Goal: Task Accomplishment & Management: Manage account settings

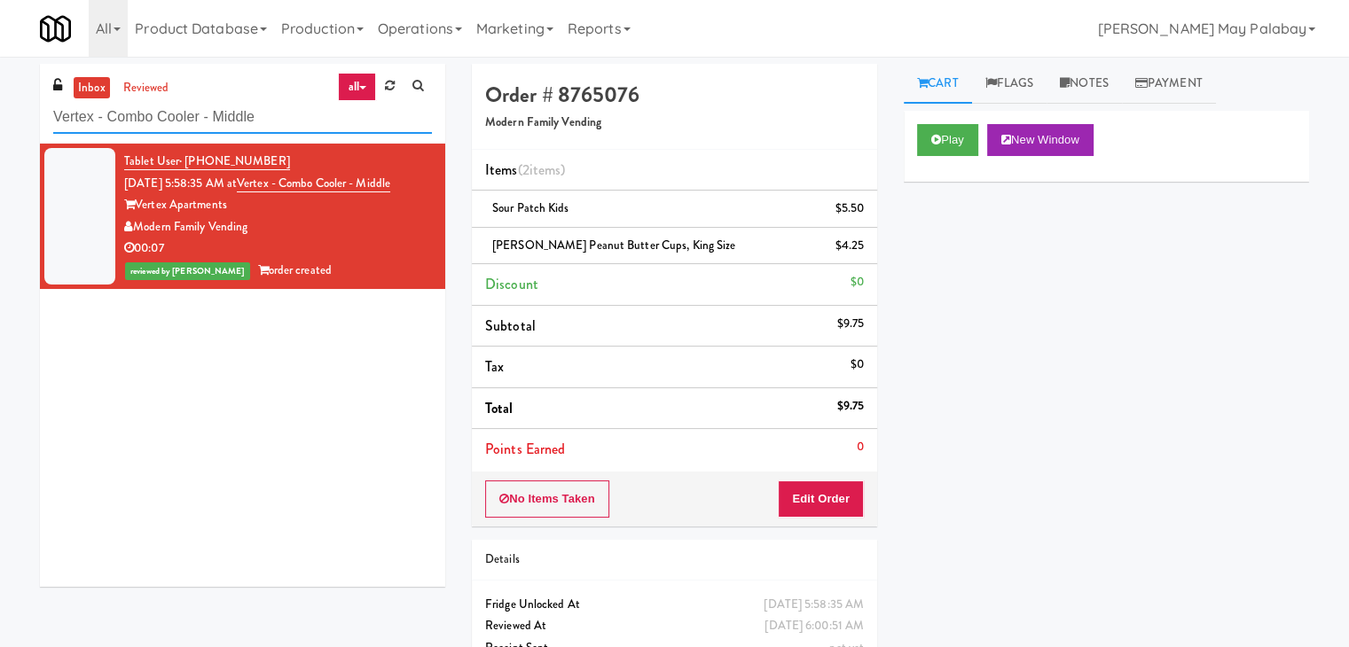
drag, startPoint x: 267, startPoint y: 116, endPoint x: 0, endPoint y: 125, distance: 267.0
click at [0, 125] on div "inbox reviewed all all unclear take inventory issue suspicious failed recent ad…" at bounding box center [674, 386] width 1349 height 644
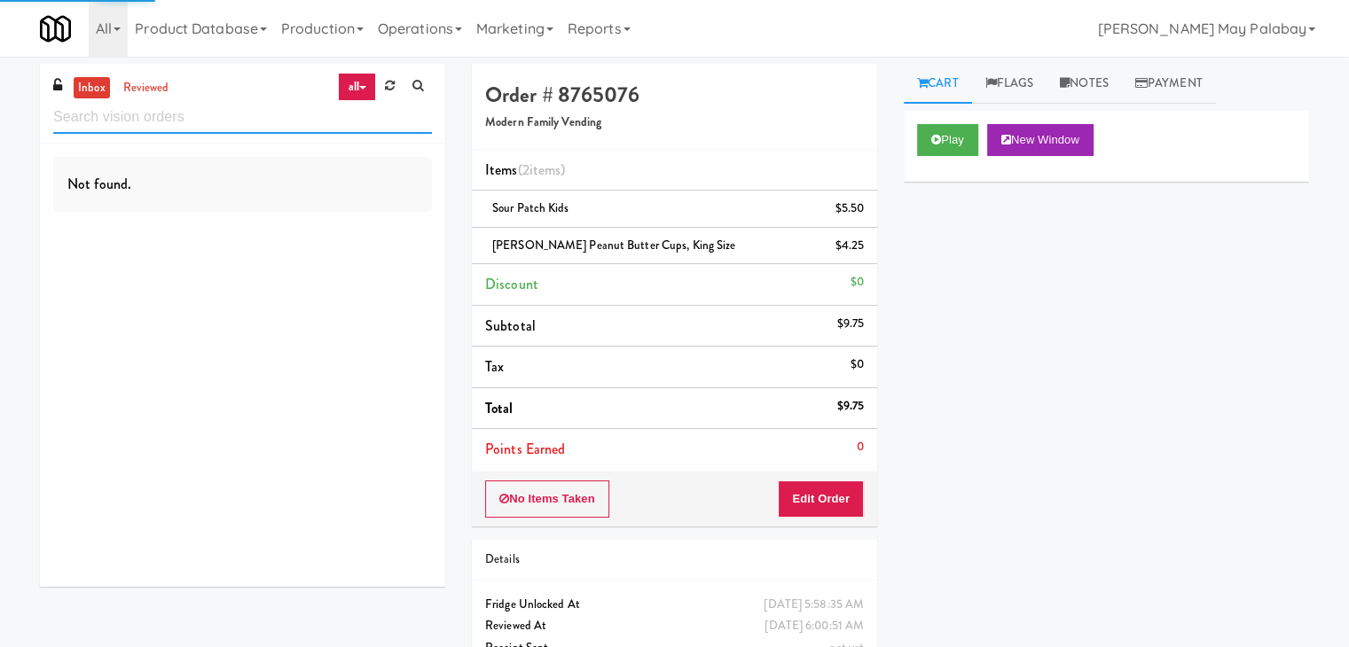
click at [175, 115] on input "text" at bounding box center [242, 117] width 379 height 33
type input "Ambient"
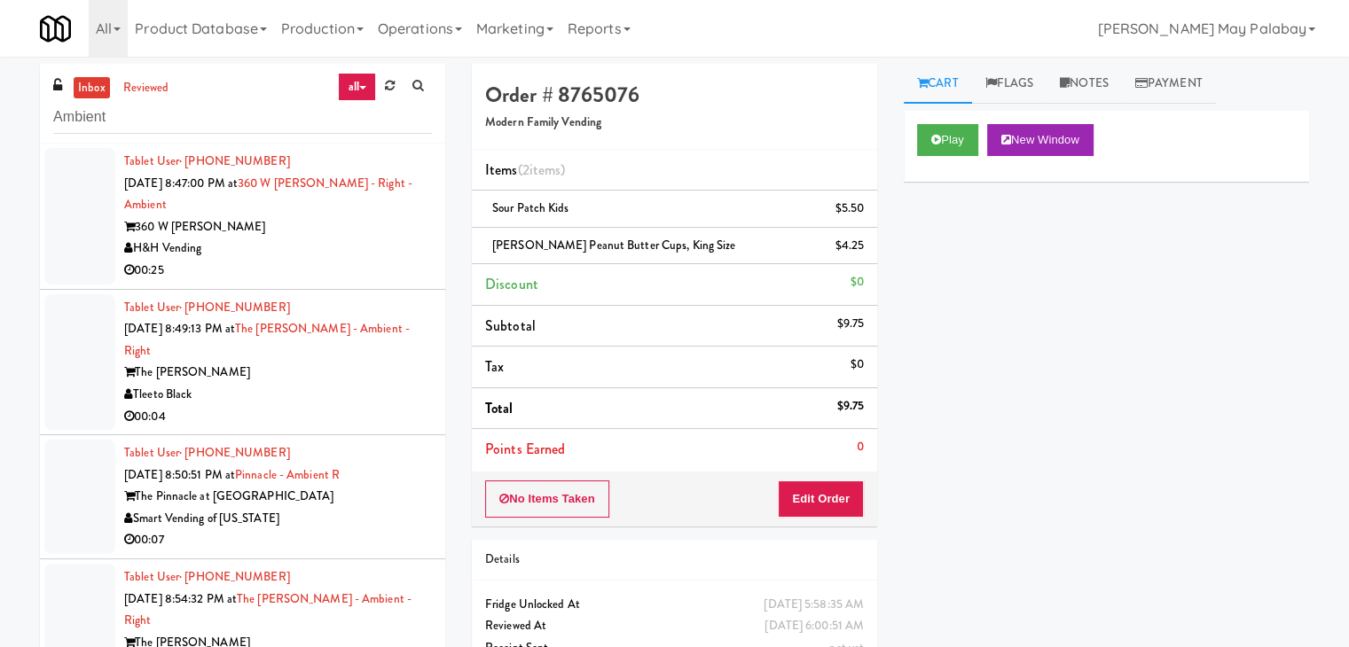
click at [360, 242] on div "H&H Vending" at bounding box center [278, 249] width 308 height 22
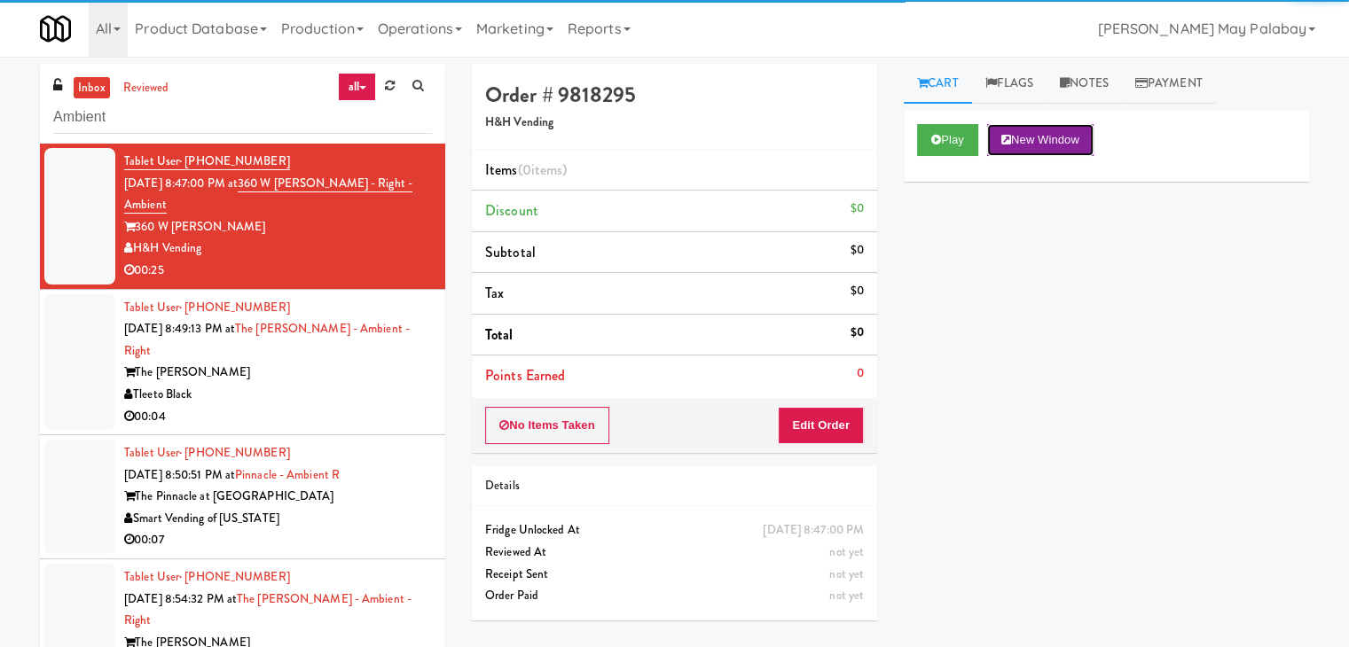
click at [1083, 136] on button "New Window" at bounding box center [1040, 140] width 106 height 32
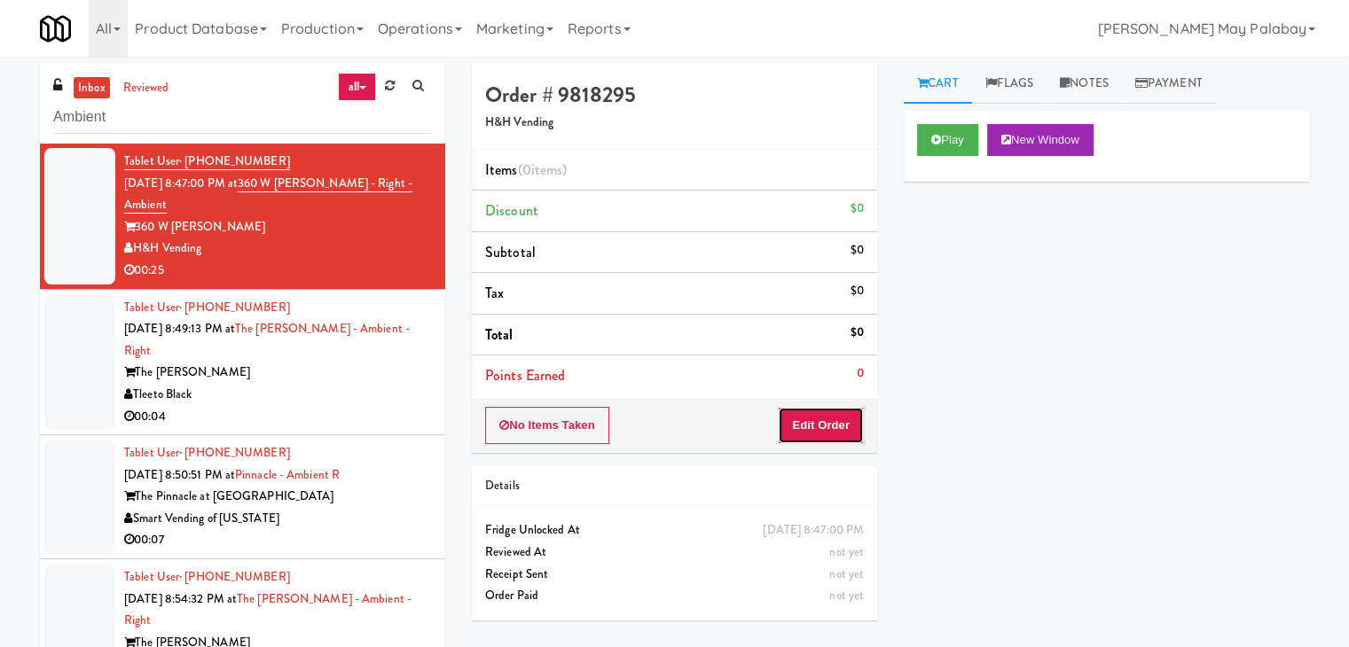
click at [826, 421] on button "Edit Order" at bounding box center [821, 425] width 86 height 37
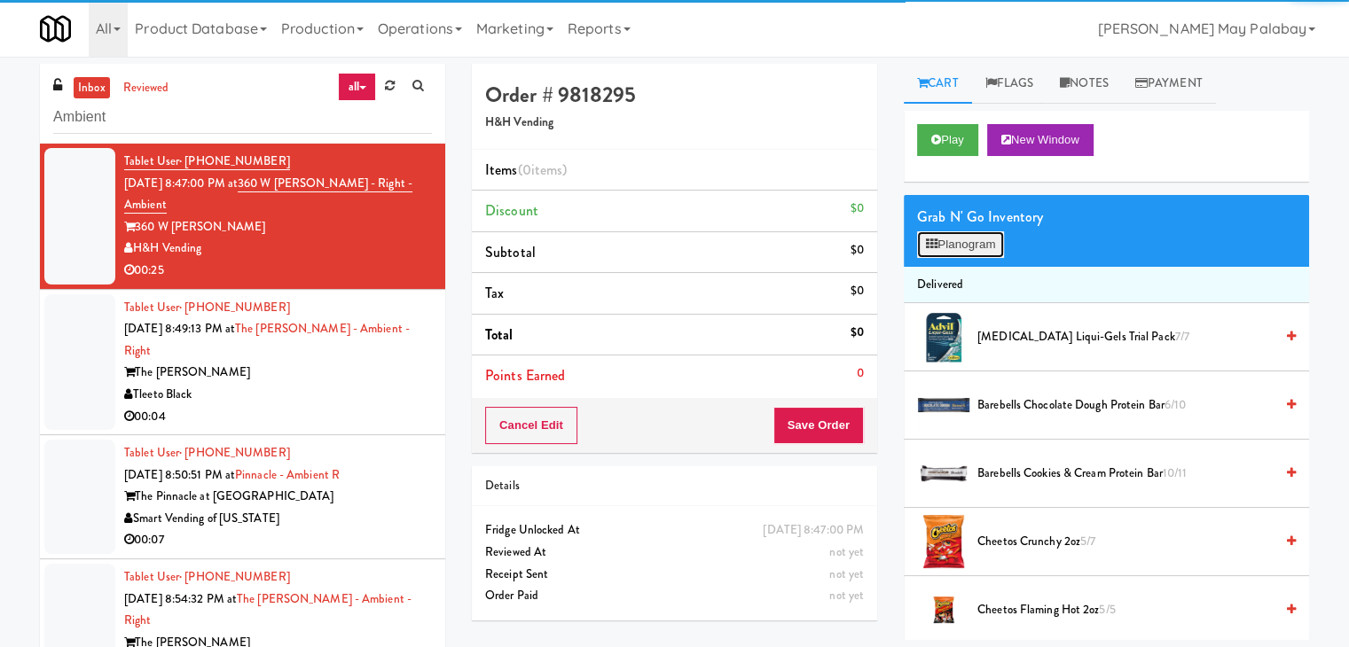
click at [921, 250] on button "Planogram" at bounding box center [960, 244] width 87 height 27
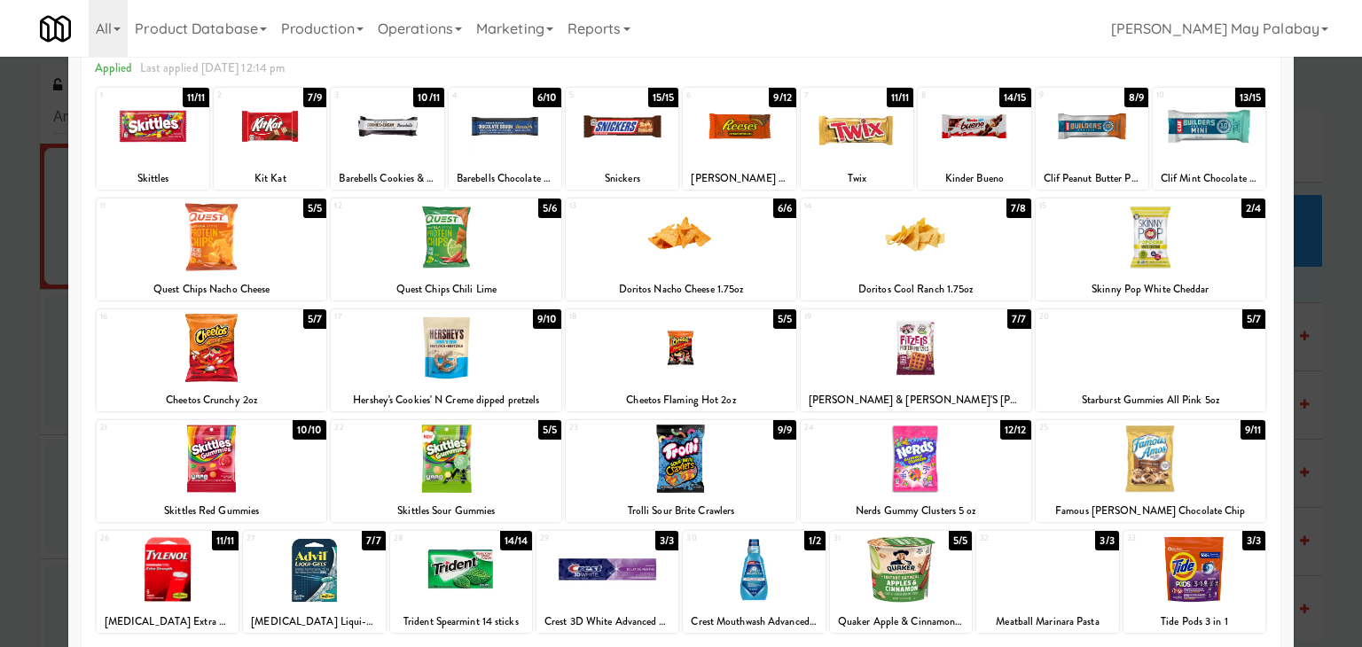
scroll to position [89, 0]
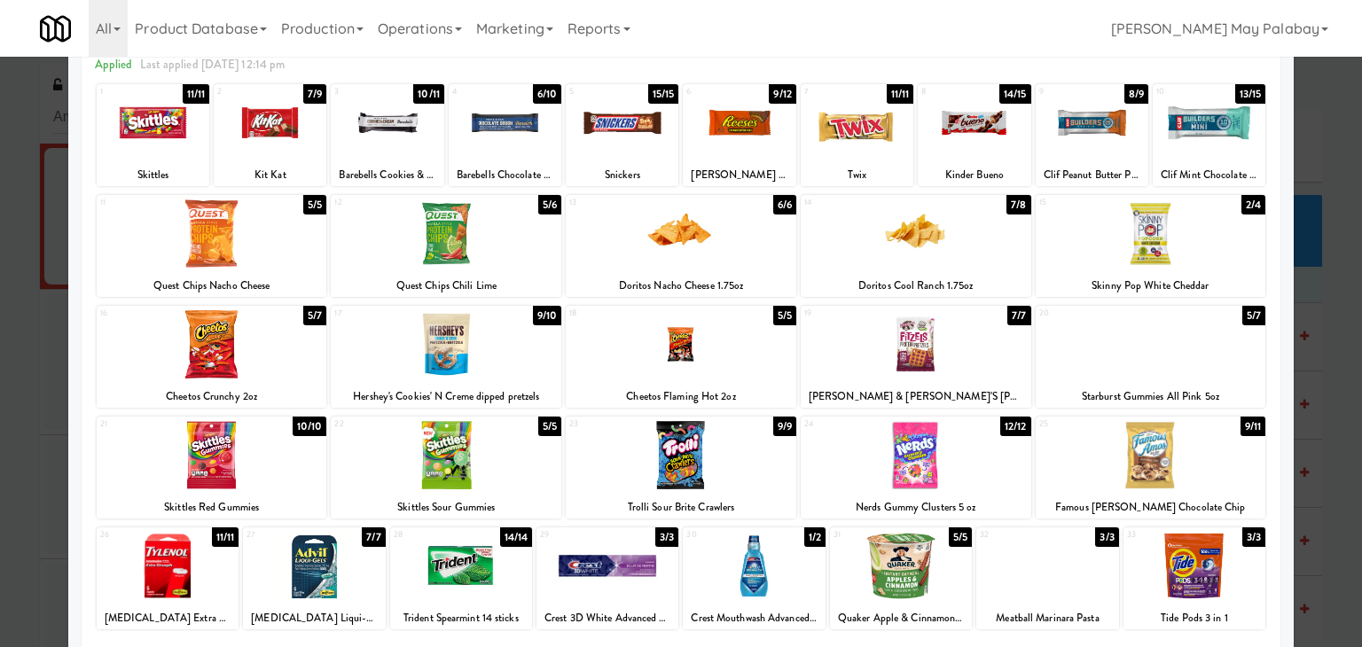
click at [405, 148] on div at bounding box center [387, 123] width 113 height 68
click at [1326, 329] on div at bounding box center [681, 323] width 1362 height 647
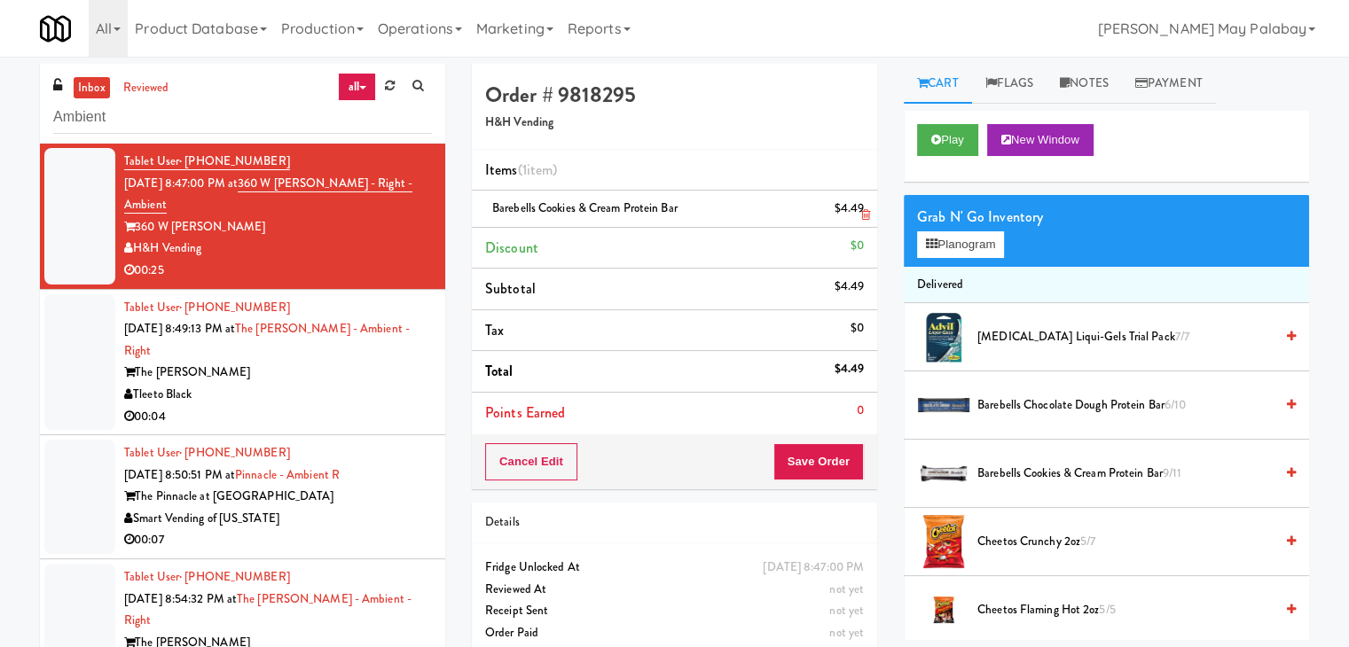
click at [863, 219] on icon at bounding box center [865, 215] width 9 height 12
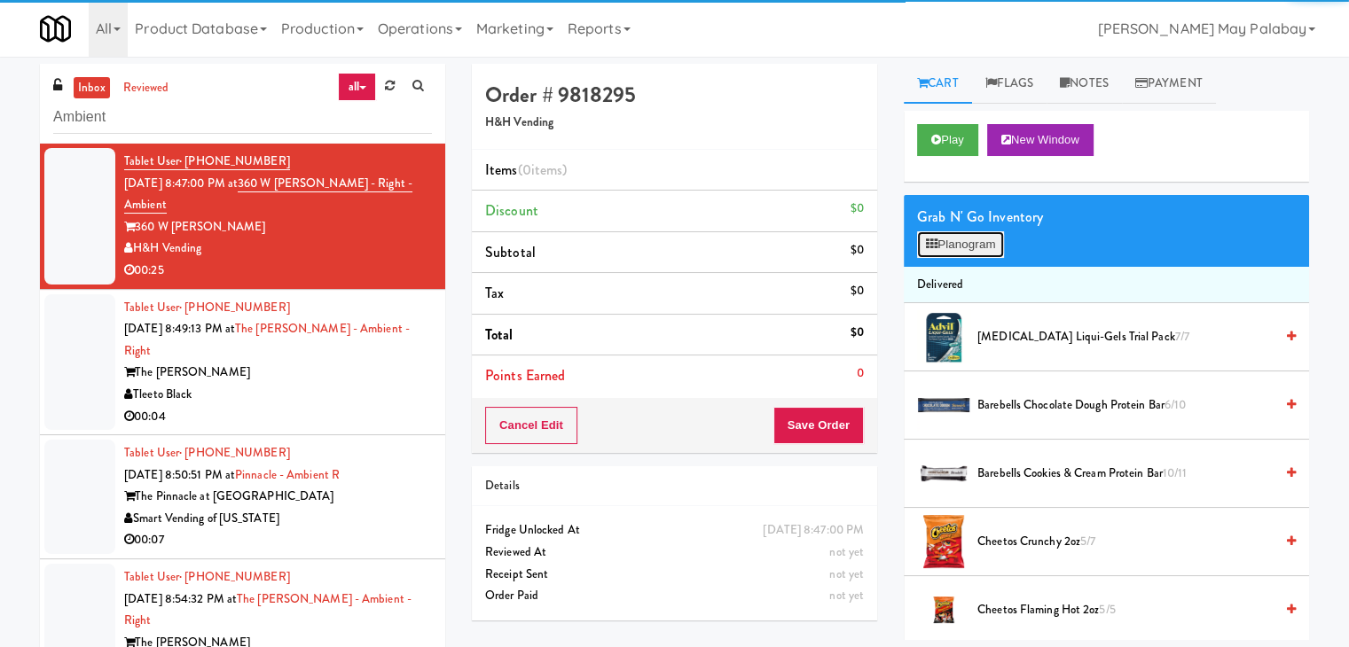
click at [968, 246] on button "Planogram" at bounding box center [960, 244] width 87 height 27
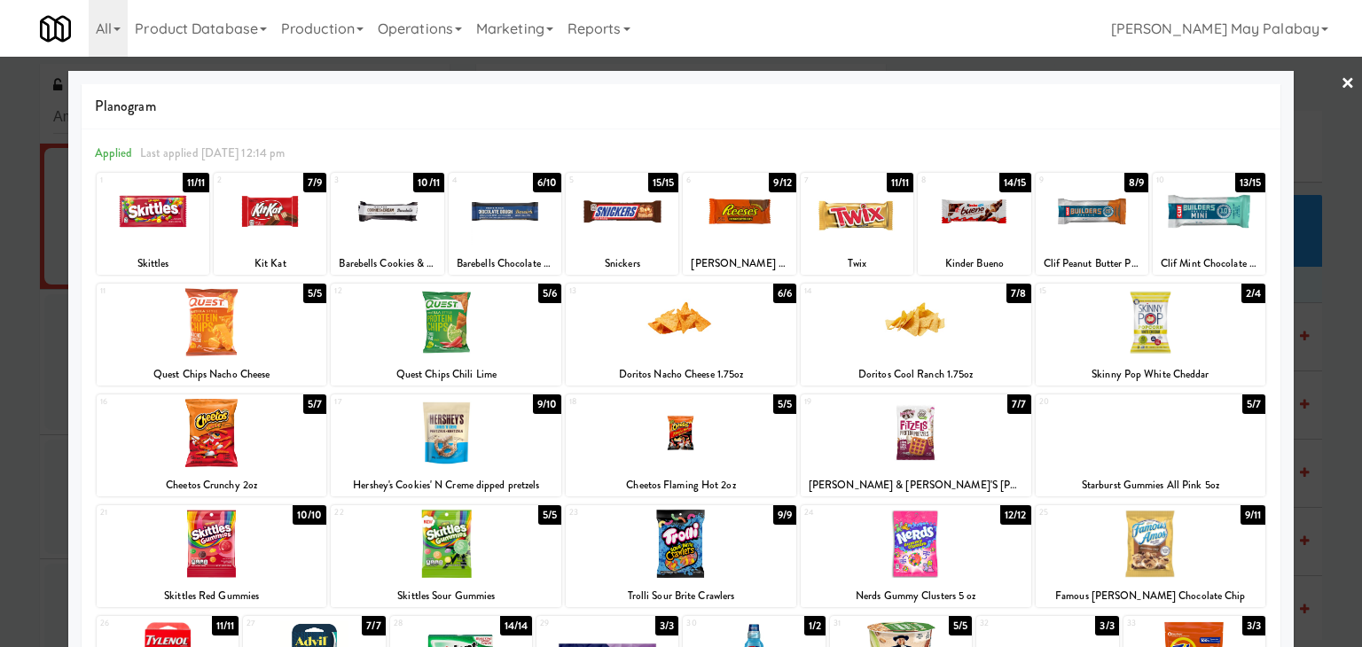
click at [277, 246] on div "2 7/9 Kit Kat" at bounding box center [270, 224] width 113 height 102
click at [1323, 324] on div at bounding box center [681, 323] width 1362 height 647
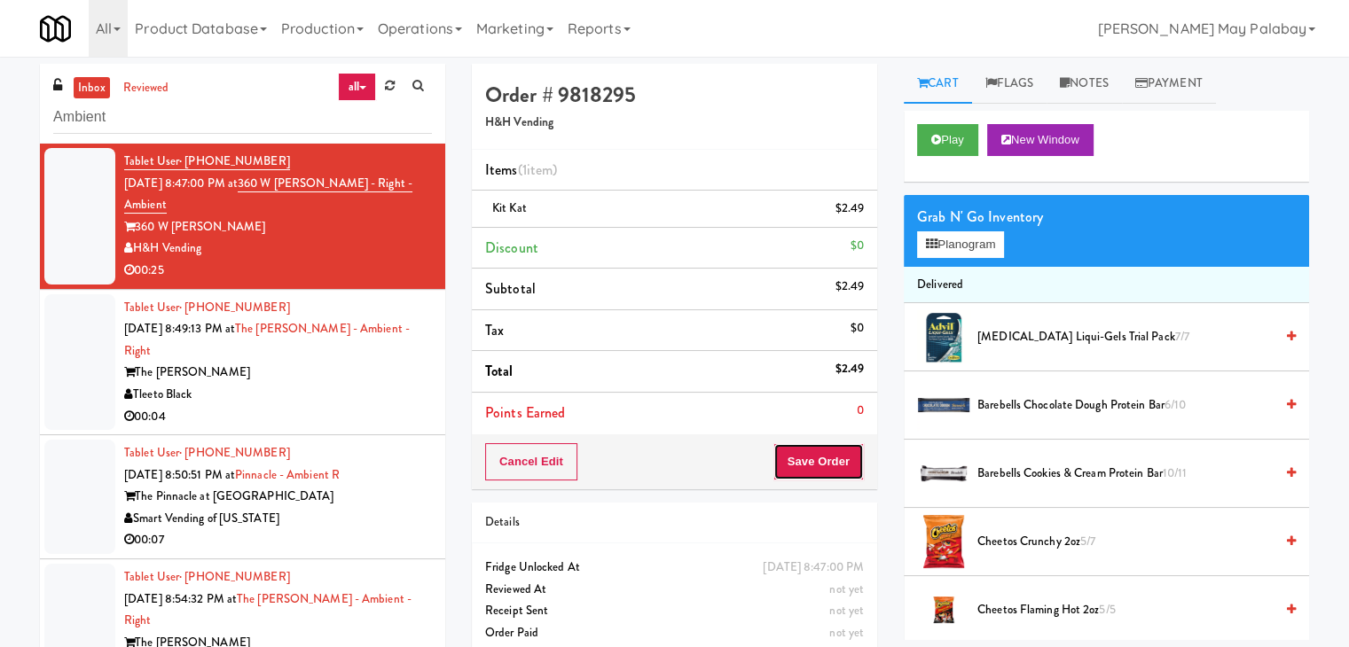
click at [823, 470] on button "Save Order" at bounding box center [818, 461] width 90 height 37
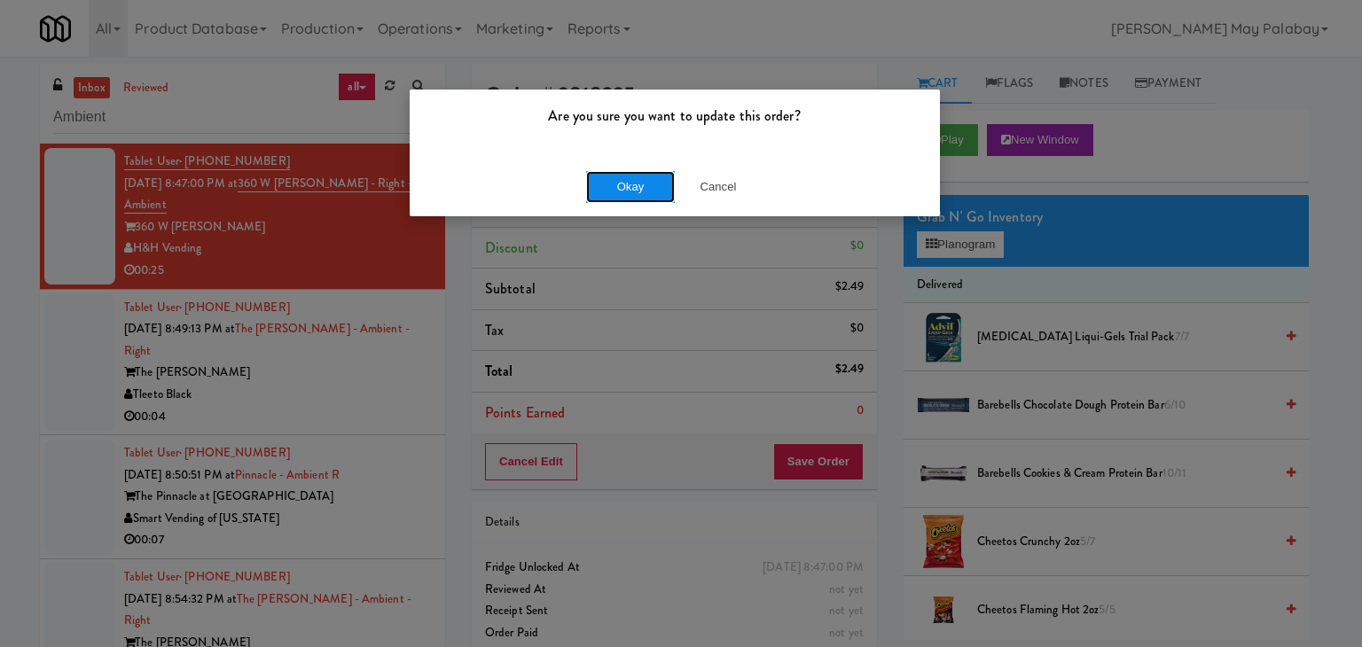
click at [614, 185] on button "Okay" at bounding box center [630, 187] width 89 height 32
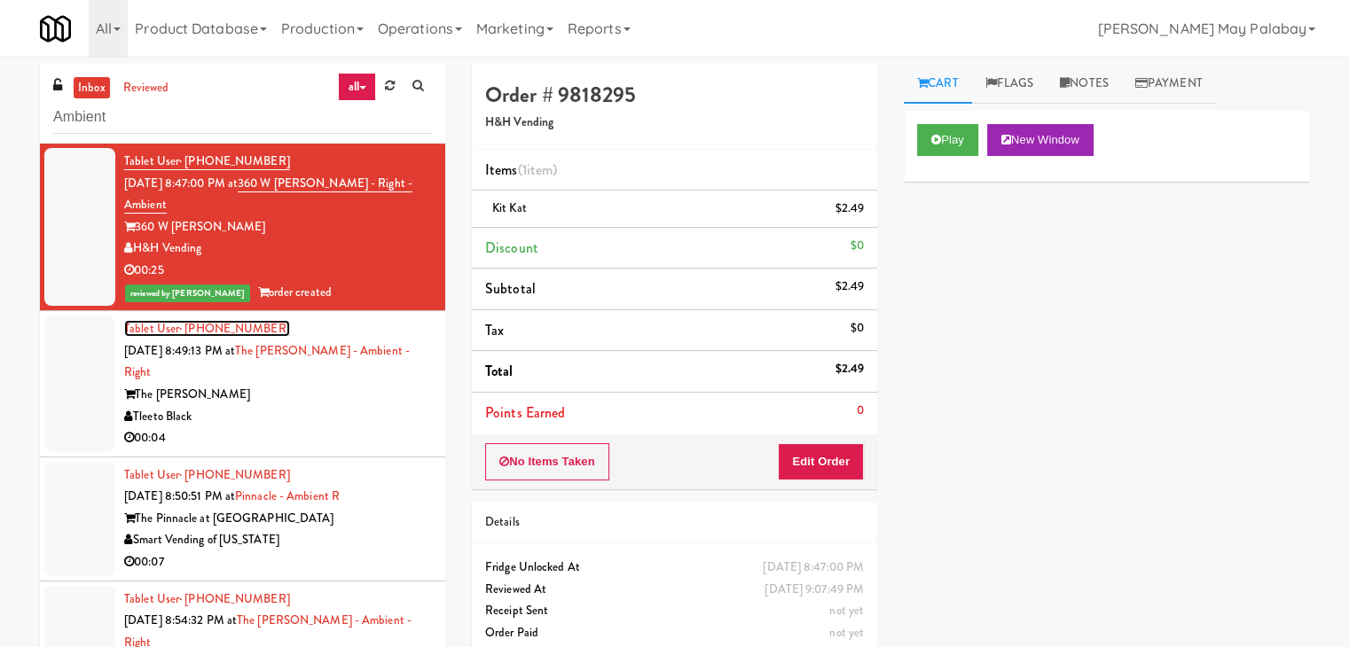
click at [221, 332] on span "· [PHONE_NUMBER]" at bounding box center [234, 328] width 111 height 17
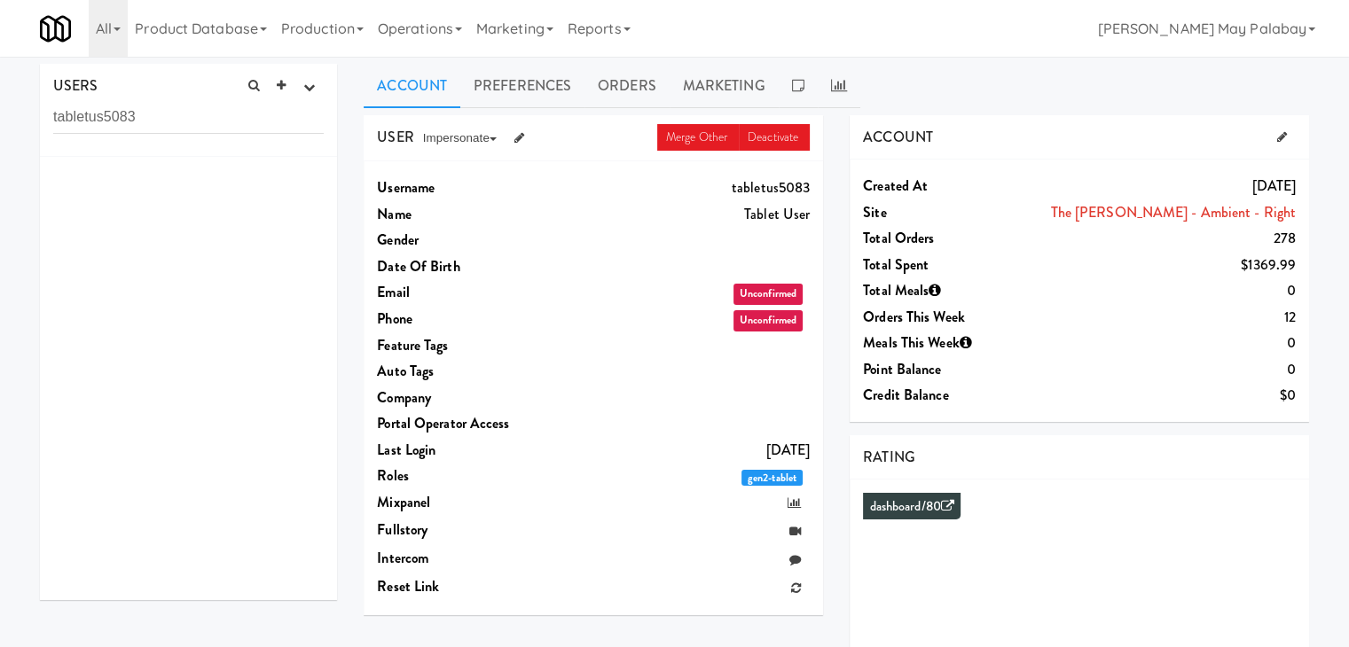
click at [265, 115] on input "tabletus5083" at bounding box center [188, 117] width 270 height 33
drag, startPoint x: 276, startPoint y: 121, endPoint x: 0, endPoint y: 125, distance: 275.8
click at [0, 125] on div "USERS active Ordered this week Didn't order this week 1 this week 2 this week 3…" at bounding box center [674, 473] width 1349 height 819
click at [371, 37] on link "Production" at bounding box center [322, 28] width 97 height 57
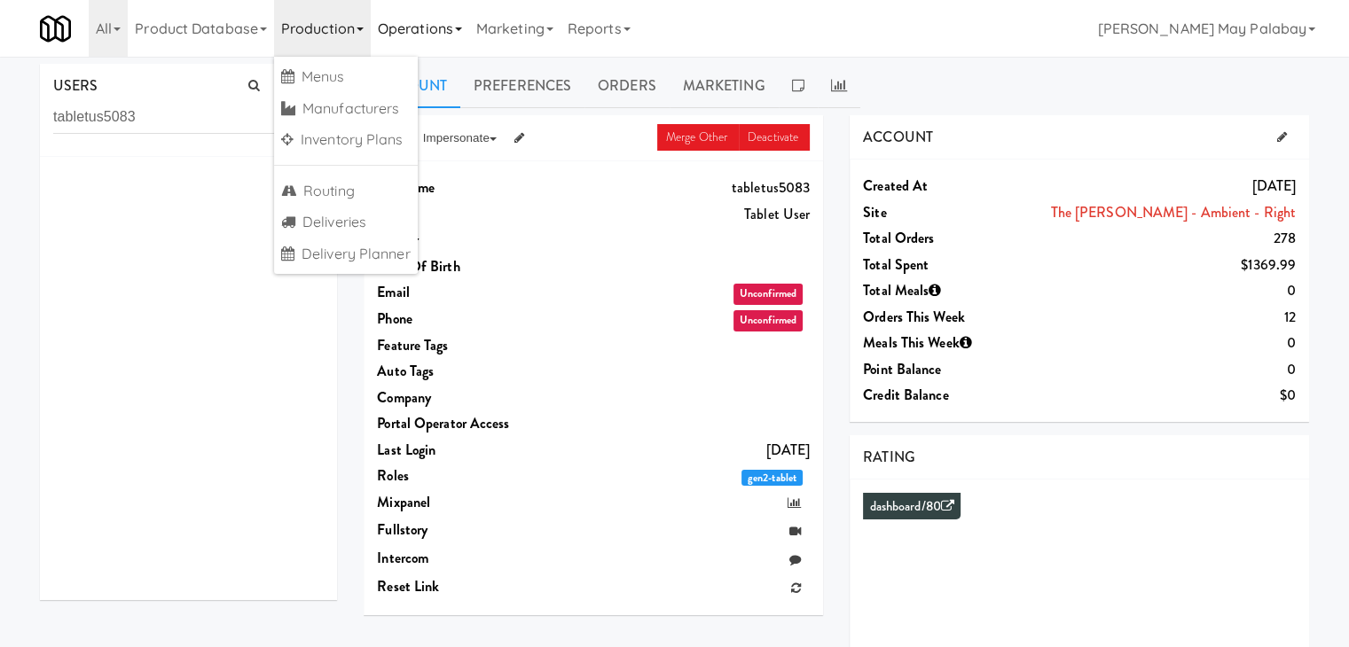
click at [462, 27] on icon at bounding box center [458, 29] width 7 height 4
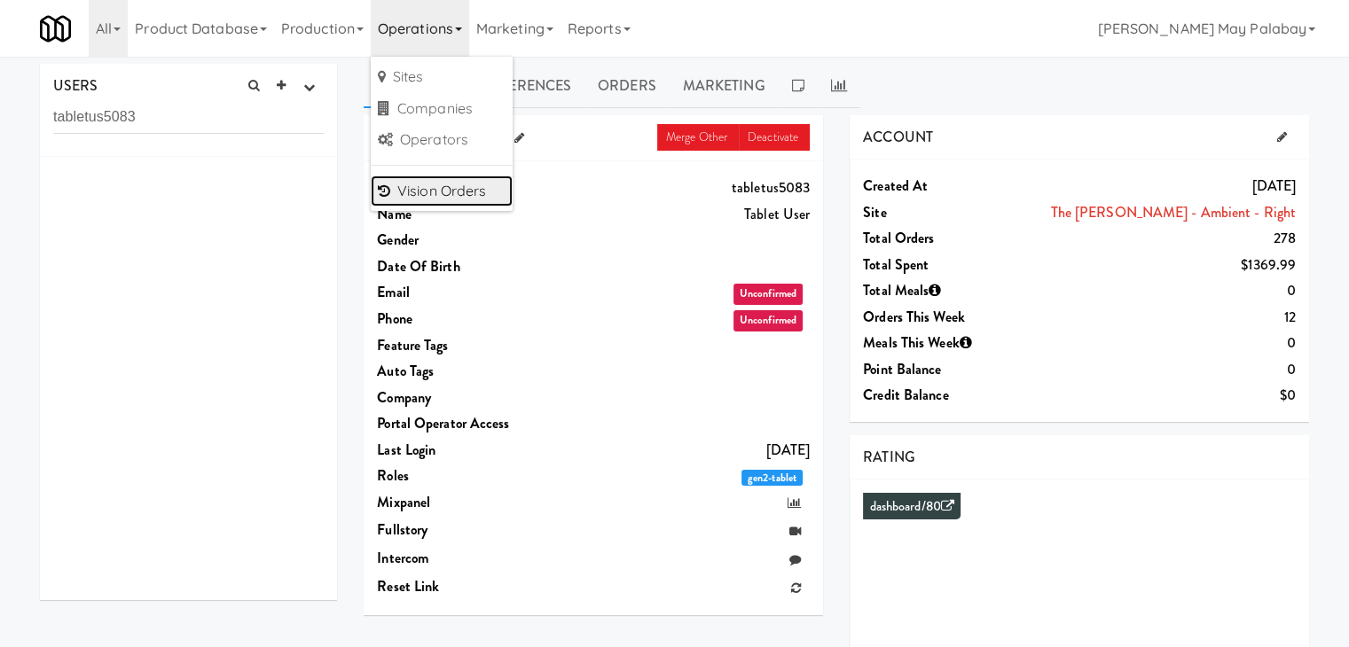
click at [481, 186] on link "Vision Orders" at bounding box center [442, 192] width 142 height 32
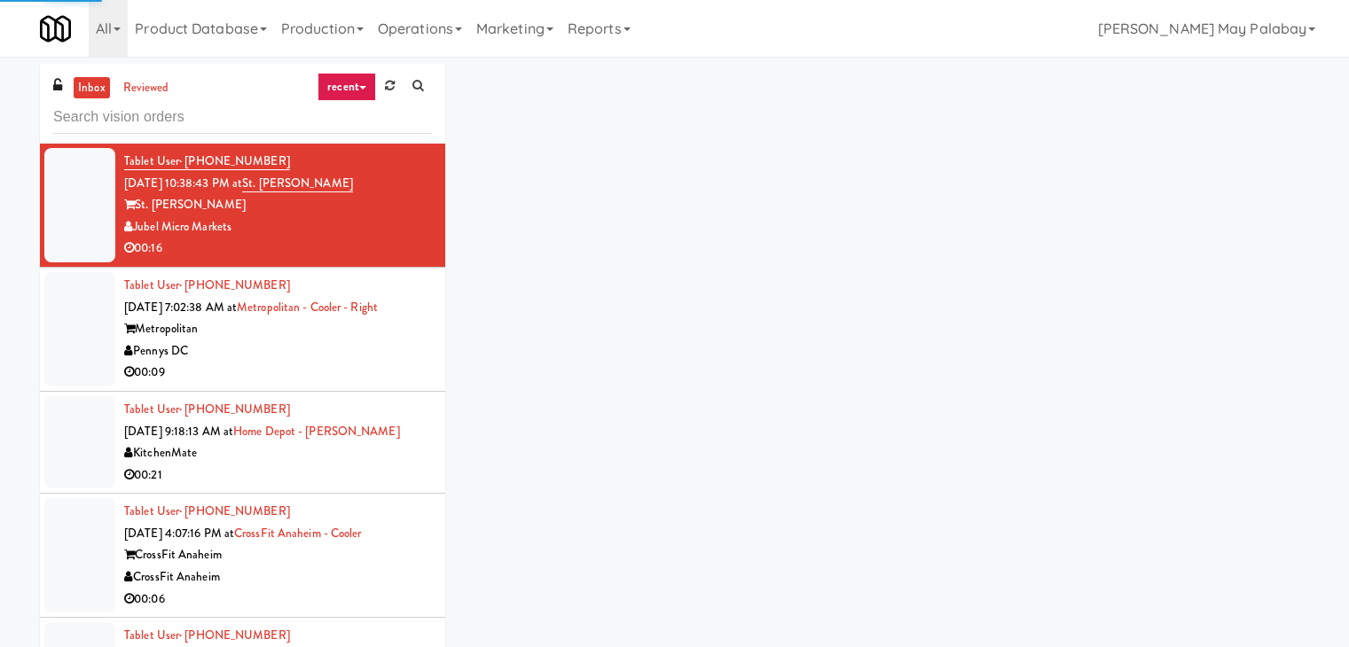
click at [192, 123] on input "text" at bounding box center [242, 117] width 379 height 33
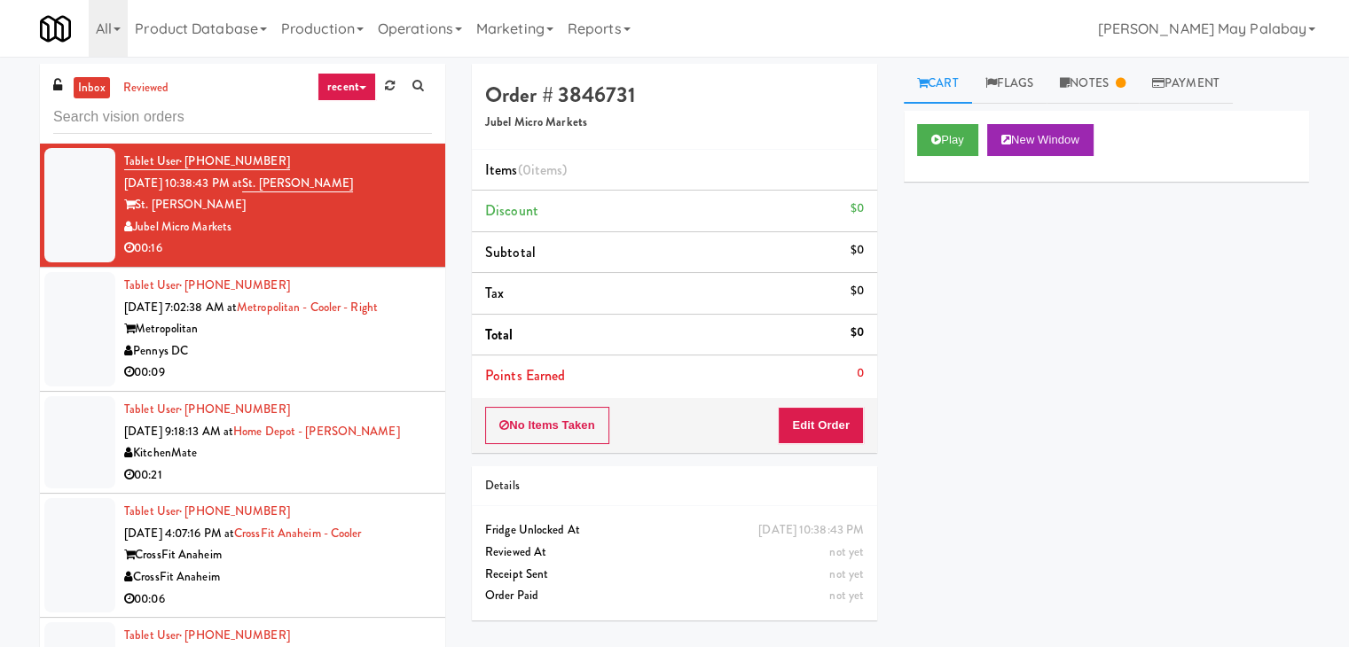
type input "Vertex - Combo Cooler - Middle"
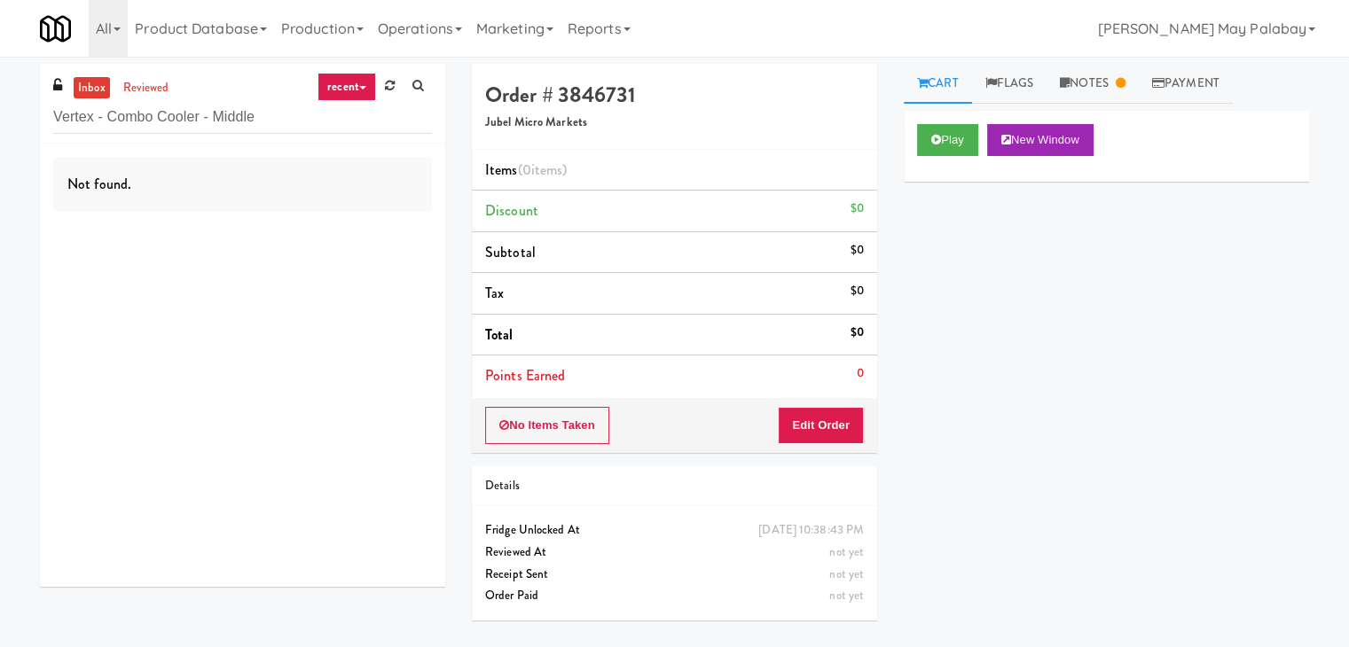
drag, startPoint x: 273, startPoint y: 118, endPoint x: 0, endPoint y: 118, distance: 273.1
click at [0, 118] on div "inbox reviewed recent all unclear take inventory issue suspicious failed recent…" at bounding box center [674, 352] width 1349 height 576
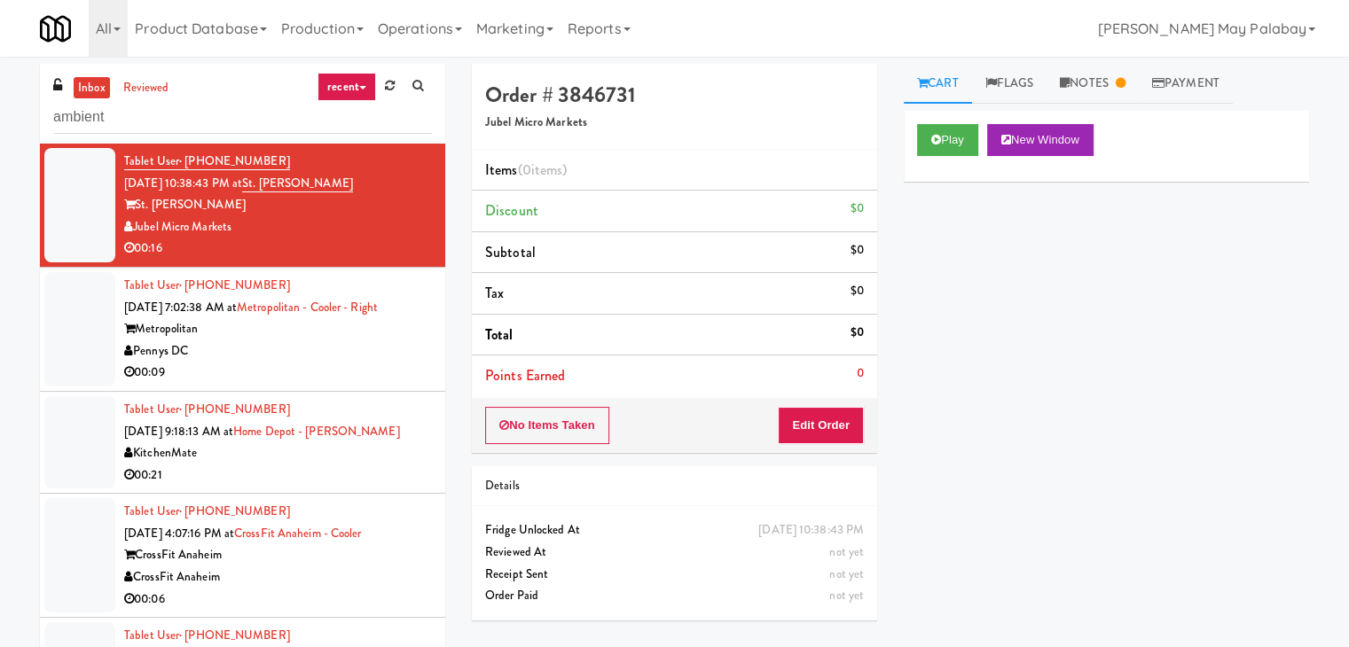
type input "ambient"
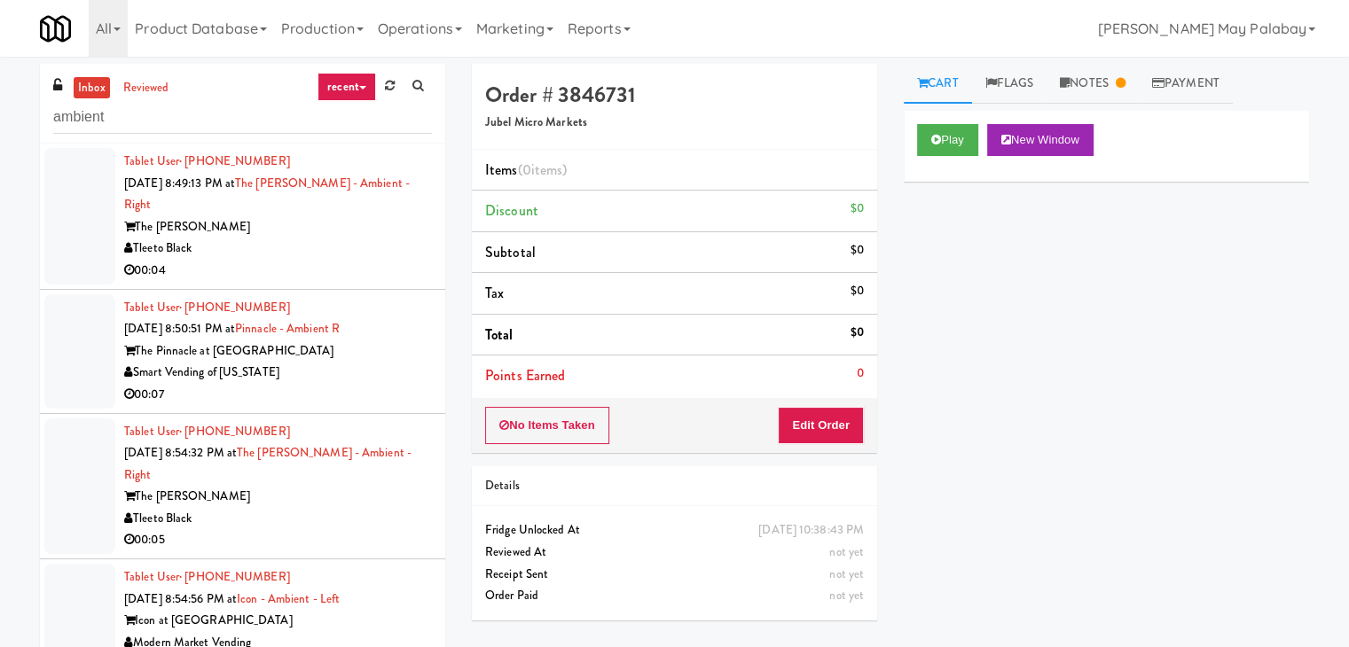
drag, startPoint x: 360, startPoint y: 207, endPoint x: 370, endPoint y: 208, distance: 9.9
click at [362, 216] on div "The [PERSON_NAME]" at bounding box center [278, 227] width 308 height 22
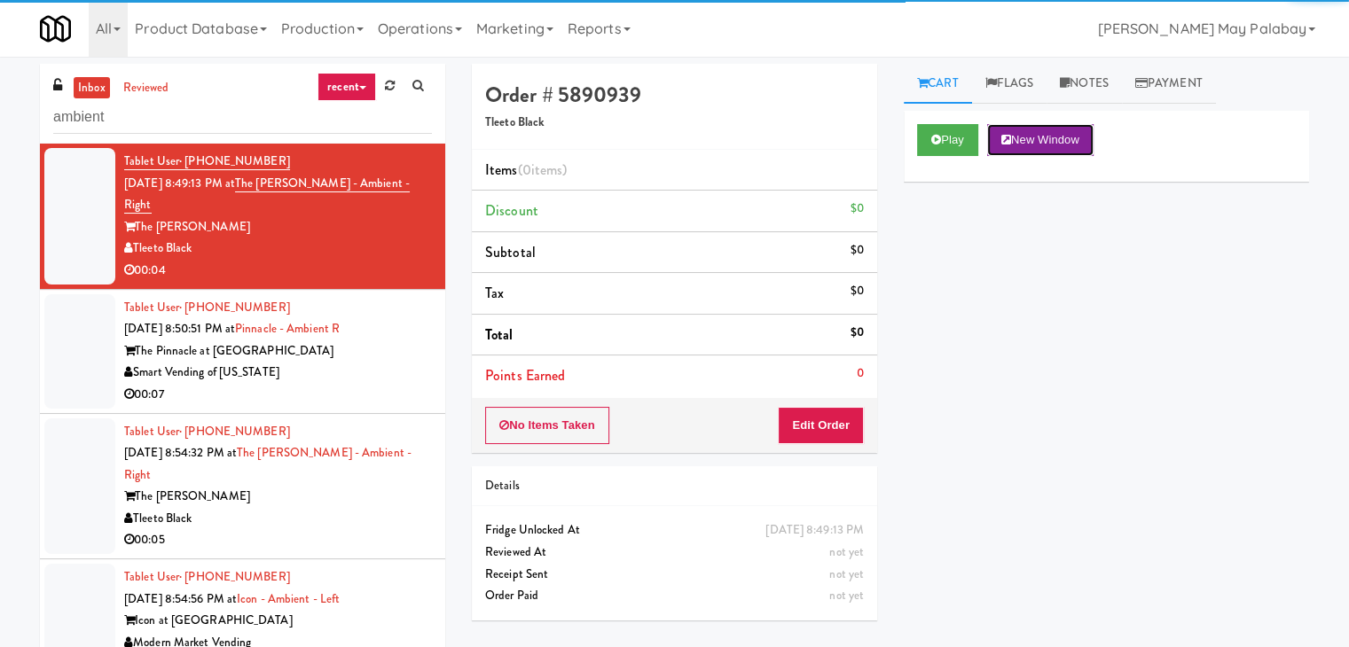
click at [1046, 145] on button "New Window" at bounding box center [1040, 140] width 106 height 32
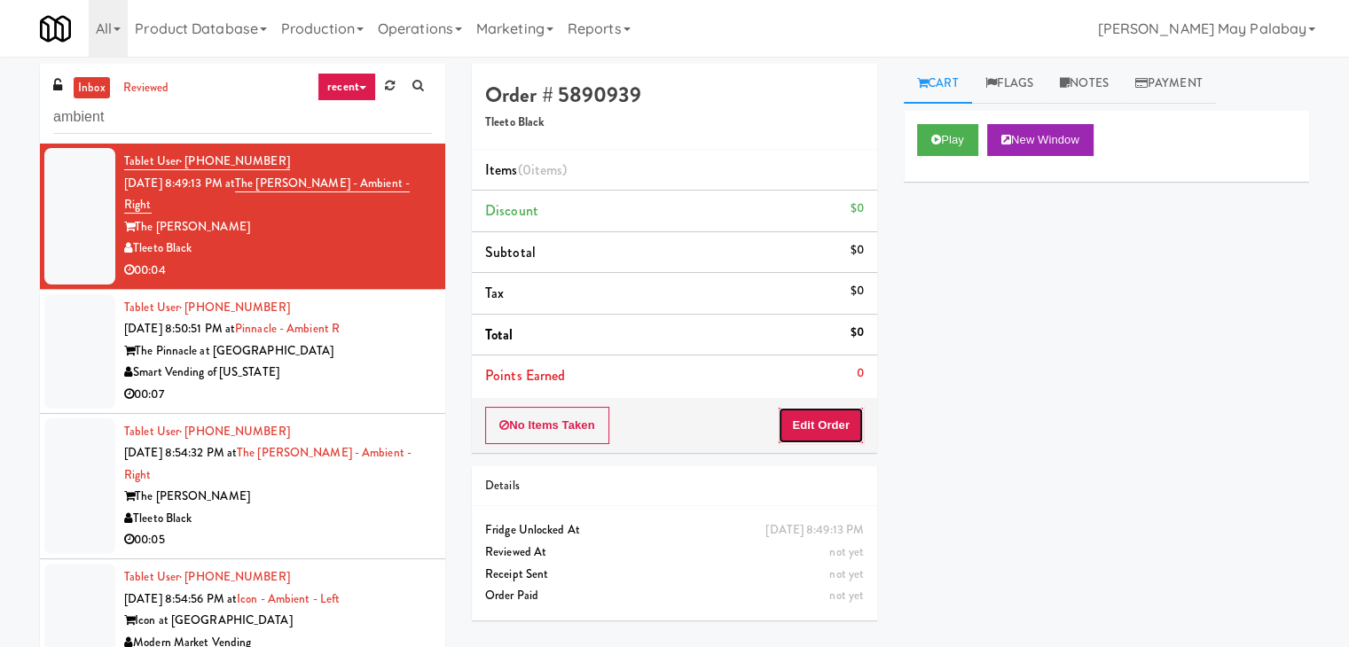
click at [825, 421] on button "Edit Order" at bounding box center [821, 425] width 86 height 37
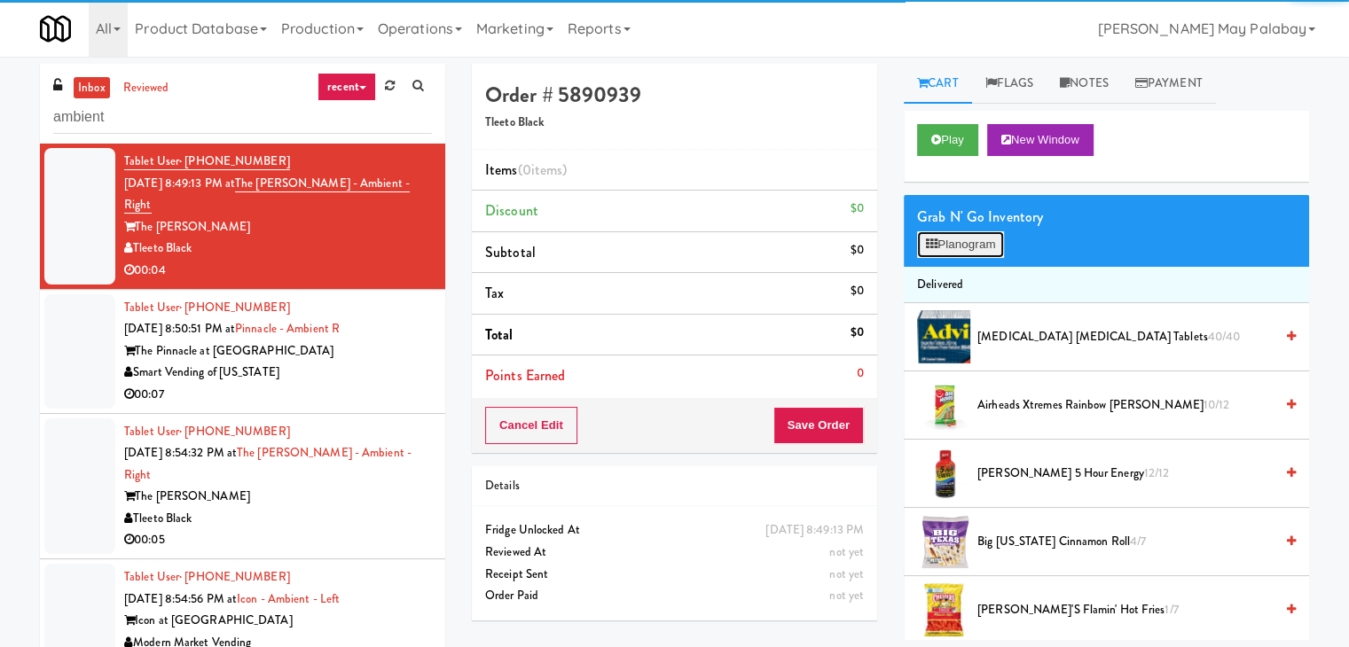
click at [984, 252] on button "Planogram" at bounding box center [960, 244] width 87 height 27
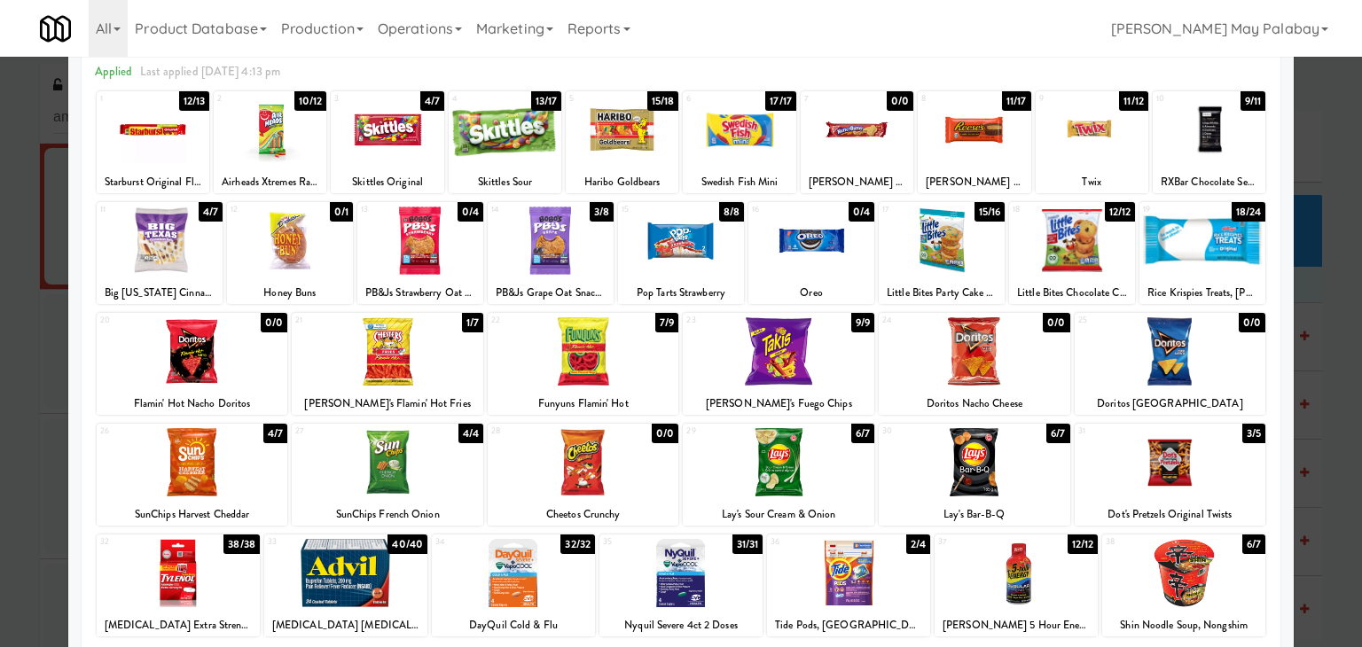
scroll to position [89, 0]
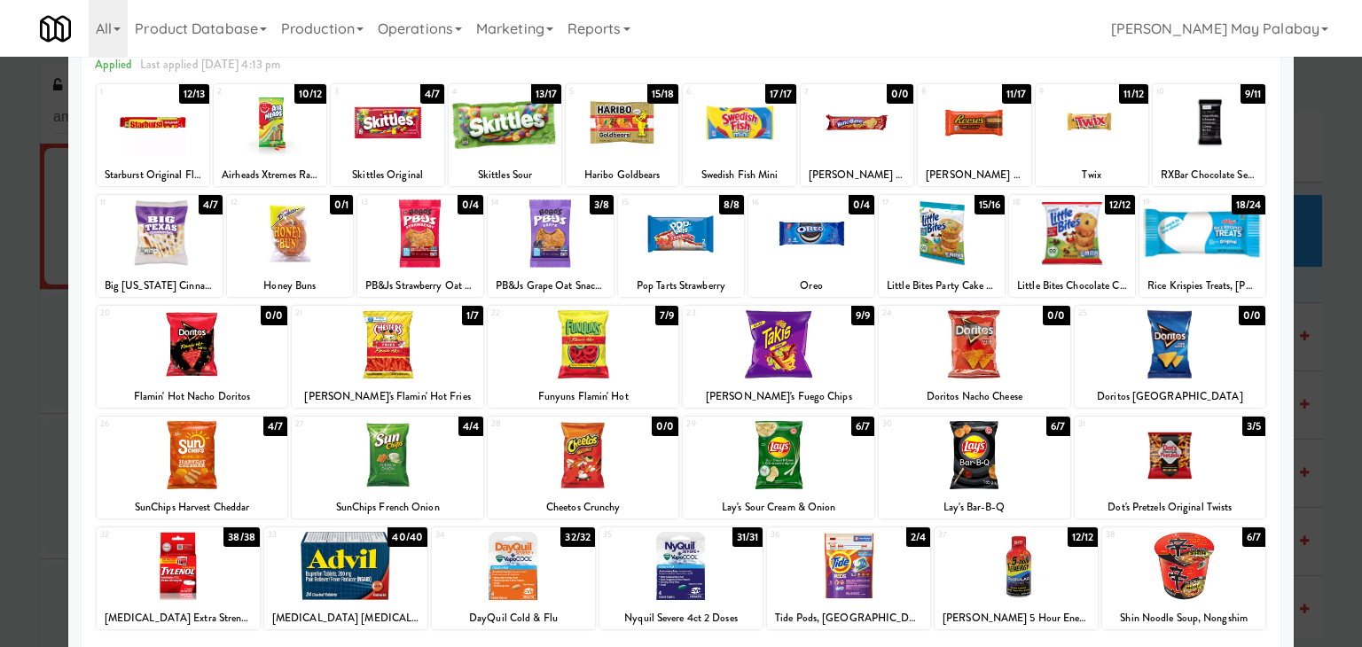
click at [1168, 125] on div at bounding box center [1209, 123] width 113 height 68
drag, startPoint x: 1326, startPoint y: 327, endPoint x: 1314, endPoint y: 323, distance: 13.2
click at [1326, 327] on div at bounding box center [681, 323] width 1362 height 647
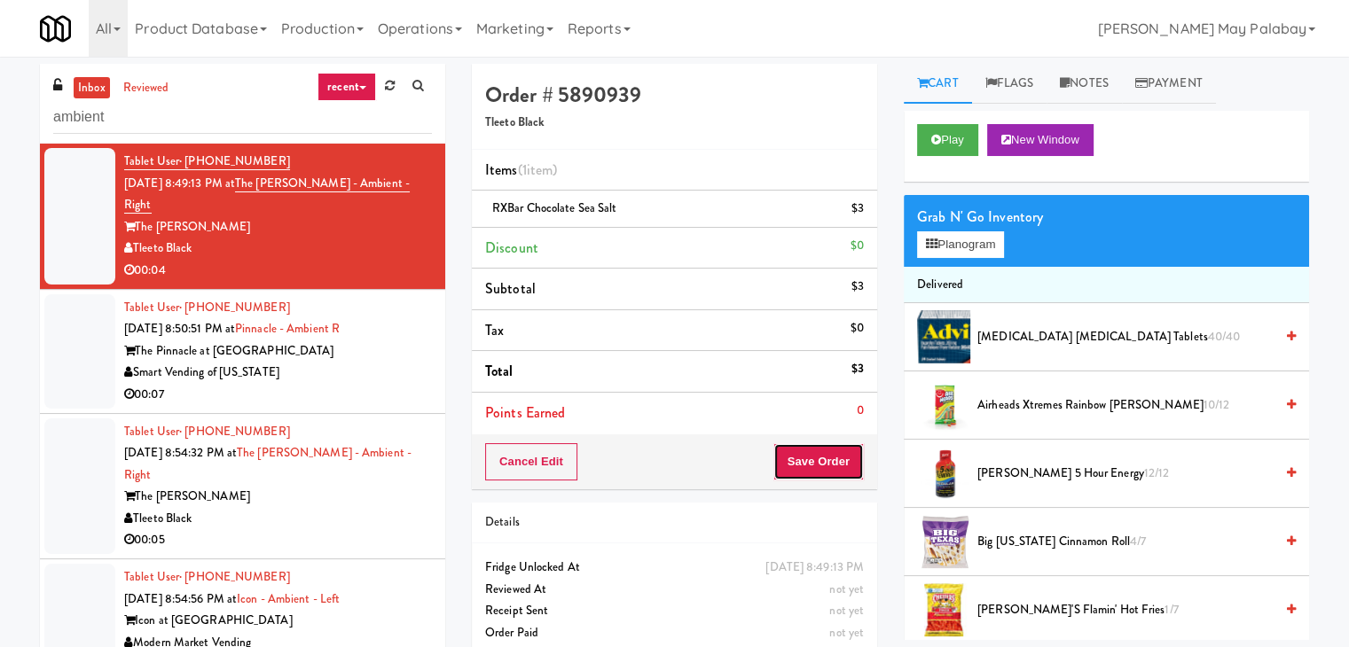
click at [787, 458] on button "Save Order" at bounding box center [818, 461] width 90 height 37
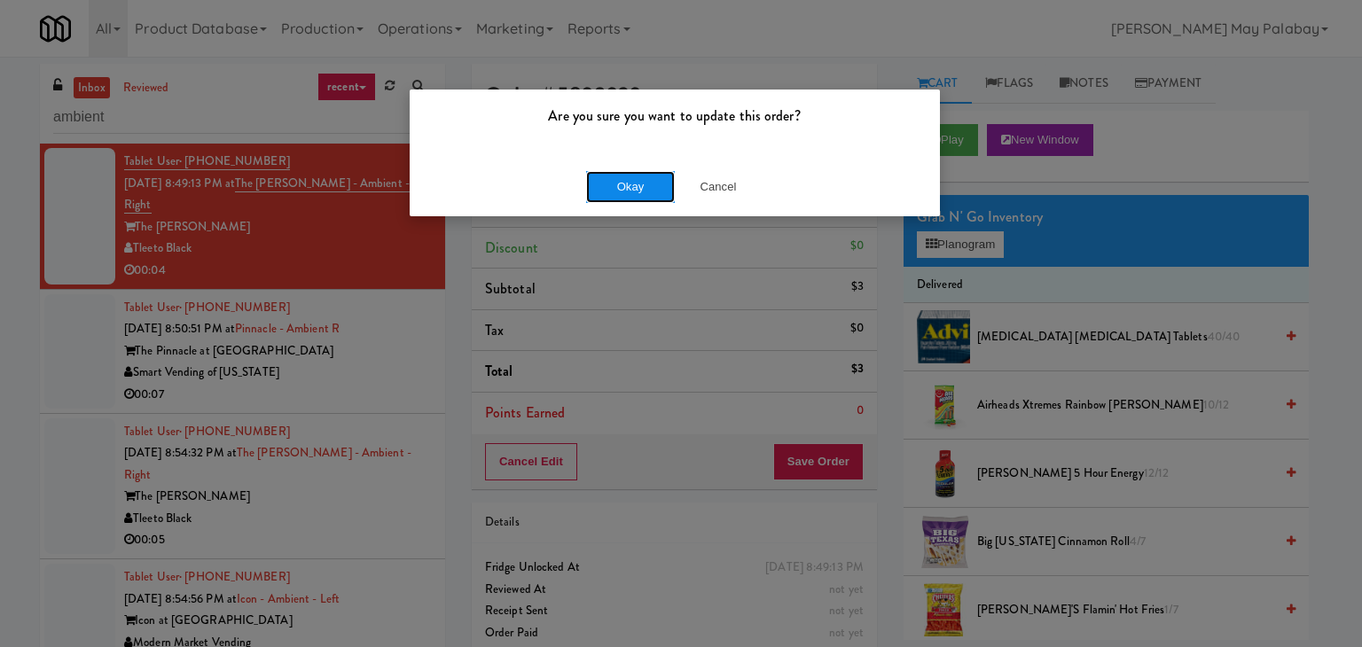
click at [603, 185] on button "Okay" at bounding box center [630, 187] width 89 height 32
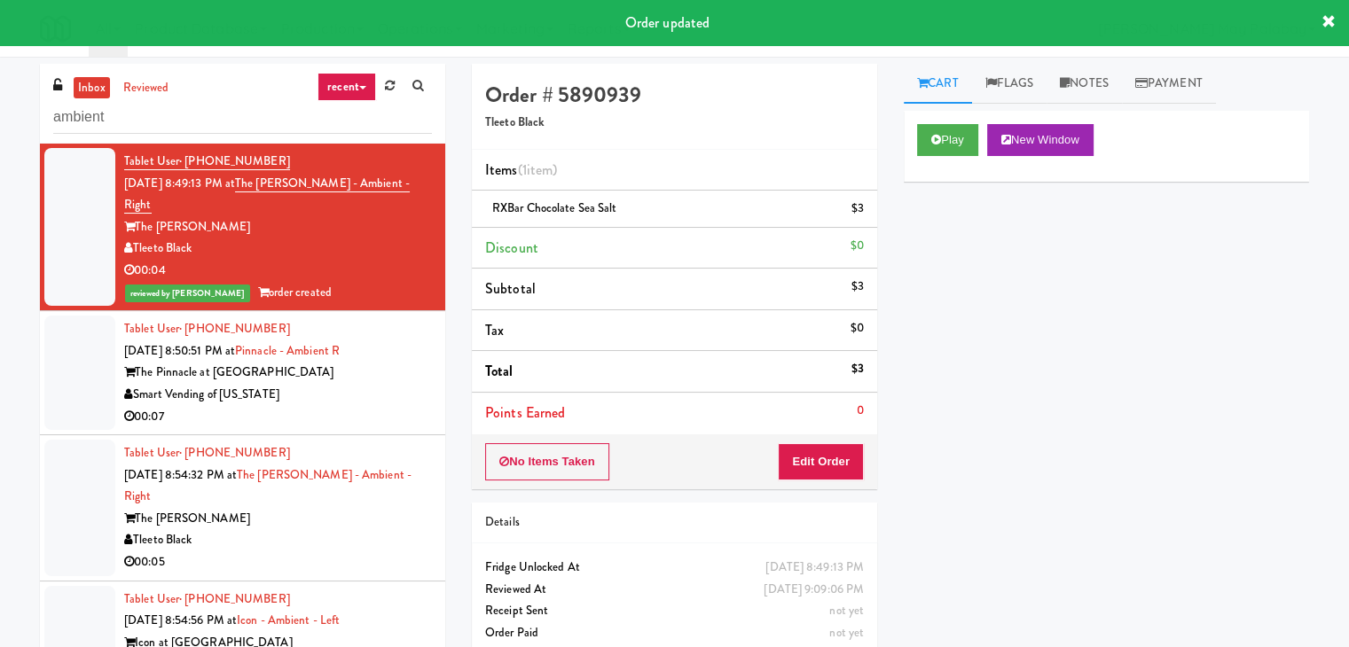
click at [388, 384] on div "Smart Vending of [US_STATE]" at bounding box center [278, 395] width 308 height 22
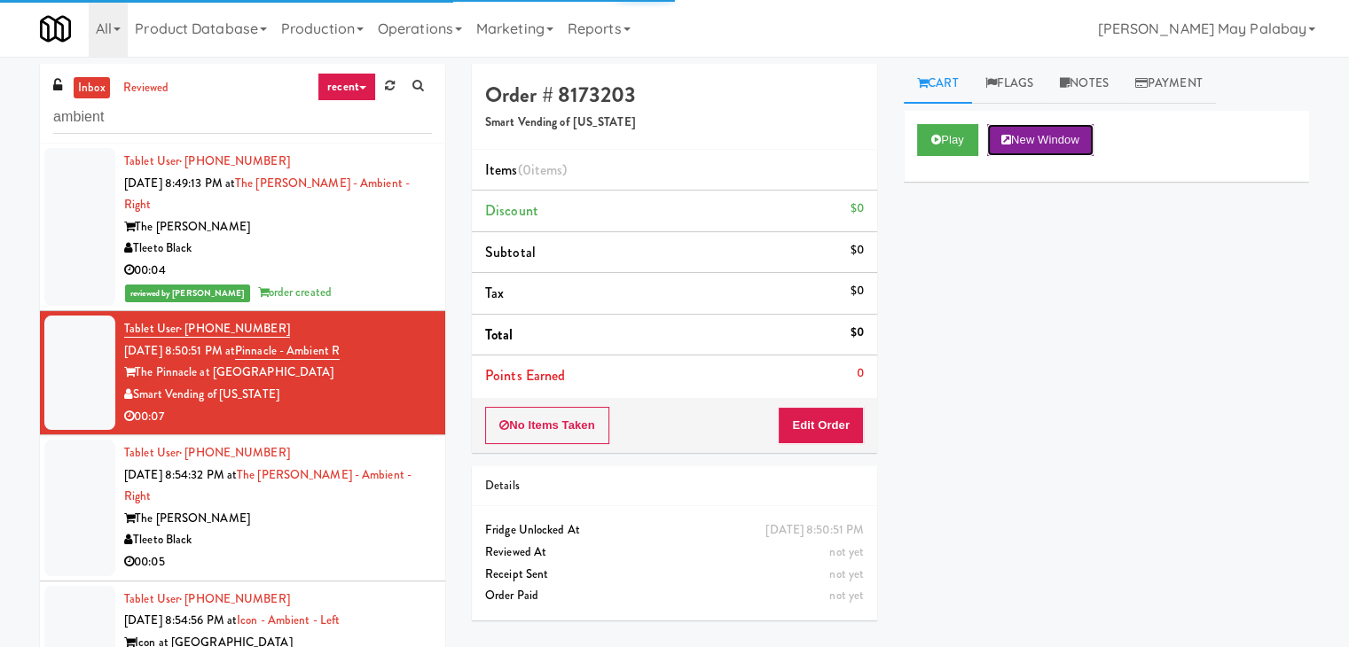
click at [1061, 137] on button "New Window" at bounding box center [1040, 140] width 106 height 32
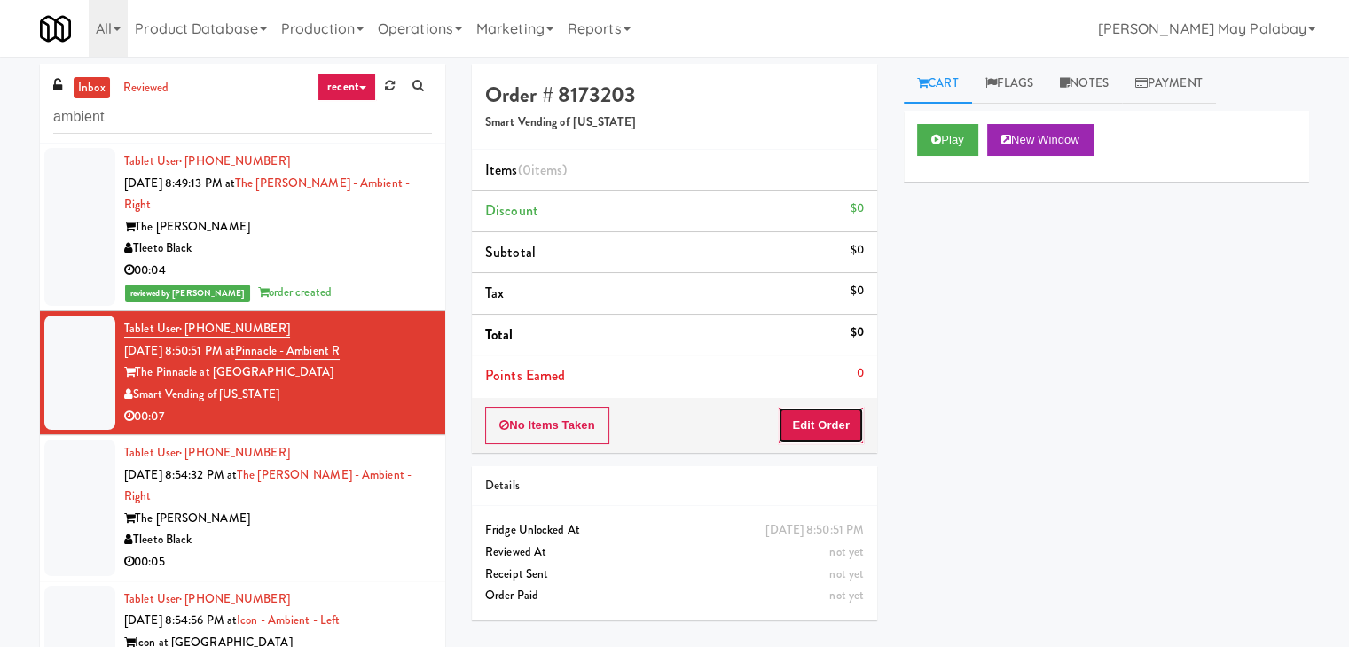
drag, startPoint x: 843, startPoint y: 430, endPoint x: 883, endPoint y: 370, distance: 72.3
click at [843, 430] on button "Edit Order" at bounding box center [821, 425] width 86 height 37
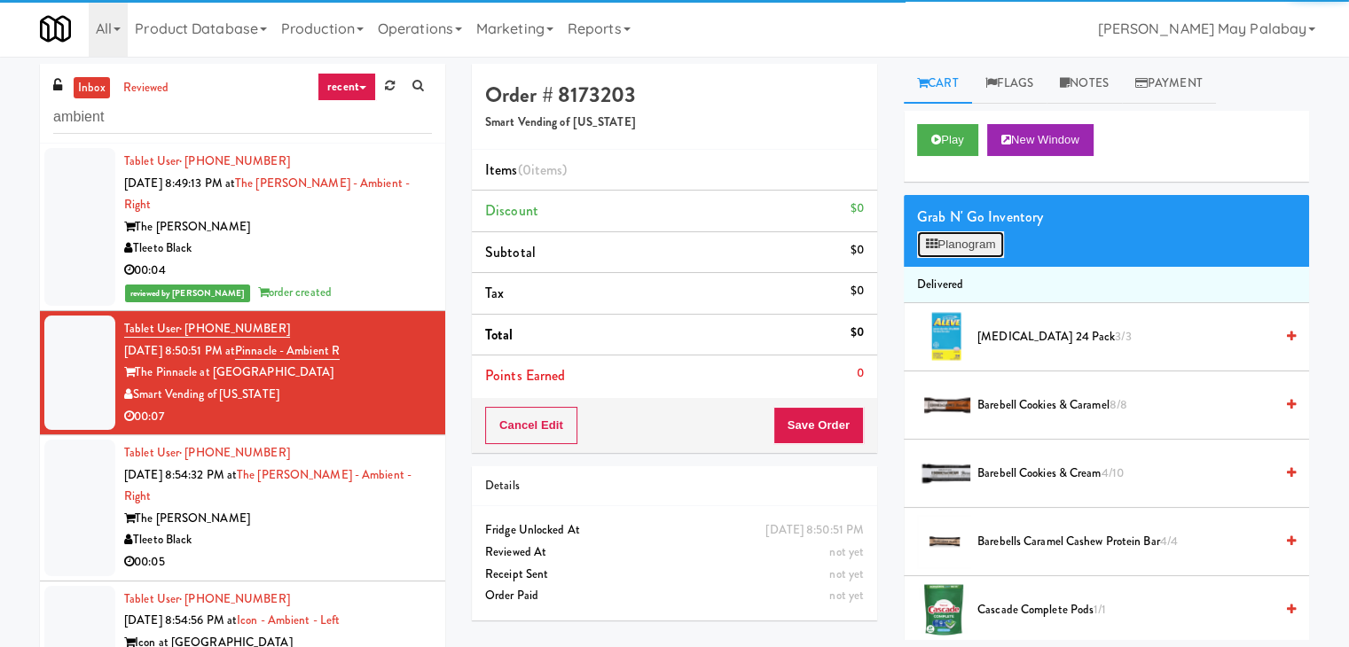
click at [944, 250] on button "Planogram" at bounding box center [960, 244] width 87 height 27
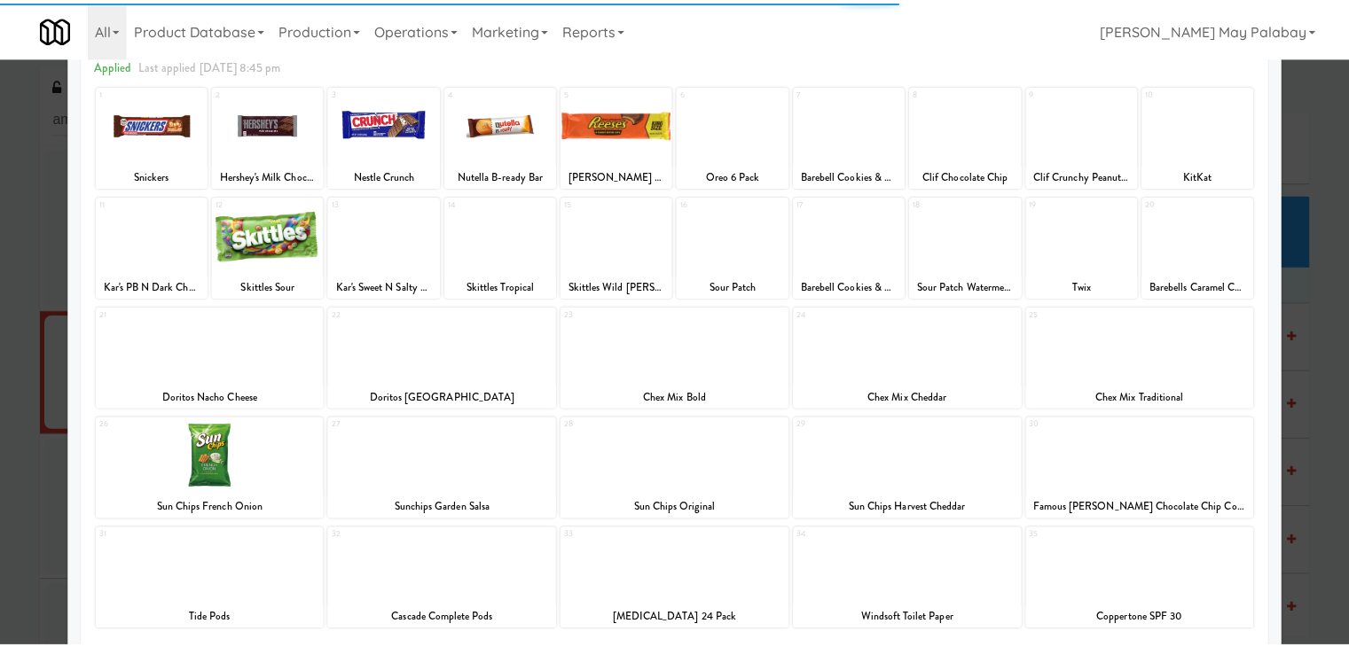
scroll to position [89, 0]
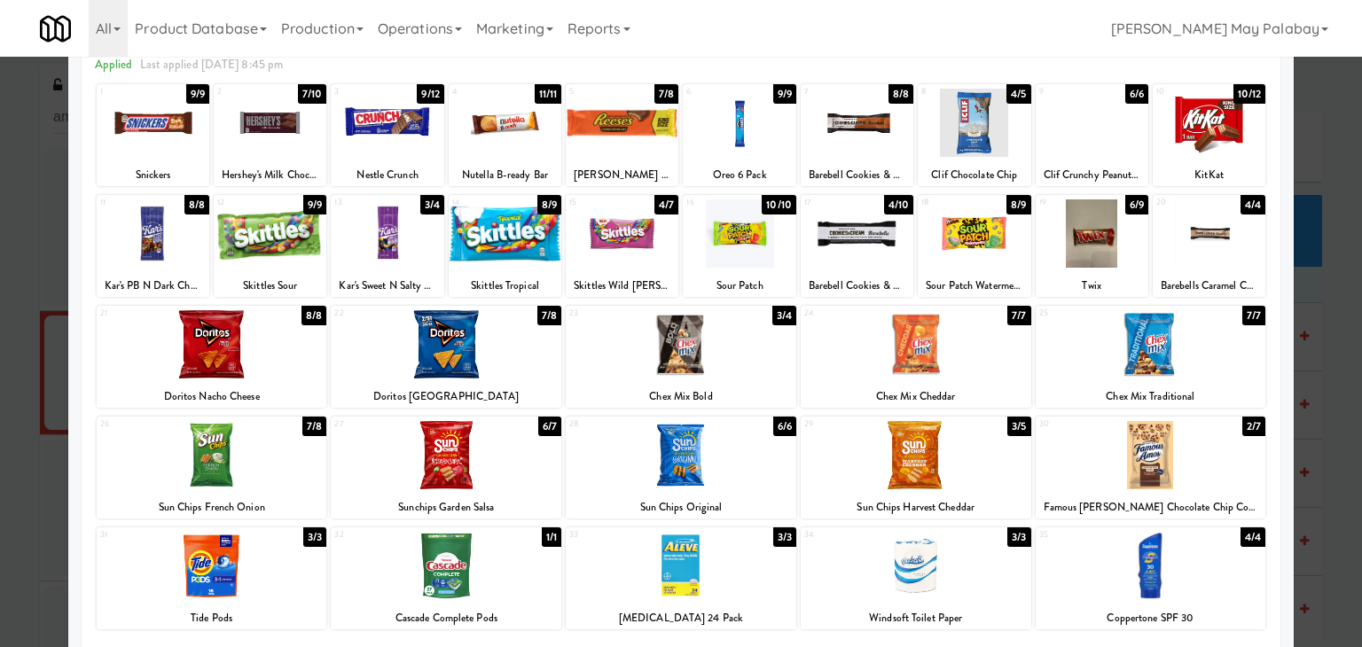
click at [1238, 149] on div at bounding box center [1209, 123] width 113 height 68
click at [407, 136] on div at bounding box center [387, 123] width 113 height 68
click at [1324, 390] on div at bounding box center [681, 323] width 1362 height 647
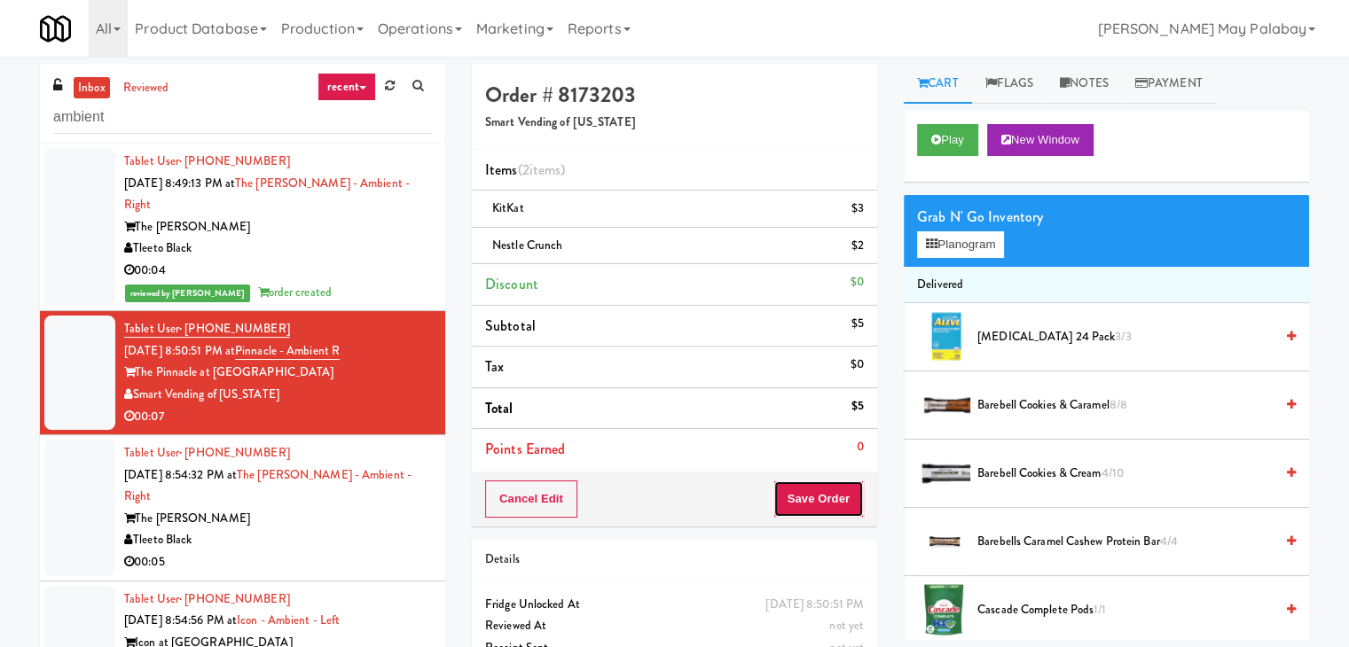
click at [839, 504] on button "Save Order" at bounding box center [818, 499] width 90 height 37
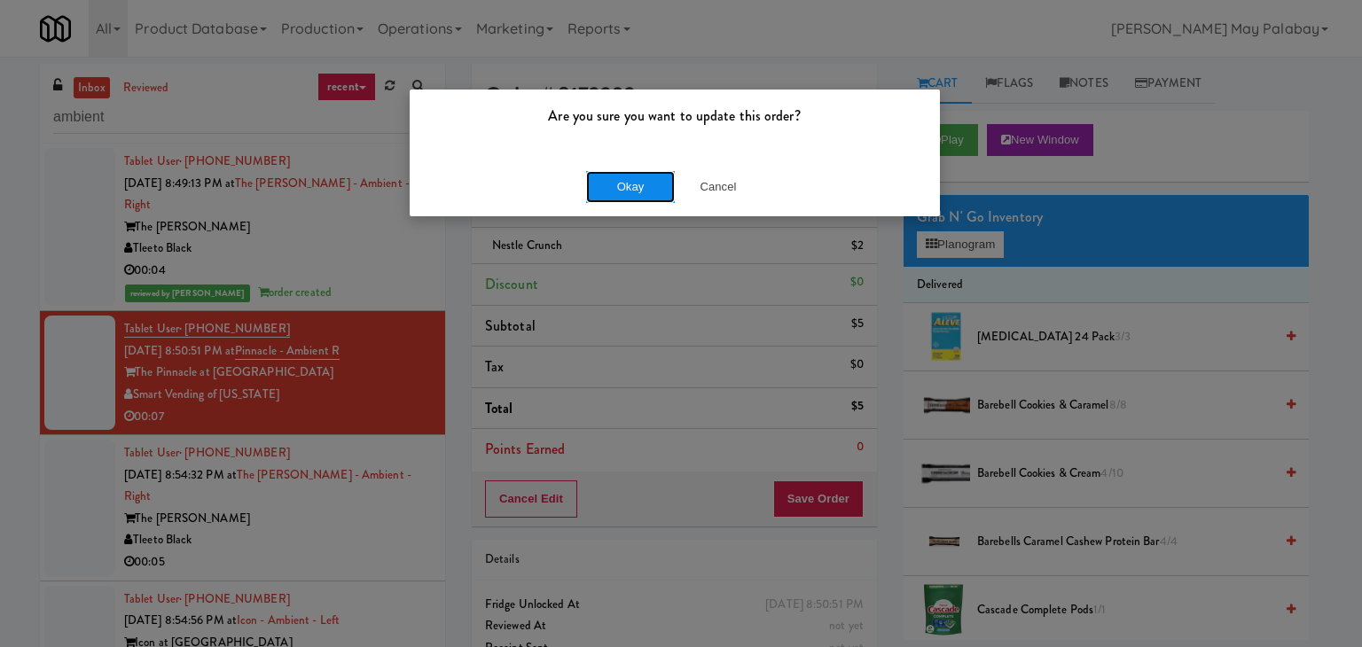
click at [622, 182] on button "Okay" at bounding box center [630, 187] width 89 height 32
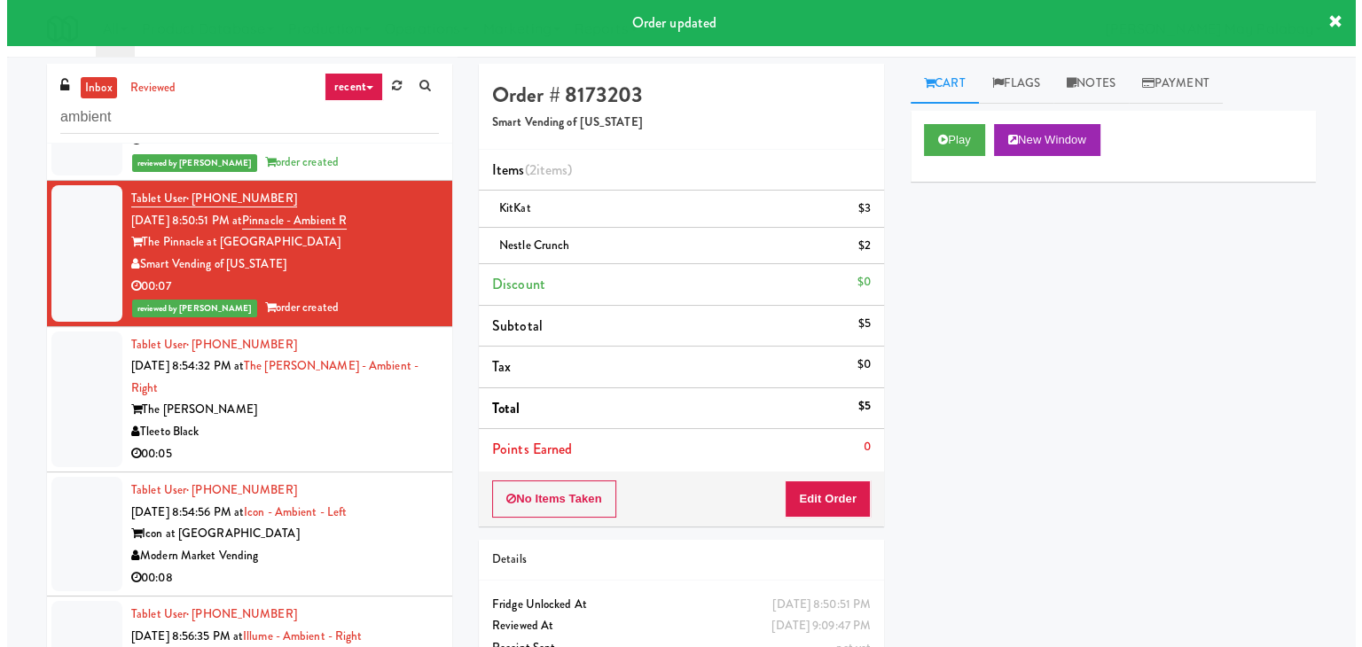
scroll to position [177, 0]
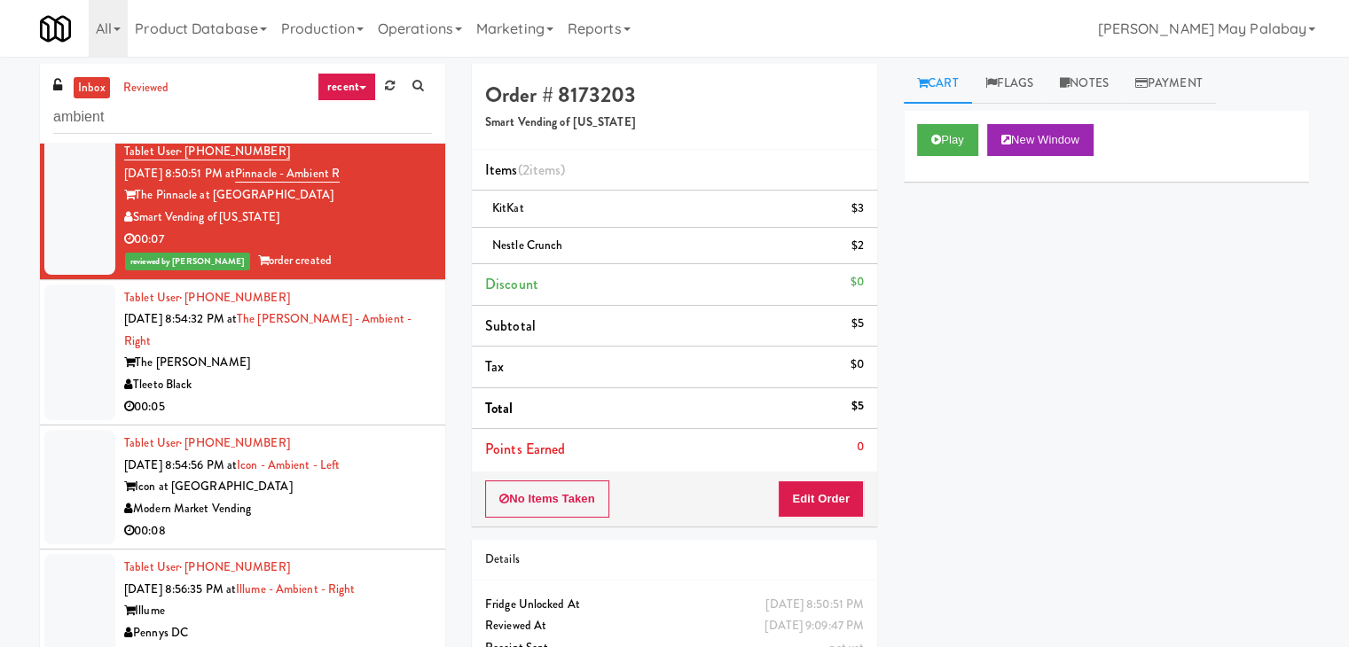
click at [312, 374] on div "Tleeto Black" at bounding box center [278, 385] width 308 height 22
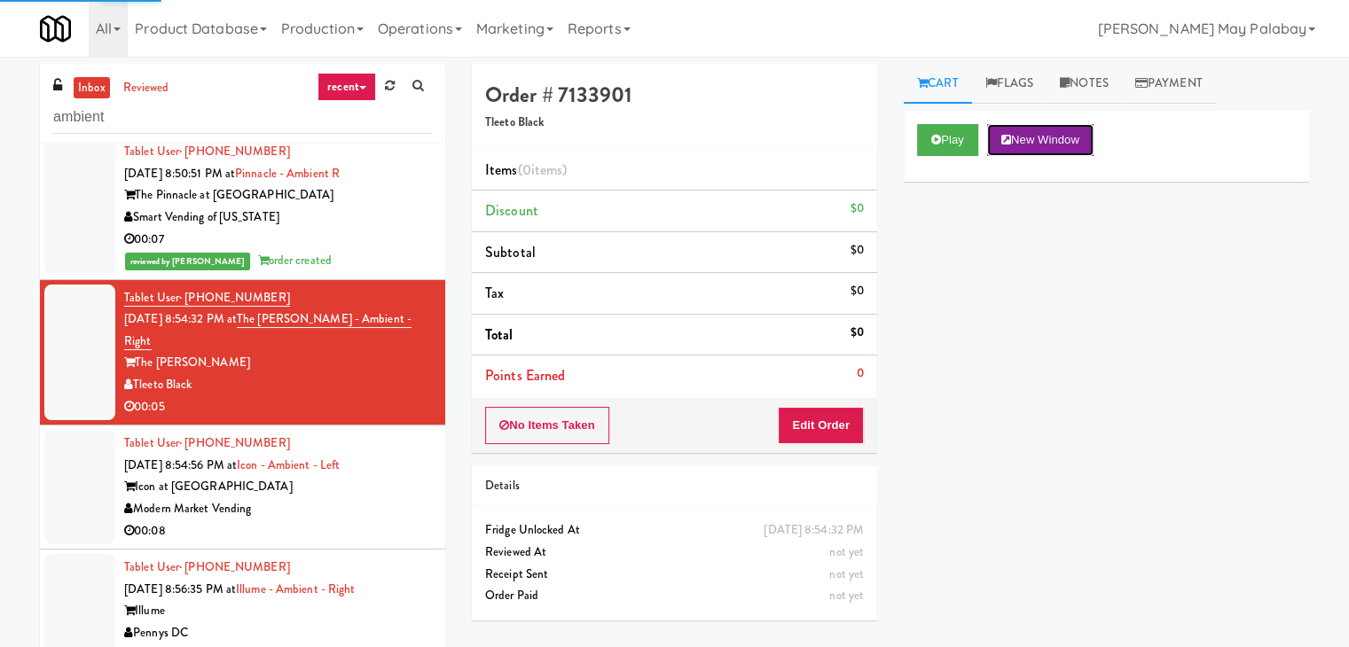
click at [1085, 139] on button "New Window" at bounding box center [1040, 140] width 106 height 32
click at [811, 425] on button "Edit Order" at bounding box center [821, 425] width 86 height 37
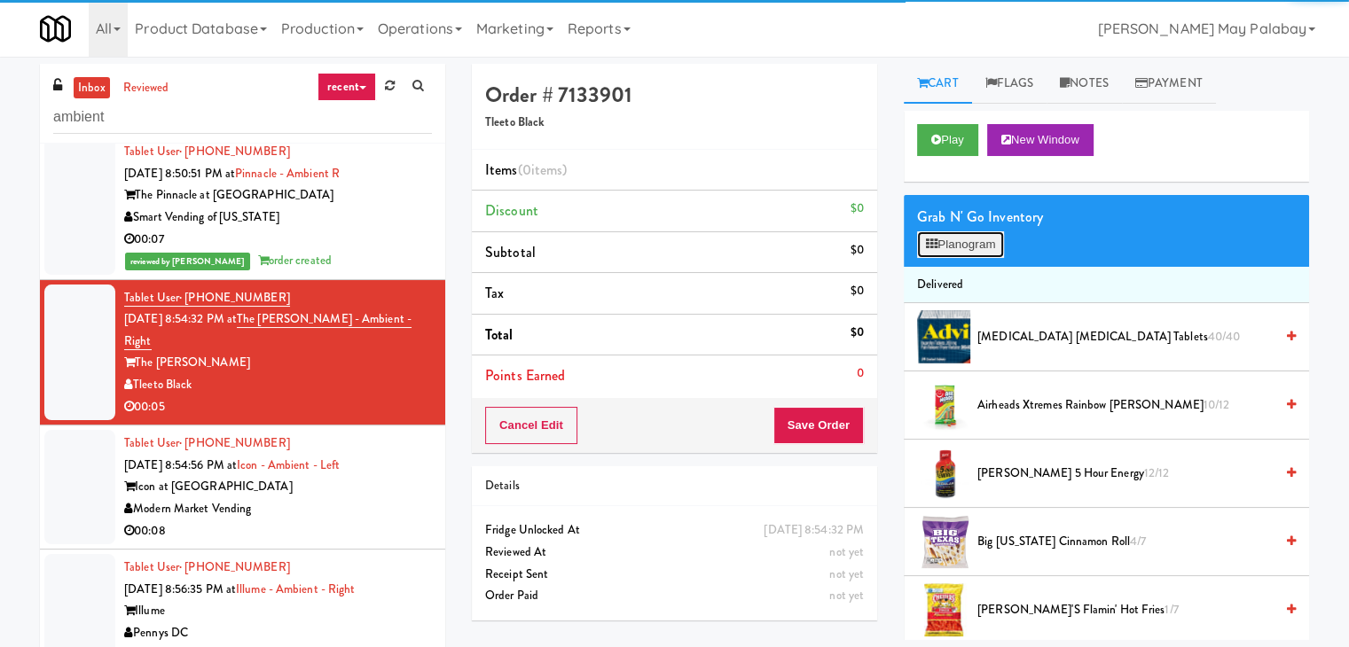
click at [981, 248] on button "Planogram" at bounding box center [960, 244] width 87 height 27
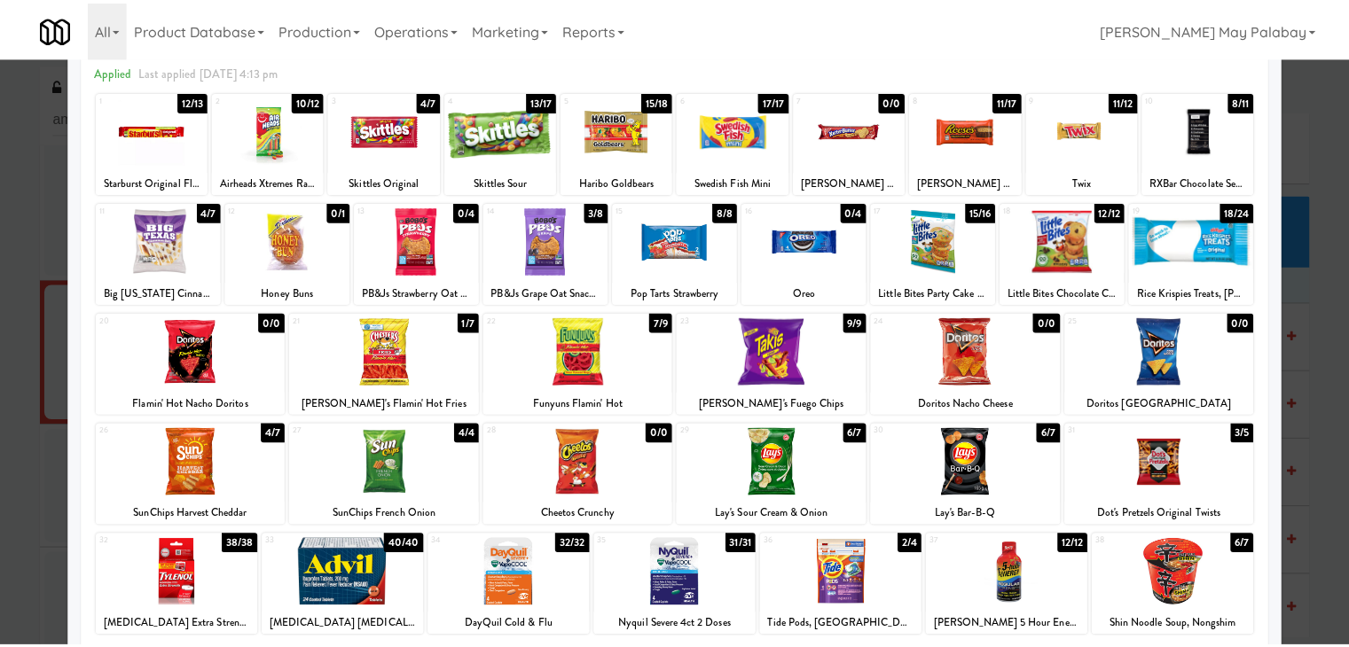
scroll to position [89, 0]
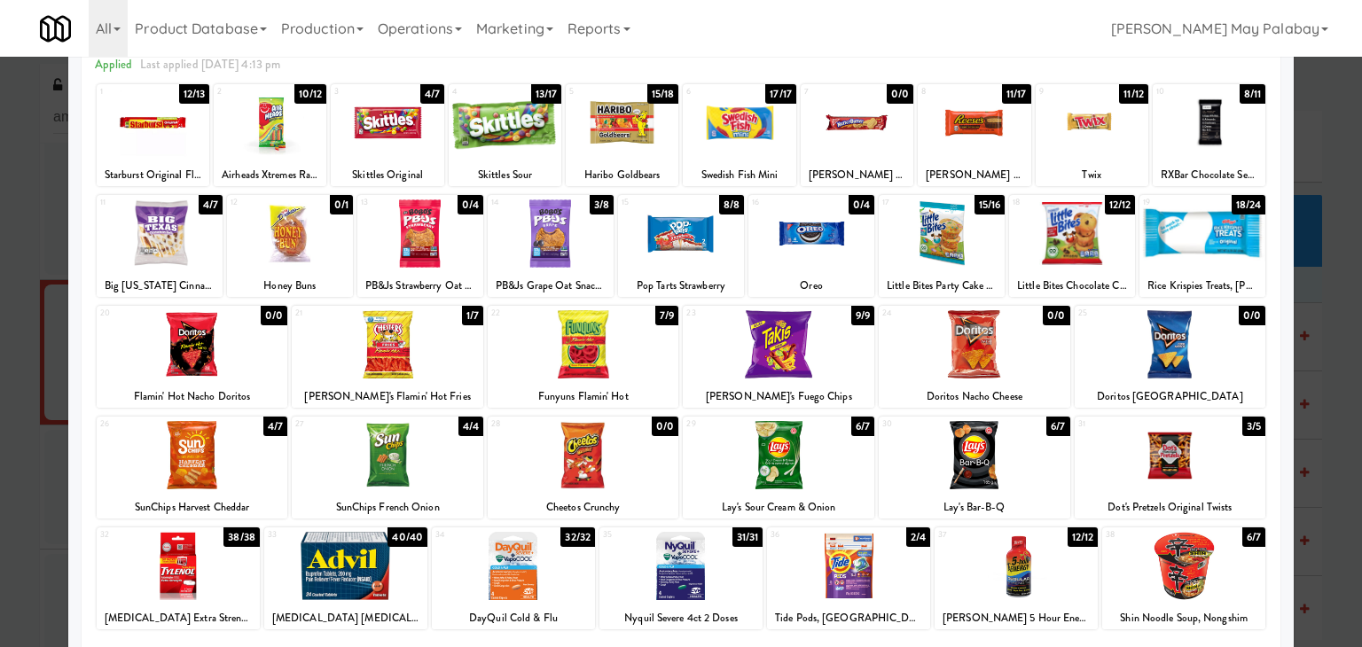
click at [1220, 132] on div at bounding box center [1209, 123] width 113 height 68
click at [1329, 285] on div at bounding box center [681, 323] width 1362 height 647
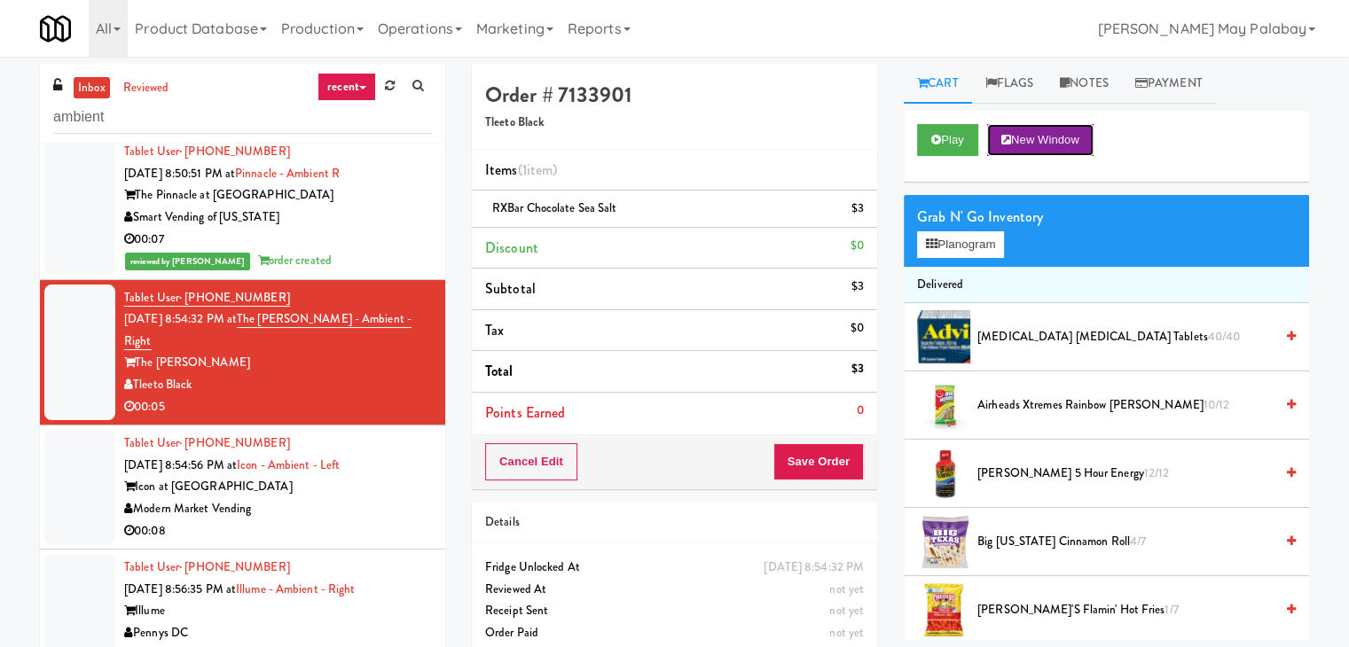
click at [1078, 136] on button "New Window" at bounding box center [1040, 140] width 106 height 32
click at [811, 462] on button "Save Order" at bounding box center [818, 461] width 90 height 37
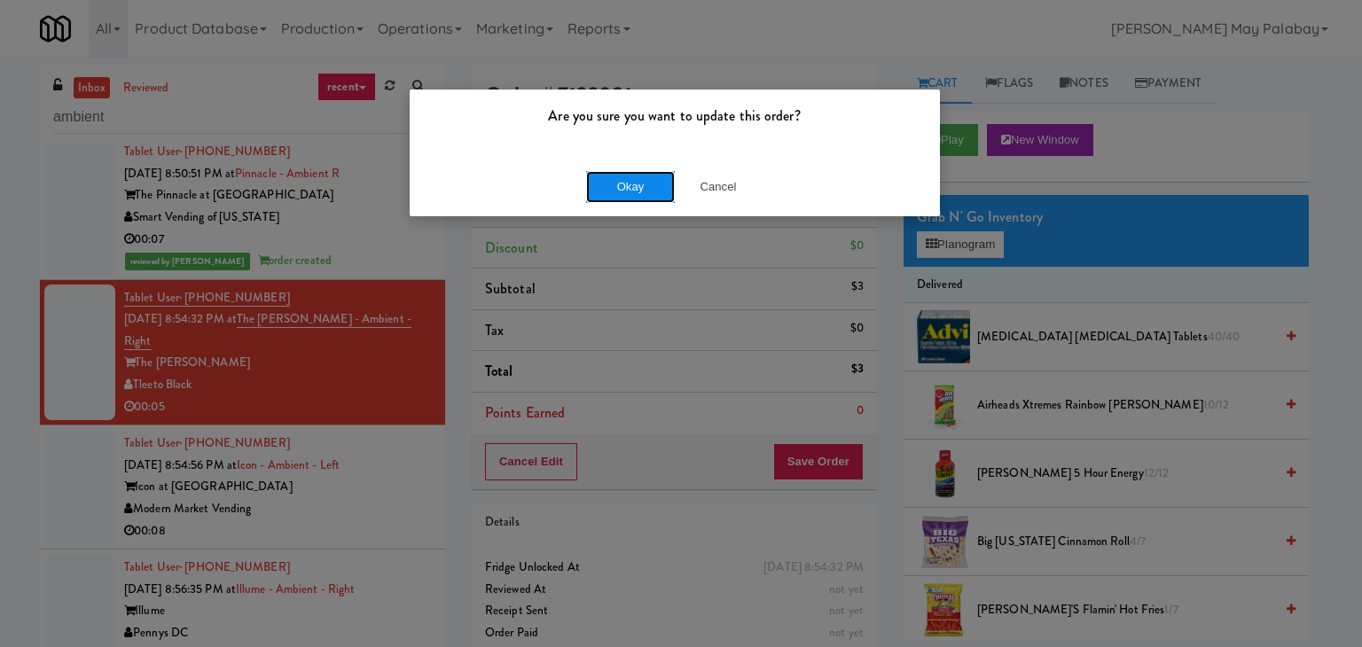
click at [614, 178] on button "Okay" at bounding box center [630, 187] width 89 height 32
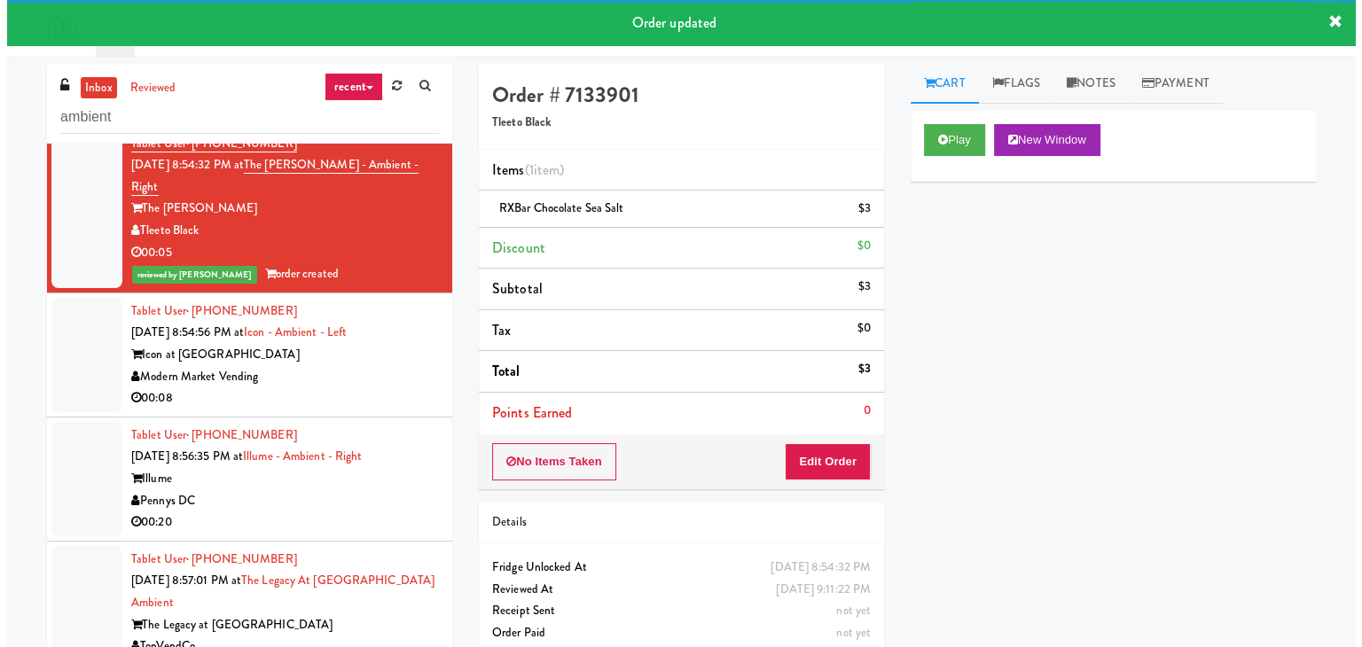
scroll to position [355, 0]
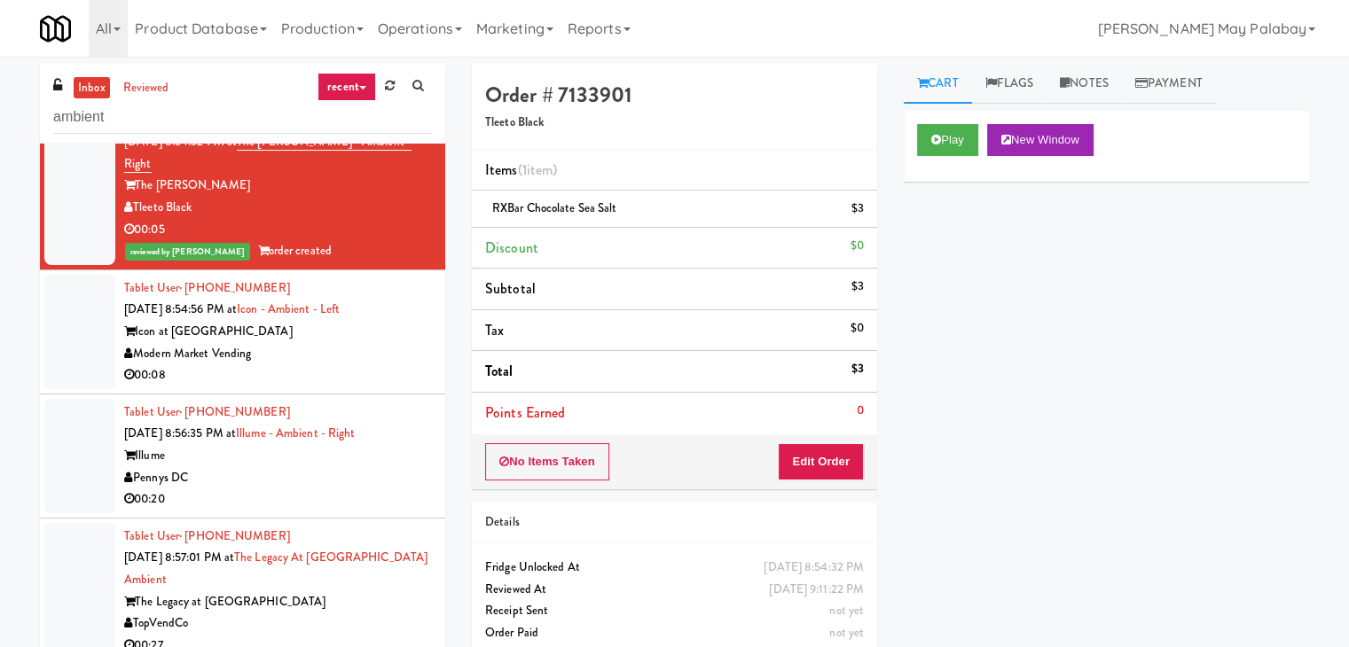
click at [401, 321] on div "Icon at [GEOGRAPHIC_DATA]" at bounding box center [278, 332] width 308 height 22
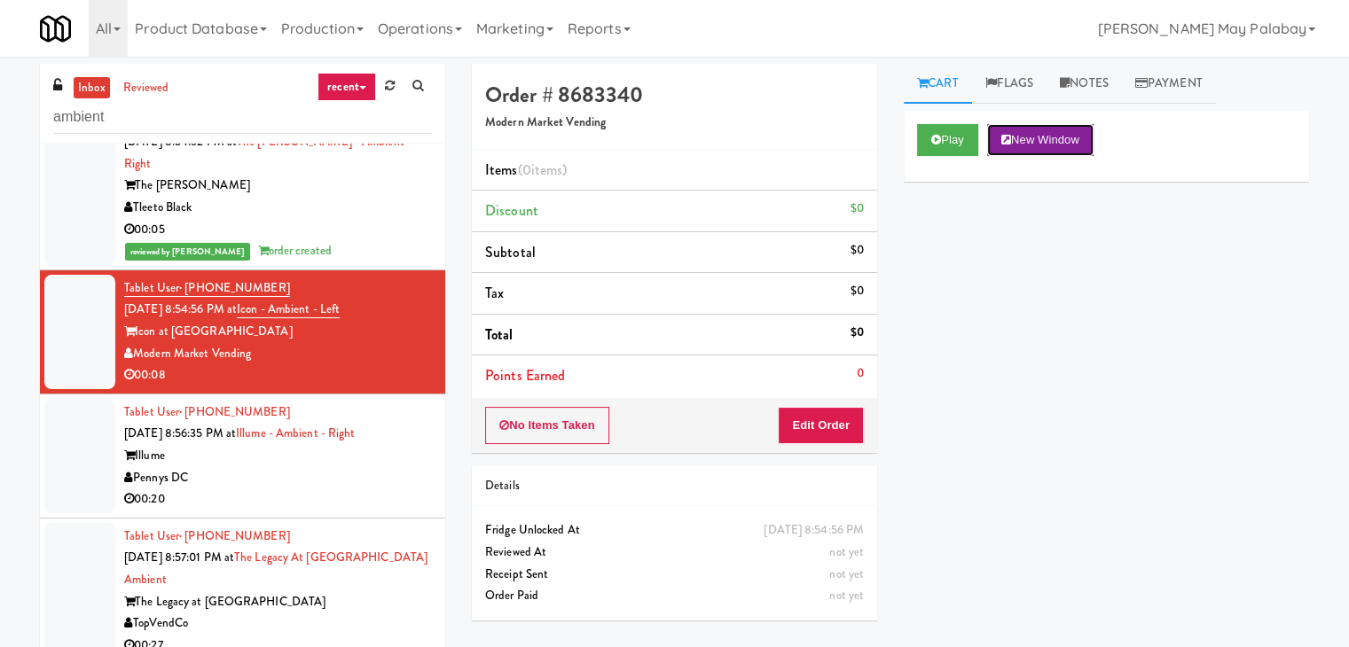
click at [1091, 139] on button "New Window" at bounding box center [1040, 140] width 106 height 32
click at [855, 423] on button "Edit Order" at bounding box center [821, 425] width 86 height 37
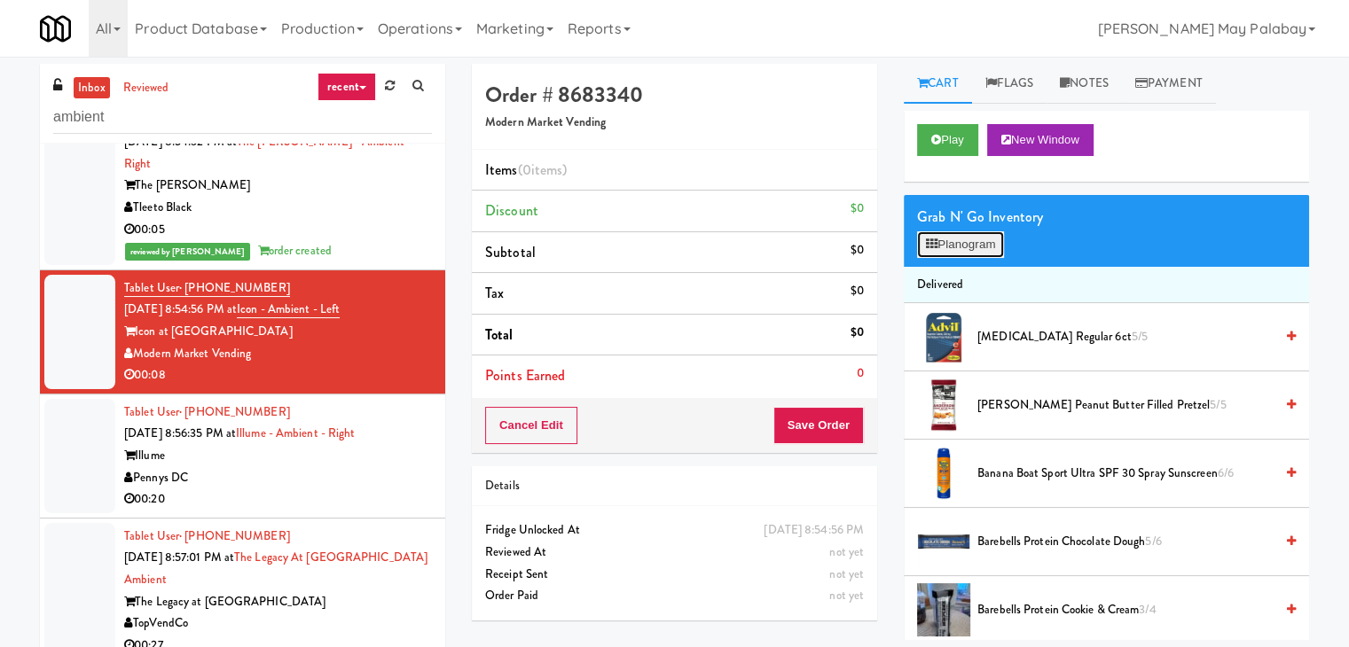
click at [971, 253] on button "Planogram" at bounding box center [960, 244] width 87 height 27
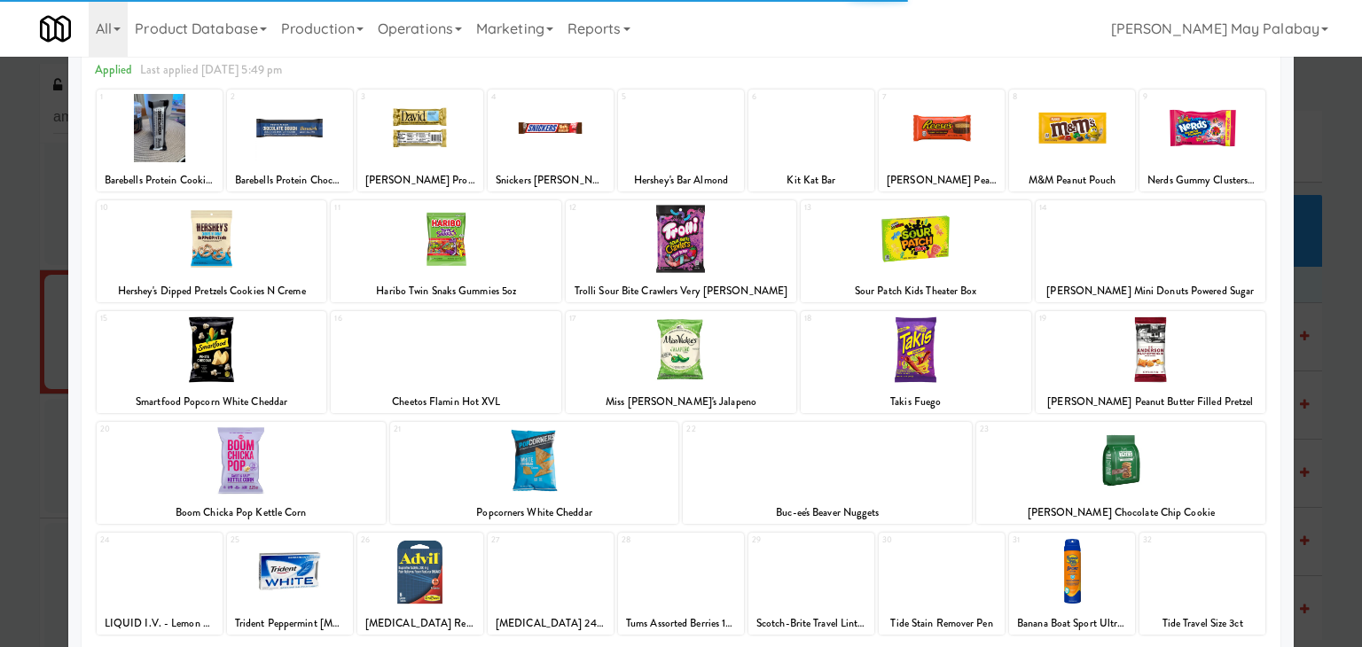
scroll to position [89, 0]
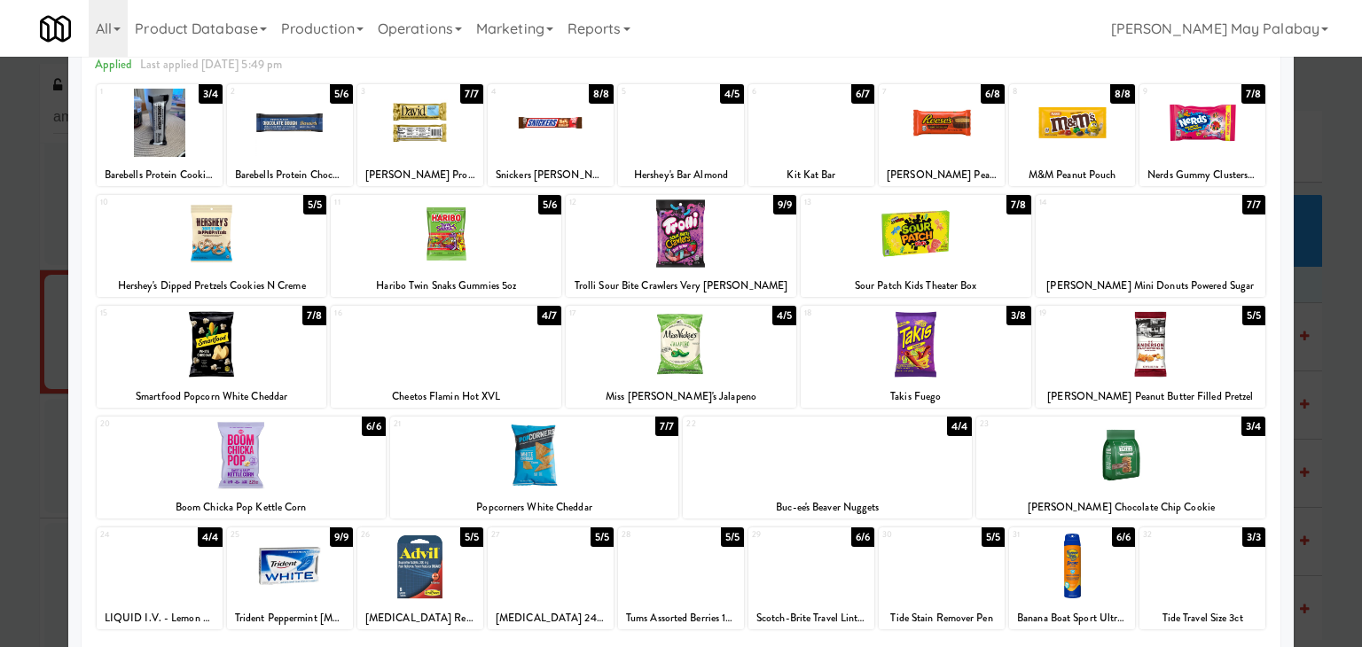
click at [975, 248] on div at bounding box center [916, 233] width 231 height 68
click at [1339, 306] on div at bounding box center [681, 323] width 1362 height 647
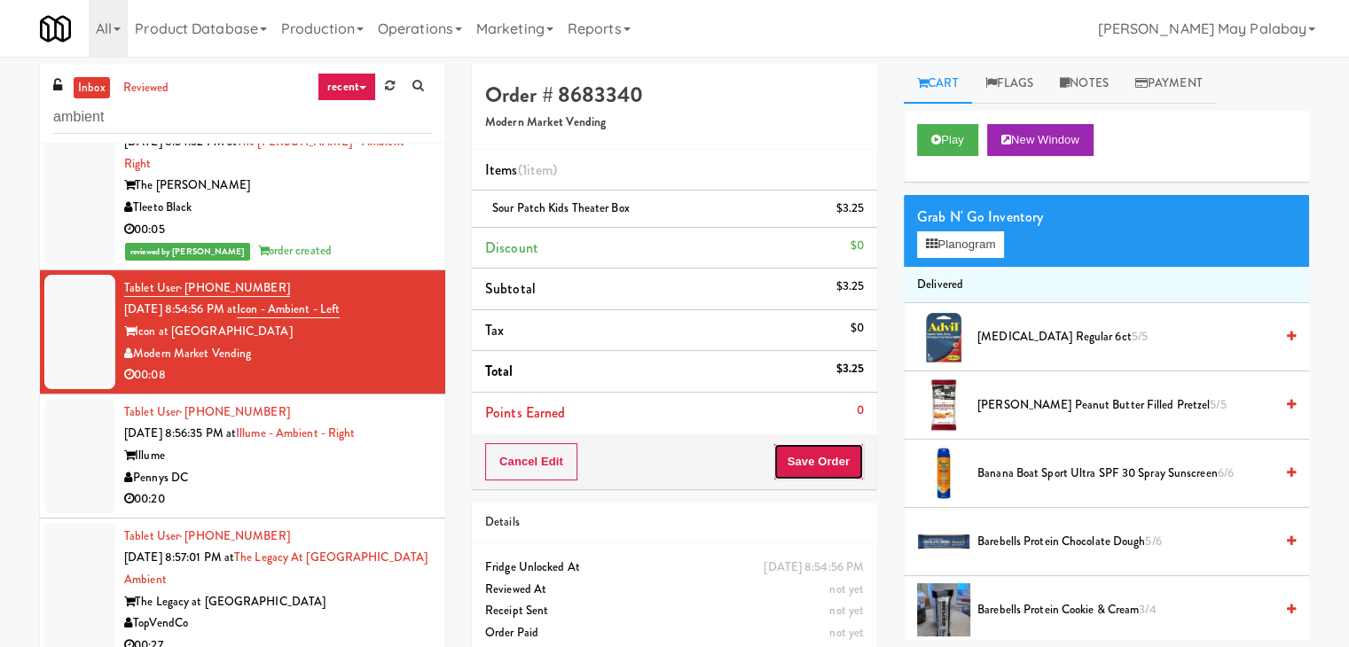
click at [803, 461] on button "Save Order" at bounding box center [818, 461] width 90 height 37
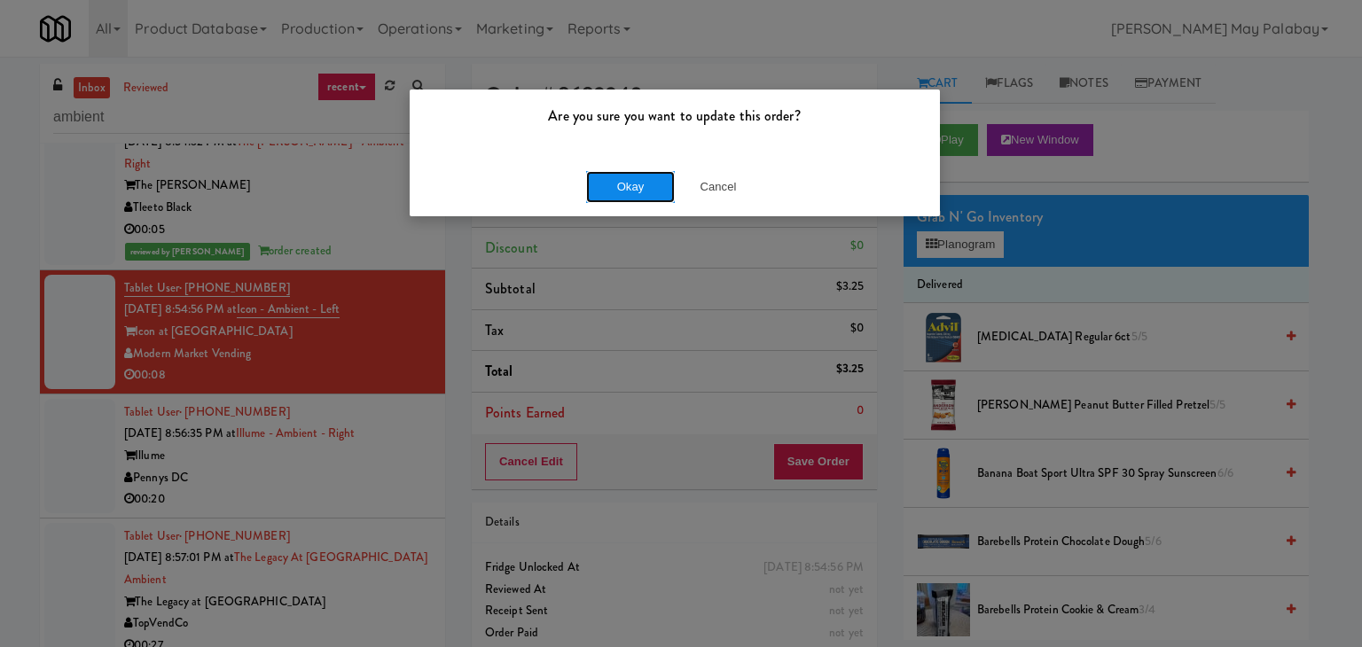
click at [656, 193] on button "Okay" at bounding box center [630, 187] width 89 height 32
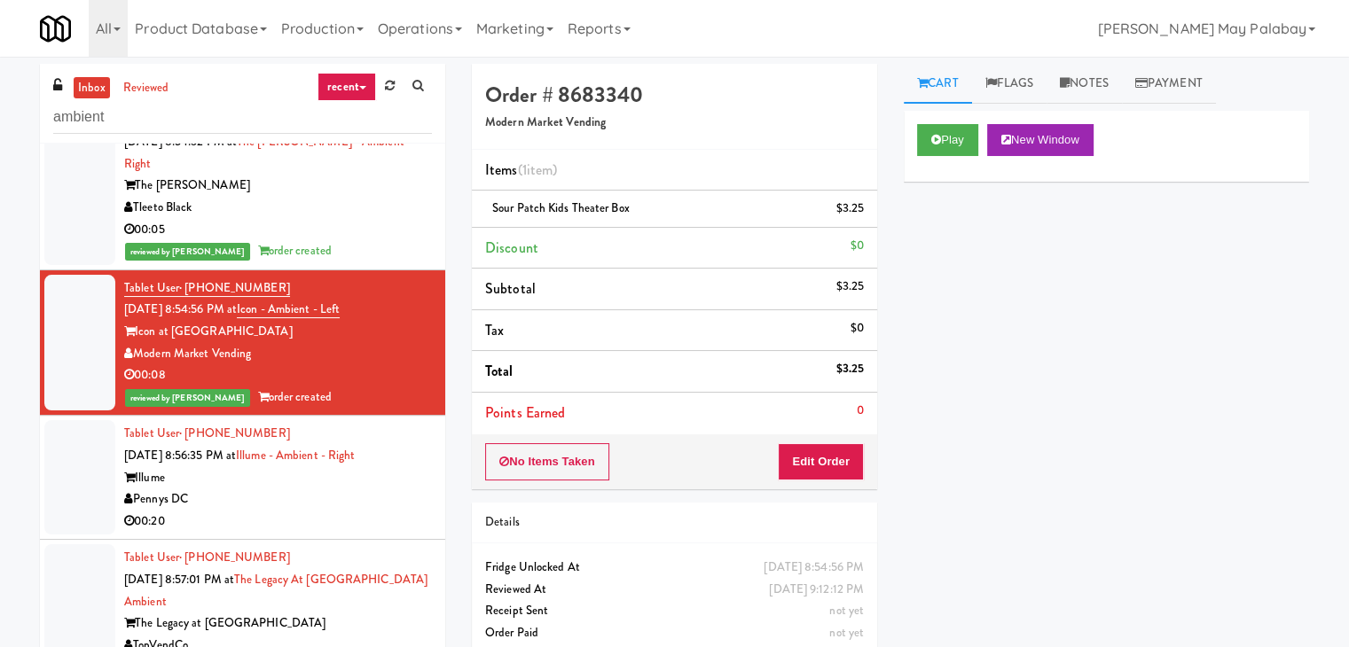
click at [259, 489] on div "Pennys DC" at bounding box center [278, 500] width 308 height 22
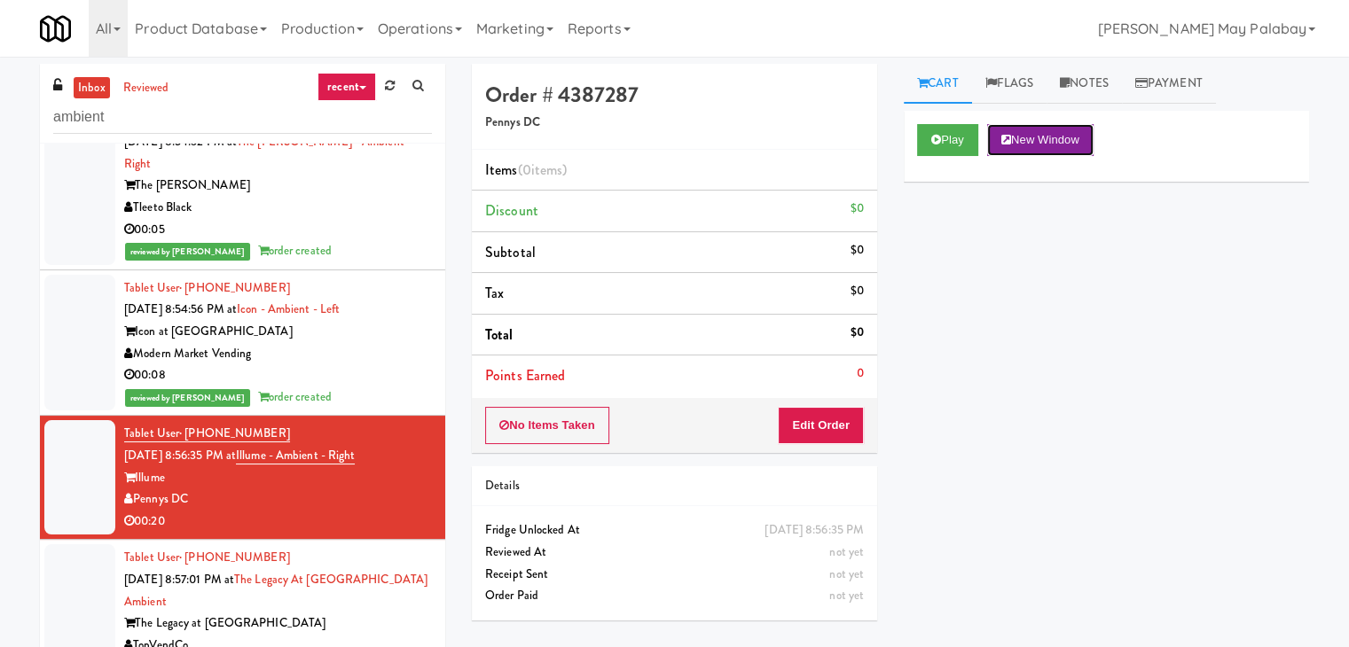
click at [1084, 146] on button "New Window" at bounding box center [1040, 140] width 106 height 32
drag, startPoint x: 827, startPoint y: 417, endPoint x: 896, endPoint y: 384, distance: 76.5
click at [828, 417] on button "Edit Order" at bounding box center [821, 425] width 86 height 37
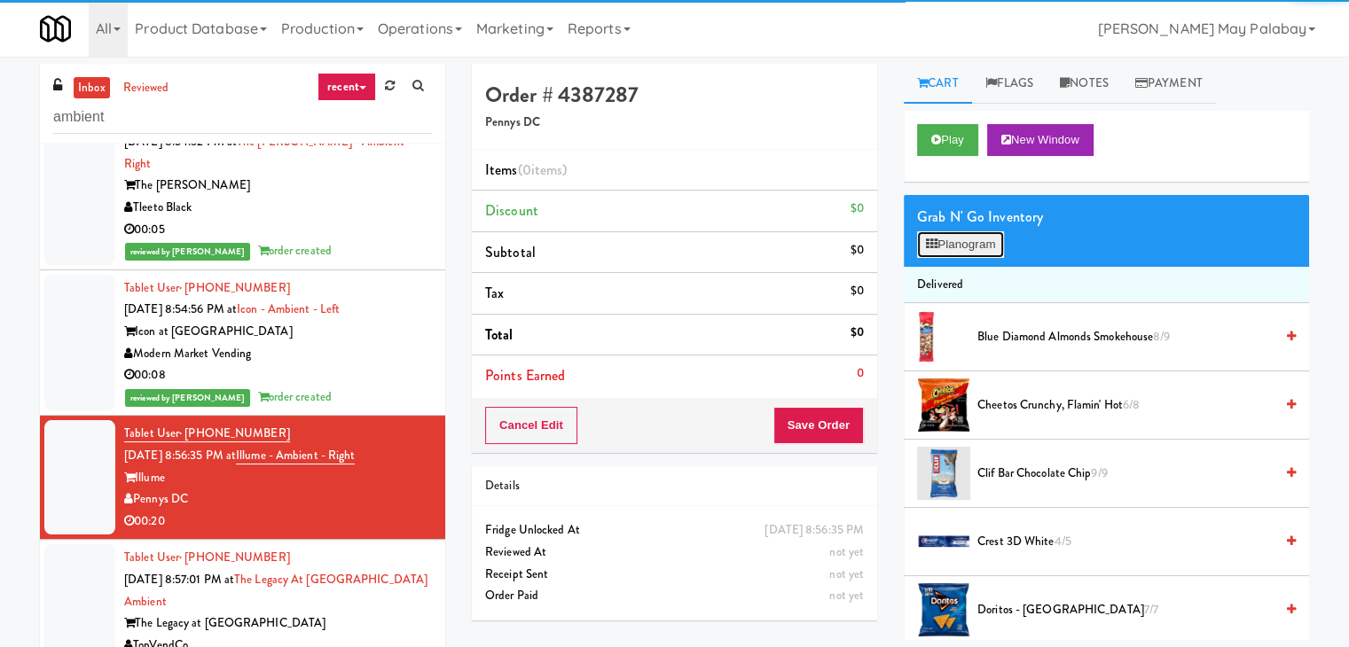
click at [958, 241] on button "Planogram" at bounding box center [960, 244] width 87 height 27
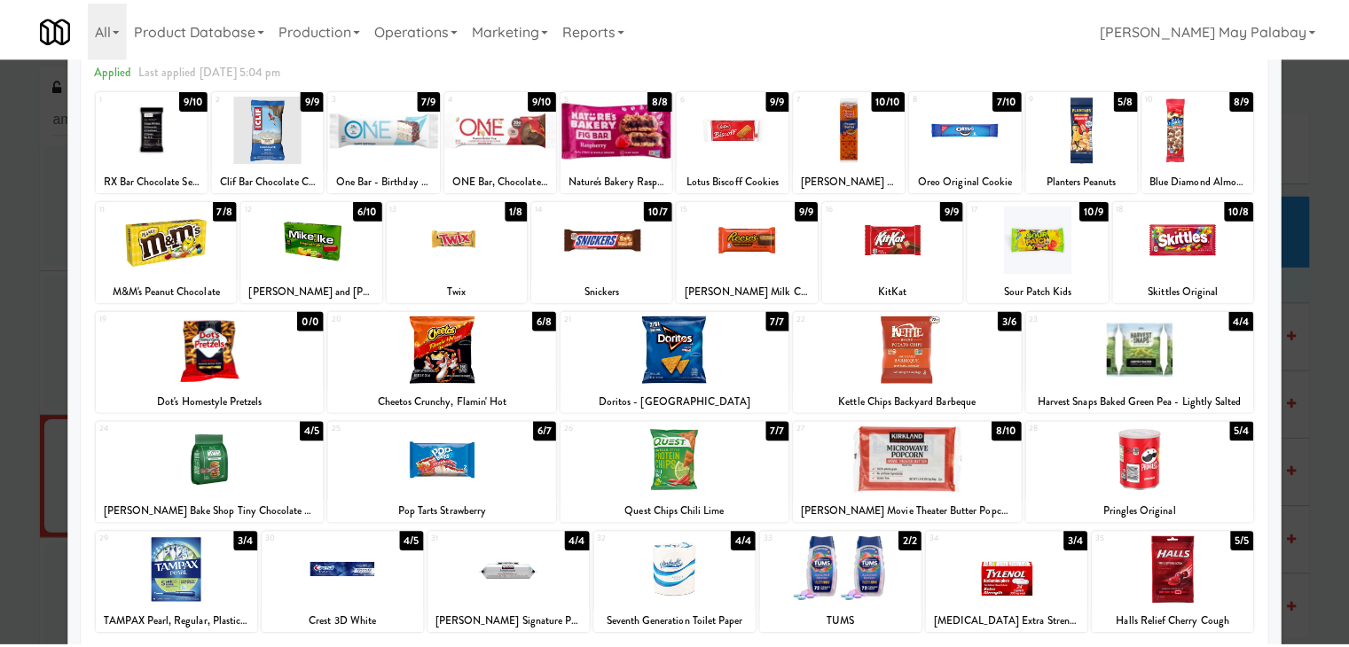
scroll to position [89, 0]
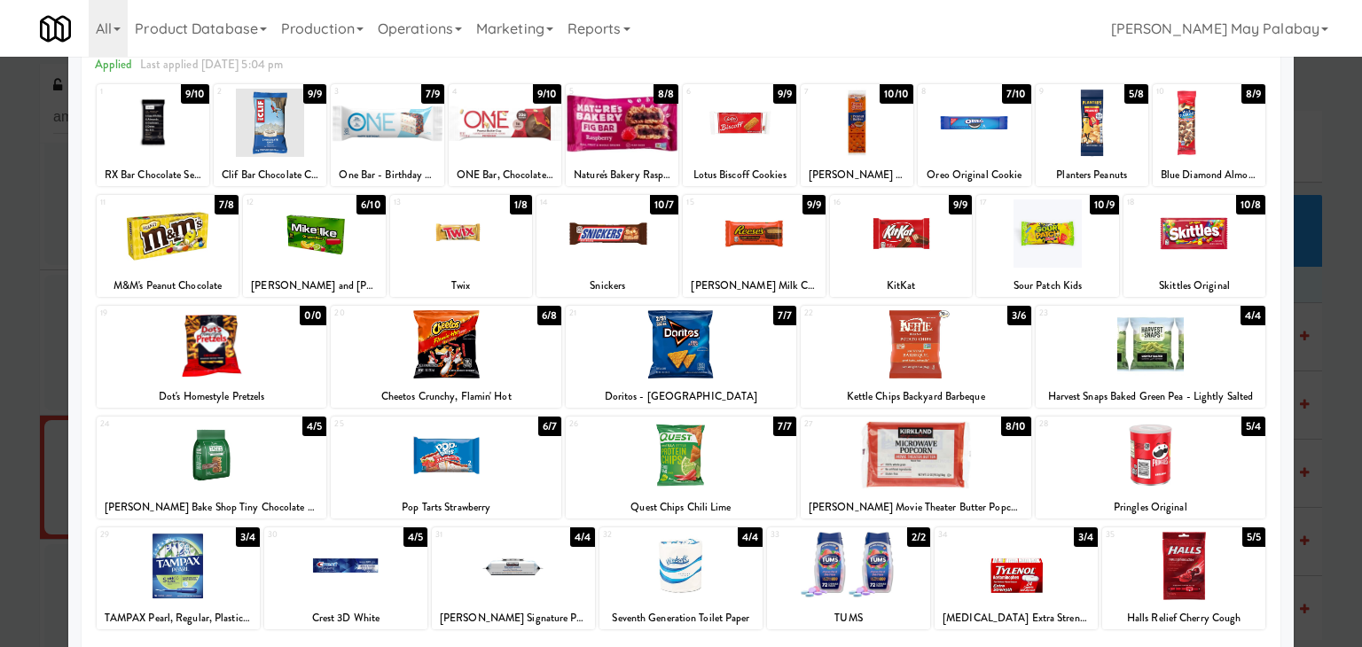
click at [525, 351] on div at bounding box center [446, 344] width 231 height 68
click at [1239, 256] on div at bounding box center [1194, 233] width 142 height 68
click at [809, 255] on div at bounding box center [754, 233] width 142 height 68
click at [1316, 323] on div at bounding box center [681, 323] width 1362 height 647
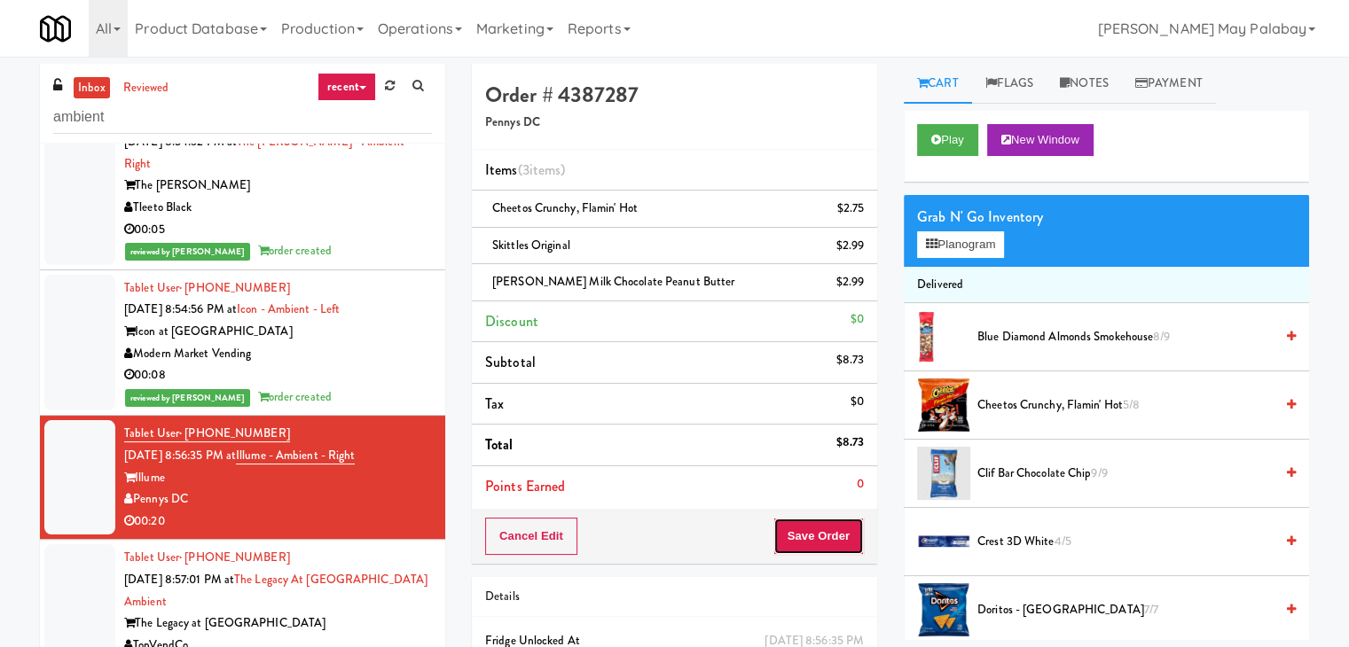
click at [809, 529] on button "Save Order" at bounding box center [818, 536] width 90 height 37
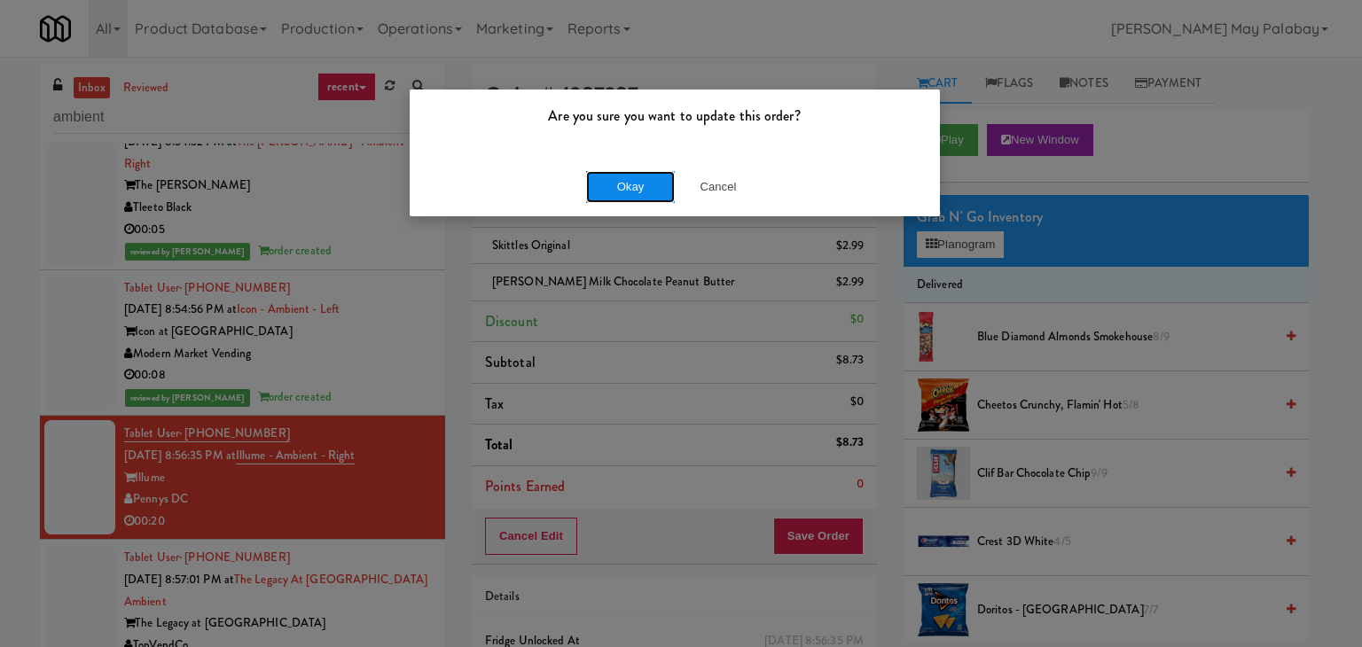
click at [615, 189] on button "Okay" at bounding box center [630, 187] width 89 height 32
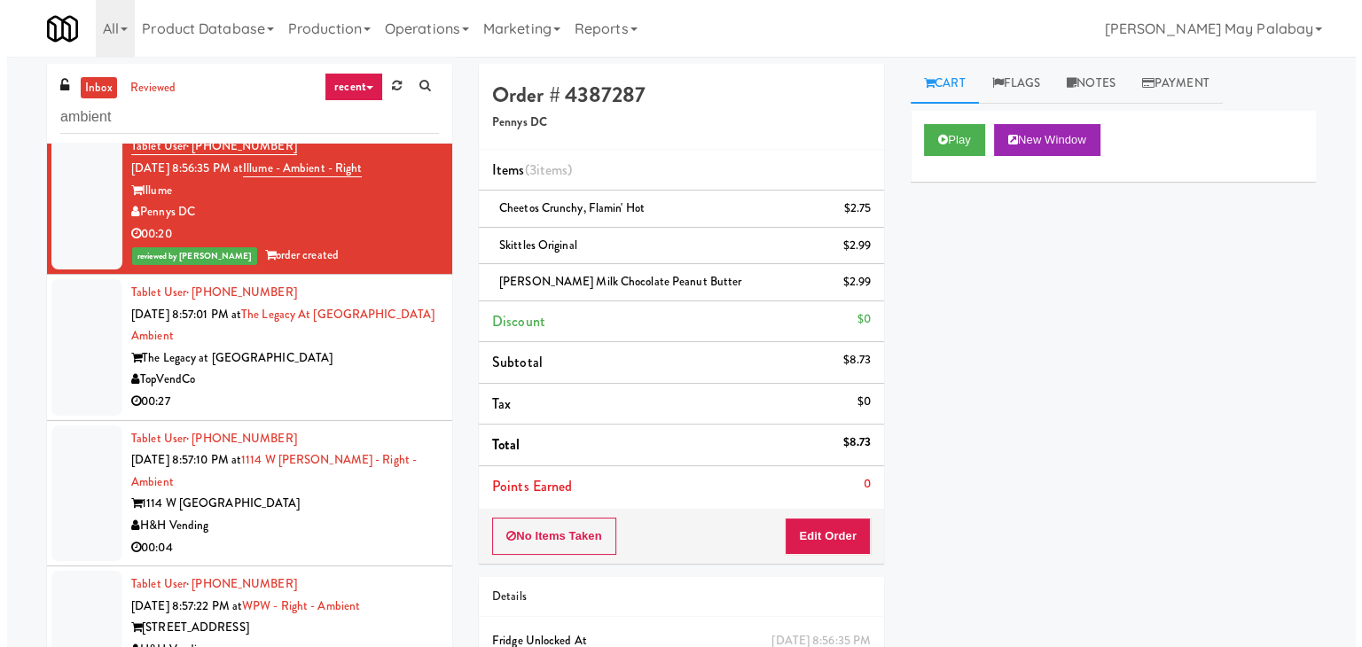
scroll to position [709, 0]
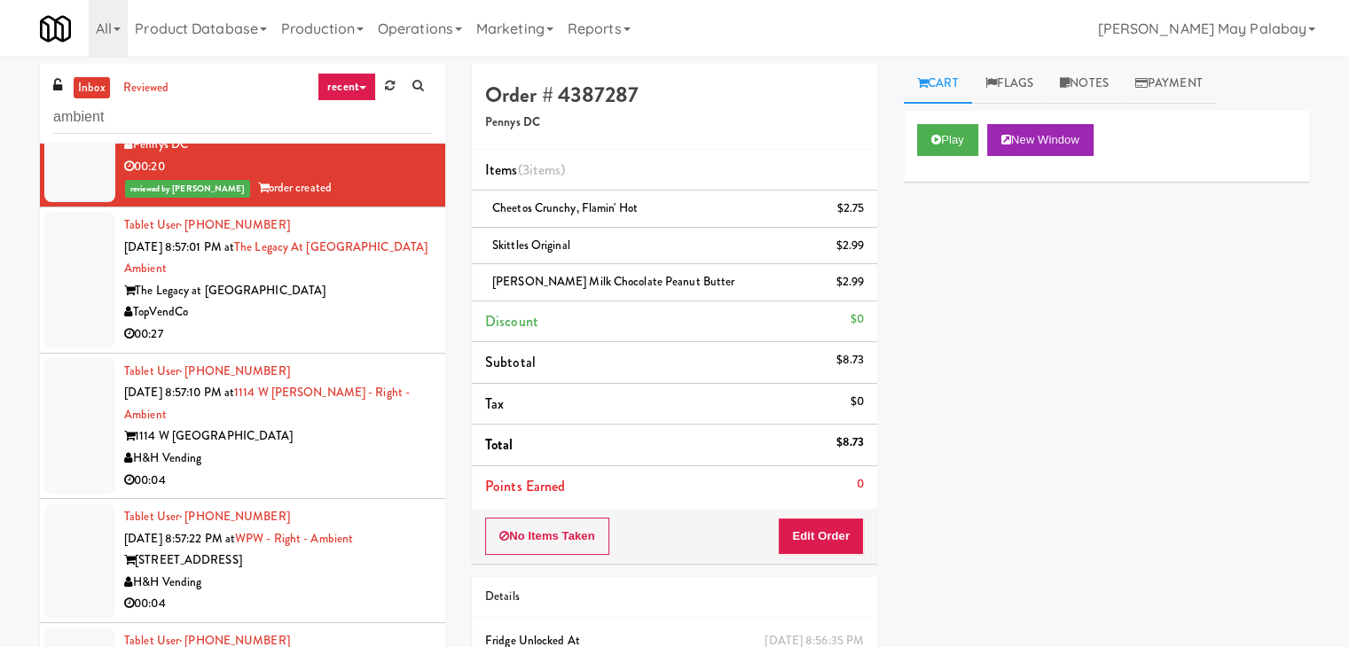
click at [316, 301] on div "TopVendCo" at bounding box center [278, 312] width 308 height 22
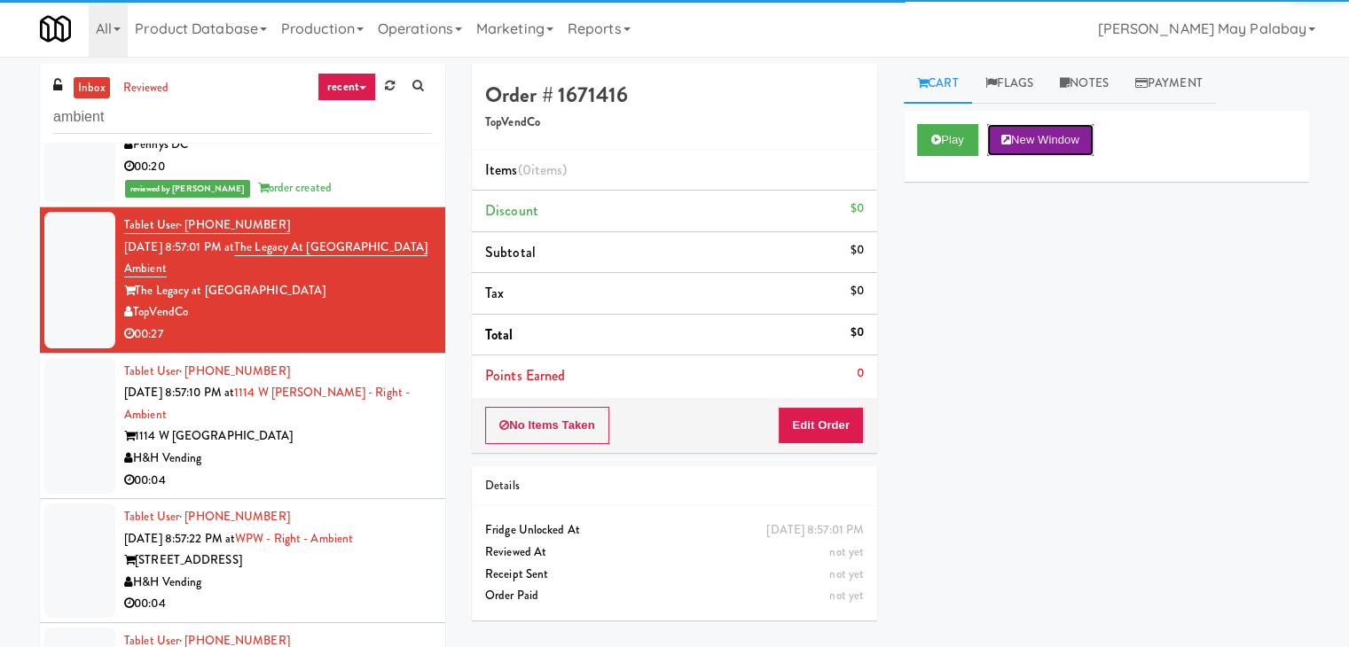
click at [1073, 143] on button "New Window" at bounding box center [1040, 140] width 106 height 32
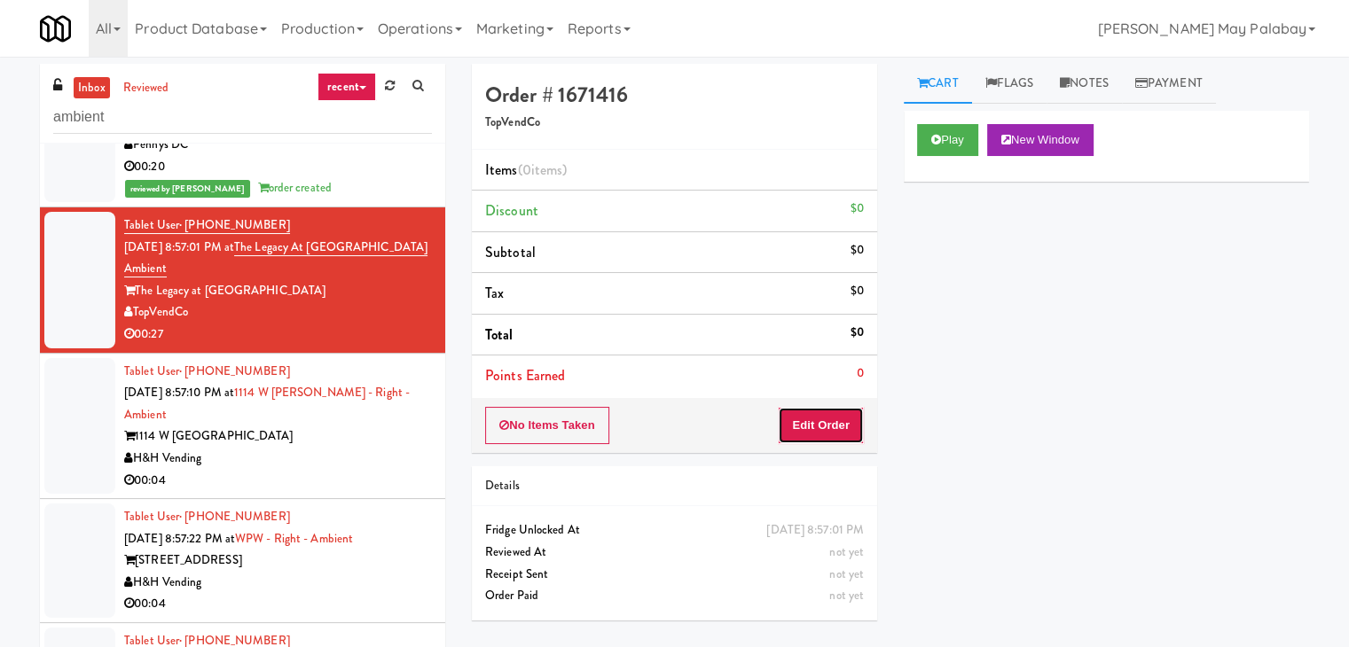
click at [791, 429] on button "Edit Order" at bounding box center [821, 425] width 86 height 37
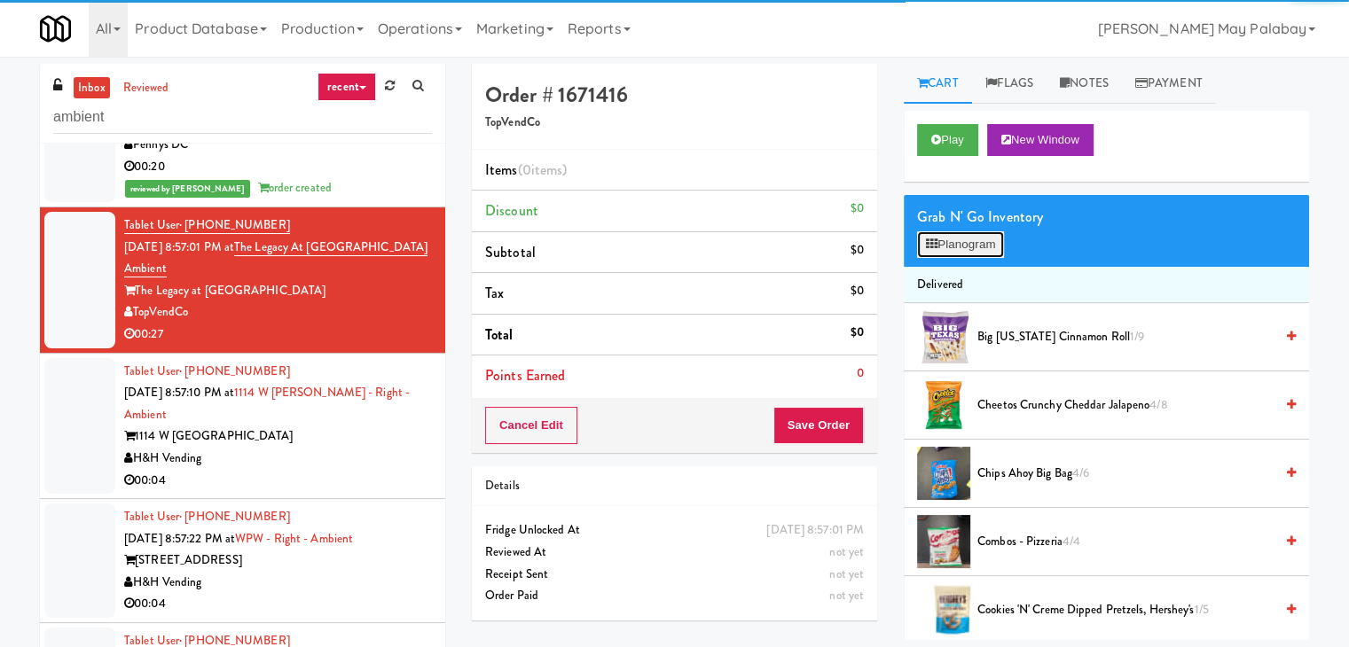
click at [974, 246] on button "Planogram" at bounding box center [960, 244] width 87 height 27
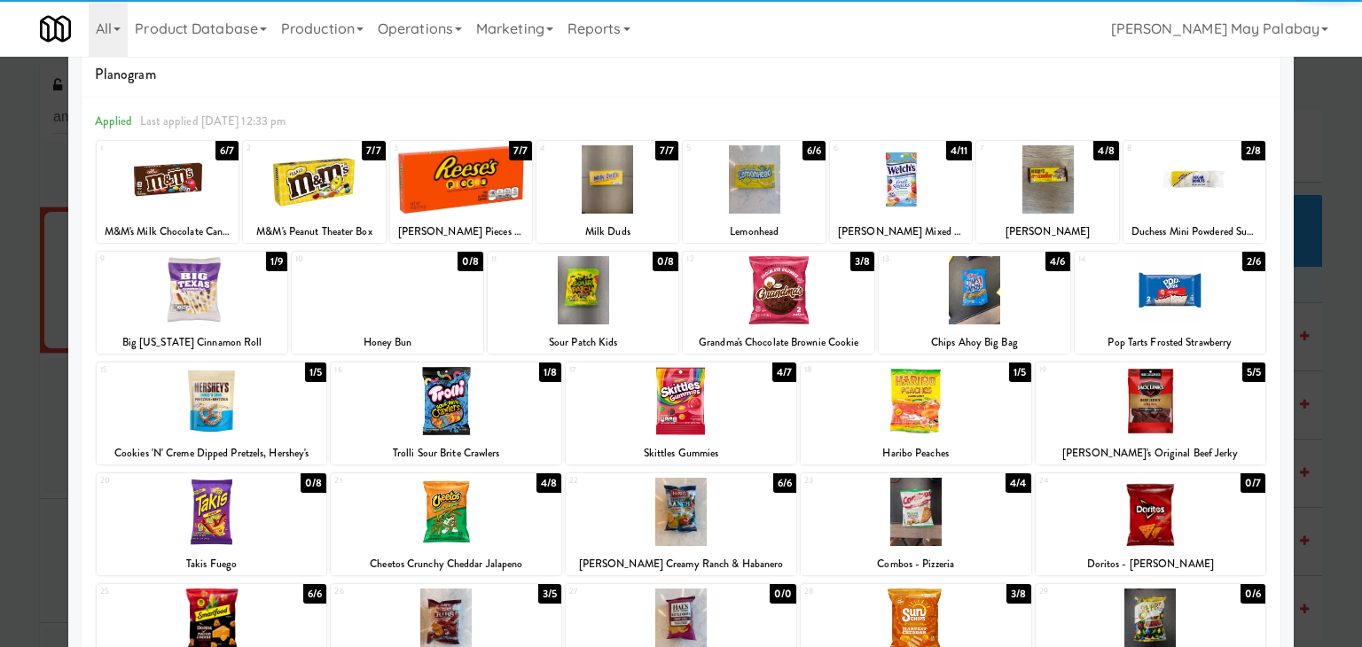
scroll to position [89, 0]
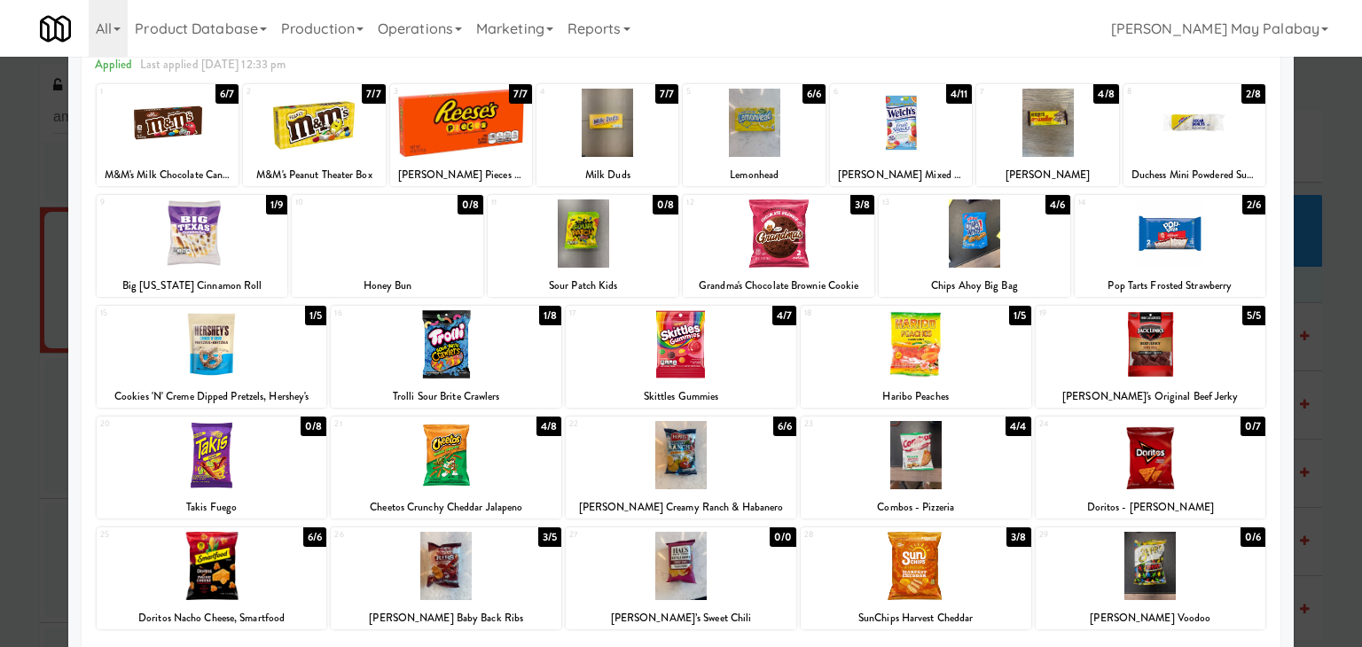
click at [536, 465] on div at bounding box center [446, 455] width 231 height 68
click at [1240, 252] on div at bounding box center [1171, 233] width 192 height 68
click at [1333, 331] on div at bounding box center [681, 323] width 1362 height 647
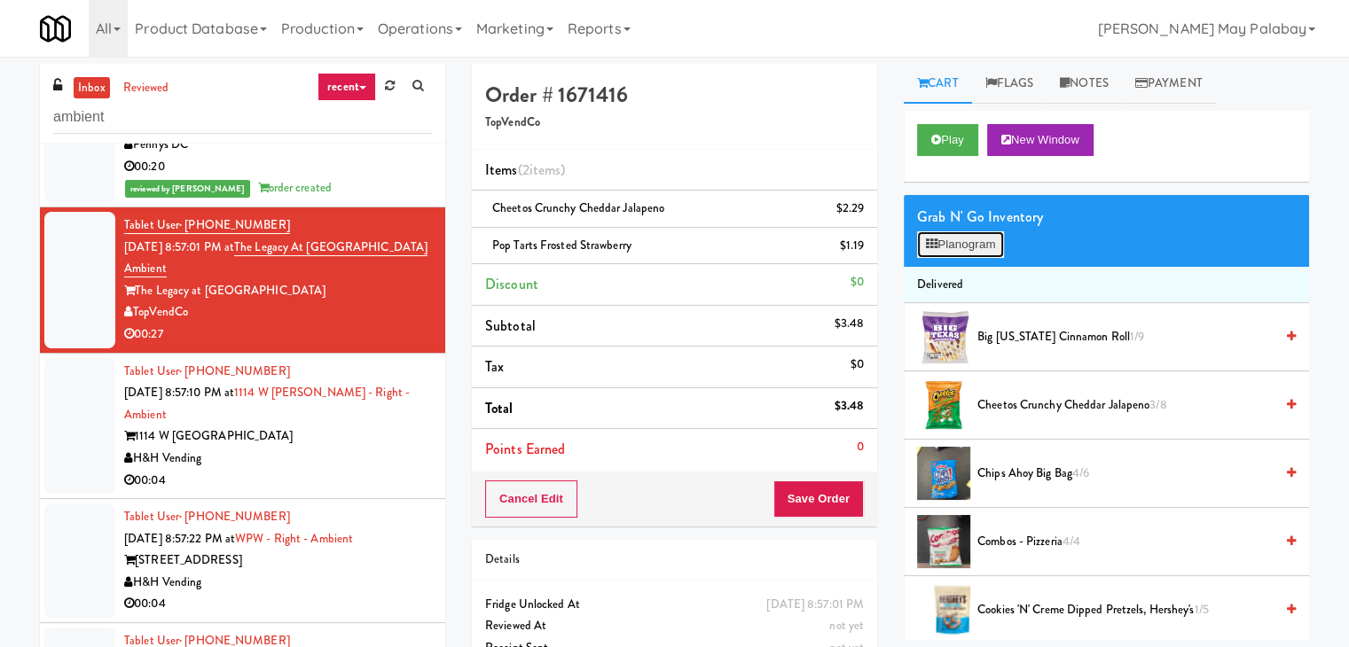
click at [933, 244] on icon at bounding box center [932, 245] width 12 height 12
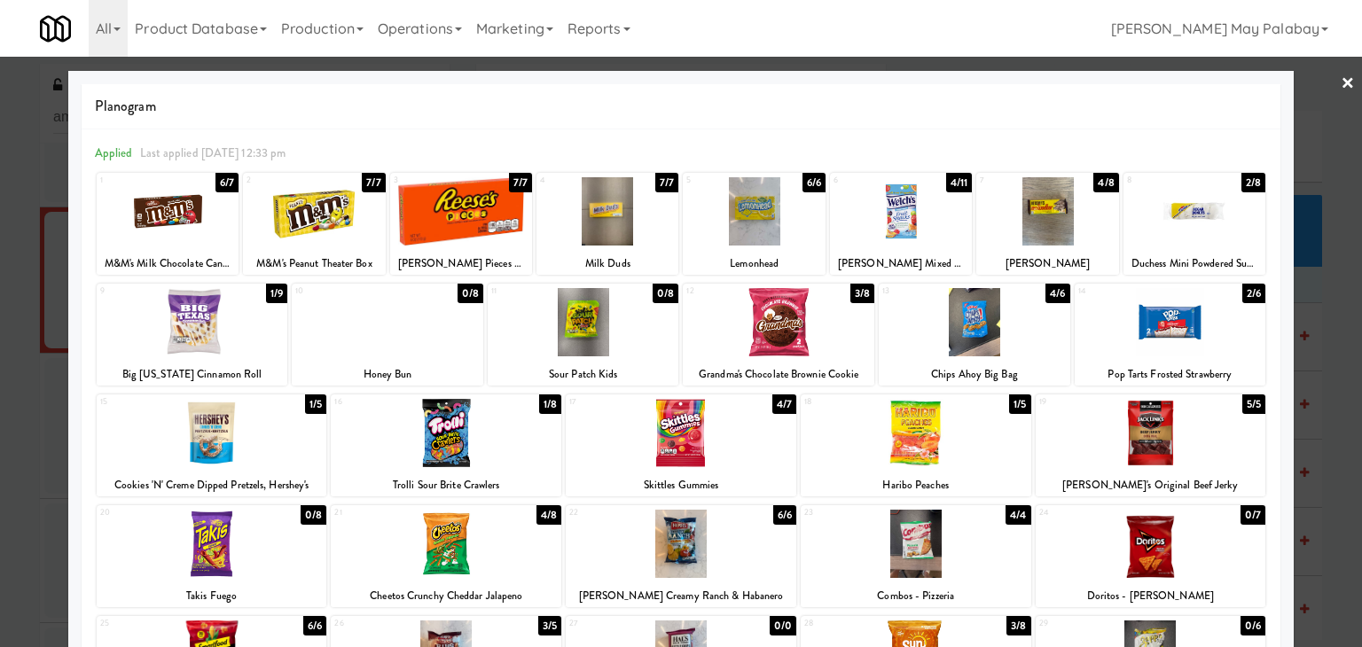
click at [1326, 325] on div at bounding box center [681, 323] width 1362 height 647
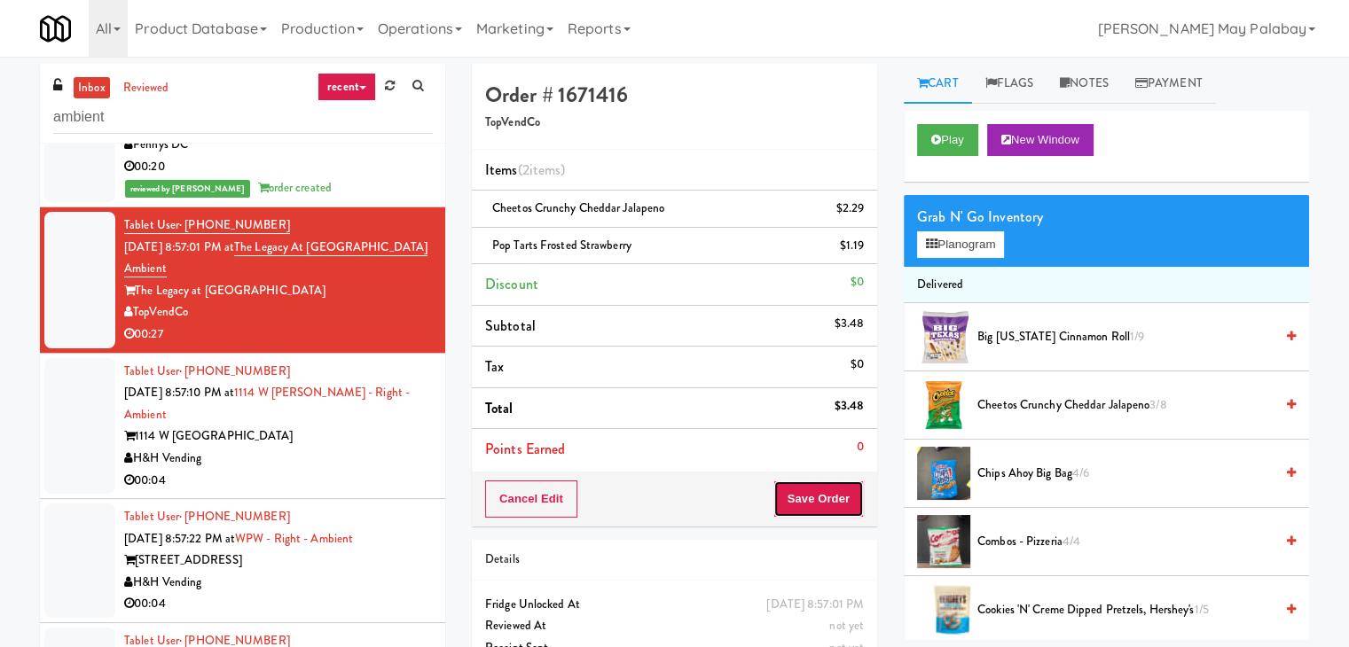
click at [826, 497] on button "Save Order" at bounding box center [818, 499] width 90 height 37
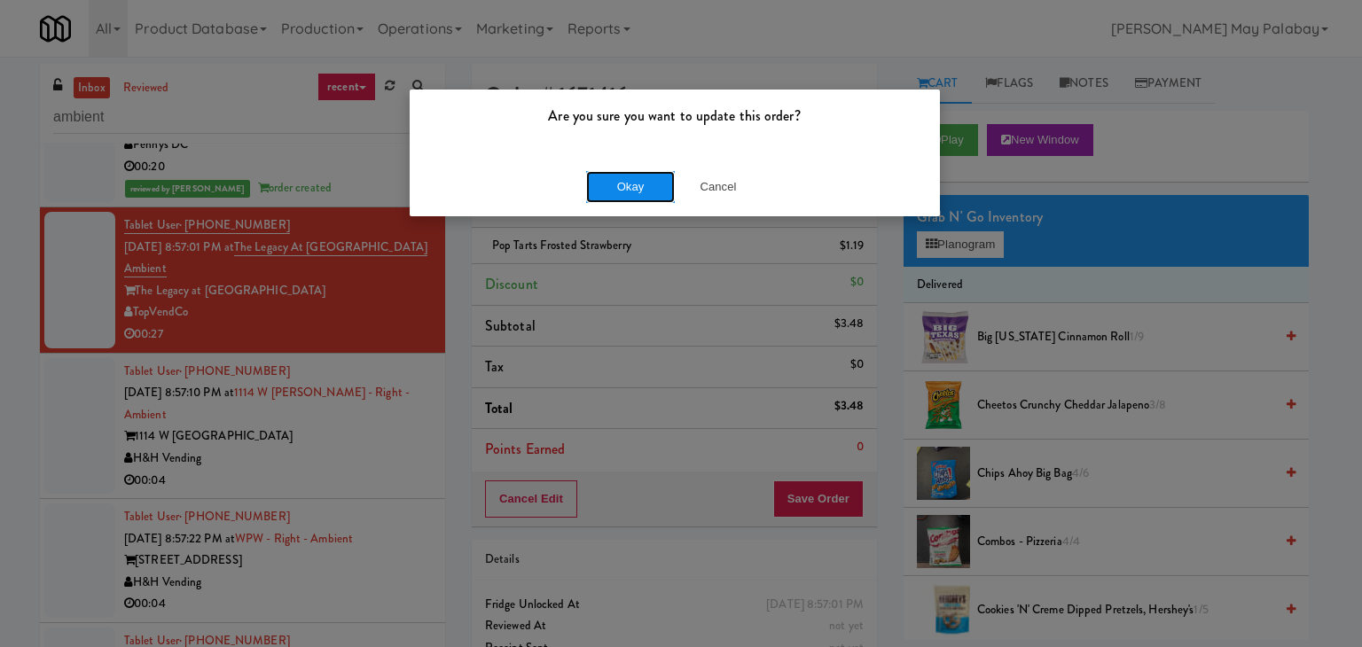
click at [641, 186] on button "Okay" at bounding box center [630, 187] width 89 height 32
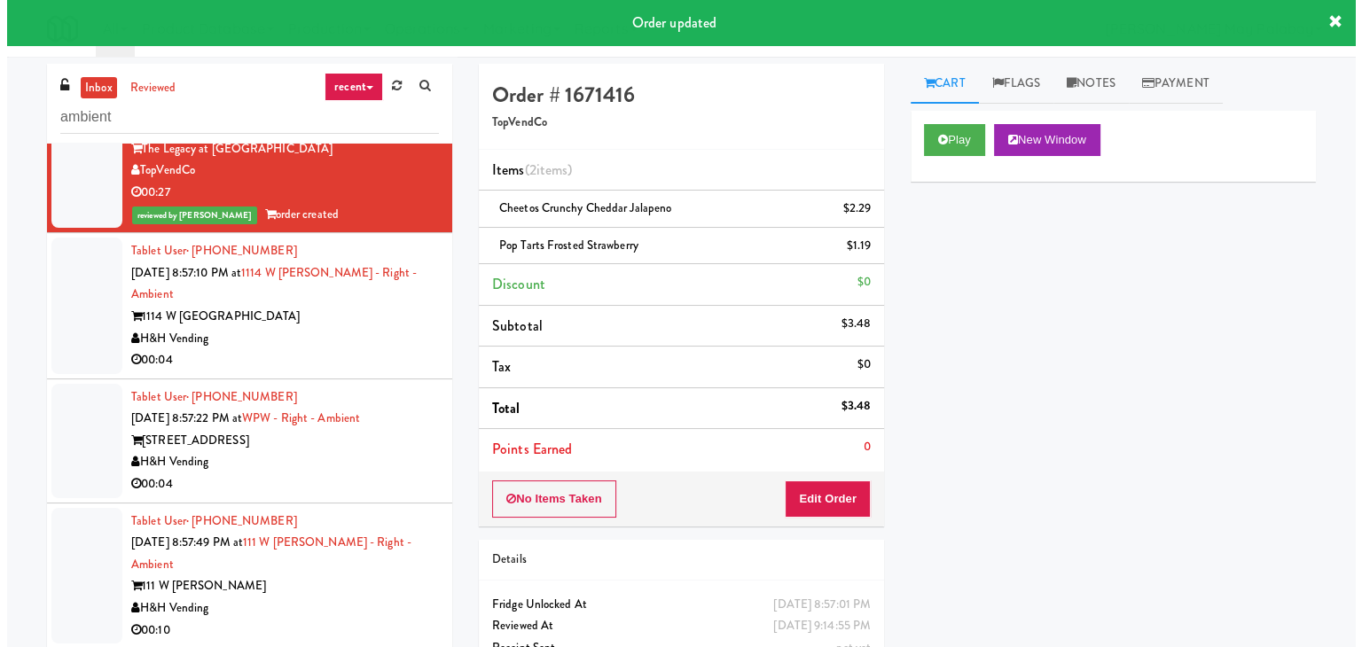
scroll to position [887, 0]
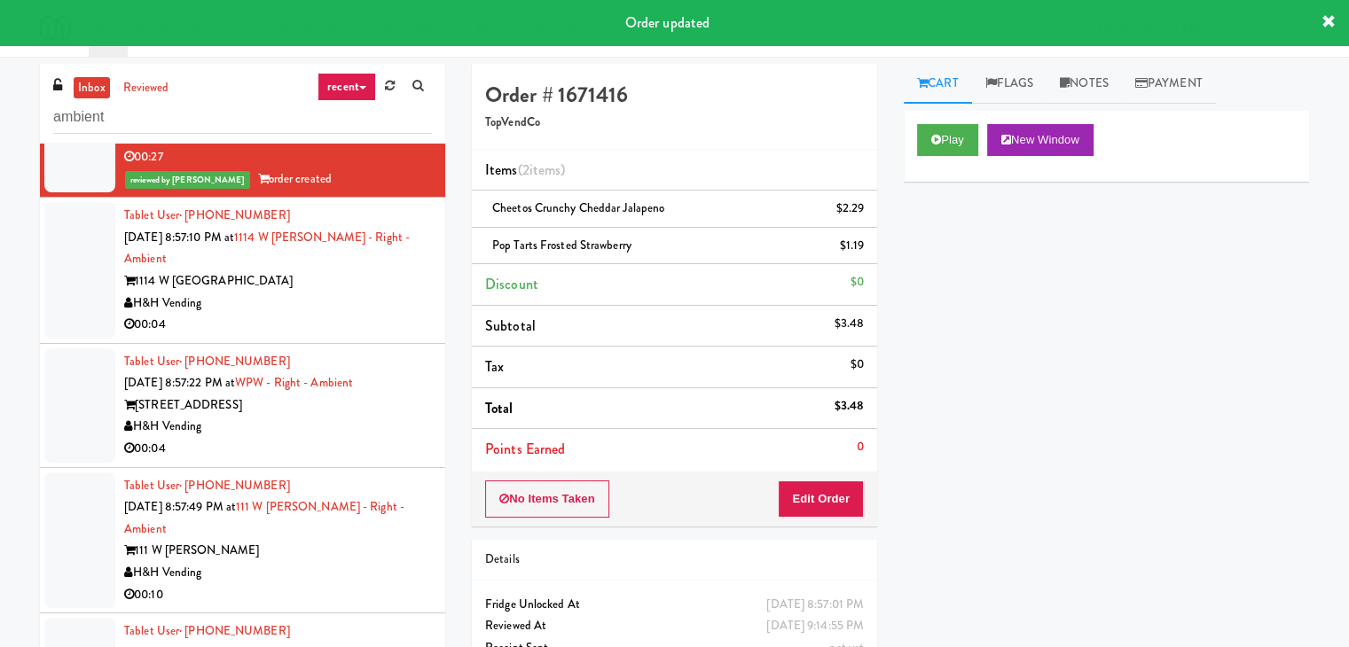
click at [323, 314] on div "00:04" at bounding box center [278, 325] width 308 height 22
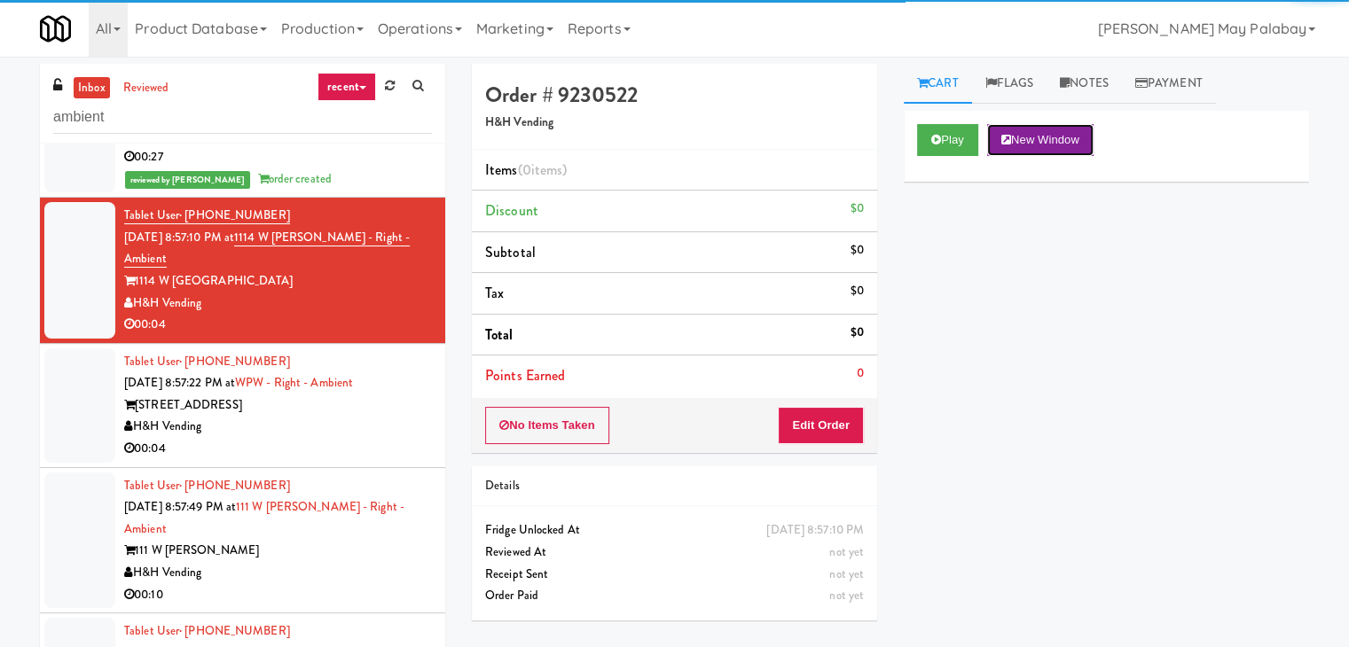
click at [1071, 136] on button "New Window" at bounding box center [1040, 140] width 106 height 32
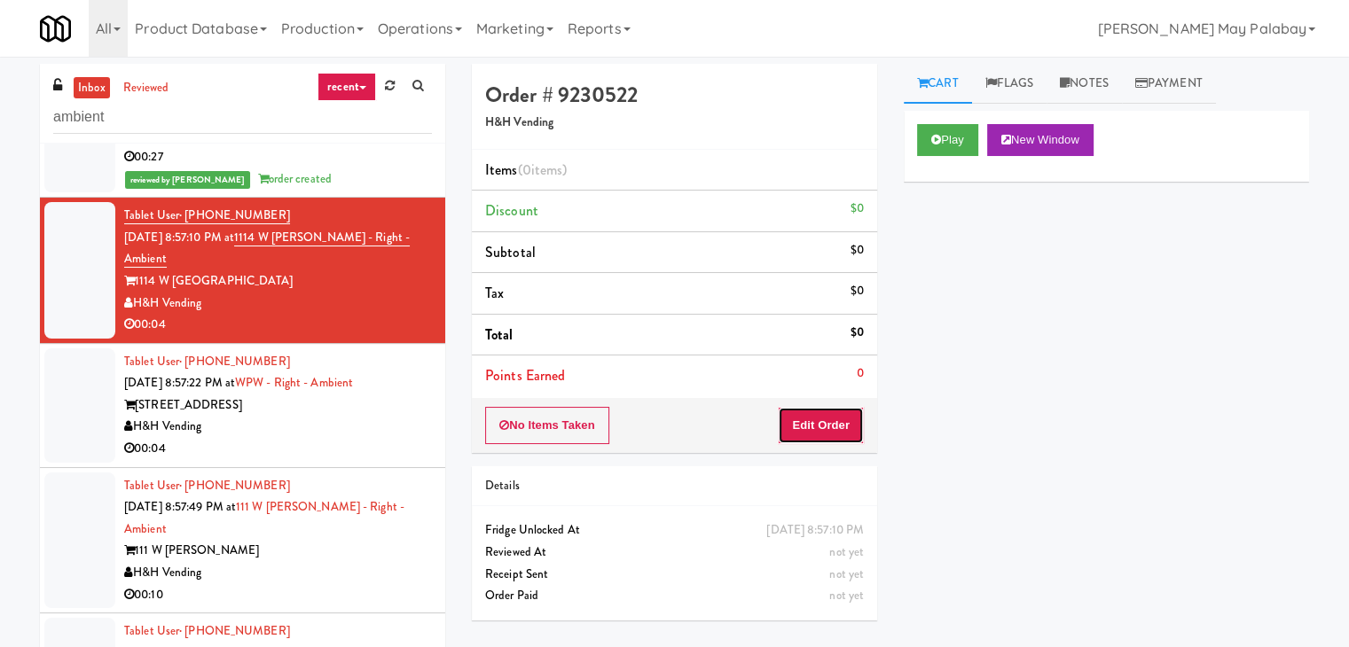
click at [833, 434] on button "Edit Order" at bounding box center [821, 425] width 86 height 37
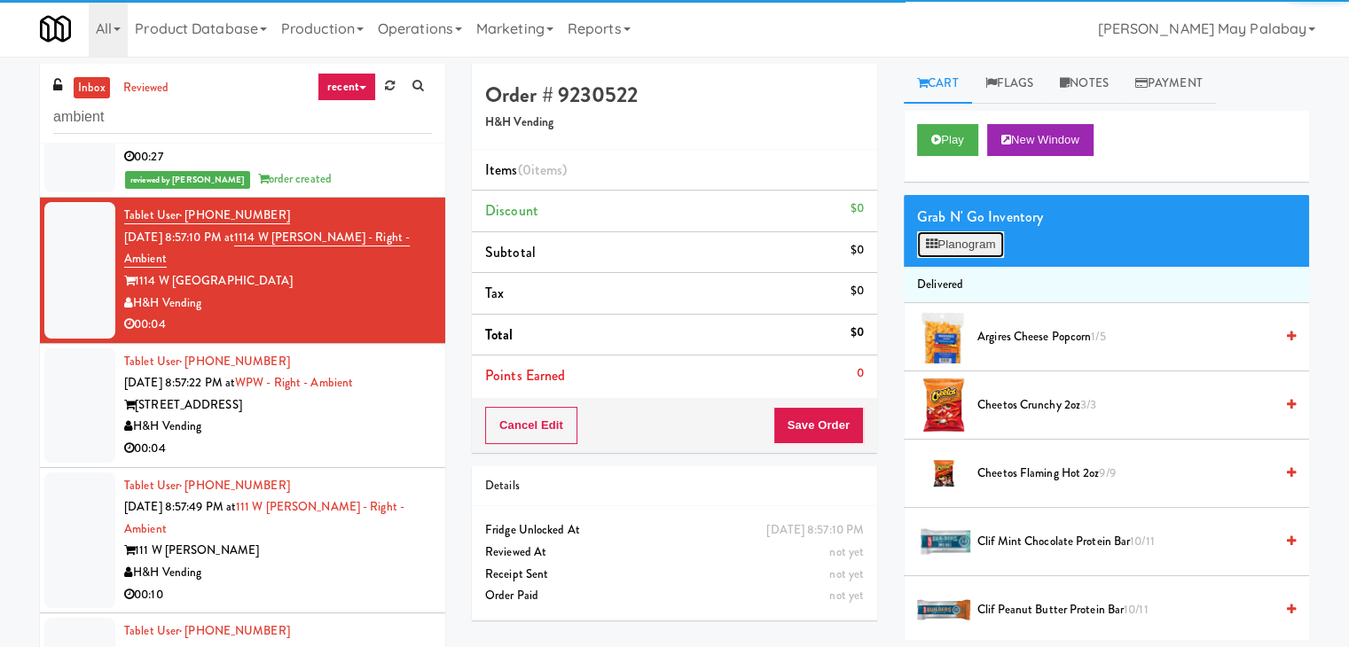
click at [965, 232] on button "Planogram" at bounding box center [960, 244] width 87 height 27
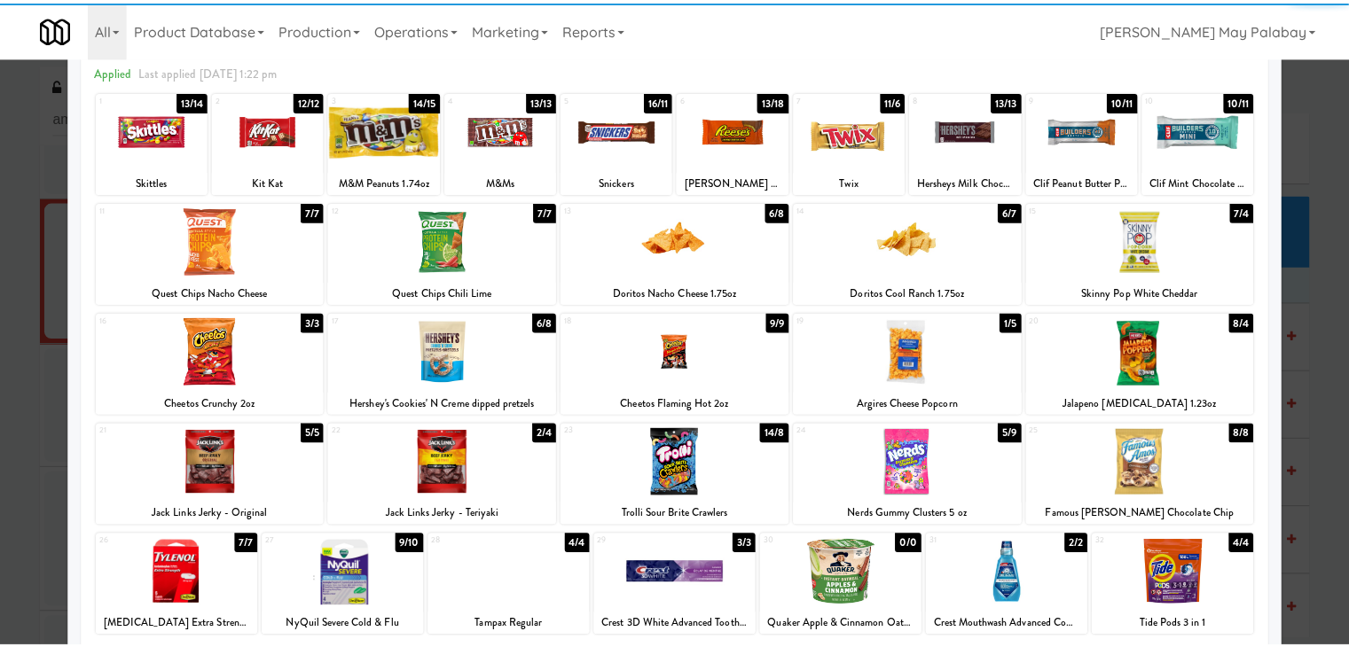
scroll to position [89, 0]
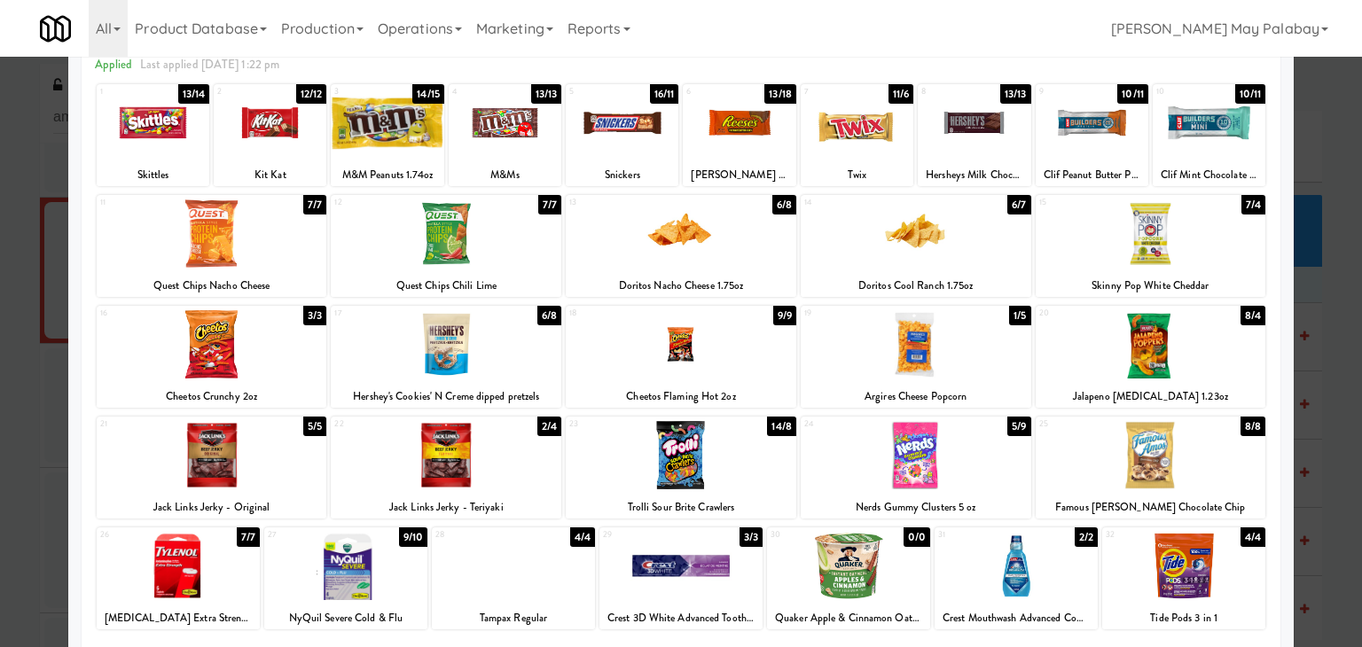
click at [1202, 456] on div at bounding box center [1151, 455] width 231 height 68
click at [1338, 333] on div at bounding box center [681, 323] width 1362 height 647
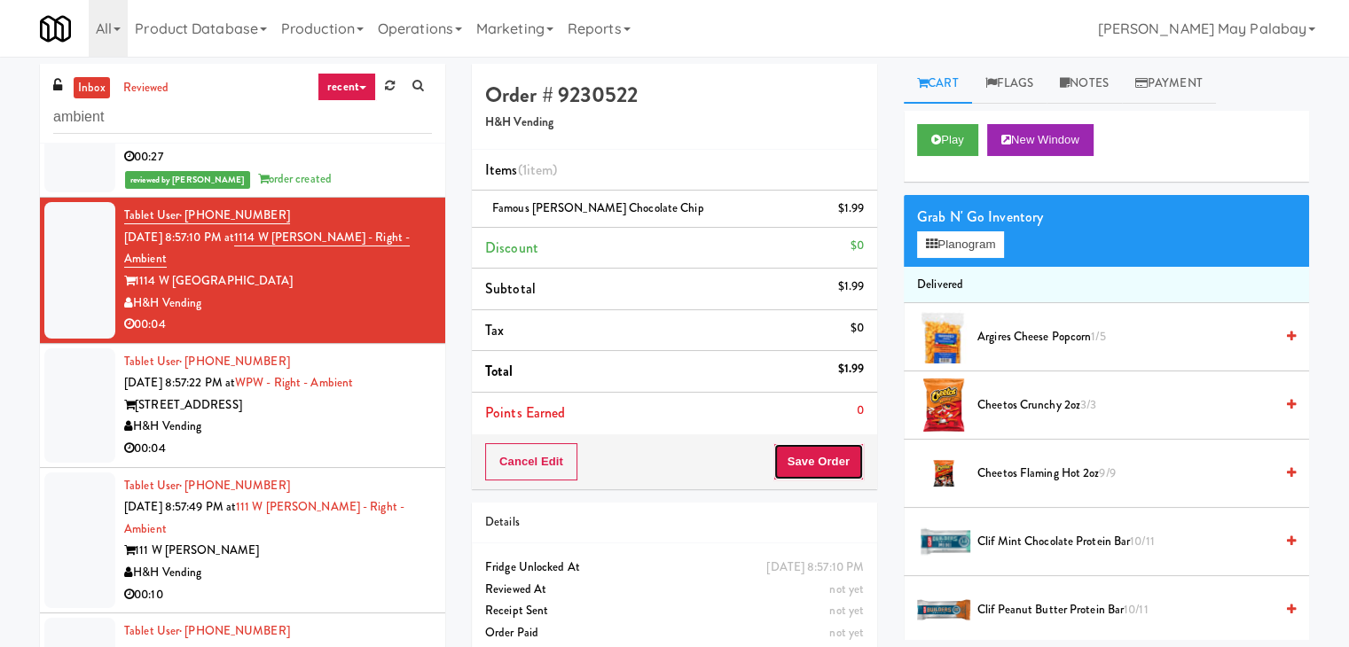
click at [804, 457] on button "Save Order" at bounding box center [818, 461] width 90 height 37
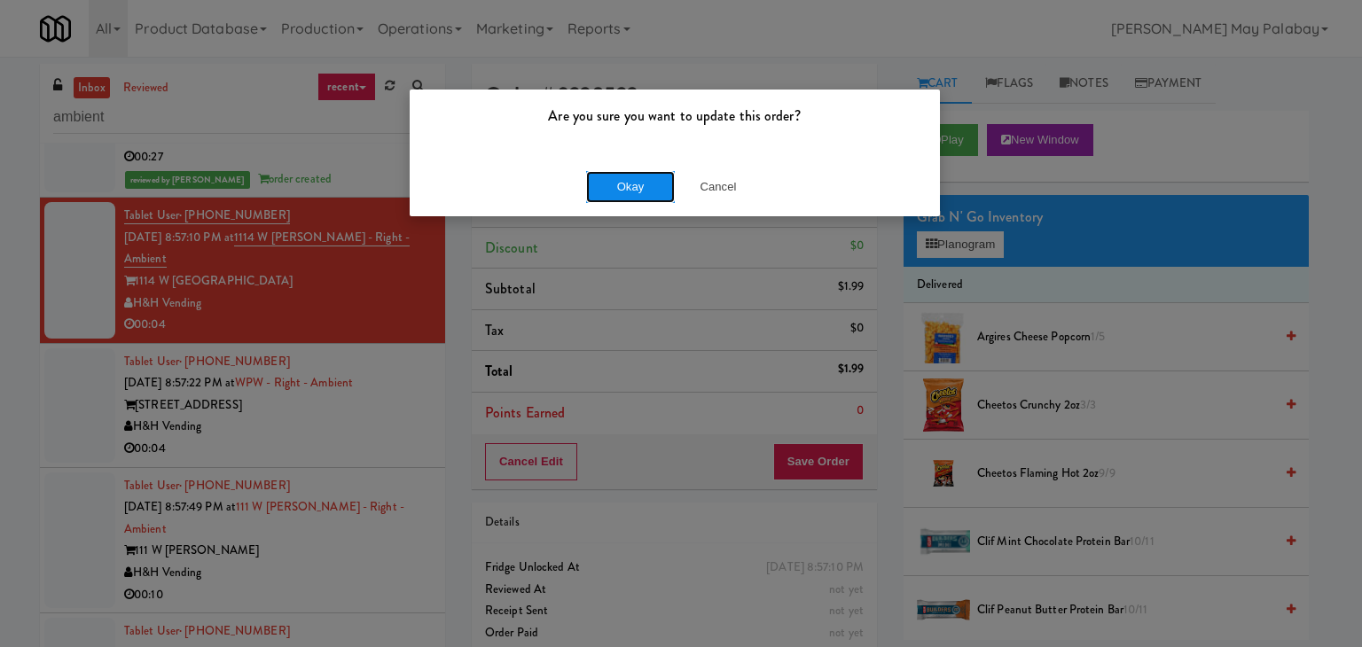
click at [629, 185] on button "Okay" at bounding box center [630, 187] width 89 height 32
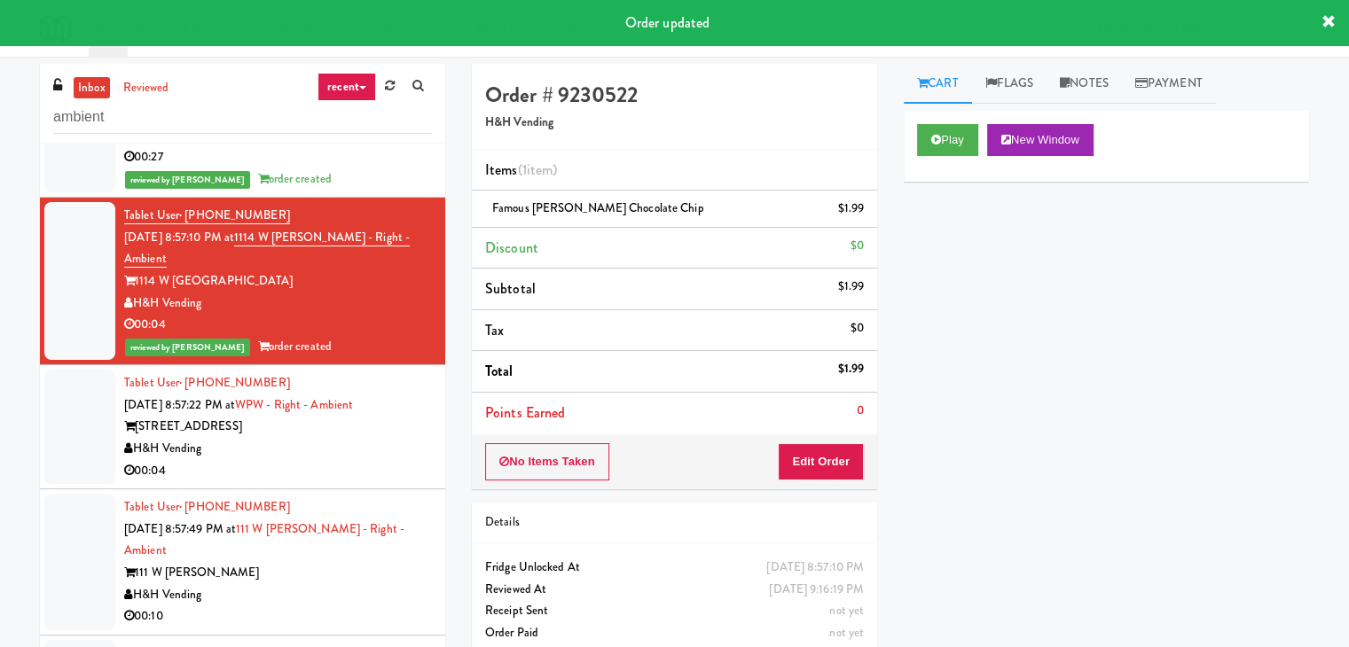
click at [376, 438] on div "H&H Vending" at bounding box center [278, 449] width 308 height 22
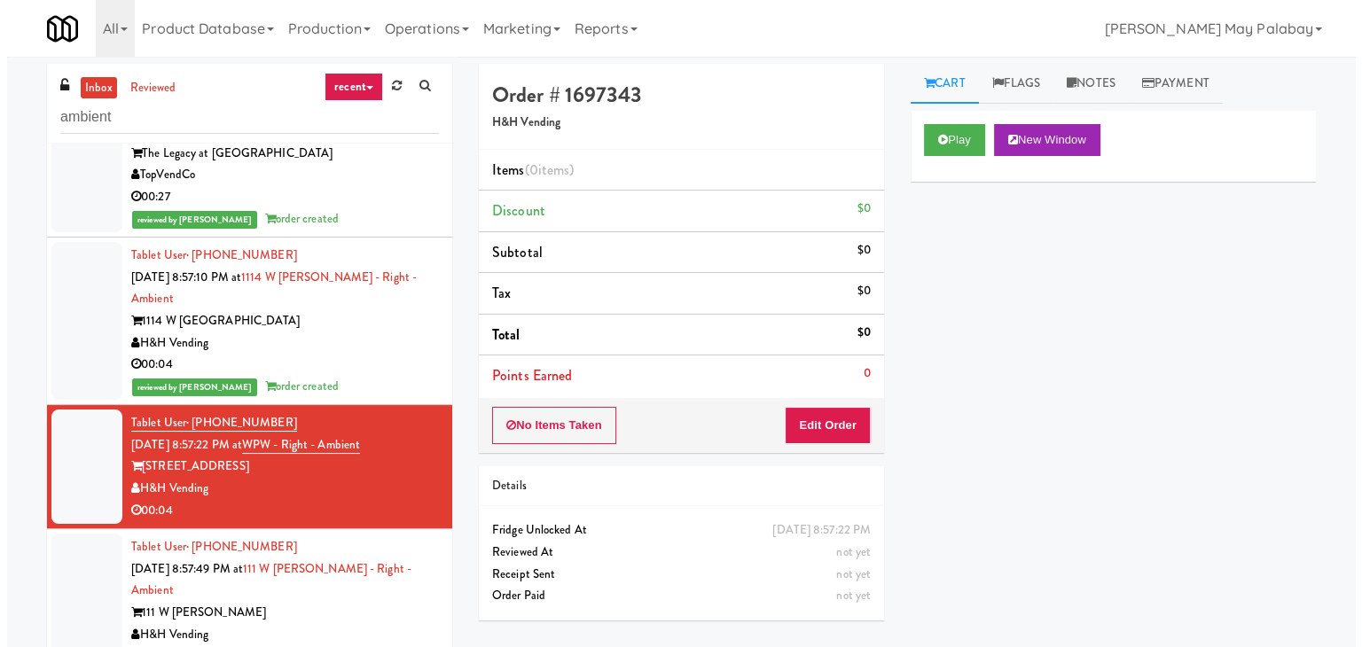
scroll to position [887, 0]
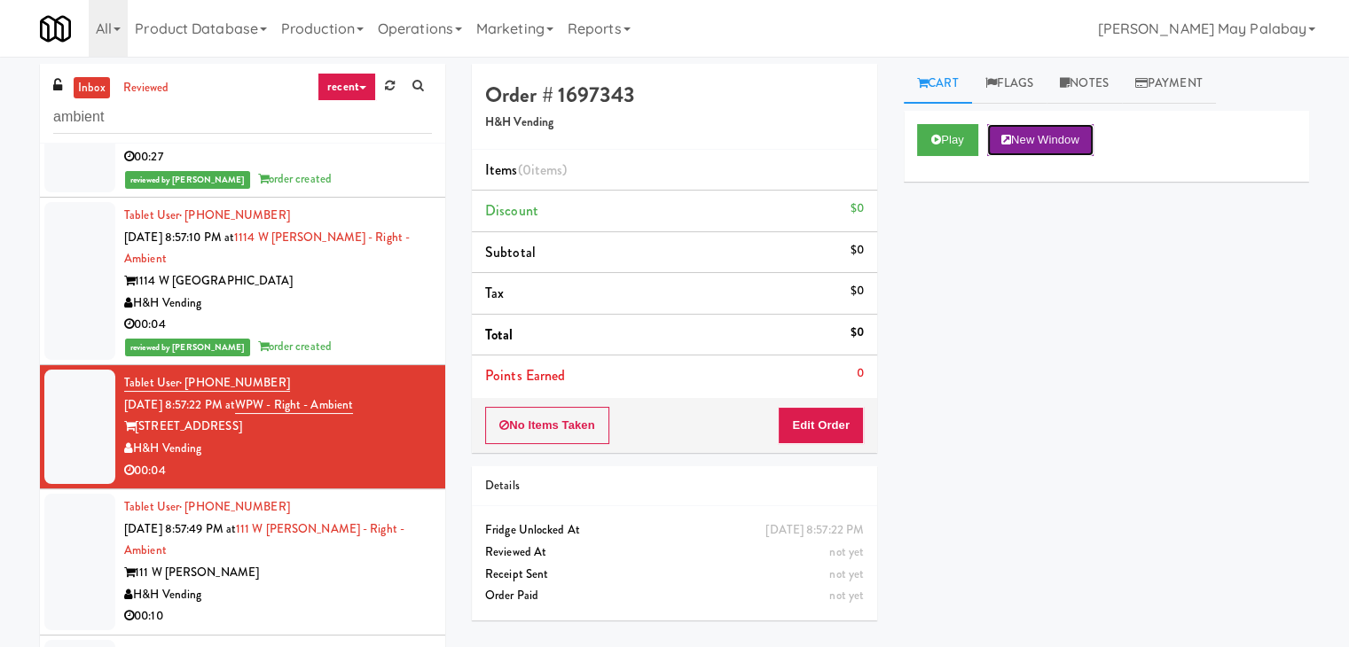
click at [1052, 138] on button "New Window" at bounding box center [1040, 140] width 106 height 32
click at [833, 429] on button "Edit Order" at bounding box center [821, 425] width 86 height 37
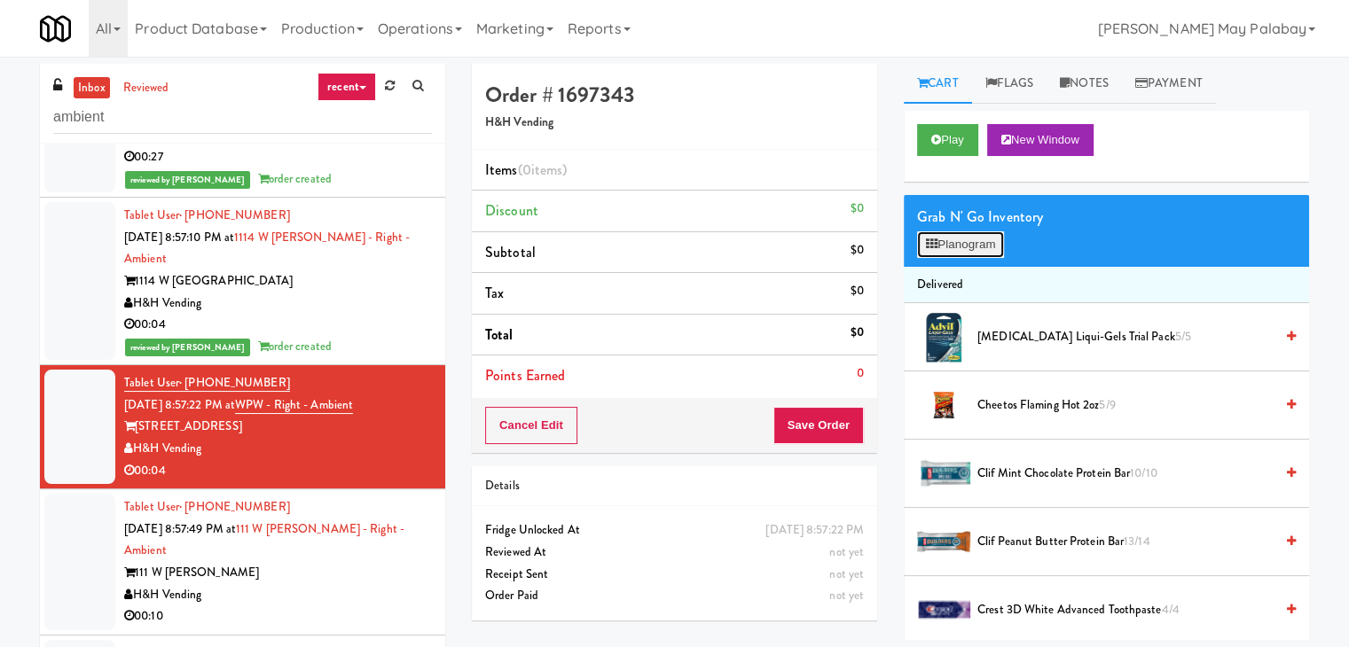
click at [989, 253] on button "Planogram" at bounding box center [960, 244] width 87 height 27
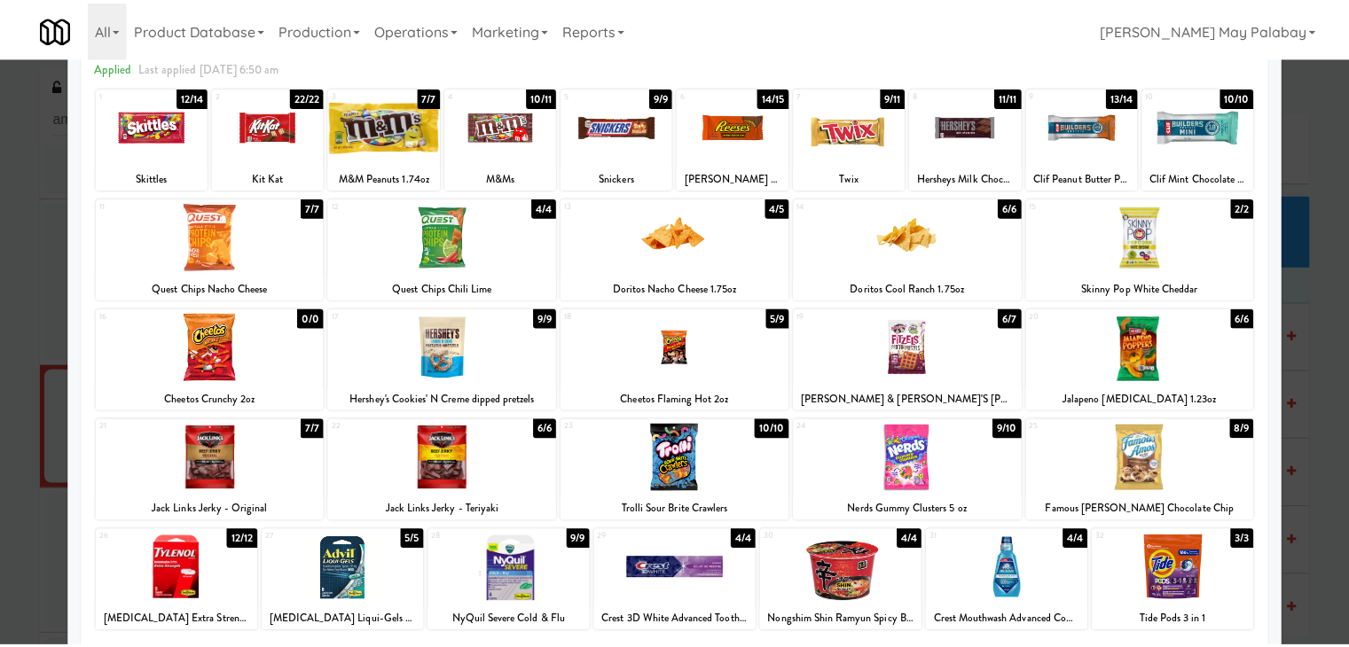
scroll to position [89, 0]
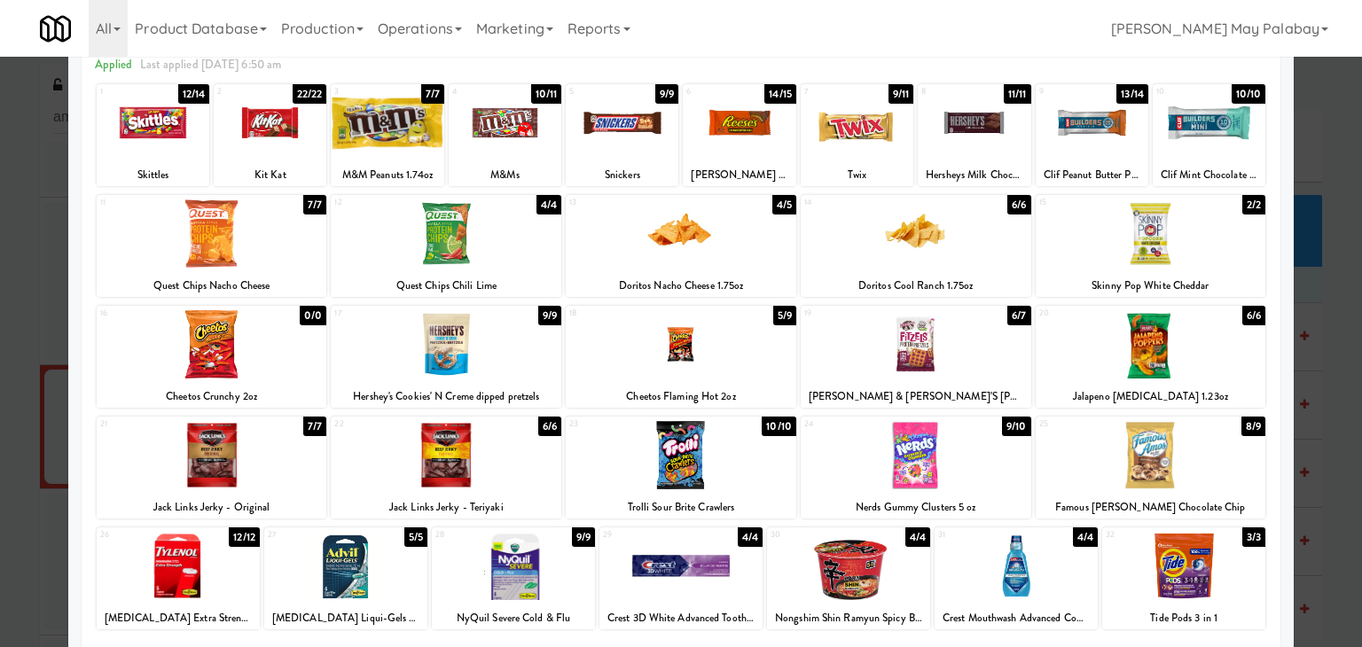
click at [508, 364] on div at bounding box center [446, 344] width 231 height 68
click at [1341, 370] on div at bounding box center [681, 323] width 1362 height 647
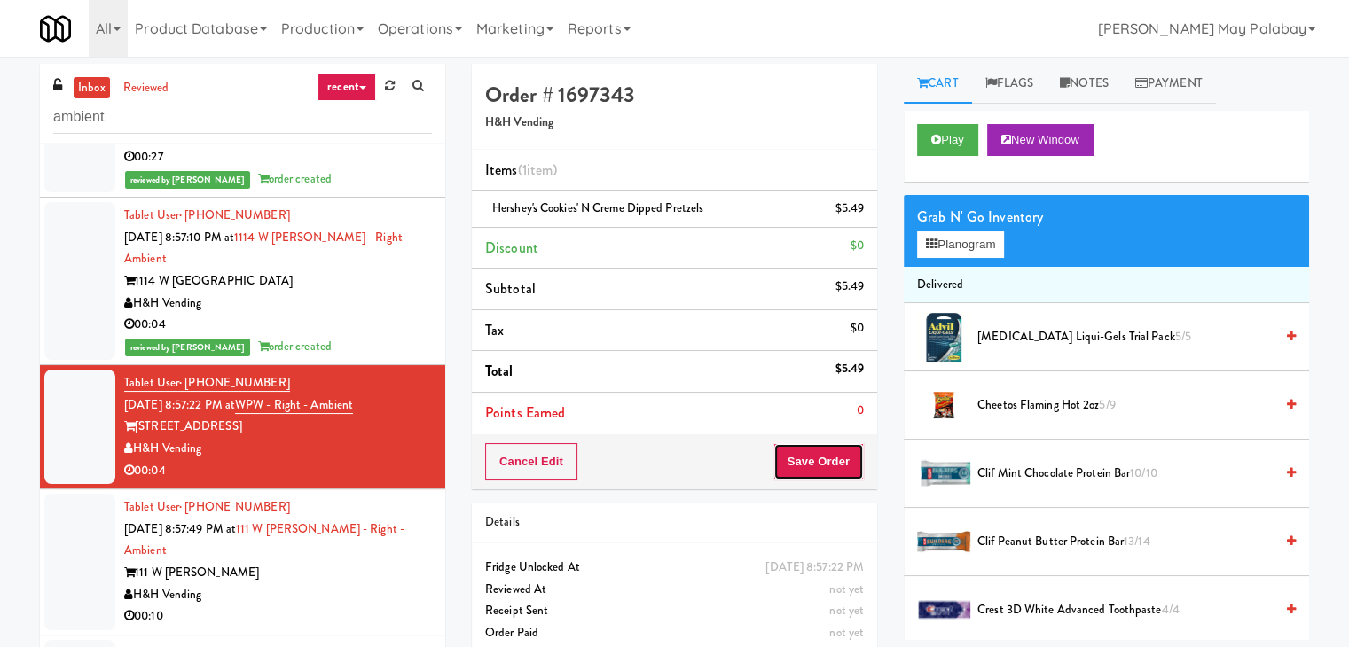
click at [846, 471] on button "Save Order" at bounding box center [818, 461] width 90 height 37
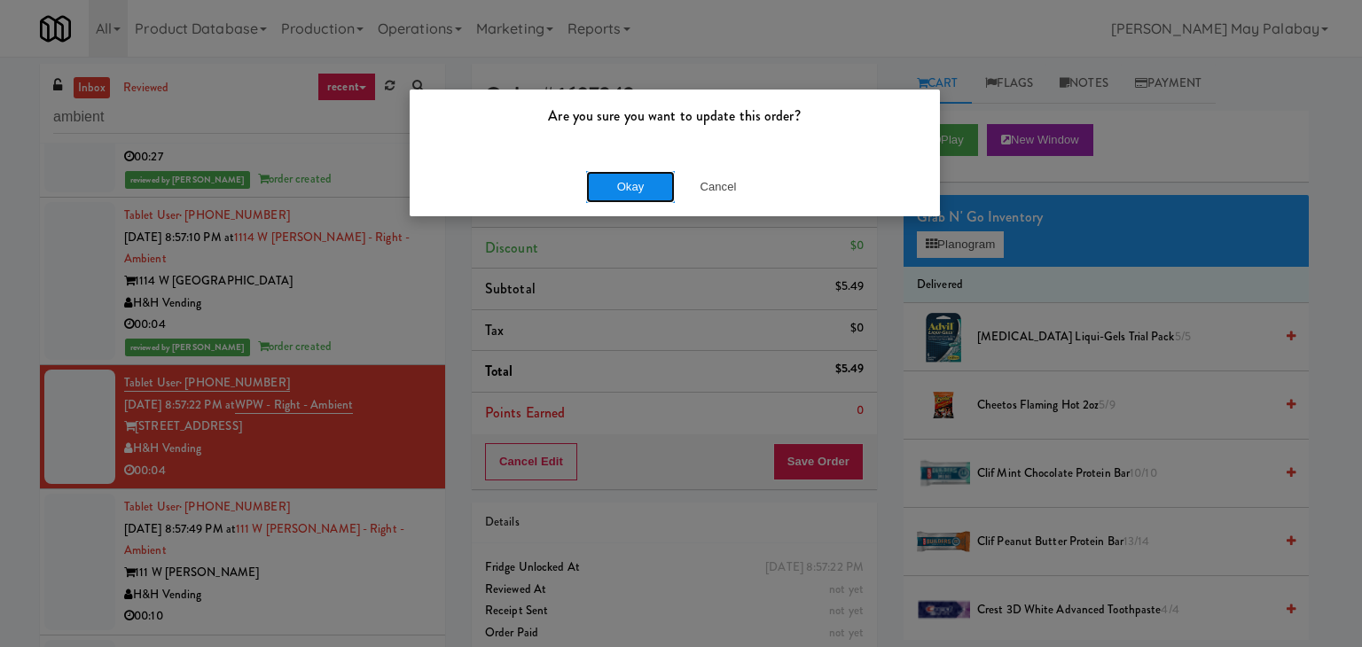
click at [646, 186] on button "Okay" at bounding box center [630, 187] width 89 height 32
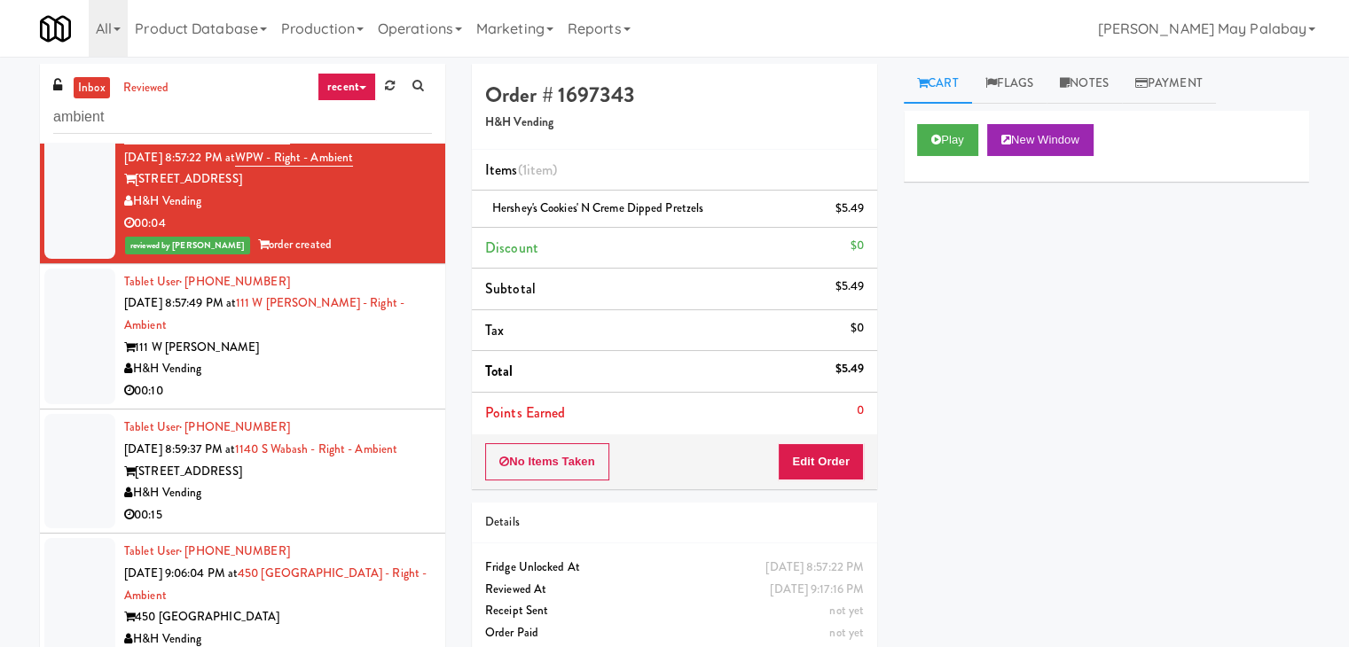
scroll to position [1153, 0]
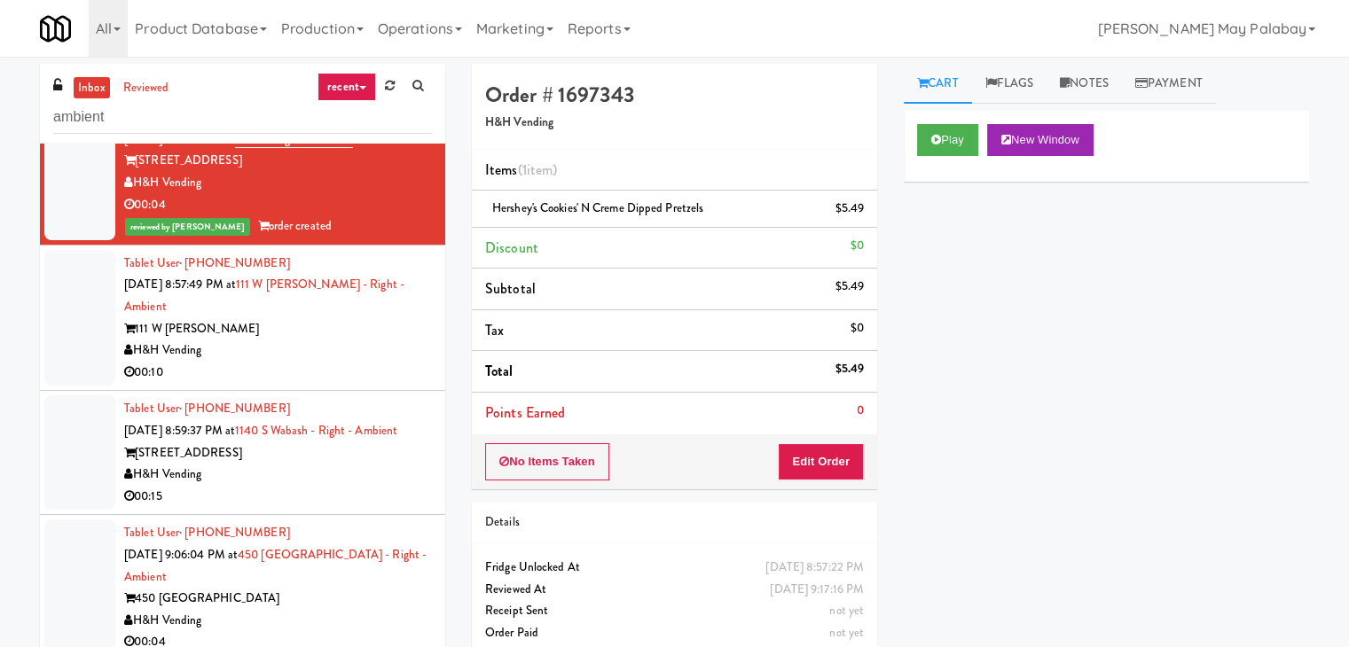
click at [313, 362] on div "00:10" at bounding box center [278, 373] width 308 height 22
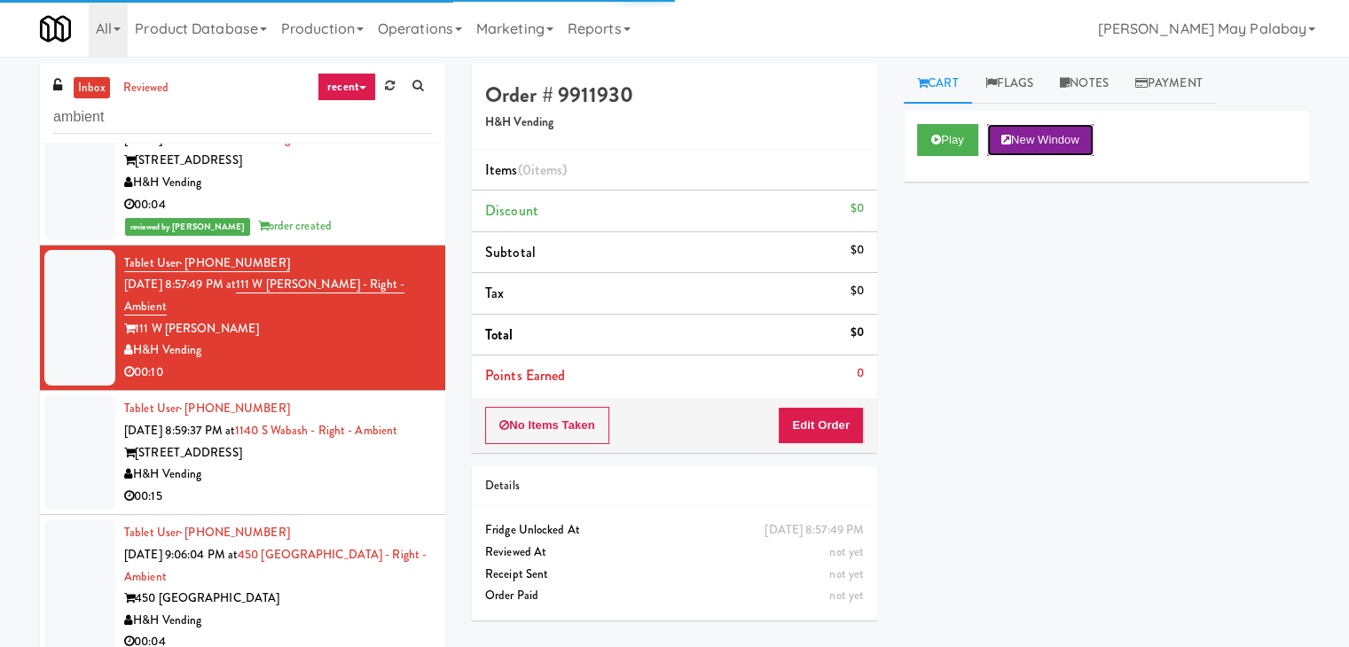
click at [1059, 139] on button "New Window" at bounding box center [1040, 140] width 106 height 32
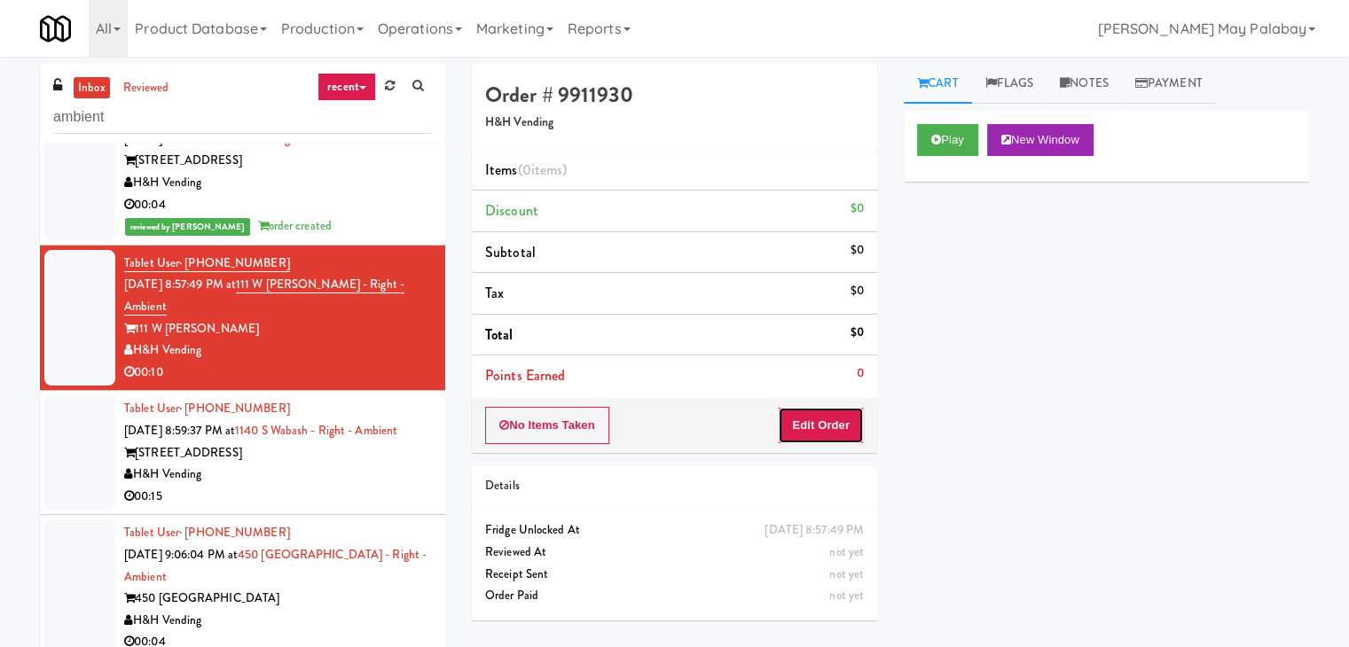
click at [841, 433] on button "Edit Order" at bounding box center [821, 425] width 86 height 37
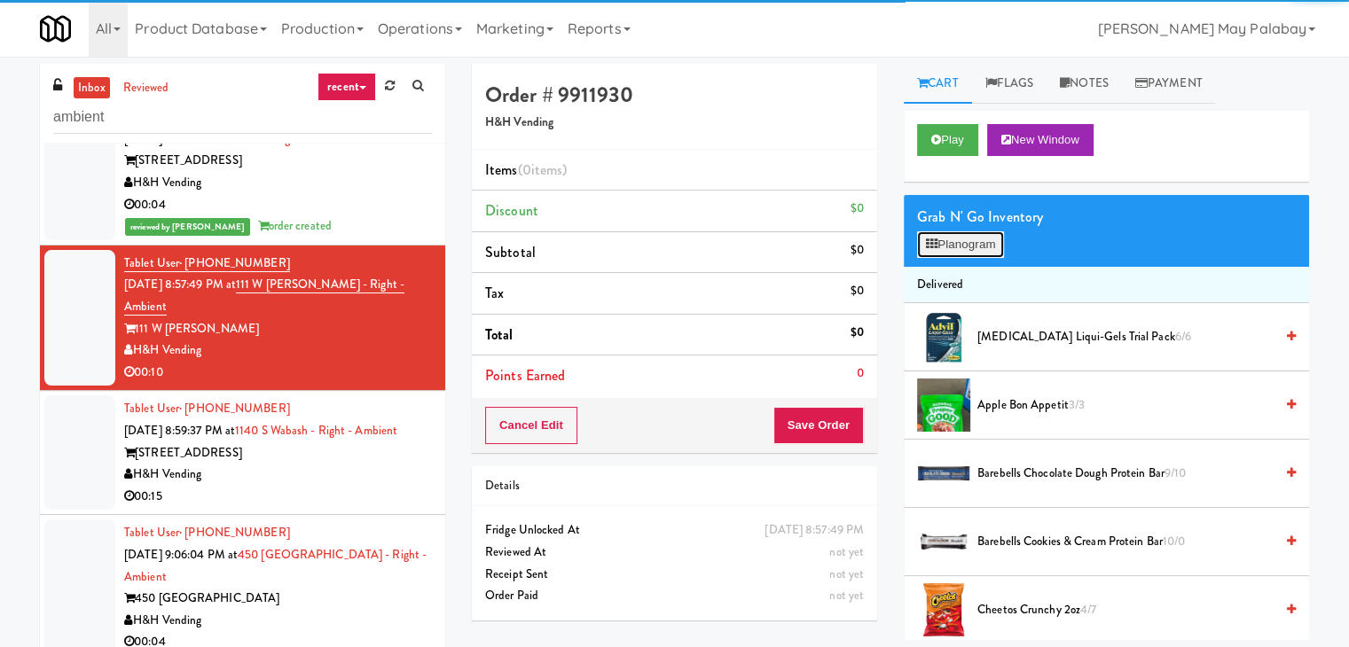
click at [922, 249] on button "Planogram" at bounding box center [960, 244] width 87 height 27
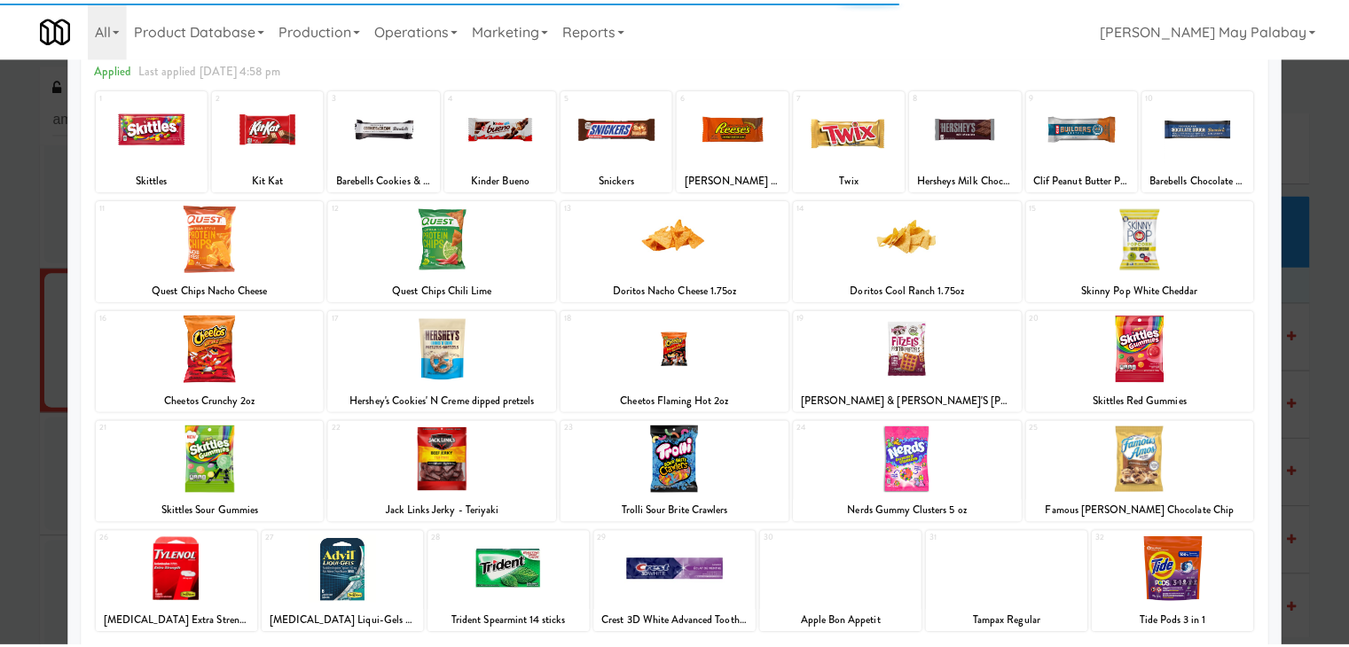
scroll to position [89, 0]
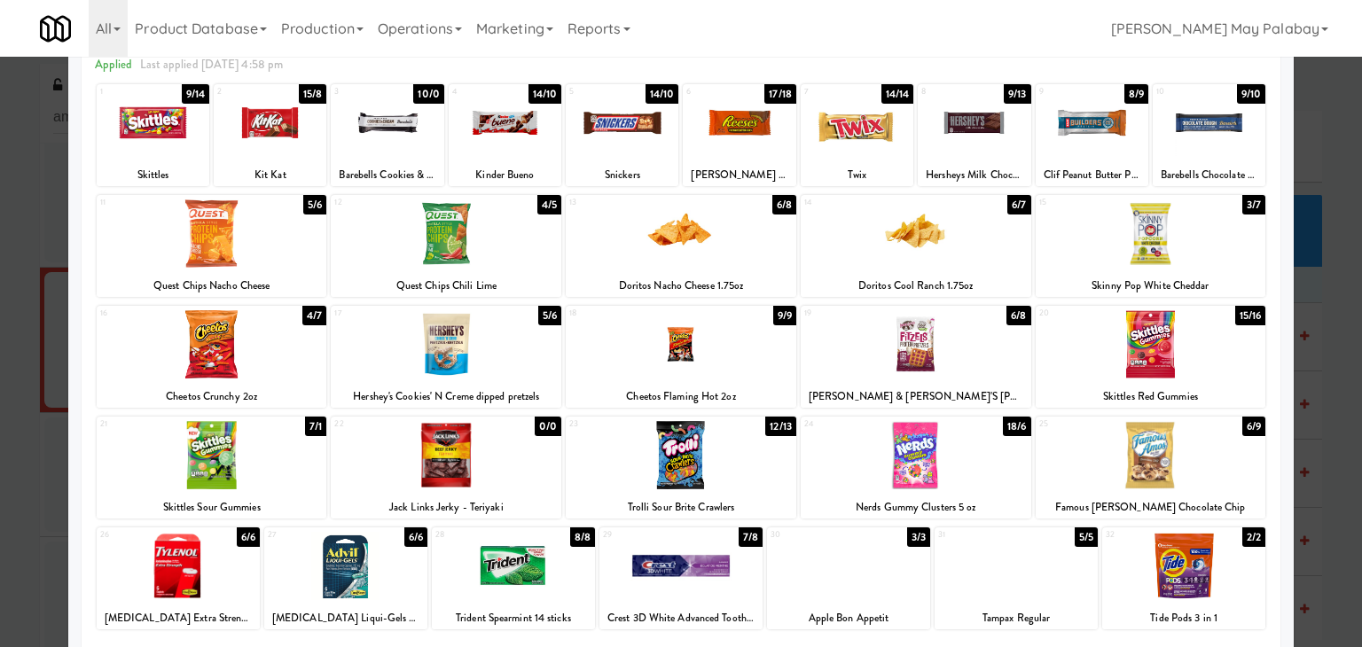
click at [266, 346] on div at bounding box center [212, 344] width 231 height 68
drag, startPoint x: 533, startPoint y: 150, endPoint x: 589, endPoint y: 153, distance: 56.0
click at [533, 150] on div at bounding box center [505, 123] width 113 height 68
click at [1320, 224] on div at bounding box center [681, 323] width 1362 height 647
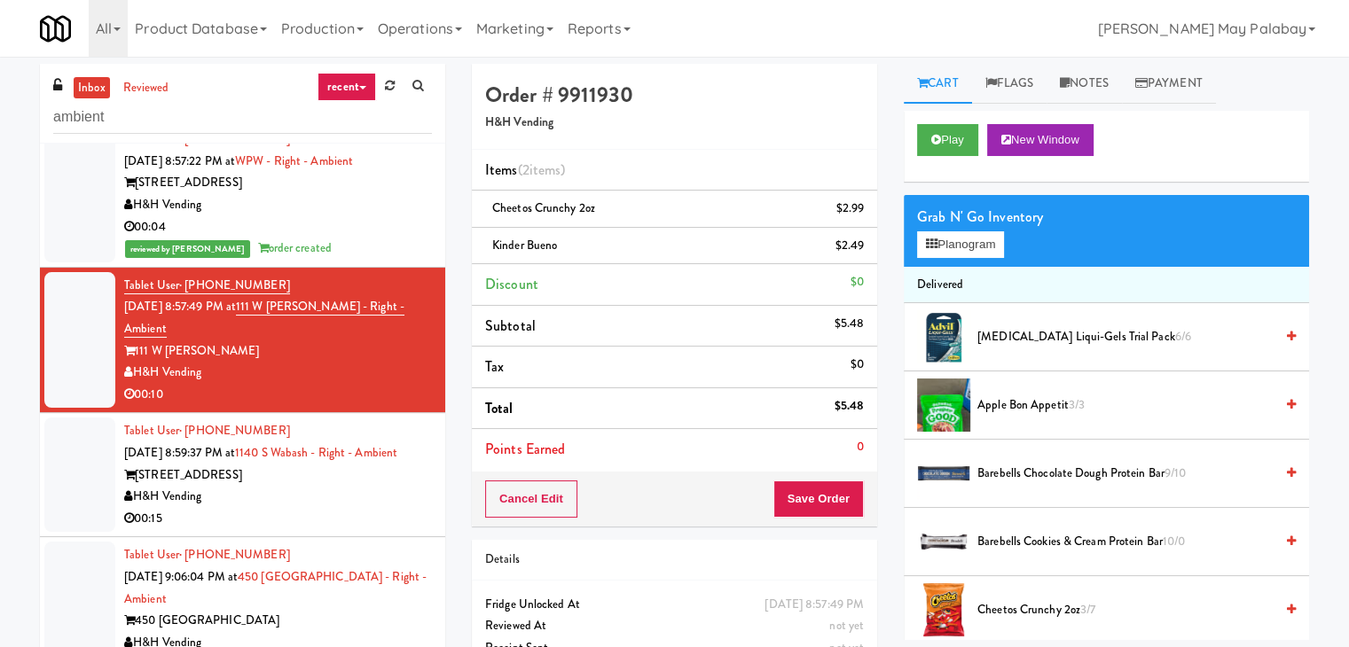
scroll to position [1153, 0]
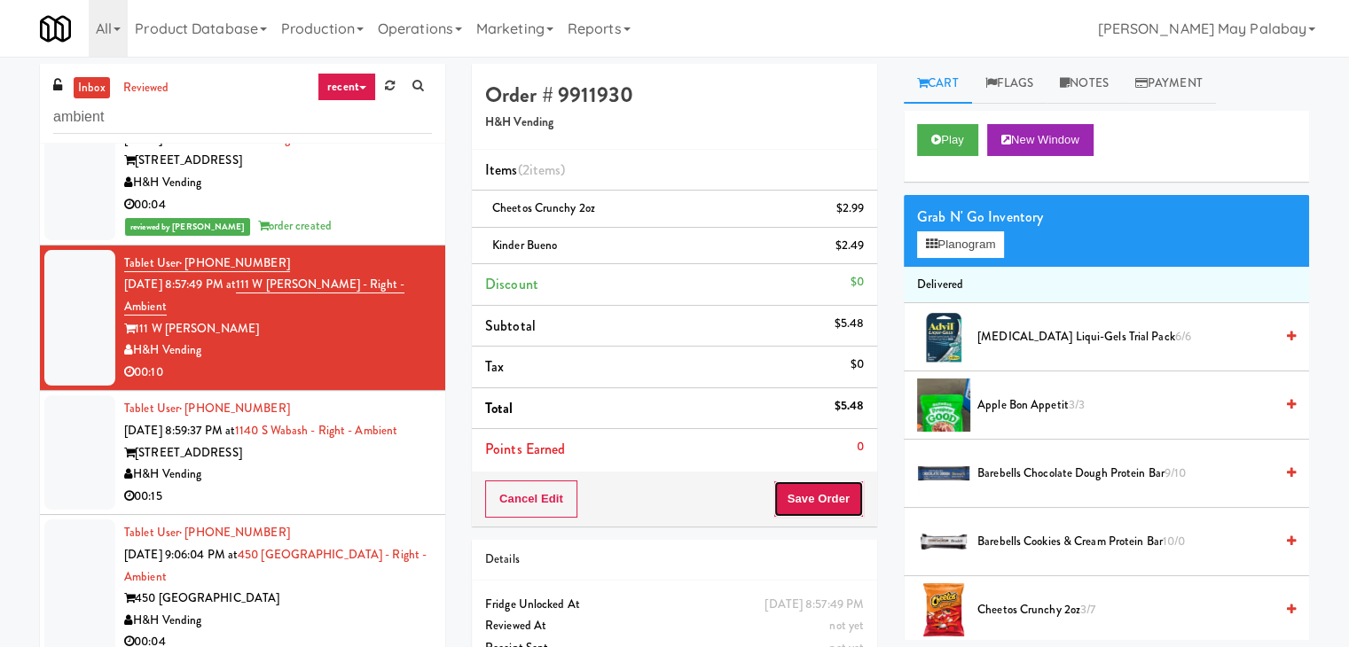
click at [840, 490] on button "Save Order" at bounding box center [818, 499] width 90 height 37
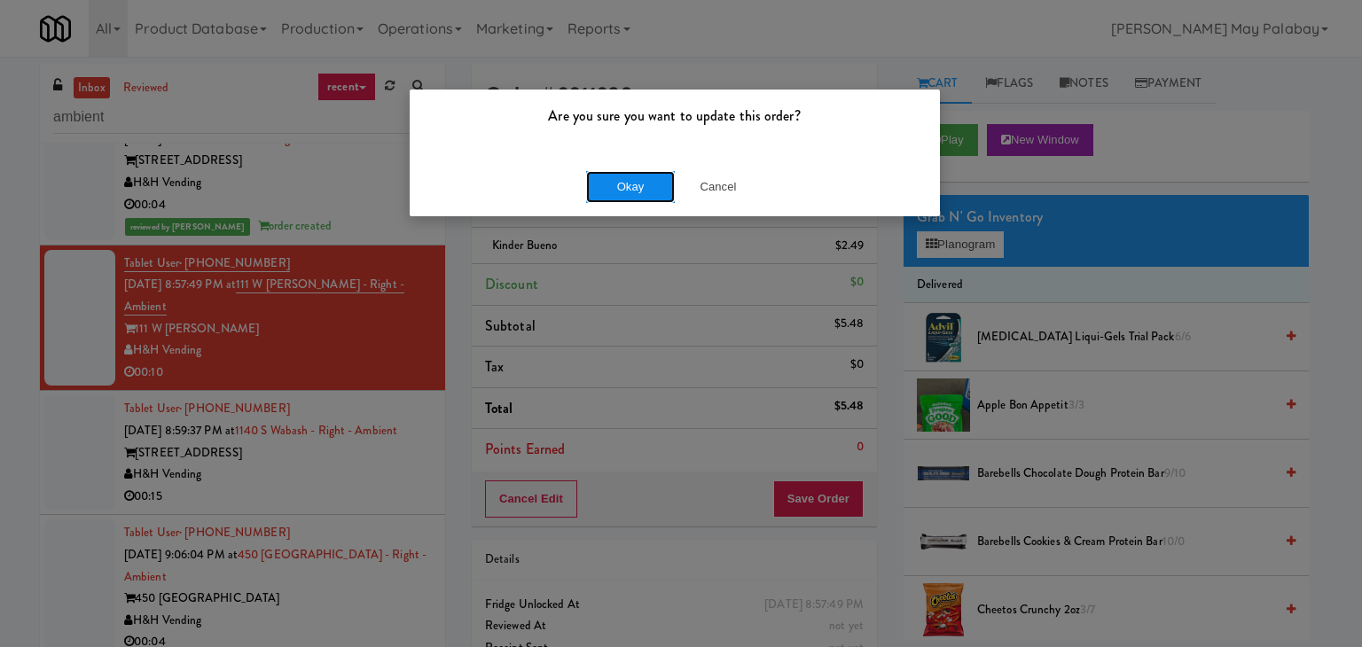
click at [612, 182] on button "Okay" at bounding box center [630, 187] width 89 height 32
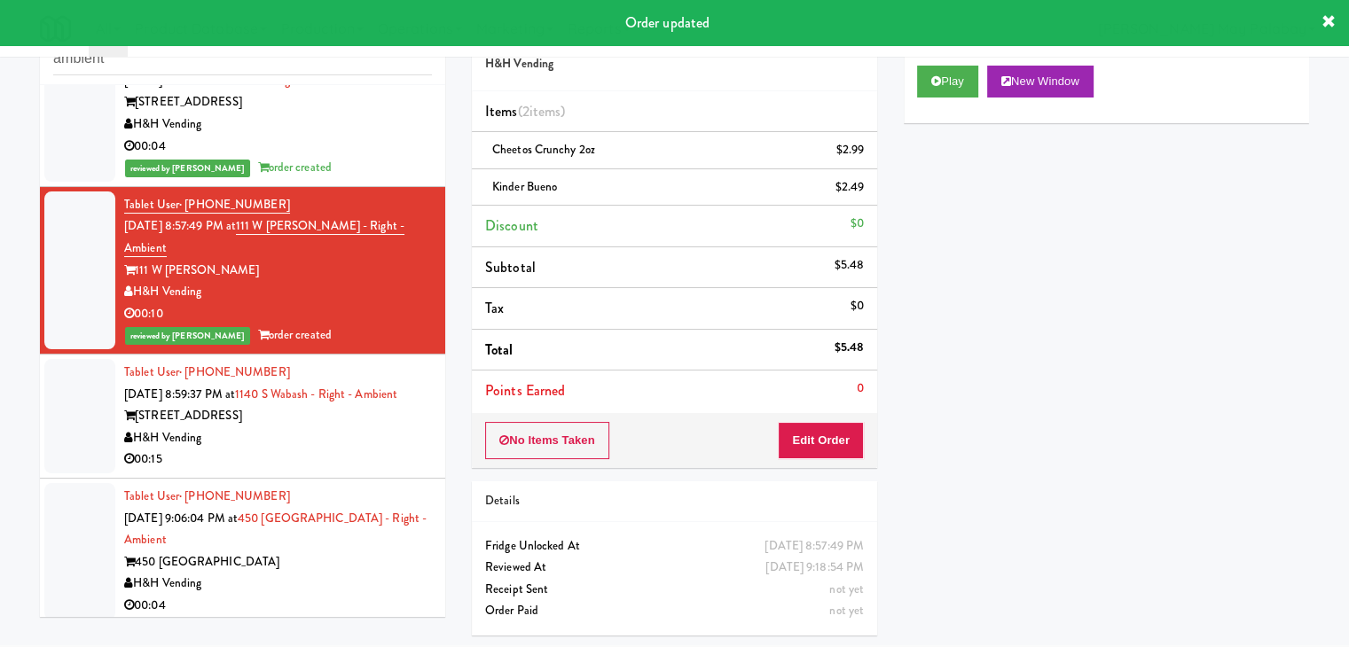
click at [330, 405] on div "[STREET_ADDRESS]" at bounding box center [278, 416] width 308 height 22
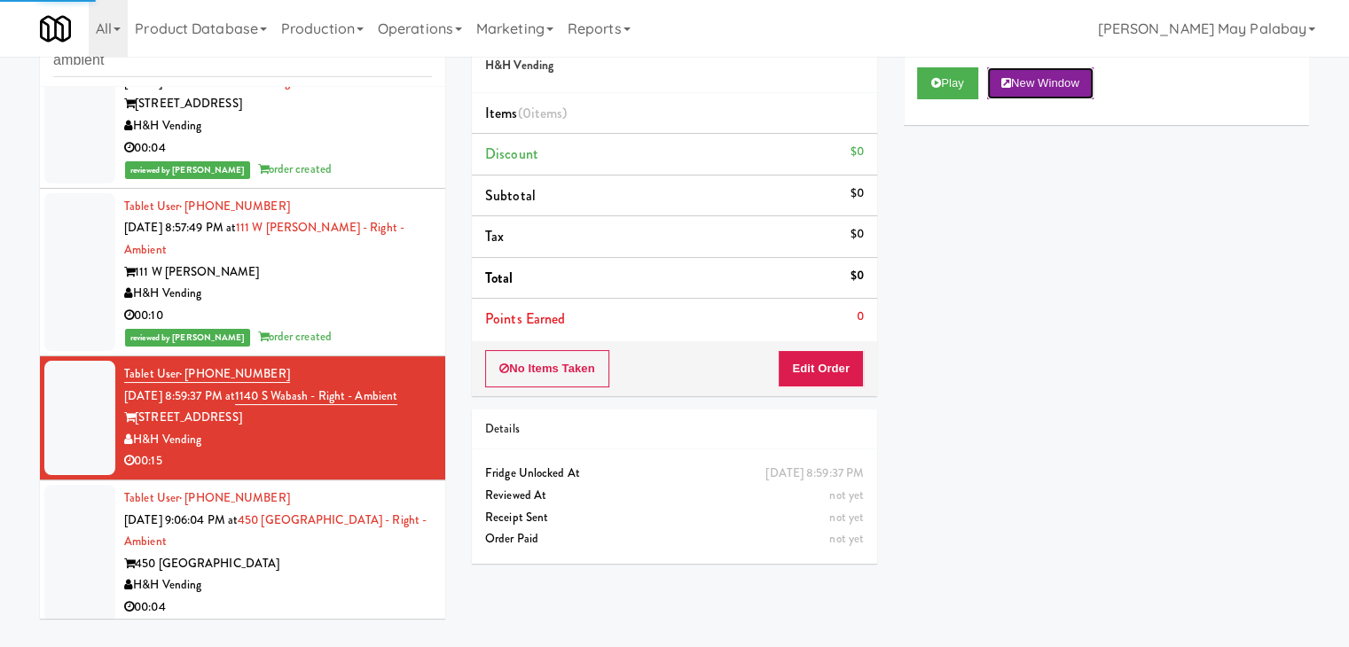
click at [1039, 71] on button "New Window" at bounding box center [1040, 83] width 106 height 32
click at [844, 372] on button "Edit Order" at bounding box center [821, 368] width 86 height 37
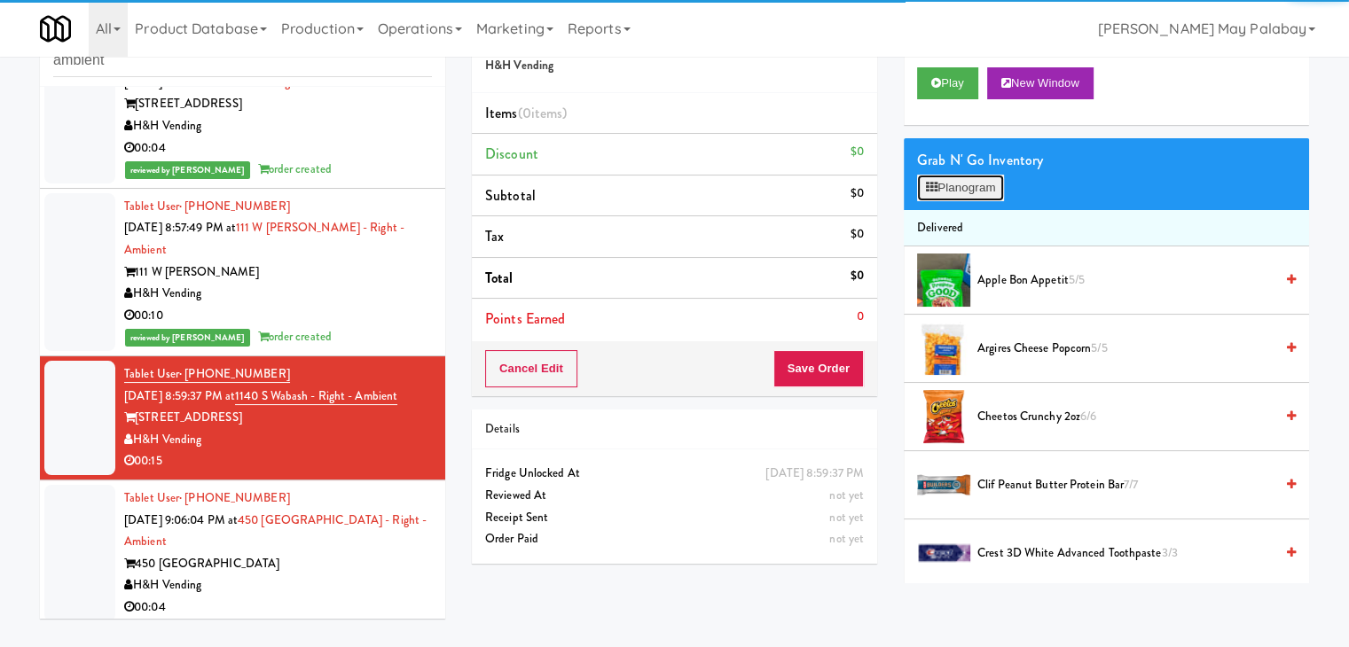
click at [942, 189] on button "Planogram" at bounding box center [960, 188] width 87 height 27
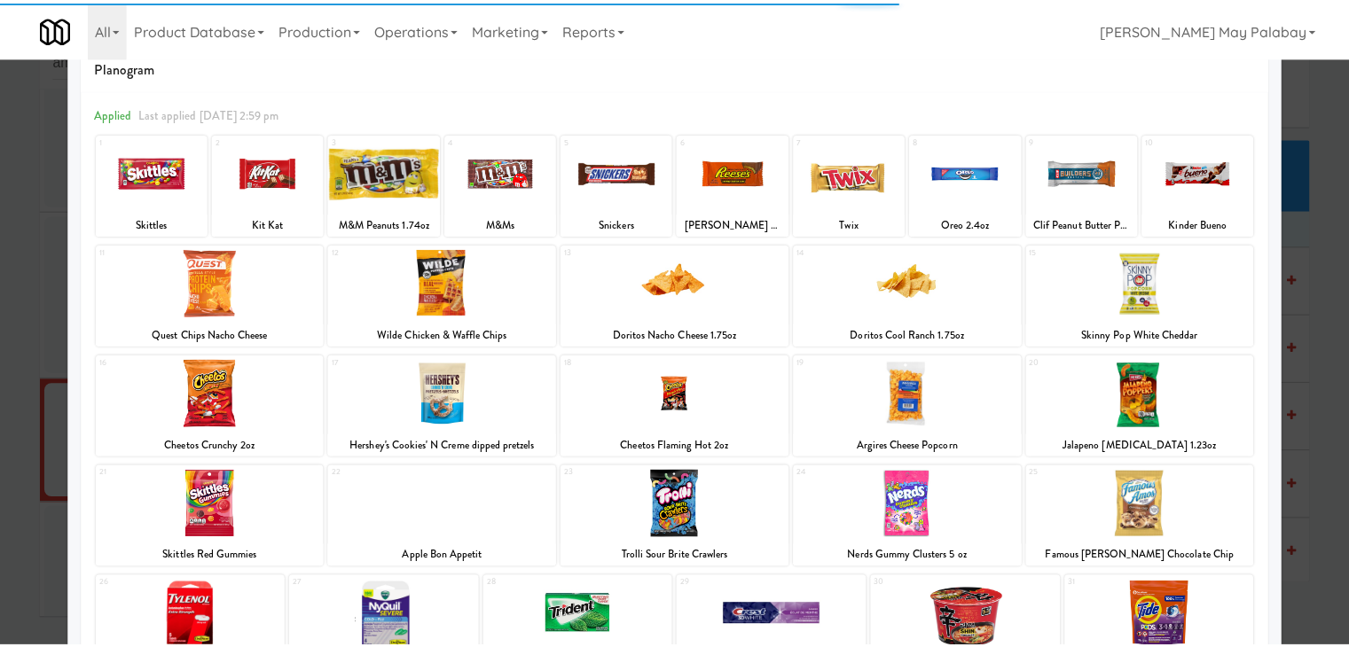
scroll to position [89, 0]
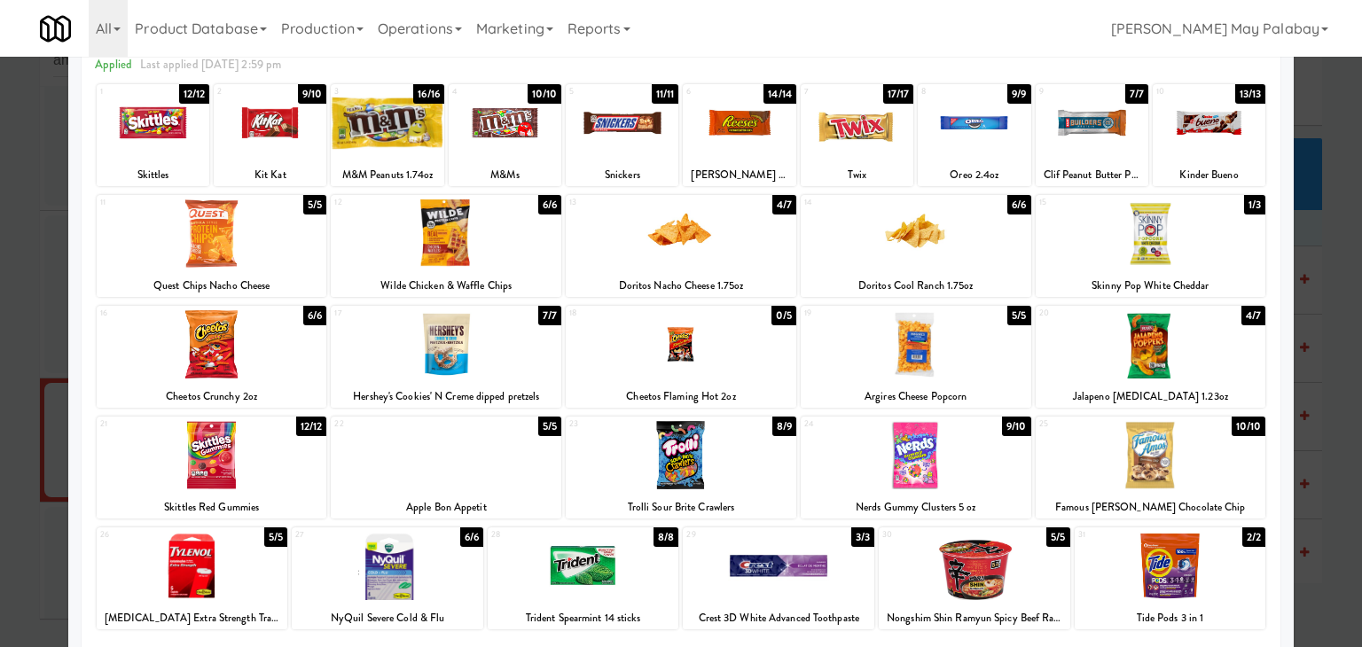
click at [1200, 146] on div at bounding box center [1209, 123] width 113 height 68
click at [1011, 153] on div at bounding box center [974, 123] width 113 height 68
click at [300, 357] on div at bounding box center [212, 344] width 231 height 68
click at [1333, 378] on div at bounding box center [681, 323] width 1362 height 647
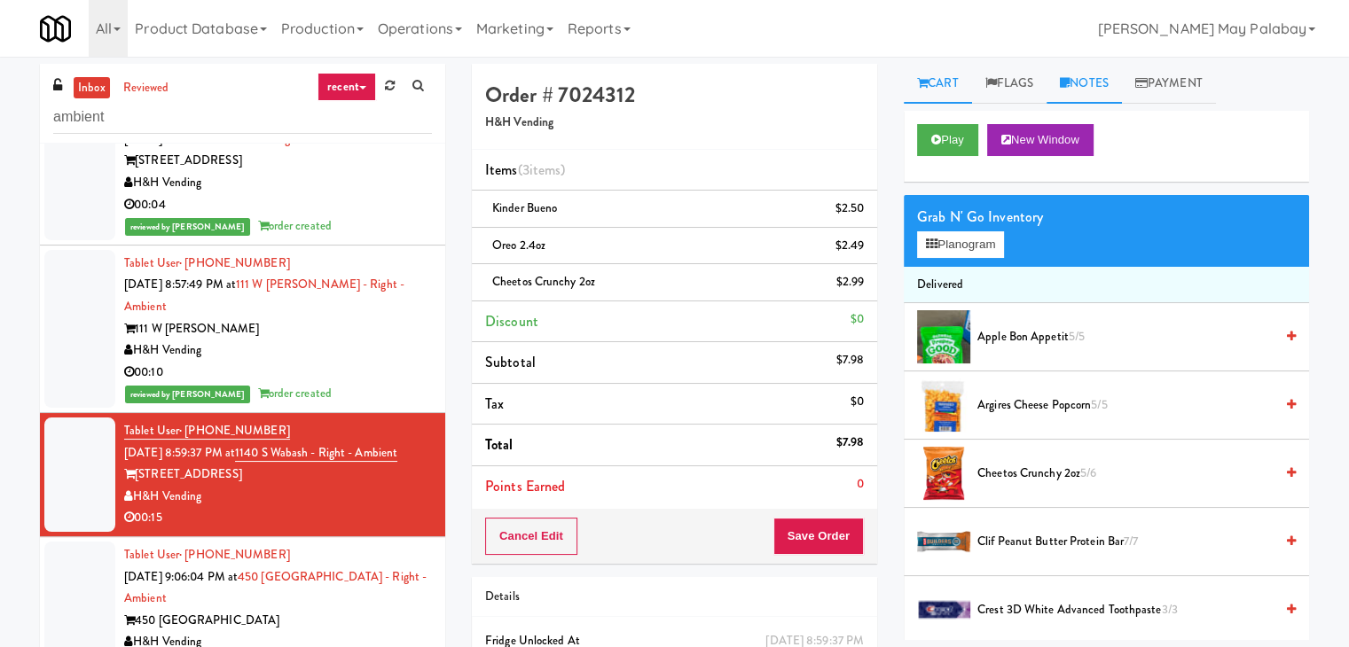
click at [1096, 82] on link "Notes" at bounding box center [1083, 84] width 75 height 40
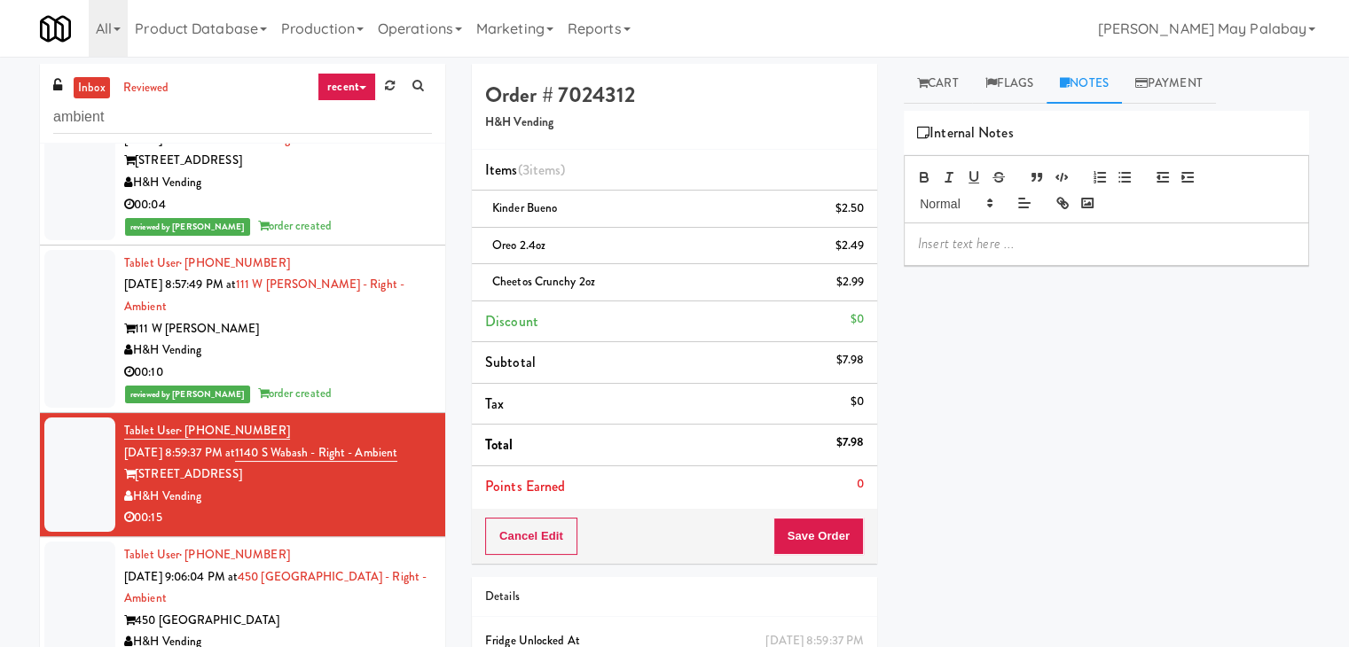
click at [1062, 246] on p at bounding box center [1106, 244] width 377 height 20
click at [1025, 247] on p at bounding box center [1106, 244] width 377 height 20
click at [1107, 247] on span "[PERSON_NAME]: #DisabledCamera#BottomLeft" at bounding box center [1064, 243] width 293 height 20
click at [805, 530] on button "Save Order" at bounding box center [818, 536] width 90 height 37
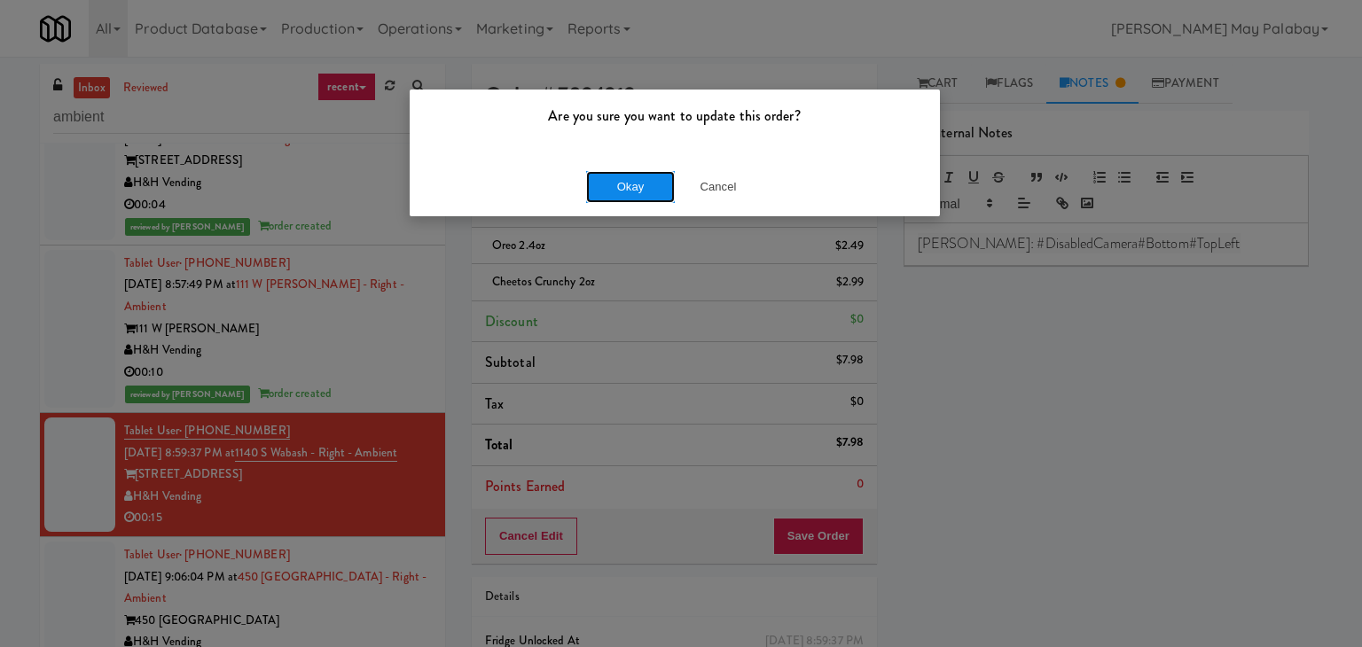
click at [631, 192] on button "Okay" at bounding box center [630, 187] width 89 height 32
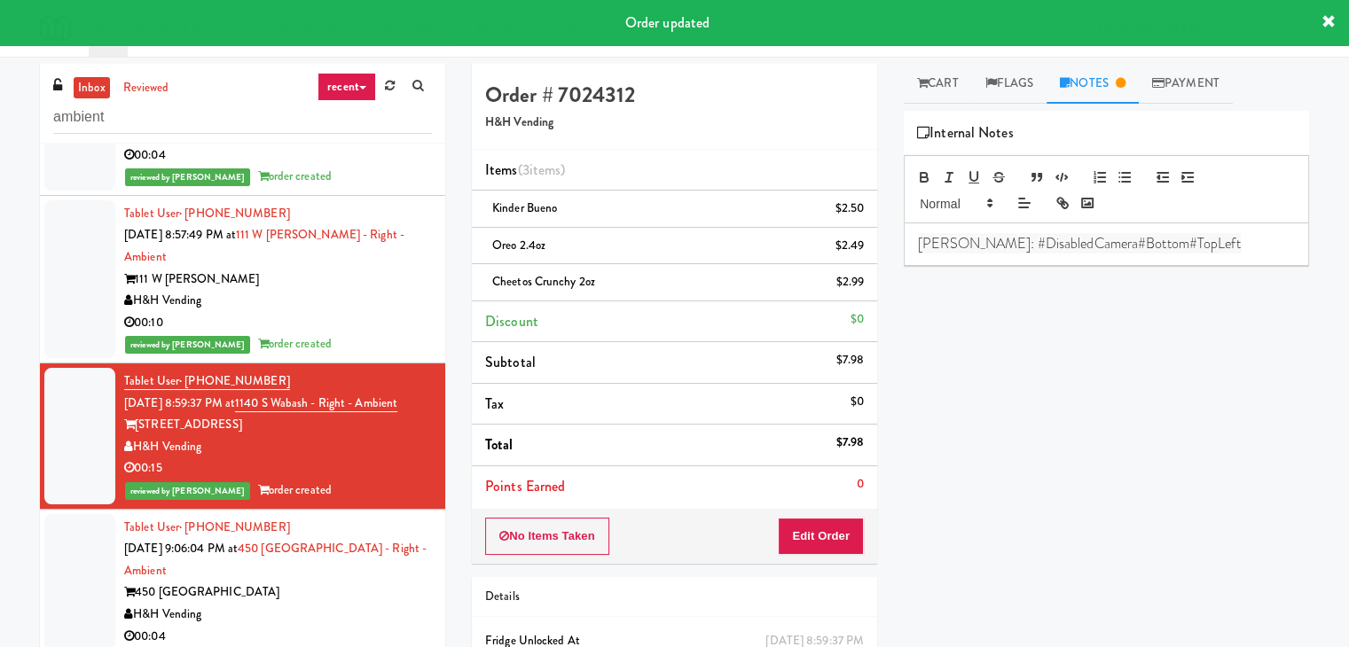
scroll to position [1384, 0]
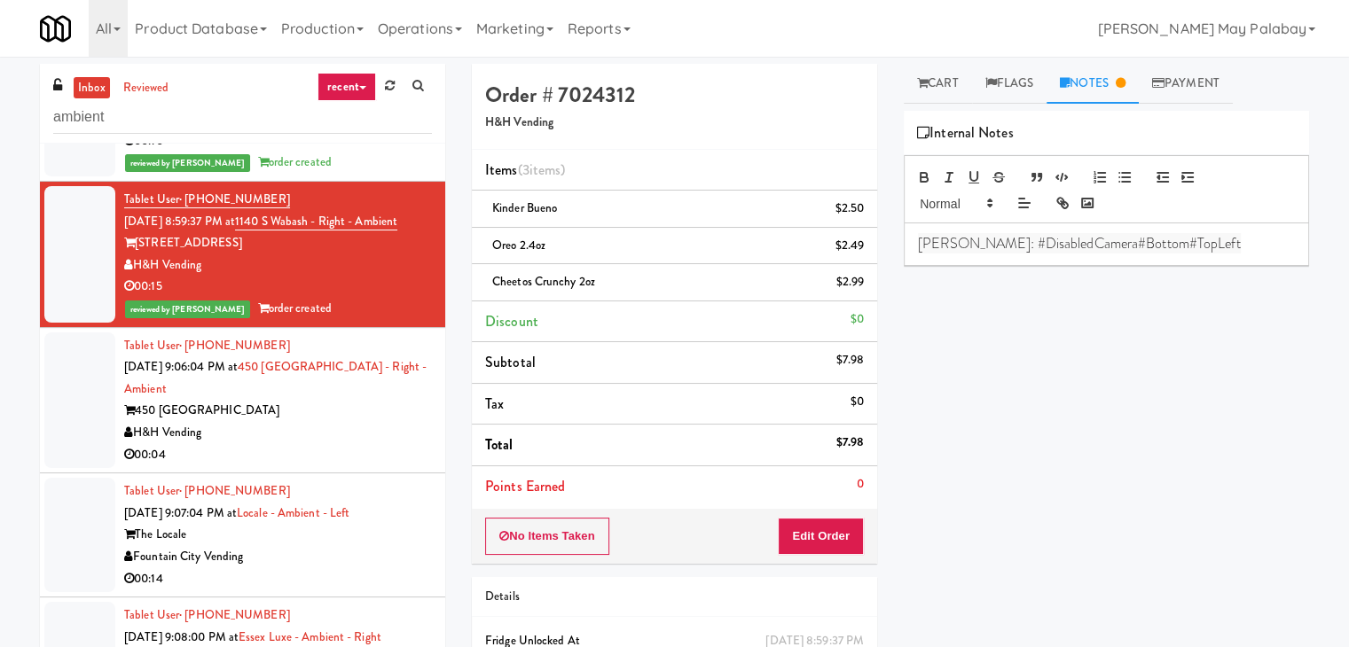
click at [319, 444] on div "00:04" at bounding box center [278, 455] width 308 height 22
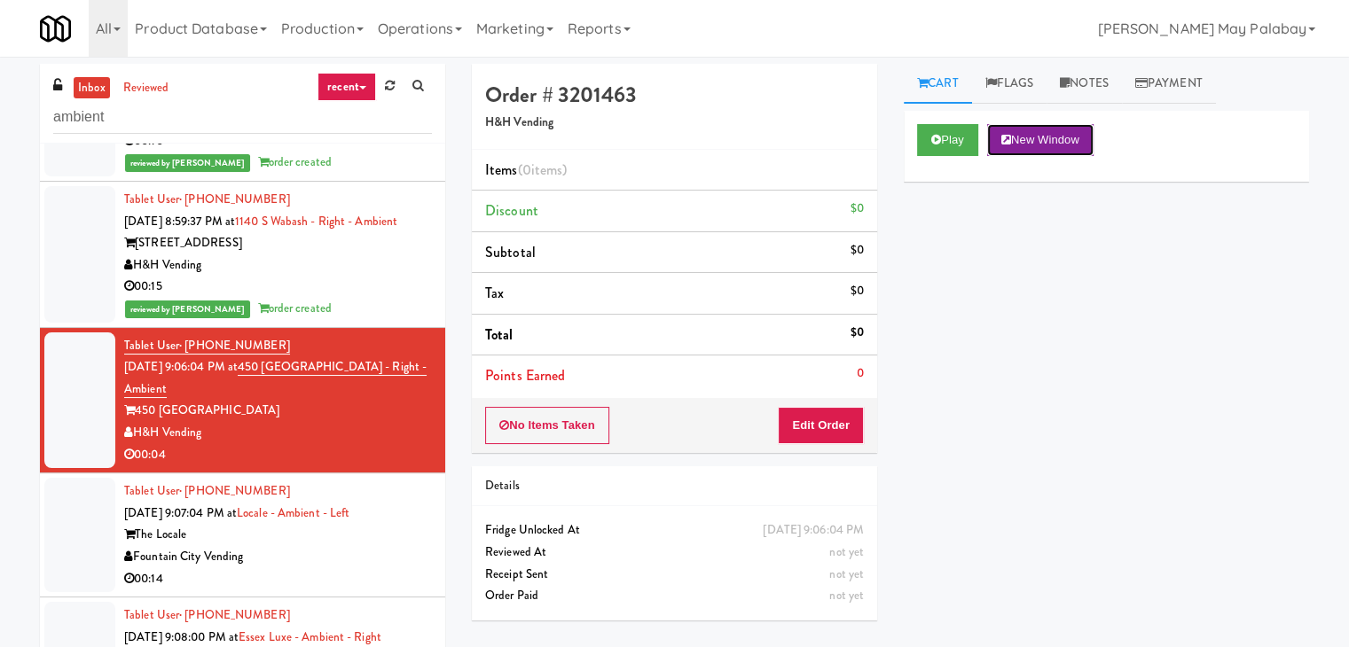
click at [1046, 140] on button "New Window" at bounding box center [1040, 140] width 106 height 32
click at [1046, 137] on button "New Window" at bounding box center [1040, 140] width 106 height 32
click at [822, 418] on button "Edit Order" at bounding box center [821, 425] width 86 height 37
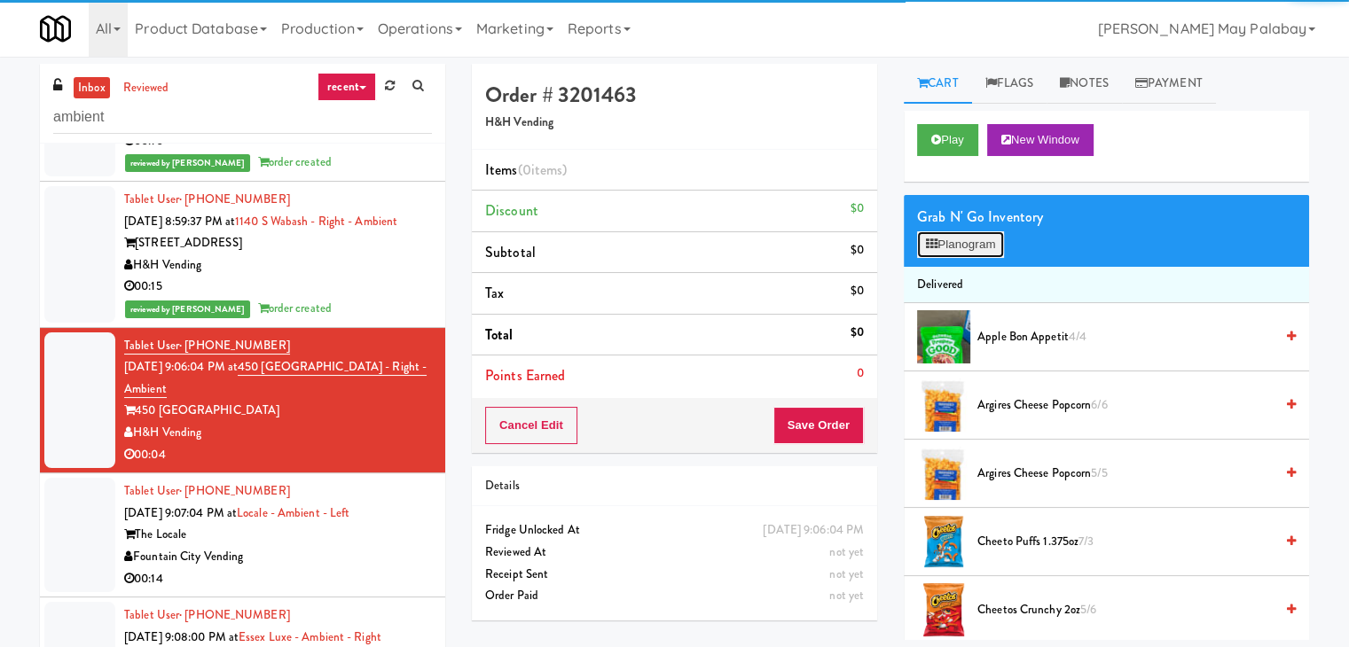
click at [979, 236] on button "Planogram" at bounding box center [960, 244] width 87 height 27
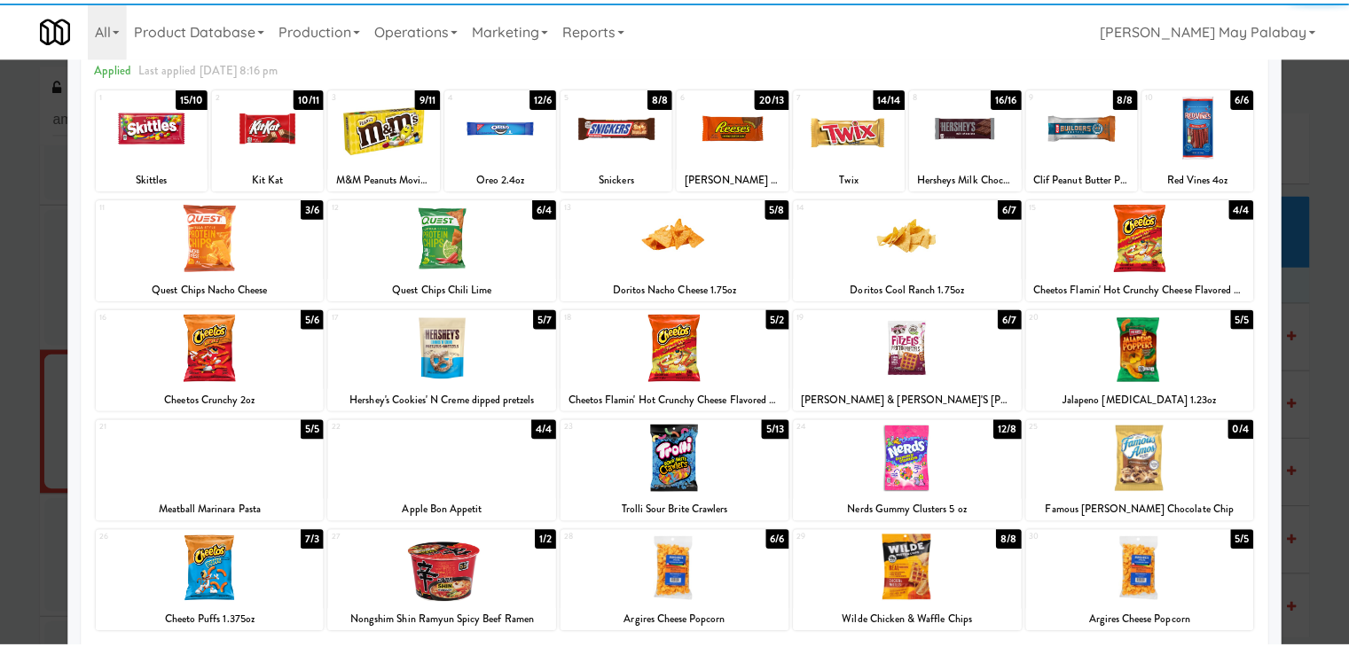
scroll to position [89, 0]
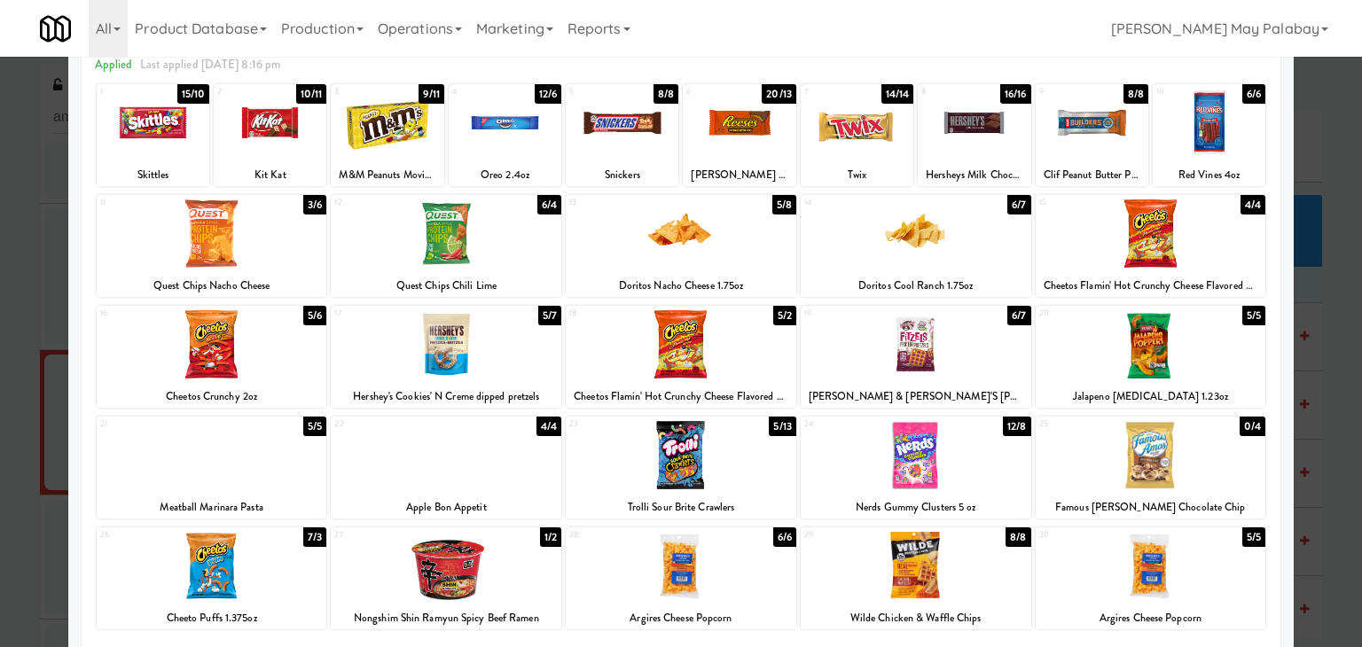
click at [776, 266] on div at bounding box center [681, 233] width 231 height 68
click at [1327, 338] on div at bounding box center [681, 323] width 1362 height 647
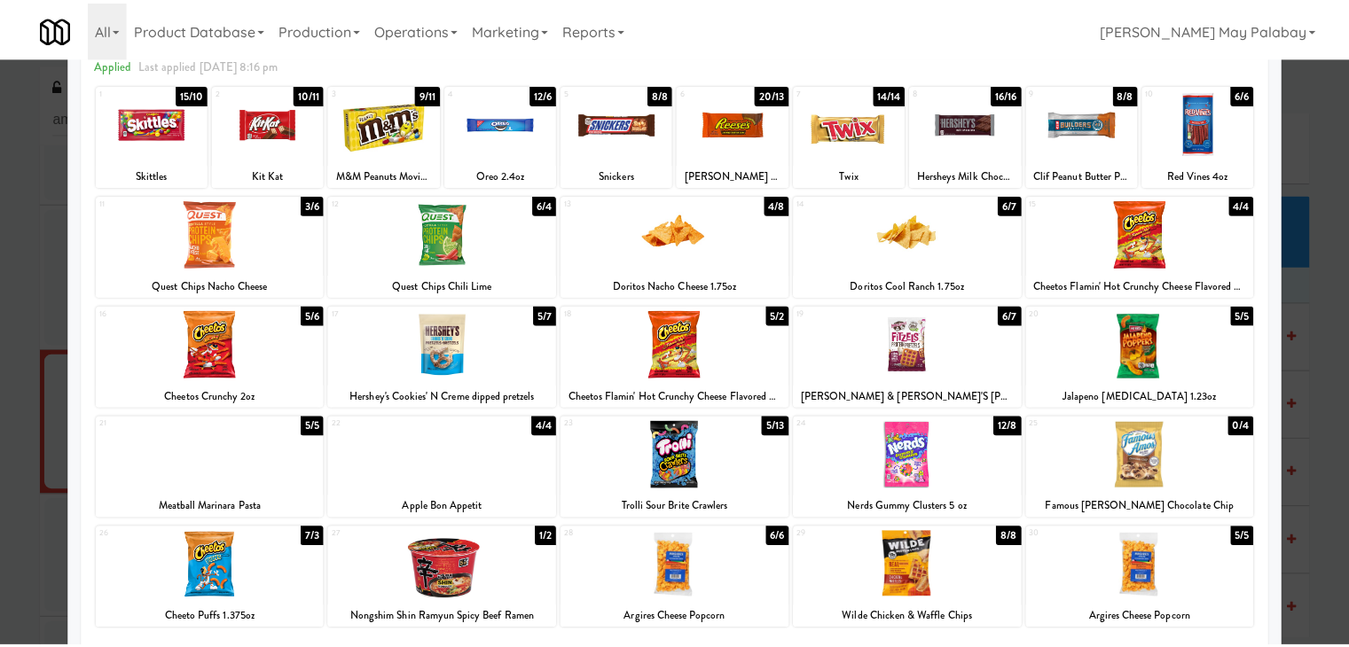
scroll to position [1384, 0]
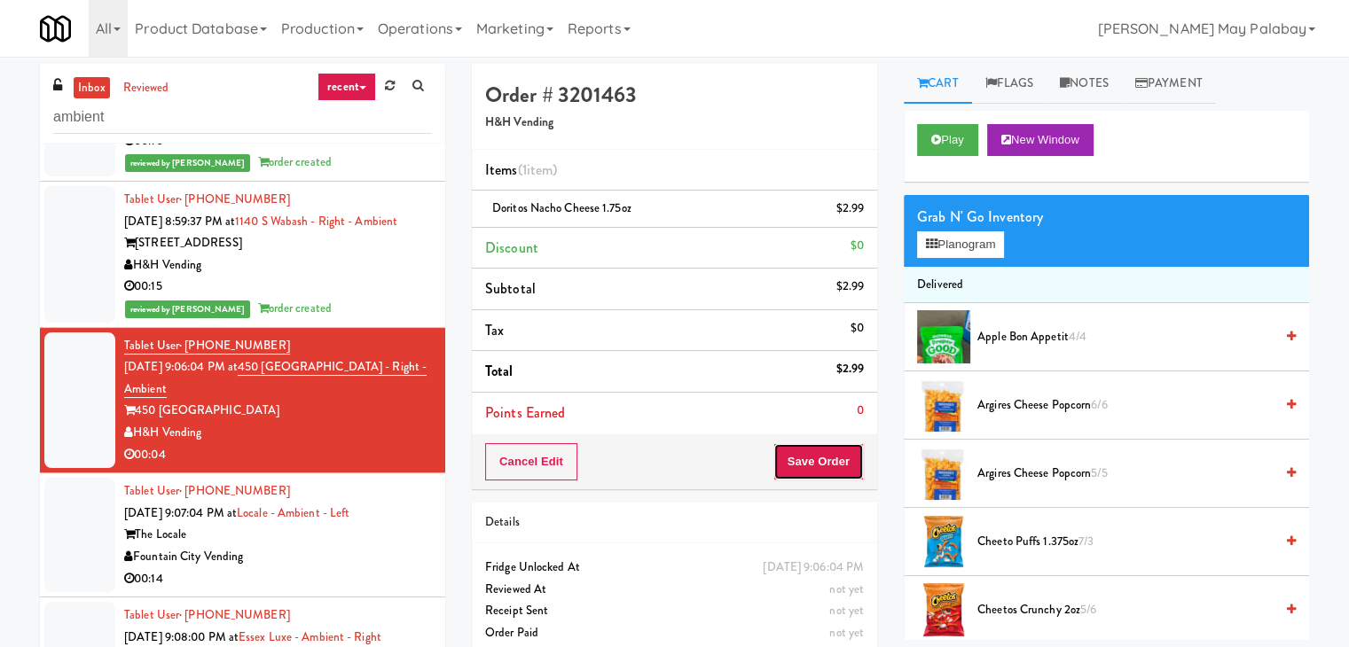
click at [799, 455] on button "Save Order" at bounding box center [818, 461] width 90 height 37
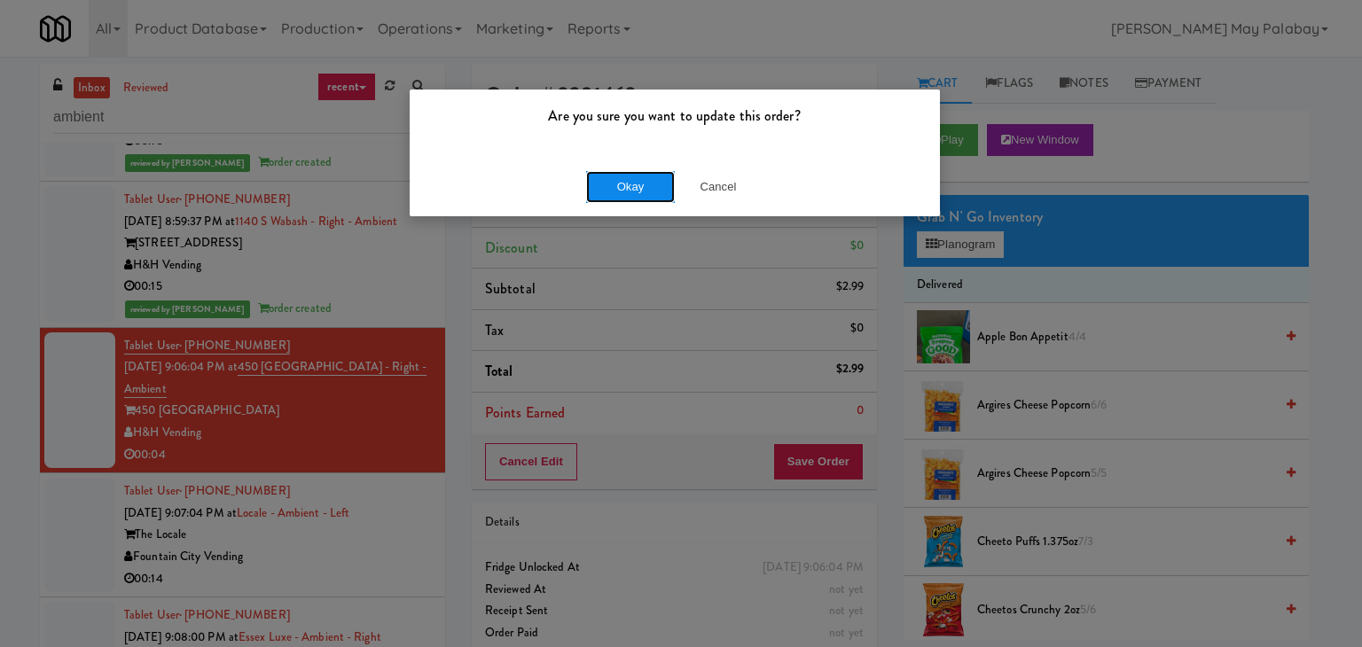
click at [663, 182] on button "Okay" at bounding box center [630, 187] width 89 height 32
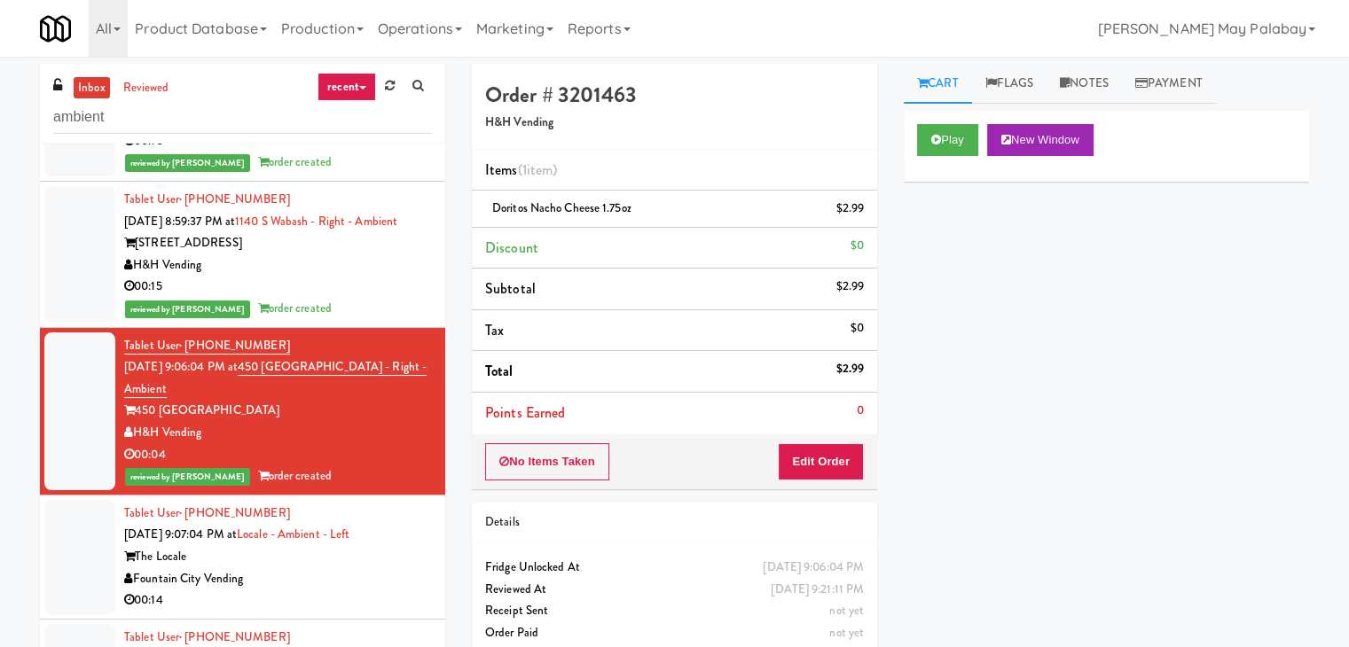
click at [311, 568] on div "Fountain City Vending" at bounding box center [278, 579] width 308 height 22
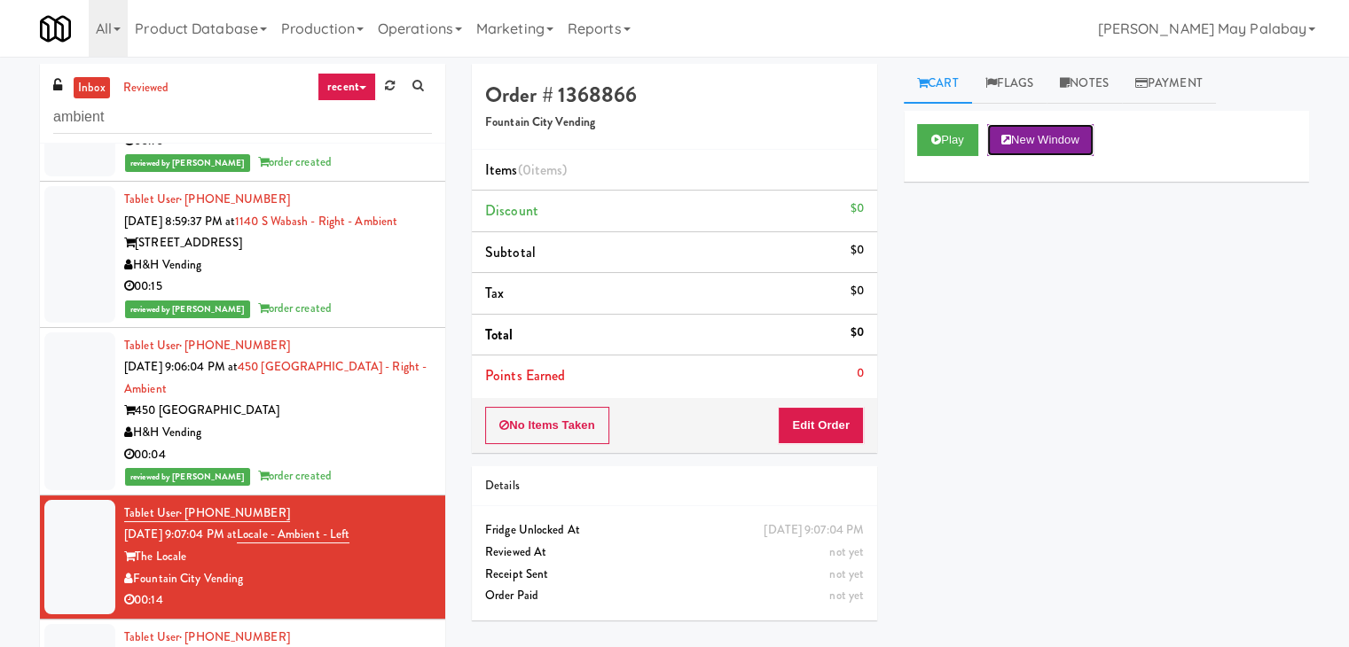
click at [1064, 147] on button "New Window" at bounding box center [1040, 140] width 106 height 32
click at [813, 426] on button "Edit Order" at bounding box center [821, 425] width 86 height 37
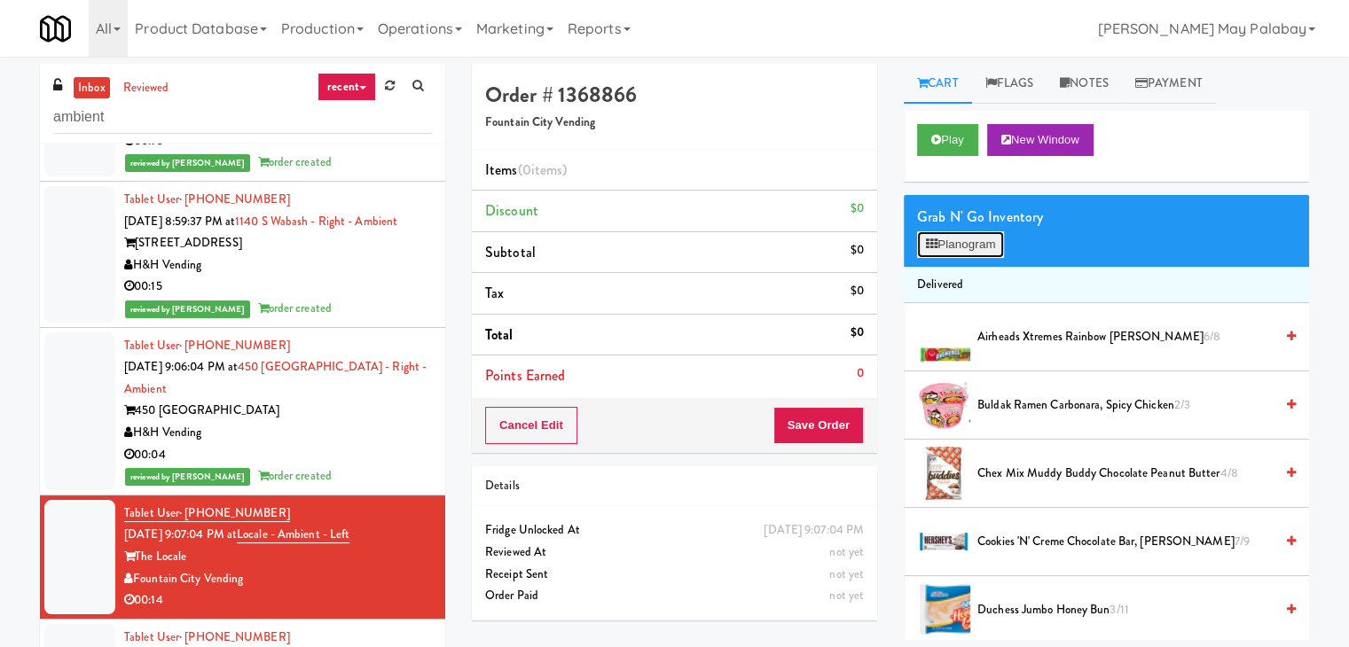
click at [961, 250] on button "Planogram" at bounding box center [960, 244] width 87 height 27
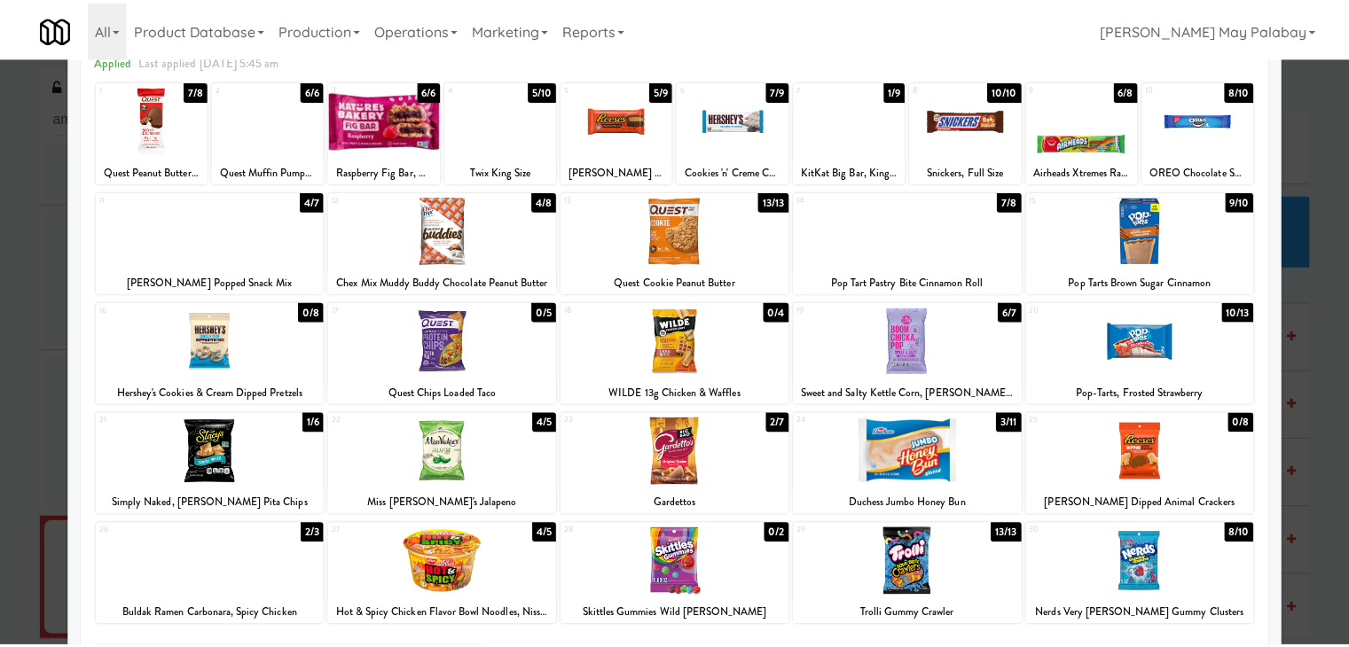
scroll to position [89, 0]
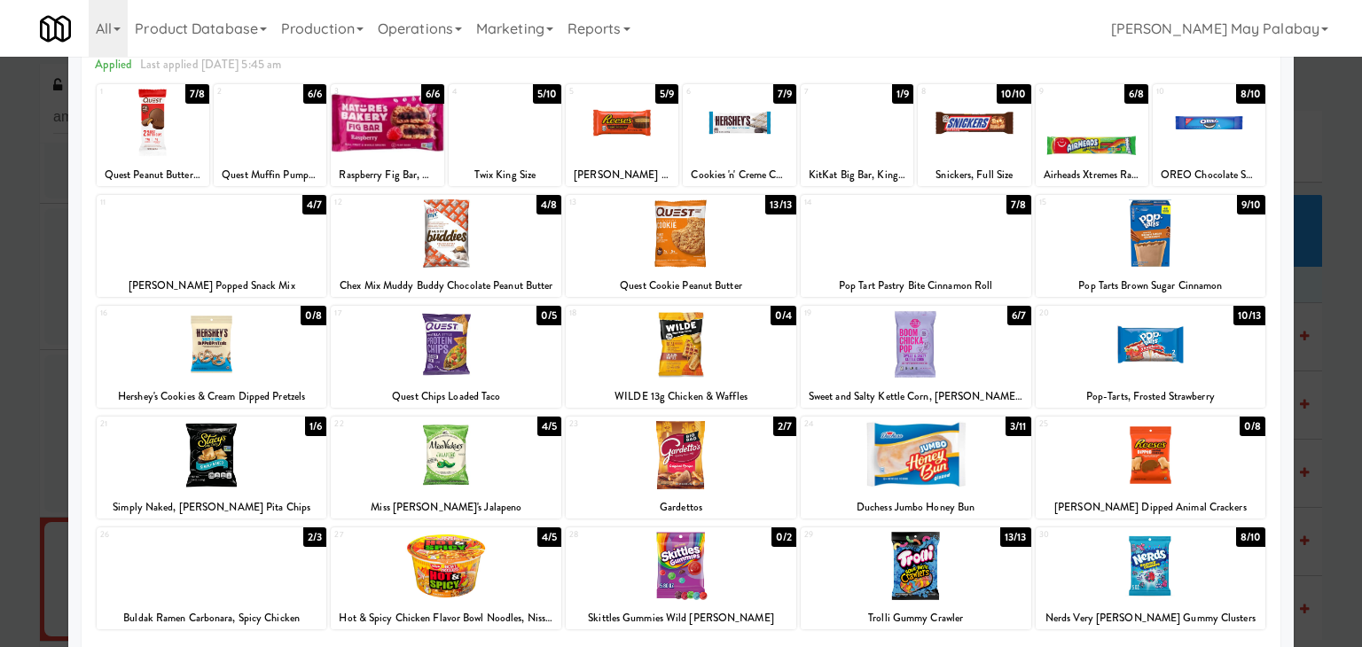
click at [254, 225] on div at bounding box center [212, 233] width 231 height 68
click at [507, 475] on div at bounding box center [446, 455] width 231 height 68
click at [1341, 325] on div at bounding box center [681, 323] width 1362 height 647
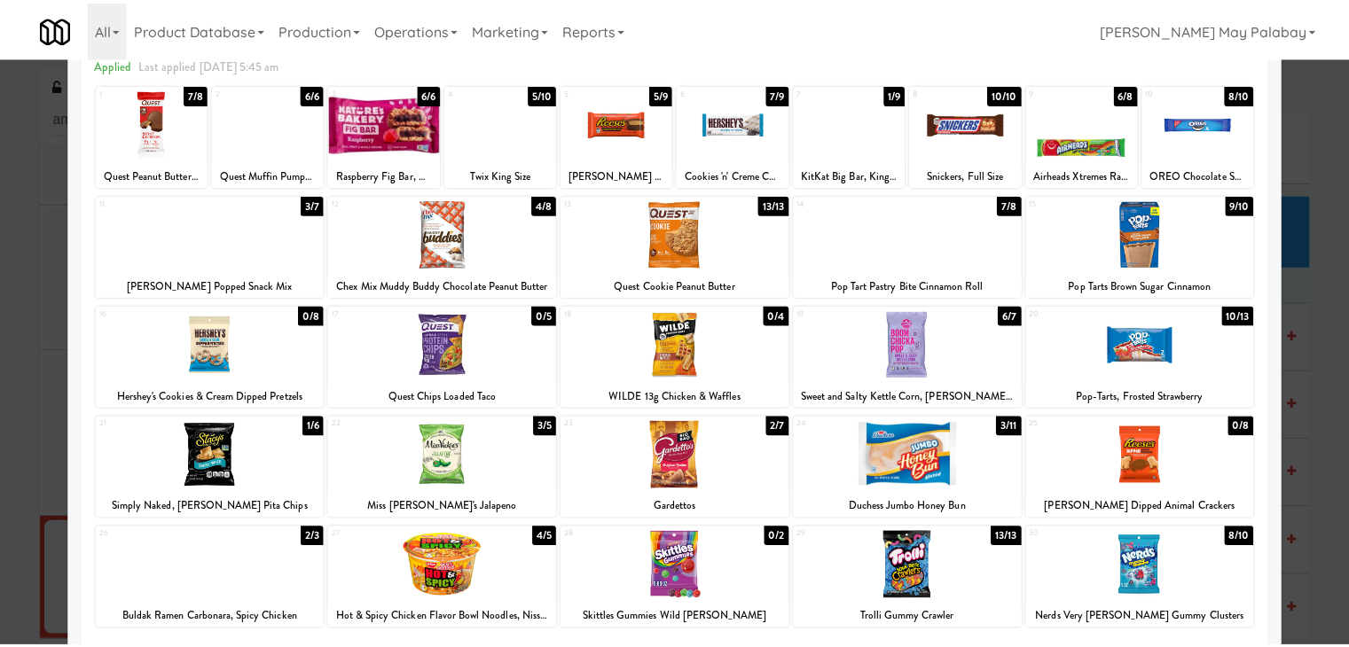
scroll to position [1384, 0]
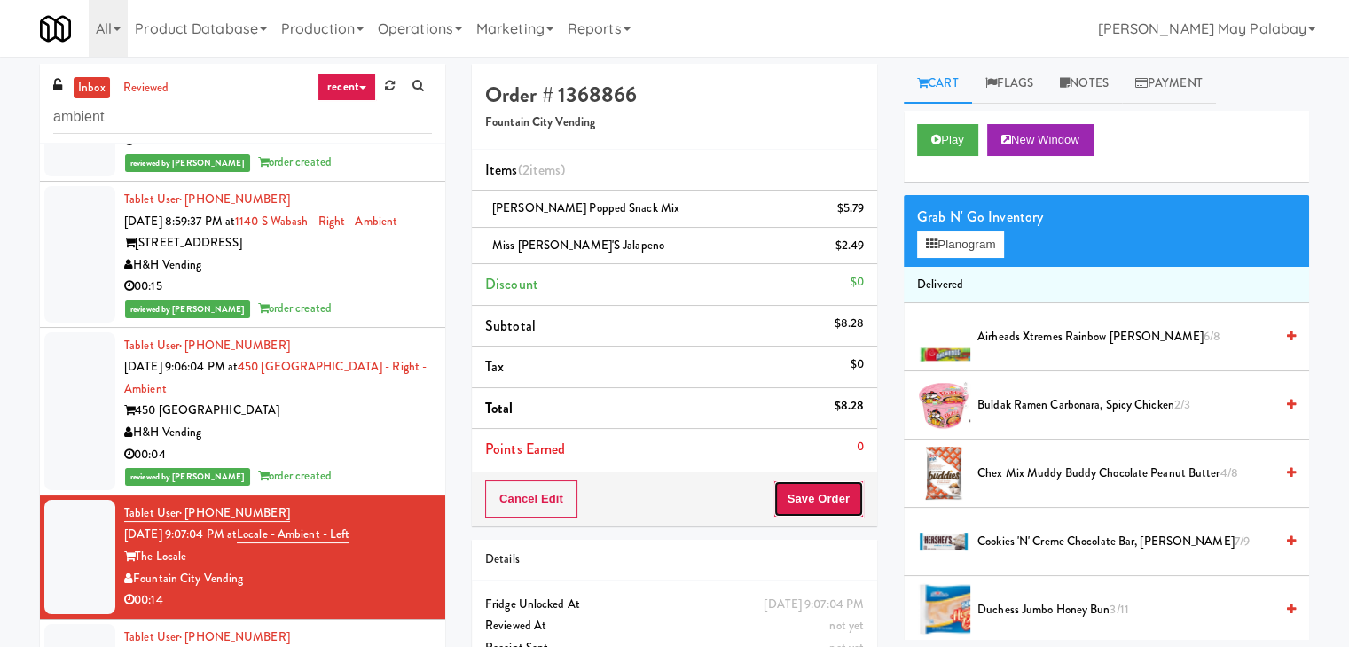
click at [840, 503] on button "Save Order" at bounding box center [818, 499] width 90 height 37
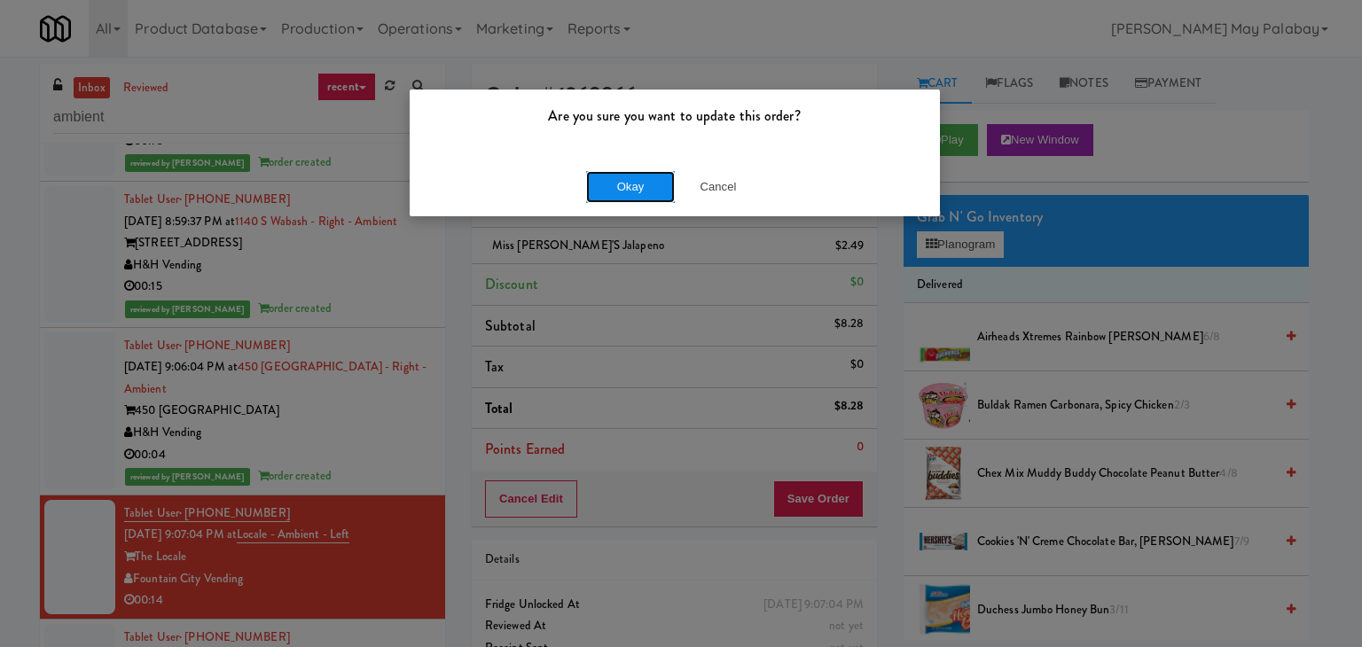
click at [631, 184] on button "Okay" at bounding box center [630, 187] width 89 height 32
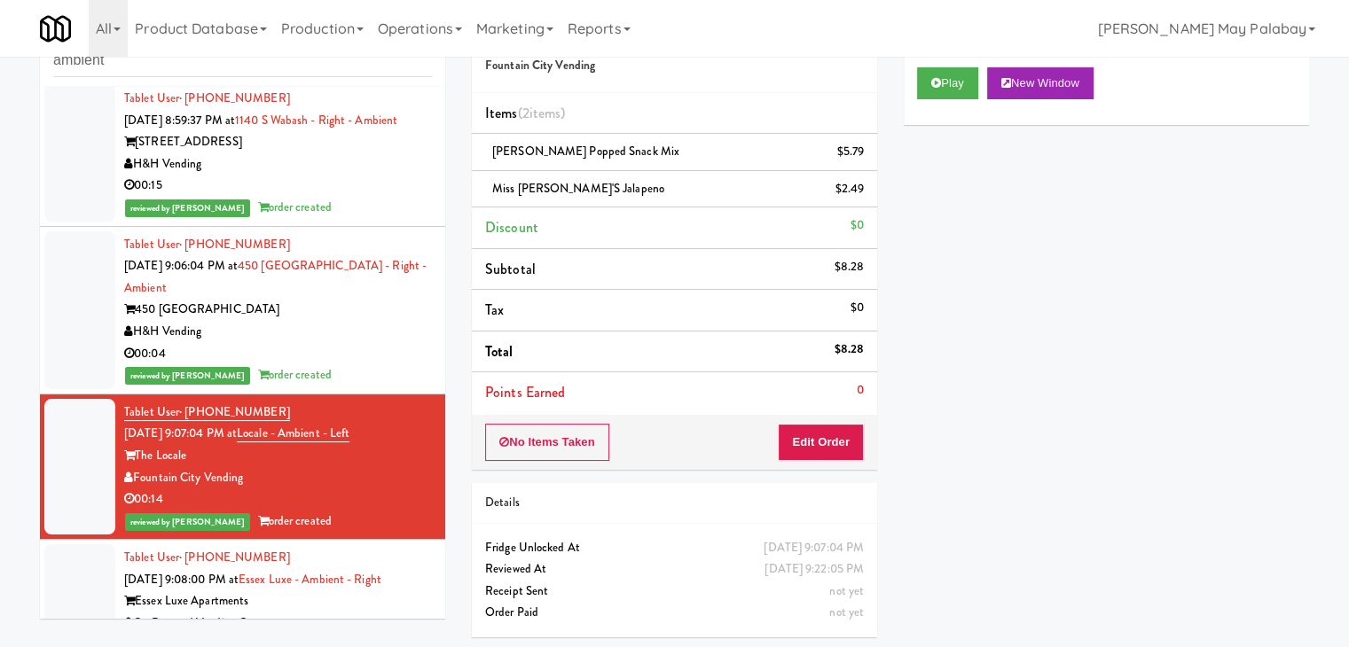
scroll to position [59, 0]
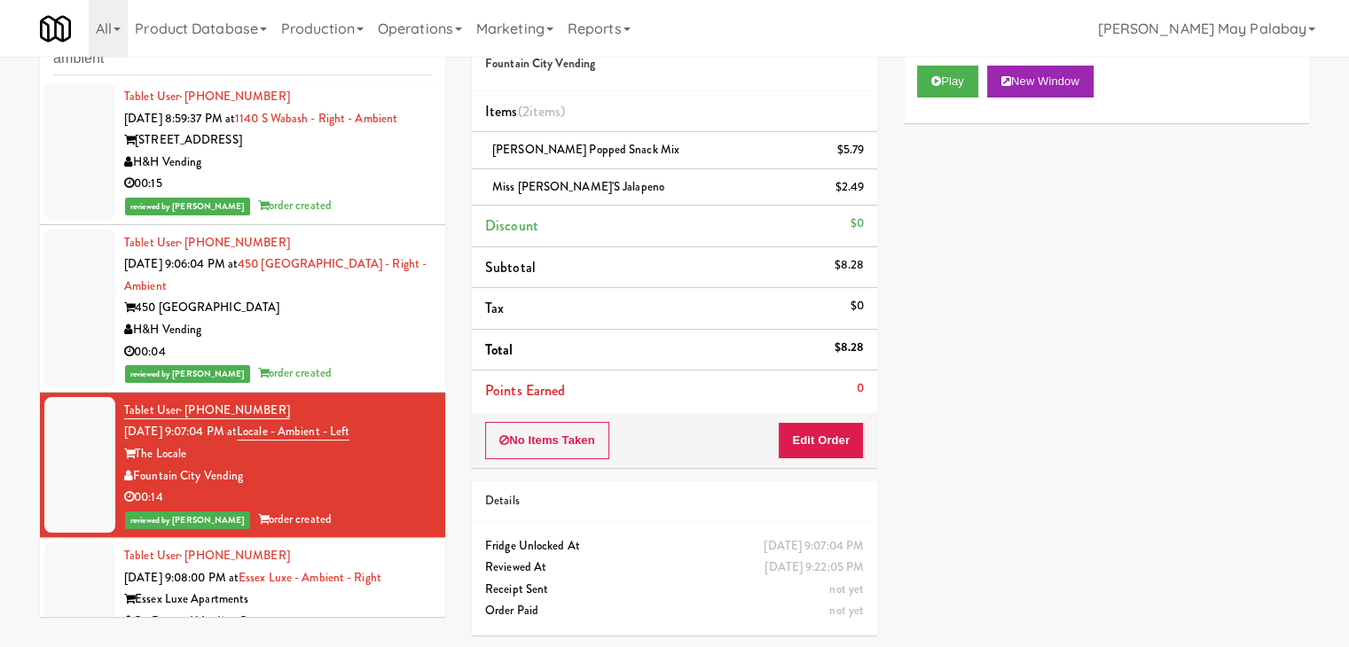
click at [355, 611] on div "On Demand Vending Company" at bounding box center [278, 622] width 308 height 22
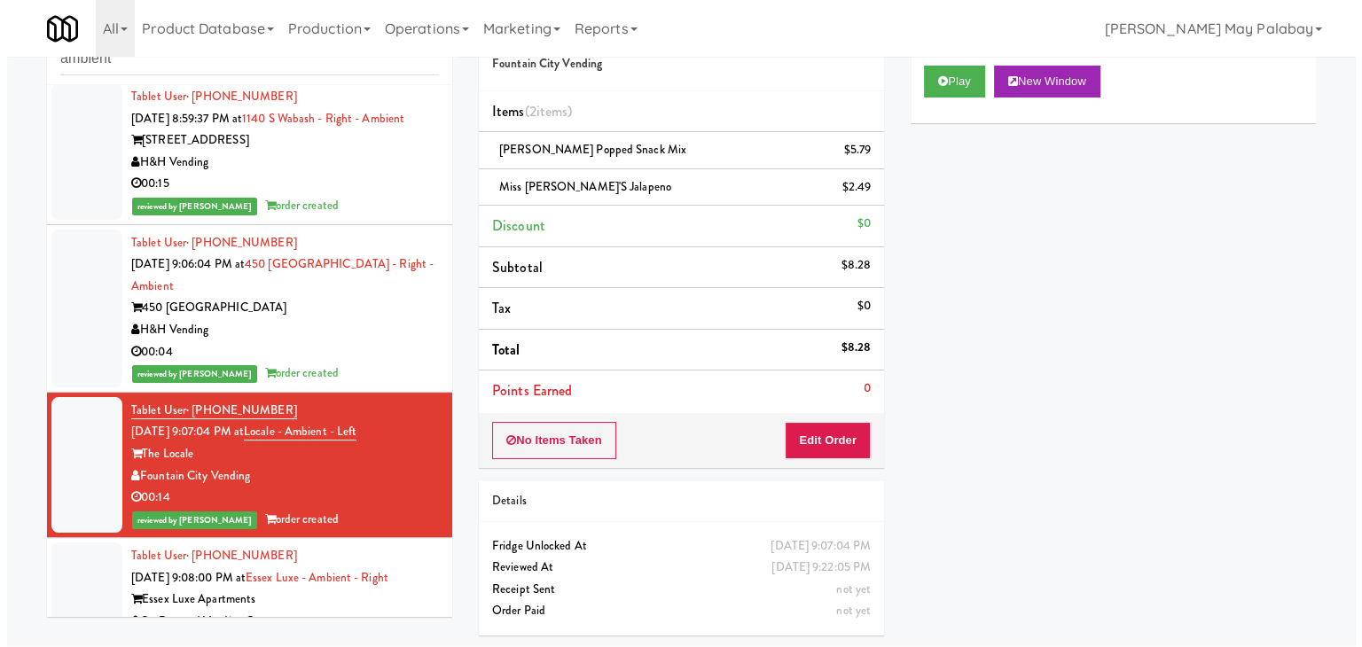
scroll to position [57, 0]
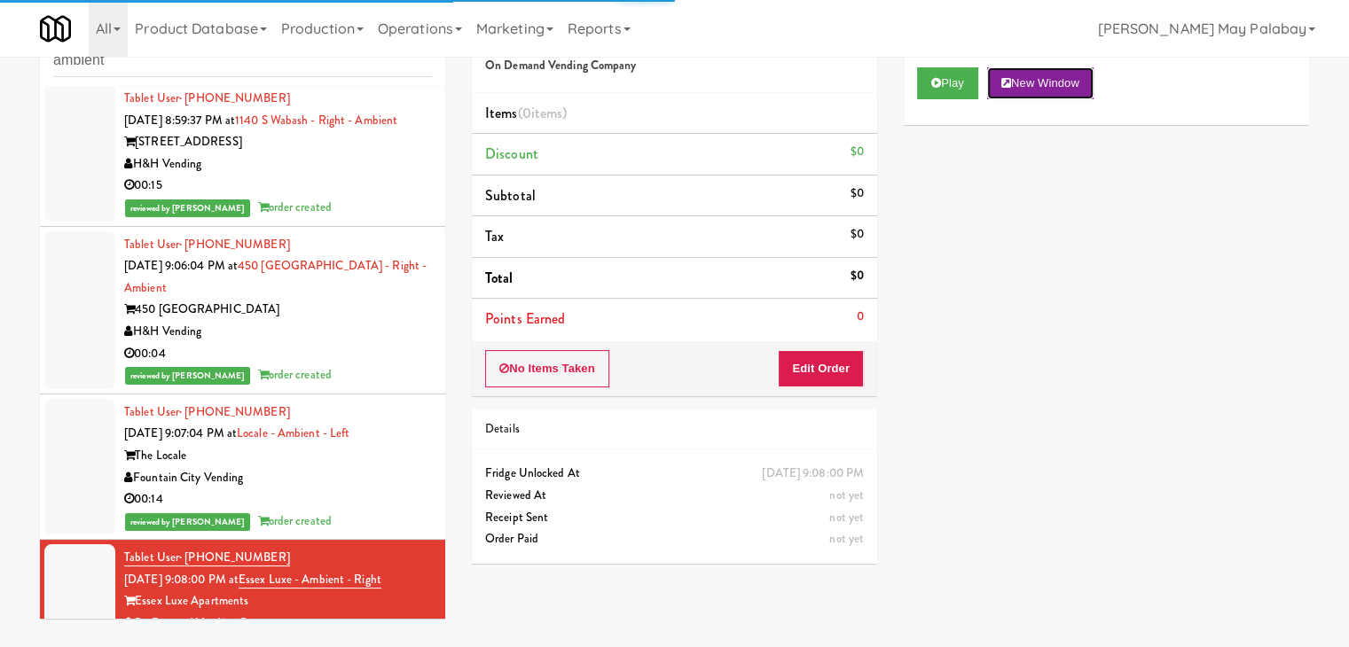
click at [1068, 86] on button "New Window" at bounding box center [1040, 83] width 106 height 32
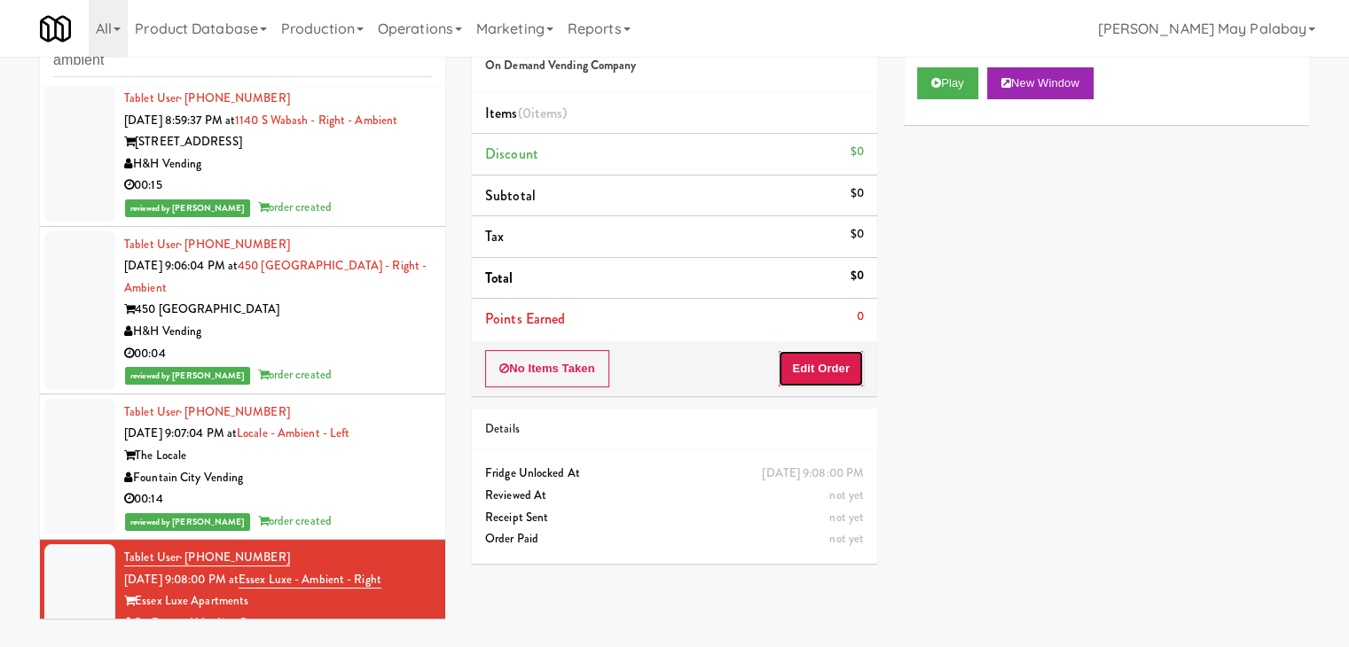
click at [824, 364] on button "Edit Order" at bounding box center [821, 368] width 86 height 37
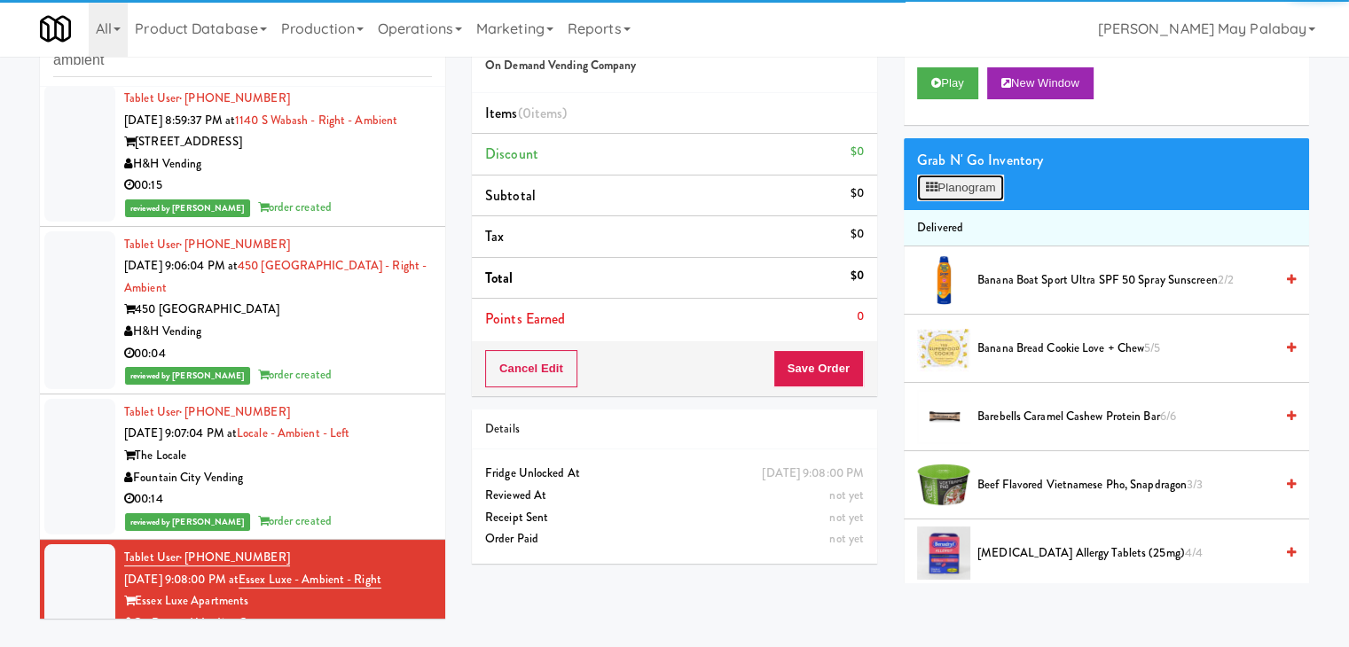
click at [941, 192] on button "Planogram" at bounding box center [960, 188] width 87 height 27
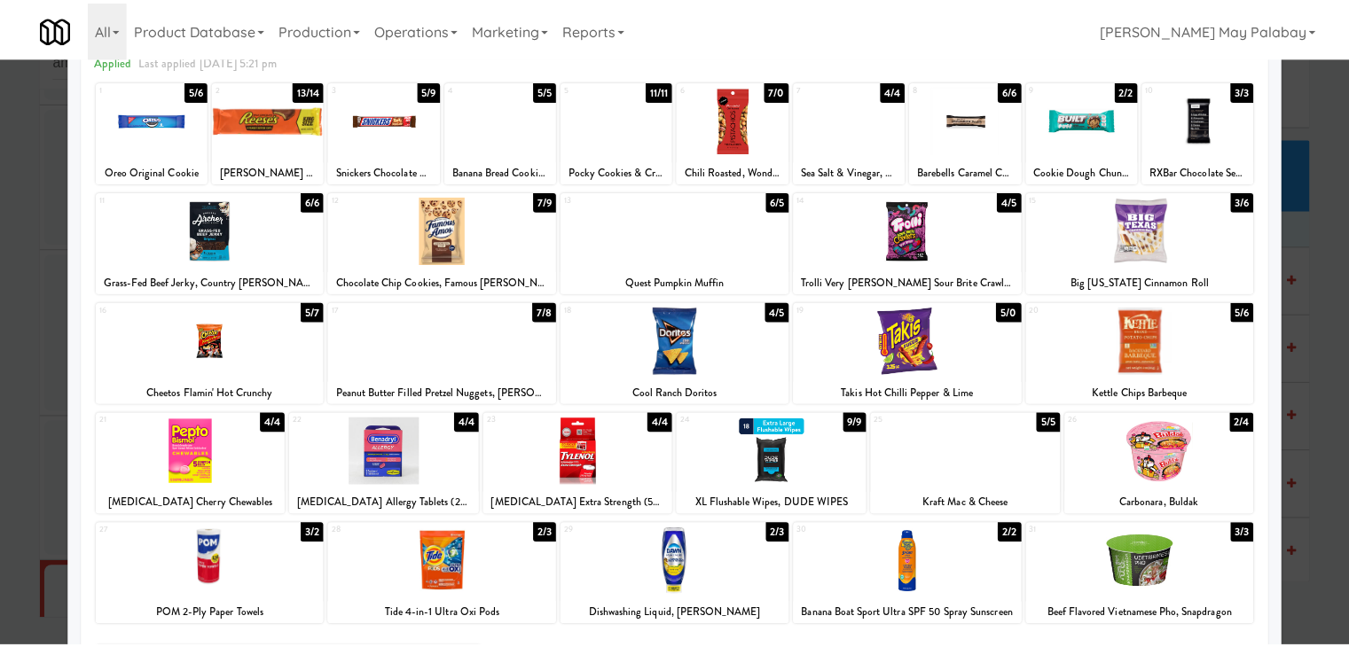
scroll to position [89, 0]
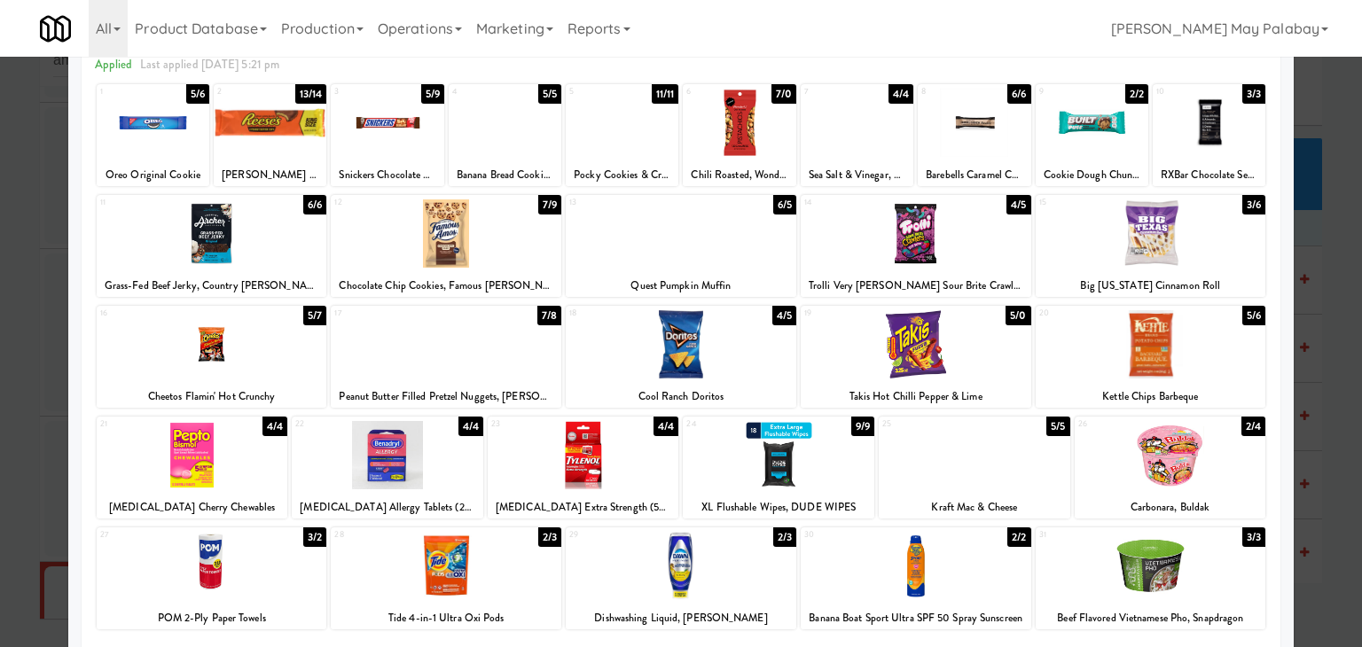
click at [426, 136] on div at bounding box center [387, 123] width 113 height 68
click at [1321, 302] on div at bounding box center [681, 323] width 1362 height 647
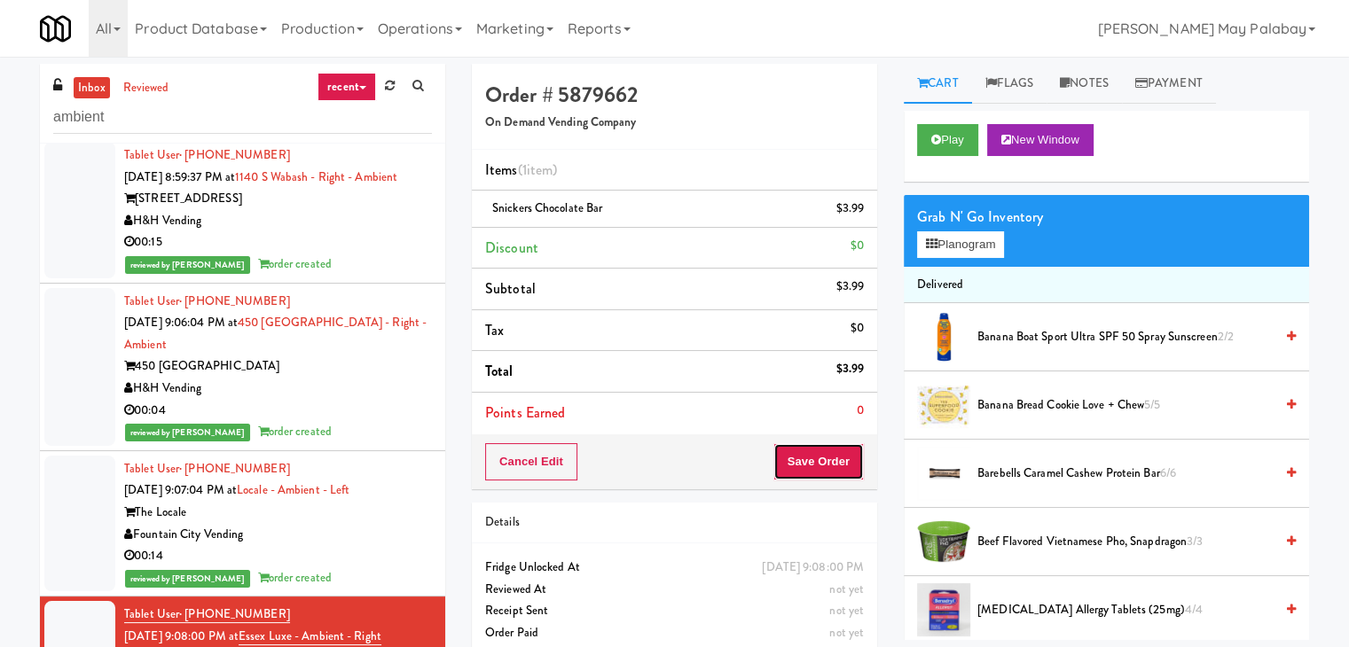
click at [815, 465] on button "Save Order" at bounding box center [818, 461] width 90 height 37
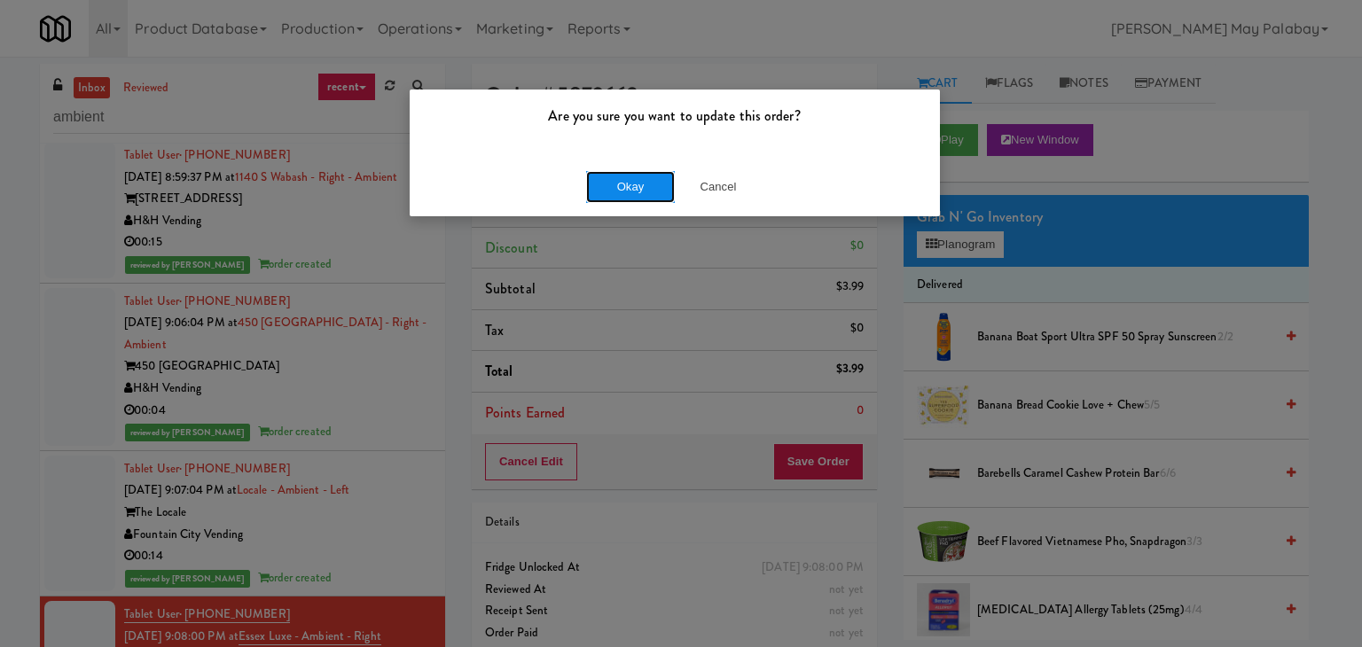
click at [636, 190] on button "Okay" at bounding box center [630, 187] width 89 height 32
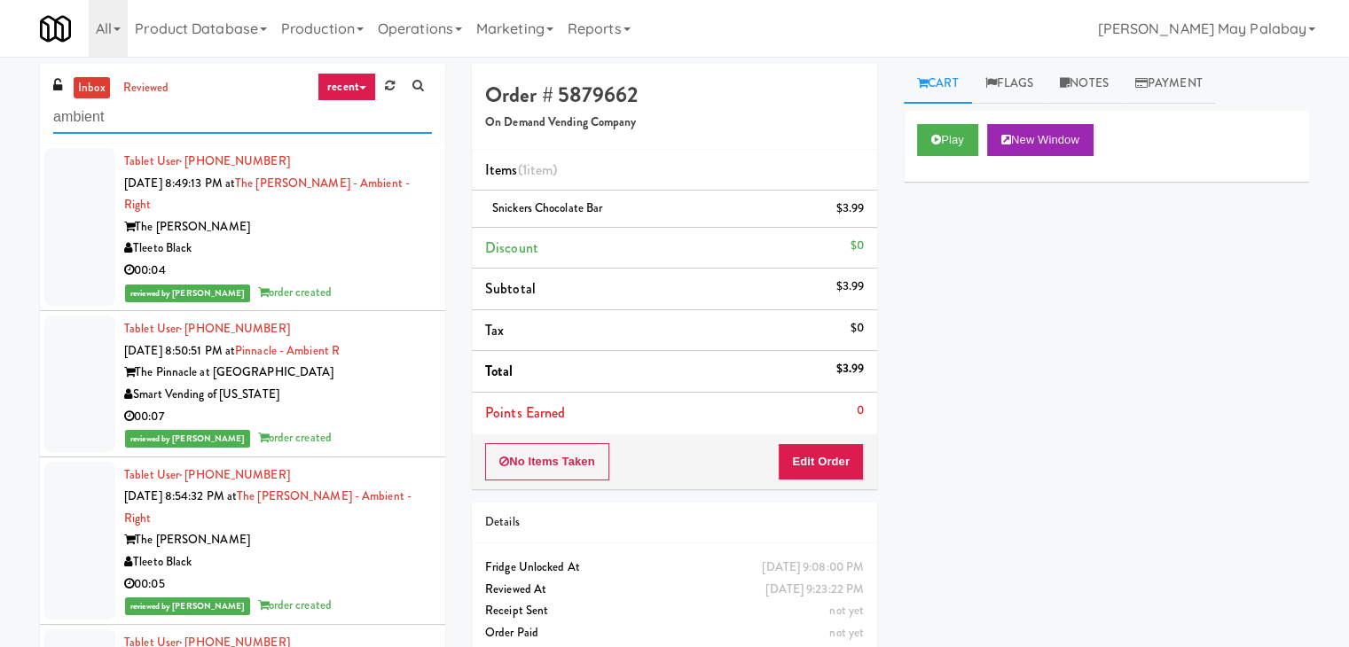
click at [184, 104] on input "ambient" at bounding box center [242, 117] width 379 height 33
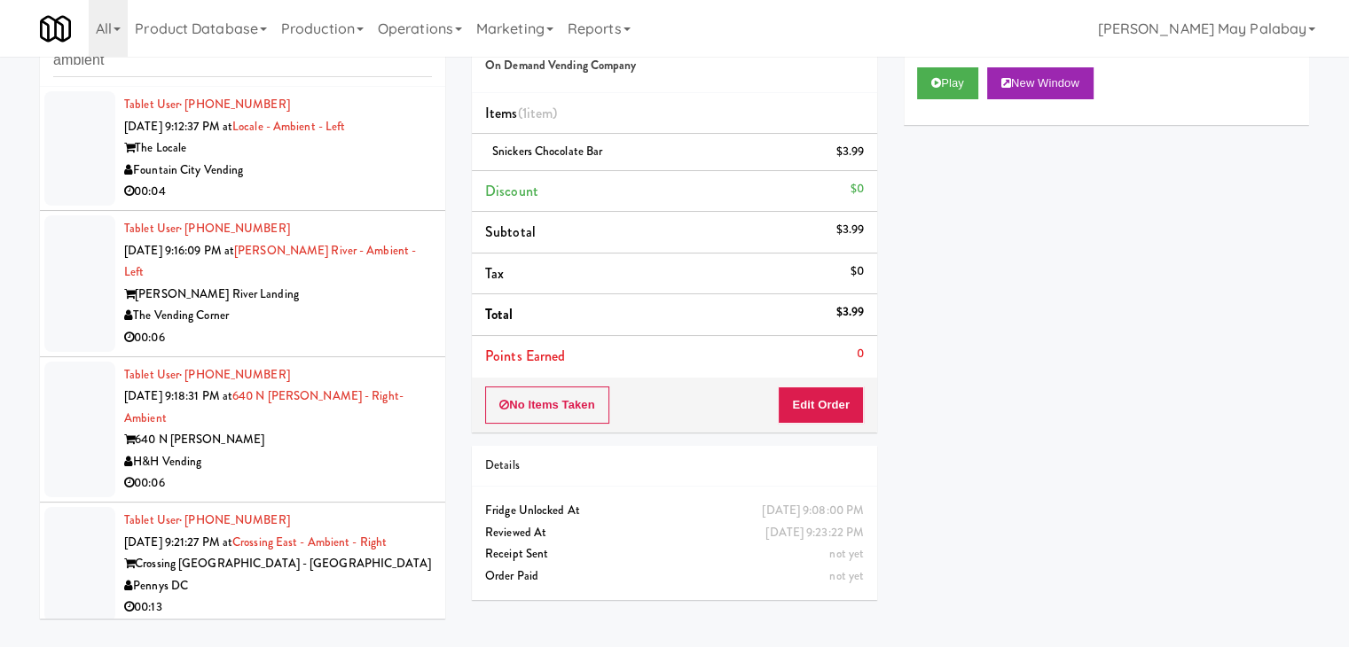
click at [346, 191] on div "00:04" at bounding box center [278, 192] width 308 height 22
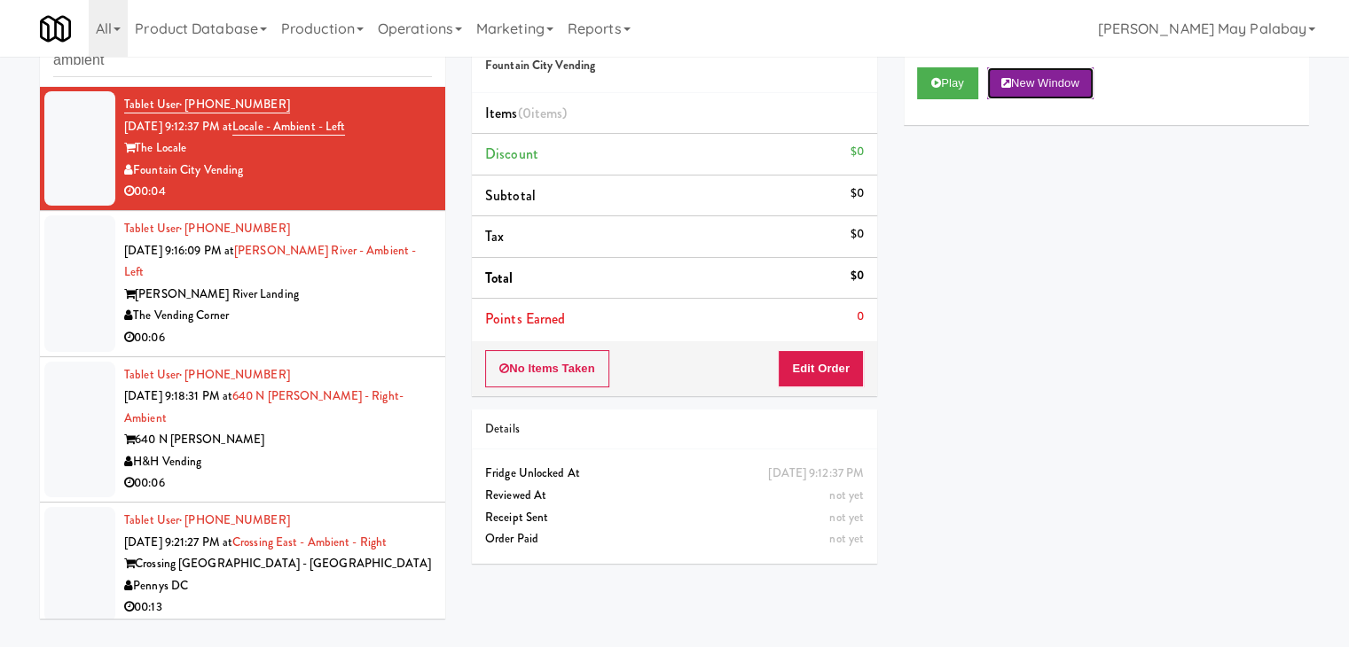
click at [1049, 78] on button "New Window" at bounding box center [1040, 83] width 106 height 32
drag, startPoint x: 808, startPoint y: 366, endPoint x: 864, endPoint y: 314, distance: 76.5
click at [808, 366] on button "Edit Order" at bounding box center [821, 368] width 86 height 37
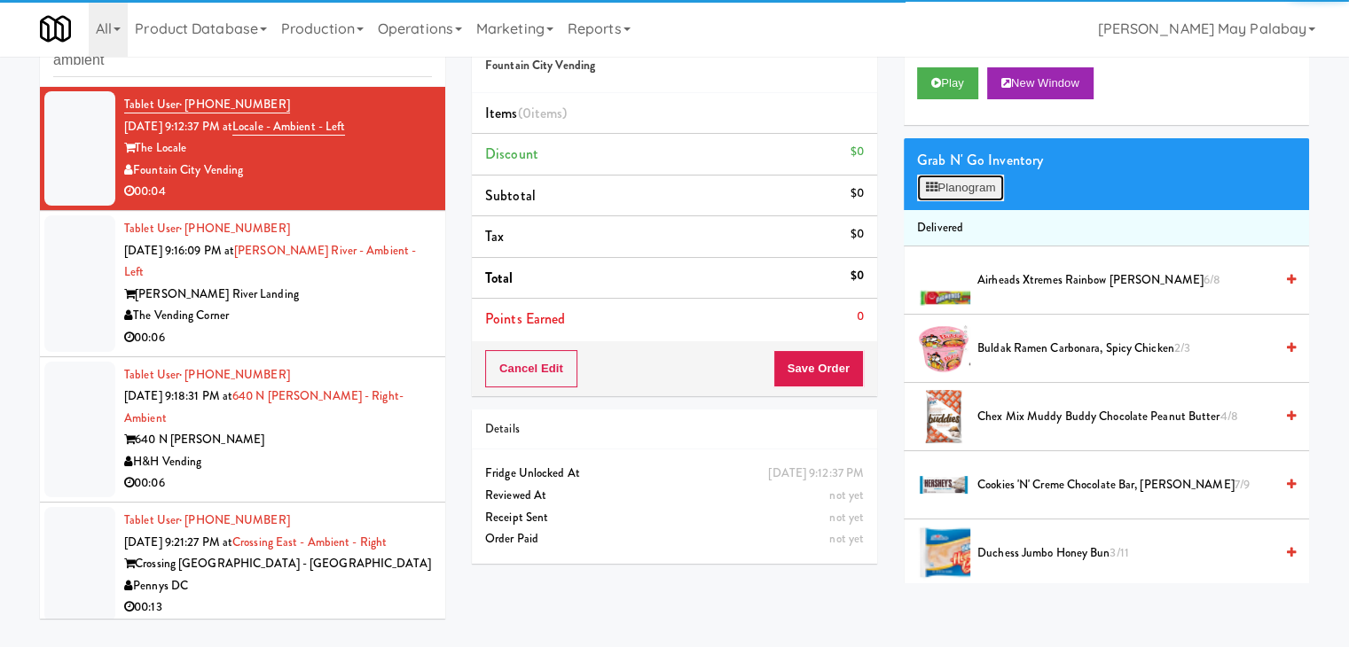
click at [989, 190] on button "Planogram" at bounding box center [960, 188] width 87 height 27
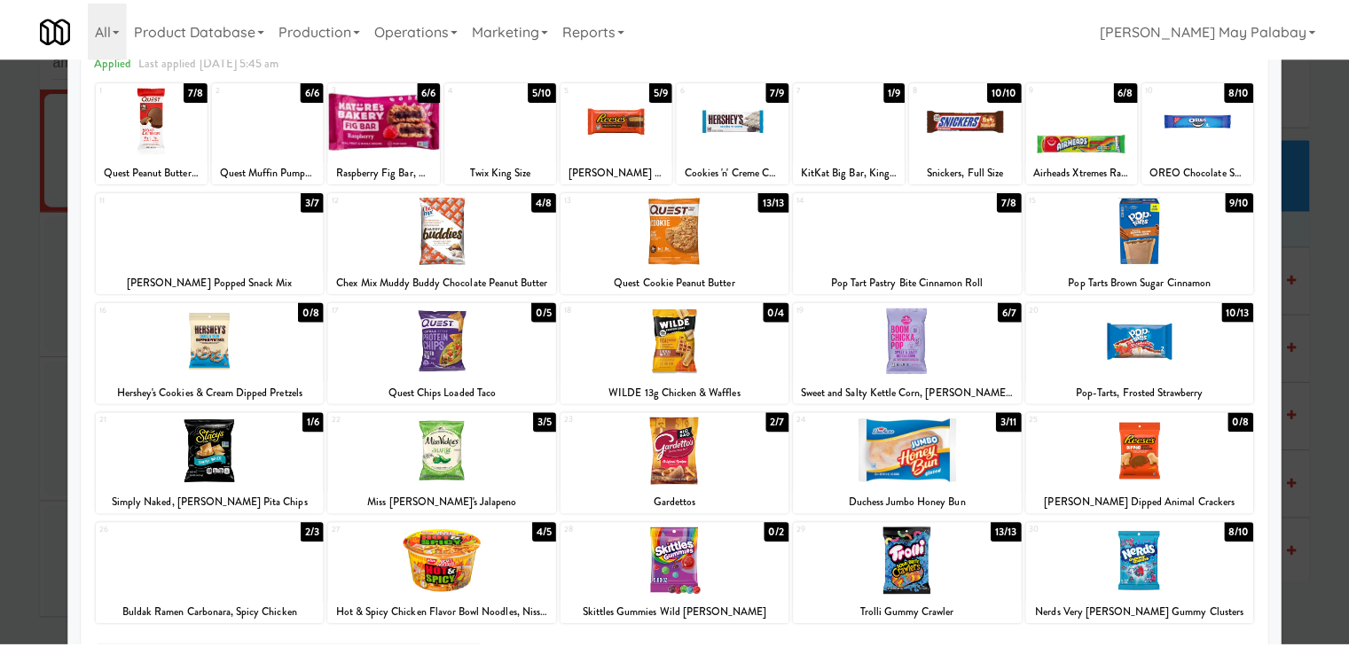
scroll to position [89, 0]
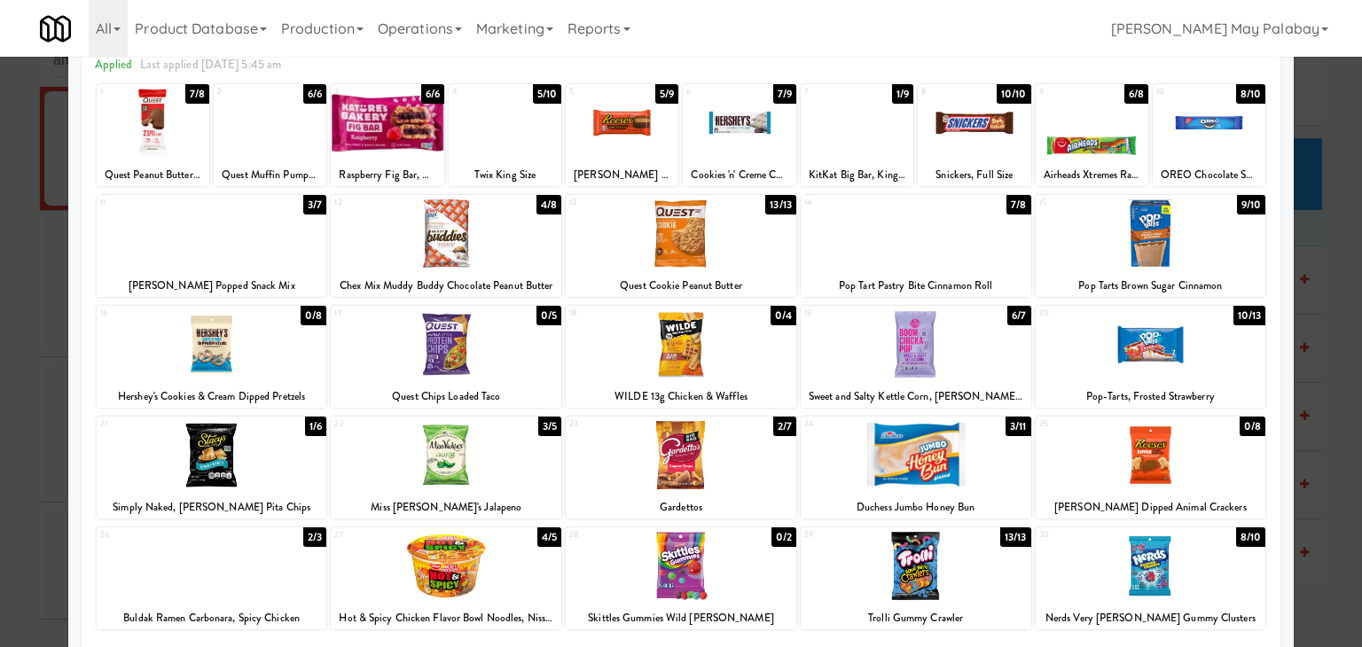
click at [511, 573] on div at bounding box center [446, 566] width 231 height 68
click at [1313, 430] on div at bounding box center [681, 323] width 1362 height 647
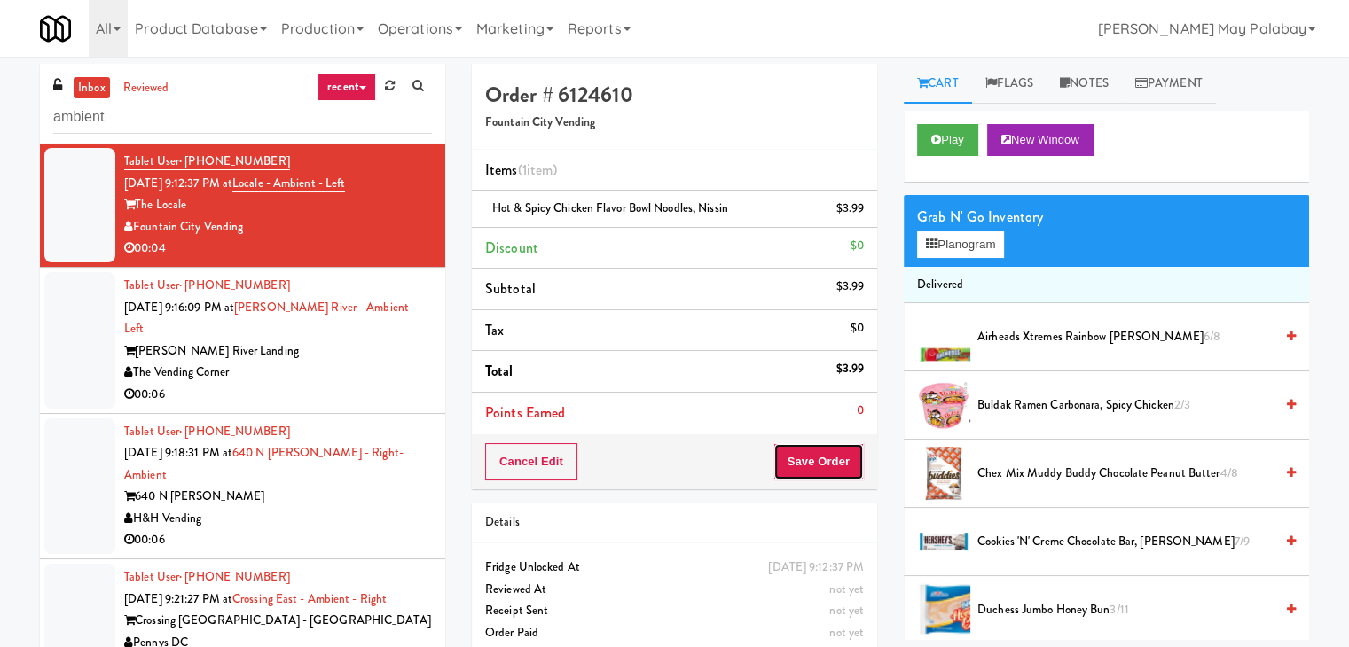
click at [848, 469] on button "Save Order" at bounding box center [818, 461] width 90 height 37
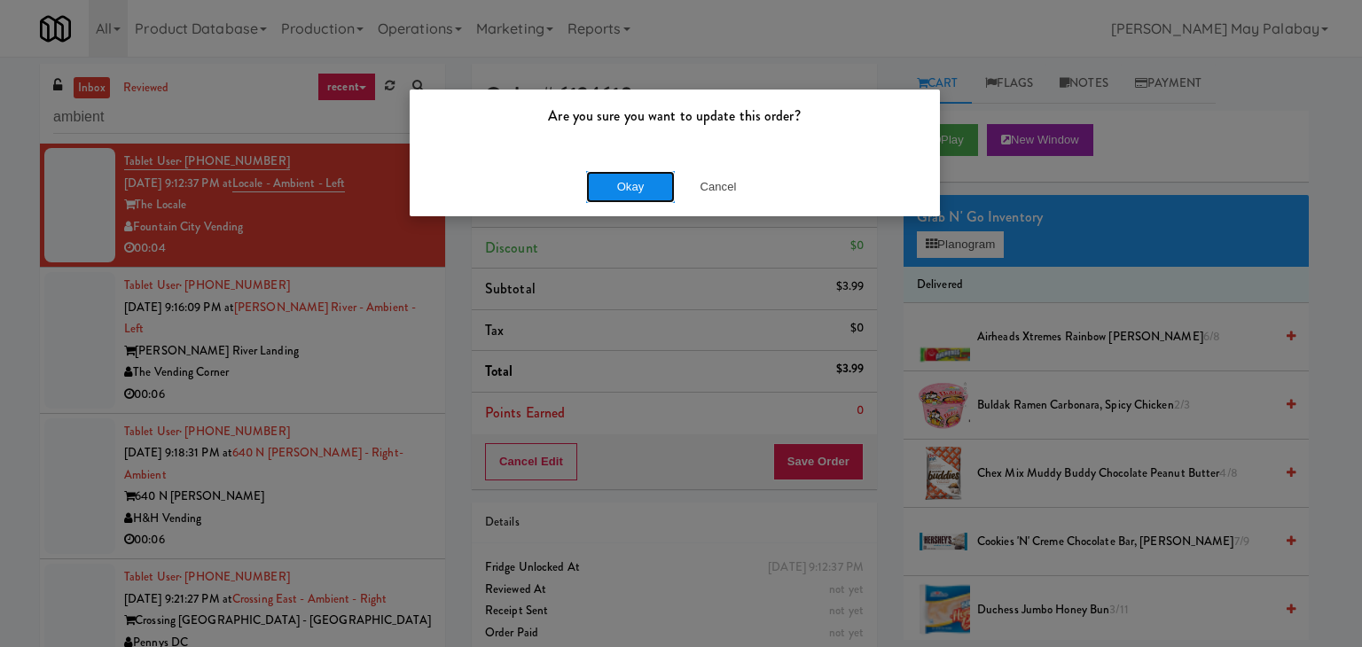
click at [629, 186] on button "Okay" at bounding box center [630, 187] width 89 height 32
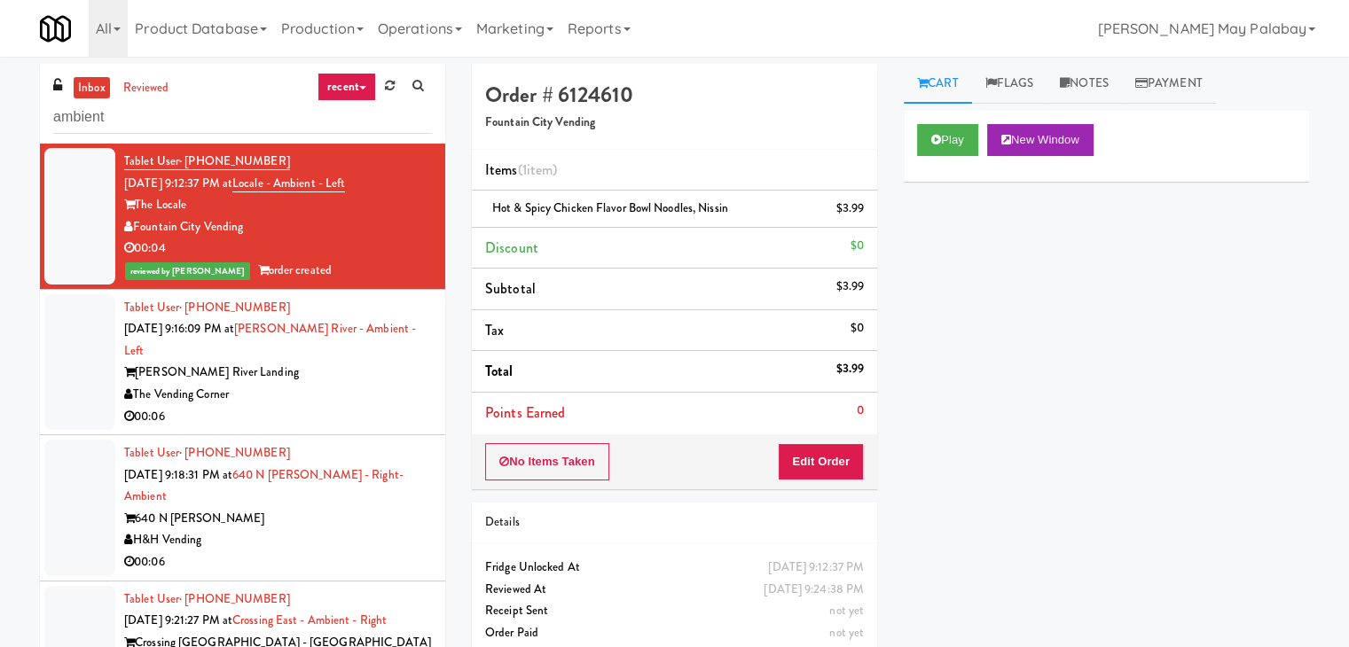
click at [369, 384] on div "The Vending Corner" at bounding box center [278, 395] width 308 height 22
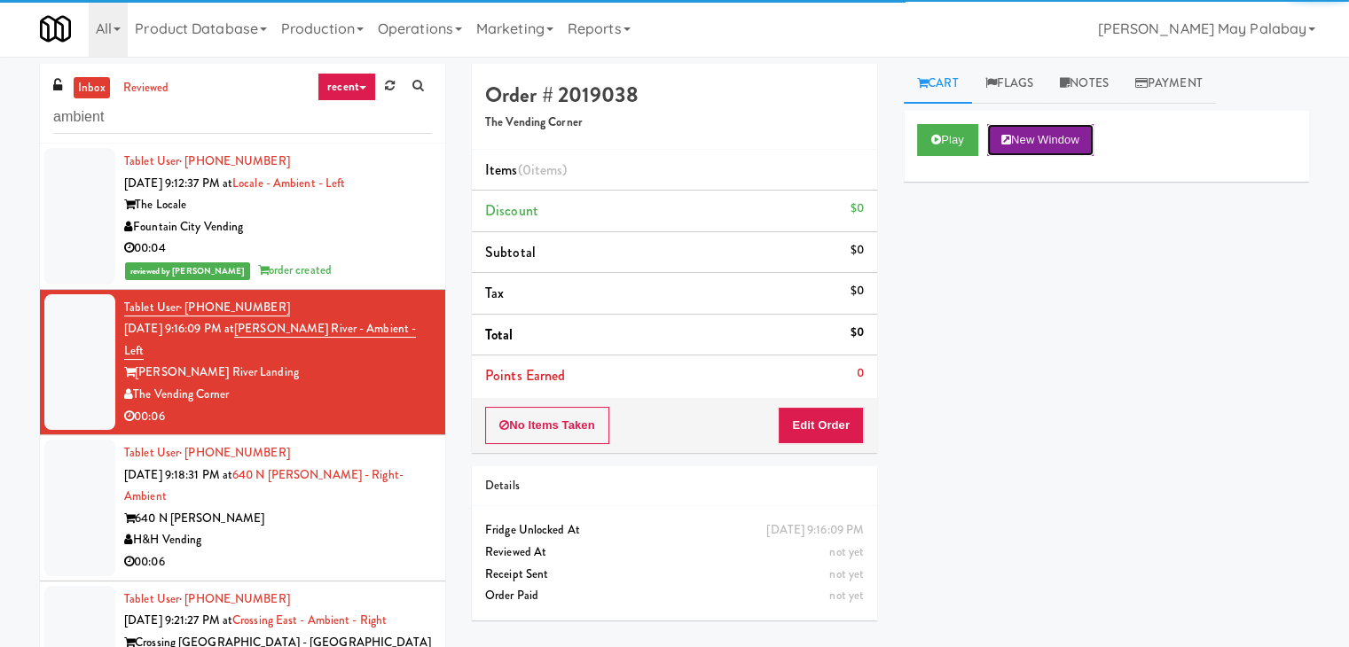
click at [1037, 129] on button "New Window" at bounding box center [1040, 140] width 106 height 32
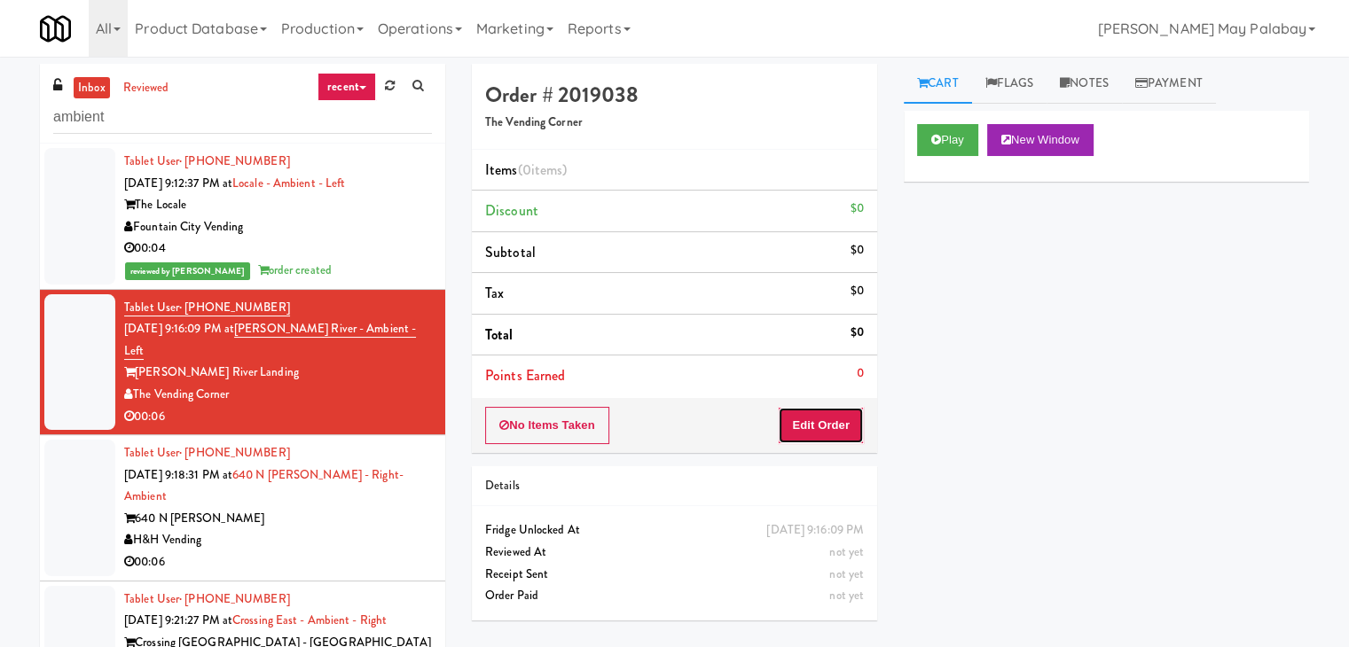
click at [842, 423] on button "Edit Order" at bounding box center [821, 425] width 86 height 37
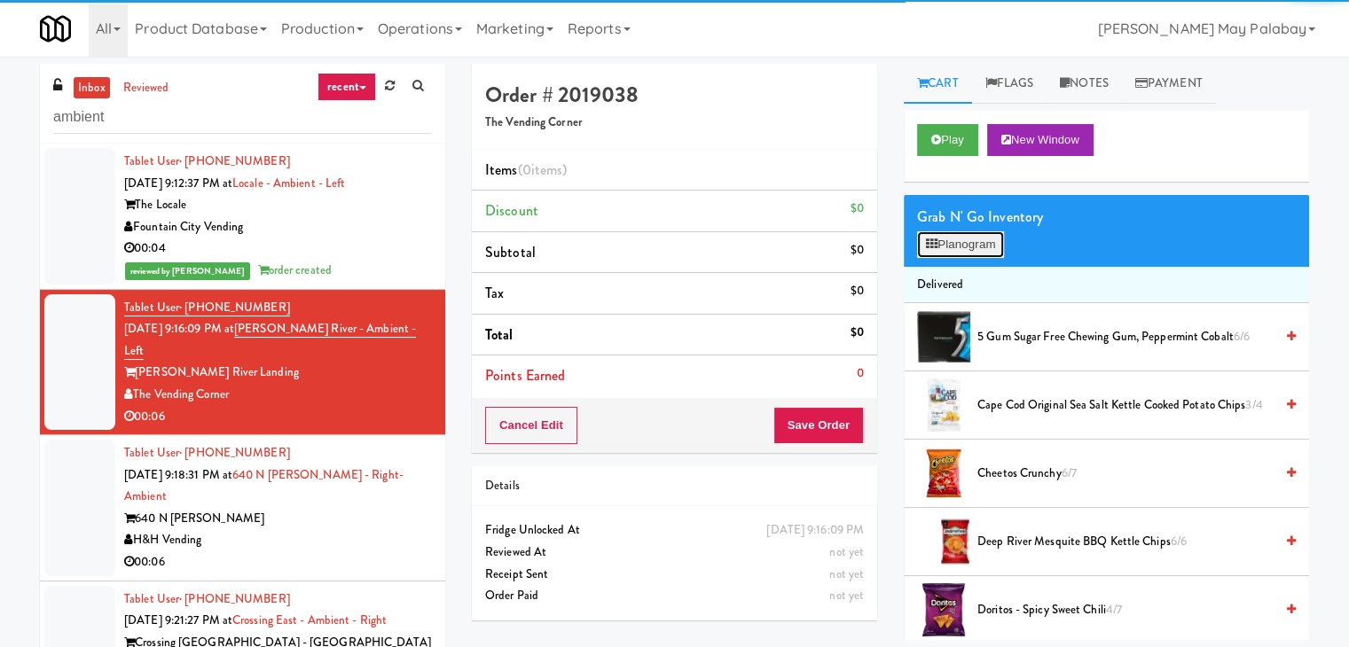
click at [963, 237] on button "Planogram" at bounding box center [960, 244] width 87 height 27
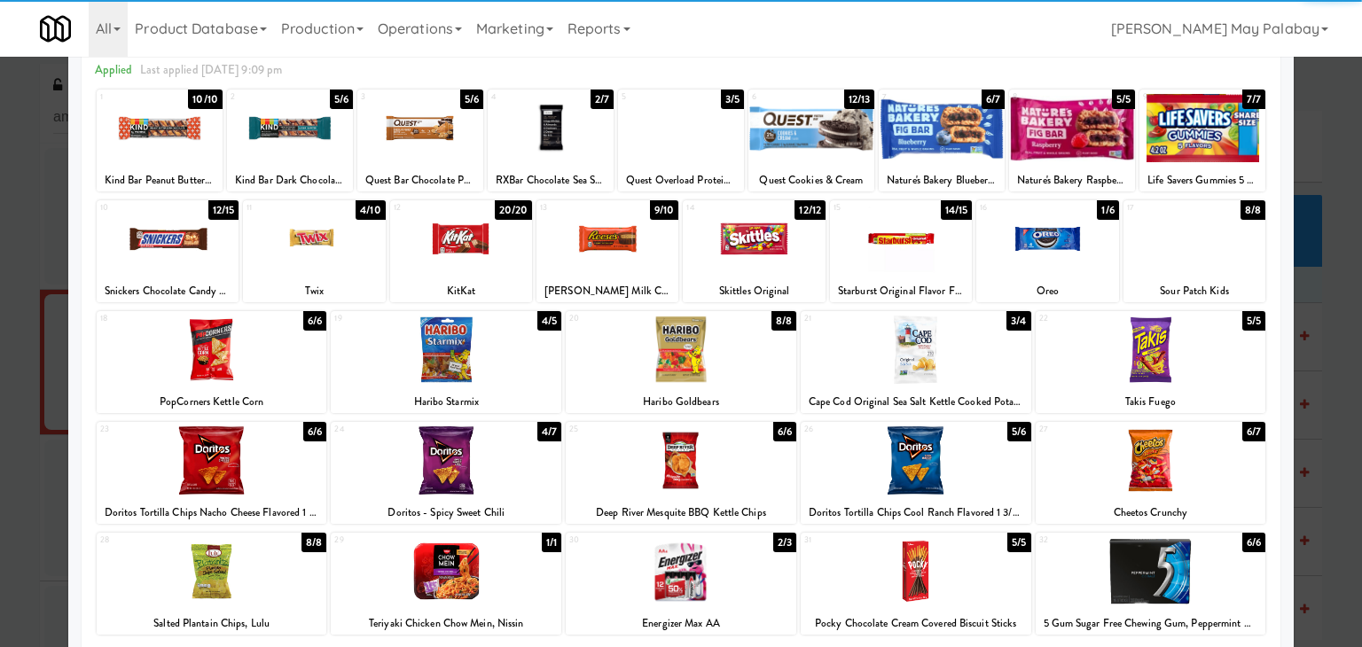
scroll to position [89, 0]
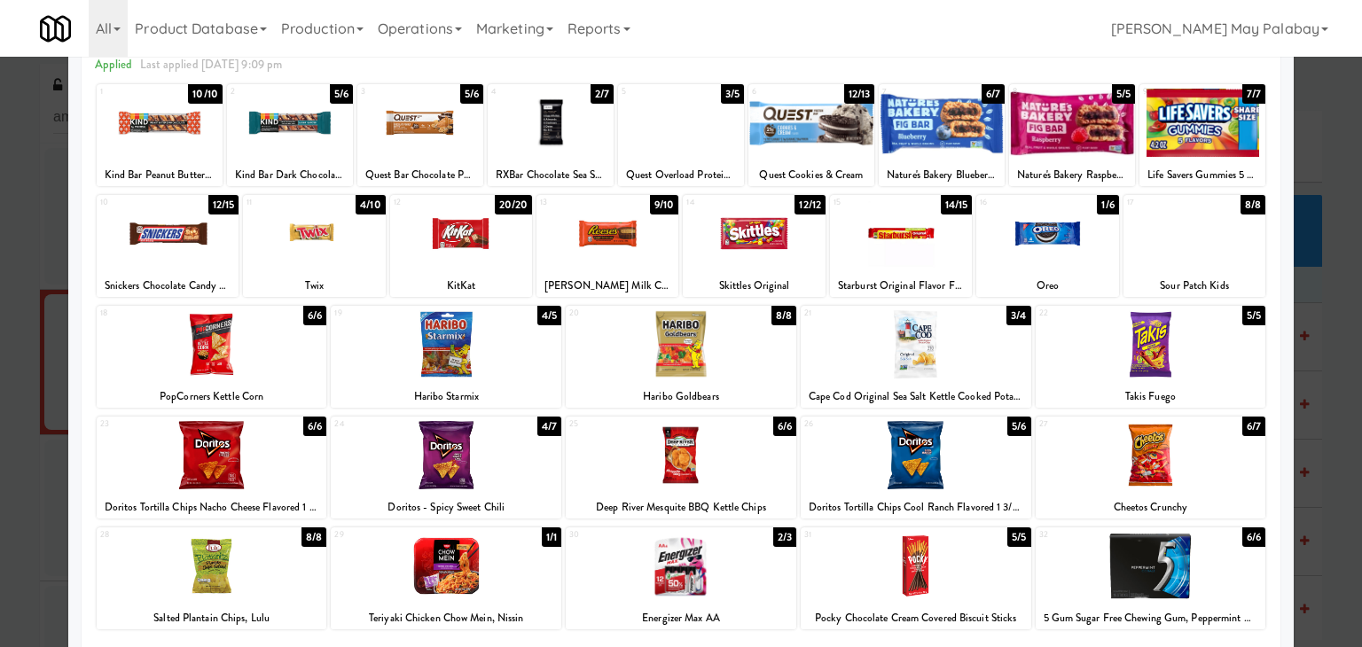
click at [1013, 591] on div at bounding box center [916, 566] width 231 height 68
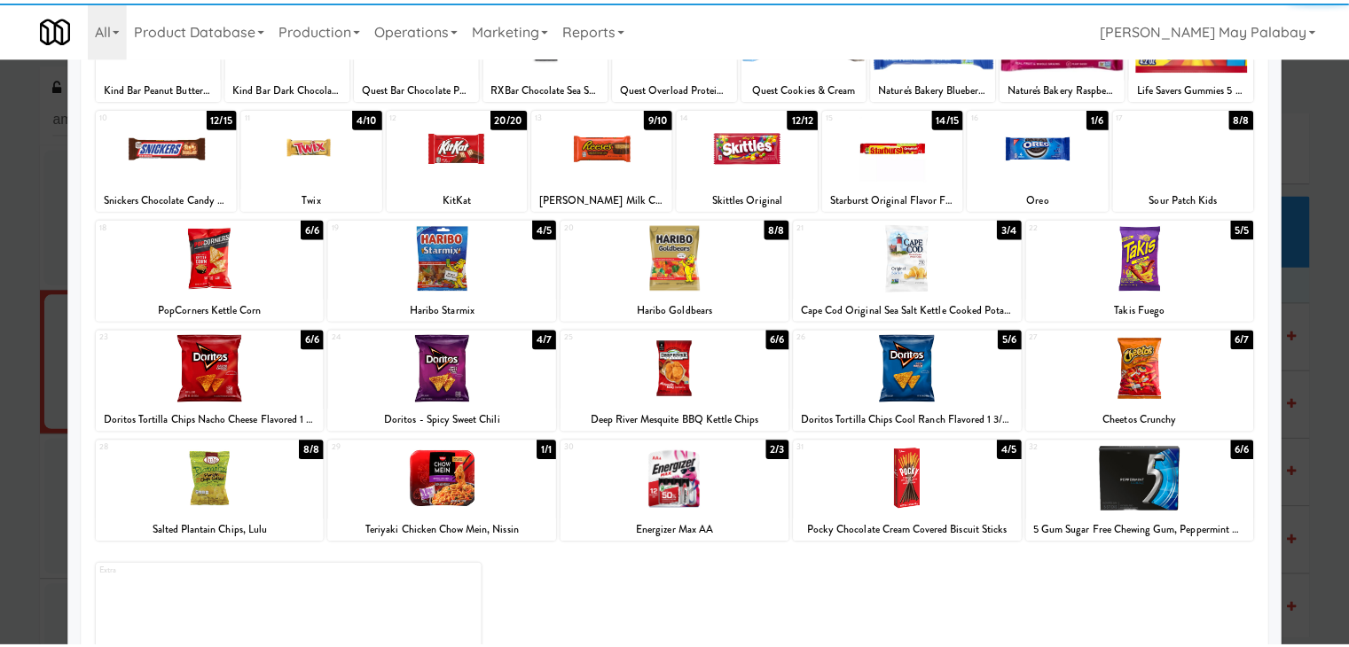
scroll to position [223, 0]
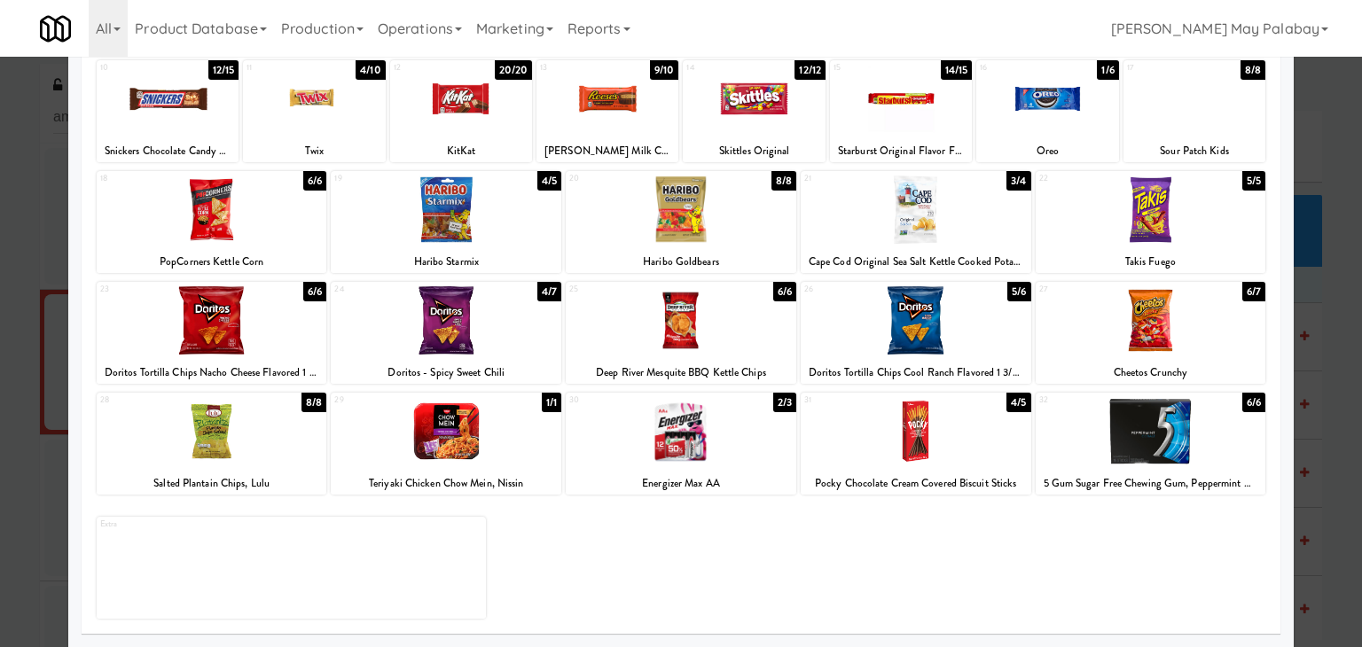
click at [1326, 327] on div at bounding box center [681, 323] width 1362 height 647
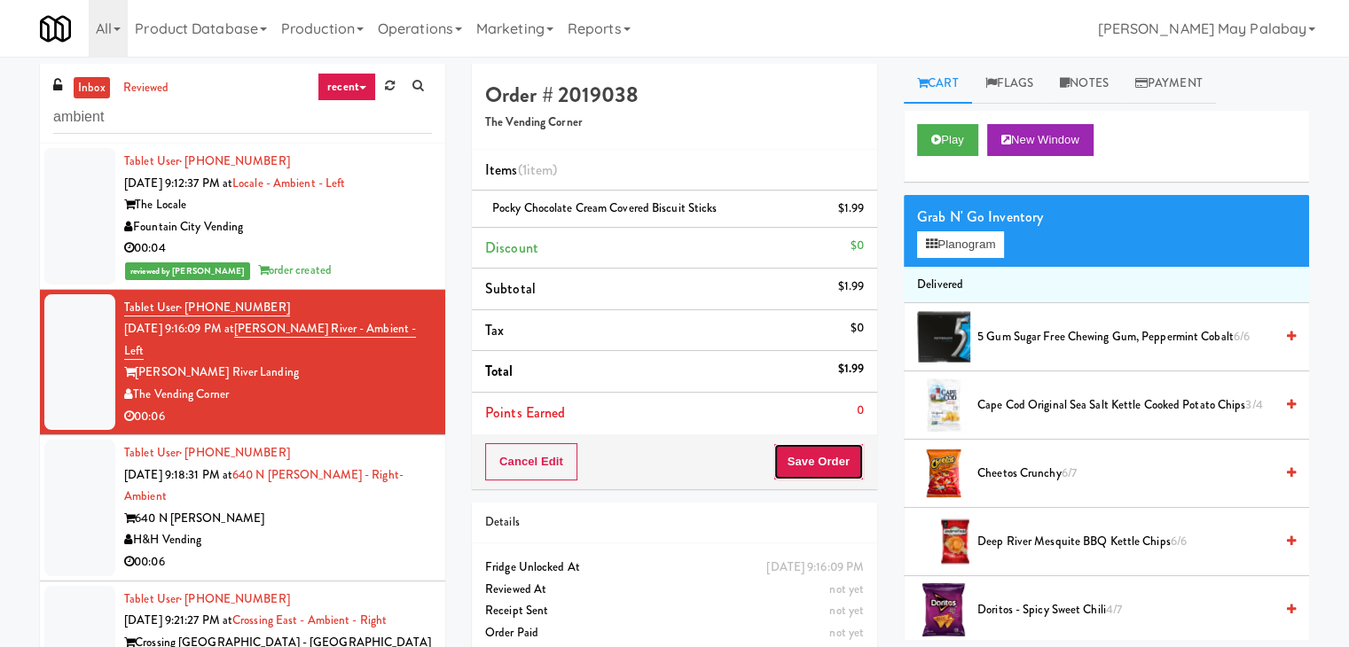
click at [804, 465] on button "Save Order" at bounding box center [818, 461] width 90 height 37
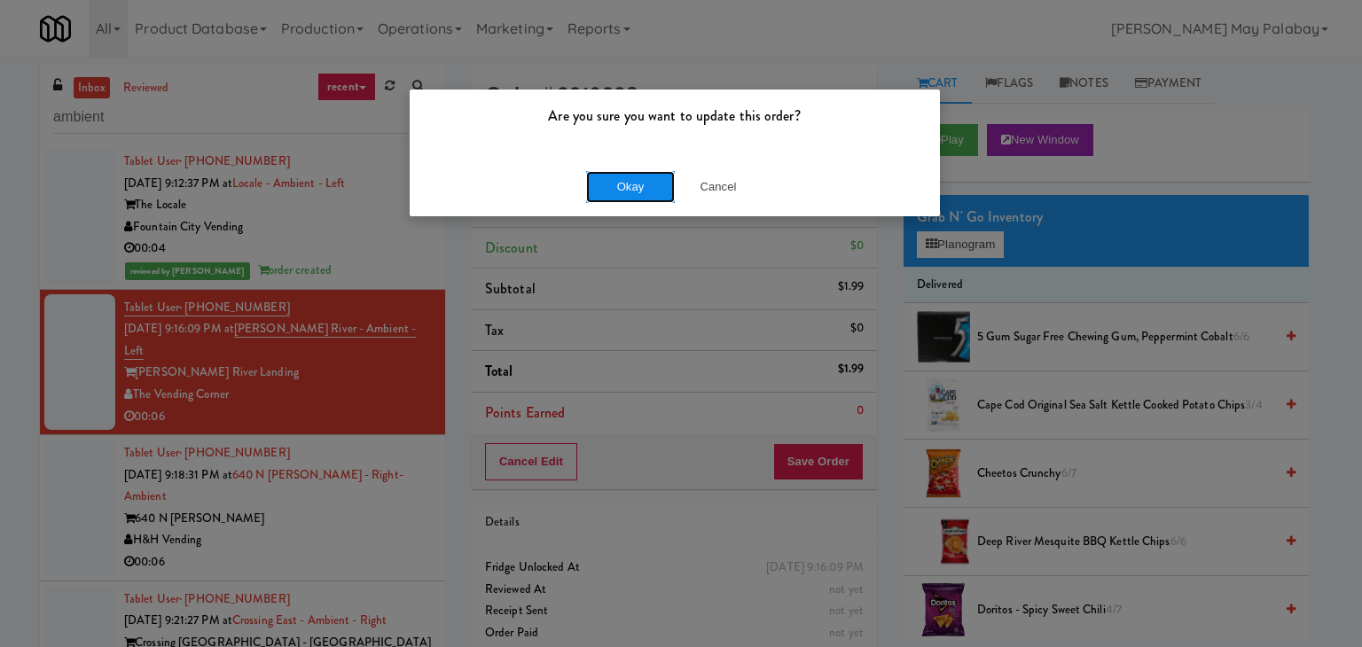
click at [618, 195] on button "Okay" at bounding box center [630, 187] width 89 height 32
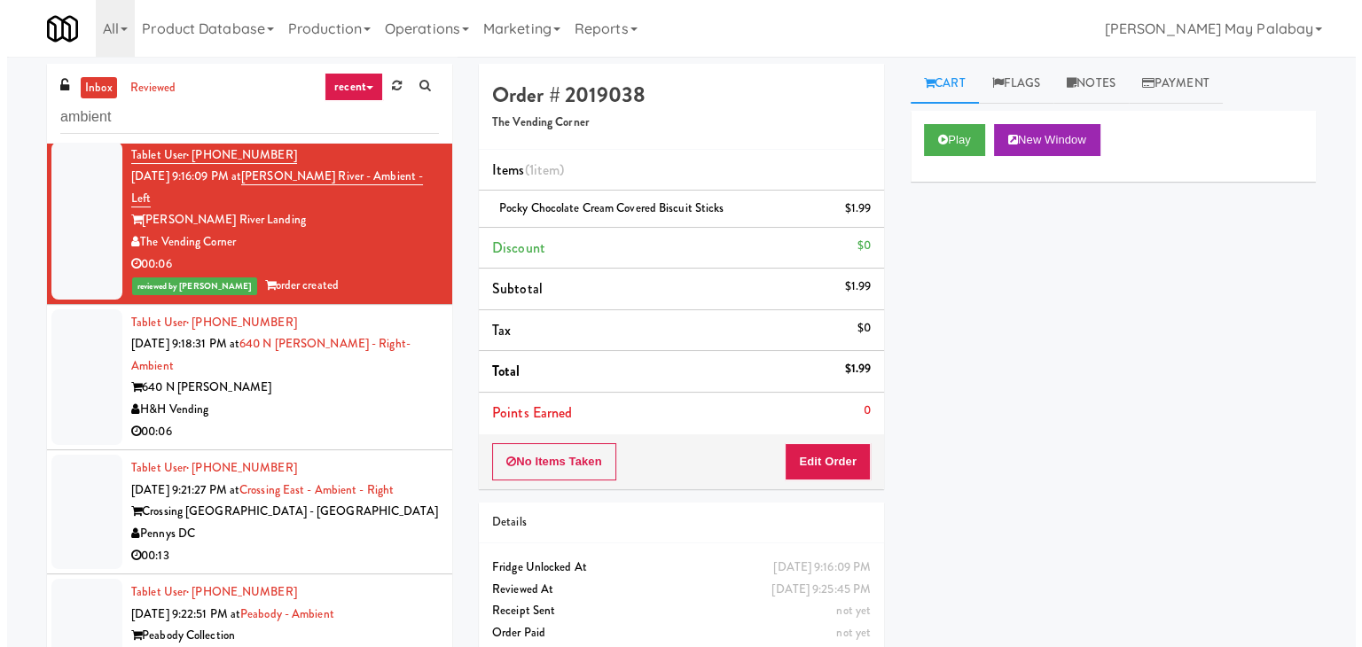
scroll to position [177, 0]
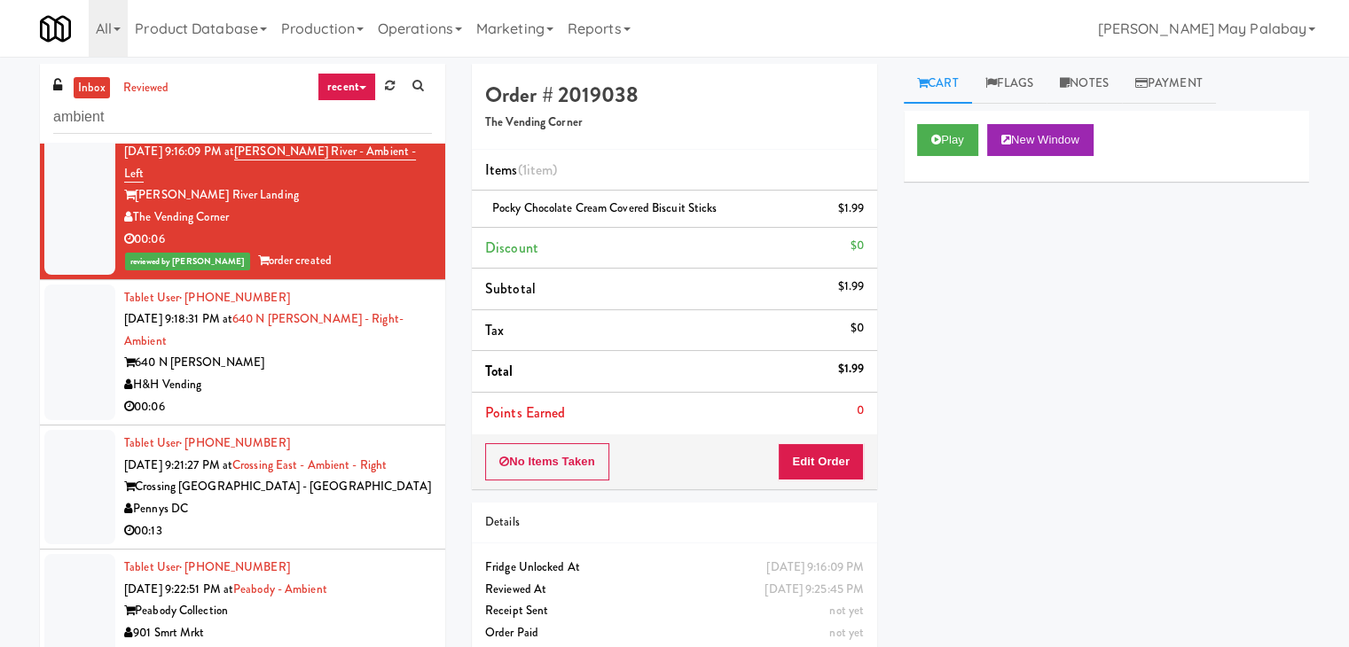
click at [319, 374] on div "H&H Vending" at bounding box center [278, 385] width 308 height 22
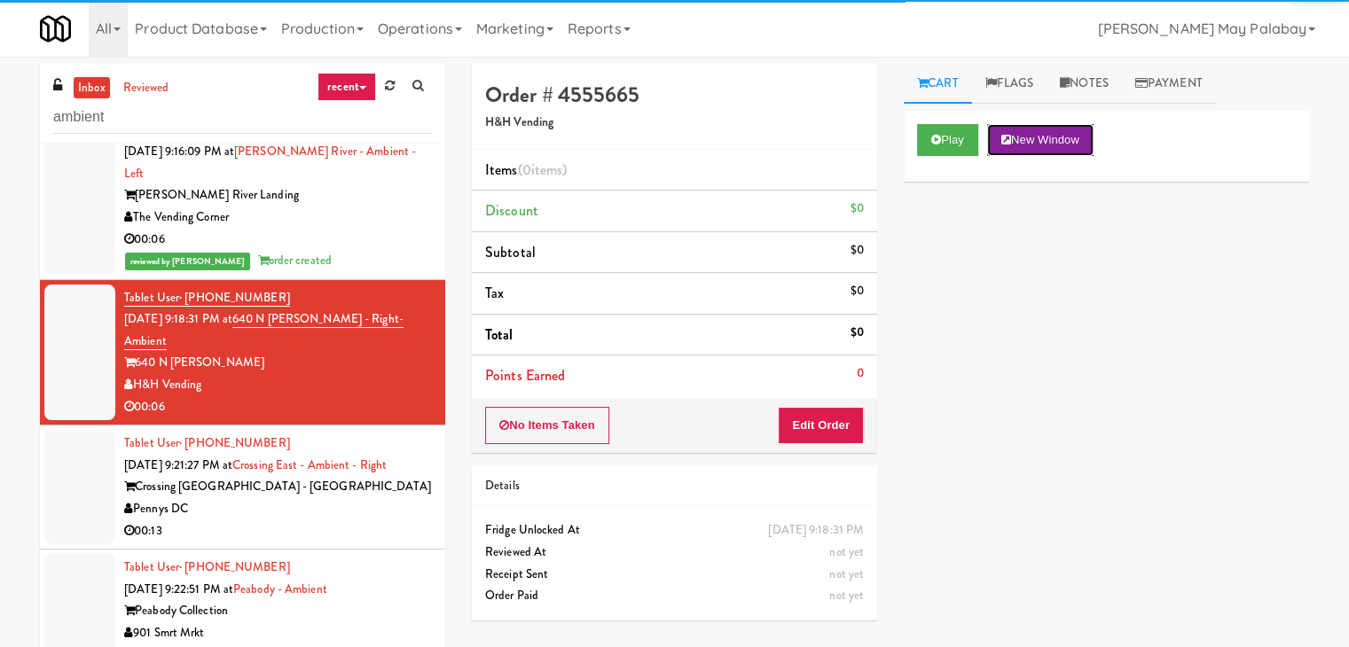
click at [1050, 139] on button "New Window" at bounding box center [1040, 140] width 106 height 32
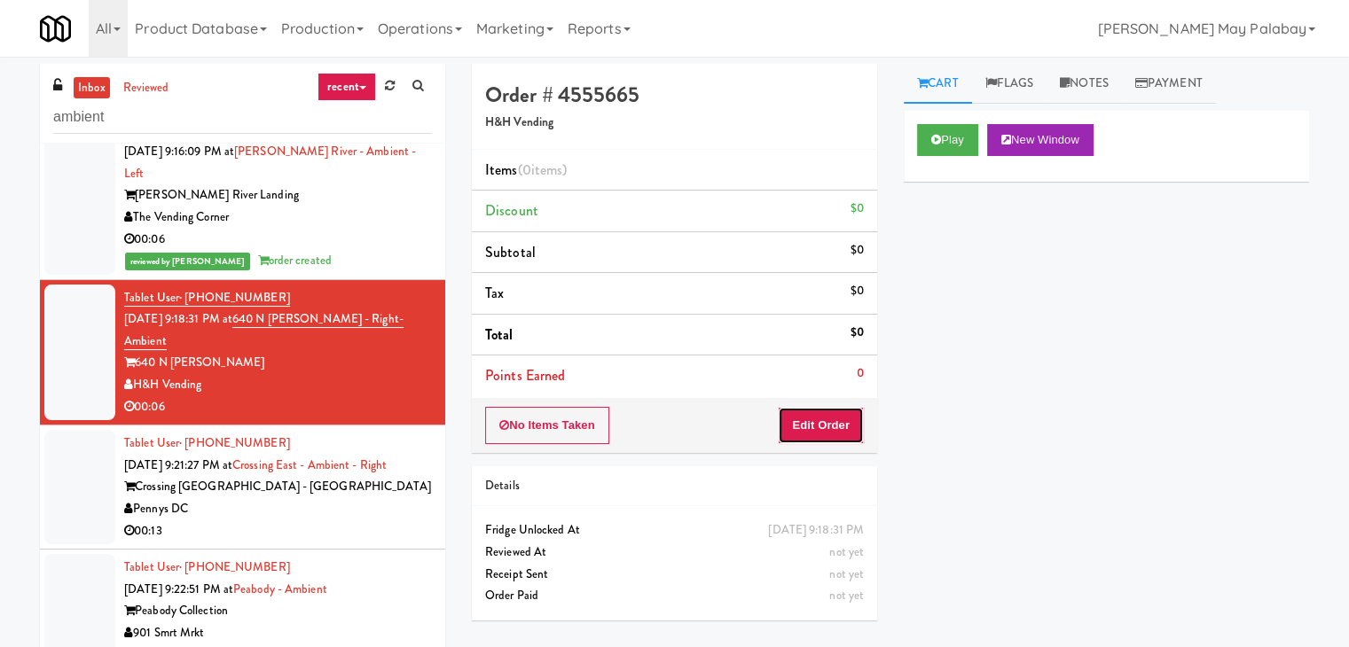
click at [839, 418] on button "Edit Order" at bounding box center [821, 425] width 86 height 37
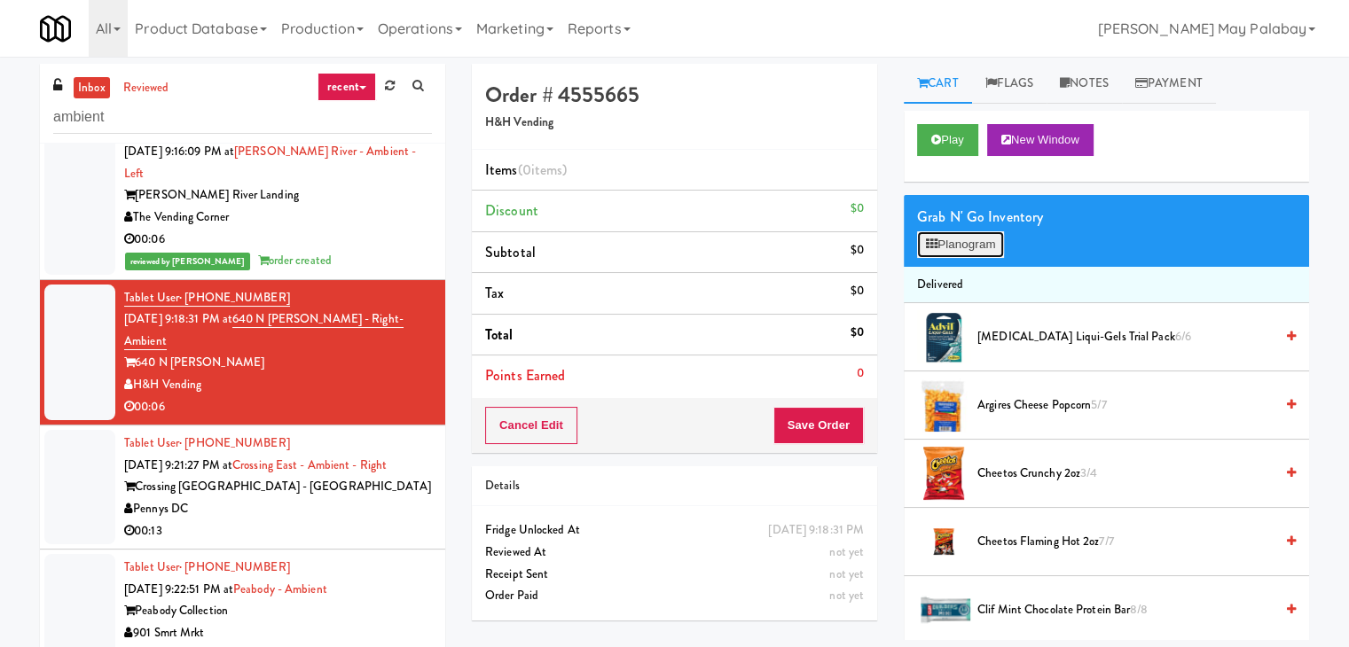
click at [940, 253] on button "Planogram" at bounding box center [960, 244] width 87 height 27
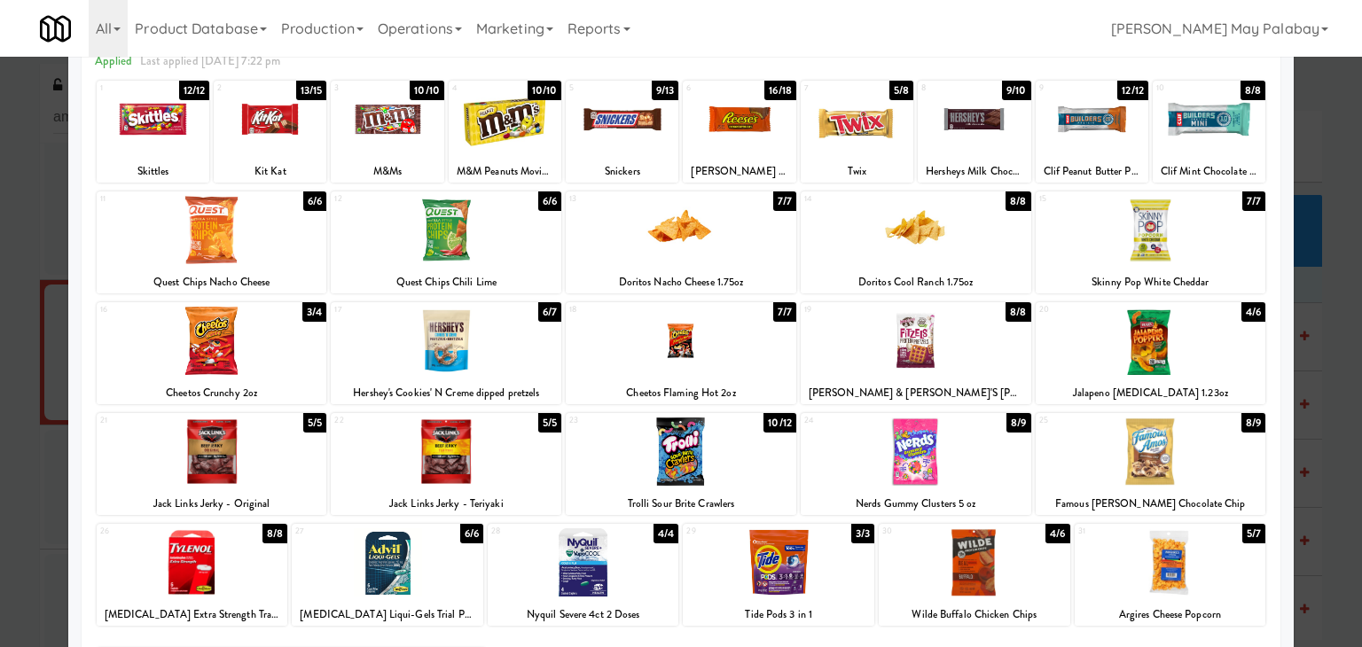
scroll to position [89, 0]
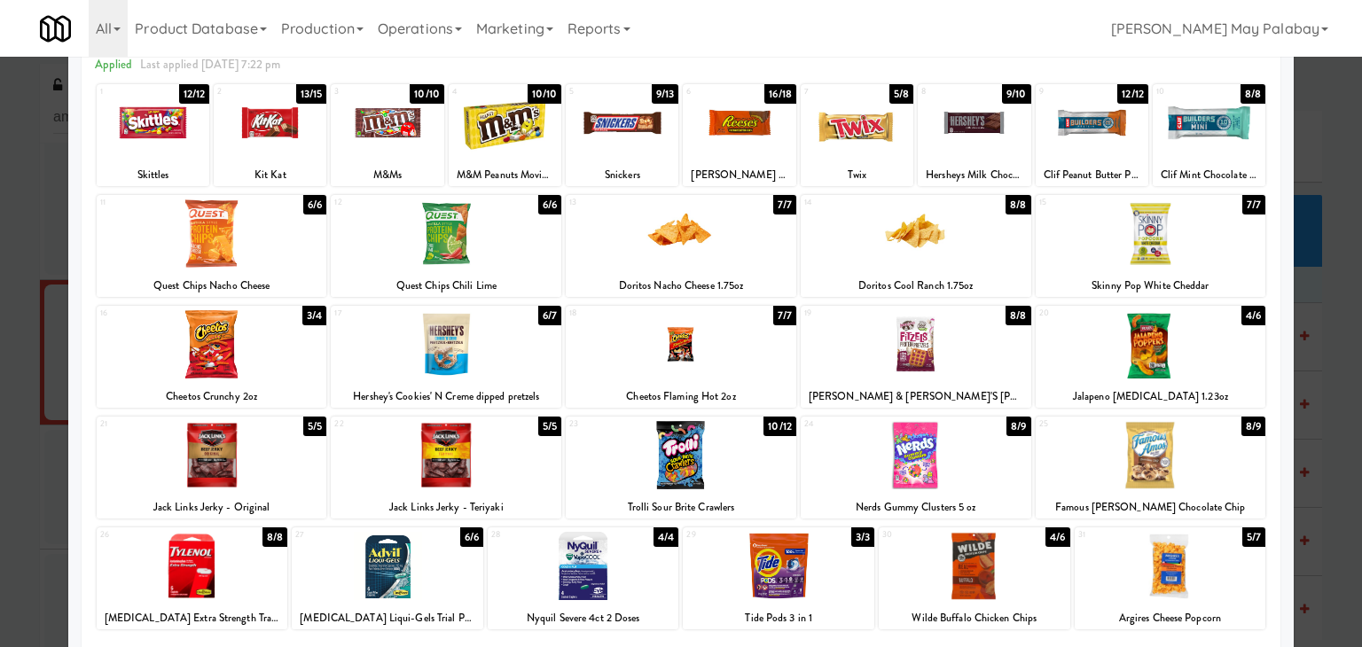
click at [193, 149] on div at bounding box center [153, 123] width 113 height 68
click at [1328, 301] on div at bounding box center [681, 323] width 1362 height 647
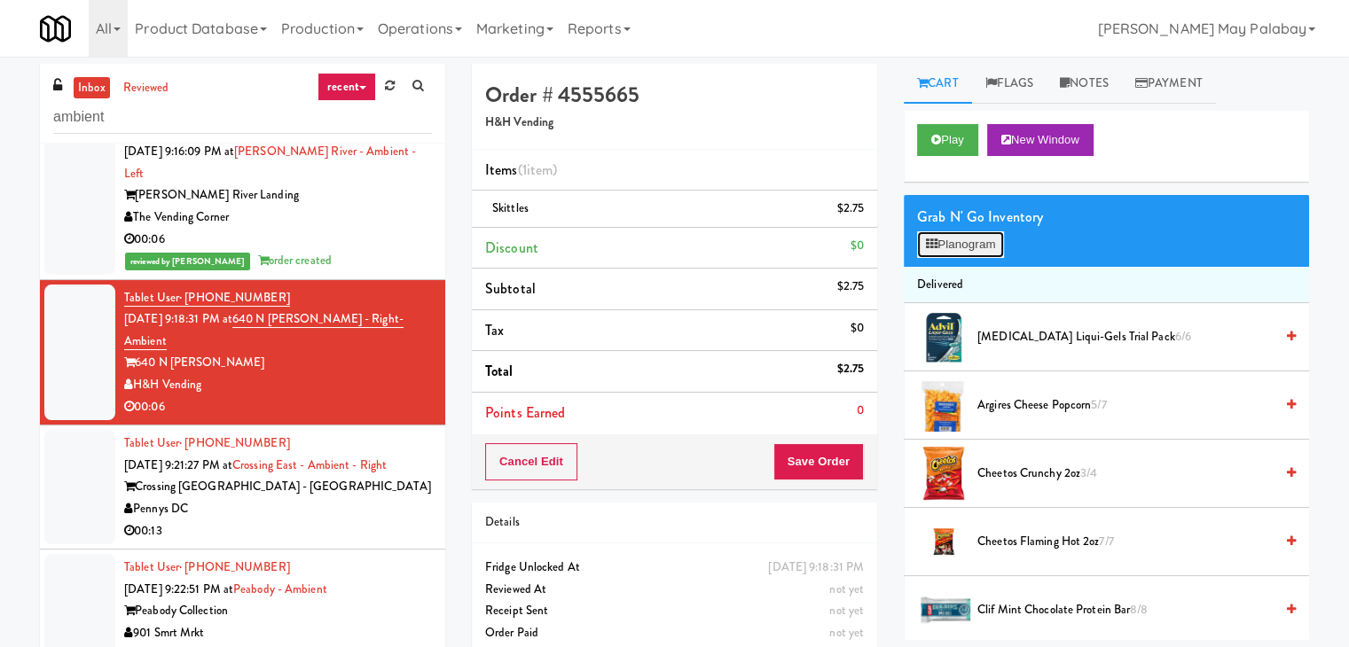
click at [940, 247] on button "Planogram" at bounding box center [960, 244] width 87 height 27
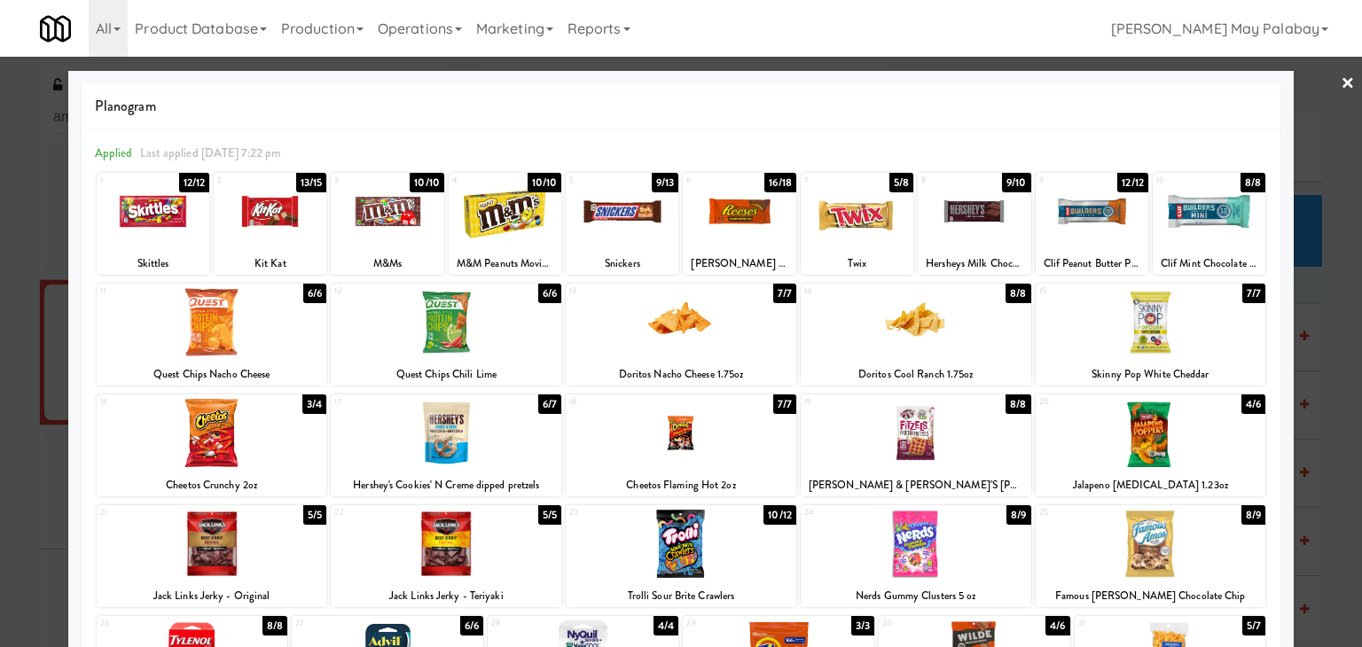
click at [751, 239] on div at bounding box center [739, 211] width 113 height 68
click at [1319, 321] on div at bounding box center [681, 323] width 1362 height 647
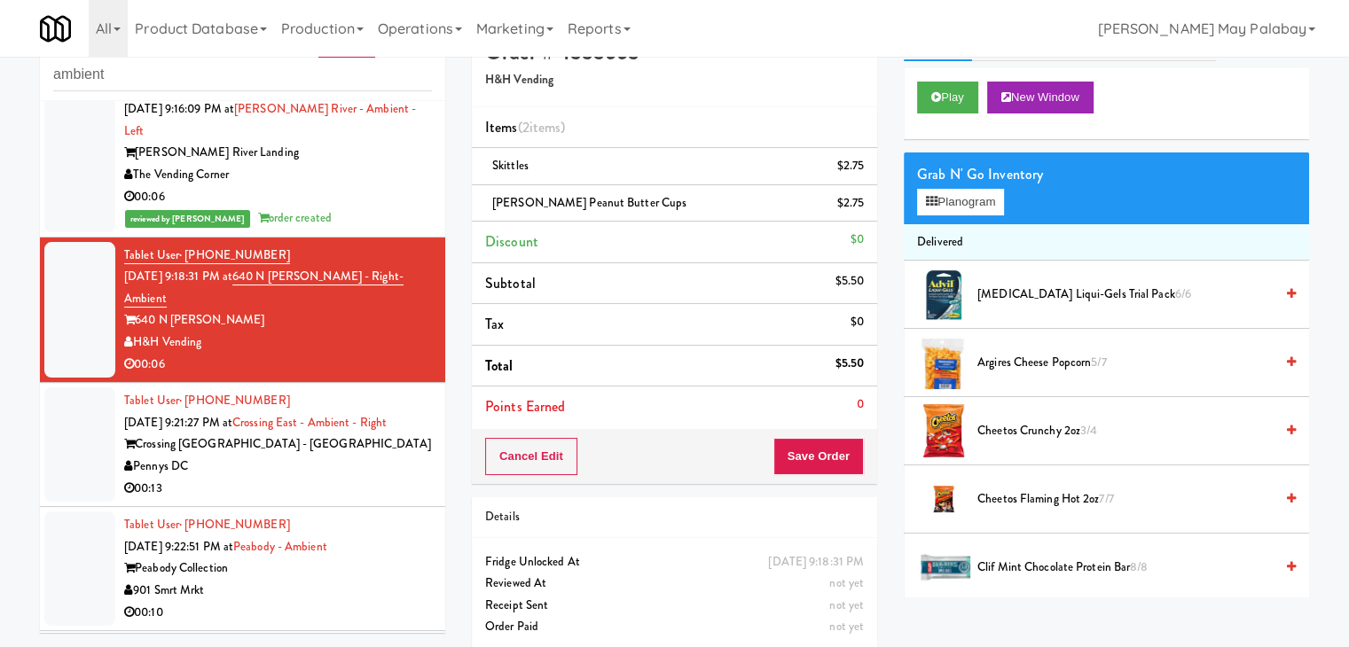
scroll to position [59, 0]
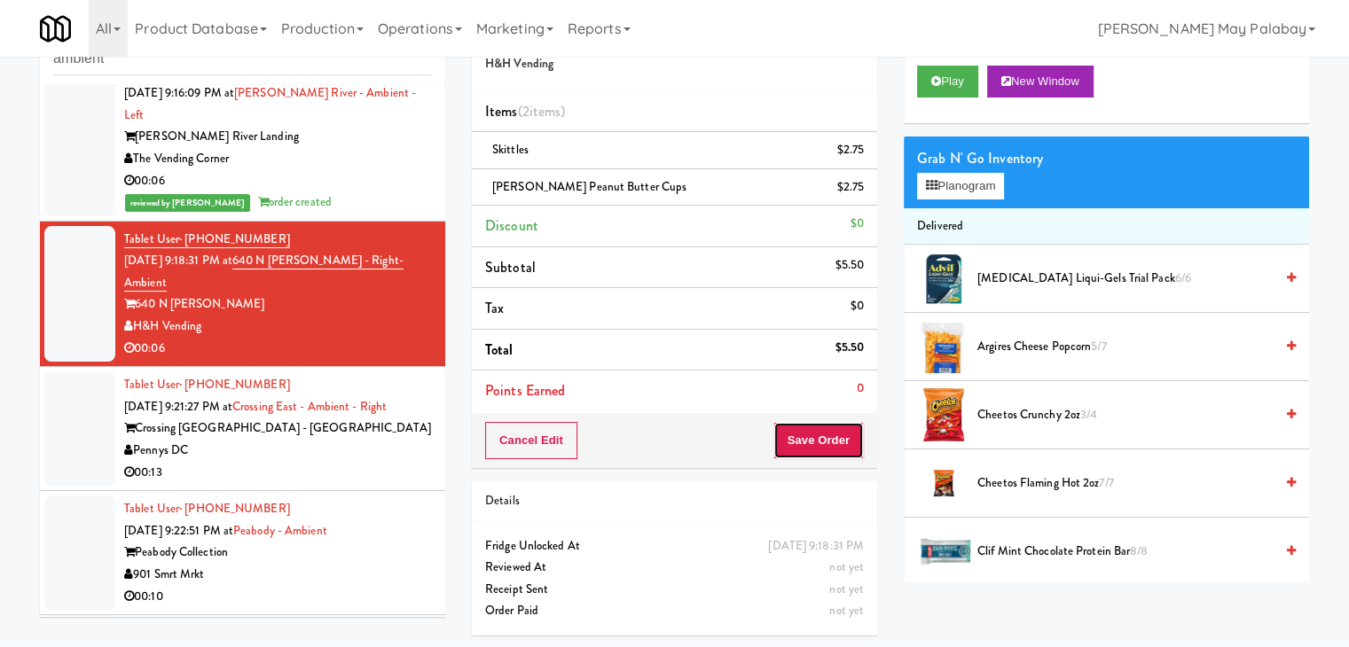
click at [813, 424] on button "Save Order" at bounding box center [818, 440] width 90 height 37
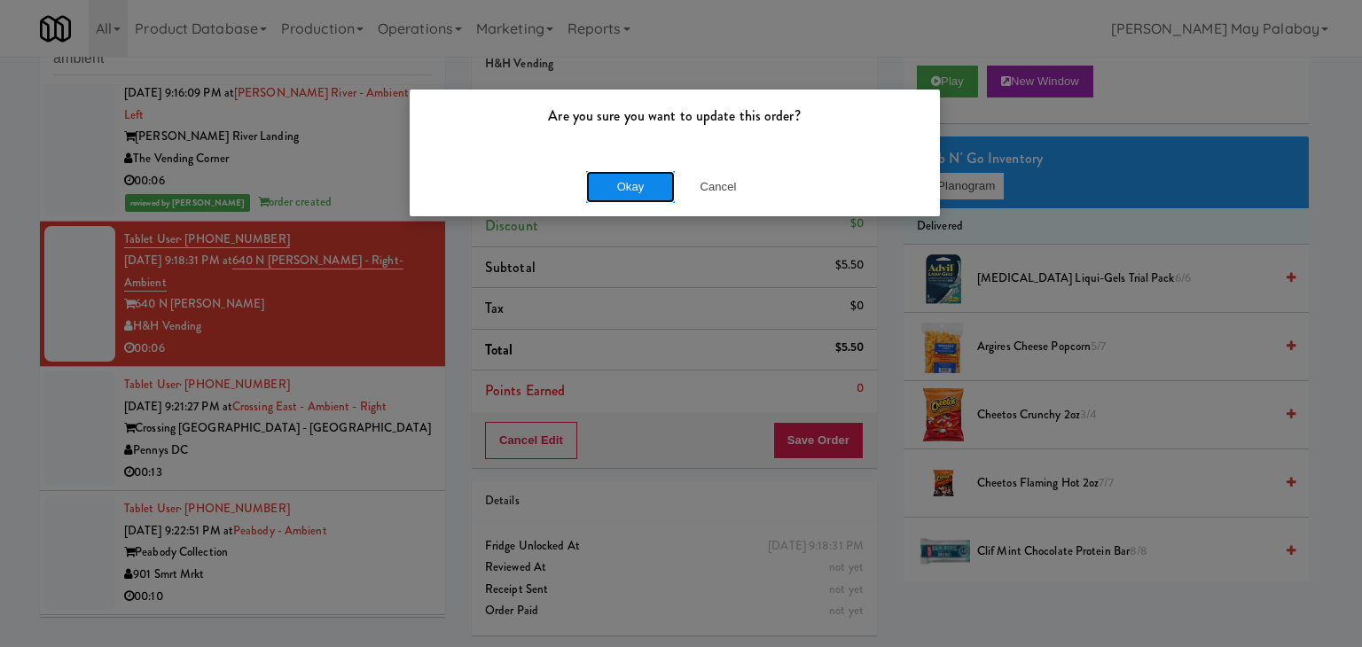
click at [621, 197] on button "Okay" at bounding box center [630, 187] width 89 height 32
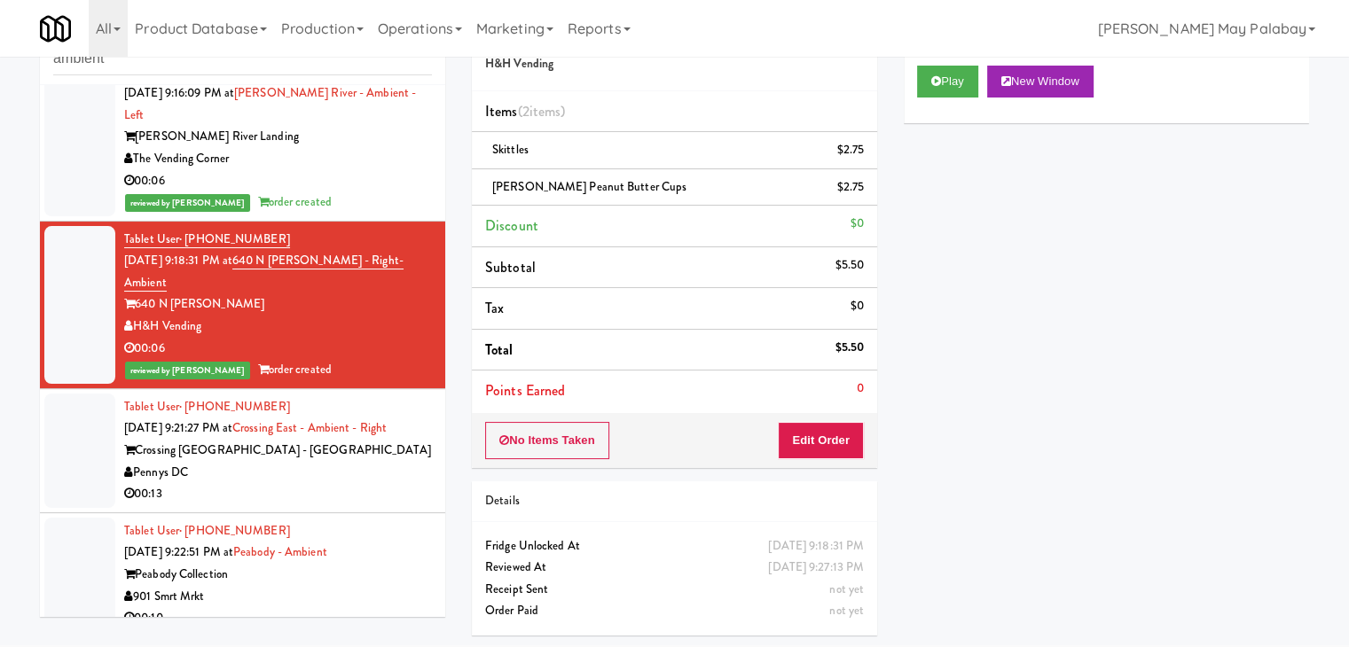
click at [388, 396] on div "Tablet User · (202) 422-3961 [DATE] 9:21:27 PM at [GEOGRAPHIC_DATA] - Ambient -…" at bounding box center [278, 450] width 308 height 109
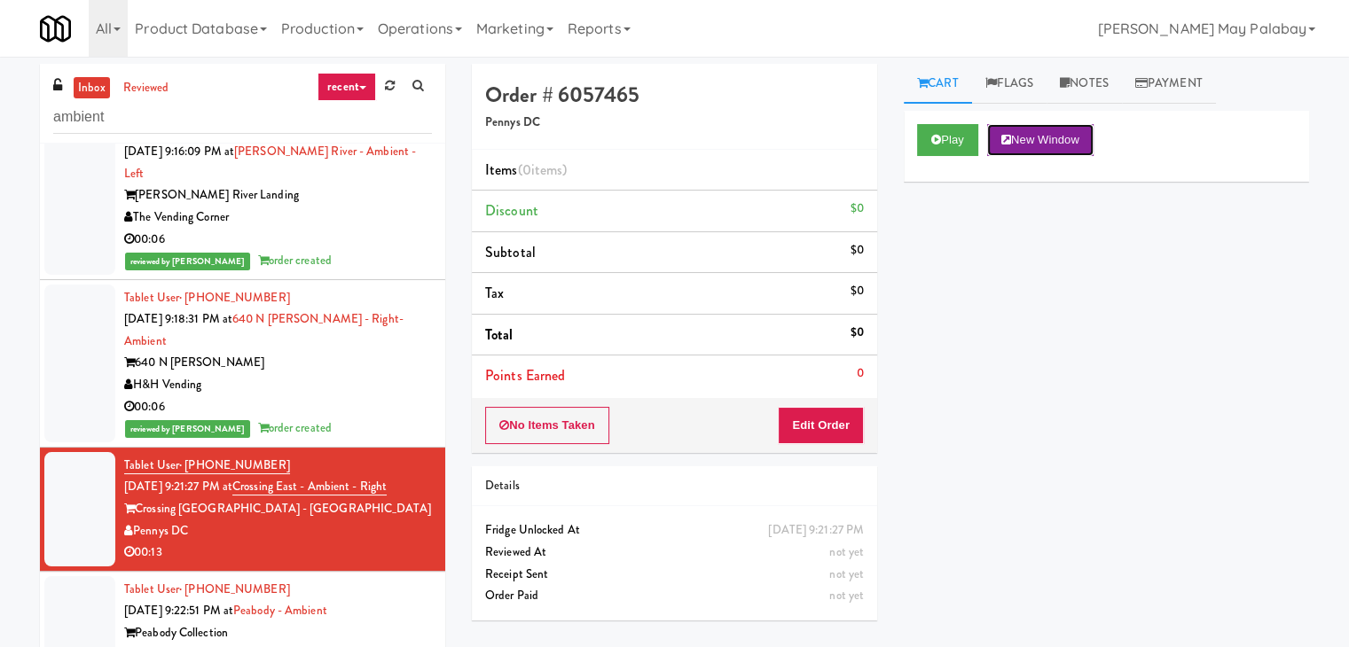
click at [1019, 129] on button "New Window" at bounding box center [1040, 140] width 106 height 32
click at [830, 417] on button "Edit Order" at bounding box center [821, 425] width 86 height 37
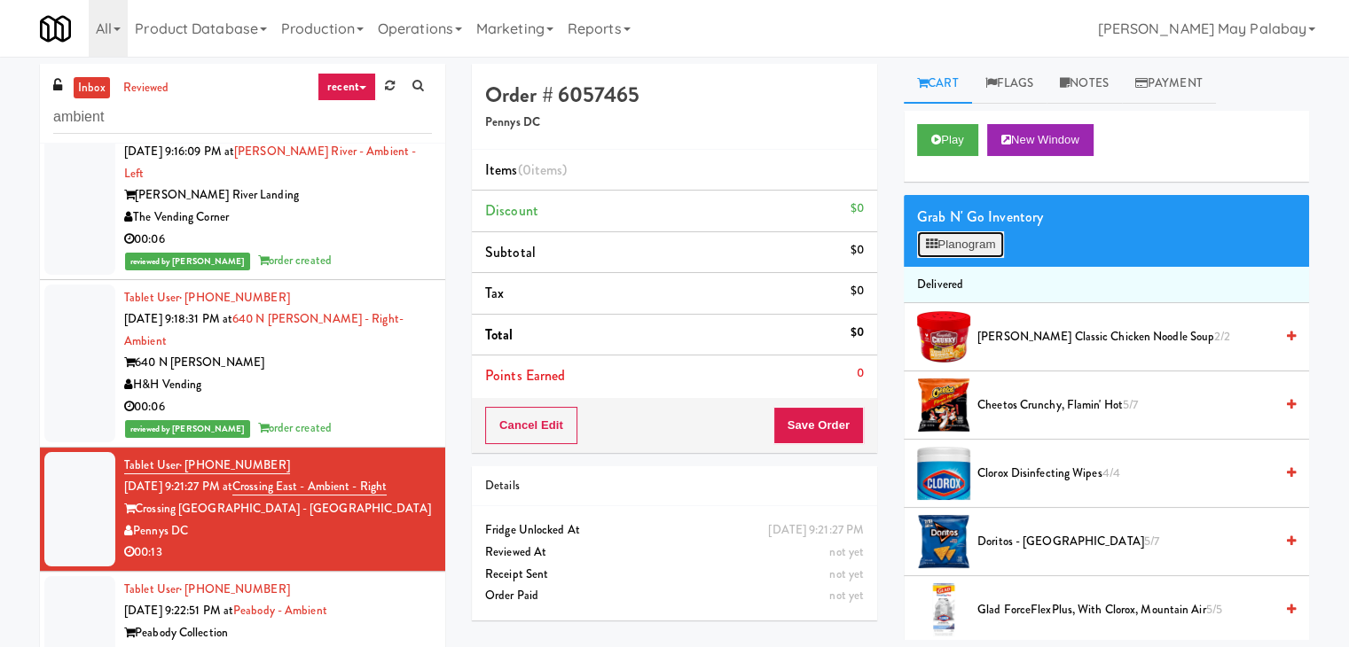
click at [965, 247] on button "Planogram" at bounding box center [960, 244] width 87 height 27
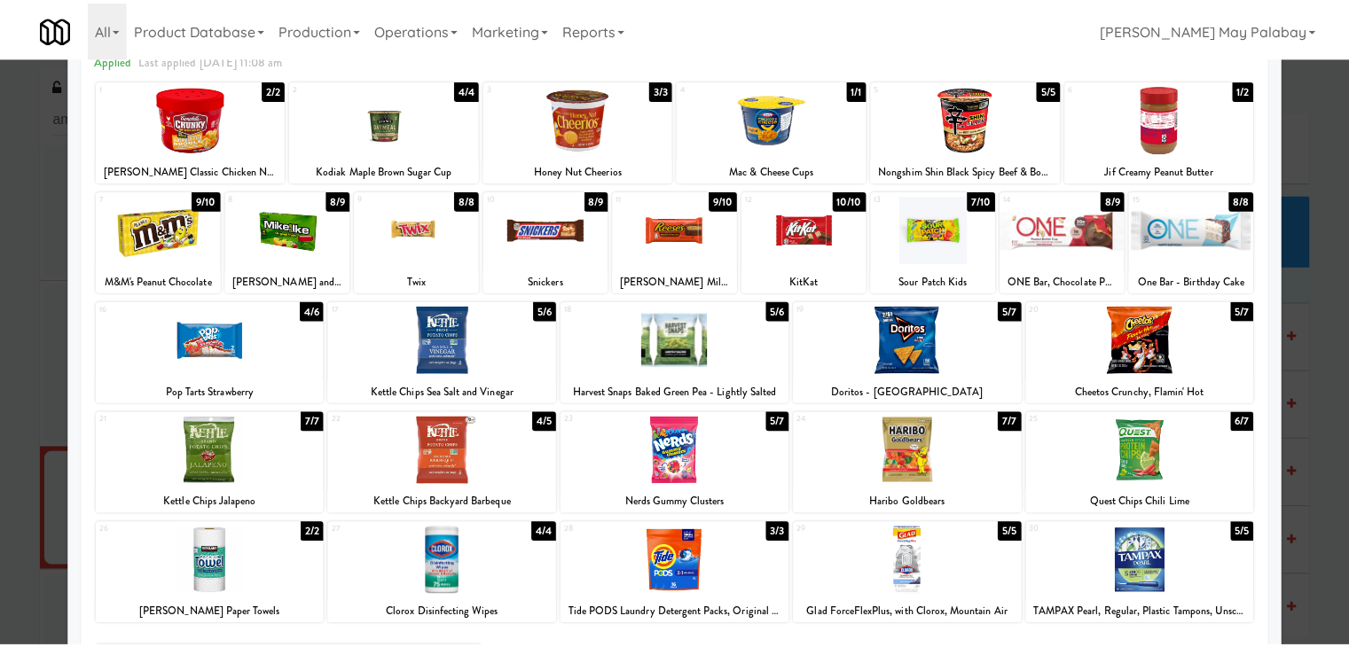
scroll to position [89, 0]
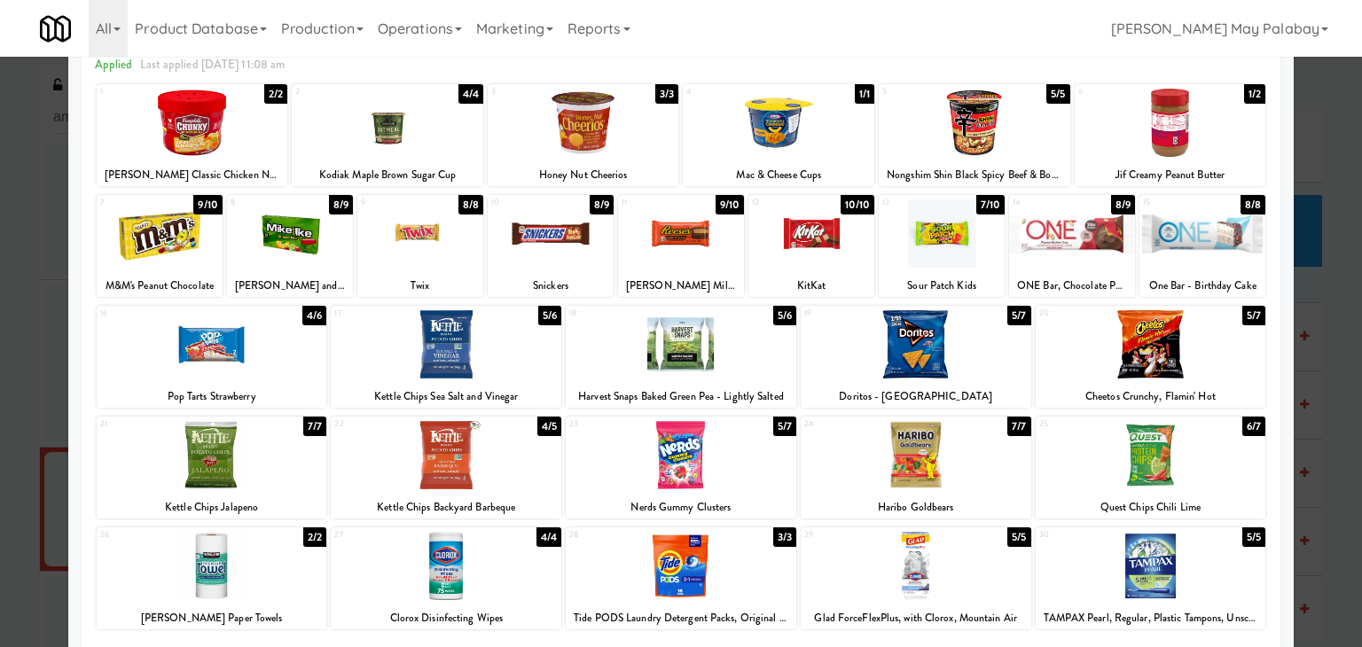
click at [475, 237] on div at bounding box center [420, 233] width 126 height 68
click at [192, 251] on div at bounding box center [160, 233] width 126 height 68
click at [1316, 318] on div at bounding box center [681, 323] width 1362 height 647
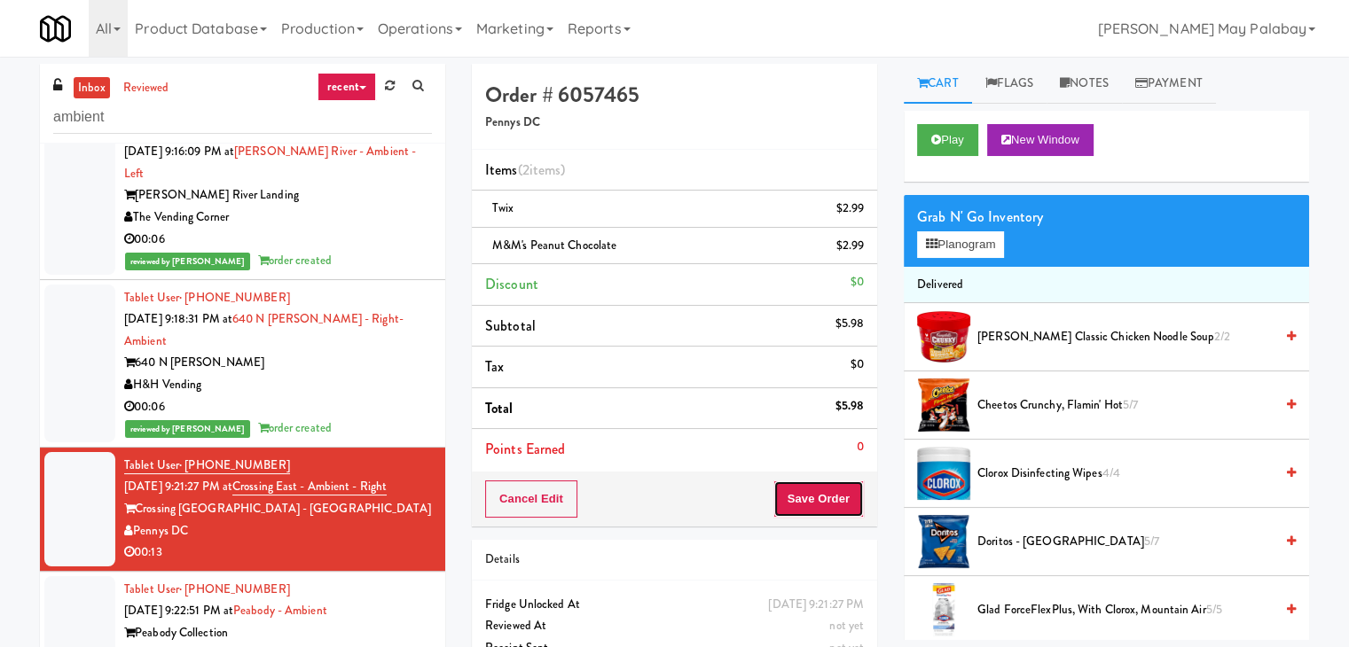
click at [833, 503] on button "Save Order" at bounding box center [818, 499] width 90 height 37
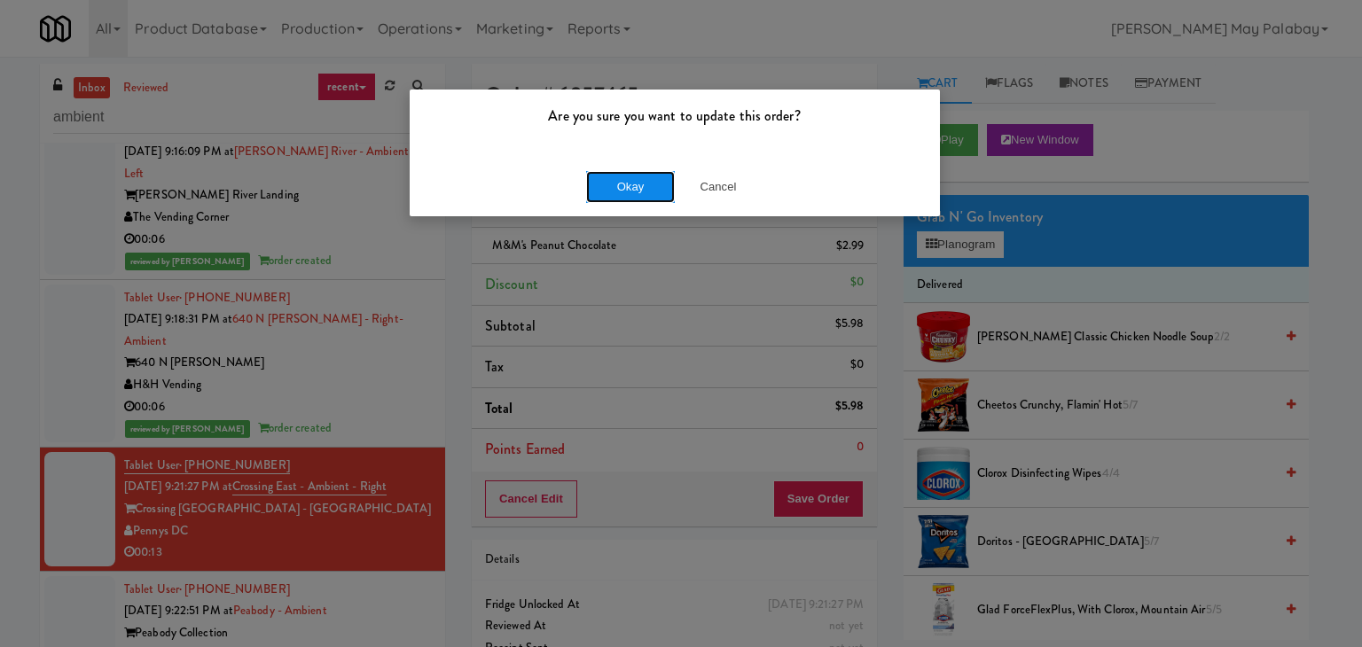
click at [661, 184] on button "Okay" at bounding box center [630, 187] width 89 height 32
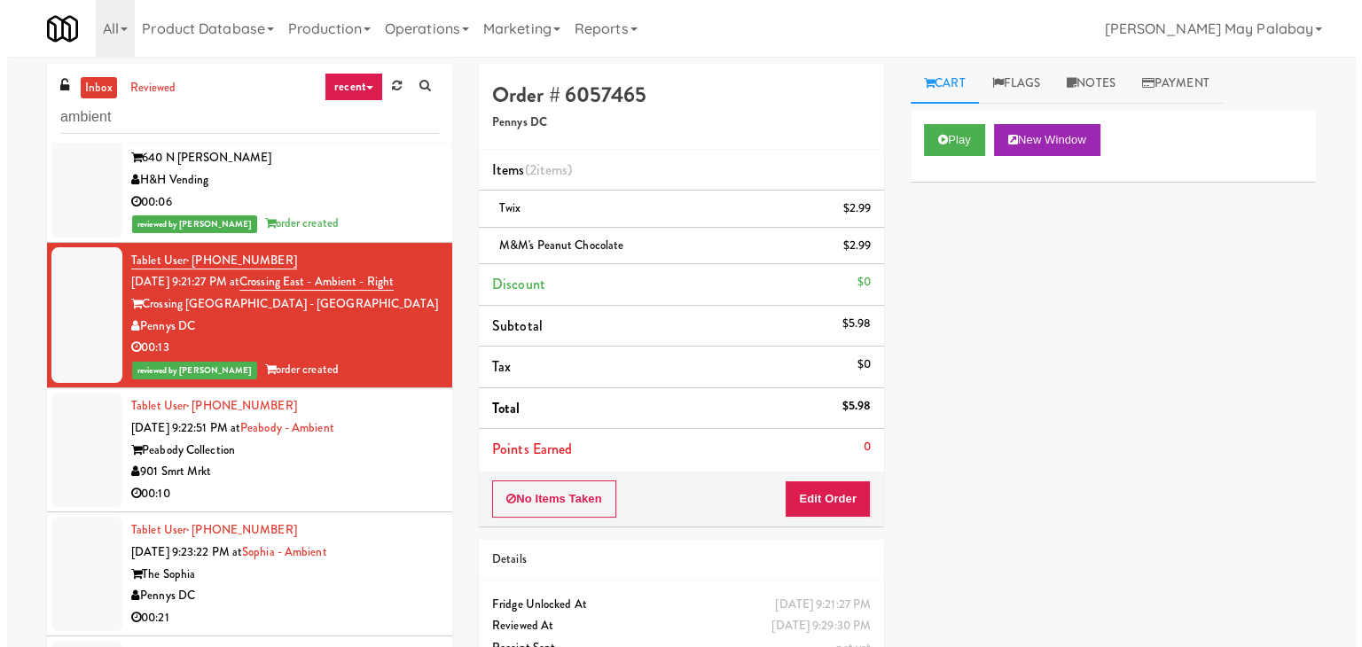
scroll to position [443, 0]
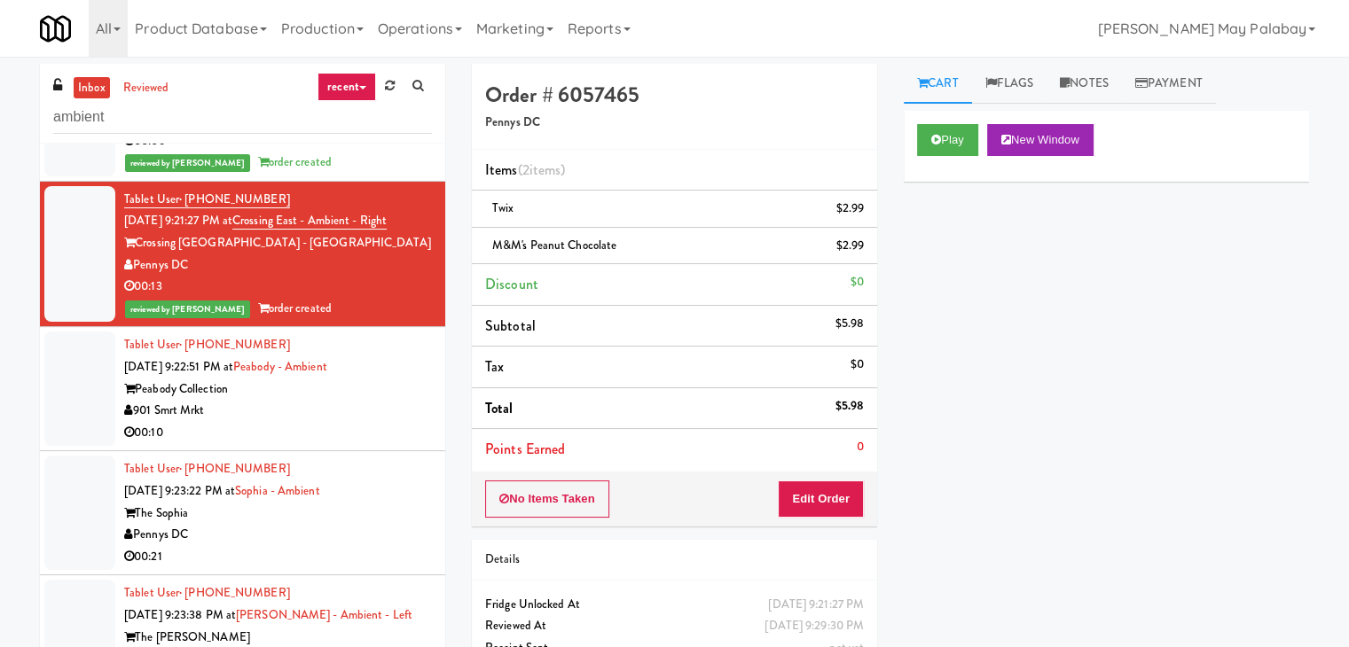
click at [387, 422] on div "00:10" at bounding box center [278, 433] width 308 height 22
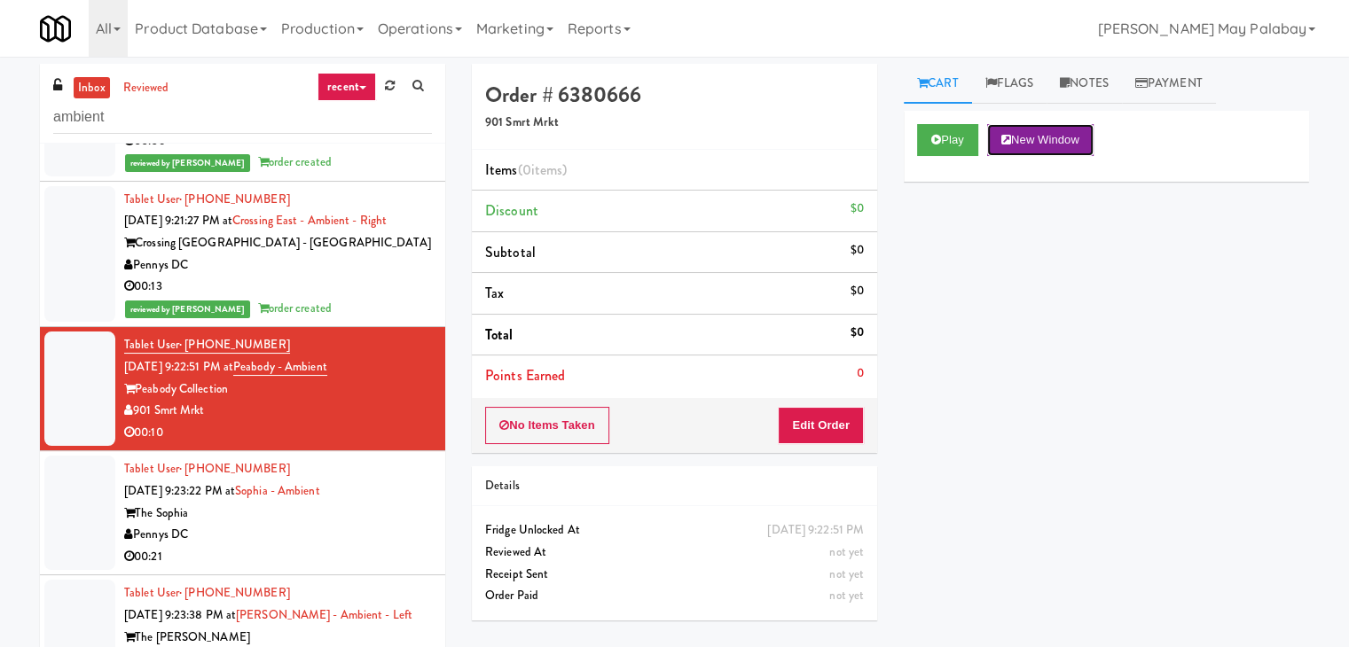
click at [1052, 129] on button "New Window" at bounding box center [1040, 140] width 106 height 32
click at [841, 426] on button "Edit Order" at bounding box center [821, 425] width 86 height 37
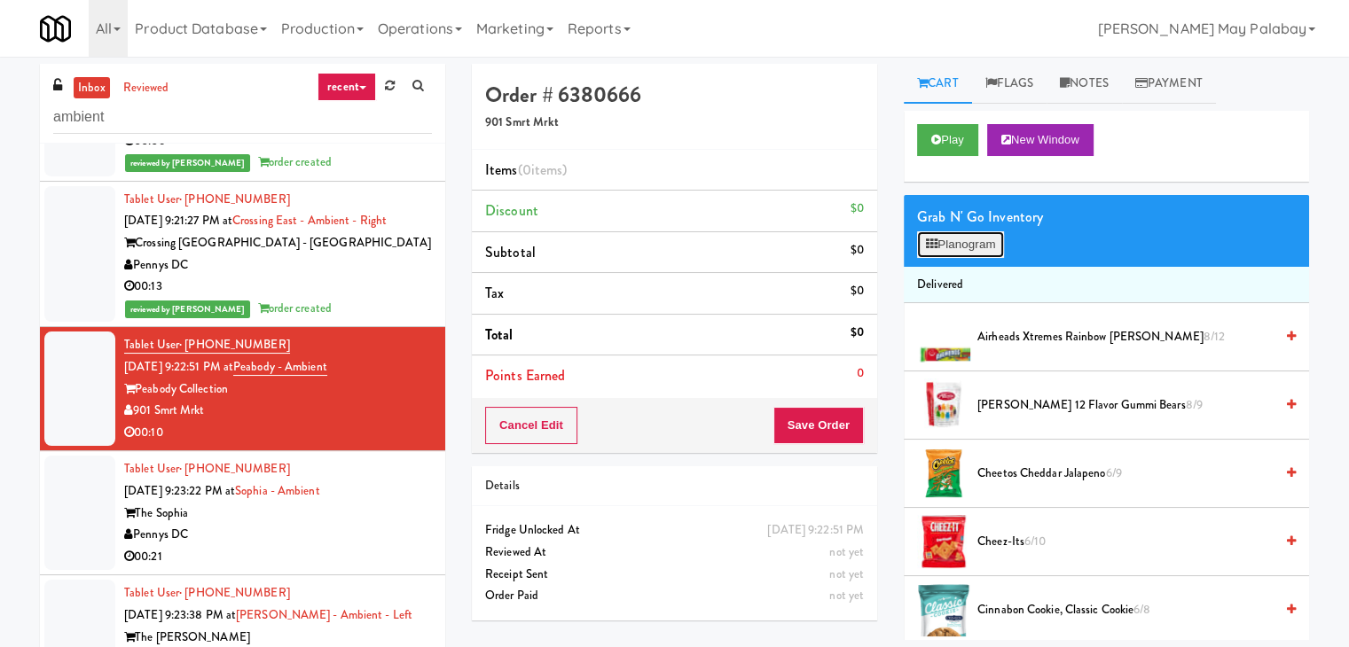
click at [943, 248] on button "Planogram" at bounding box center [960, 244] width 87 height 27
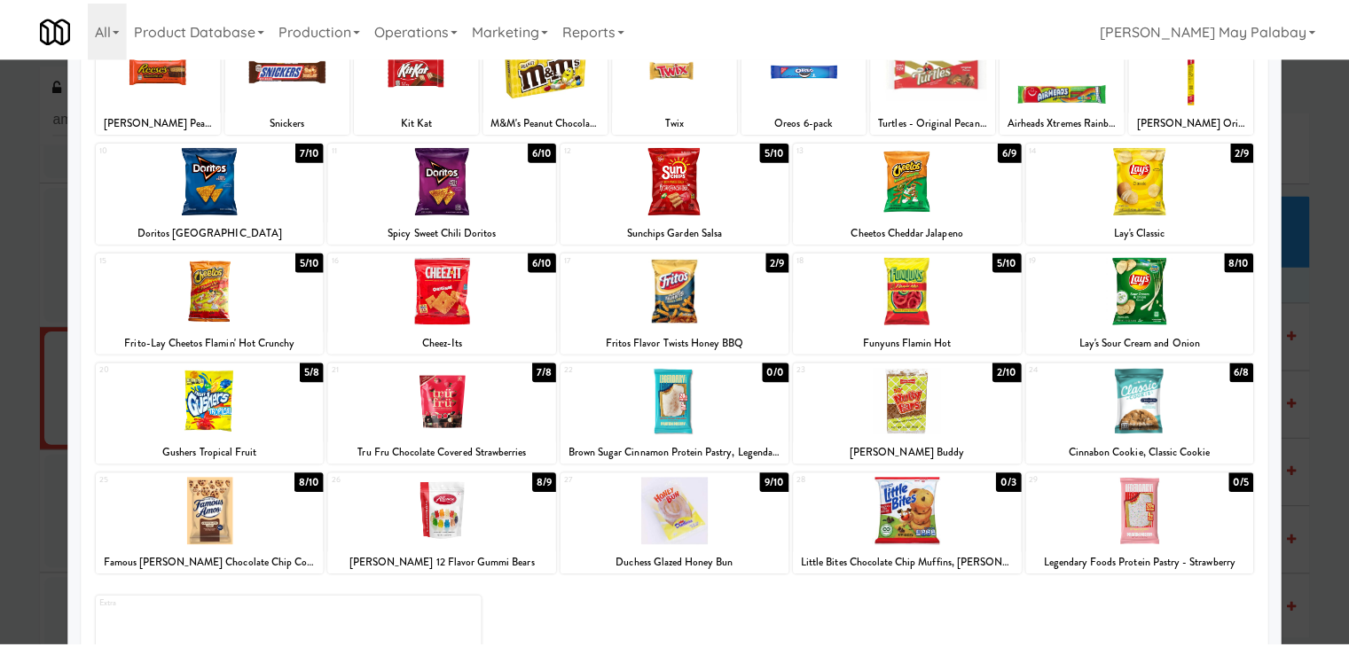
scroll to position [89, 0]
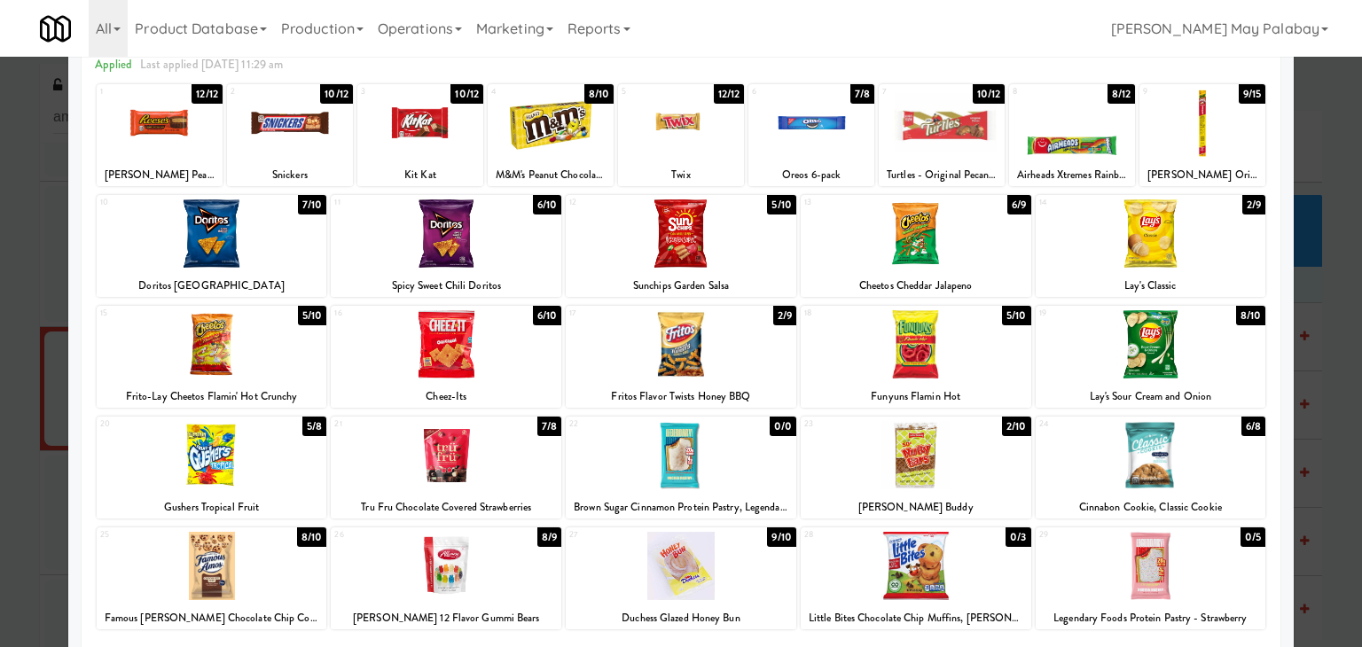
click at [1098, 112] on div at bounding box center [1072, 123] width 126 height 68
click at [1348, 365] on div at bounding box center [681, 323] width 1362 height 647
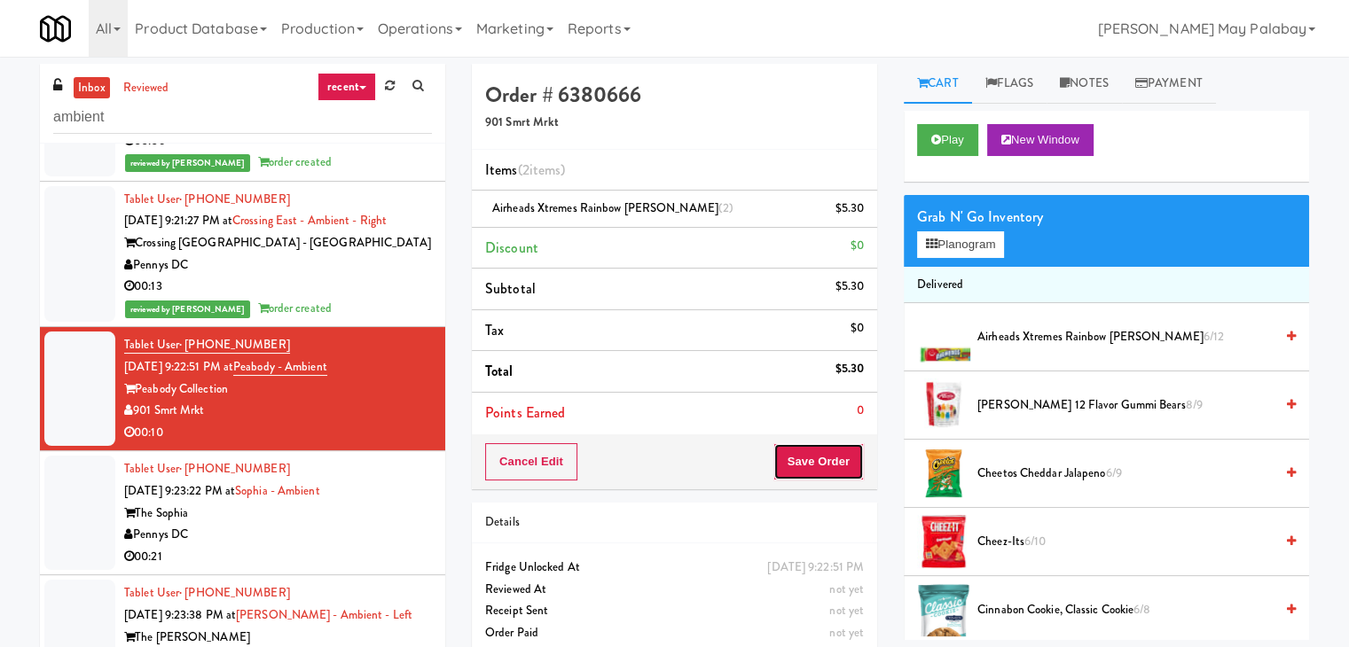
click at [812, 457] on button "Save Order" at bounding box center [818, 461] width 90 height 37
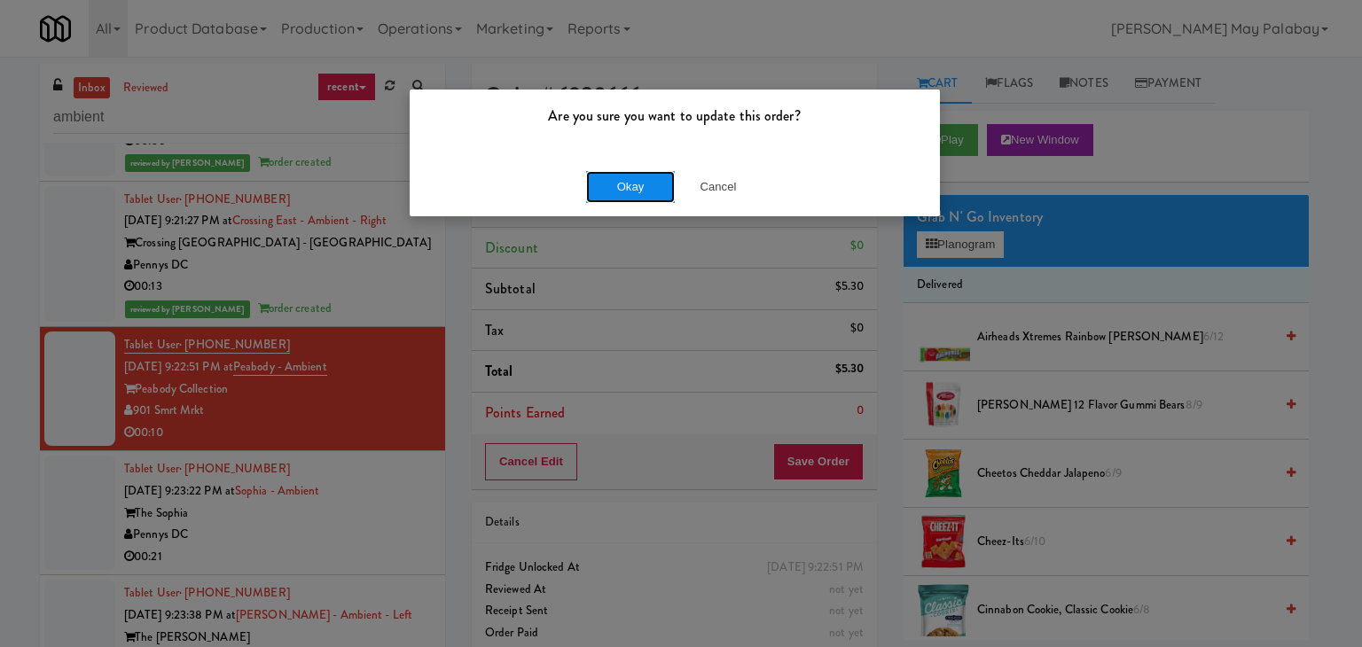
click at [616, 189] on button "Okay" at bounding box center [630, 187] width 89 height 32
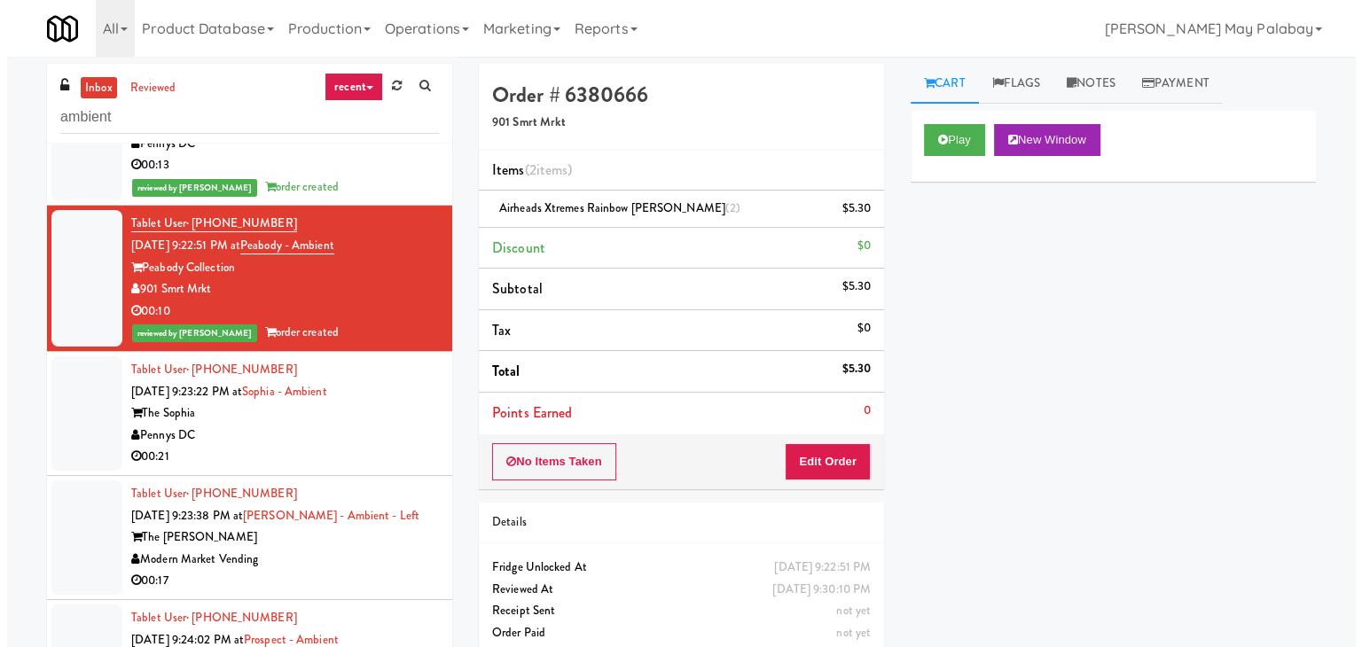
scroll to position [567, 0]
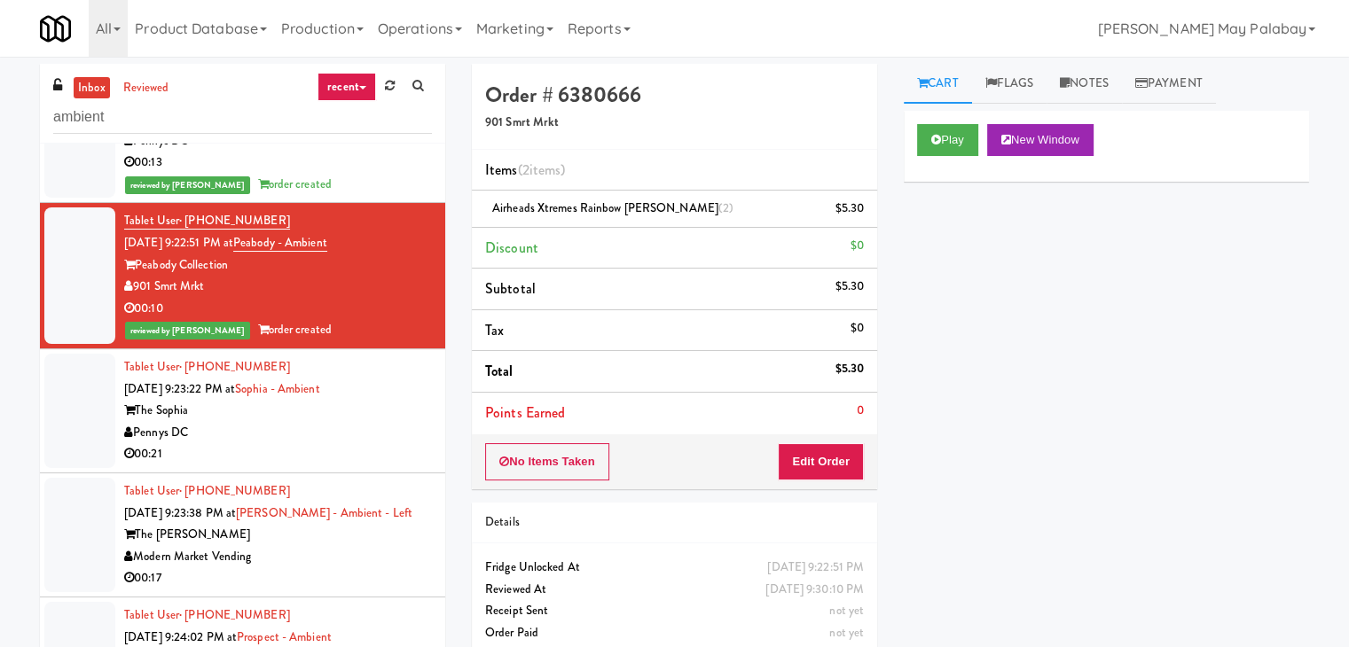
click at [355, 443] on div "00:21" at bounding box center [278, 454] width 308 height 22
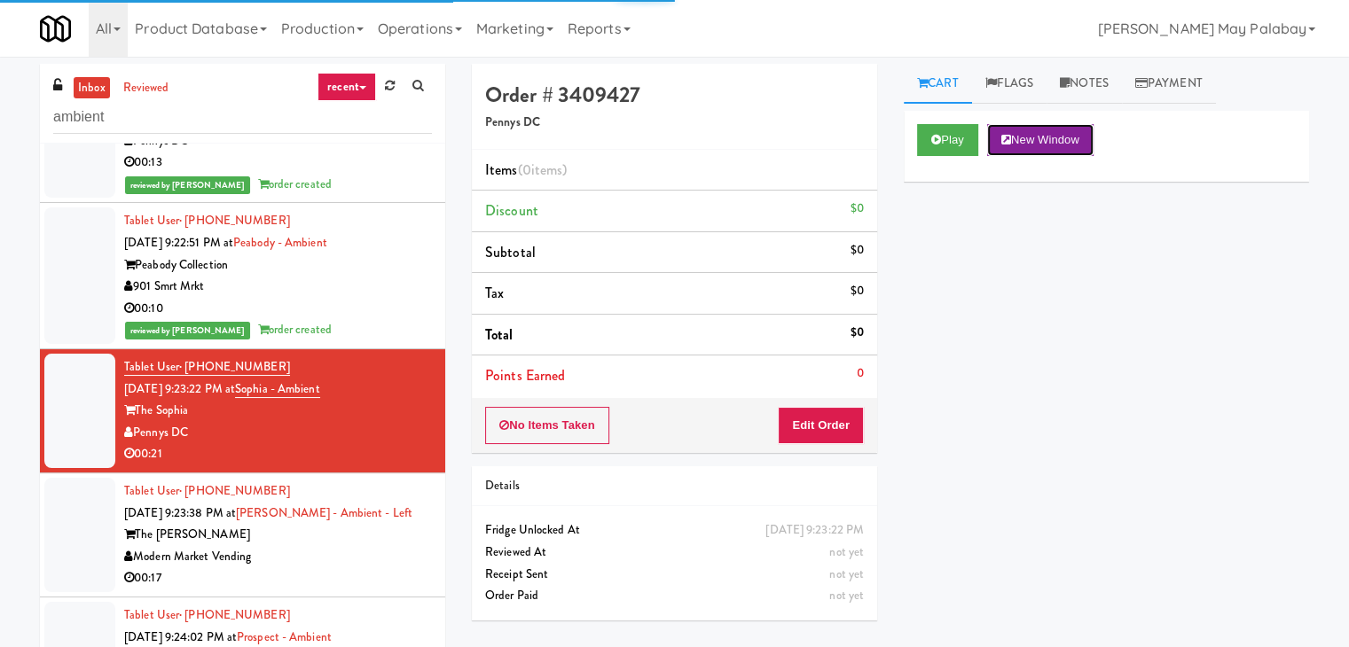
click at [1067, 133] on button "New Window" at bounding box center [1040, 140] width 106 height 32
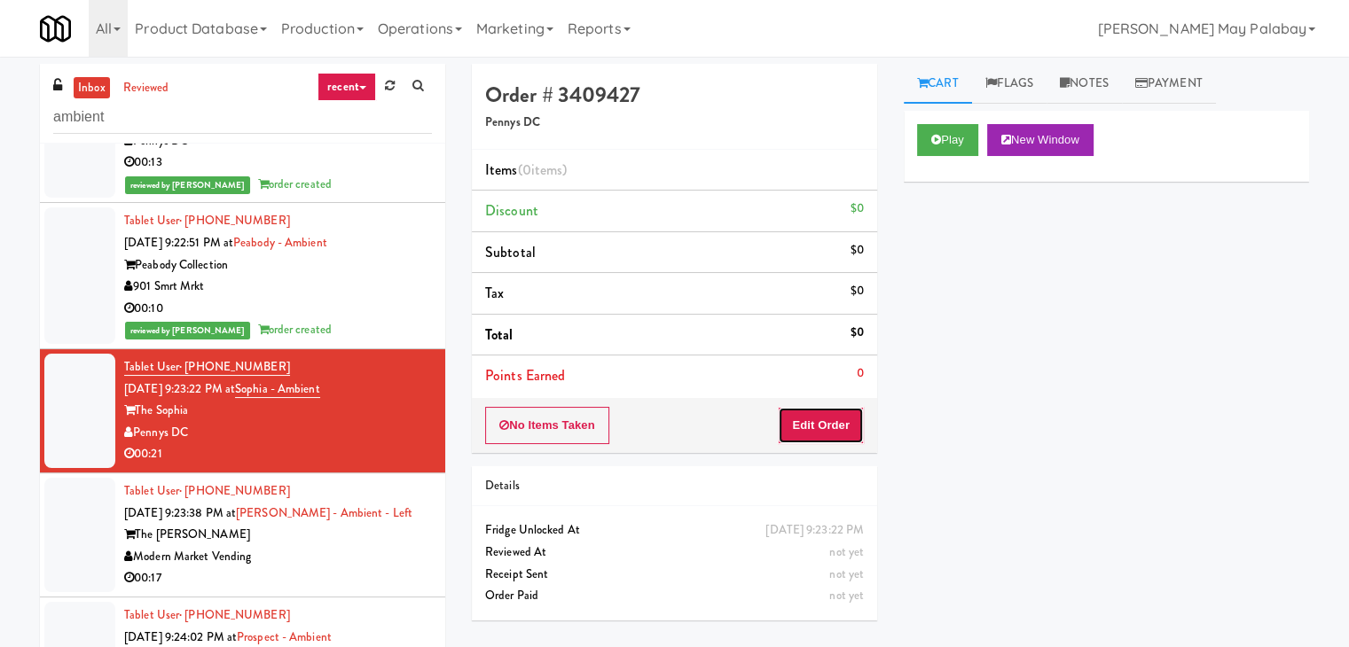
click at [843, 423] on button "Edit Order" at bounding box center [821, 425] width 86 height 37
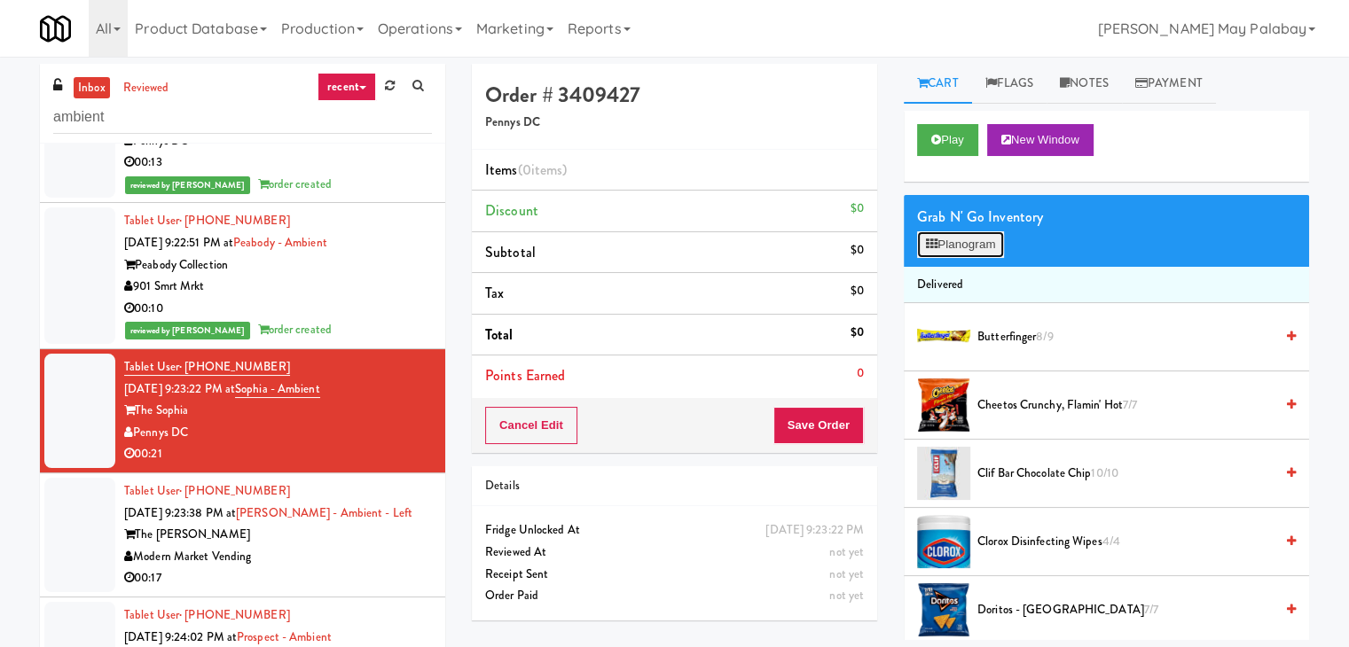
click at [966, 245] on button "Planogram" at bounding box center [960, 244] width 87 height 27
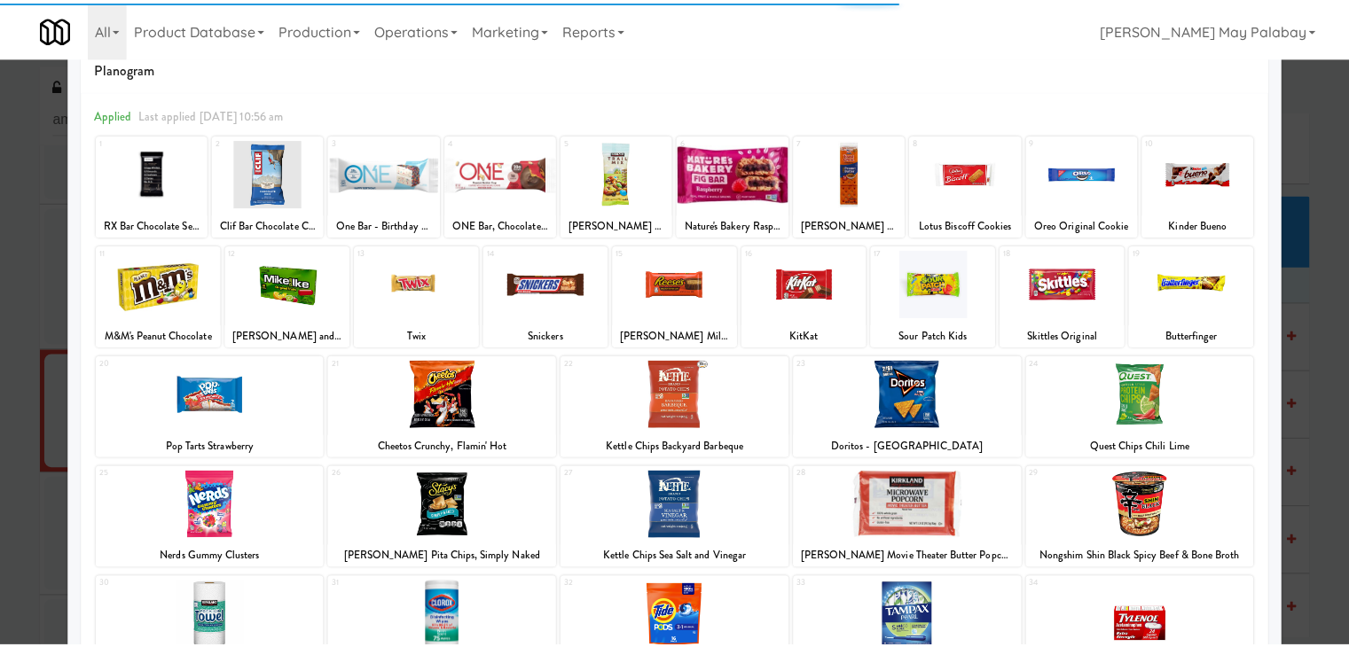
scroll to position [89, 0]
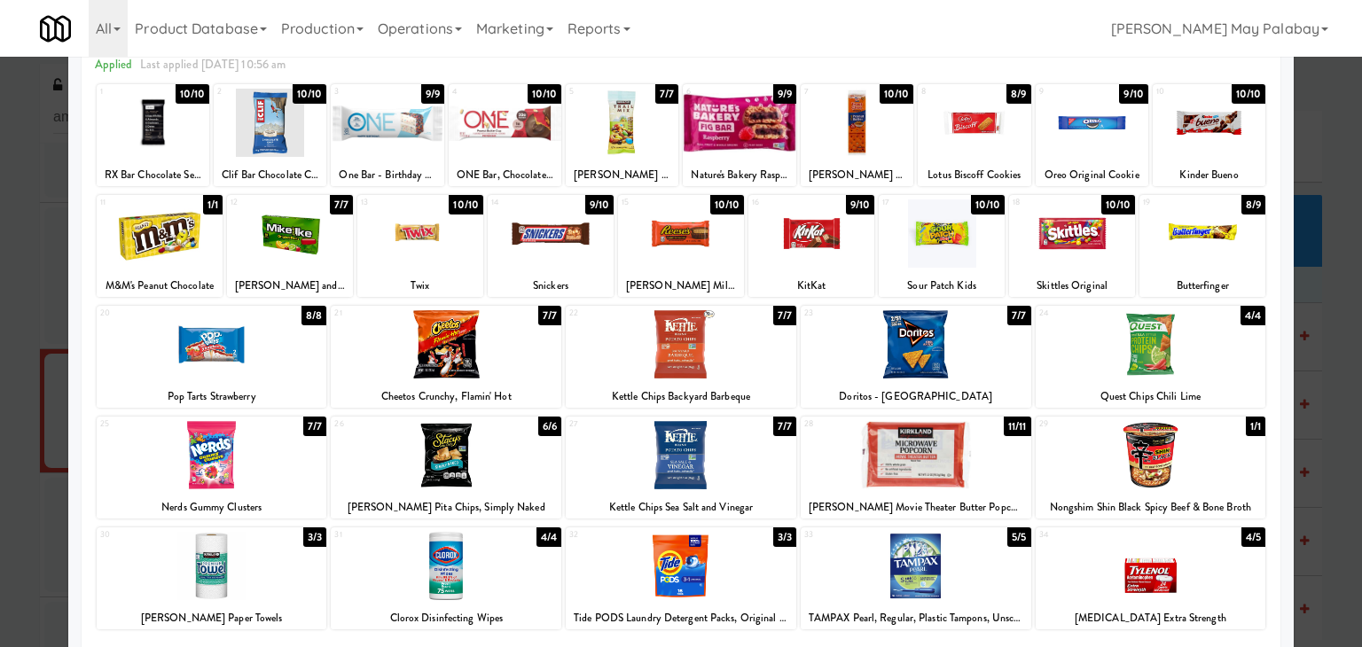
click at [748, 359] on div at bounding box center [681, 344] width 231 height 68
click at [583, 272] on div "14 9/10 Snickers" at bounding box center [551, 246] width 126 height 102
click at [599, 251] on div at bounding box center [551, 233] width 126 height 68
click at [606, 257] on div at bounding box center [551, 233] width 126 height 68
click at [746, 348] on div at bounding box center [681, 344] width 231 height 68
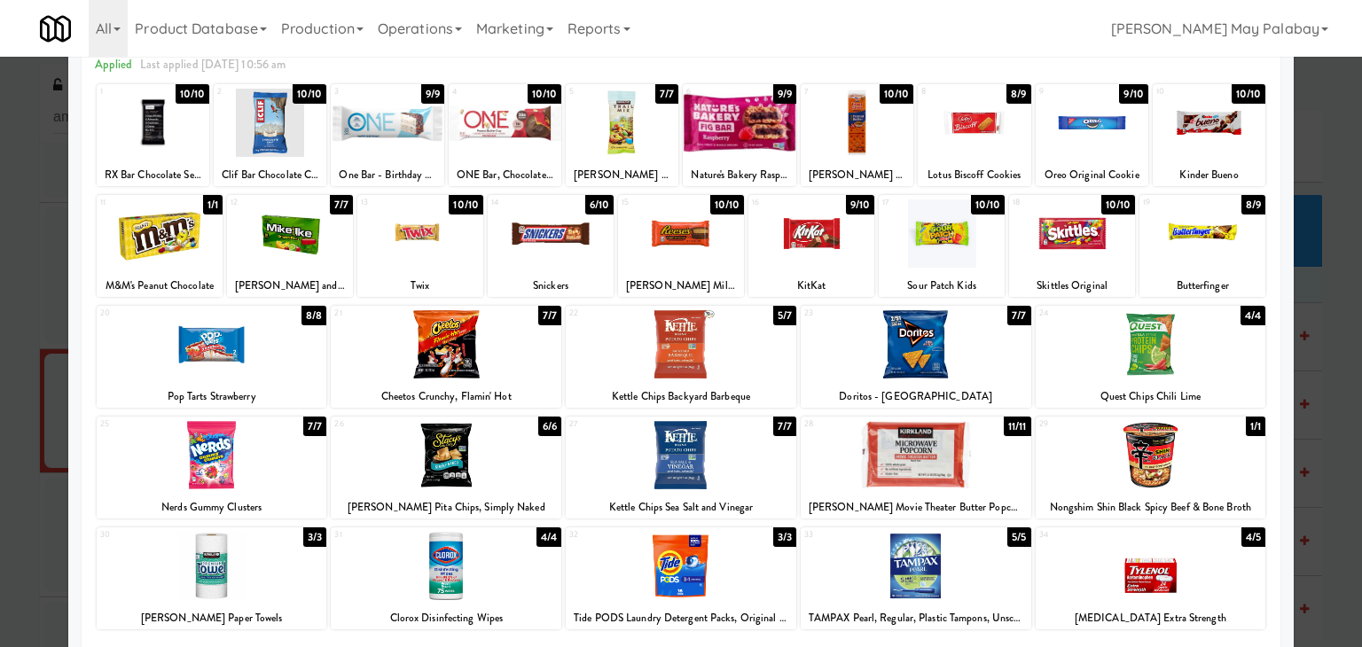
click at [1318, 379] on div at bounding box center [681, 323] width 1362 height 647
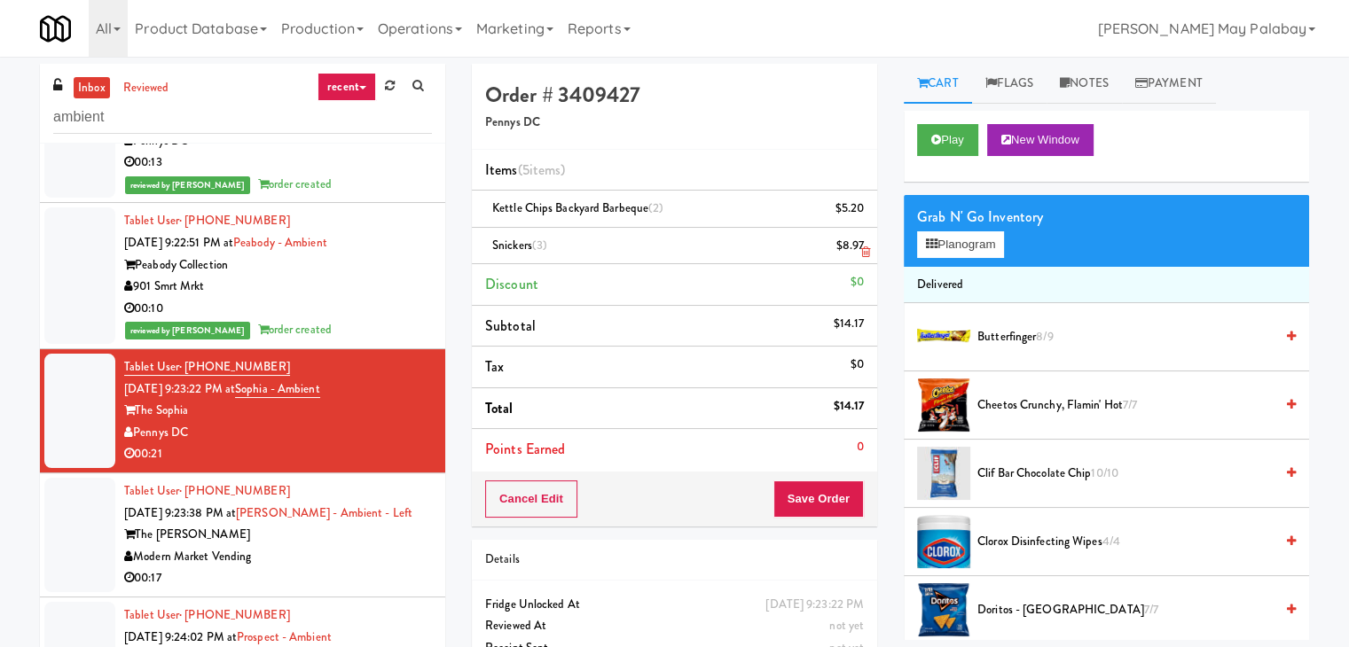
click at [865, 253] on icon at bounding box center [865, 252] width 9 height 12
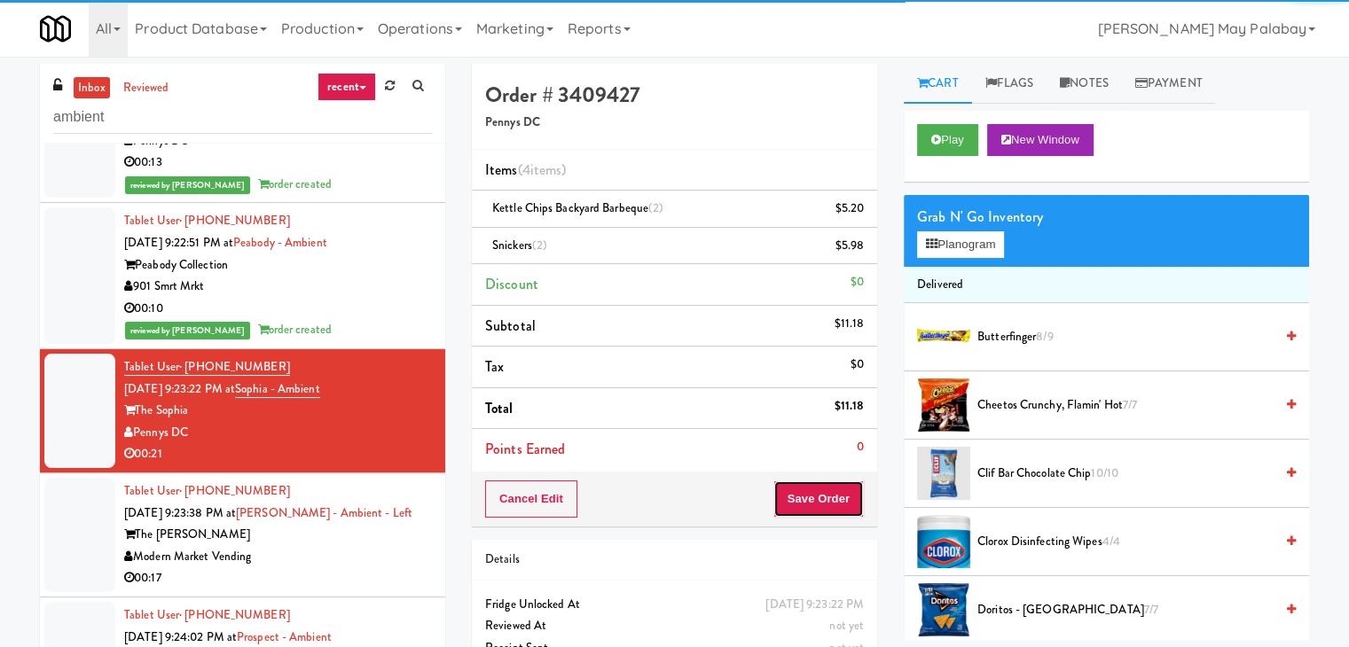
click at [813, 494] on button "Save Order" at bounding box center [818, 499] width 90 height 37
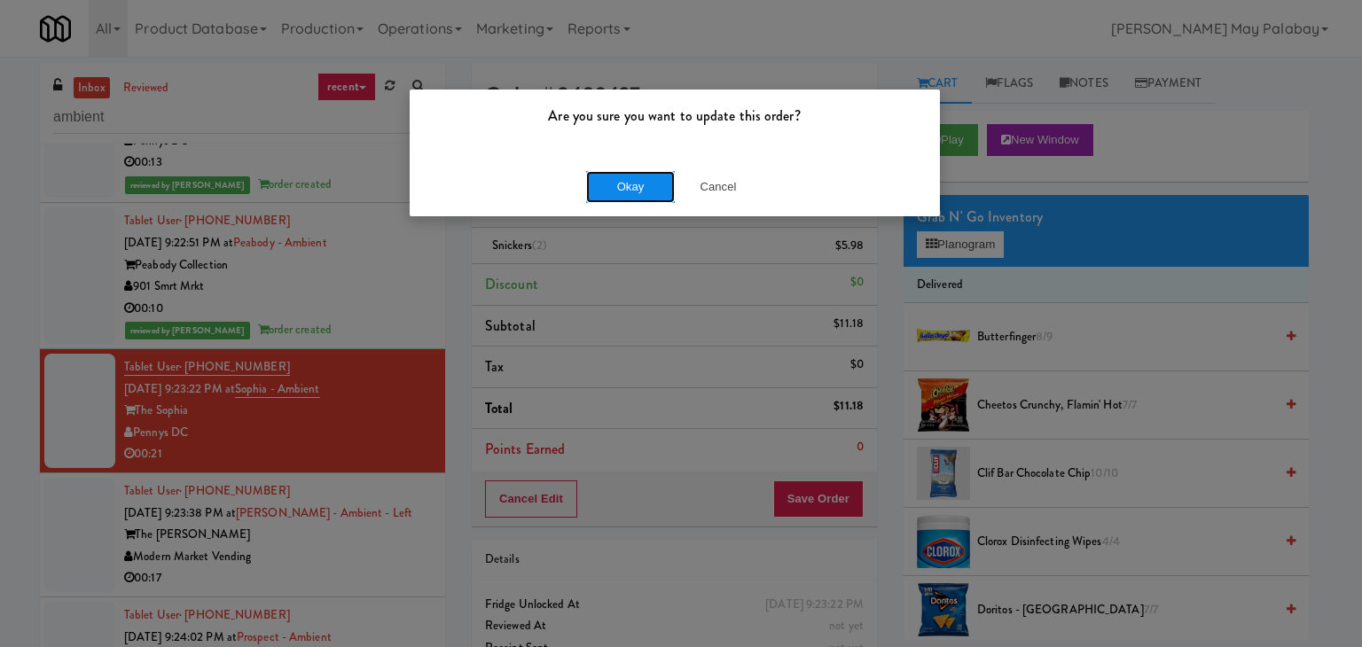
click at [659, 190] on button "Okay" at bounding box center [630, 187] width 89 height 32
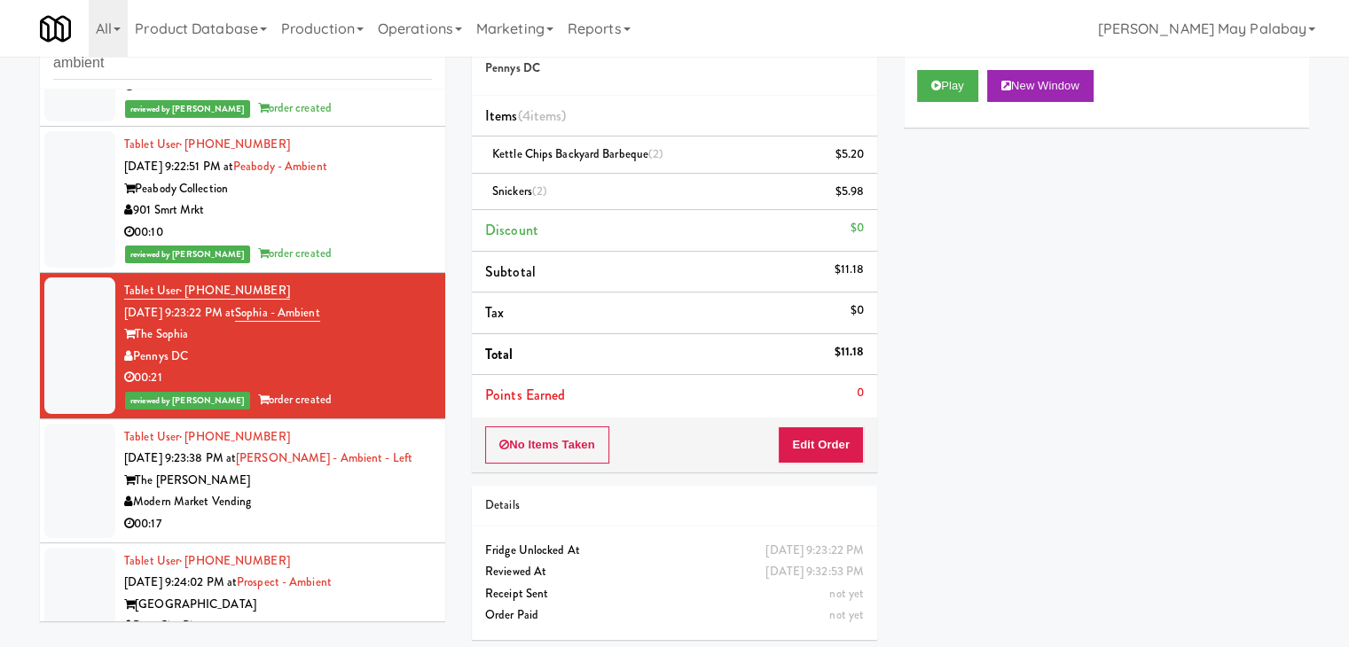
scroll to position [59, 0]
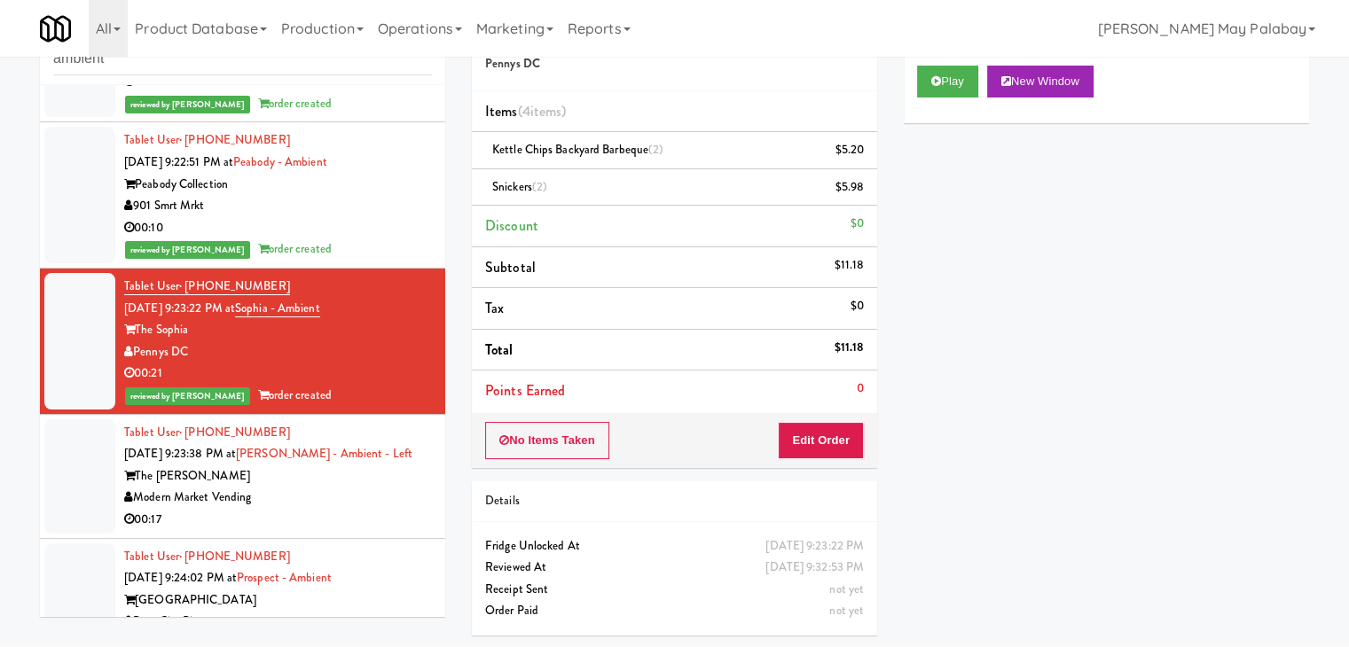
click at [395, 509] on div "00:17" at bounding box center [278, 520] width 308 height 22
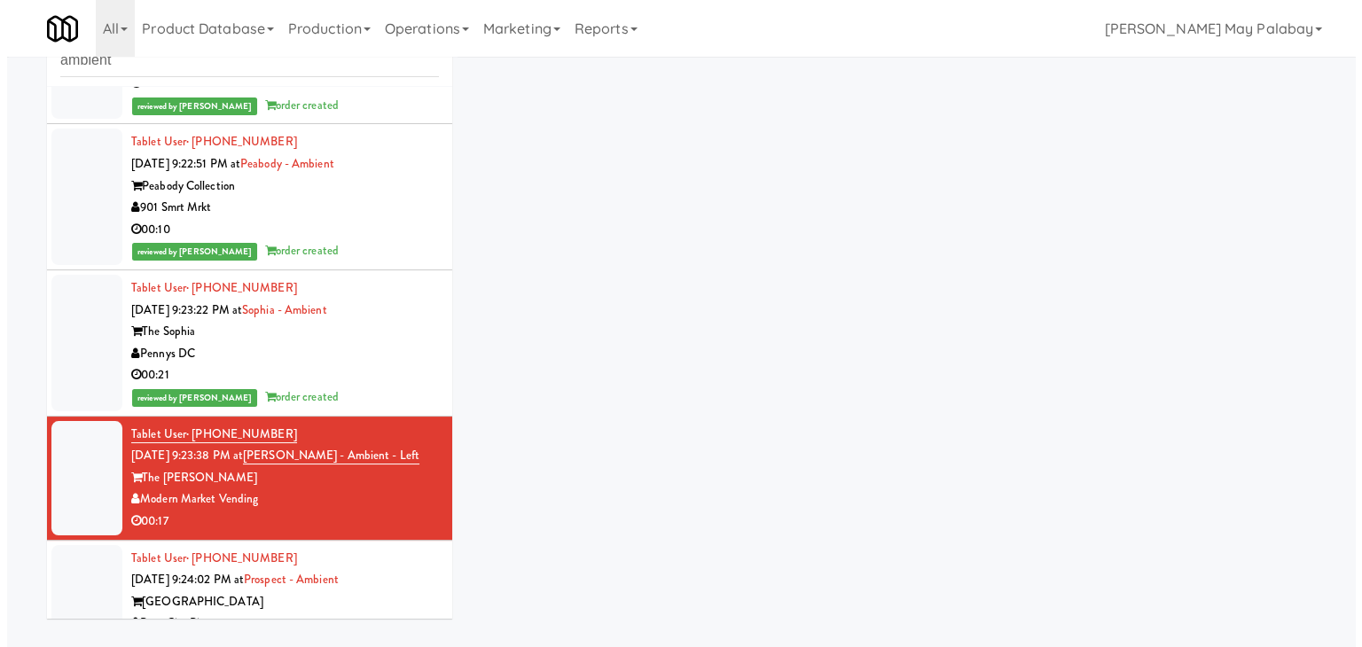
scroll to position [57, 0]
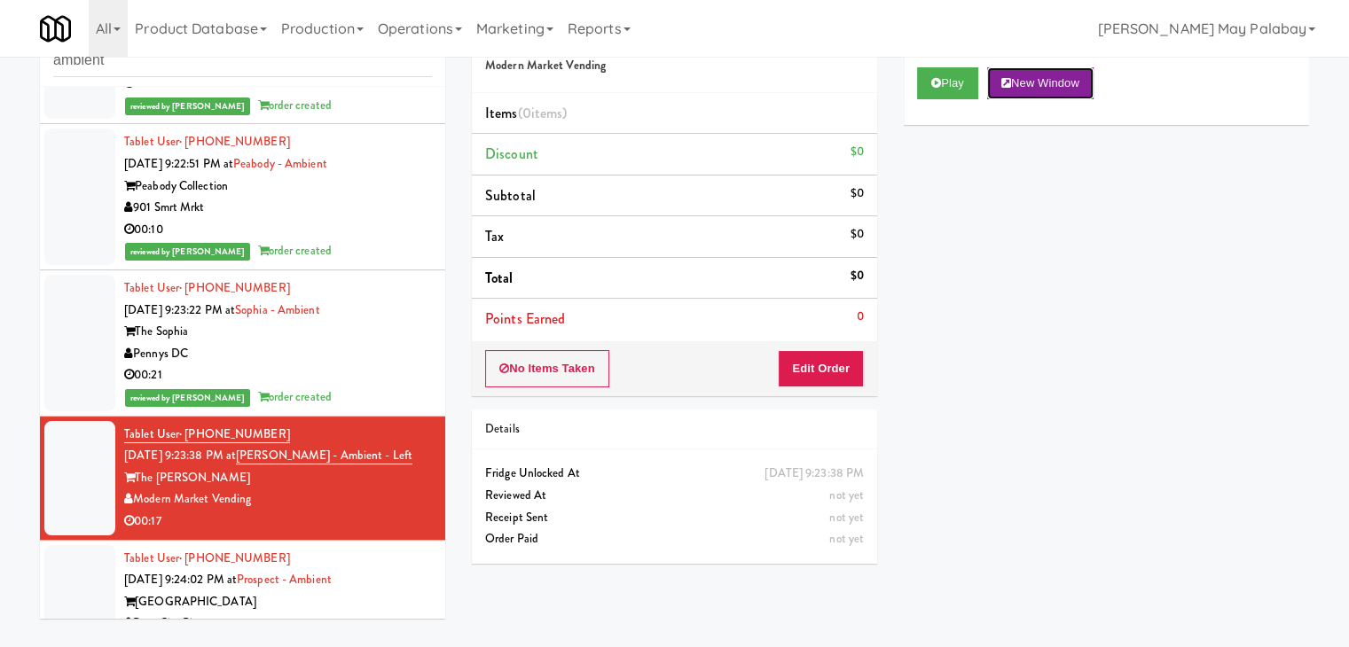
click at [1057, 82] on button "New Window" at bounding box center [1040, 83] width 106 height 32
click at [850, 375] on button "Edit Order" at bounding box center [821, 368] width 86 height 37
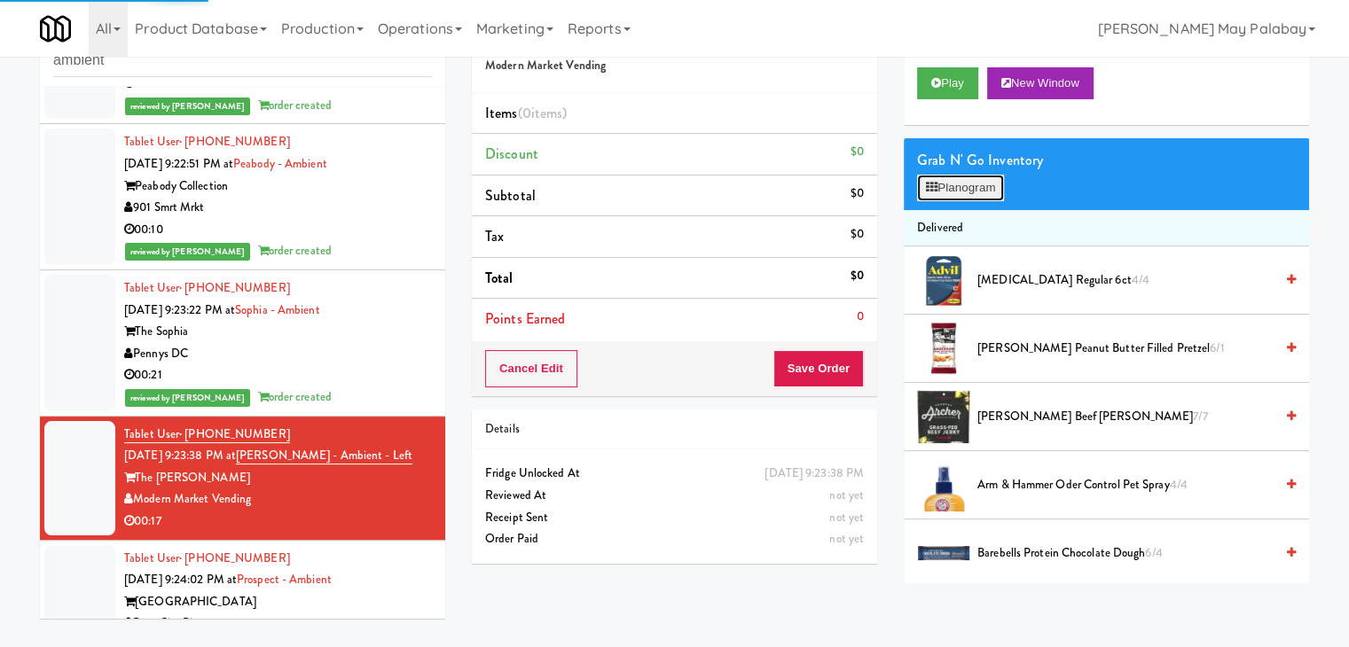
click at [989, 185] on button "Planogram" at bounding box center [960, 188] width 87 height 27
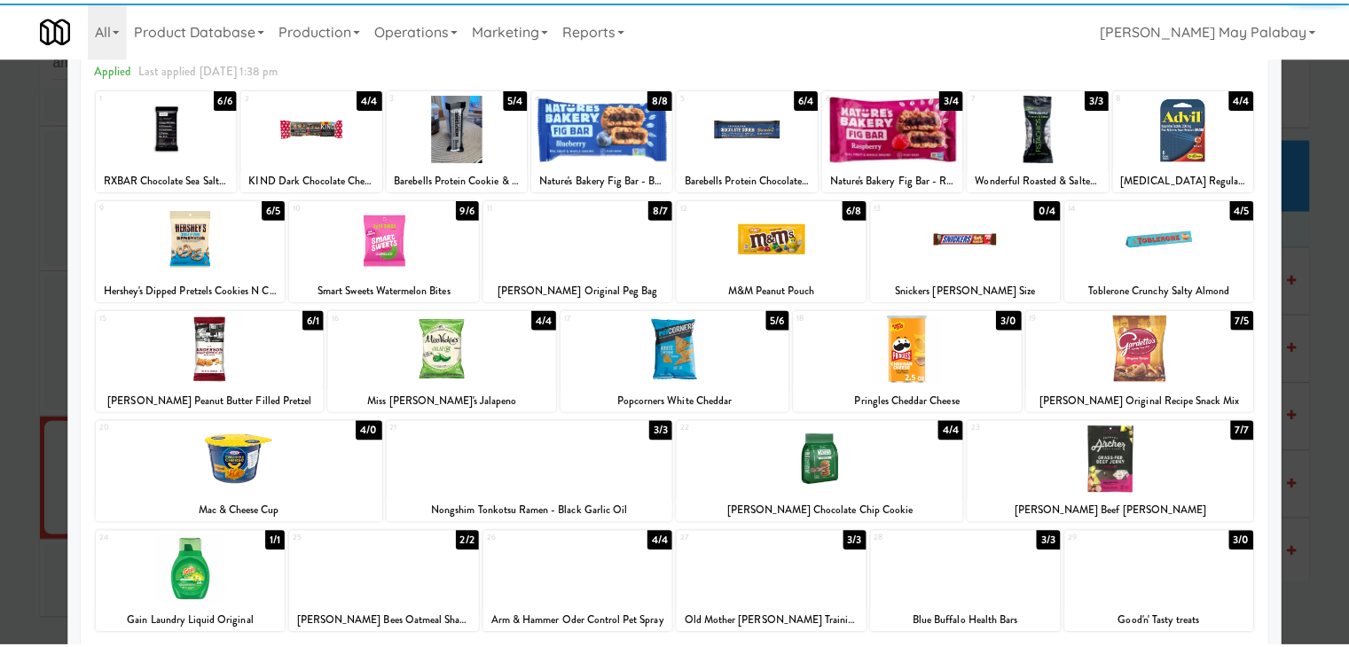
scroll to position [89, 0]
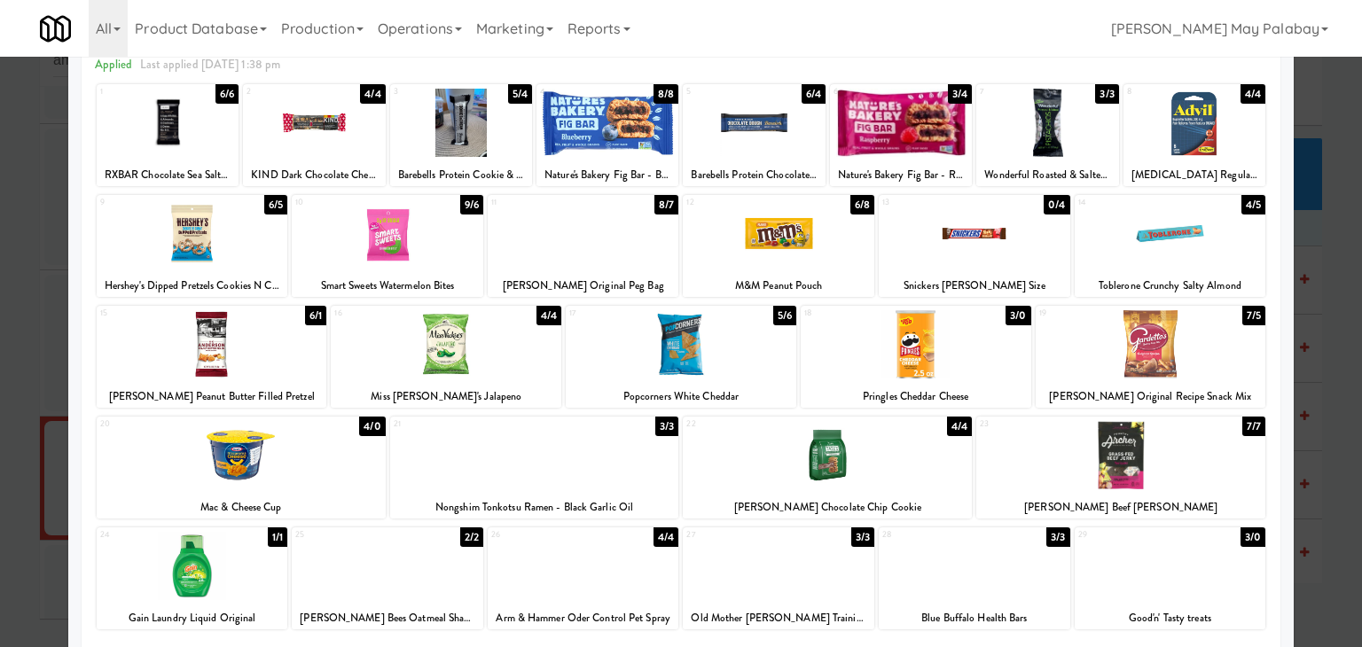
click at [1102, 141] on div at bounding box center [1047, 123] width 142 height 68
click at [940, 358] on div at bounding box center [916, 344] width 231 height 68
click at [1312, 231] on div at bounding box center [681, 323] width 1362 height 647
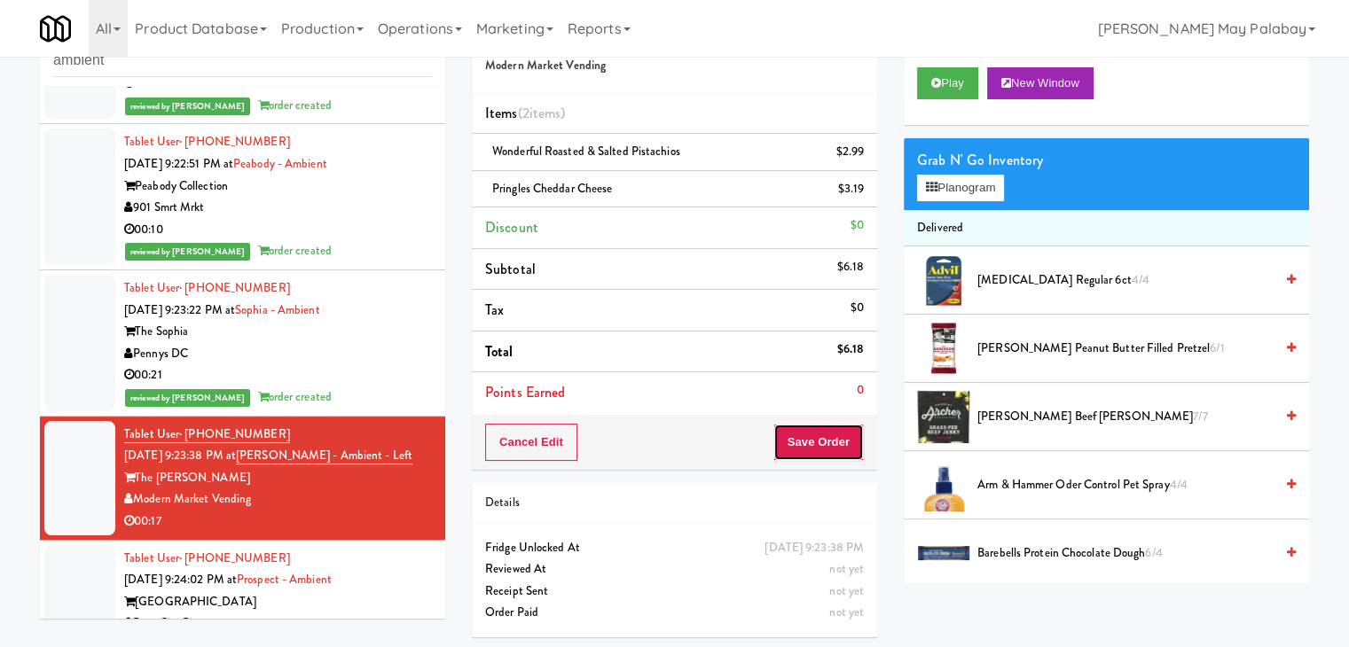
click at [816, 434] on button "Save Order" at bounding box center [818, 442] width 90 height 37
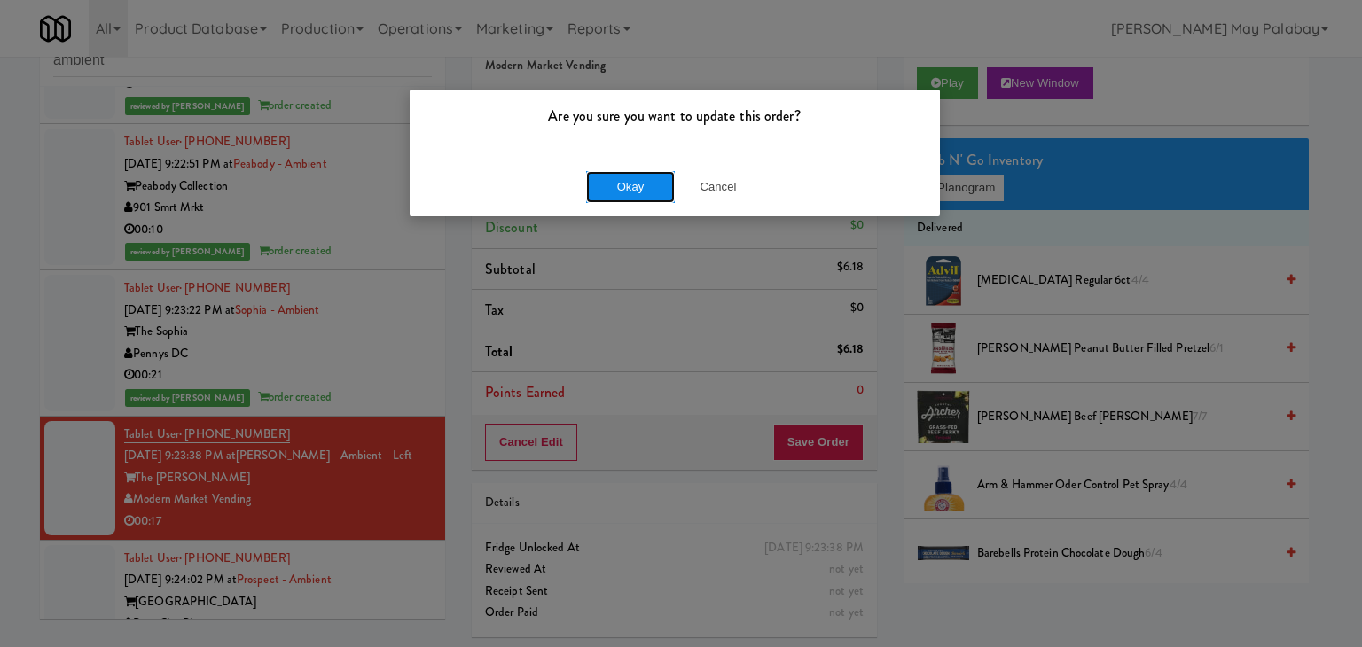
click at [618, 191] on button "Okay" at bounding box center [630, 187] width 89 height 32
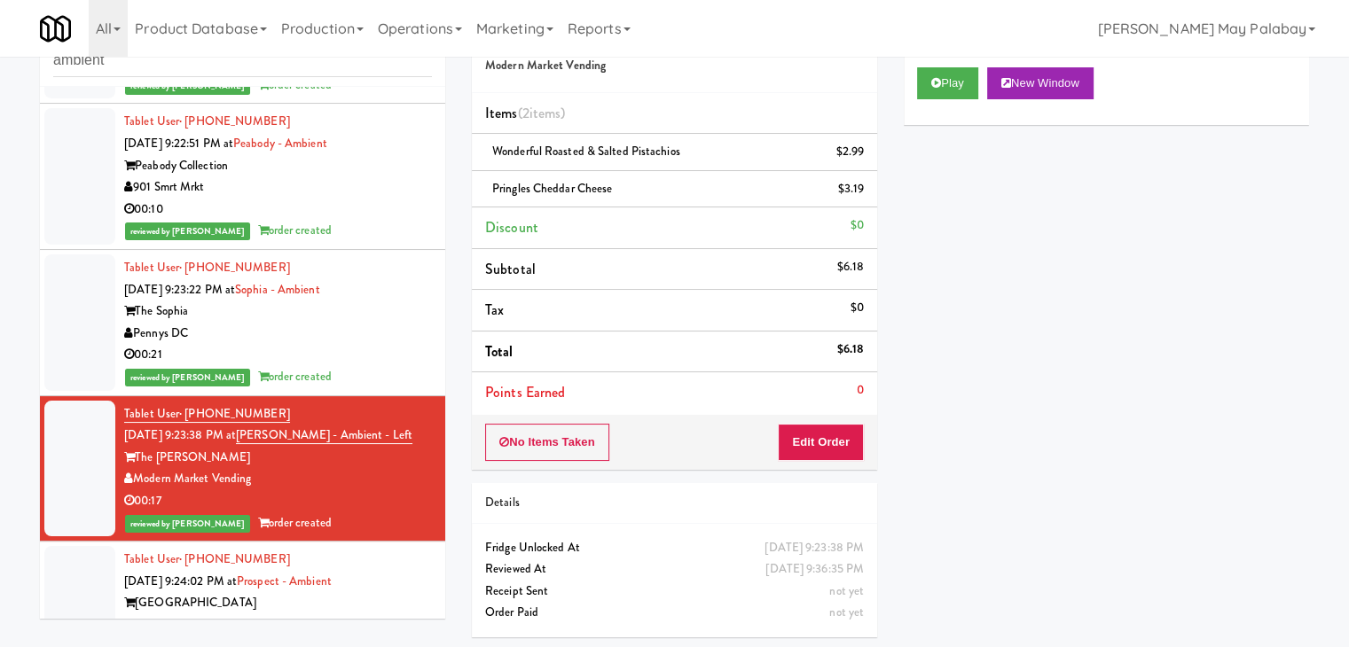
scroll to position [612, 0]
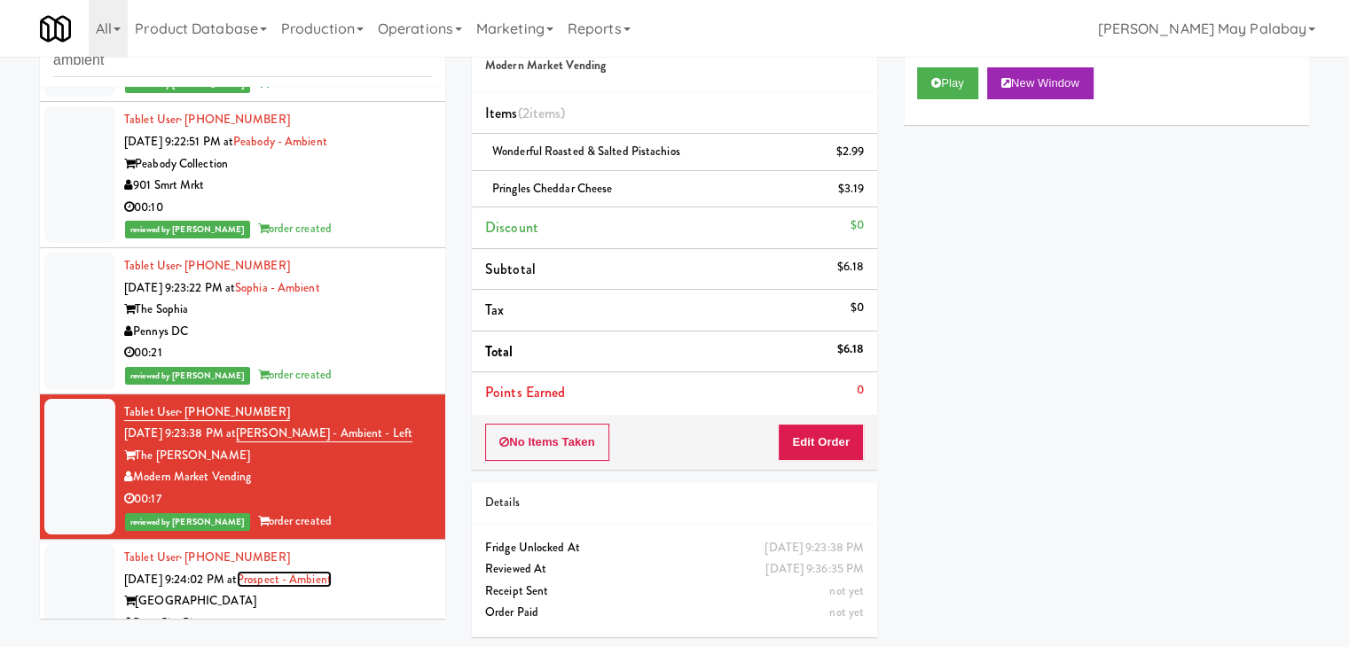
click at [292, 571] on link "Prospect - Ambient" at bounding box center [284, 579] width 95 height 17
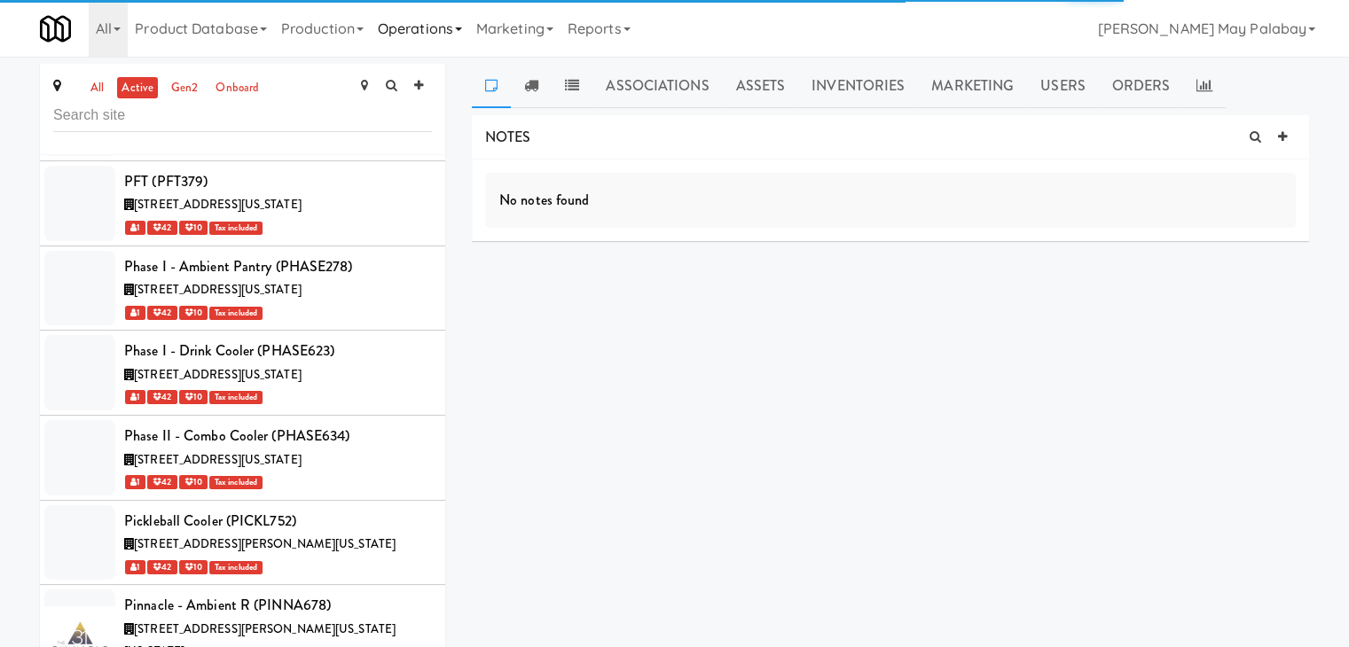
scroll to position [60758, 0]
click at [440, 25] on link "Operations" at bounding box center [420, 28] width 98 height 57
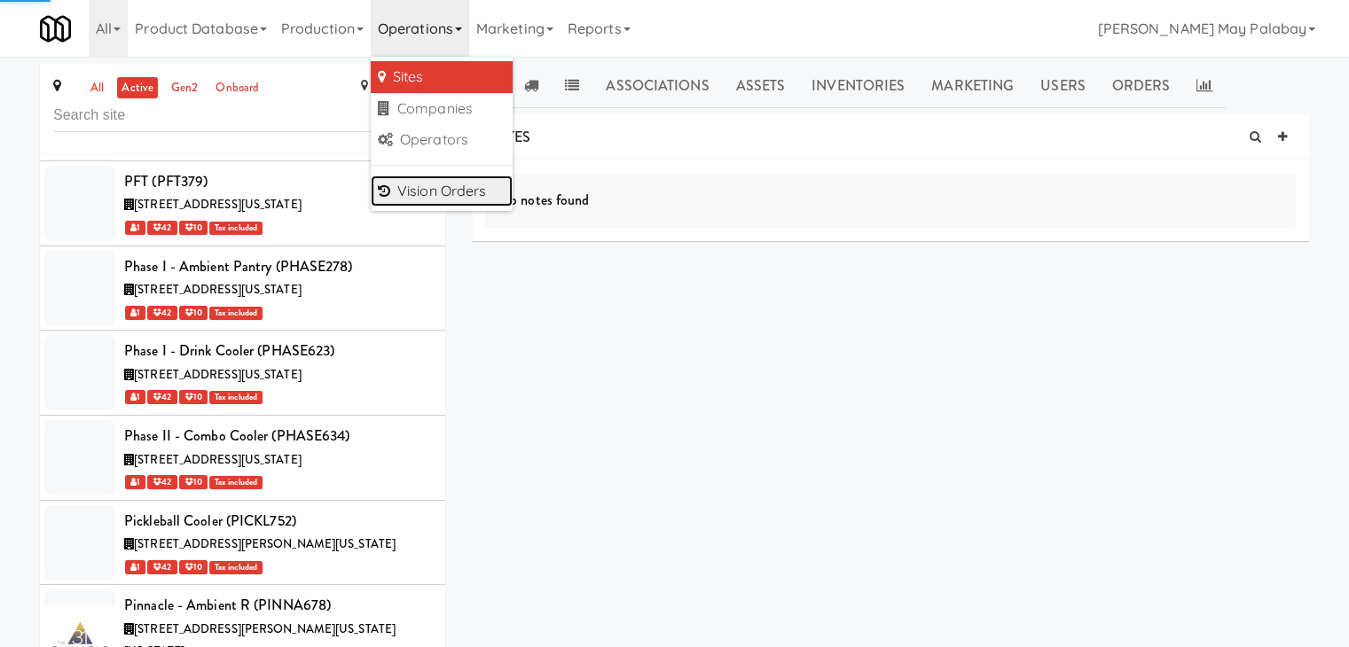
click at [412, 187] on link "Vision Orders" at bounding box center [442, 192] width 142 height 32
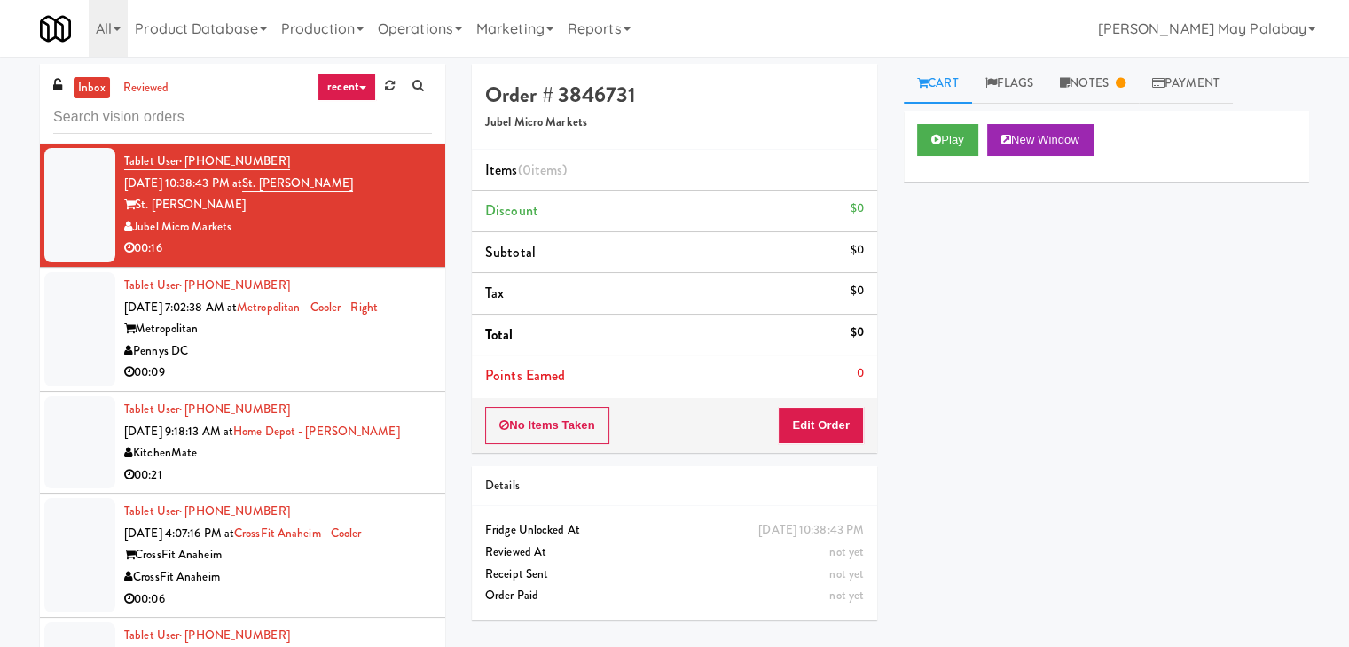
click at [209, 109] on input "text" at bounding box center [242, 117] width 379 height 33
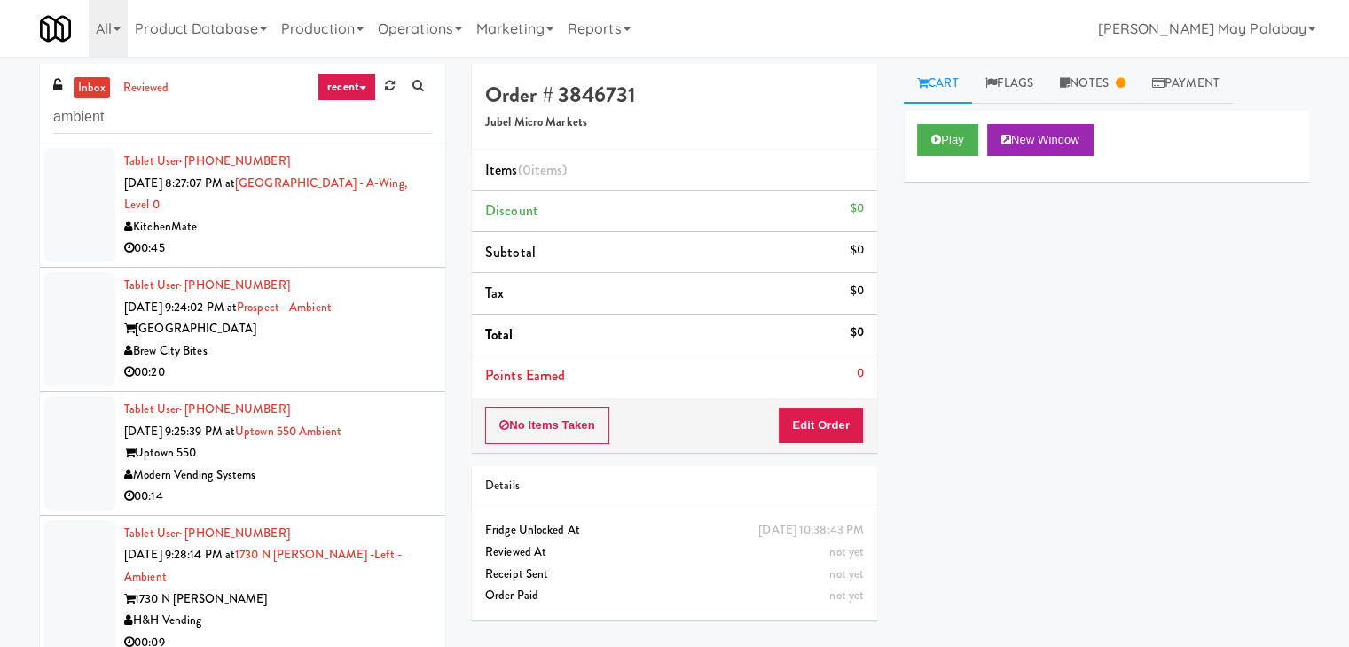
type input "ambient"
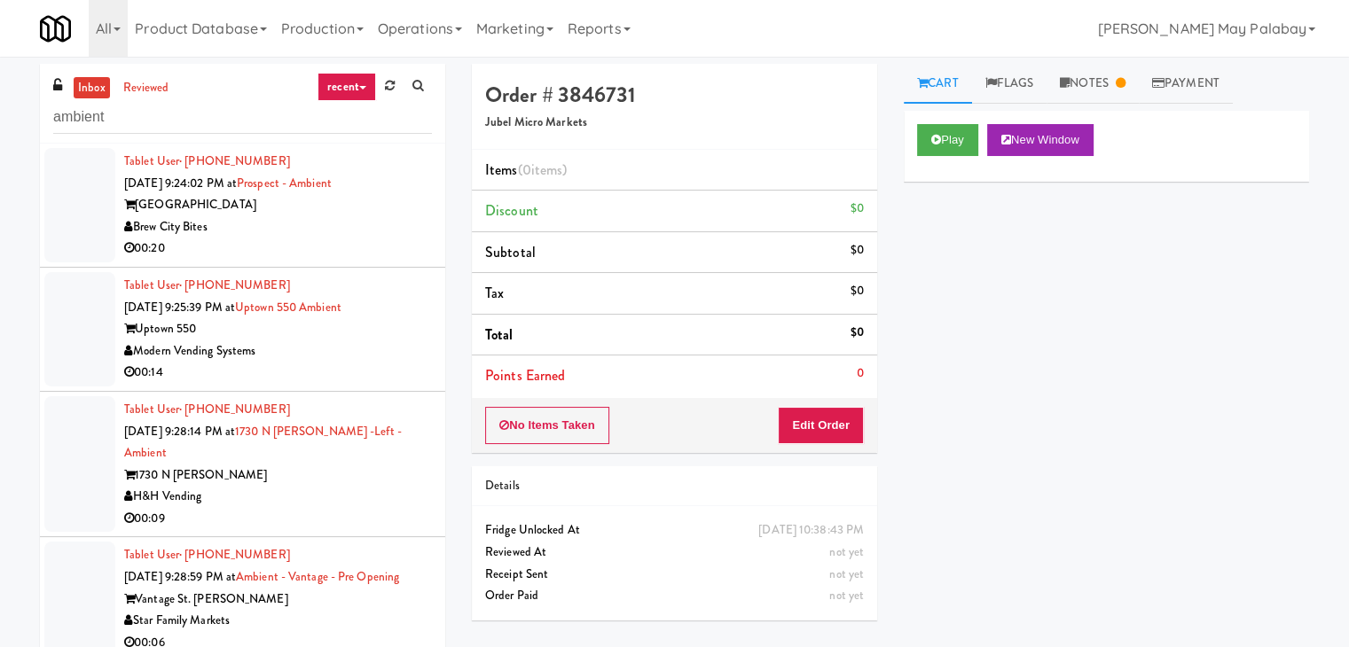
click at [348, 251] on div "00:20" at bounding box center [278, 249] width 308 height 22
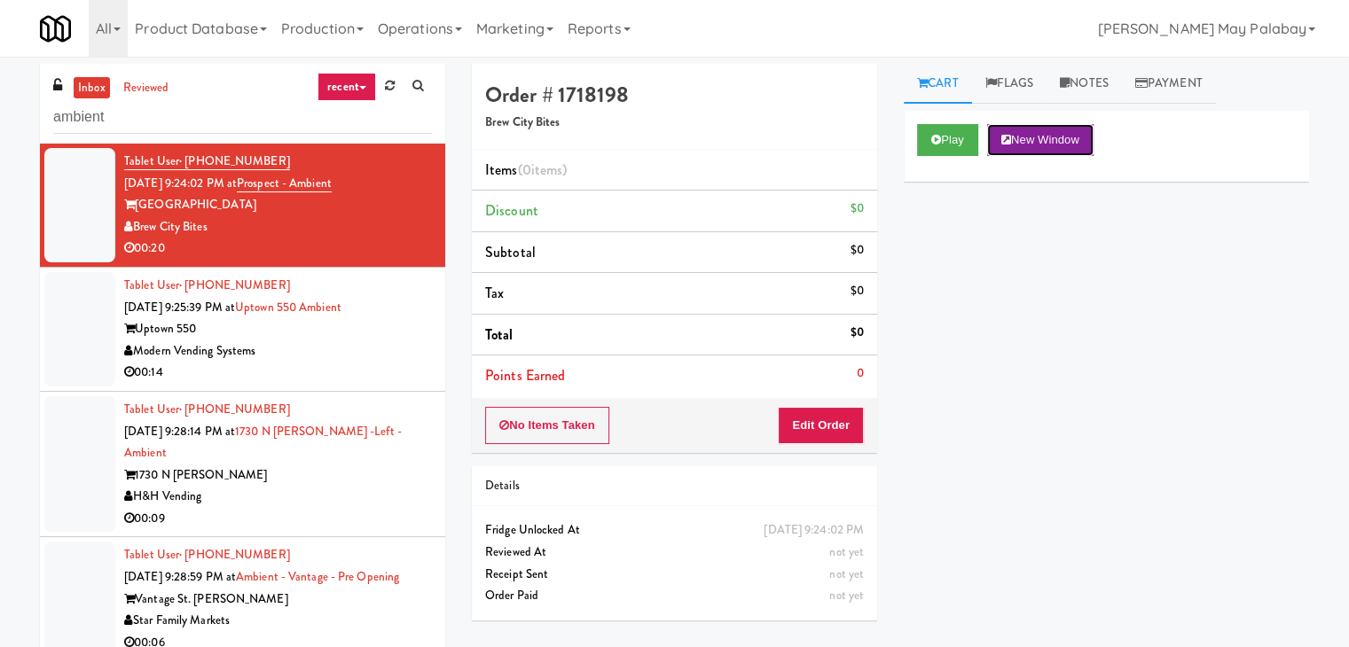
click at [1044, 141] on button "New Window" at bounding box center [1040, 140] width 106 height 32
click at [844, 419] on button "Edit Order" at bounding box center [821, 425] width 86 height 37
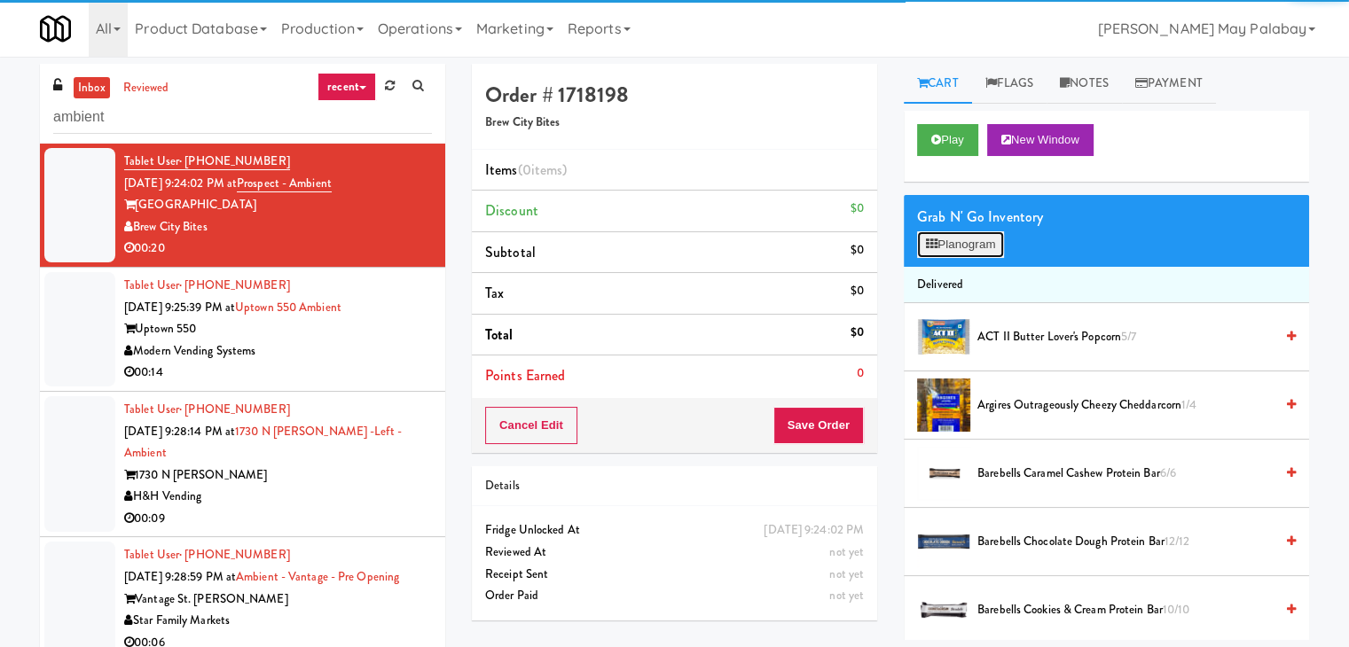
click at [986, 248] on button "Planogram" at bounding box center [960, 244] width 87 height 27
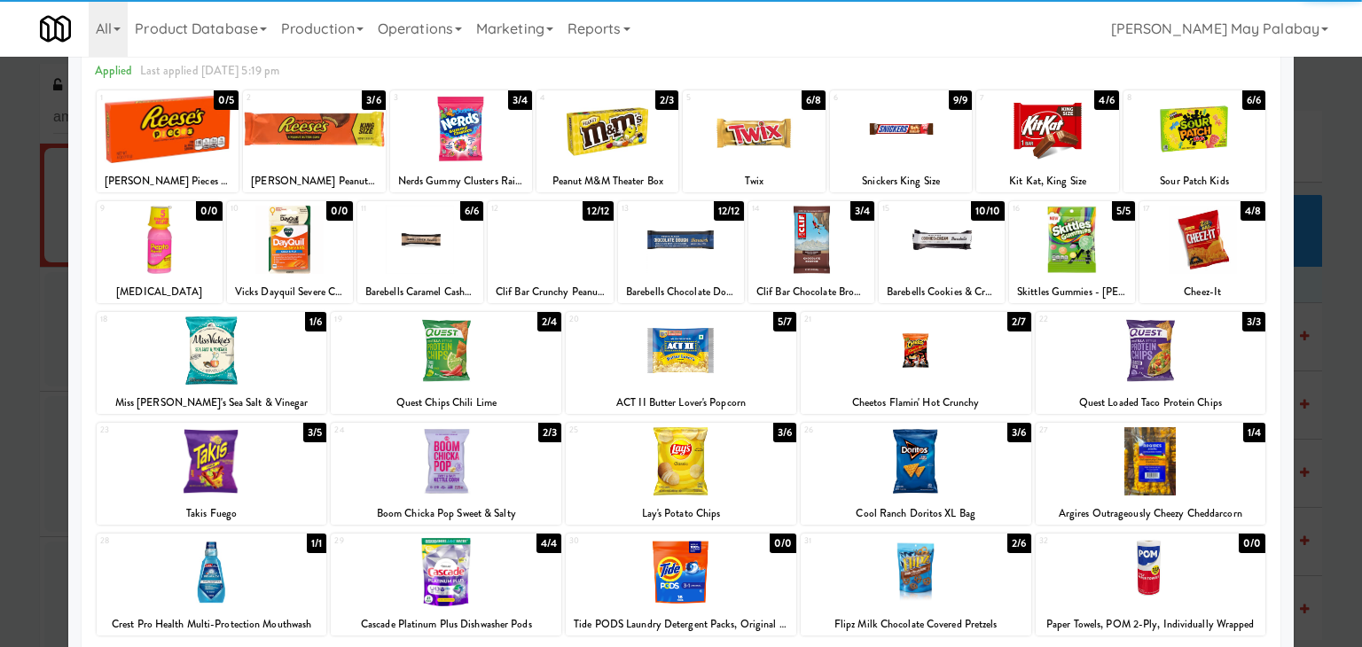
scroll to position [89, 0]
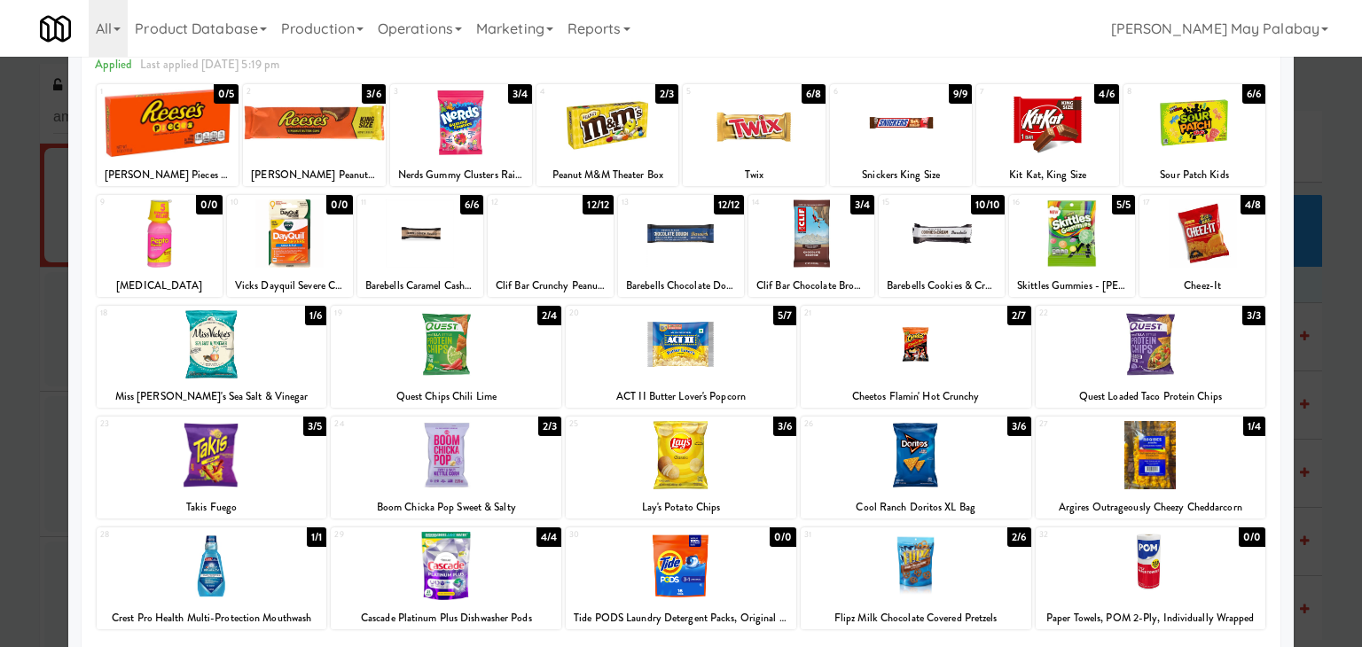
click at [1095, 151] on div at bounding box center [1047, 123] width 142 height 68
click at [1227, 147] on div at bounding box center [1194, 123] width 142 height 68
click at [1332, 274] on div at bounding box center [681, 323] width 1362 height 647
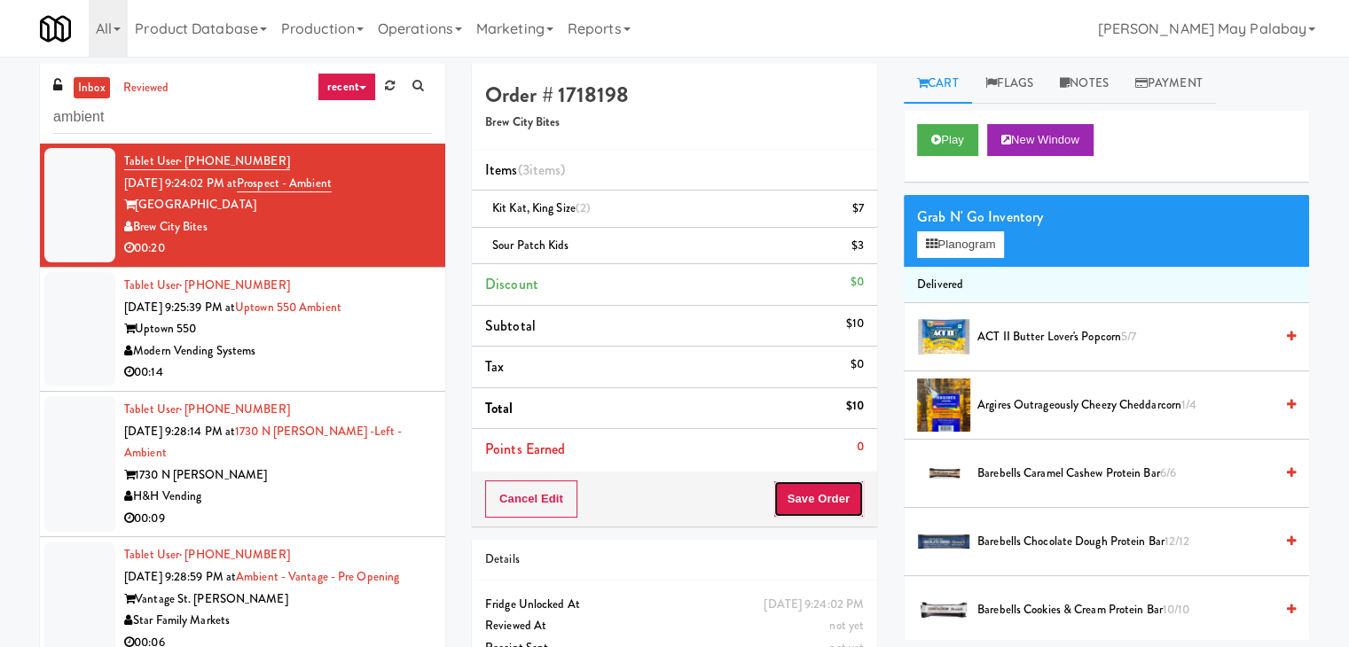
click at [824, 509] on button "Save Order" at bounding box center [818, 499] width 90 height 37
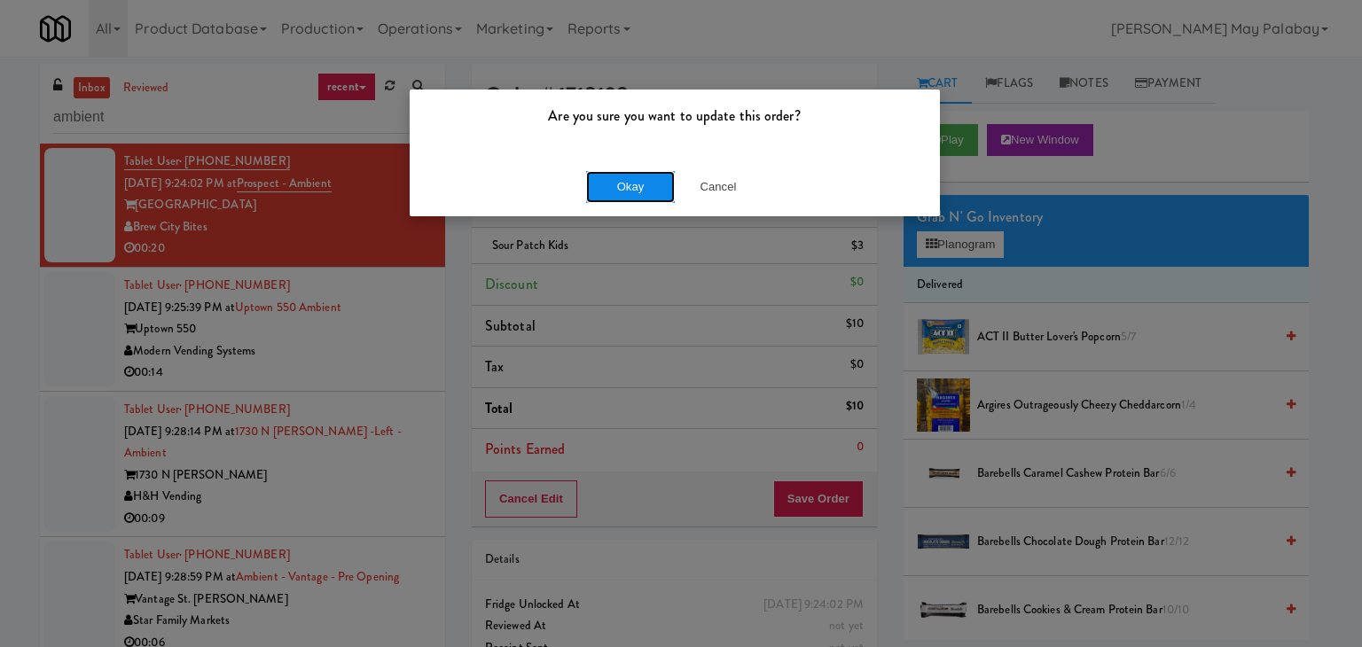
click at [617, 179] on button "Okay" at bounding box center [630, 187] width 89 height 32
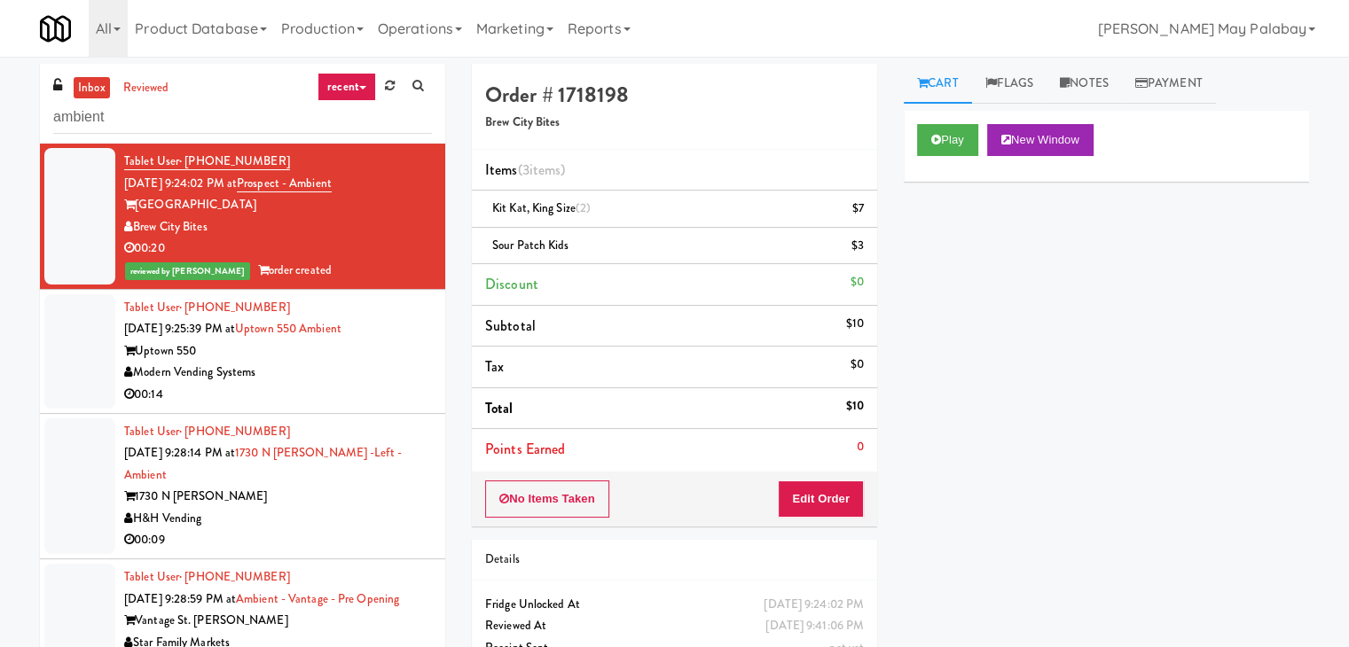
click at [314, 360] on div "Uptown 550" at bounding box center [278, 351] width 308 height 22
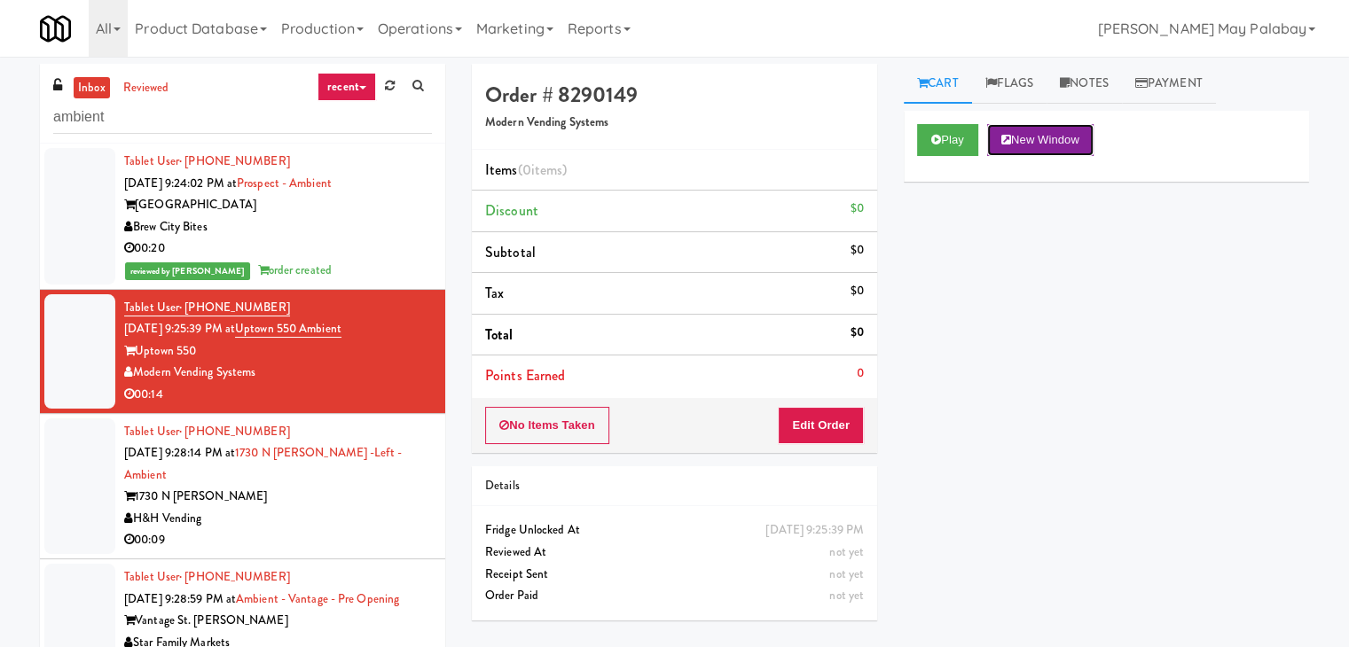
click at [1031, 145] on button "New Window" at bounding box center [1040, 140] width 106 height 32
click at [837, 431] on button "Edit Order" at bounding box center [821, 425] width 86 height 37
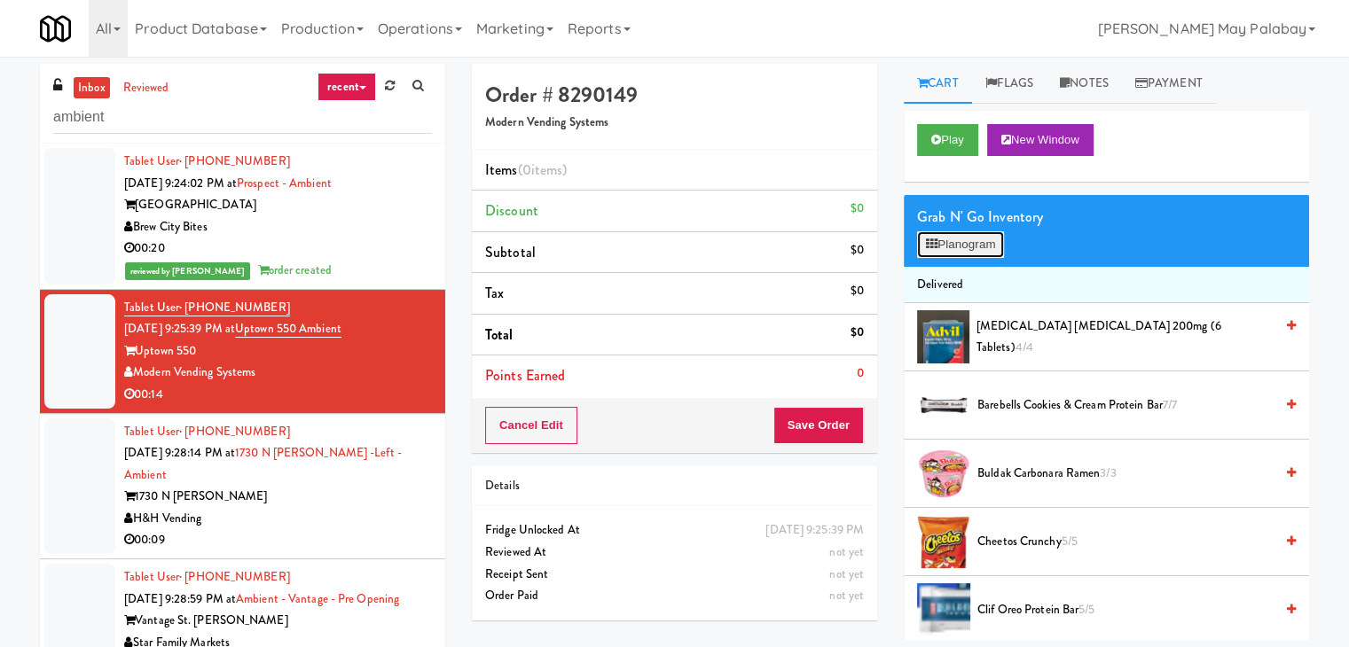
click at [982, 247] on button "Planogram" at bounding box center [960, 244] width 87 height 27
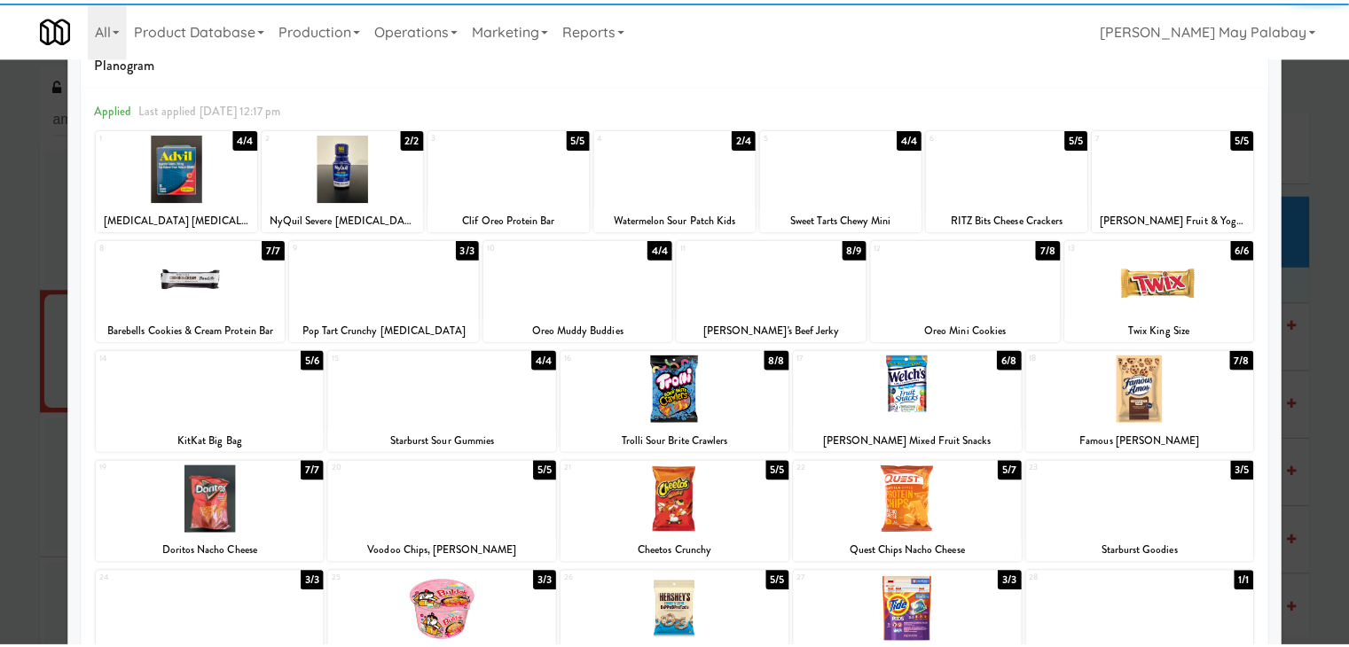
scroll to position [89, 0]
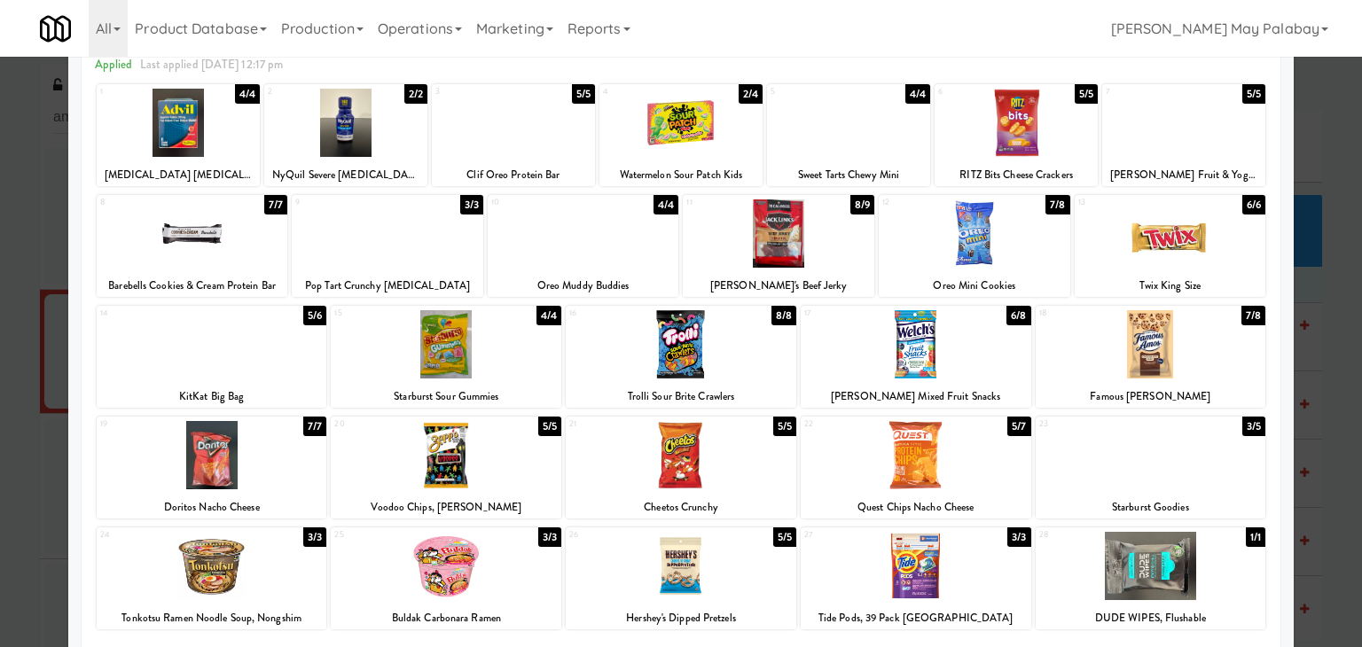
click at [301, 376] on div at bounding box center [212, 344] width 231 height 68
click at [305, 478] on div at bounding box center [212, 455] width 231 height 68
click at [1318, 356] on div at bounding box center [681, 323] width 1362 height 647
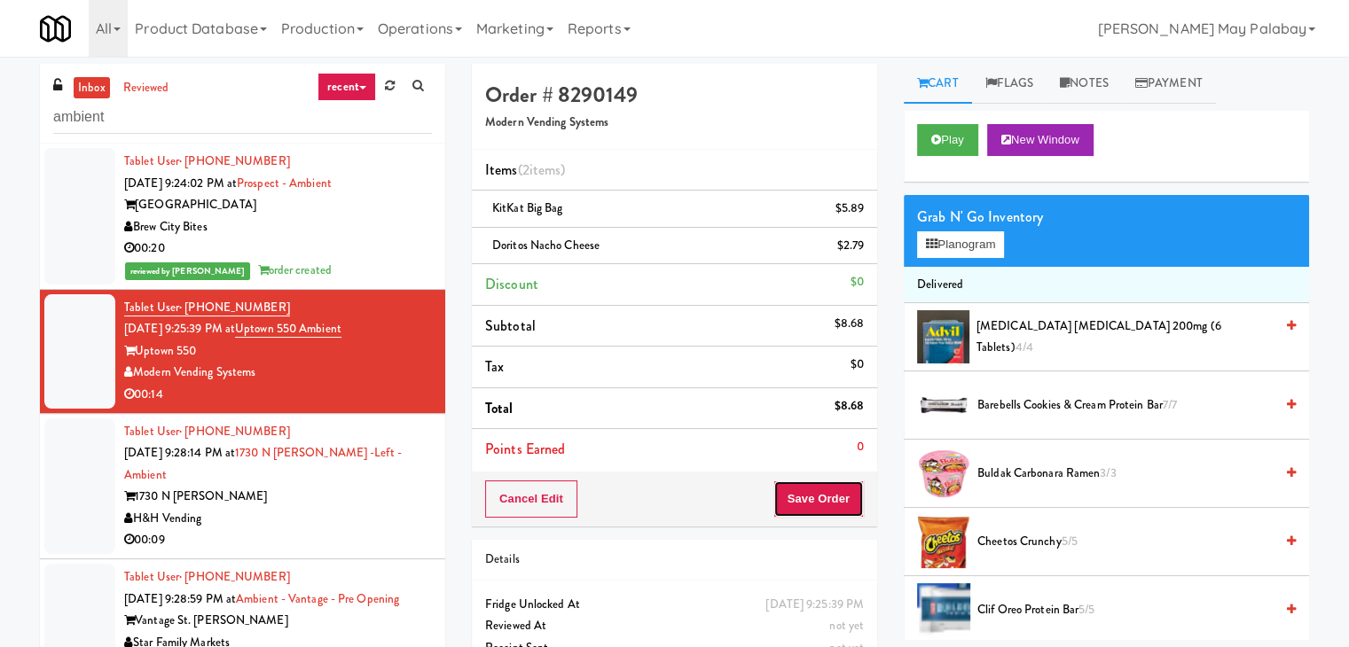
click at [788, 493] on button "Save Order" at bounding box center [818, 499] width 90 height 37
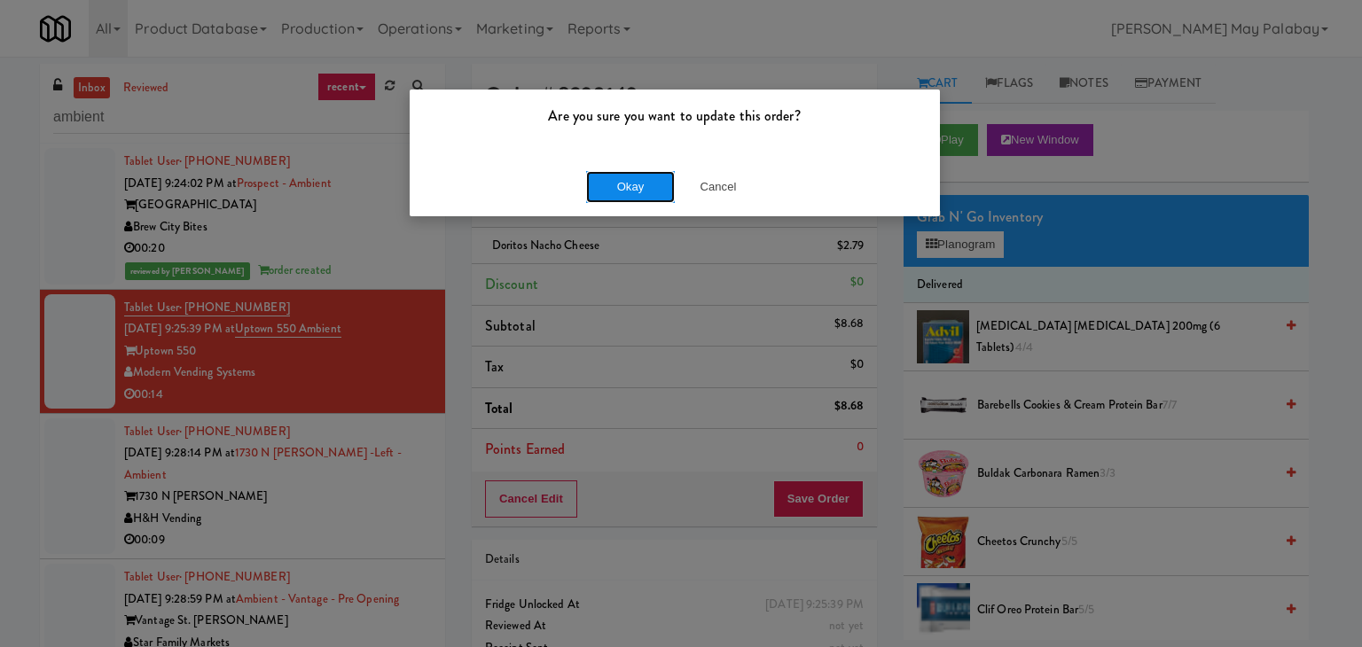
click at [629, 176] on button "Okay" at bounding box center [630, 187] width 89 height 32
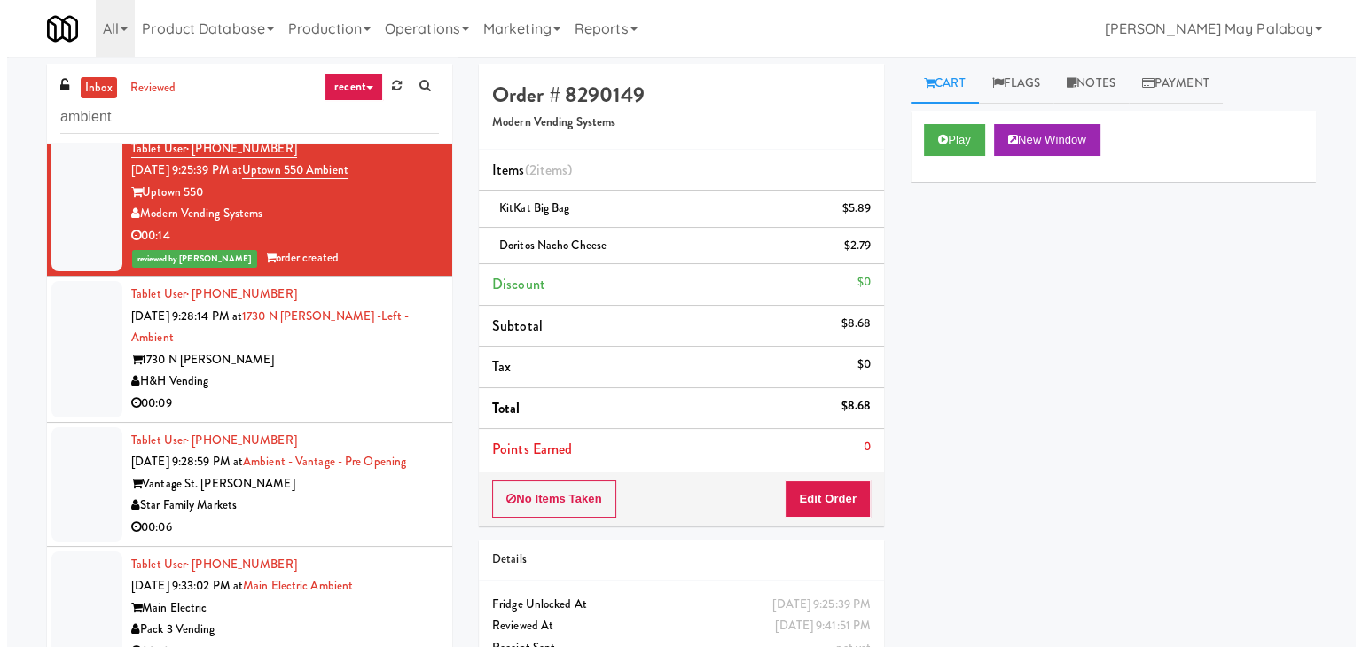
scroll to position [177, 0]
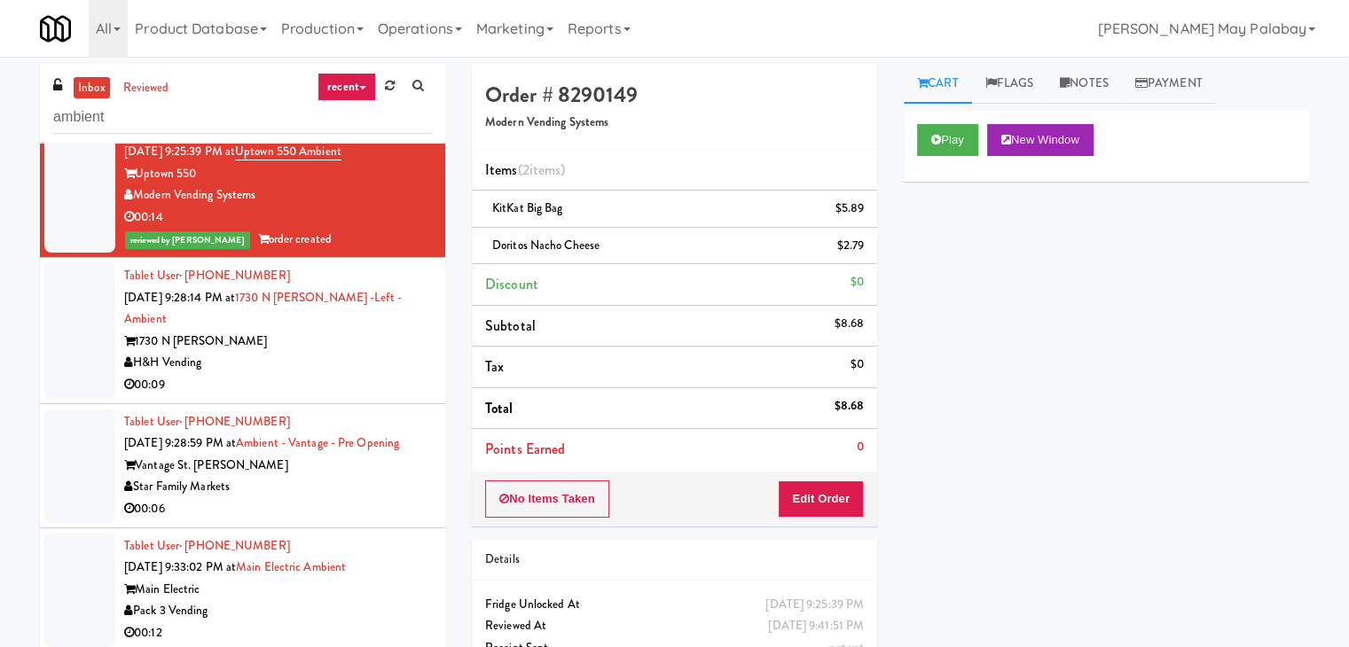
click at [359, 352] on div "H&H Vending" at bounding box center [278, 363] width 308 height 22
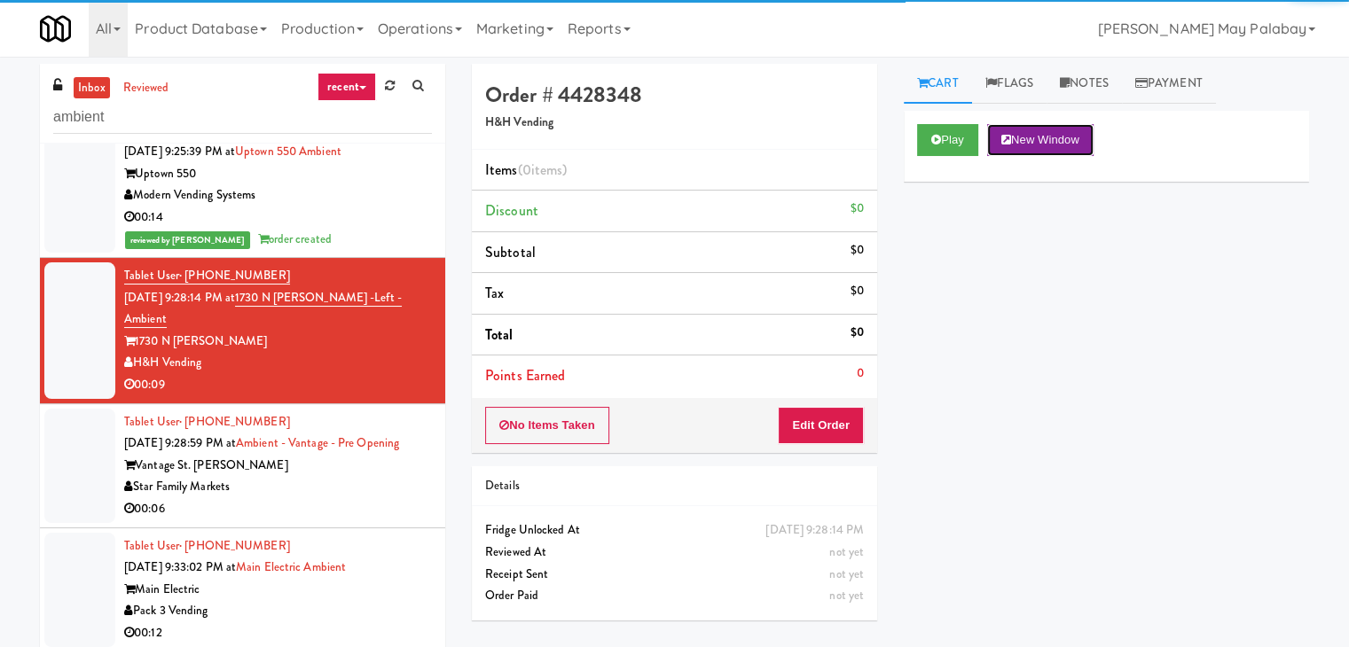
click at [1069, 132] on button "New Window" at bounding box center [1040, 140] width 106 height 32
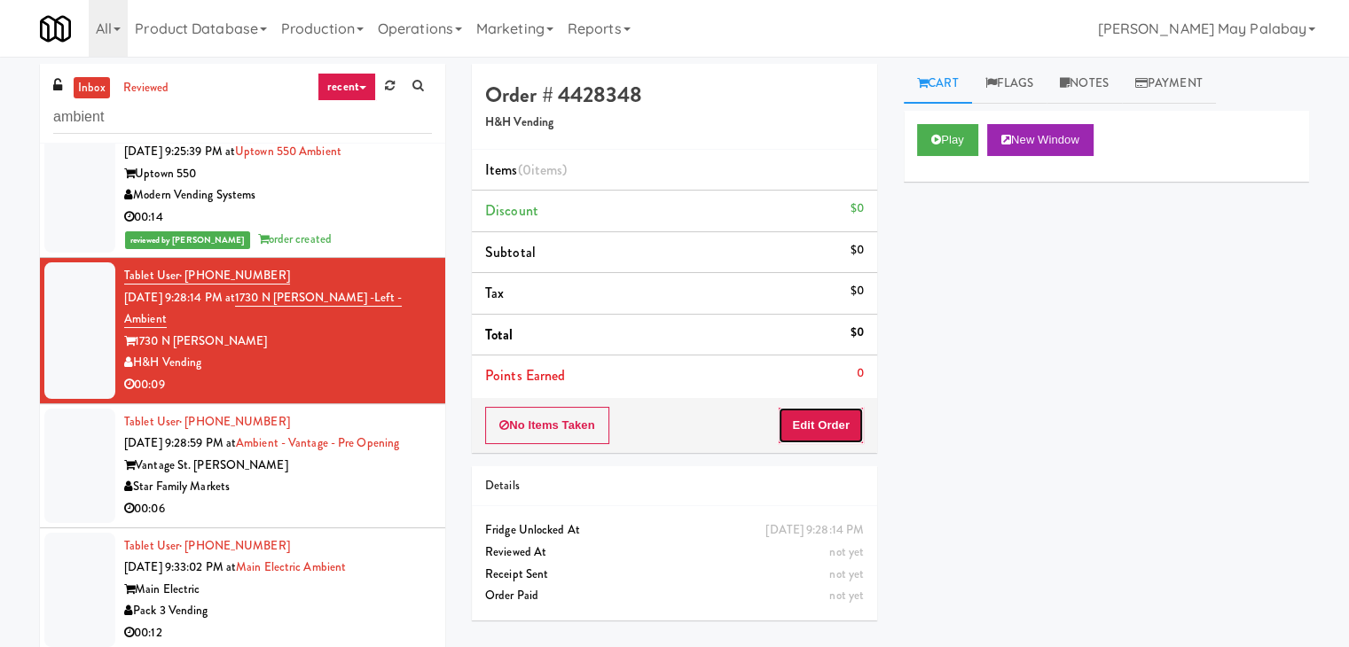
click at [827, 424] on button "Edit Order" at bounding box center [821, 425] width 86 height 37
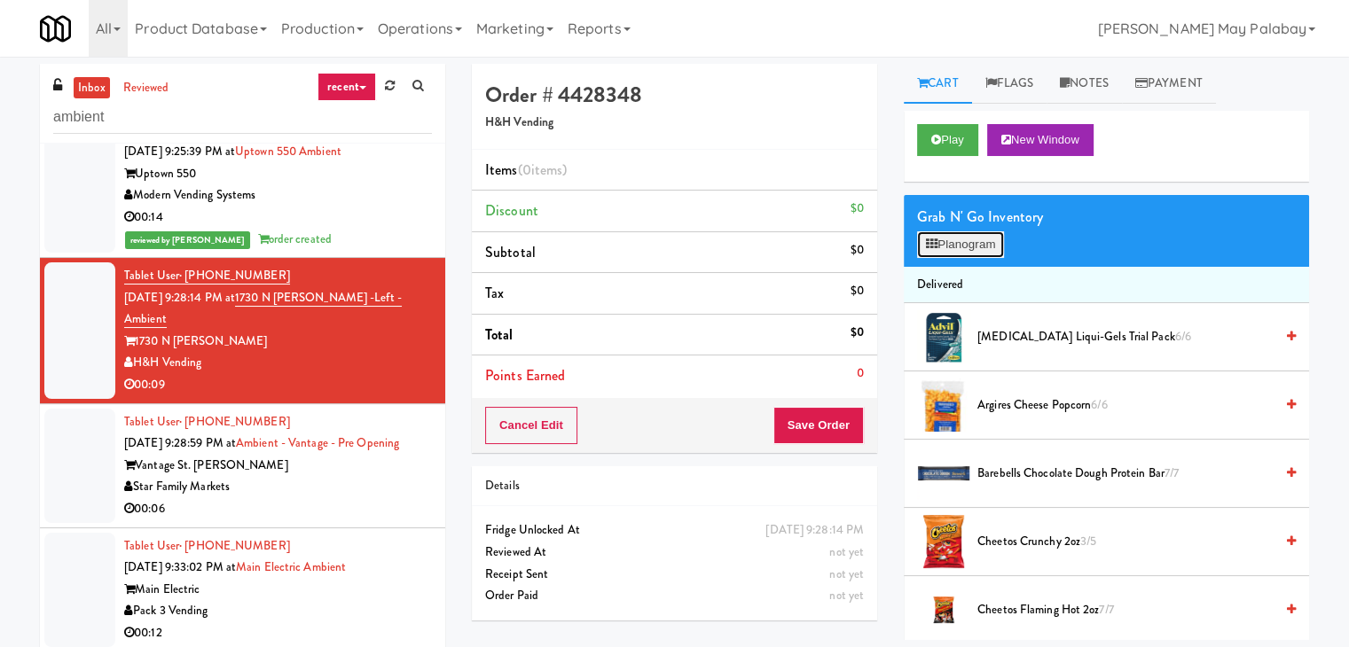
click at [987, 247] on button "Planogram" at bounding box center [960, 244] width 87 height 27
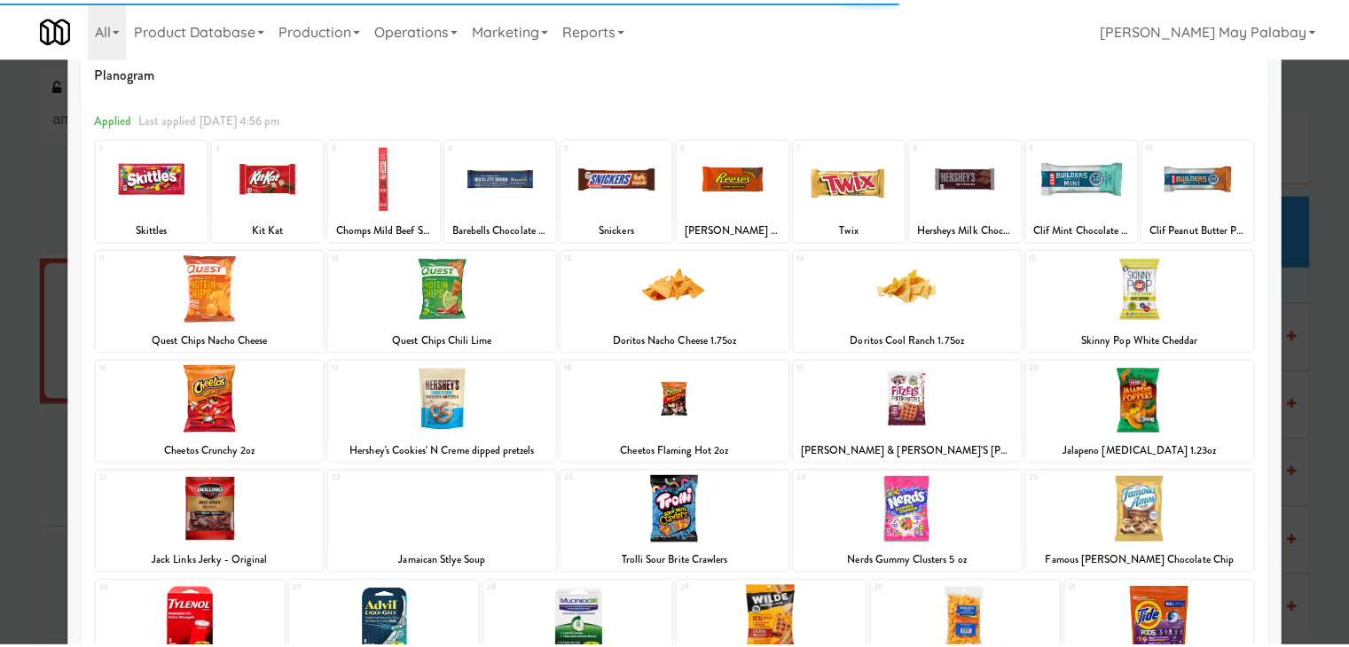
scroll to position [89, 0]
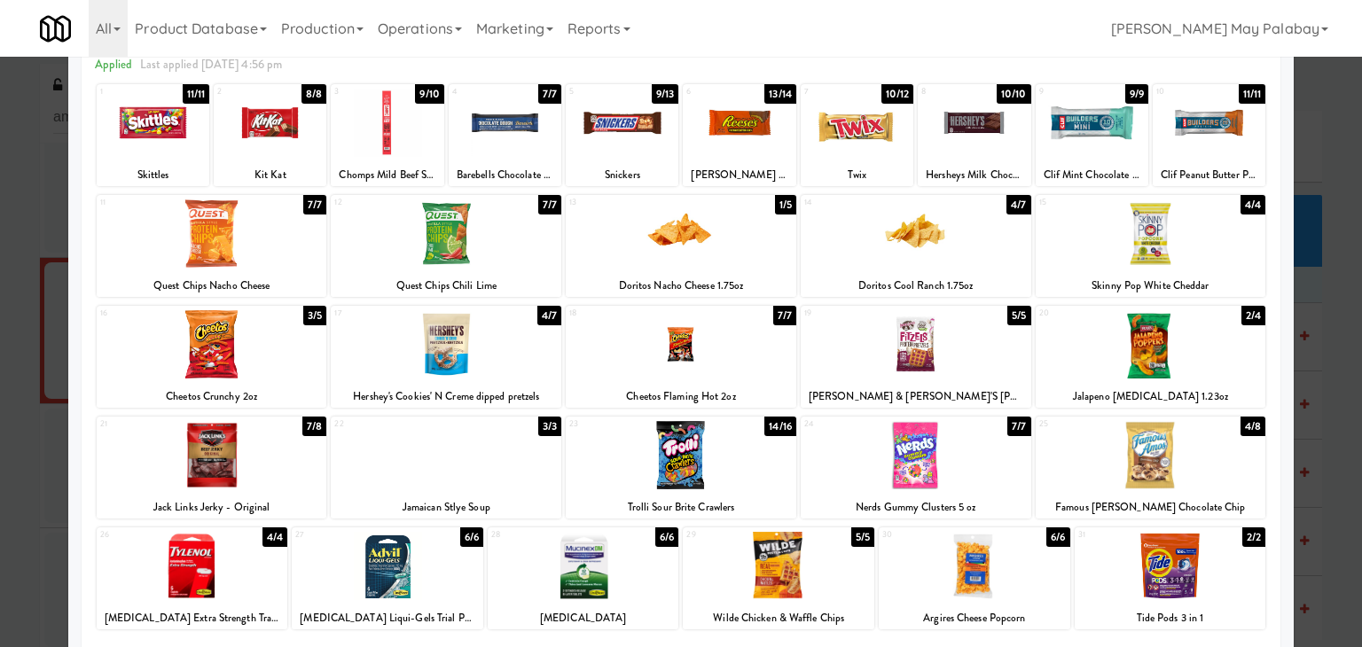
click at [1220, 449] on div at bounding box center [1151, 455] width 231 height 68
click at [1316, 408] on div at bounding box center [681, 323] width 1362 height 647
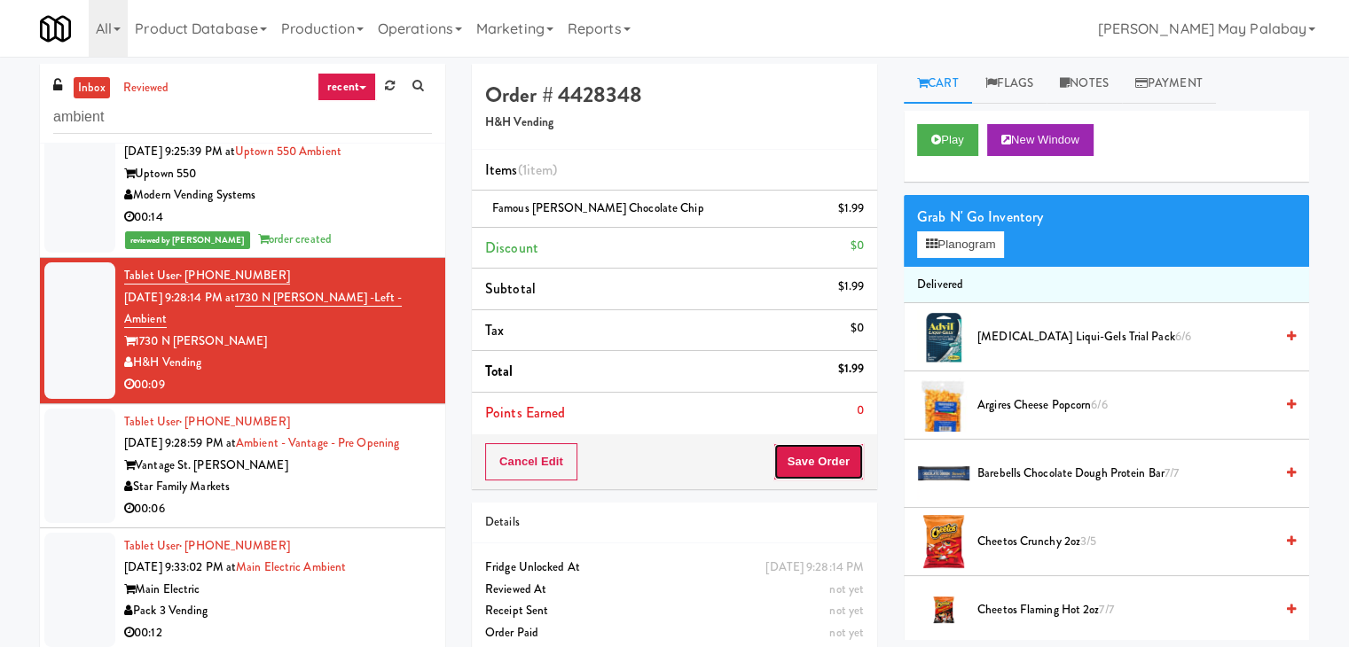
click at [809, 461] on button "Save Order" at bounding box center [818, 461] width 90 height 37
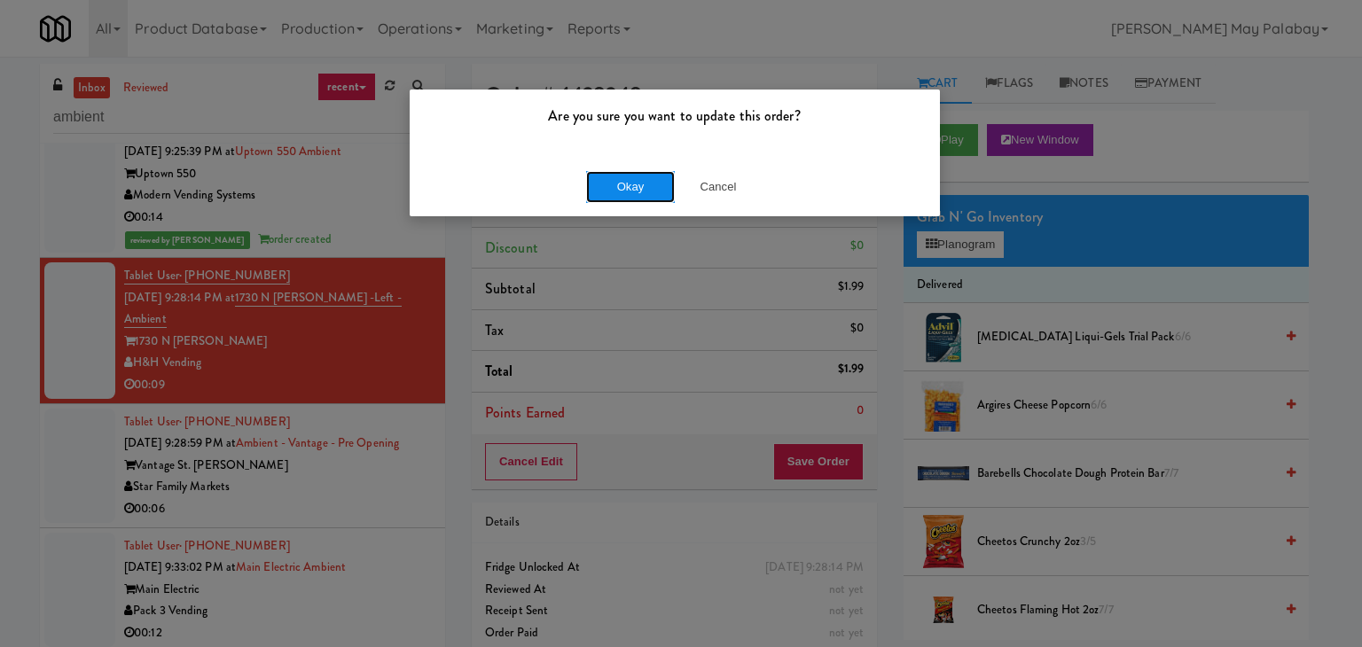
click at [631, 185] on button "Okay" at bounding box center [630, 187] width 89 height 32
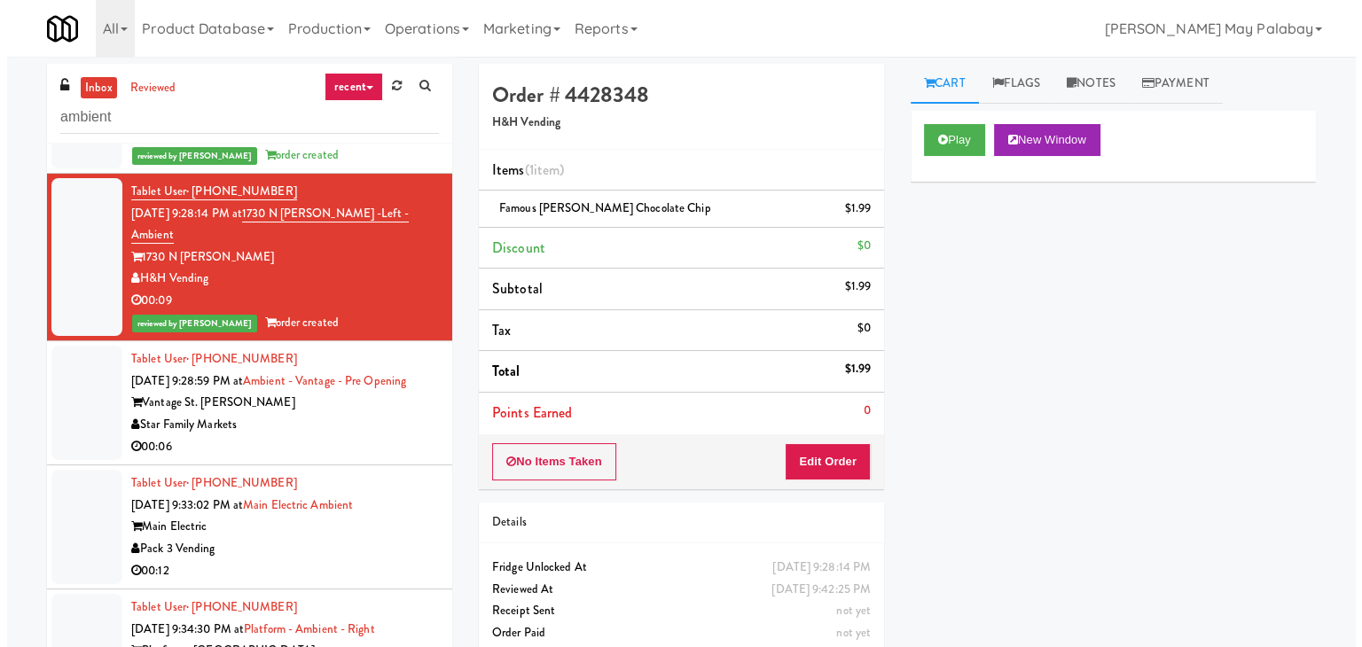
scroll to position [266, 0]
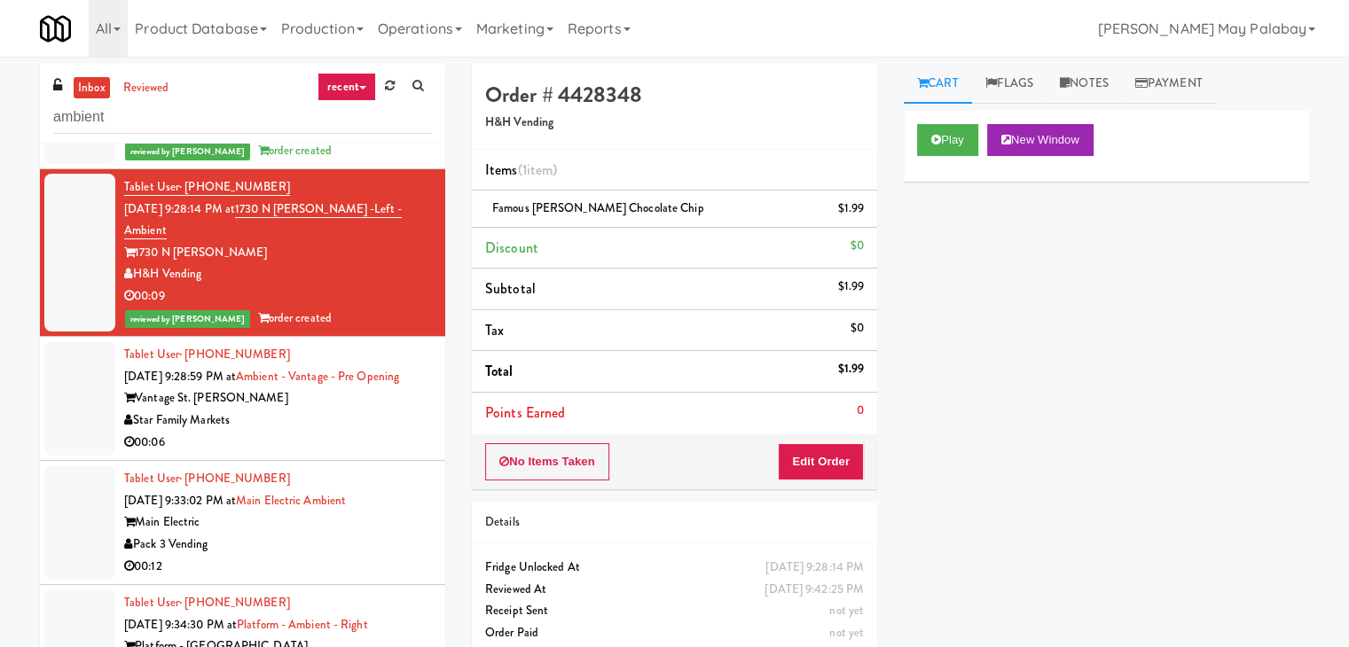
click at [383, 408] on div "Vantage St. [PERSON_NAME]" at bounding box center [278, 398] width 308 height 22
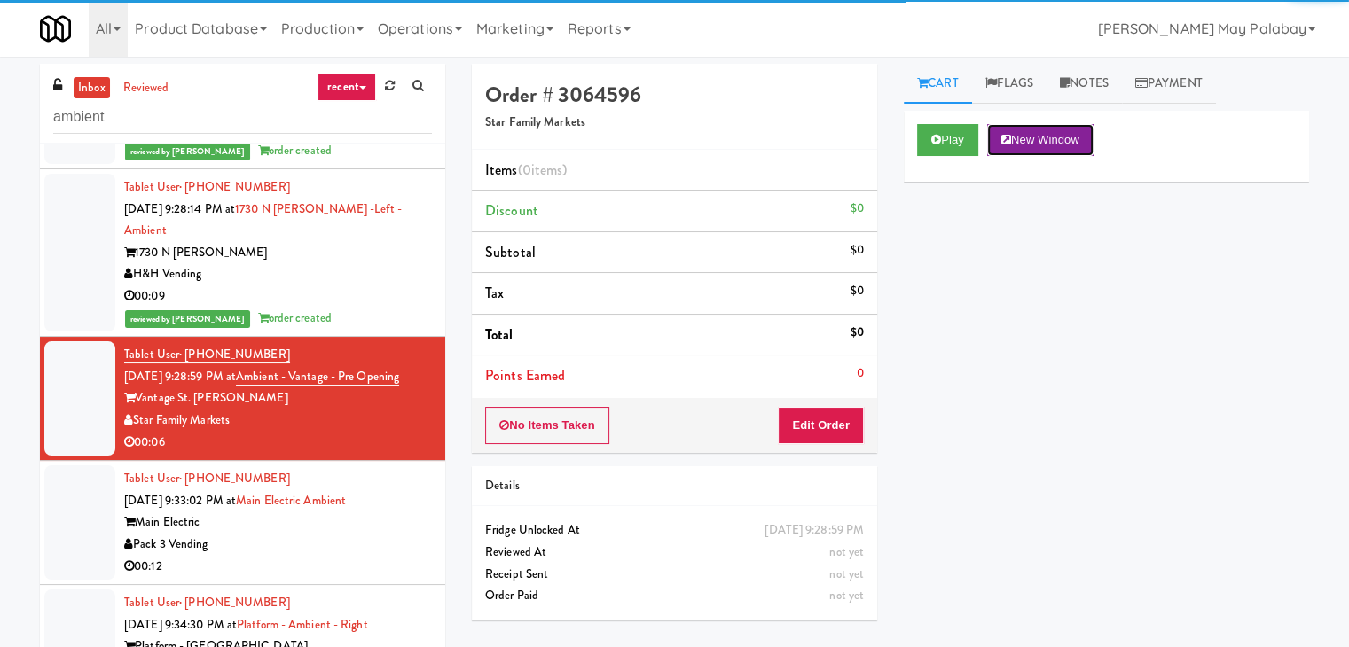
click at [1058, 137] on button "New Window" at bounding box center [1040, 140] width 106 height 32
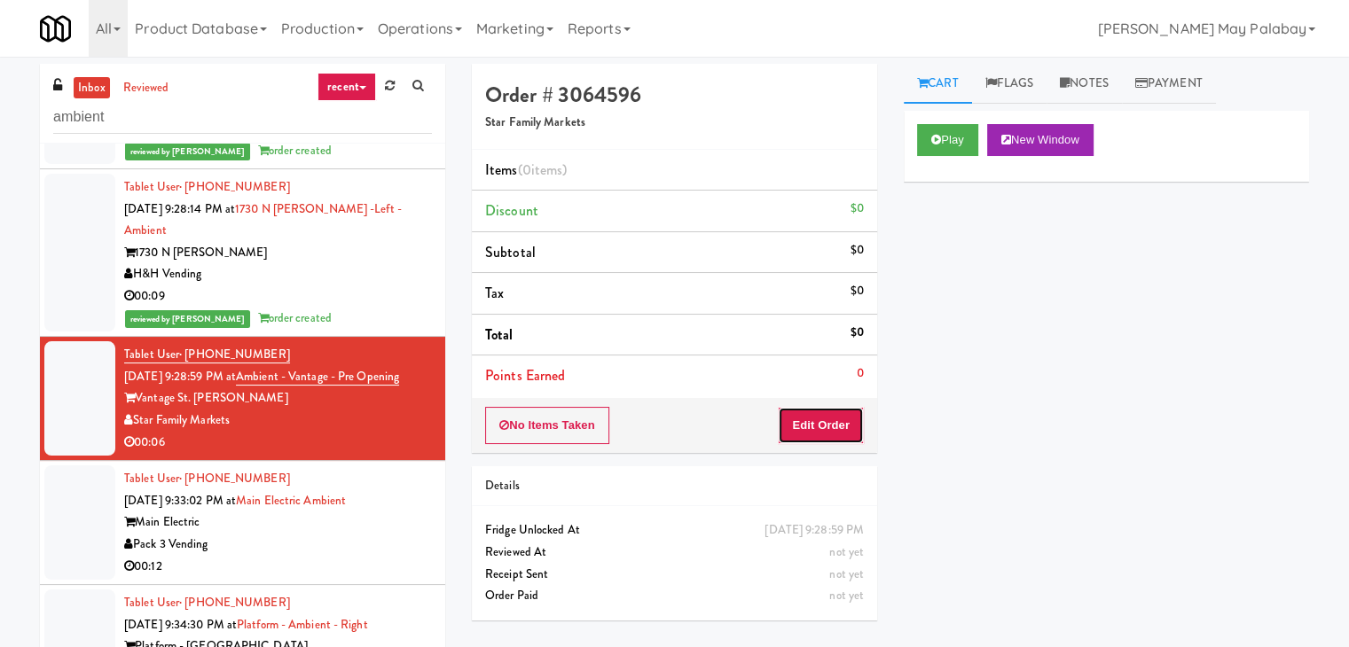
click at [841, 423] on button "Edit Order" at bounding box center [821, 425] width 86 height 37
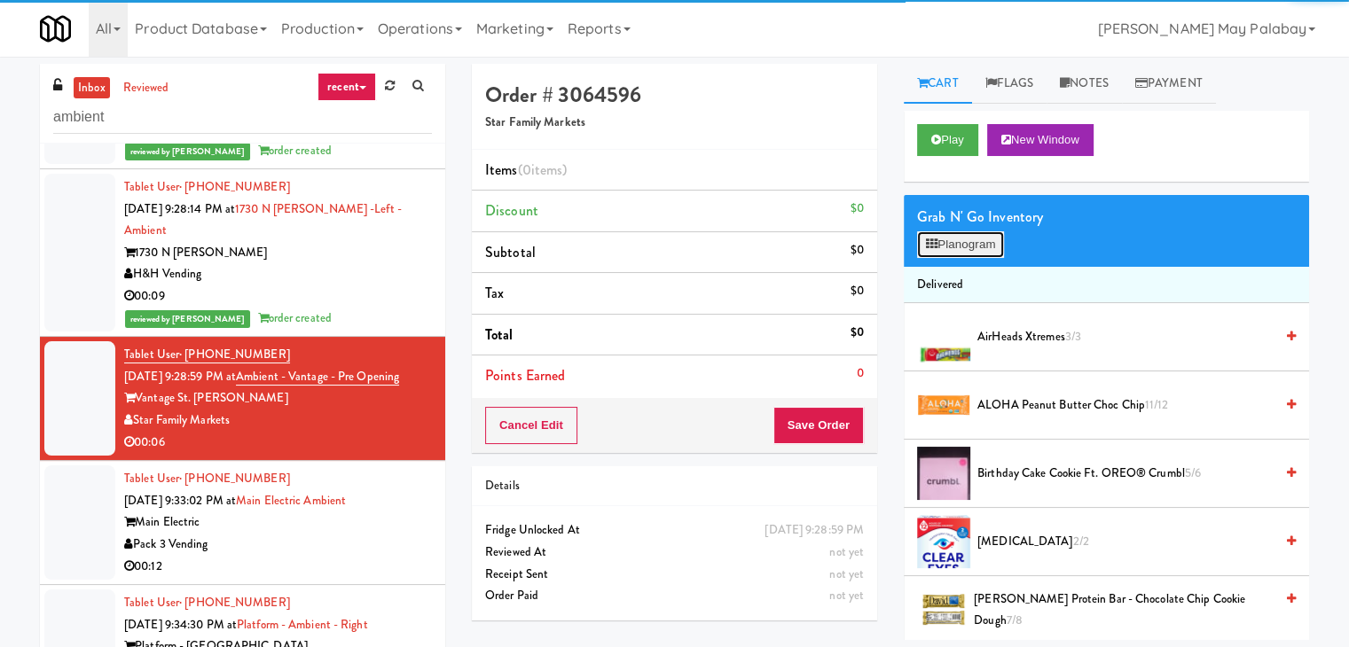
click at [945, 242] on button "Planogram" at bounding box center [960, 244] width 87 height 27
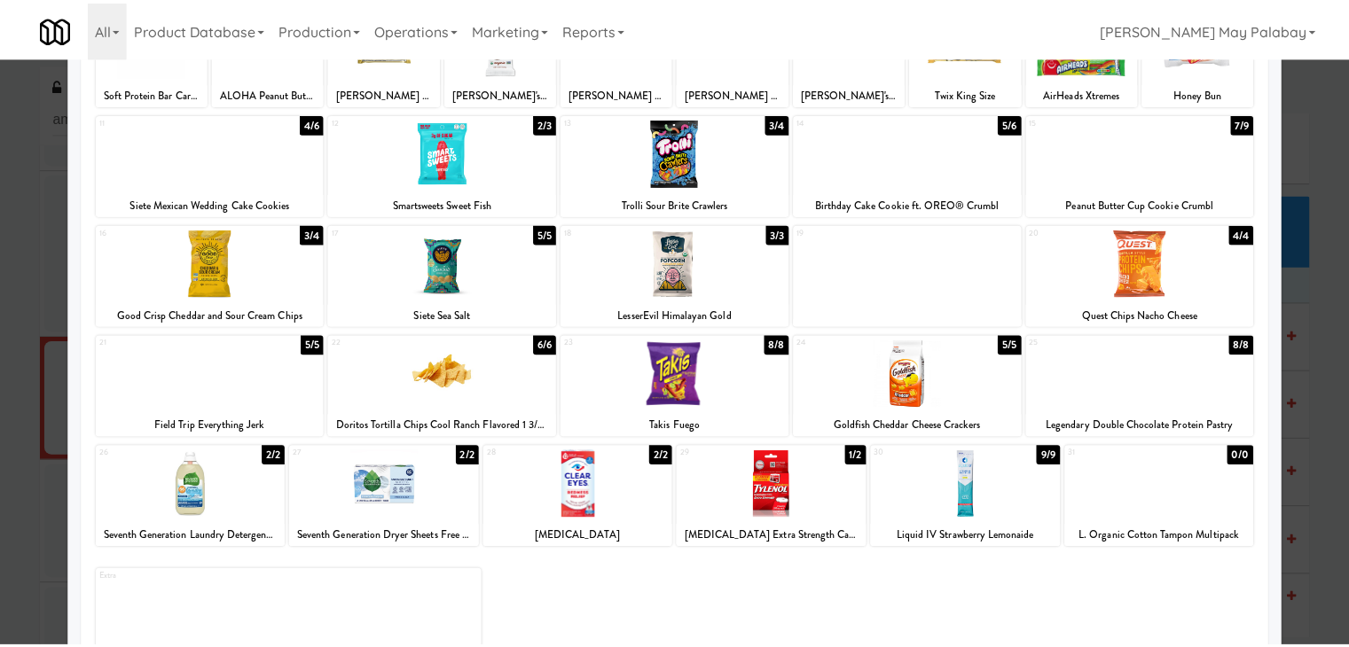
scroll to position [177, 0]
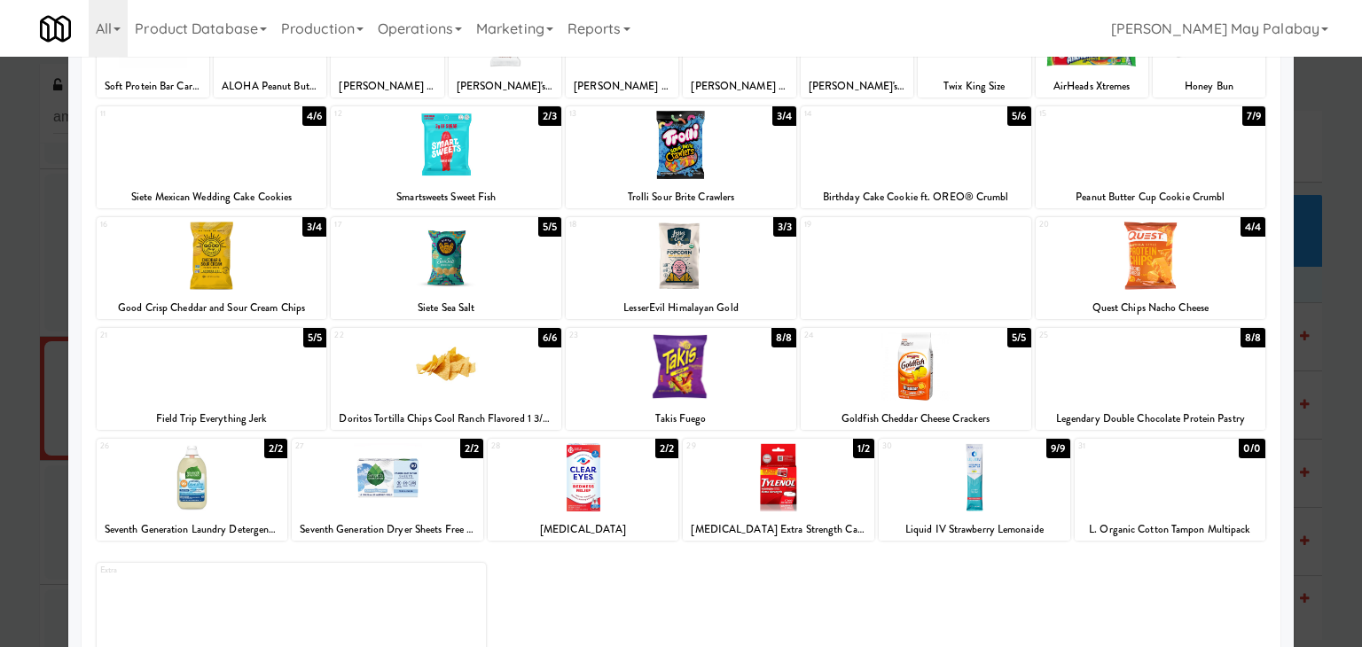
click at [1038, 504] on div at bounding box center [975, 477] width 192 height 68
click at [1326, 309] on div at bounding box center [681, 323] width 1362 height 647
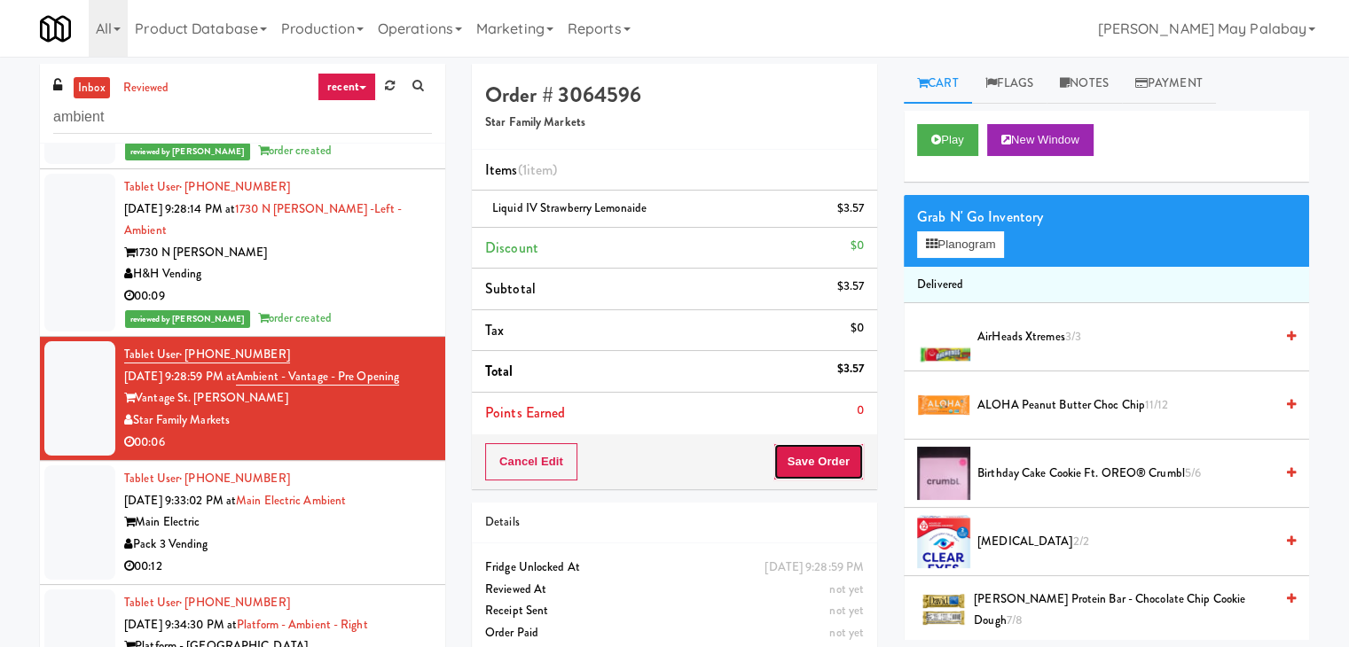
click at [817, 457] on button "Save Order" at bounding box center [818, 461] width 90 height 37
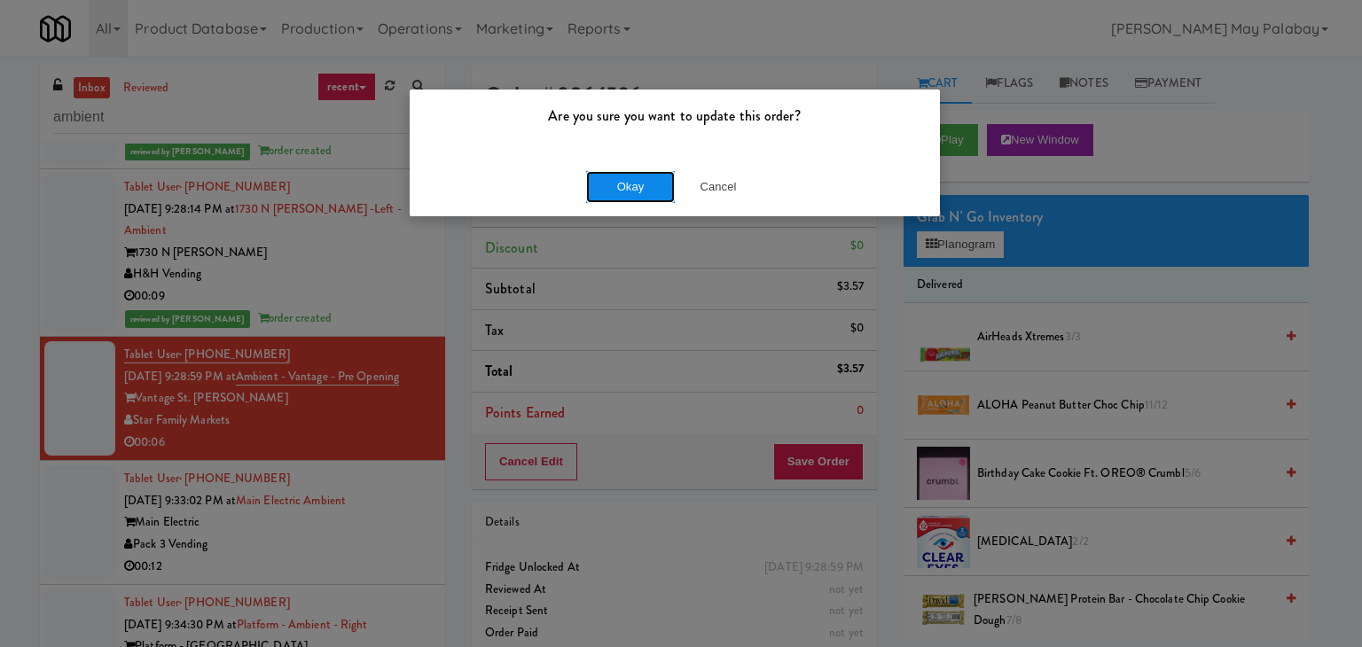
click at [617, 185] on button "Okay" at bounding box center [630, 187] width 89 height 32
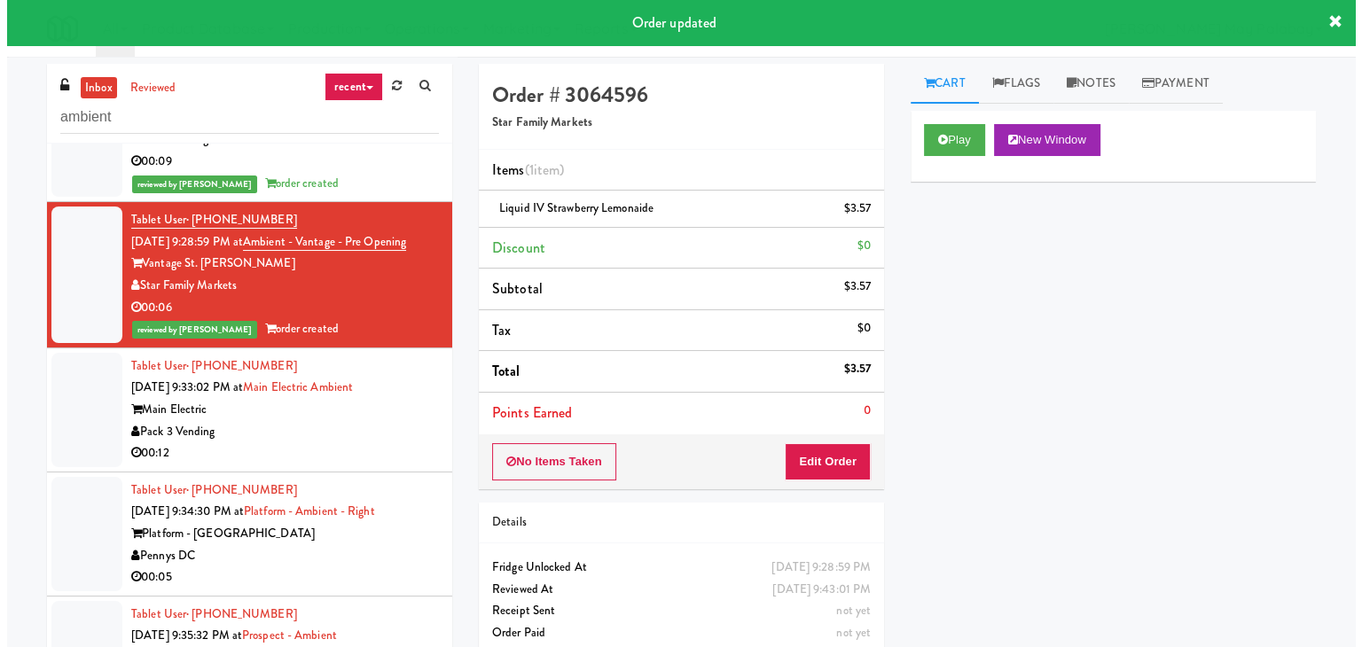
scroll to position [443, 0]
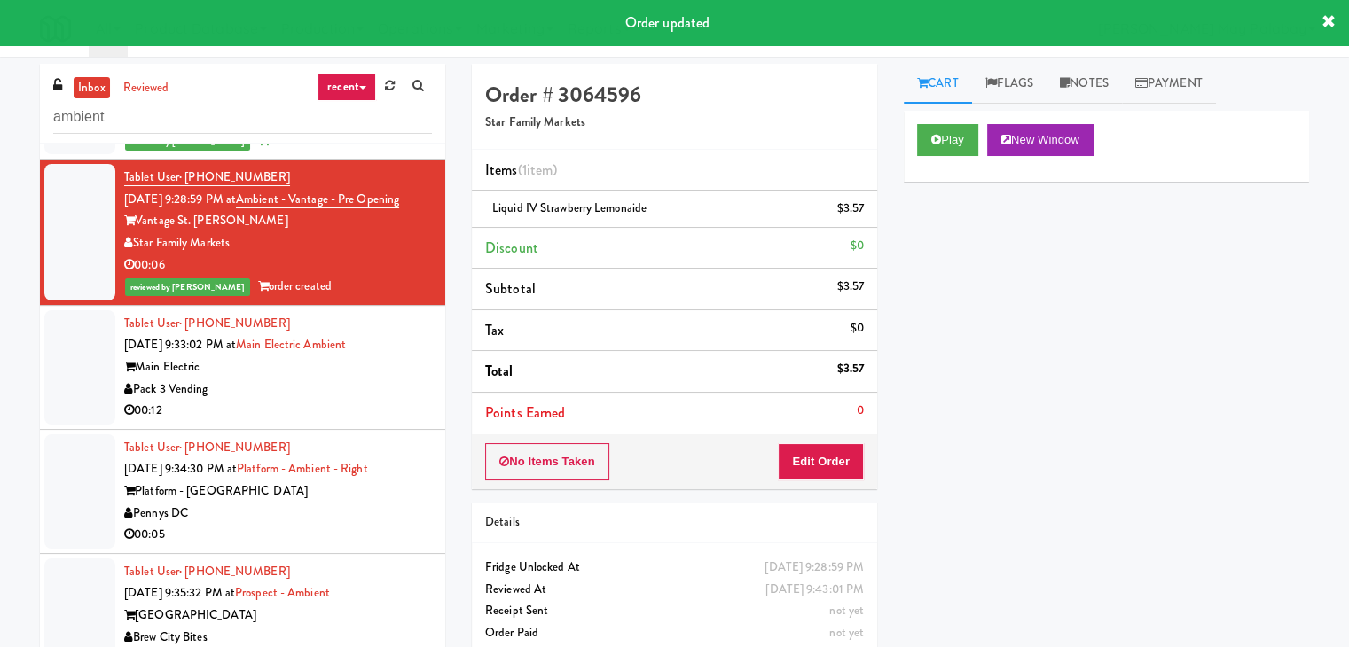
click at [317, 356] on div "Main Electric" at bounding box center [278, 367] width 308 height 22
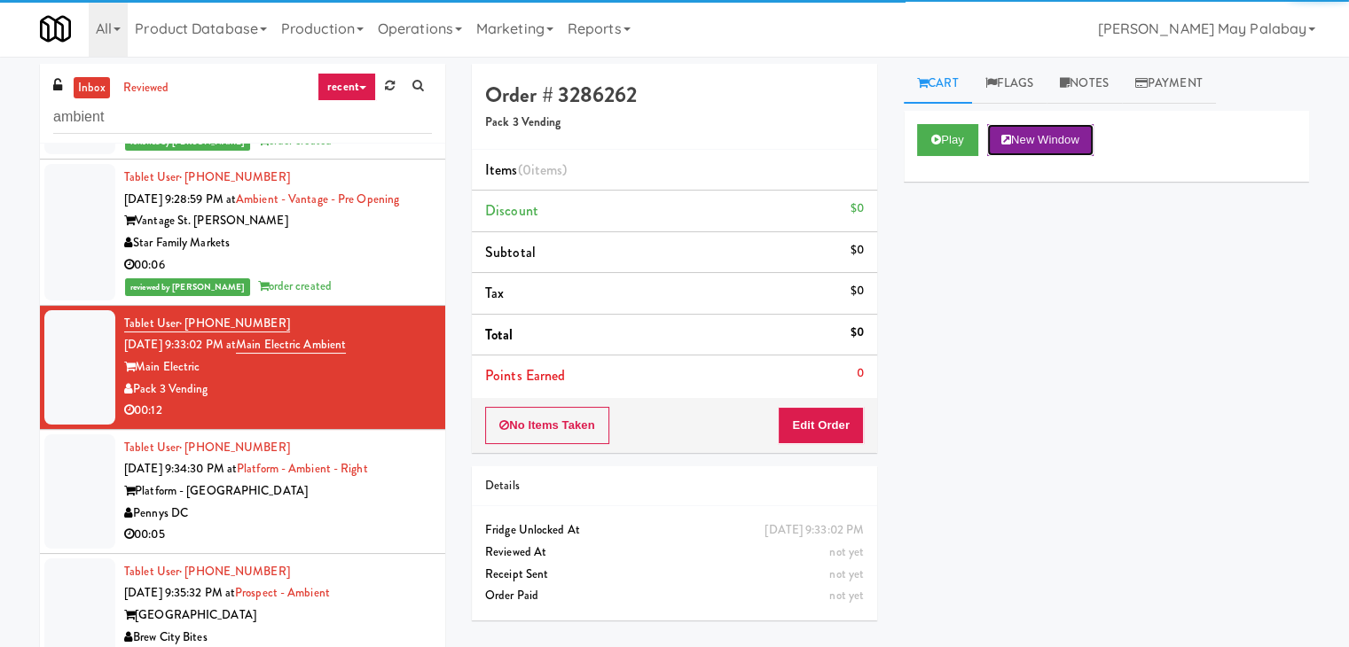
click at [1044, 134] on button "New Window" at bounding box center [1040, 140] width 106 height 32
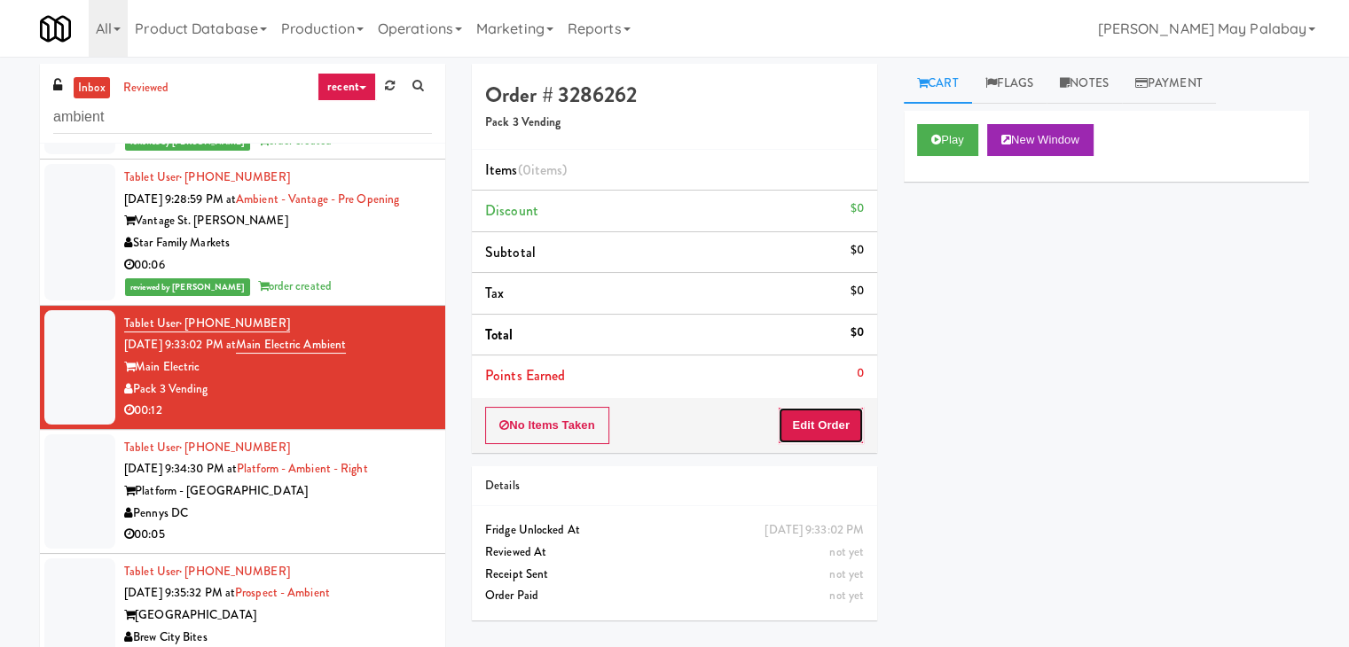
click at [806, 425] on button "Edit Order" at bounding box center [821, 425] width 86 height 37
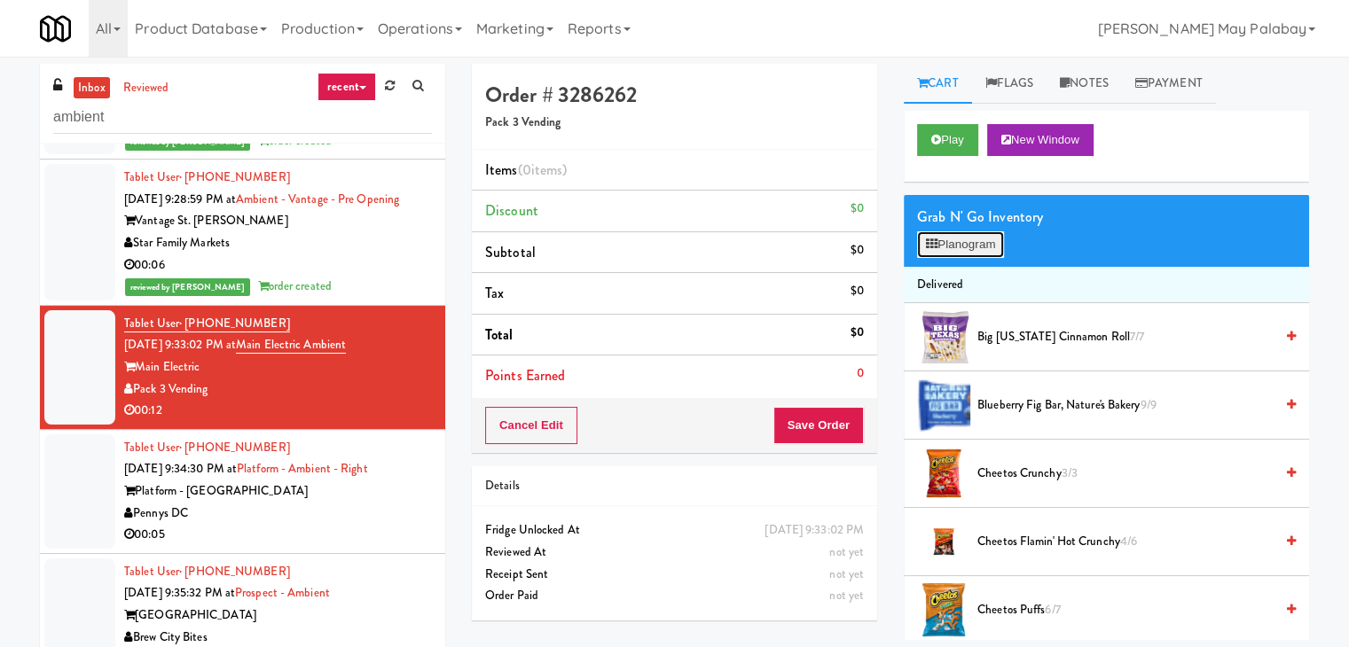
click at [947, 244] on button "Planogram" at bounding box center [960, 244] width 87 height 27
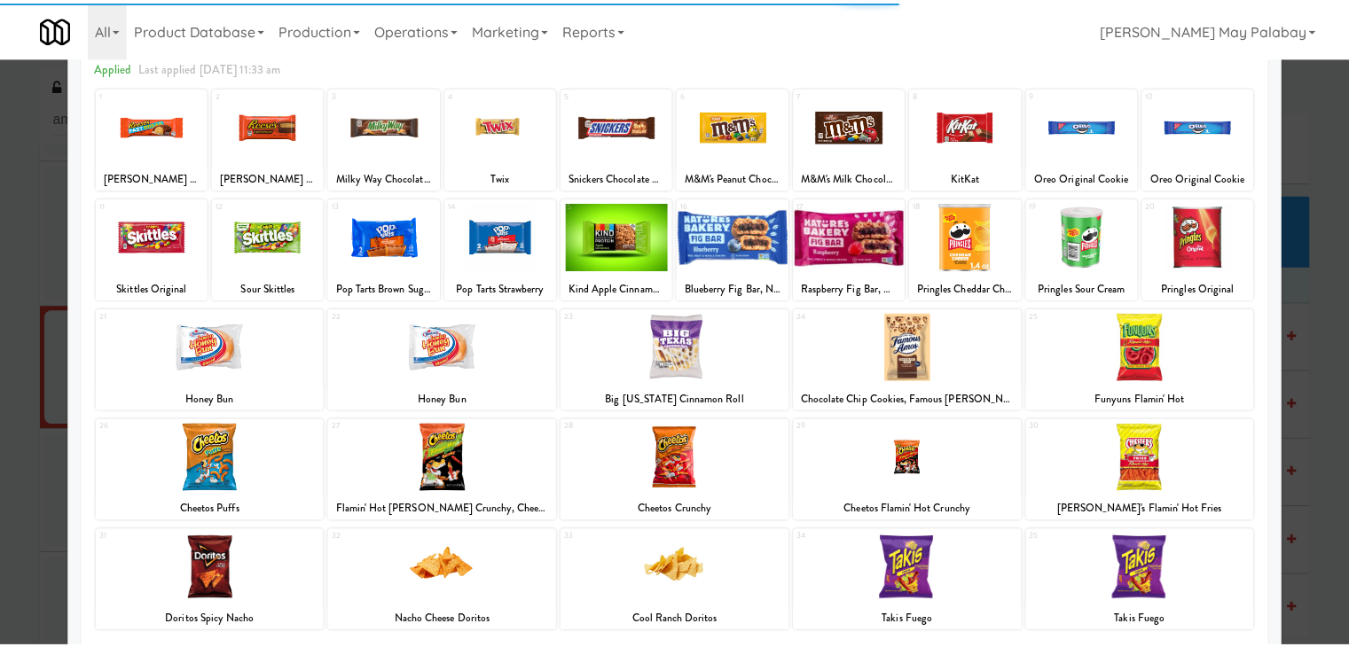
scroll to position [89, 0]
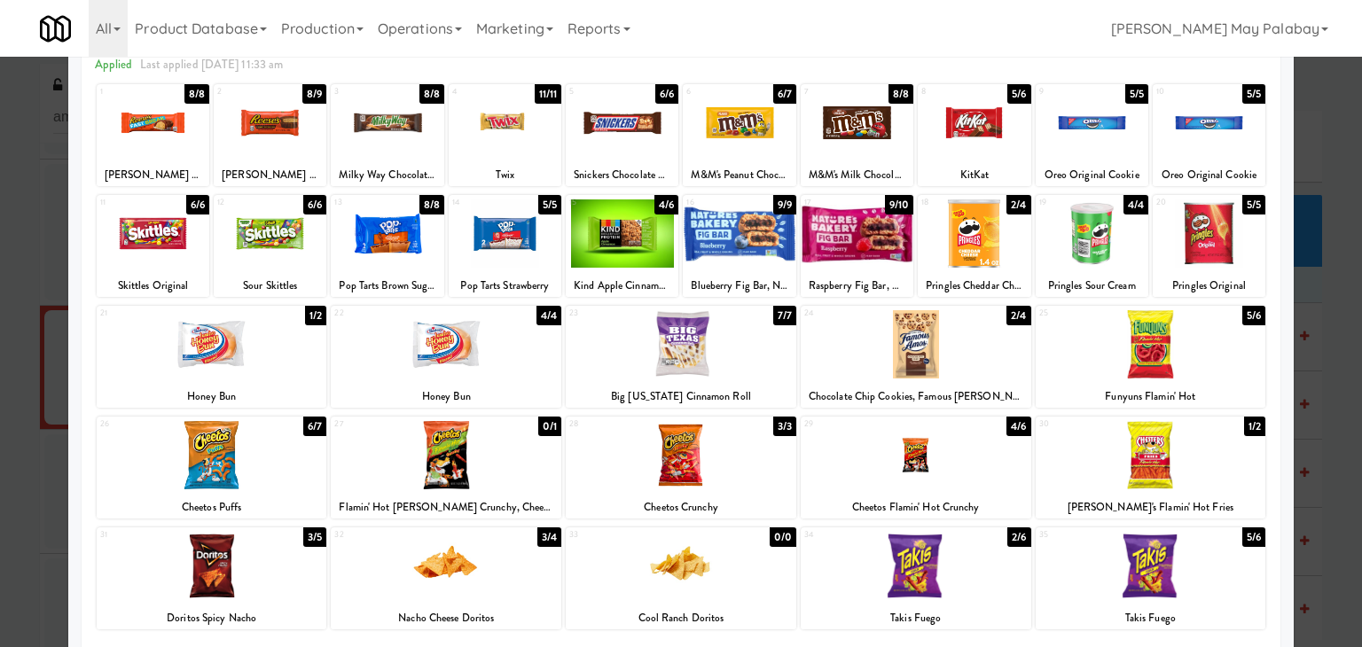
click at [985, 491] on div "29 4/6 Cheetos Flamin' Hot Crunchy" at bounding box center [916, 468] width 231 height 102
click at [412, 258] on div at bounding box center [387, 233] width 113 height 68
click at [1325, 281] on div at bounding box center [681, 323] width 1362 height 647
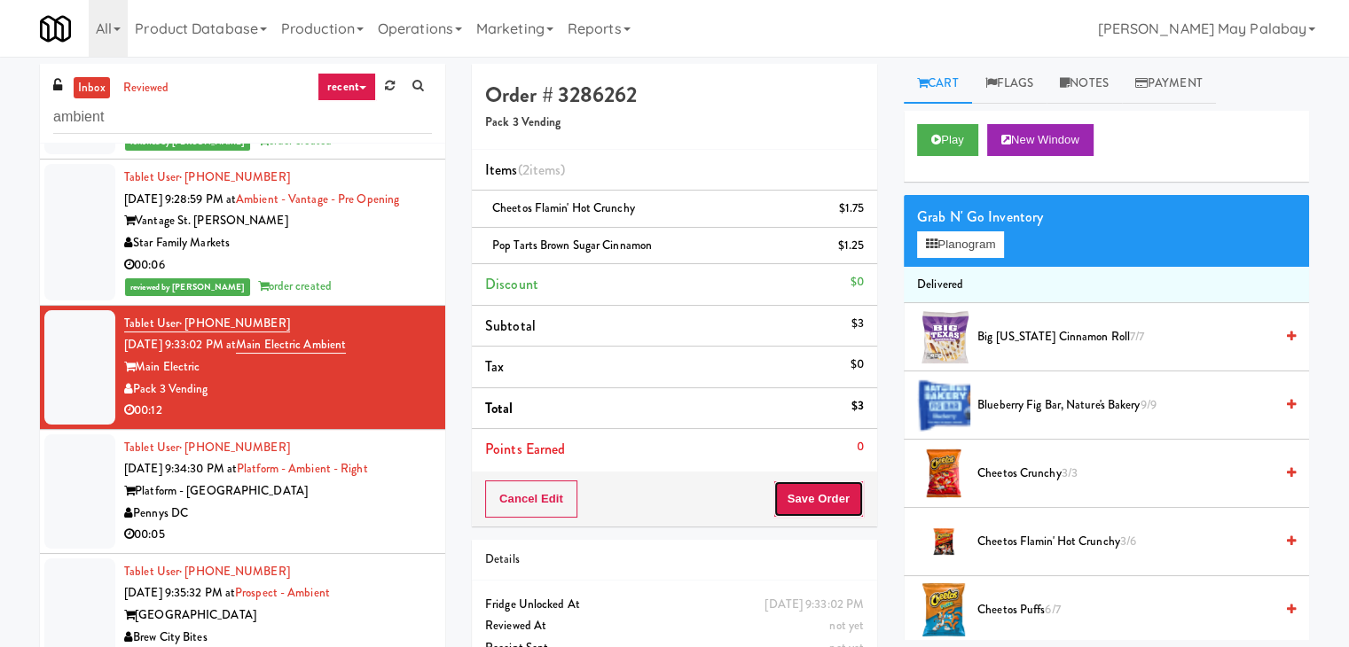
click at [814, 491] on button "Save Order" at bounding box center [818, 499] width 90 height 37
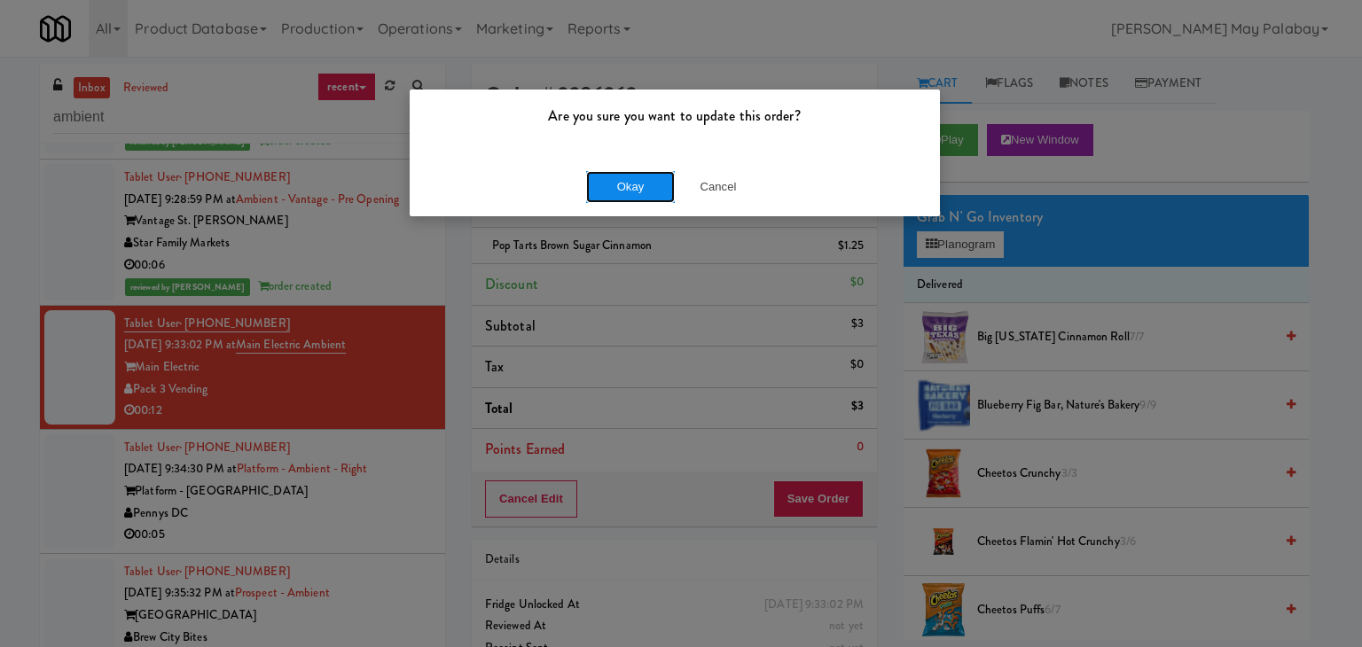
click at [648, 178] on button "Okay" at bounding box center [630, 187] width 89 height 32
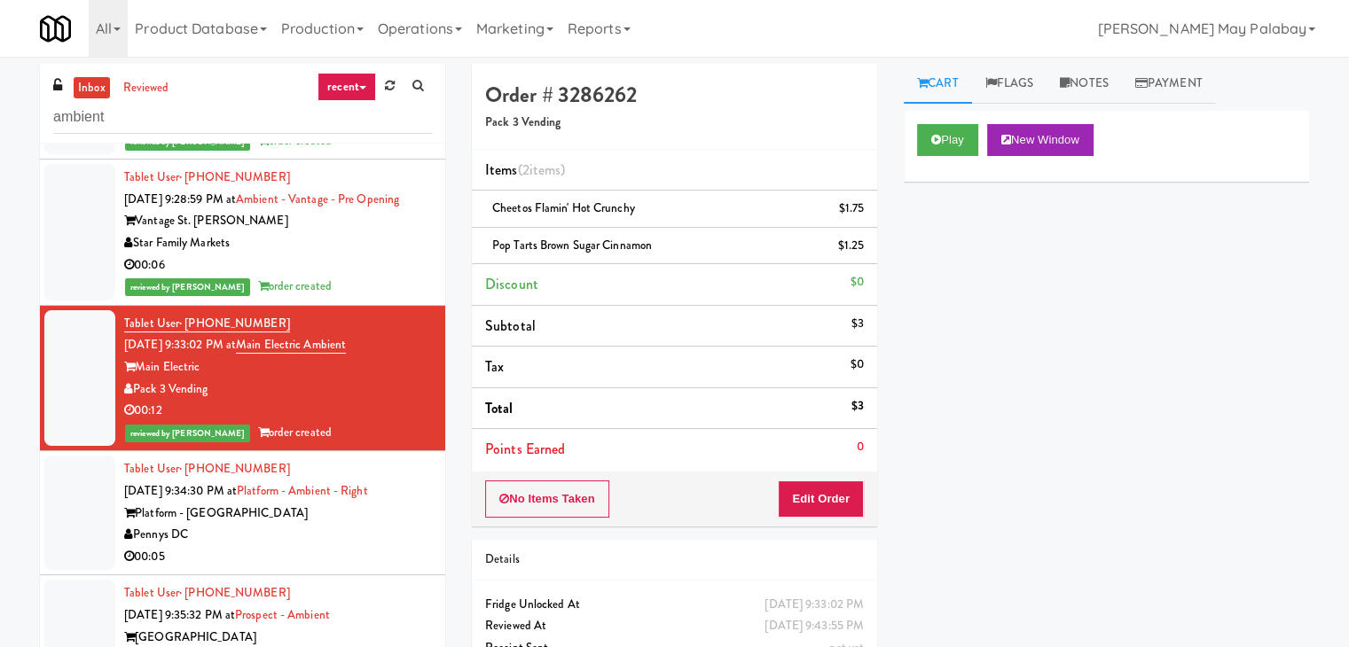
click at [303, 549] on div "00:05" at bounding box center [278, 557] width 308 height 22
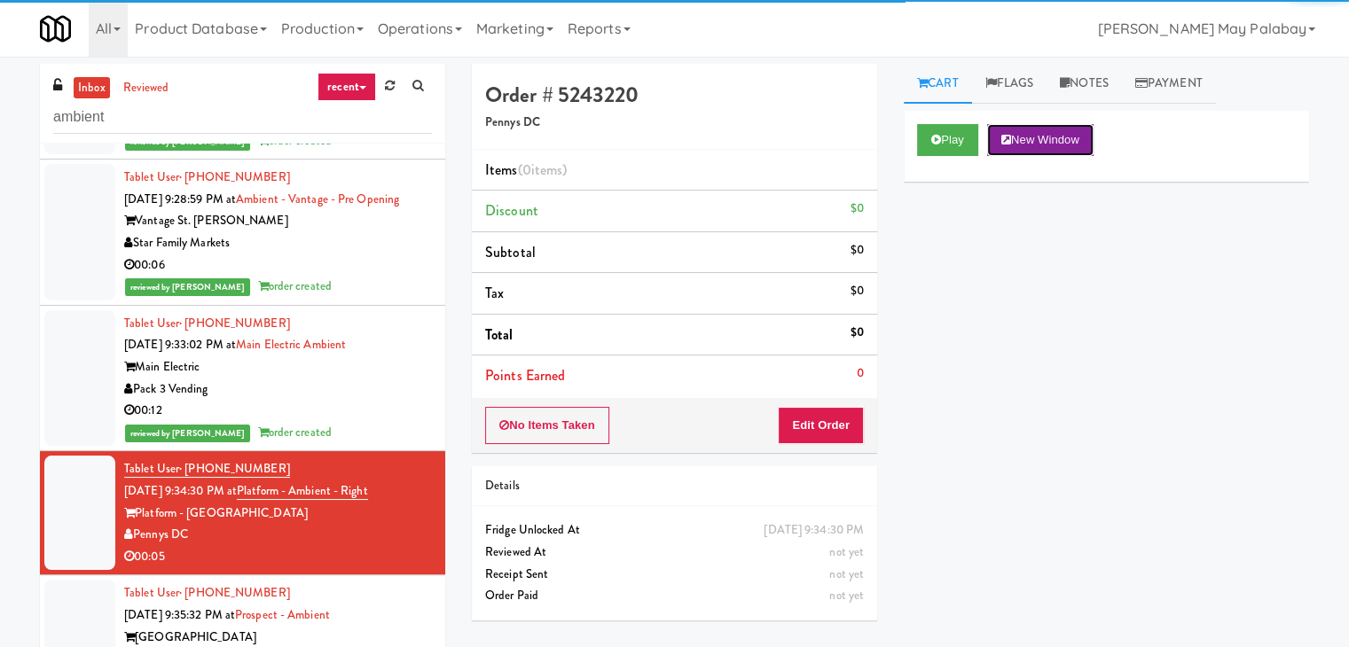
click at [1071, 143] on button "New Window" at bounding box center [1040, 140] width 106 height 32
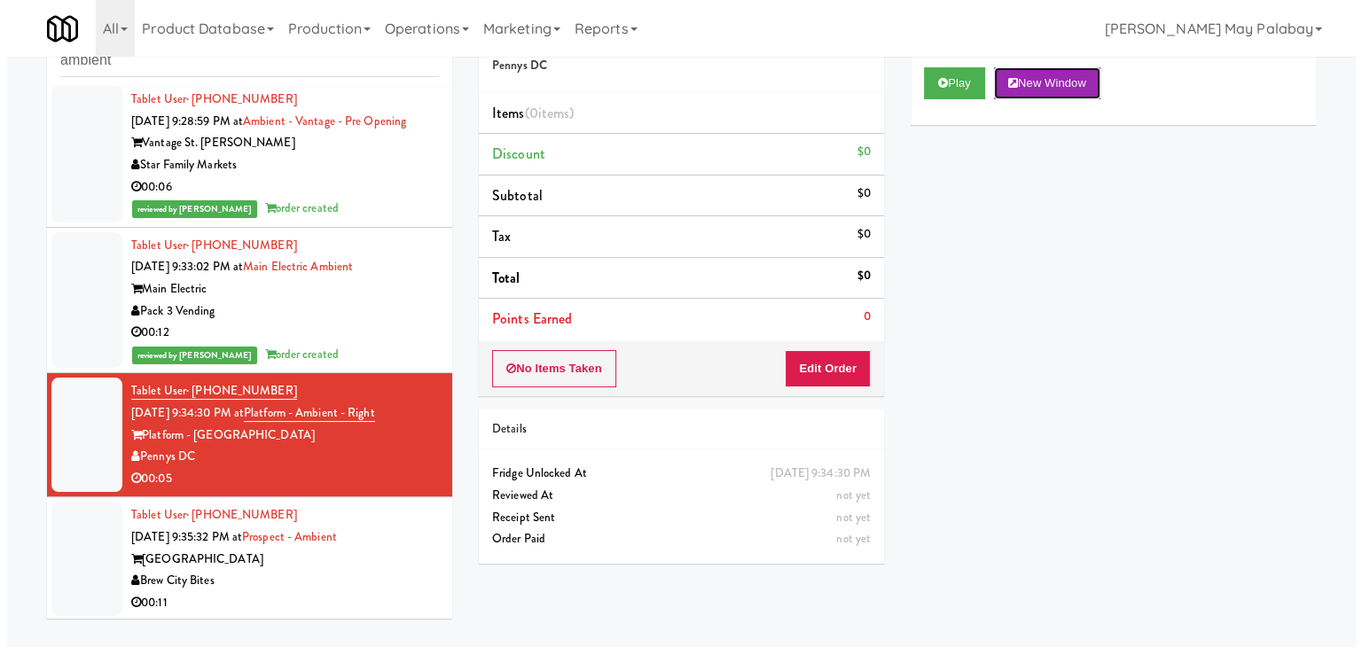
scroll to position [465, 0]
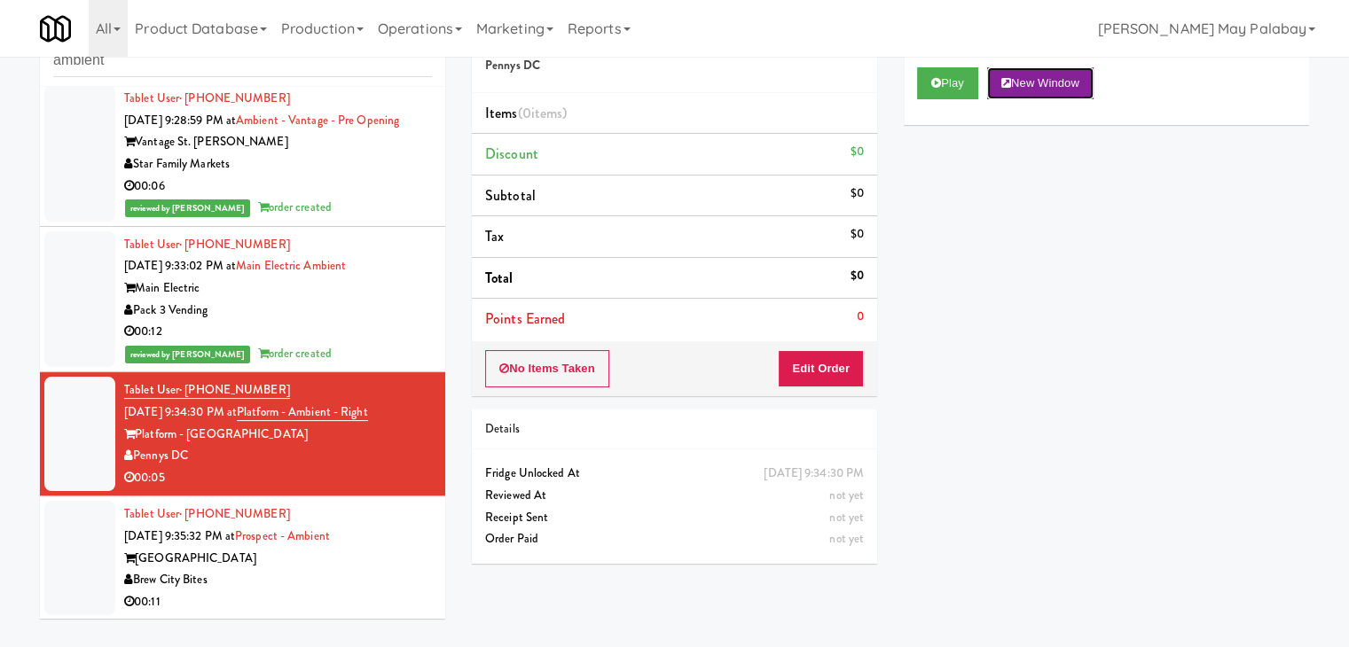
click at [1036, 88] on button "New Window" at bounding box center [1040, 83] width 106 height 32
click at [833, 365] on button "Edit Order" at bounding box center [821, 368] width 86 height 37
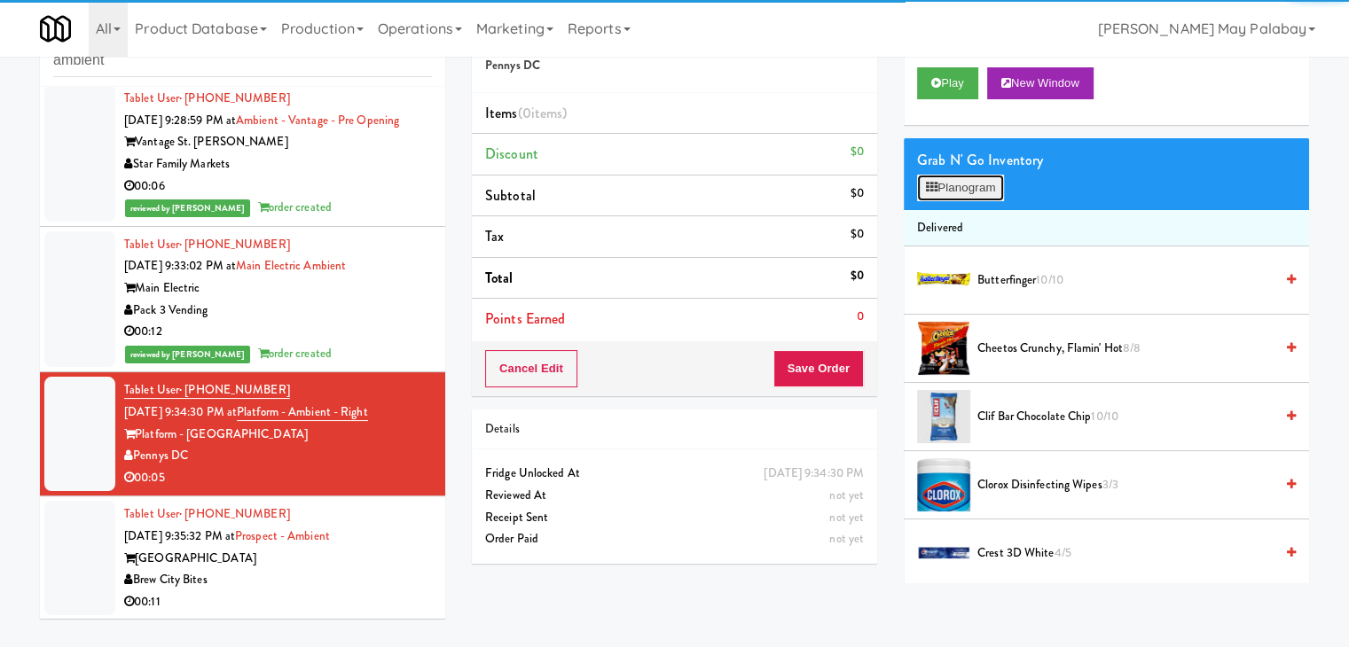
click at [968, 195] on button "Planogram" at bounding box center [960, 188] width 87 height 27
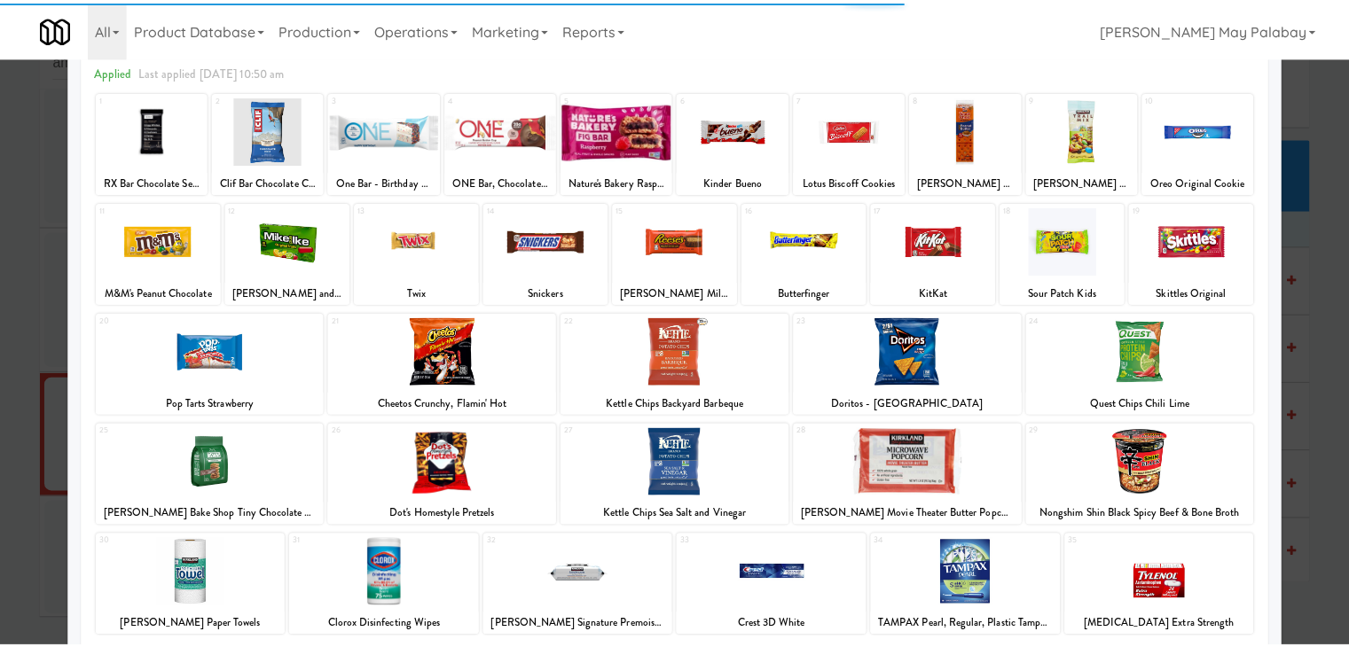
scroll to position [89, 0]
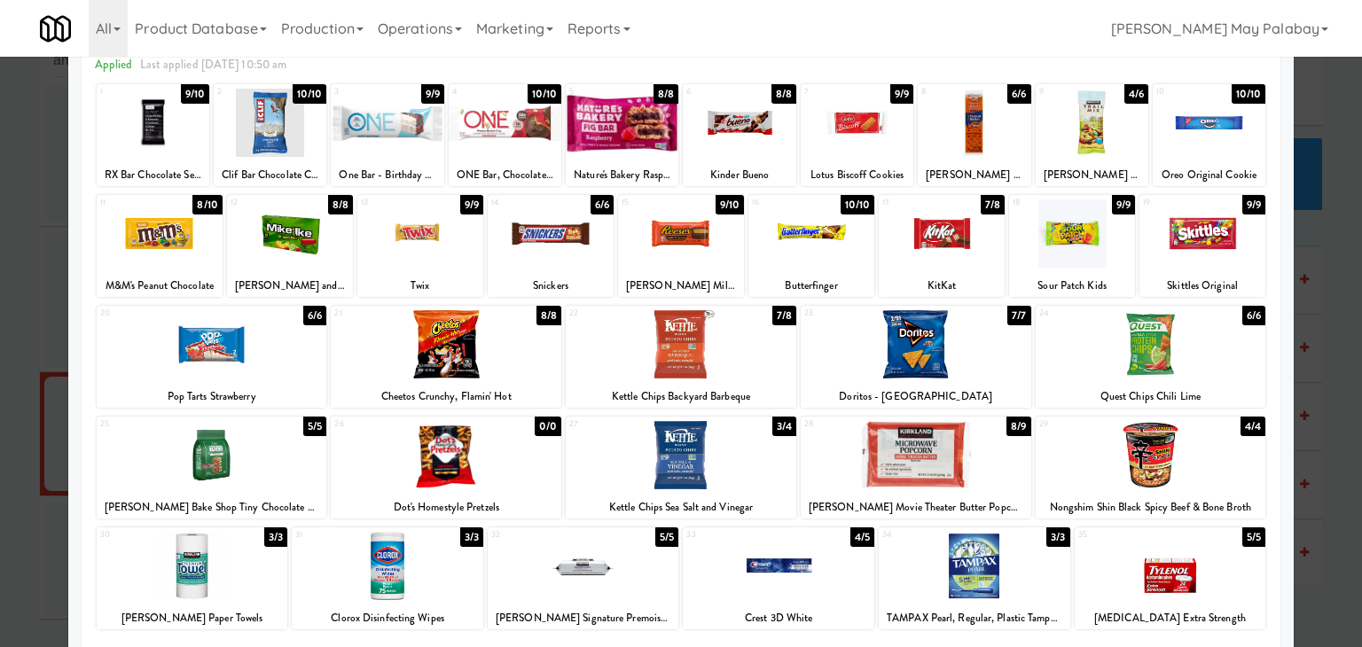
click at [874, 144] on div at bounding box center [857, 123] width 113 height 68
click at [1337, 336] on div at bounding box center [681, 323] width 1362 height 647
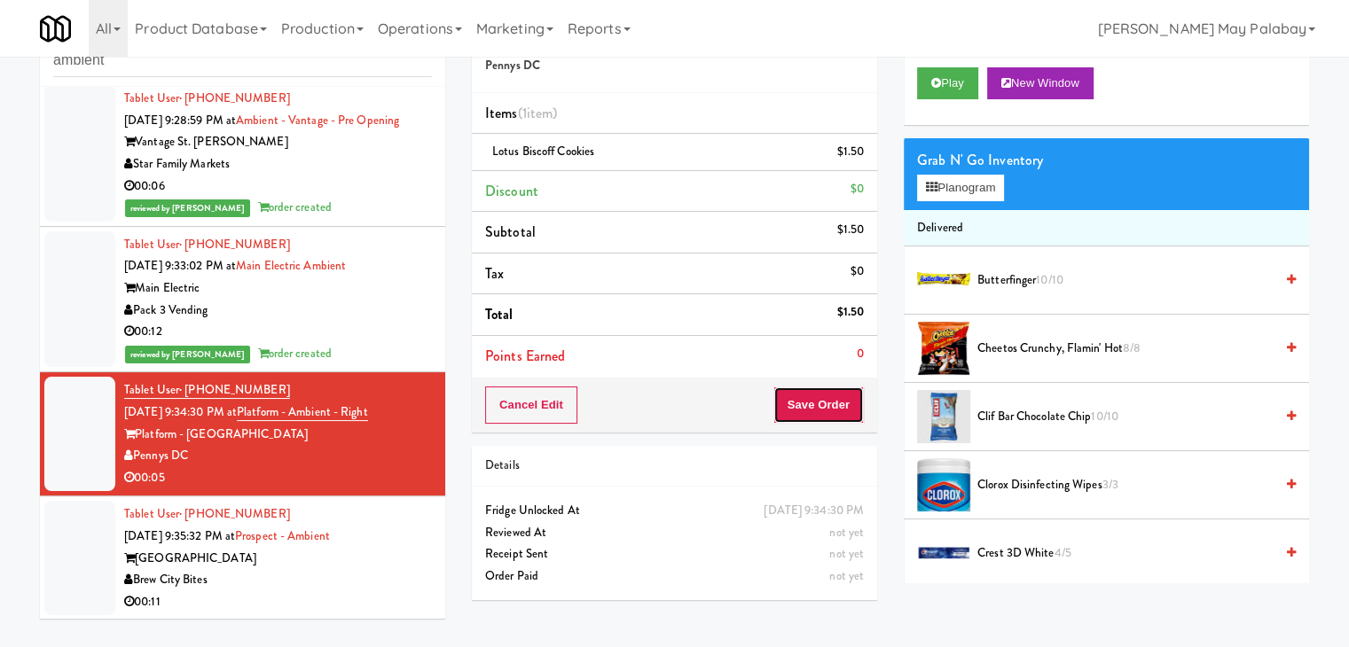
click at [823, 396] on button "Save Order" at bounding box center [818, 405] width 90 height 37
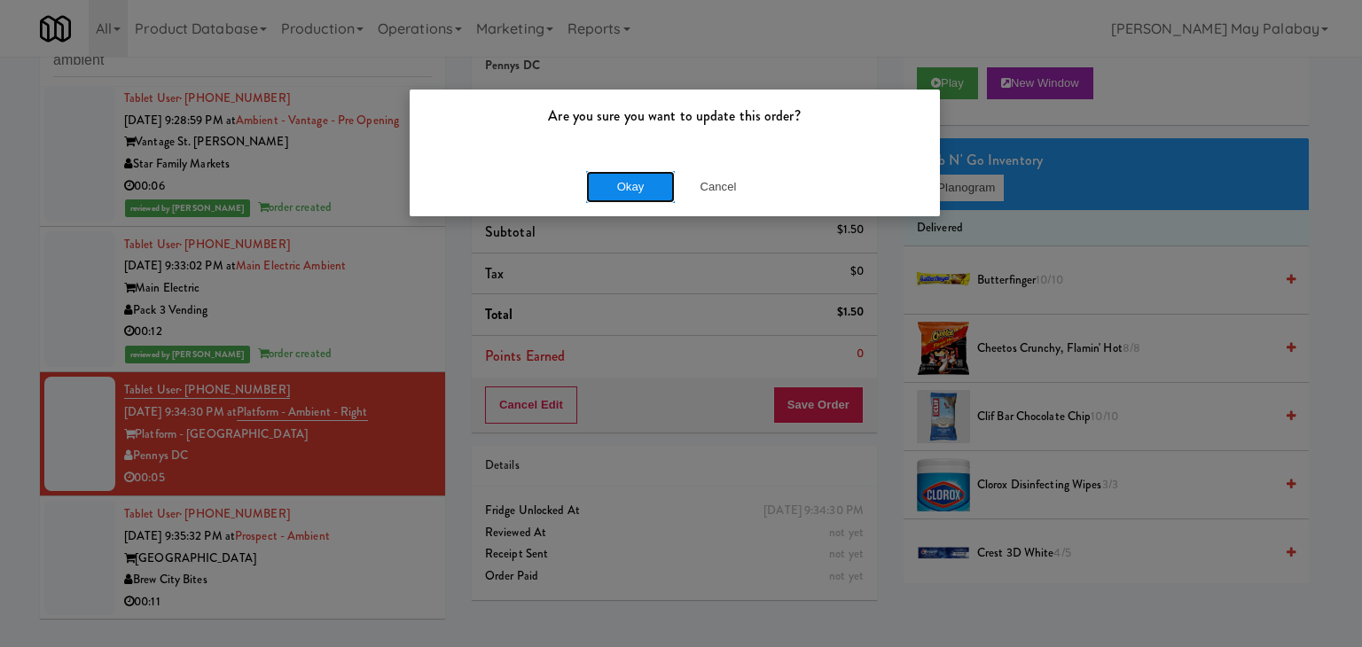
click at [632, 189] on button "Okay" at bounding box center [630, 187] width 89 height 32
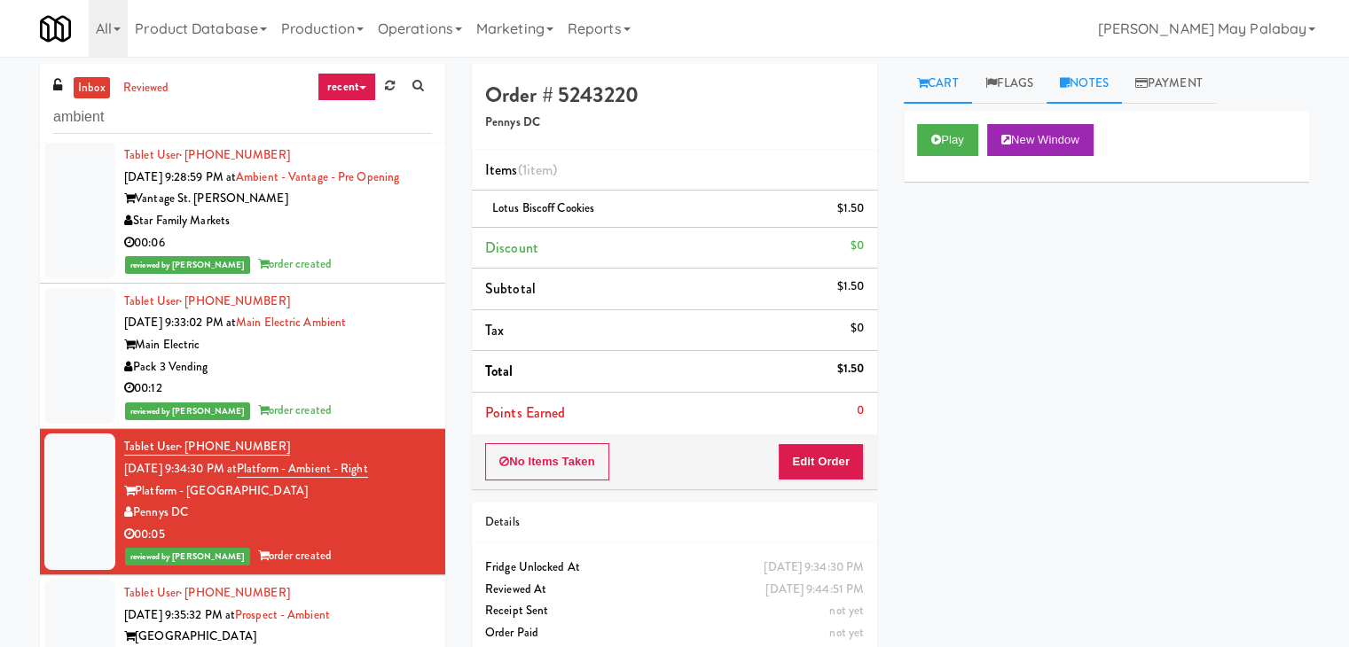
click at [1090, 88] on link "Notes" at bounding box center [1083, 84] width 75 height 40
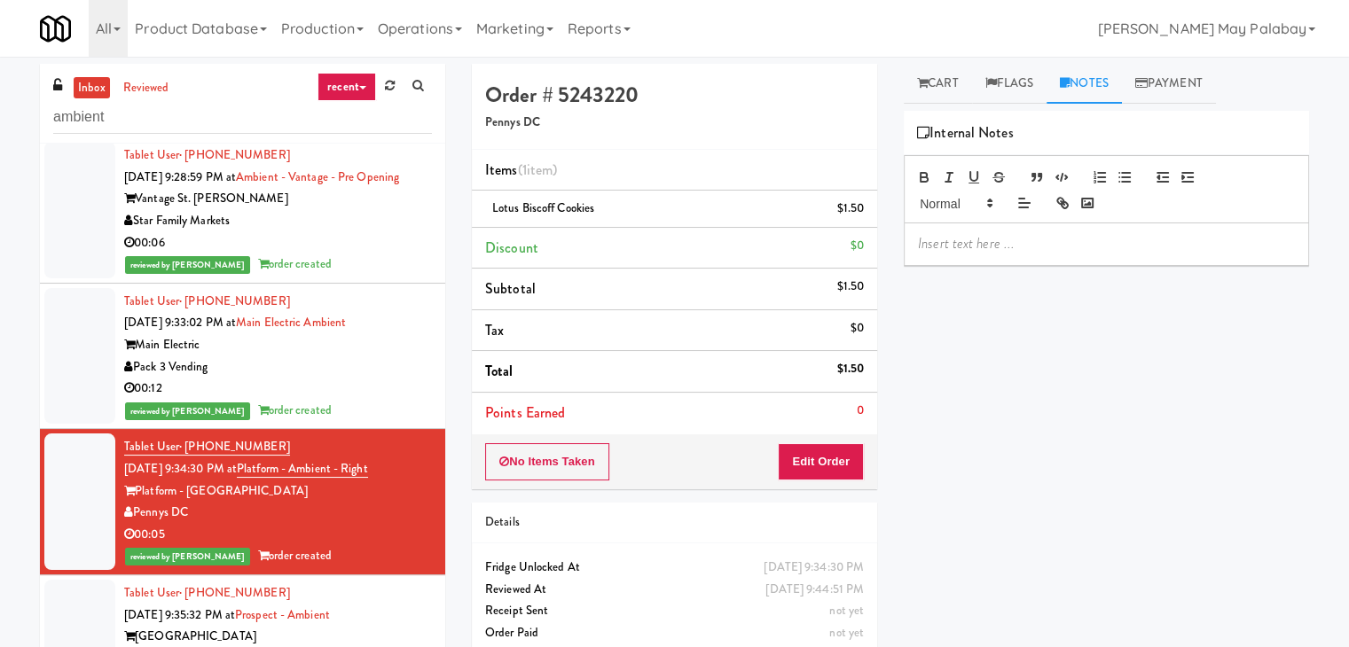
click at [1037, 239] on p at bounding box center [1106, 244] width 377 height 20
click at [1105, 249] on span "[PERSON_NAME]: #DisabledCamera#BottomLeft" at bounding box center [1064, 243] width 293 height 20
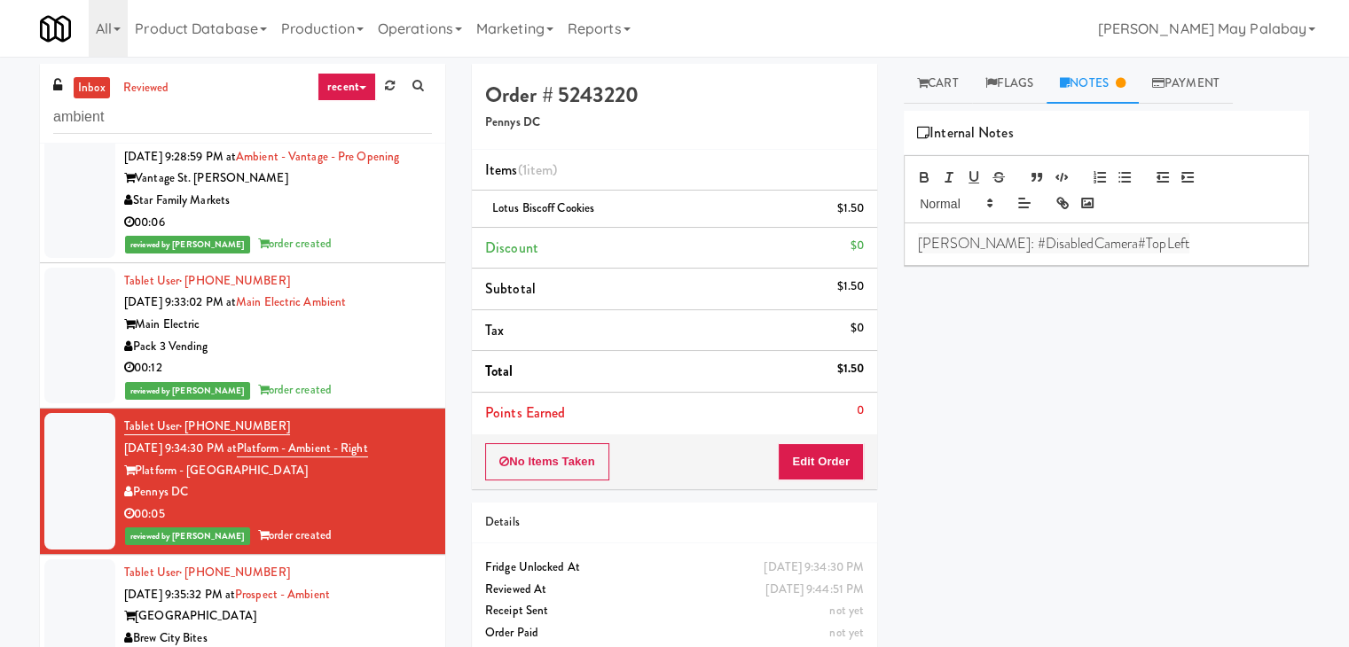
scroll to position [488, 0]
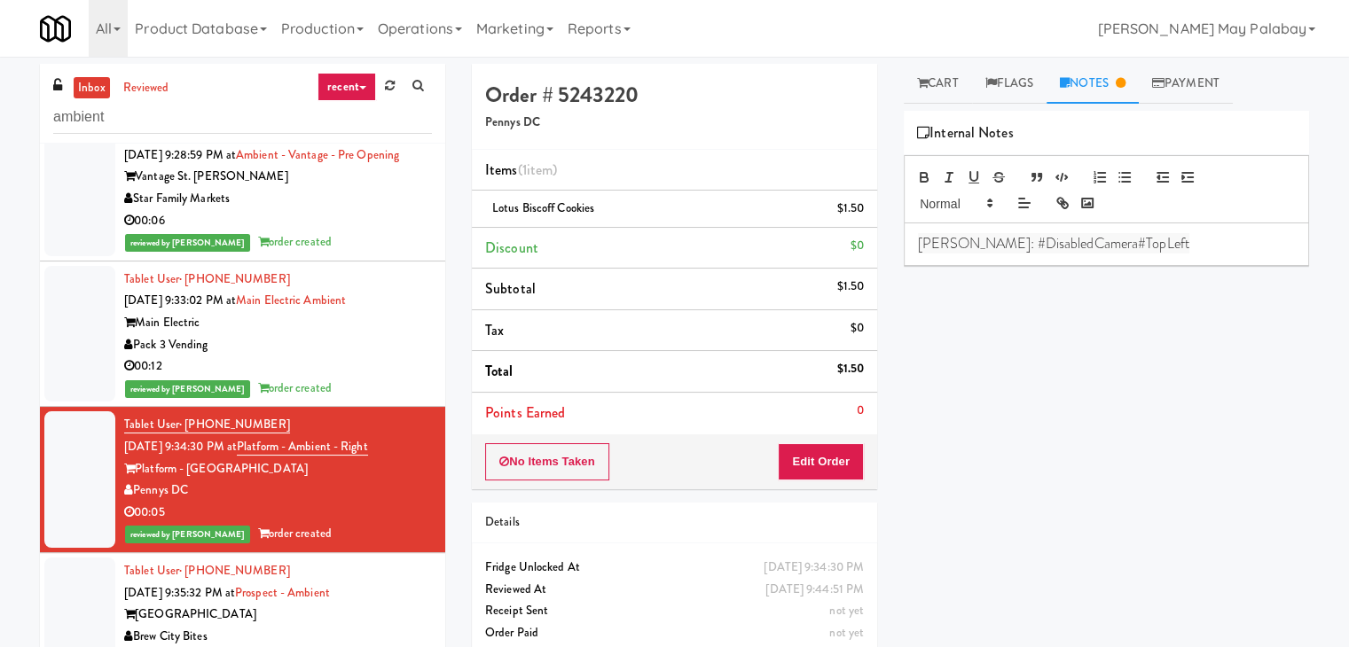
click at [376, 614] on div "[GEOGRAPHIC_DATA]" at bounding box center [278, 615] width 308 height 22
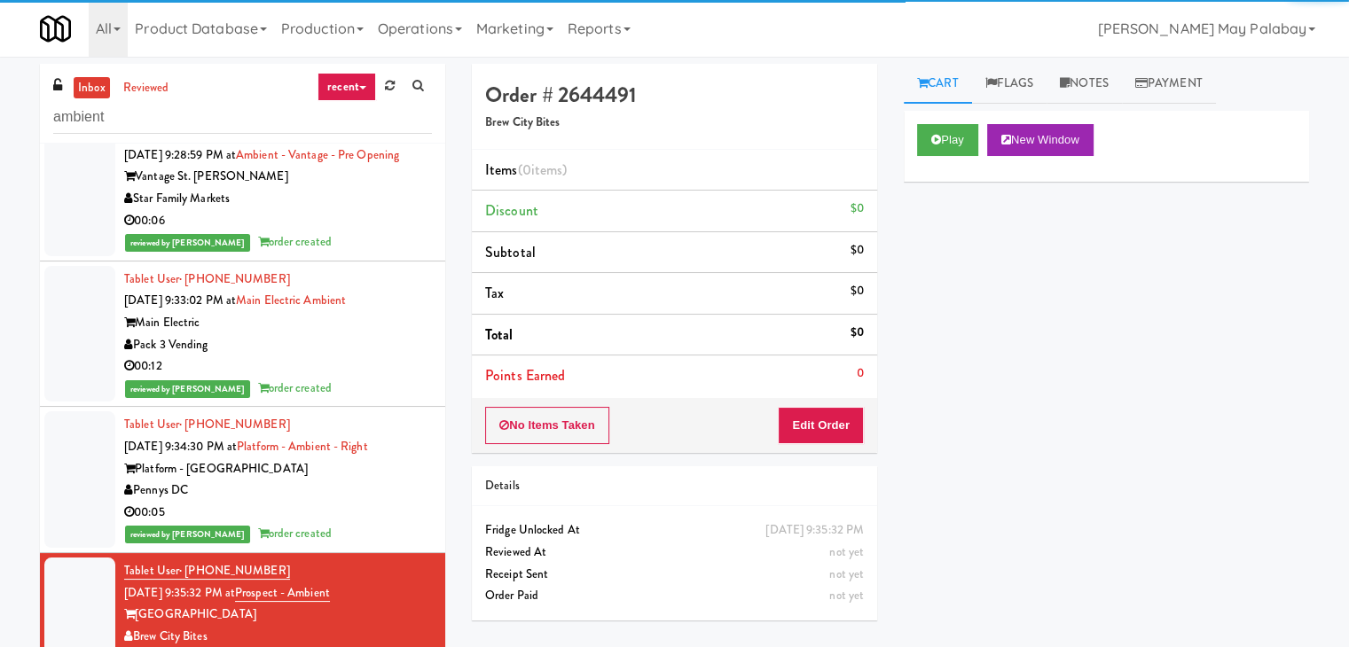
click at [323, 533] on div "reviewed by [PERSON_NAME] P order created" at bounding box center [278, 534] width 308 height 22
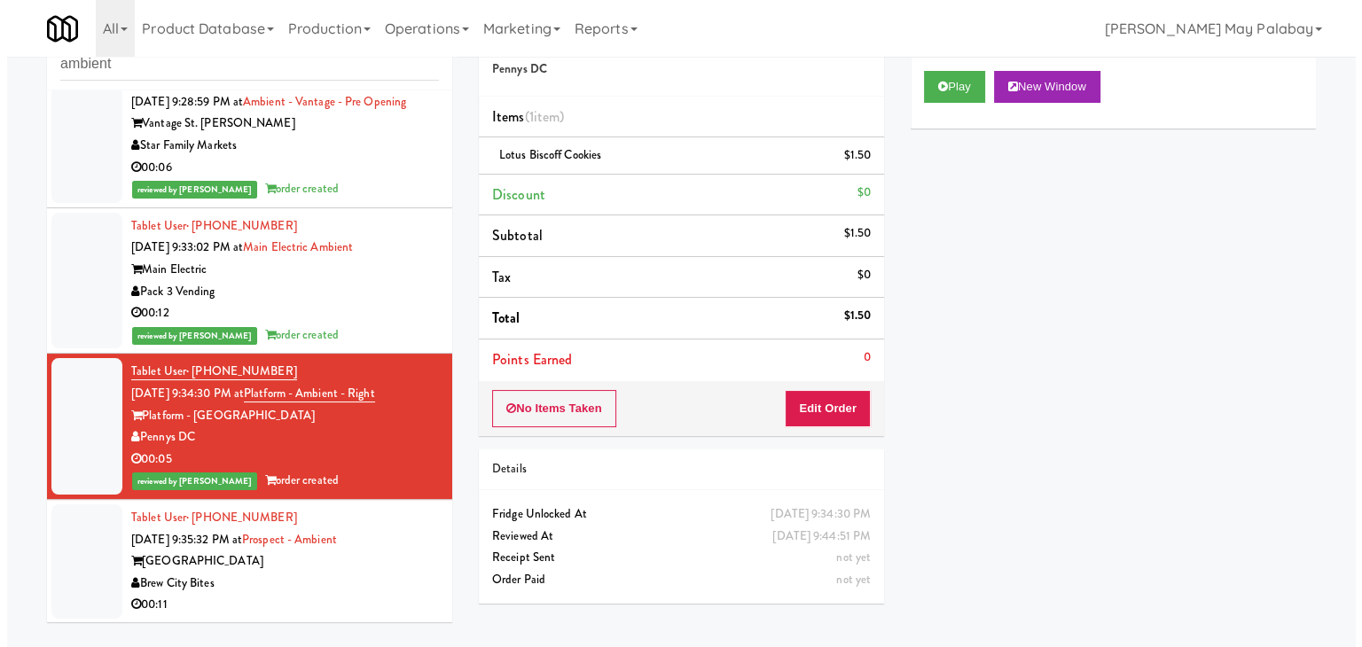
scroll to position [57, 0]
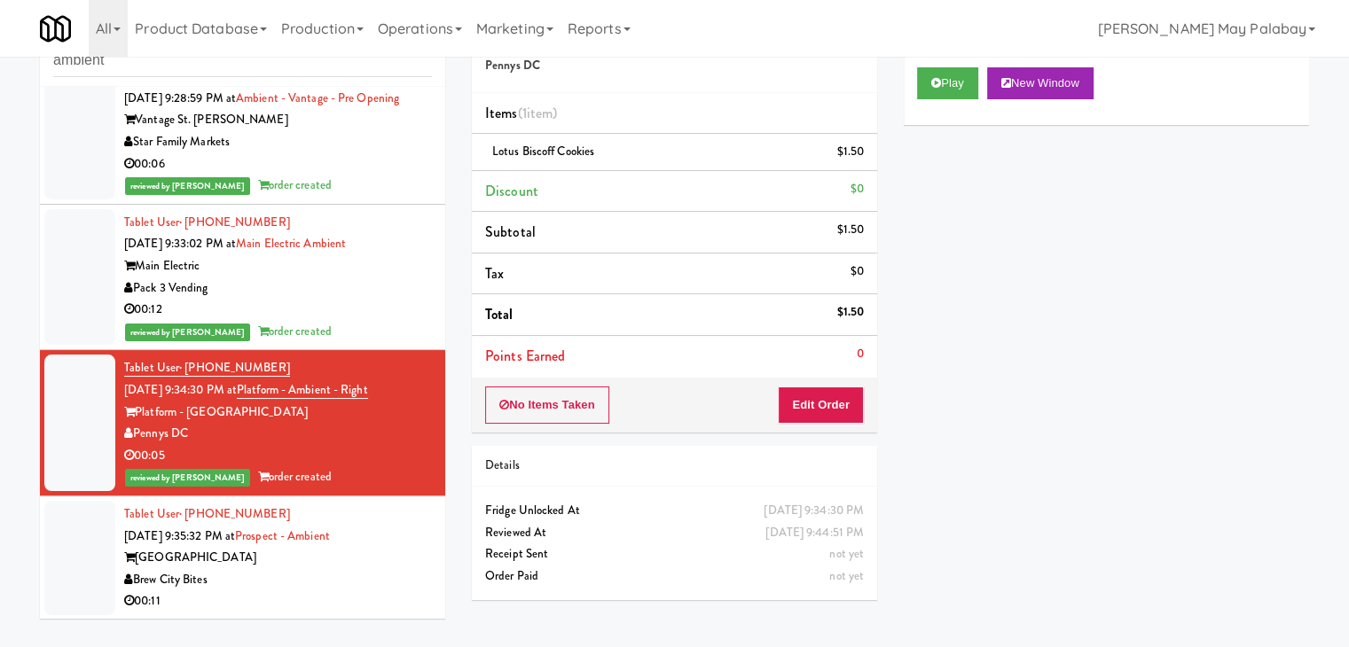
click at [297, 573] on div "Brew City Bites" at bounding box center [278, 580] width 308 height 22
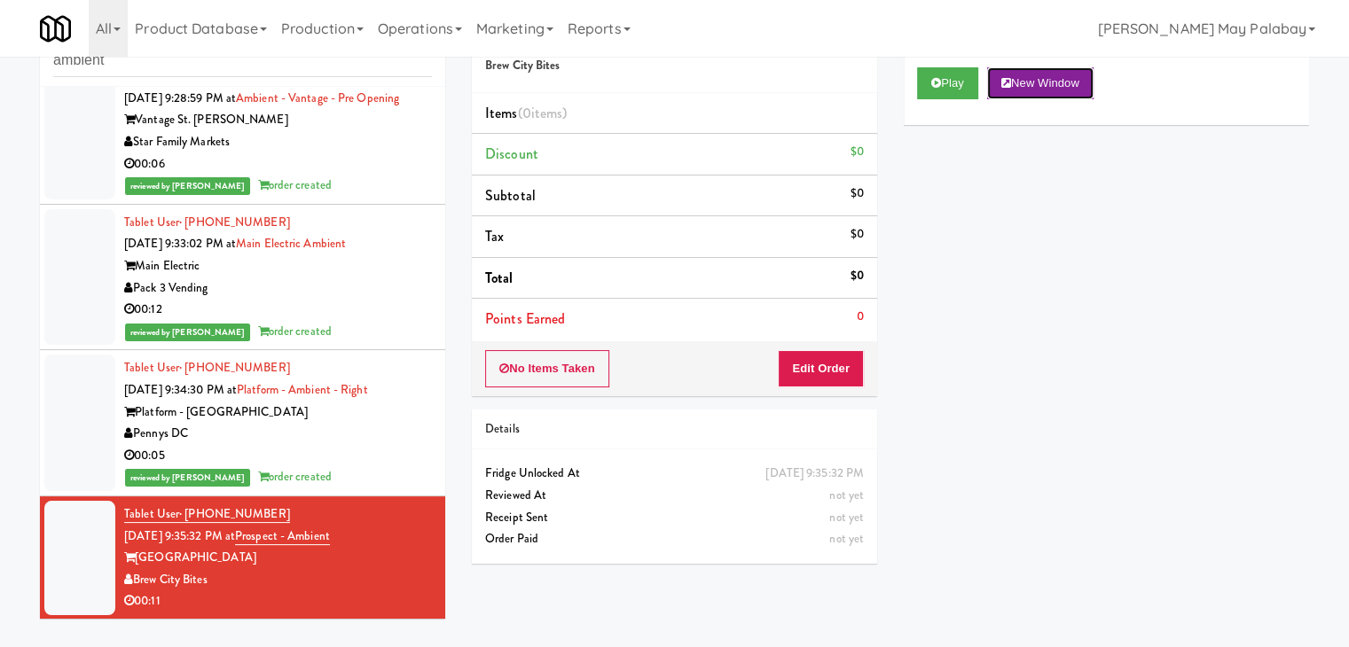
click at [1037, 75] on button "New Window" at bounding box center [1040, 83] width 106 height 32
click at [815, 363] on button "Edit Order" at bounding box center [821, 368] width 86 height 37
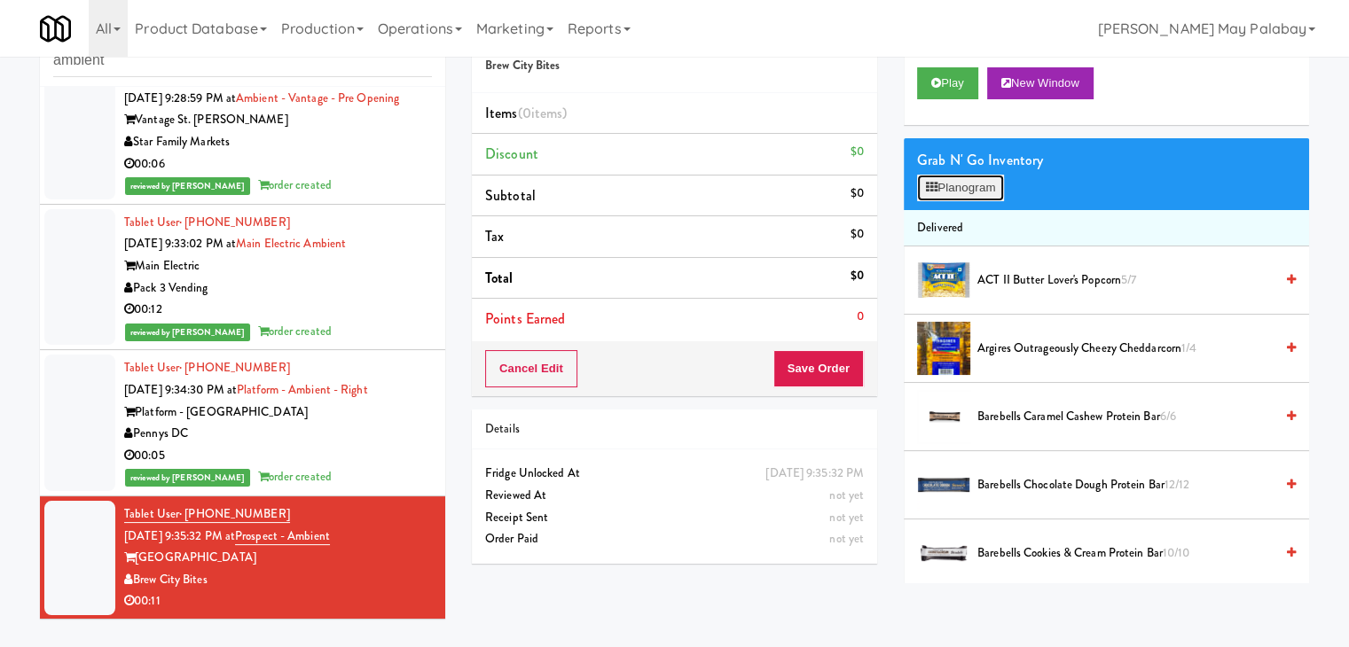
click at [958, 192] on button "Planogram" at bounding box center [960, 188] width 87 height 27
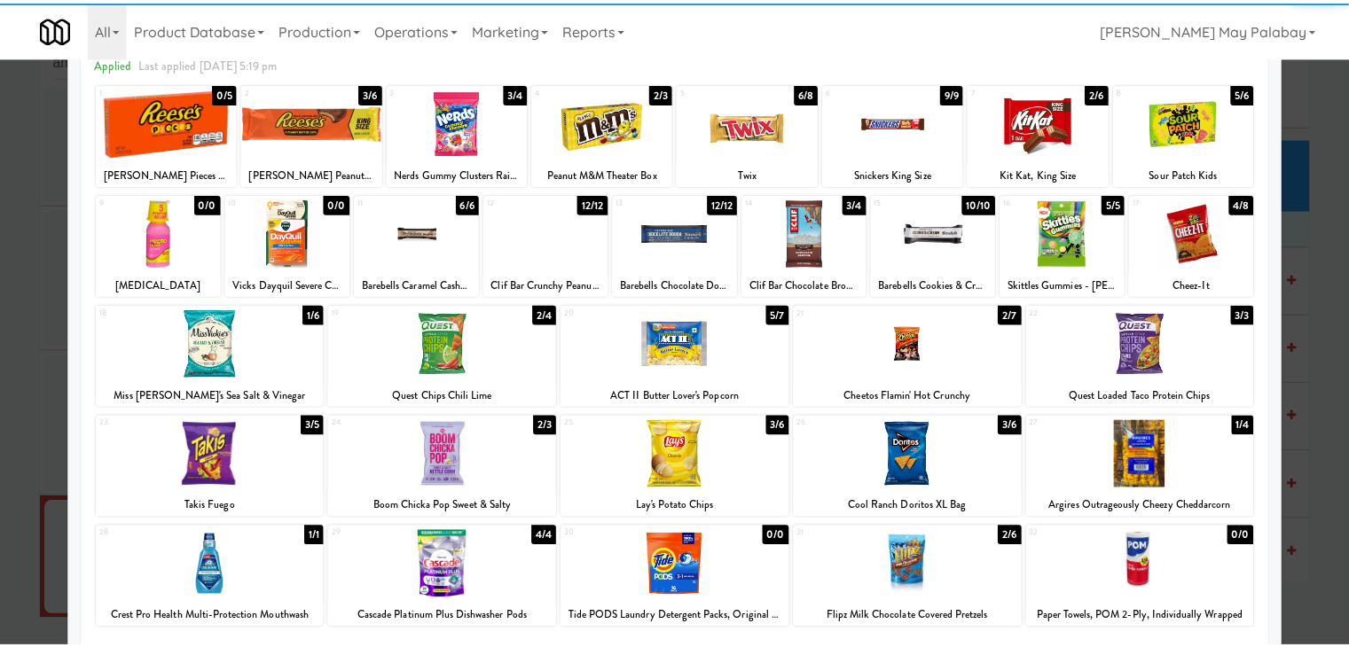
scroll to position [89, 0]
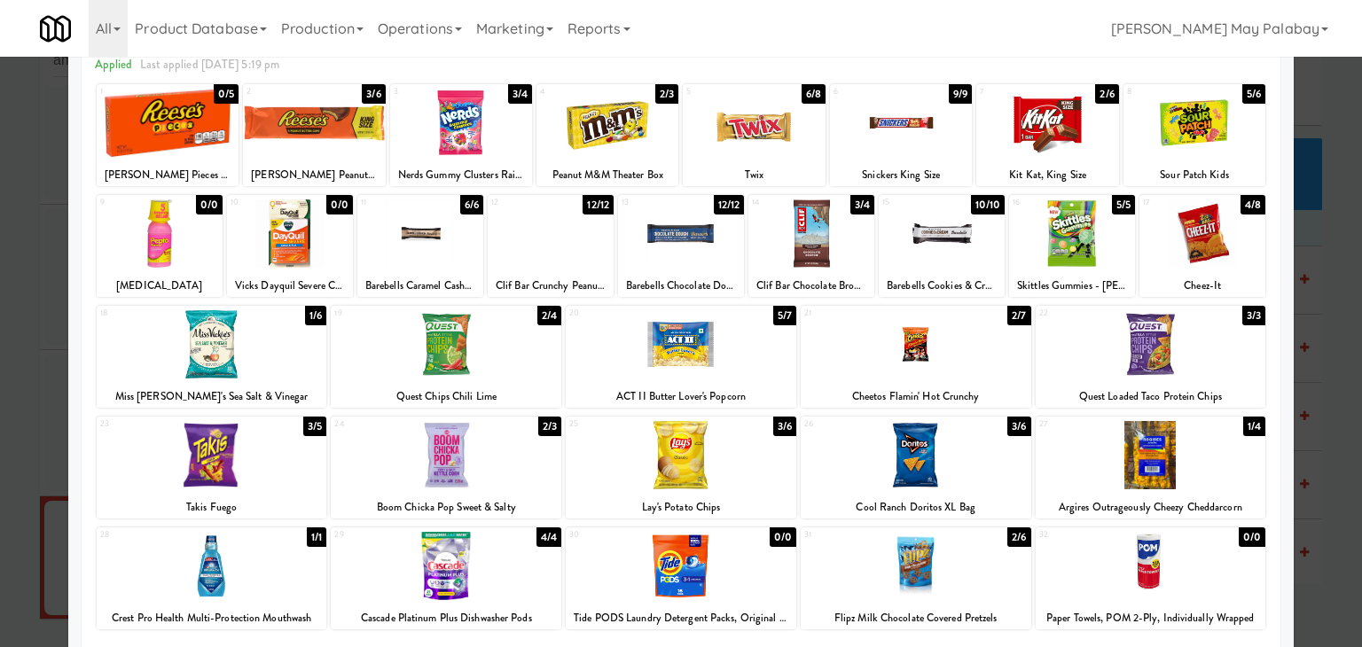
click at [1231, 267] on div at bounding box center [1202, 233] width 126 height 68
click at [1323, 304] on div at bounding box center [681, 323] width 1362 height 647
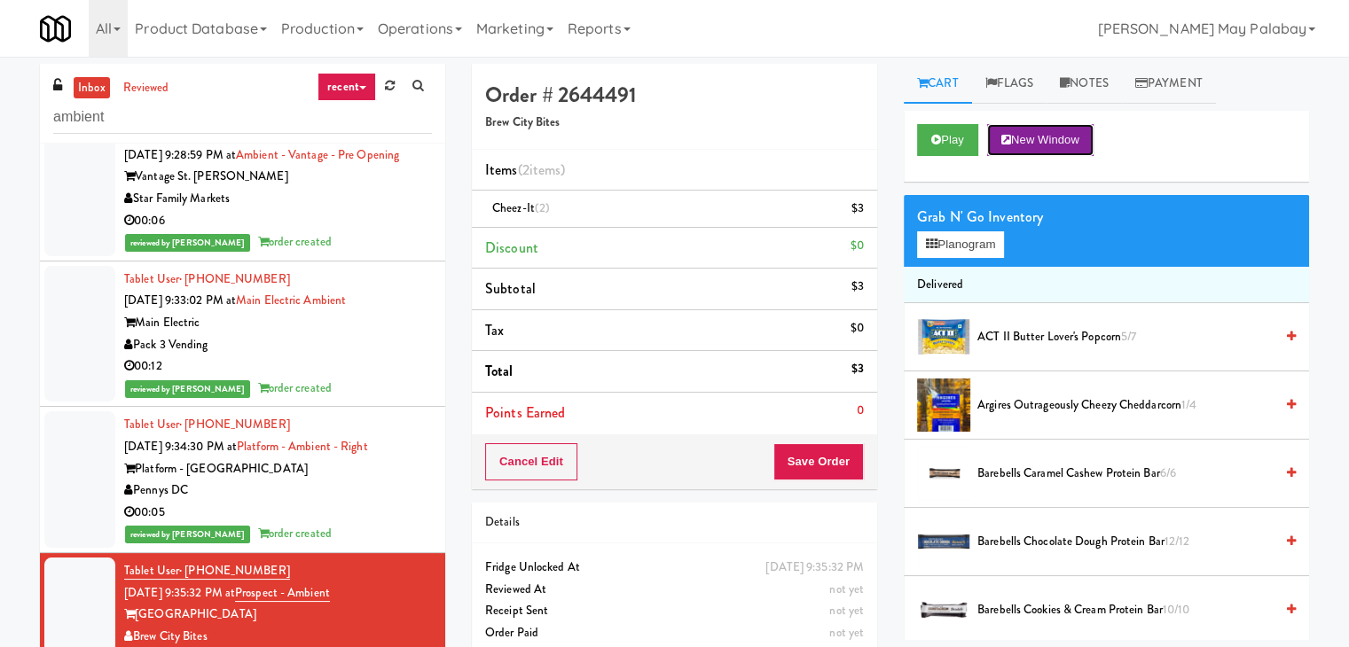
click at [1073, 138] on button "New Window" at bounding box center [1040, 140] width 106 height 32
click at [1105, 86] on link "Notes" at bounding box center [1083, 84] width 75 height 40
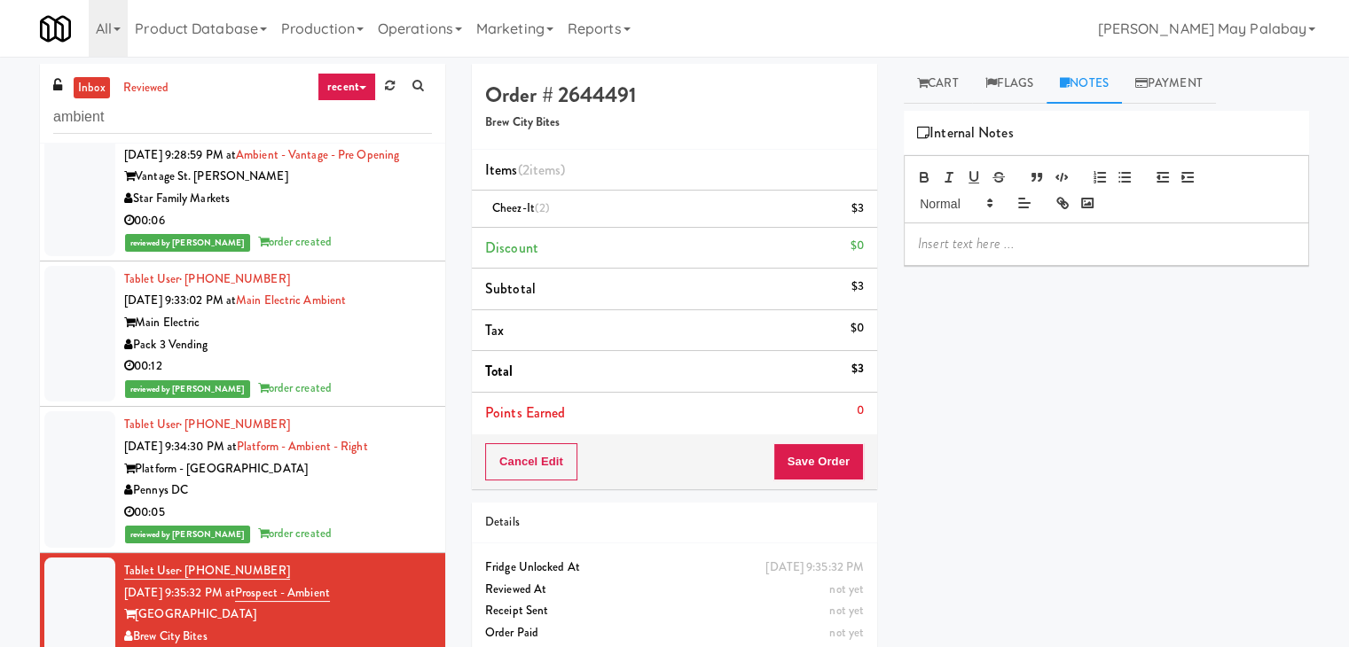
click at [1003, 241] on p at bounding box center [1106, 244] width 377 height 20
click at [1104, 246] on span "[PERSON_NAME]: #DisabledCamera#BottomLeft" at bounding box center [1064, 243] width 293 height 20
click at [831, 457] on button "Save Order" at bounding box center [818, 461] width 90 height 37
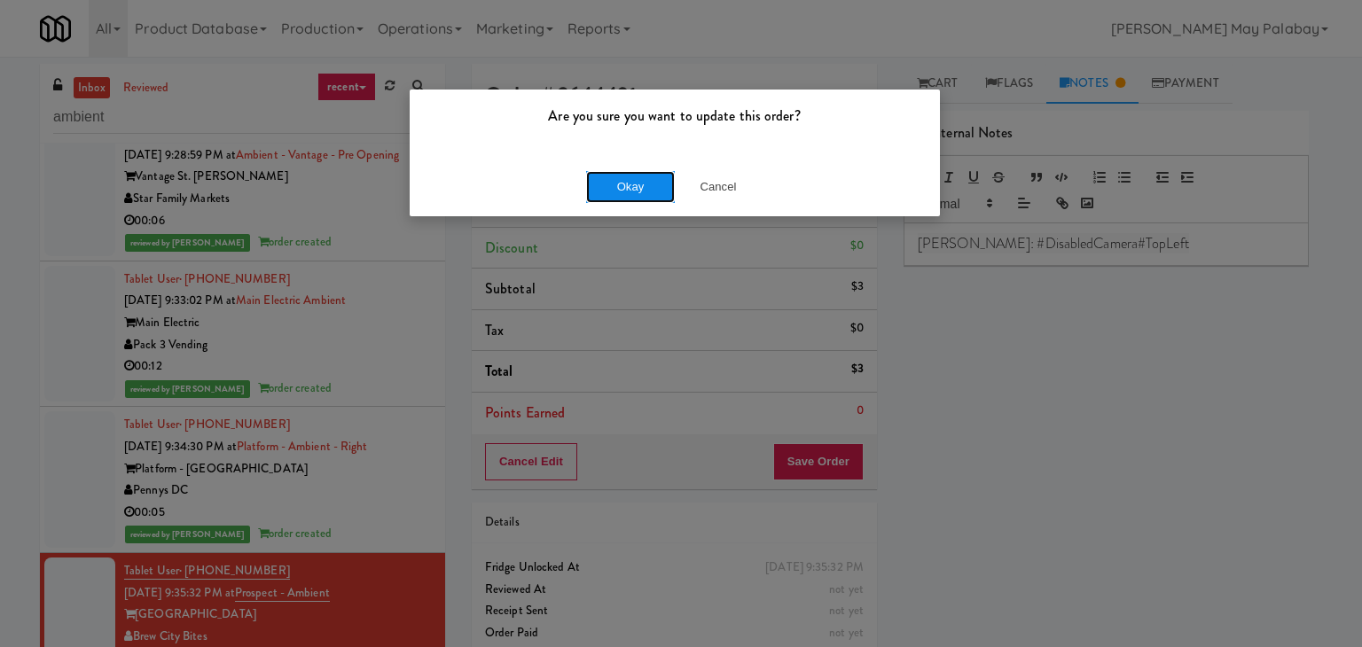
click at [617, 199] on button "Okay" at bounding box center [630, 187] width 89 height 32
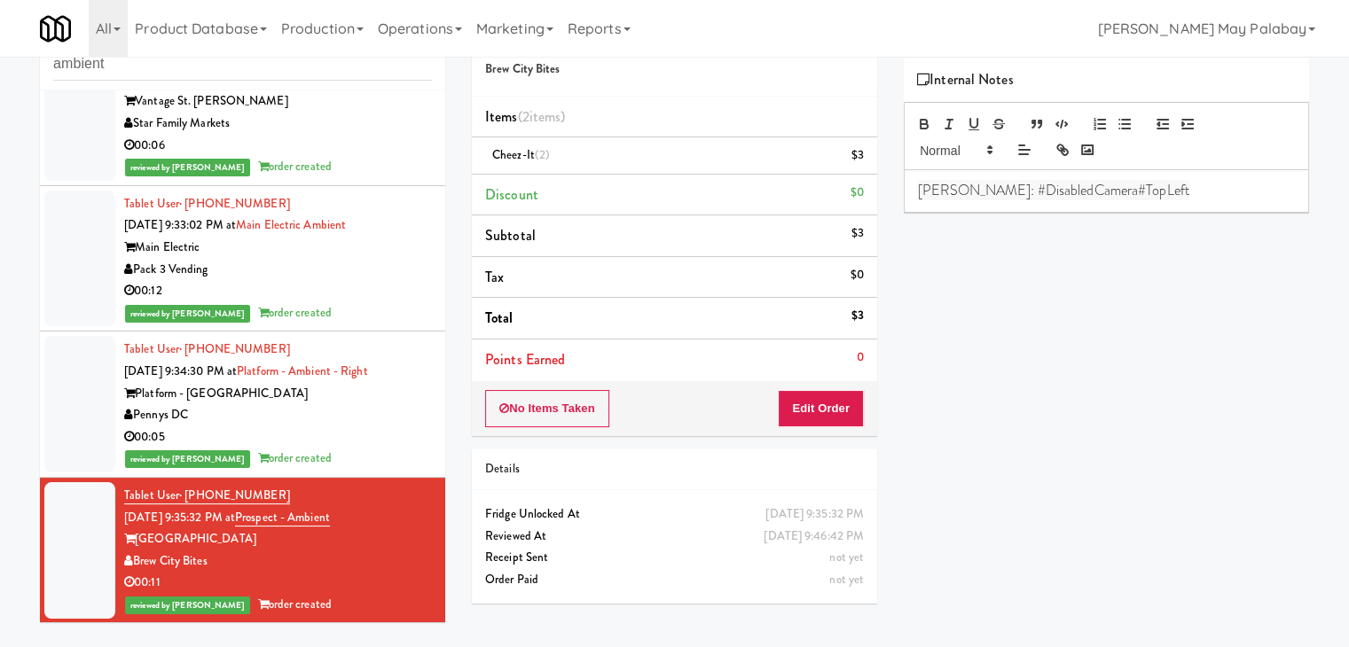
scroll to position [57, 0]
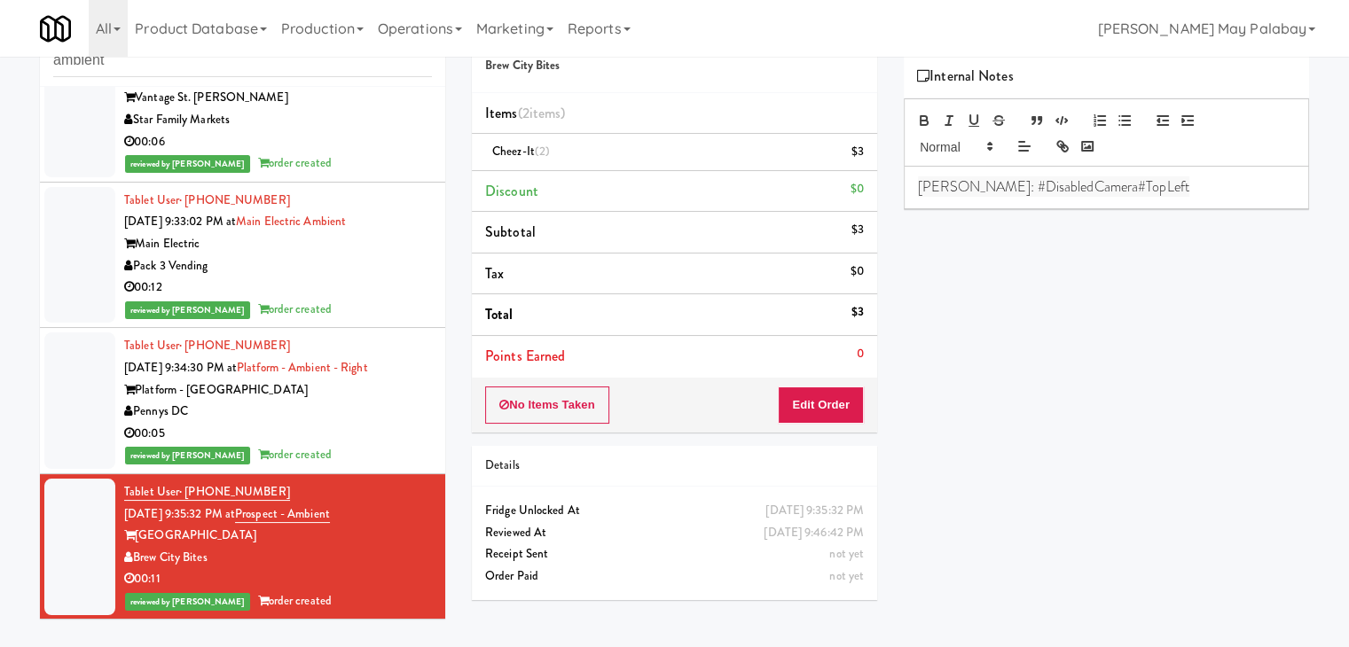
click at [358, 423] on div "00:05" at bounding box center [278, 434] width 308 height 22
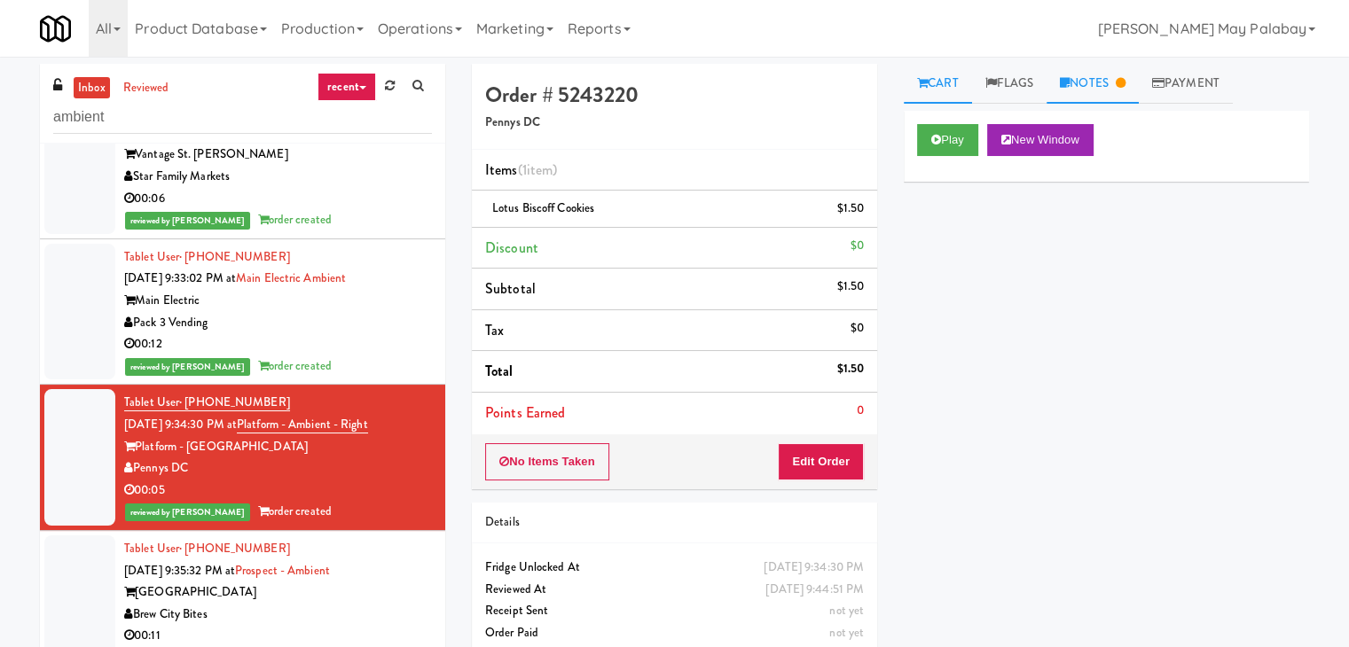
click at [1093, 94] on link "Notes" at bounding box center [1092, 84] width 92 height 40
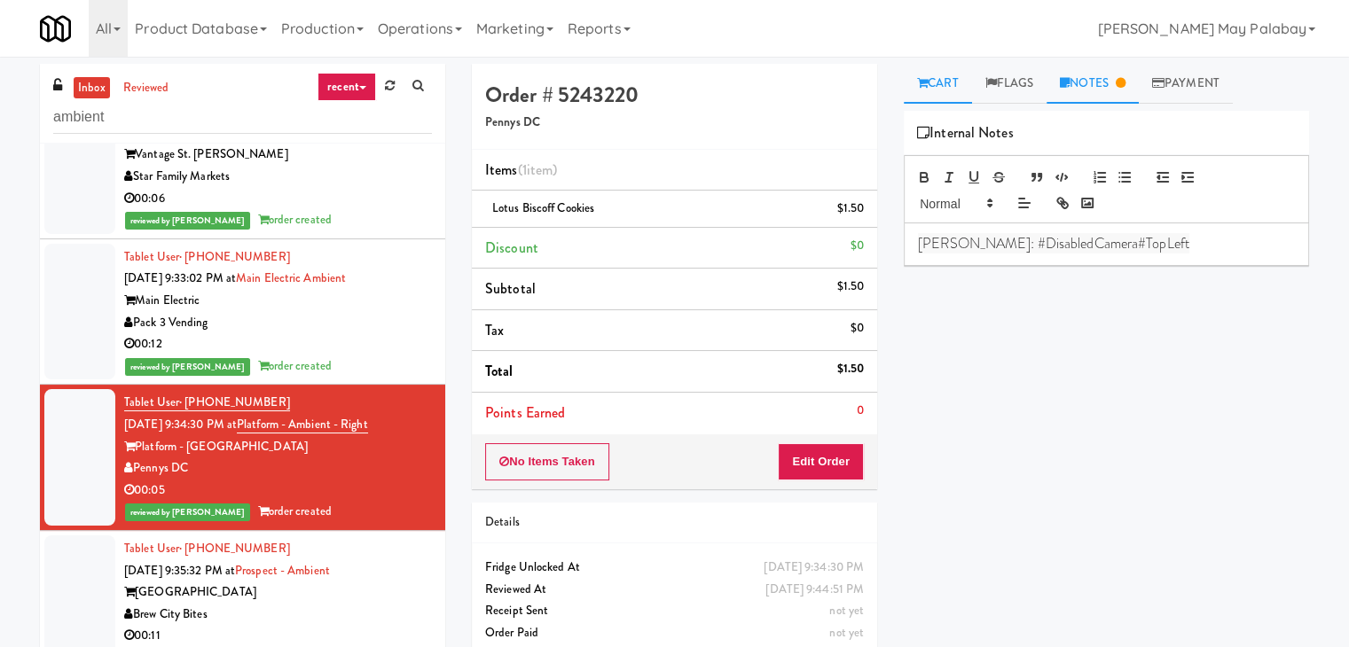
click at [950, 85] on link "Cart" at bounding box center [937, 84] width 68 height 40
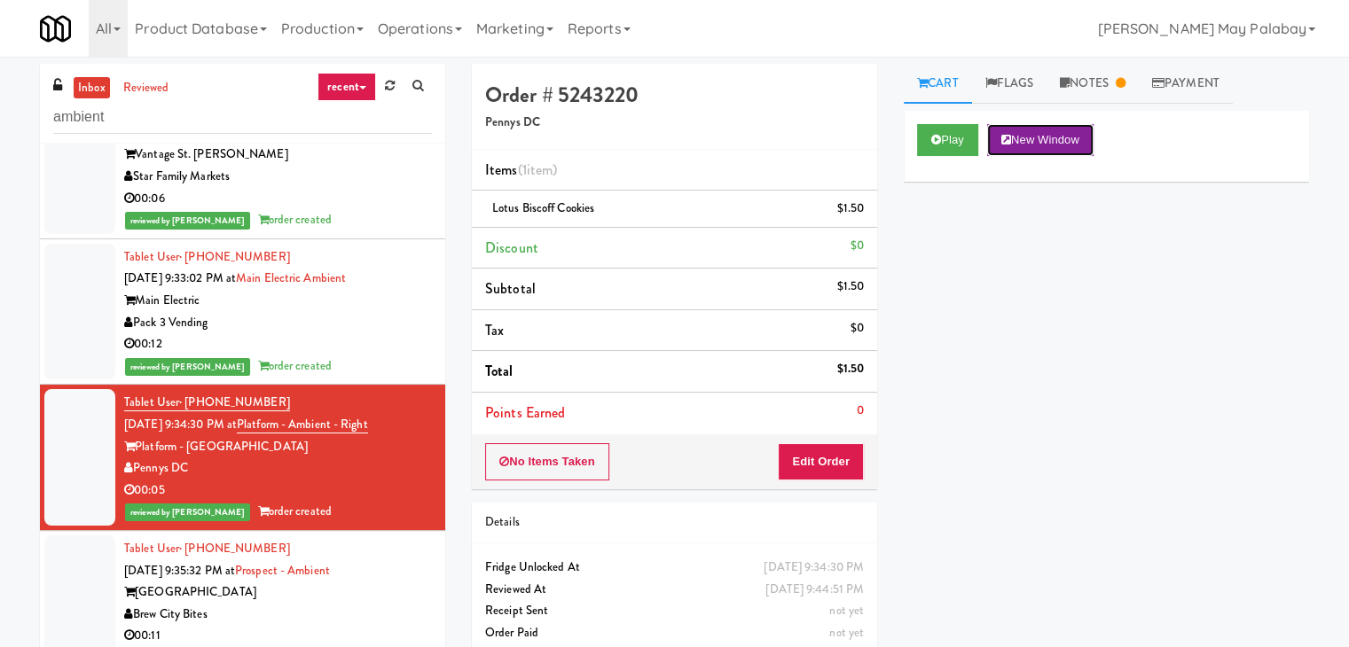
click at [1064, 143] on button "New Window" at bounding box center [1040, 140] width 106 height 32
click at [1098, 85] on link "Notes" at bounding box center [1092, 84] width 92 height 40
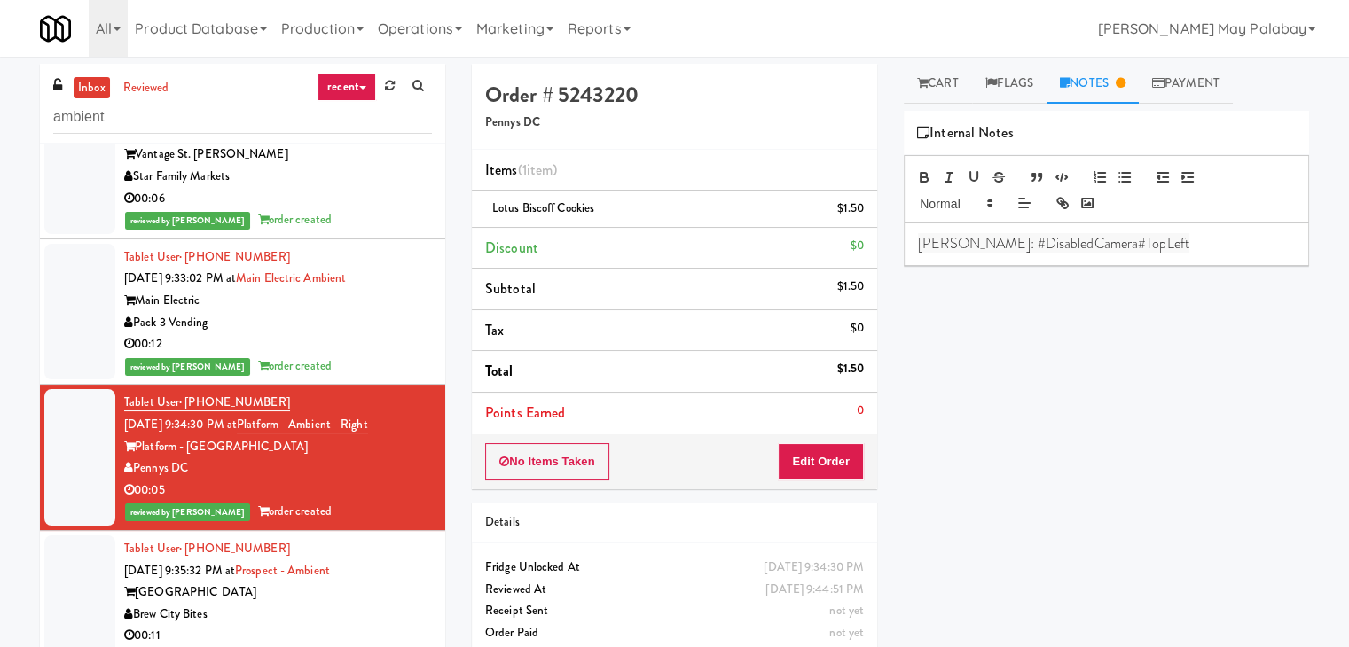
click at [1109, 242] on p "[PERSON_NAME]: #DisabledCamera#TopLeft" at bounding box center [1106, 244] width 377 height 20
click at [997, 496] on div "Play New Window Primary Flag Clear Flag if unable to determine what was taken o…" at bounding box center [1105, 443] width 405 height 665
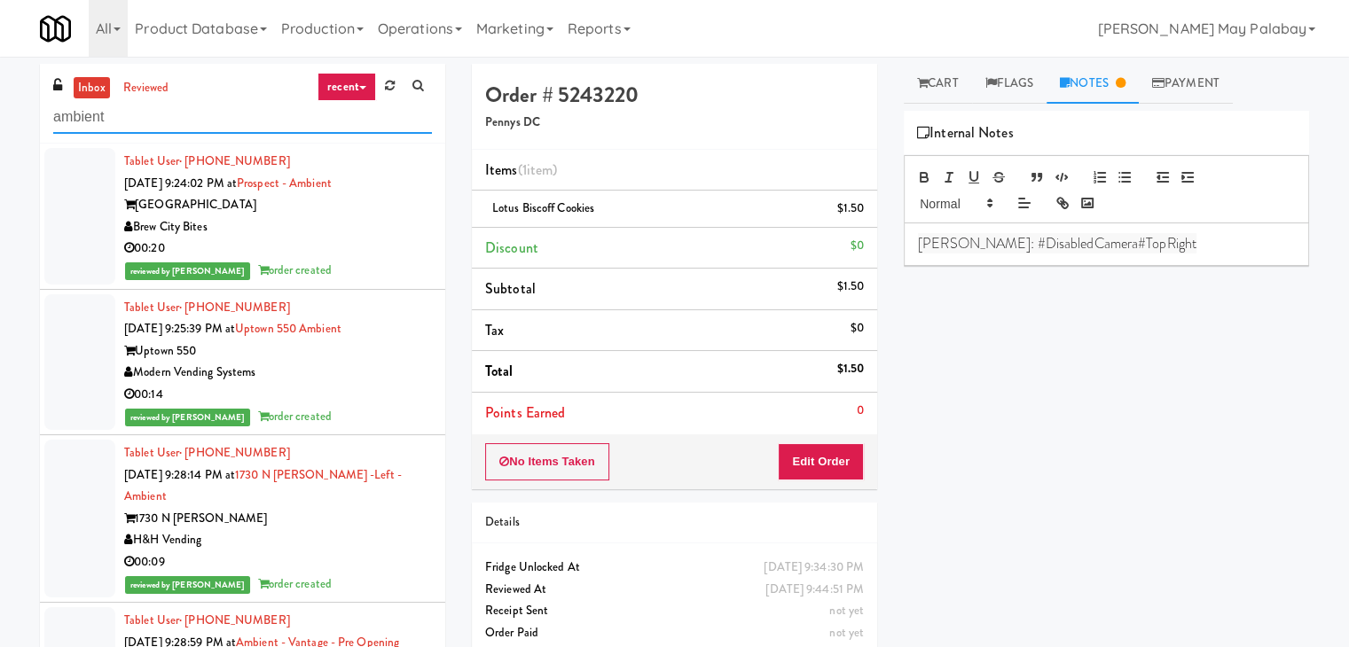
click at [250, 127] on input "ambient" at bounding box center [242, 117] width 379 height 33
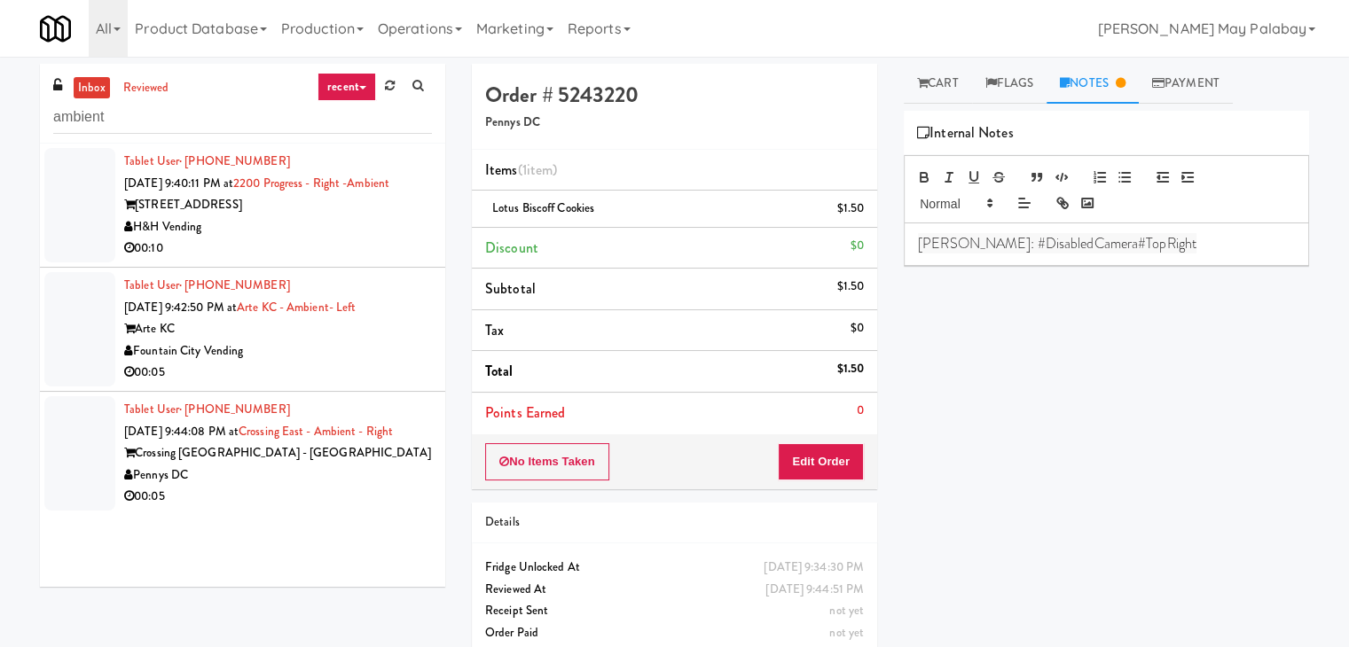
click at [217, 199] on div "[STREET_ADDRESS]" at bounding box center [278, 205] width 308 height 22
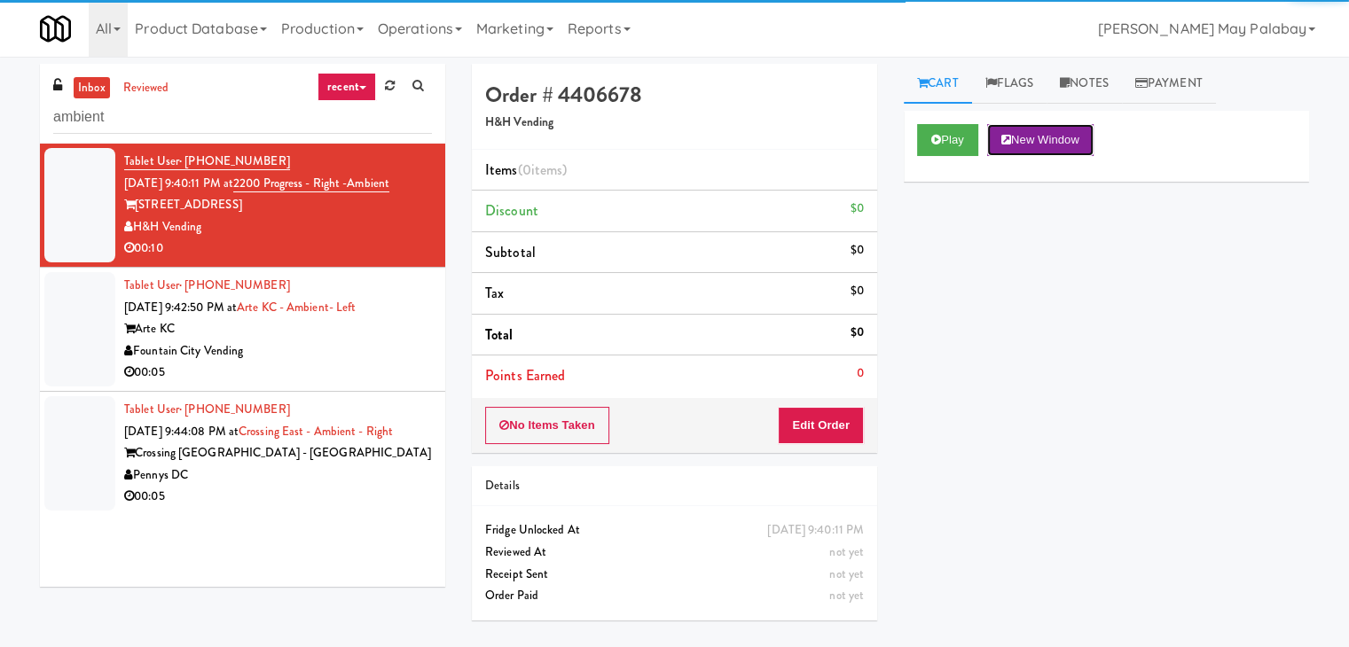
click at [1020, 134] on button "New Window" at bounding box center [1040, 140] width 106 height 32
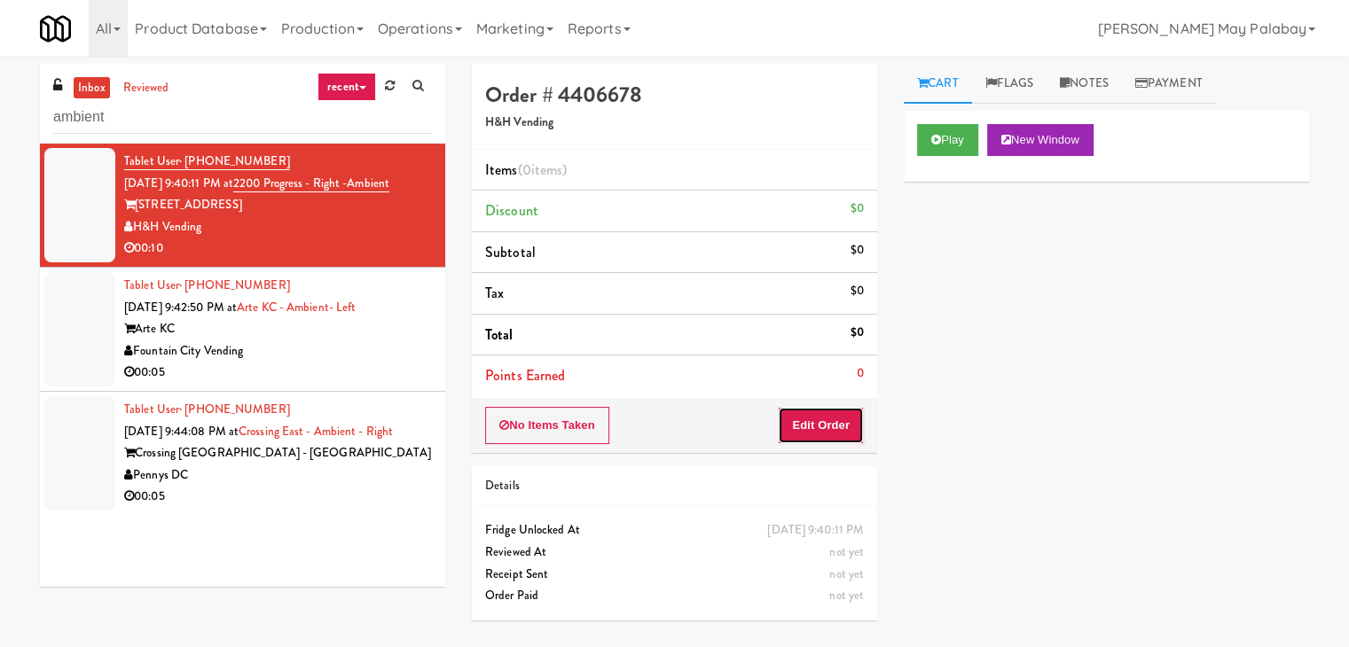
click at [824, 430] on button "Edit Order" at bounding box center [821, 425] width 86 height 37
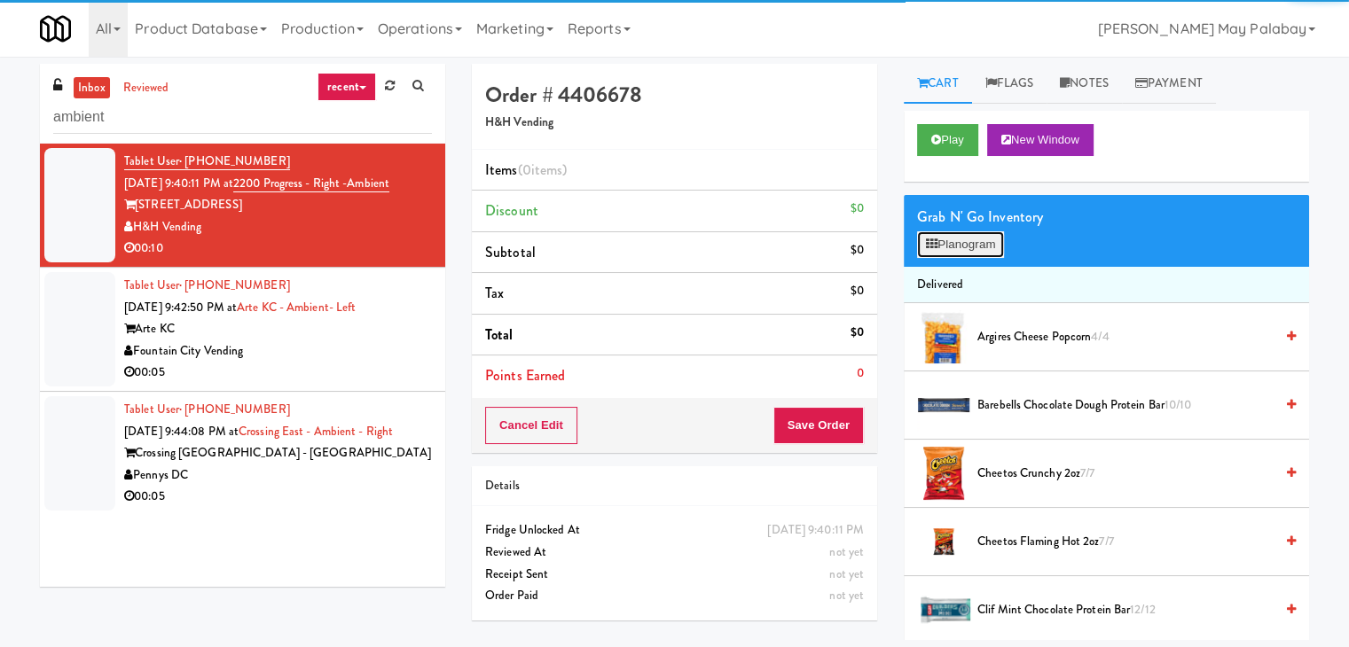
click at [950, 248] on button "Planogram" at bounding box center [960, 244] width 87 height 27
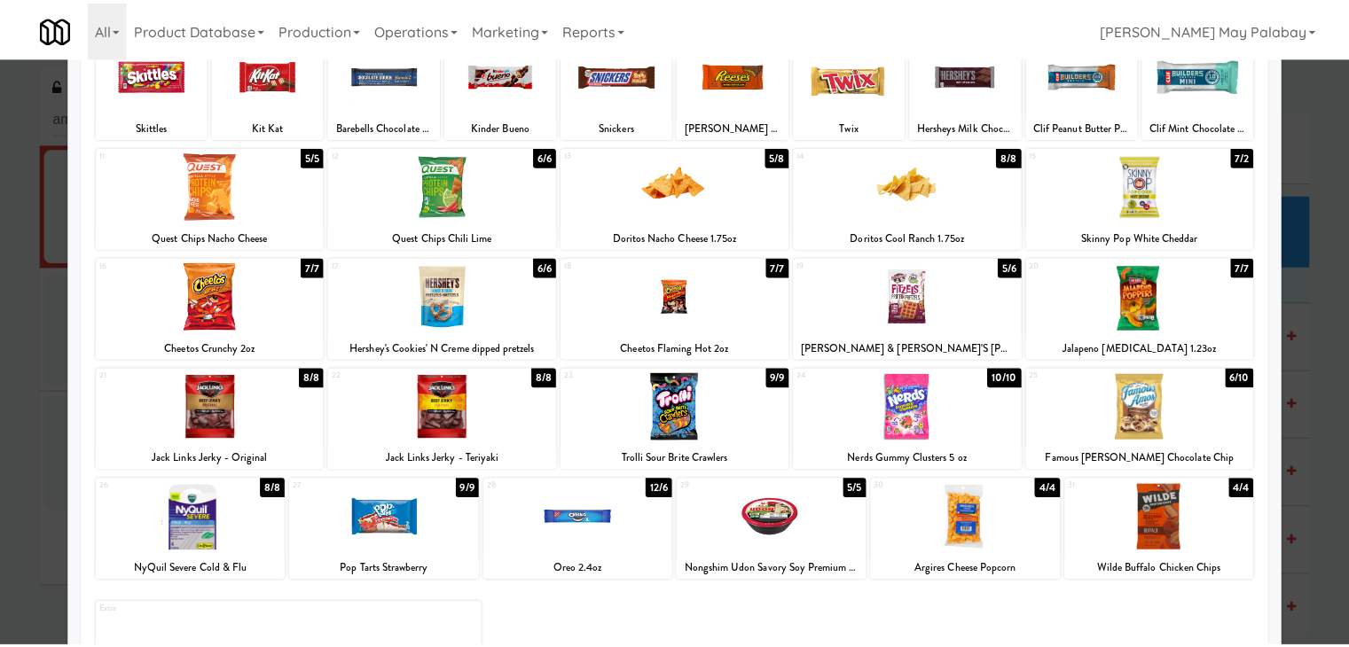
scroll to position [89, 0]
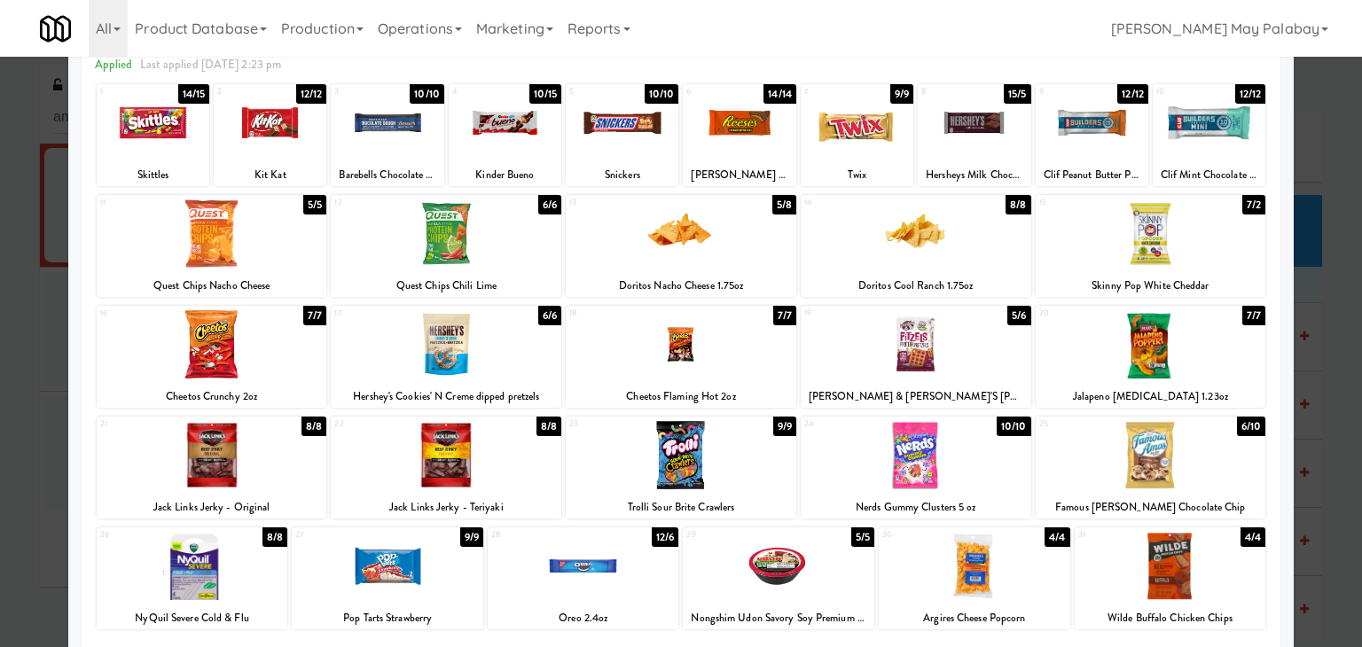
click at [778, 139] on div at bounding box center [739, 123] width 113 height 68
click at [305, 139] on div at bounding box center [270, 123] width 113 height 68
click at [1334, 369] on div at bounding box center [681, 323] width 1362 height 647
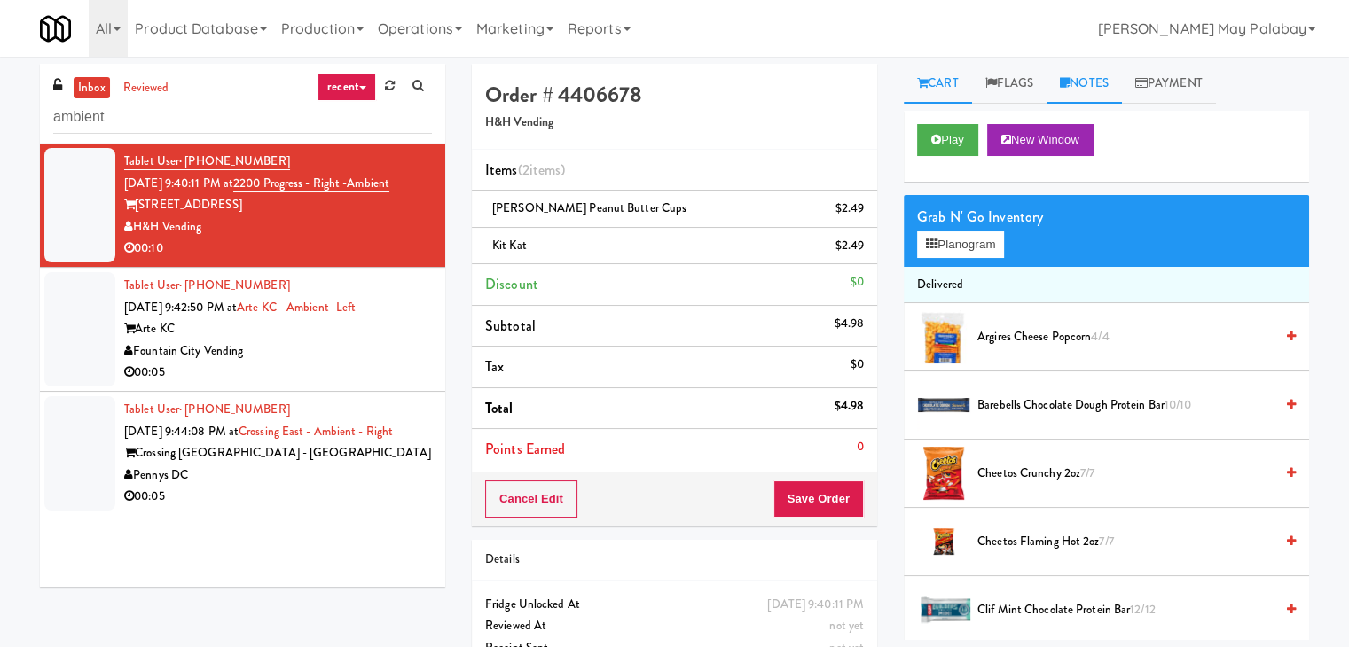
click at [1110, 87] on link "Notes" at bounding box center [1083, 84] width 75 height 40
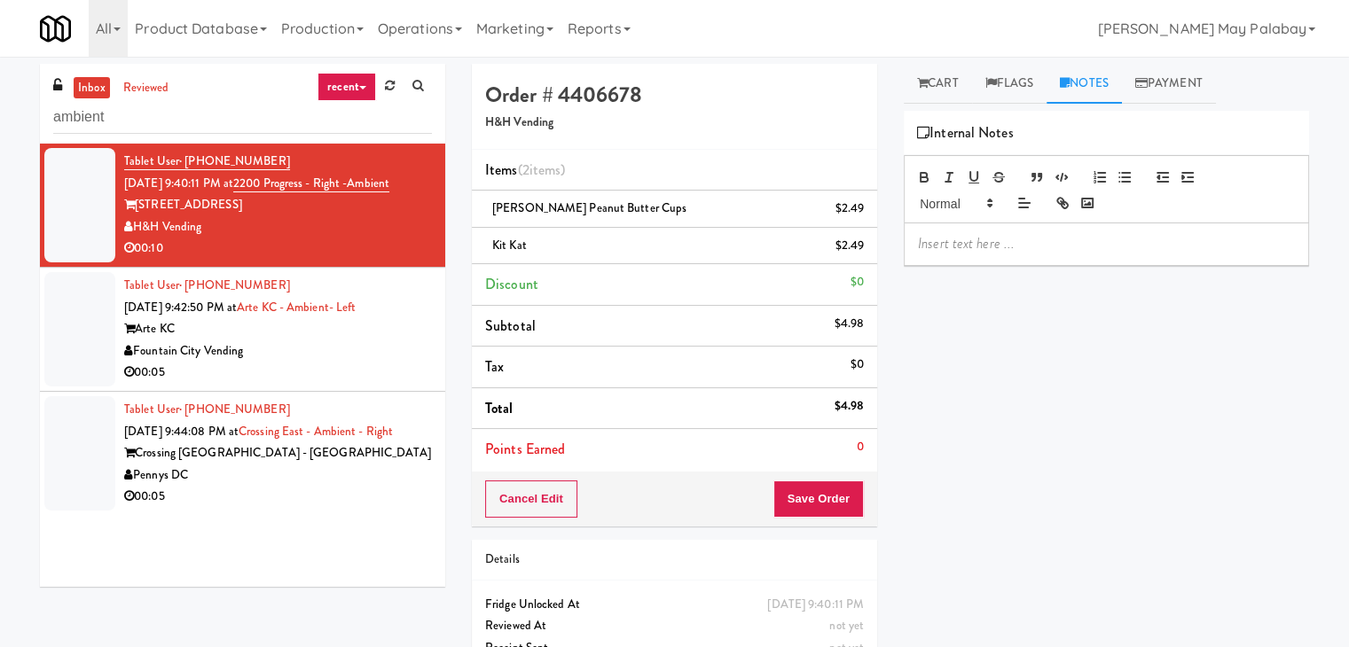
click at [1065, 242] on p at bounding box center [1106, 244] width 377 height 20
click at [1065, 242] on span "[PERSON_NAME]: #DisabledCamera#BottomLeft" at bounding box center [1064, 243] width 293 height 20
drag, startPoint x: 1136, startPoint y: 243, endPoint x: 1065, endPoint y: 245, distance: 71.0
click at [1065, 245] on p "[PERSON_NAME]: #DisabledCamera#BottomLeft" at bounding box center [1106, 244] width 377 height 20
click at [849, 502] on button "Save Order" at bounding box center [818, 499] width 90 height 37
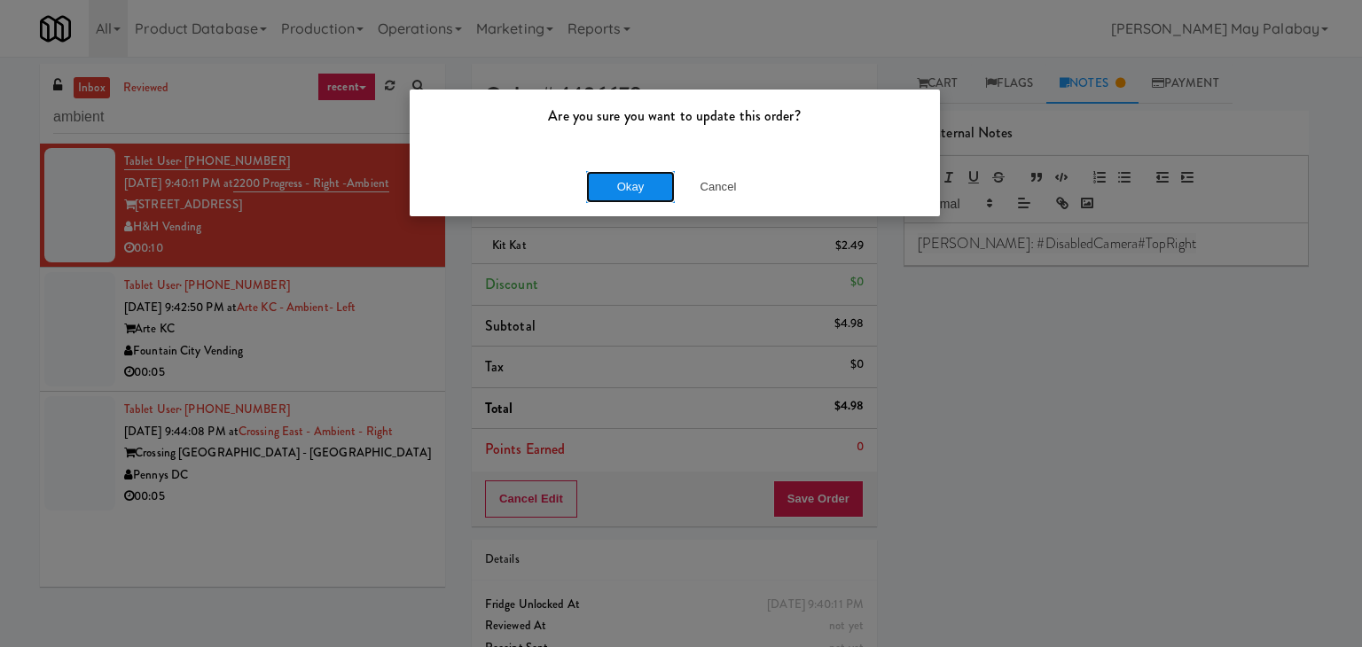
click at [642, 186] on button "Okay" at bounding box center [630, 187] width 89 height 32
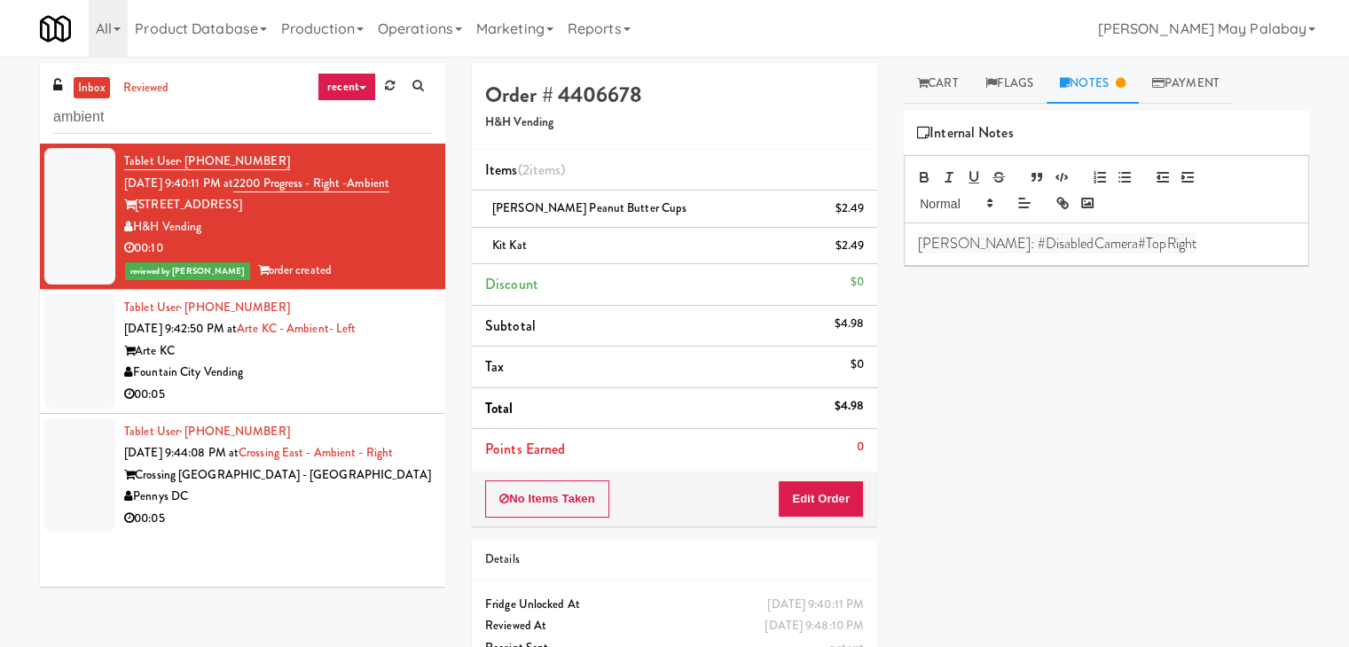
click at [382, 368] on div "Fountain City Vending" at bounding box center [278, 373] width 308 height 22
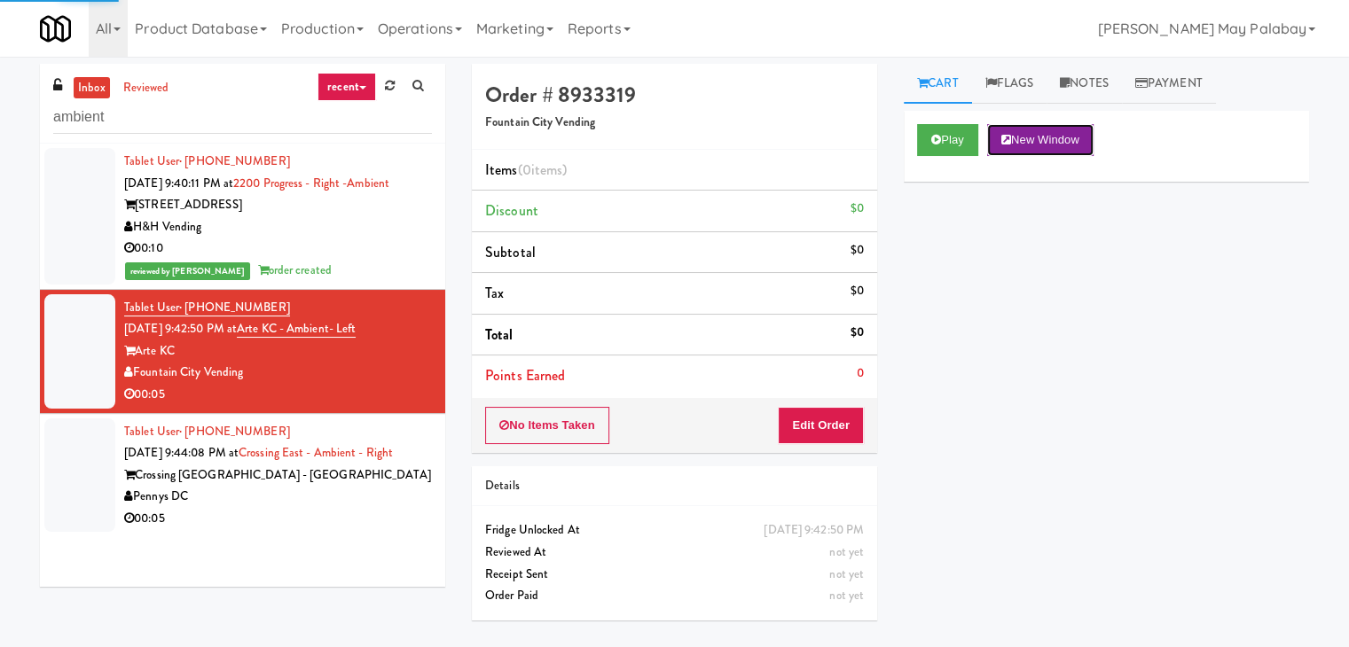
click at [1079, 133] on button "New Window" at bounding box center [1040, 140] width 106 height 32
click at [820, 419] on button "Edit Order" at bounding box center [821, 425] width 86 height 37
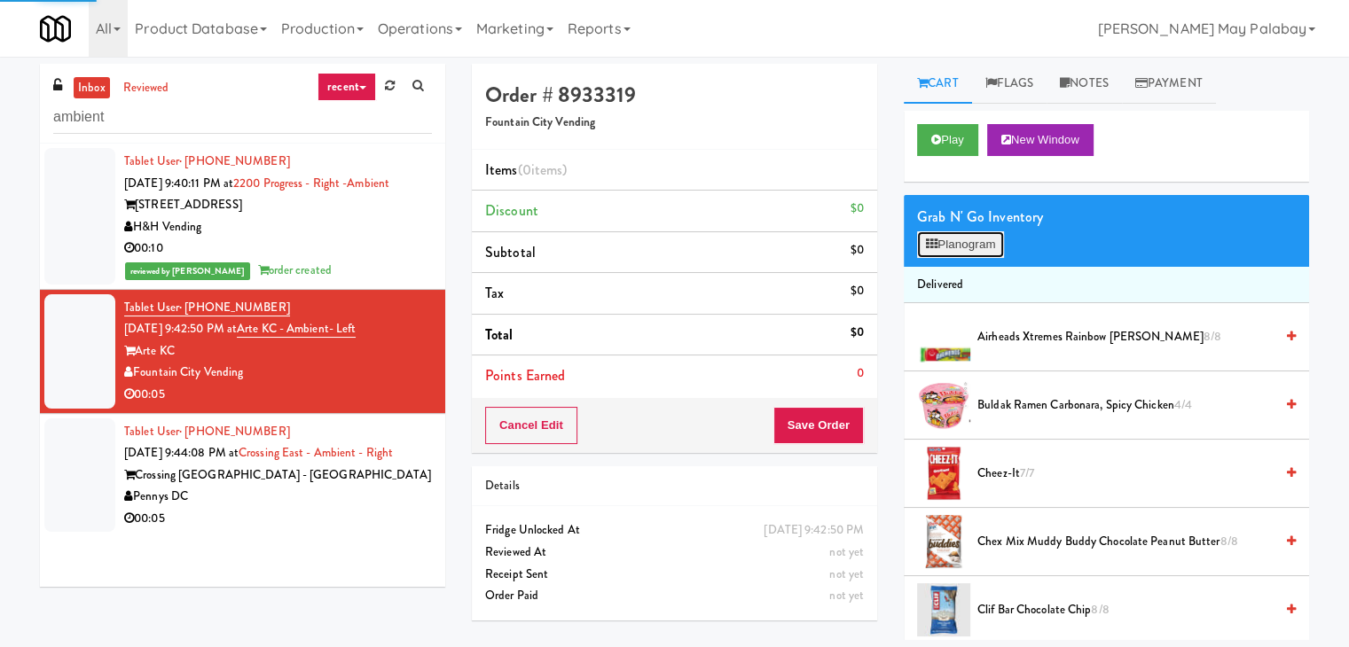
click at [987, 250] on button "Planogram" at bounding box center [960, 244] width 87 height 27
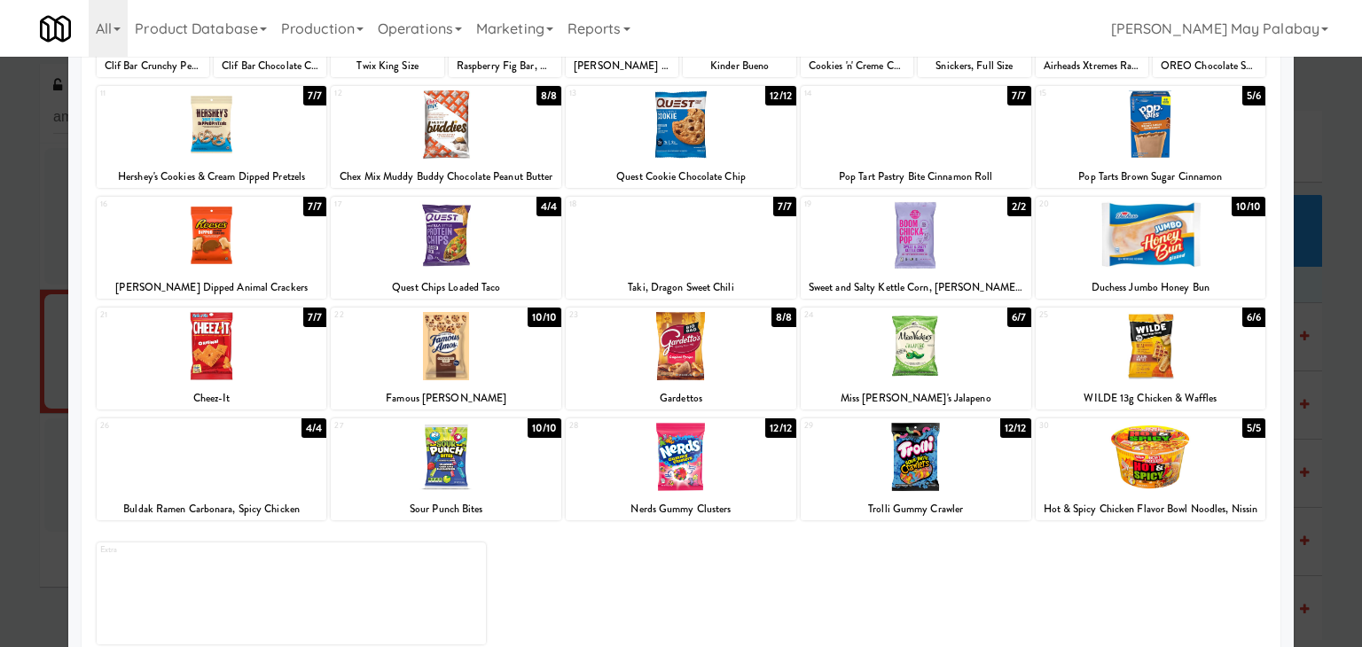
scroll to position [223, 0]
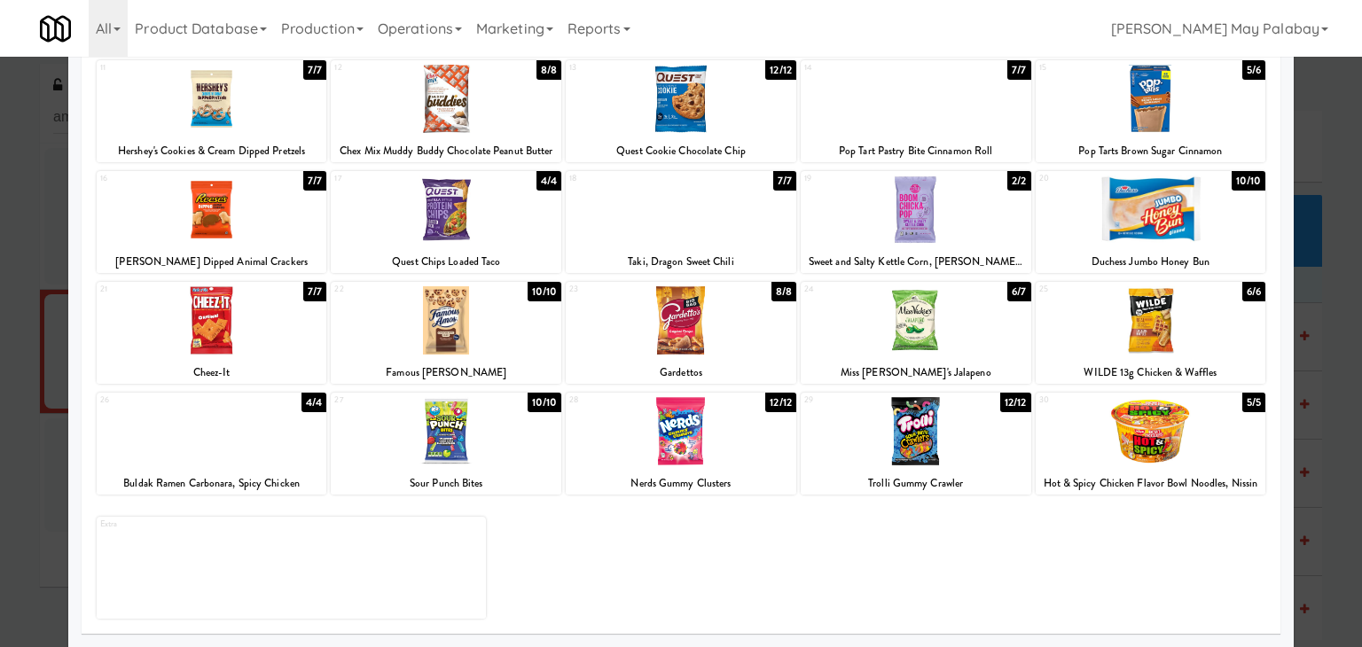
click at [507, 465] on div "27 10/10 Sour Punch Bites" at bounding box center [446, 444] width 231 height 102
click at [1340, 396] on div at bounding box center [681, 323] width 1362 height 647
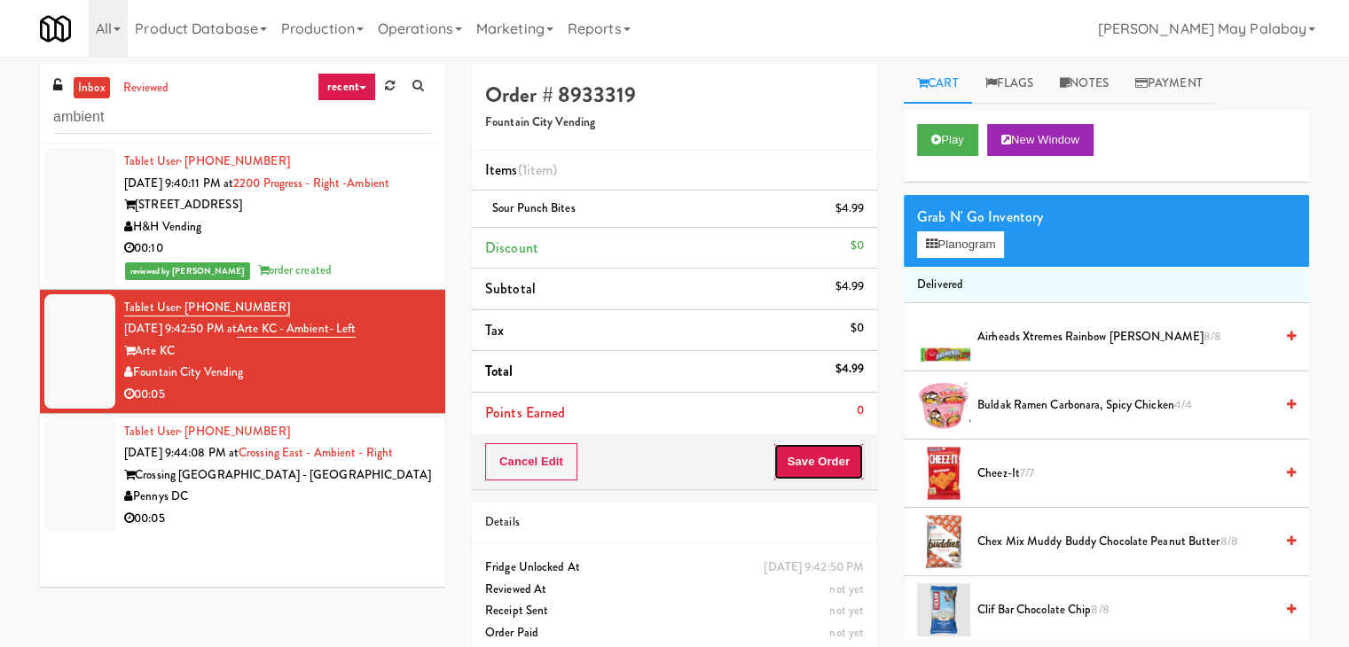
click at [828, 451] on button "Save Order" at bounding box center [818, 461] width 90 height 37
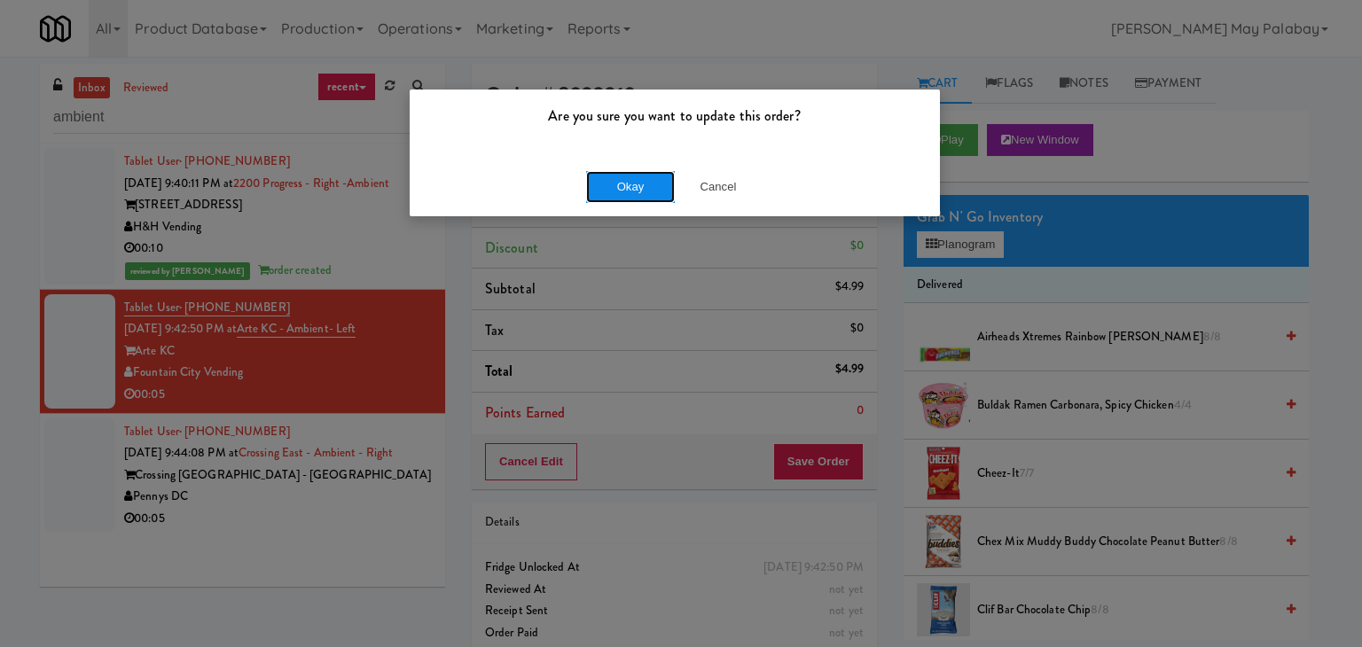
click at [600, 182] on button "Okay" at bounding box center [630, 187] width 89 height 32
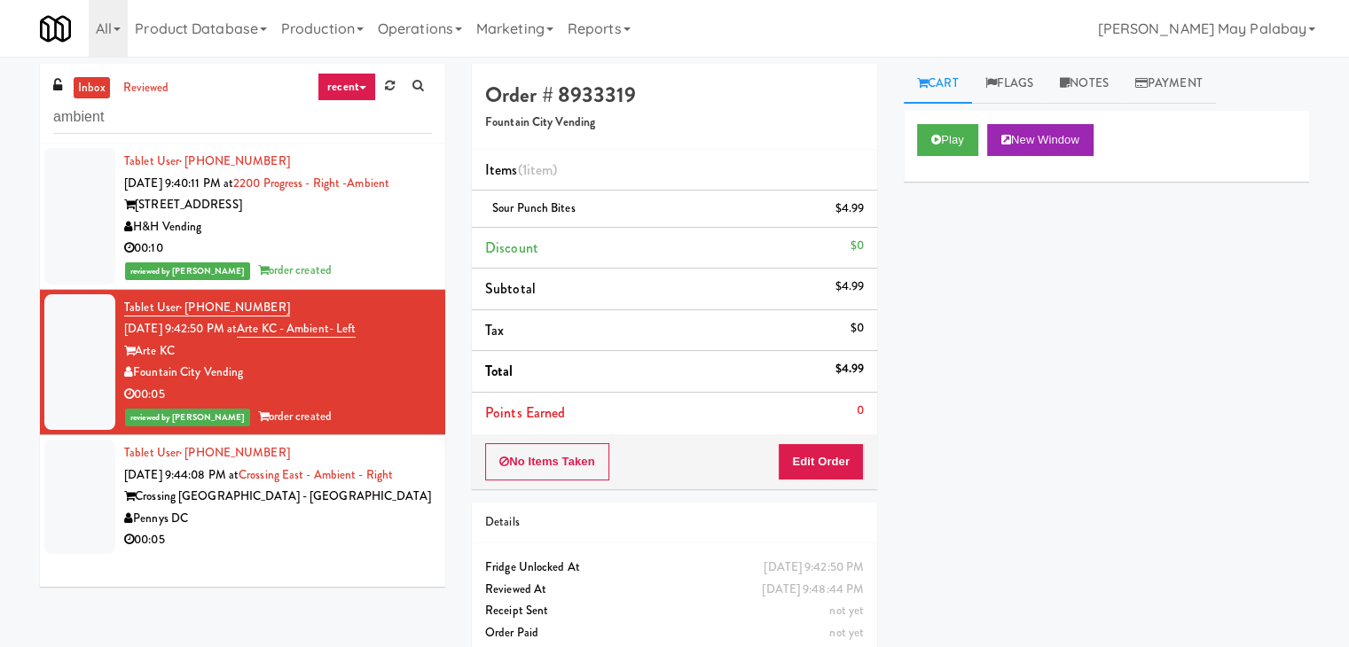
drag, startPoint x: 600, startPoint y: 182, endPoint x: 332, endPoint y: 494, distance: 411.8
click at [332, 494] on div "Tablet User · (360) 606-0403 [DATE] 9:44:08 PM at [GEOGRAPHIC_DATA] - Ambient -…" at bounding box center [278, 496] width 308 height 109
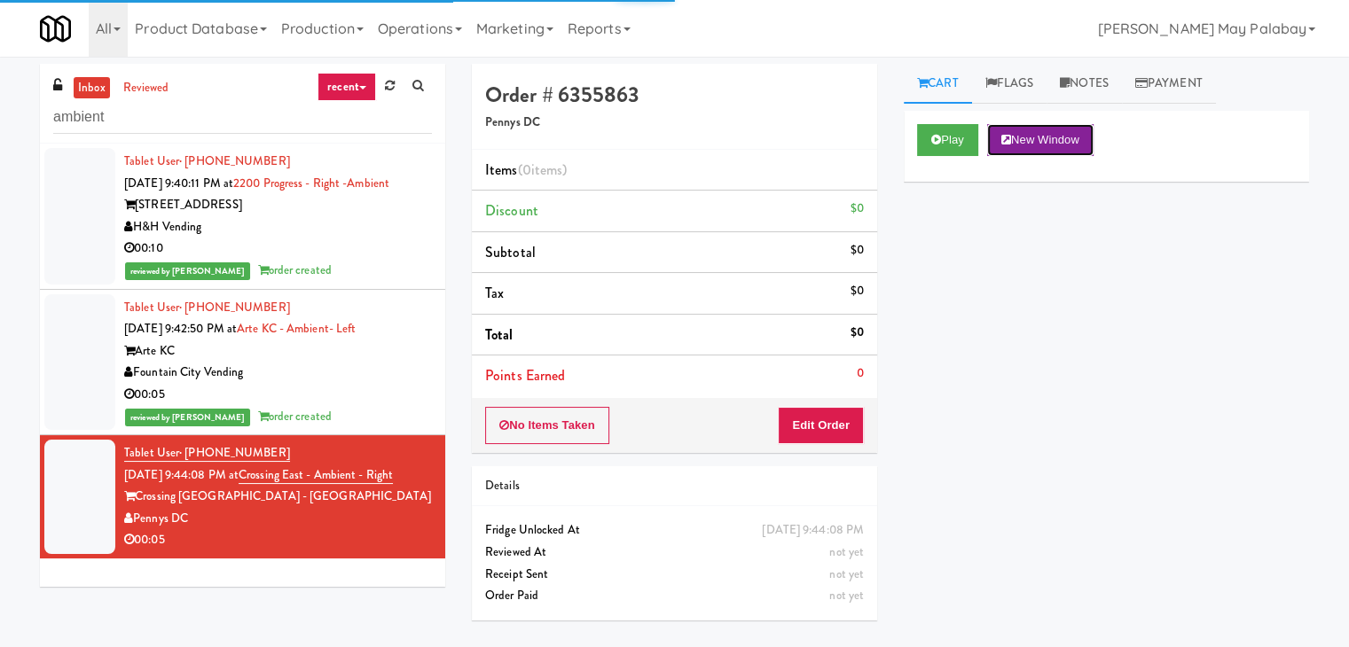
click at [1070, 143] on button "New Window" at bounding box center [1040, 140] width 106 height 32
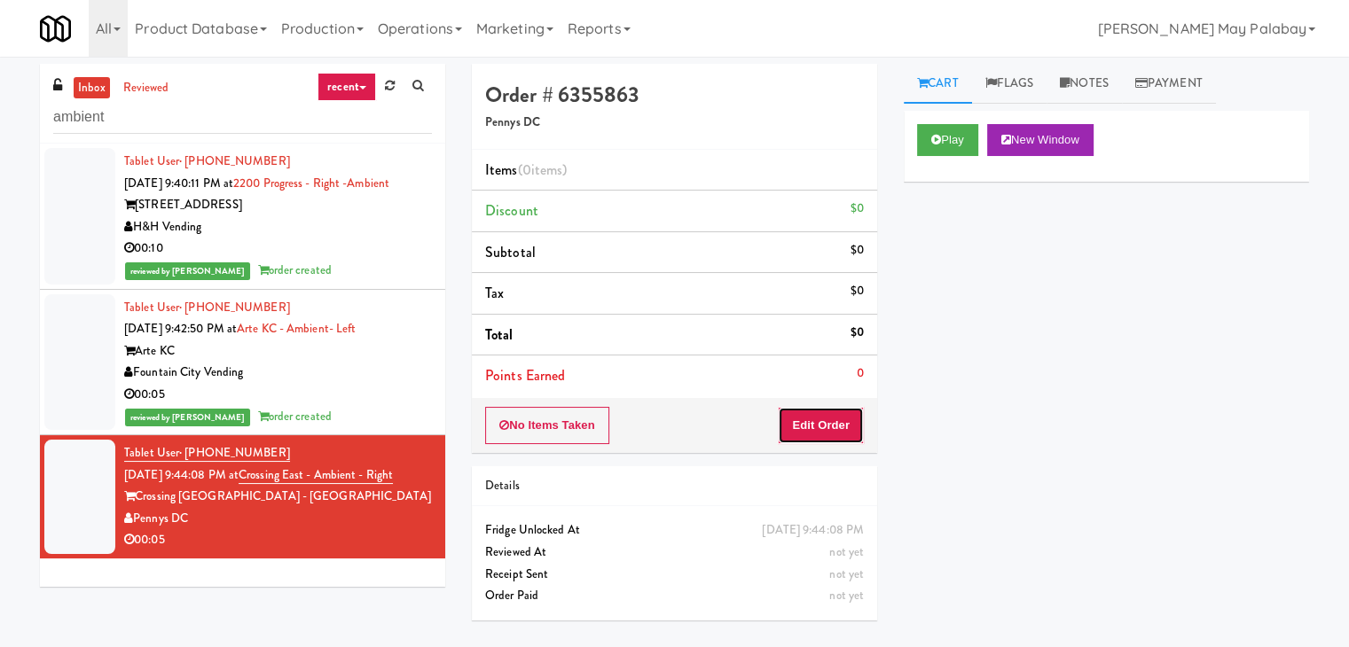
click at [809, 415] on button "Edit Order" at bounding box center [821, 425] width 86 height 37
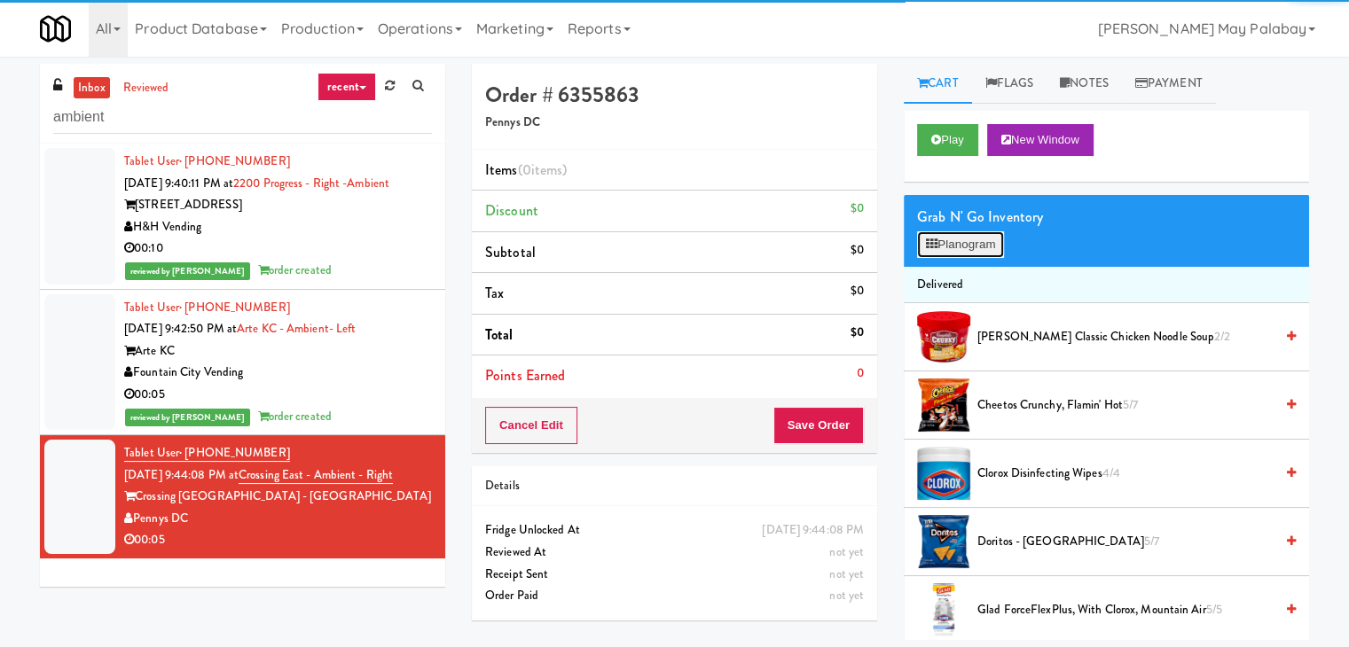
click at [954, 248] on button "Planogram" at bounding box center [960, 244] width 87 height 27
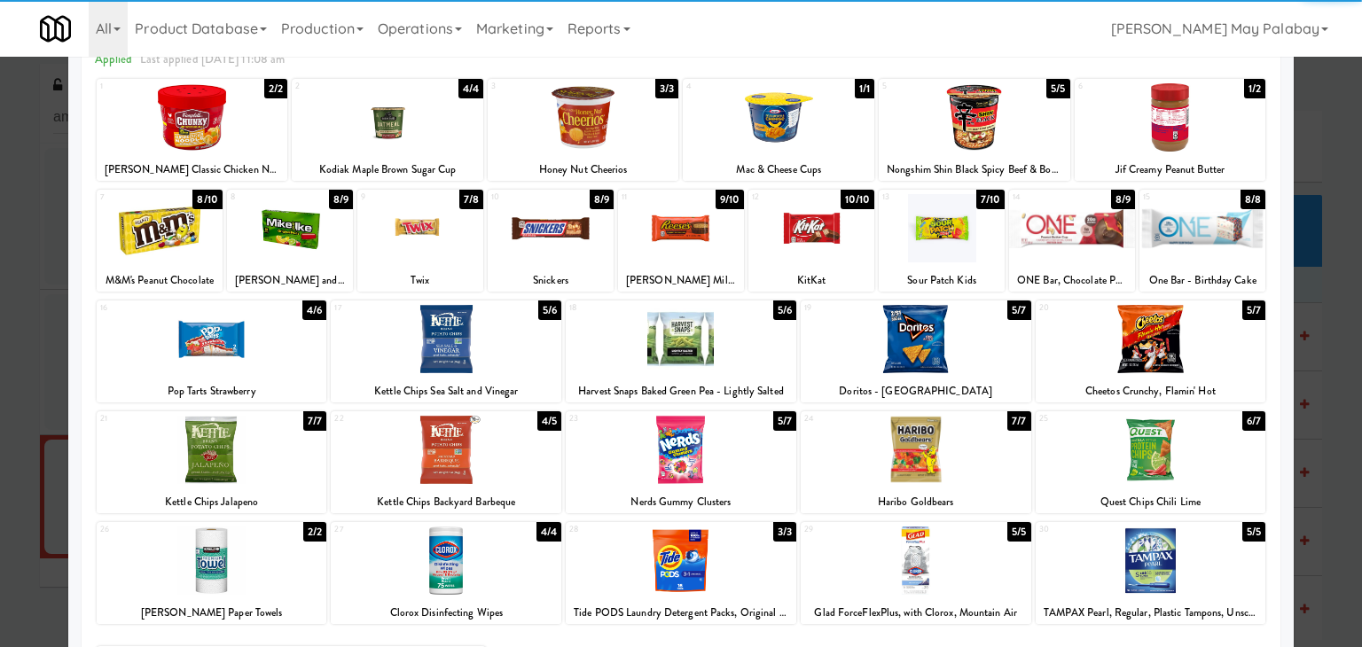
scroll to position [89, 0]
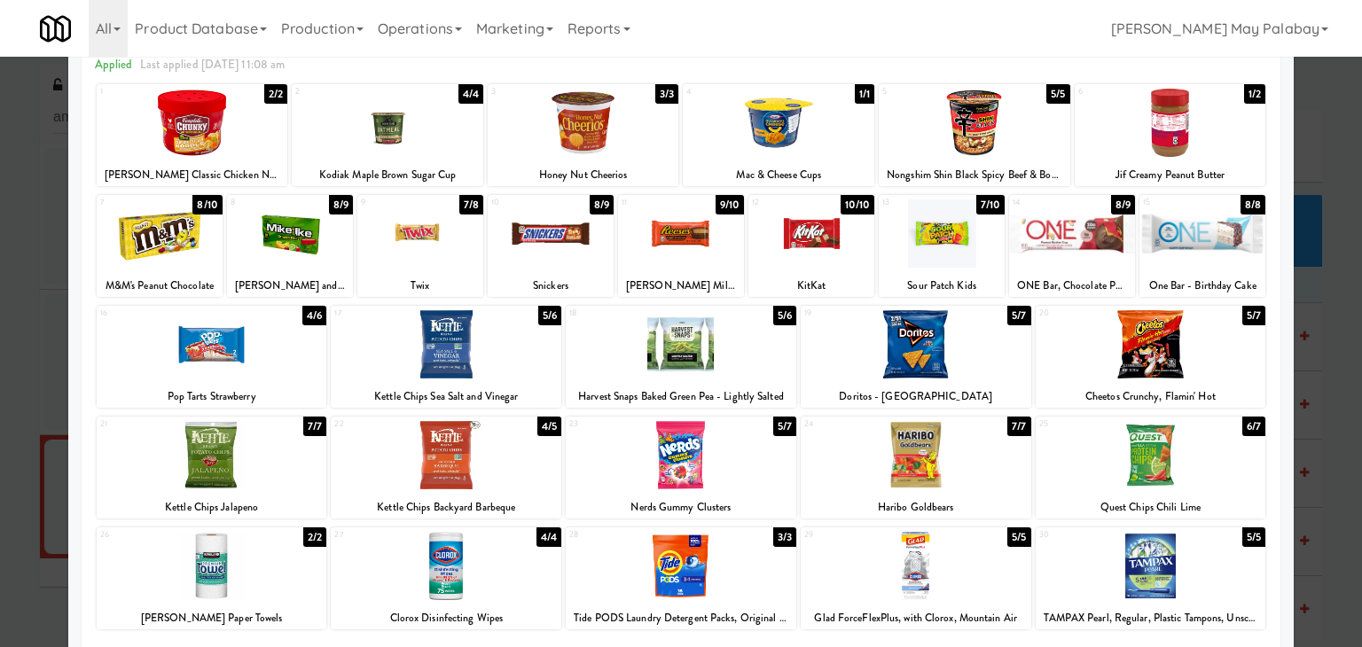
click at [753, 473] on div at bounding box center [681, 455] width 231 height 68
click at [1316, 381] on div at bounding box center [681, 323] width 1362 height 647
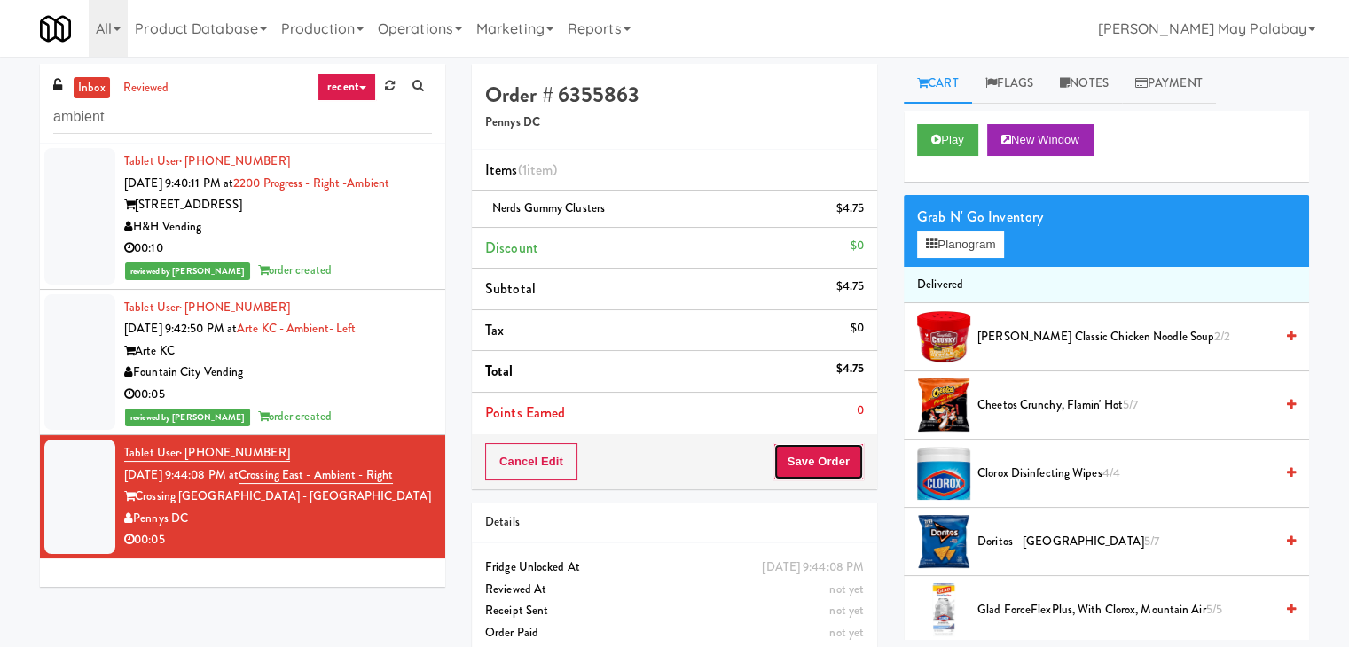
click at [839, 465] on button "Save Order" at bounding box center [818, 461] width 90 height 37
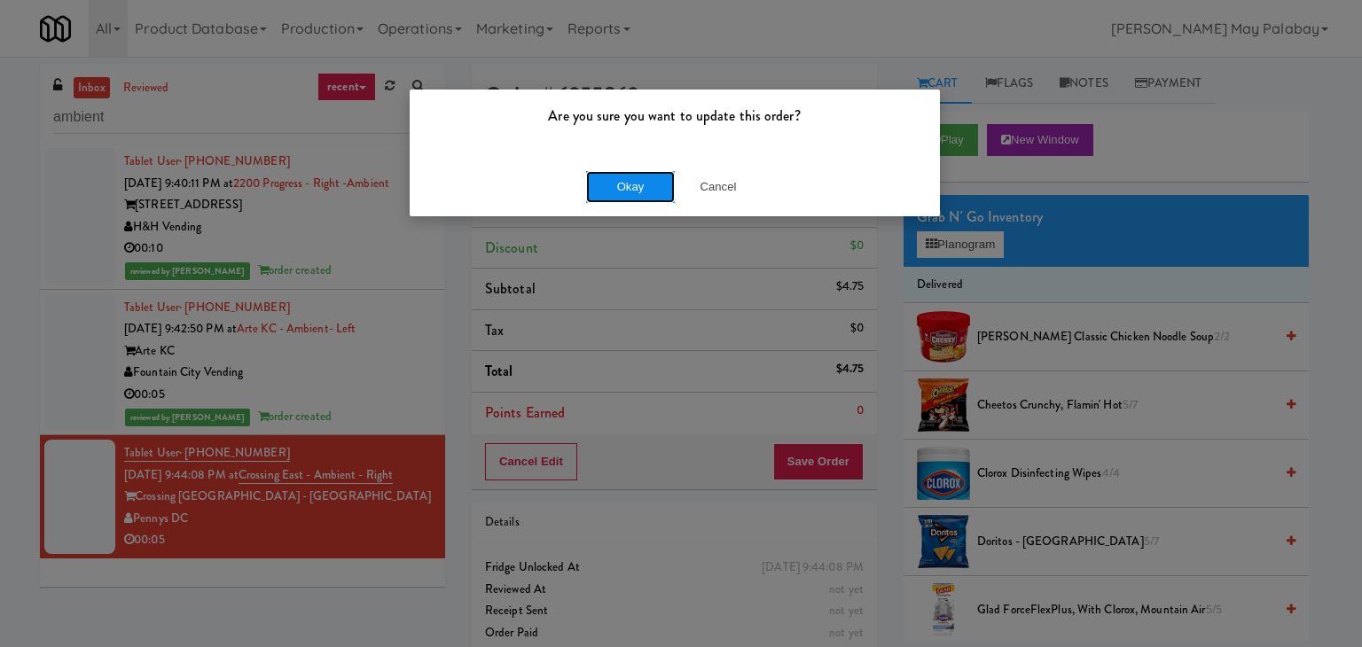
click at [658, 181] on button "Okay" at bounding box center [630, 187] width 89 height 32
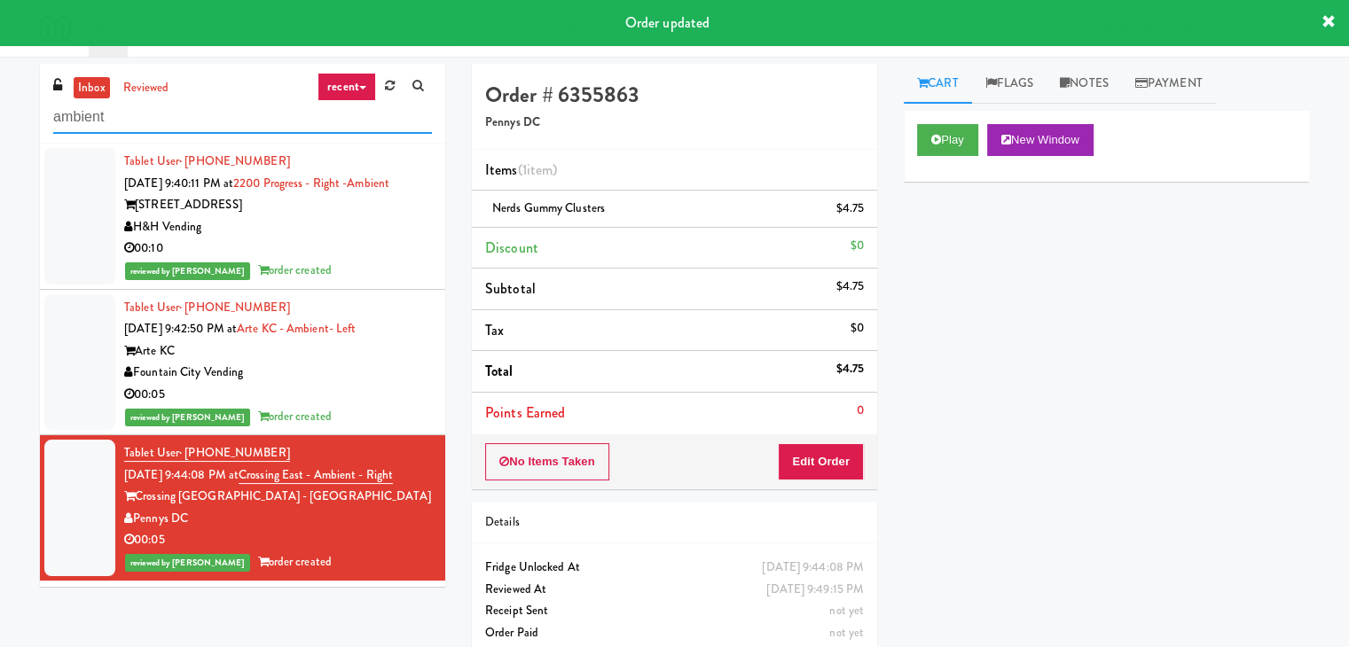
click at [244, 114] on input "ambient" at bounding box center [242, 117] width 379 height 33
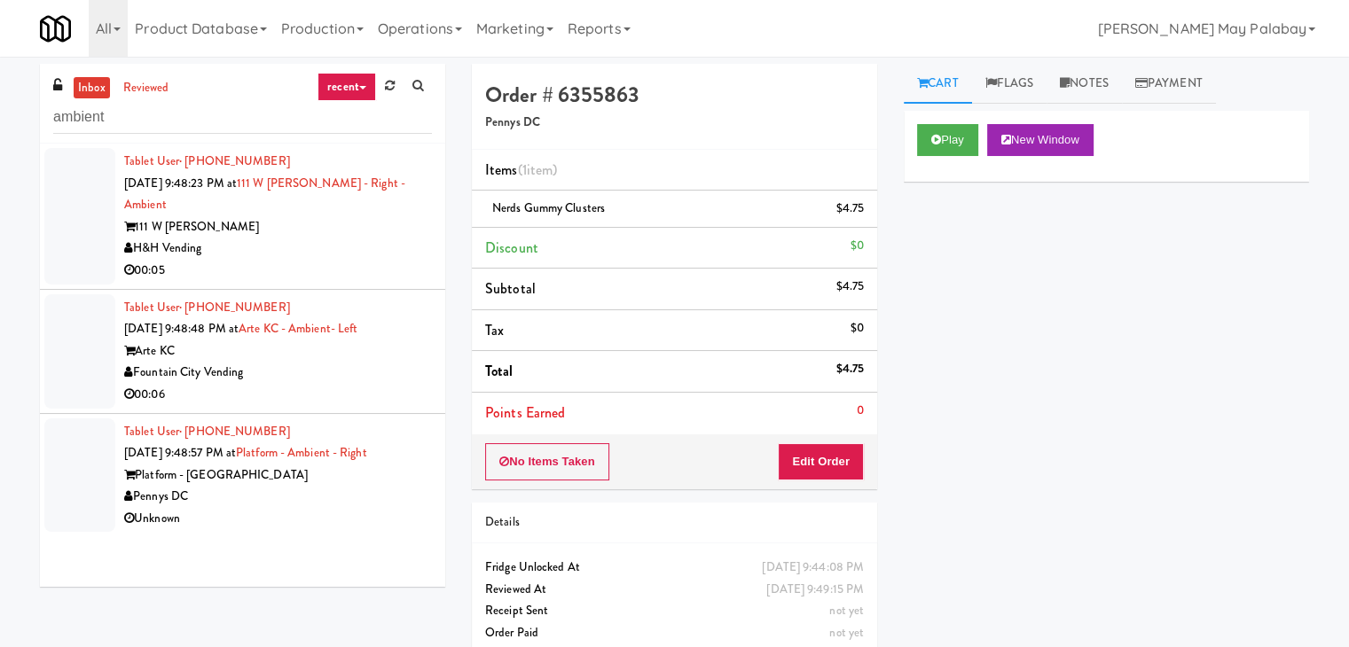
click at [262, 260] on div "00:05" at bounding box center [278, 271] width 308 height 22
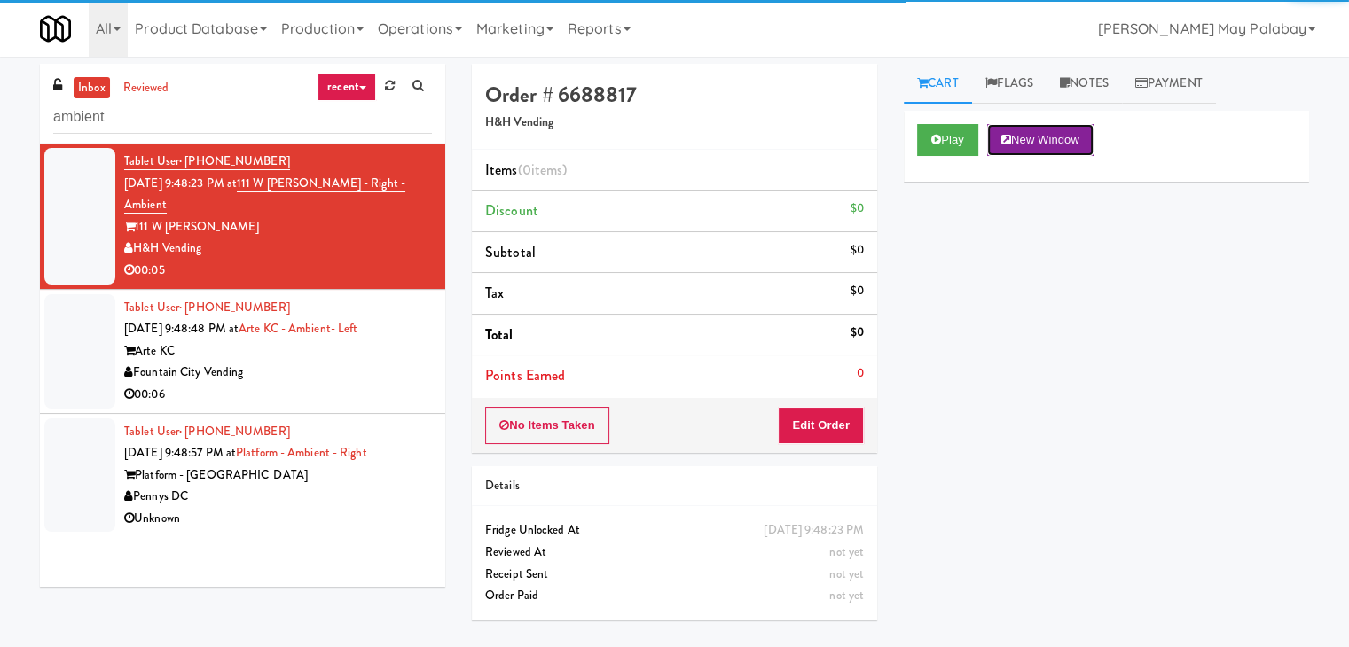
click at [1041, 130] on button "New Window" at bounding box center [1040, 140] width 106 height 32
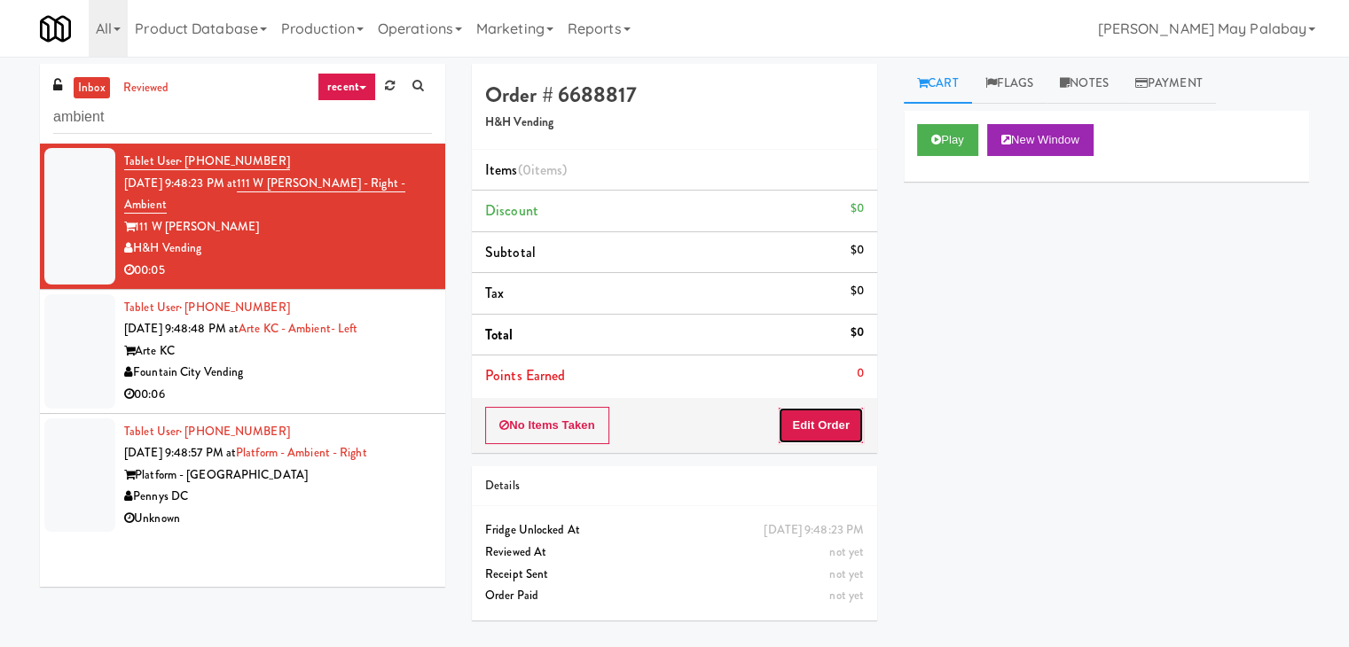
click at [860, 417] on button "Edit Order" at bounding box center [821, 425] width 86 height 37
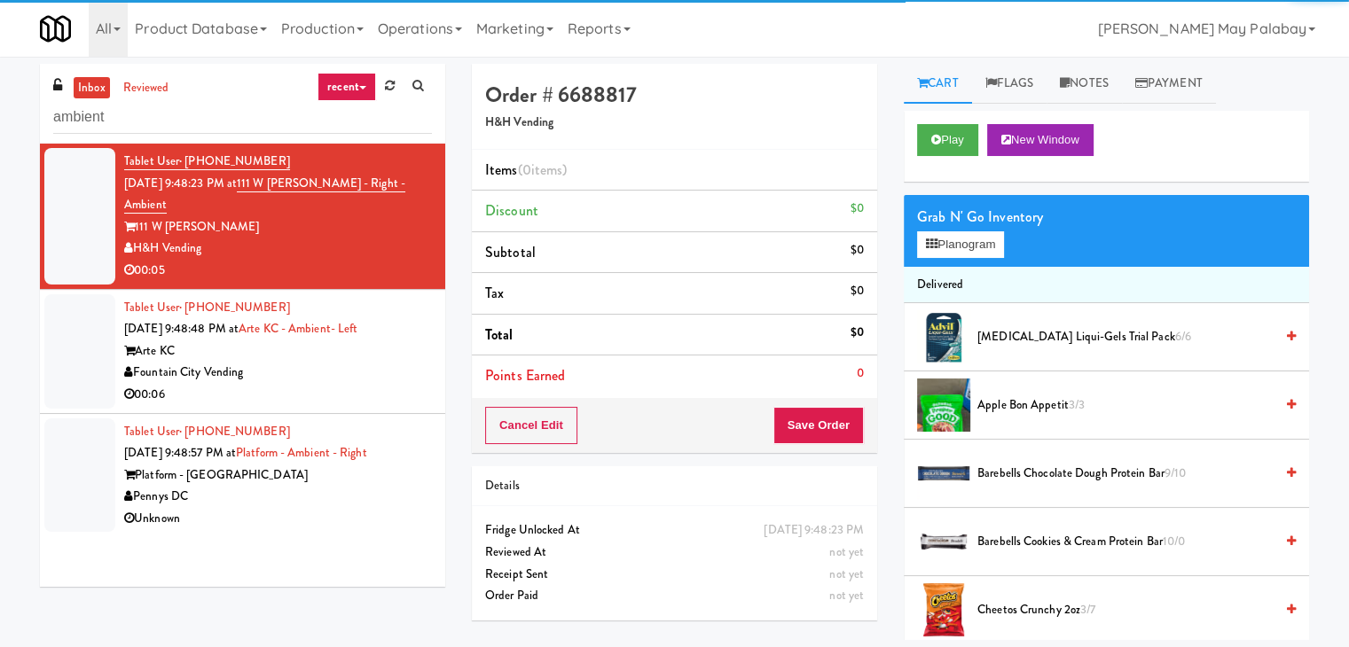
click at [989, 214] on div "Grab N' Go Inventory" at bounding box center [1106, 217] width 379 height 27
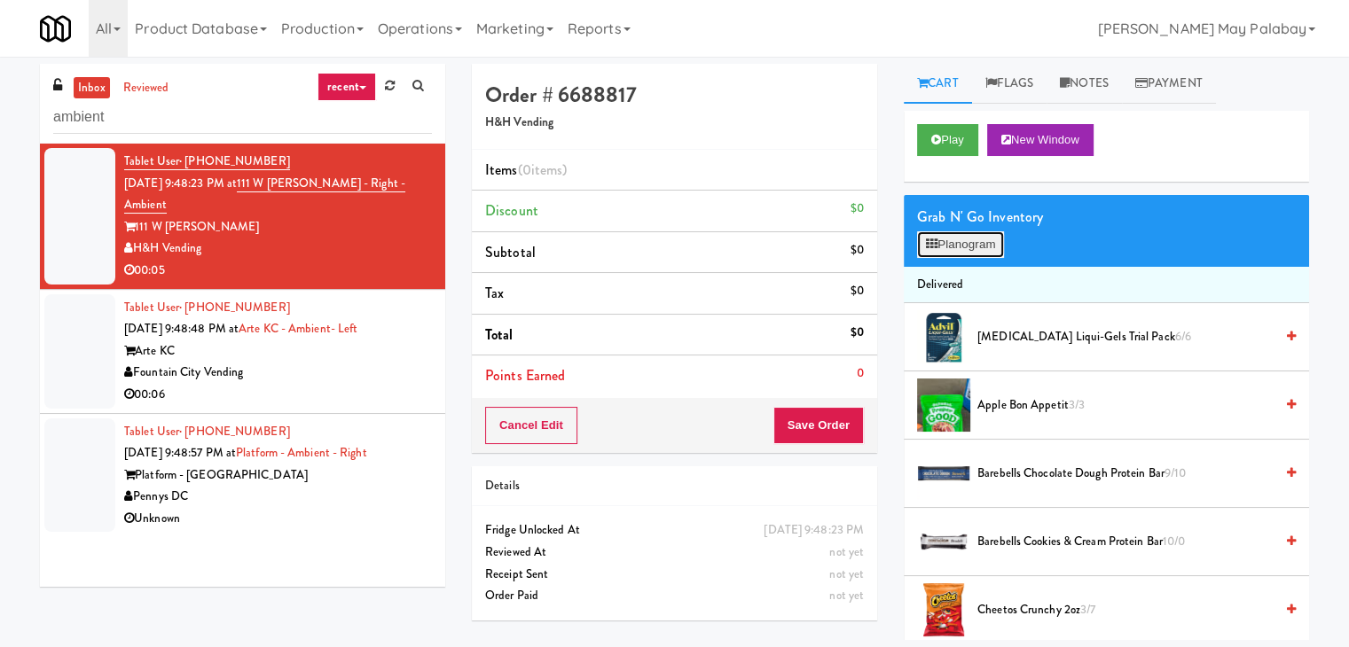
click at [961, 249] on button "Planogram" at bounding box center [960, 244] width 87 height 27
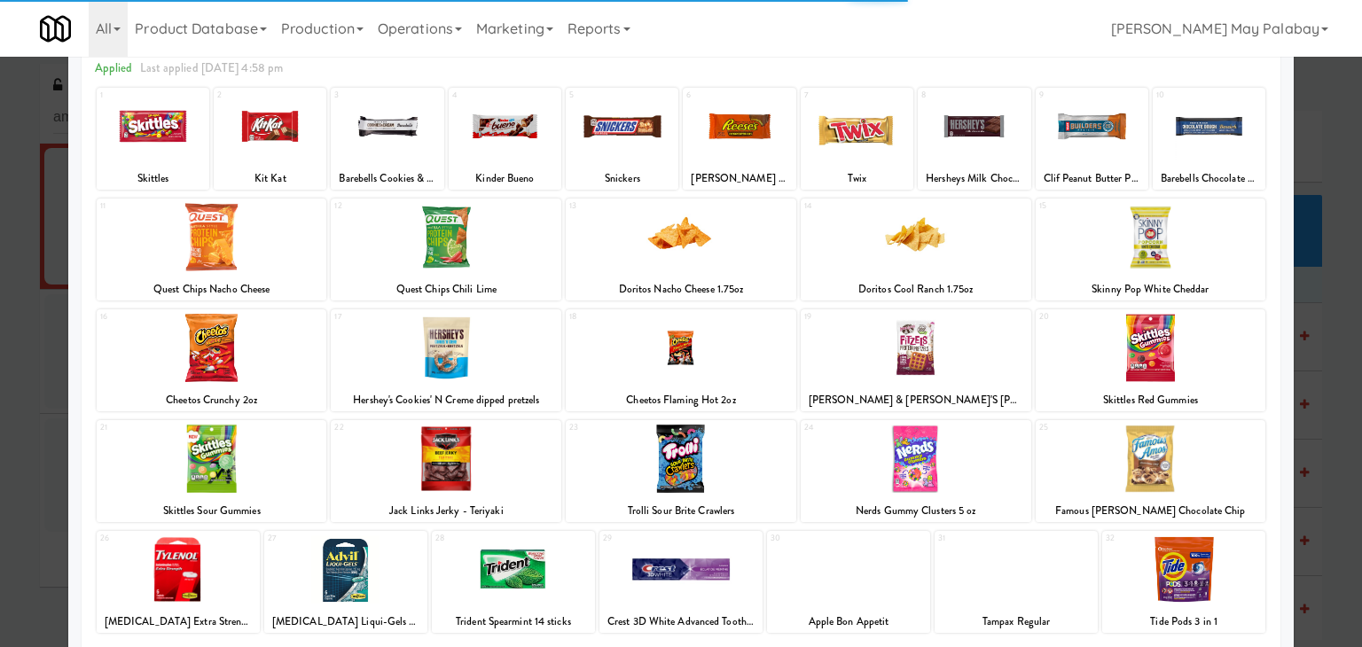
scroll to position [89, 0]
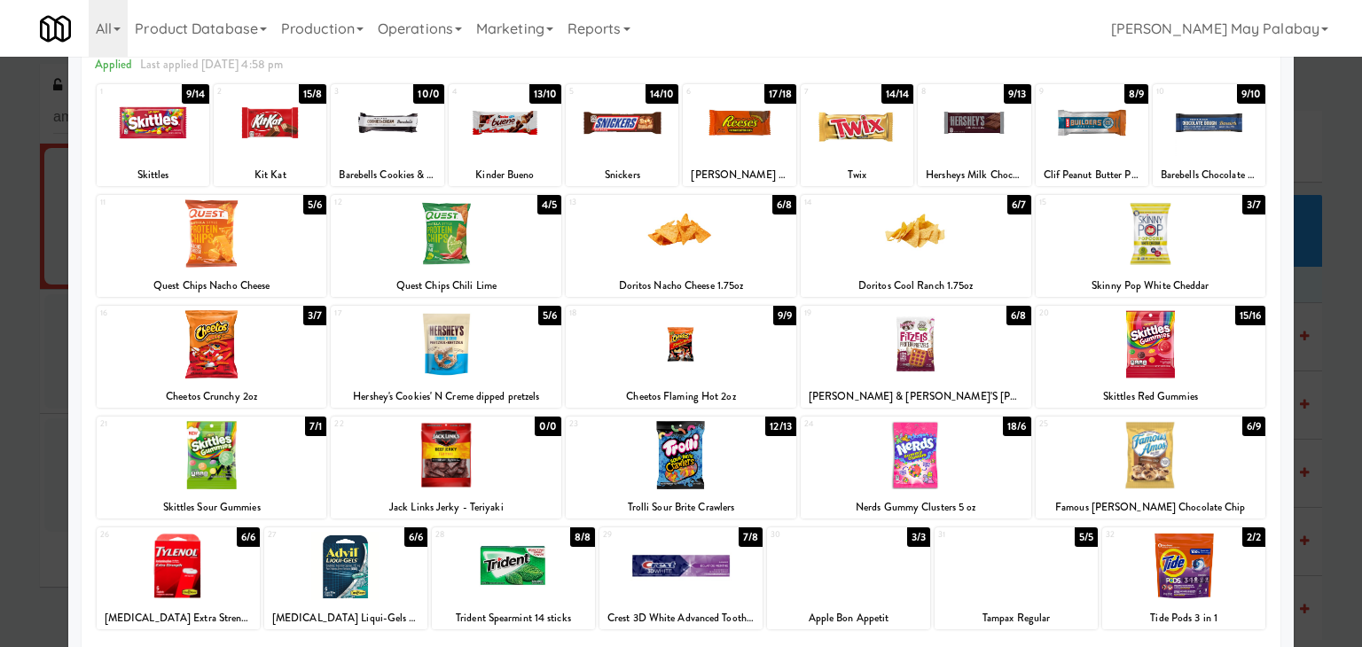
click at [295, 257] on div at bounding box center [212, 233] width 231 height 68
click at [1313, 324] on div at bounding box center [681, 323] width 1362 height 647
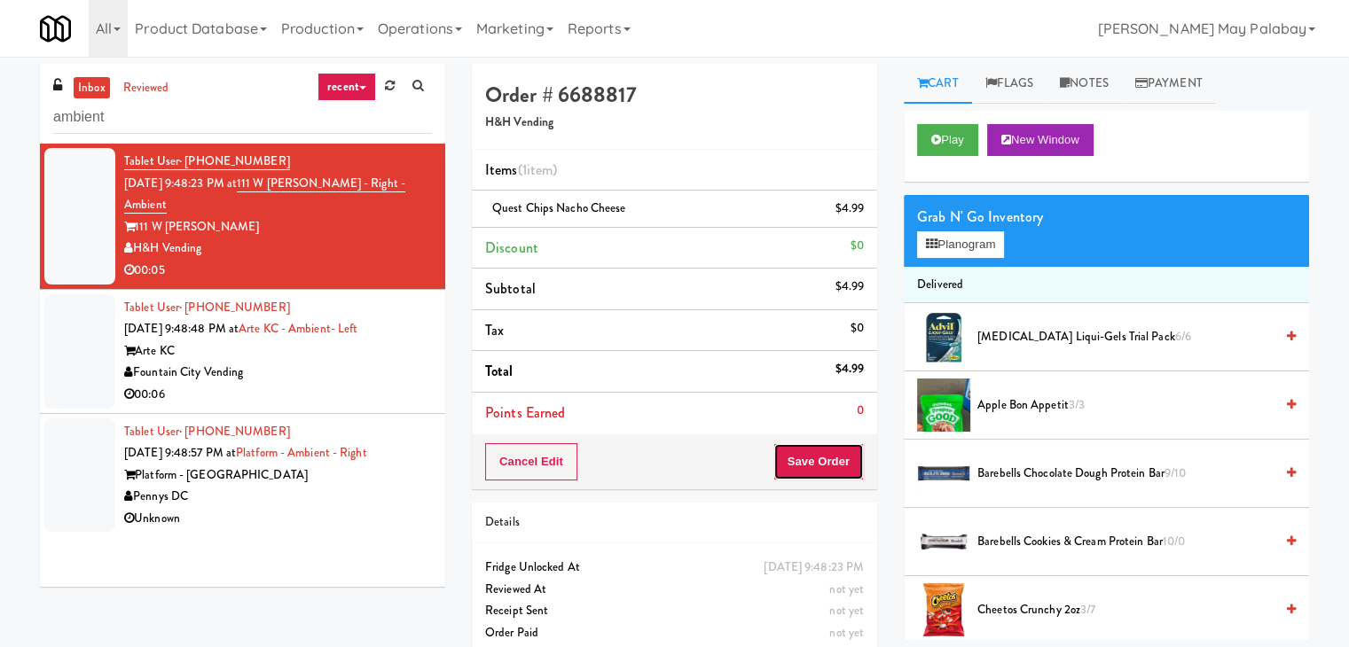
click at [822, 462] on button "Save Order" at bounding box center [818, 461] width 90 height 37
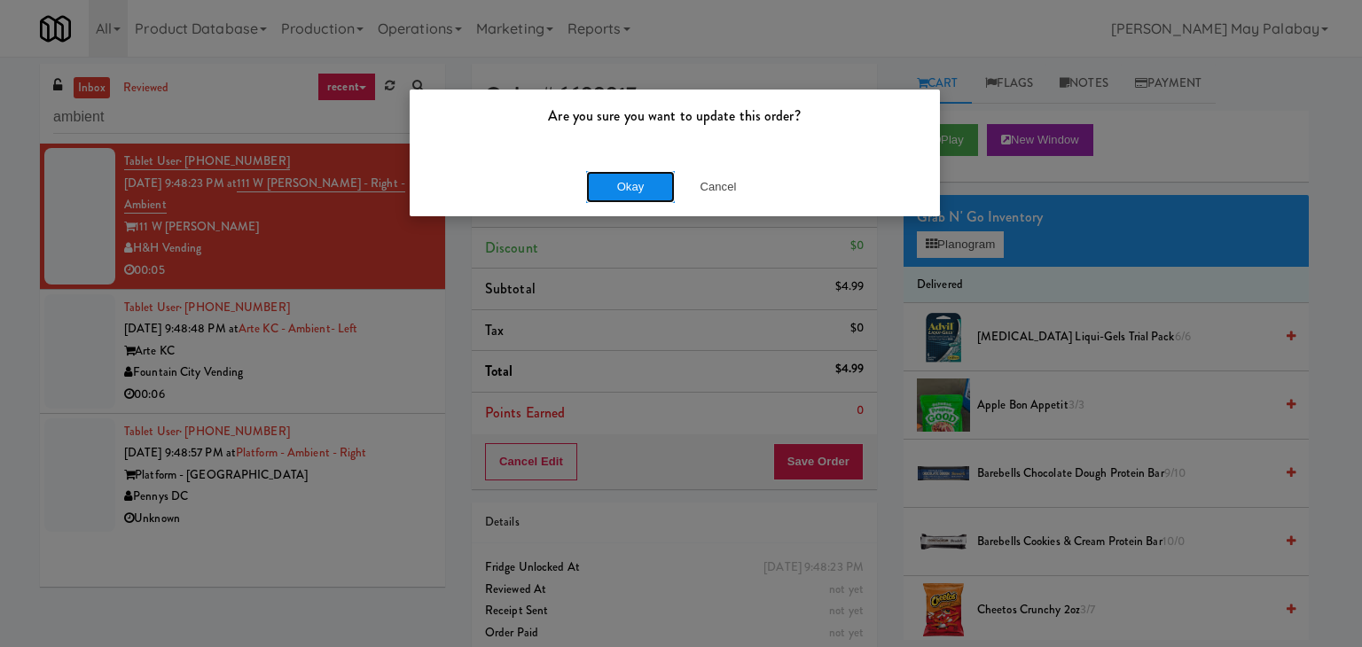
click at [657, 183] on button "Okay" at bounding box center [630, 187] width 89 height 32
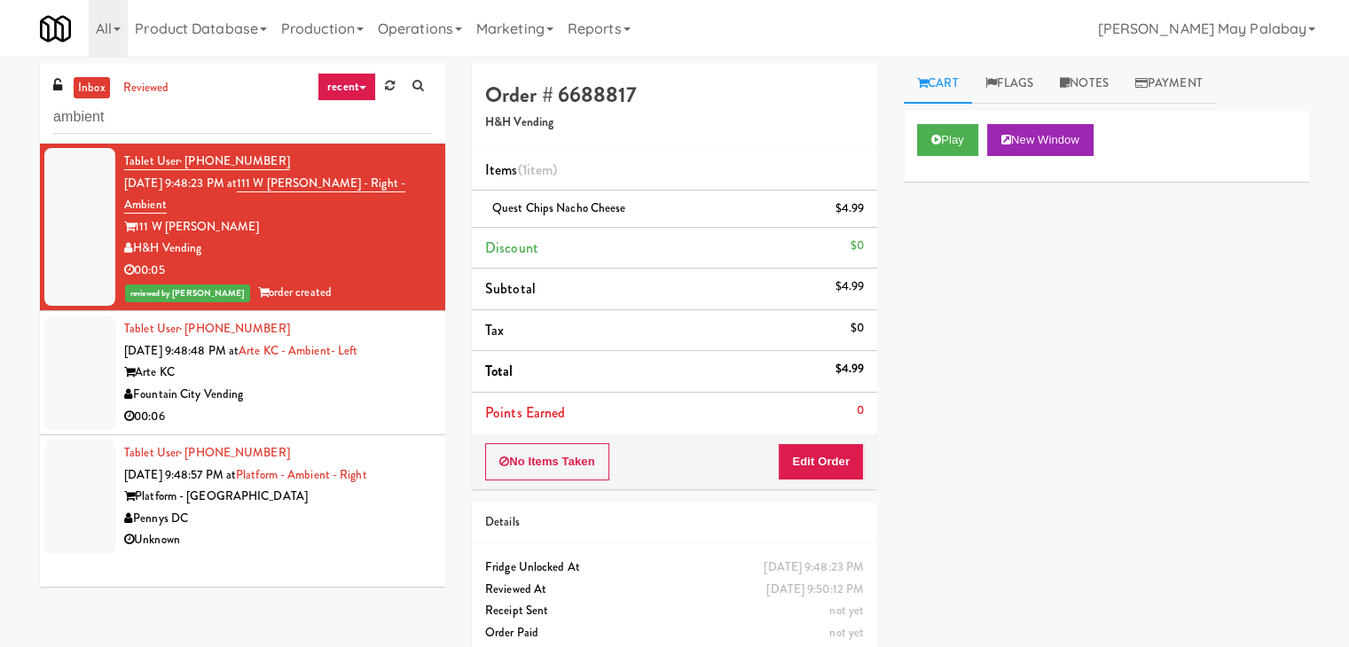
click at [309, 362] on div "Arte KC" at bounding box center [278, 373] width 308 height 22
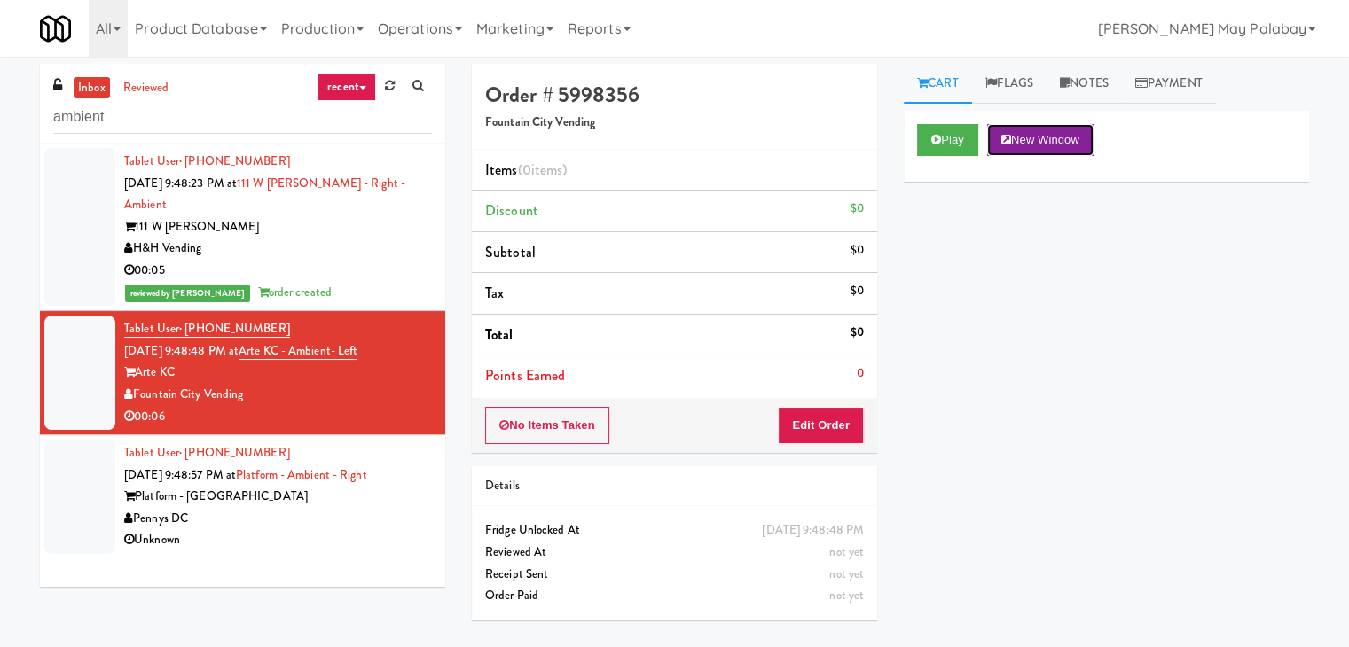
click at [1059, 129] on button "New Window" at bounding box center [1040, 140] width 106 height 32
click at [811, 411] on button "Edit Order" at bounding box center [821, 425] width 86 height 37
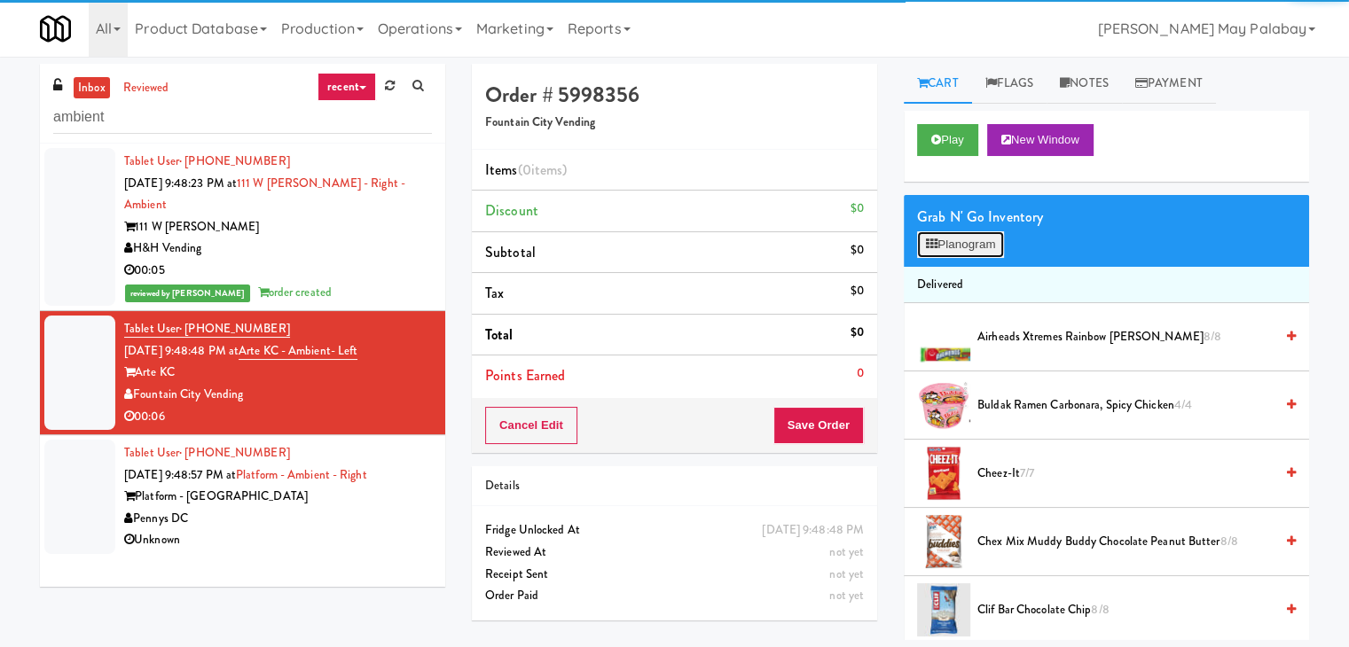
click at [944, 240] on button "Planogram" at bounding box center [960, 244] width 87 height 27
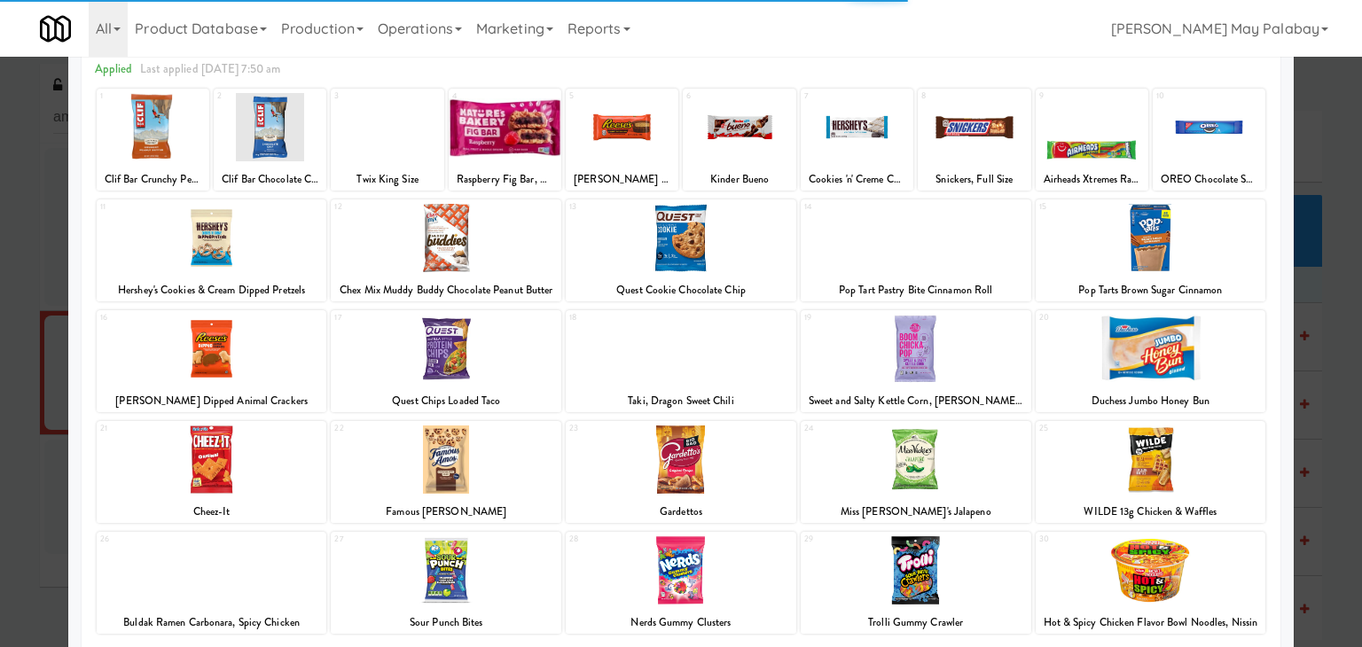
scroll to position [89, 0]
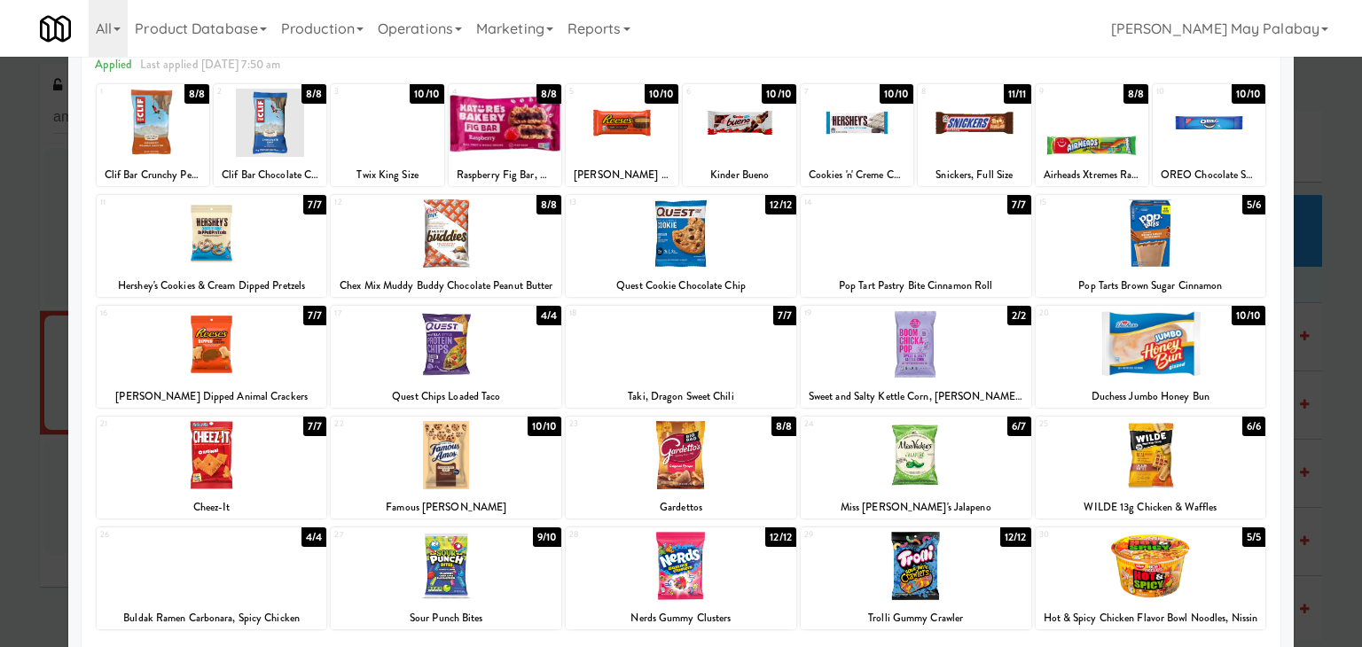
click at [1103, 121] on div at bounding box center [1092, 123] width 113 height 68
click at [1335, 400] on div at bounding box center [681, 323] width 1362 height 647
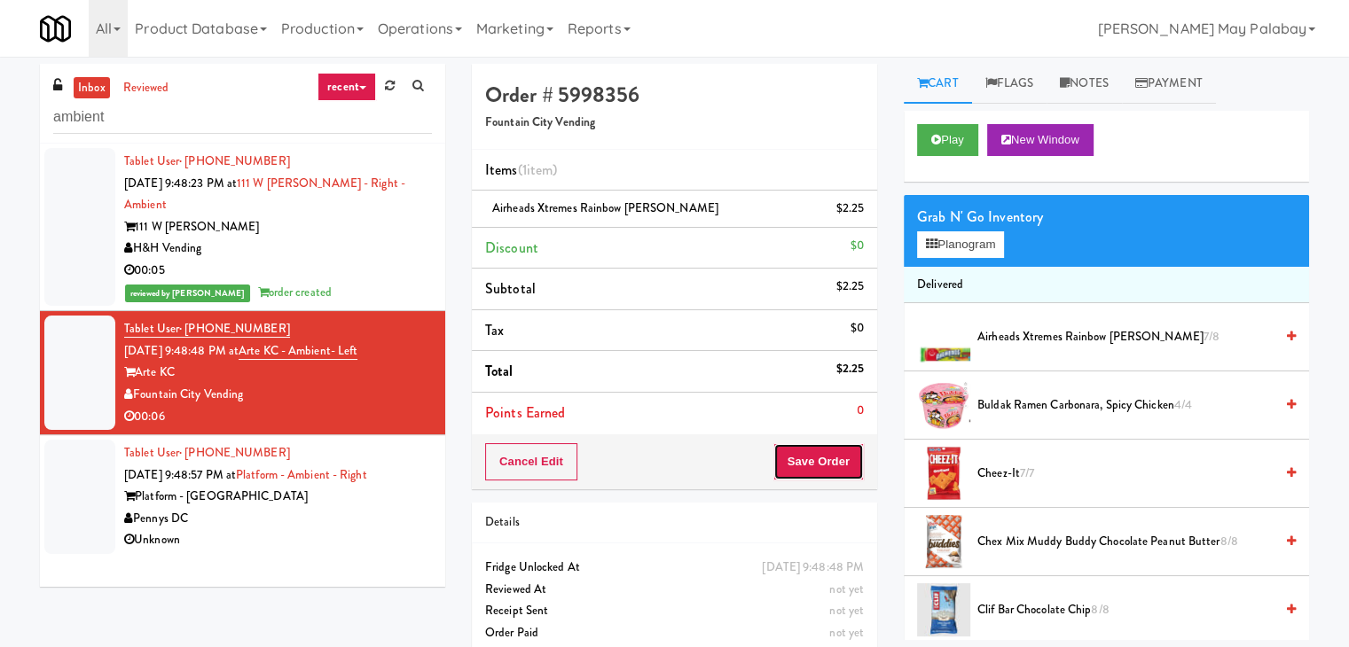
click at [835, 451] on button "Save Order" at bounding box center [818, 461] width 90 height 37
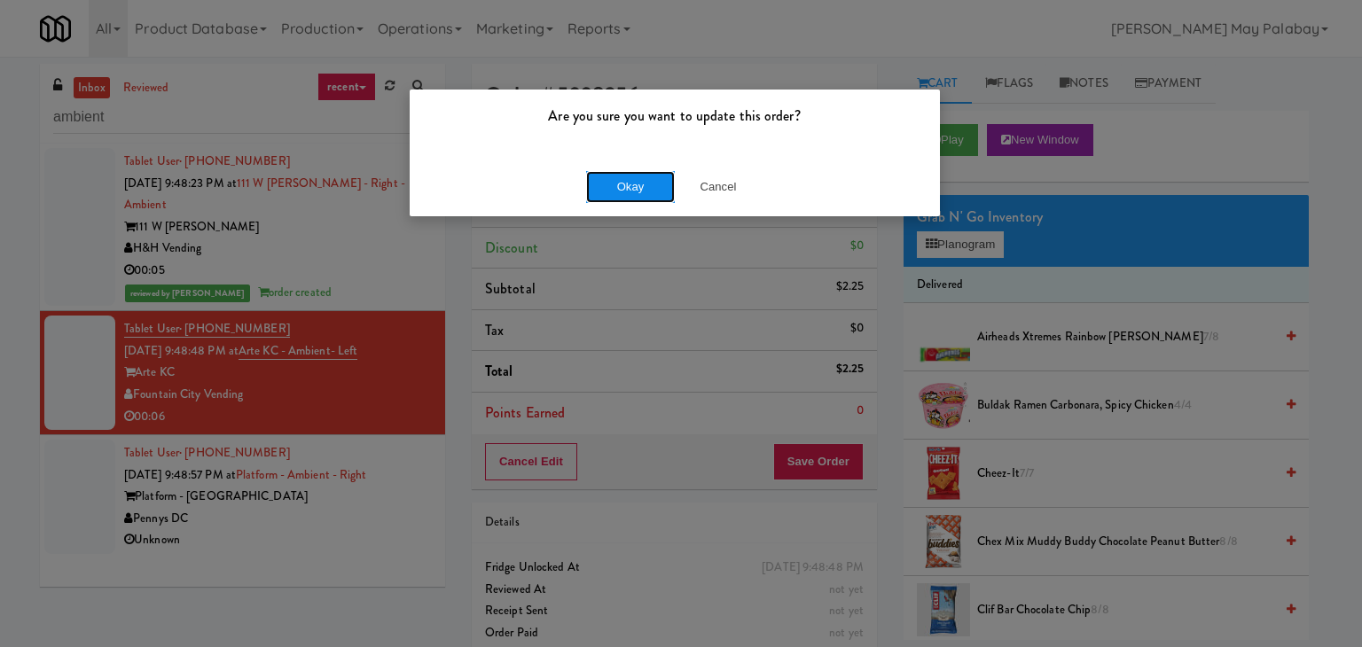
click at [631, 177] on button "Okay" at bounding box center [630, 187] width 89 height 32
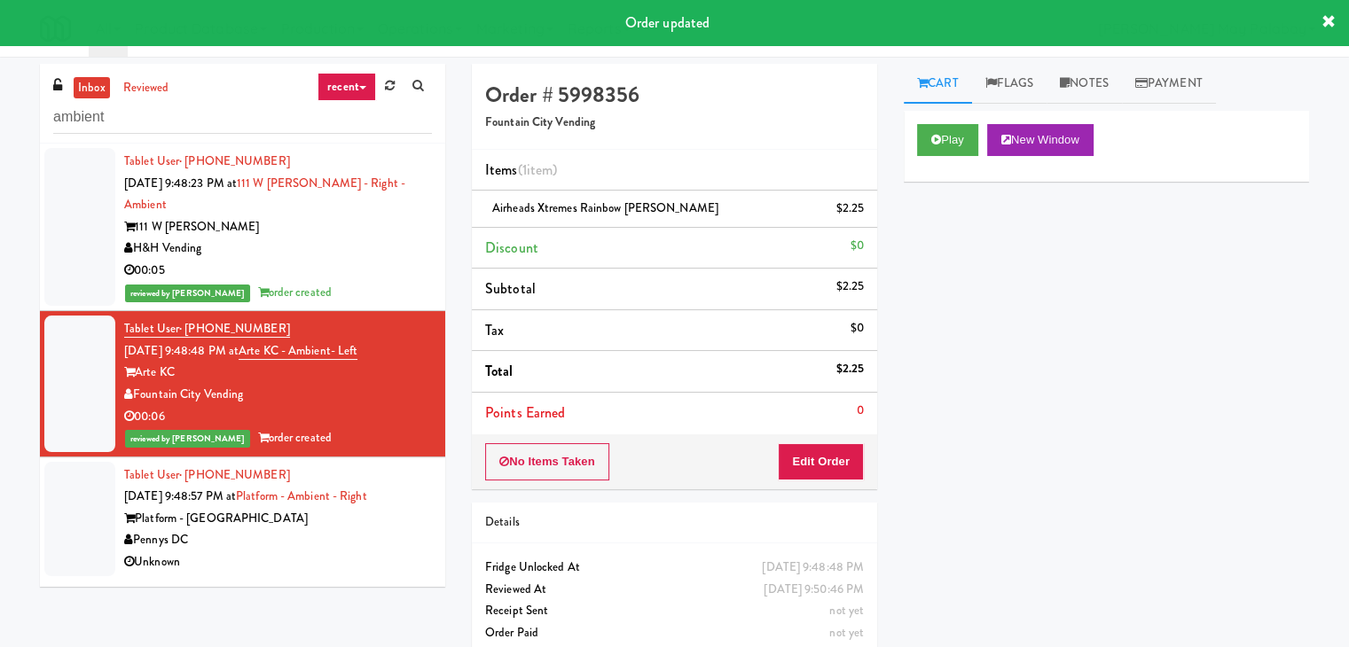
click at [368, 529] on div "Pennys DC" at bounding box center [278, 540] width 308 height 22
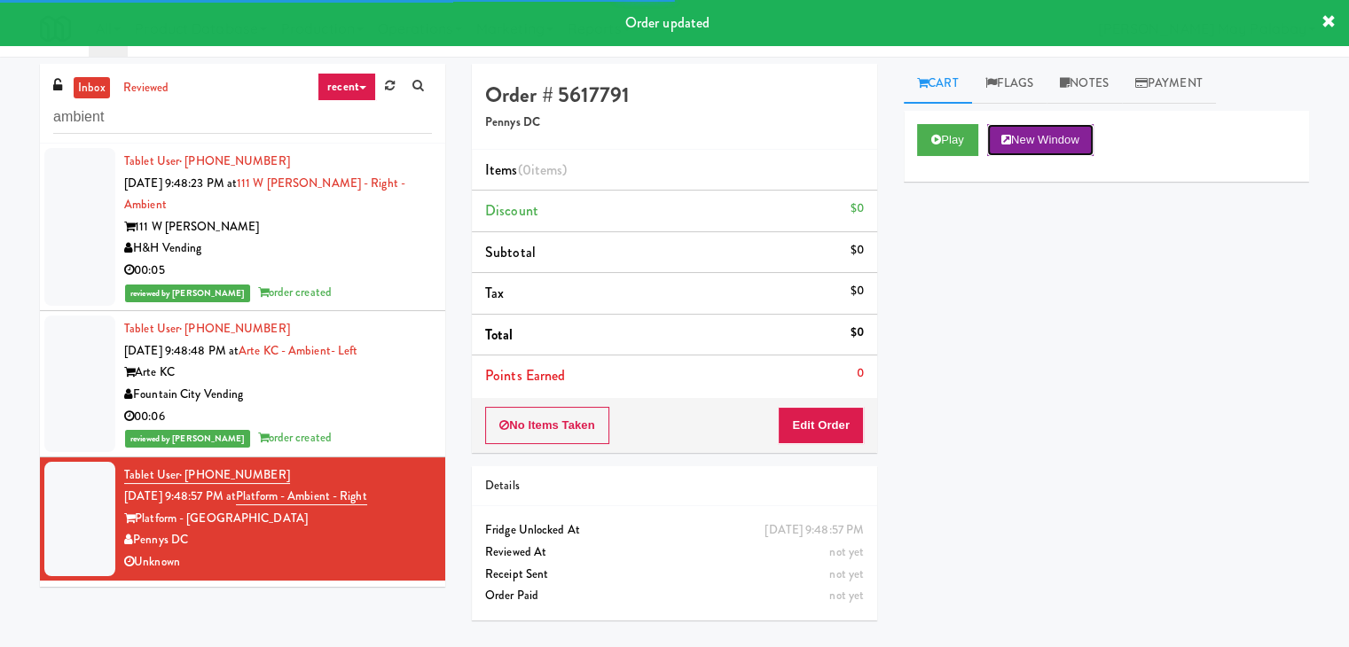
click at [1071, 139] on button "New Window" at bounding box center [1040, 140] width 106 height 32
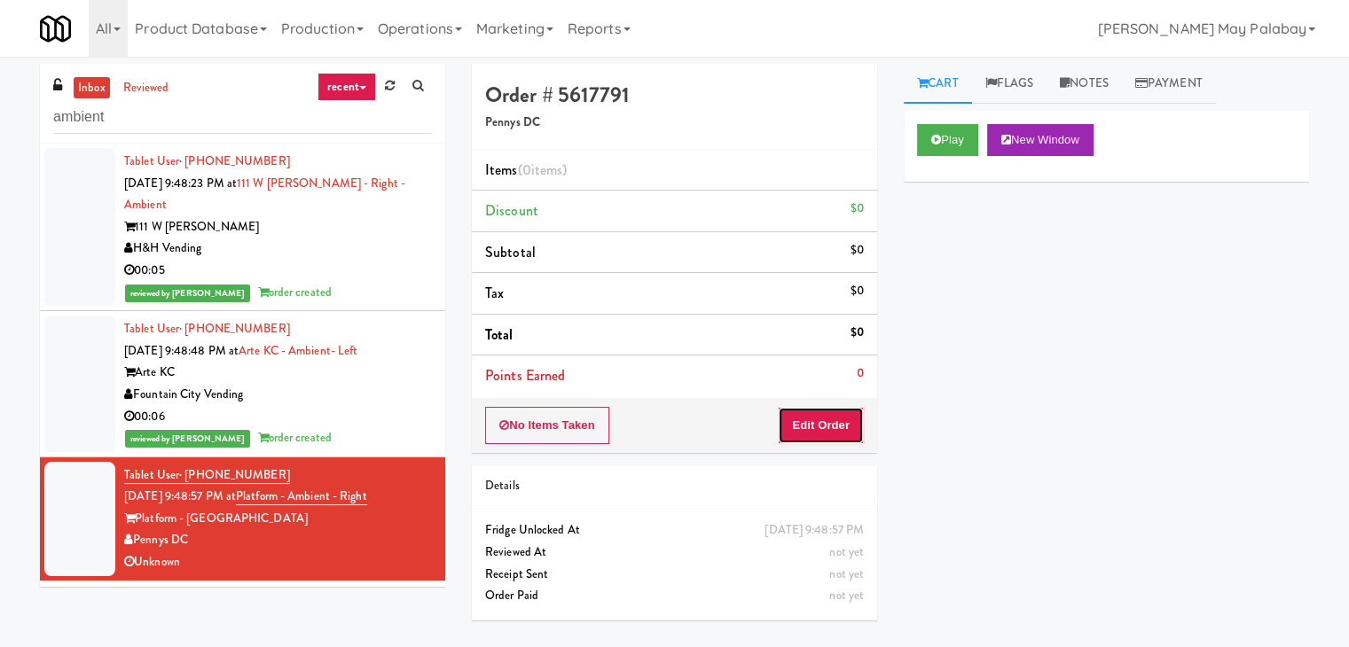
click at [822, 424] on button "Edit Order" at bounding box center [821, 425] width 86 height 37
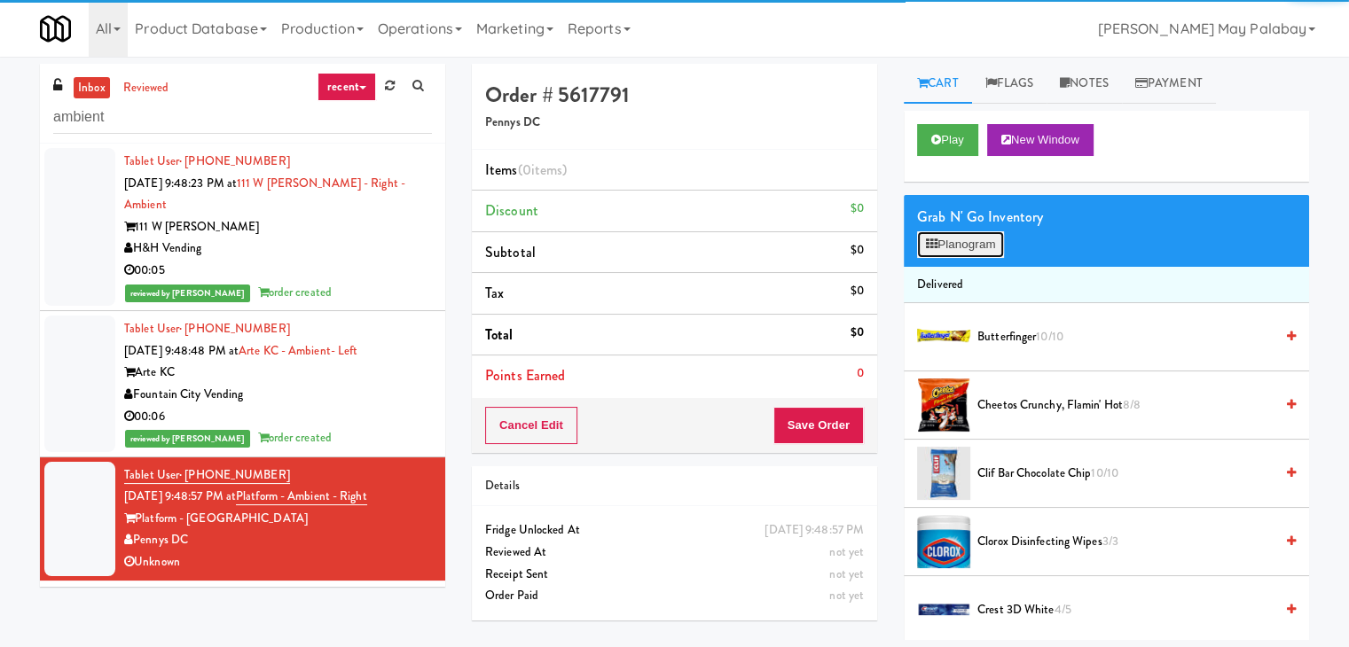
click at [955, 245] on button "Planogram" at bounding box center [960, 244] width 87 height 27
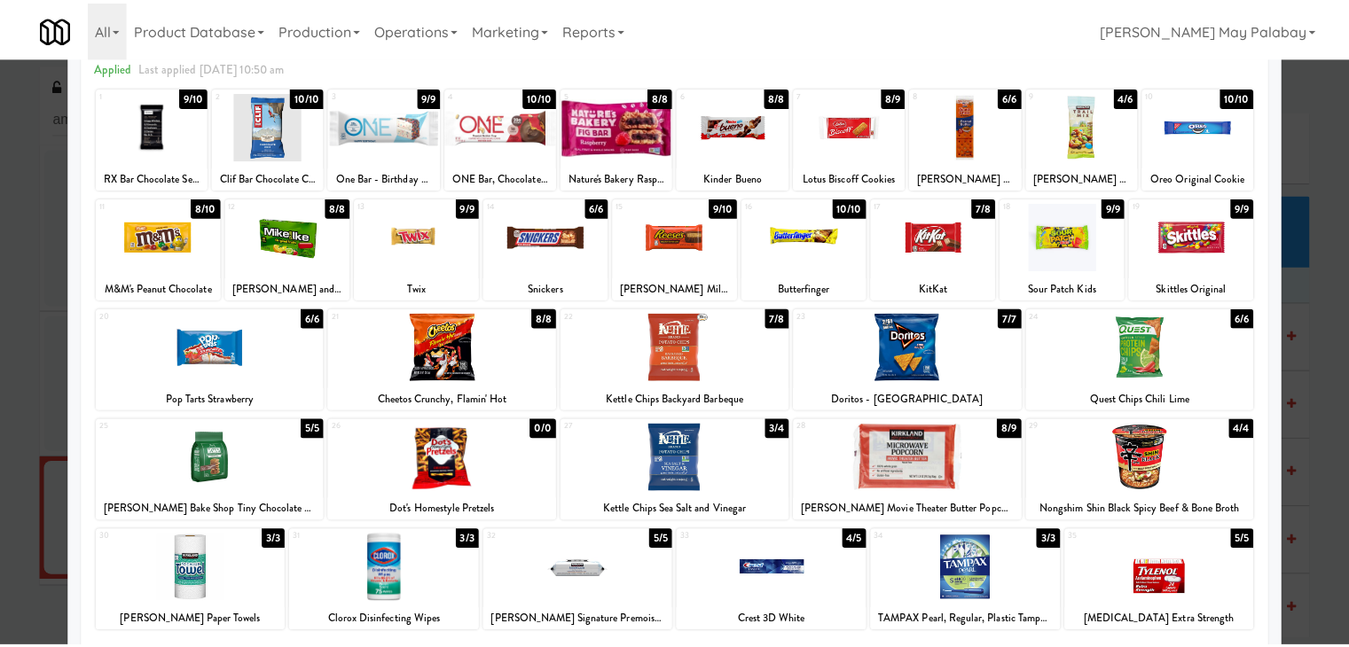
scroll to position [89, 0]
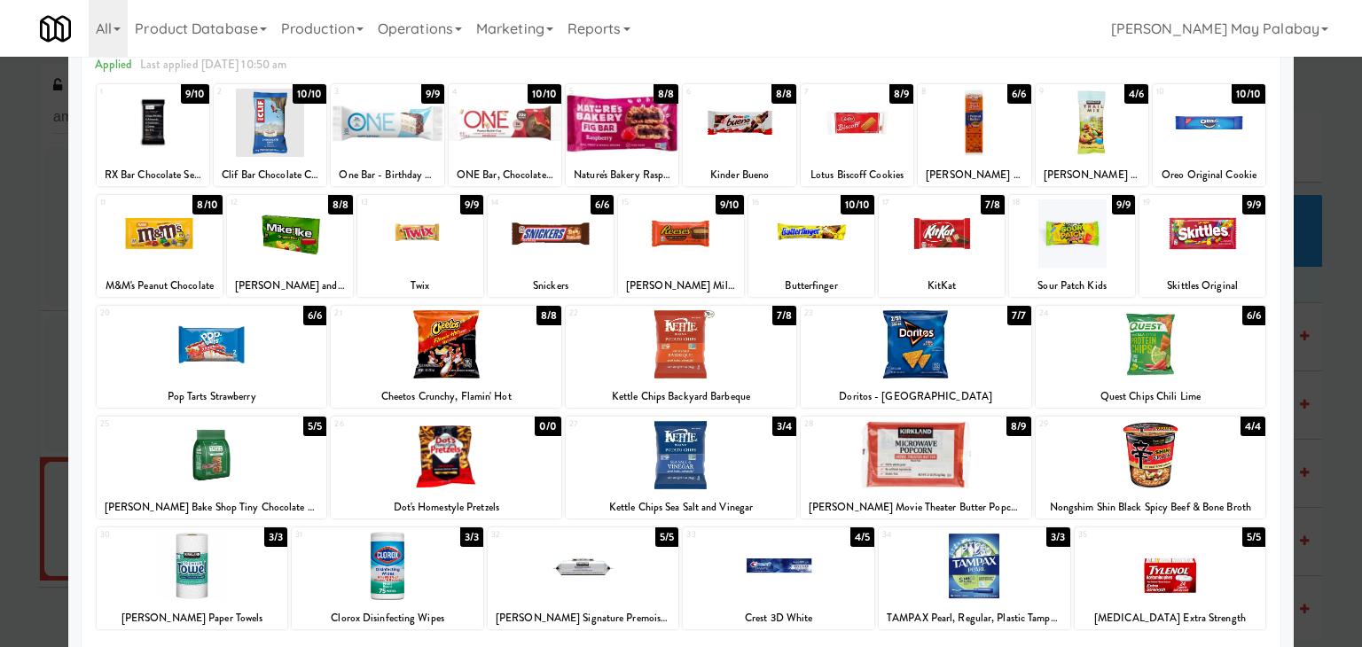
click at [1170, 129] on div at bounding box center [1209, 123] width 113 height 68
click at [966, 247] on div at bounding box center [942, 233] width 126 height 68
click at [807, 272] on div "16 10/10 Butterfinger" at bounding box center [811, 246] width 126 height 102
click at [1333, 294] on div at bounding box center [681, 323] width 1362 height 647
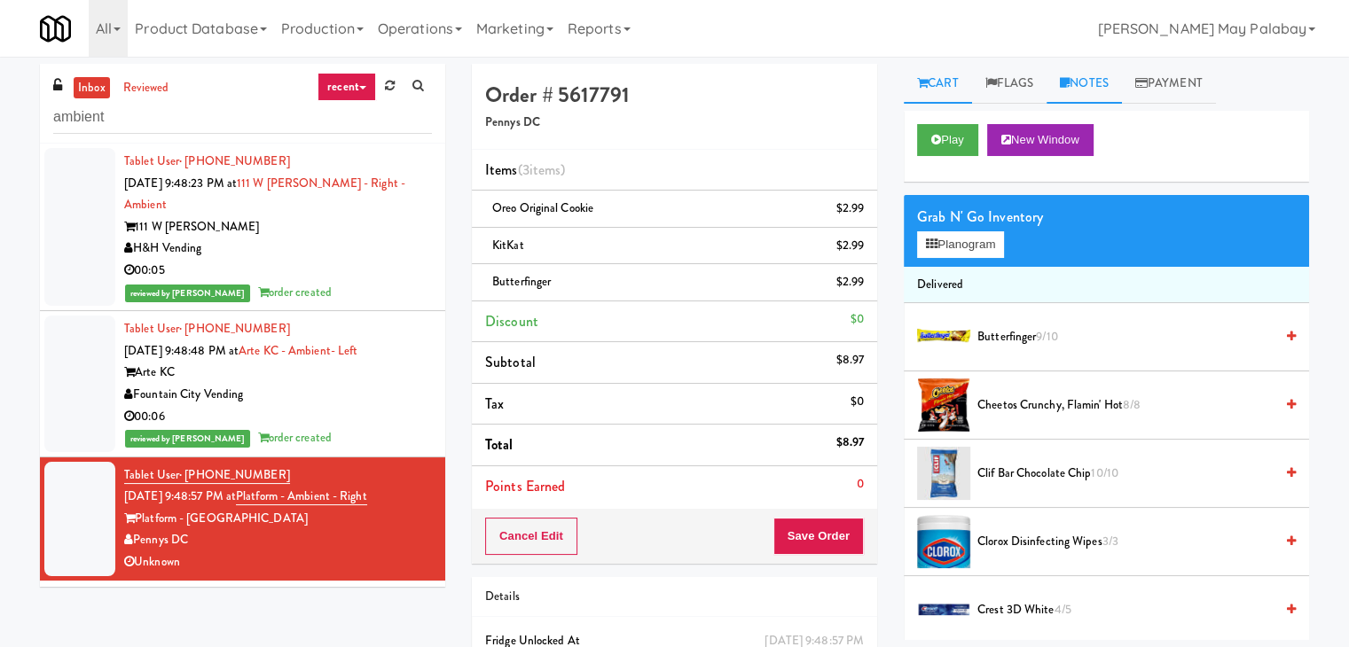
click at [1103, 74] on link "Notes" at bounding box center [1083, 84] width 75 height 40
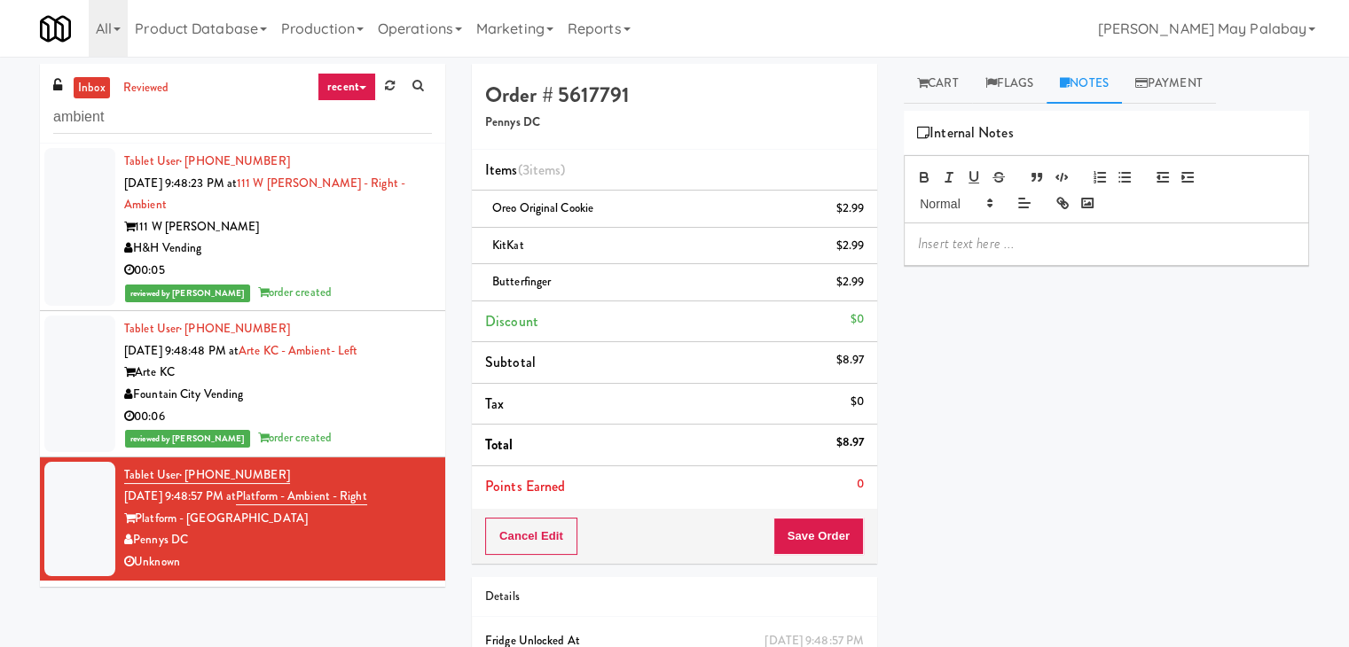
click at [1092, 238] on p at bounding box center [1106, 244] width 377 height 20
drag, startPoint x: 1130, startPoint y: 240, endPoint x: 1064, endPoint y: 242, distance: 65.6
click at [1064, 242] on p "[PERSON_NAME]: #DisabledCamera#BottomLeft" at bounding box center [1106, 244] width 377 height 20
click at [818, 527] on button "Save Order" at bounding box center [818, 536] width 90 height 37
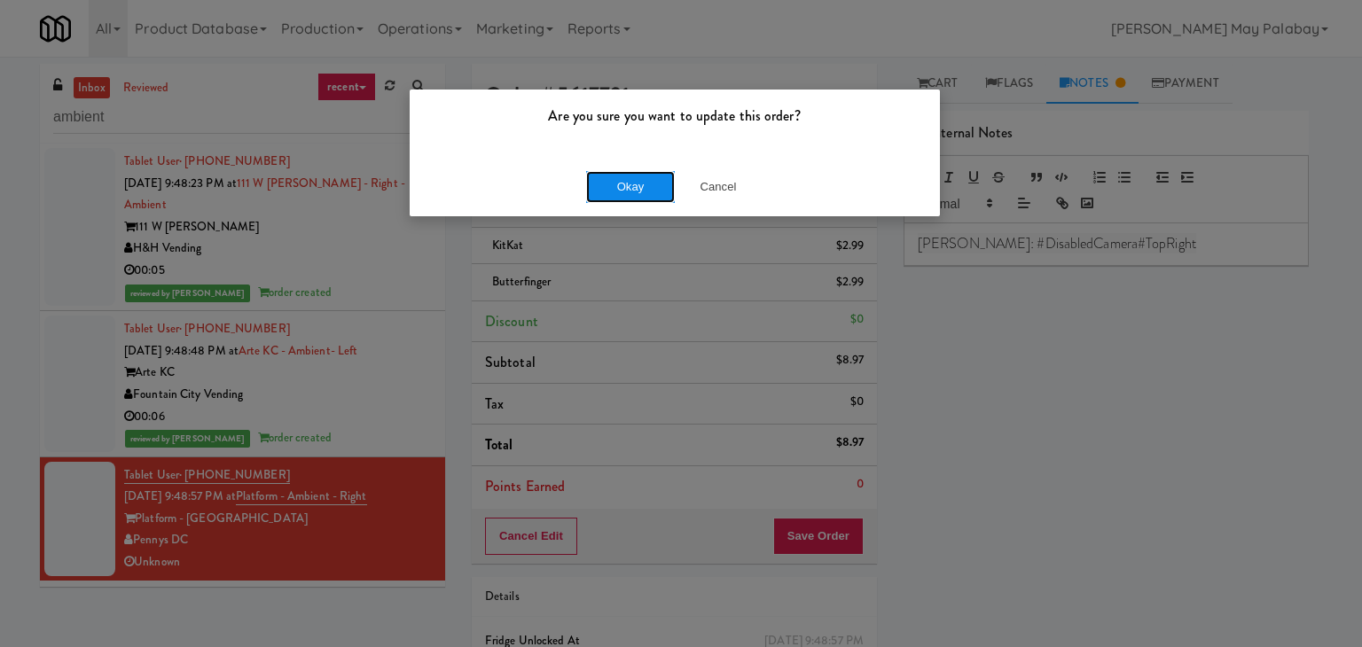
click at [660, 174] on button "Okay" at bounding box center [630, 187] width 89 height 32
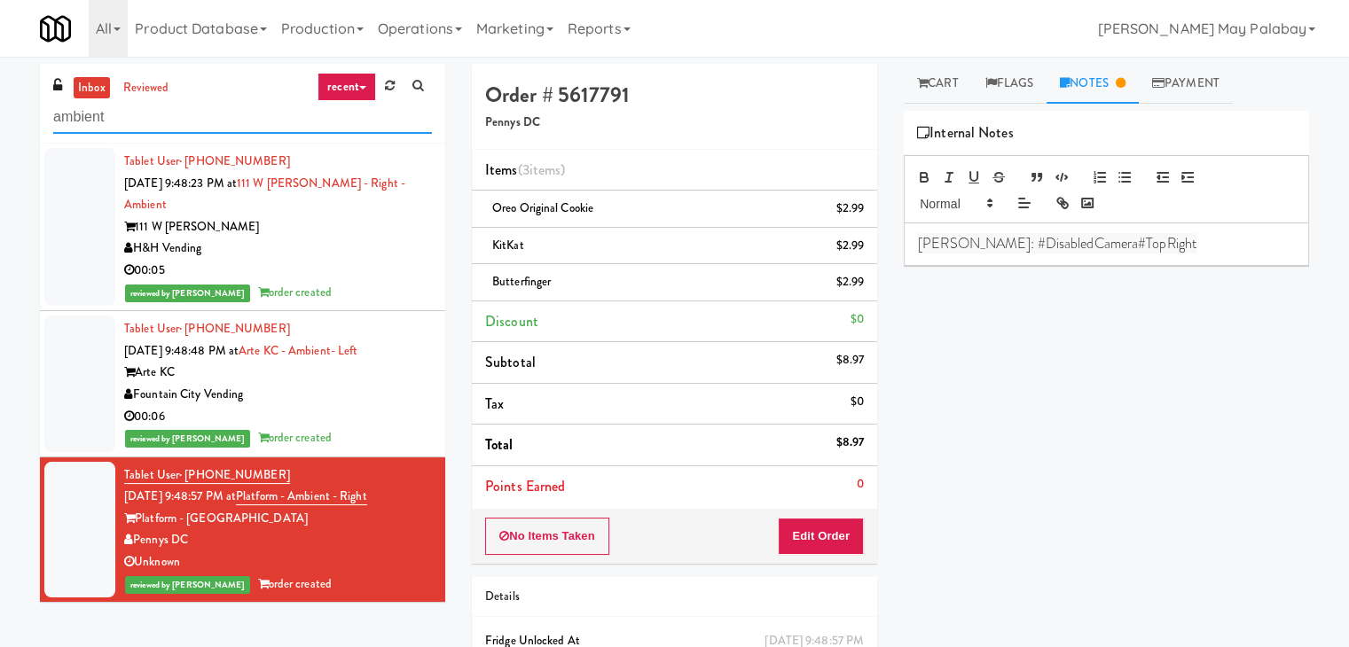
click at [174, 113] on input "ambient" at bounding box center [242, 117] width 379 height 33
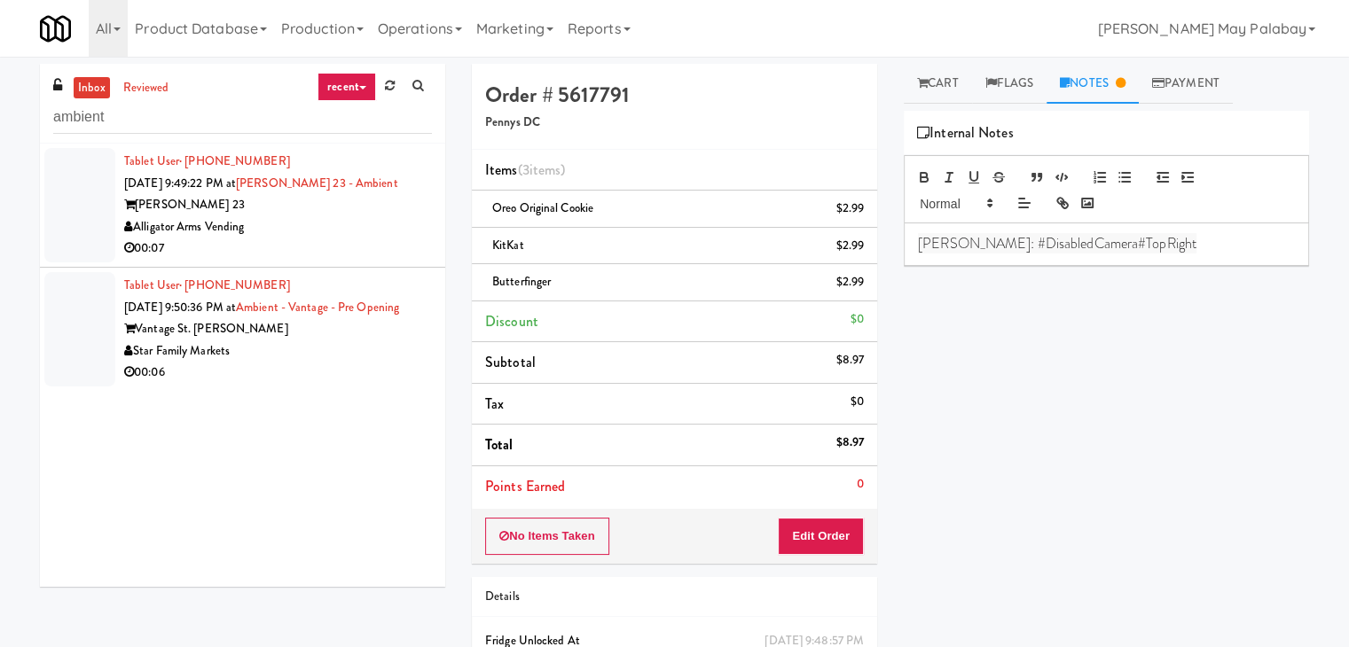
click at [229, 182] on span "[DATE] 9:49:22 PM at" at bounding box center [180, 183] width 112 height 17
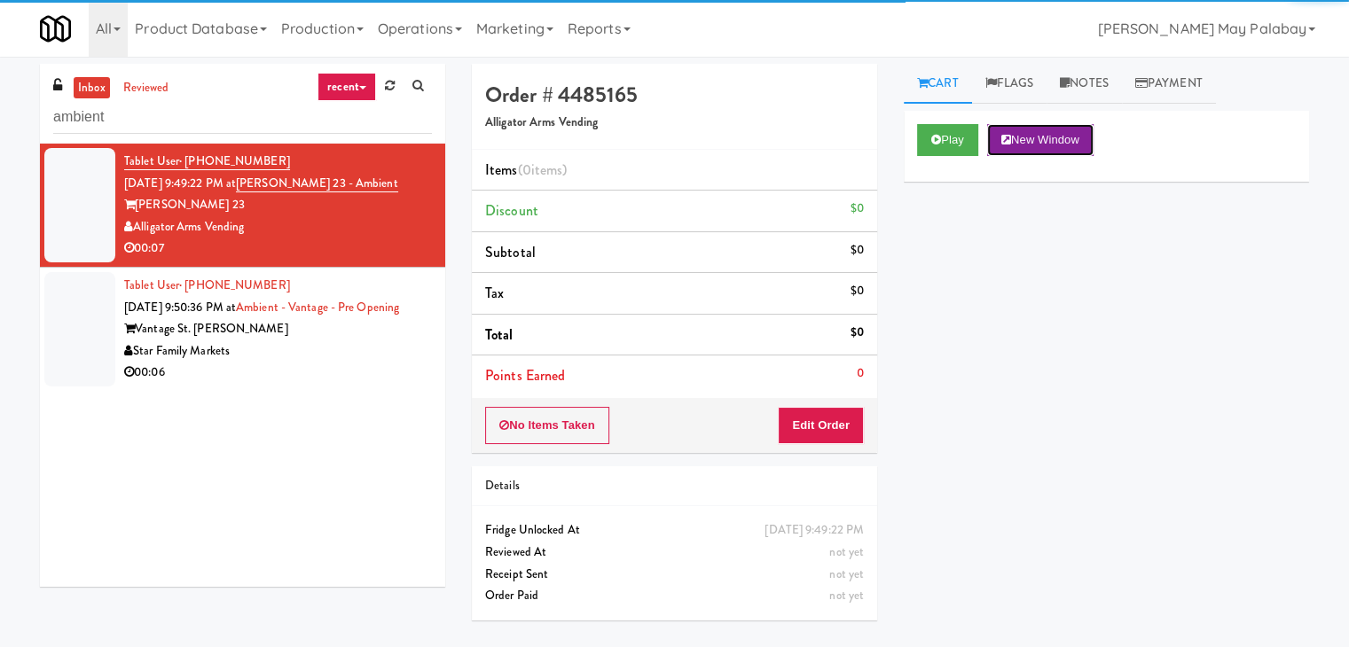
click at [1080, 146] on button "New Window" at bounding box center [1040, 140] width 106 height 32
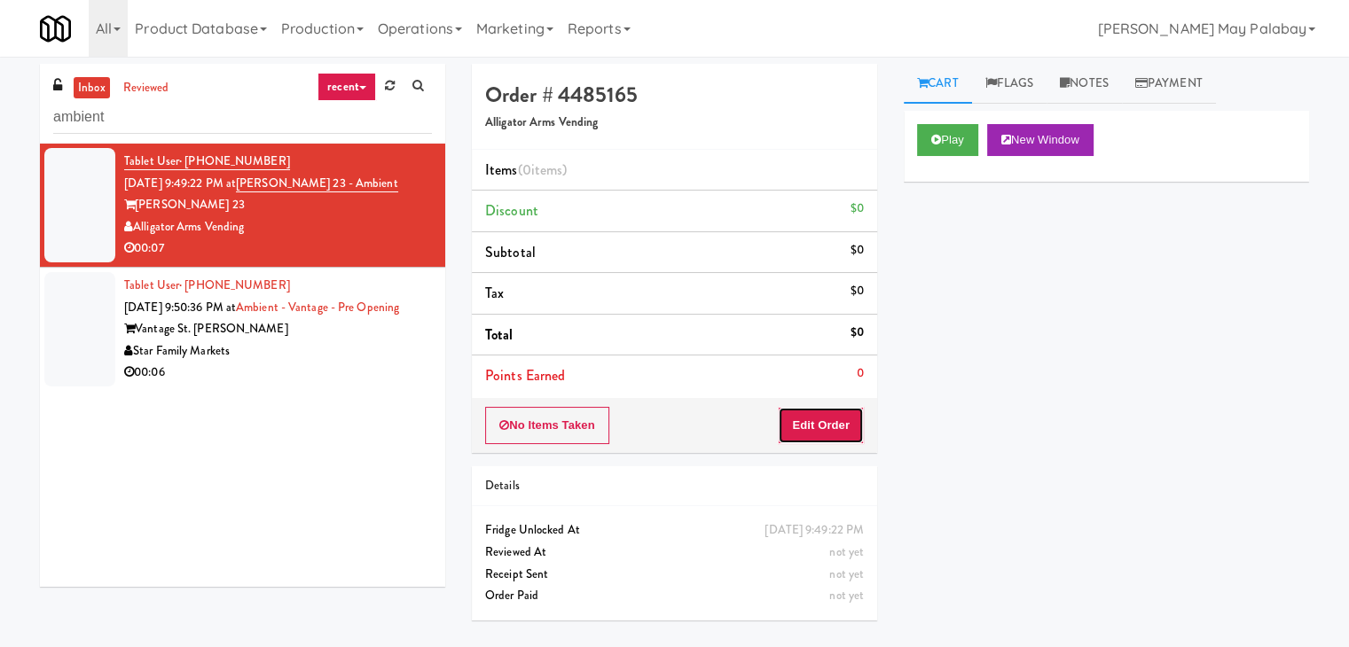
click at [836, 419] on button "Edit Order" at bounding box center [821, 425] width 86 height 37
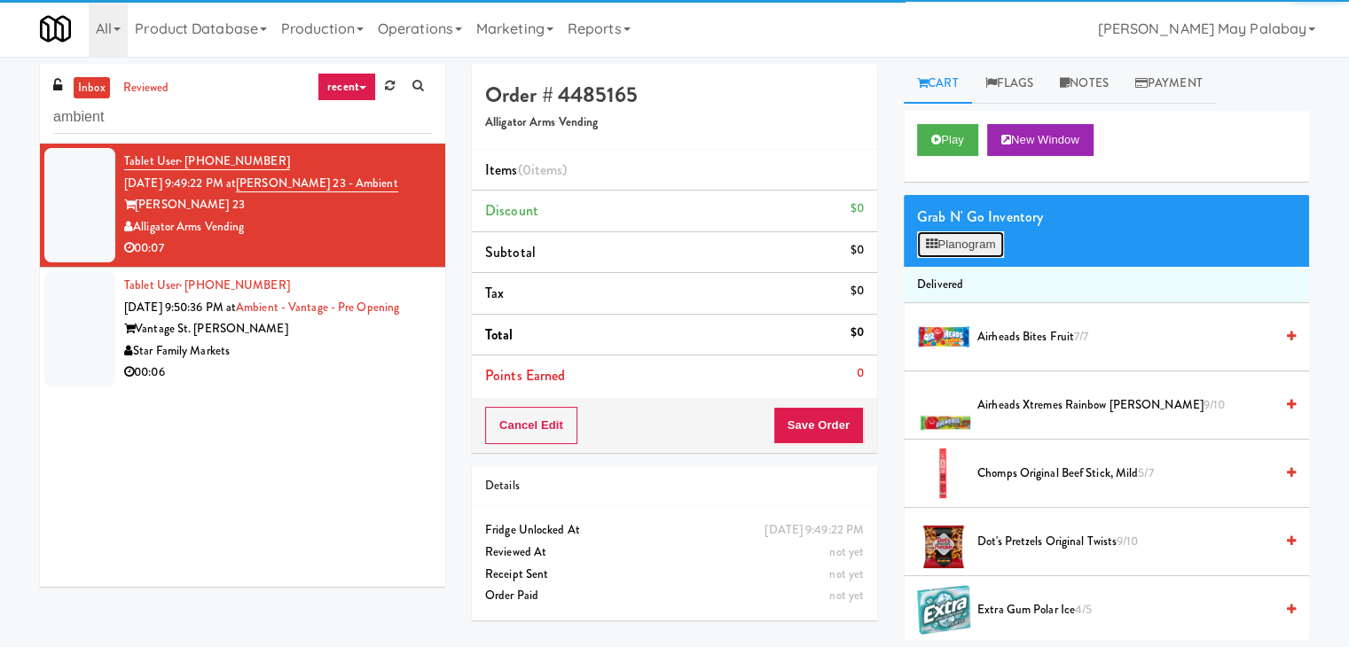
click at [989, 249] on button "Planogram" at bounding box center [960, 244] width 87 height 27
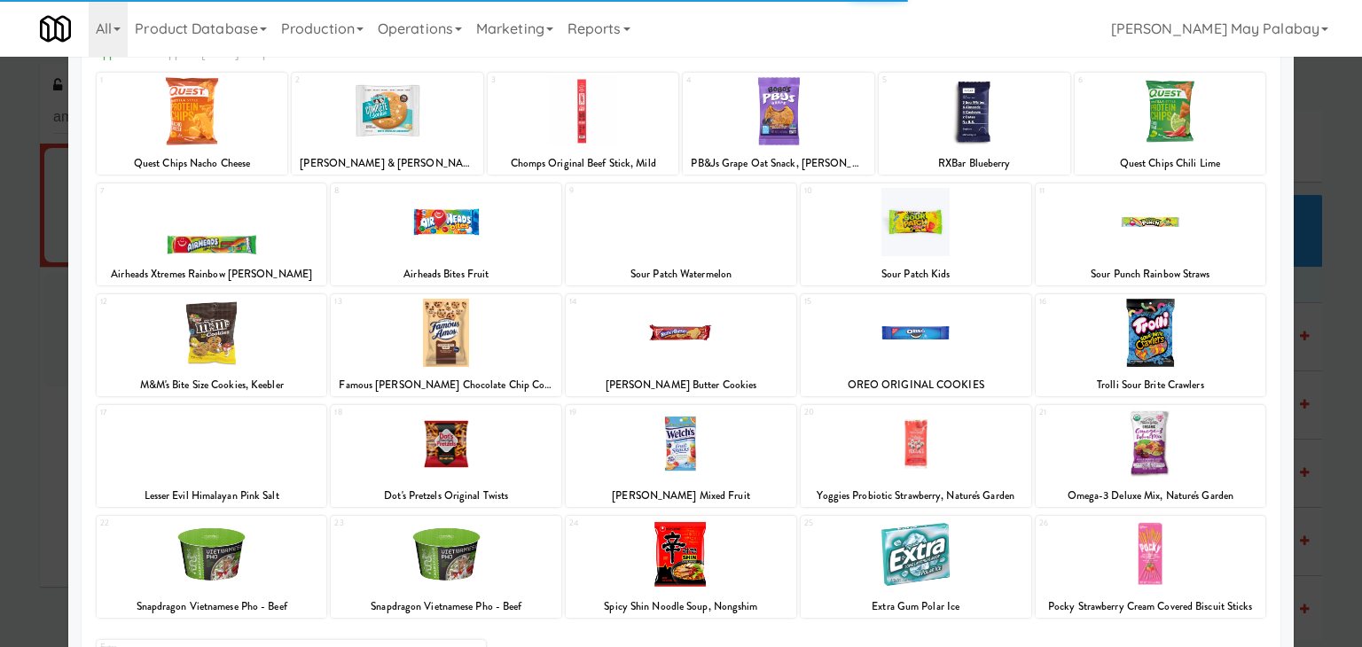
scroll to position [89, 0]
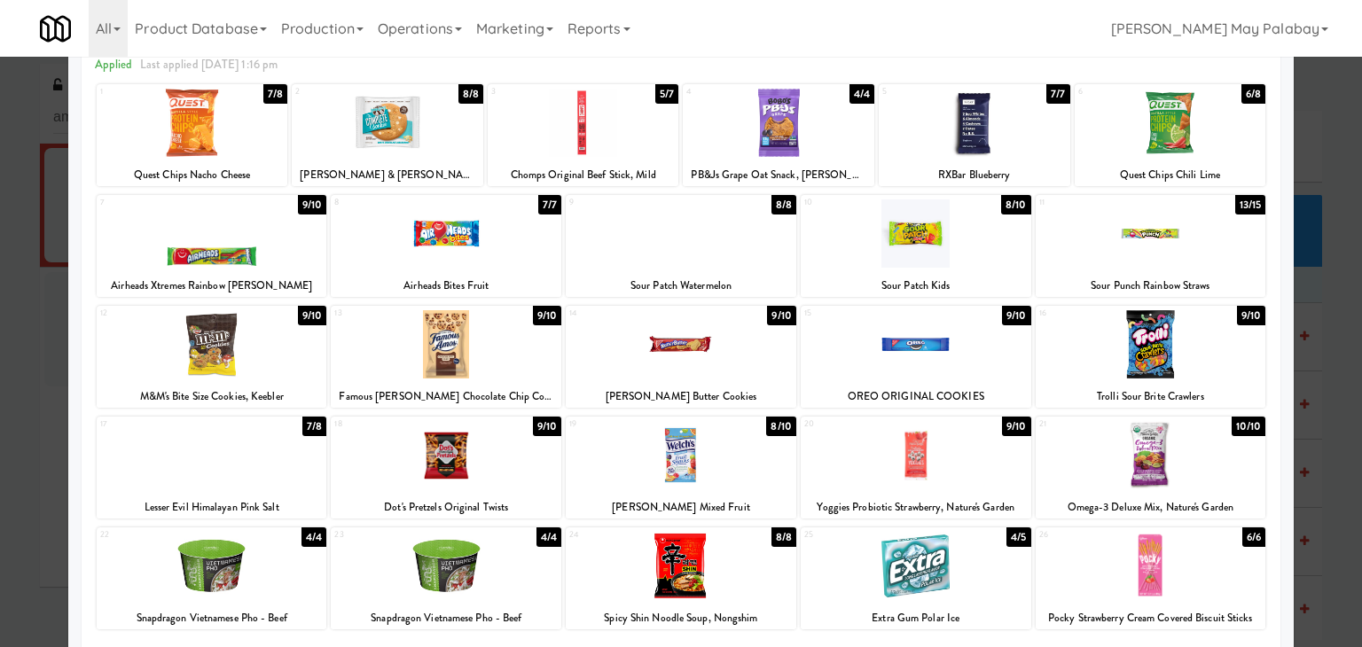
click at [610, 118] on div at bounding box center [584, 123] width 192 height 68
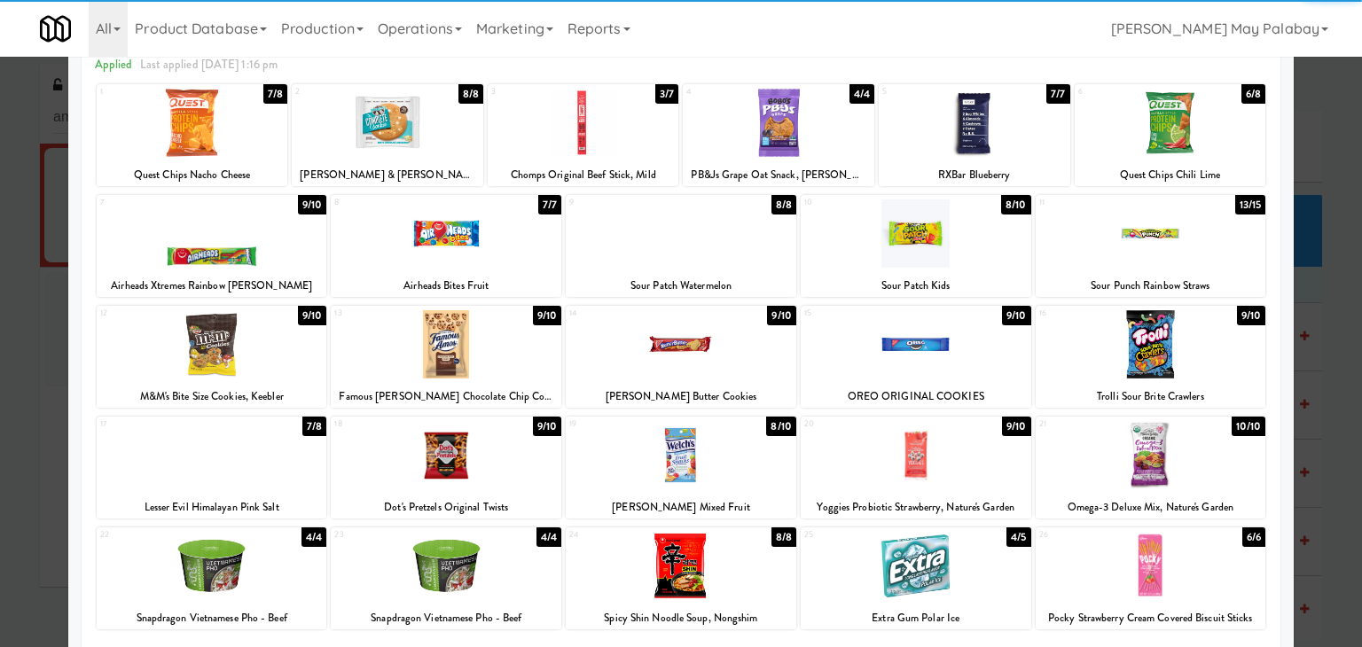
click at [1327, 256] on div at bounding box center [681, 323] width 1362 height 647
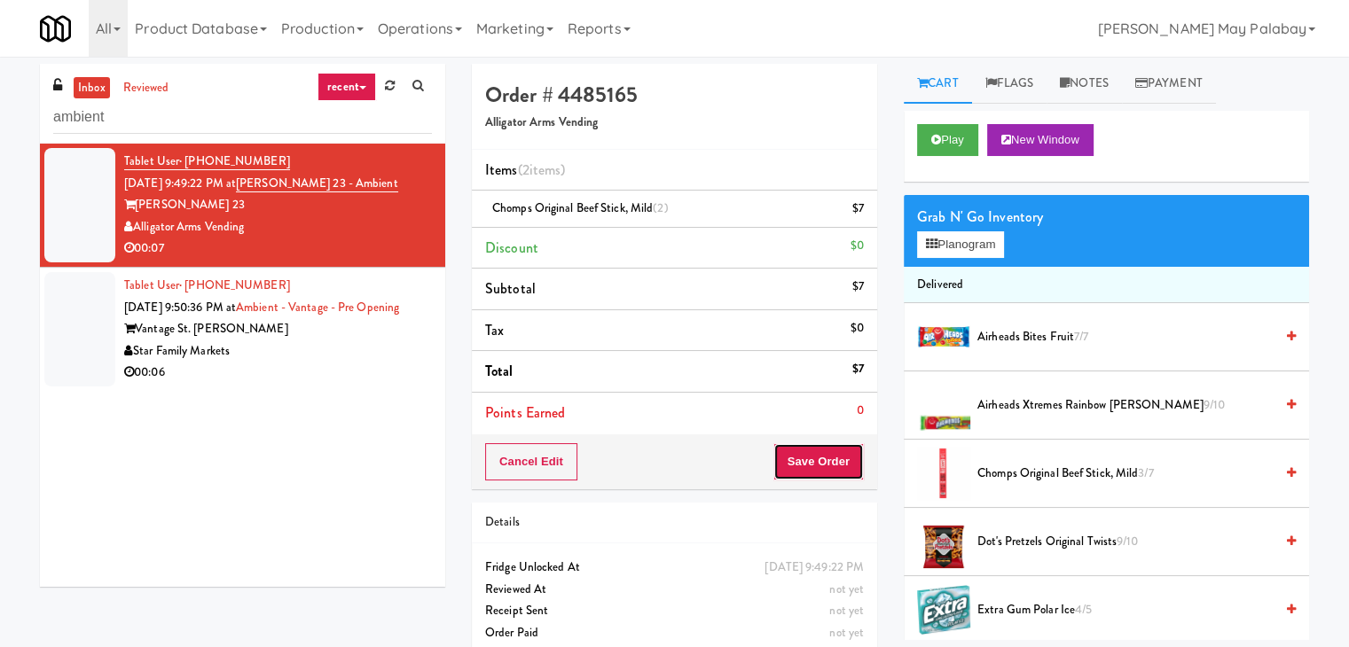
click at [802, 462] on button "Save Order" at bounding box center [818, 461] width 90 height 37
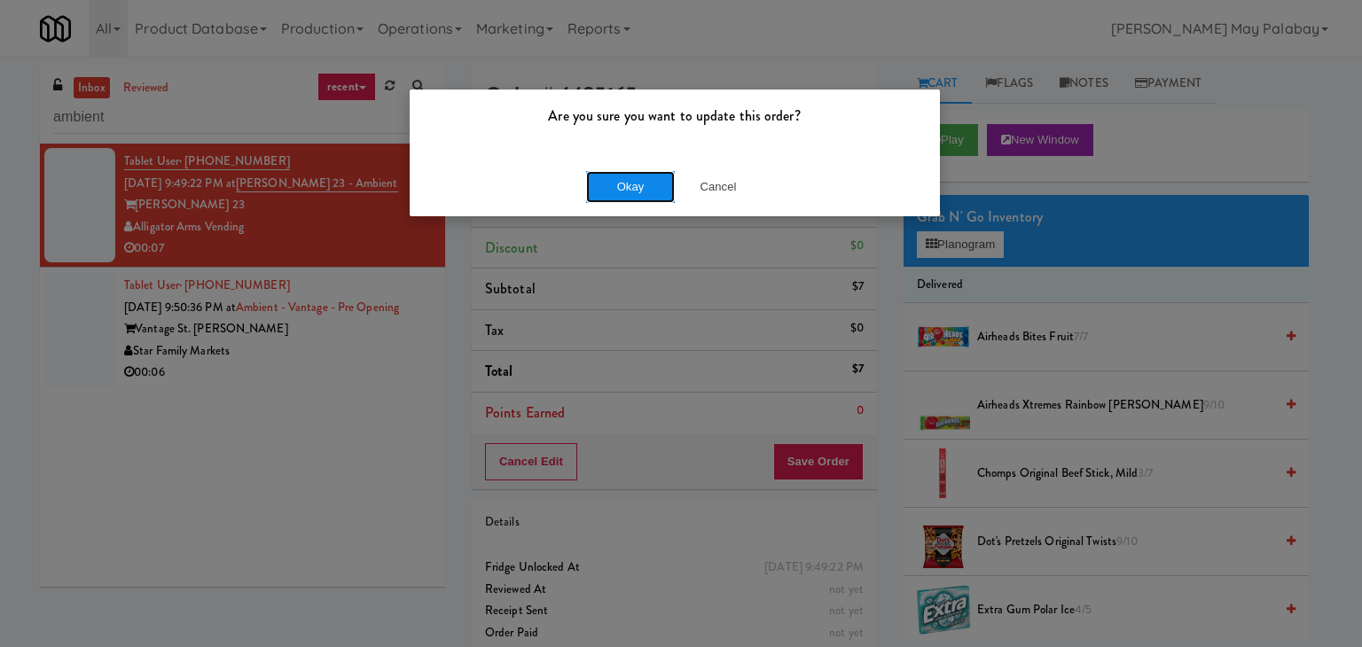
click at [660, 193] on button "Okay" at bounding box center [630, 187] width 89 height 32
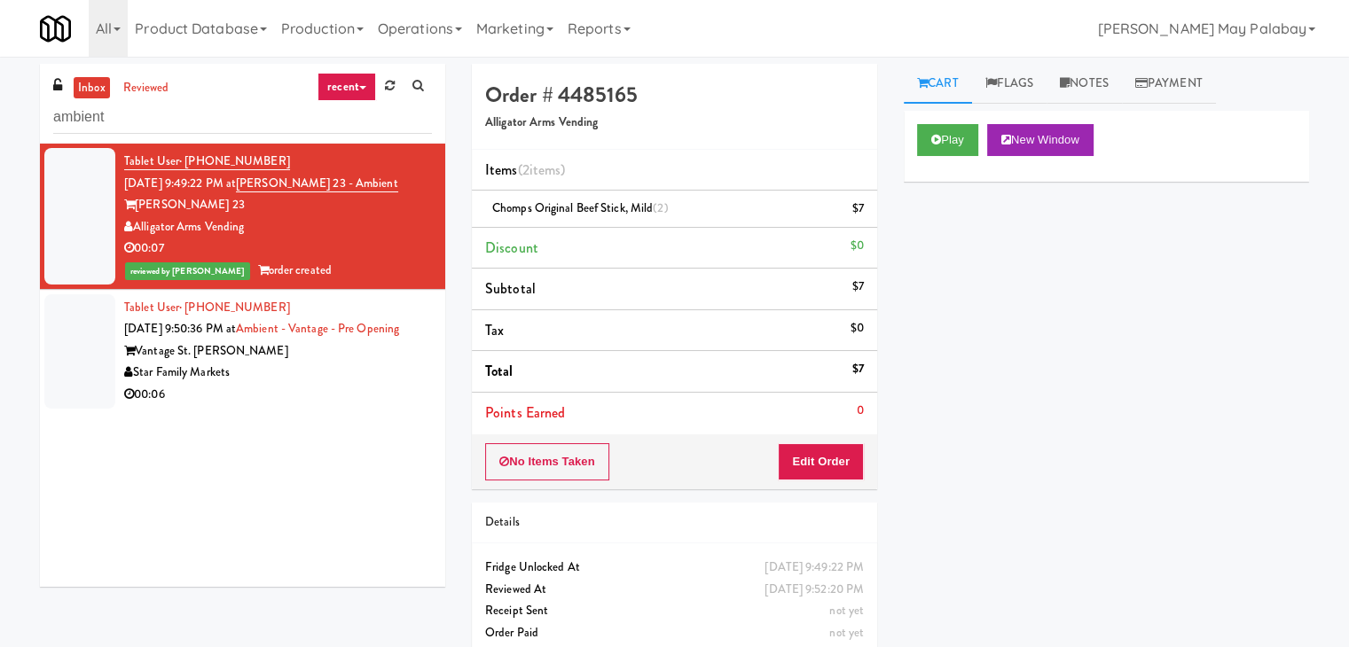
click at [224, 363] on div "Vantage St. [PERSON_NAME]" at bounding box center [278, 351] width 308 height 22
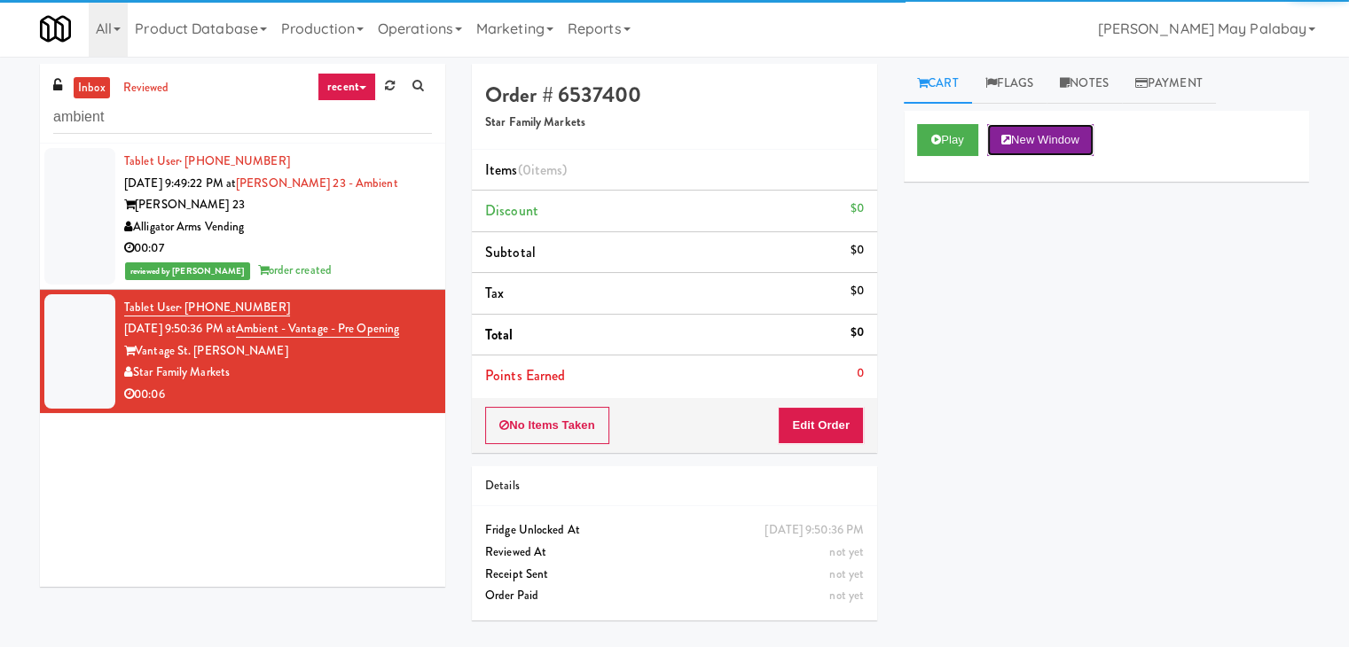
click at [1064, 149] on button "New Window" at bounding box center [1040, 140] width 106 height 32
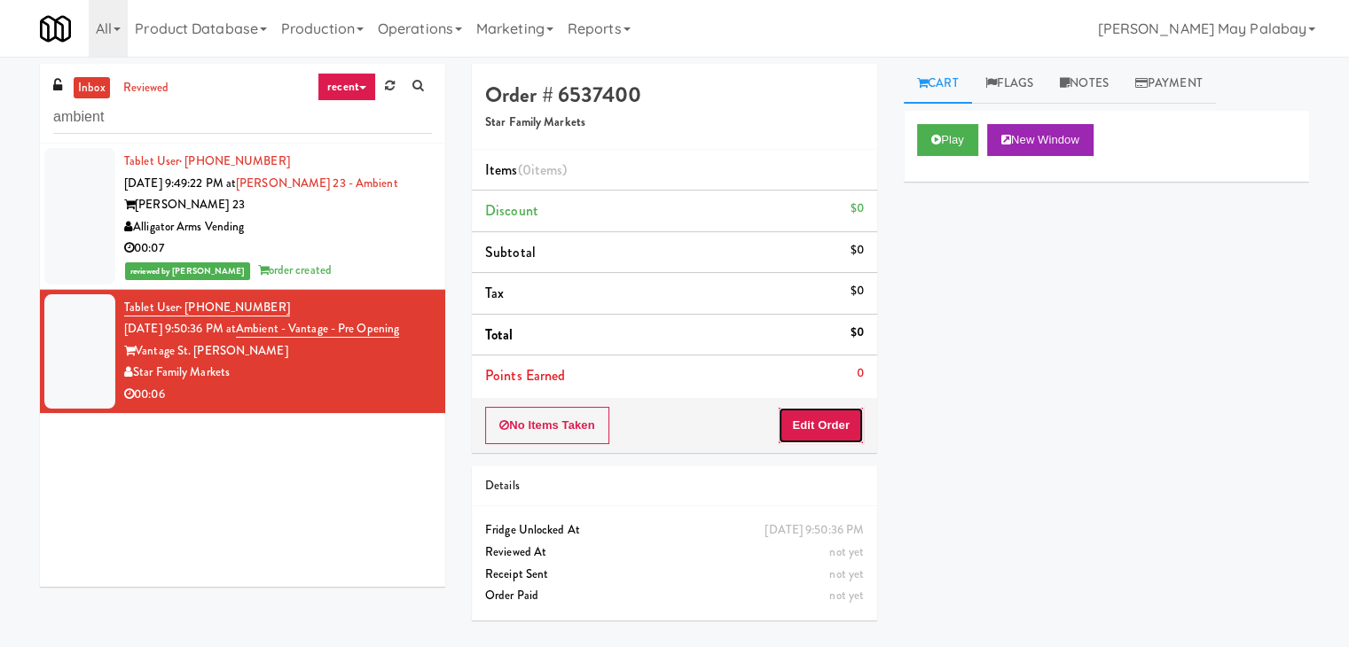
click at [823, 426] on button "Edit Order" at bounding box center [821, 425] width 86 height 37
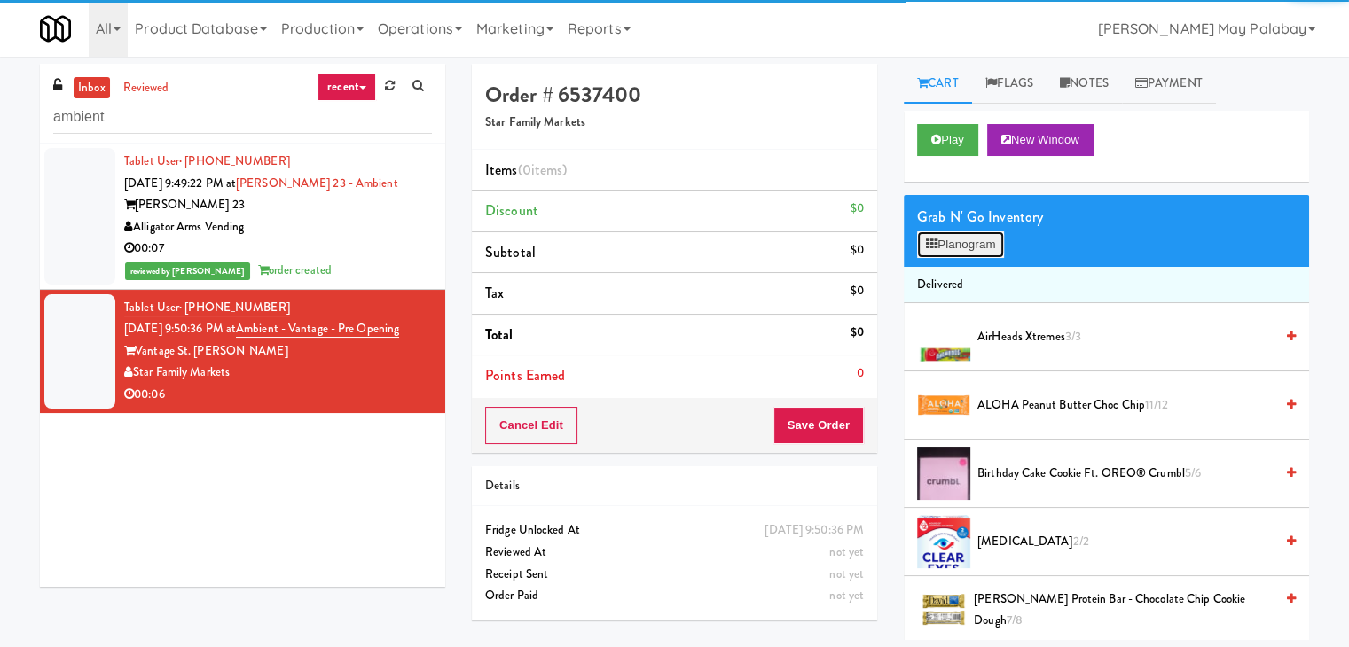
click at [987, 237] on button "Planogram" at bounding box center [960, 244] width 87 height 27
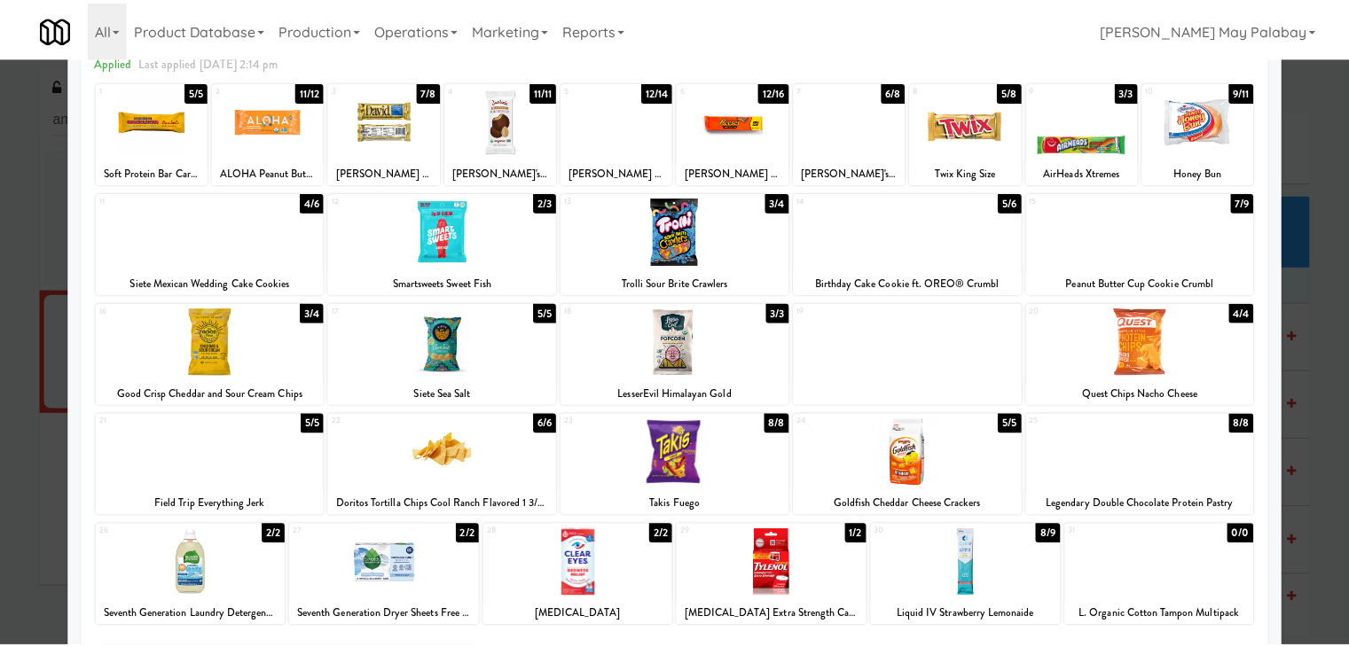
scroll to position [89, 0]
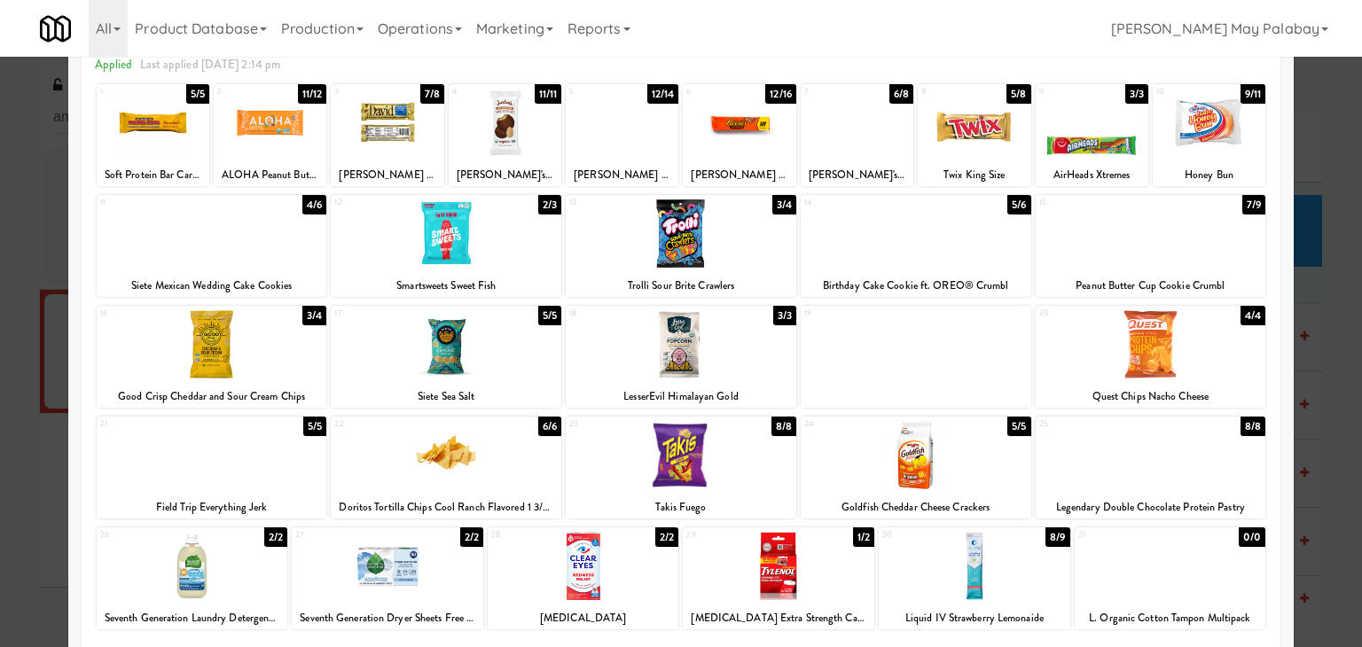
click at [1156, 231] on div at bounding box center [1151, 233] width 231 height 68
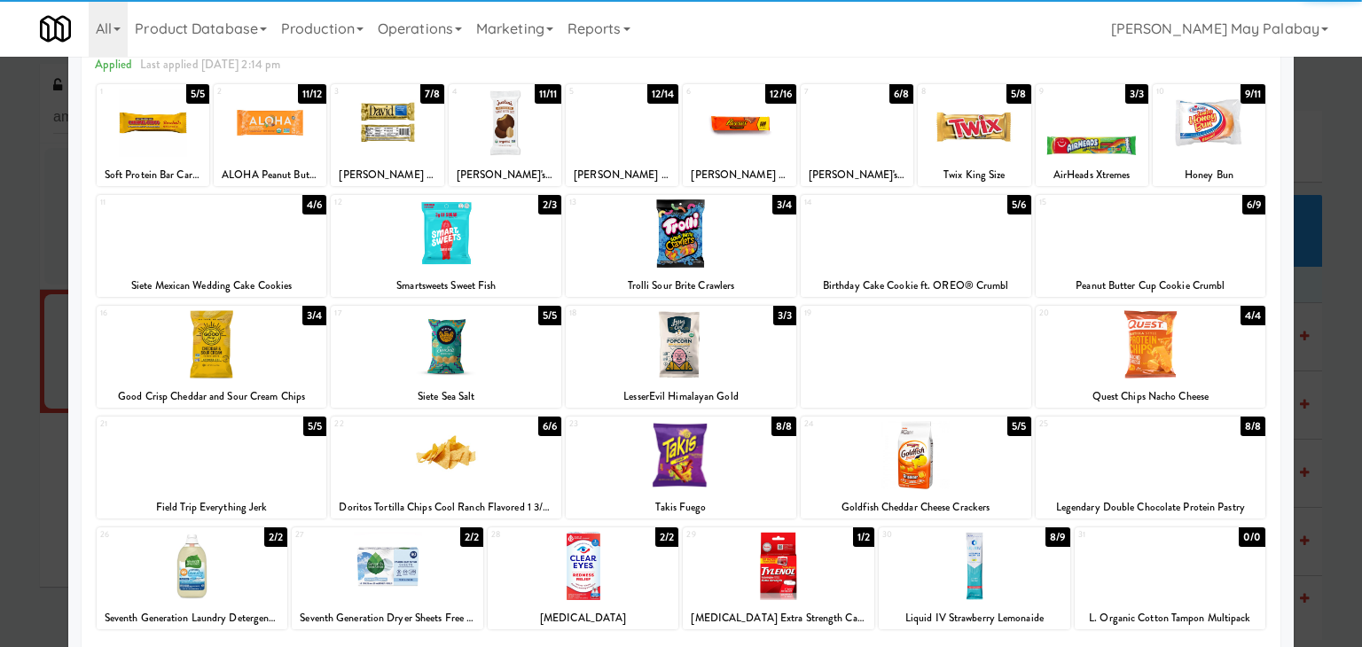
click at [1330, 307] on div at bounding box center [681, 323] width 1362 height 647
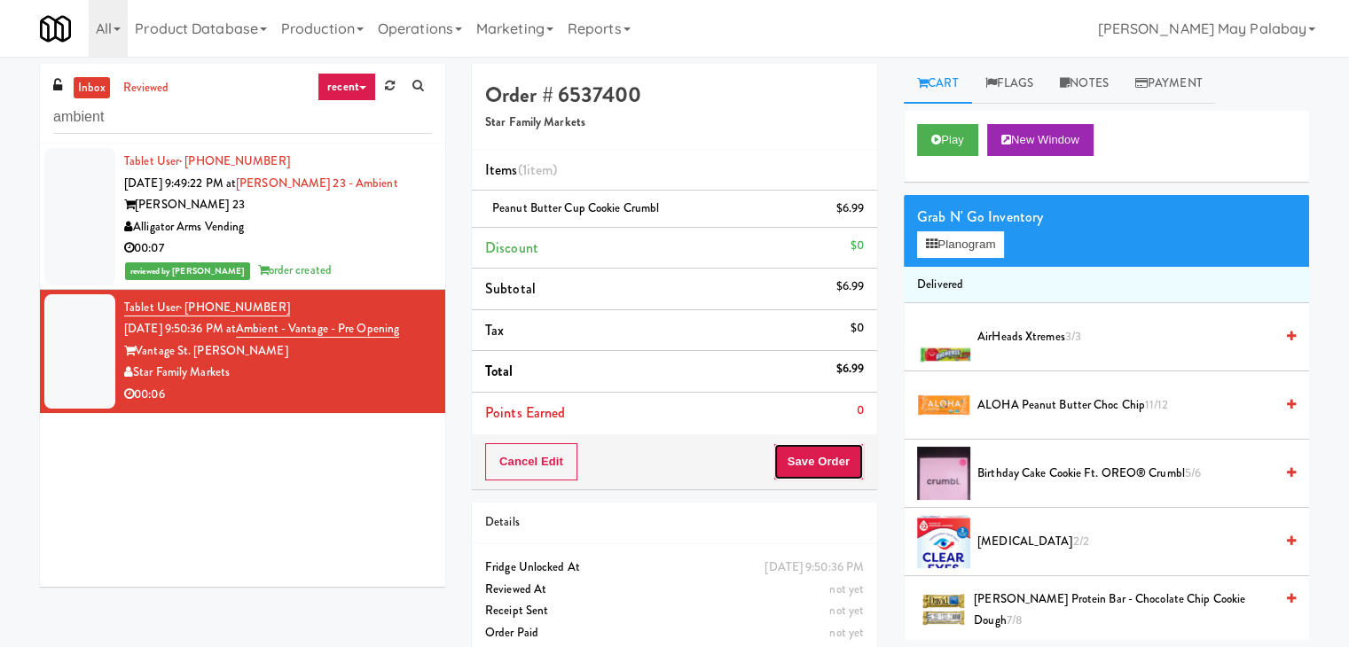
click at [828, 457] on button "Save Order" at bounding box center [818, 461] width 90 height 37
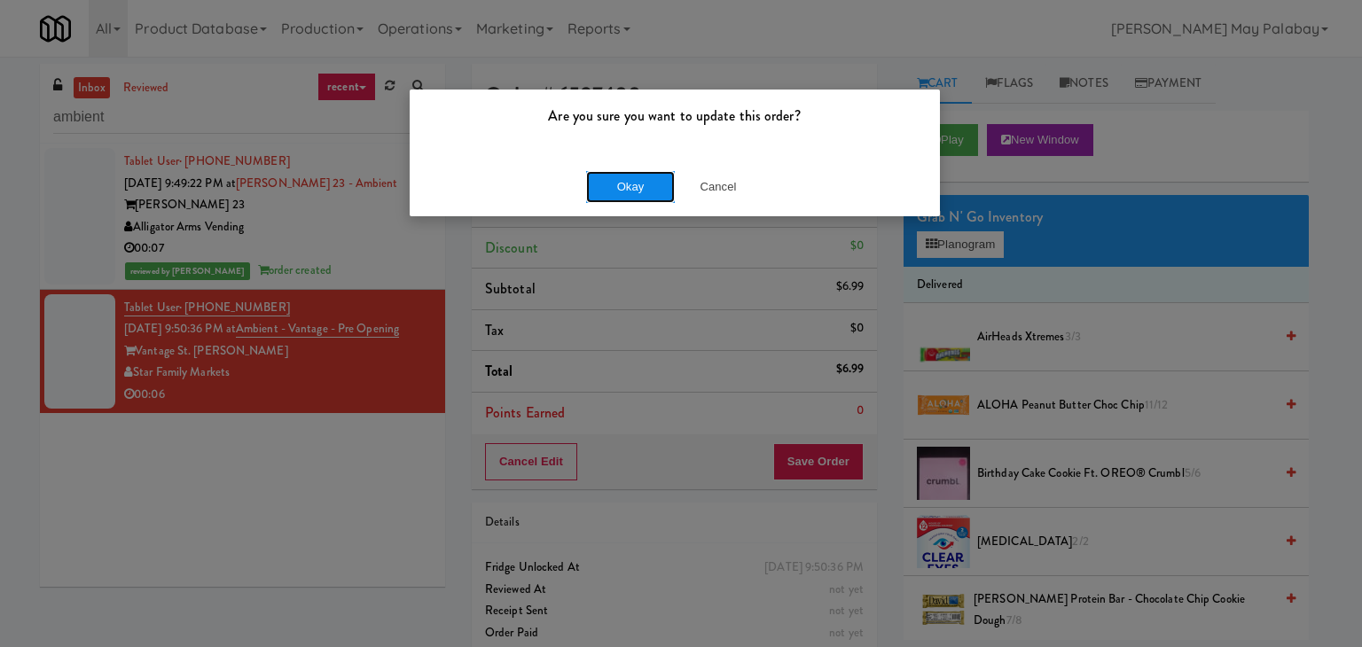
click at [662, 192] on button "Okay" at bounding box center [630, 187] width 89 height 32
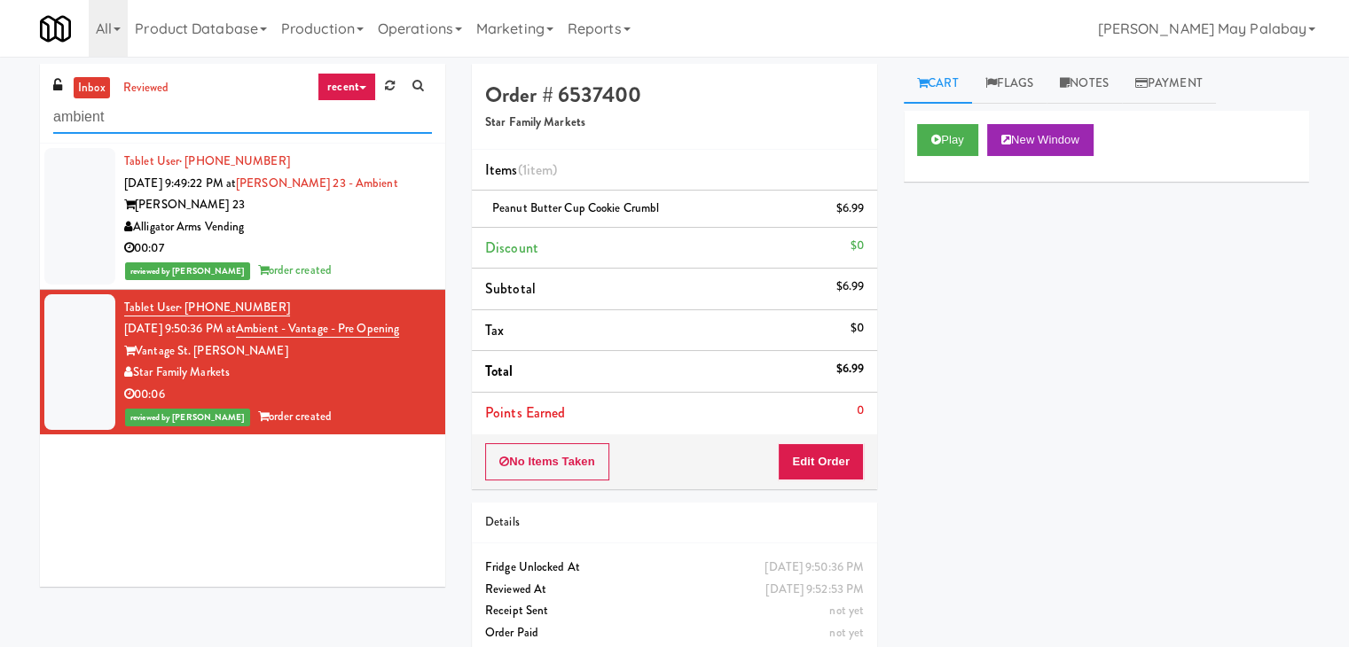
click at [156, 125] on input "ambient" at bounding box center [242, 117] width 379 height 33
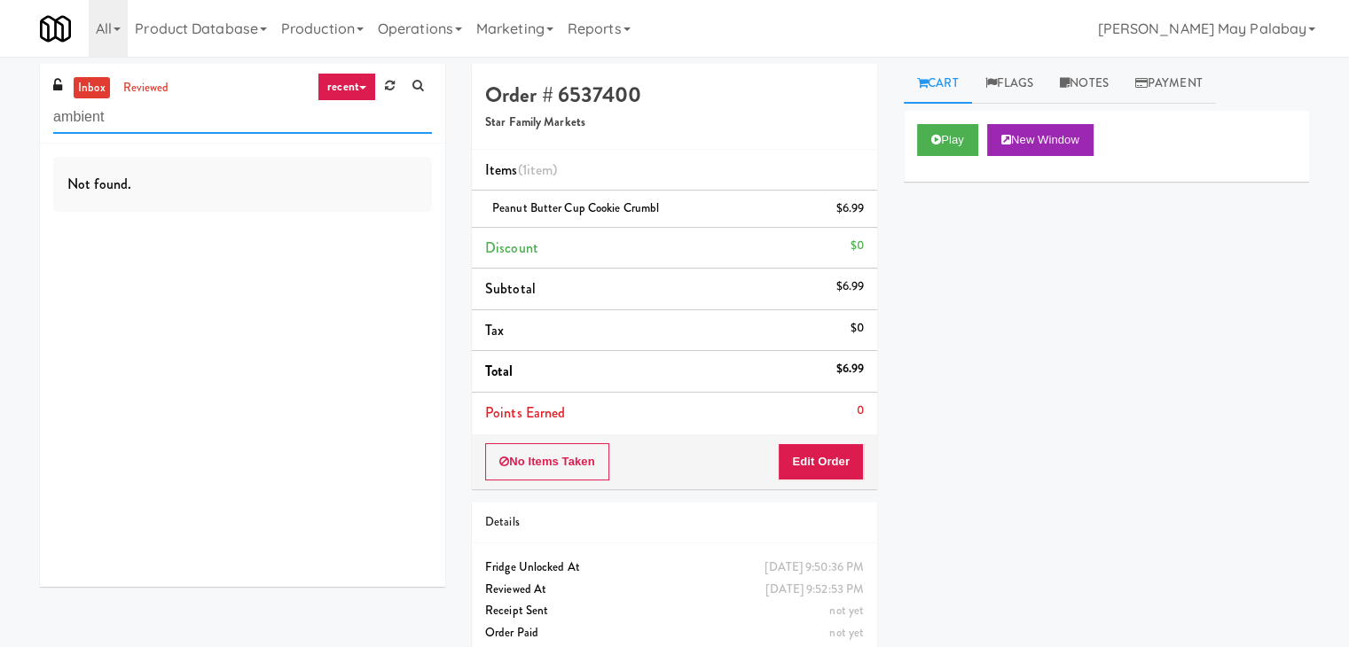
click at [156, 125] on input "ambient" at bounding box center [242, 117] width 379 height 33
drag, startPoint x: 156, startPoint y: 125, endPoint x: 24, endPoint y: 125, distance: 132.1
click at [24, 125] on div "inbox reviewed recent all unclear take inventory issue suspicious failed recent…" at bounding box center [674, 367] width 1349 height 606
type input "right"
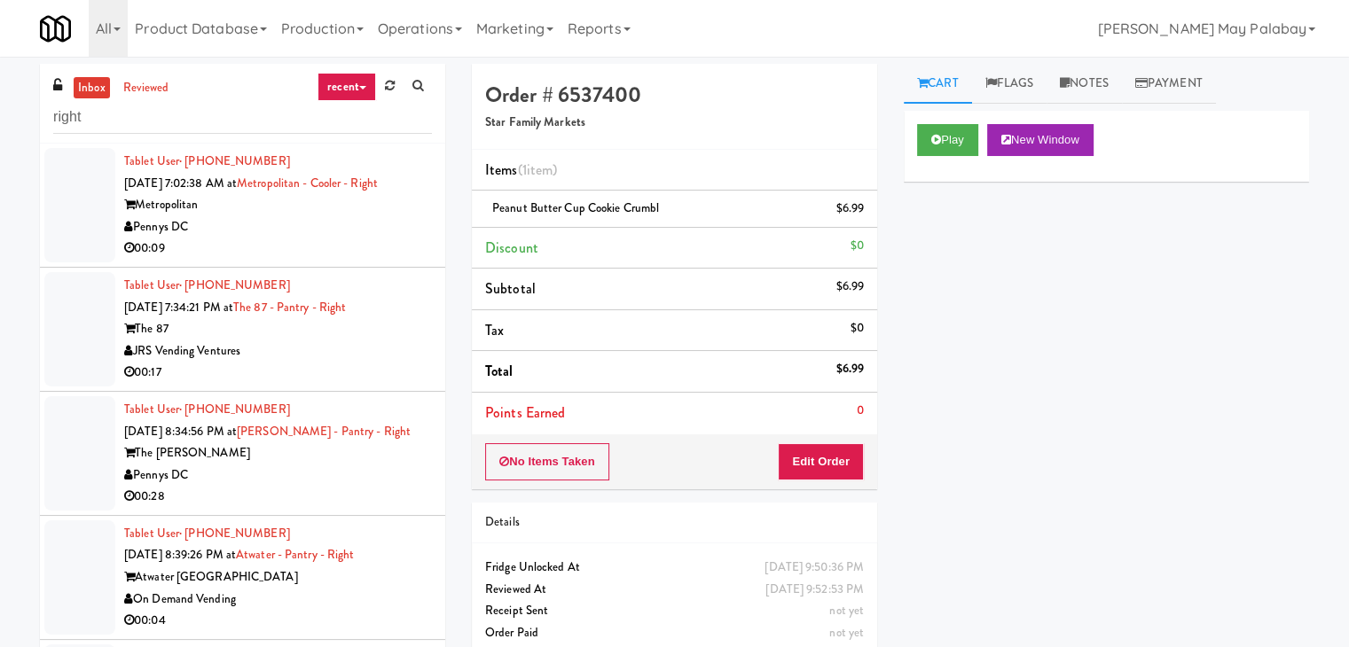
click at [252, 203] on div "Metropolitan" at bounding box center [278, 205] width 308 height 22
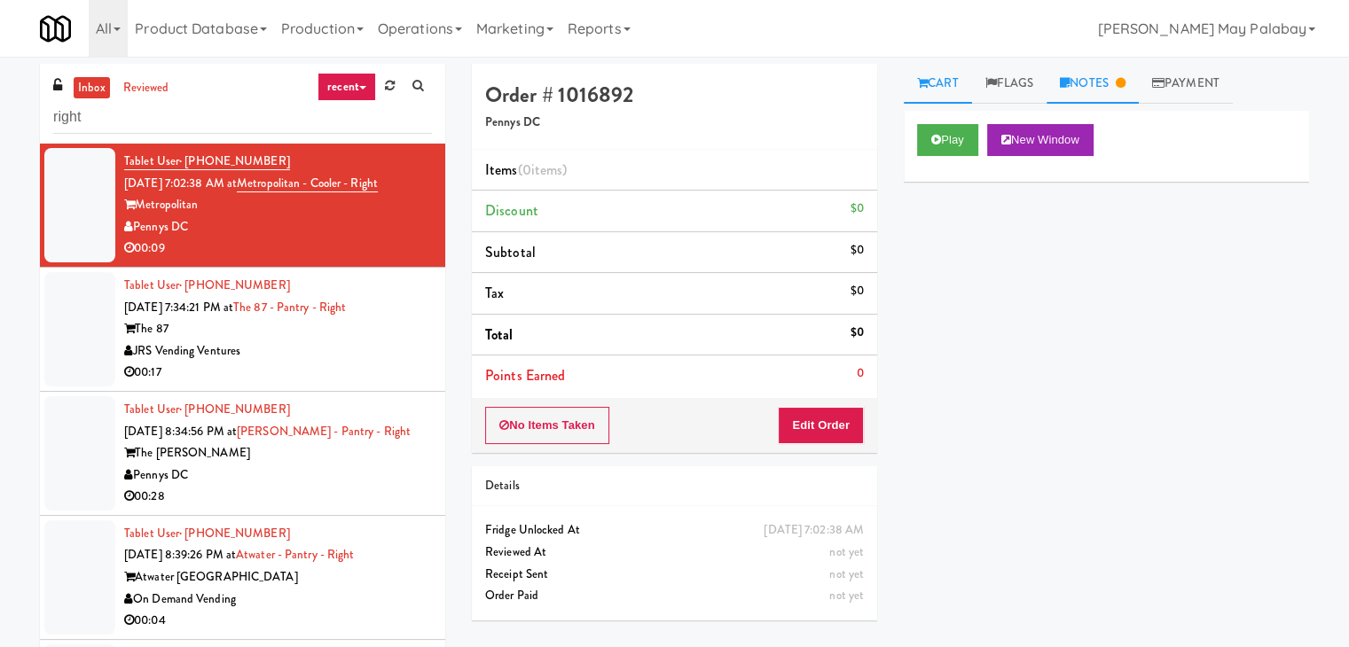
click at [1089, 87] on link "Notes" at bounding box center [1092, 84] width 92 height 40
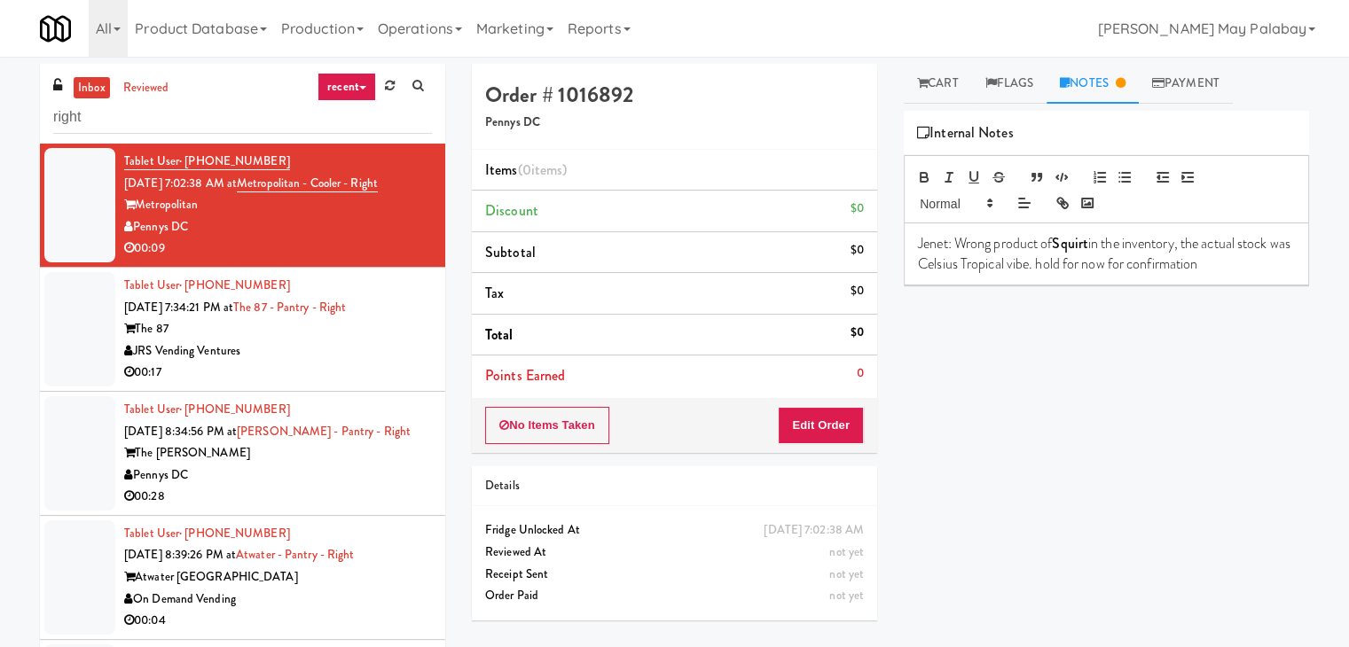
click at [372, 349] on div "JRS Vending Ventures" at bounding box center [278, 351] width 308 height 22
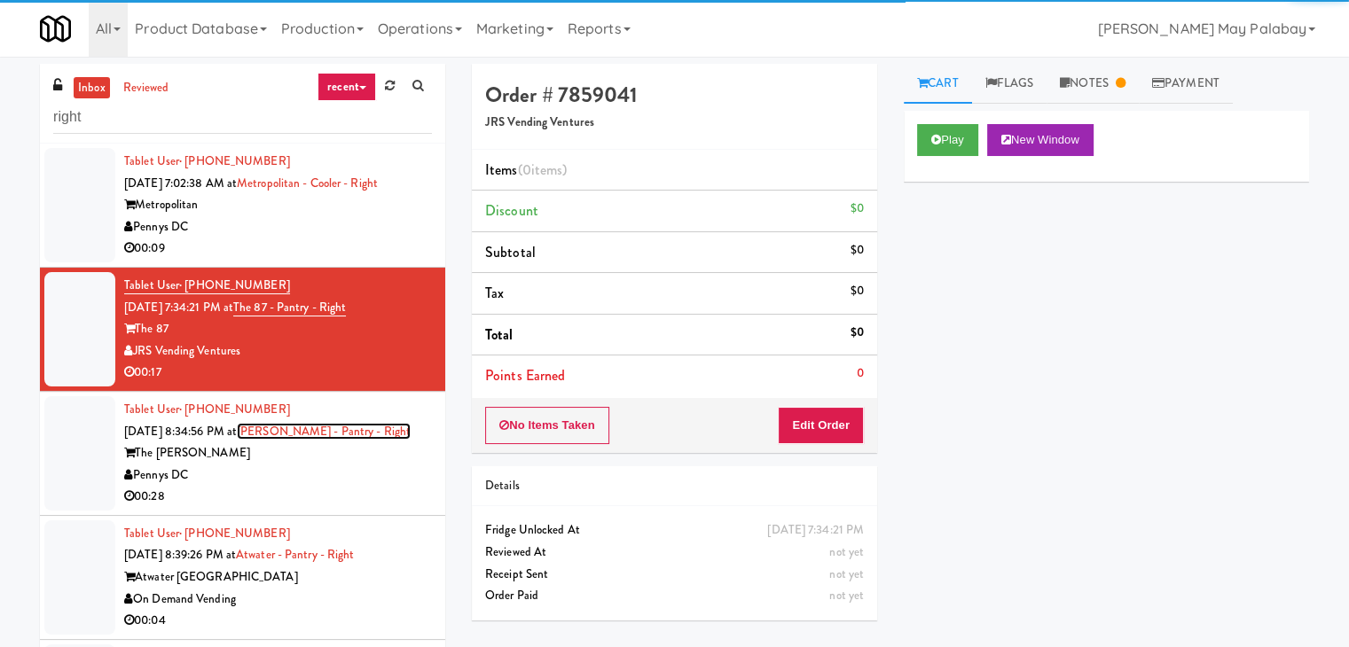
click at [328, 429] on link "[PERSON_NAME] - Pantry - Right" at bounding box center [324, 431] width 174 height 17
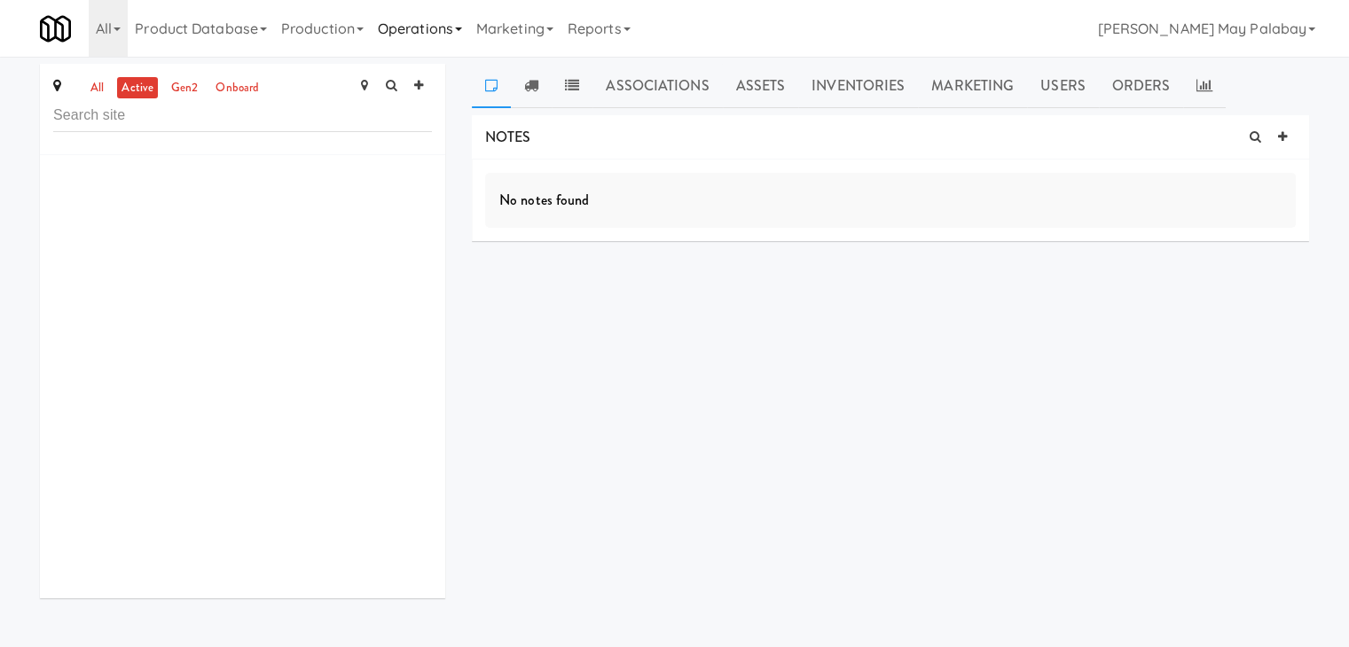
click at [438, 32] on link "Operations" at bounding box center [420, 28] width 98 height 57
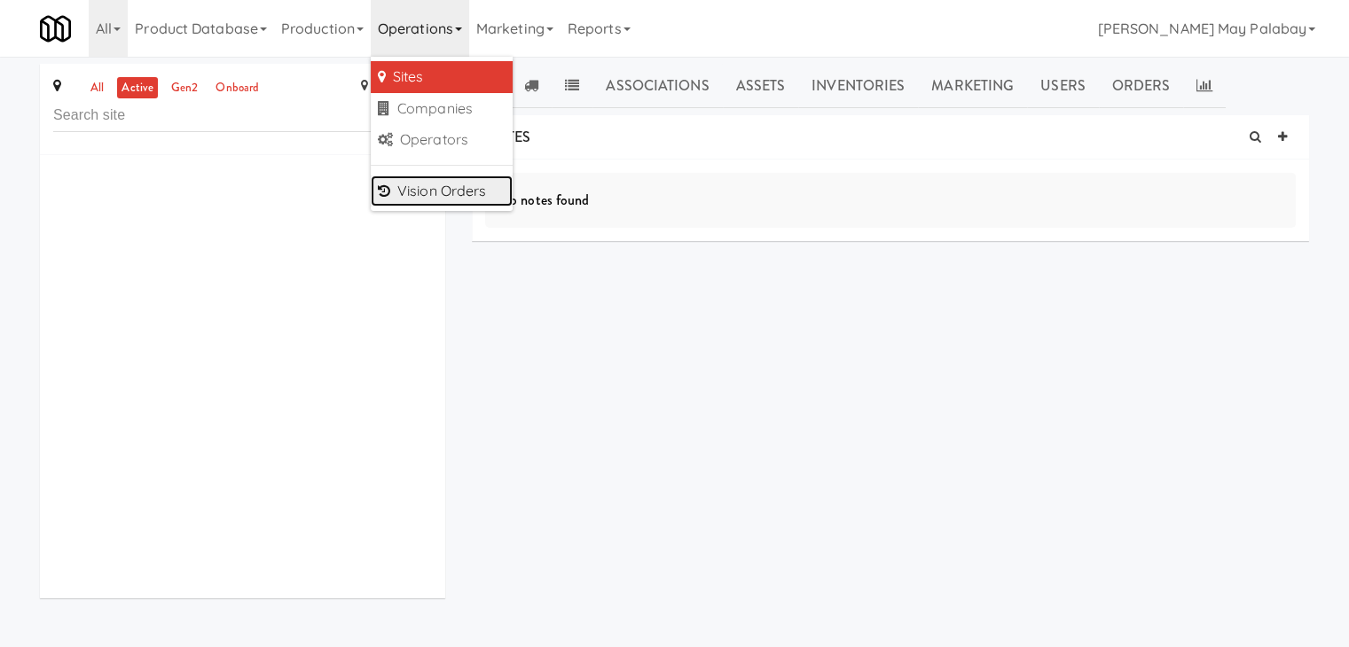
click at [450, 199] on link "Vision Orders" at bounding box center [442, 192] width 142 height 32
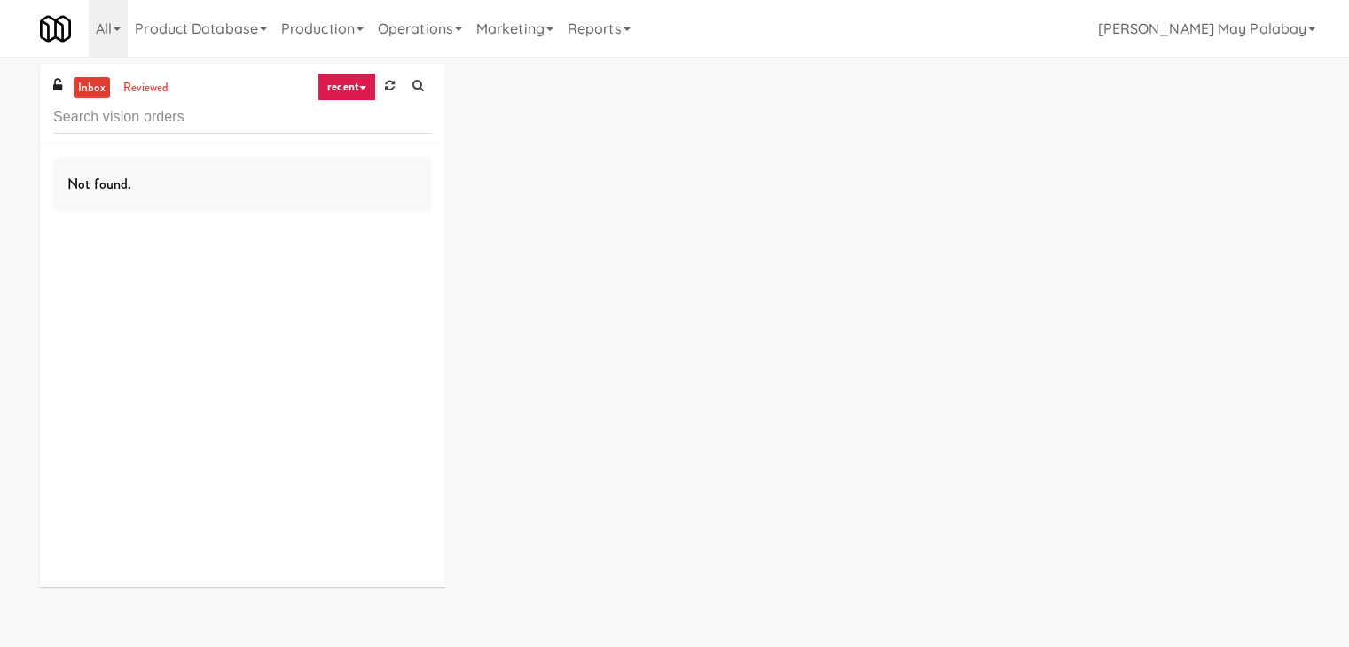
click at [367, 84] on link "recent" at bounding box center [346, 87] width 59 height 28
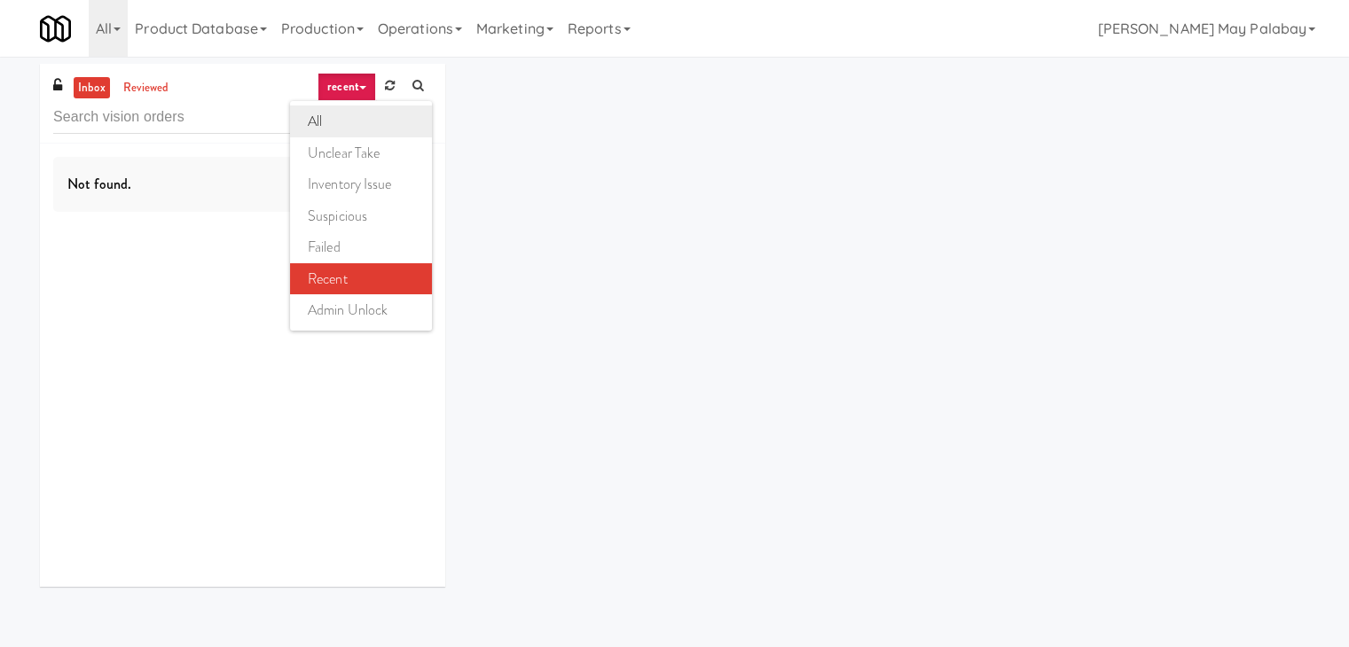
click at [319, 112] on link "all" at bounding box center [361, 122] width 142 height 32
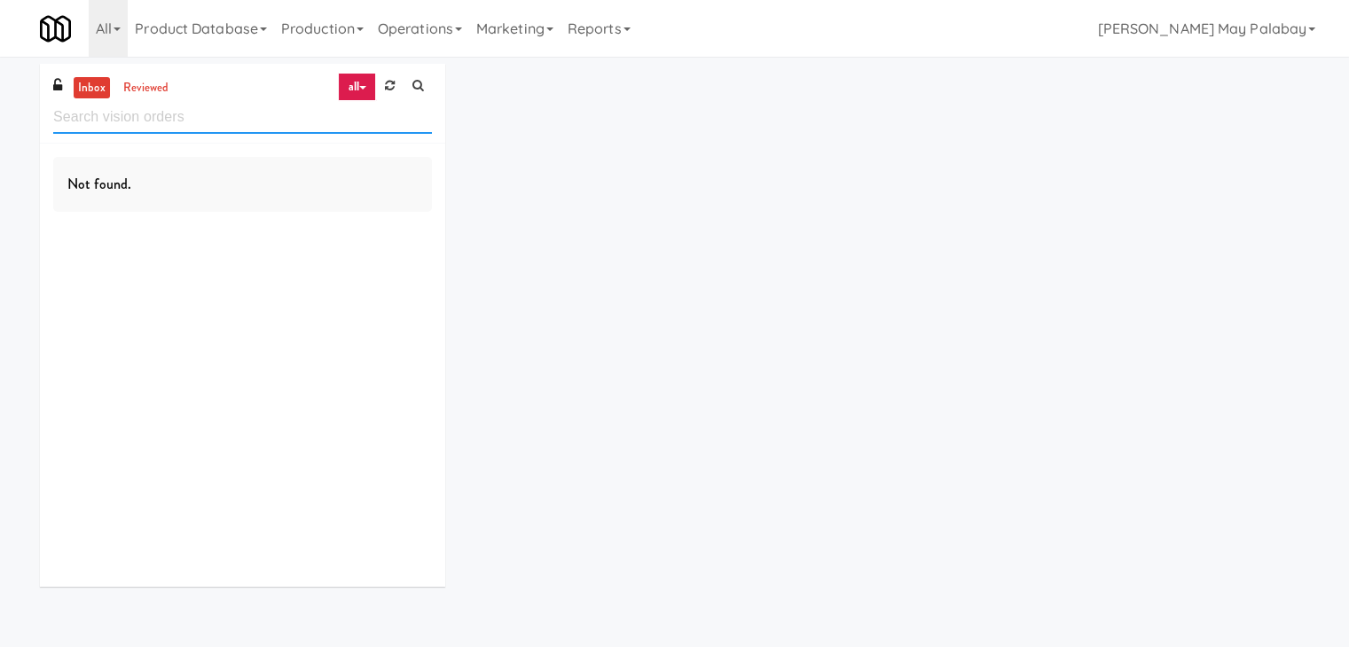
click at [319, 112] on input "text" at bounding box center [242, 117] width 379 height 33
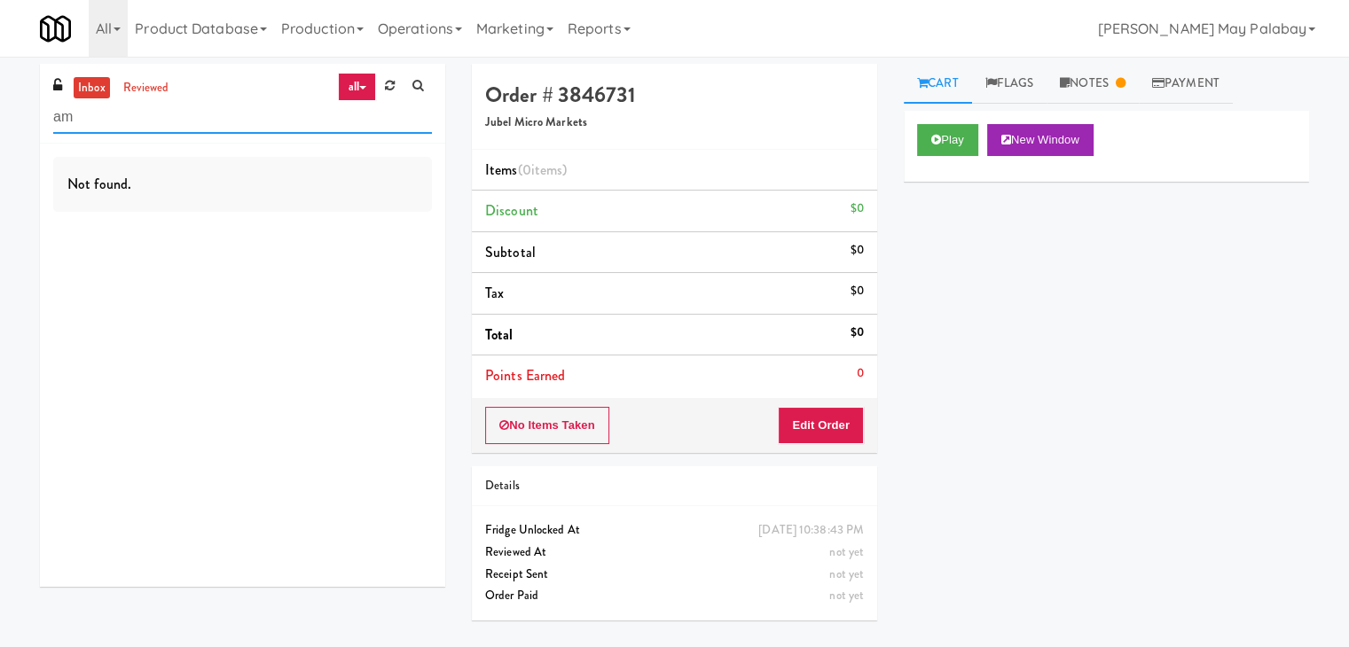
type input "a"
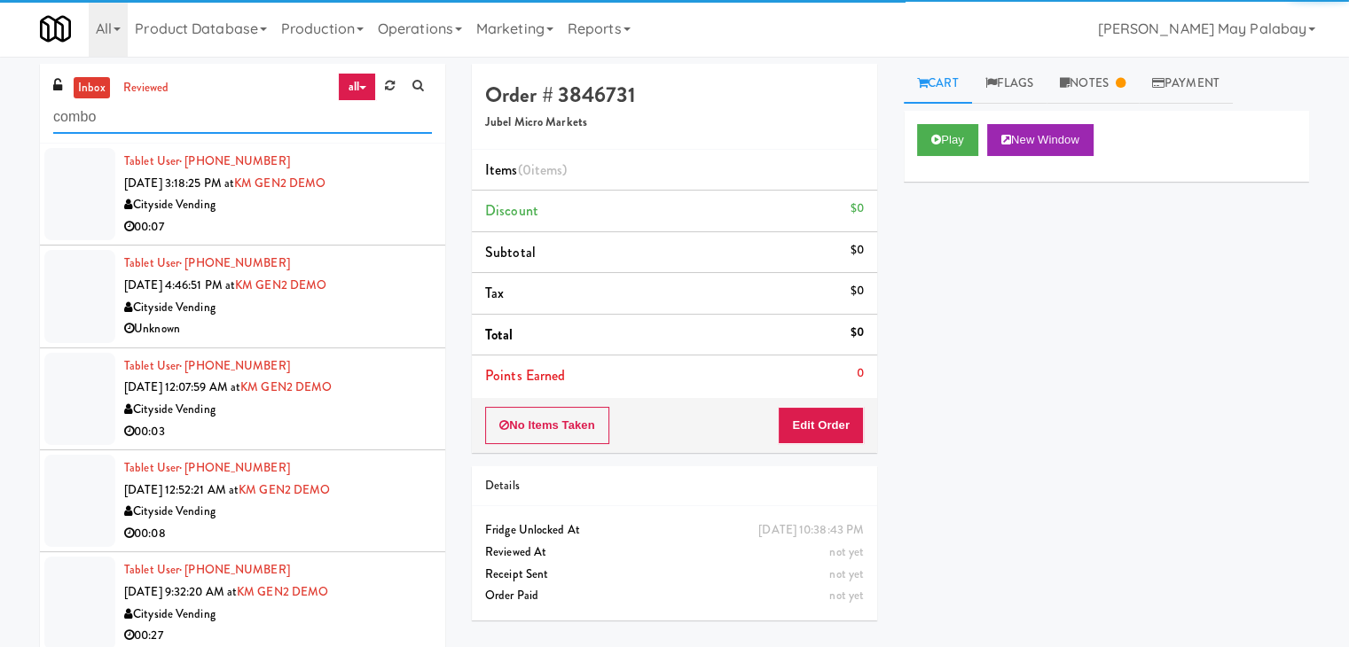
scroll to position [1053, 0]
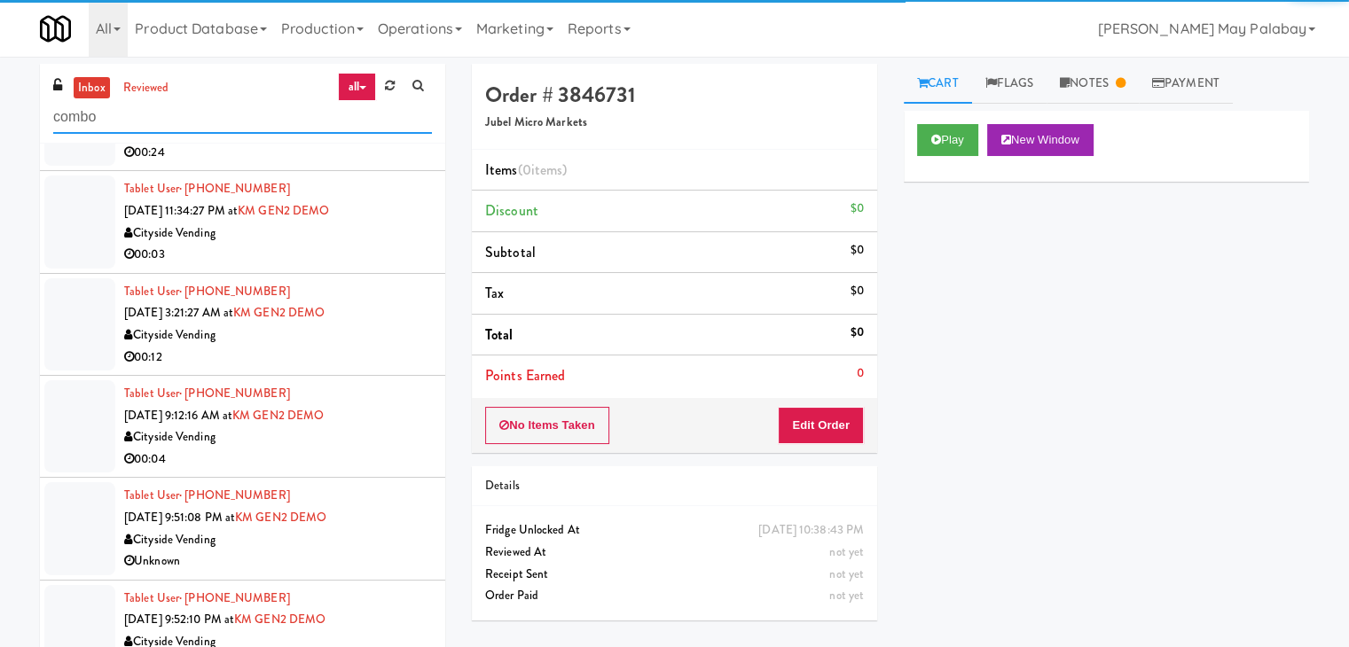
type input "combo"
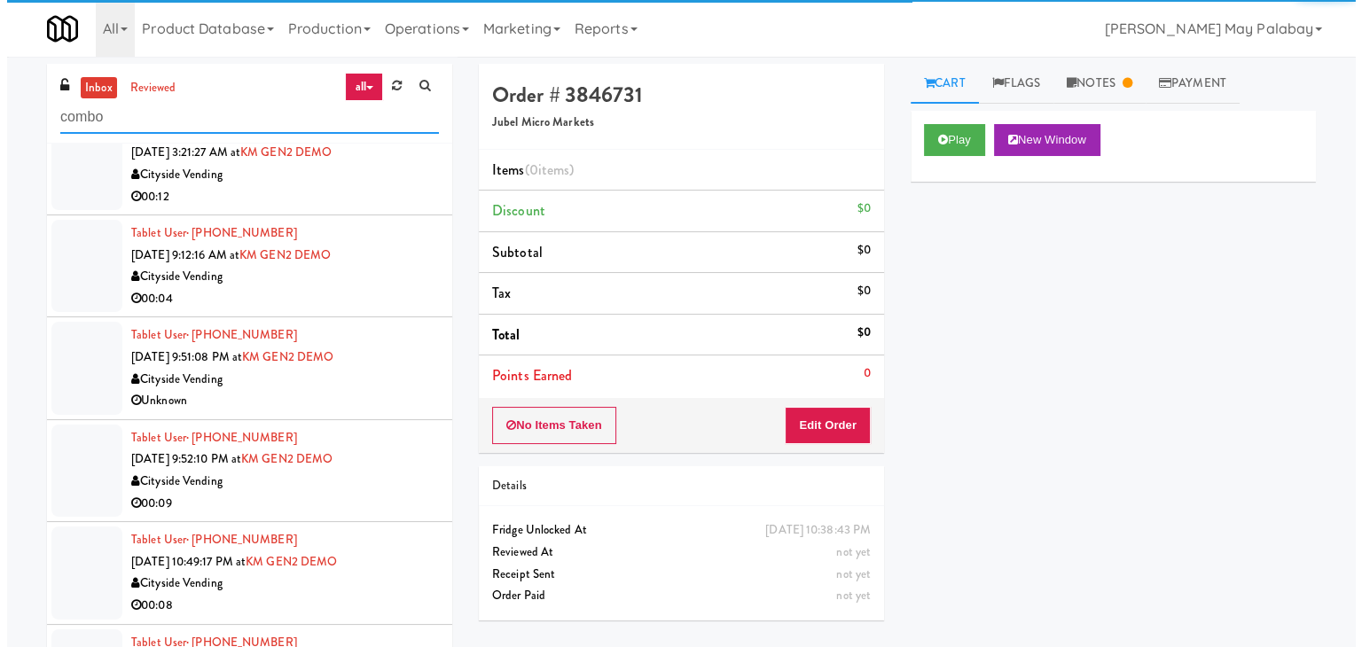
scroll to position [0, 0]
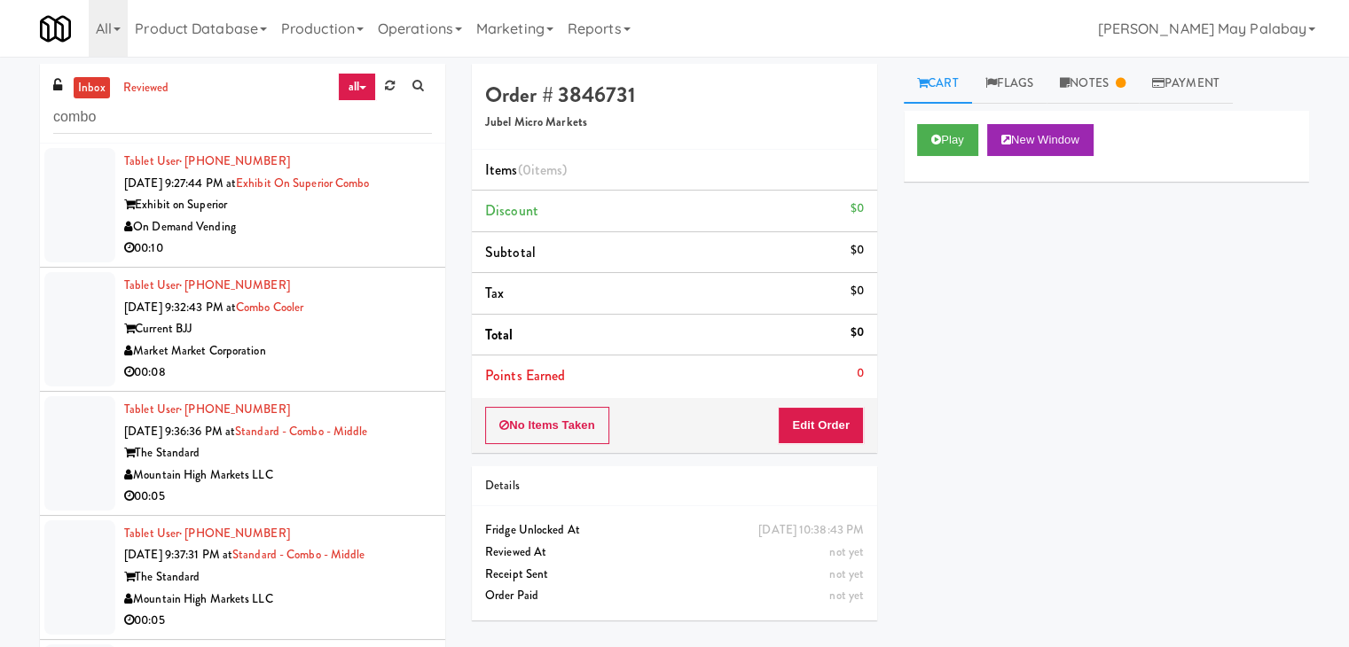
click at [318, 211] on div "Exhibit on Superior" at bounding box center [278, 205] width 308 height 22
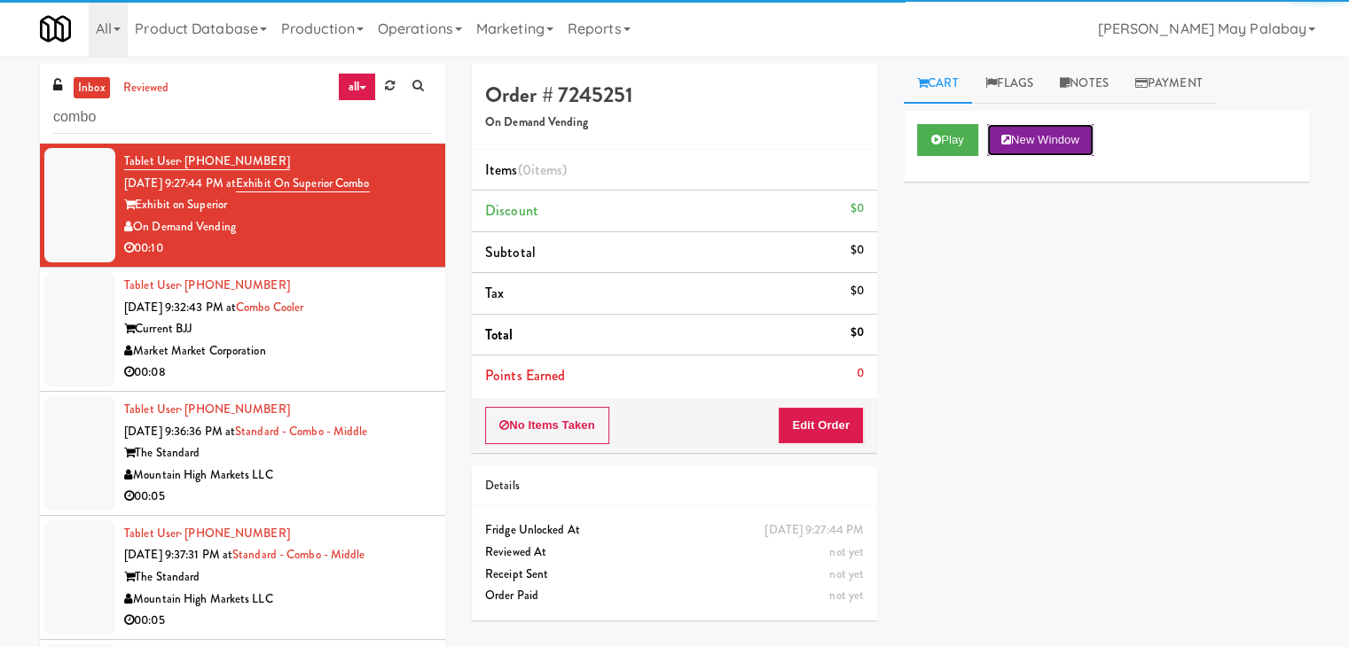
click at [1059, 136] on button "New Window" at bounding box center [1040, 140] width 106 height 32
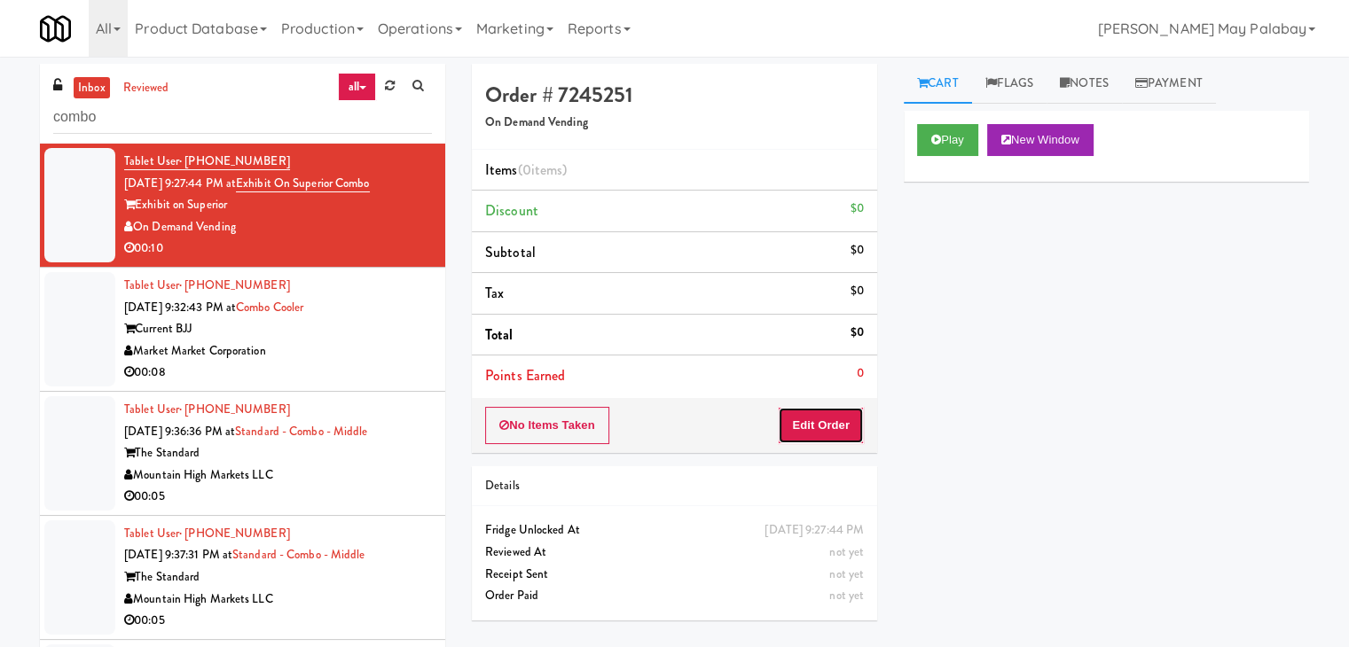
click at [833, 433] on button "Edit Order" at bounding box center [821, 425] width 86 height 37
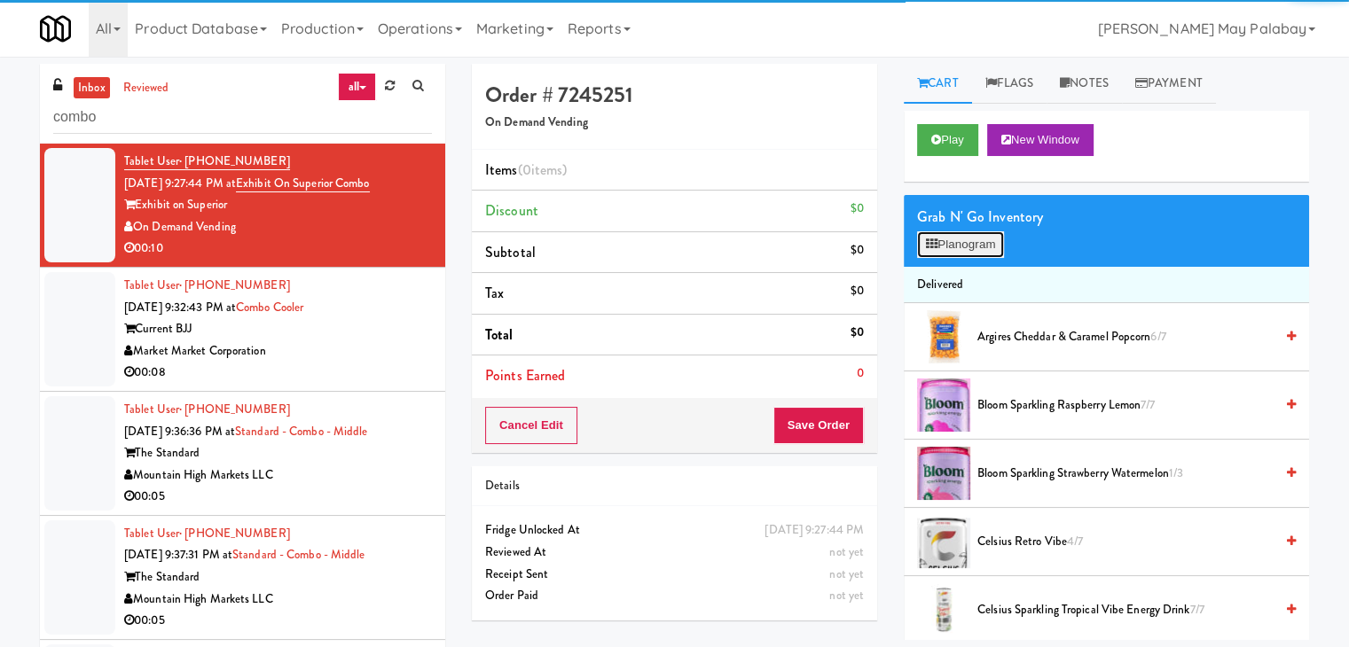
click at [958, 243] on button "Planogram" at bounding box center [960, 244] width 87 height 27
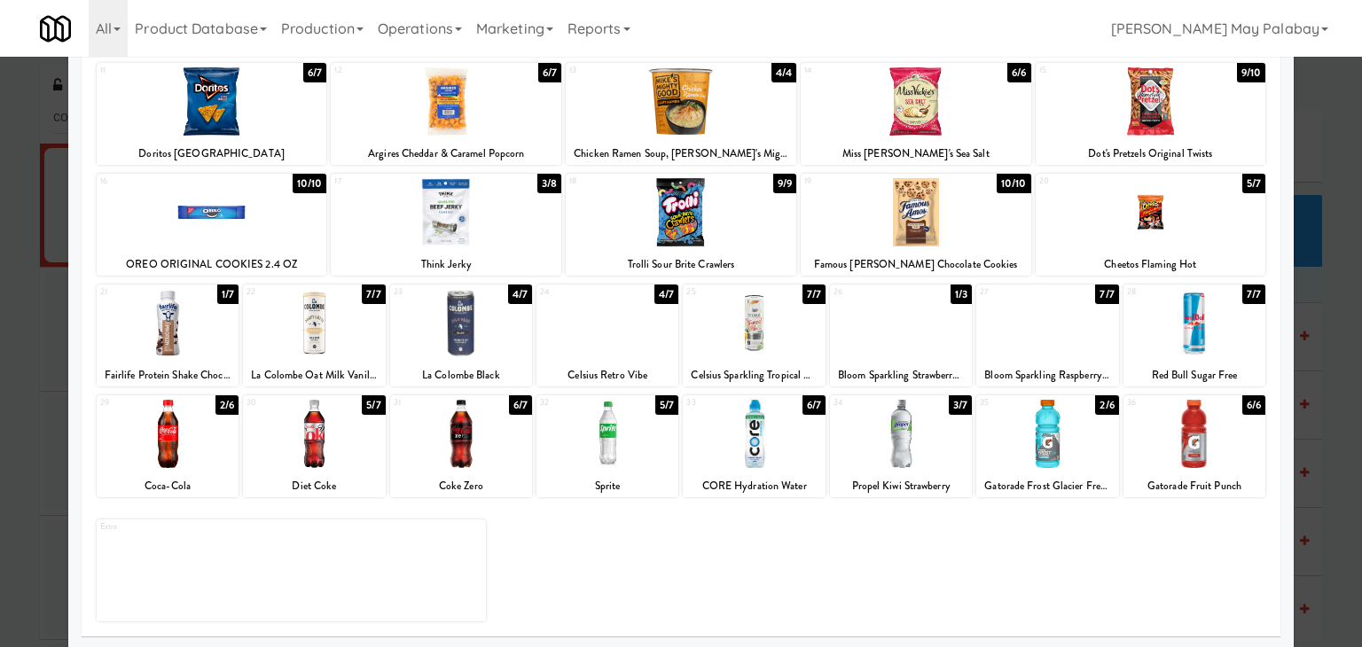
scroll to position [223, 0]
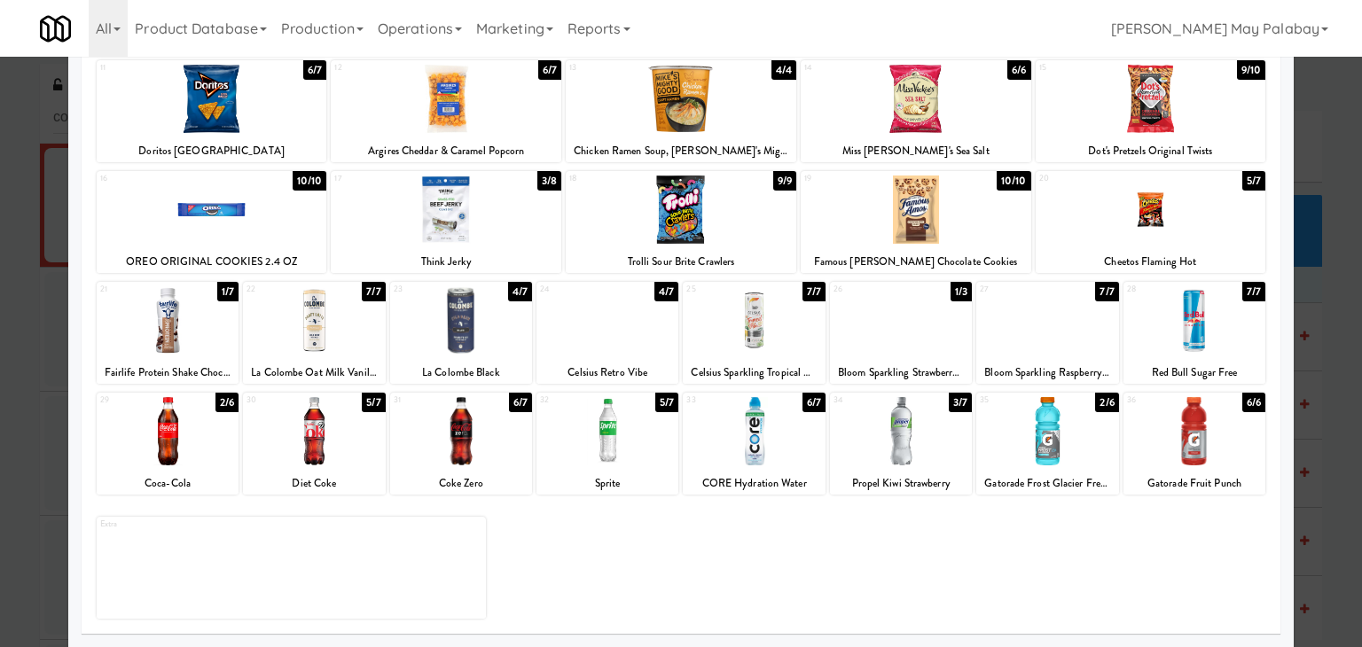
click at [935, 451] on div at bounding box center [901, 431] width 142 height 68
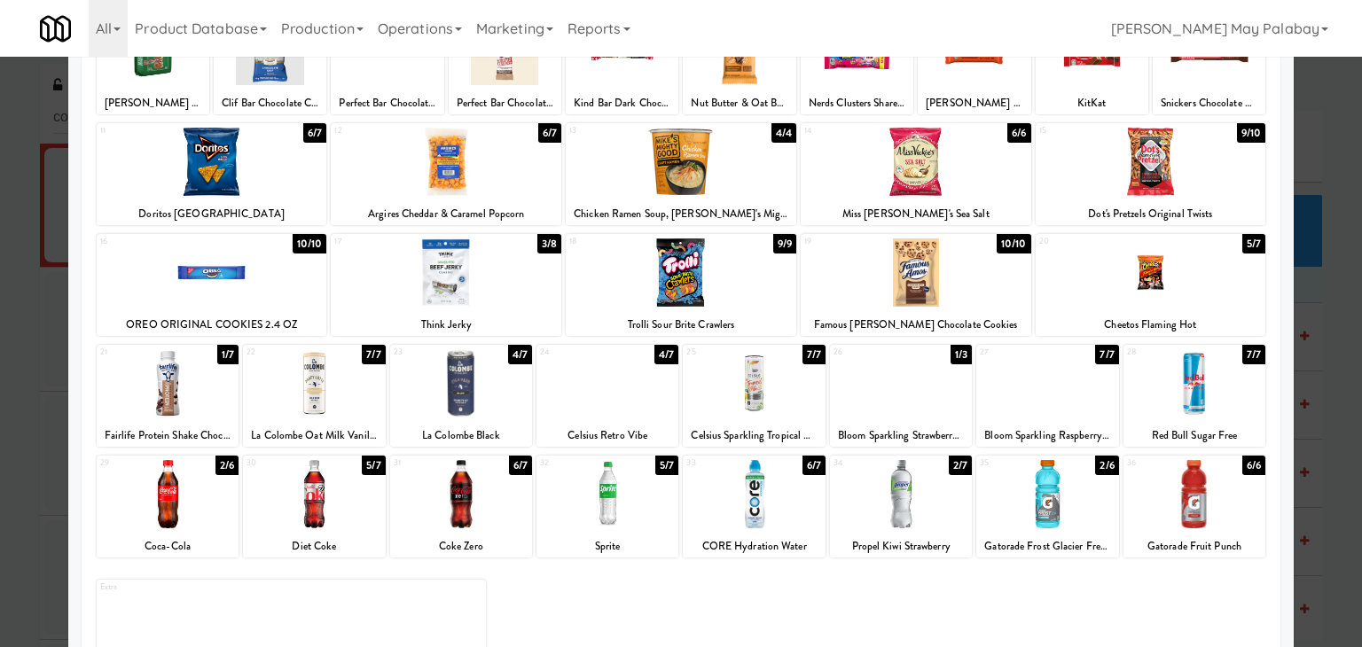
scroll to position [0, 0]
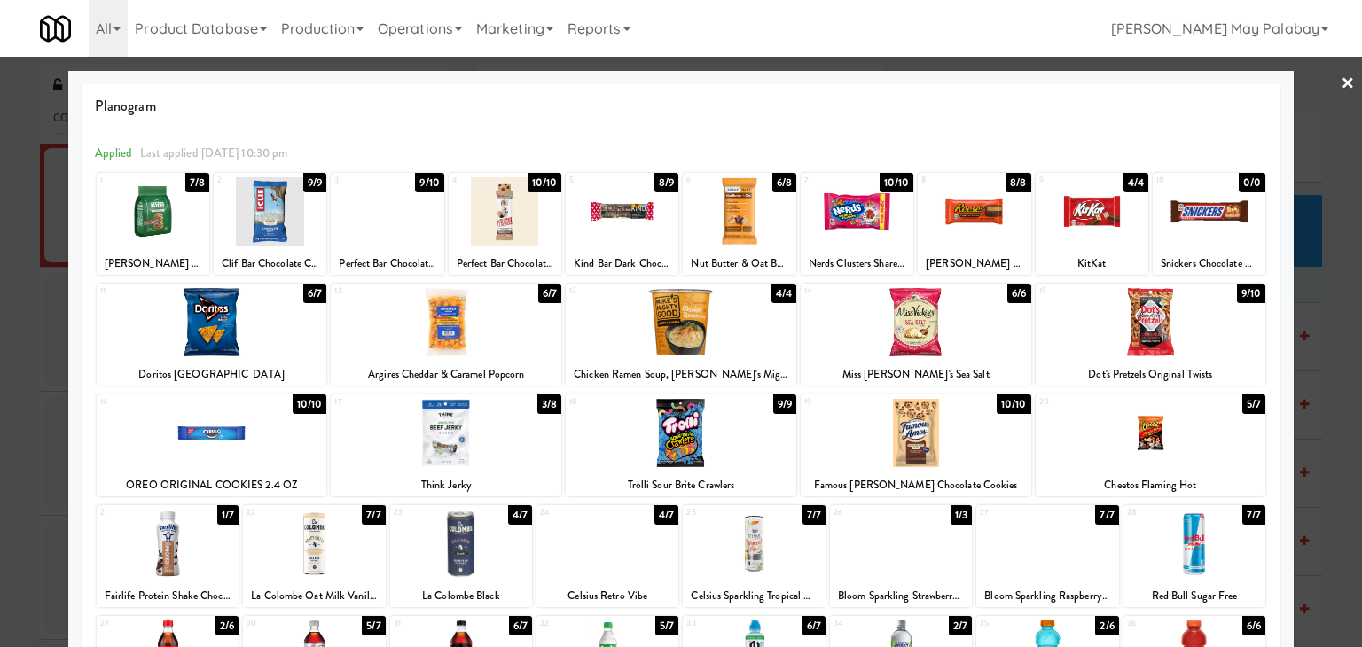
click at [880, 218] on div at bounding box center [857, 211] width 113 height 68
click at [1341, 538] on div at bounding box center [681, 323] width 1362 height 647
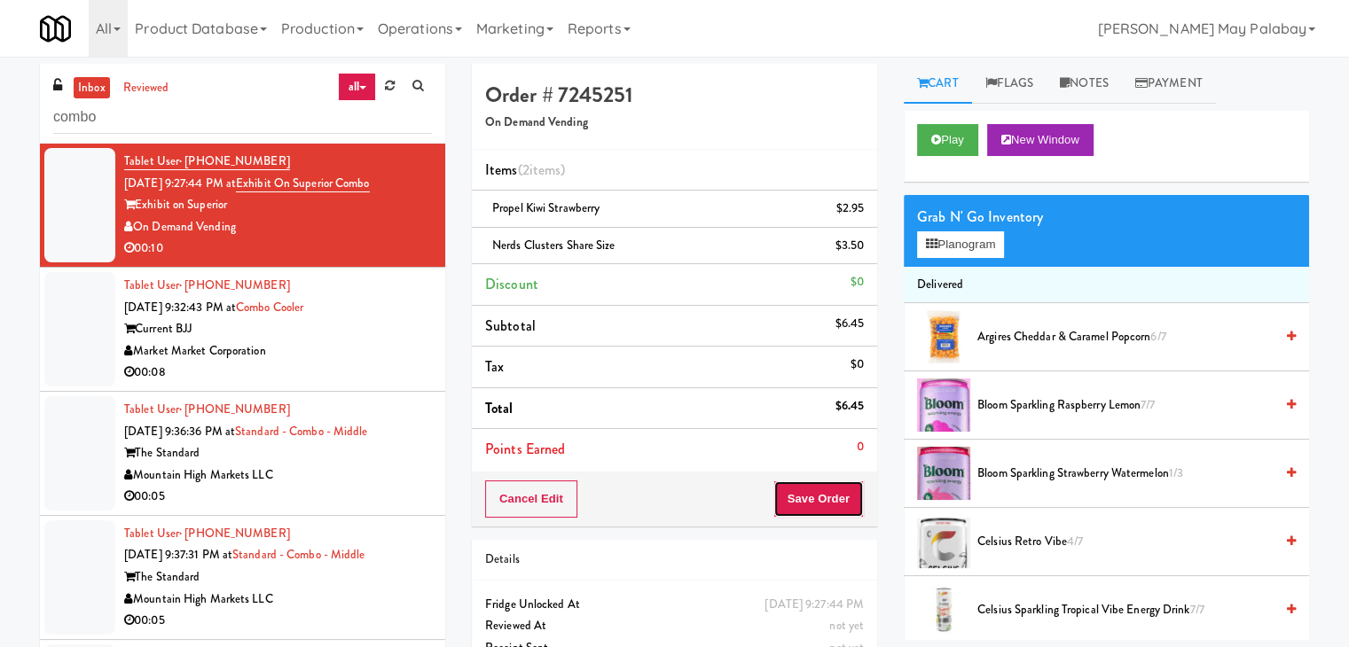
click at [847, 501] on button "Save Order" at bounding box center [818, 499] width 90 height 37
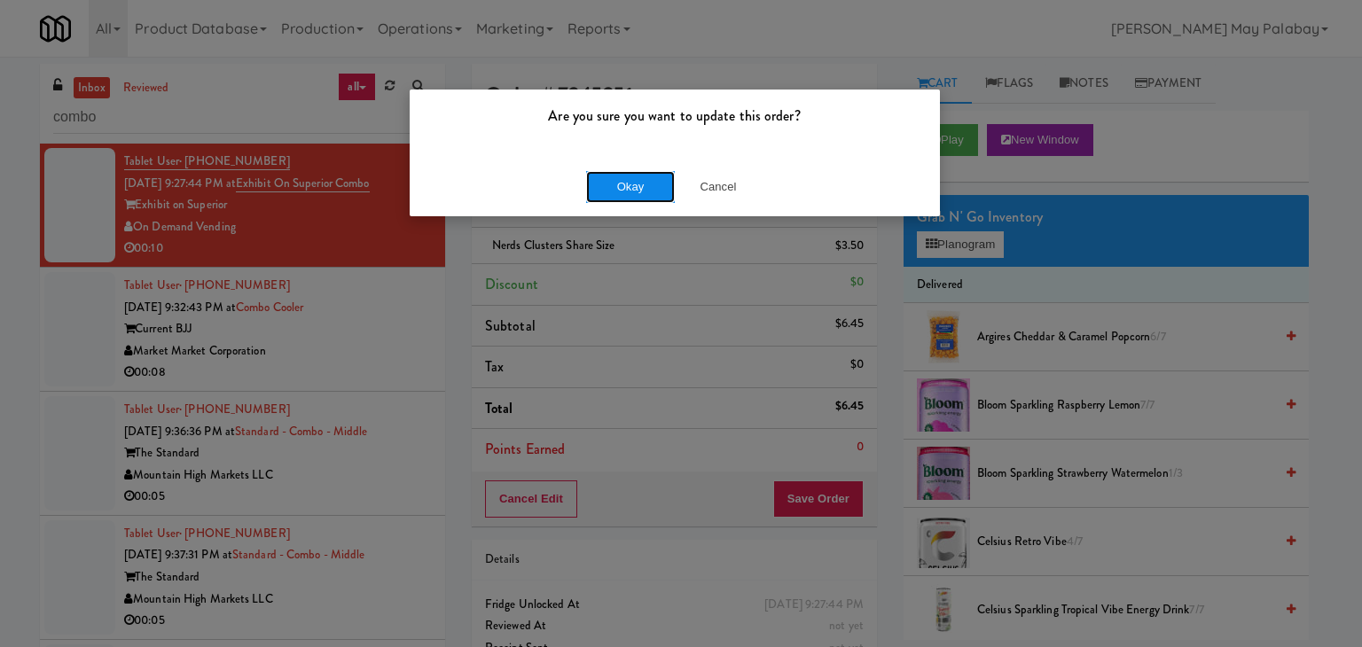
click at [649, 184] on button "Okay" at bounding box center [630, 187] width 89 height 32
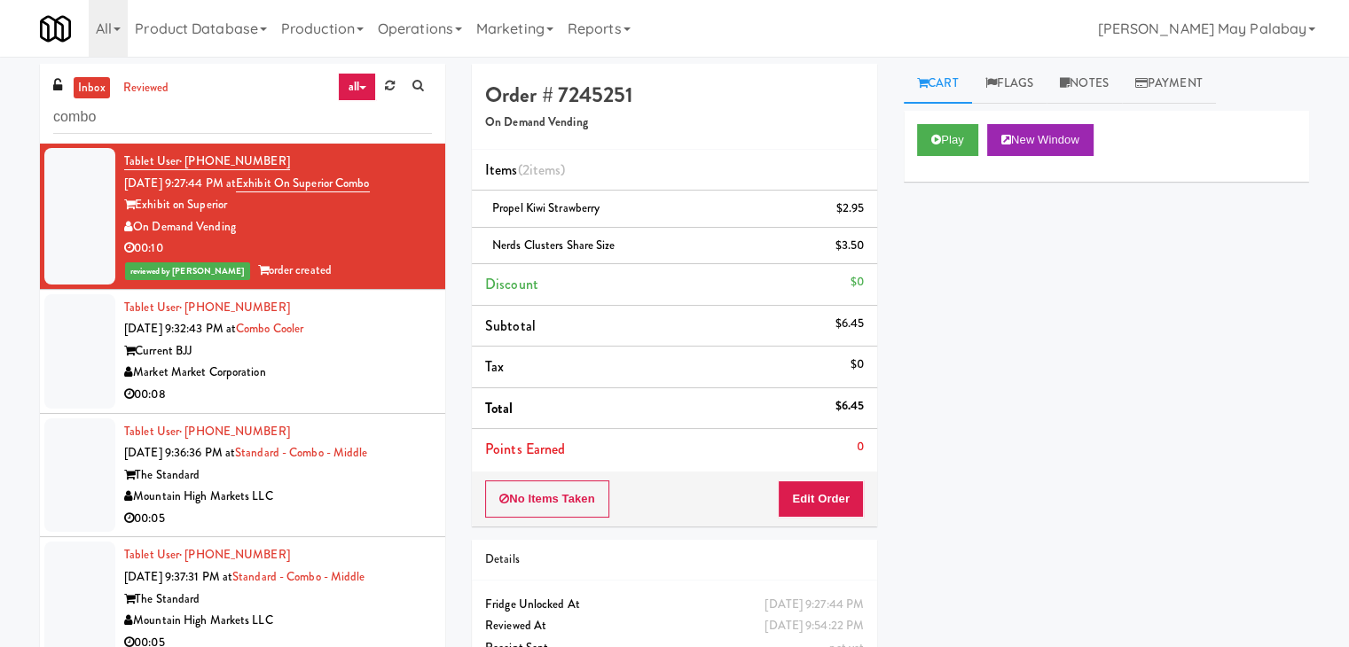
click at [378, 397] on div "00:08" at bounding box center [278, 395] width 308 height 22
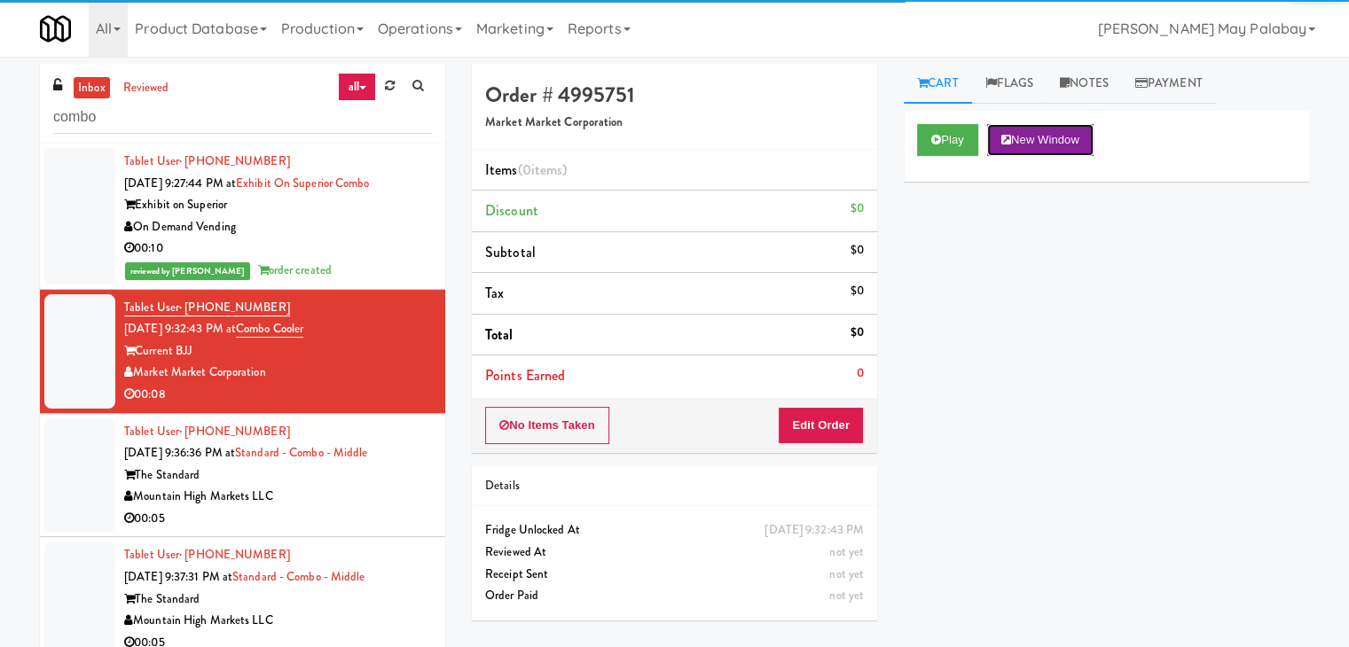
click at [1062, 137] on button "New Window" at bounding box center [1040, 140] width 106 height 32
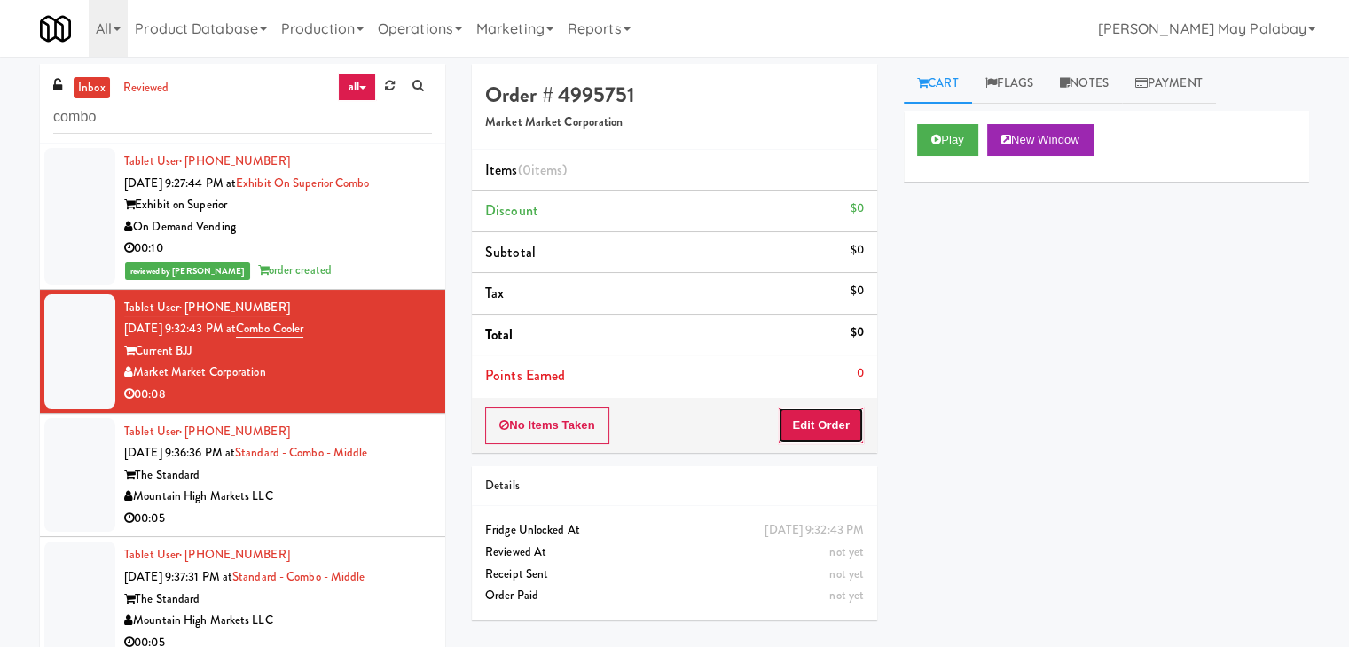
click at [802, 434] on button "Edit Order" at bounding box center [821, 425] width 86 height 37
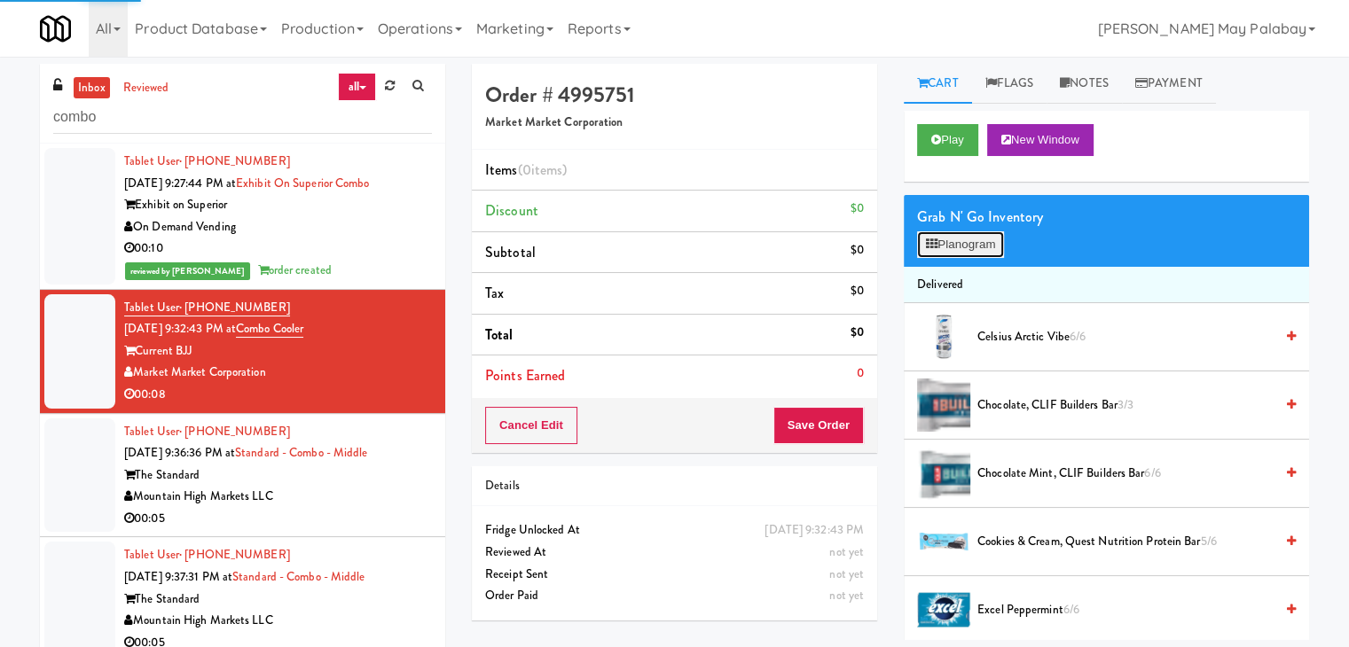
click at [951, 253] on button "Planogram" at bounding box center [960, 244] width 87 height 27
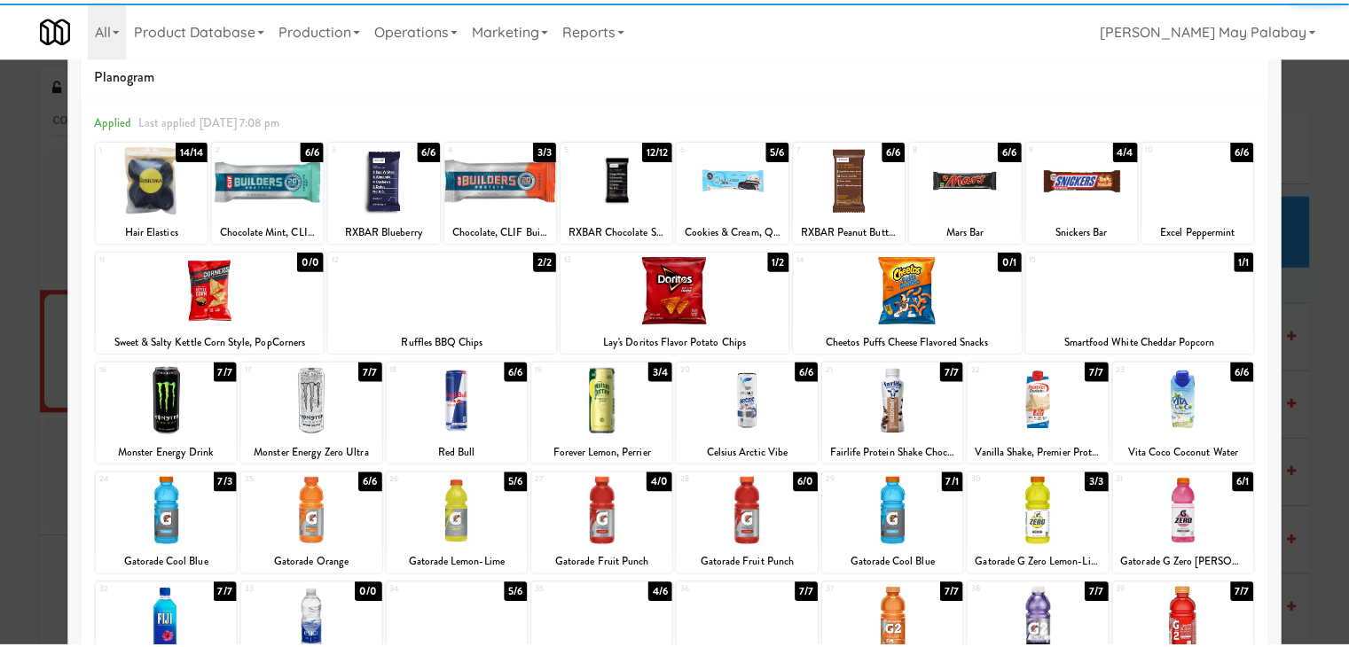
scroll to position [89, 0]
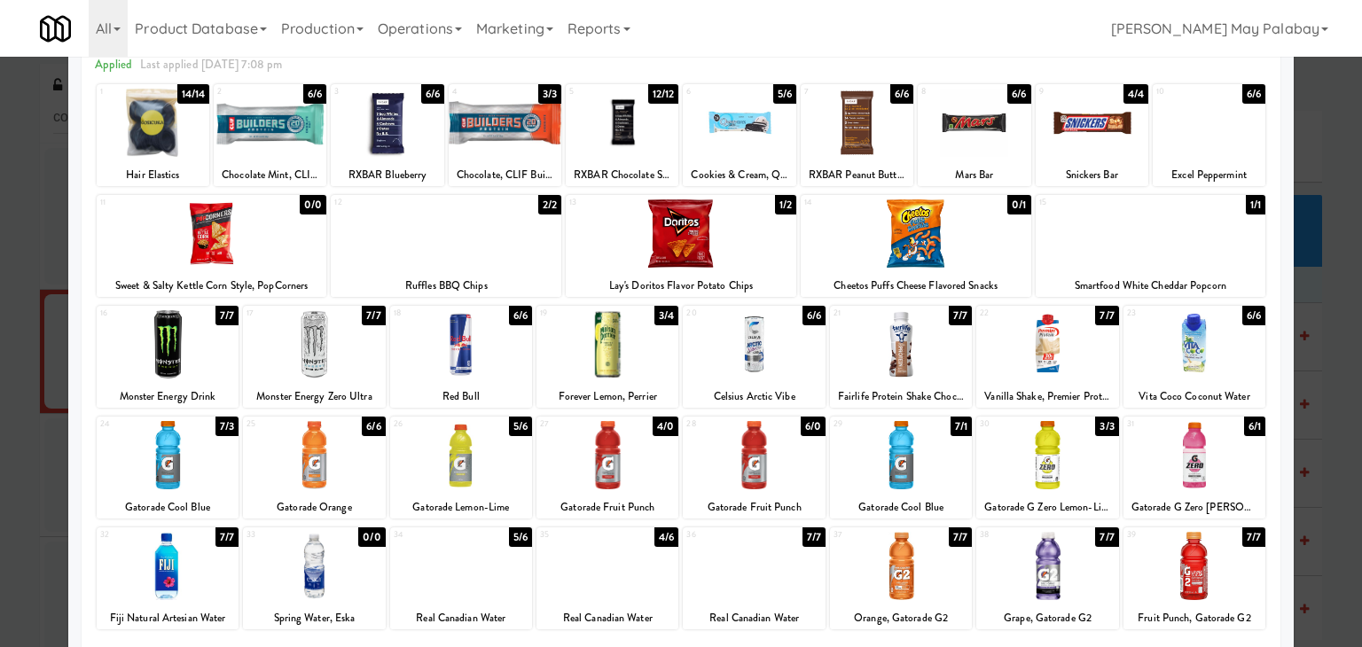
click at [228, 469] on div at bounding box center [168, 455] width 142 height 68
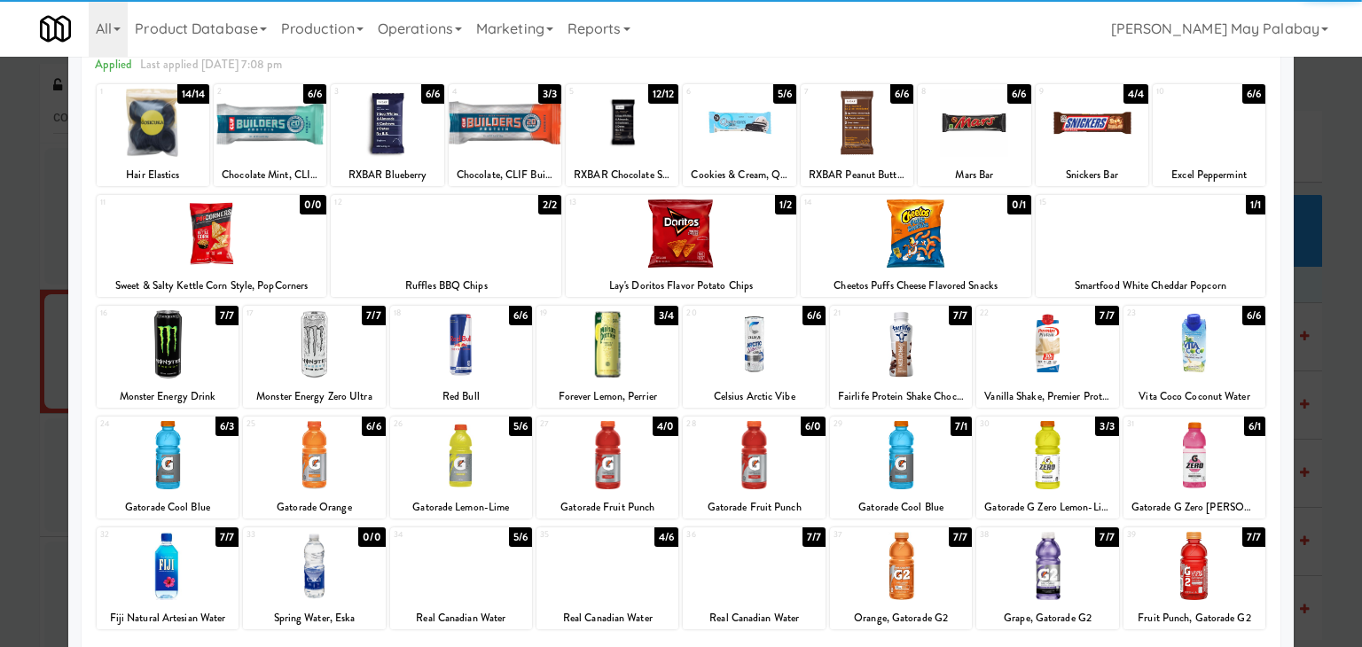
click at [628, 464] on div at bounding box center [607, 455] width 142 height 68
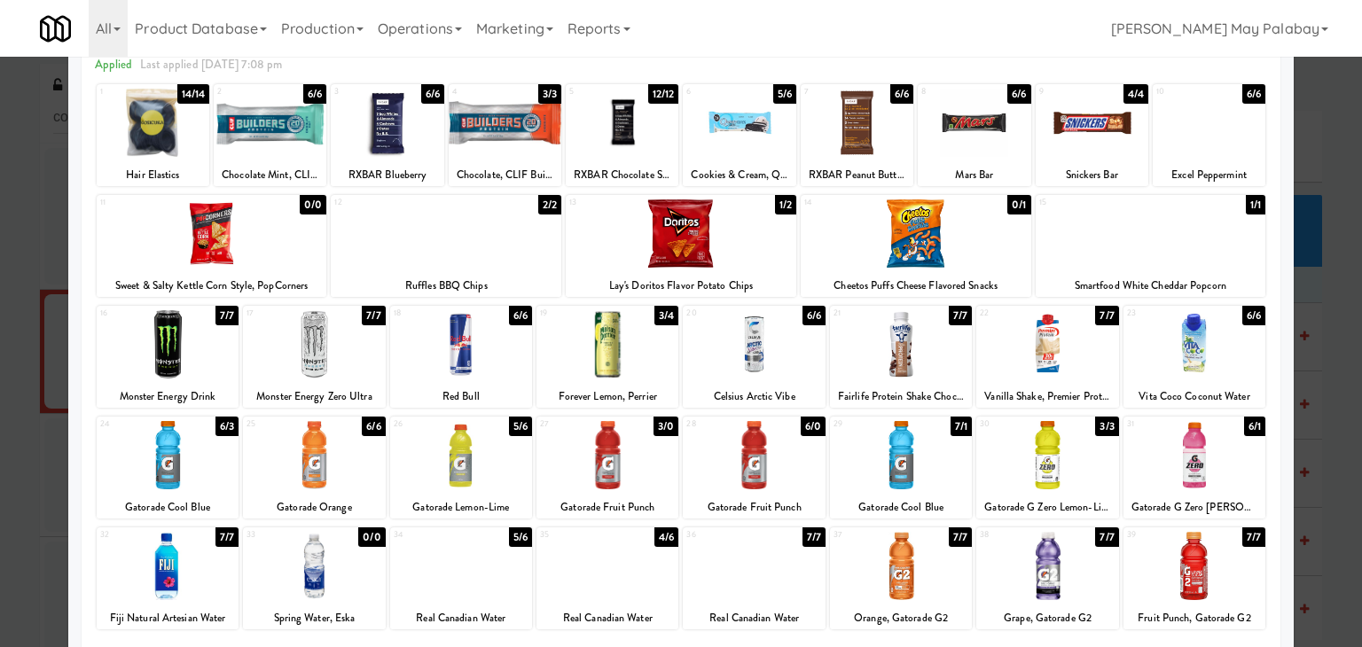
click at [1315, 302] on div at bounding box center [681, 323] width 1362 height 647
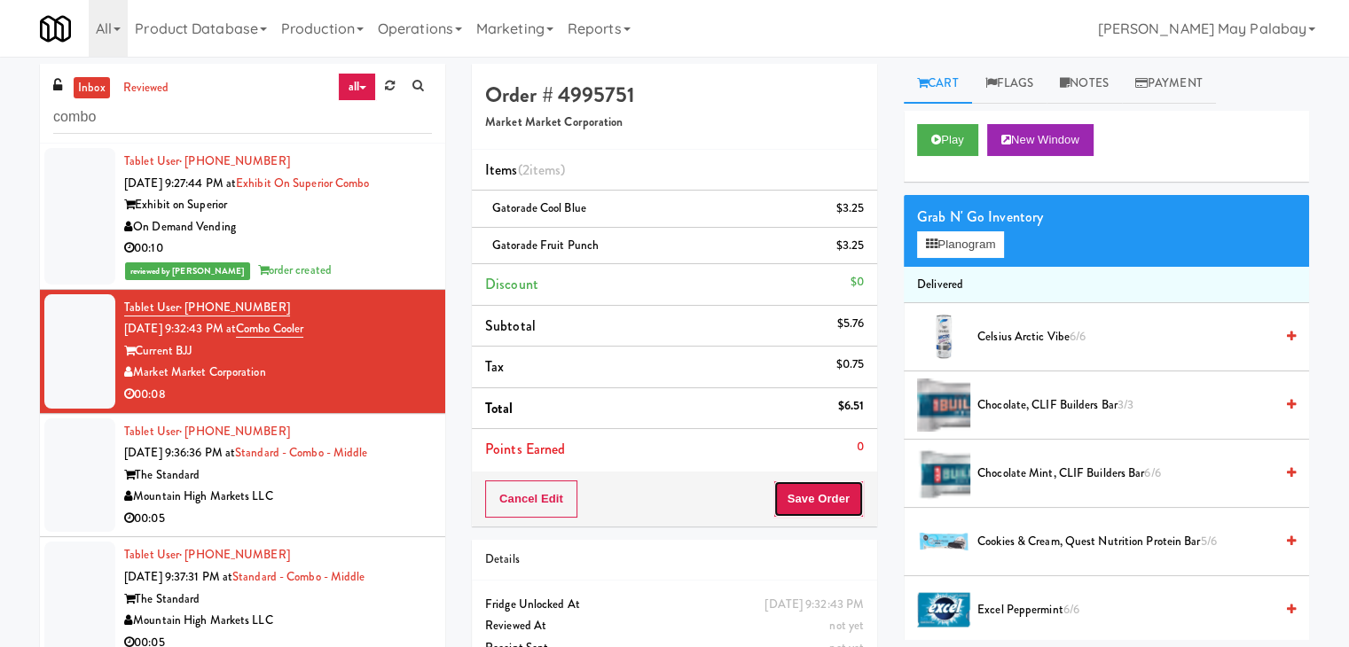
click at [809, 501] on button "Save Order" at bounding box center [818, 499] width 90 height 37
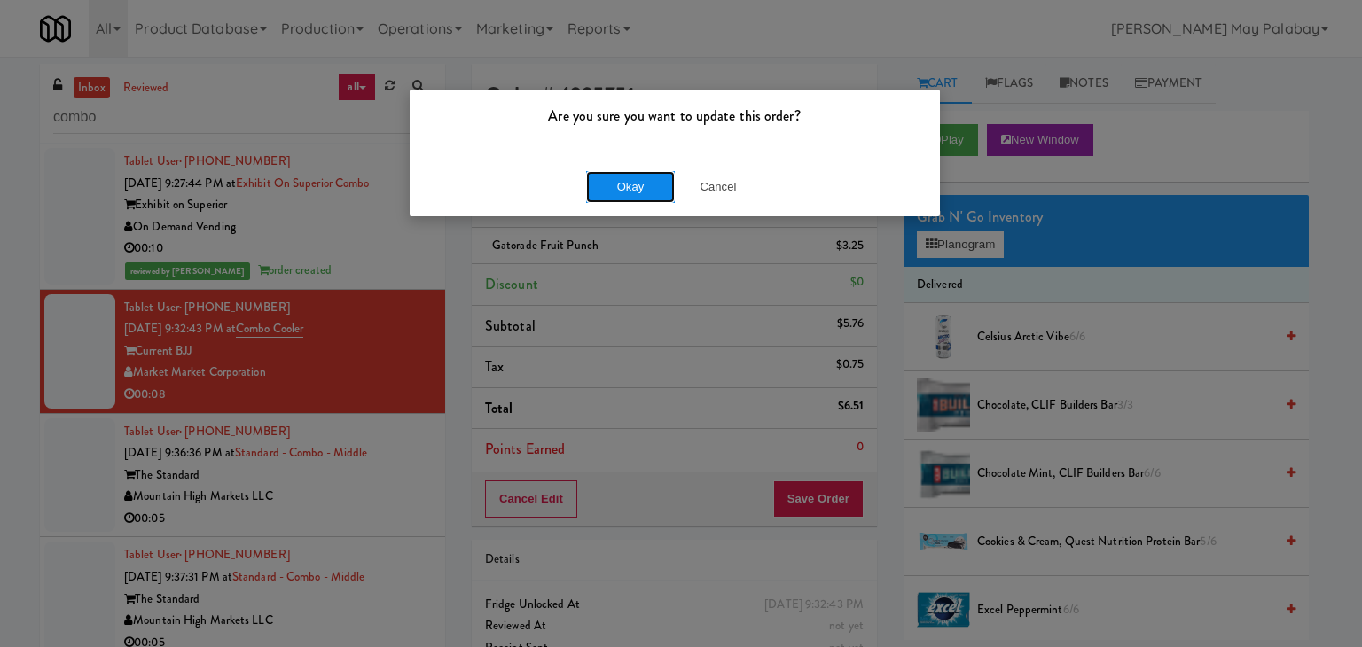
click at [654, 190] on button "Okay" at bounding box center [630, 187] width 89 height 32
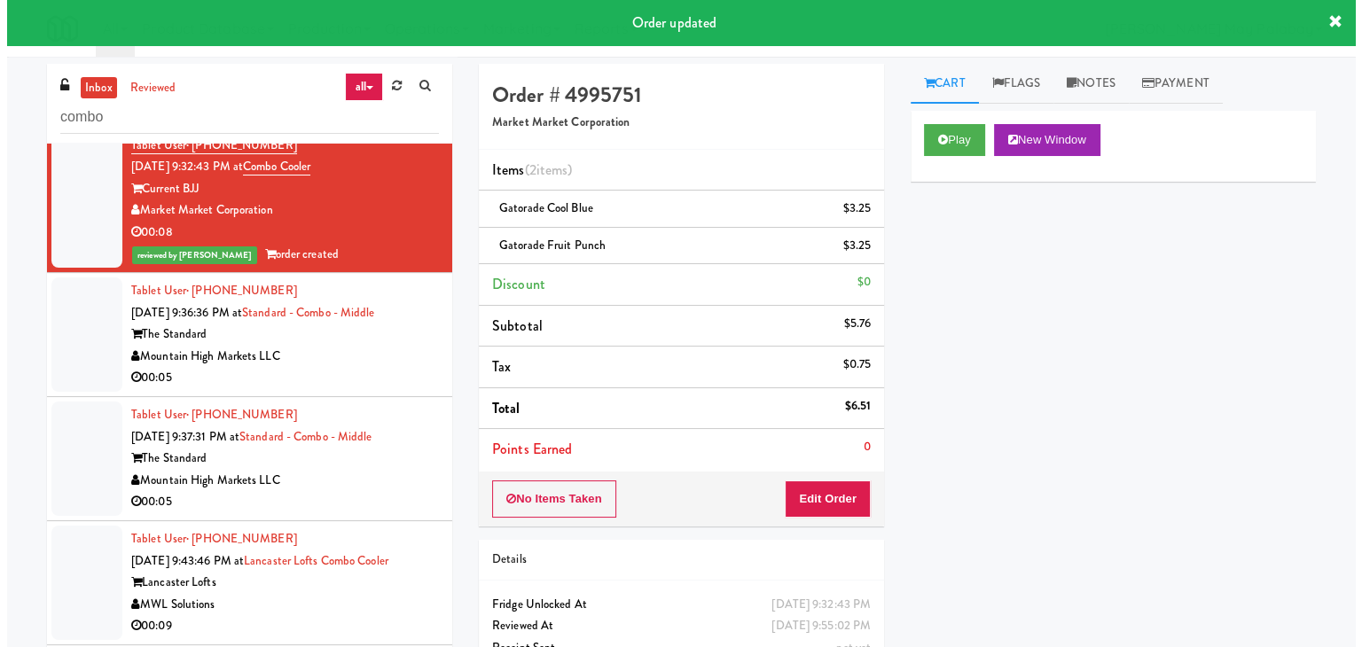
scroll to position [177, 0]
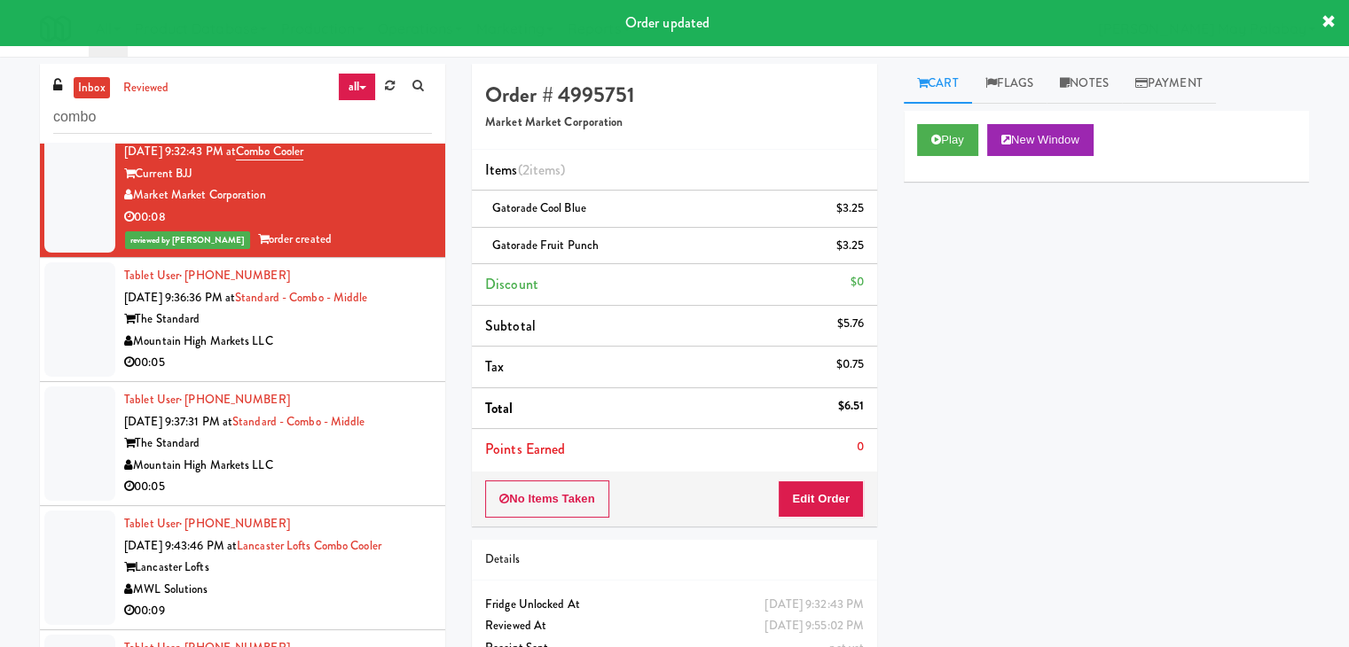
click at [372, 368] on div "00:05" at bounding box center [278, 363] width 308 height 22
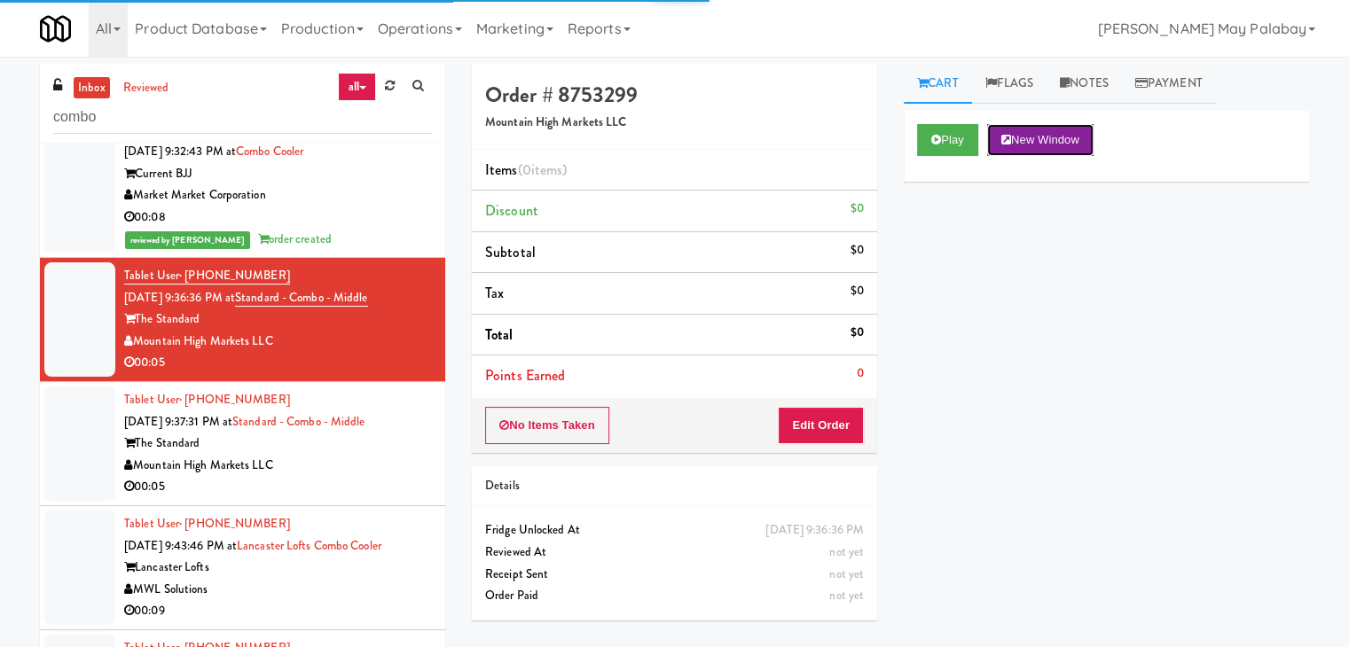
click at [1036, 145] on button "New Window" at bounding box center [1040, 140] width 106 height 32
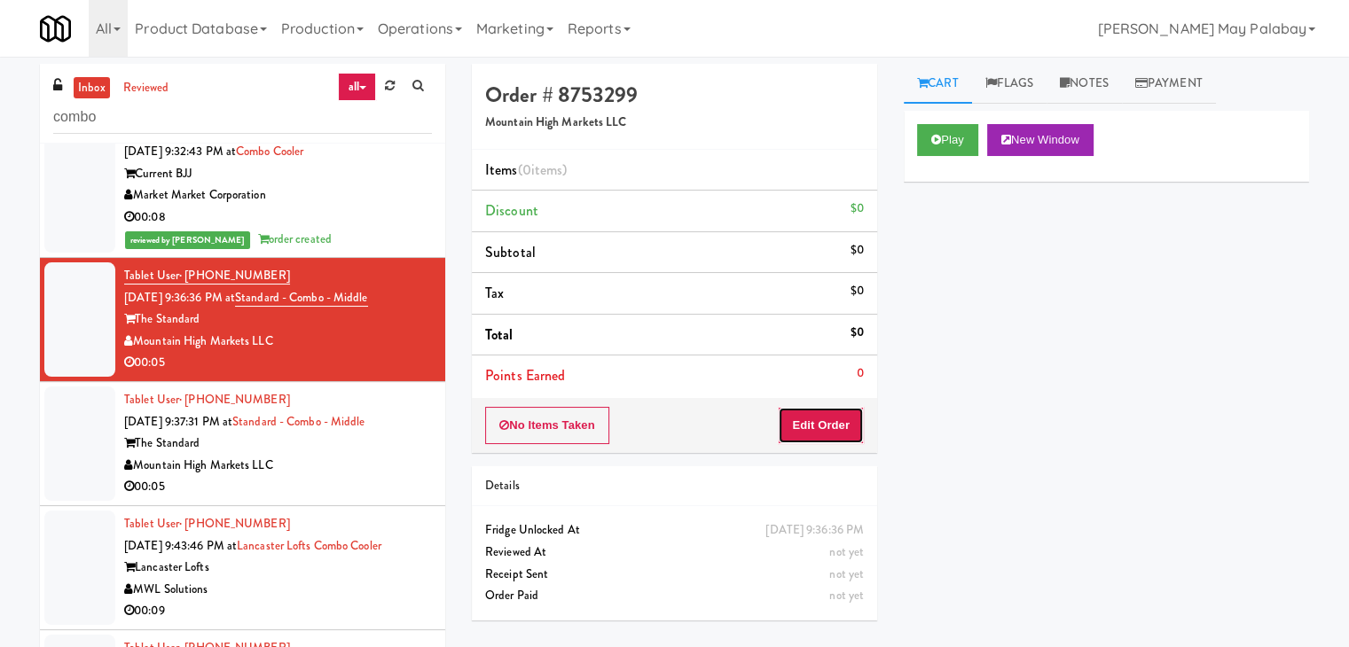
click at [780, 421] on button "Edit Order" at bounding box center [821, 425] width 86 height 37
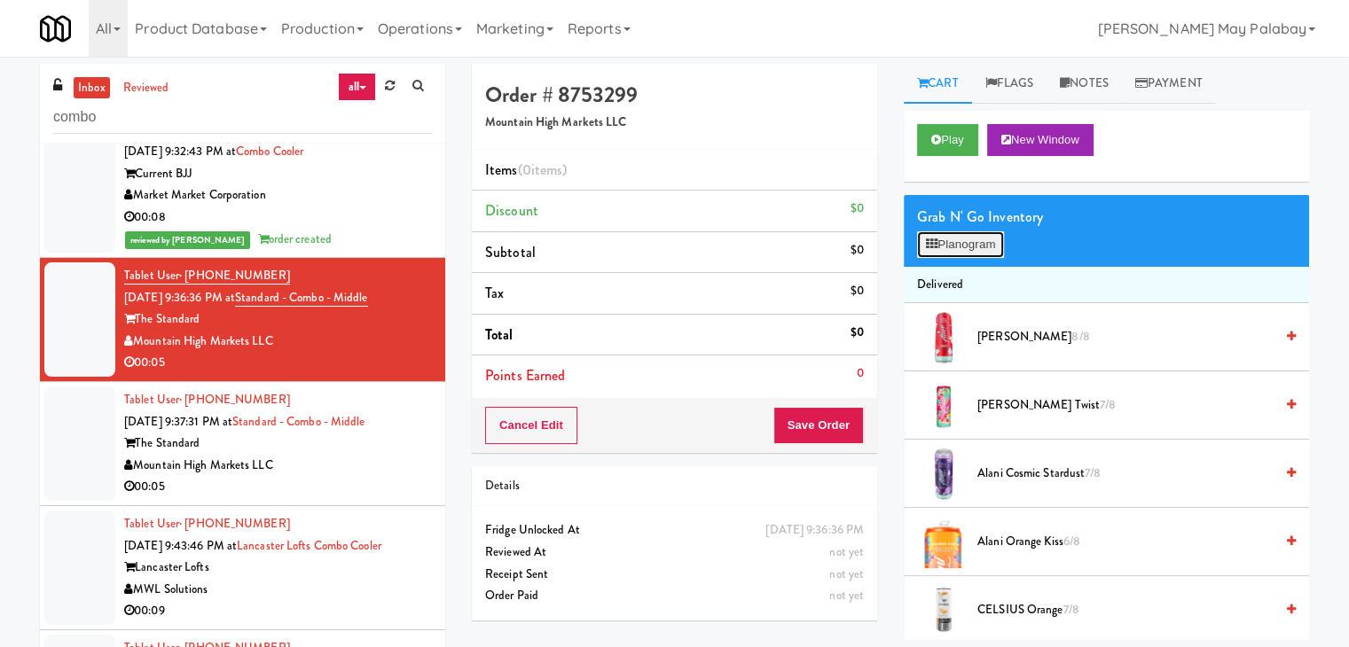
click at [961, 250] on button "Planogram" at bounding box center [960, 244] width 87 height 27
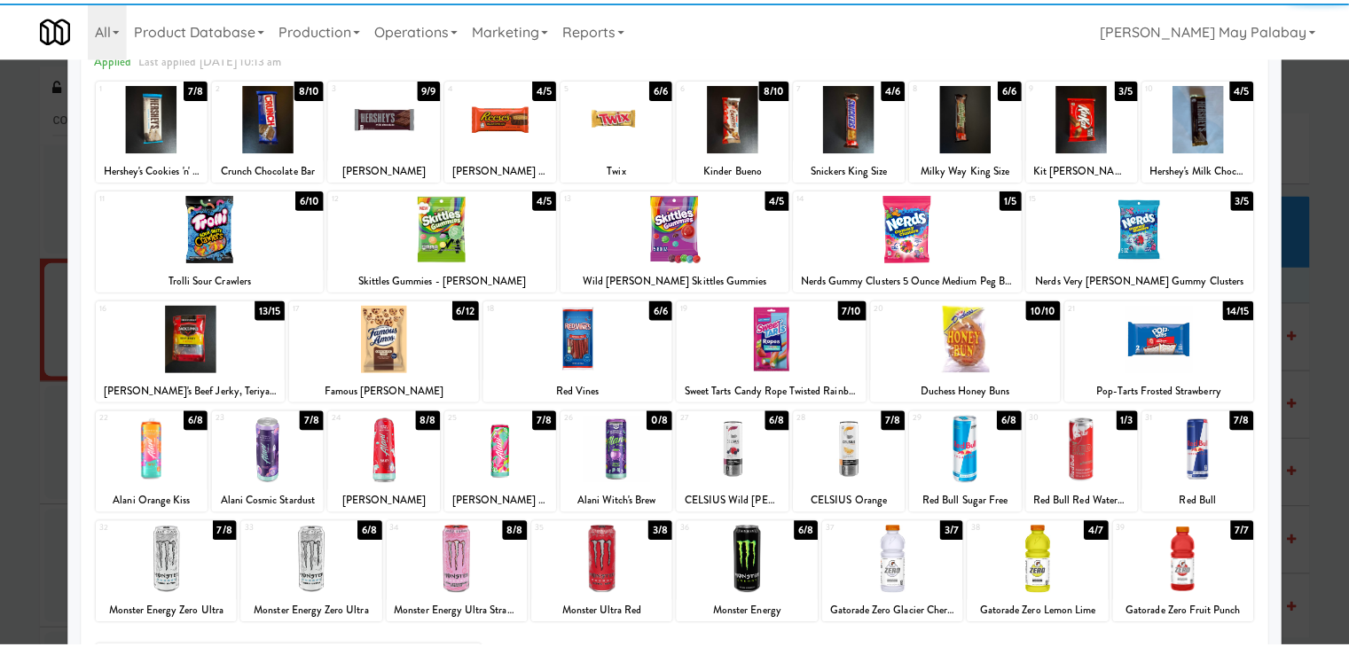
scroll to position [89, 0]
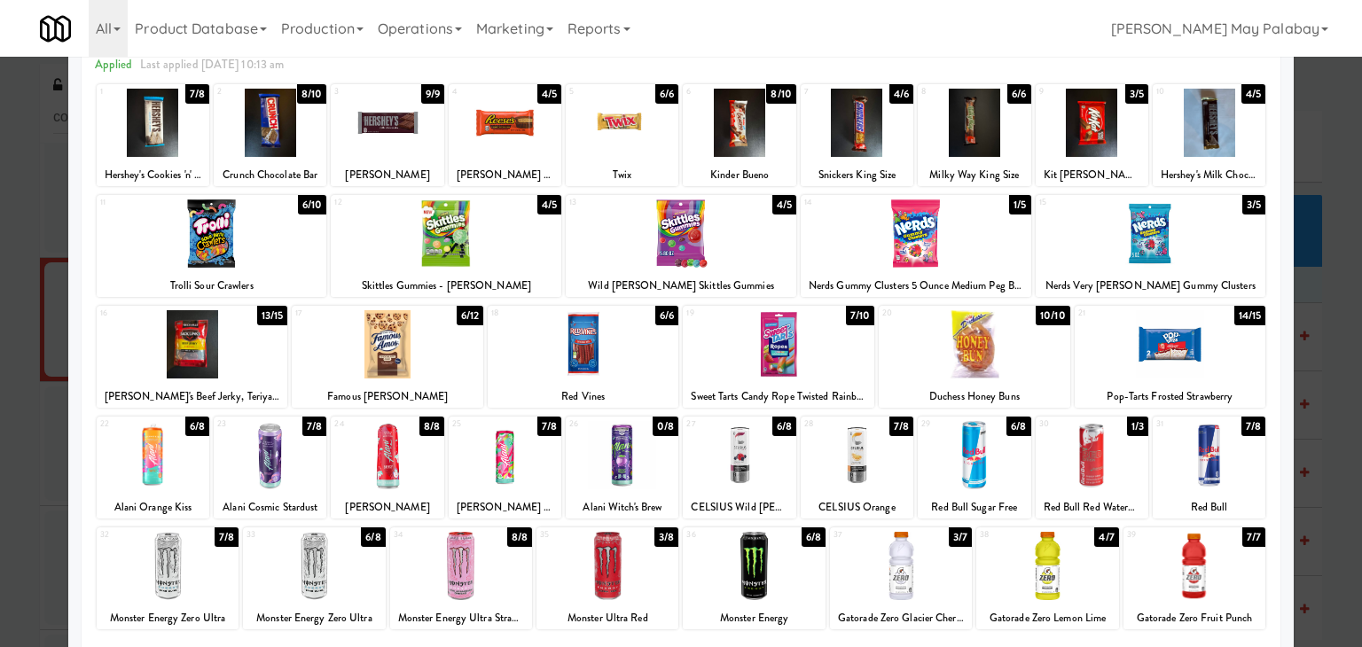
click at [860, 476] on div at bounding box center [857, 455] width 113 height 68
click at [1341, 348] on div at bounding box center [681, 323] width 1362 height 647
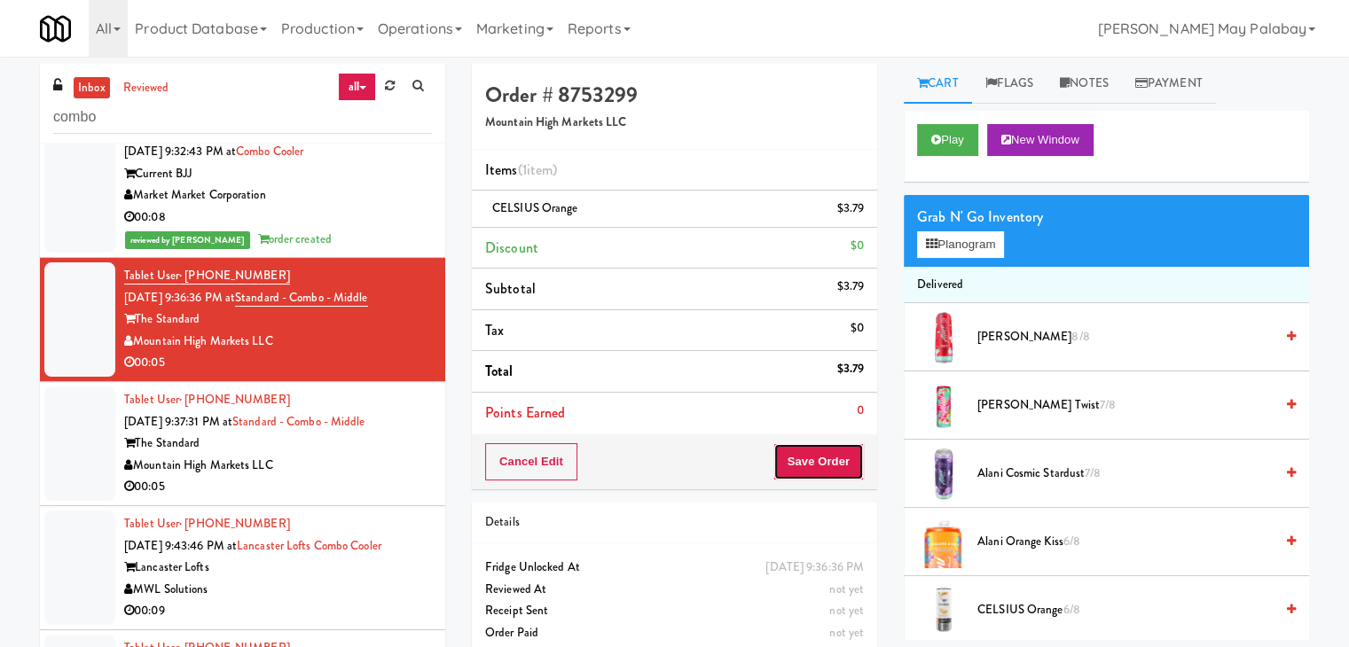
click at [806, 455] on button "Save Order" at bounding box center [818, 461] width 90 height 37
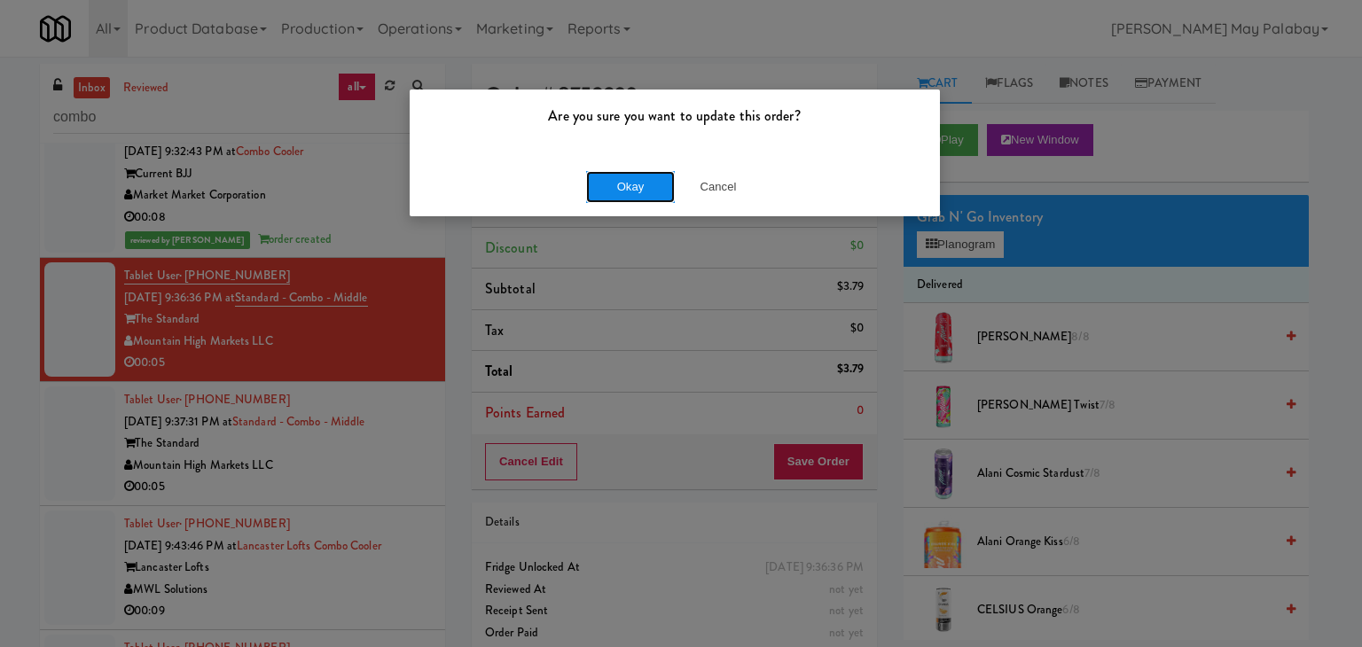
click at [610, 180] on button "Okay" at bounding box center [630, 187] width 89 height 32
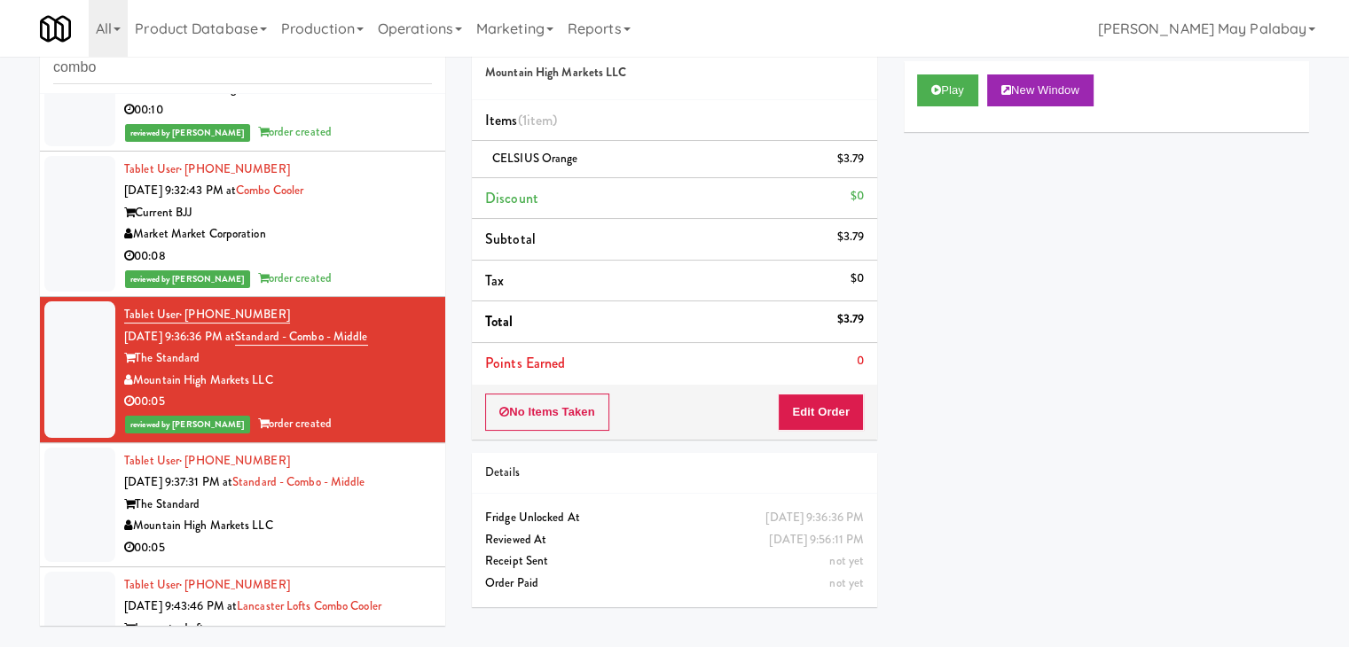
scroll to position [57, 0]
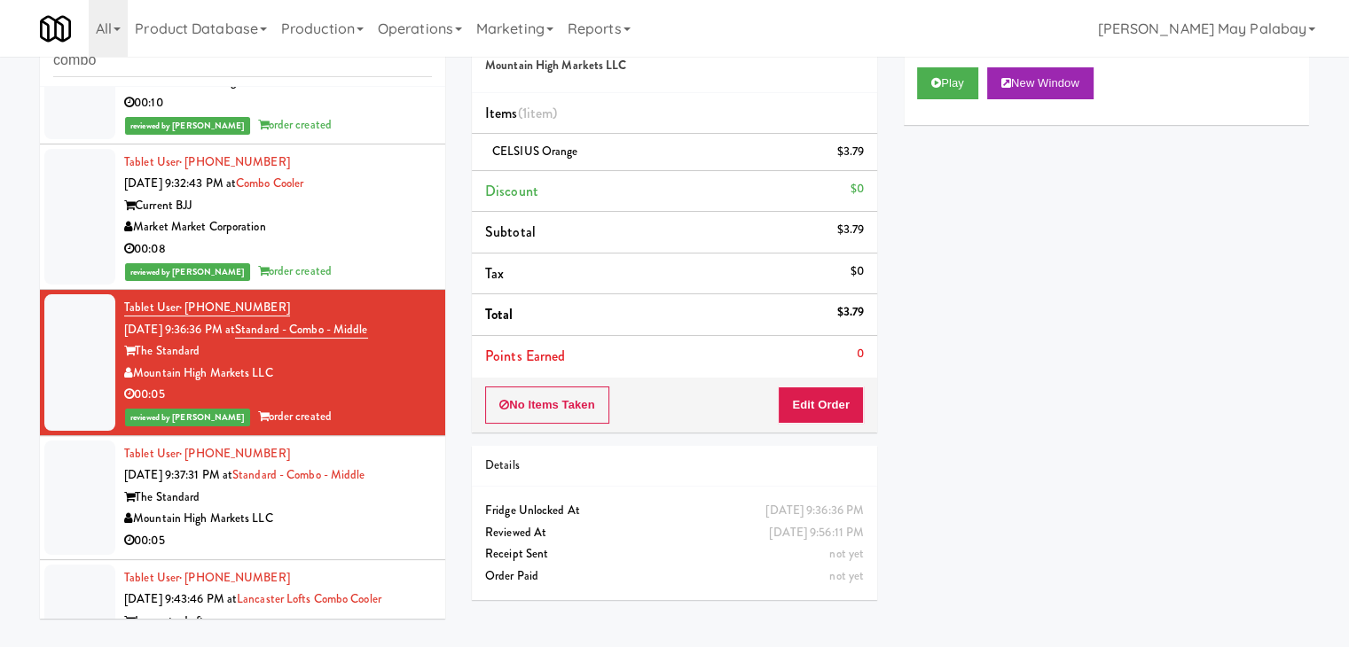
click at [368, 510] on div "Mountain High Markets LLC" at bounding box center [278, 519] width 308 height 22
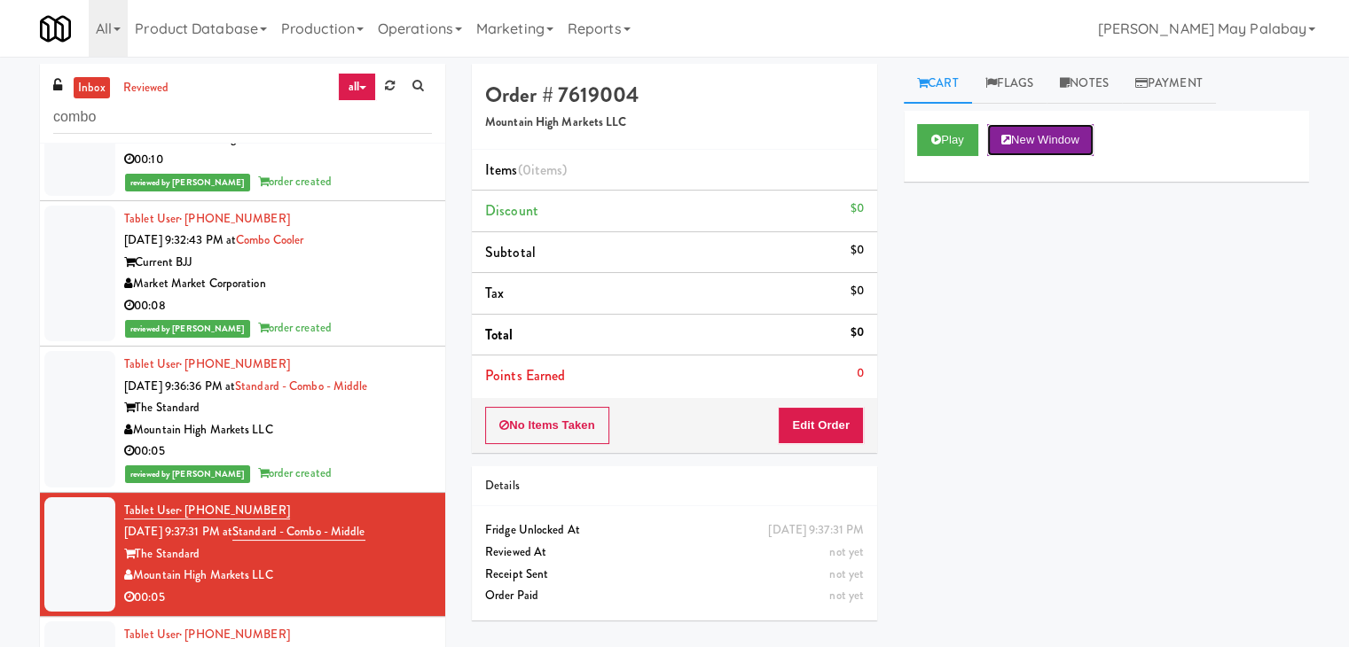
click at [1075, 143] on button "New Window" at bounding box center [1040, 140] width 106 height 32
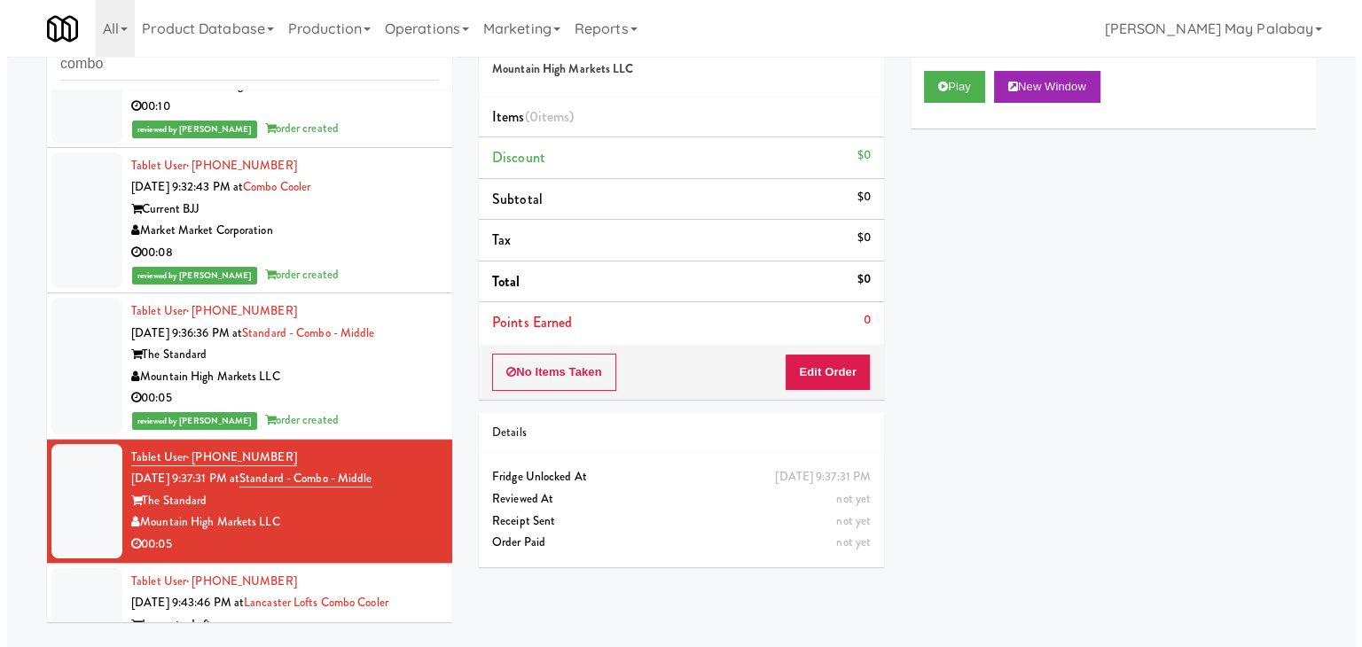
scroll to position [57, 0]
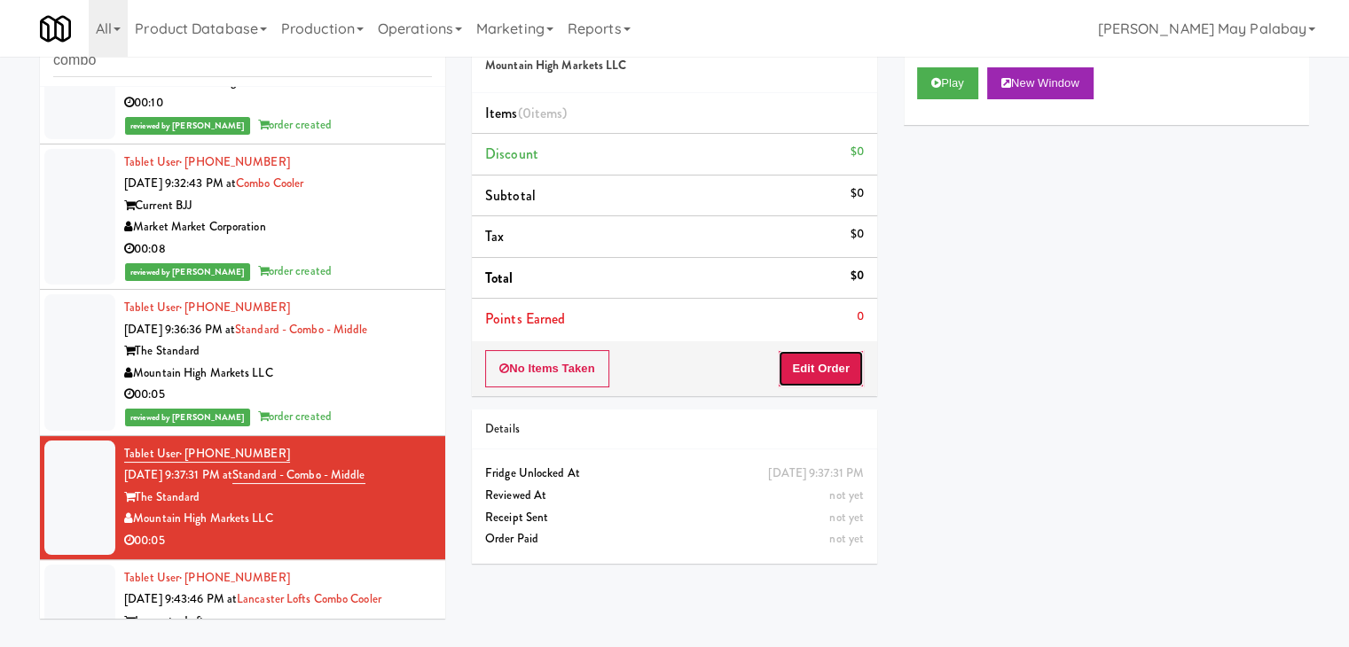
click at [840, 363] on button "Edit Order" at bounding box center [821, 368] width 86 height 37
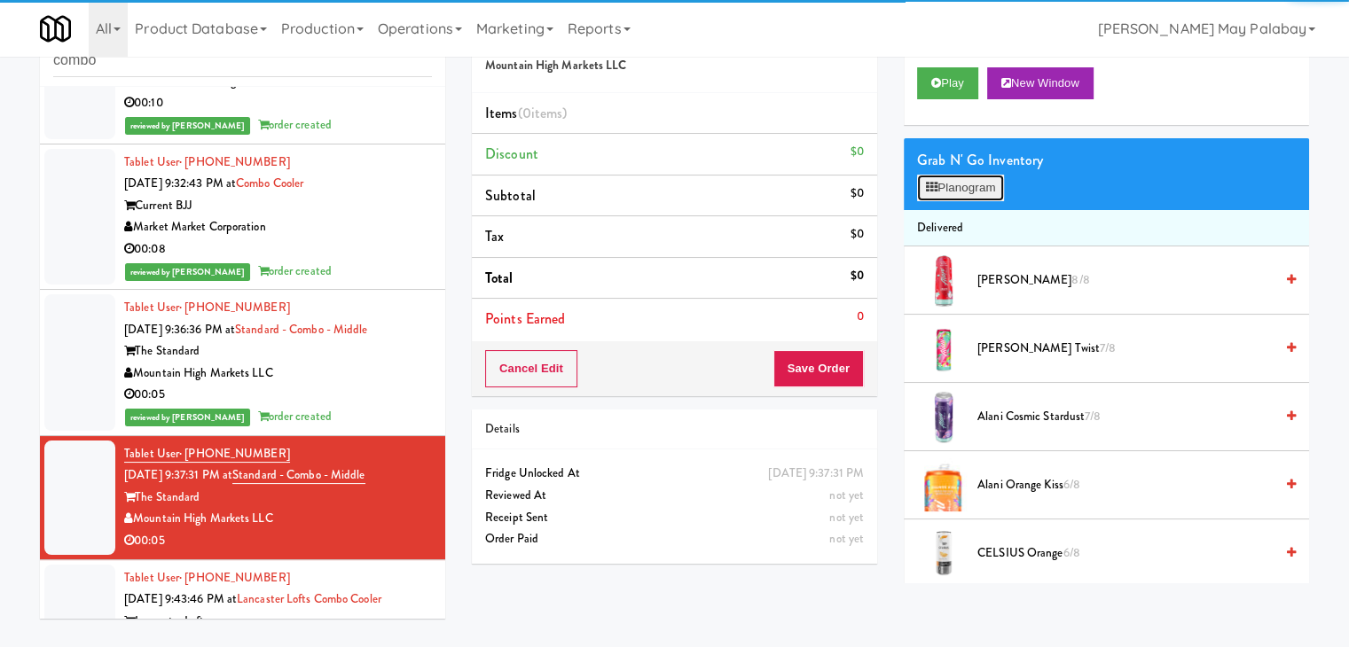
click at [980, 182] on button "Planogram" at bounding box center [960, 188] width 87 height 27
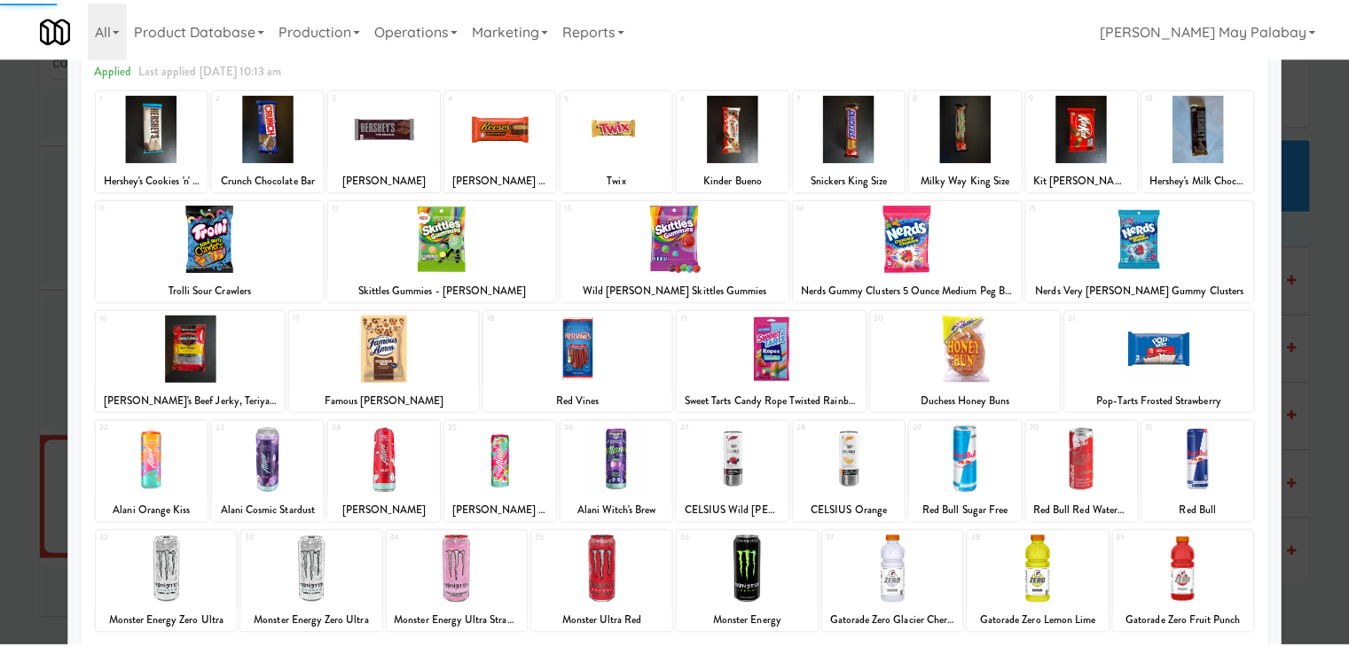
scroll to position [89, 0]
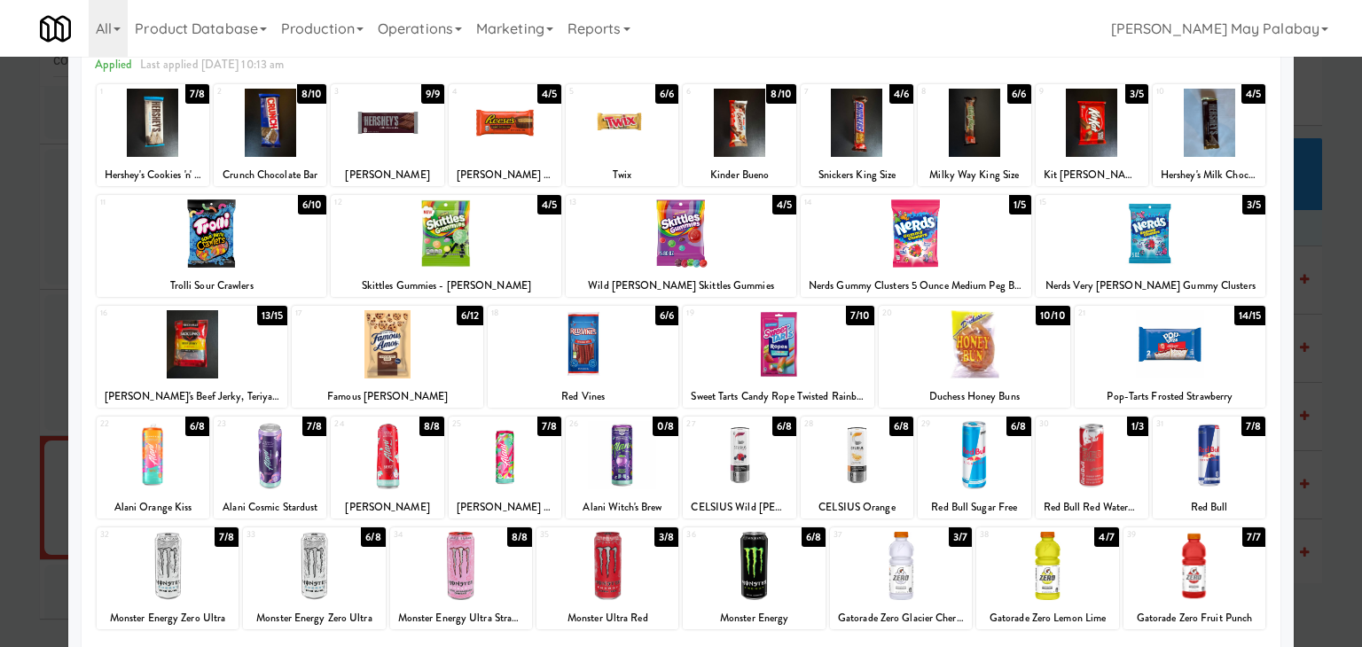
click at [765, 475] on div at bounding box center [739, 455] width 113 height 68
click at [1337, 323] on div at bounding box center [681, 323] width 1362 height 647
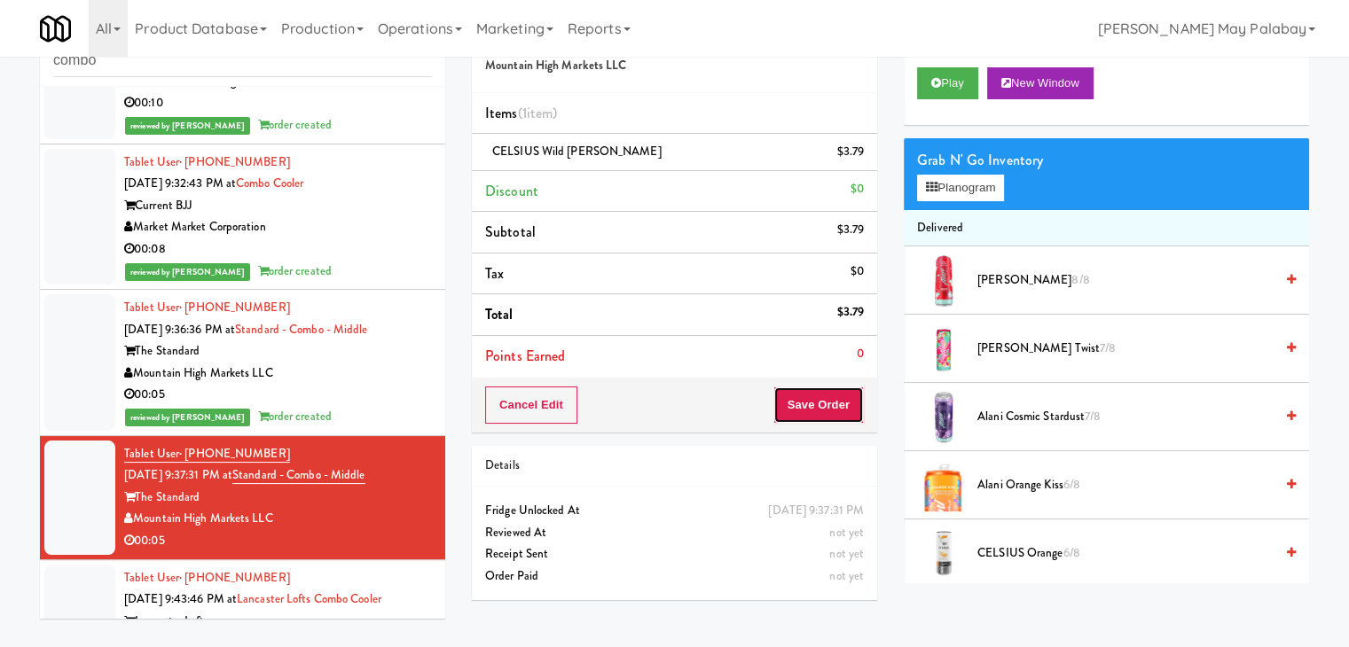
click at [817, 403] on button "Save Order" at bounding box center [818, 405] width 90 height 37
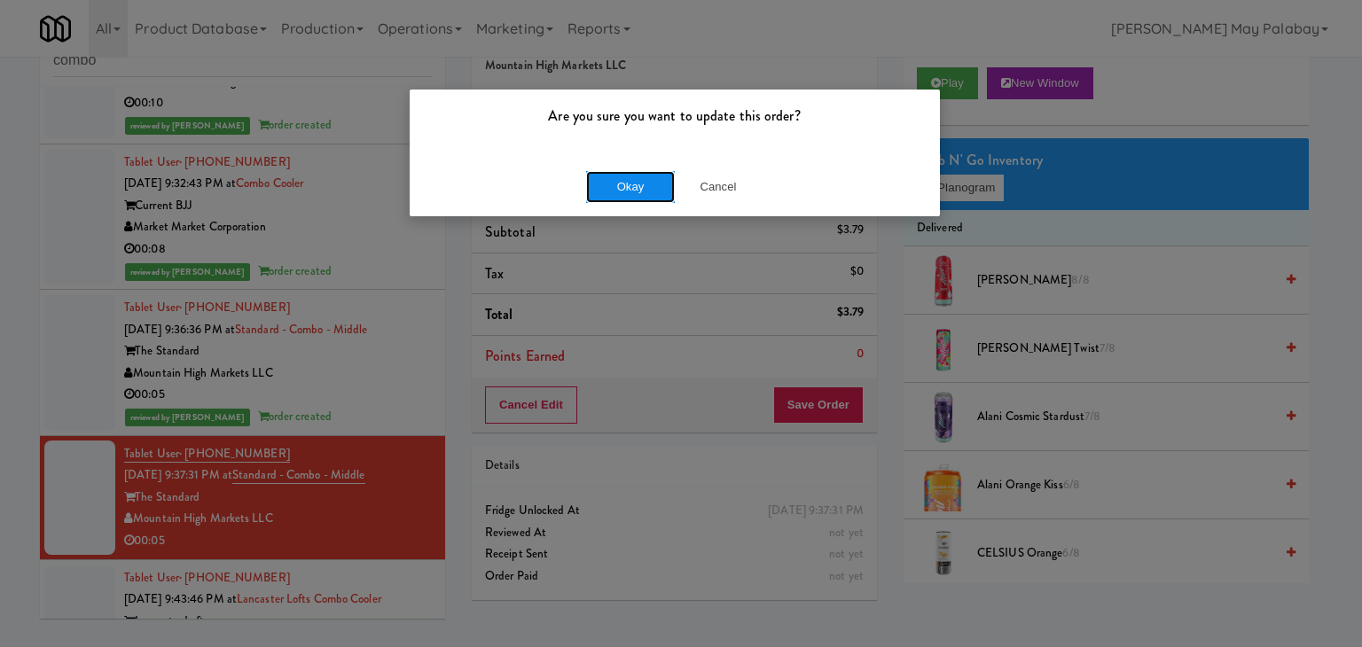
click at [603, 192] on button "Okay" at bounding box center [630, 187] width 89 height 32
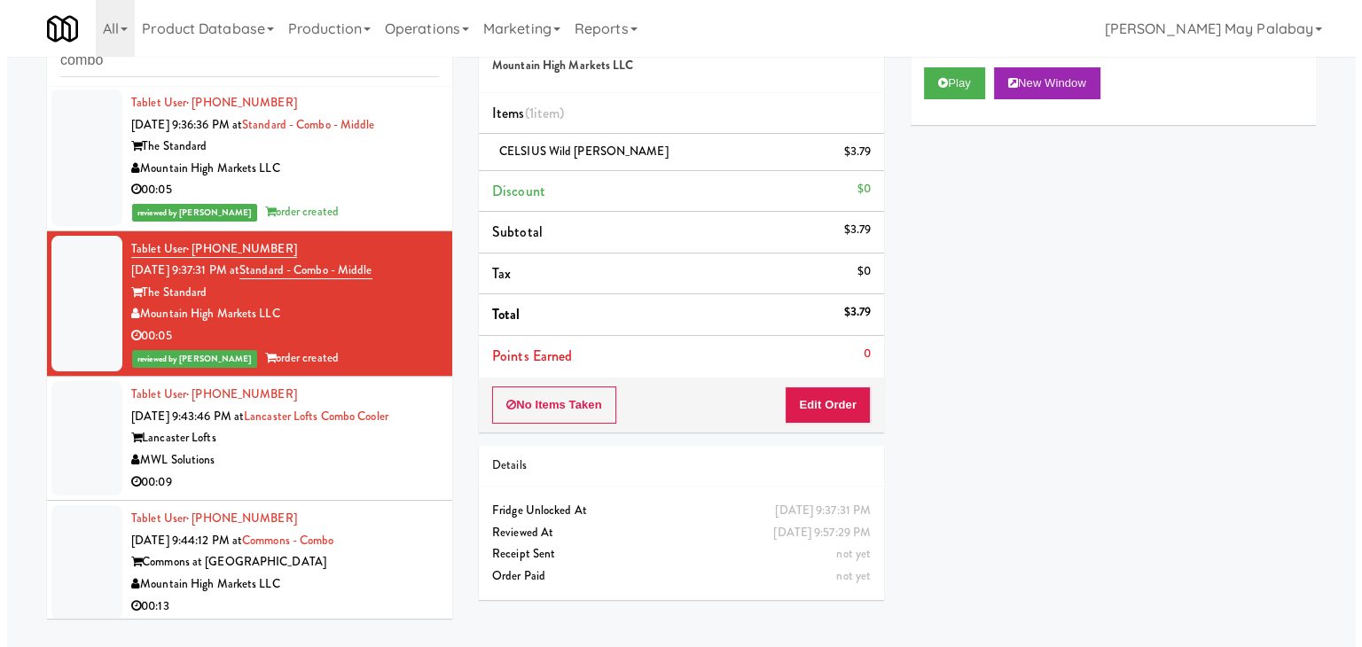
scroll to position [355, 0]
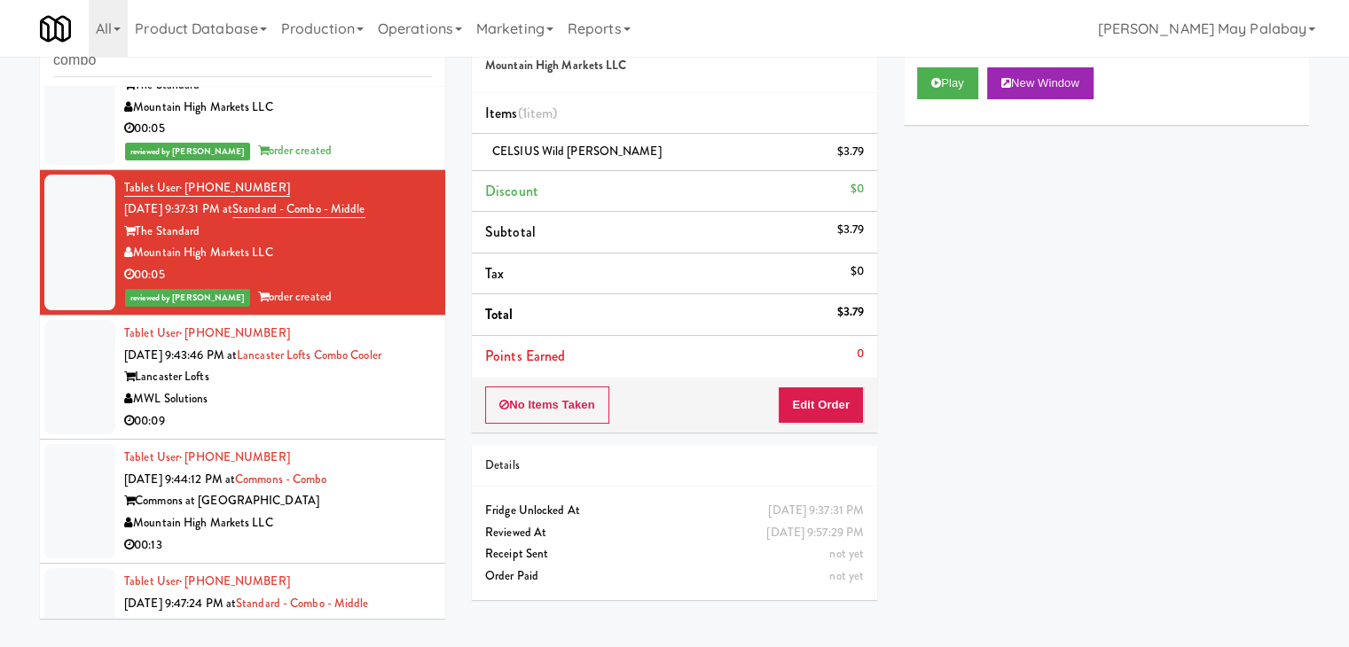
click at [362, 373] on div "Lancaster Lofts" at bounding box center [278, 377] width 308 height 22
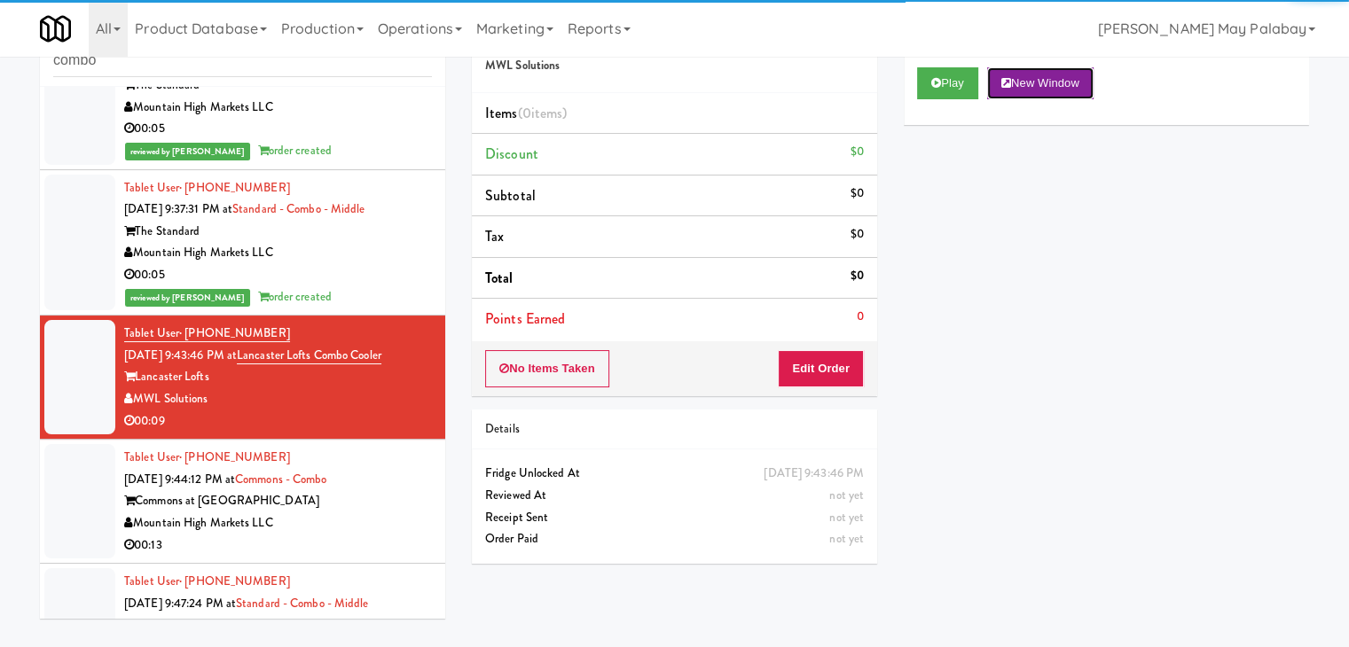
click at [1052, 82] on button "New Window" at bounding box center [1040, 83] width 106 height 32
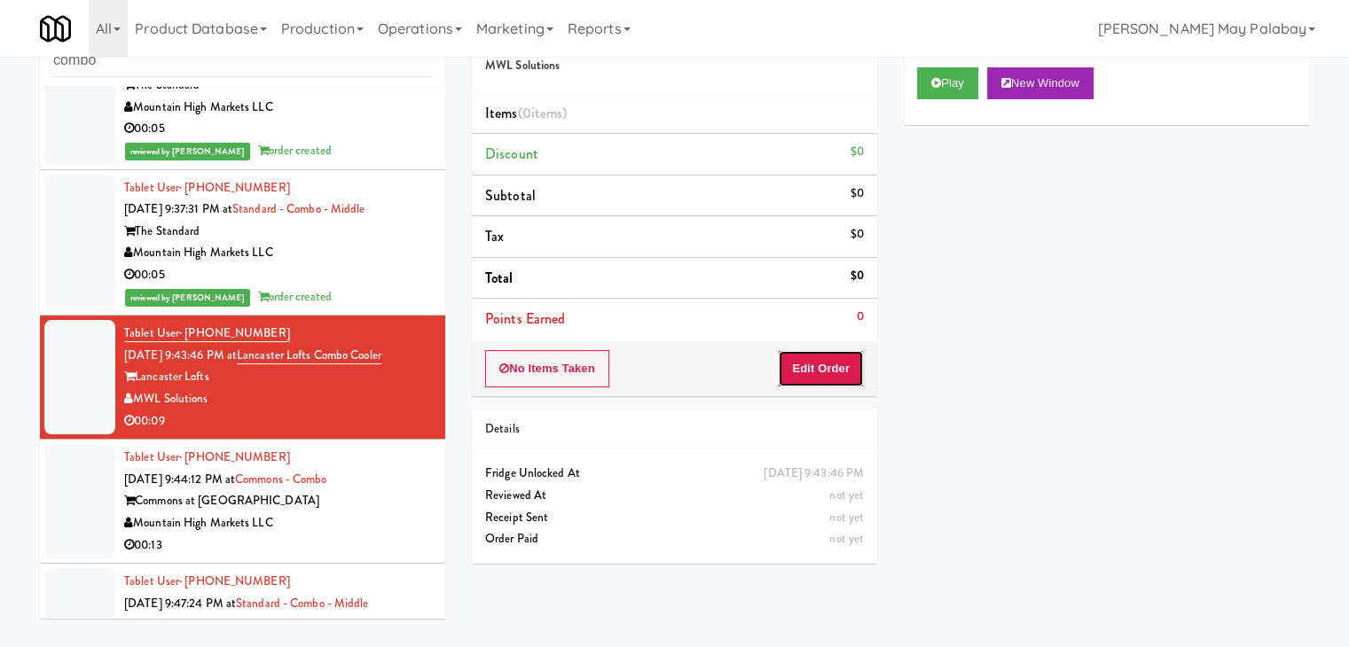
click at [827, 359] on button "Edit Order" at bounding box center [821, 368] width 86 height 37
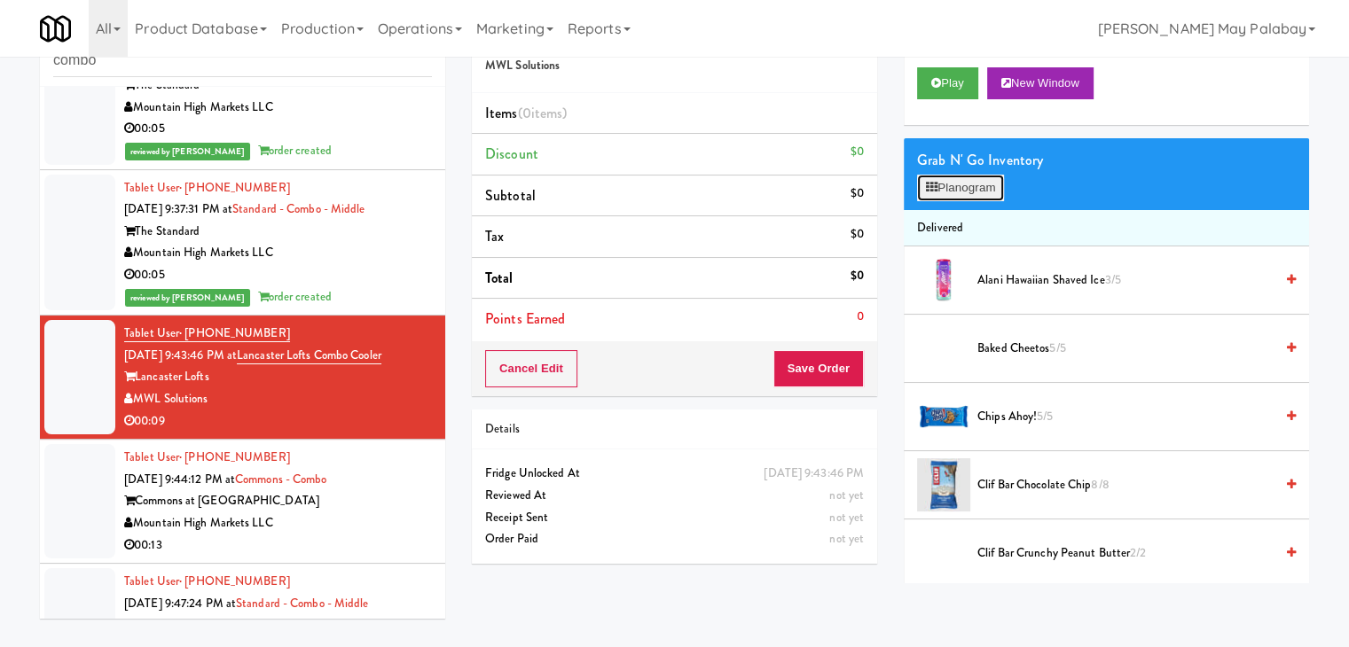
click at [985, 185] on button "Planogram" at bounding box center [960, 188] width 87 height 27
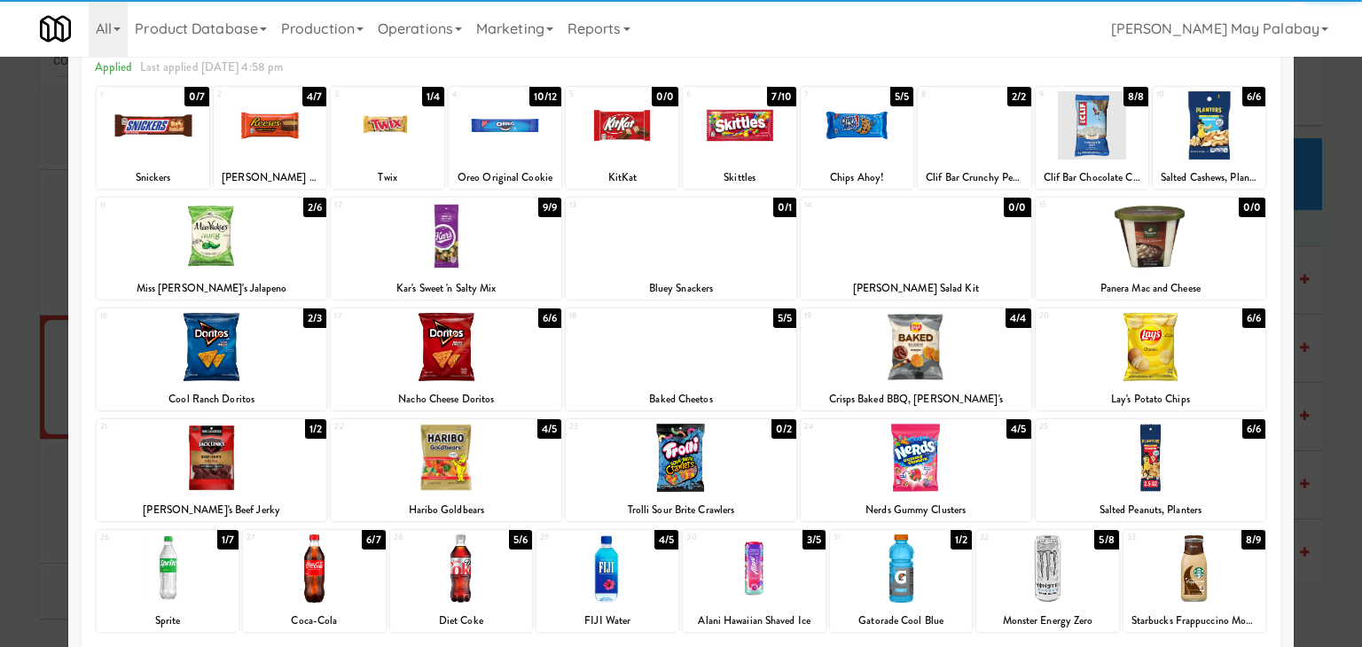
scroll to position [89, 0]
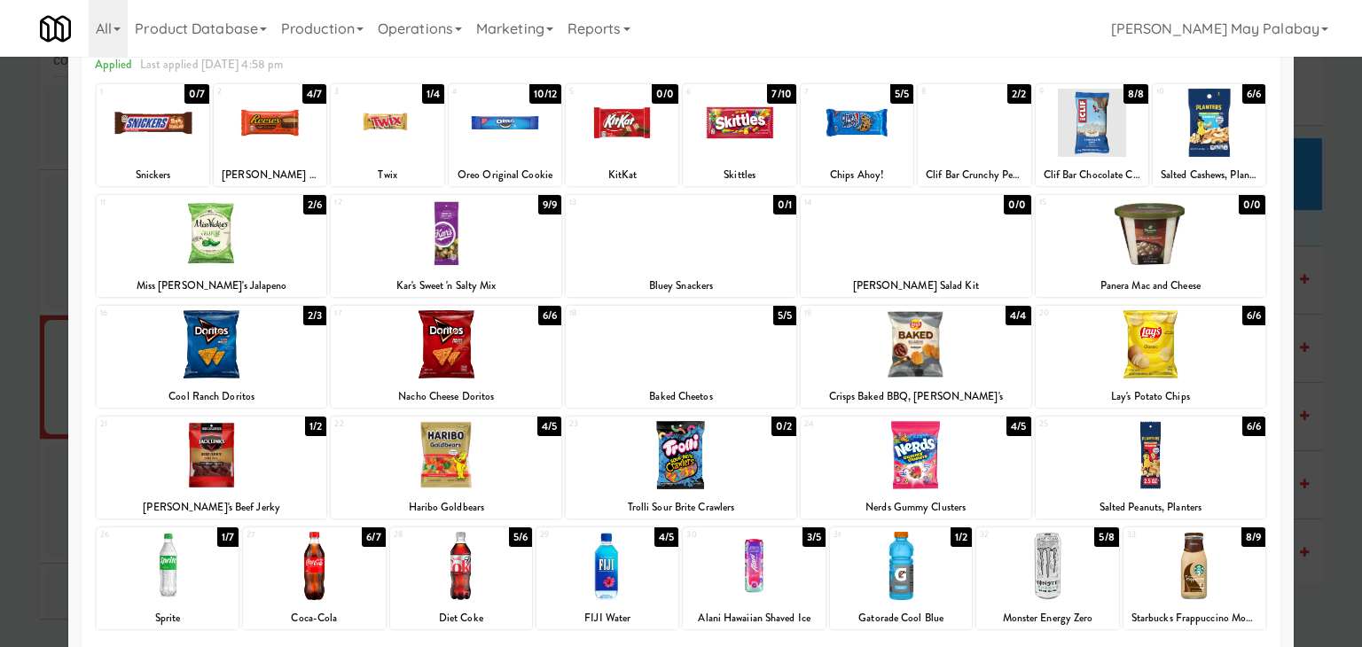
click at [525, 170] on div "Oreo Original Cookie" at bounding box center [504, 175] width 107 height 22
click at [525, 149] on div at bounding box center [505, 123] width 113 height 68
click at [1234, 360] on div at bounding box center [1151, 344] width 231 height 68
click at [1317, 317] on div at bounding box center [681, 323] width 1362 height 647
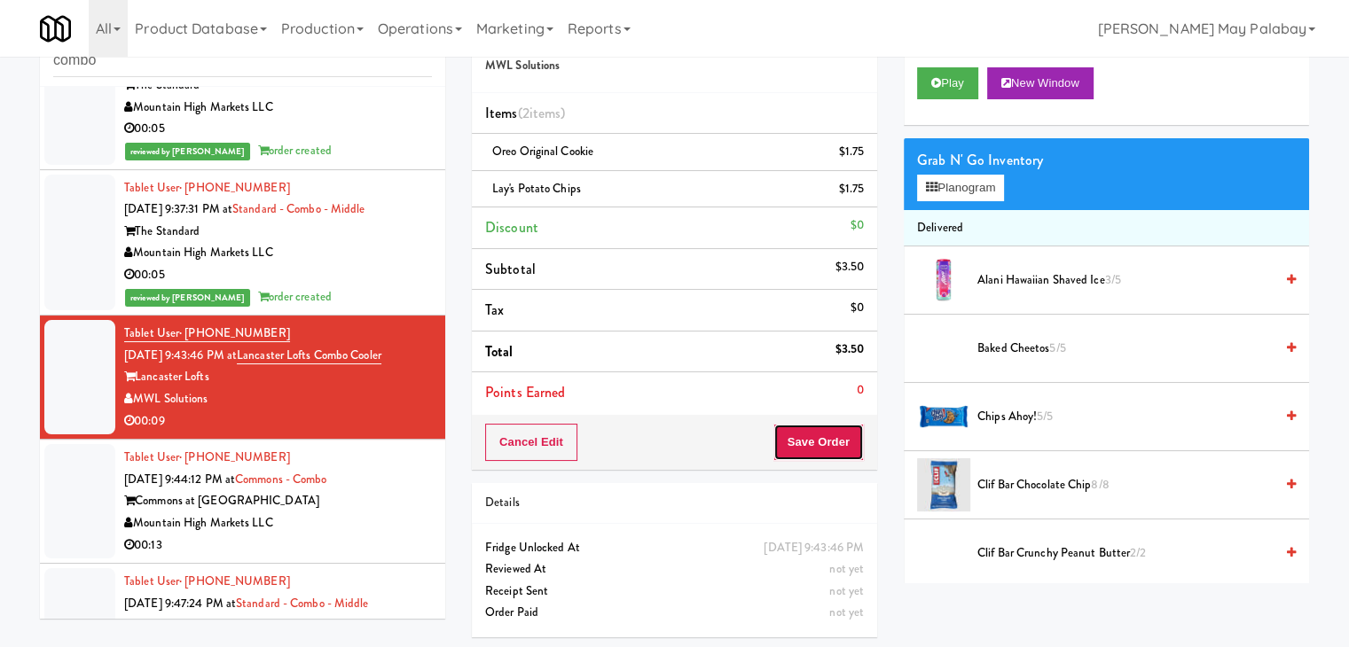
click at [823, 434] on button "Save Order" at bounding box center [818, 442] width 90 height 37
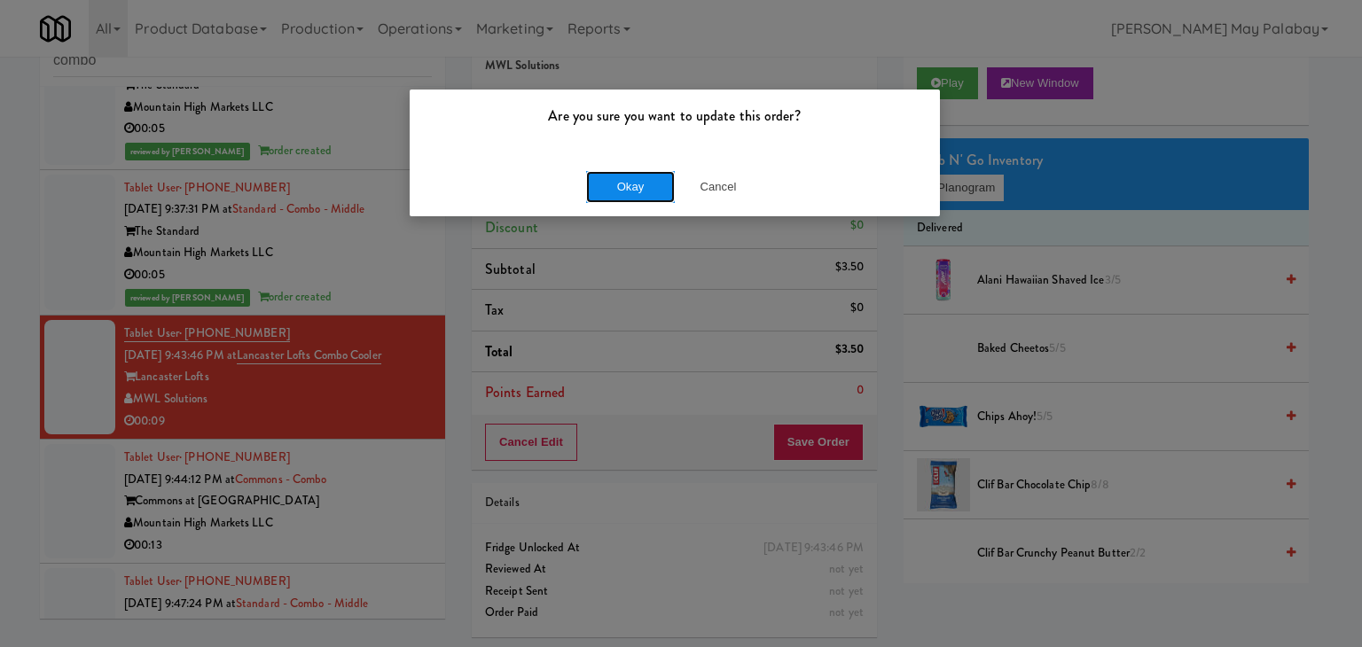
click at [613, 178] on button "Okay" at bounding box center [630, 187] width 89 height 32
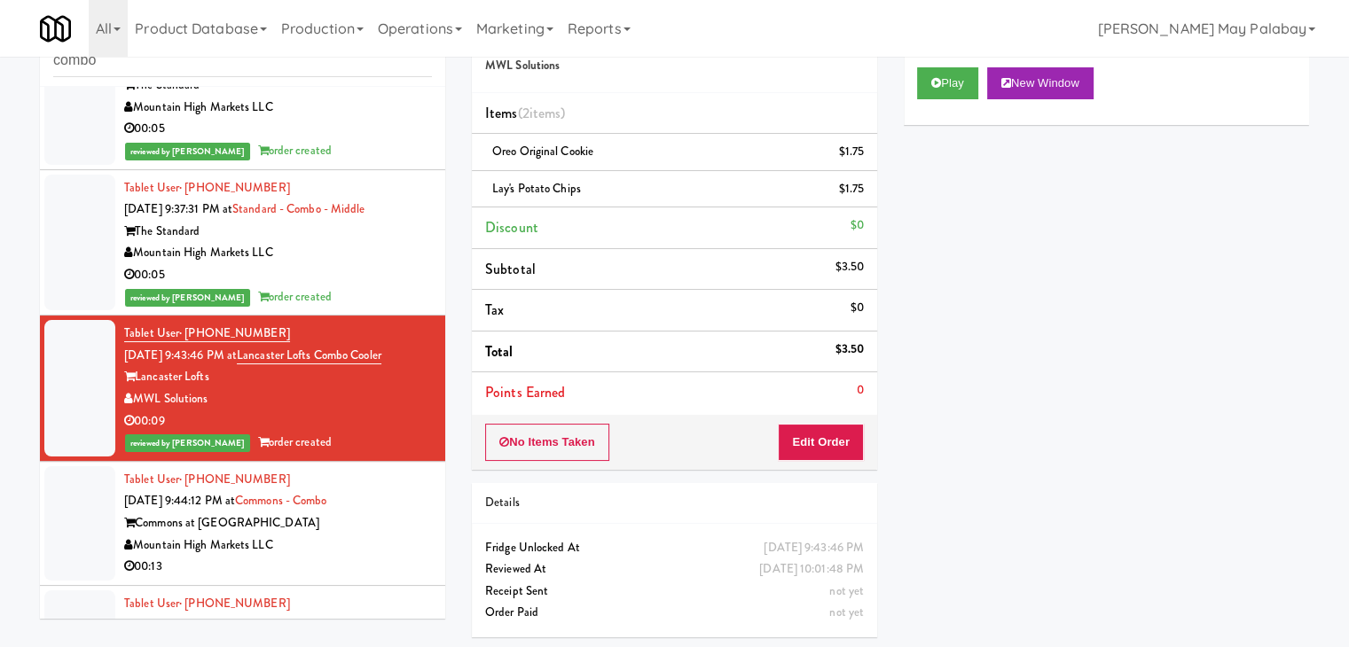
click at [333, 528] on div "Commons at [GEOGRAPHIC_DATA]" at bounding box center [278, 523] width 308 height 22
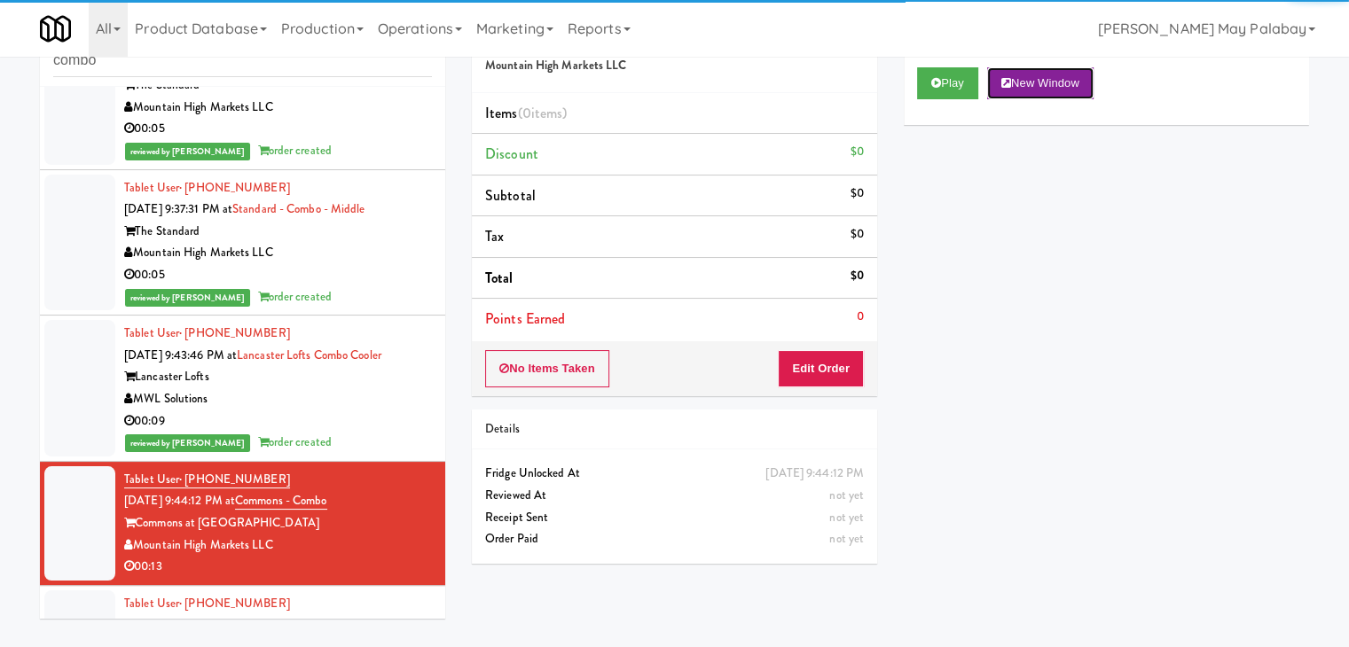
click at [1051, 81] on button "New Window" at bounding box center [1040, 83] width 106 height 32
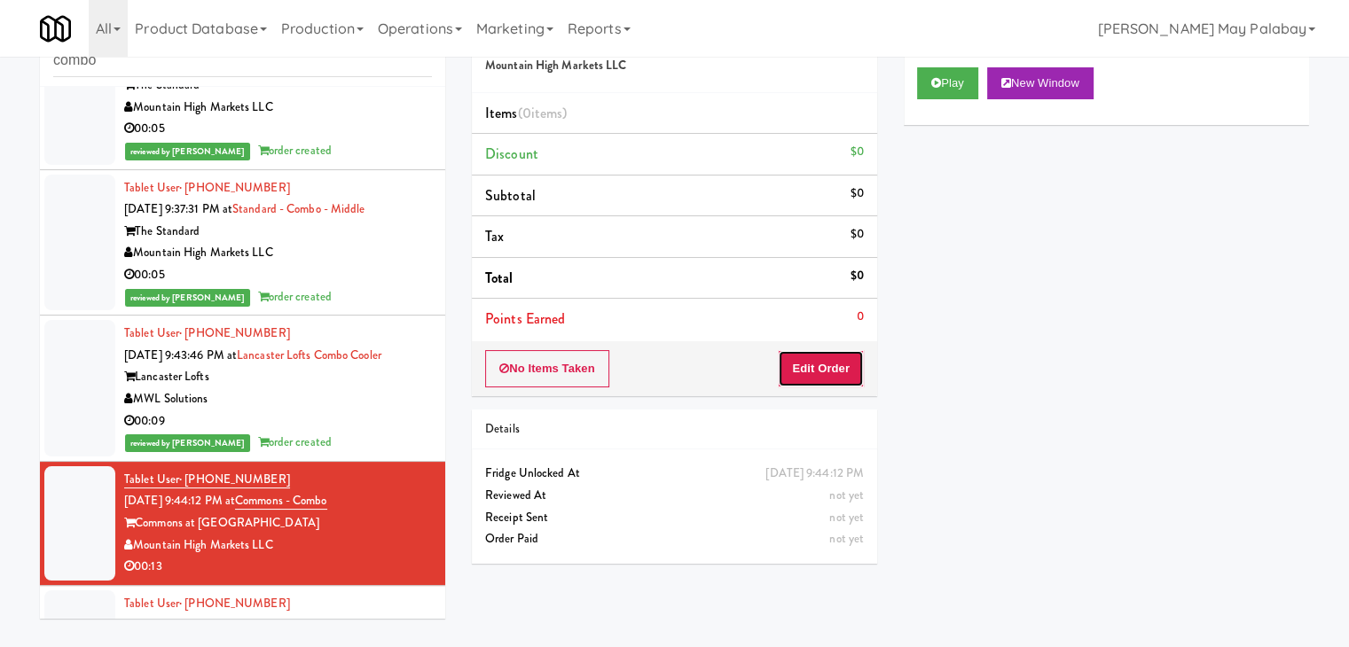
click at [818, 356] on button "Edit Order" at bounding box center [821, 368] width 86 height 37
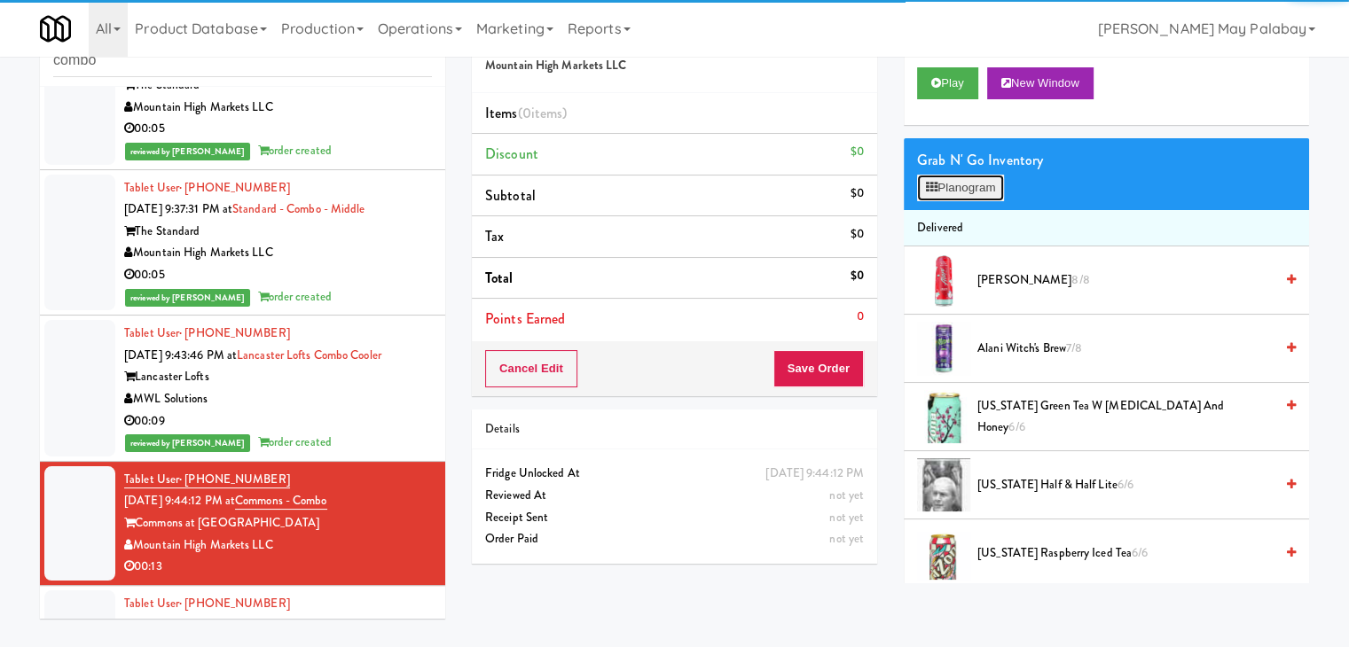
click at [966, 184] on button "Planogram" at bounding box center [960, 188] width 87 height 27
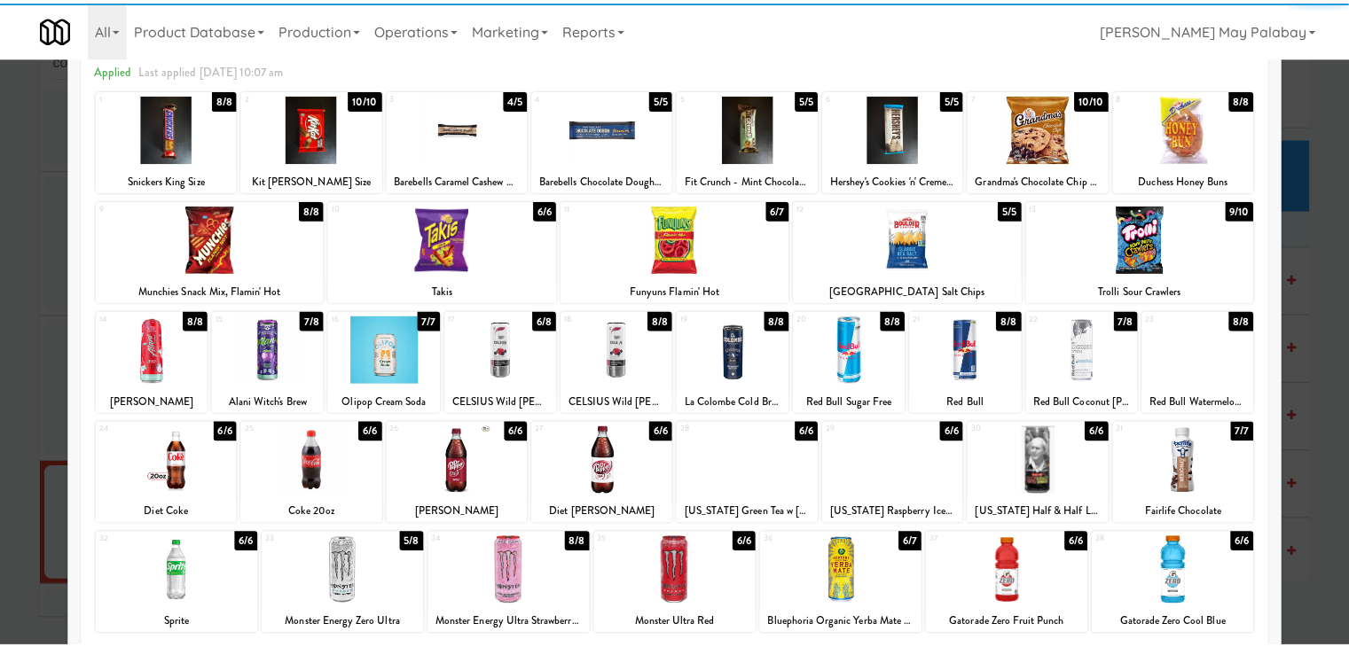
scroll to position [89, 0]
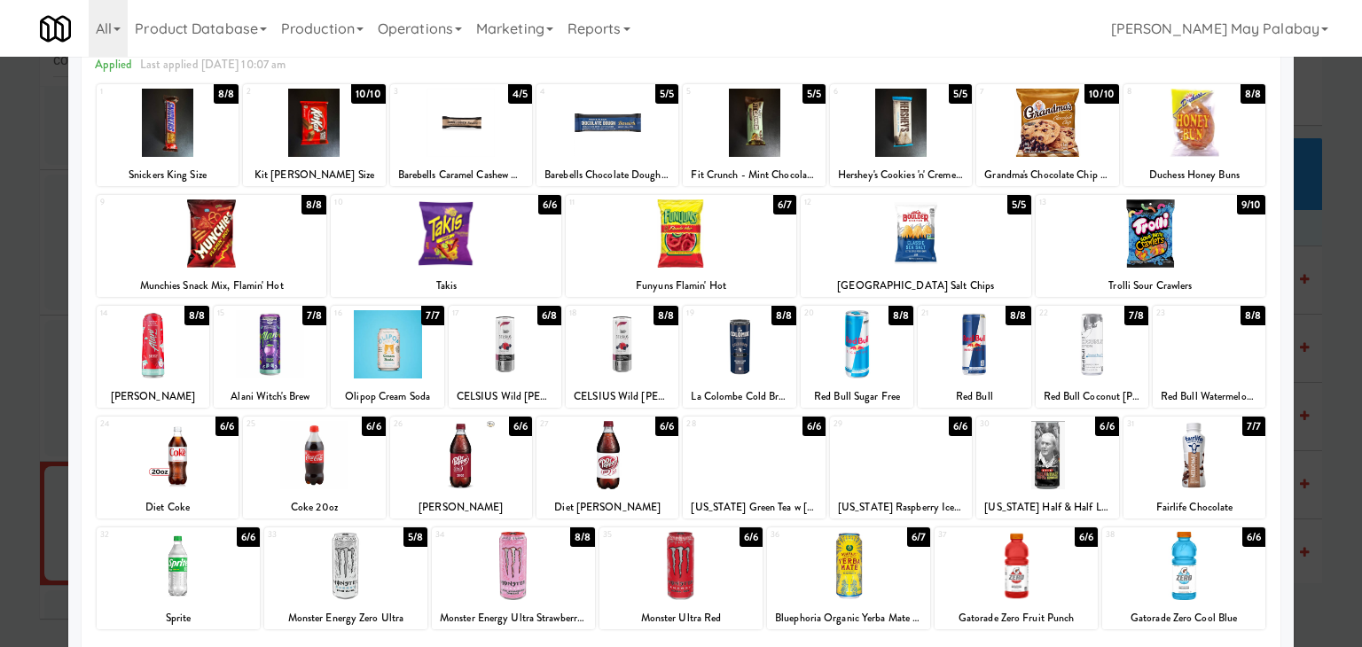
click at [297, 356] on div at bounding box center [270, 344] width 113 height 68
click at [1341, 363] on div at bounding box center [681, 323] width 1362 height 647
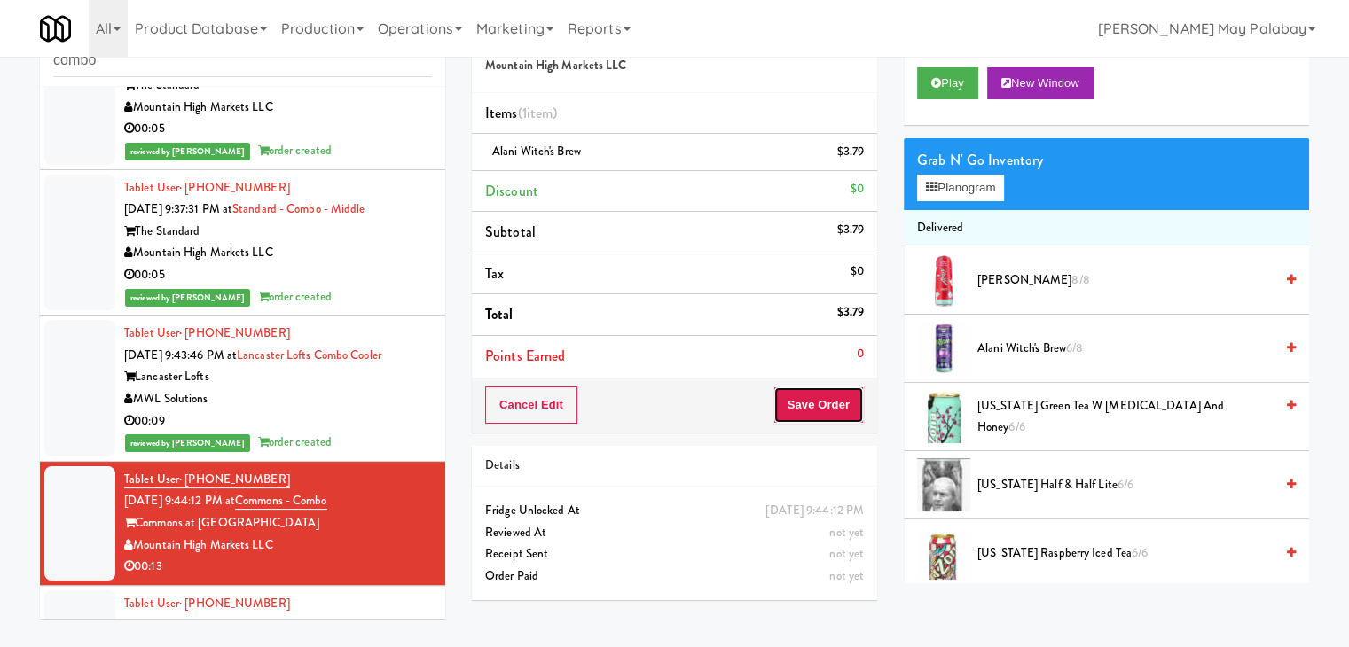
click at [804, 395] on button "Save Order" at bounding box center [818, 405] width 90 height 37
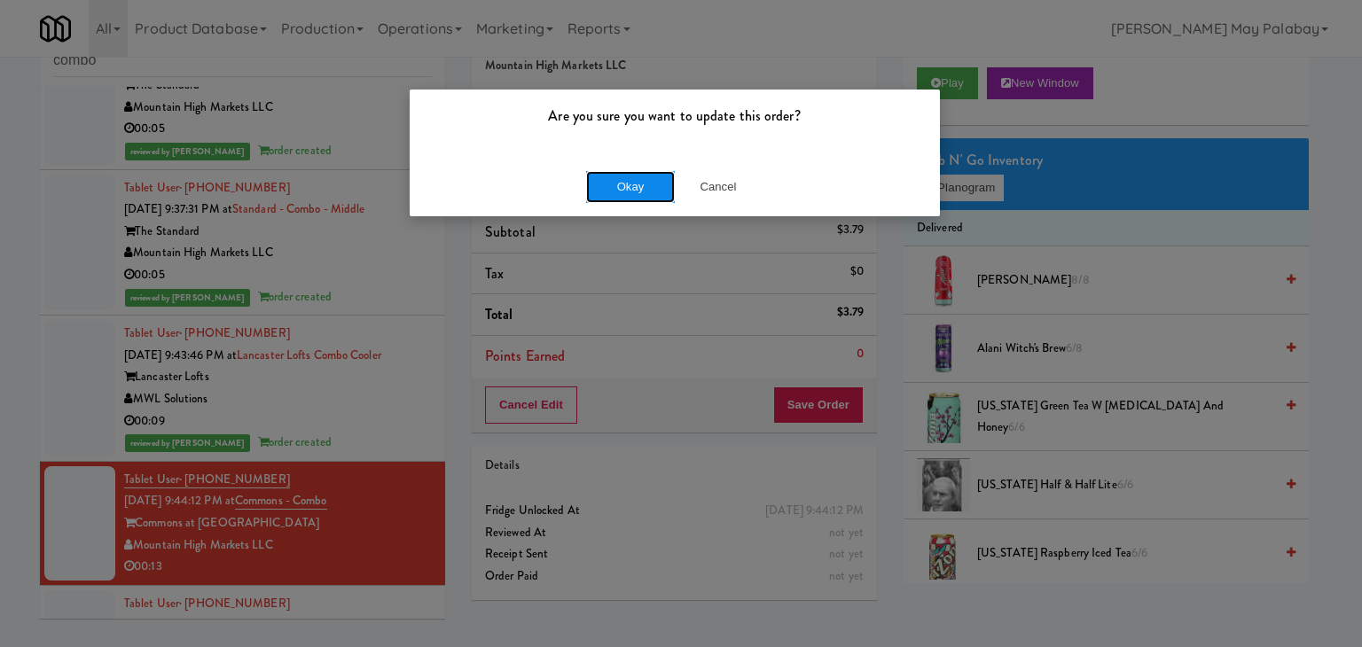
click at [635, 189] on button "Okay" at bounding box center [630, 187] width 89 height 32
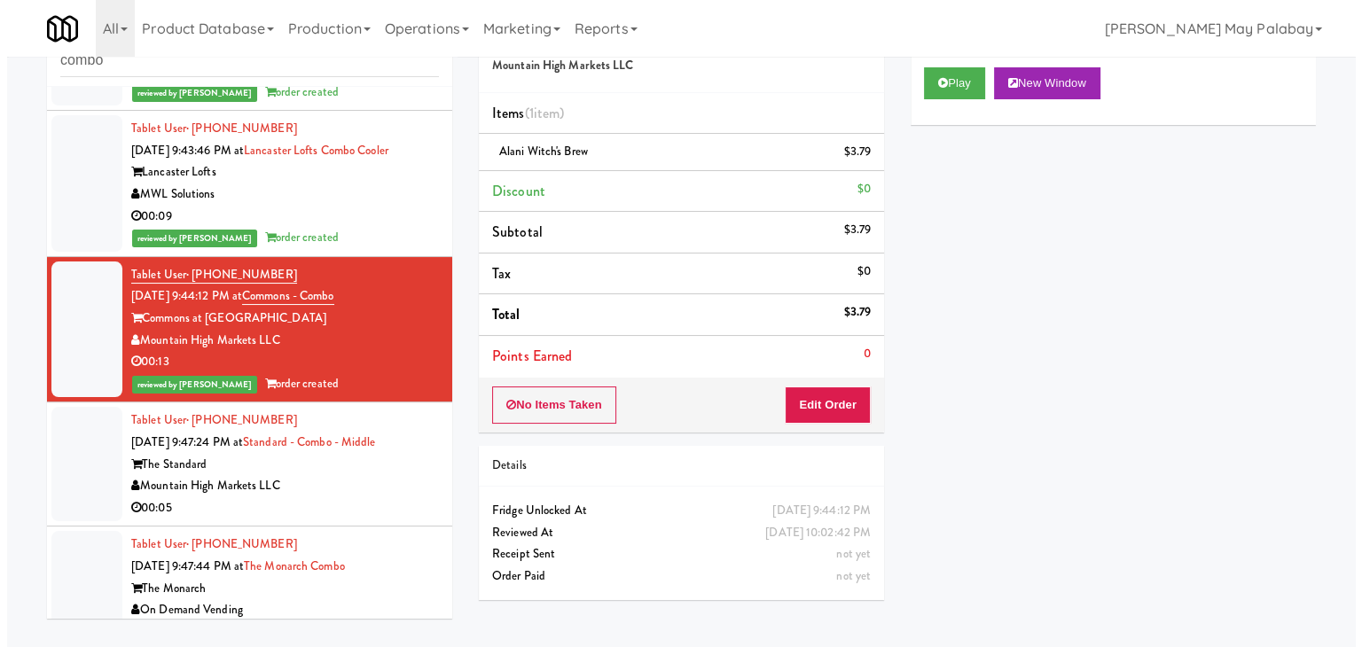
scroll to position [709, 0]
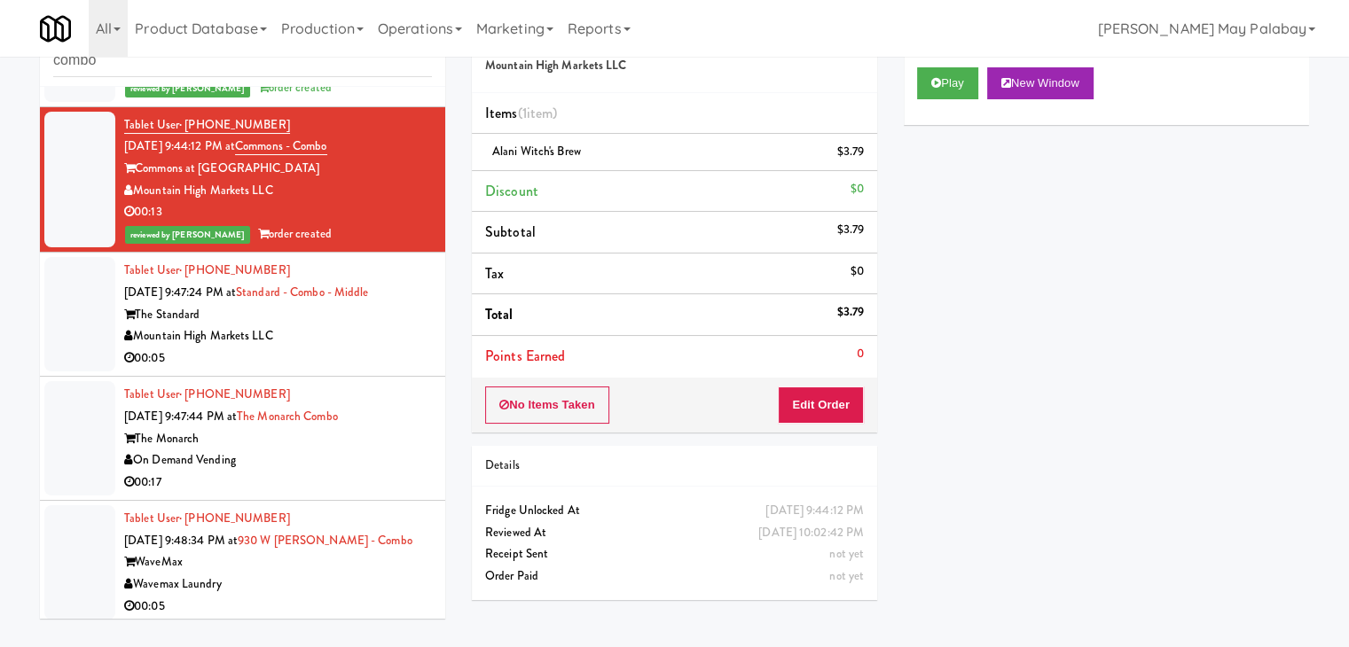
click at [314, 340] on div "Mountain High Markets LLC" at bounding box center [278, 336] width 308 height 22
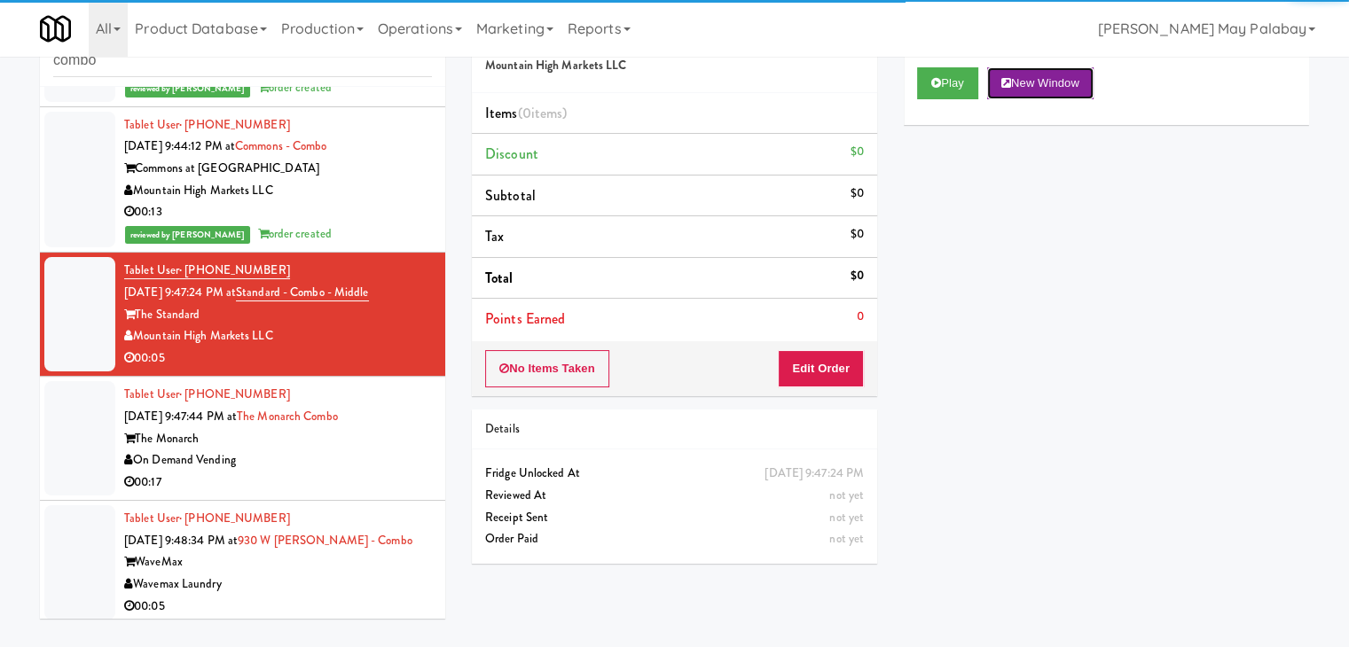
click at [1044, 74] on button "New Window" at bounding box center [1040, 83] width 106 height 32
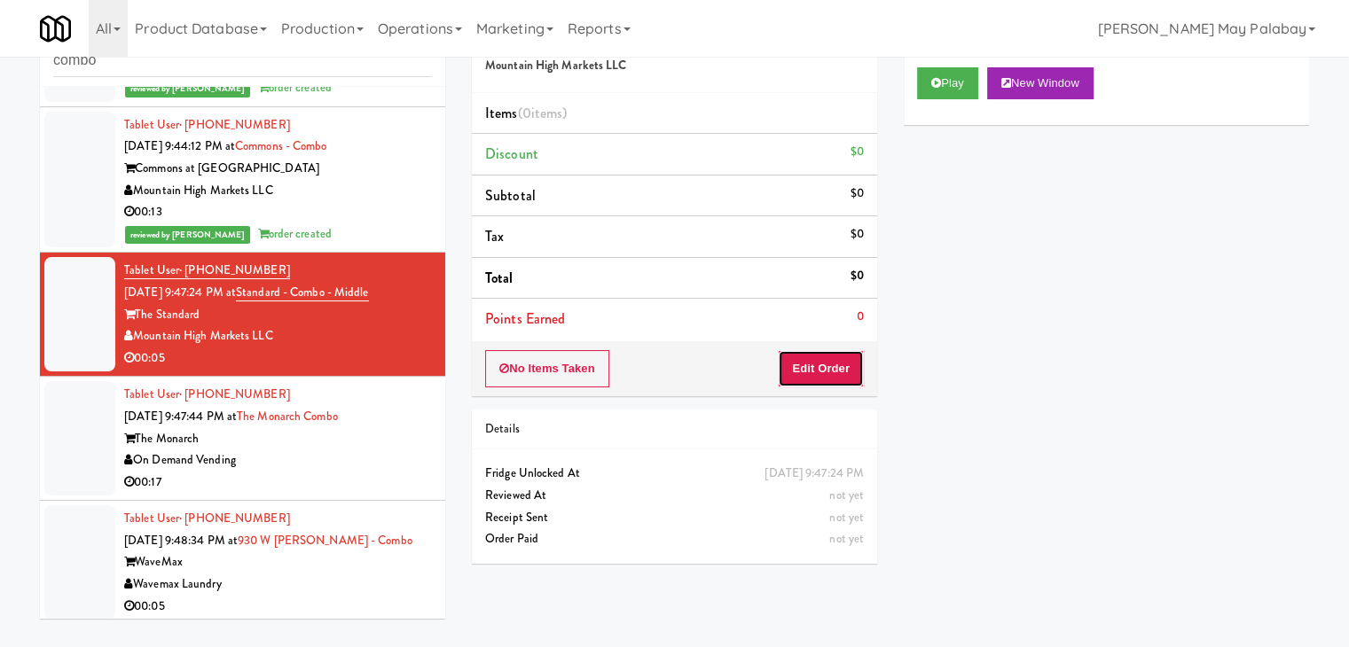
click at [822, 371] on button "Edit Order" at bounding box center [821, 368] width 86 height 37
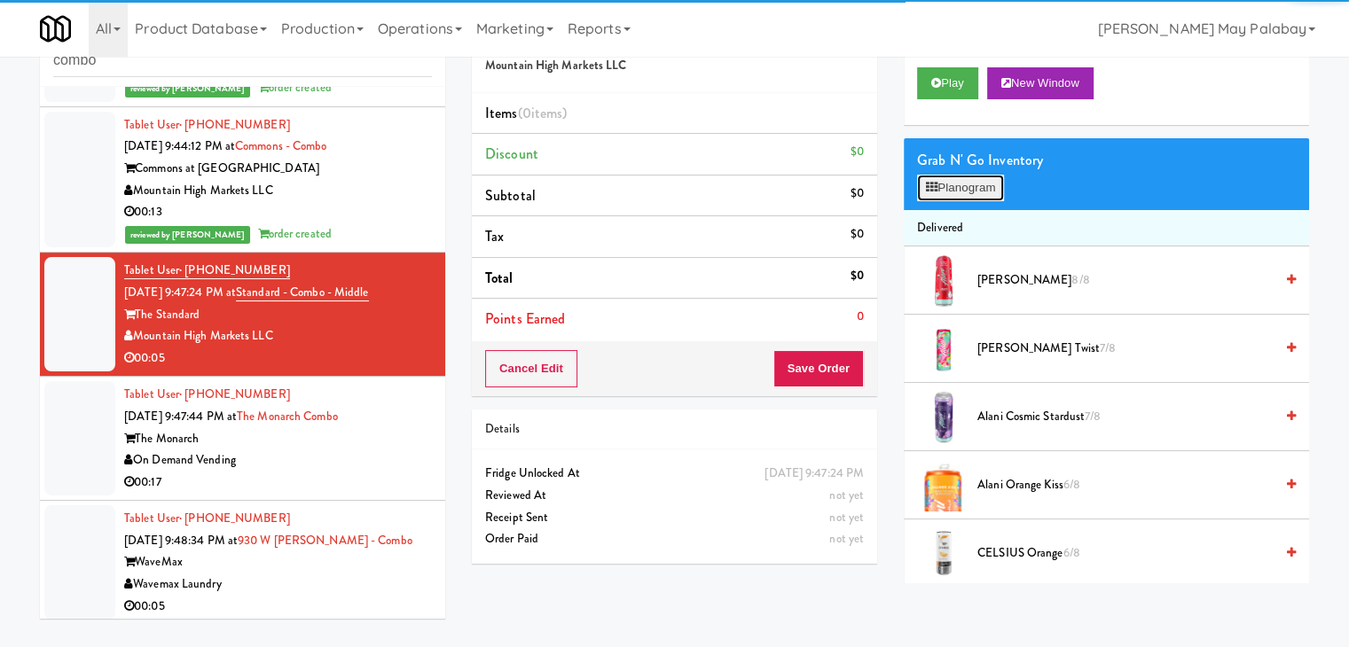
click at [936, 189] on icon at bounding box center [932, 188] width 12 height 12
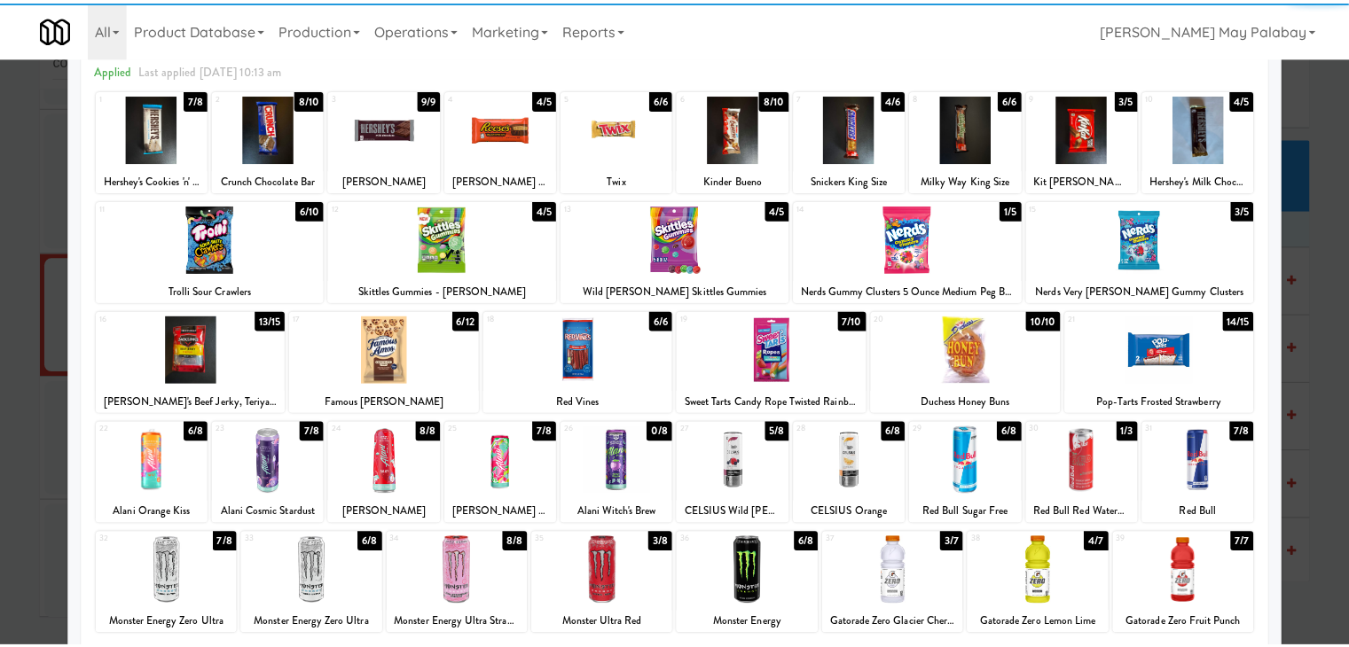
scroll to position [89, 0]
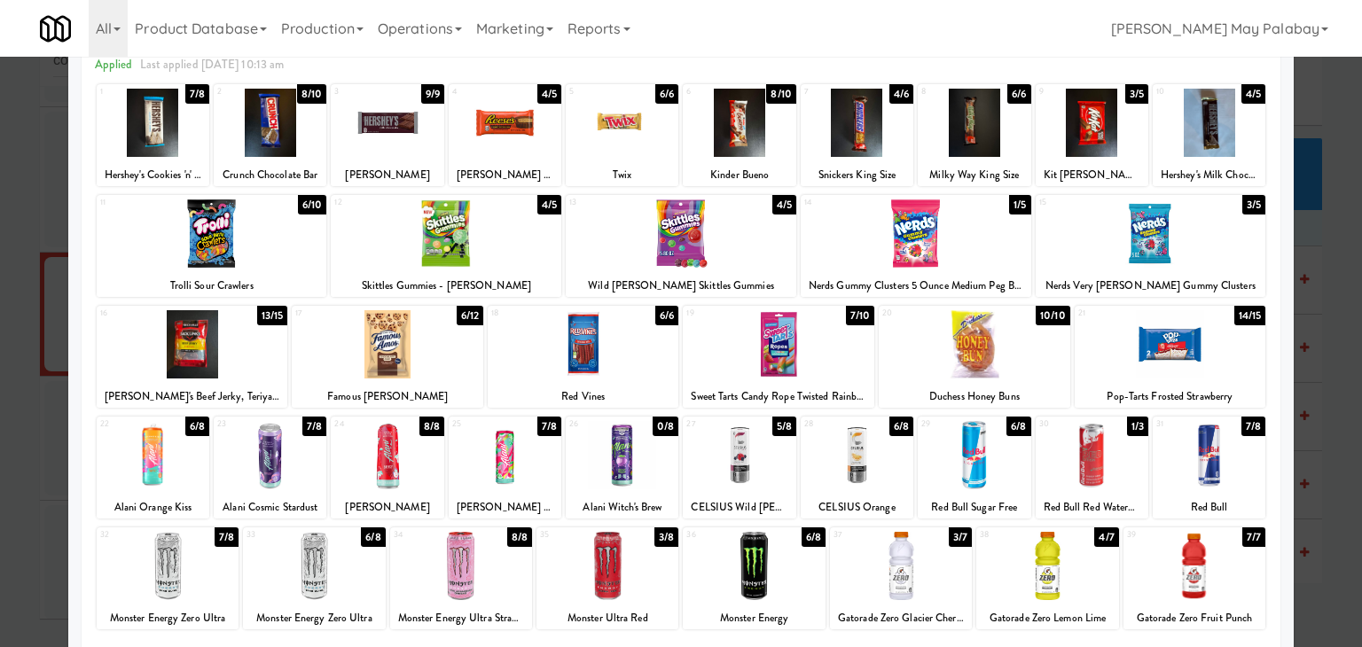
click at [1119, 459] on div at bounding box center [1092, 455] width 113 height 68
click at [1310, 239] on div at bounding box center [681, 323] width 1362 height 647
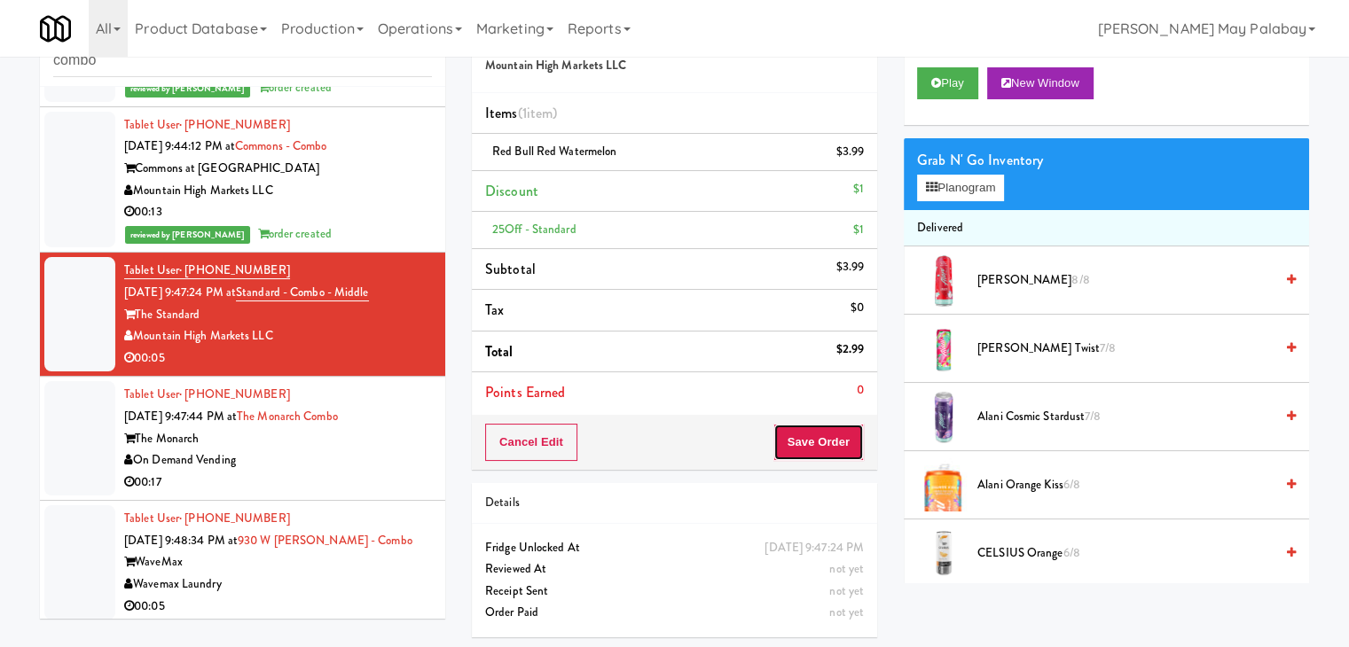
click at [799, 440] on button "Save Order" at bounding box center [818, 442] width 90 height 37
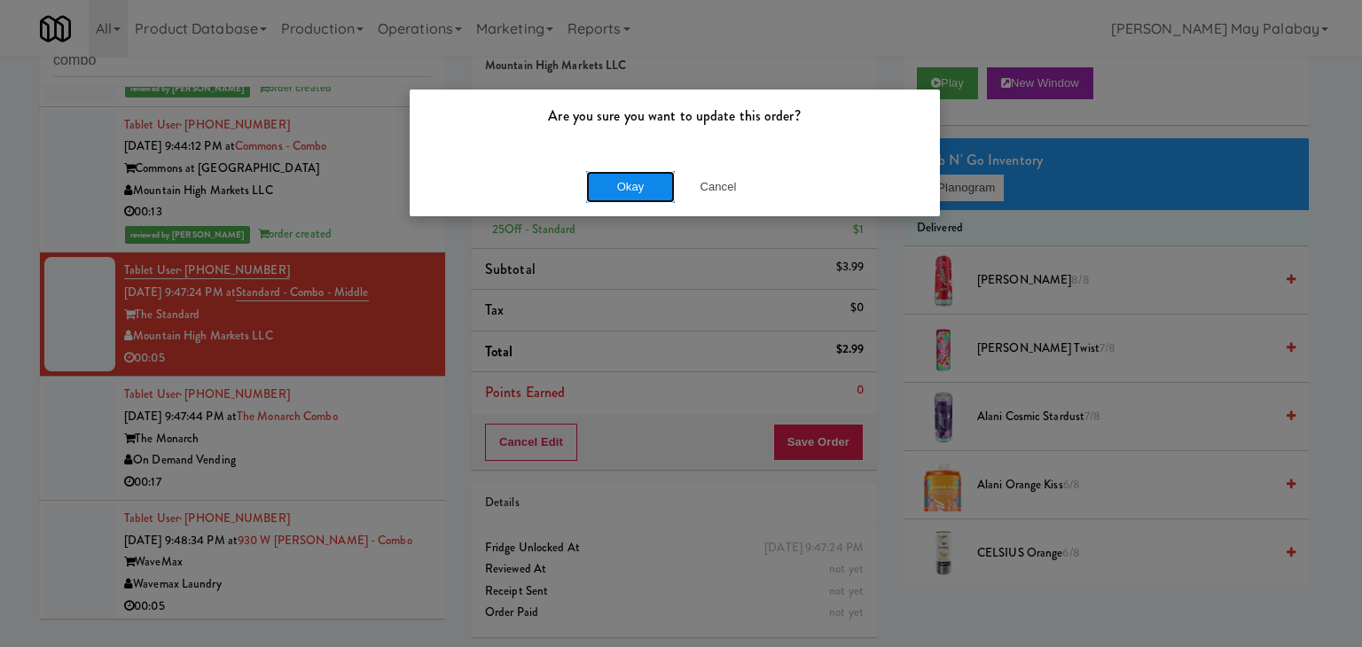
click at [606, 183] on button "Okay" at bounding box center [630, 187] width 89 height 32
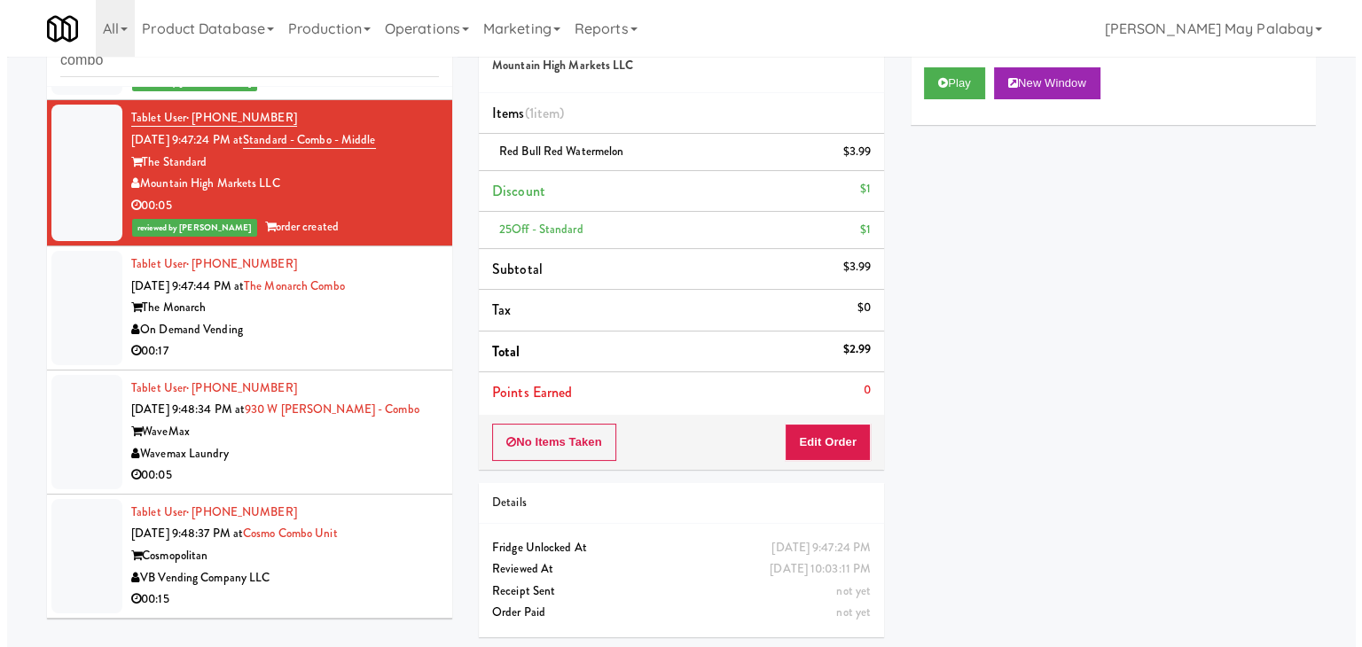
scroll to position [887, 0]
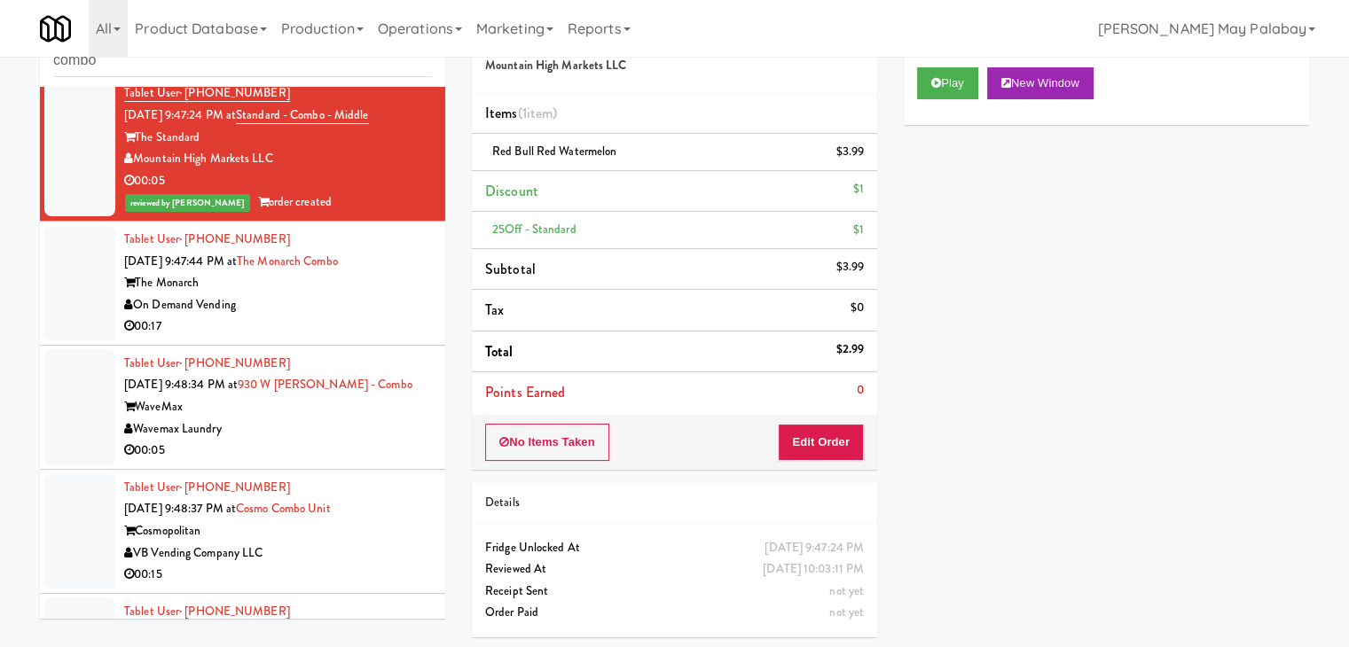
click at [282, 306] on div "On Demand Vending" at bounding box center [278, 305] width 308 height 22
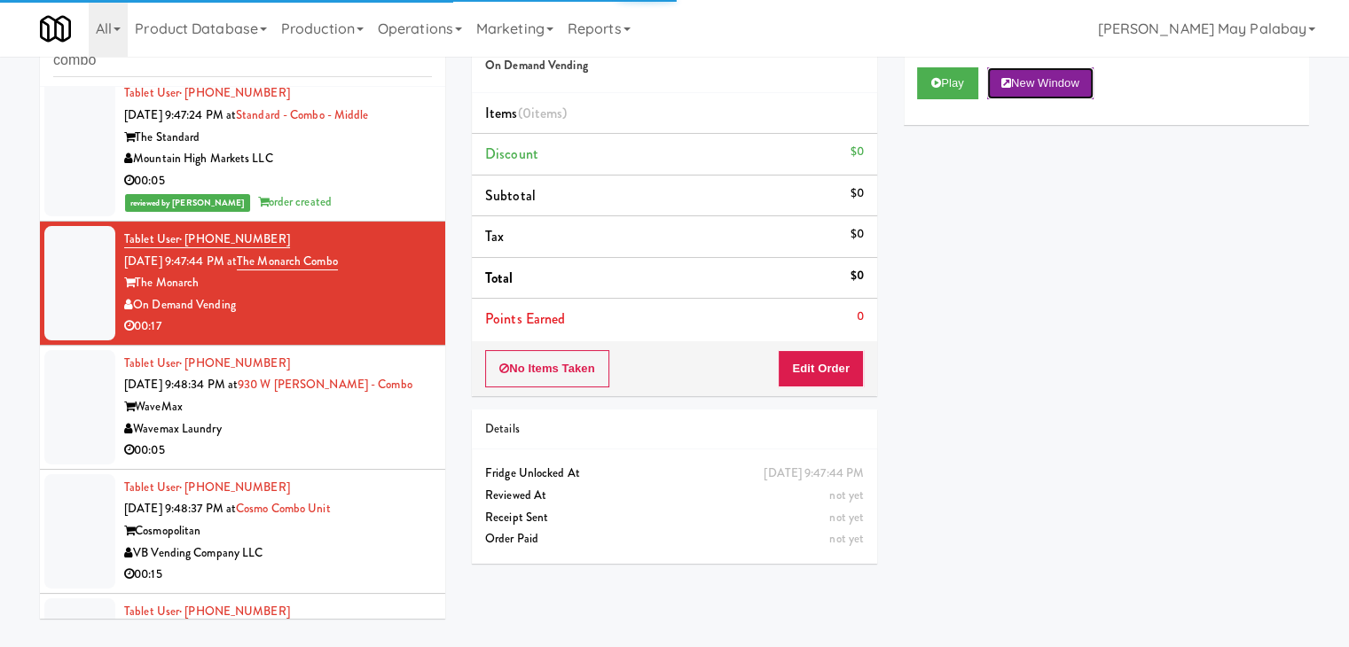
click at [1071, 78] on button "New Window" at bounding box center [1040, 83] width 106 height 32
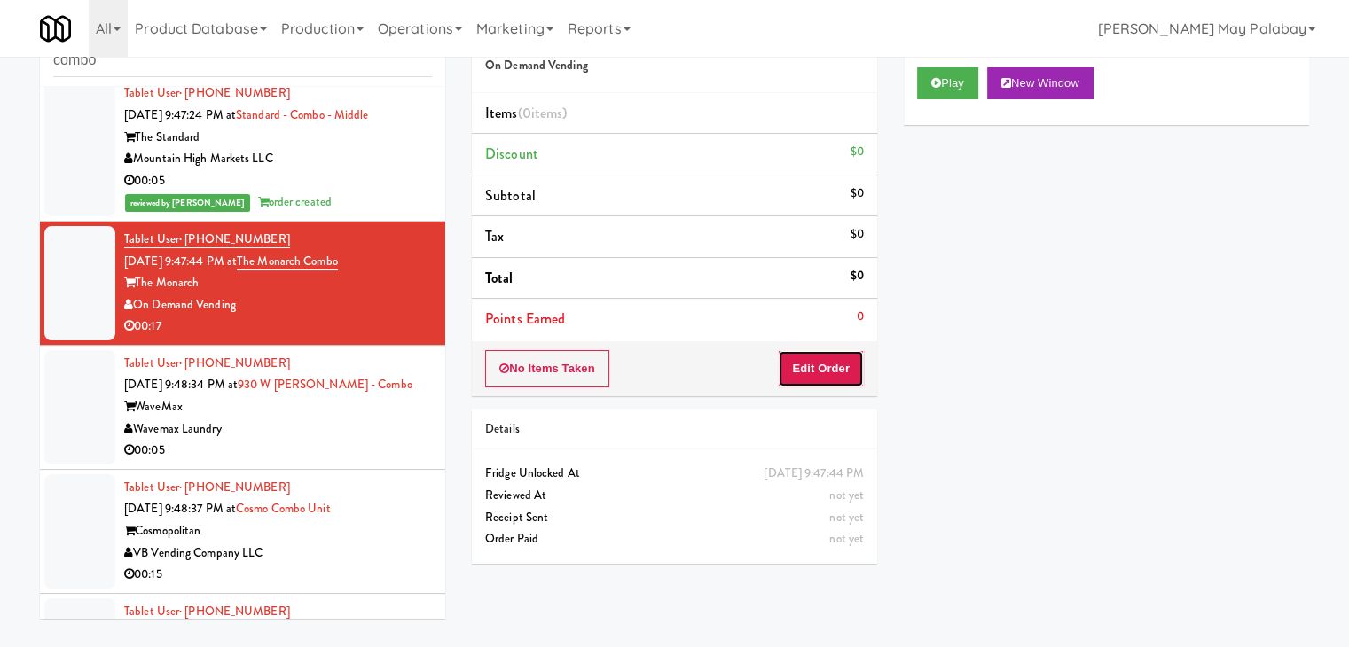
click at [794, 367] on button "Edit Order" at bounding box center [821, 368] width 86 height 37
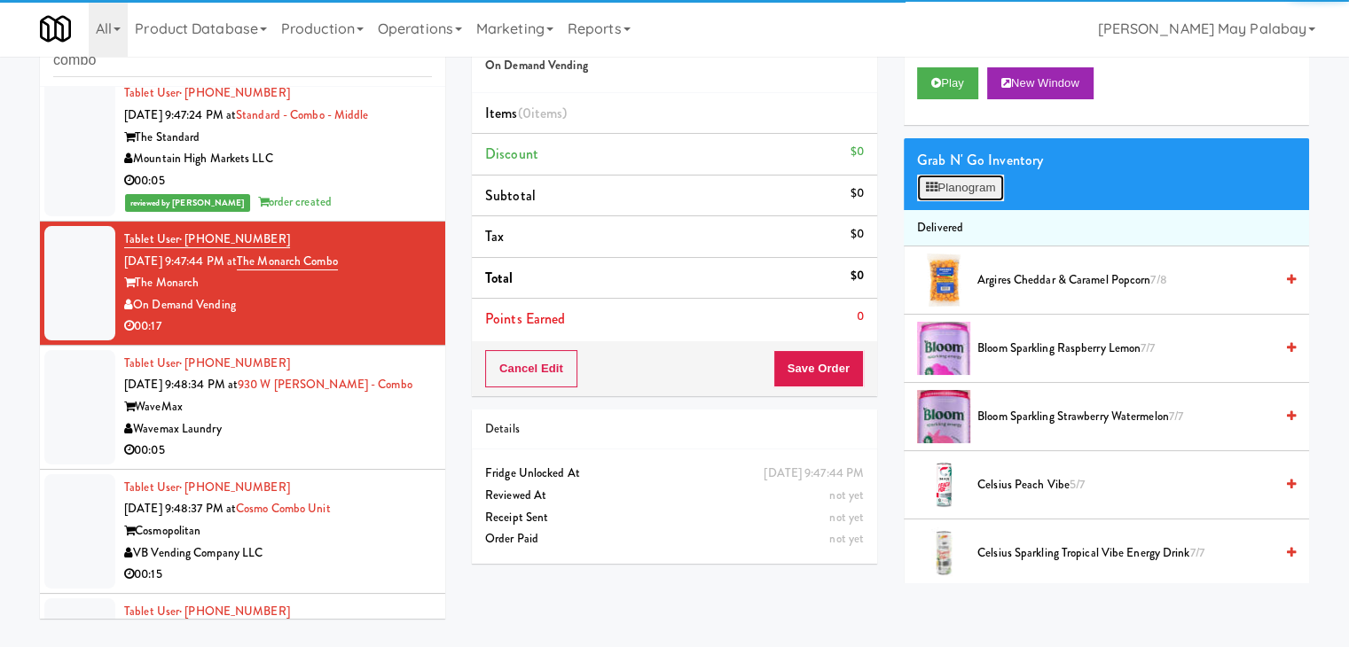
click at [948, 178] on button "Planogram" at bounding box center [960, 188] width 87 height 27
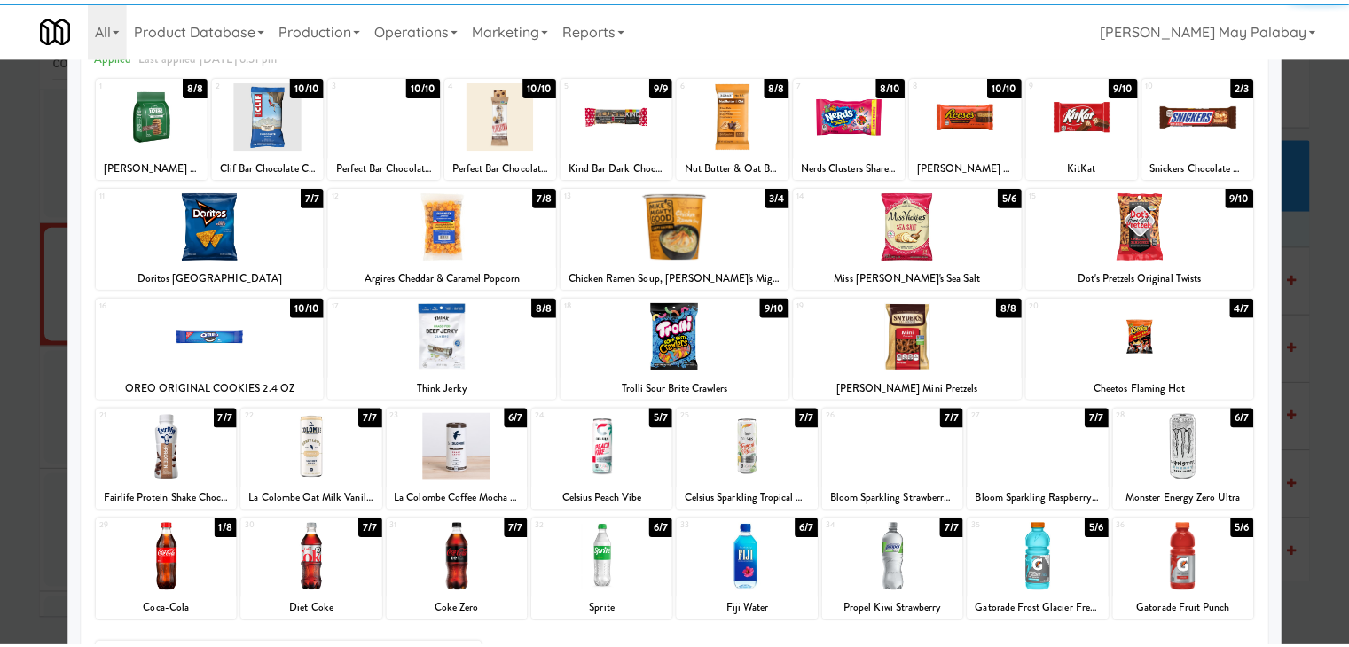
scroll to position [89, 0]
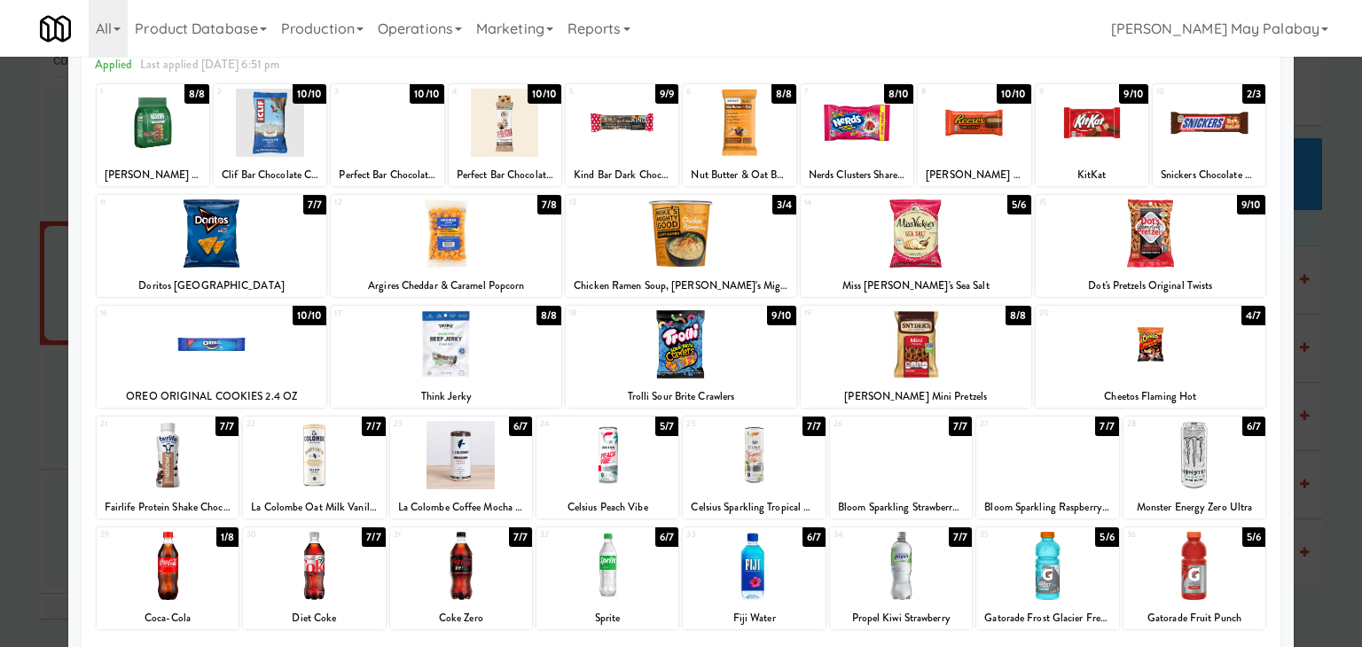
click at [1125, 131] on div at bounding box center [1092, 123] width 113 height 68
click at [375, 577] on div at bounding box center [314, 566] width 142 height 68
click at [1317, 481] on div at bounding box center [681, 323] width 1362 height 647
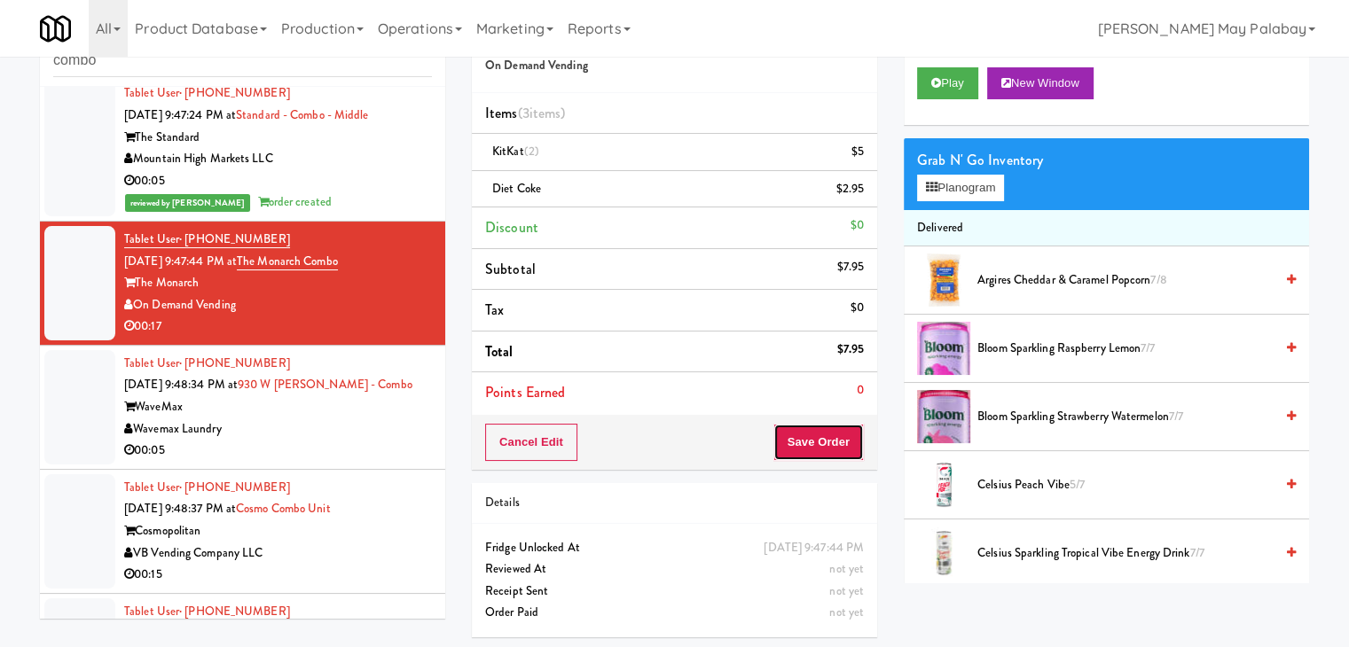
click at [833, 436] on button "Save Order" at bounding box center [818, 442] width 90 height 37
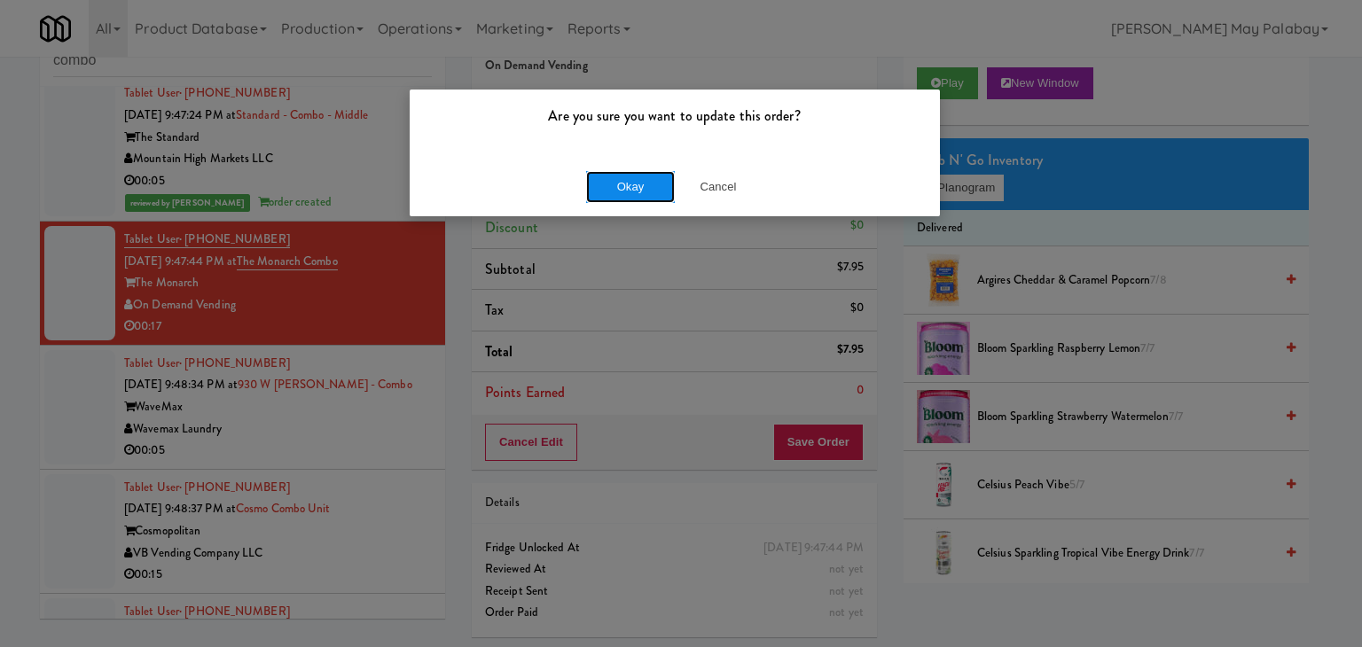
click at [635, 192] on button "Okay" at bounding box center [630, 187] width 89 height 32
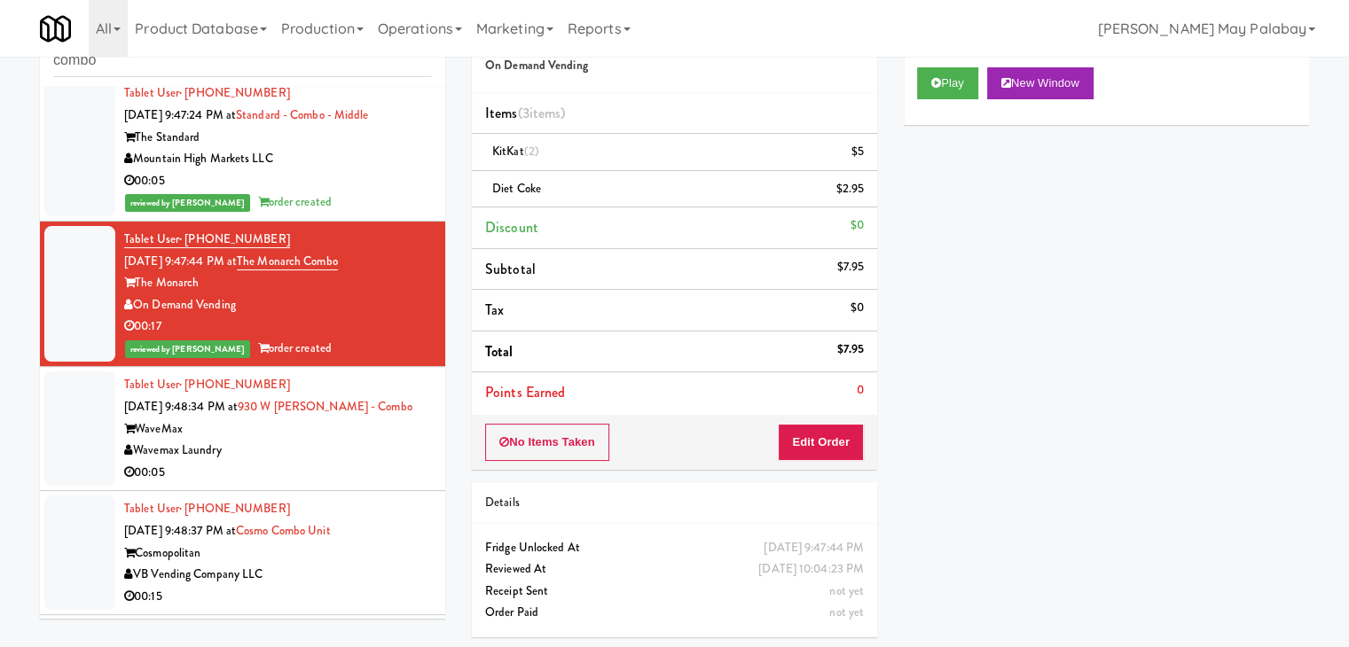
click at [404, 451] on div "Wavemax Laundry" at bounding box center [278, 451] width 308 height 22
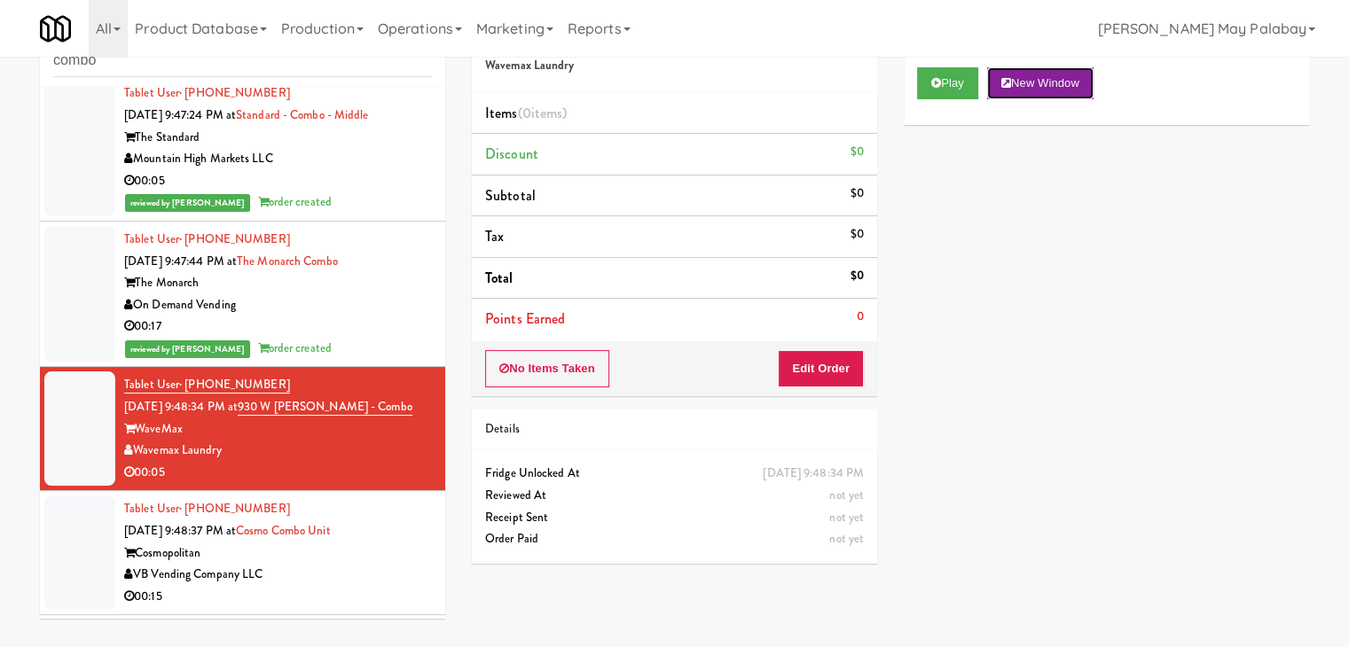
click at [1072, 77] on button "New Window" at bounding box center [1040, 83] width 106 height 32
click at [1029, 73] on button "New Window" at bounding box center [1040, 83] width 106 height 32
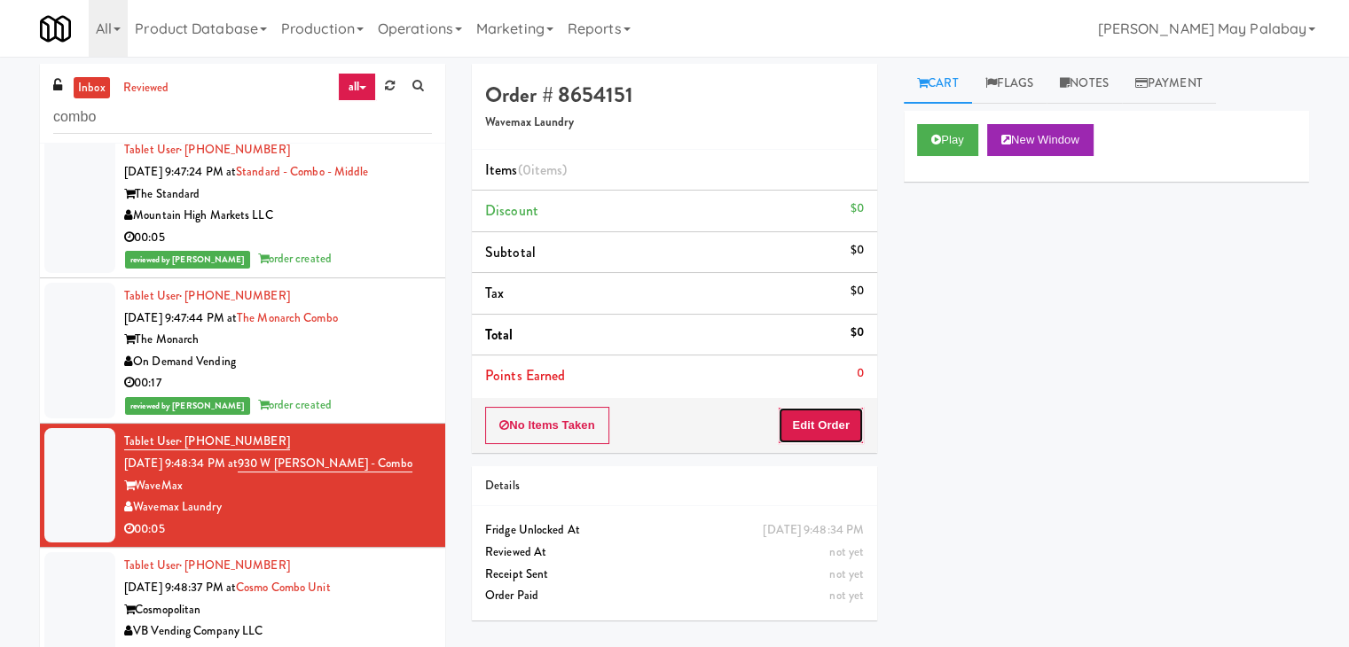
click at [803, 419] on button "Edit Order" at bounding box center [821, 425] width 86 height 37
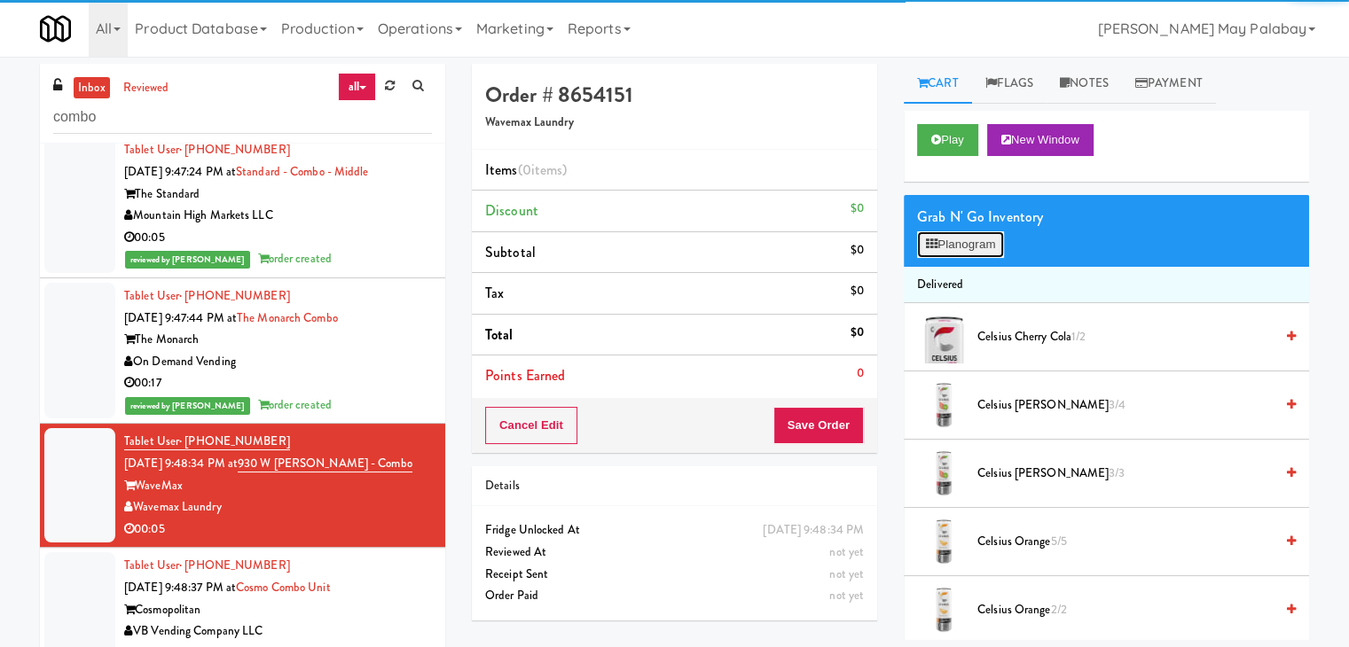
click at [943, 242] on button "Planogram" at bounding box center [960, 244] width 87 height 27
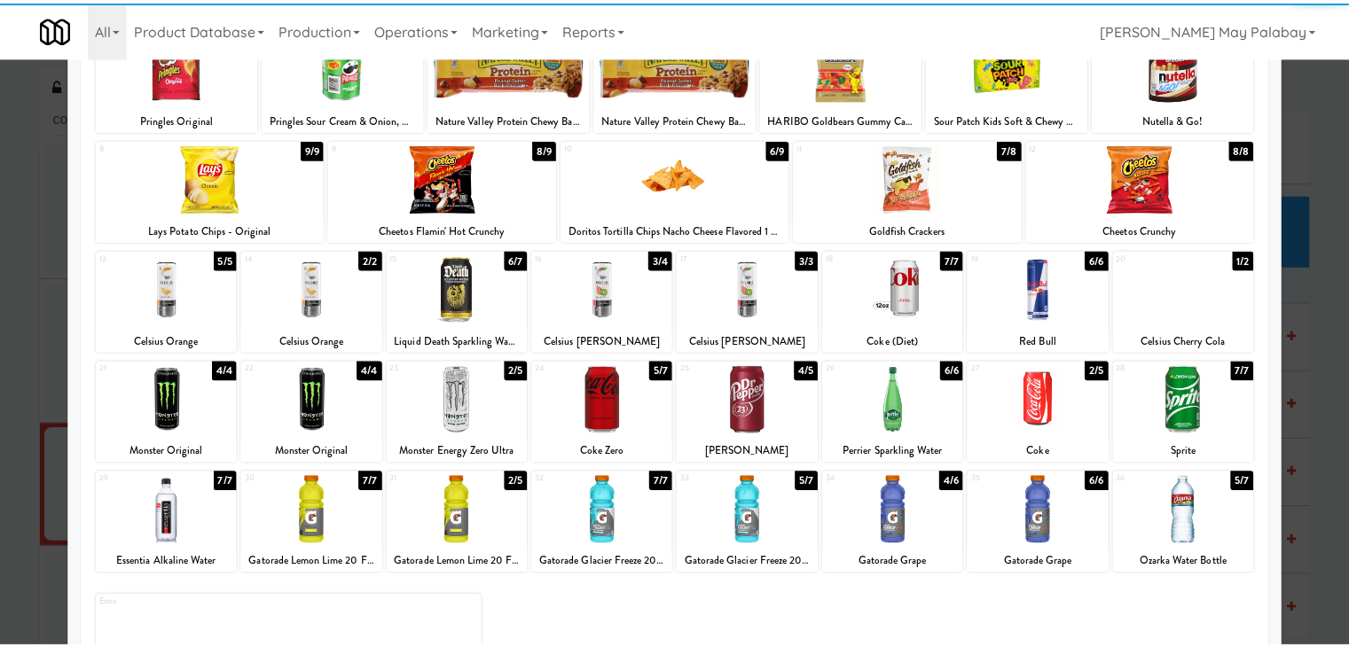
scroll to position [89, 0]
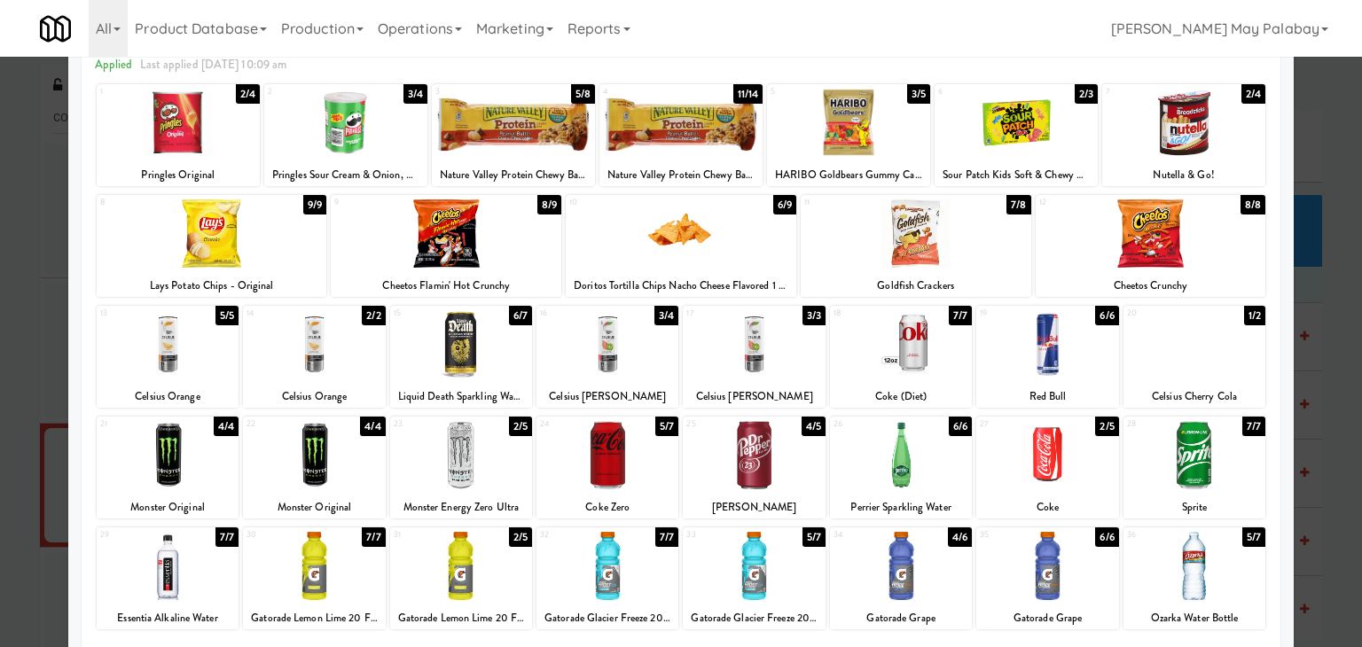
click at [637, 570] on div at bounding box center [607, 566] width 142 height 68
click at [1341, 317] on div at bounding box center [681, 323] width 1362 height 647
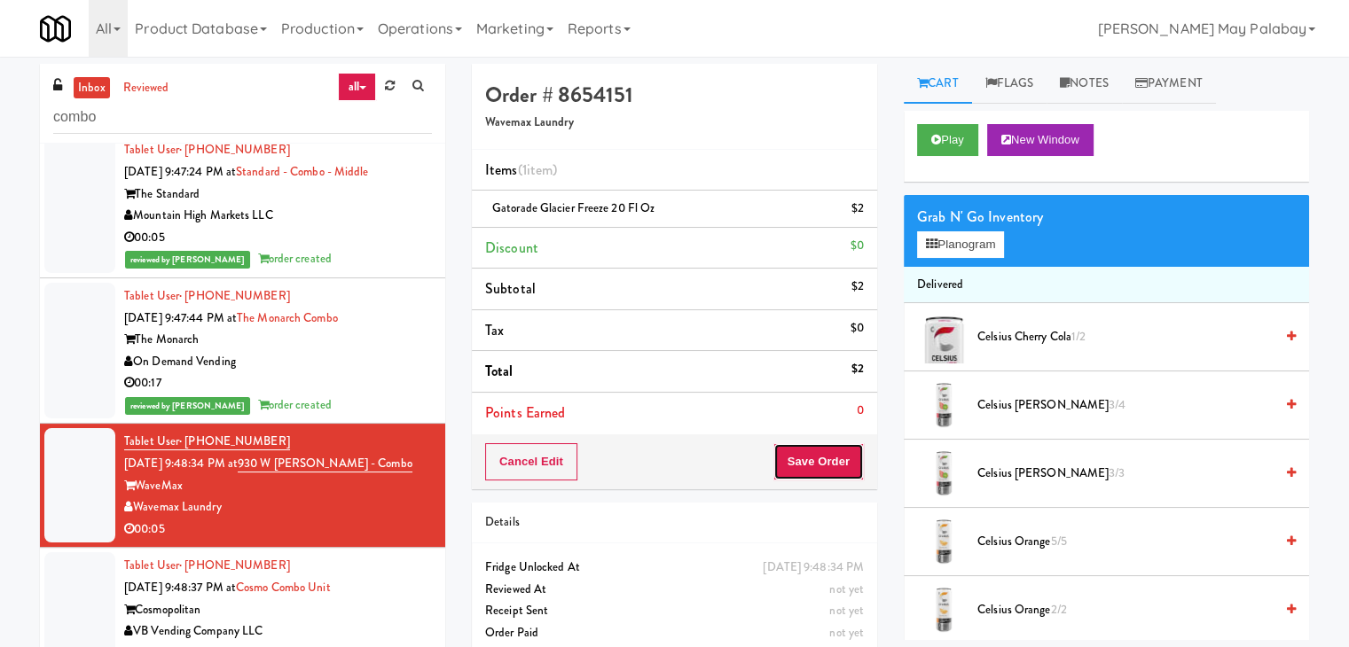
click at [801, 453] on button "Save Order" at bounding box center [818, 461] width 90 height 37
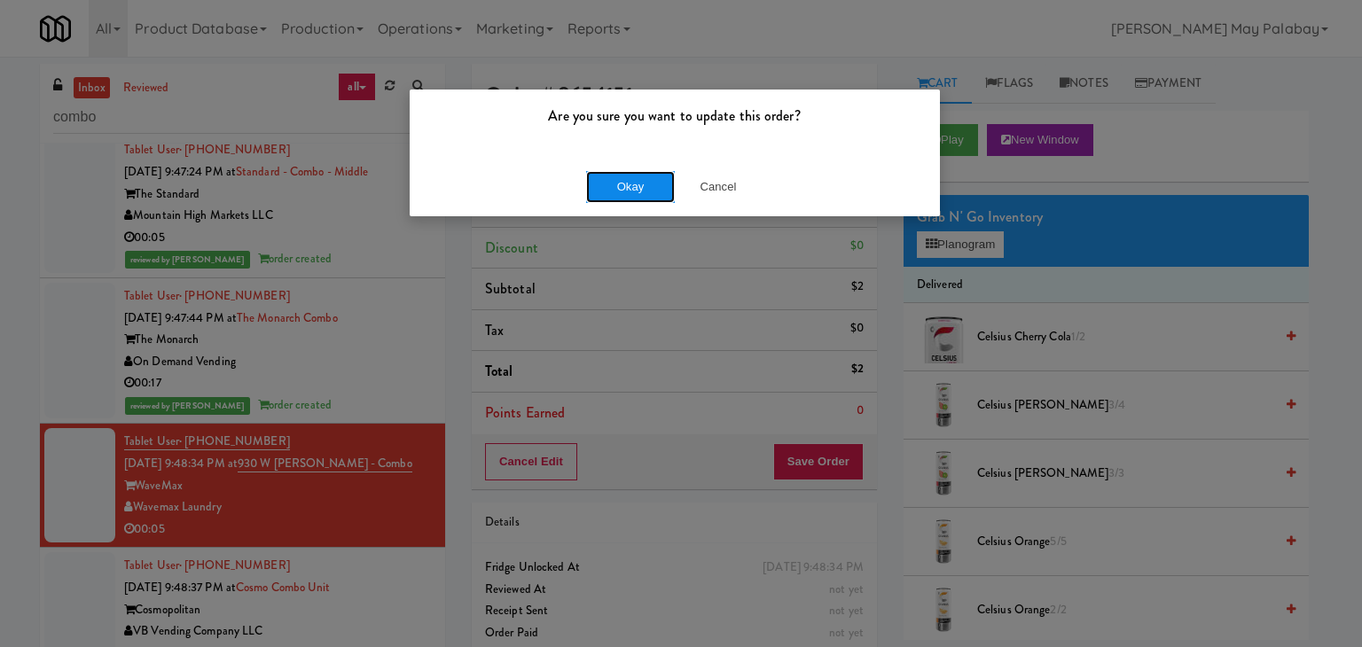
click at [634, 186] on button "Okay" at bounding box center [630, 187] width 89 height 32
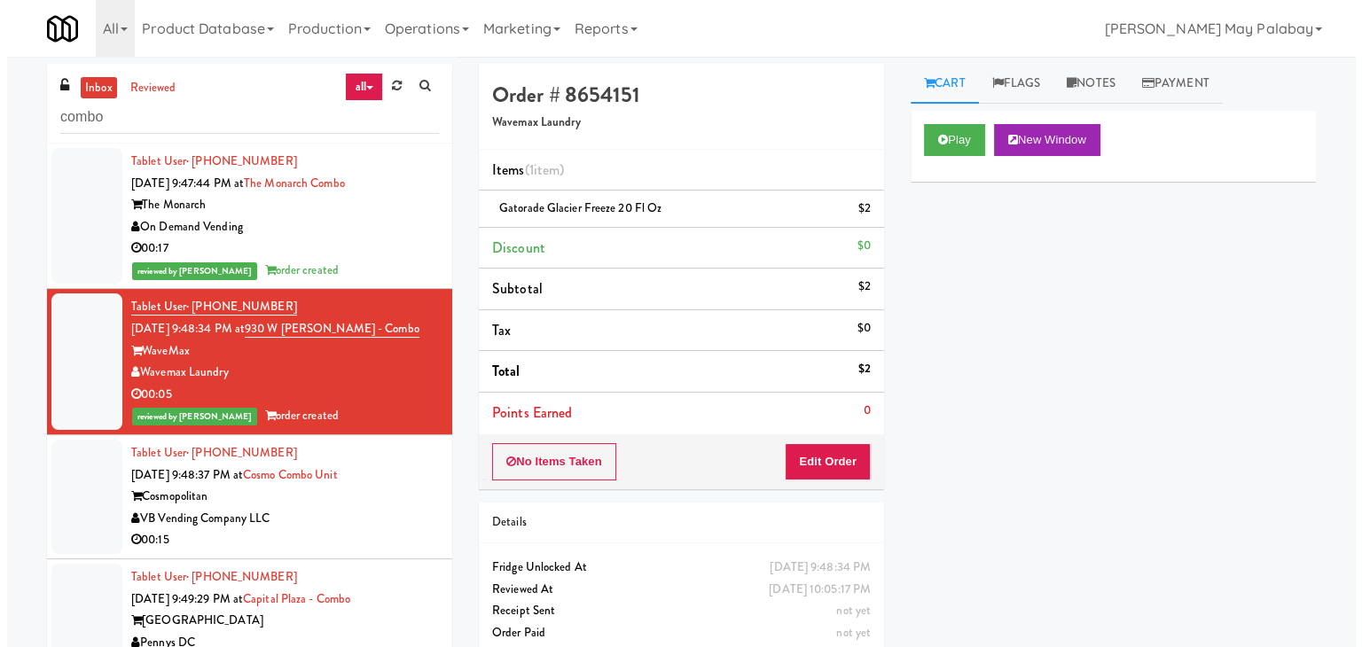
scroll to position [1064, 0]
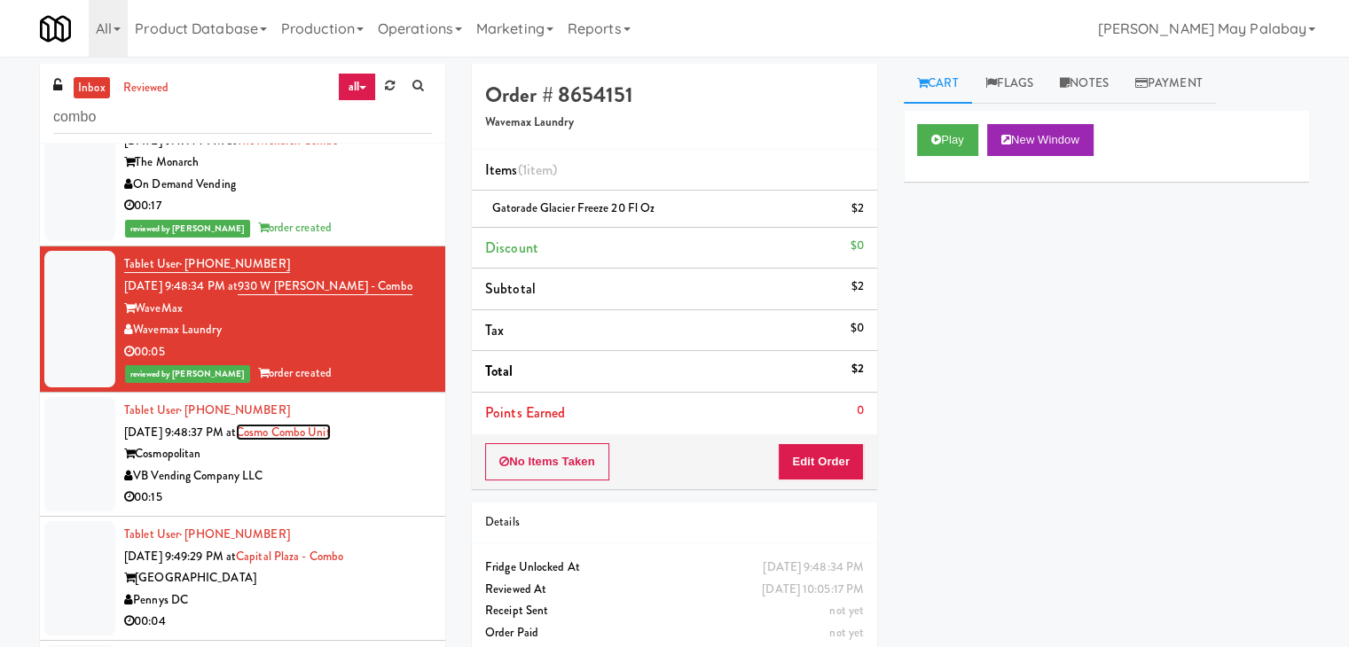
click at [301, 424] on link "Cosmo Combo Unit" at bounding box center [283, 432] width 95 height 17
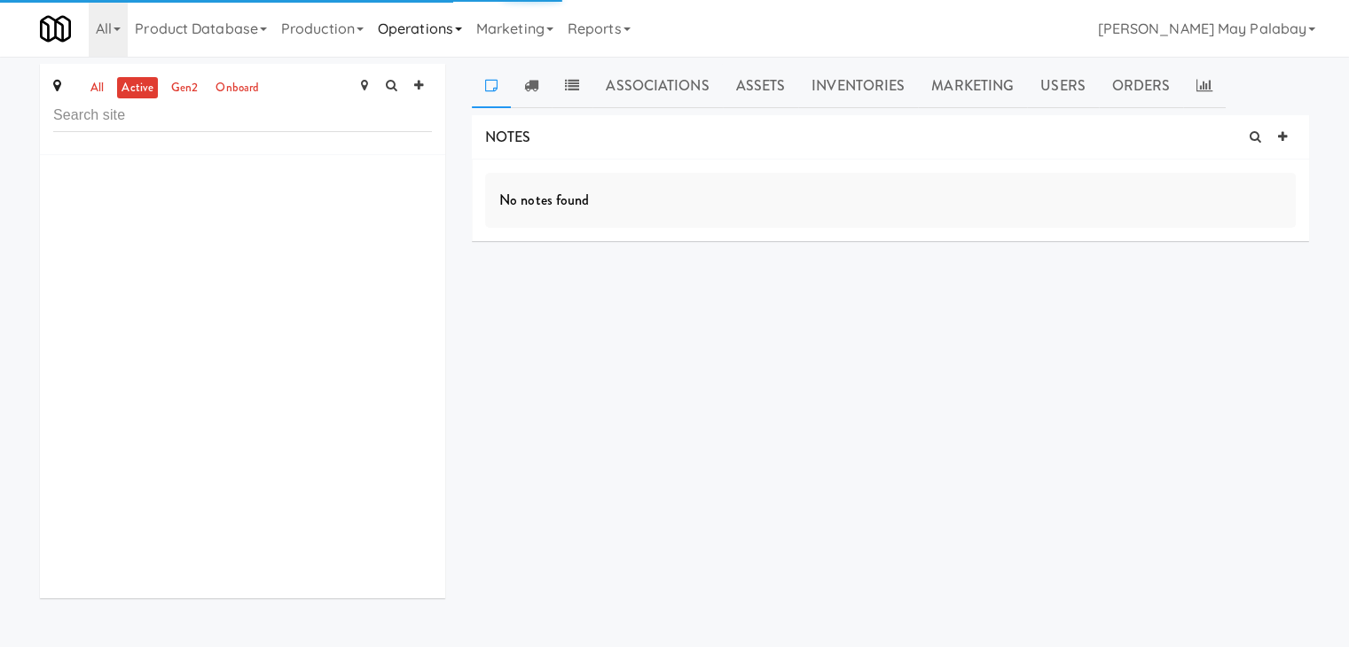
click at [447, 36] on link "Operations" at bounding box center [420, 28] width 98 height 57
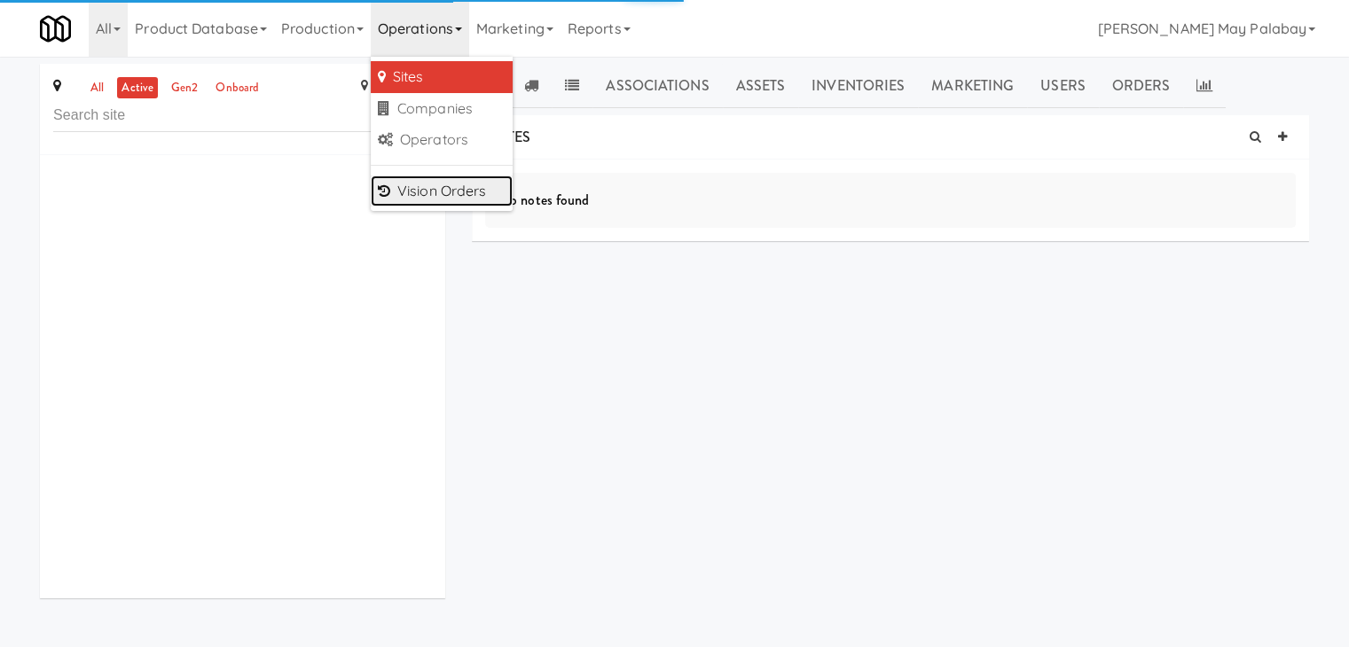
click at [460, 199] on link "Vision Orders" at bounding box center [442, 192] width 142 height 32
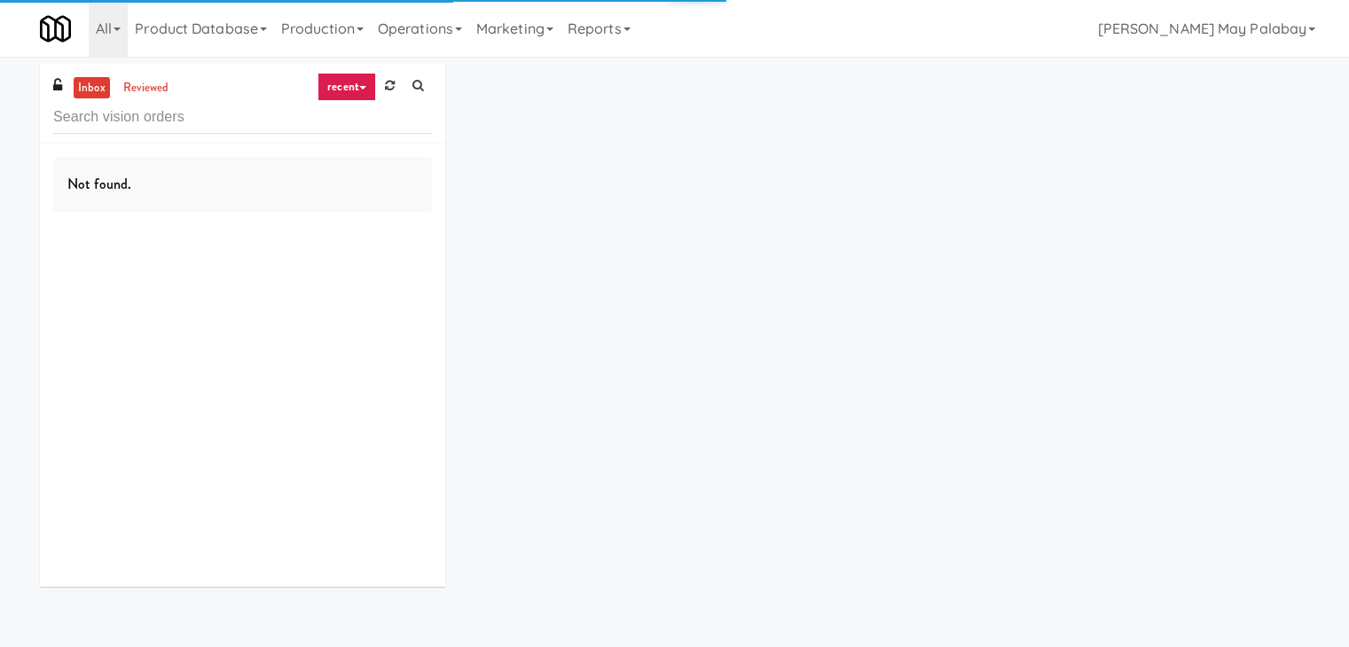
click at [192, 109] on input "text" at bounding box center [242, 117] width 379 height 33
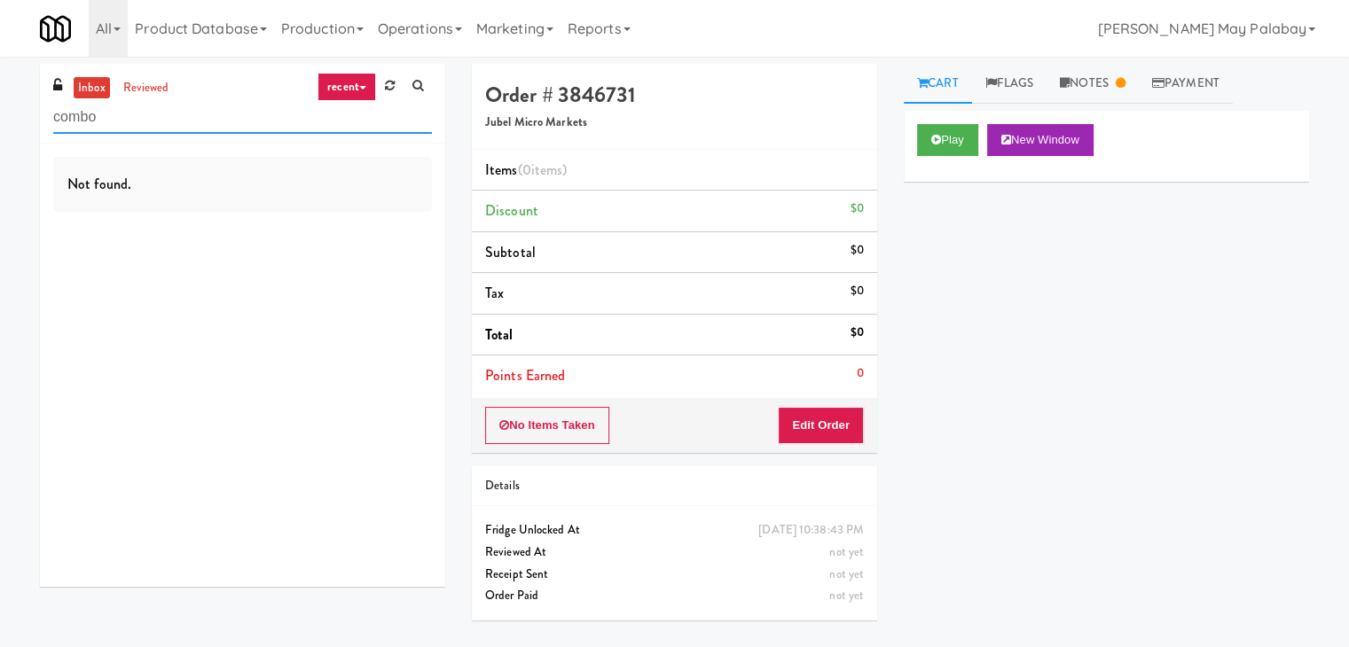
type input "combo"
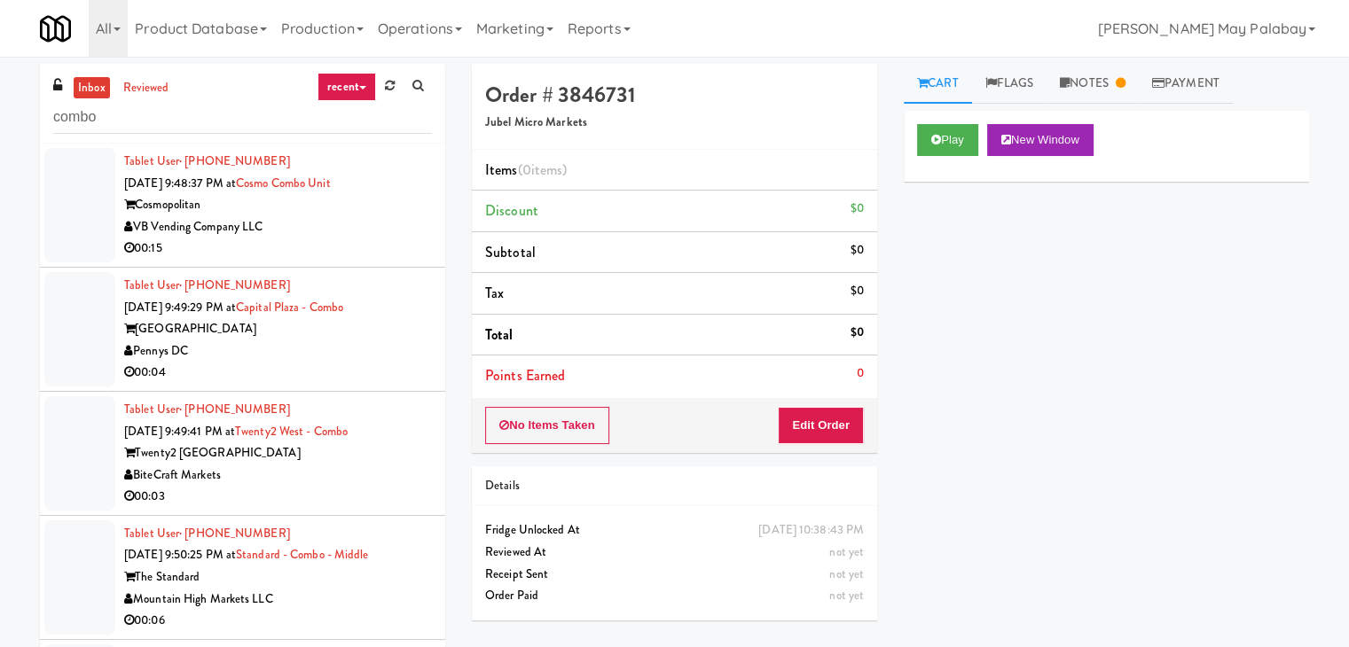
click at [355, 236] on div "VB Vending Company LLC" at bounding box center [278, 227] width 308 height 22
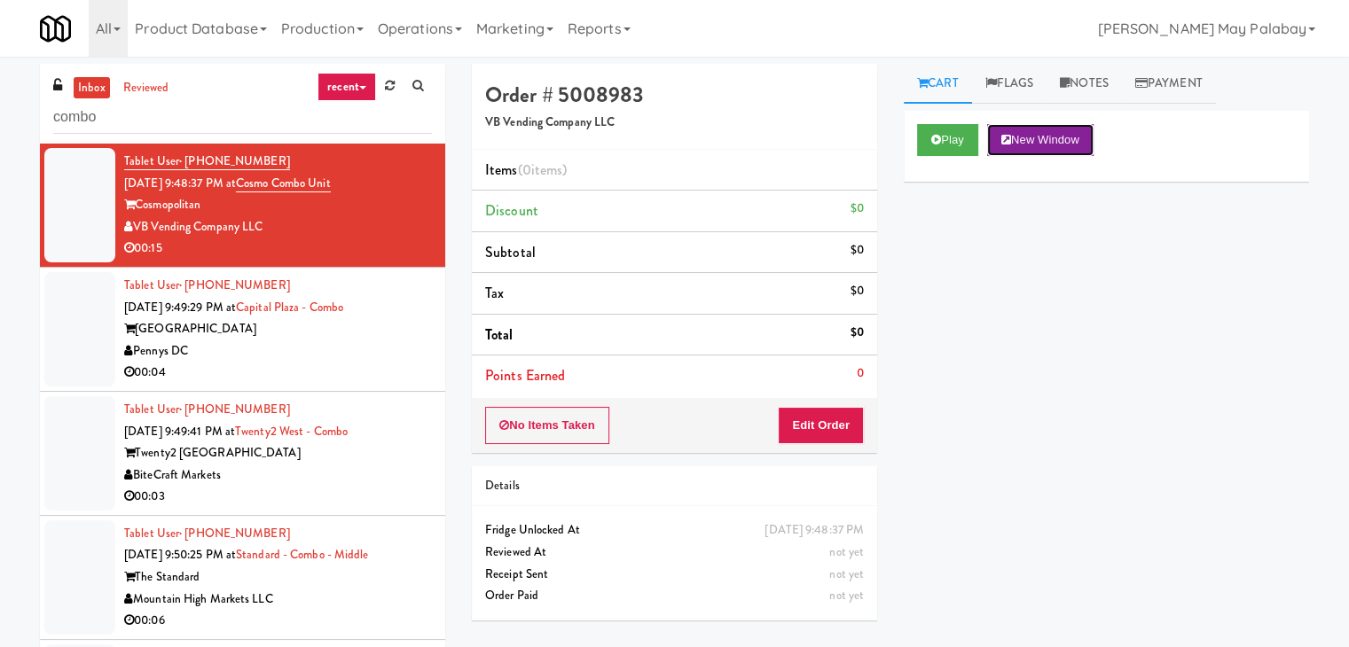
click at [1082, 143] on button "New Window" at bounding box center [1040, 140] width 106 height 32
click at [828, 418] on button "Edit Order" at bounding box center [821, 425] width 86 height 37
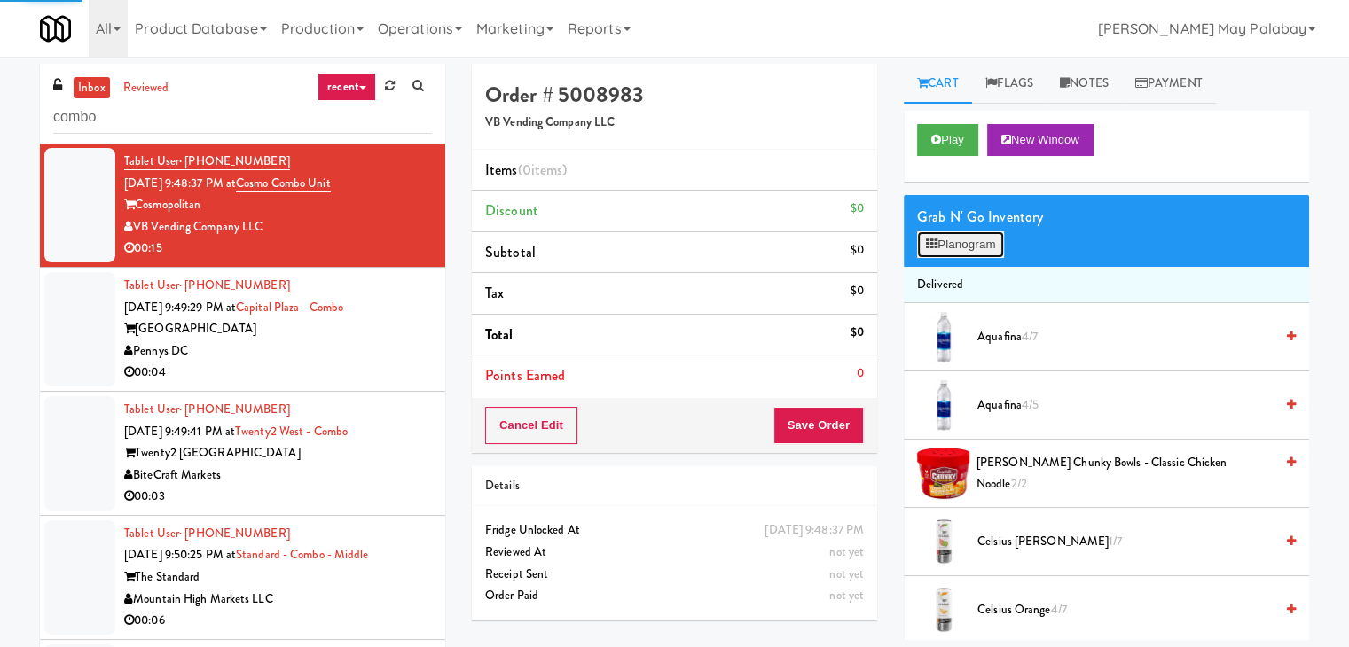
click at [976, 244] on button "Planogram" at bounding box center [960, 244] width 87 height 27
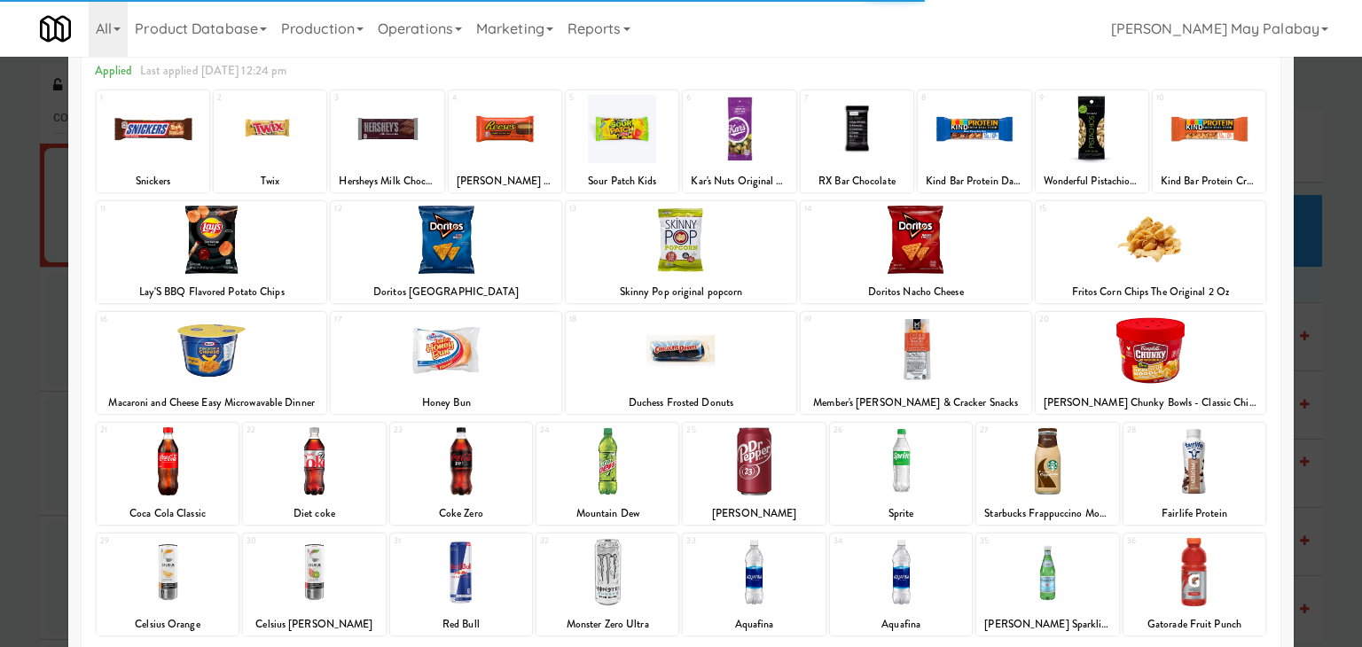
scroll to position [89, 0]
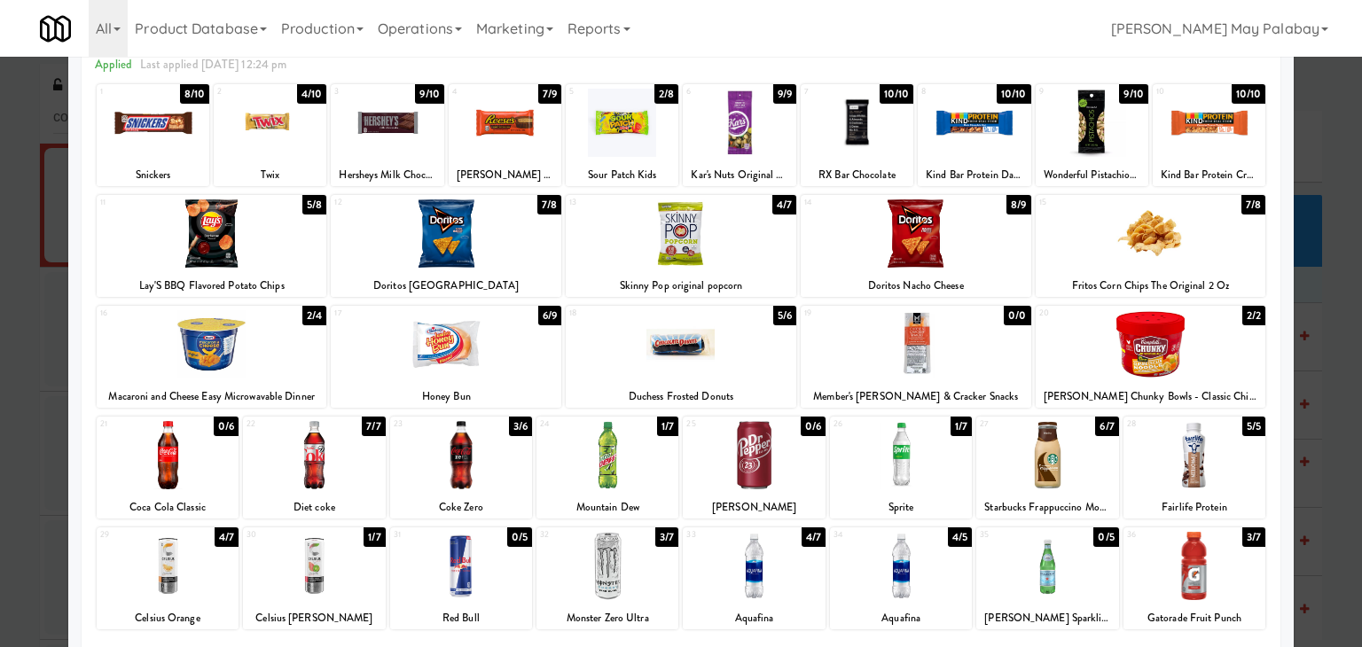
click at [508, 476] on div at bounding box center [461, 455] width 142 height 68
click at [497, 476] on div at bounding box center [461, 455] width 142 height 68
click at [1314, 301] on div at bounding box center [681, 323] width 1362 height 647
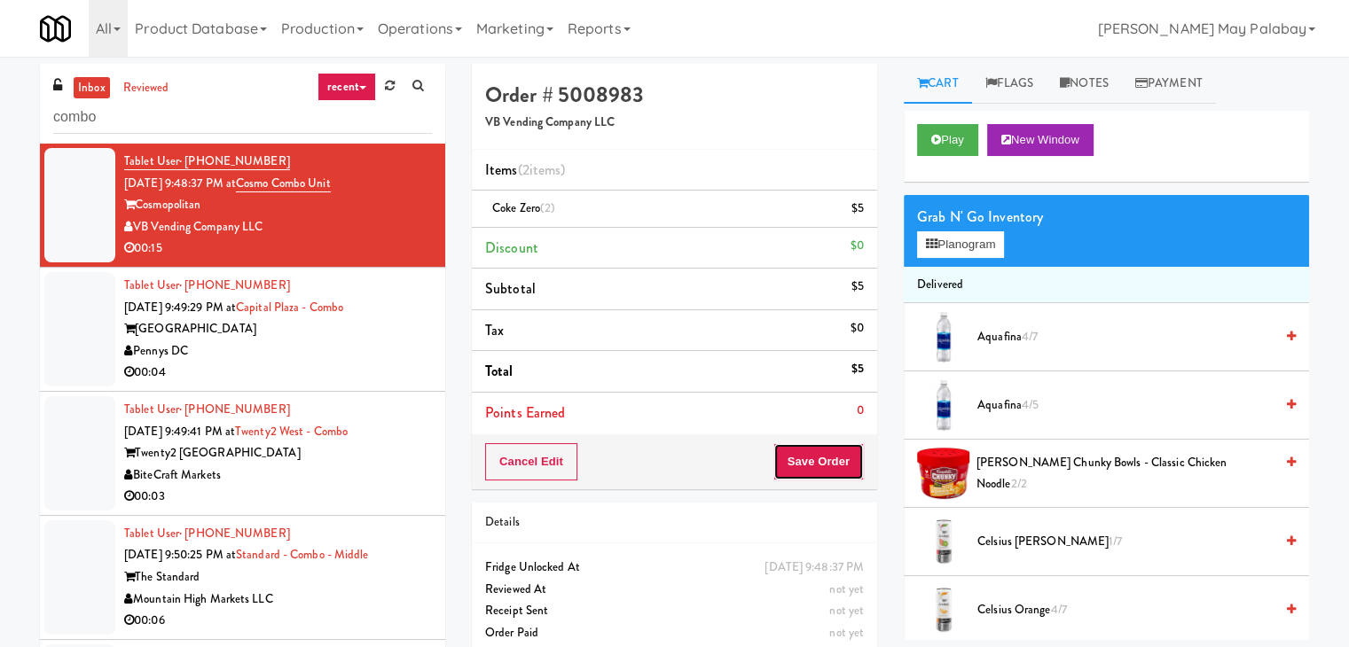
click at [784, 465] on button "Save Order" at bounding box center [818, 461] width 90 height 37
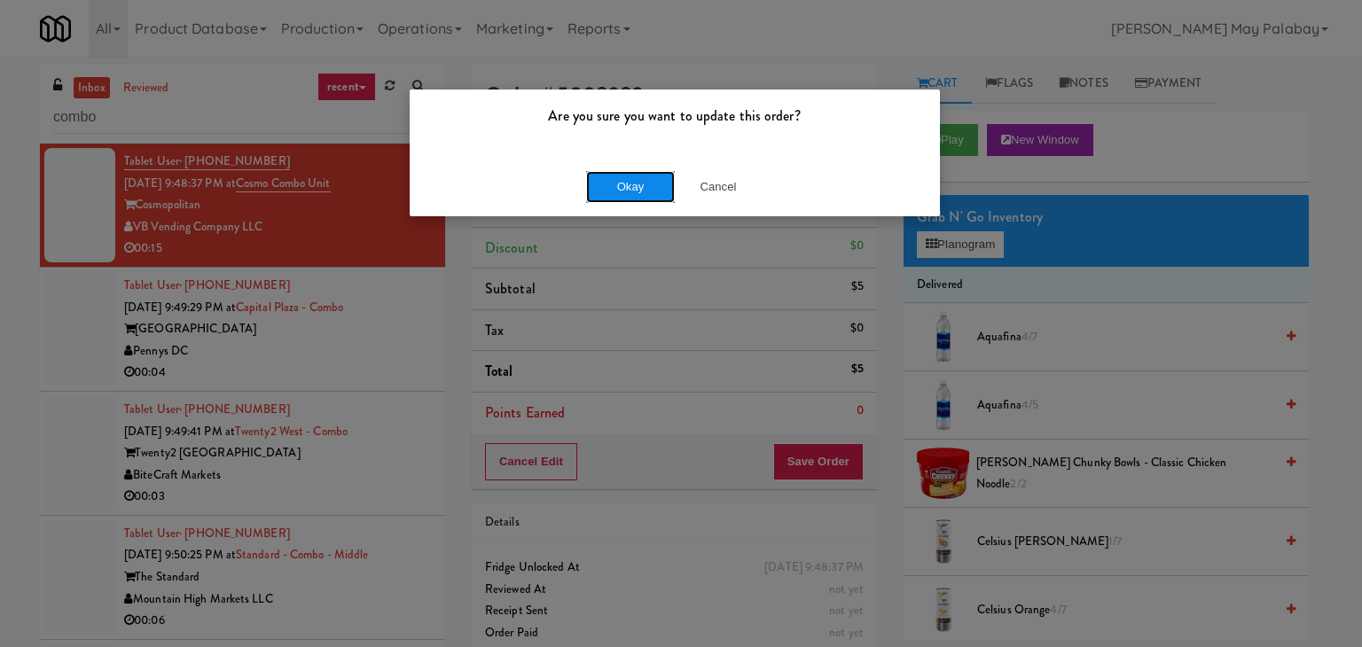
click at [632, 188] on button "Okay" at bounding box center [630, 187] width 89 height 32
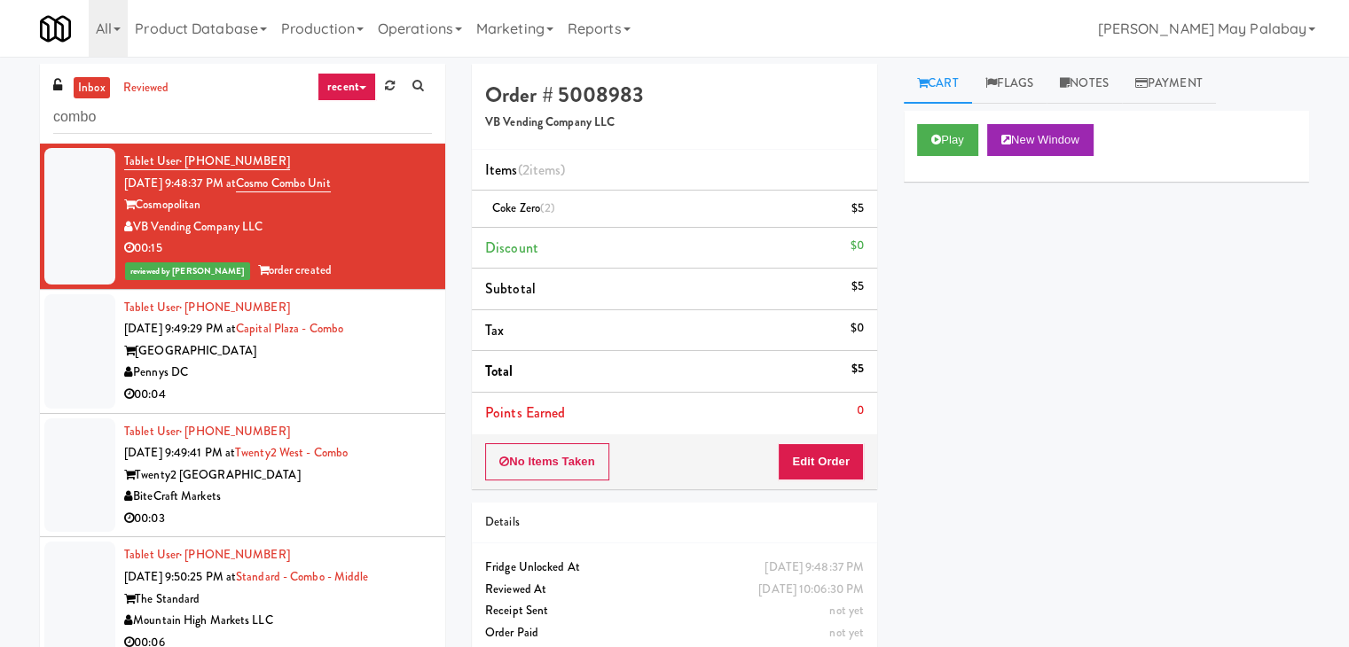
click at [362, 370] on div "Pennys DC" at bounding box center [278, 373] width 308 height 22
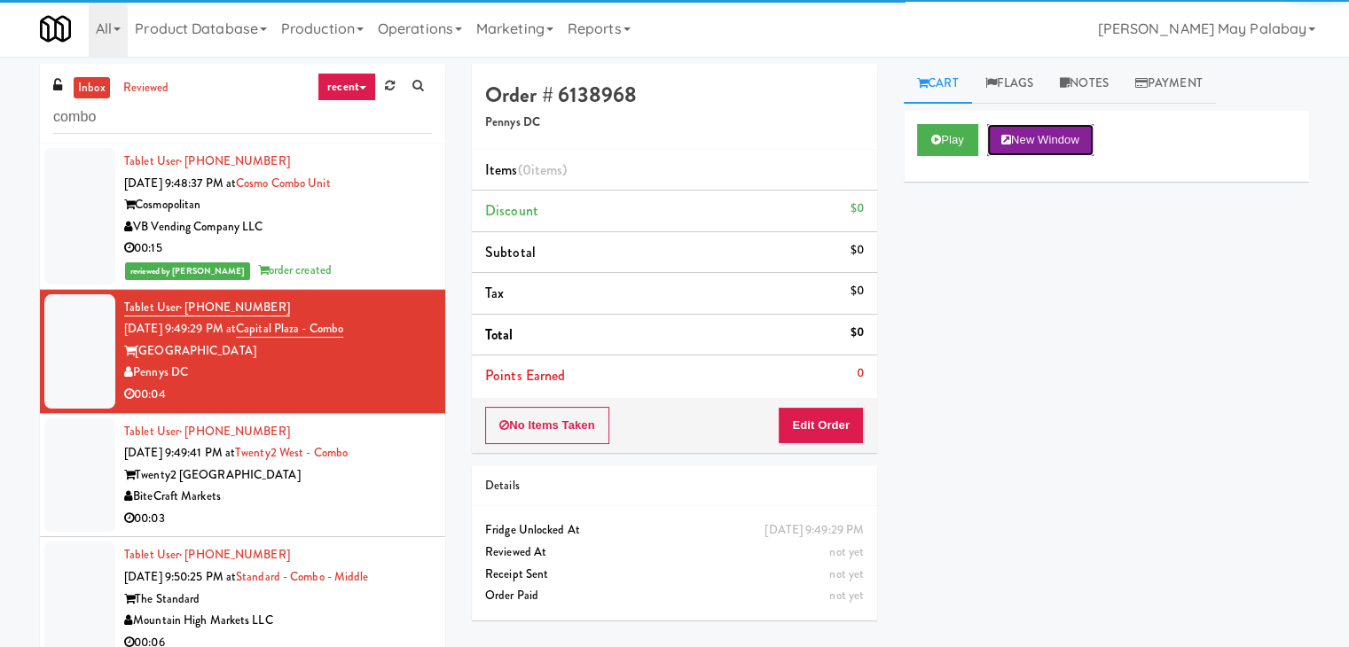
click at [1058, 136] on button "New Window" at bounding box center [1040, 140] width 106 height 32
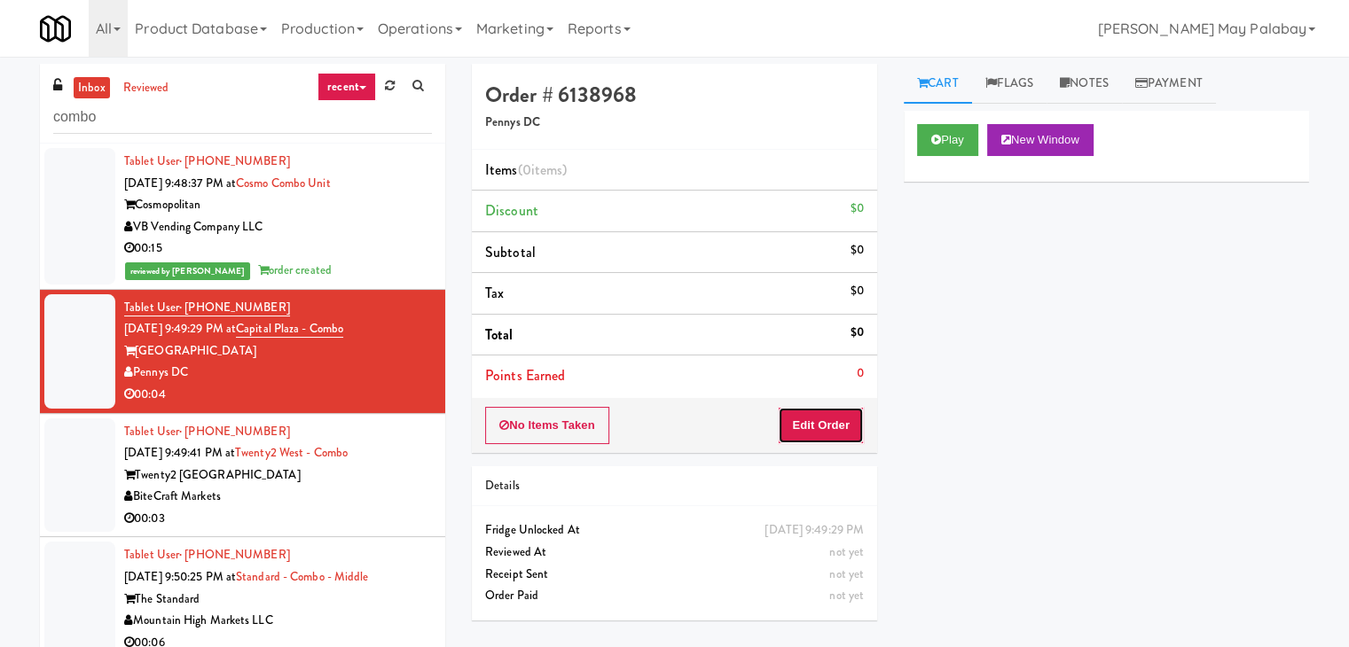
click at [837, 433] on button "Edit Order" at bounding box center [821, 425] width 86 height 37
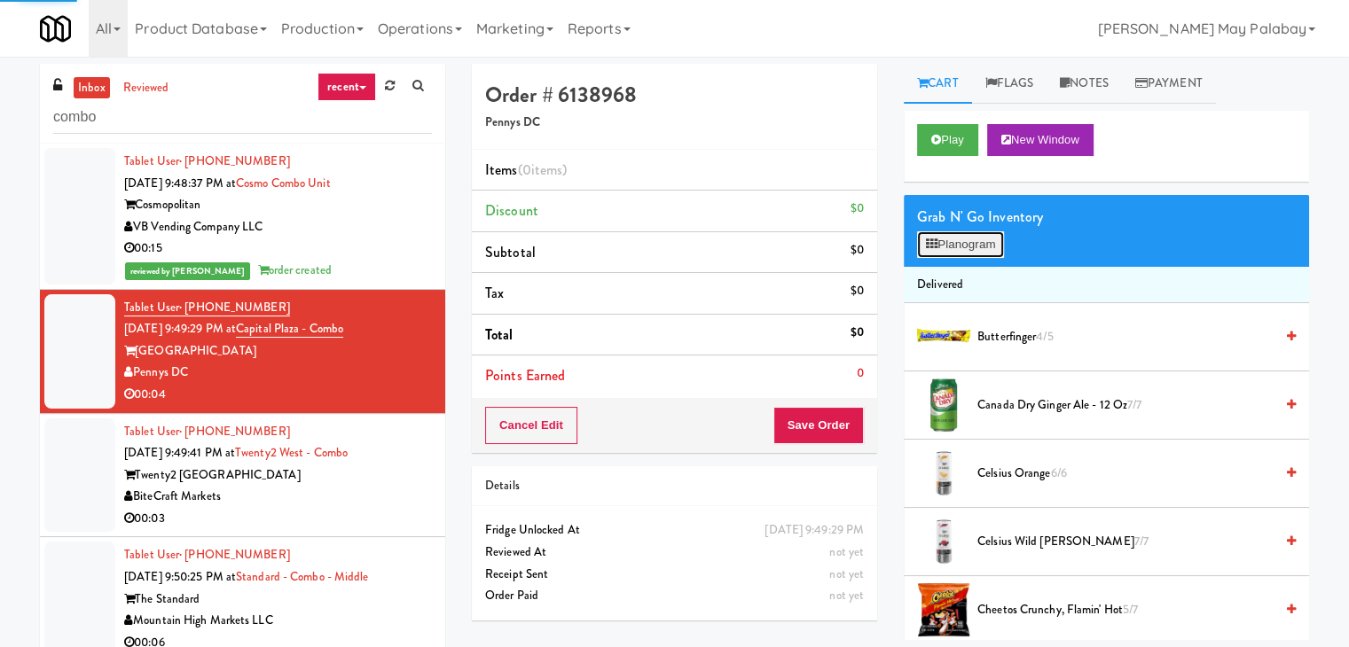
click at [958, 254] on button "Planogram" at bounding box center [960, 244] width 87 height 27
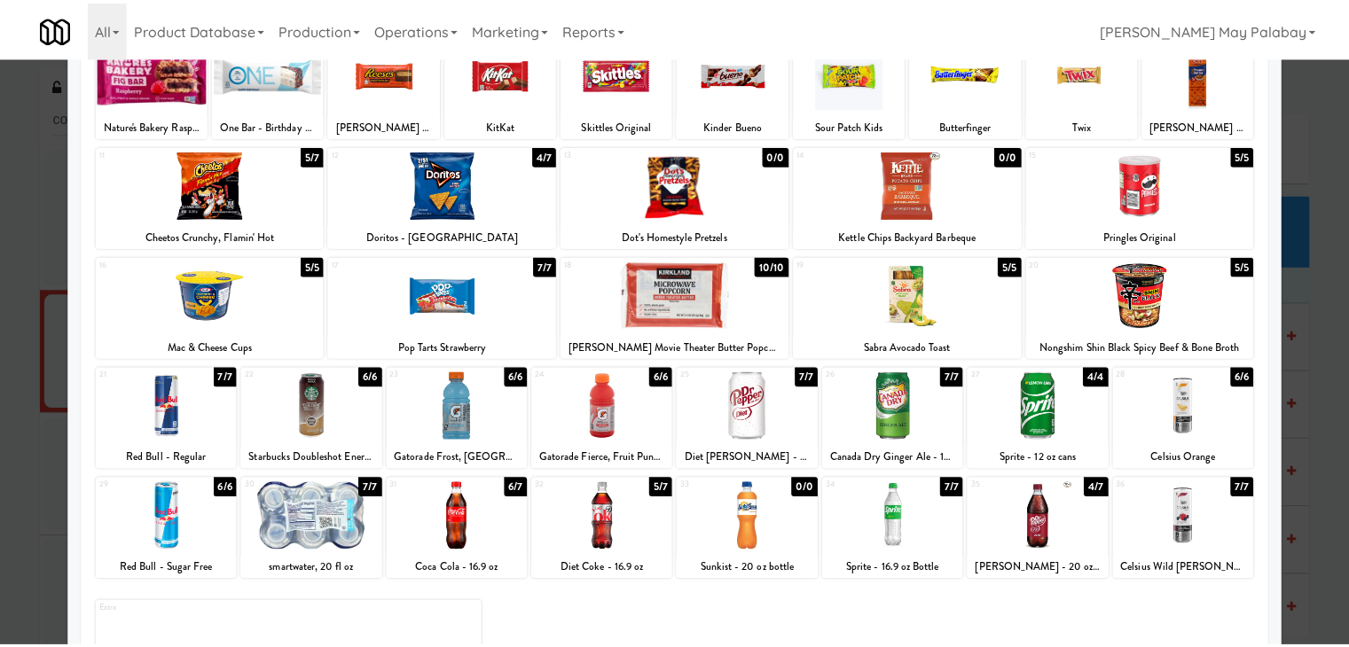
scroll to position [89, 0]
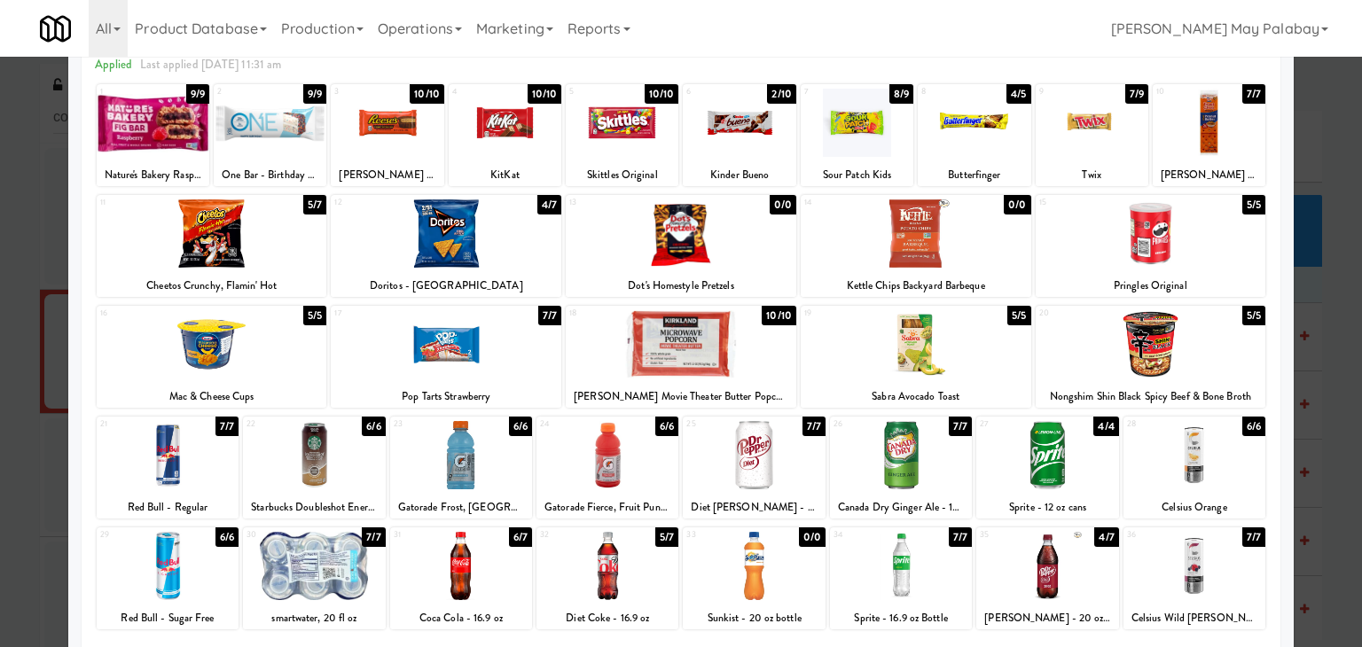
click at [371, 592] on div at bounding box center [314, 566] width 142 height 68
click at [1336, 279] on div at bounding box center [681, 323] width 1362 height 647
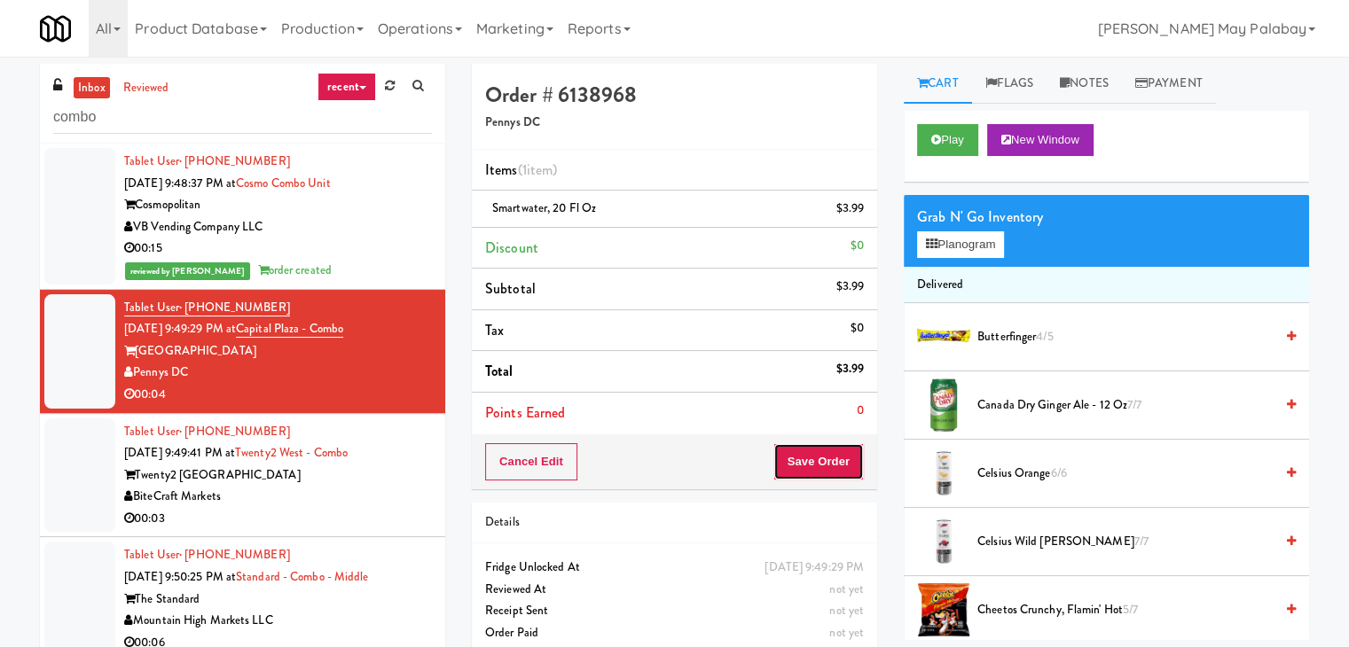
click at [801, 465] on button "Save Order" at bounding box center [818, 461] width 90 height 37
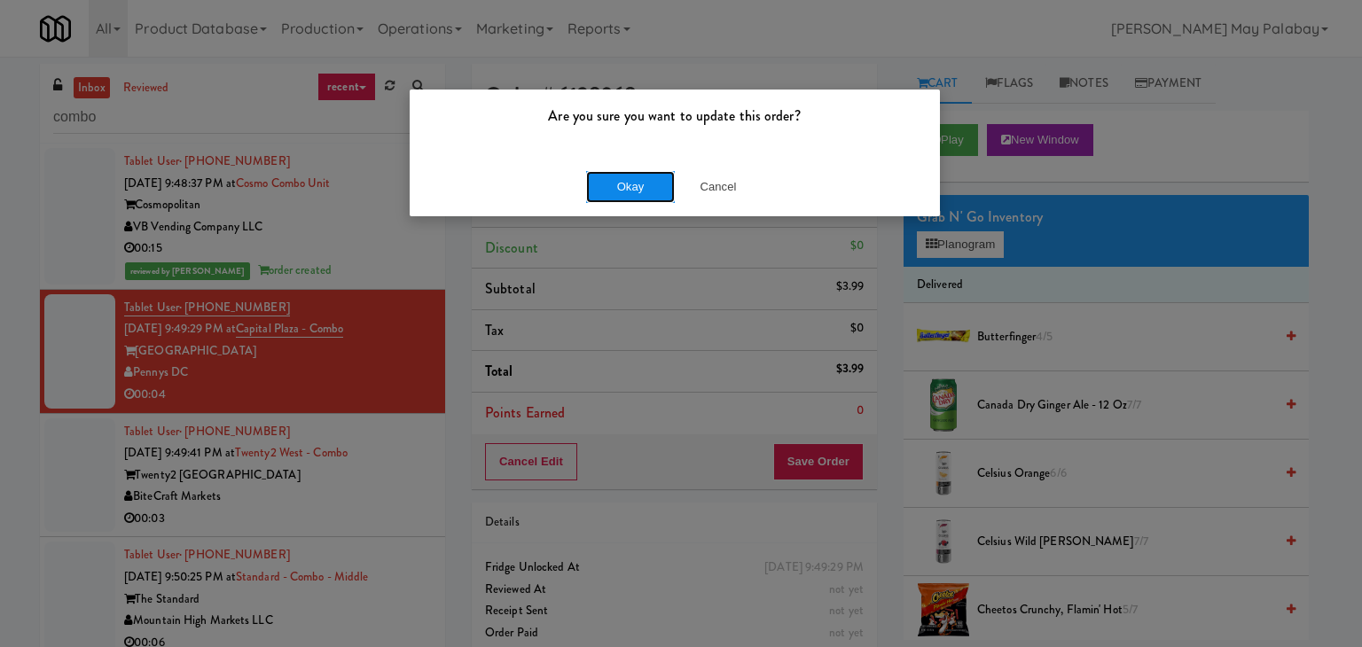
click at [594, 195] on button "Okay" at bounding box center [630, 187] width 89 height 32
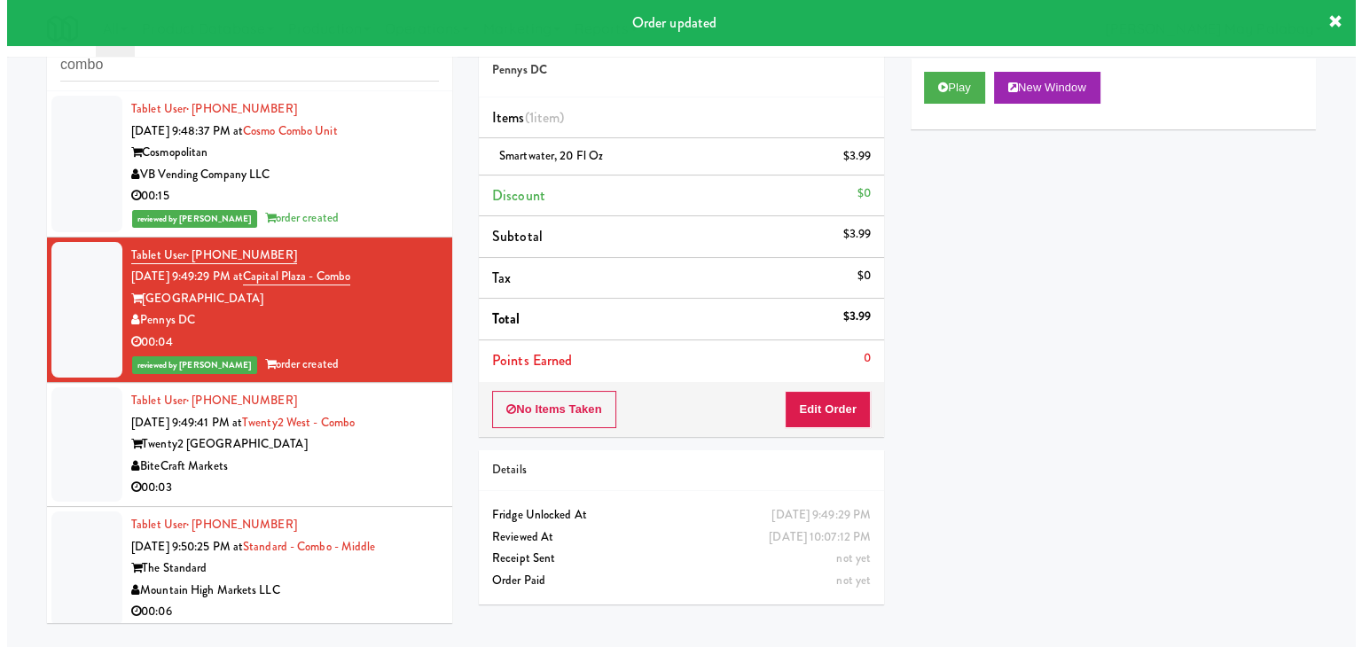
scroll to position [57, 0]
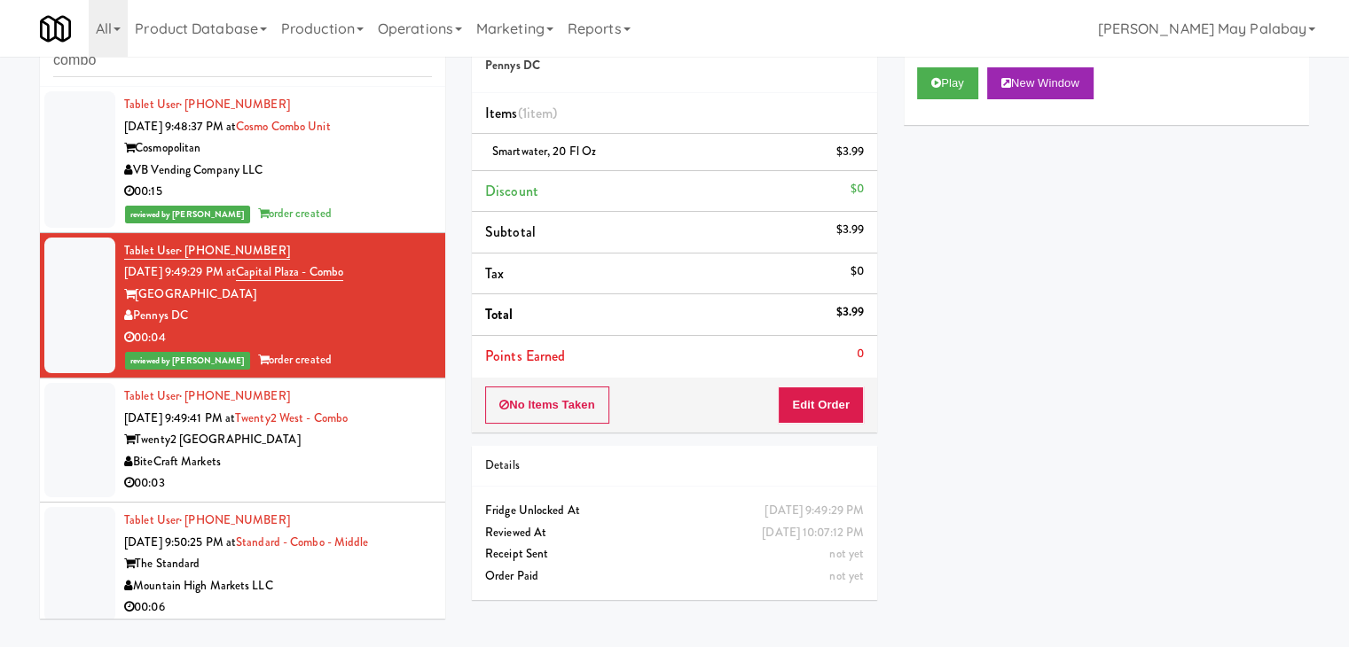
click at [239, 429] on div "Twenty2 [GEOGRAPHIC_DATA]" at bounding box center [278, 440] width 308 height 22
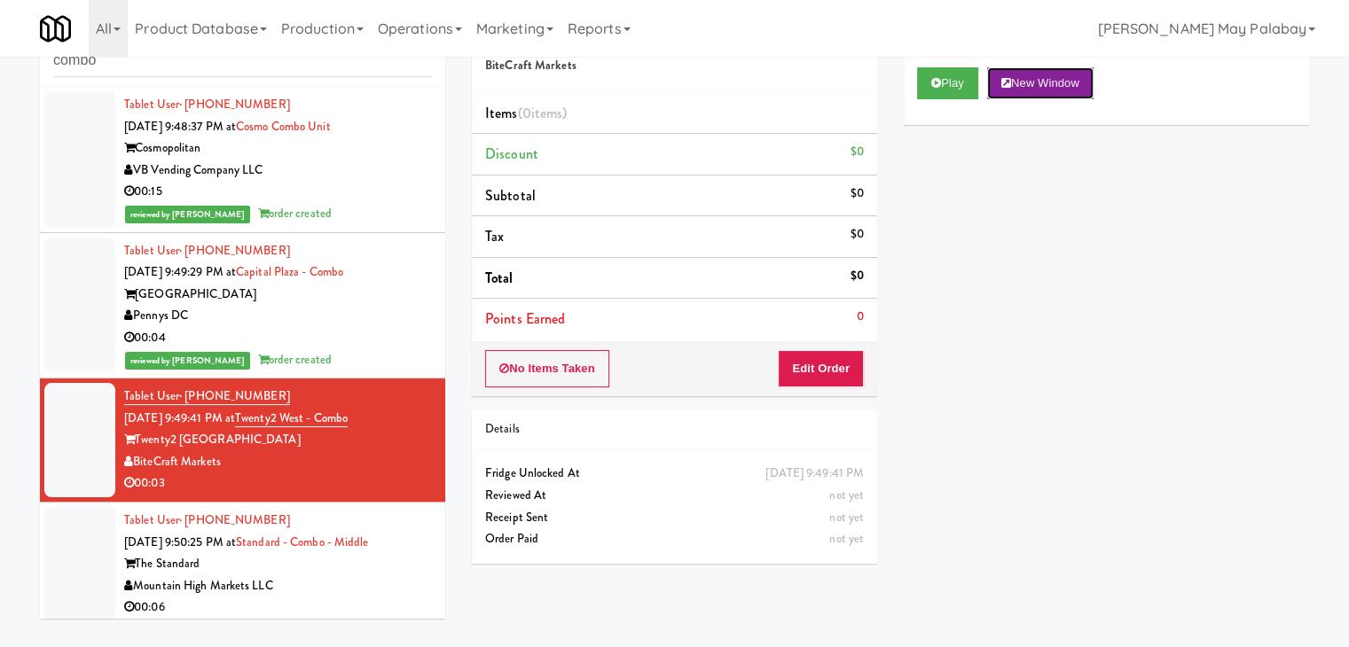
click at [1031, 90] on button "New Window" at bounding box center [1040, 83] width 106 height 32
click at [821, 363] on button "Edit Order" at bounding box center [821, 368] width 86 height 37
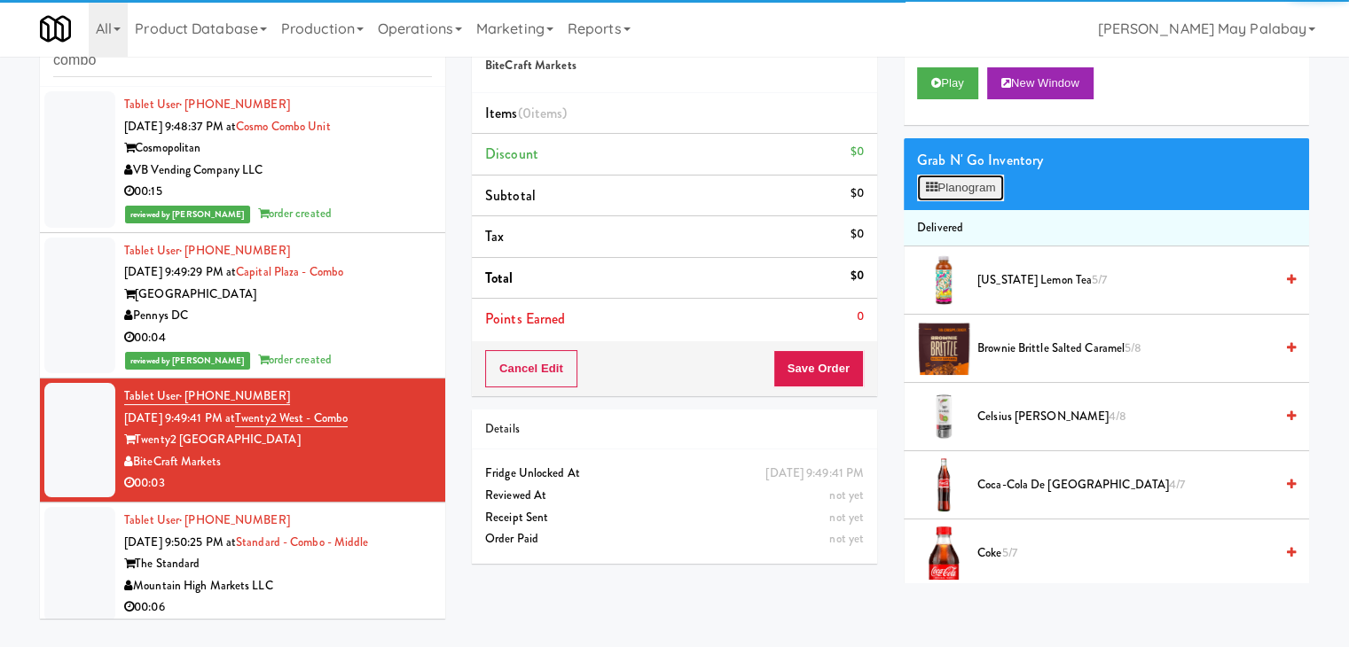
click at [966, 188] on button "Planogram" at bounding box center [960, 188] width 87 height 27
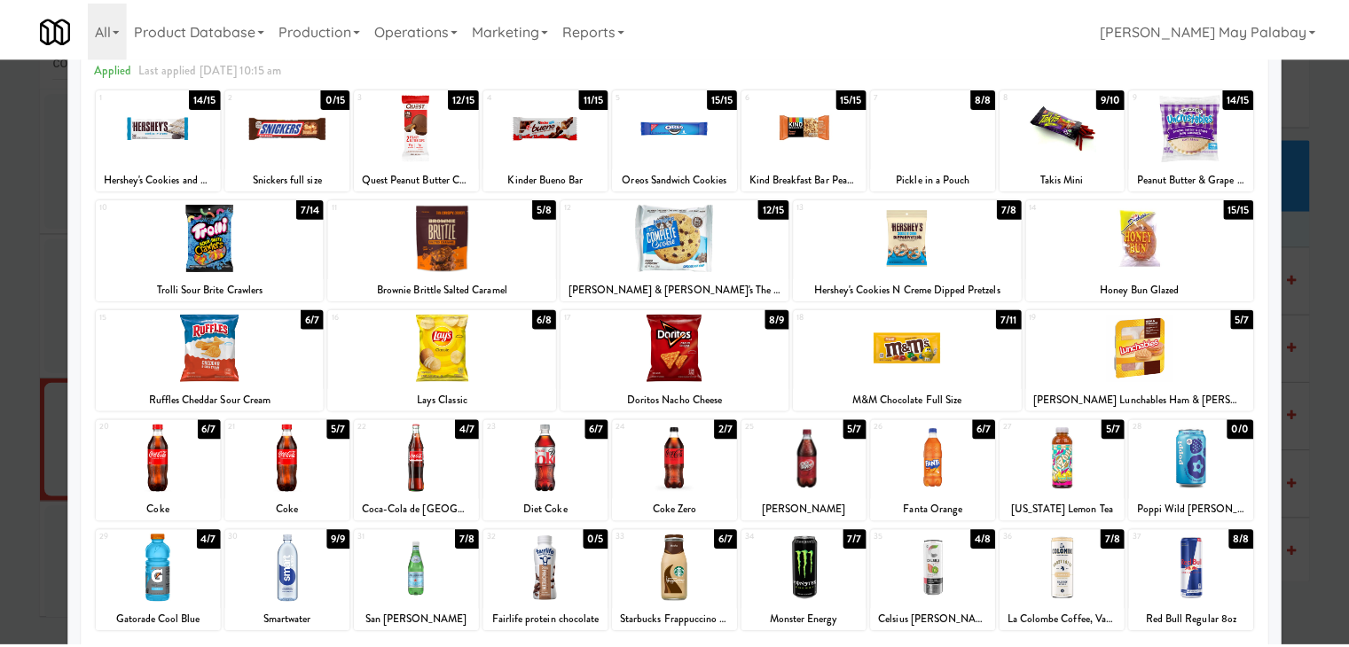
scroll to position [89, 0]
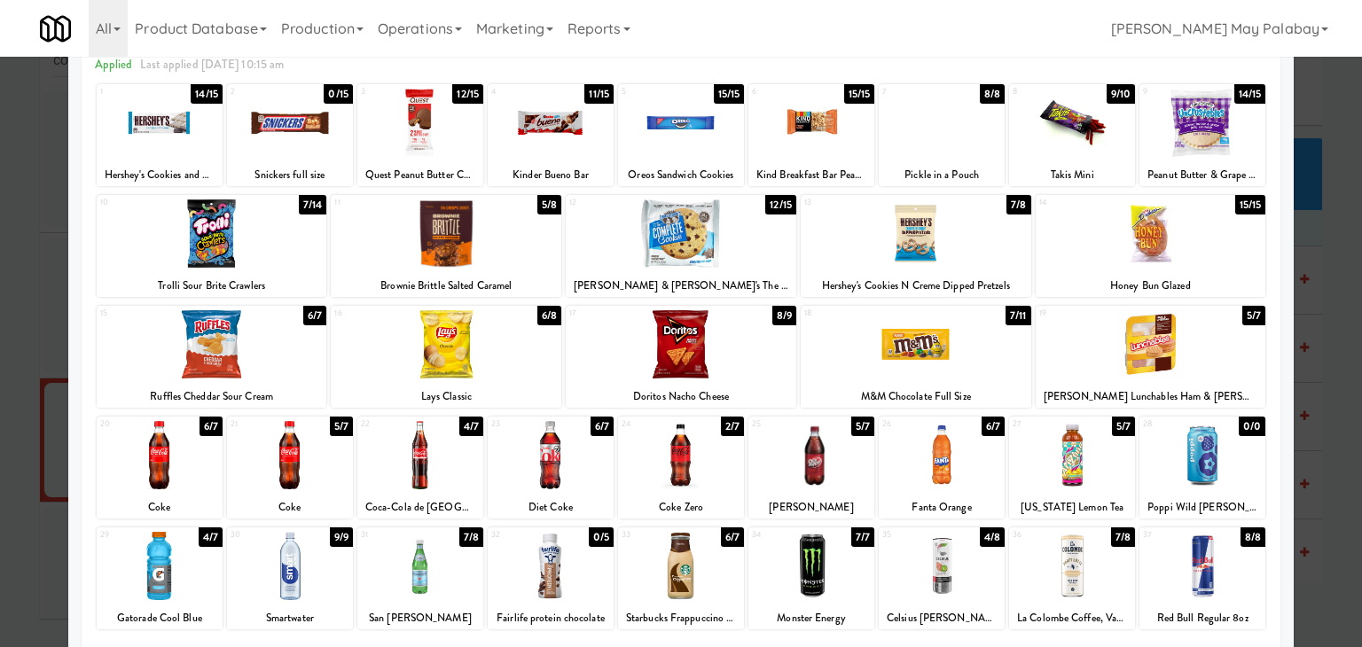
click at [453, 438] on div at bounding box center [420, 455] width 126 height 68
click at [1333, 292] on div at bounding box center [681, 323] width 1362 height 647
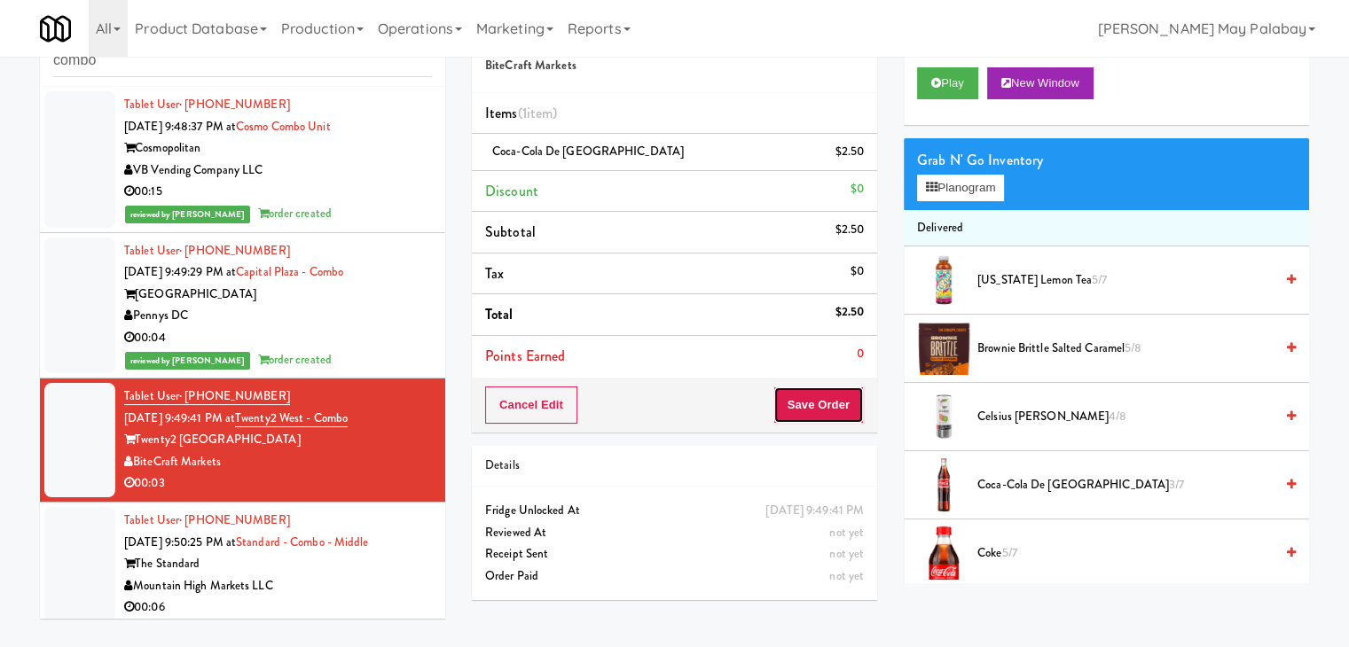
click at [844, 391] on button "Save Order" at bounding box center [818, 405] width 90 height 37
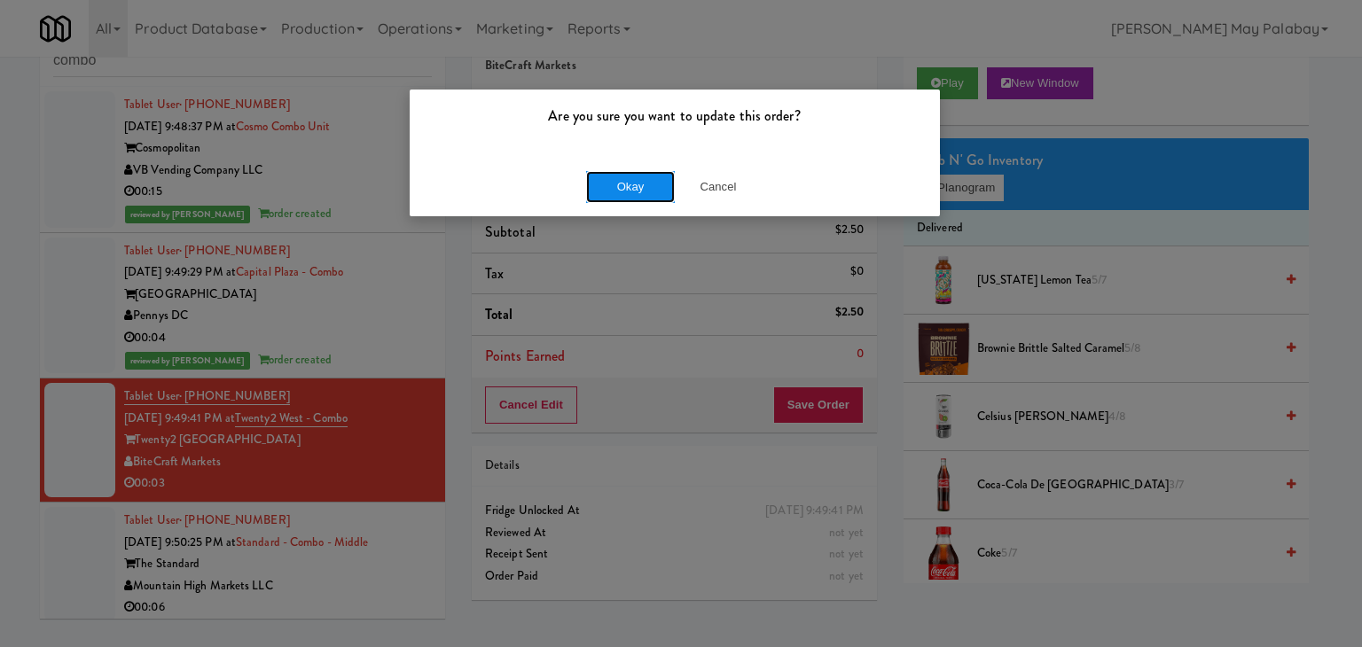
click at [600, 174] on button "Okay" at bounding box center [630, 187] width 89 height 32
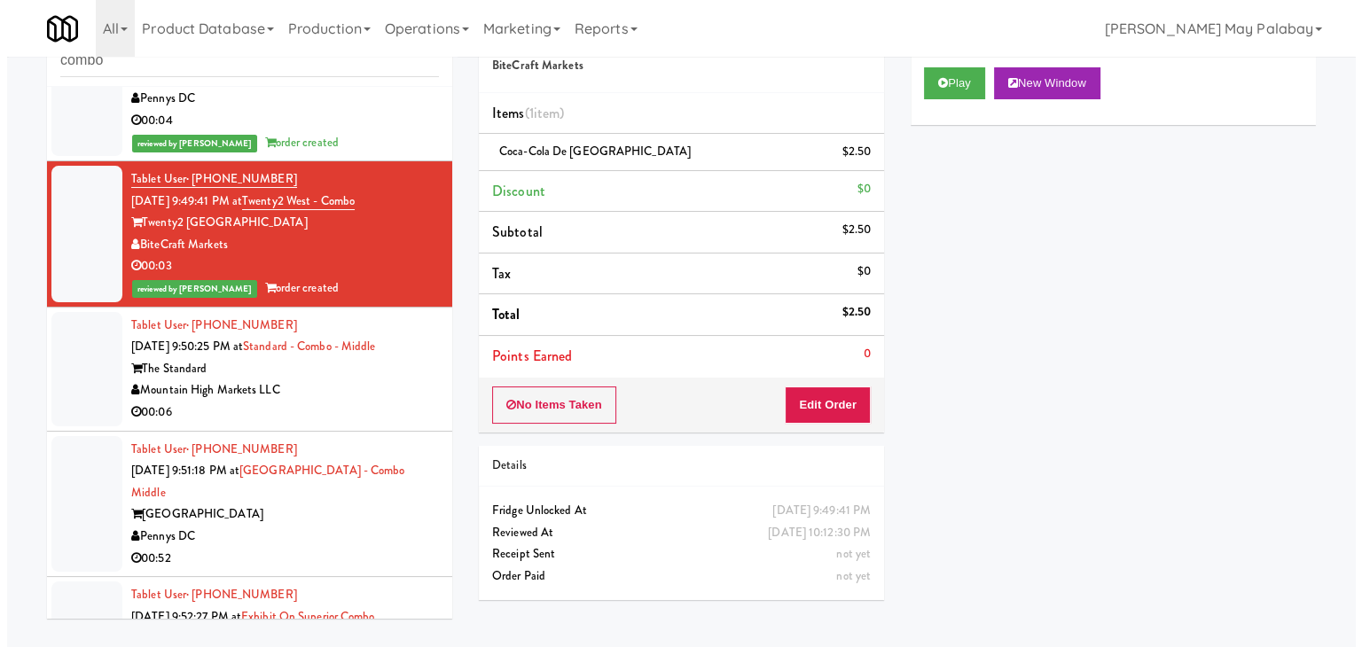
scroll to position [266, 0]
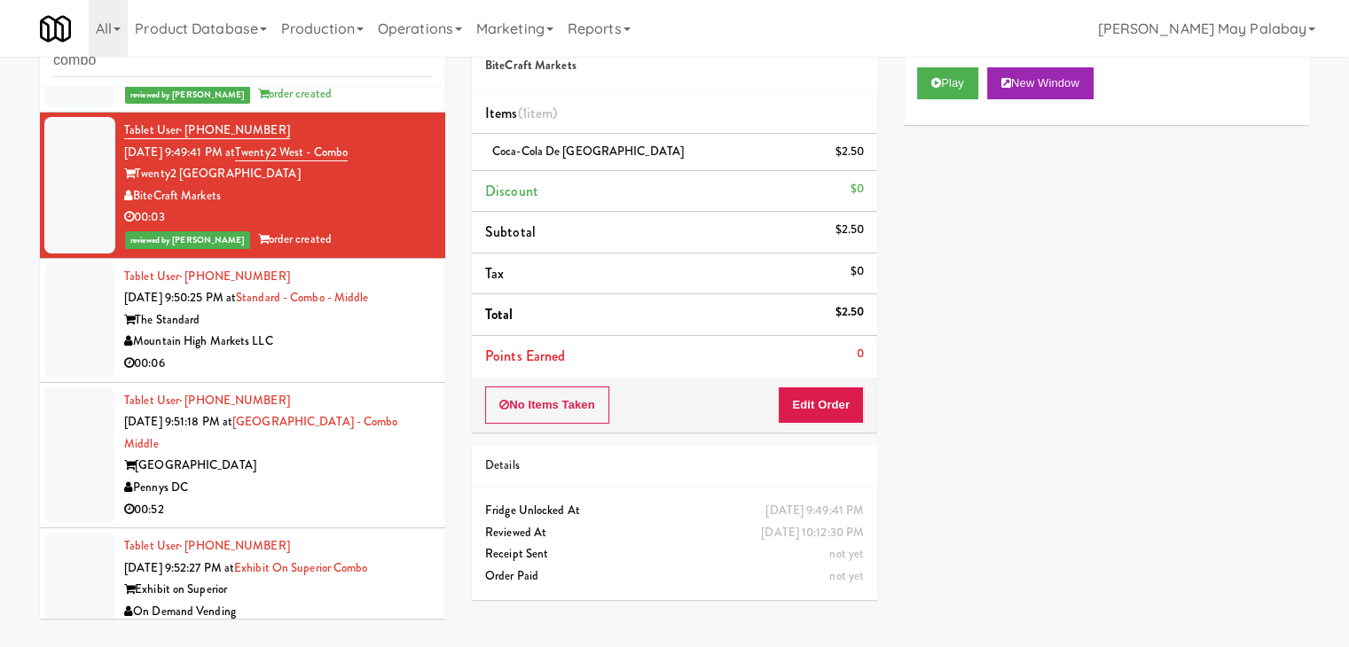
click at [309, 355] on div "00:06" at bounding box center [278, 364] width 308 height 22
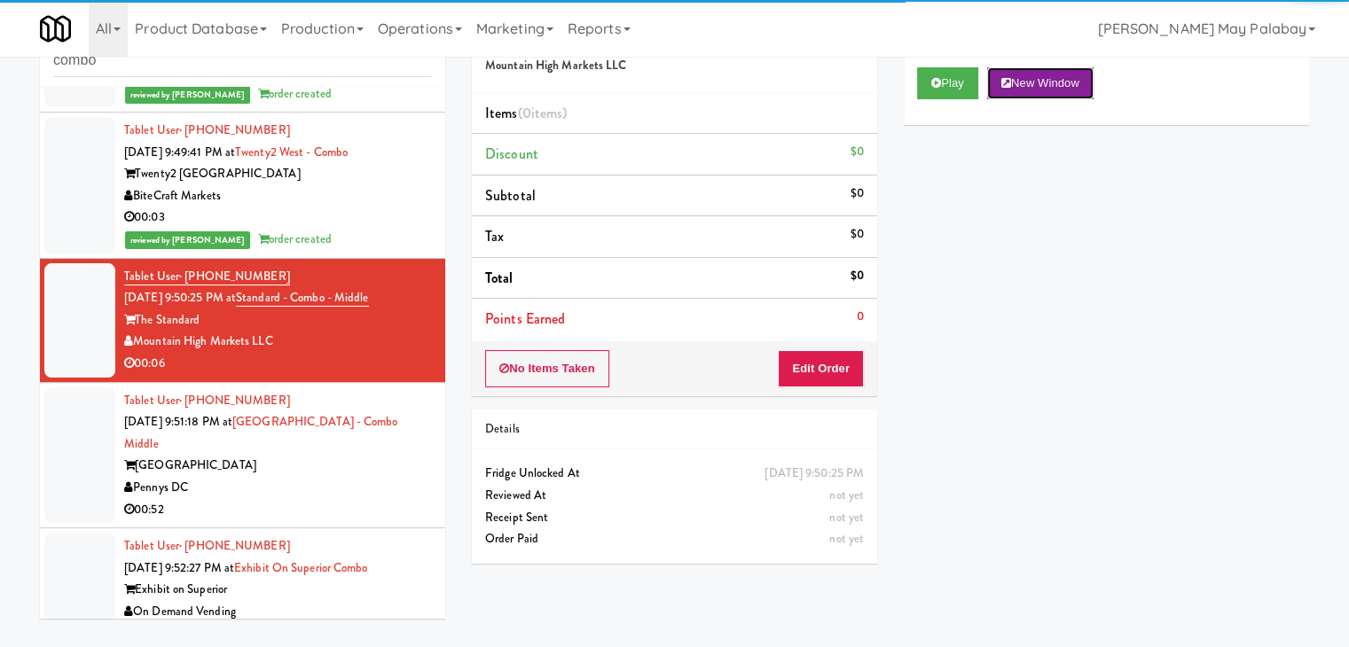
click at [1075, 72] on button "New Window" at bounding box center [1040, 83] width 106 height 32
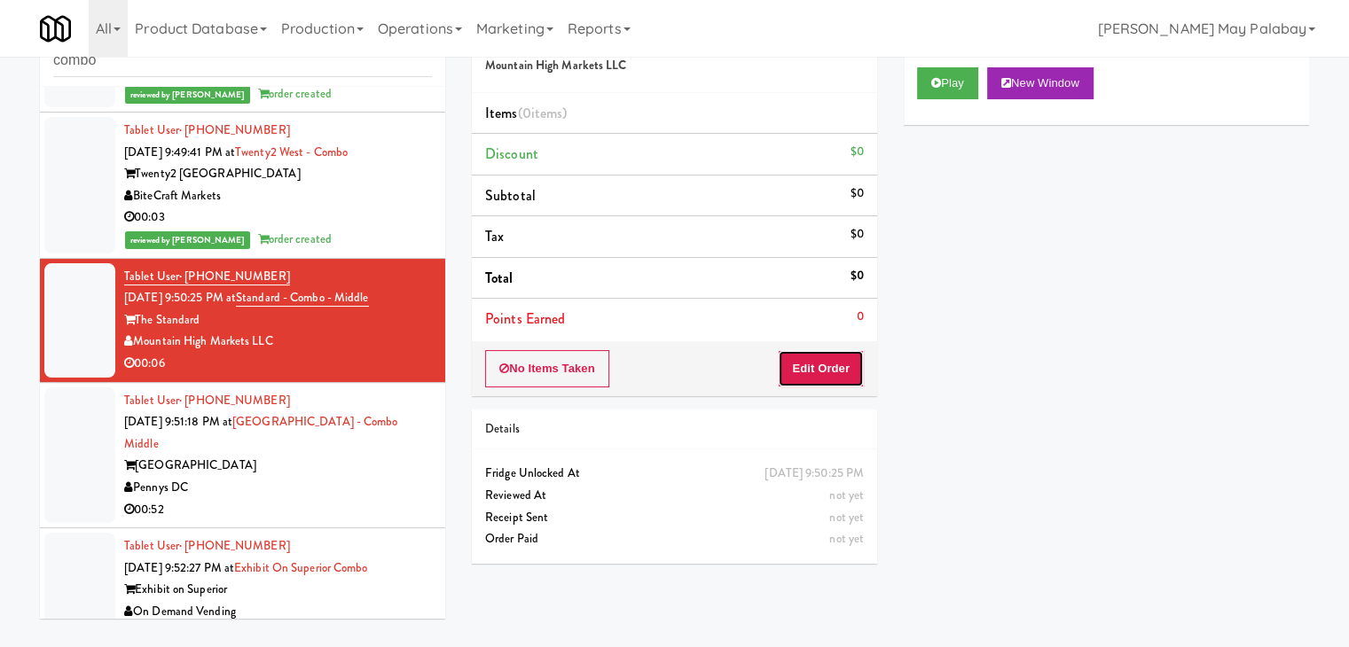
click at [813, 353] on button "Edit Order" at bounding box center [821, 368] width 86 height 37
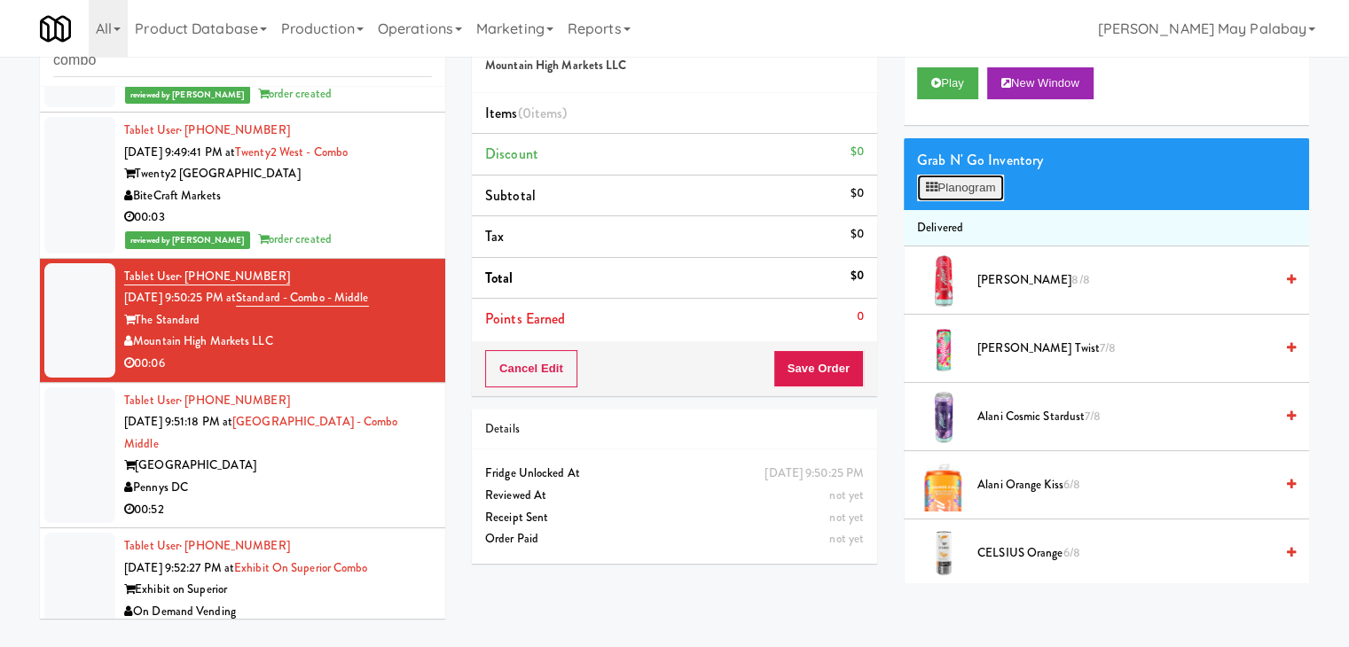
click at [981, 191] on button "Planogram" at bounding box center [960, 188] width 87 height 27
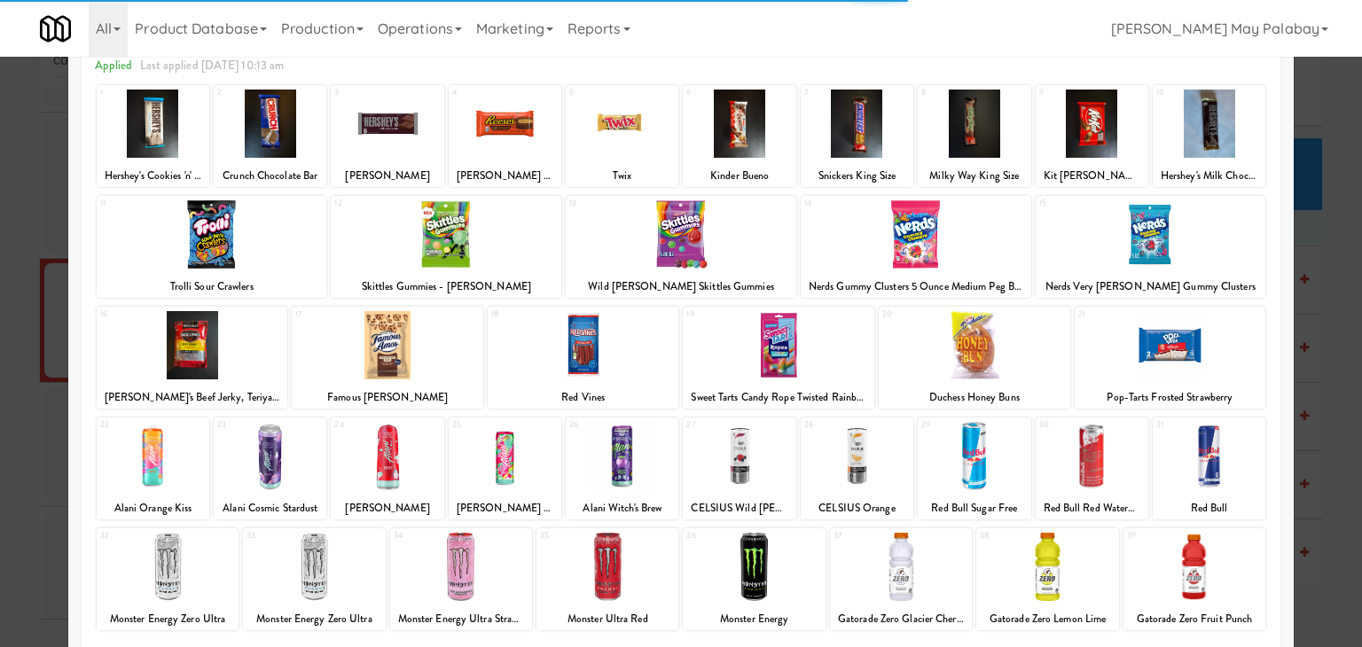
scroll to position [89, 0]
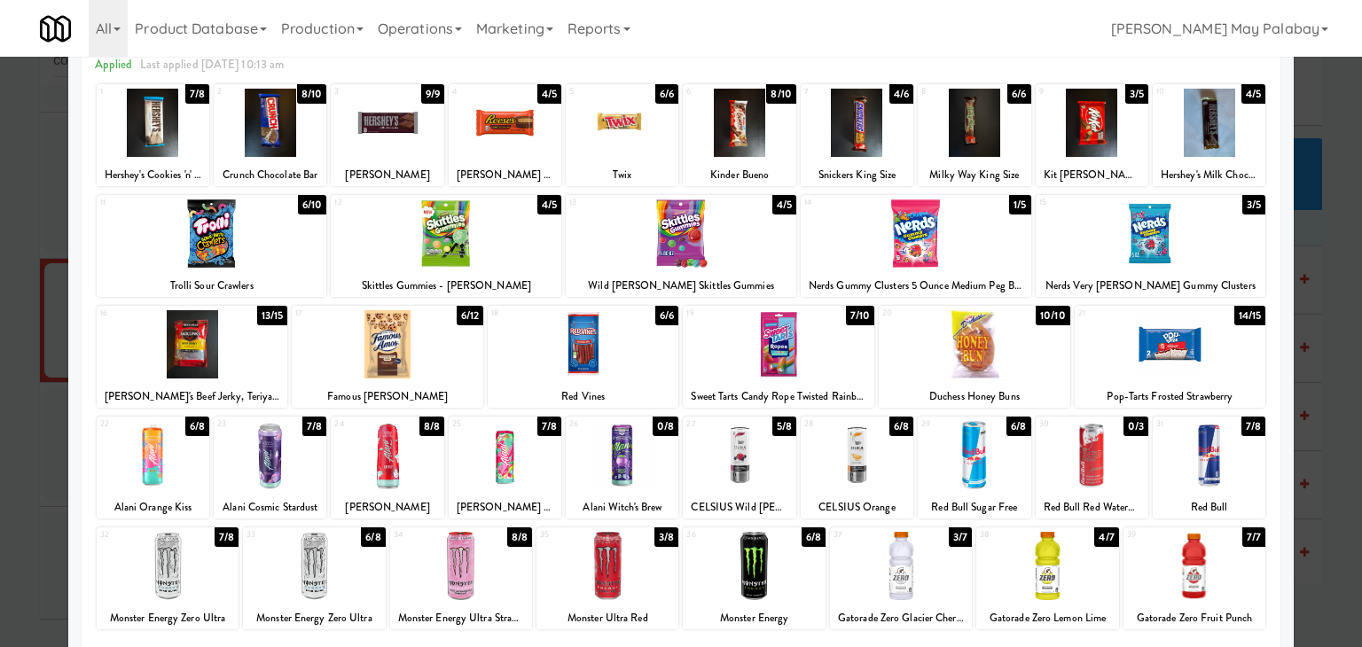
click at [1337, 431] on div at bounding box center [681, 323] width 1362 height 647
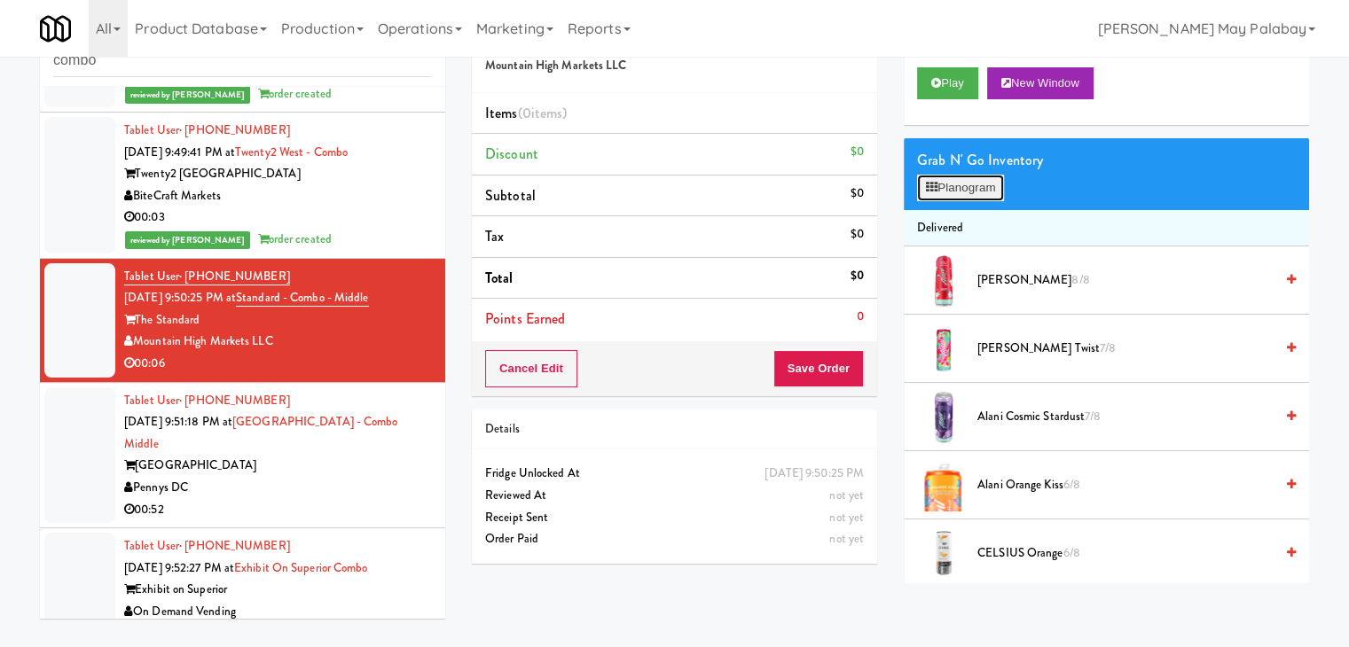
click at [978, 193] on button "Planogram" at bounding box center [960, 188] width 87 height 27
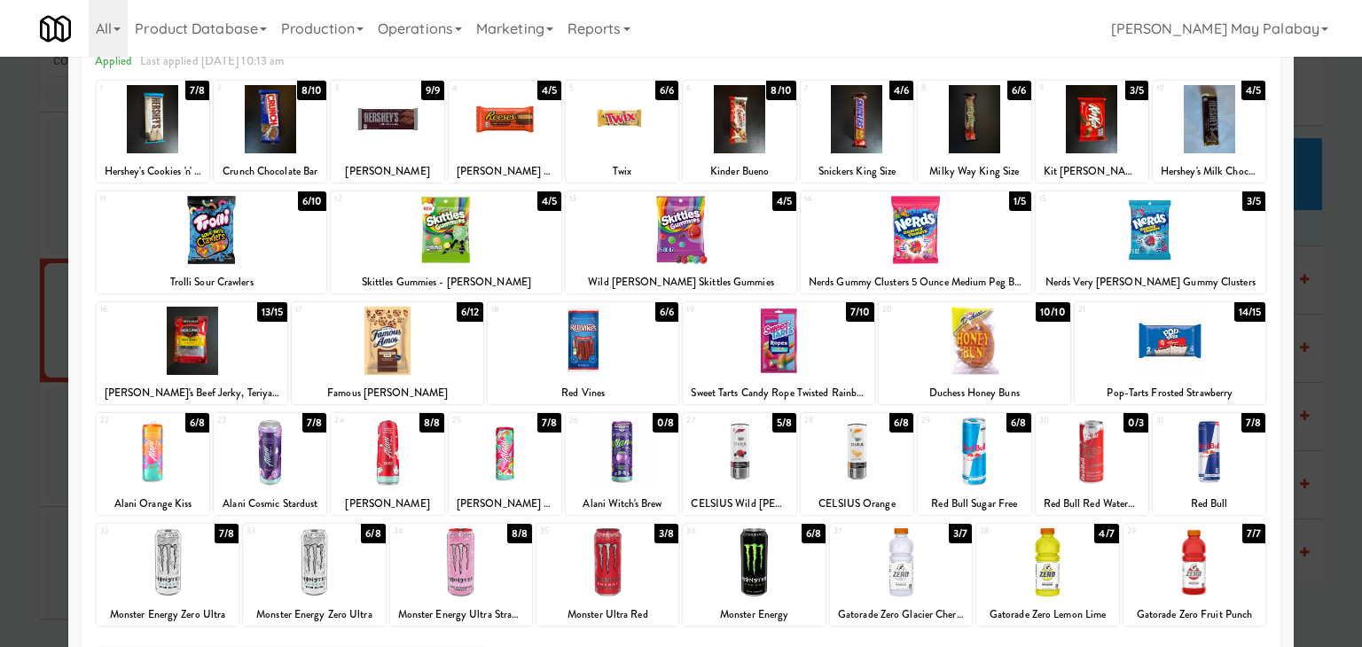
scroll to position [89, 0]
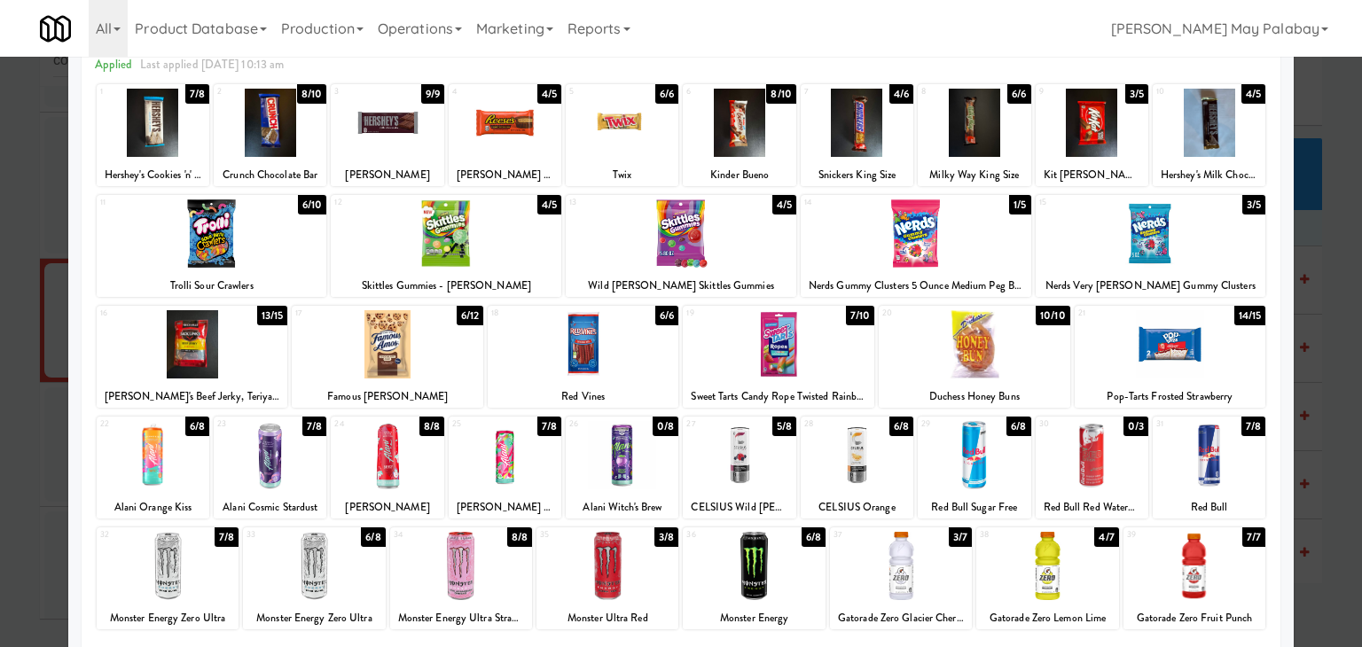
click at [192, 465] on div at bounding box center [153, 455] width 113 height 68
click at [1326, 386] on div at bounding box center [681, 323] width 1362 height 647
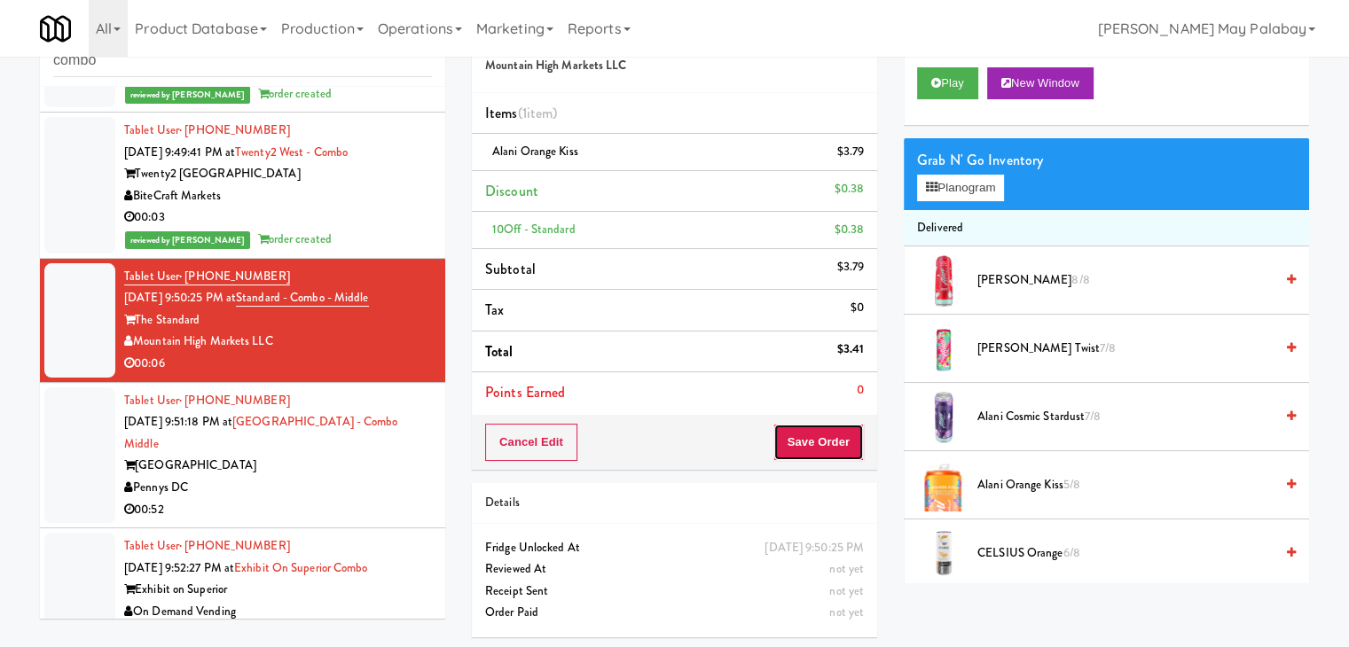
click at [824, 434] on button "Save Order" at bounding box center [818, 442] width 90 height 37
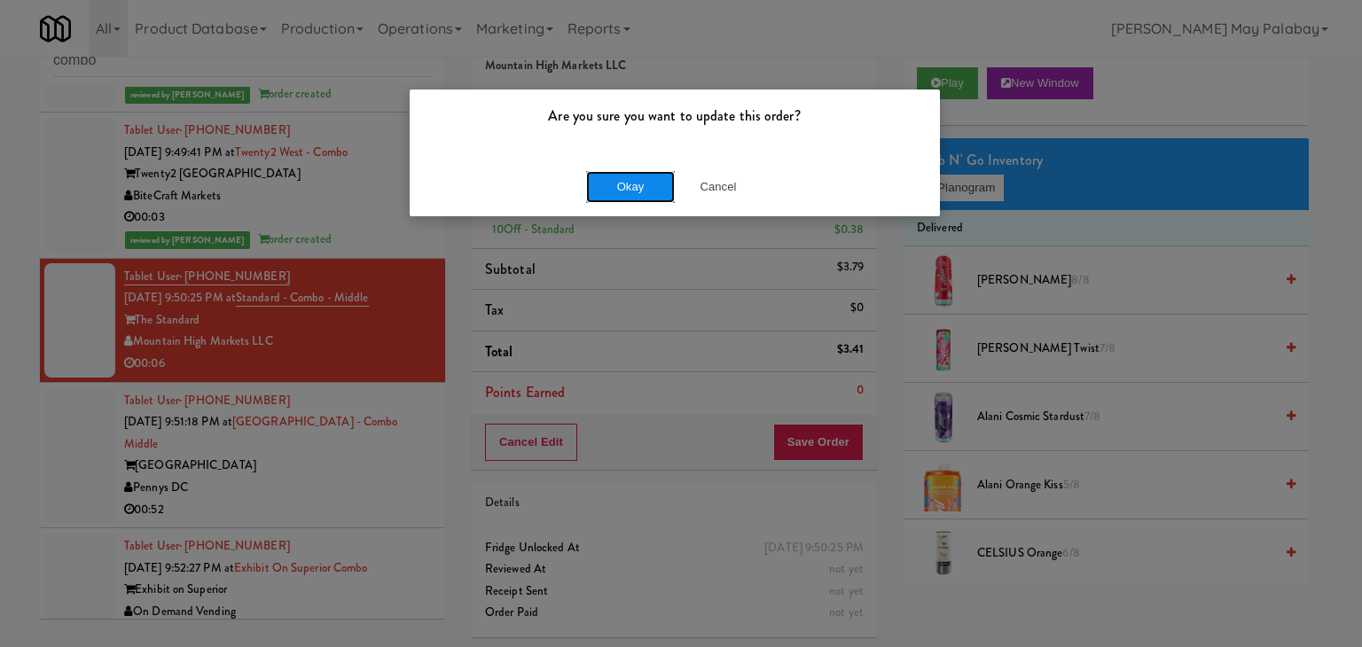
click at [621, 189] on button "Okay" at bounding box center [630, 187] width 89 height 32
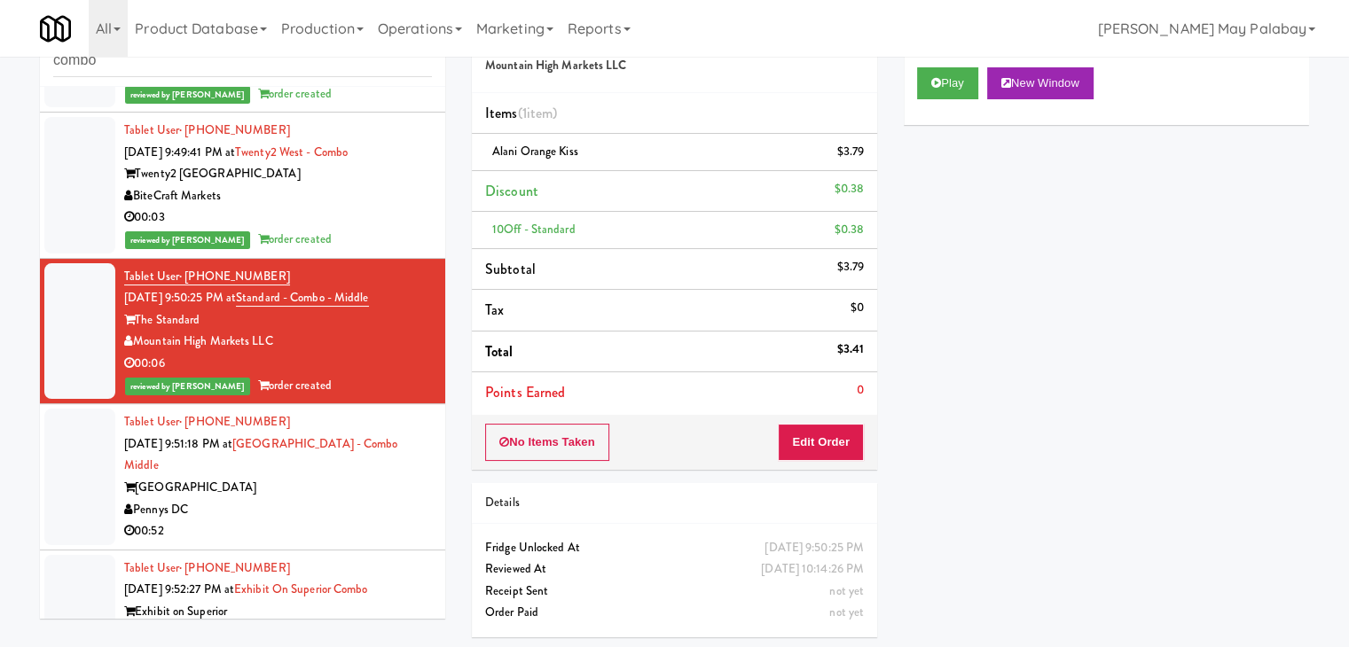
click at [350, 499] on div "Pennys DC" at bounding box center [278, 510] width 308 height 22
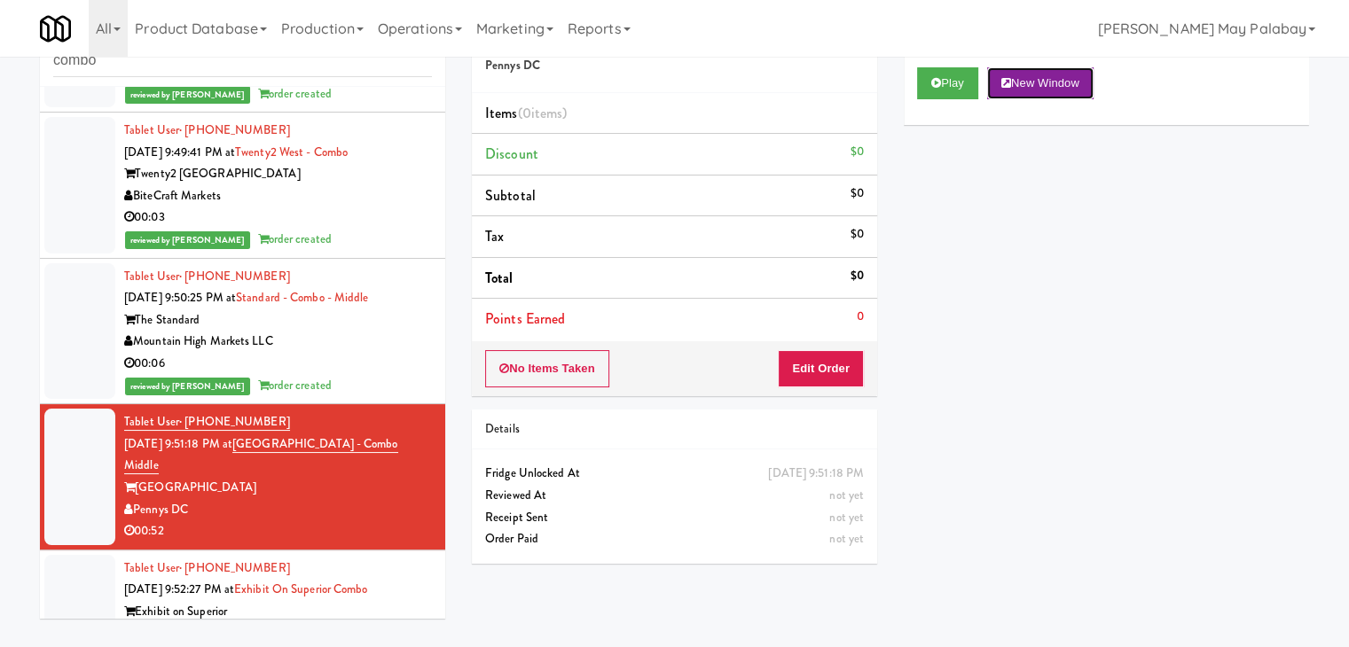
click at [1038, 84] on button "New Window" at bounding box center [1040, 83] width 106 height 32
click at [830, 364] on button "Edit Order" at bounding box center [821, 368] width 86 height 37
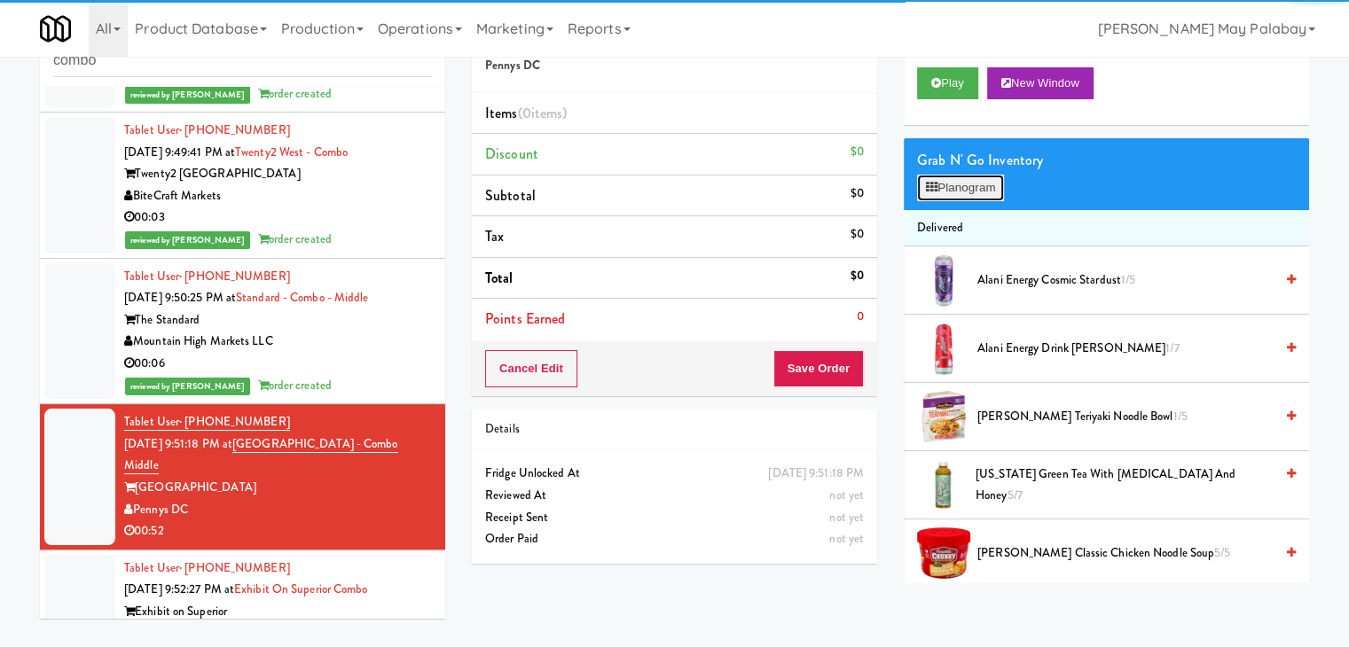
click at [944, 189] on button "Planogram" at bounding box center [960, 188] width 87 height 27
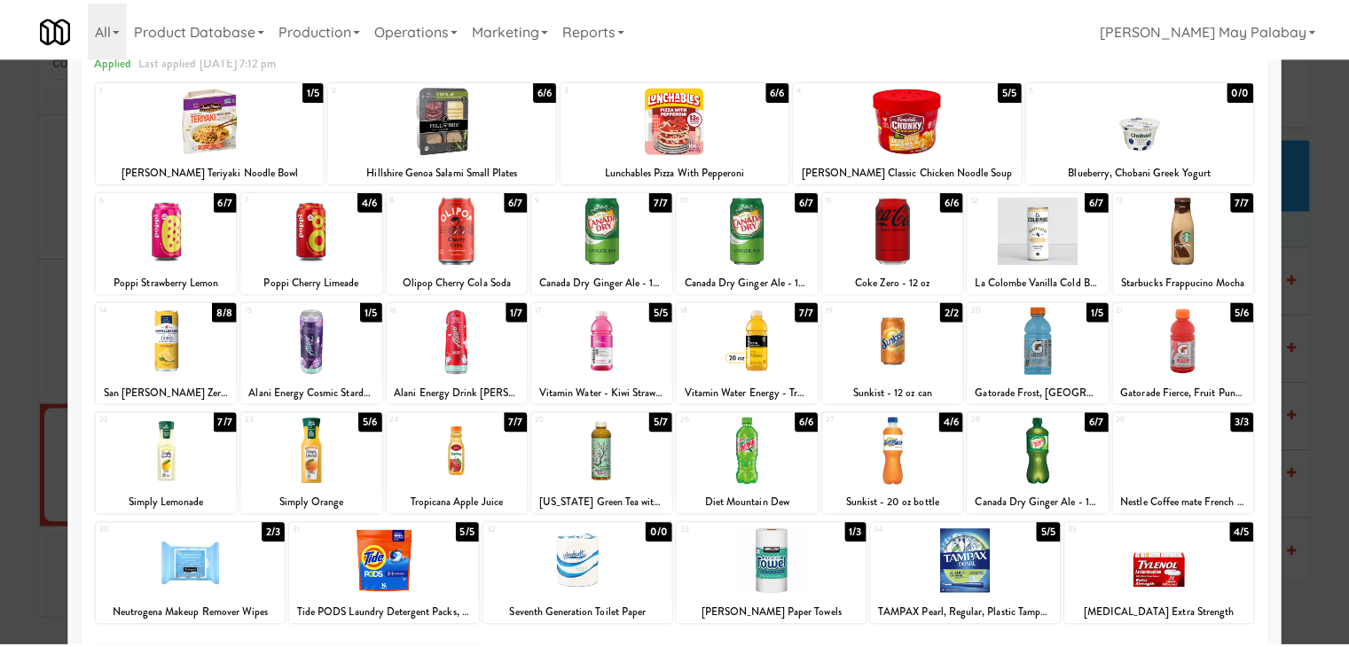
scroll to position [89, 0]
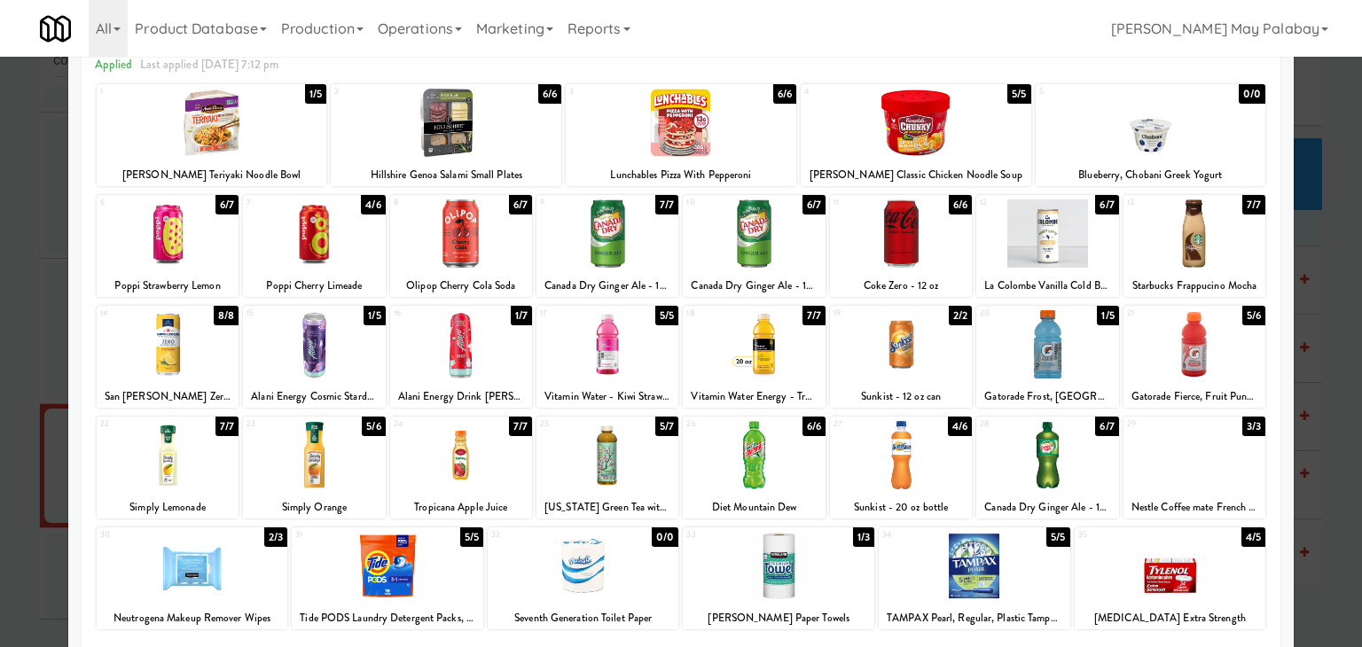
click at [219, 364] on div at bounding box center [168, 344] width 142 height 68
click at [220, 252] on div at bounding box center [168, 233] width 142 height 68
click at [1334, 278] on div at bounding box center [681, 323] width 1362 height 647
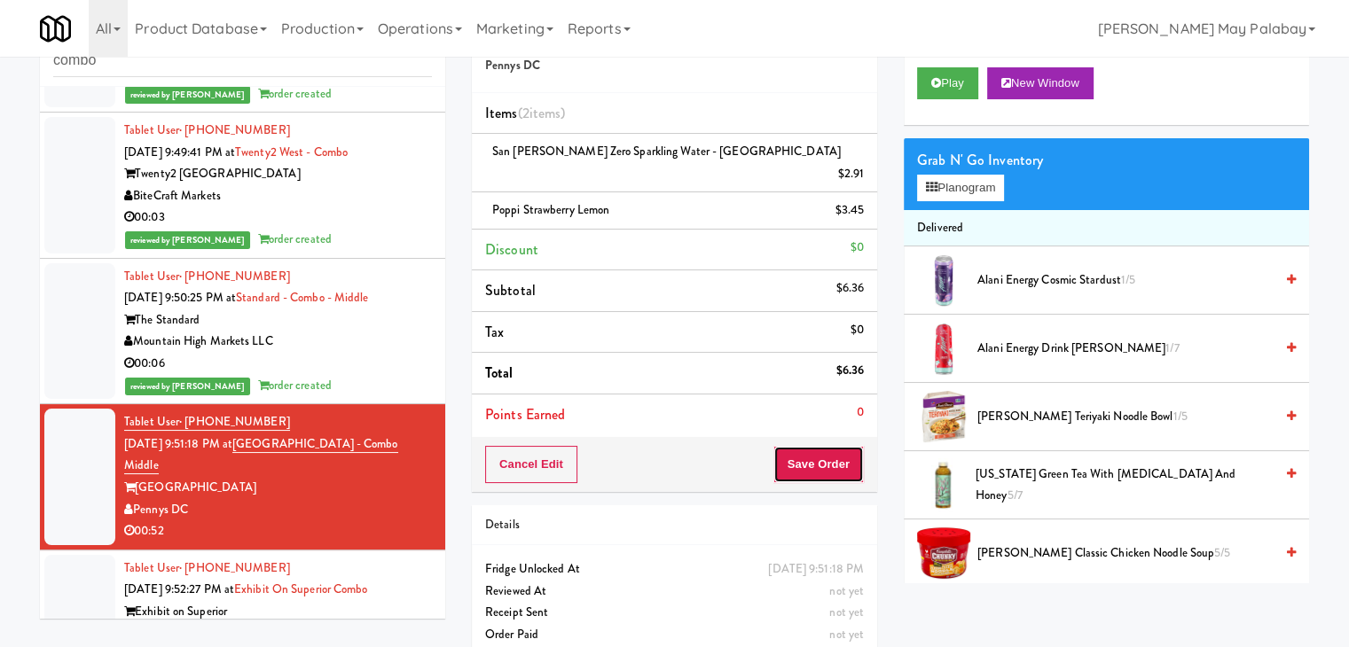
click at [830, 446] on button "Save Order" at bounding box center [818, 464] width 90 height 37
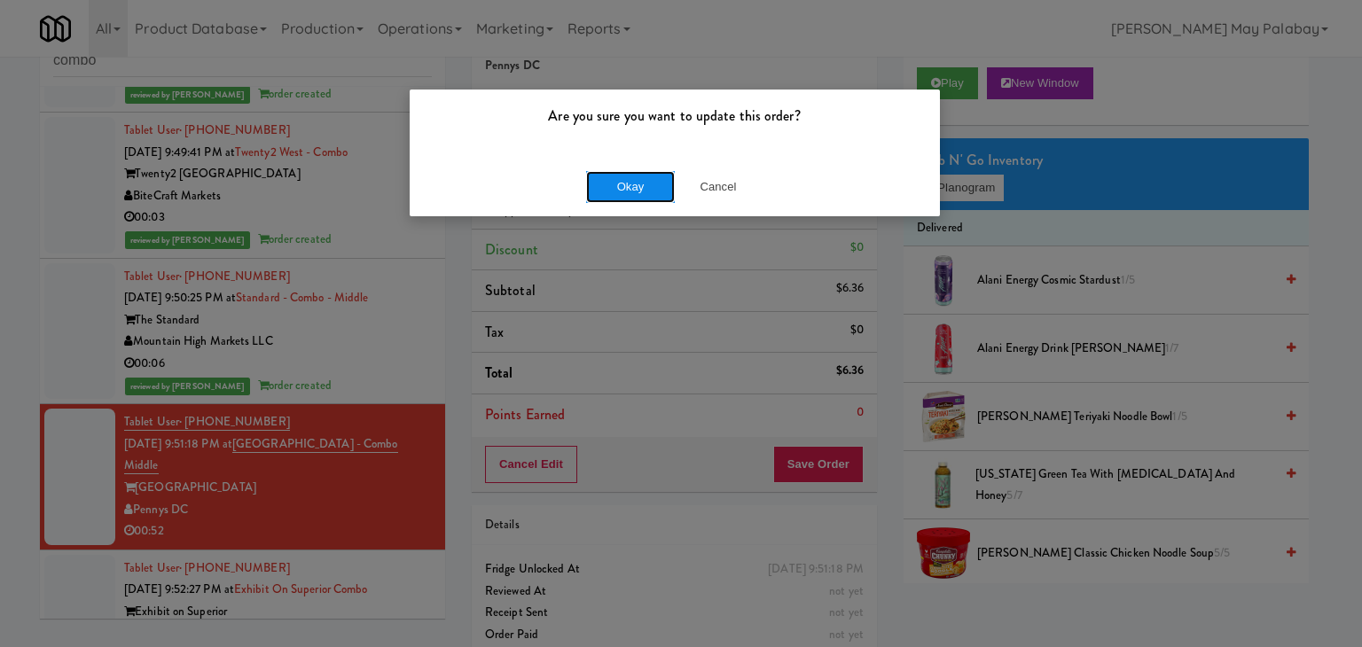
click at [656, 182] on button "Okay" at bounding box center [630, 187] width 89 height 32
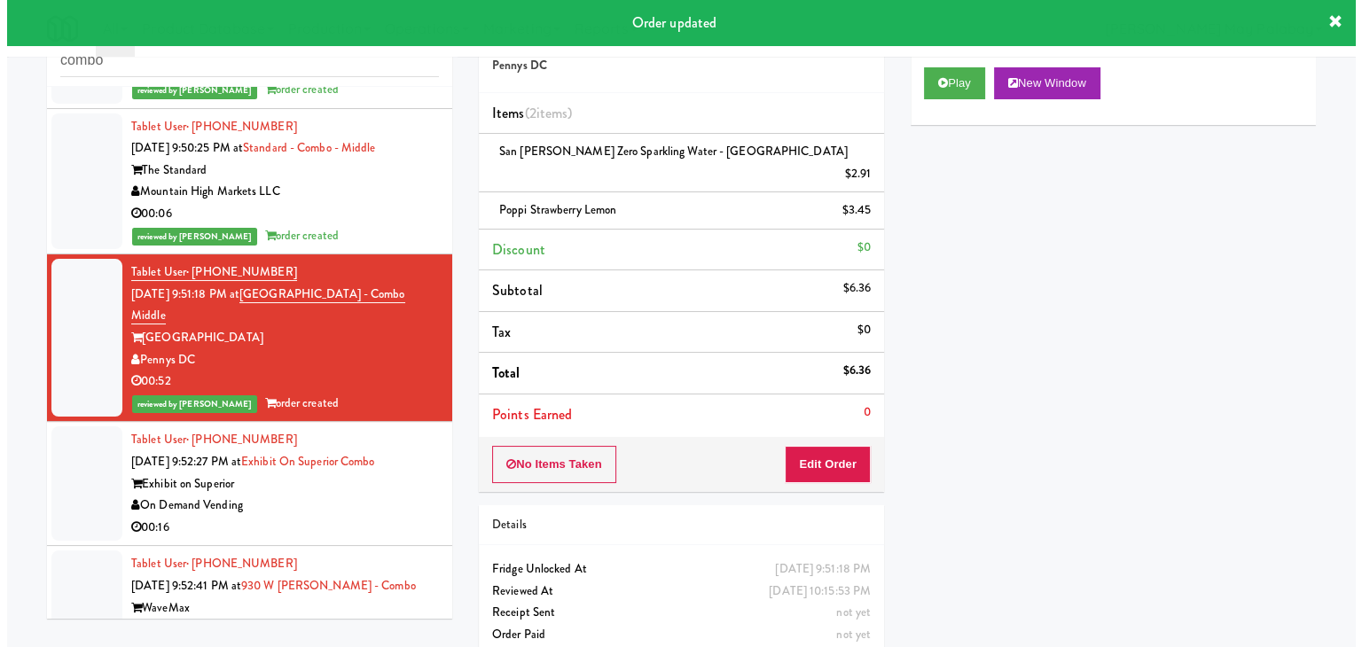
scroll to position [443, 0]
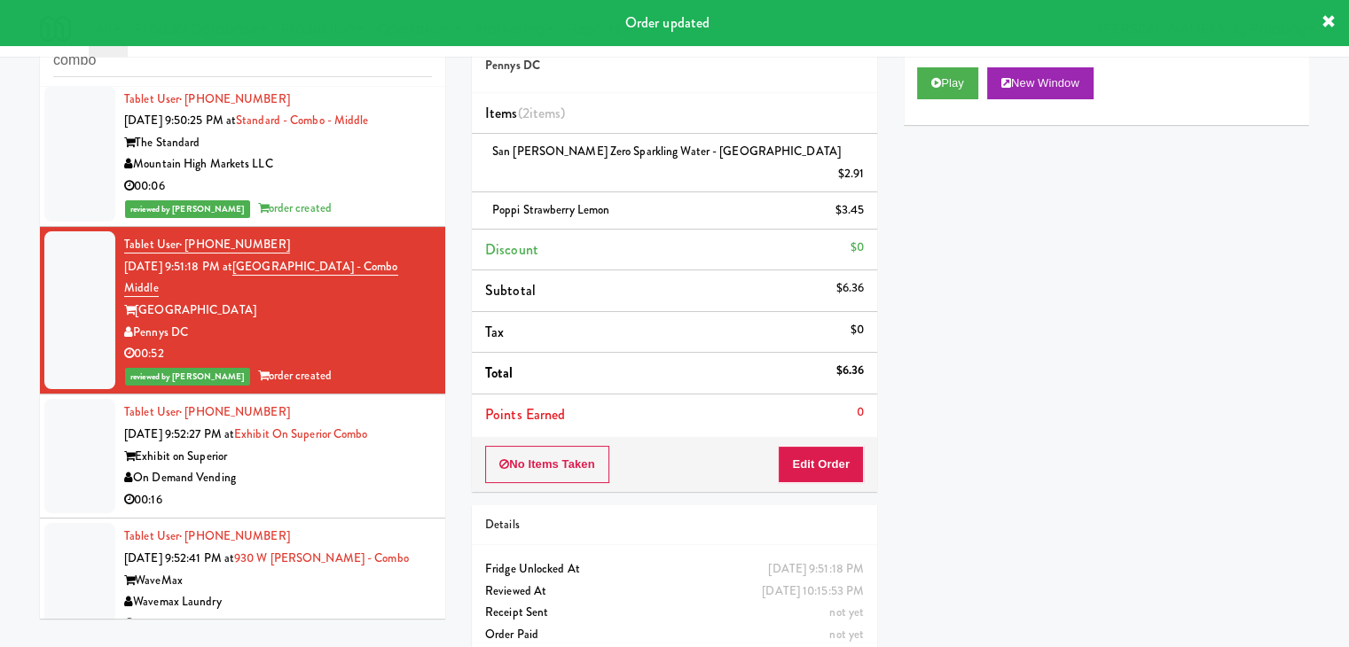
click at [358, 489] on div "00:16" at bounding box center [278, 500] width 308 height 22
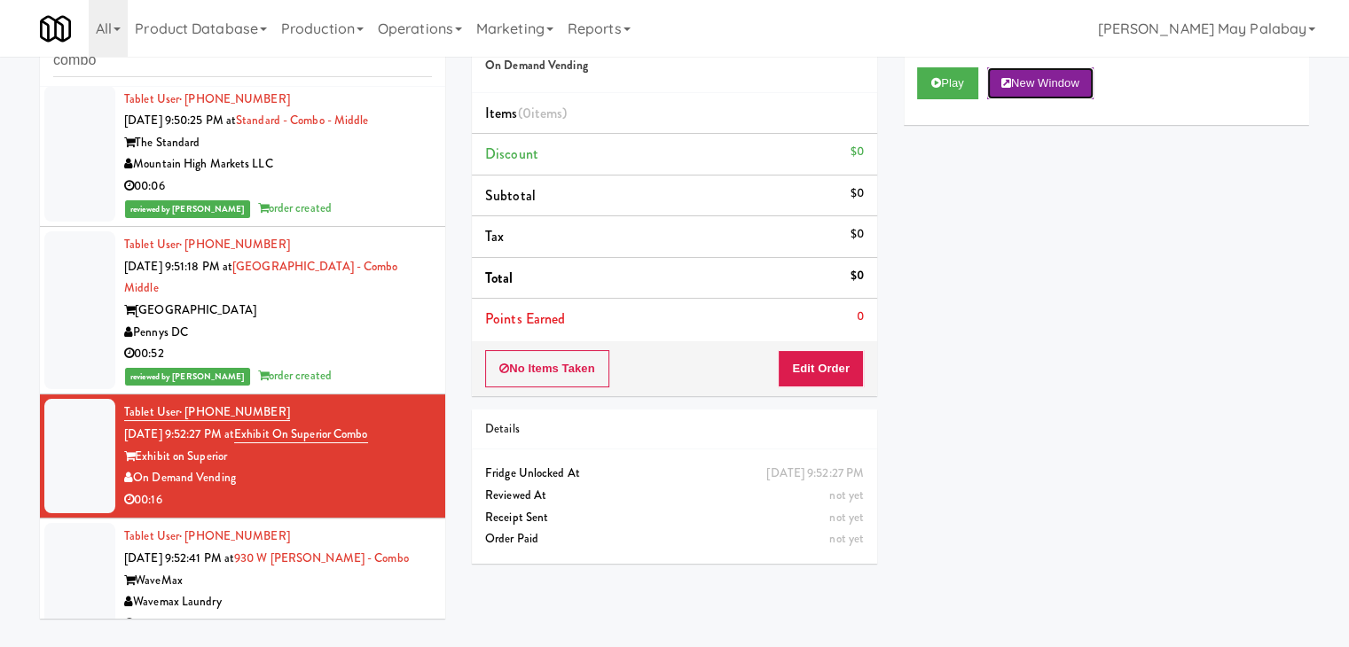
click at [1036, 85] on button "New Window" at bounding box center [1040, 83] width 106 height 32
click at [830, 367] on button "Edit Order" at bounding box center [821, 368] width 86 height 37
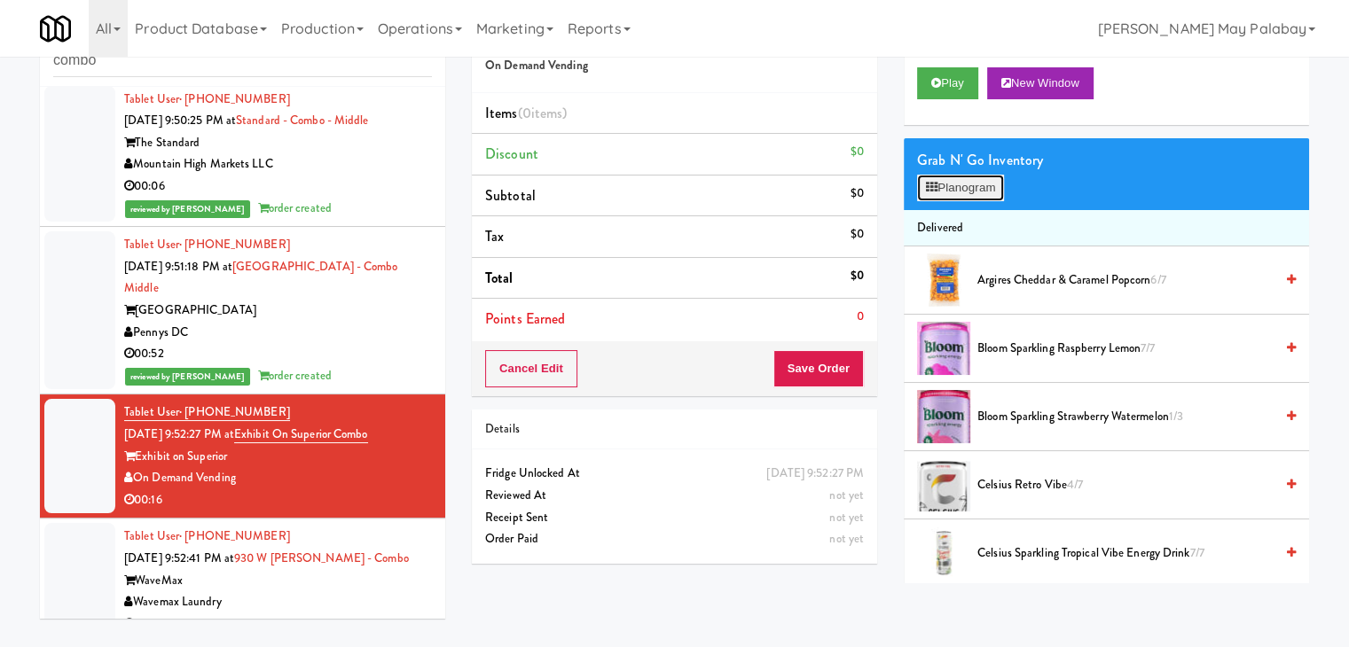
click at [966, 187] on button "Planogram" at bounding box center [960, 188] width 87 height 27
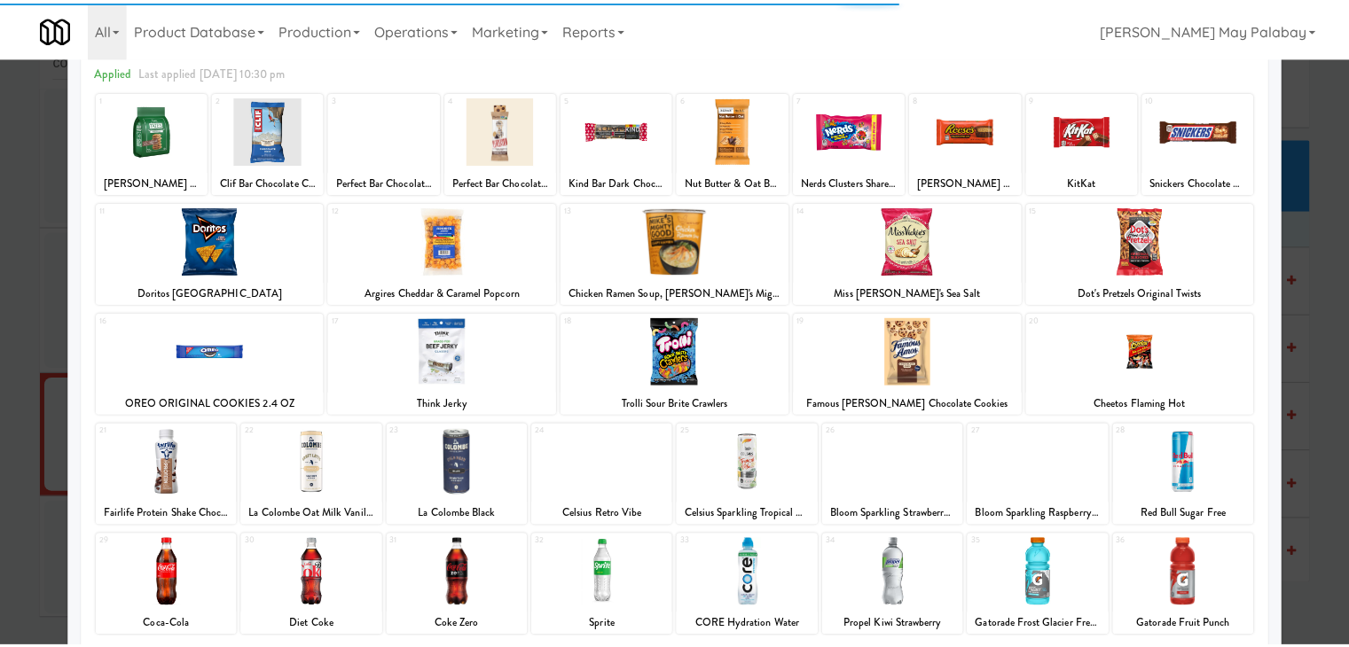
scroll to position [89, 0]
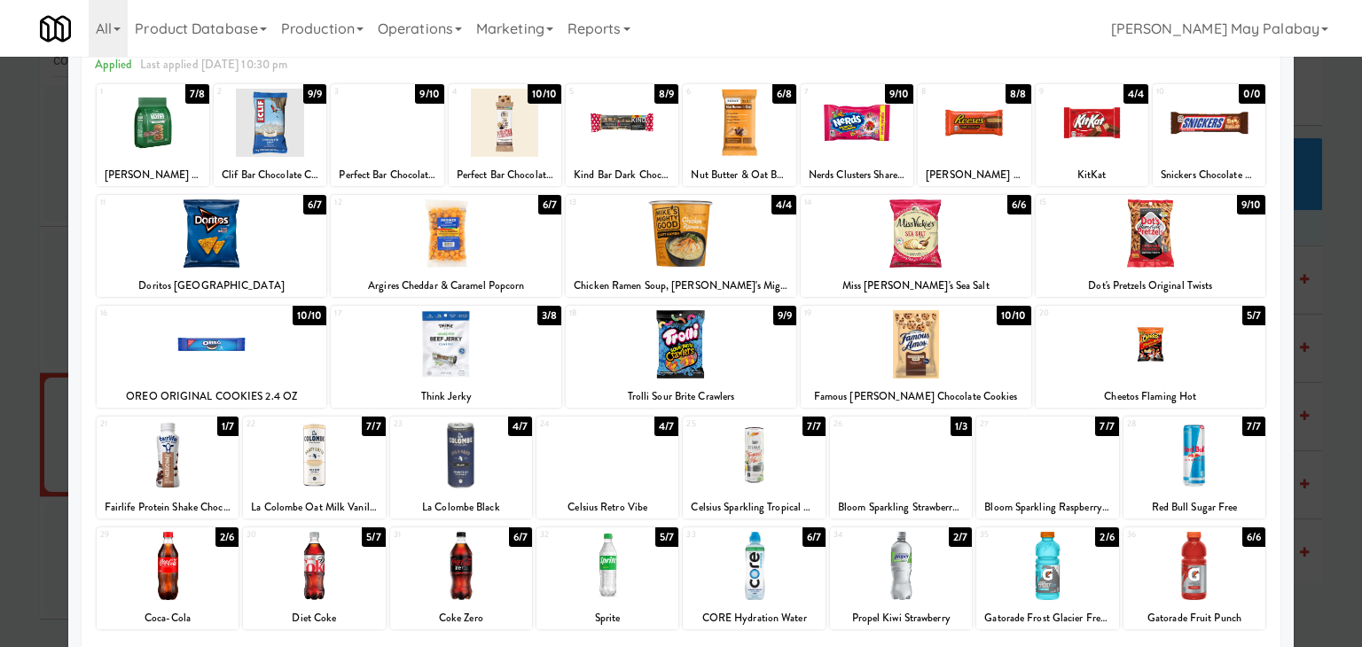
click at [1194, 340] on div at bounding box center [1151, 344] width 231 height 68
drag, startPoint x: 765, startPoint y: 369, endPoint x: 781, endPoint y: 365, distance: 16.3
click at [765, 369] on div at bounding box center [681, 344] width 231 height 68
click at [1205, 571] on div at bounding box center [1194, 566] width 142 height 68
click at [1080, 589] on div at bounding box center [1047, 566] width 142 height 68
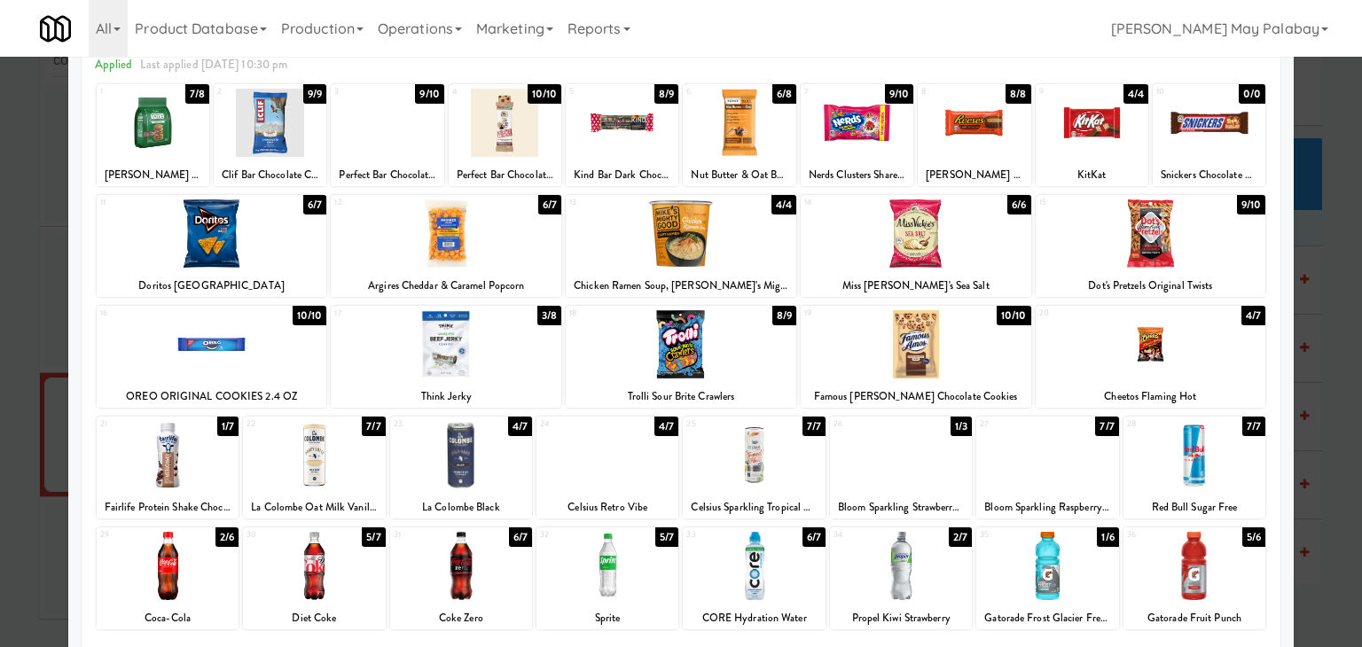
click at [215, 574] on div at bounding box center [168, 566] width 142 height 68
click at [1323, 306] on div at bounding box center [681, 323] width 1362 height 647
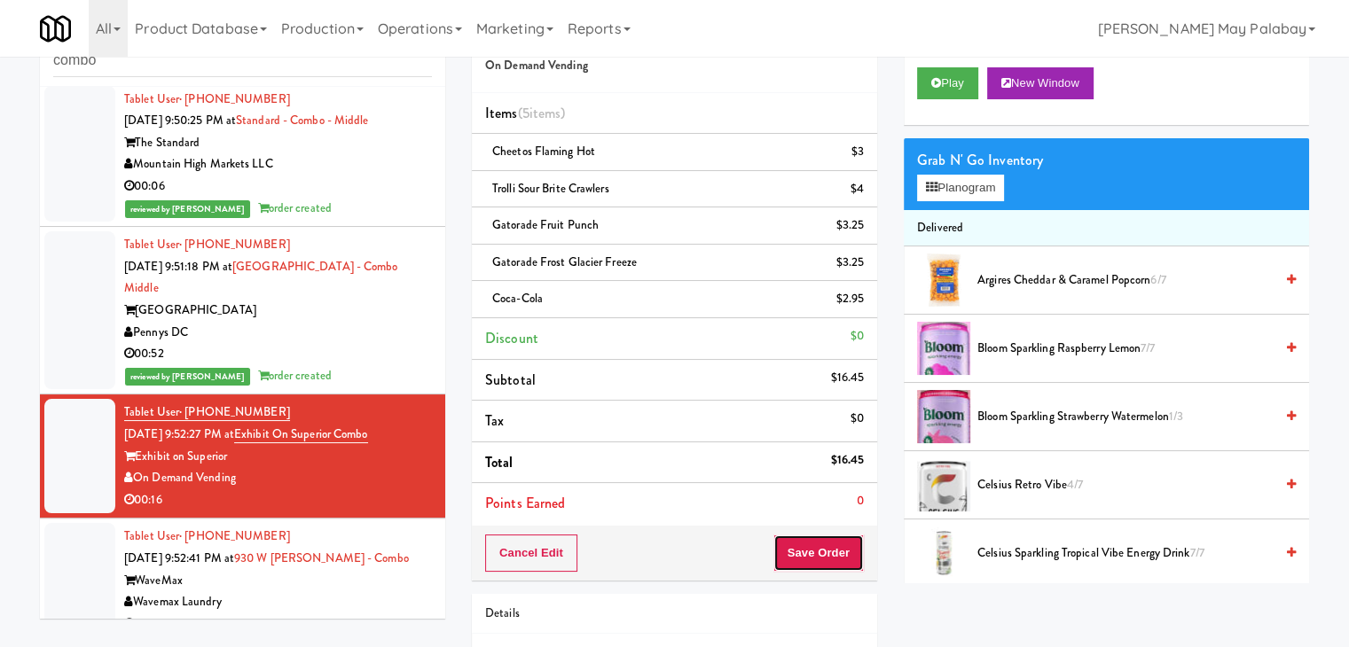
click at [832, 553] on button "Save Order" at bounding box center [818, 553] width 90 height 37
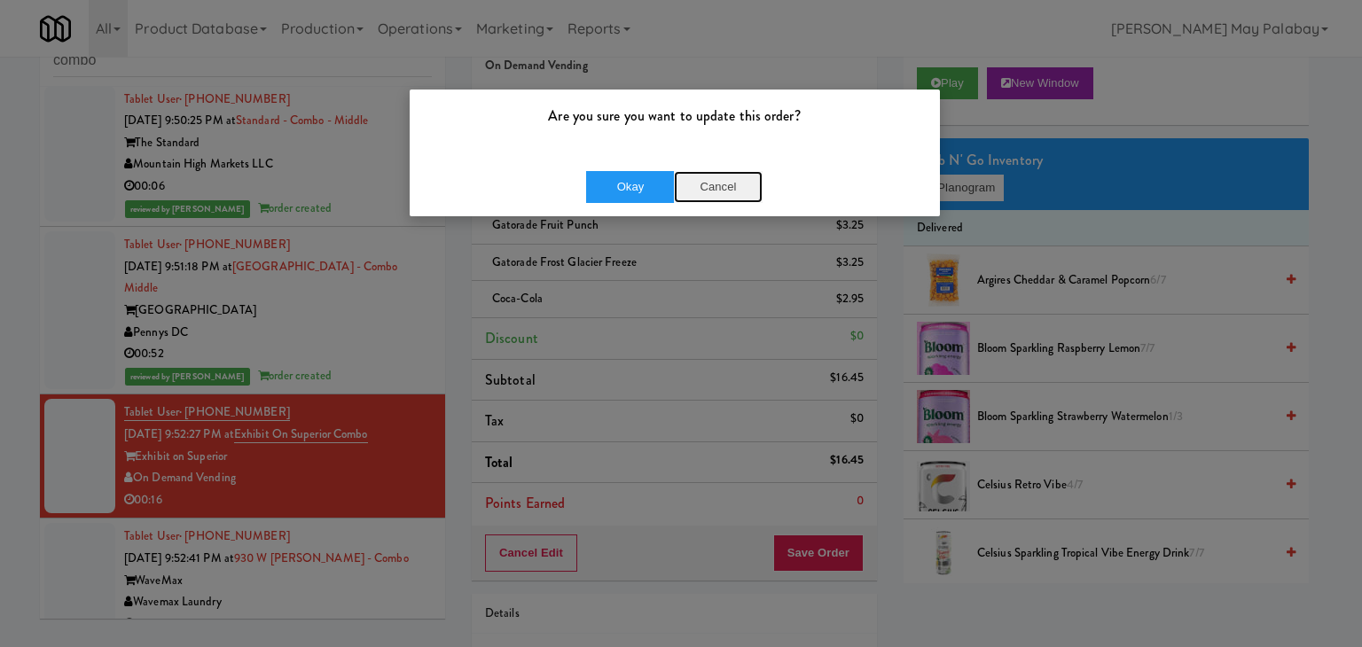
click at [731, 180] on button "Cancel" at bounding box center [718, 187] width 89 height 32
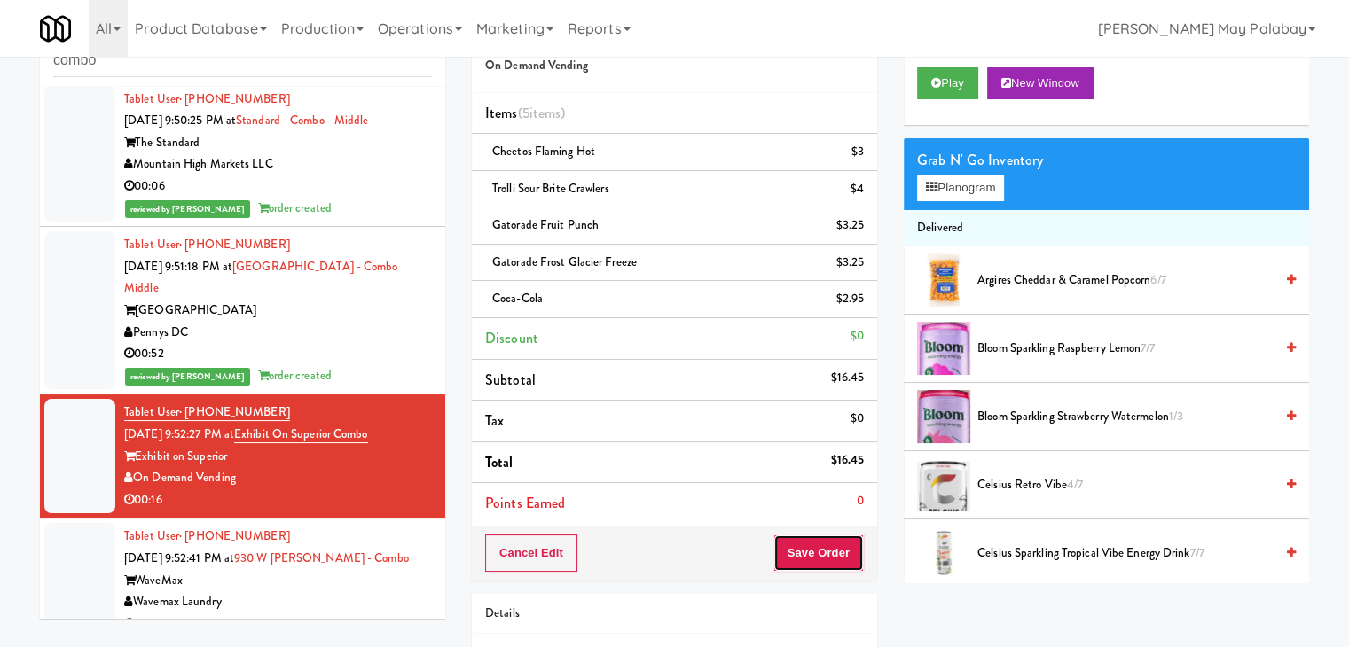
click at [824, 557] on button "Save Order" at bounding box center [818, 553] width 90 height 37
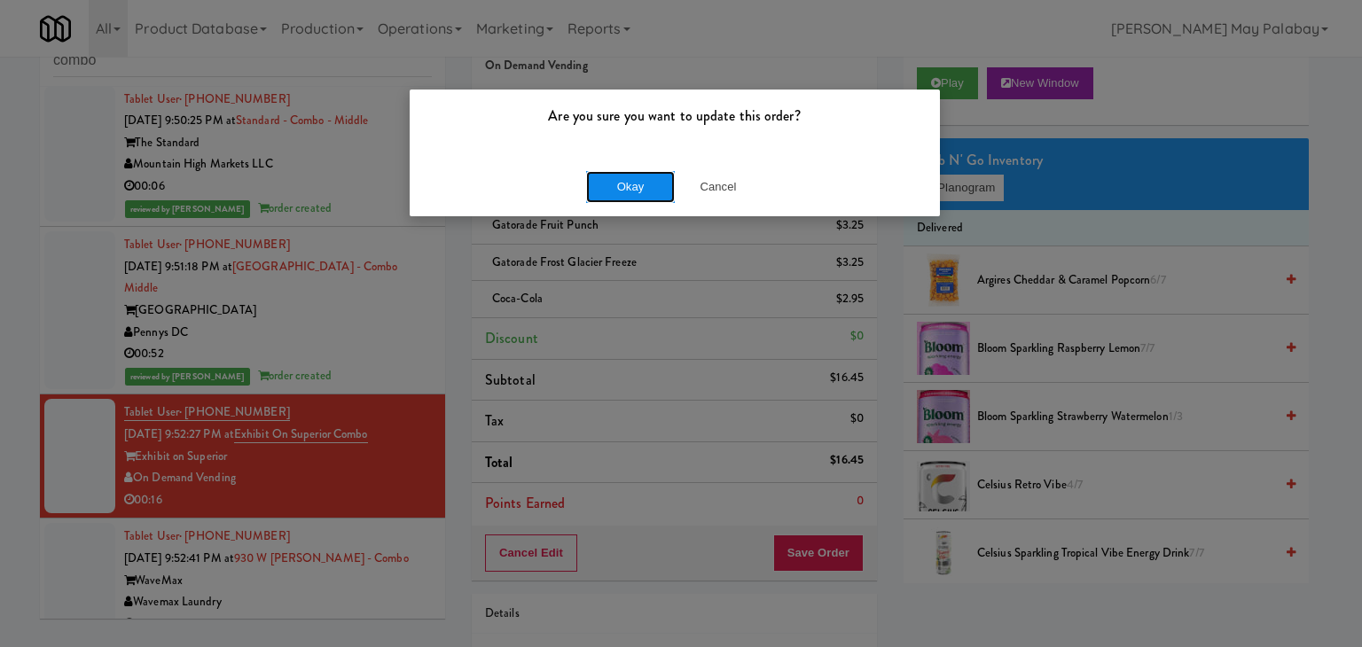
click at [614, 192] on button "Okay" at bounding box center [630, 187] width 89 height 32
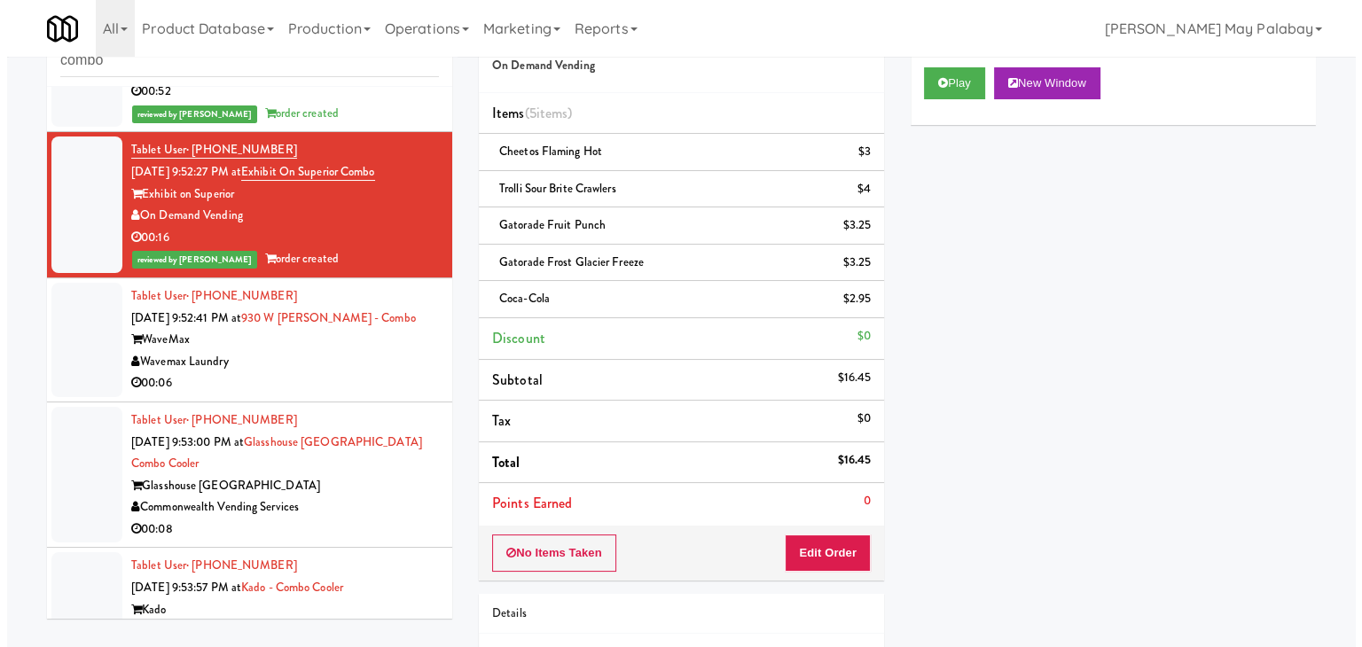
scroll to position [709, 0]
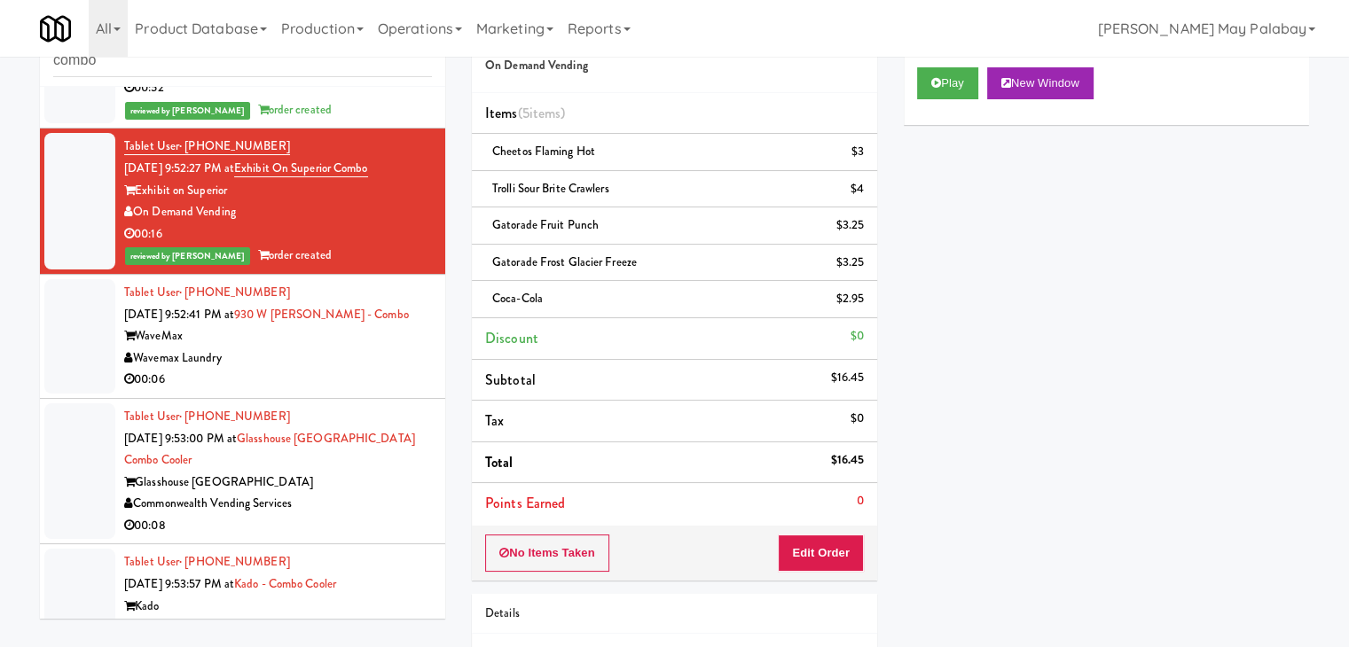
click at [364, 370] on li "Tablet User · (214) 288-6304 [DATE] 9:52:41 PM at 930 W [PERSON_NAME] - Combo W…" at bounding box center [242, 337] width 405 height 124
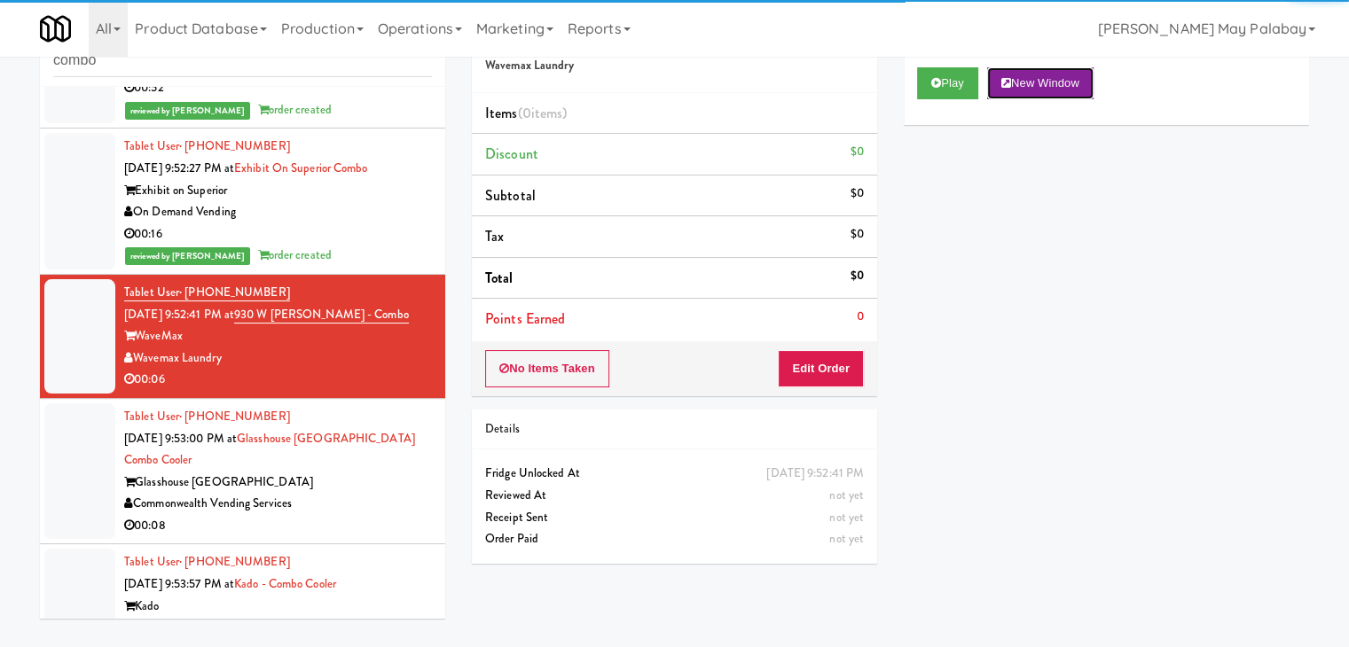
click at [1028, 81] on button "New Window" at bounding box center [1040, 83] width 106 height 32
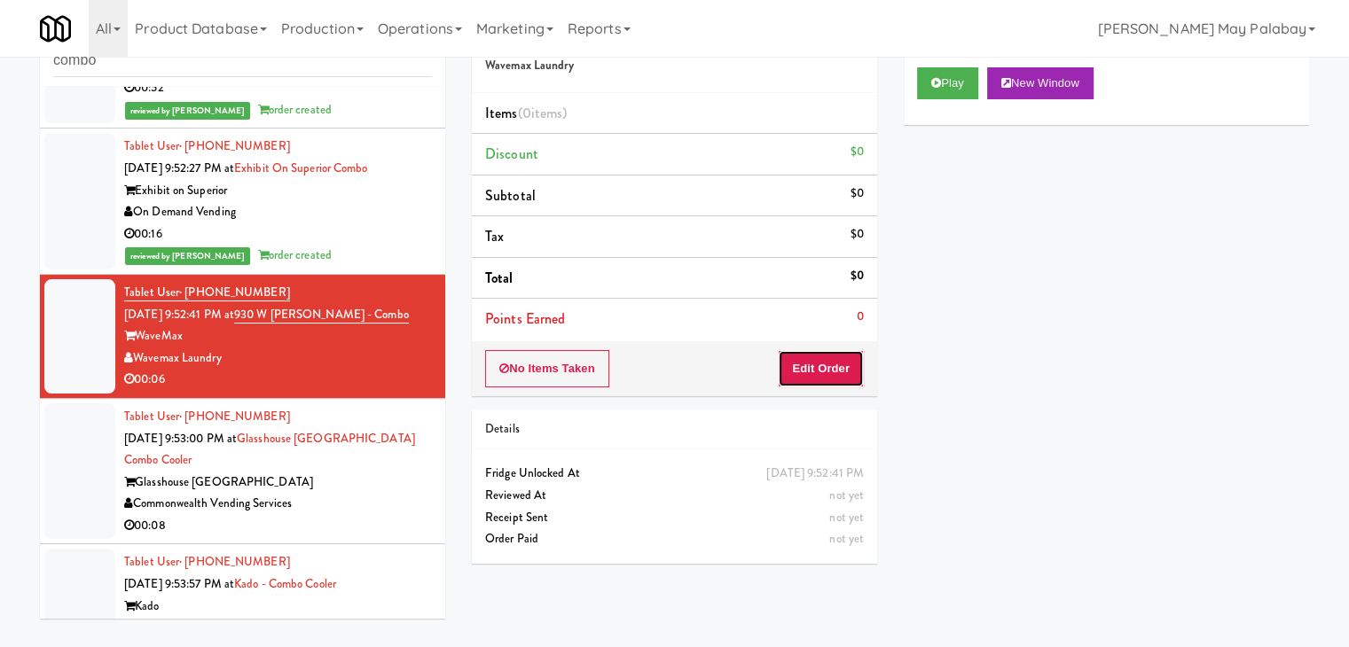
click at [842, 364] on button "Edit Order" at bounding box center [821, 368] width 86 height 37
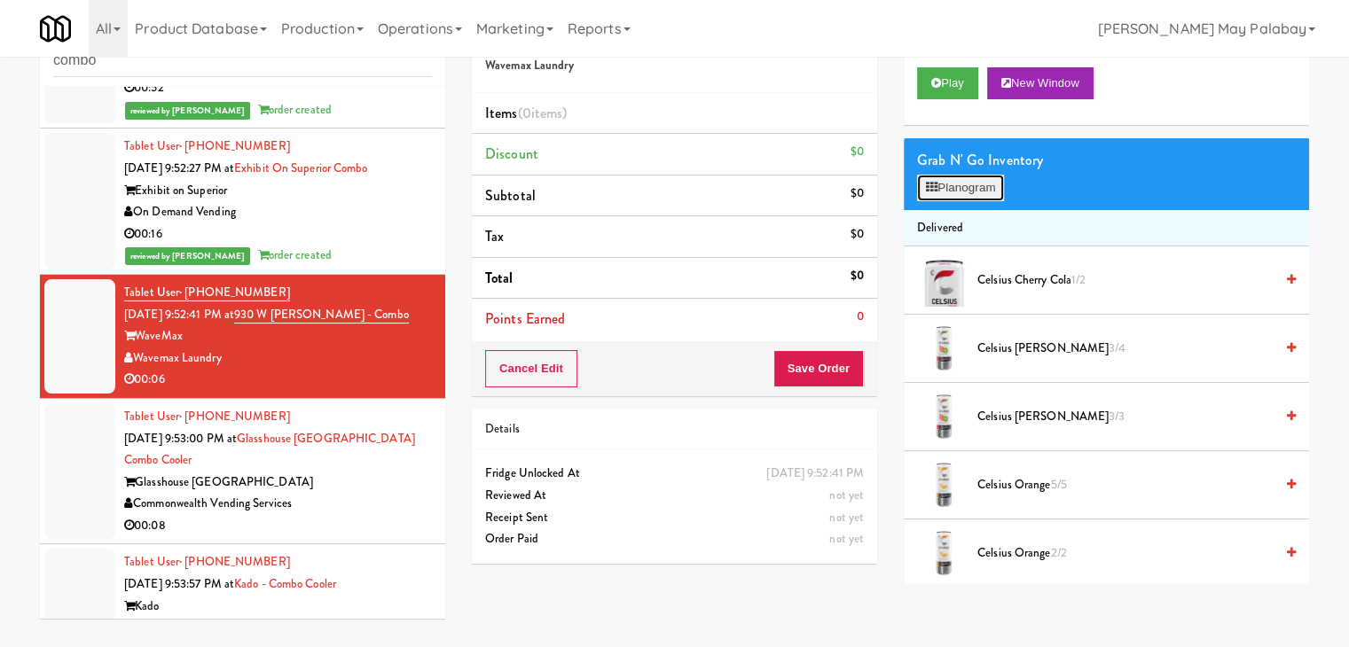
click at [961, 192] on button "Planogram" at bounding box center [960, 188] width 87 height 27
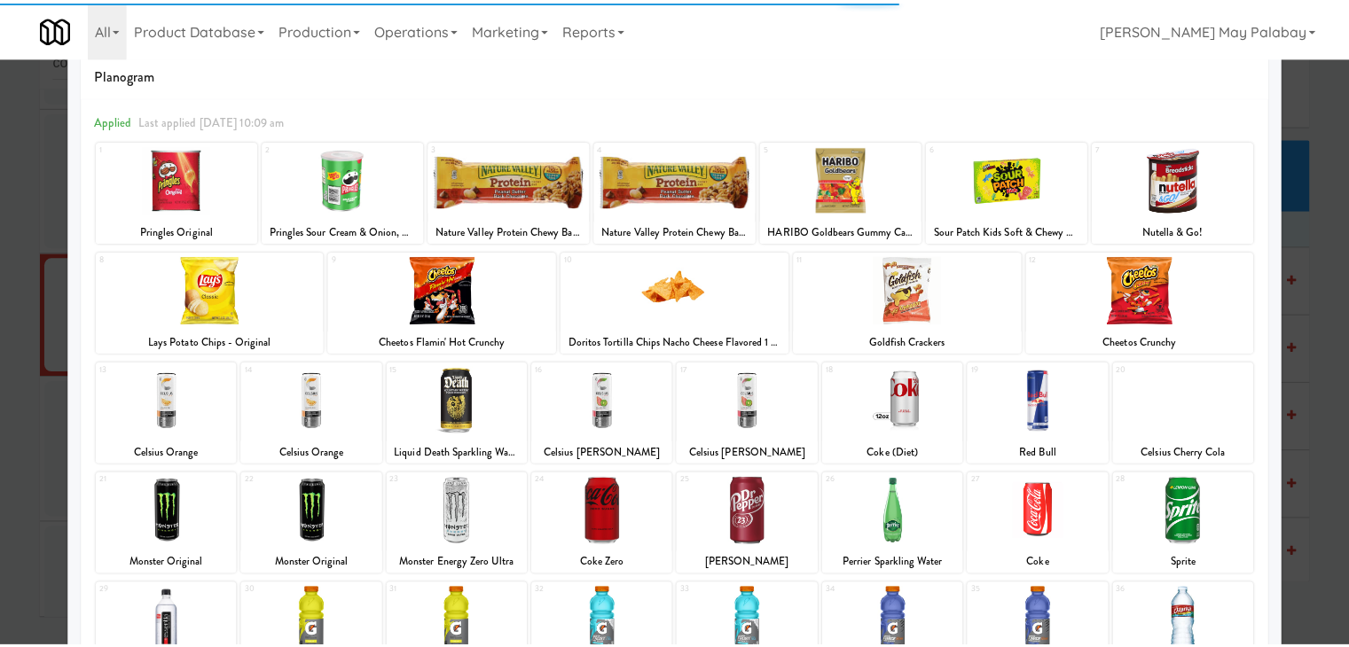
scroll to position [89, 0]
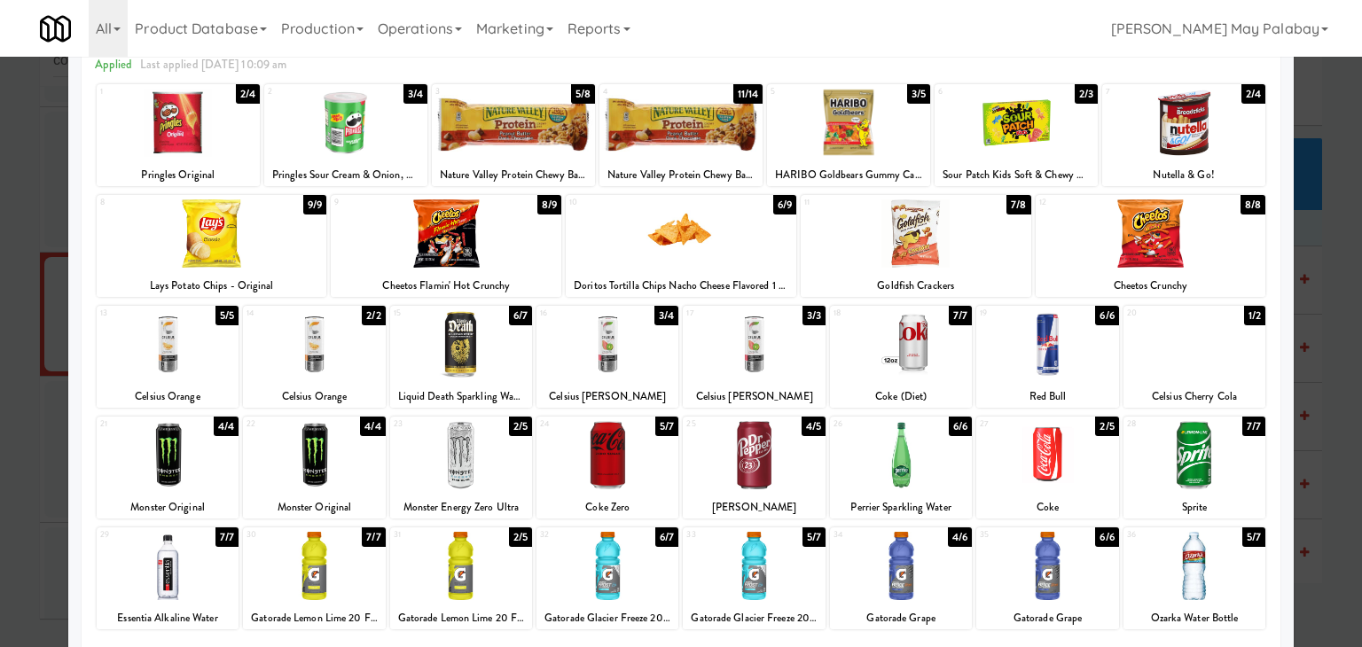
click at [669, 443] on div at bounding box center [607, 455] width 142 height 68
click at [1318, 312] on div at bounding box center [681, 323] width 1362 height 647
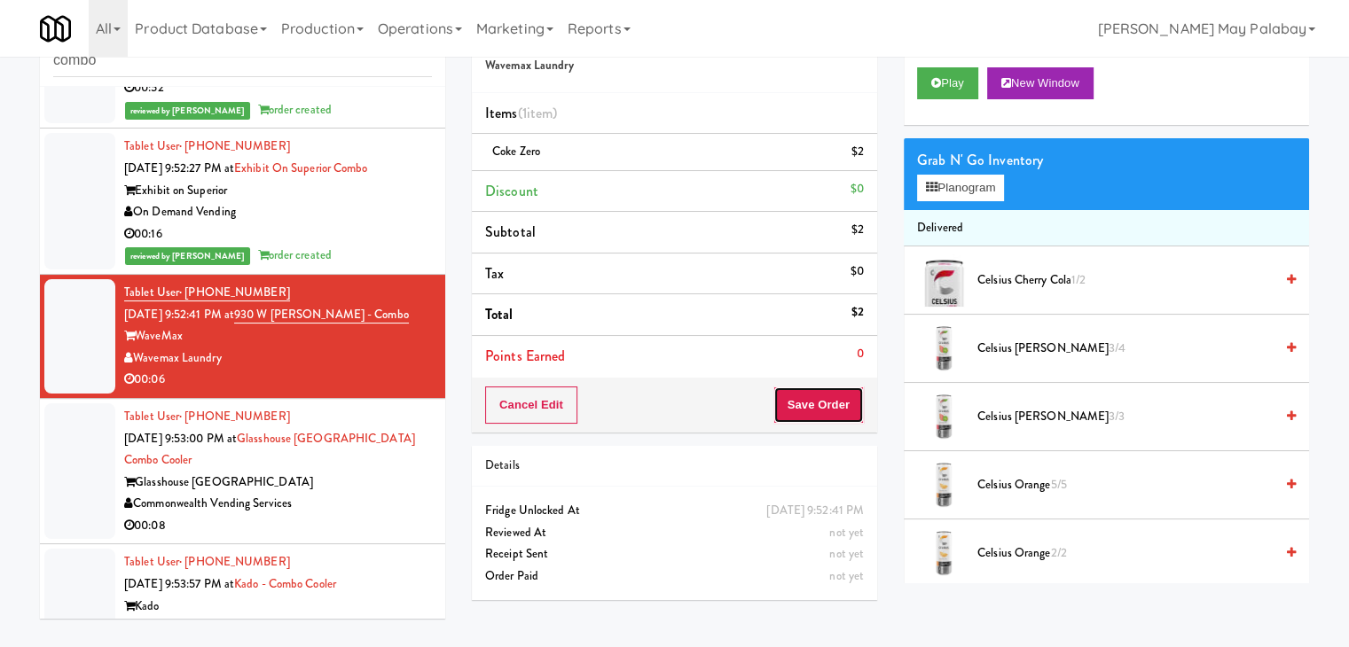
click at [790, 403] on button "Save Order" at bounding box center [818, 405] width 90 height 37
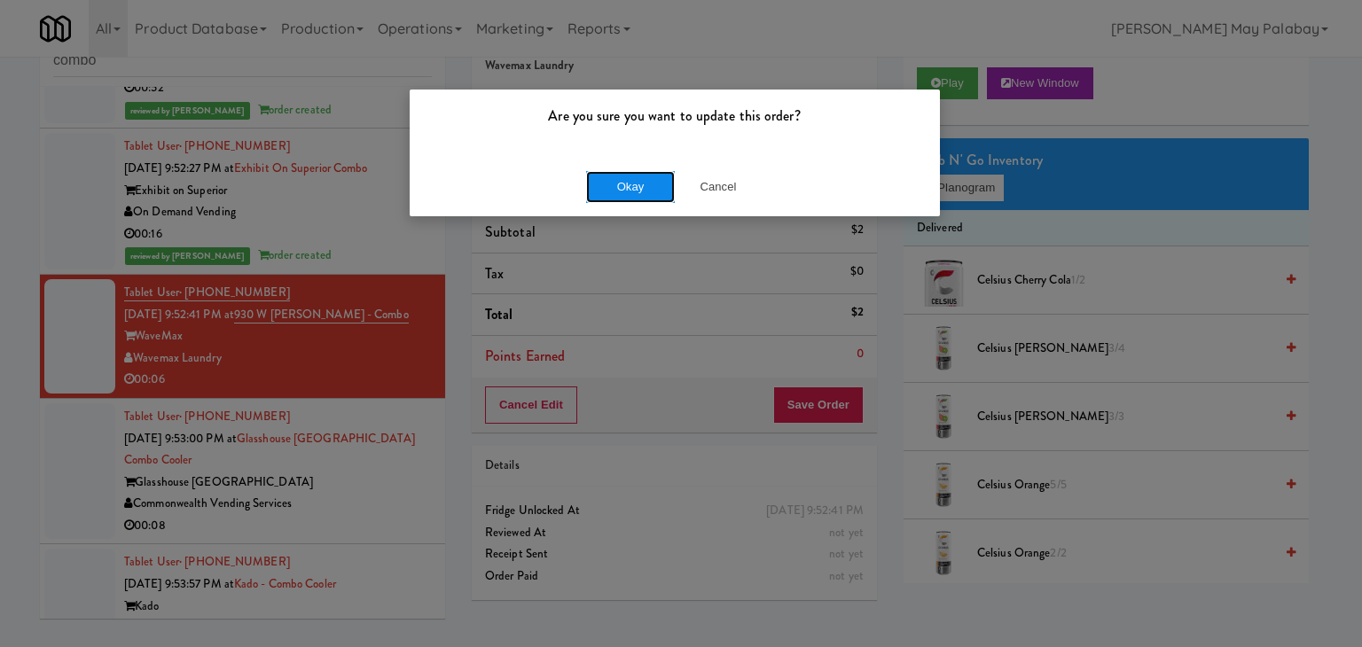
click at [606, 179] on button "Okay" at bounding box center [630, 187] width 89 height 32
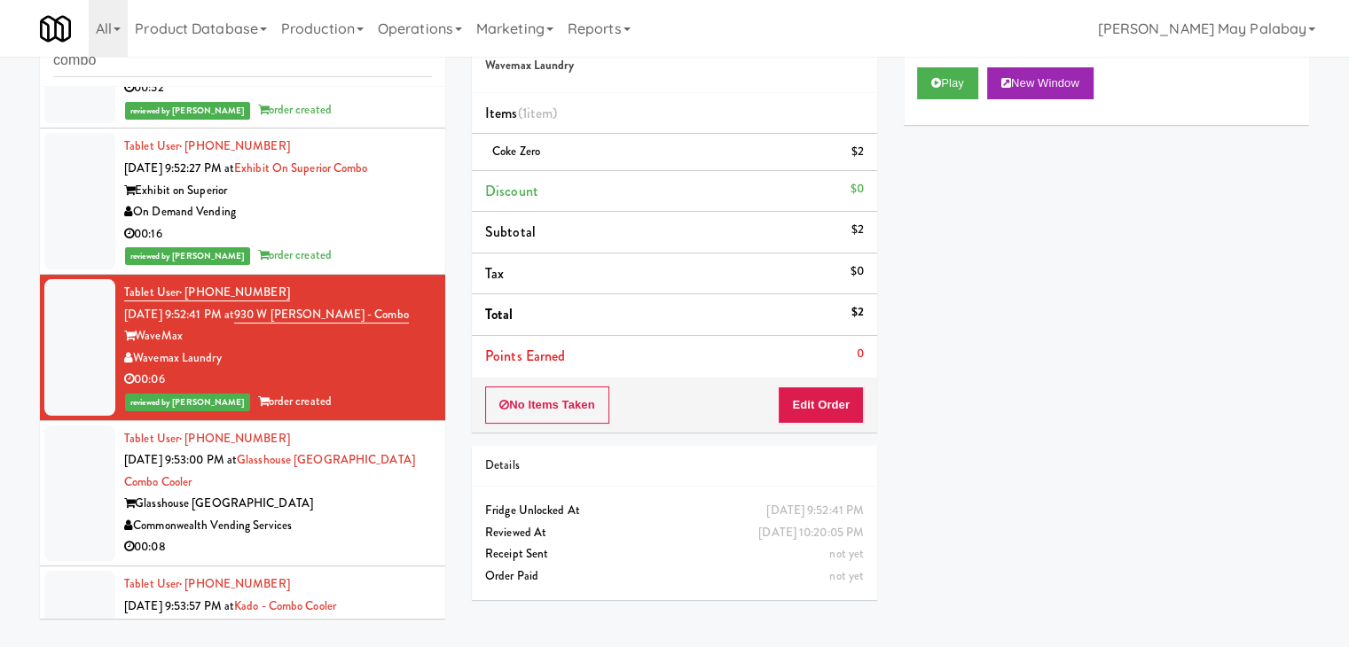
click at [393, 493] on div "Glasshouse [GEOGRAPHIC_DATA]" at bounding box center [278, 504] width 308 height 22
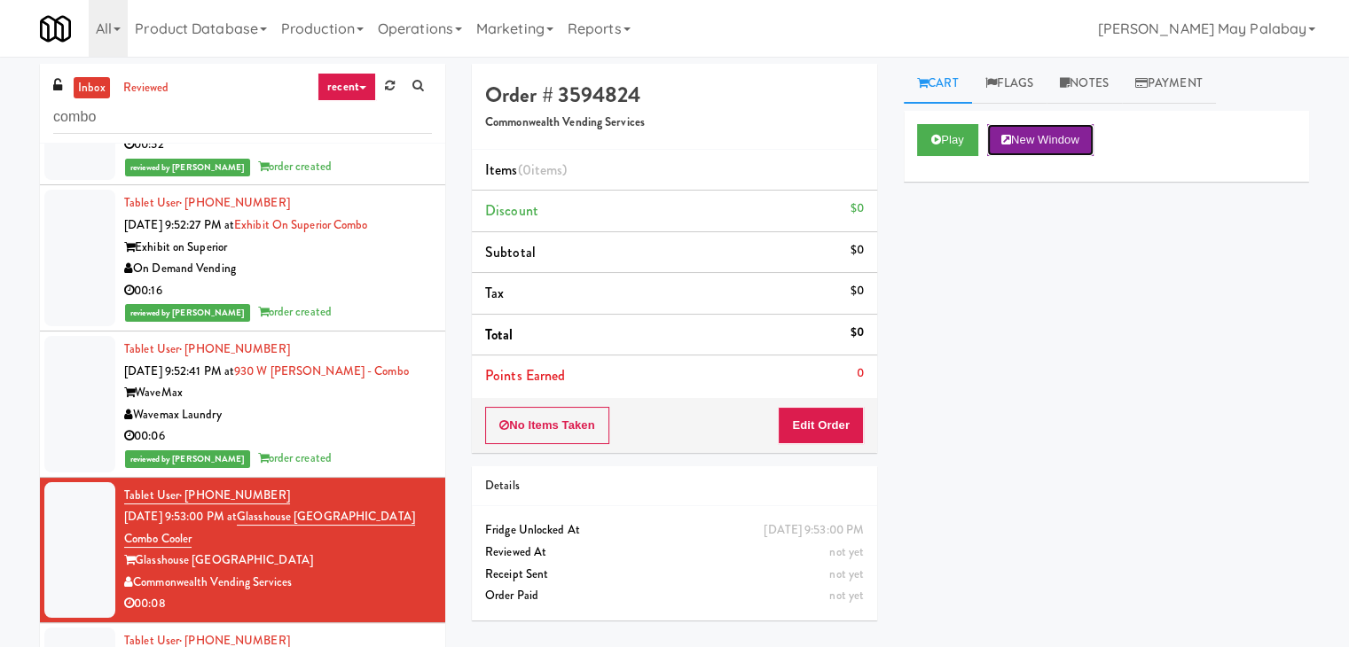
click at [1057, 142] on button "New Window" at bounding box center [1040, 140] width 106 height 32
click at [805, 419] on button "Edit Order" at bounding box center [821, 425] width 86 height 37
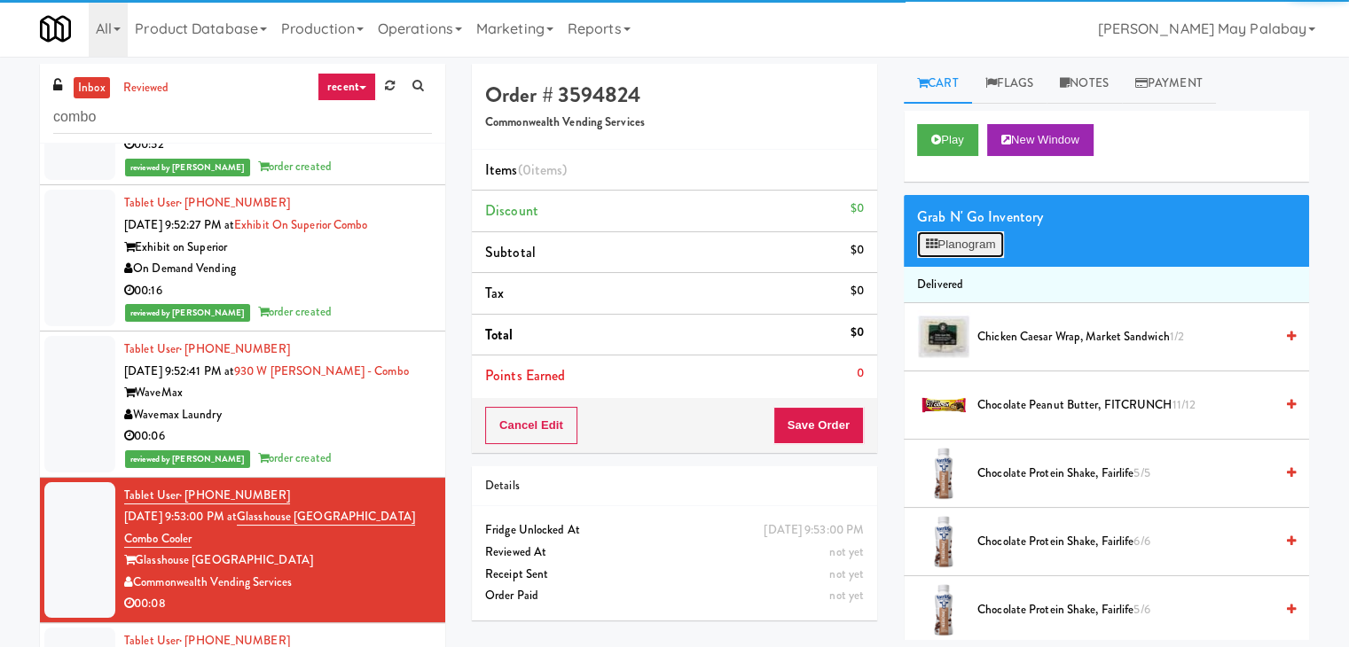
click at [934, 252] on button "Planogram" at bounding box center [960, 244] width 87 height 27
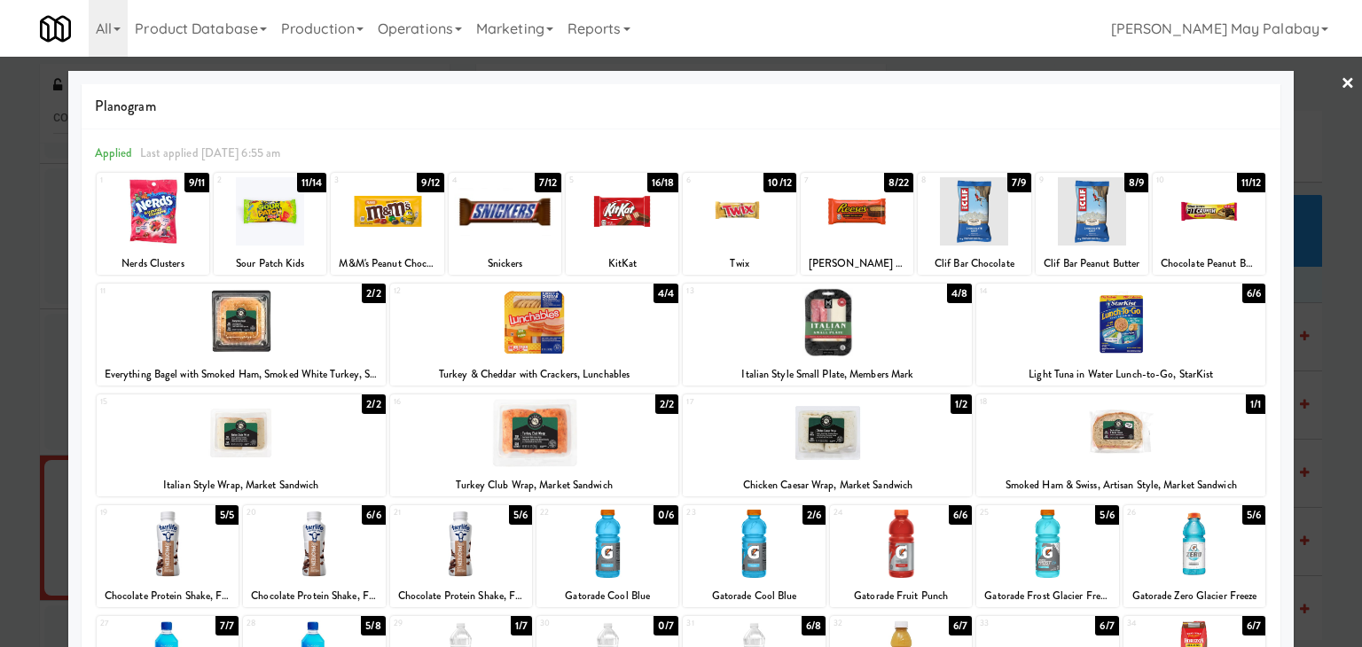
click at [768, 253] on div "Twix" at bounding box center [738, 264] width 107 height 22
click at [759, 217] on div at bounding box center [739, 211] width 113 height 68
click at [1321, 334] on div at bounding box center [681, 323] width 1362 height 647
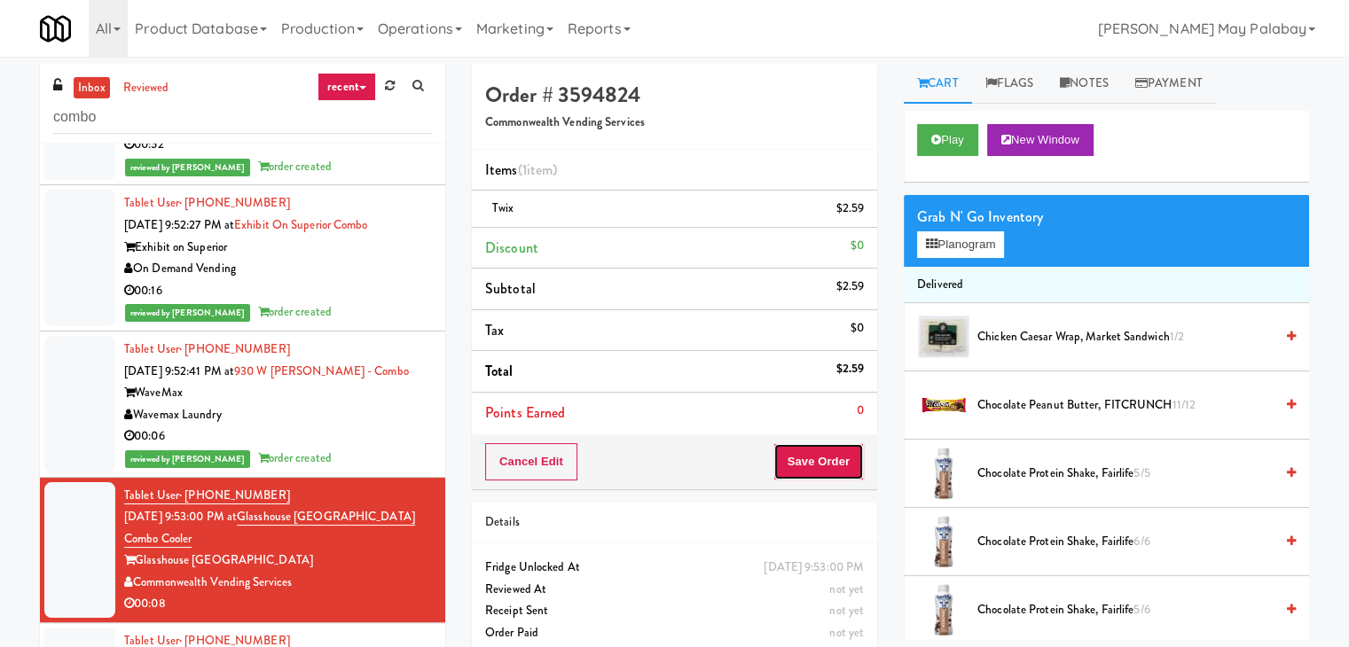
click at [817, 465] on button "Save Order" at bounding box center [818, 461] width 90 height 37
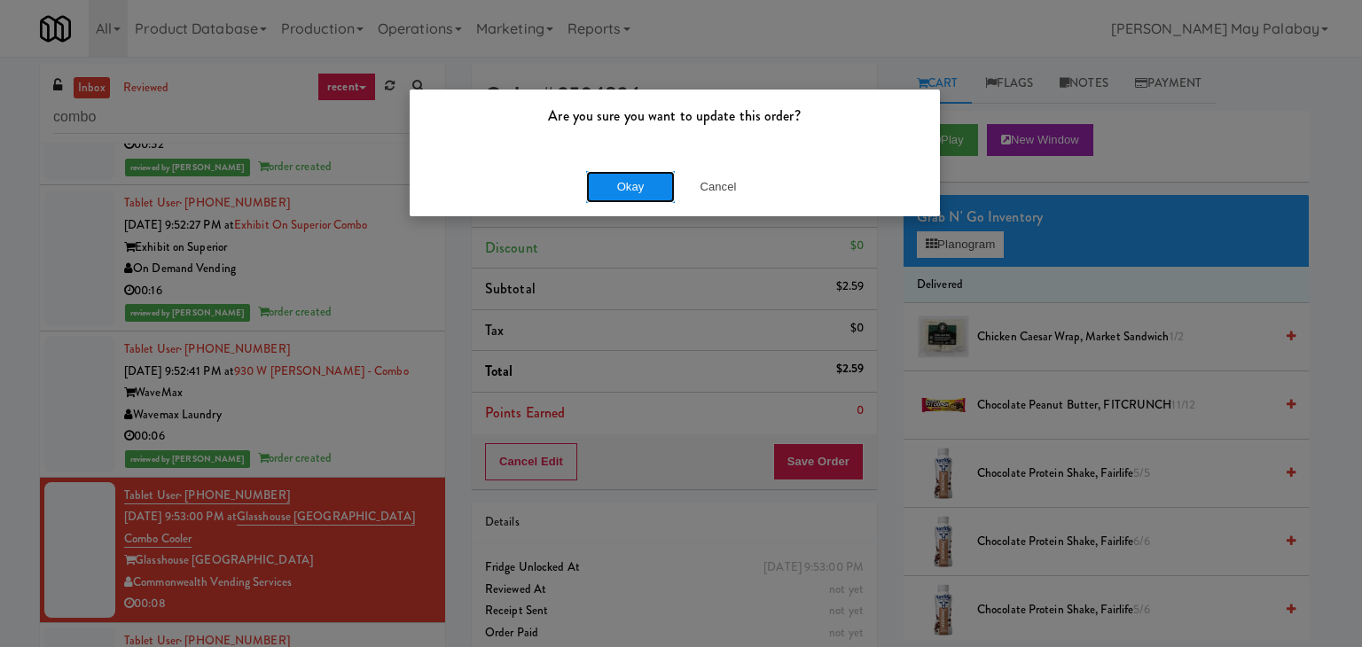
click at [647, 185] on button "Okay" at bounding box center [630, 187] width 89 height 32
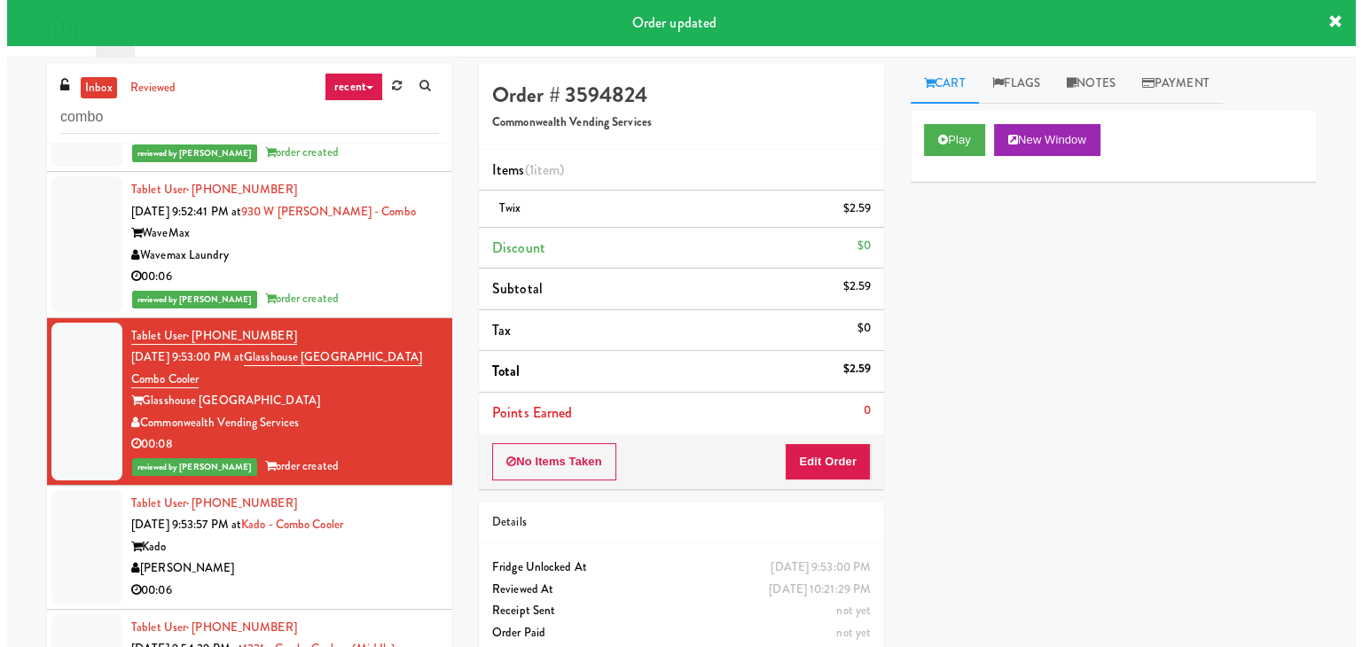
scroll to position [887, 0]
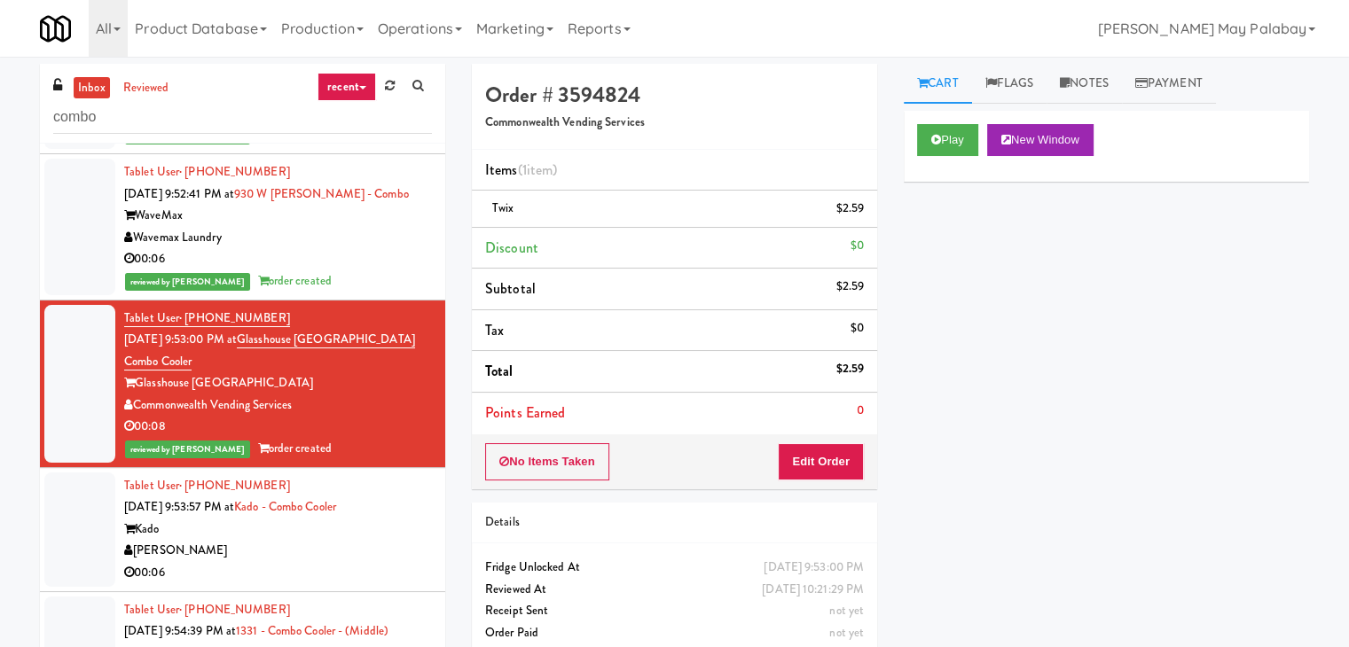
click at [301, 519] on div "Kado" at bounding box center [278, 530] width 308 height 22
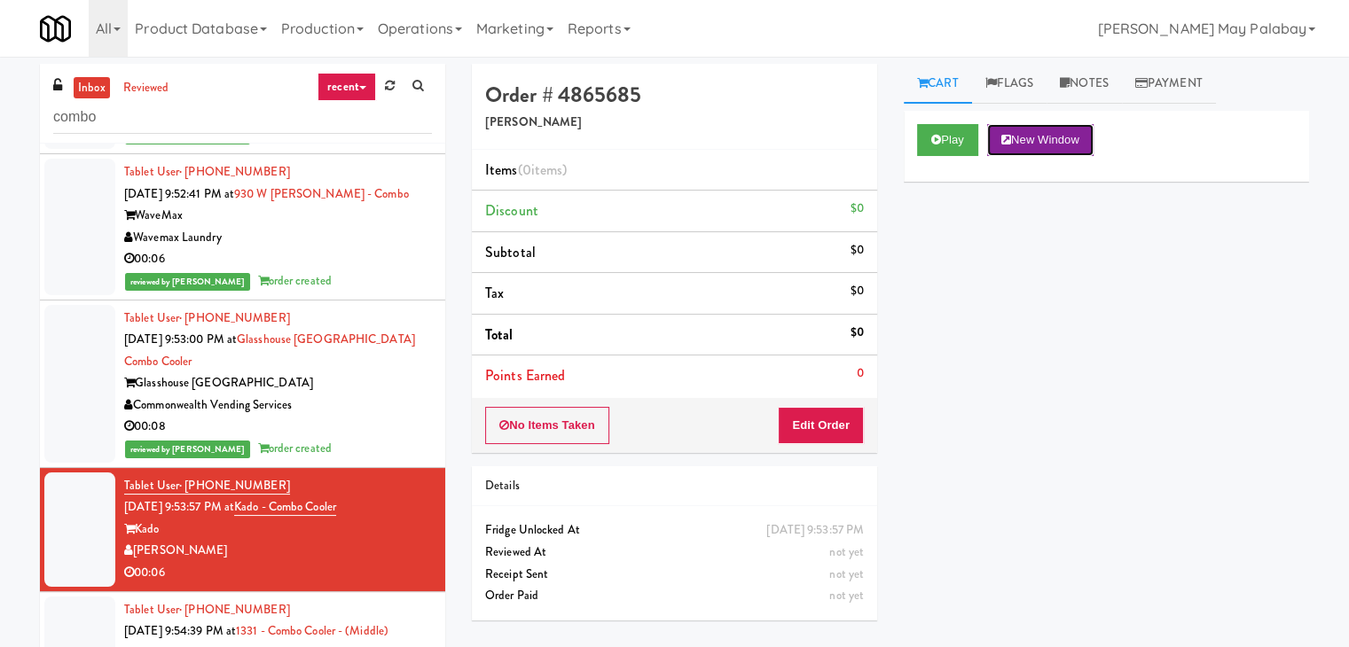
click at [1029, 148] on button "New Window" at bounding box center [1040, 140] width 106 height 32
click at [821, 423] on button "Edit Order" at bounding box center [821, 425] width 86 height 37
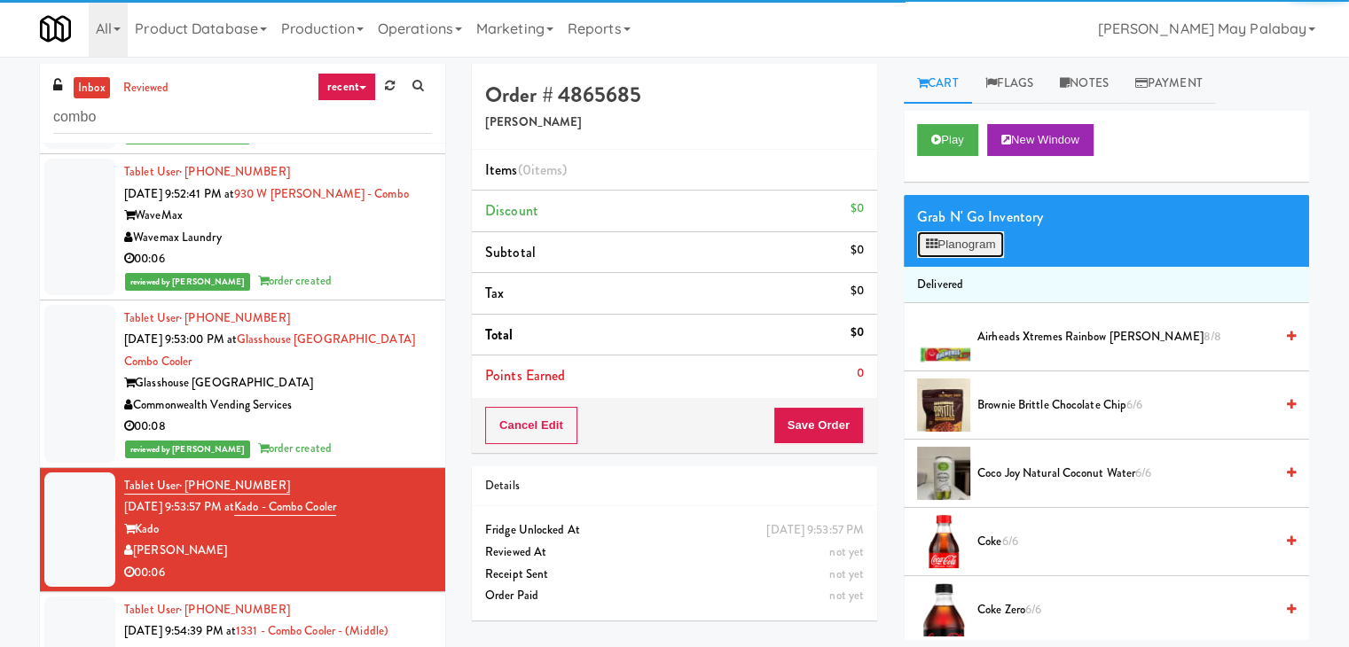
click at [975, 239] on button "Planogram" at bounding box center [960, 244] width 87 height 27
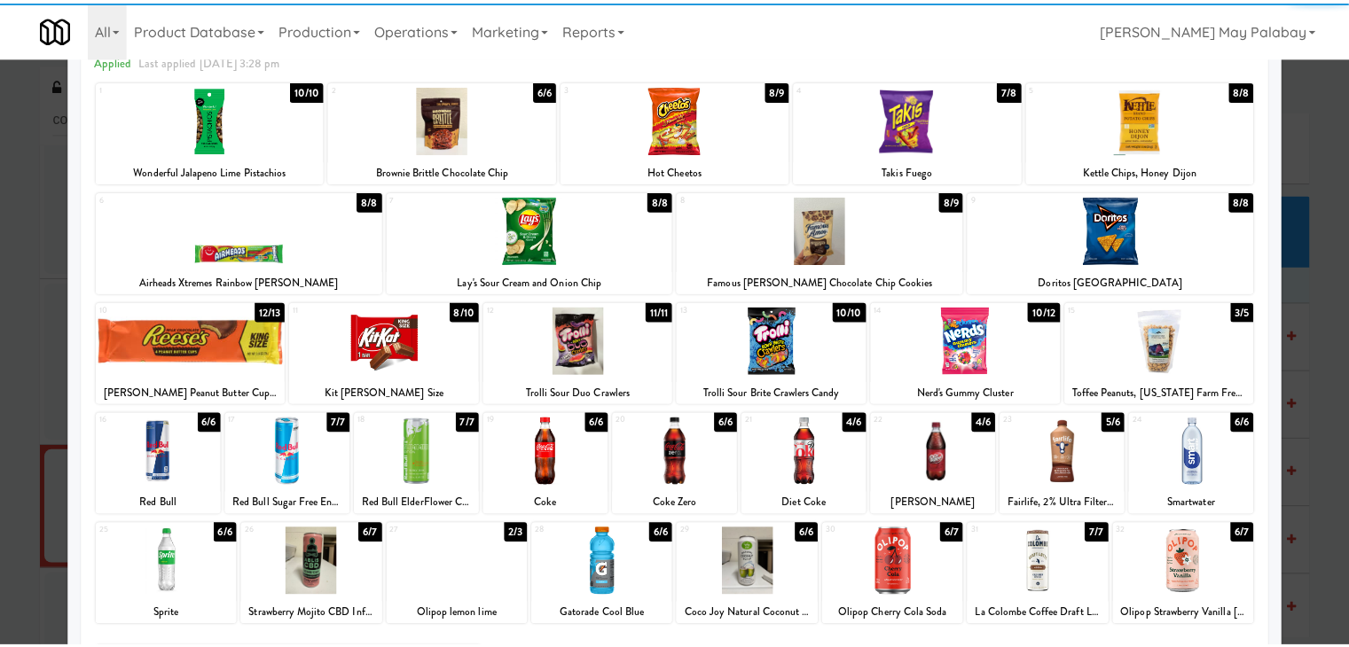
scroll to position [89, 0]
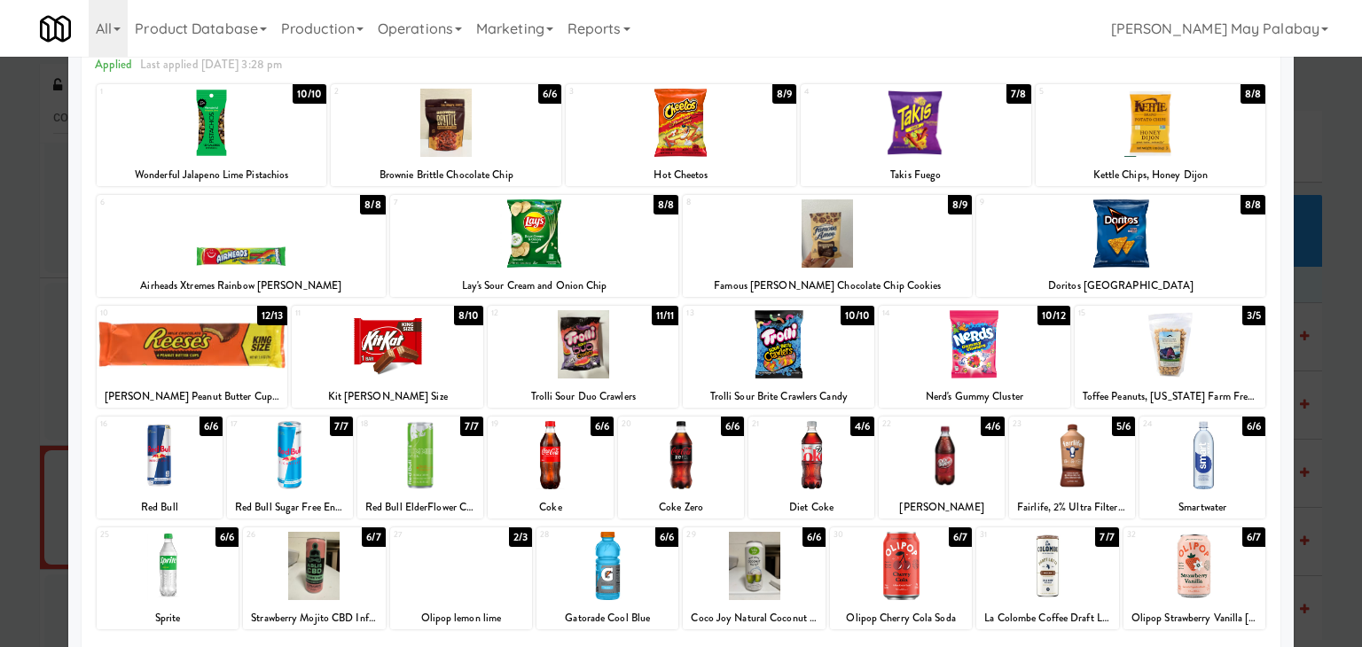
click at [205, 581] on div at bounding box center [168, 566] width 142 height 68
click at [1325, 332] on div at bounding box center [681, 323] width 1362 height 647
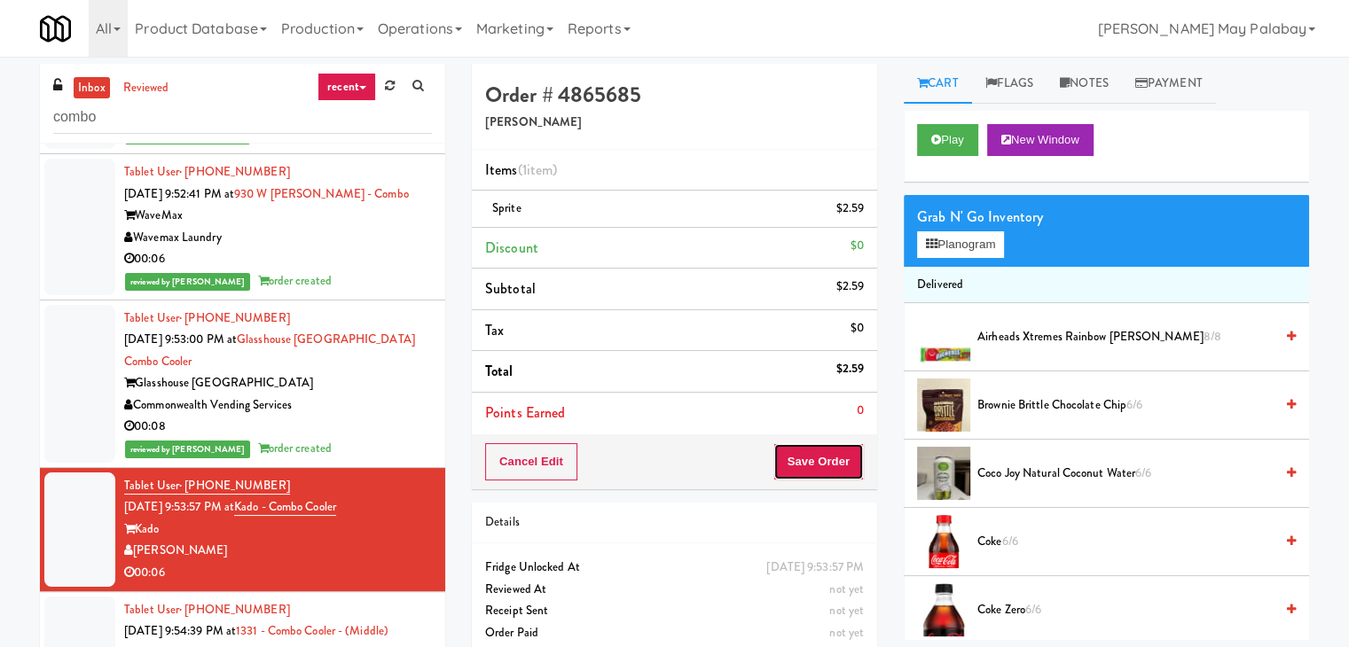
click at [823, 455] on button "Save Order" at bounding box center [818, 461] width 90 height 37
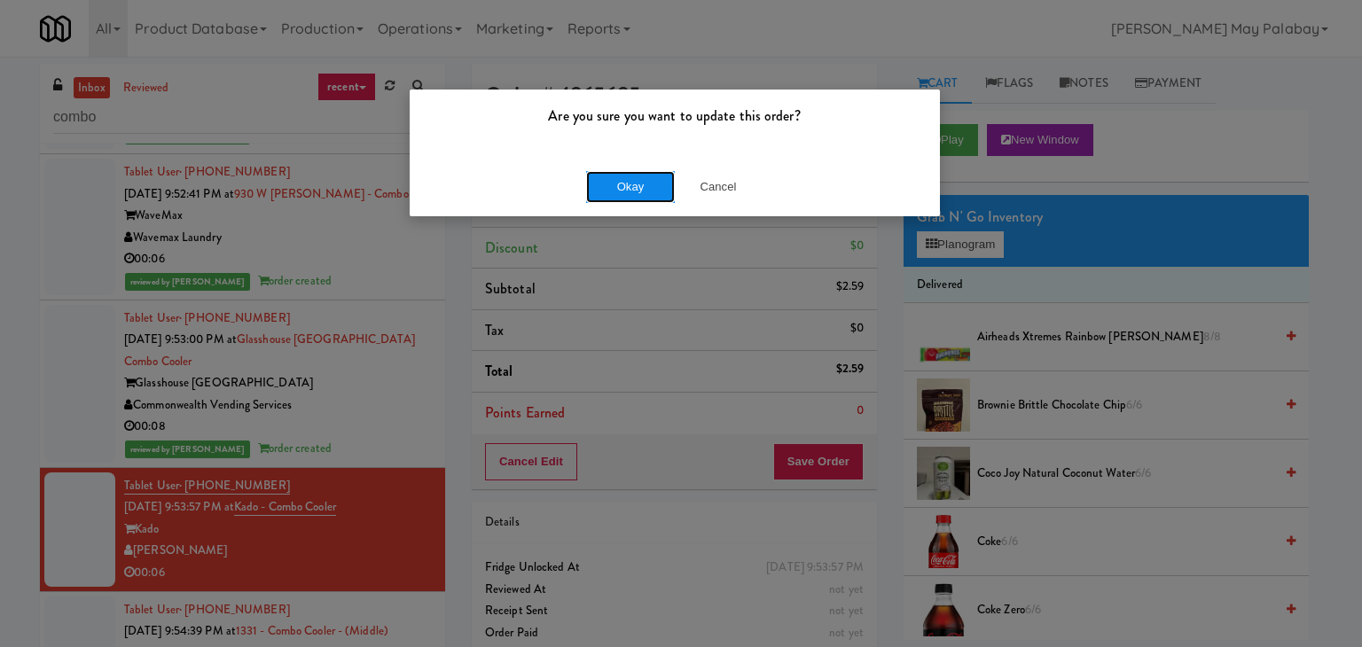
click at [614, 189] on button "Okay" at bounding box center [630, 187] width 89 height 32
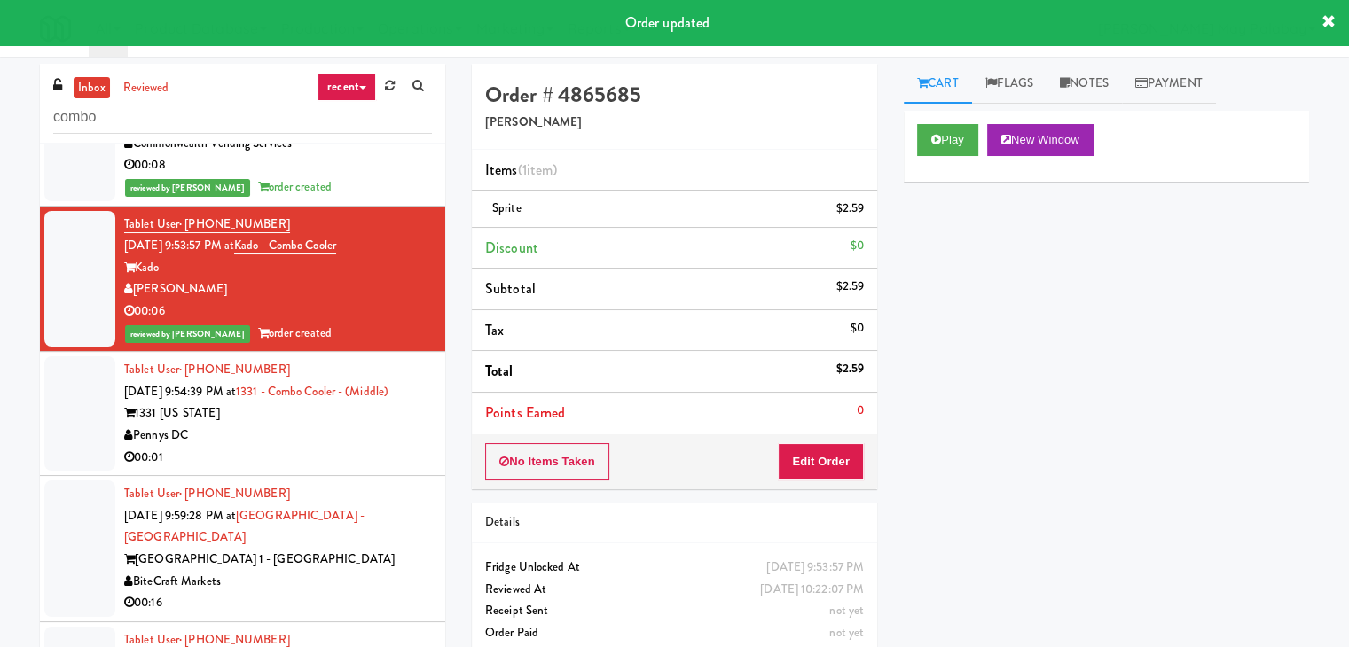
scroll to position [1153, 0]
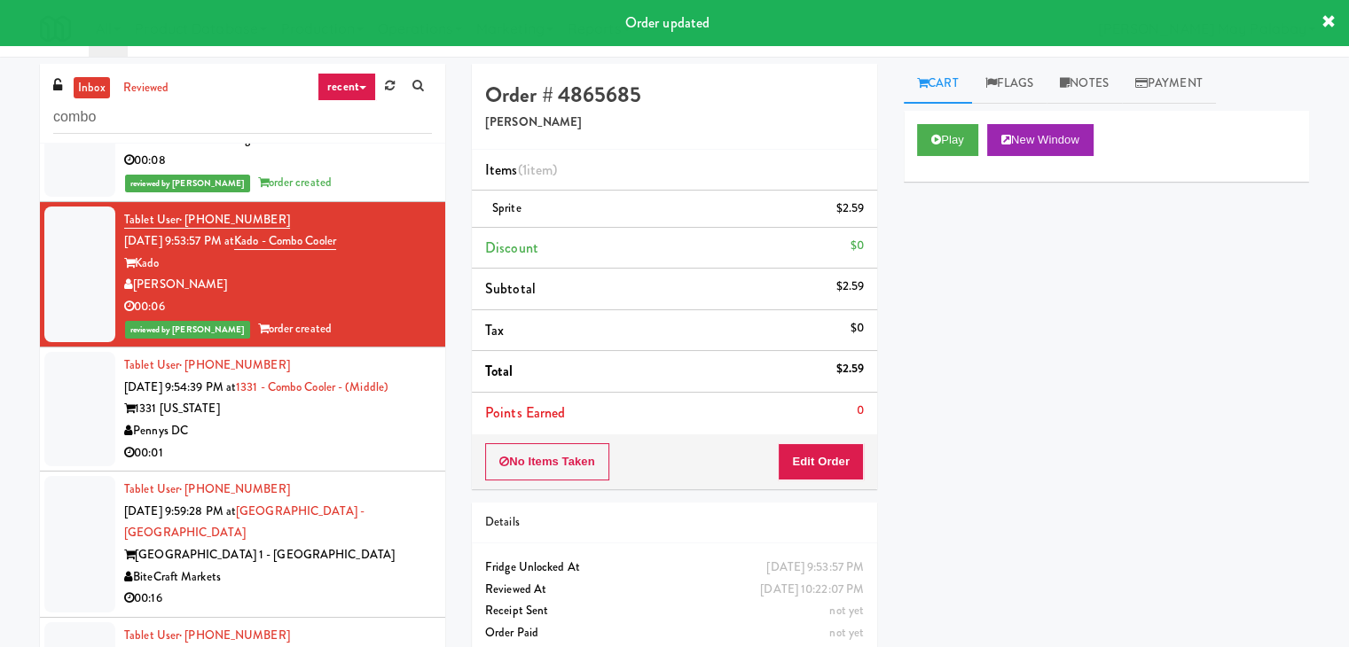
click at [362, 442] on div "00:01" at bounding box center [278, 453] width 308 height 22
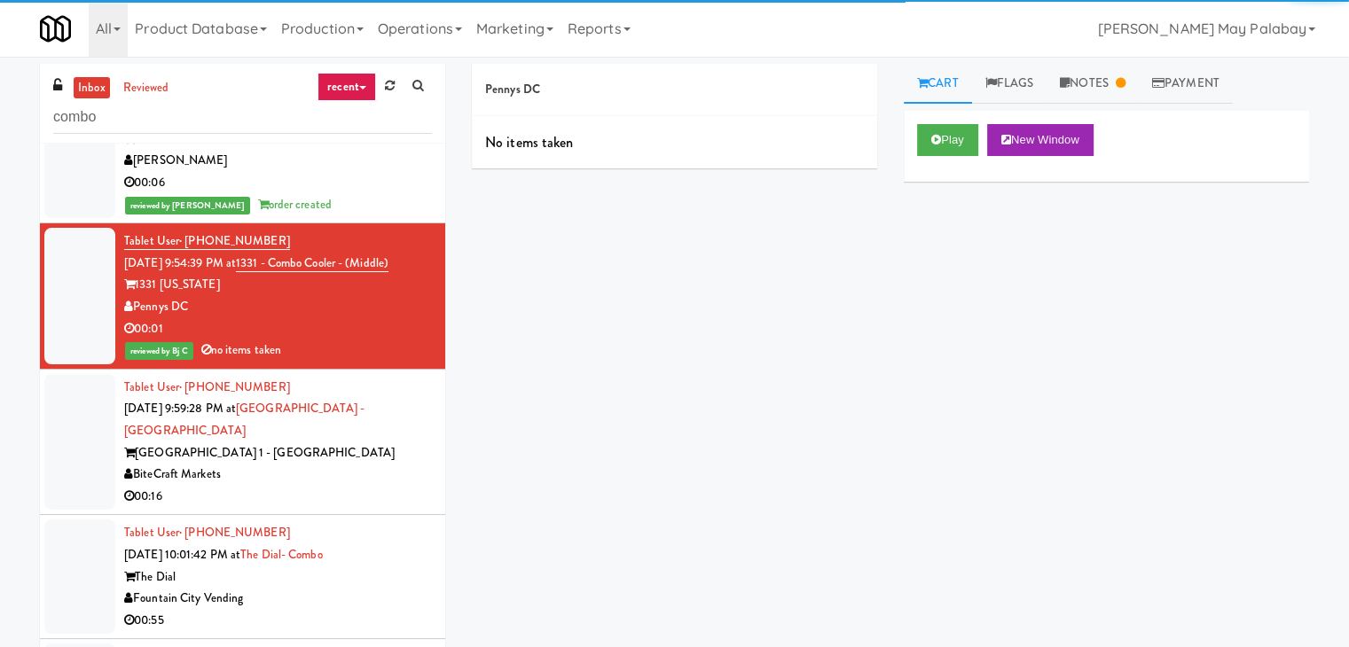
scroll to position [1319, 0]
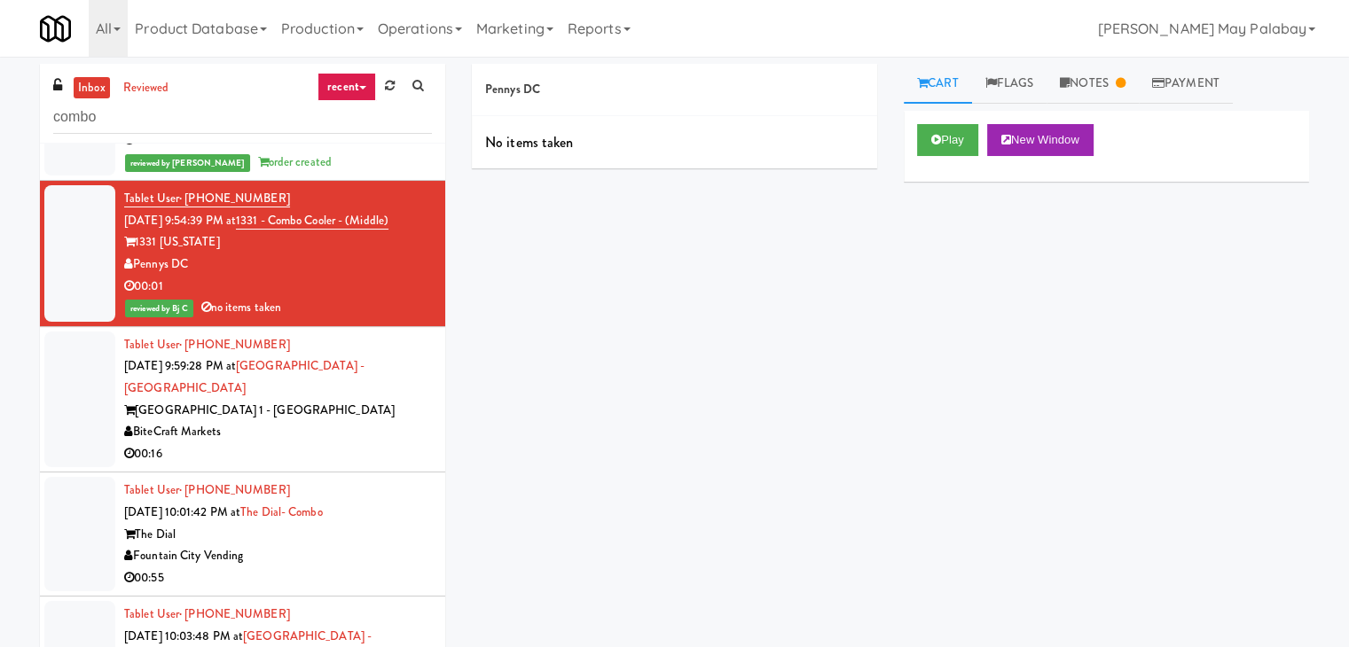
click at [347, 443] on div "00:16" at bounding box center [278, 454] width 308 height 22
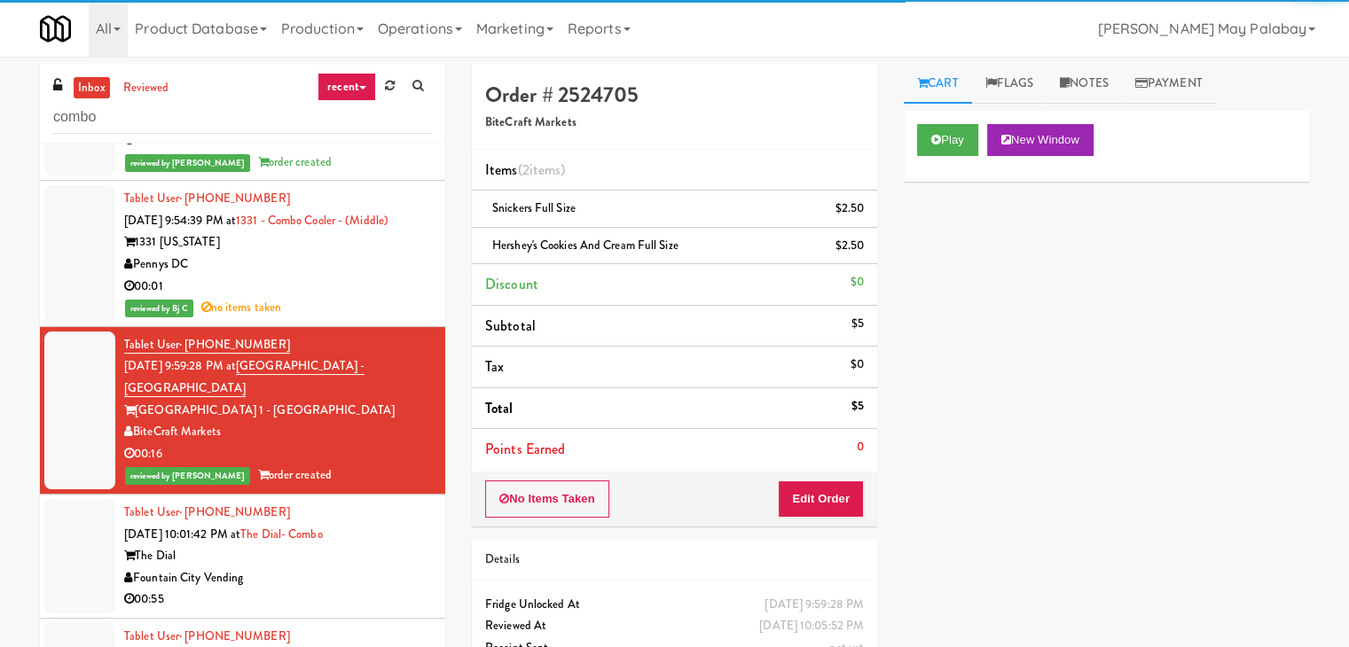
click at [335, 567] on div "Fountain City Vending" at bounding box center [278, 578] width 308 height 22
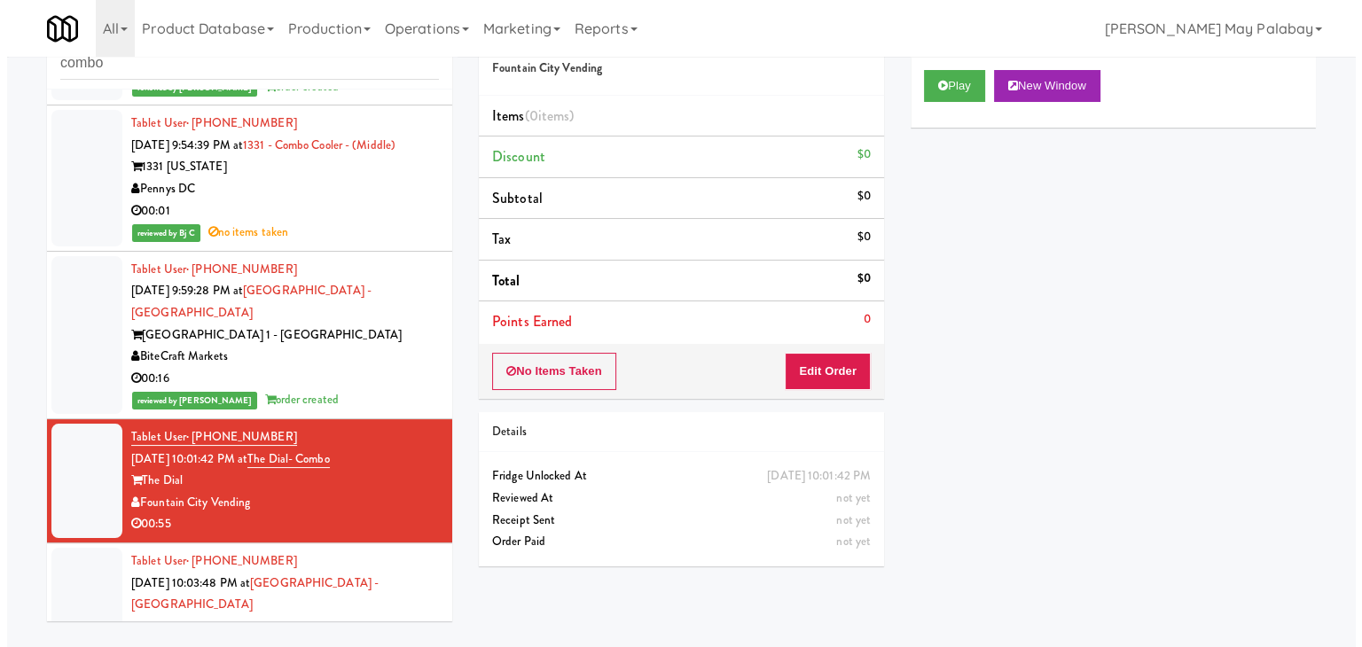
scroll to position [57, 0]
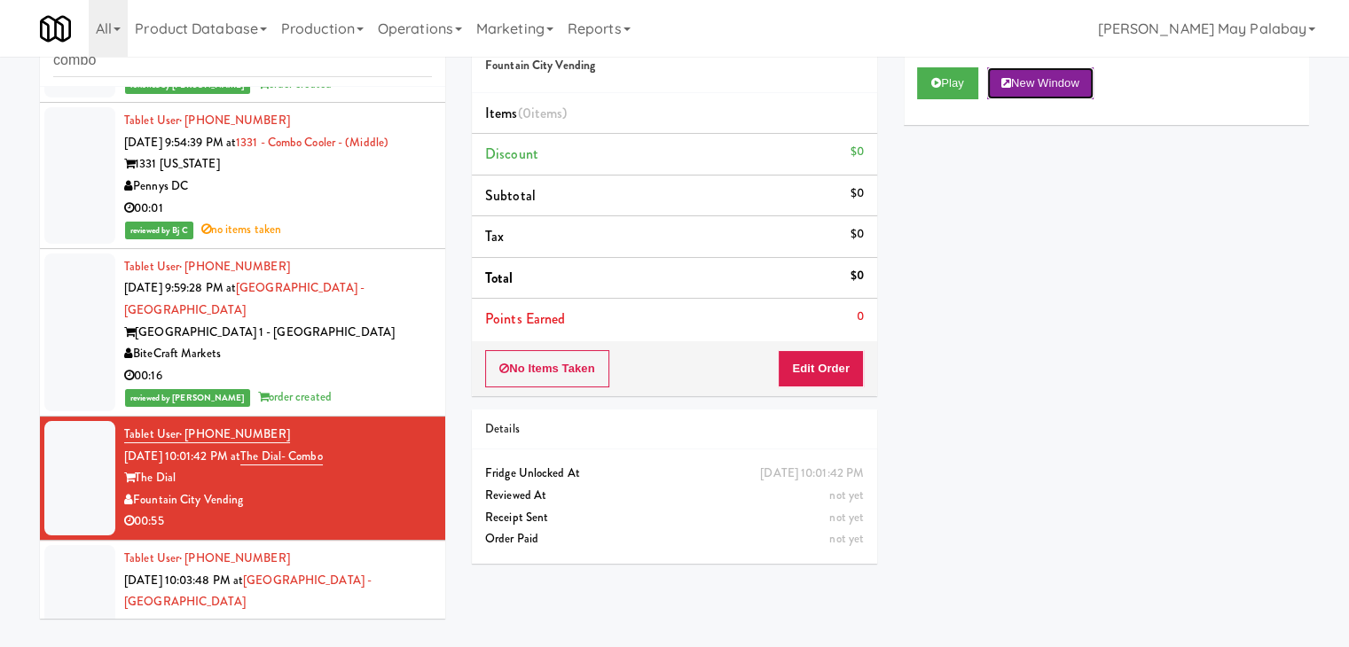
click at [1036, 74] on button "New Window" at bounding box center [1040, 83] width 106 height 32
click at [805, 370] on button "Edit Order" at bounding box center [821, 368] width 86 height 37
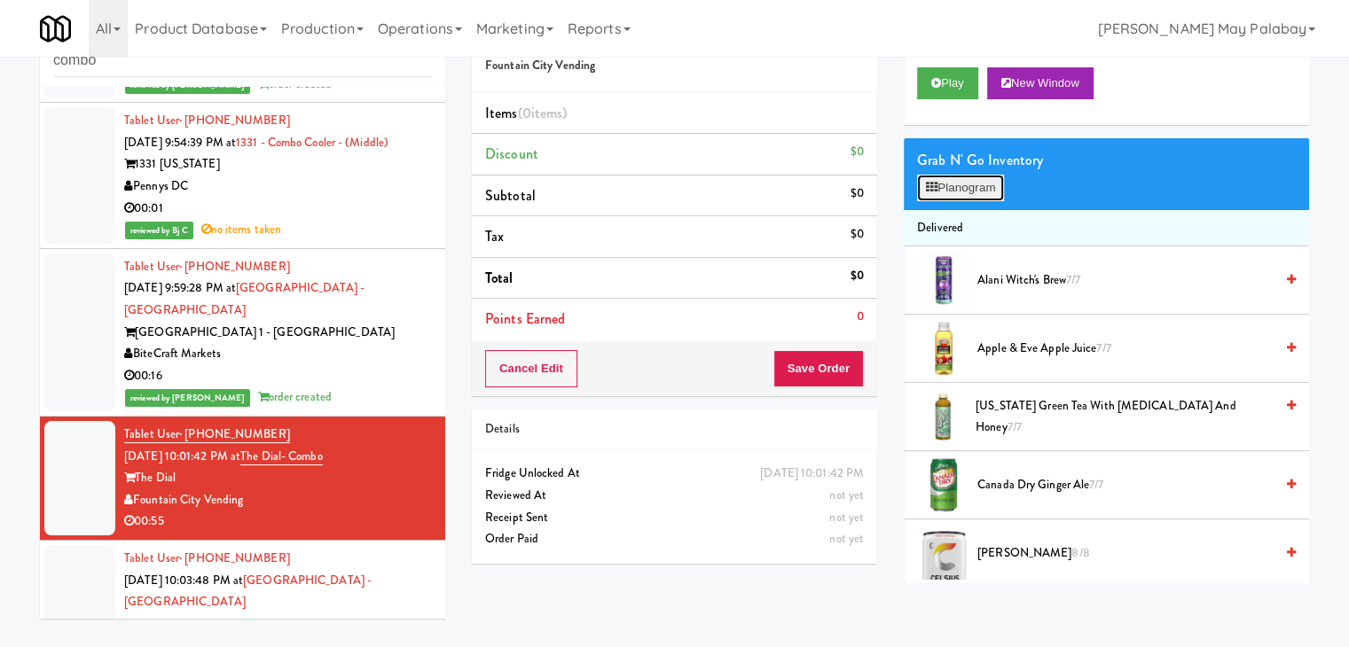
click at [945, 175] on button "Planogram" at bounding box center [960, 188] width 87 height 27
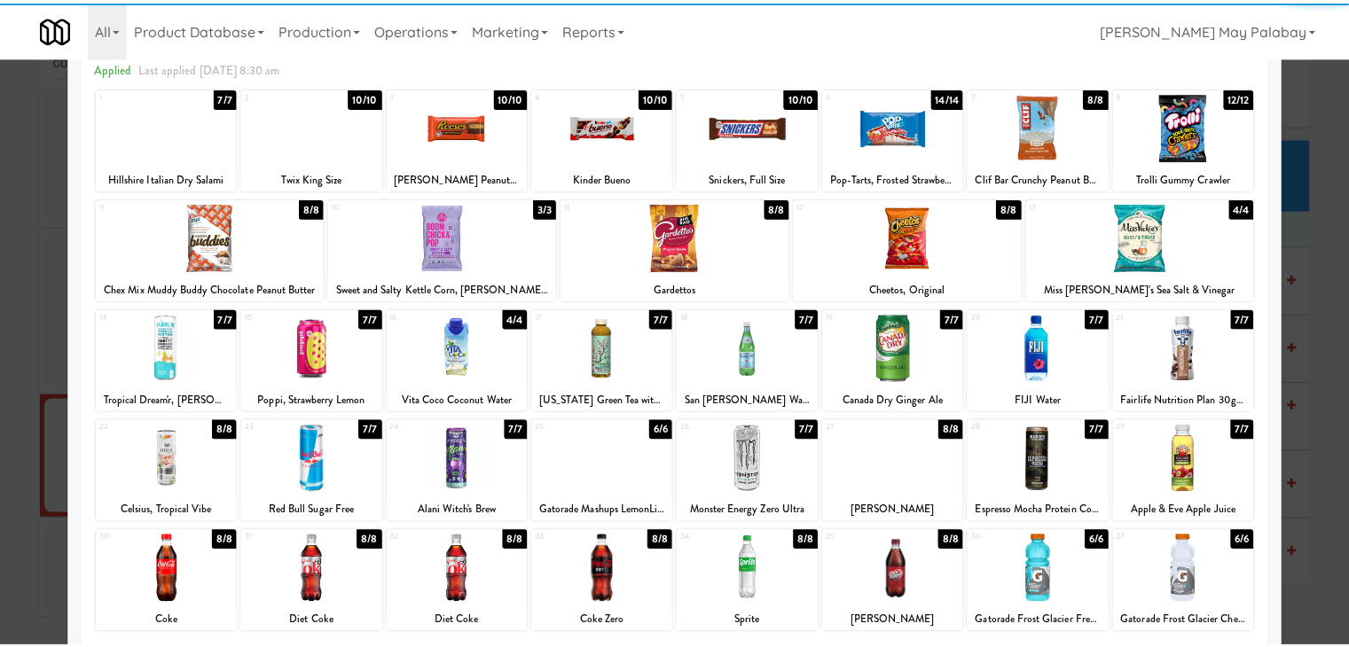
scroll to position [89, 0]
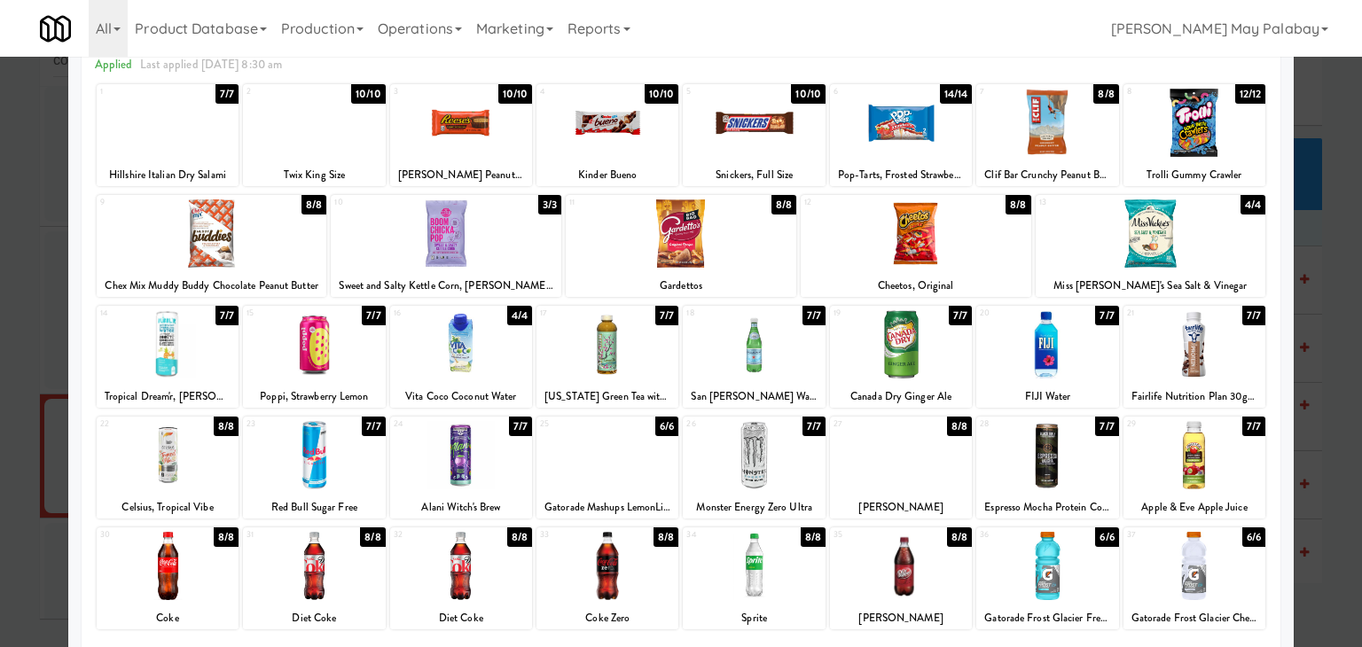
click at [199, 119] on div at bounding box center [168, 123] width 142 height 68
click at [330, 587] on div at bounding box center [314, 566] width 142 height 68
click at [483, 452] on div at bounding box center [461, 455] width 142 height 68
click at [181, 144] on div at bounding box center [168, 123] width 142 height 68
click at [1321, 444] on div at bounding box center [681, 323] width 1362 height 647
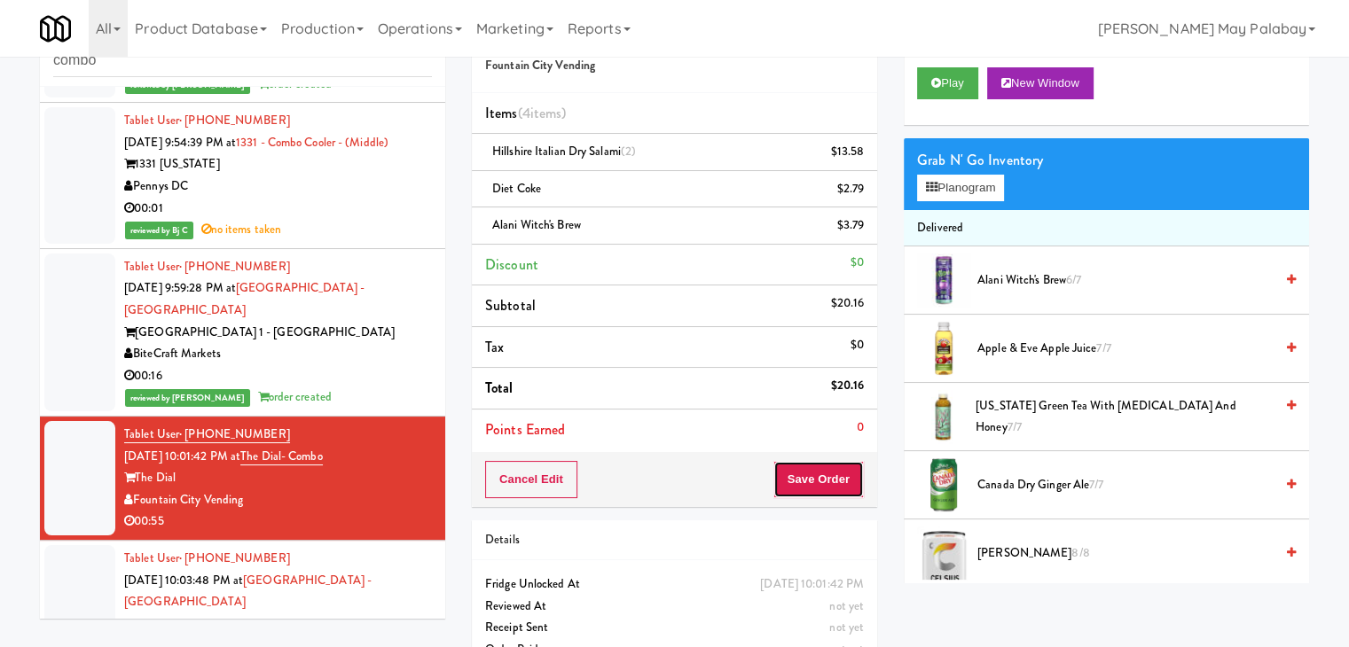
click at [814, 483] on button "Save Order" at bounding box center [818, 479] width 90 height 37
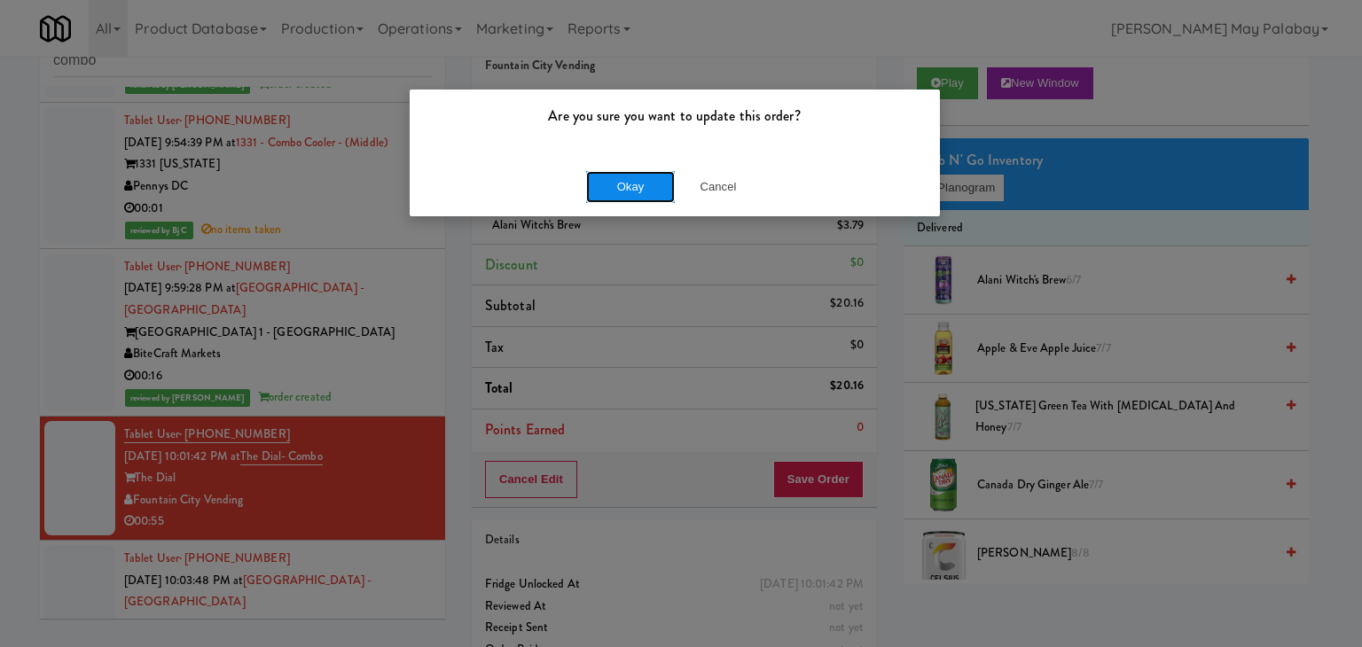
click at [646, 178] on button "Okay" at bounding box center [630, 187] width 89 height 32
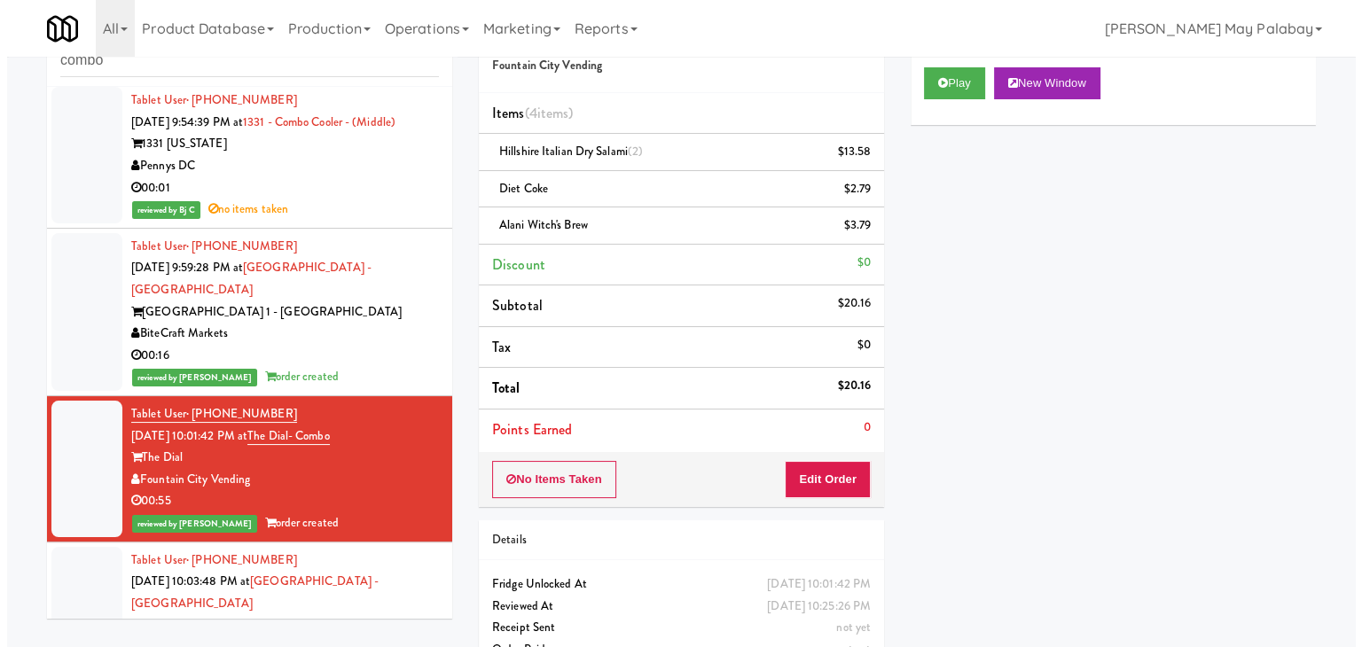
scroll to position [1362, 0]
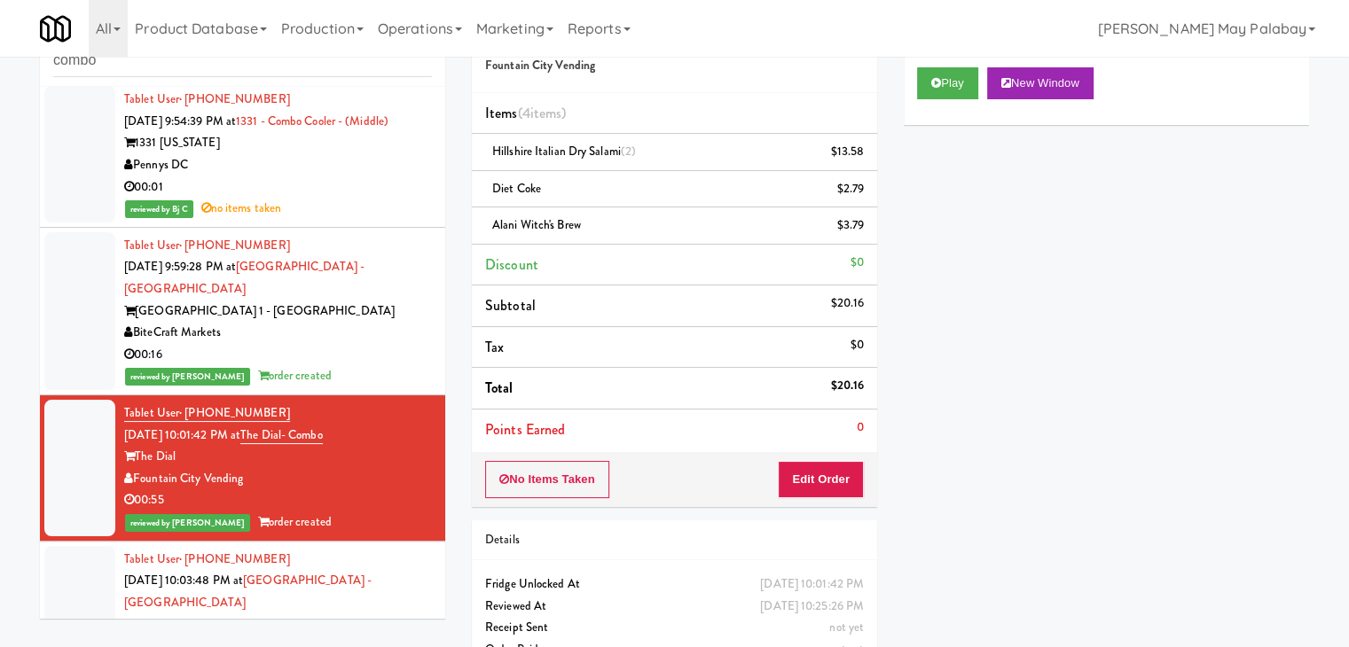
click at [337, 636] on div "BiteCraft Markets" at bounding box center [278, 647] width 308 height 22
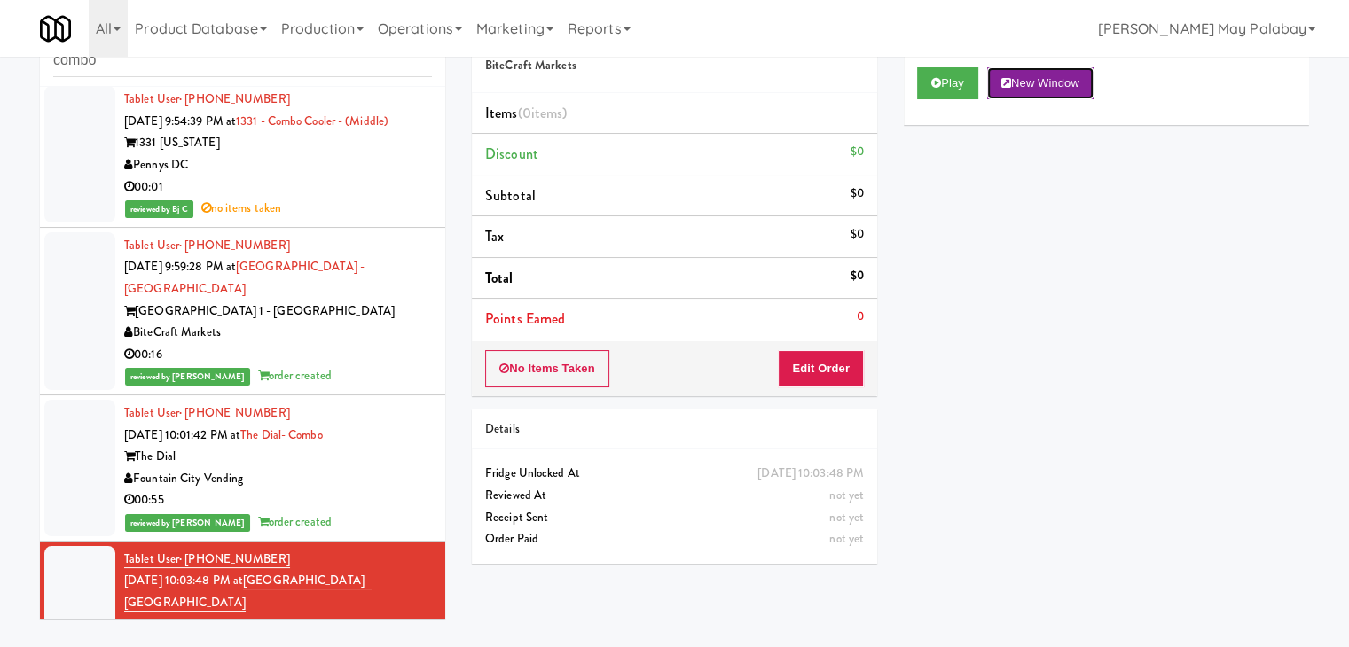
click at [1067, 76] on button "New Window" at bounding box center [1040, 83] width 106 height 32
click at [830, 371] on button "Edit Order" at bounding box center [821, 368] width 86 height 37
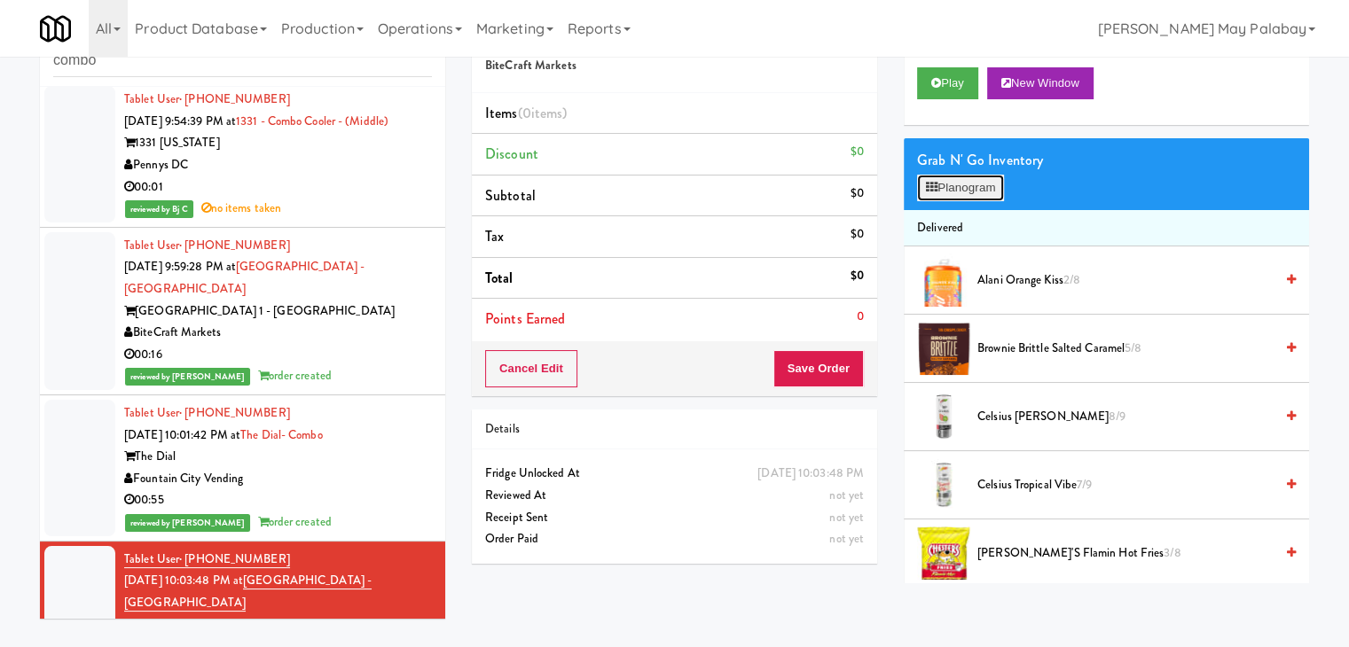
click at [994, 190] on button "Planogram" at bounding box center [960, 188] width 87 height 27
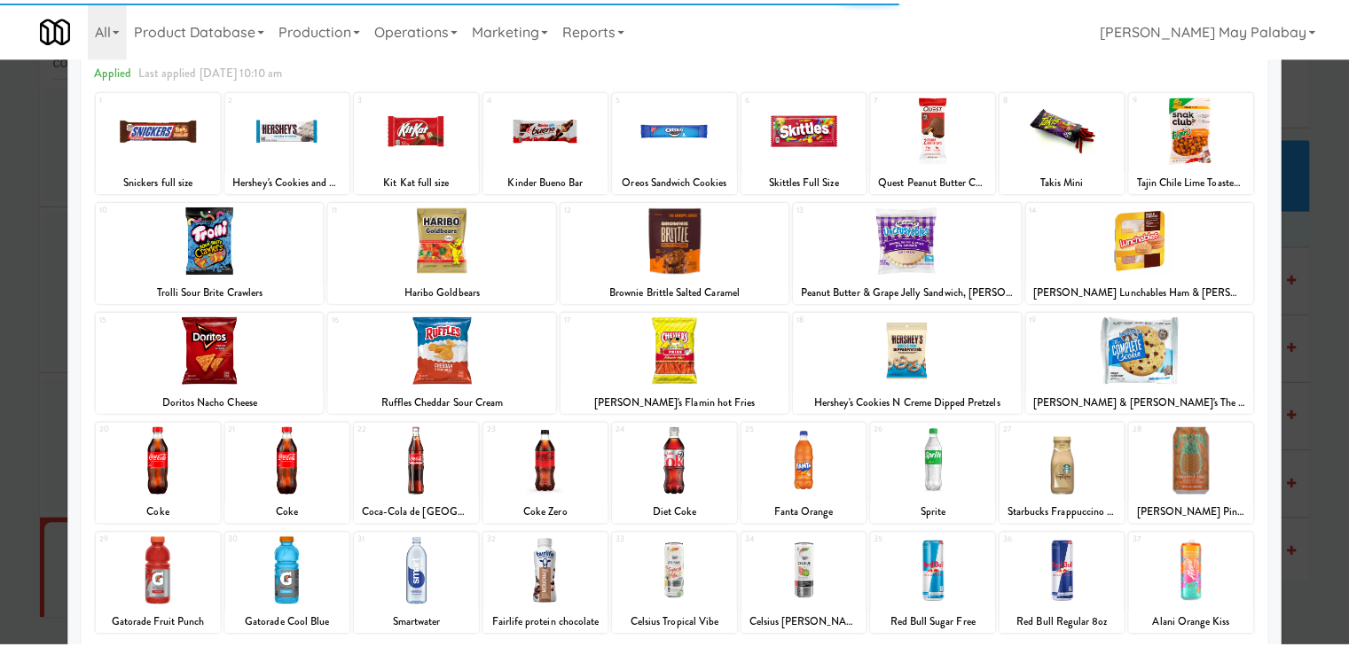
scroll to position [89, 0]
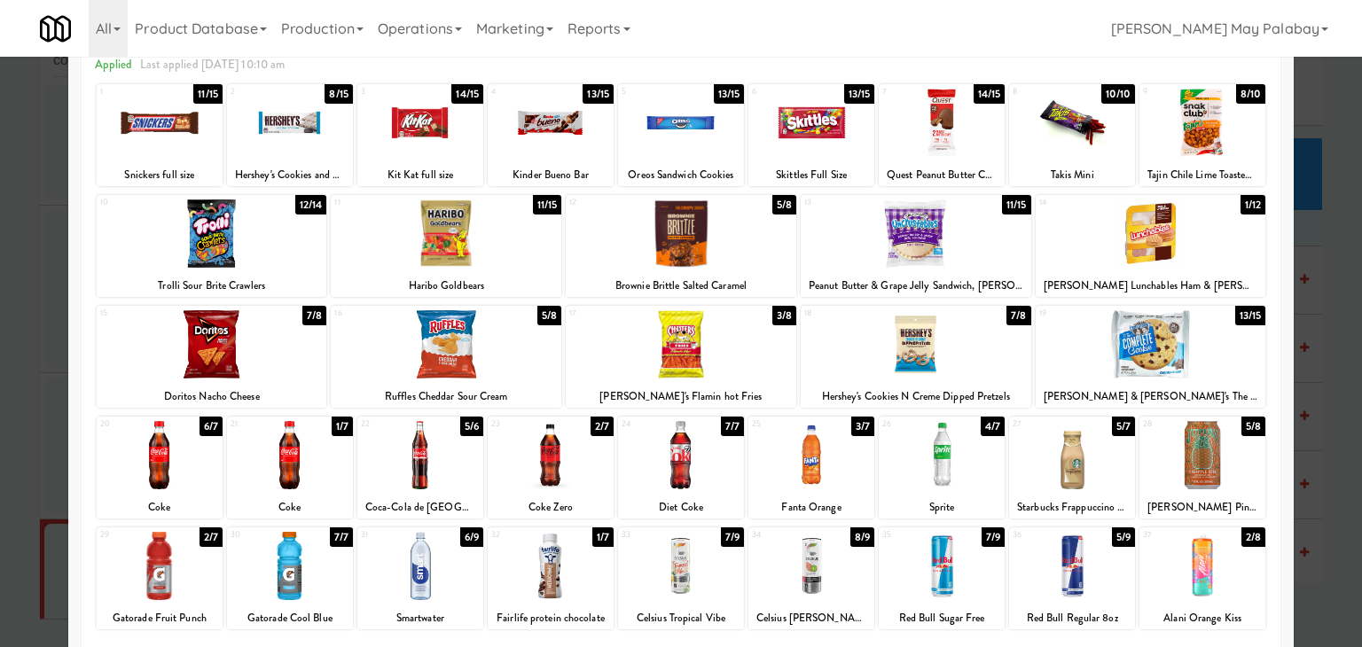
click at [985, 352] on div at bounding box center [916, 344] width 231 height 68
click at [765, 342] on div at bounding box center [681, 344] width 231 height 68
click at [971, 481] on div at bounding box center [942, 455] width 126 height 68
click at [525, 350] on div at bounding box center [446, 344] width 231 height 68
click at [1333, 364] on div at bounding box center [681, 323] width 1362 height 647
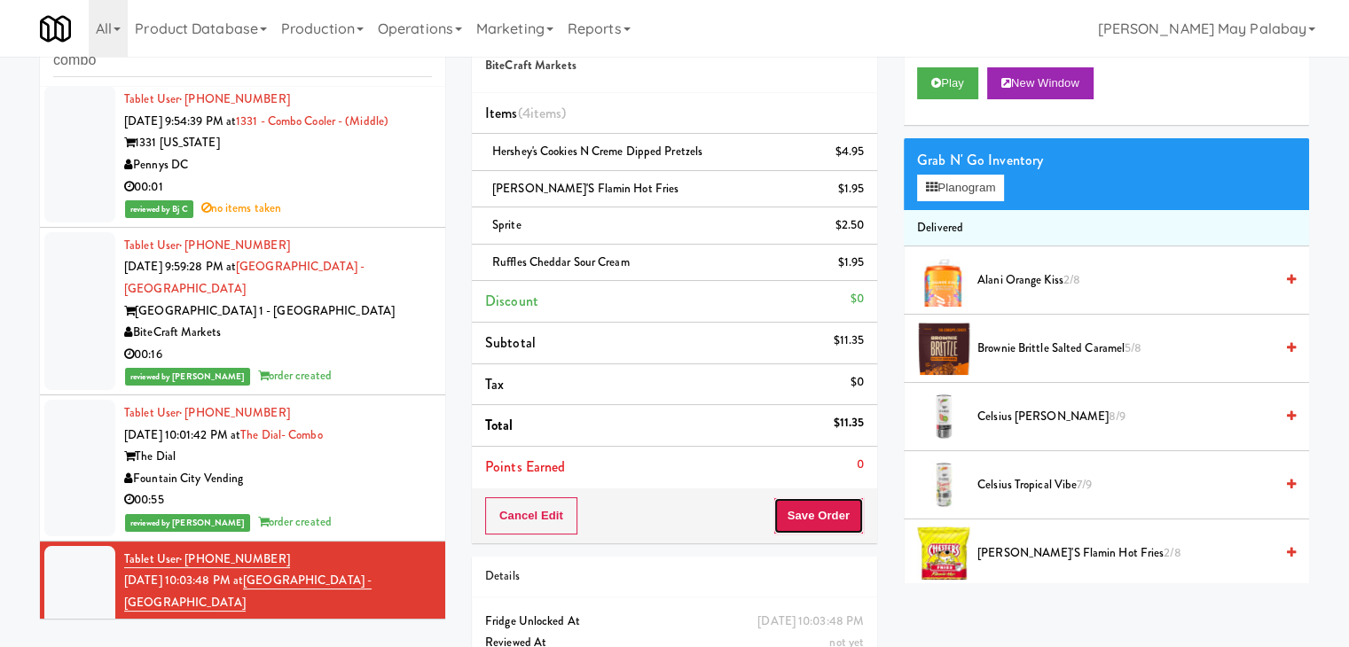
click at [821, 514] on button "Save Order" at bounding box center [818, 515] width 90 height 37
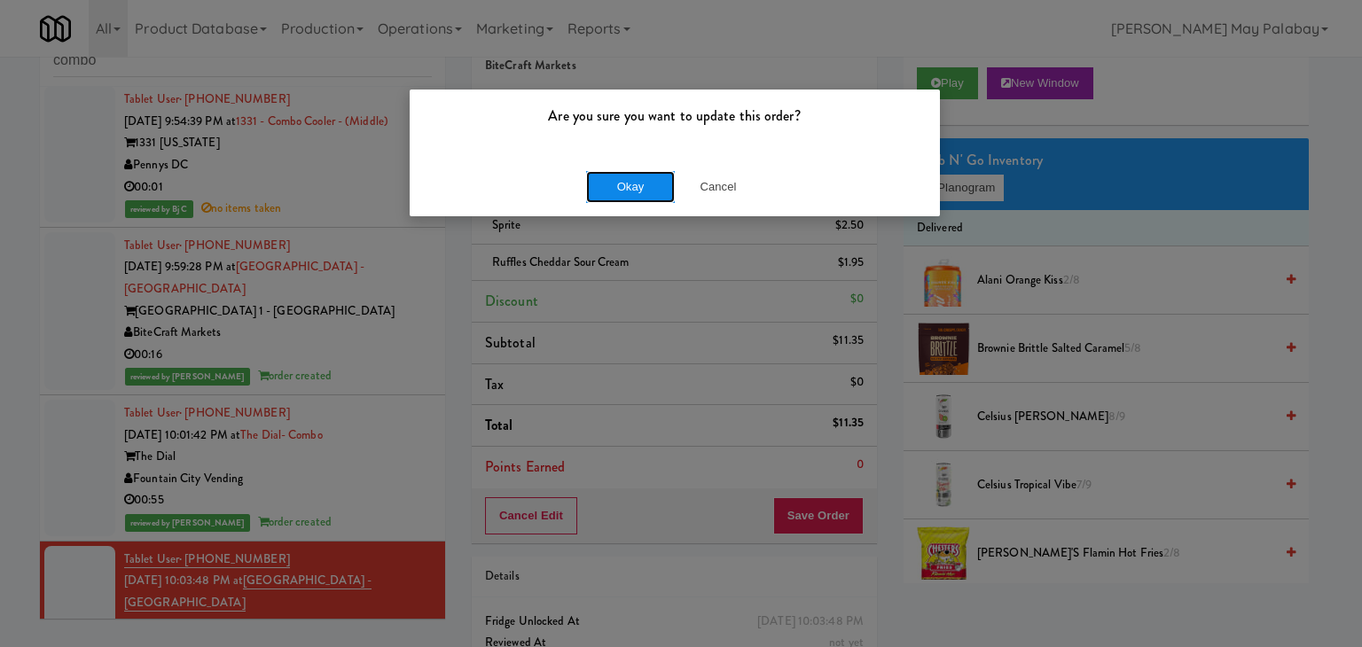
click at [648, 188] on button "Okay" at bounding box center [630, 187] width 89 height 32
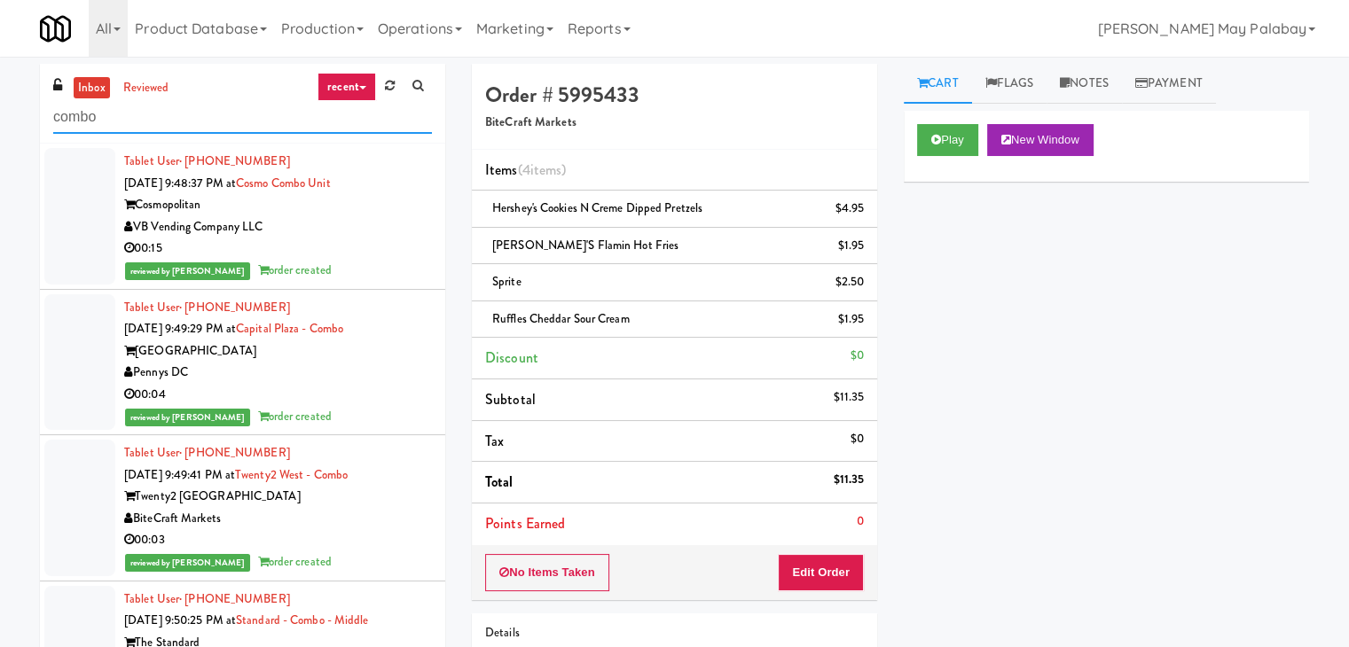
drag, startPoint x: 106, startPoint y: 113, endPoint x: 30, endPoint y: 121, distance: 76.7
click at [30, 121] on div "inbox reviewed recent all unclear take inventory issue suspicious failed recent…" at bounding box center [243, 376] width 432 height 625
click at [113, 114] on input "combo" at bounding box center [242, 117] width 379 height 33
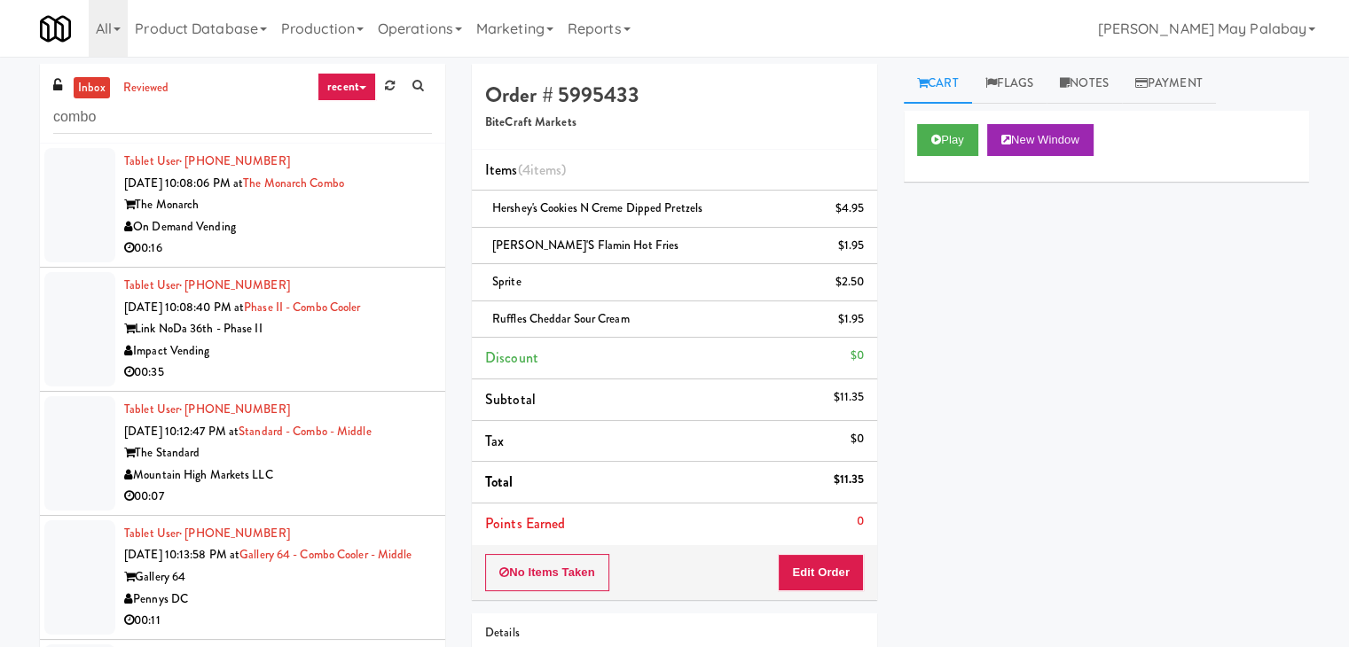
click at [277, 216] on div "On Demand Vending" at bounding box center [278, 227] width 308 height 22
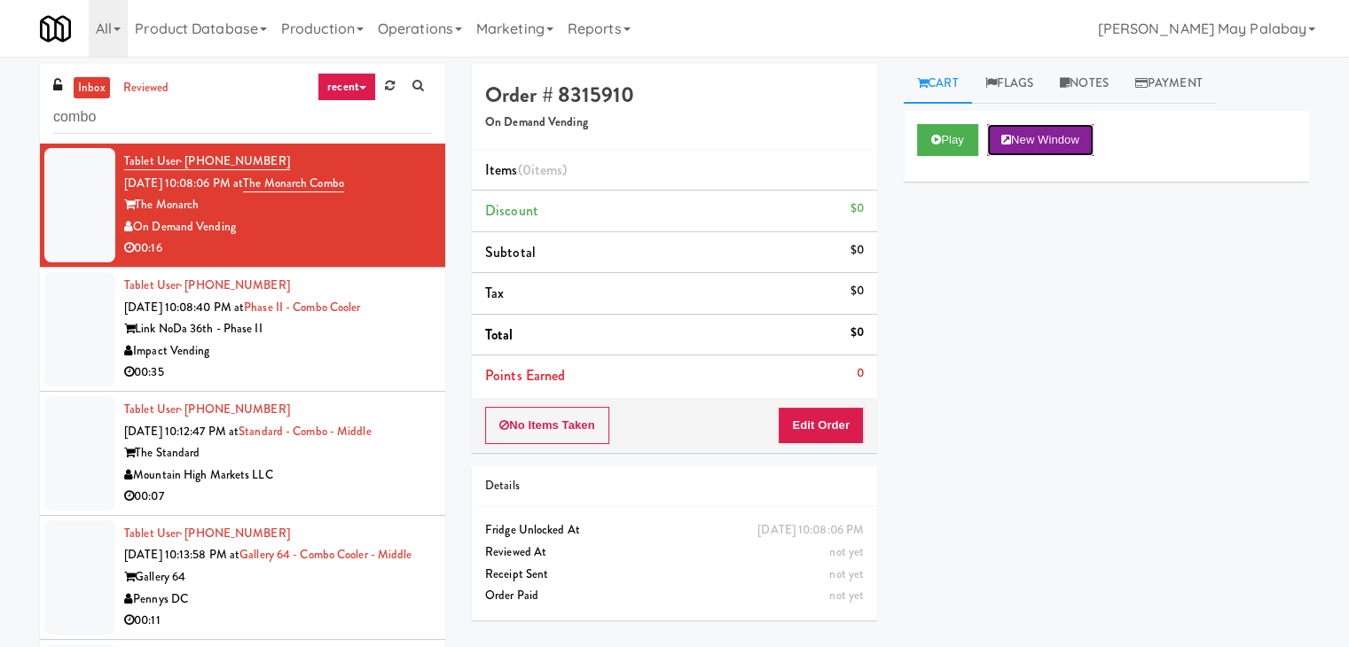
click at [1052, 146] on button "New Window" at bounding box center [1040, 140] width 106 height 32
click at [814, 428] on button "Edit Order" at bounding box center [821, 425] width 86 height 37
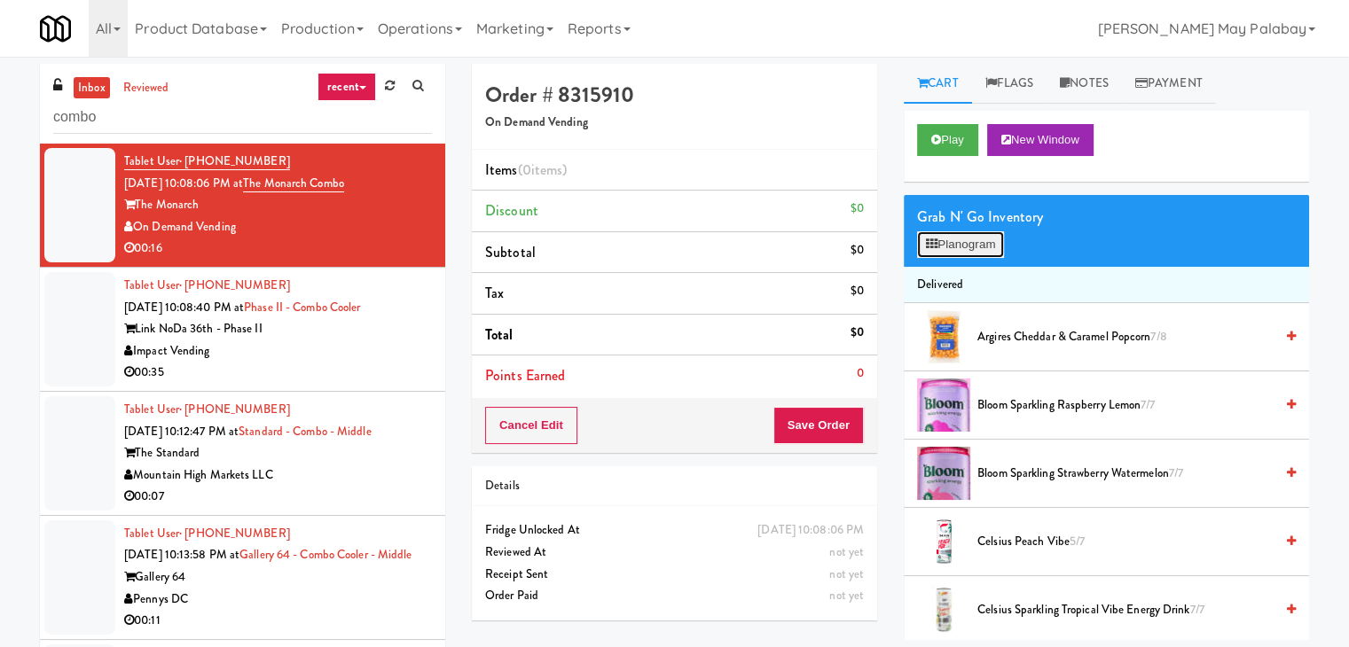
click at [936, 242] on icon at bounding box center [932, 245] width 12 height 12
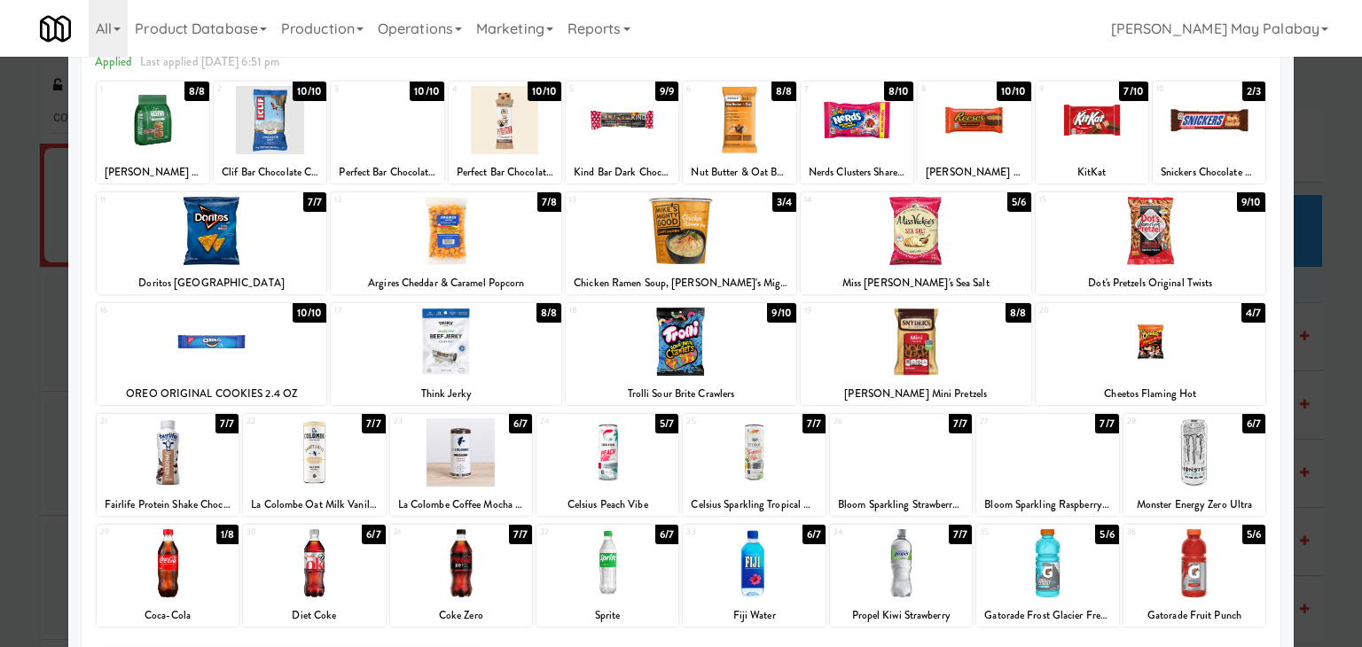
scroll to position [89, 0]
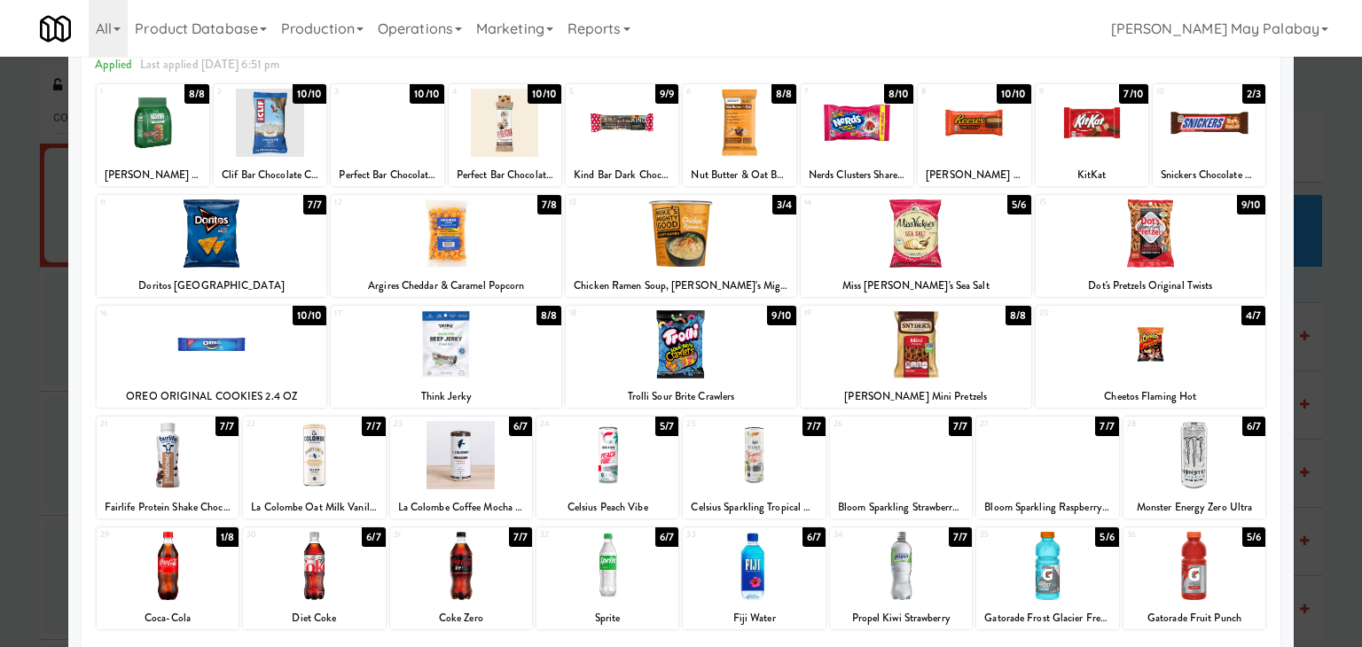
click at [773, 352] on div at bounding box center [681, 344] width 231 height 68
click at [1324, 340] on div at bounding box center [681, 323] width 1362 height 647
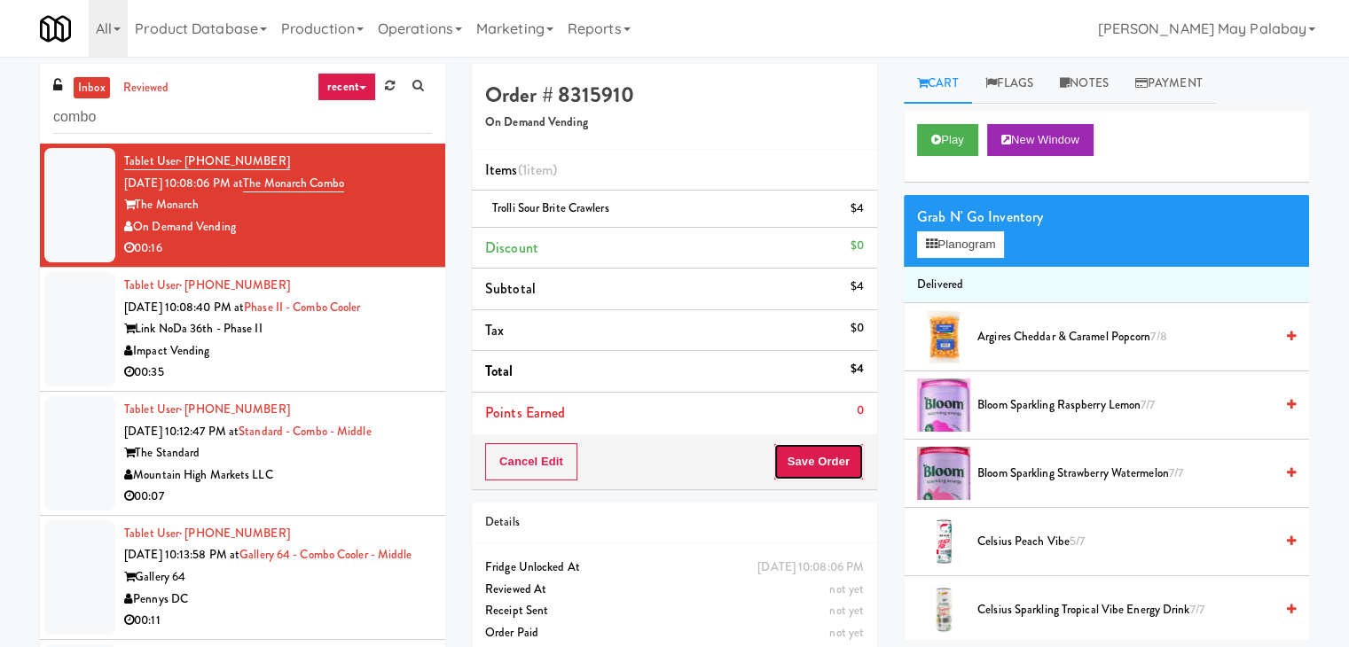
click at [826, 463] on button "Save Order" at bounding box center [818, 461] width 90 height 37
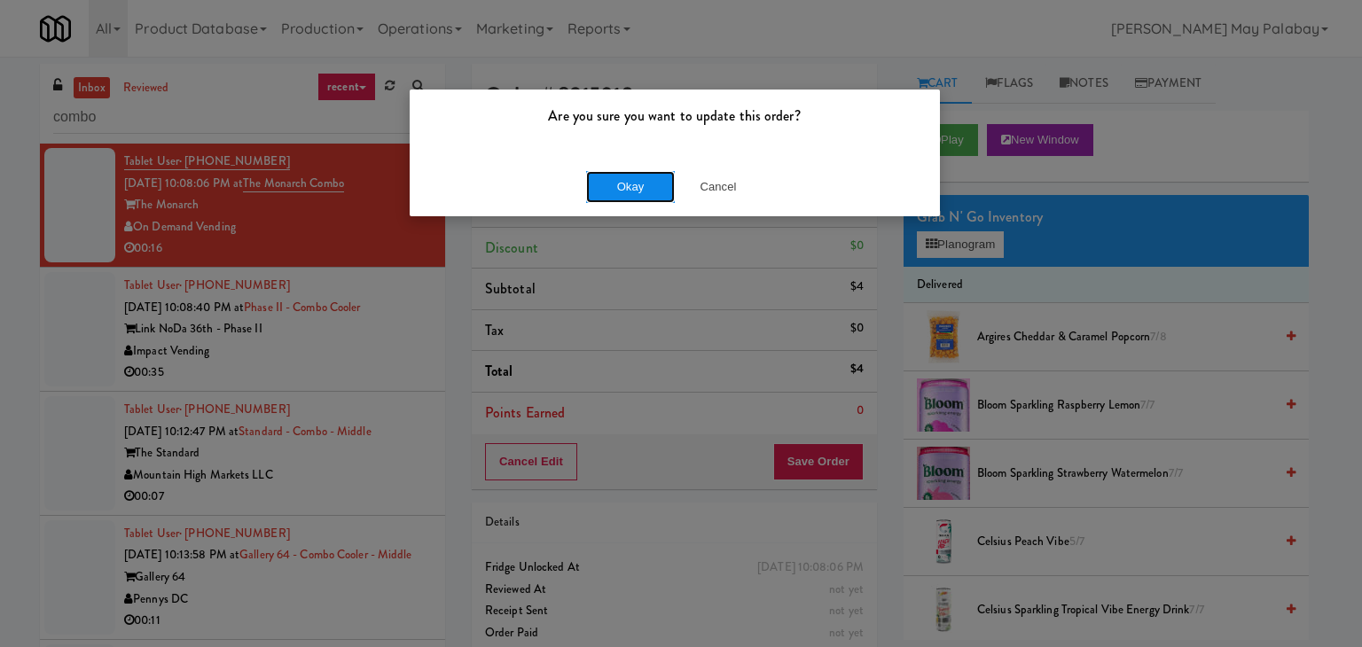
click at [637, 181] on button "Okay" at bounding box center [630, 187] width 89 height 32
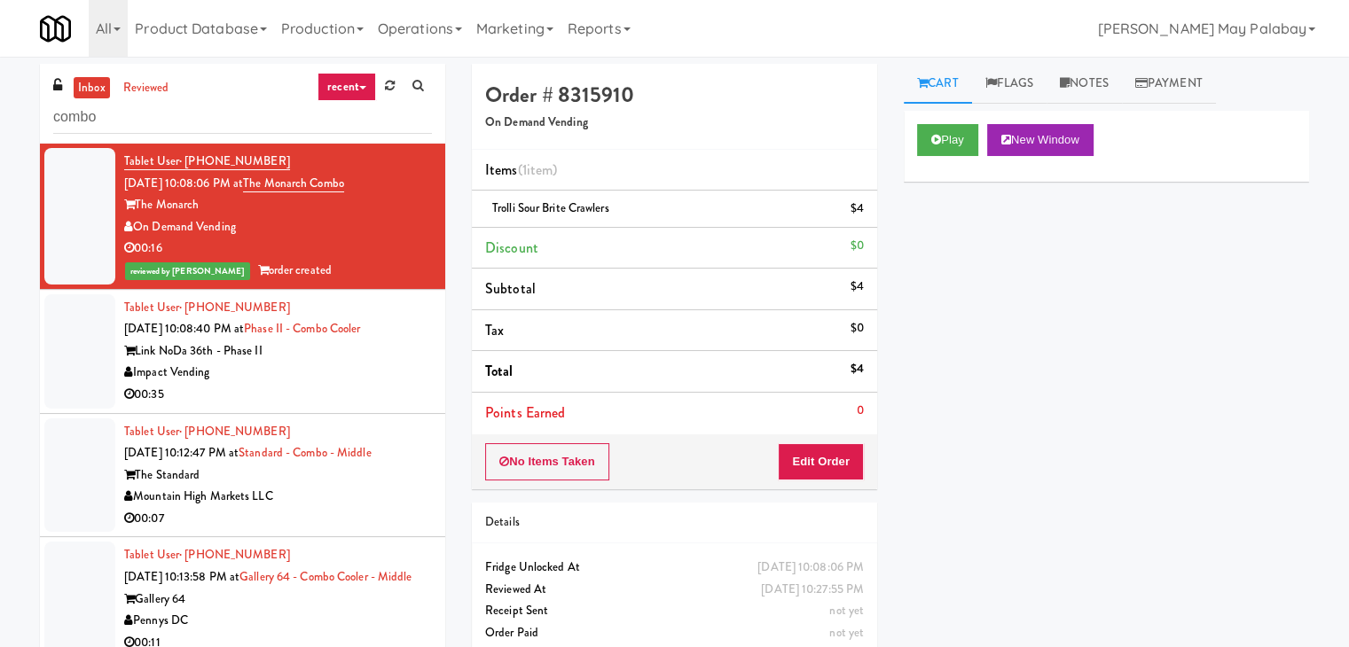
click at [348, 362] on div "Impact Vending" at bounding box center [278, 373] width 308 height 22
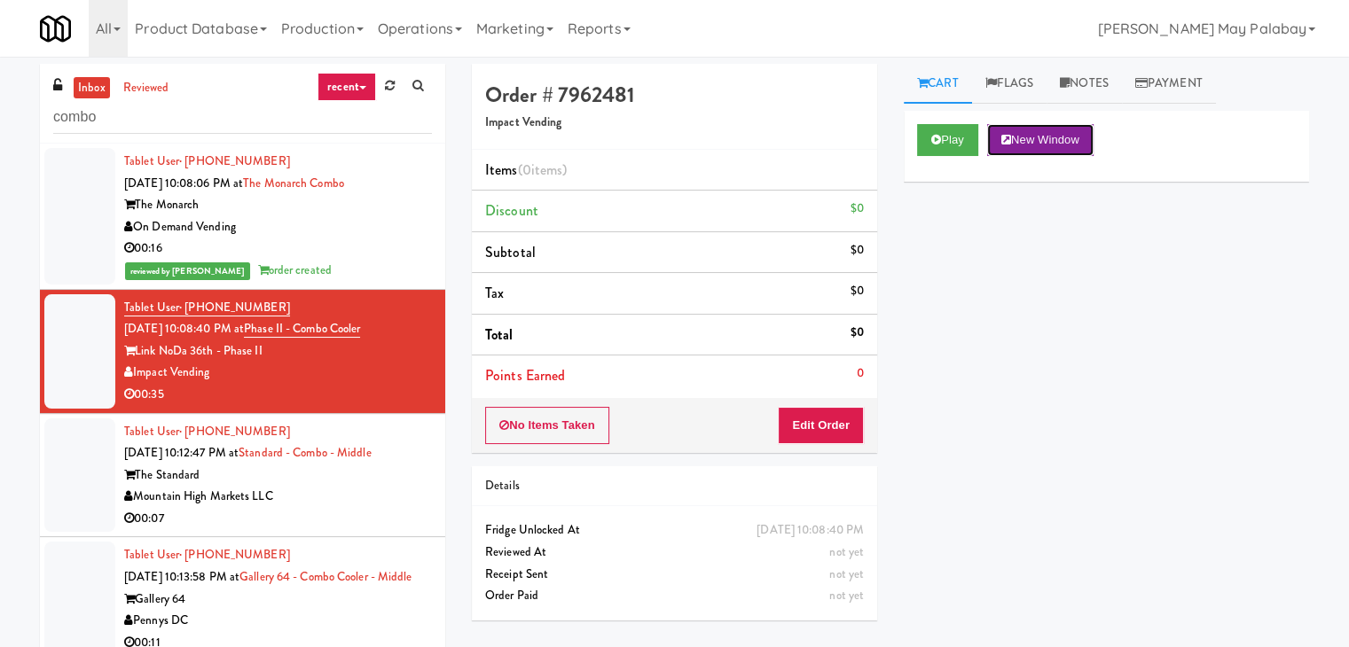
click at [1071, 142] on button "New Window" at bounding box center [1040, 140] width 106 height 32
click at [821, 426] on button "Edit Order" at bounding box center [821, 425] width 86 height 37
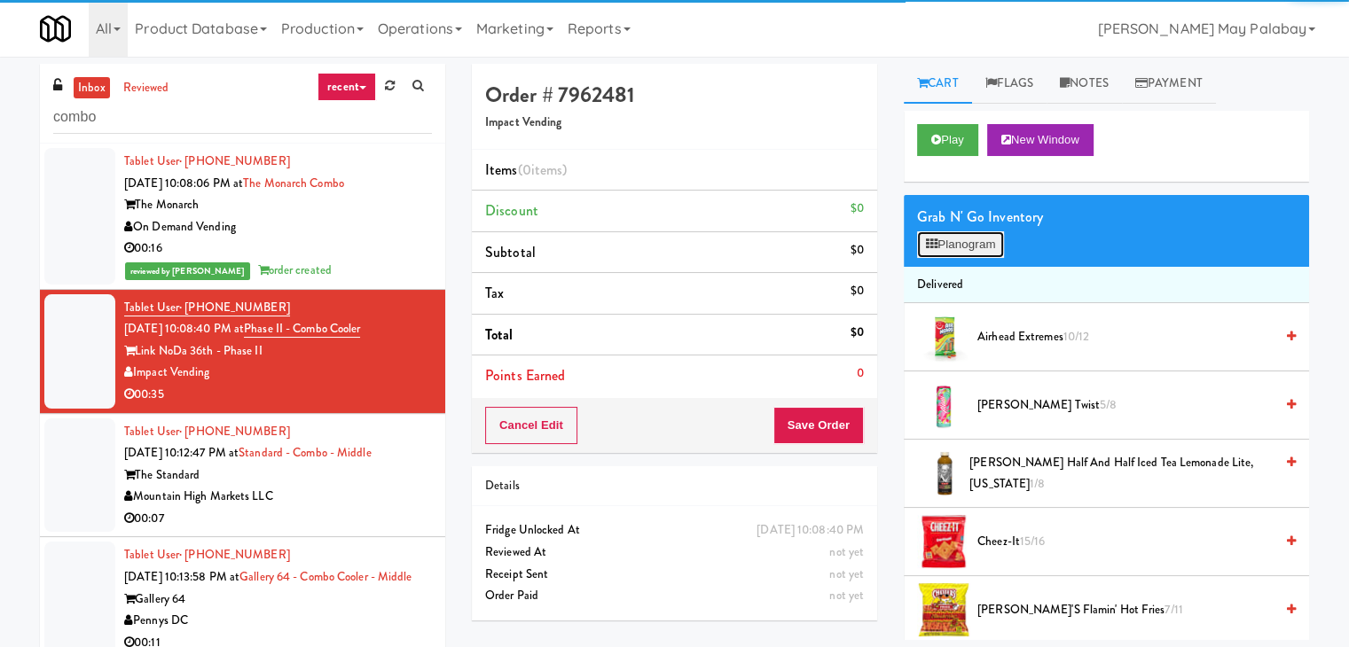
click at [954, 239] on button "Planogram" at bounding box center [960, 244] width 87 height 27
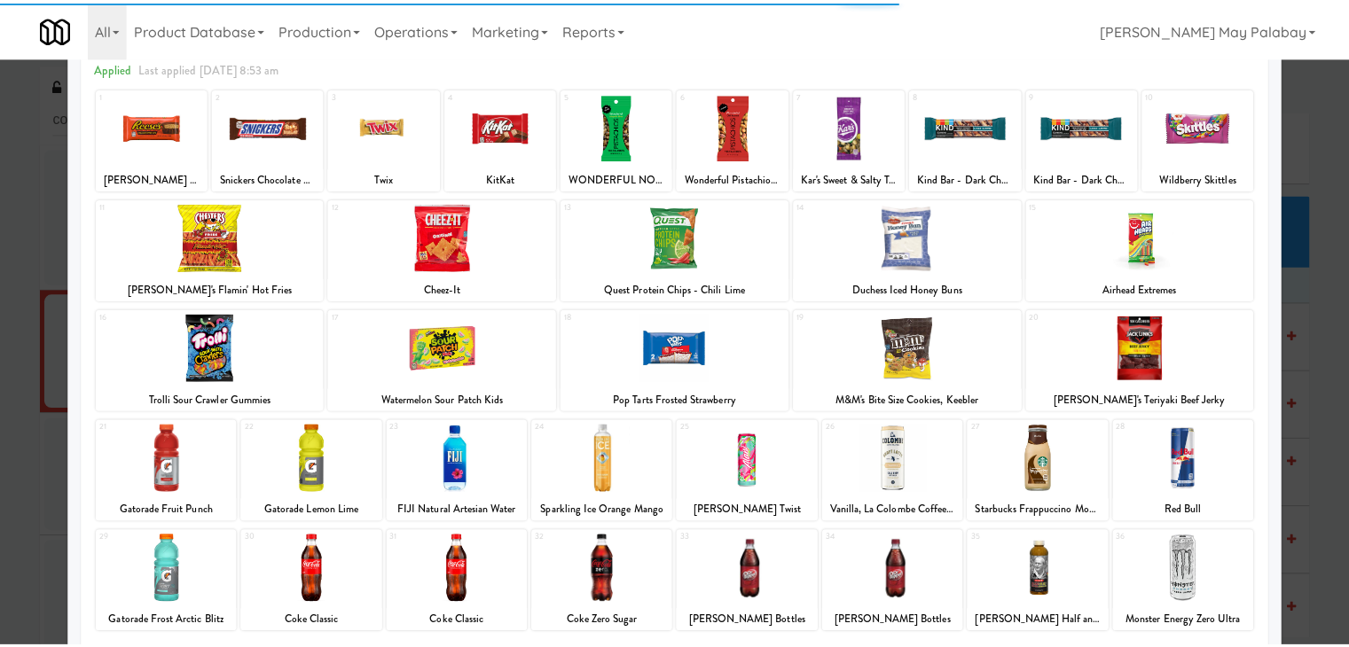
scroll to position [89, 0]
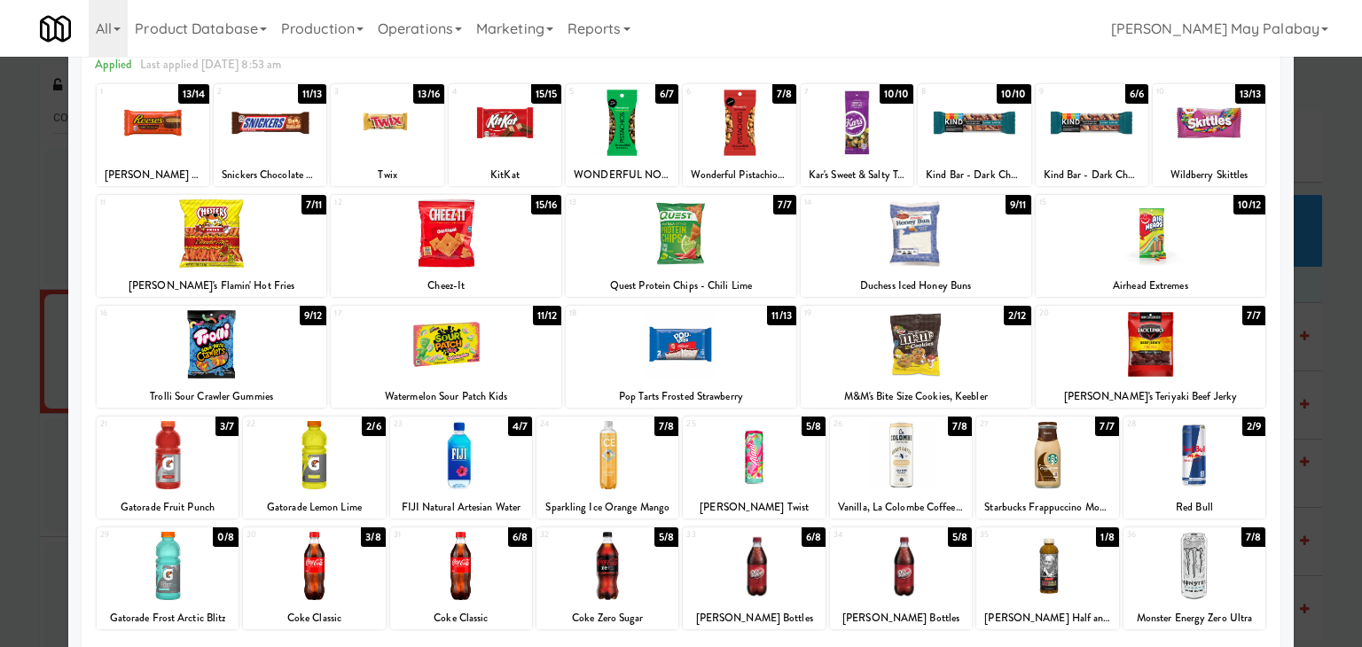
click at [1233, 347] on div at bounding box center [1151, 344] width 231 height 68
click at [1333, 385] on div at bounding box center [681, 323] width 1362 height 647
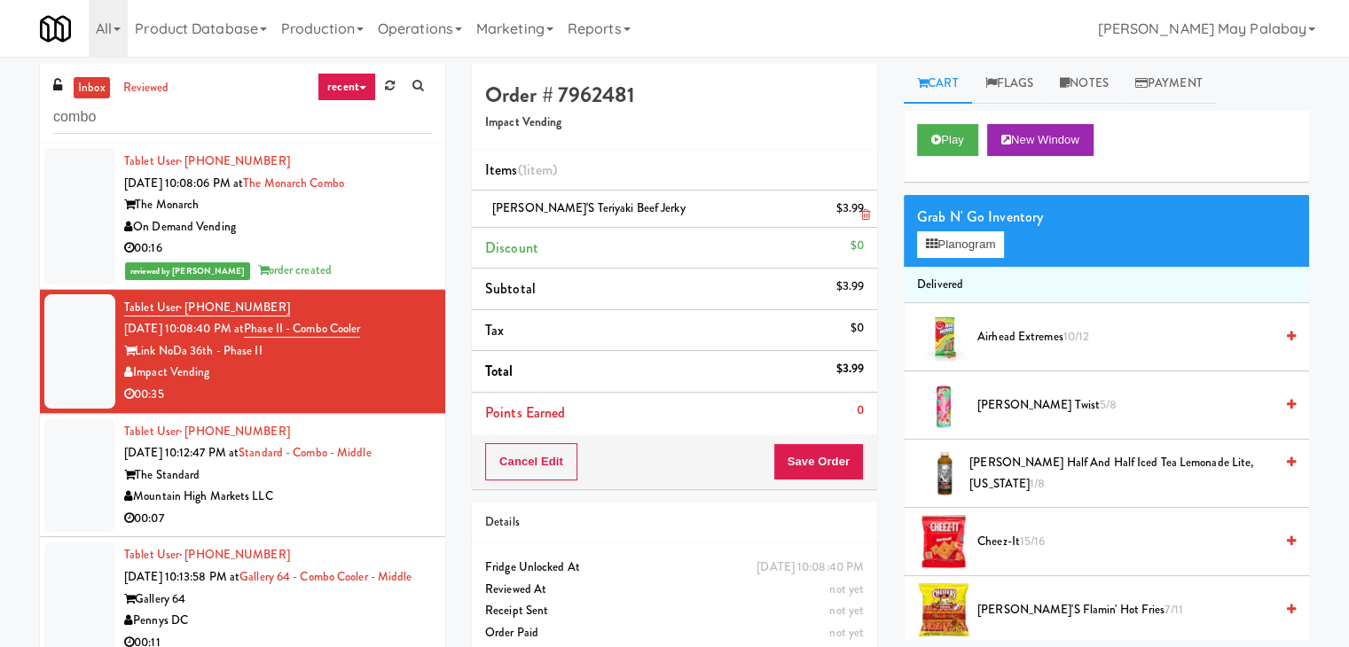
click at [869, 214] on icon at bounding box center [865, 215] width 9 height 12
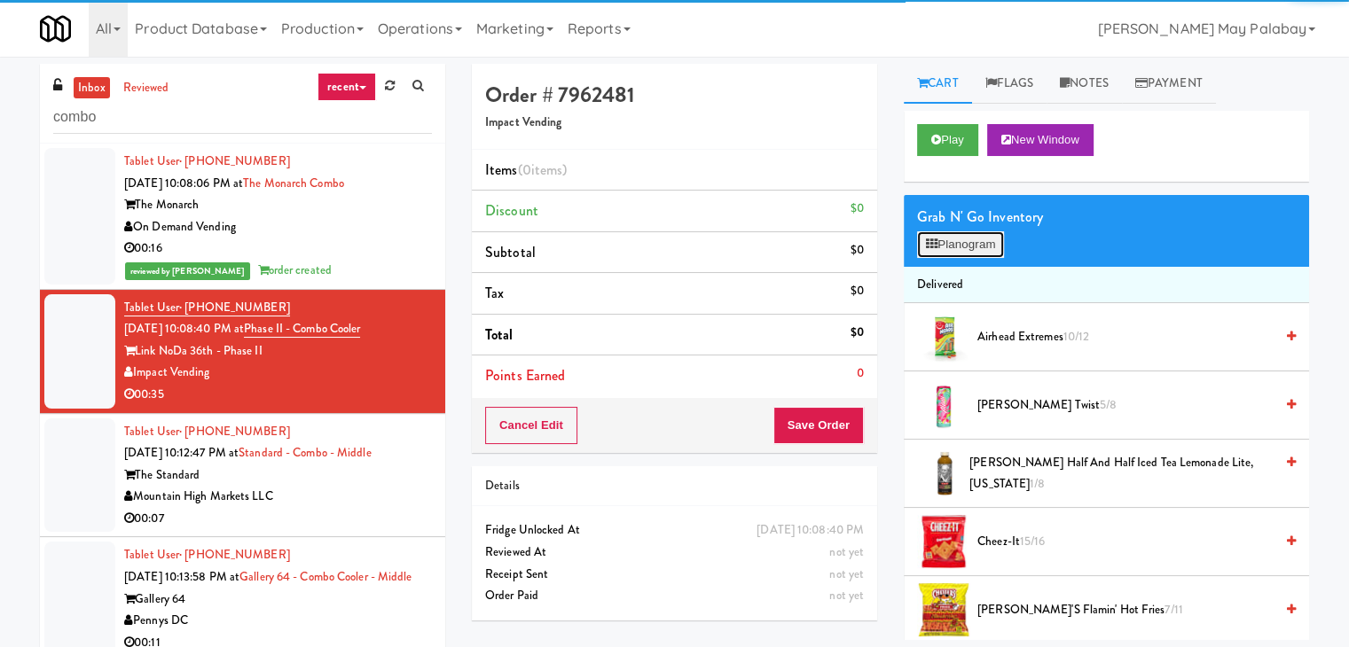
click at [972, 246] on button "Planogram" at bounding box center [960, 244] width 87 height 27
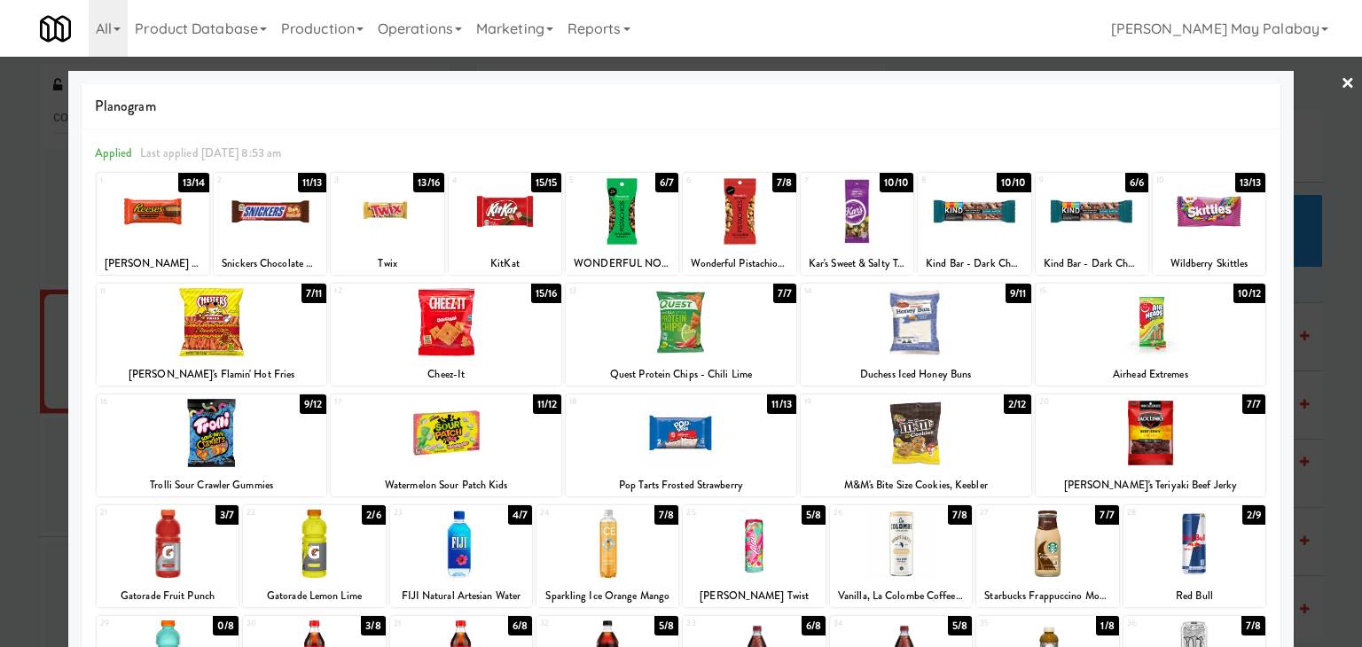
click at [531, 333] on div at bounding box center [446, 322] width 231 height 68
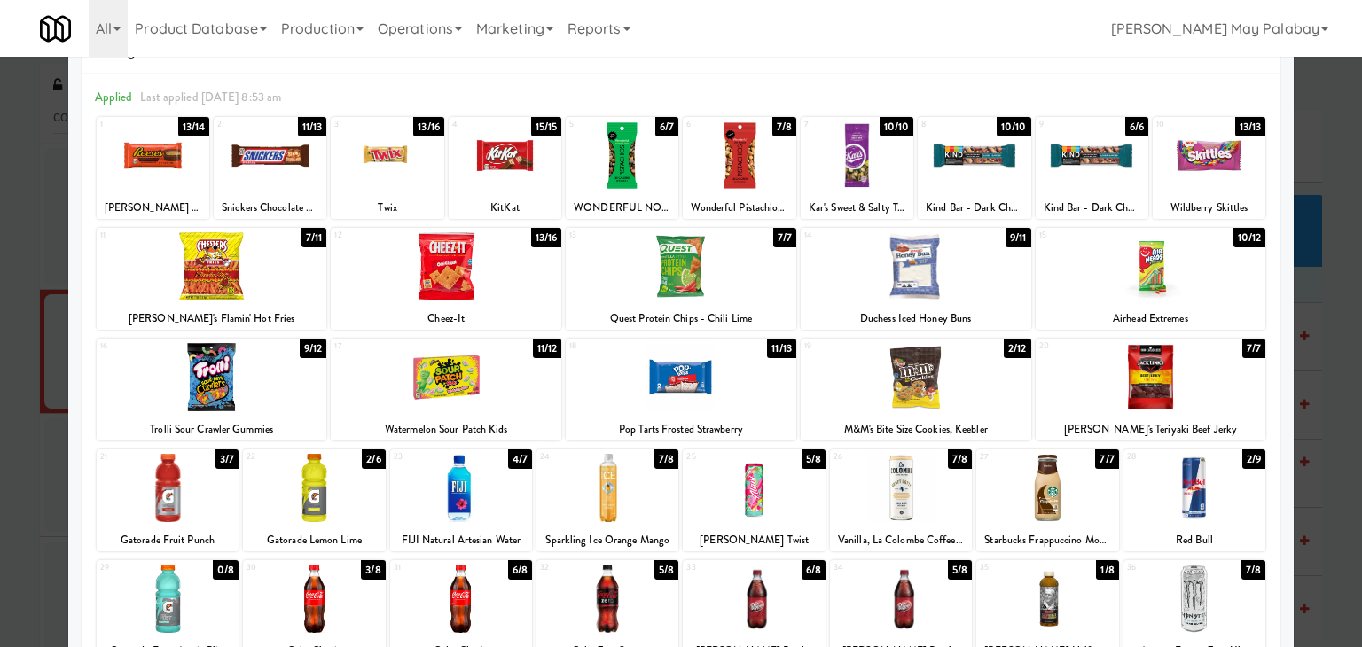
scroll to position [177, 0]
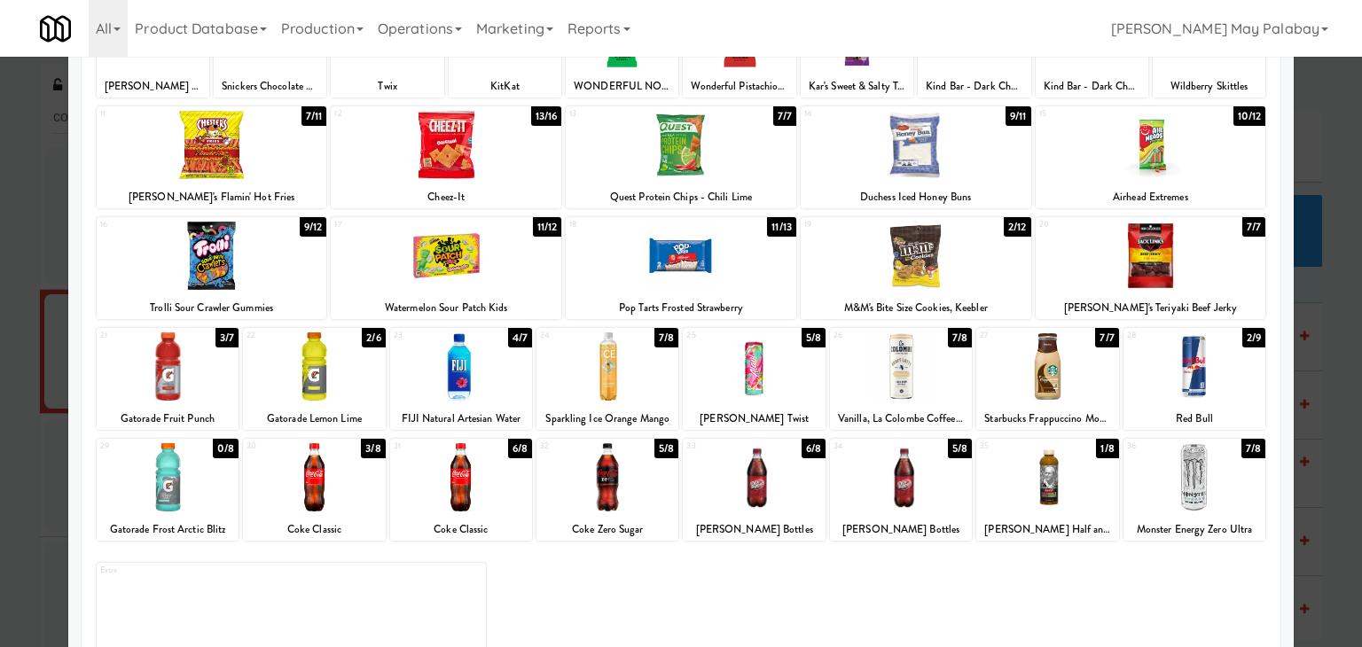
click at [370, 495] on div at bounding box center [314, 477] width 142 height 68
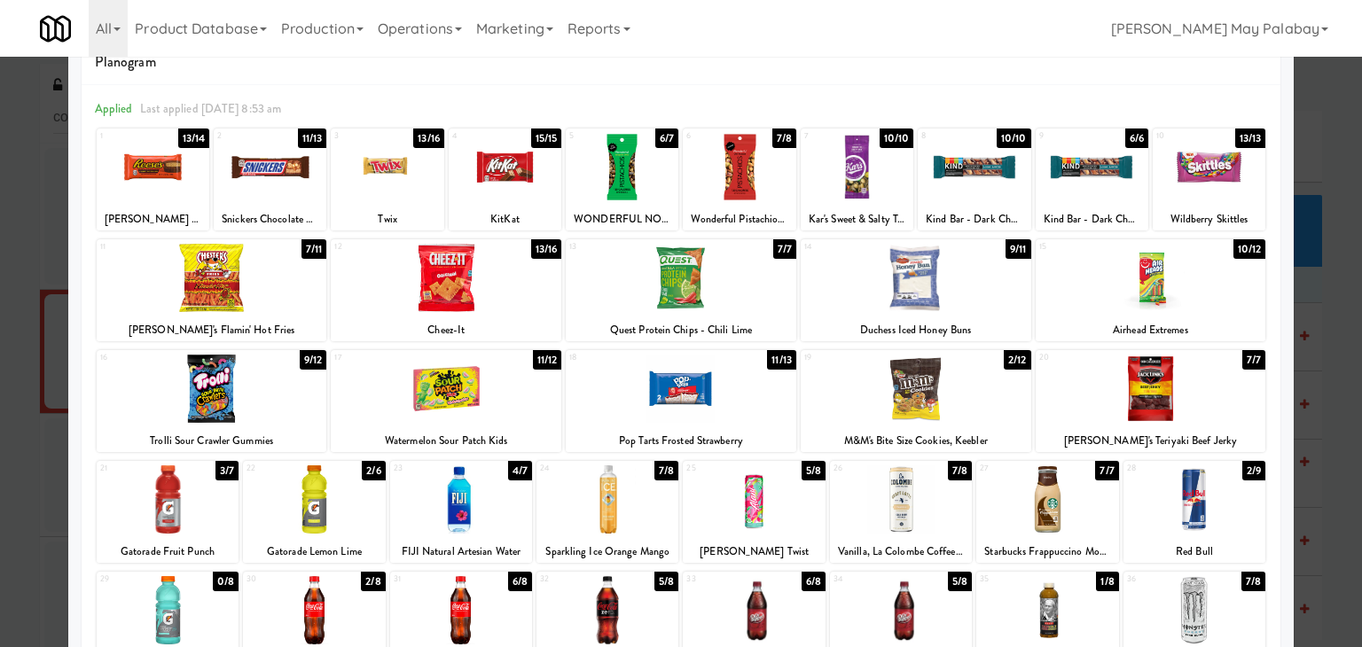
scroll to position [0, 0]
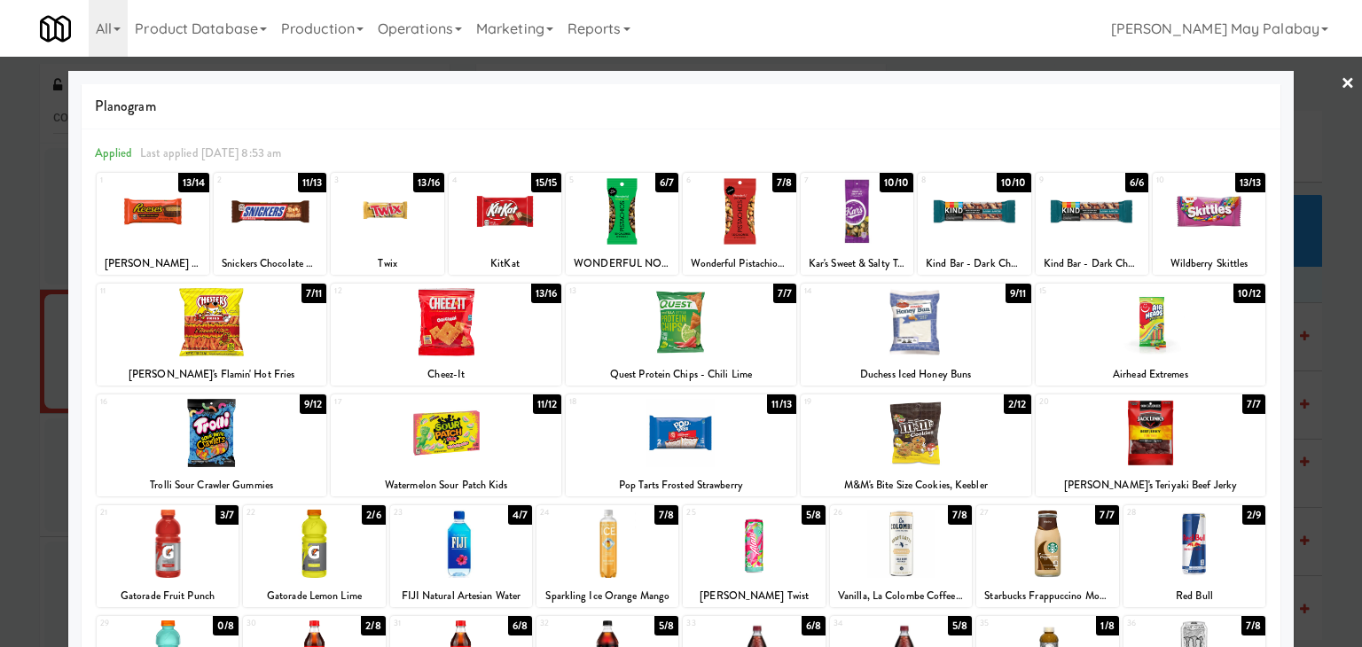
click at [648, 224] on div at bounding box center [622, 211] width 113 height 68
click at [1313, 278] on div at bounding box center [681, 323] width 1362 height 647
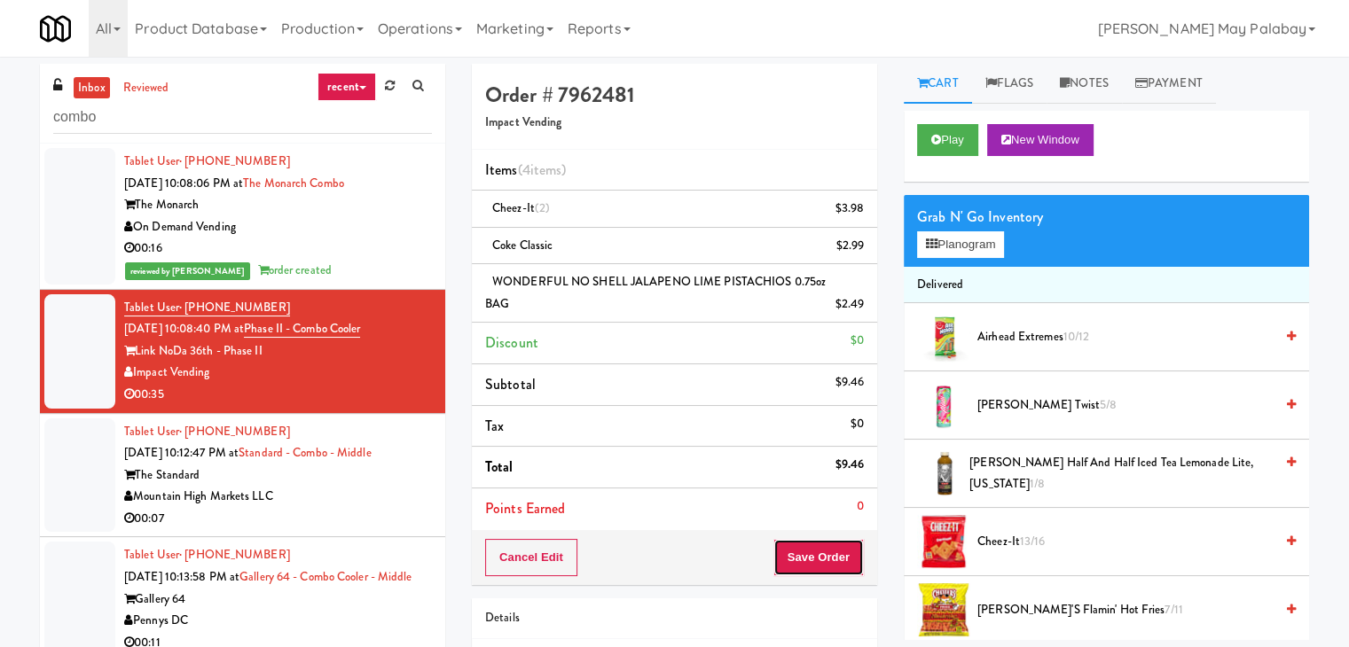
click at [801, 548] on button "Save Order" at bounding box center [818, 557] width 90 height 37
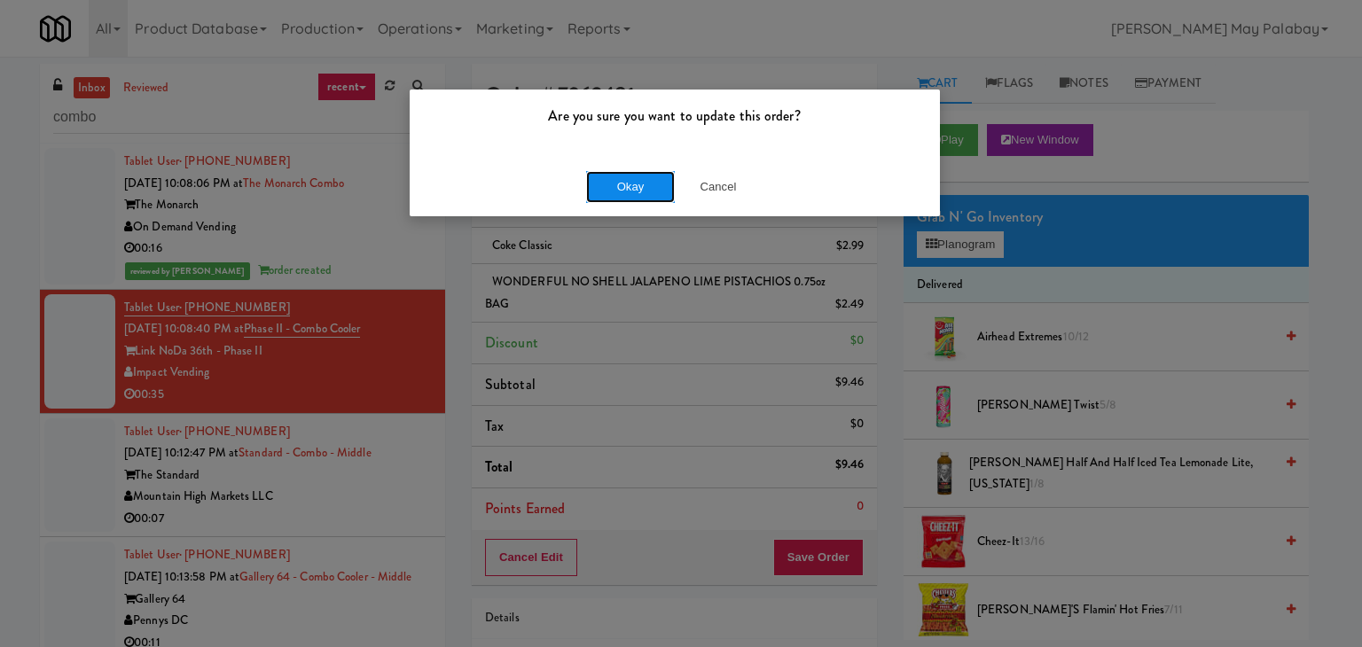
click at [660, 192] on button "Okay" at bounding box center [630, 187] width 89 height 32
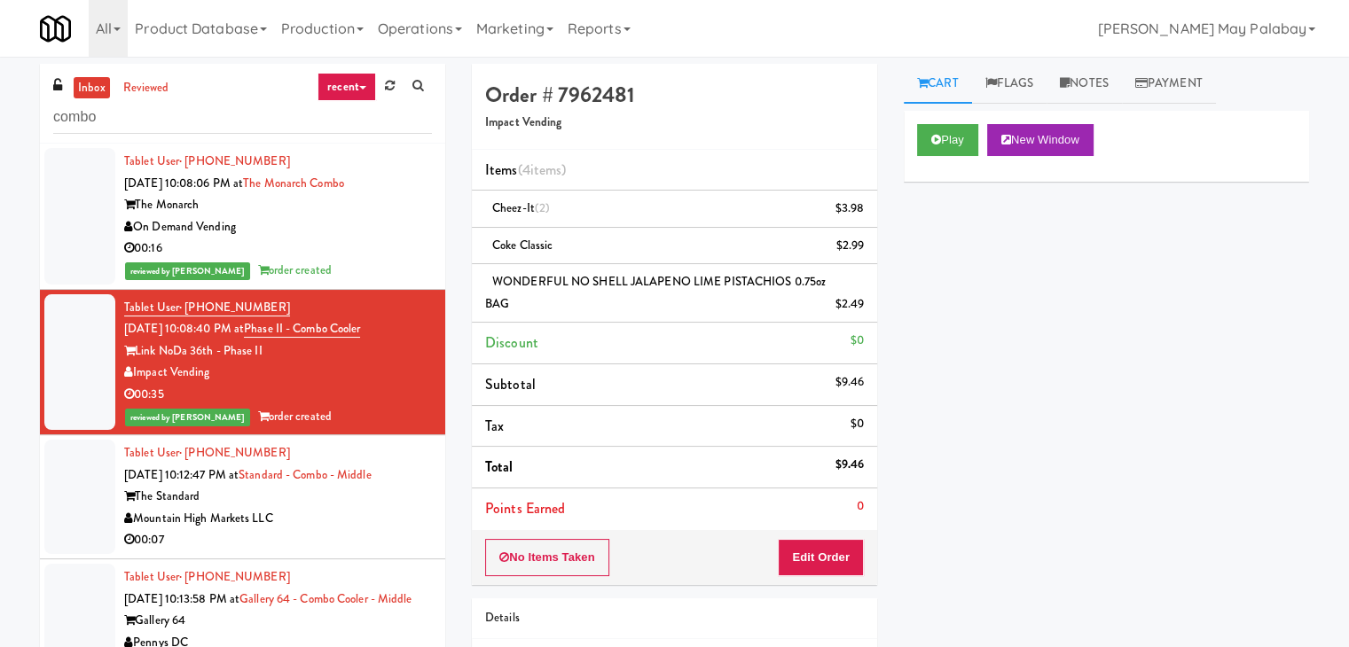
click at [362, 499] on div "The Standard" at bounding box center [278, 497] width 308 height 22
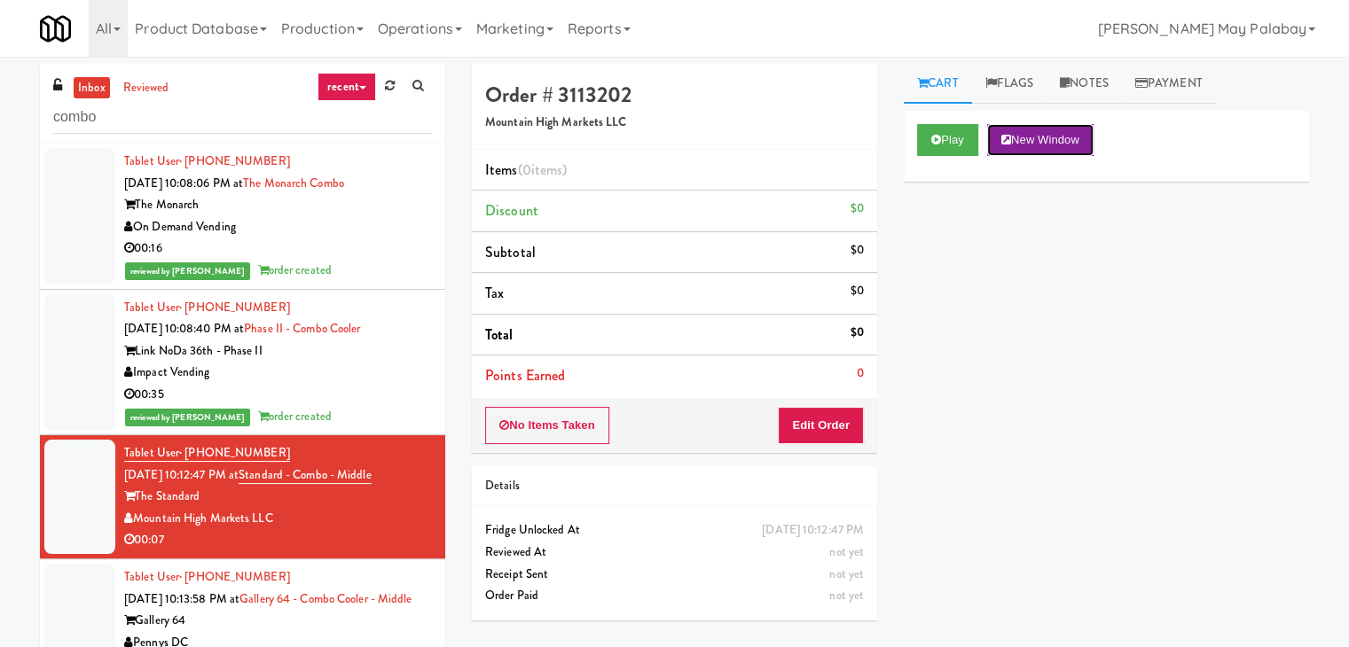
click at [1045, 147] on button "New Window" at bounding box center [1040, 140] width 106 height 32
click at [829, 413] on button "Edit Order" at bounding box center [821, 425] width 86 height 37
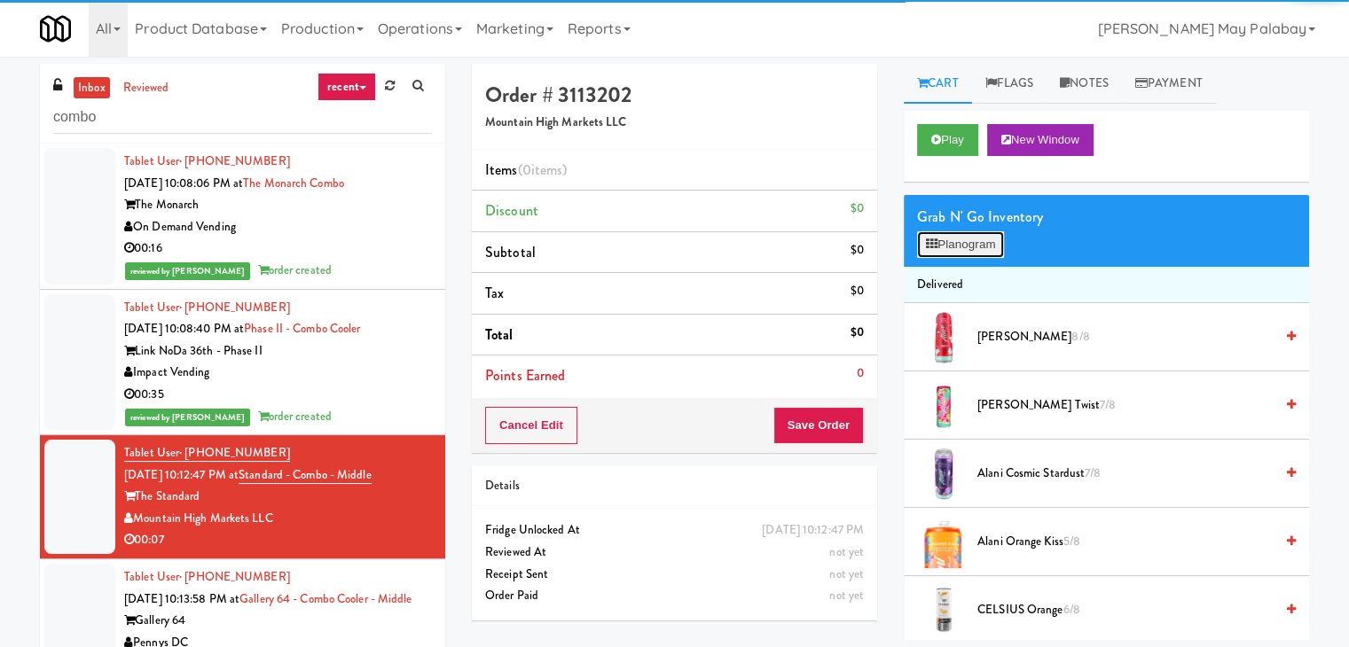
click at [964, 234] on button "Planogram" at bounding box center [960, 244] width 87 height 27
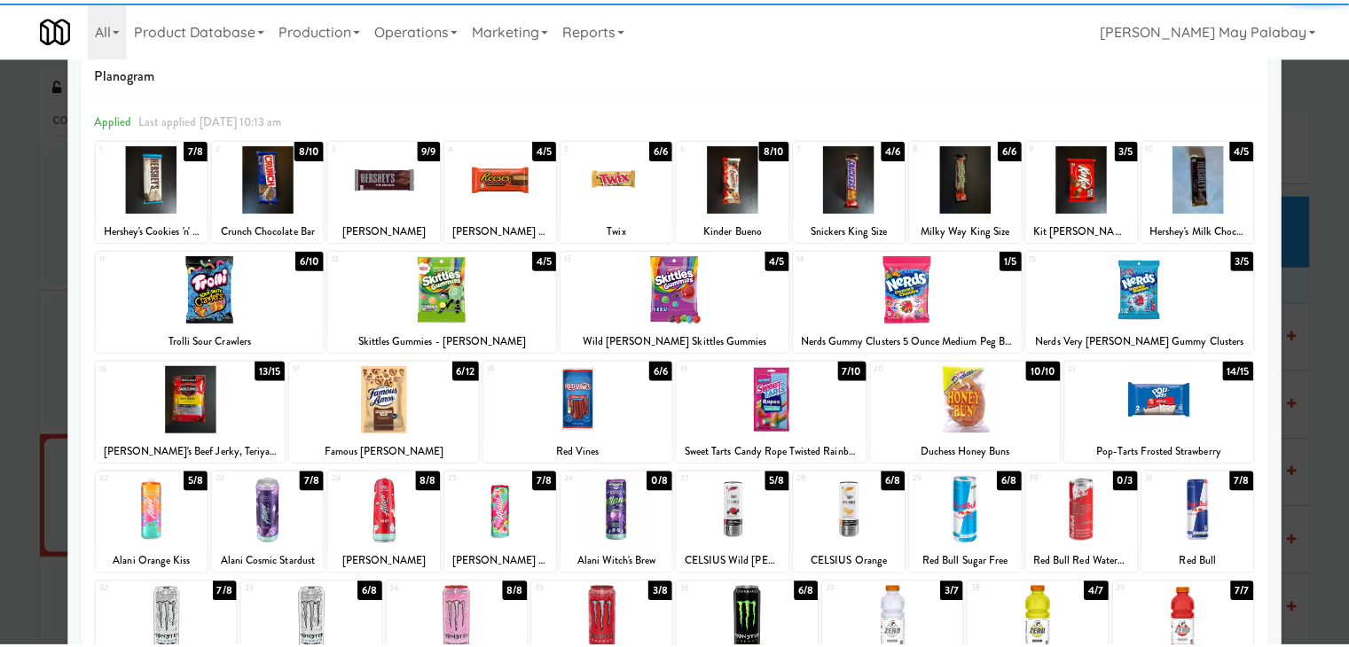
scroll to position [89, 0]
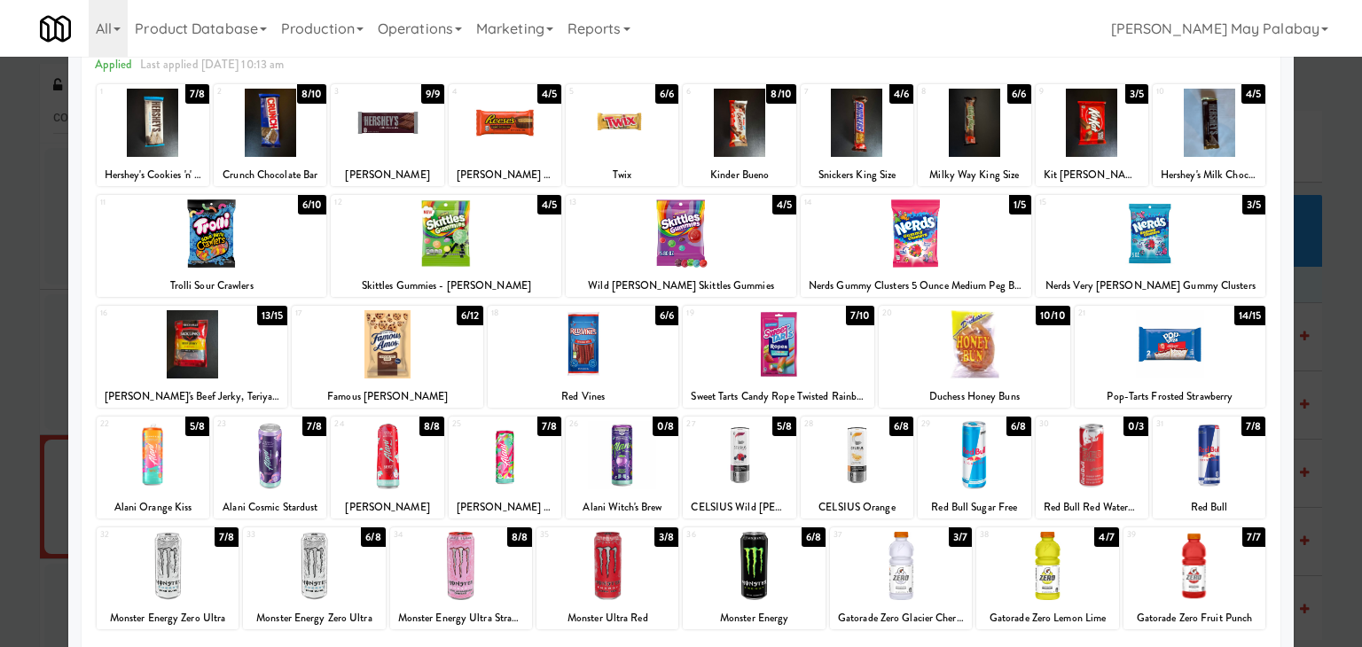
click at [938, 586] on div at bounding box center [901, 566] width 142 height 68
click at [842, 366] on div at bounding box center [779, 344] width 192 height 68
click at [1326, 295] on div at bounding box center [681, 323] width 1362 height 647
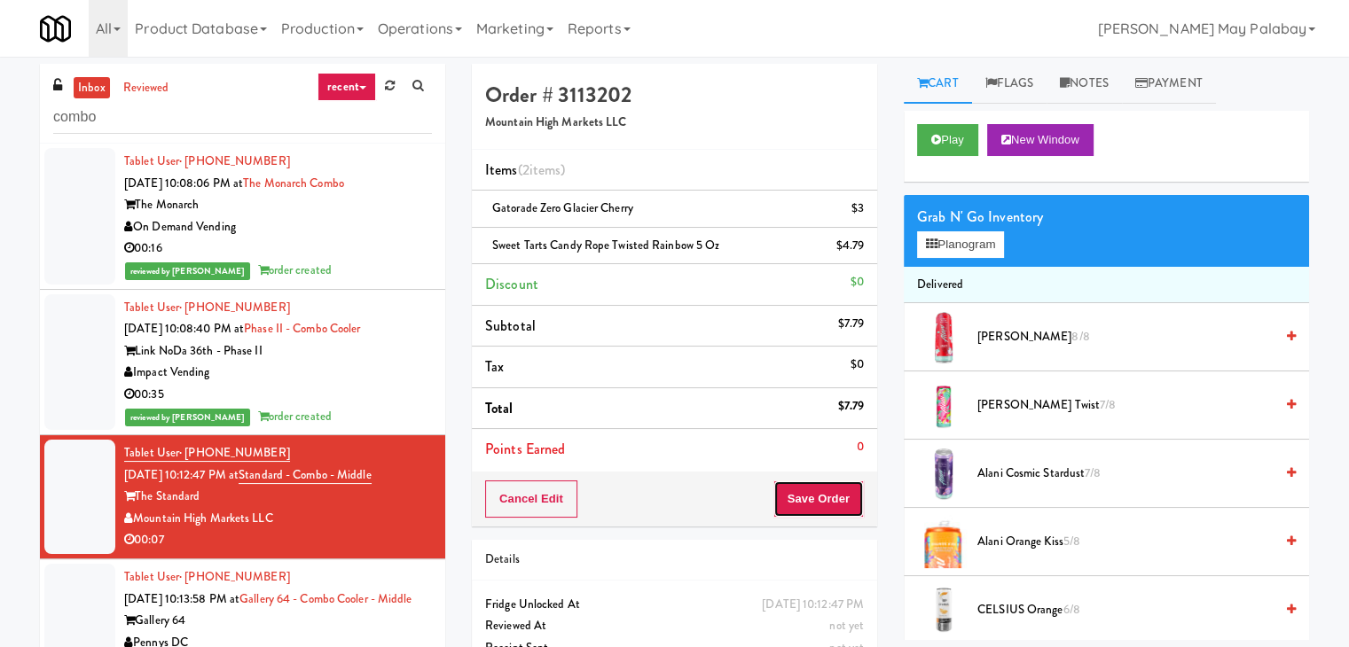
click at [816, 502] on button "Save Order" at bounding box center [818, 499] width 90 height 37
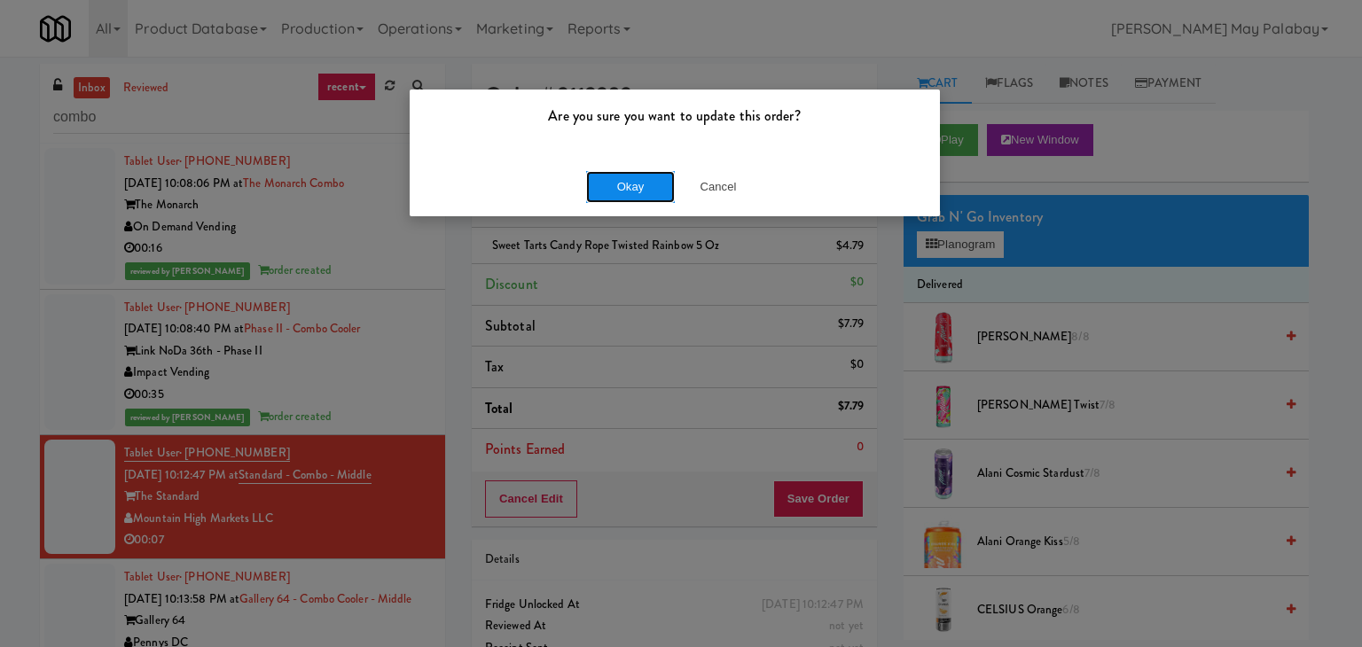
click at [647, 185] on button "Okay" at bounding box center [630, 187] width 89 height 32
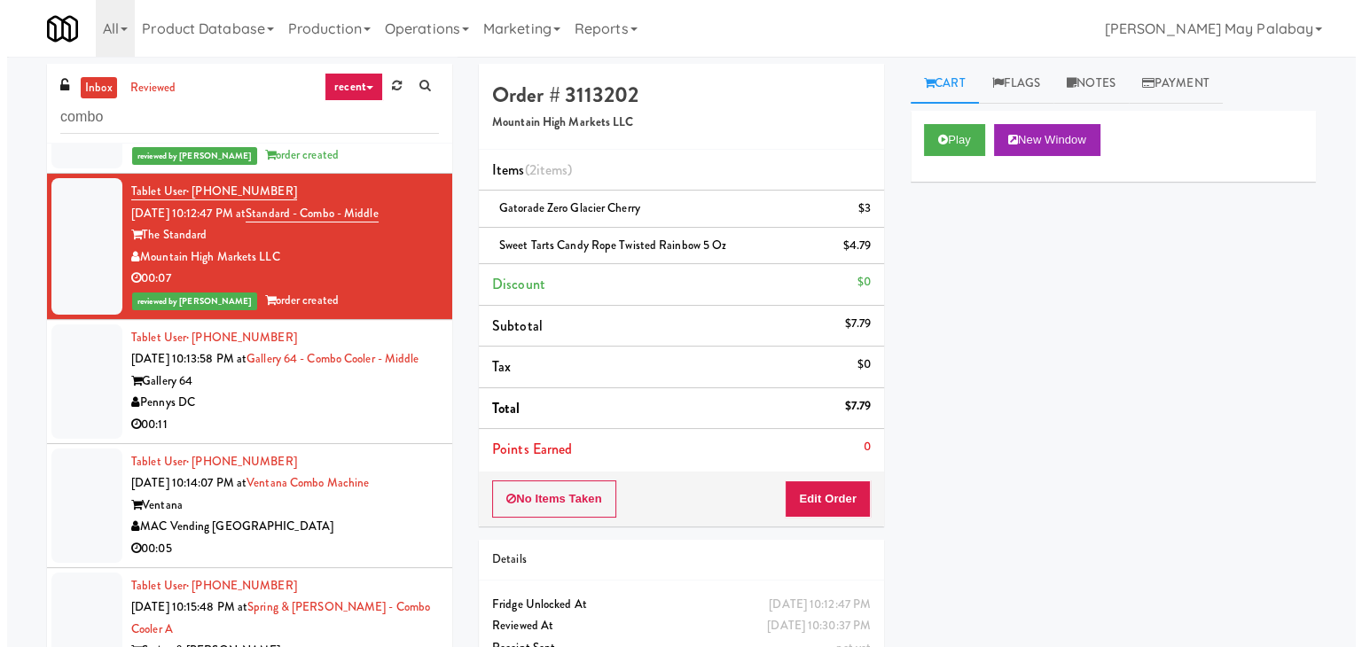
scroll to position [266, 0]
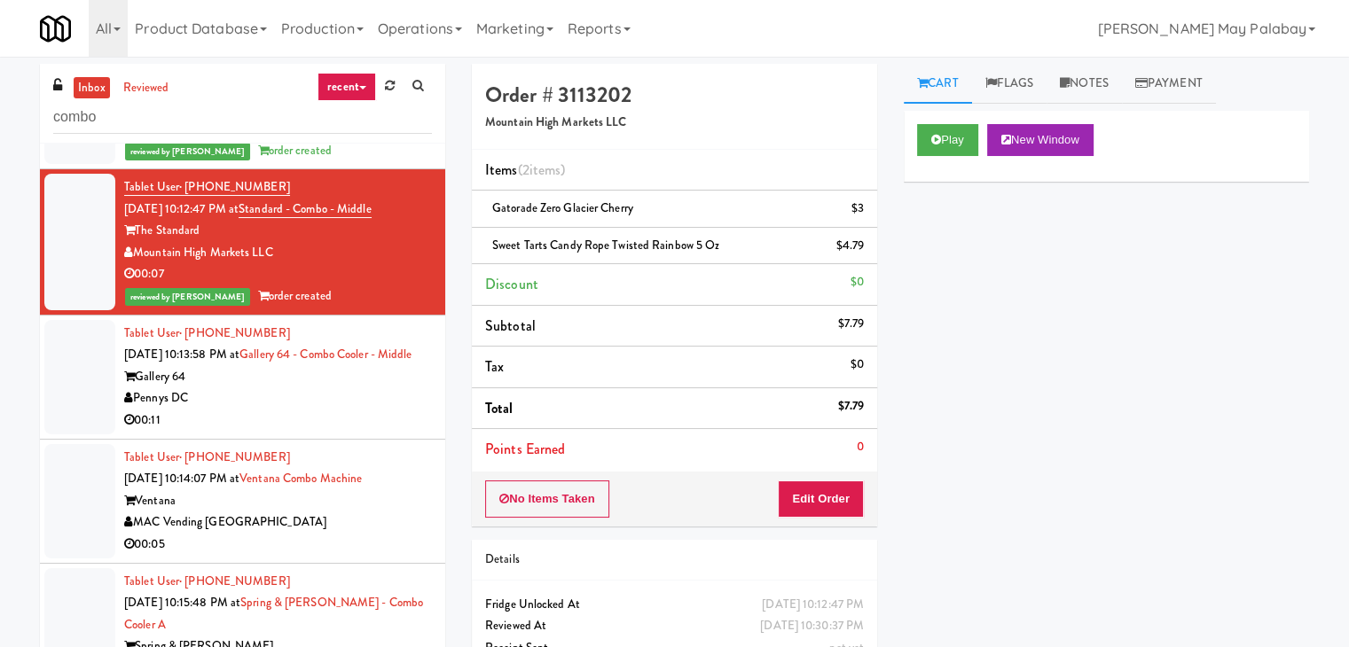
click at [337, 432] on div "00:11" at bounding box center [278, 421] width 308 height 22
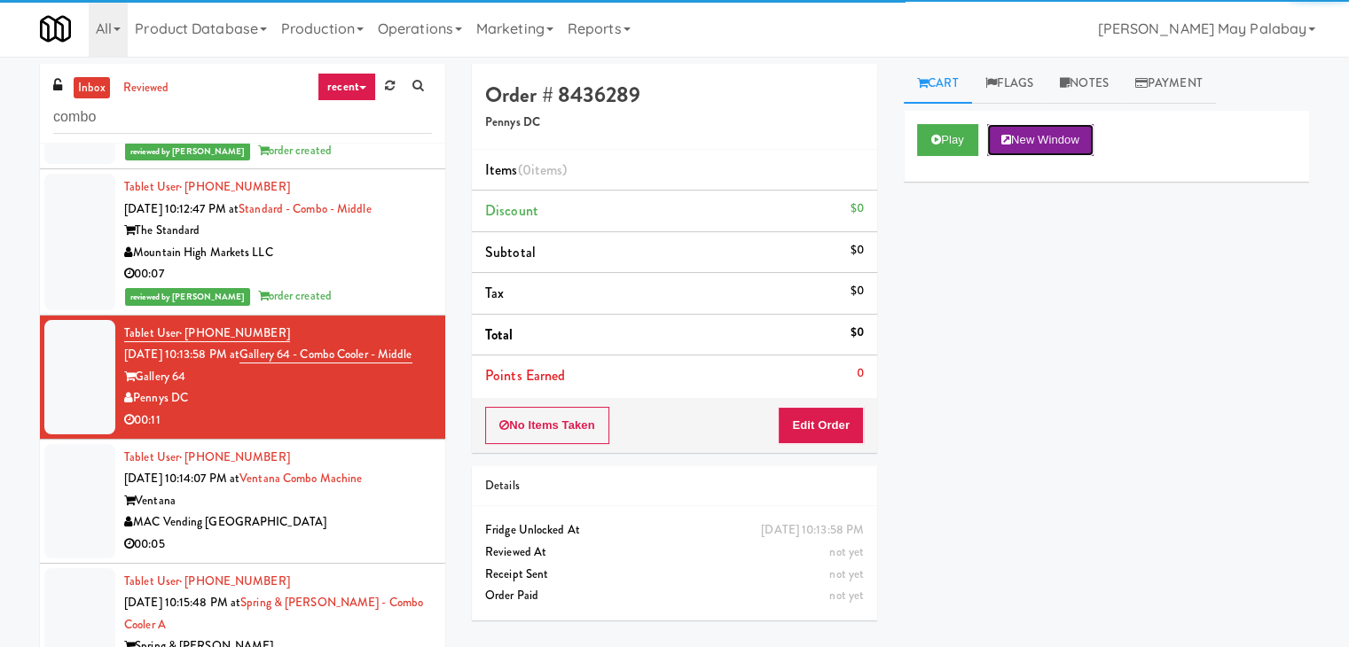
click at [1052, 148] on button "New Window" at bounding box center [1040, 140] width 106 height 32
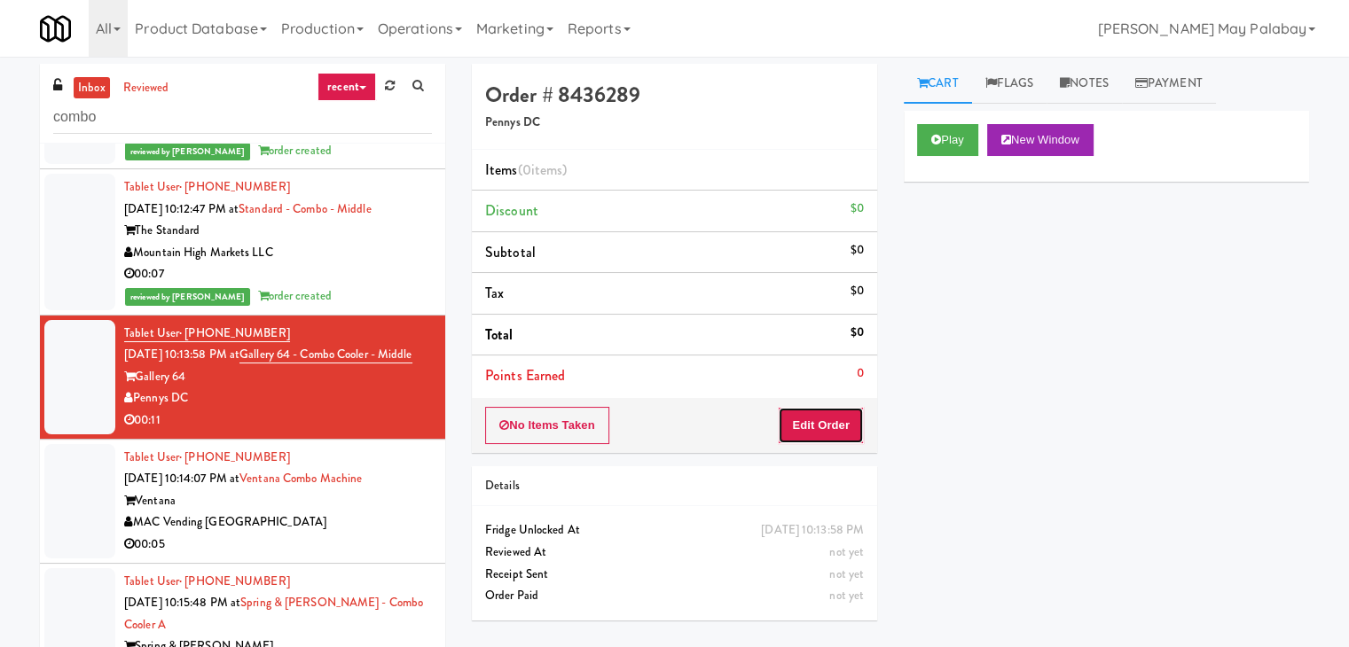
click at [833, 426] on button "Edit Order" at bounding box center [821, 425] width 86 height 37
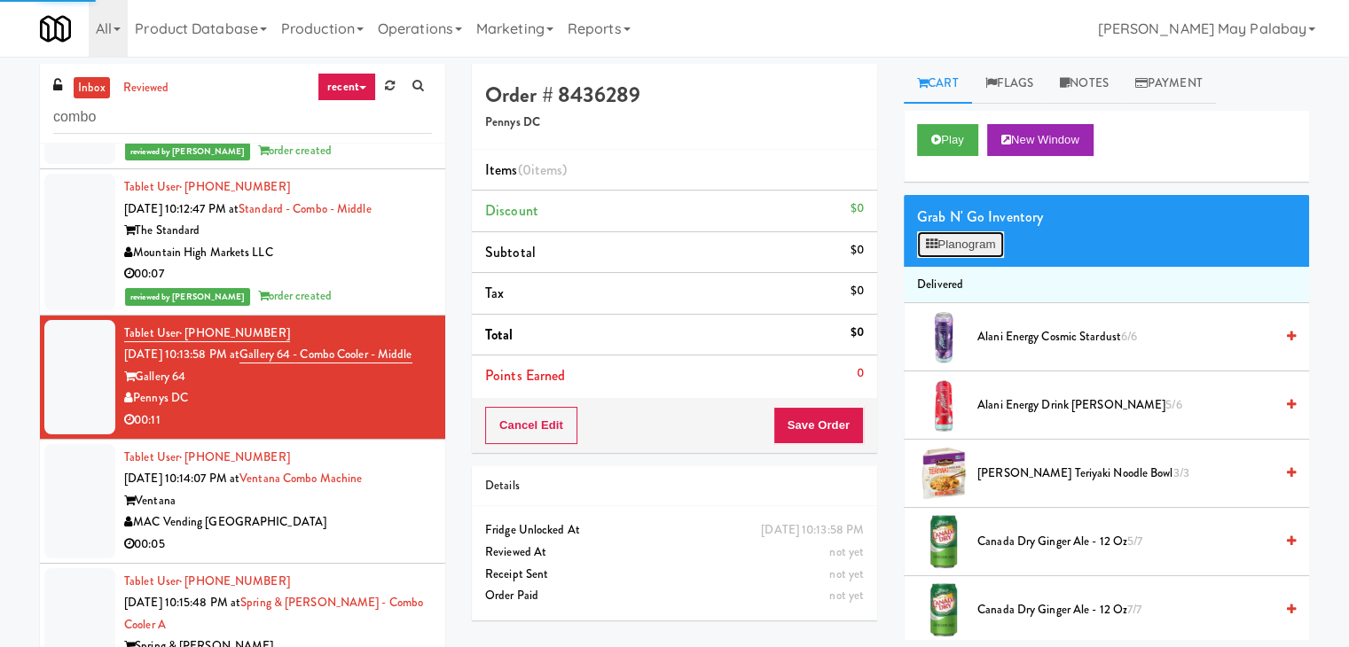
click at [992, 240] on button "Planogram" at bounding box center [960, 244] width 87 height 27
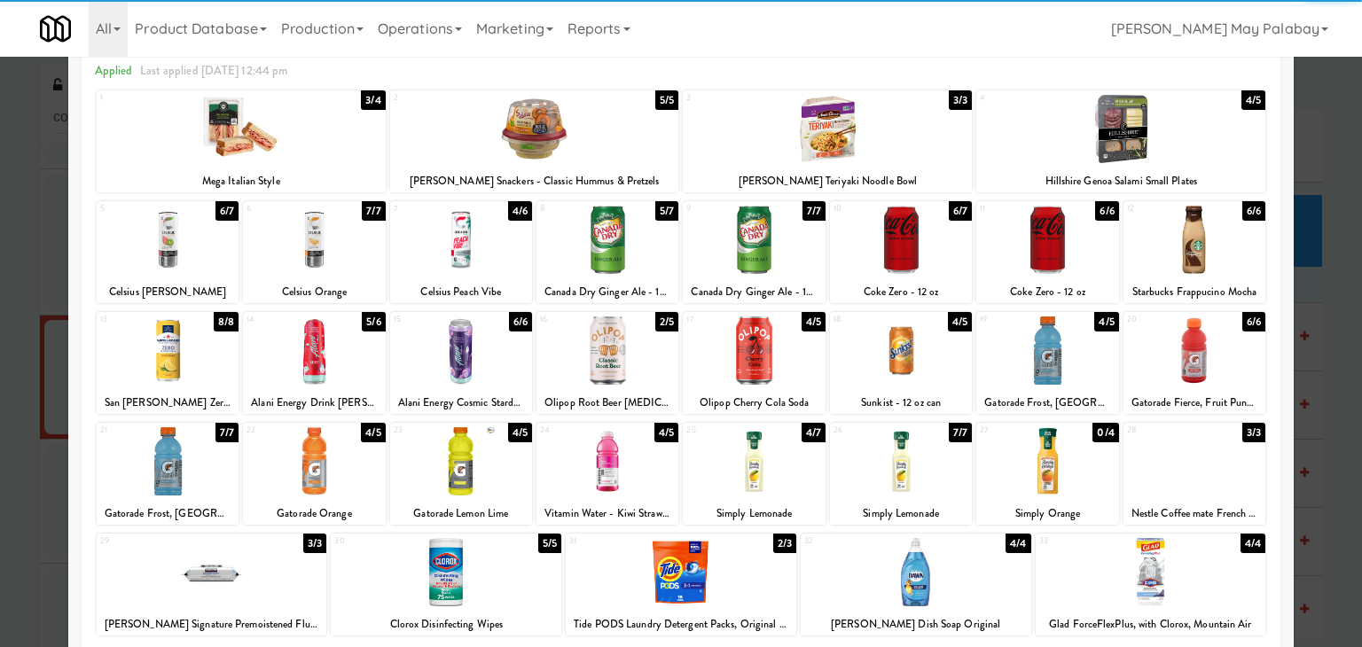
scroll to position [89, 0]
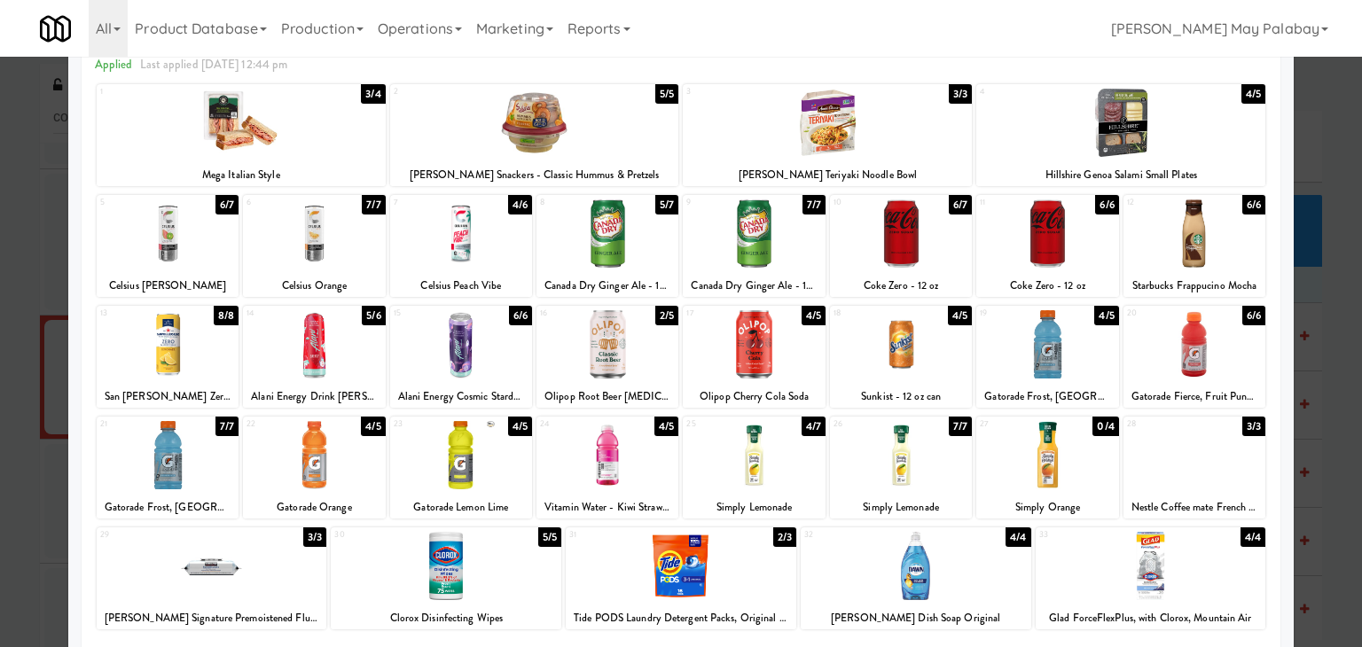
click at [209, 355] on div at bounding box center [168, 344] width 142 height 68
click at [217, 262] on div at bounding box center [168, 233] width 142 height 68
click at [201, 465] on div at bounding box center [168, 455] width 142 height 68
click at [1317, 299] on div at bounding box center [681, 323] width 1362 height 647
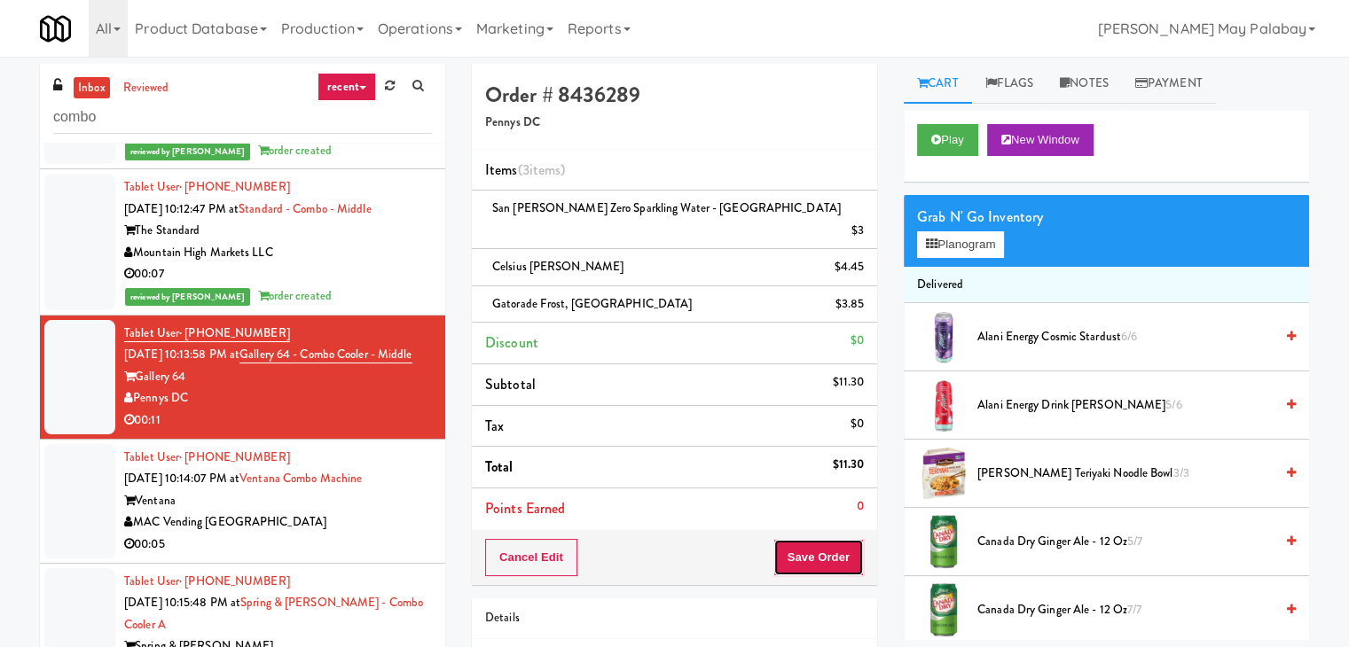
click at [823, 539] on button "Save Order" at bounding box center [818, 557] width 90 height 37
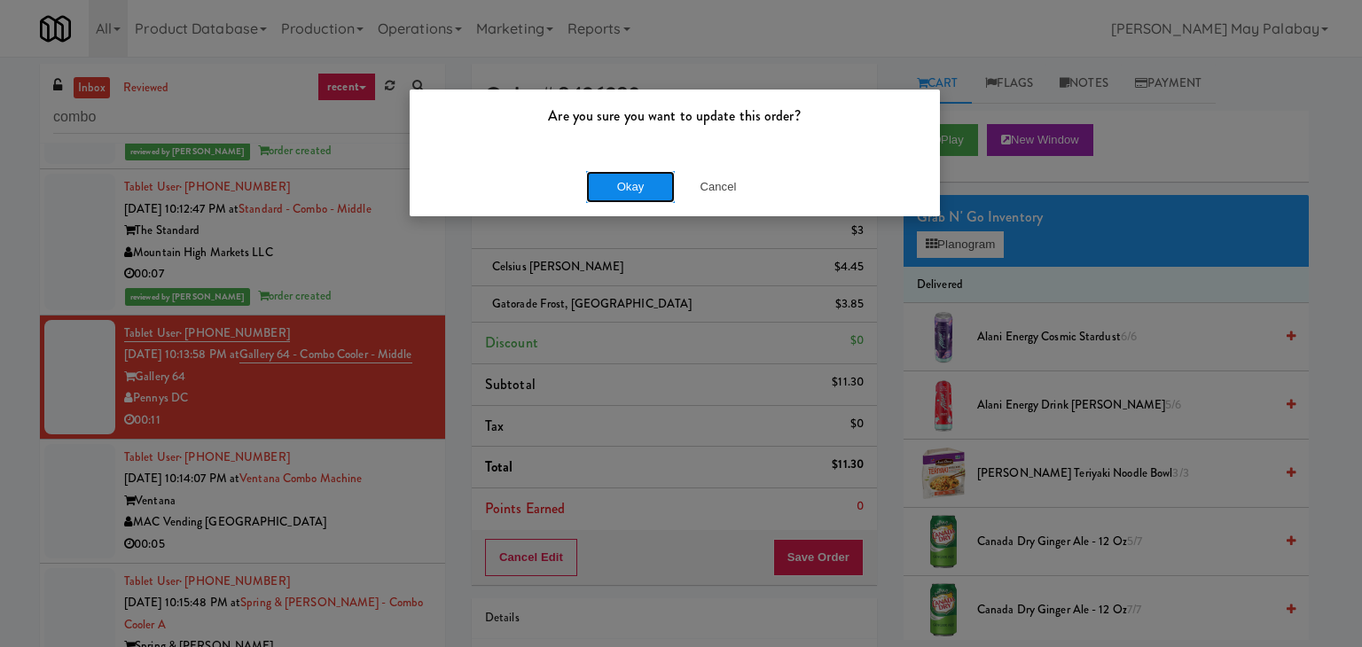
click at [664, 192] on button "Okay" at bounding box center [630, 187] width 89 height 32
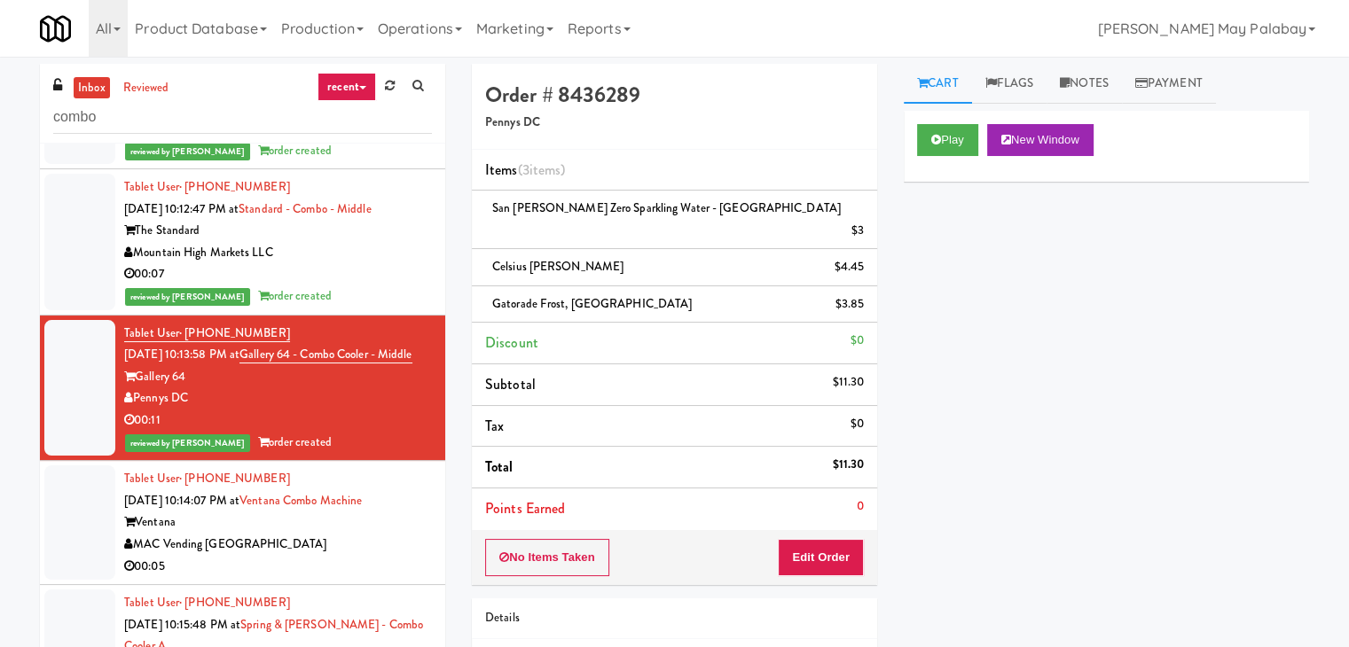
click at [284, 556] on div "MAC Vending [GEOGRAPHIC_DATA]" at bounding box center [278, 545] width 308 height 22
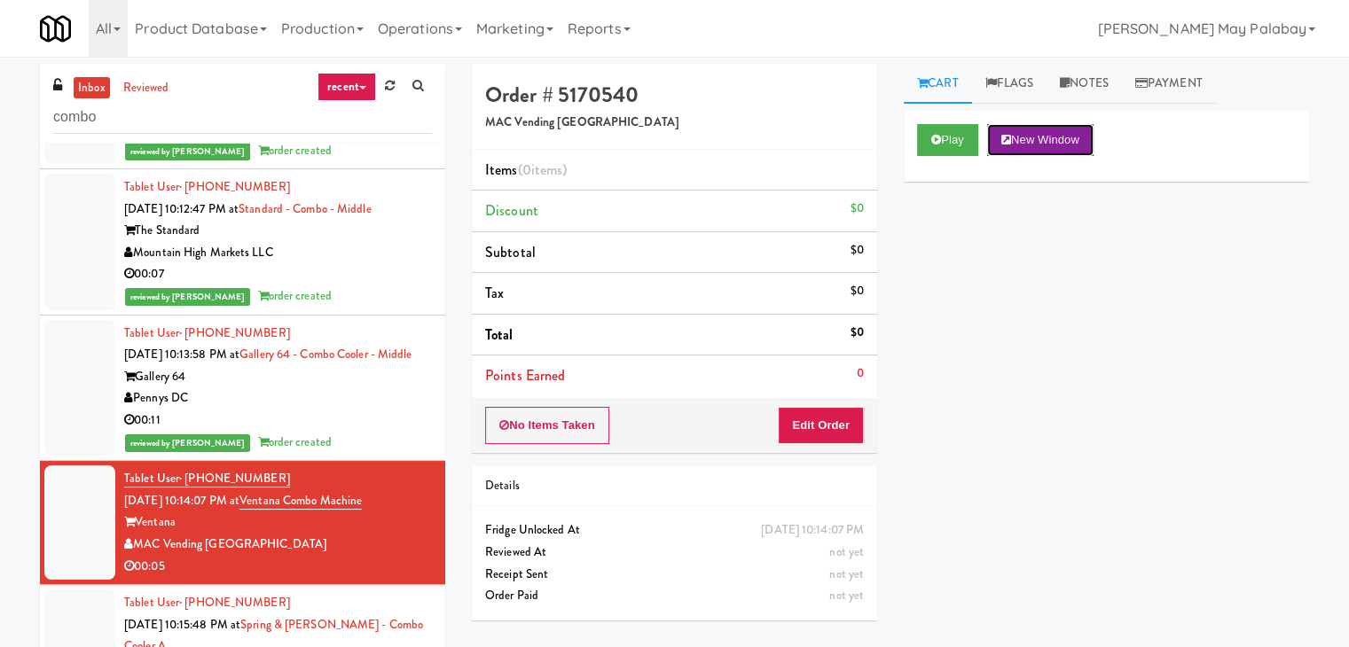
click at [1063, 147] on button "New Window" at bounding box center [1040, 140] width 106 height 32
click at [799, 419] on button "Edit Order" at bounding box center [821, 425] width 86 height 37
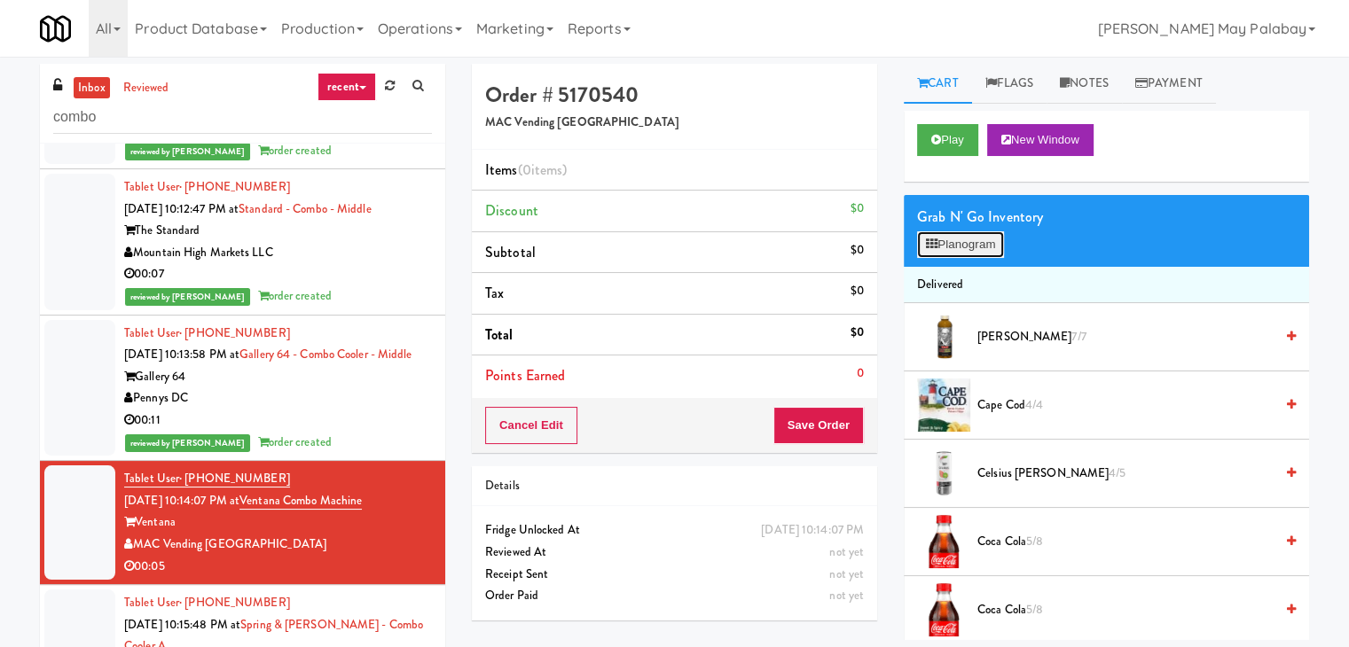
click at [980, 246] on button "Planogram" at bounding box center [960, 244] width 87 height 27
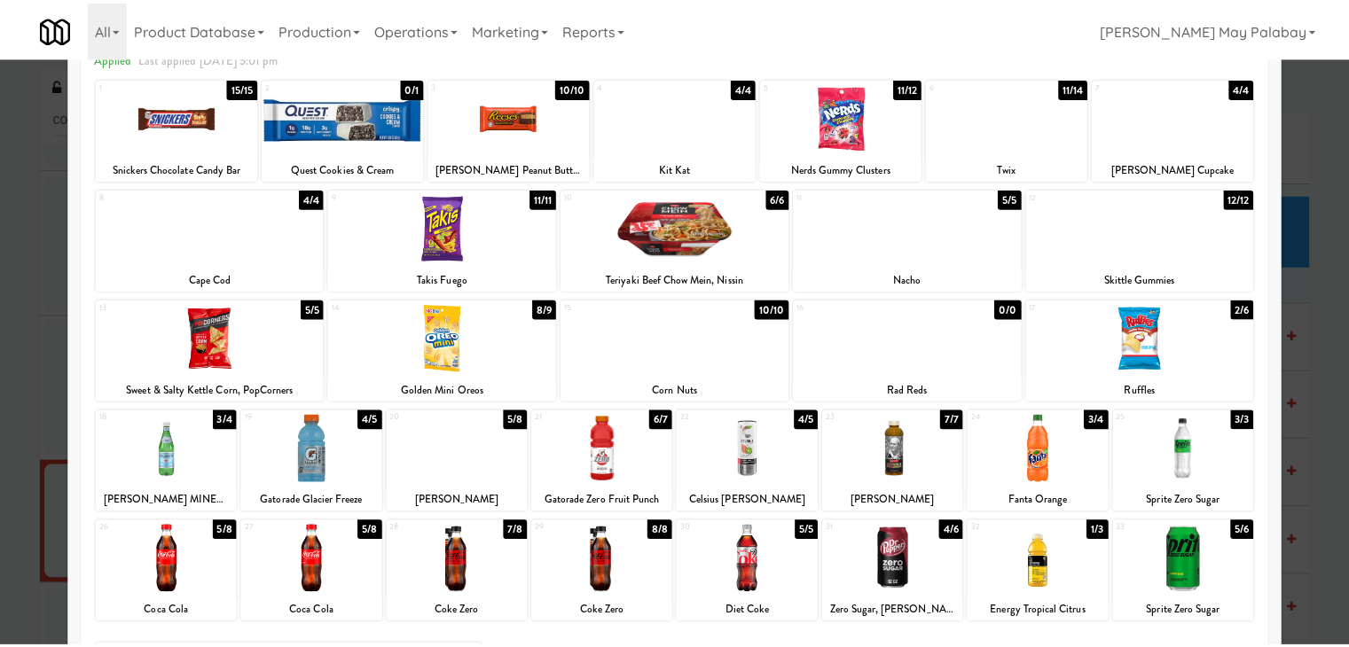
scroll to position [89, 0]
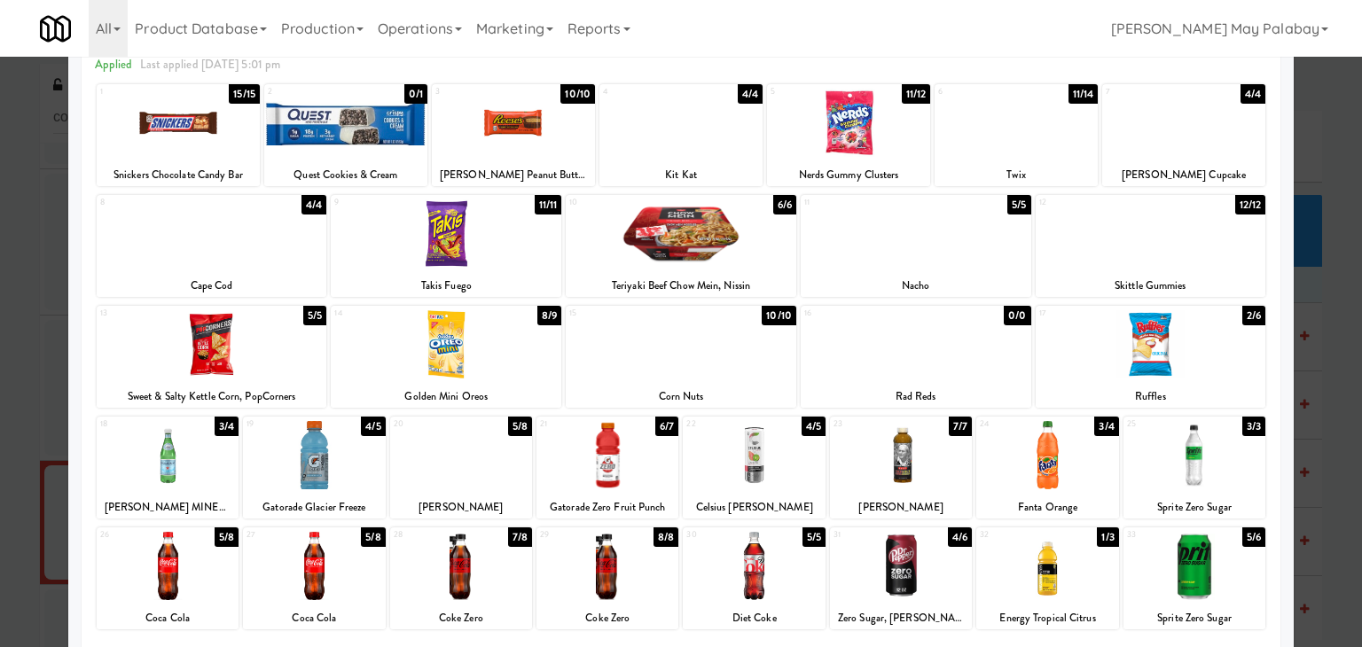
click at [319, 572] on div at bounding box center [314, 566] width 142 height 68
click at [1328, 551] on div at bounding box center [681, 323] width 1362 height 647
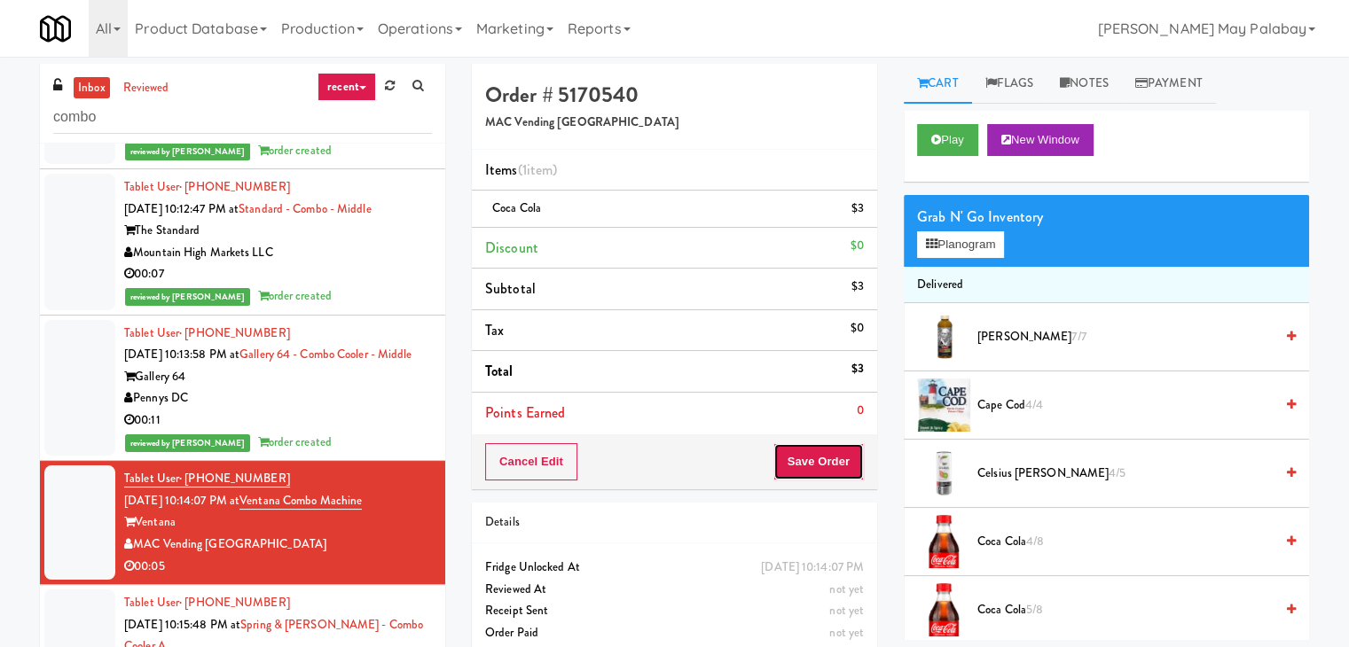
click at [845, 469] on button "Save Order" at bounding box center [818, 461] width 90 height 37
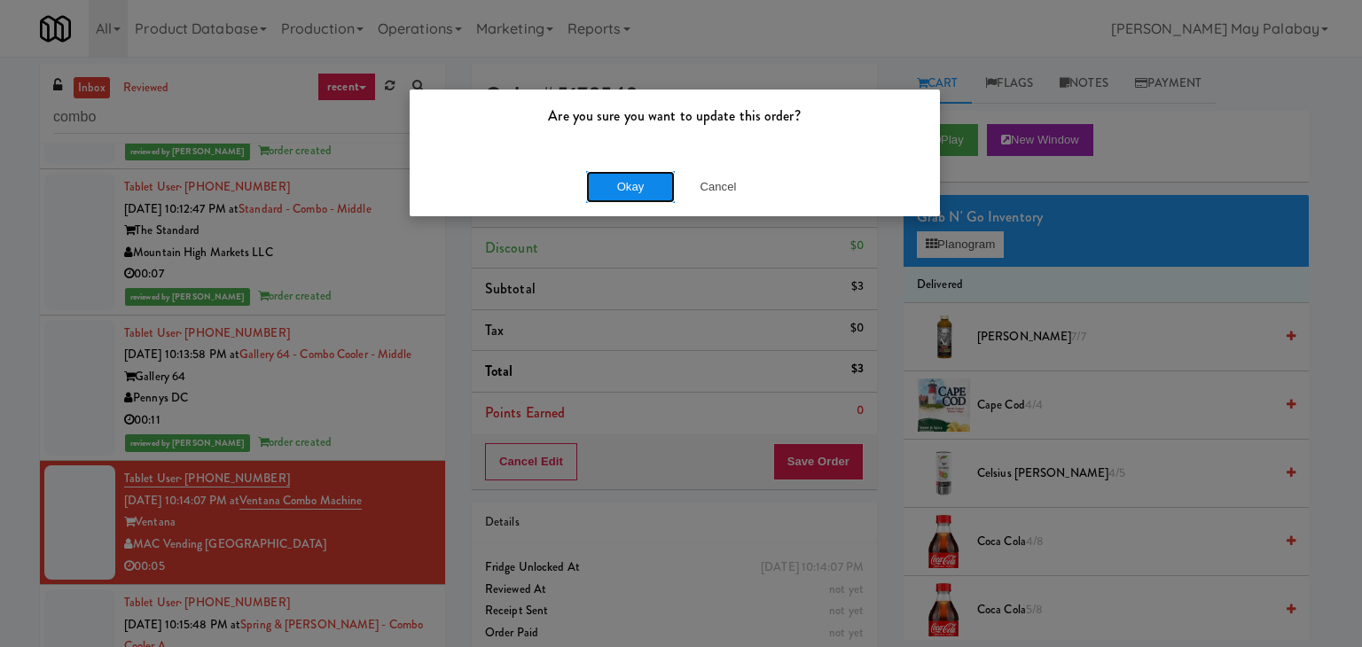
click at [635, 189] on button "Okay" at bounding box center [630, 187] width 89 height 32
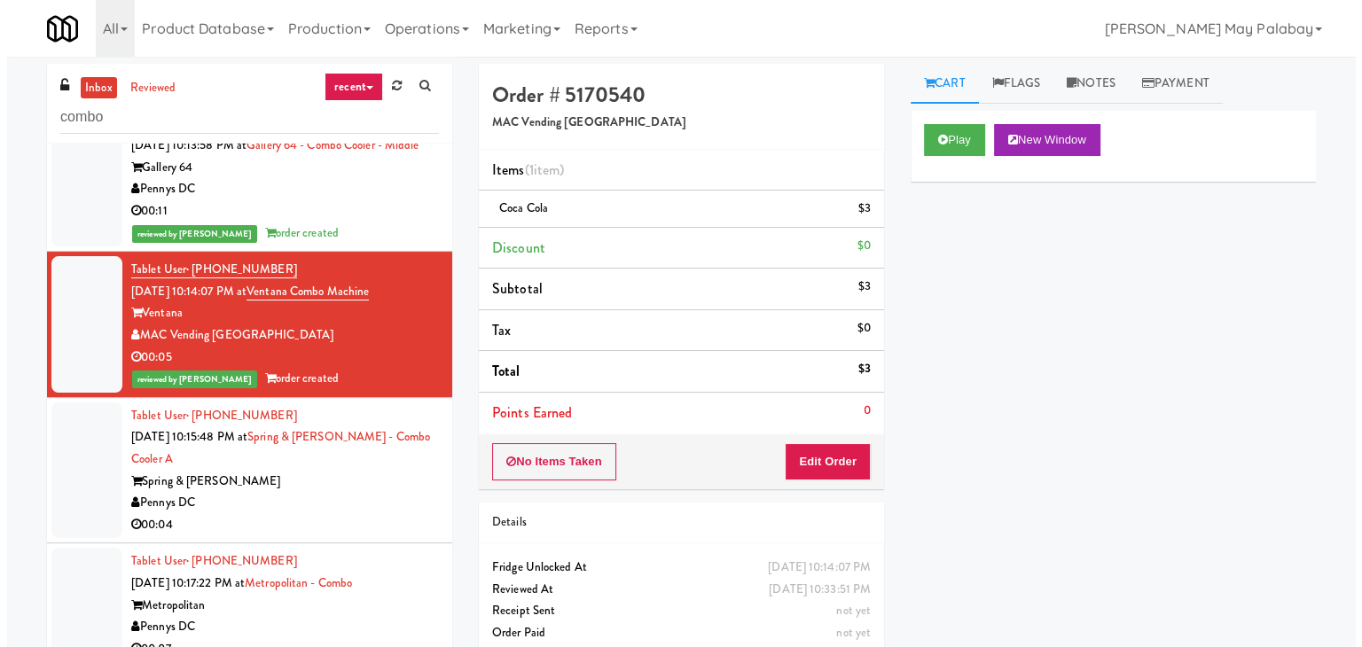
scroll to position [532, 0]
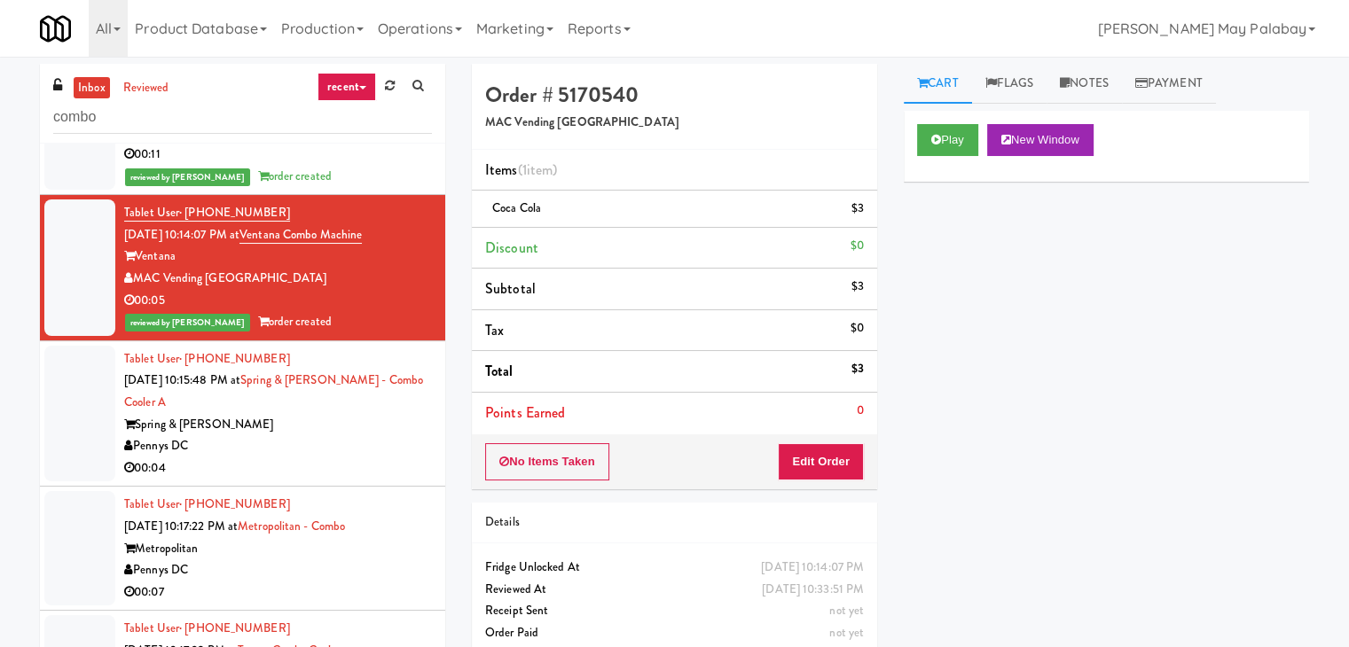
click at [394, 457] on div "Pennys DC" at bounding box center [278, 446] width 308 height 22
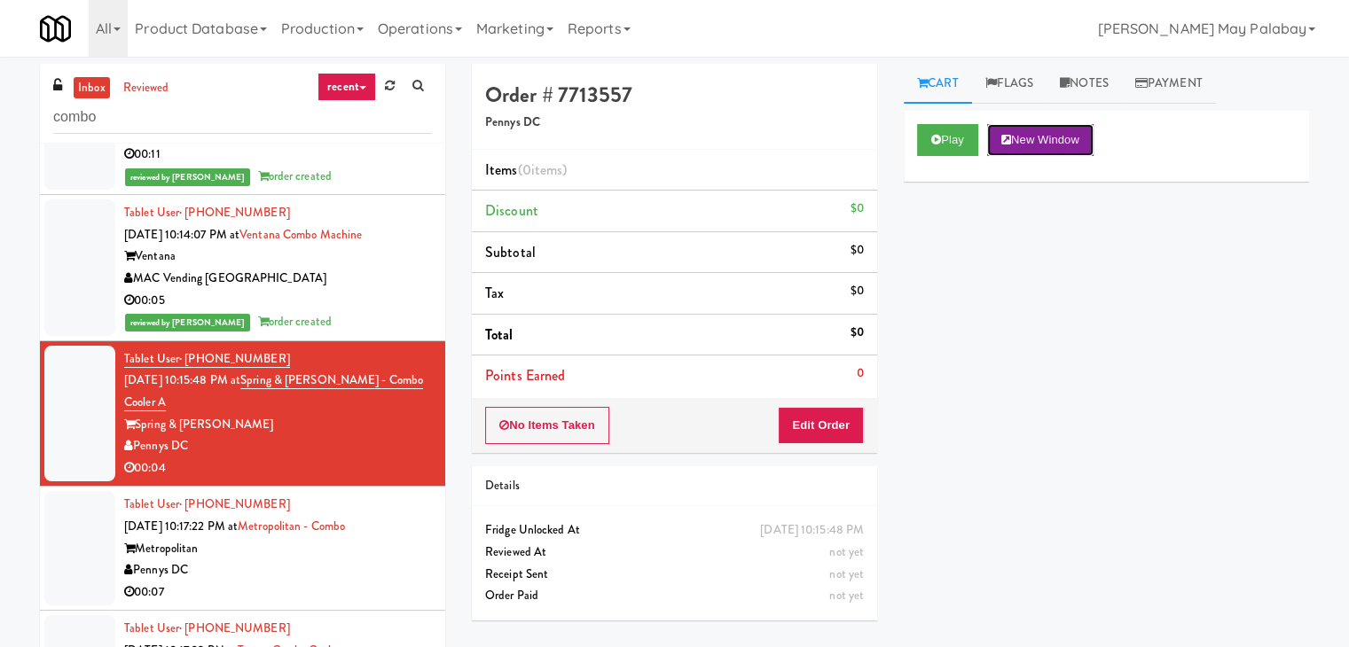
click at [1035, 141] on button "New Window" at bounding box center [1040, 140] width 106 height 32
click at [805, 425] on button "Edit Order" at bounding box center [821, 425] width 86 height 37
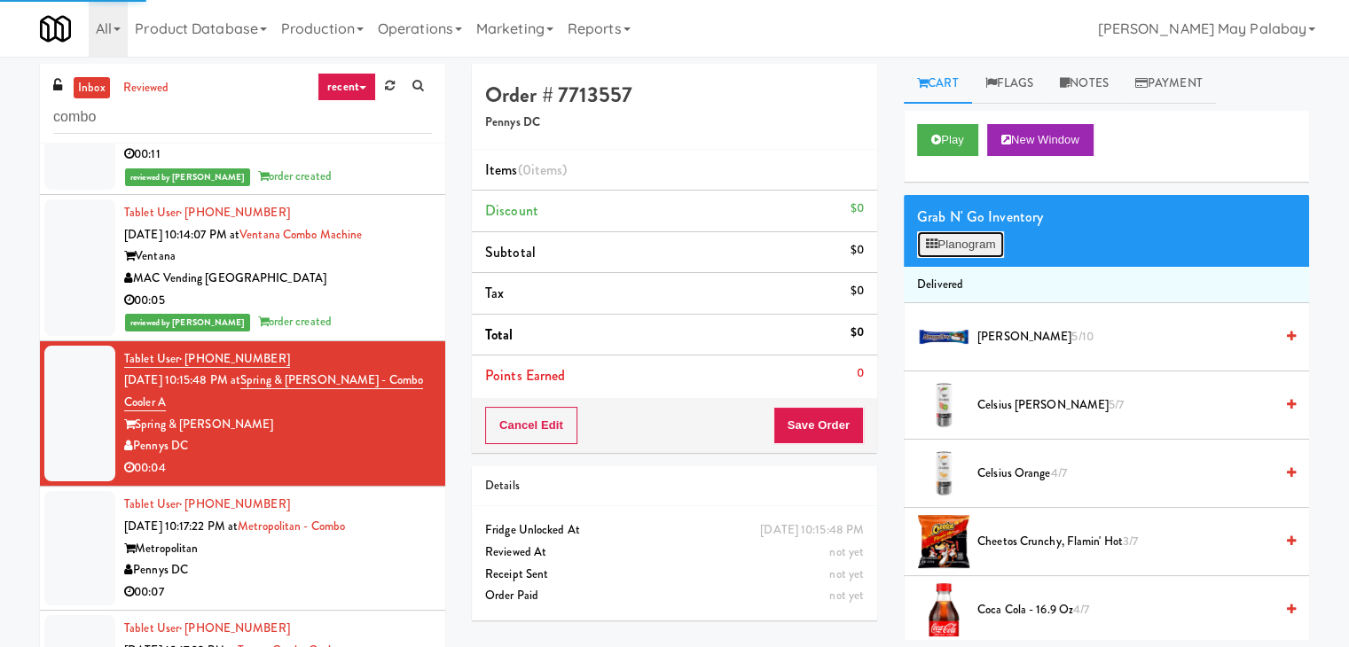
click at [967, 245] on button "Planogram" at bounding box center [960, 244] width 87 height 27
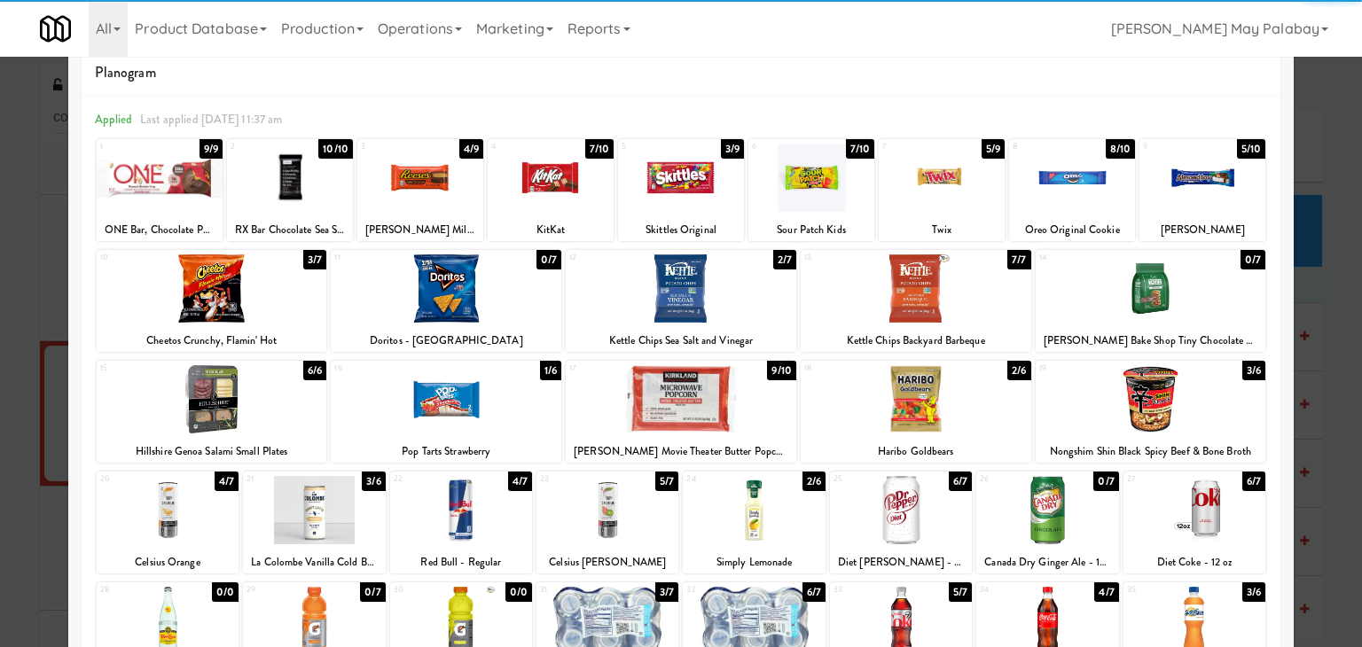
scroll to position [89, 0]
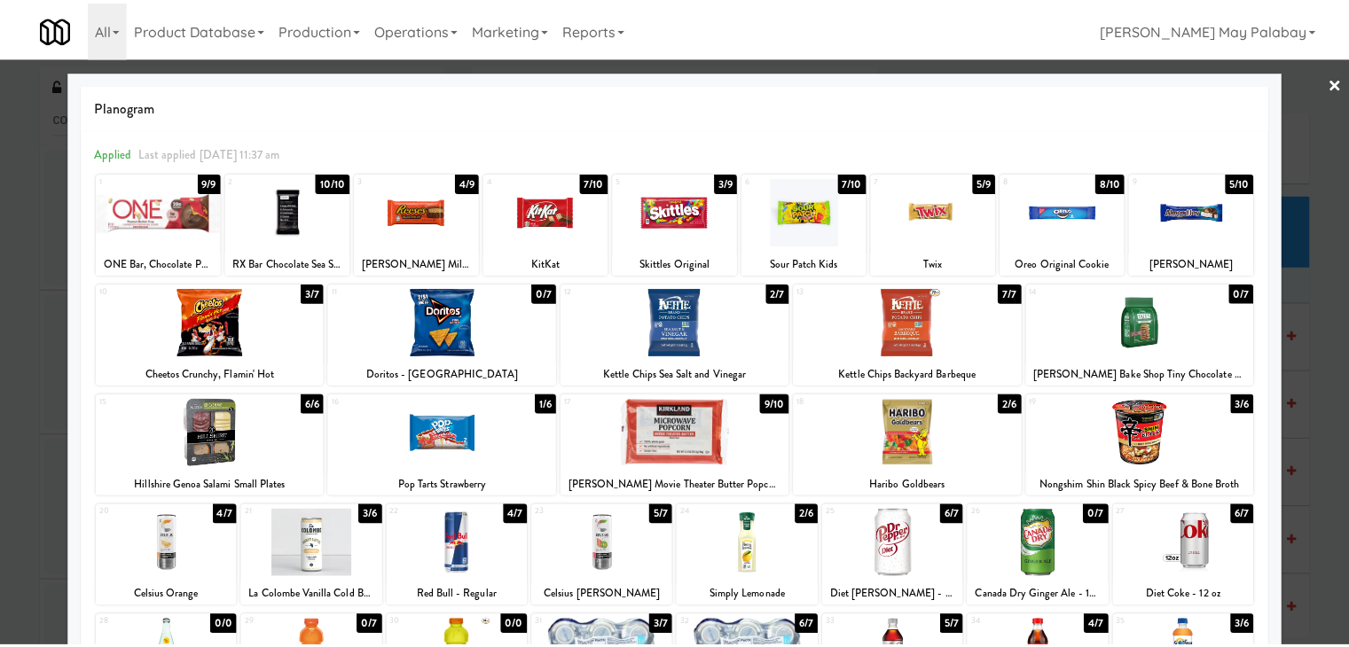
scroll to position [89, 0]
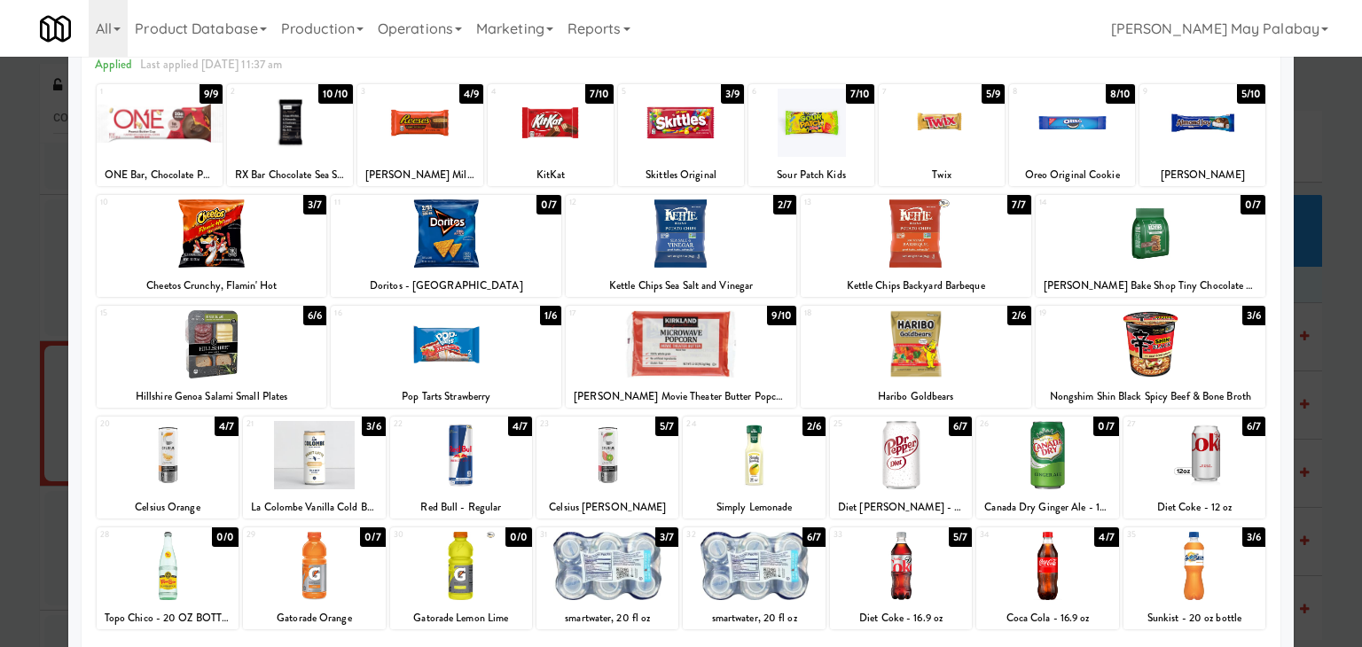
click at [520, 381] on div "16 1/6 Pop Tarts Strawberry" at bounding box center [446, 357] width 231 height 102
click at [1326, 395] on div at bounding box center [681, 323] width 1362 height 647
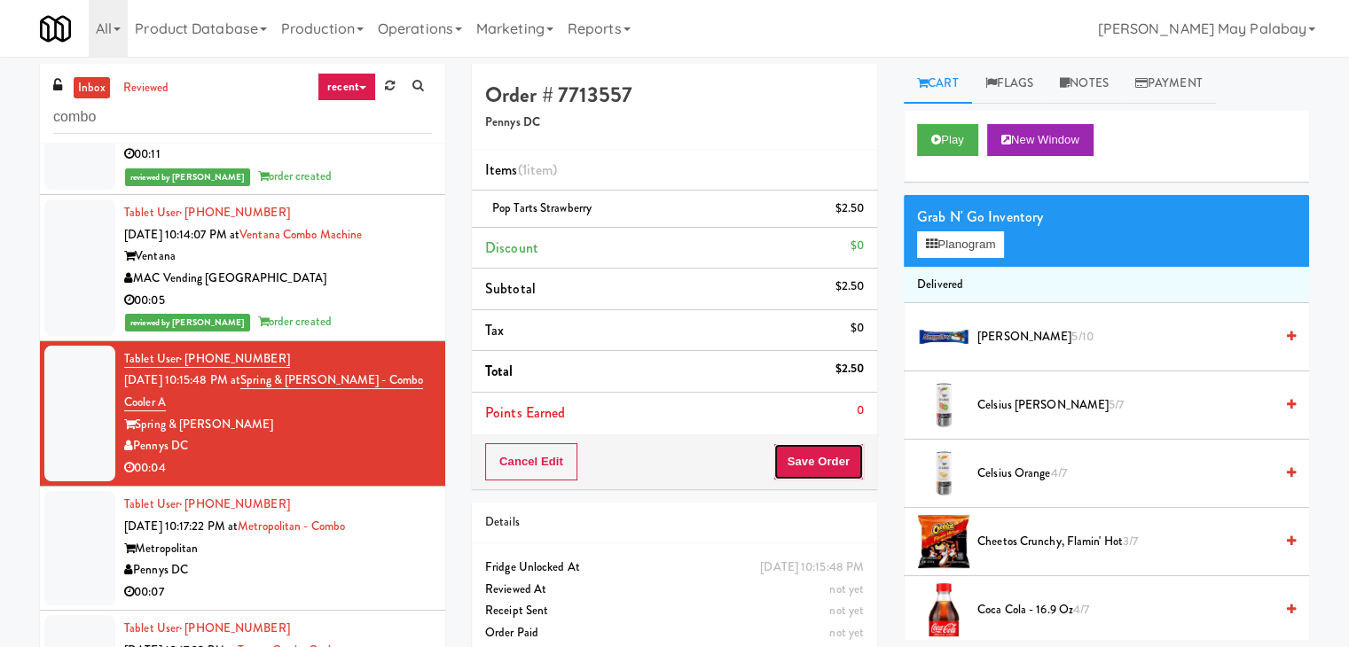
click at [816, 465] on button "Save Order" at bounding box center [818, 461] width 90 height 37
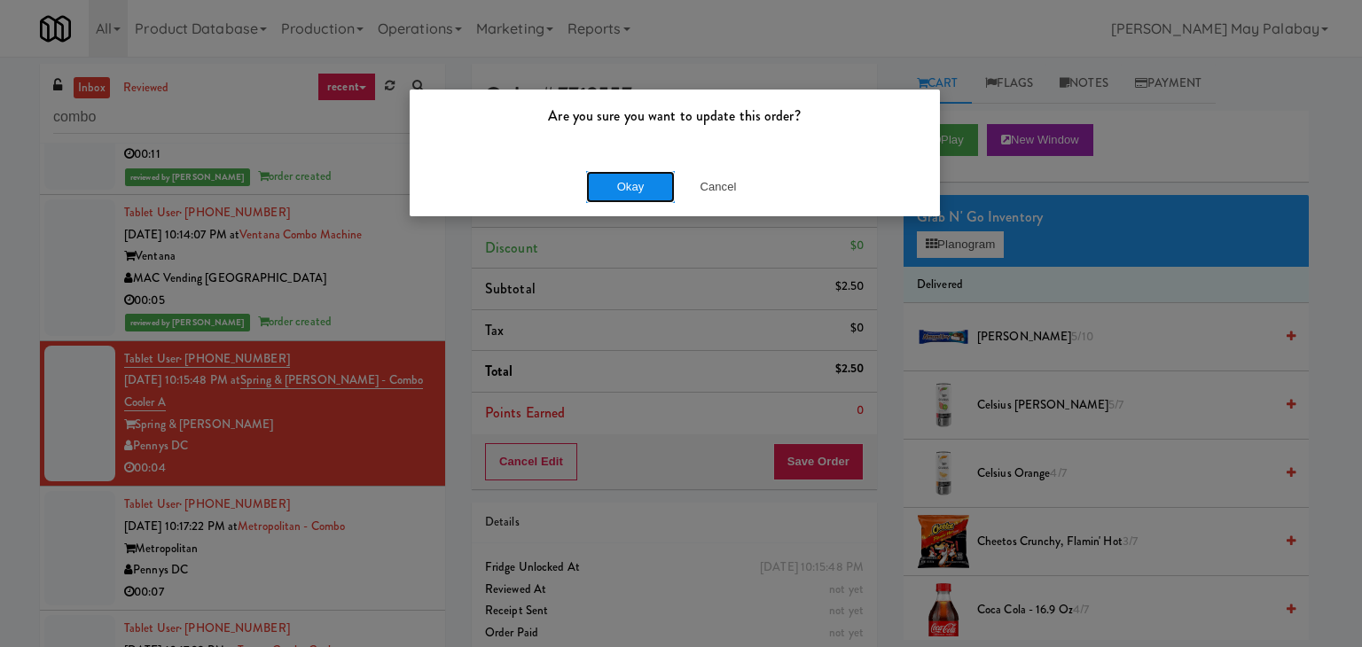
click at [635, 184] on button "Okay" at bounding box center [630, 187] width 89 height 32
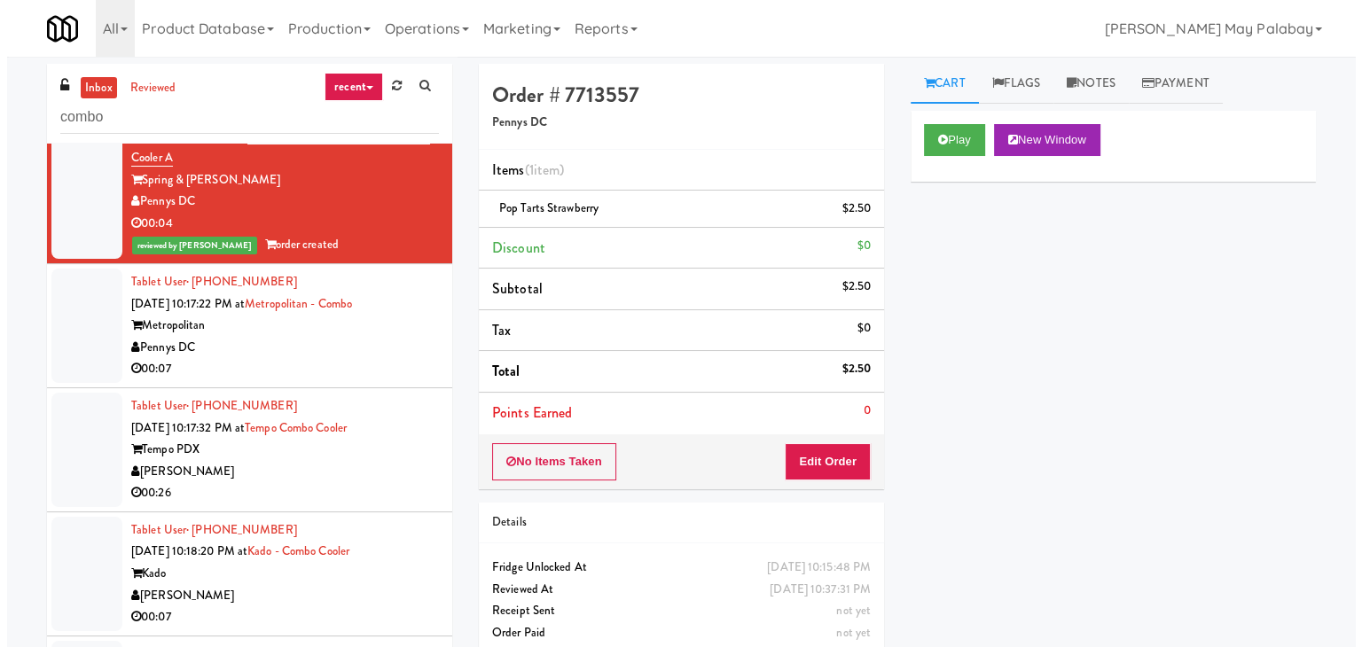
scroll to position [798, 0]
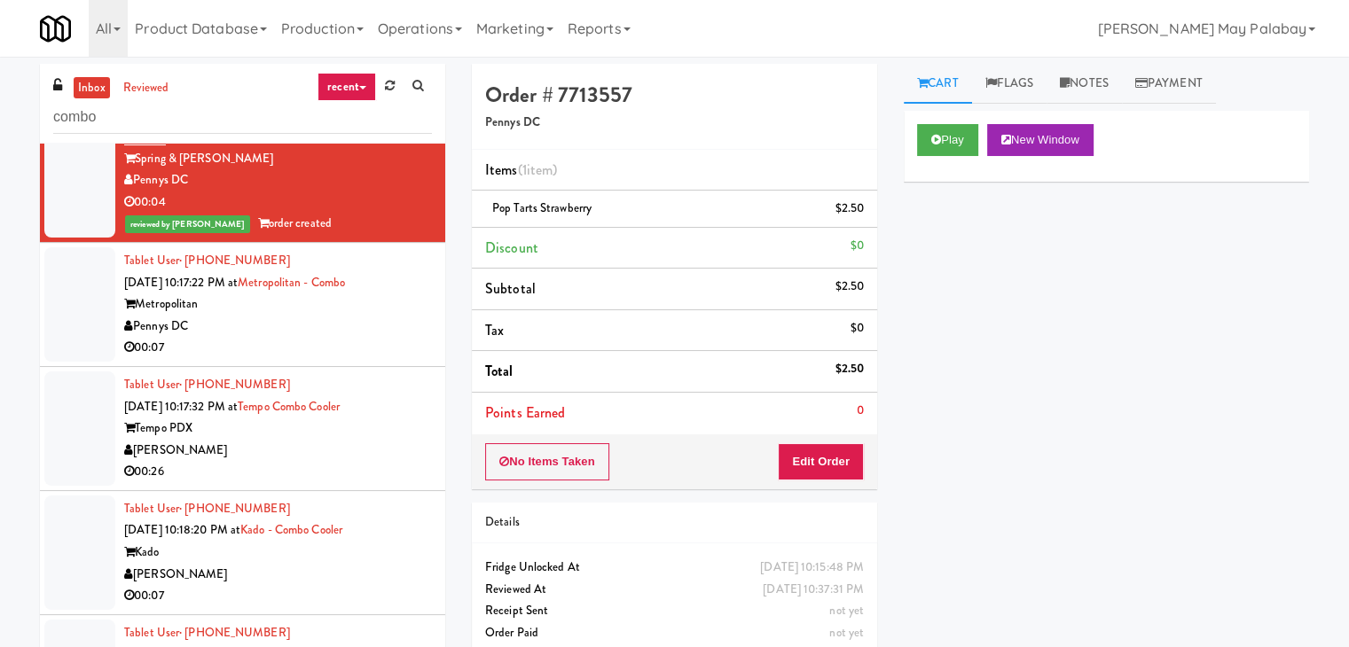
click at [337, 359] on div "00:07" at bounding box center [278, 348] width 308 height 22
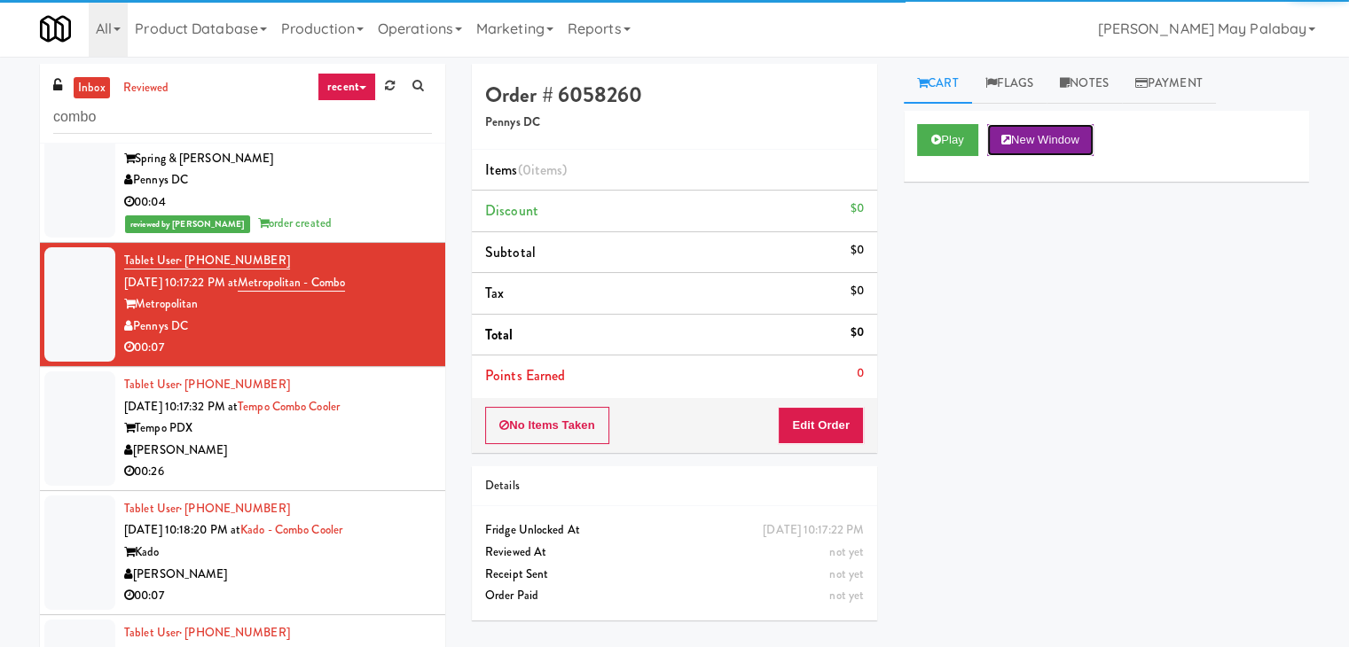
click at [1046, 136] on button "New Window" at bounding box center [1040, 140] width 106 height 32
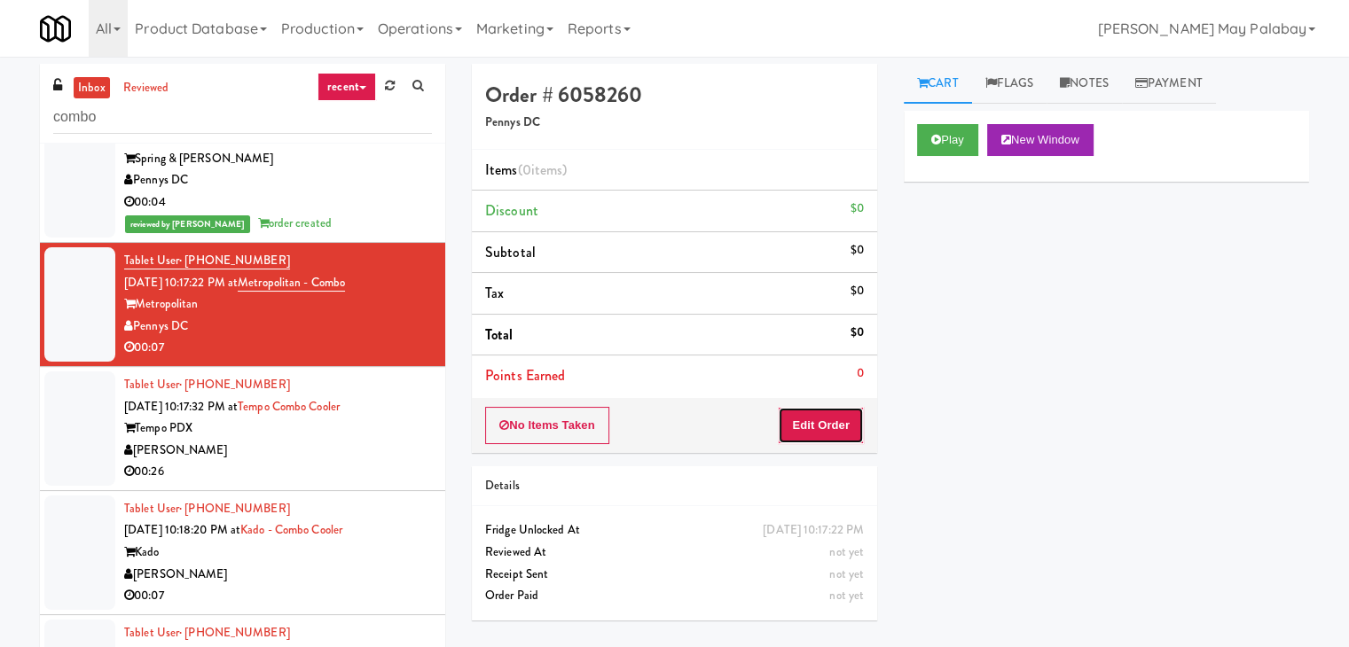
click at [819, 407] on button "Edit Order" at bounding box center [821, 425] width 86 height 37
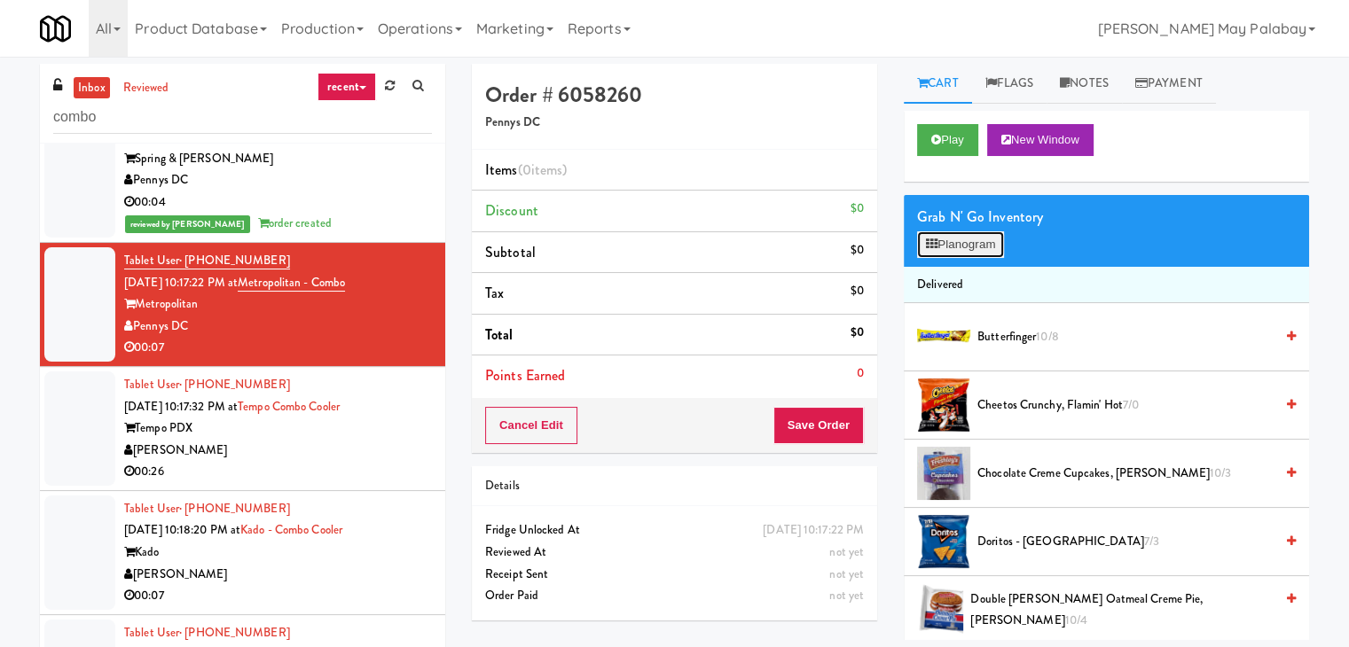
click at [973, 247] on button "Planogram" at bounding box center [960, 244] width 87 height 27
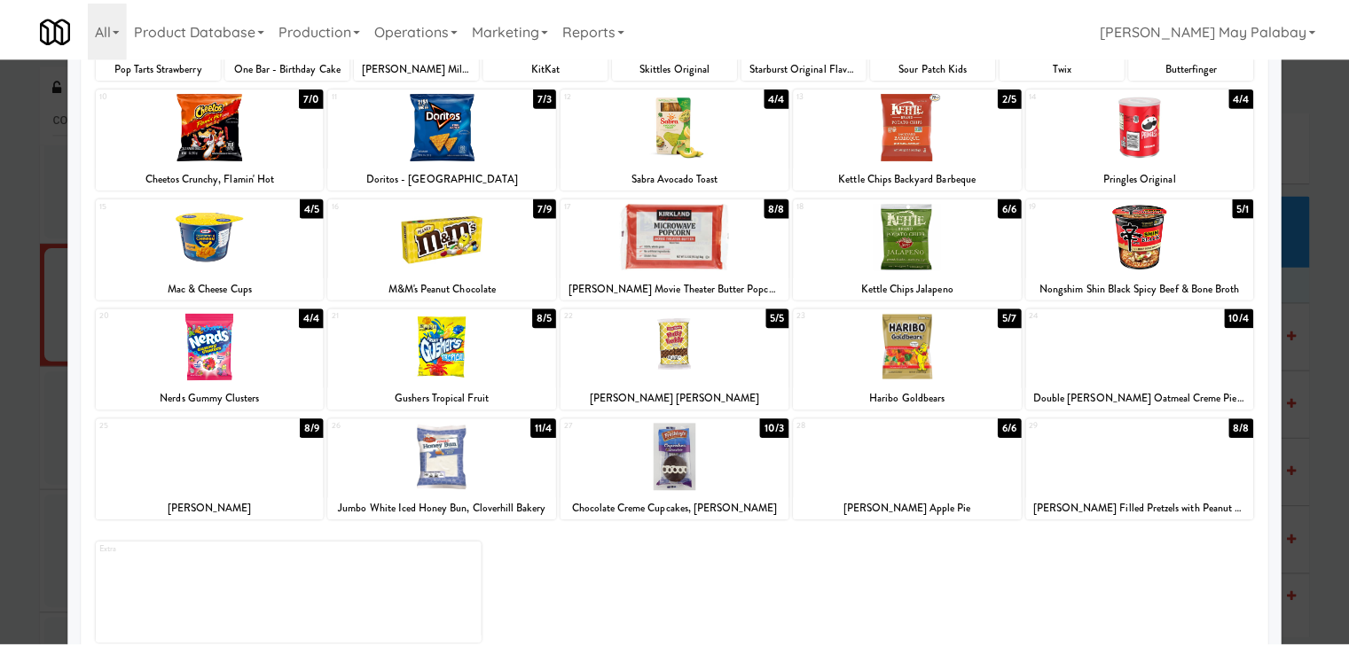
scroll to position [223, 0]
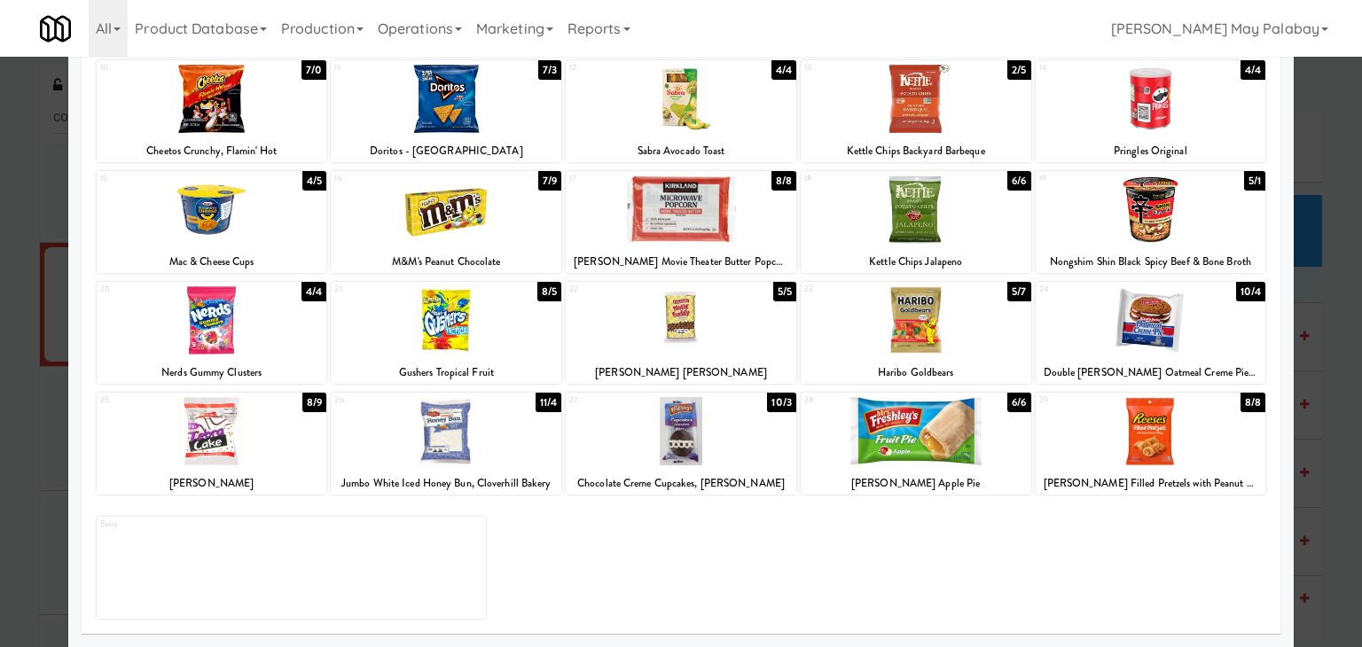
click at [536, 444] on div at bounding box center [446, 431] width 231 height 68
click at [285, 110] on div at bounding box center [212, 99] width 231 height 68
click at [1329, 297] on div at bounding box center [681, 323] width 1362 height 647
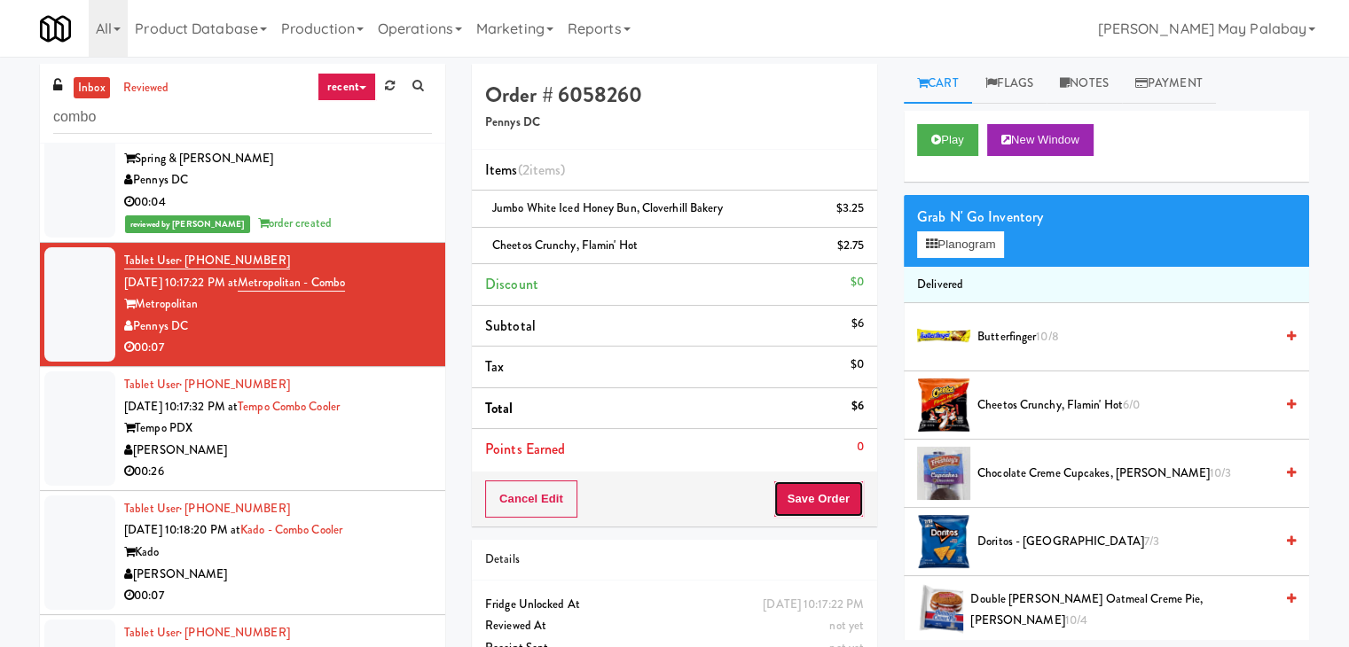
click at [841, 494] on button "Save Order" at bounding box center [818, 499] width 90 height 37
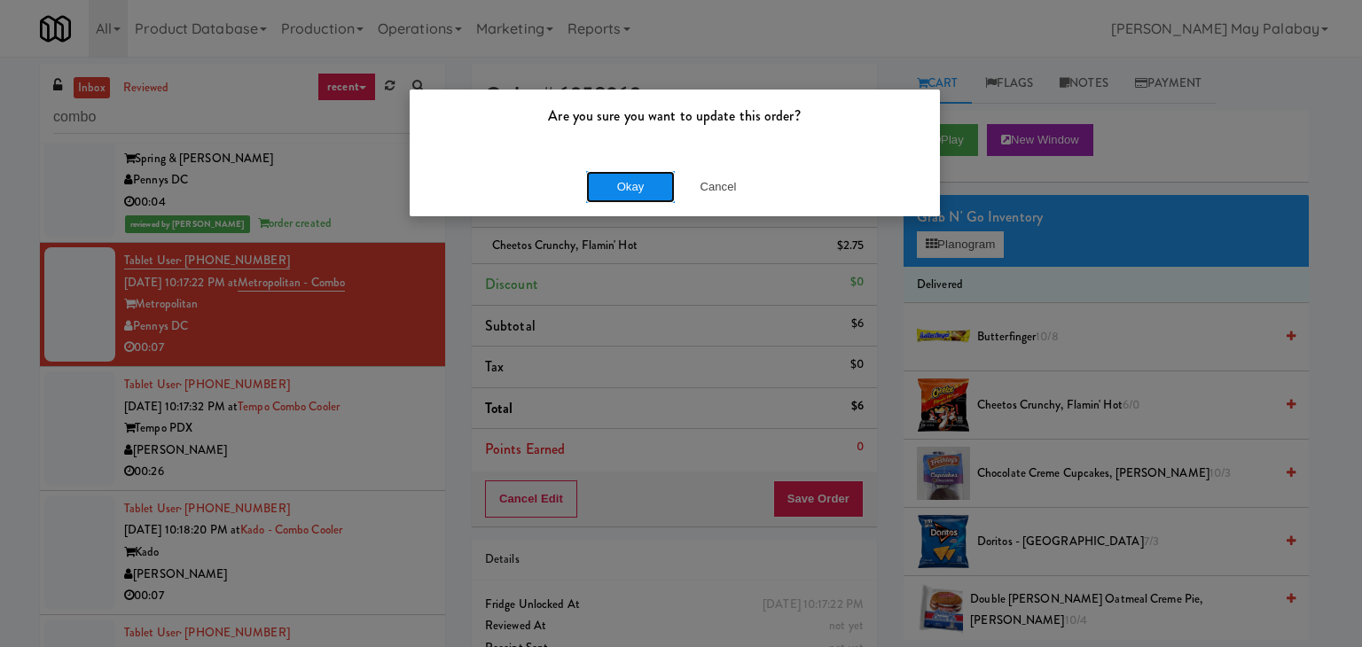
click at [644, 191] on button "Okay" at bounding box center [630, 187] width 89 height 32
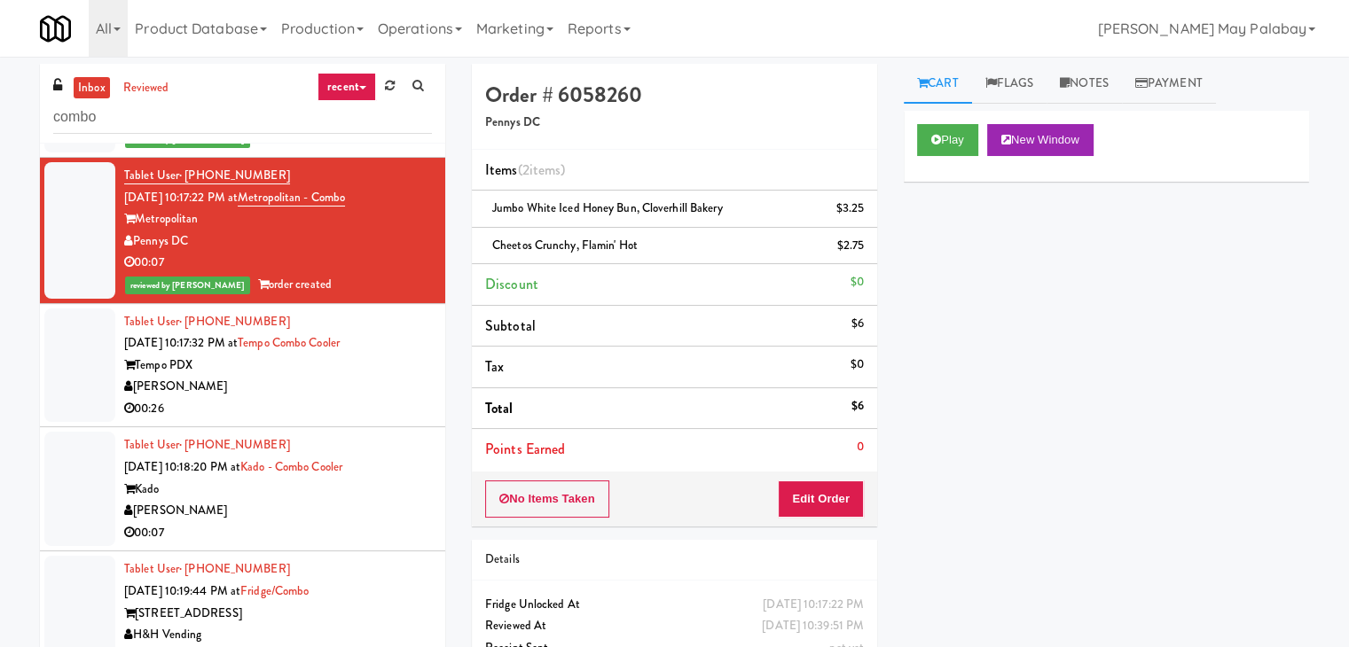
scroll to position [887, 0]
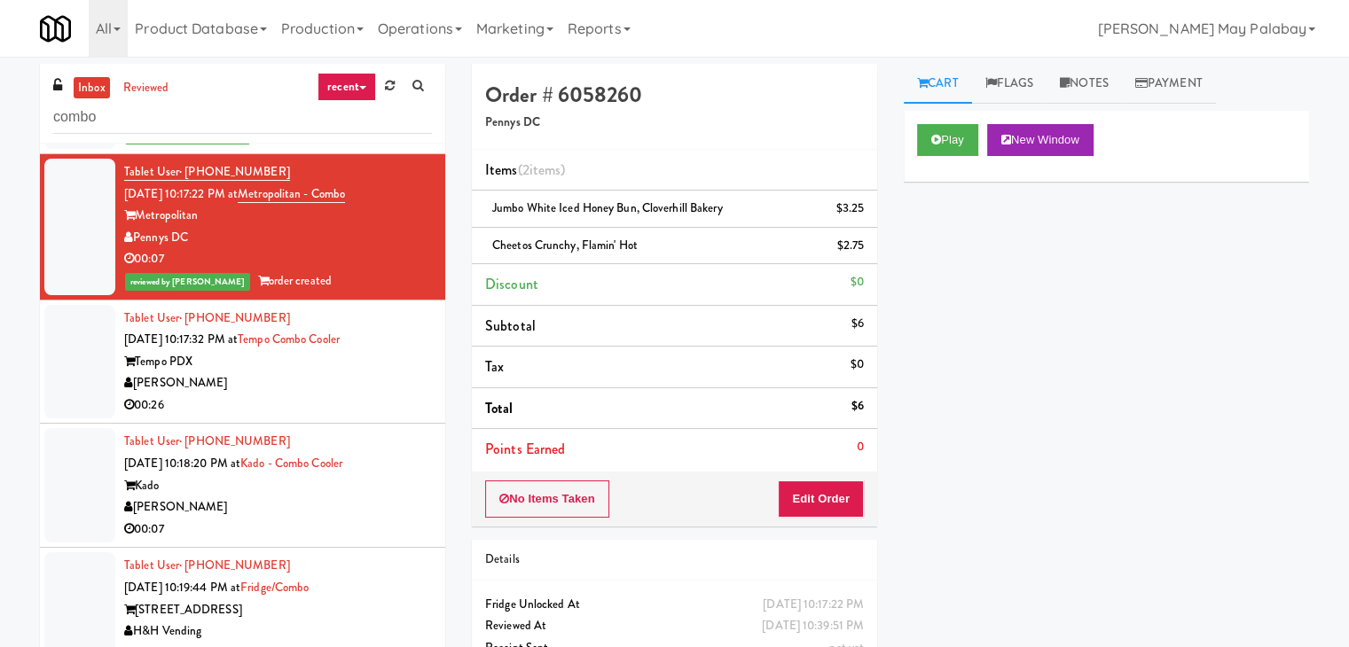
click at [380, 395] on div "[PERSON_NAME]" at bounding box center [278, 383] width 308 height 22
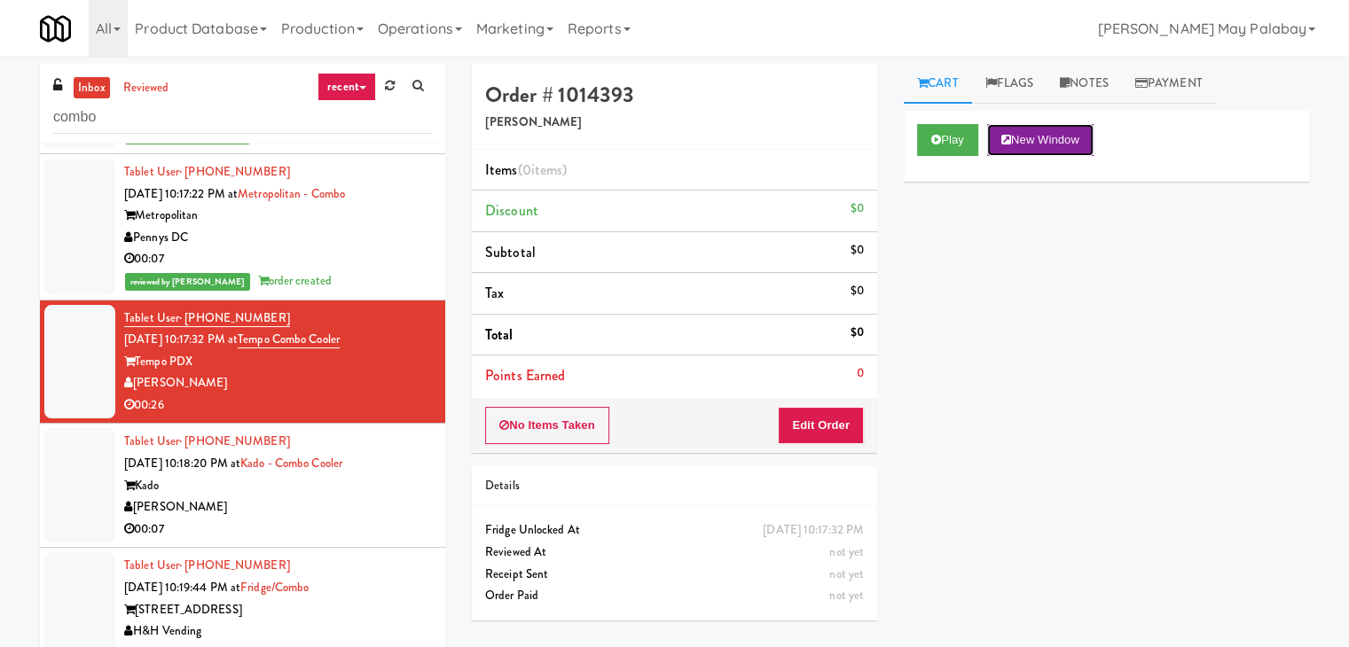
click at [1064, 134] on button "New Window" at bounding box center [1040, 140] width 106 height 32
click at [1078, 125] on button "New Window" at bounding box center [1040, 140] width 106 height 32
click at [809, 419] on button "Edit Order" at bounding box center [821, 425] width 86 height 37
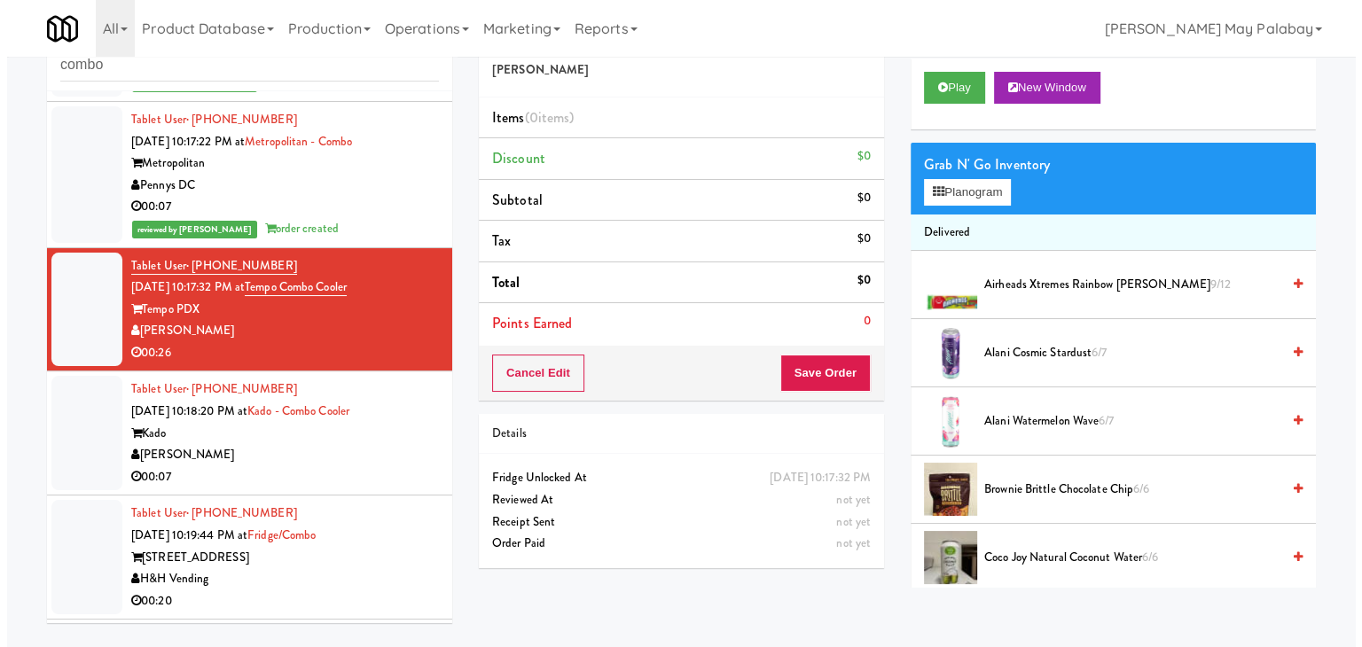
scroll to position [57, 0]
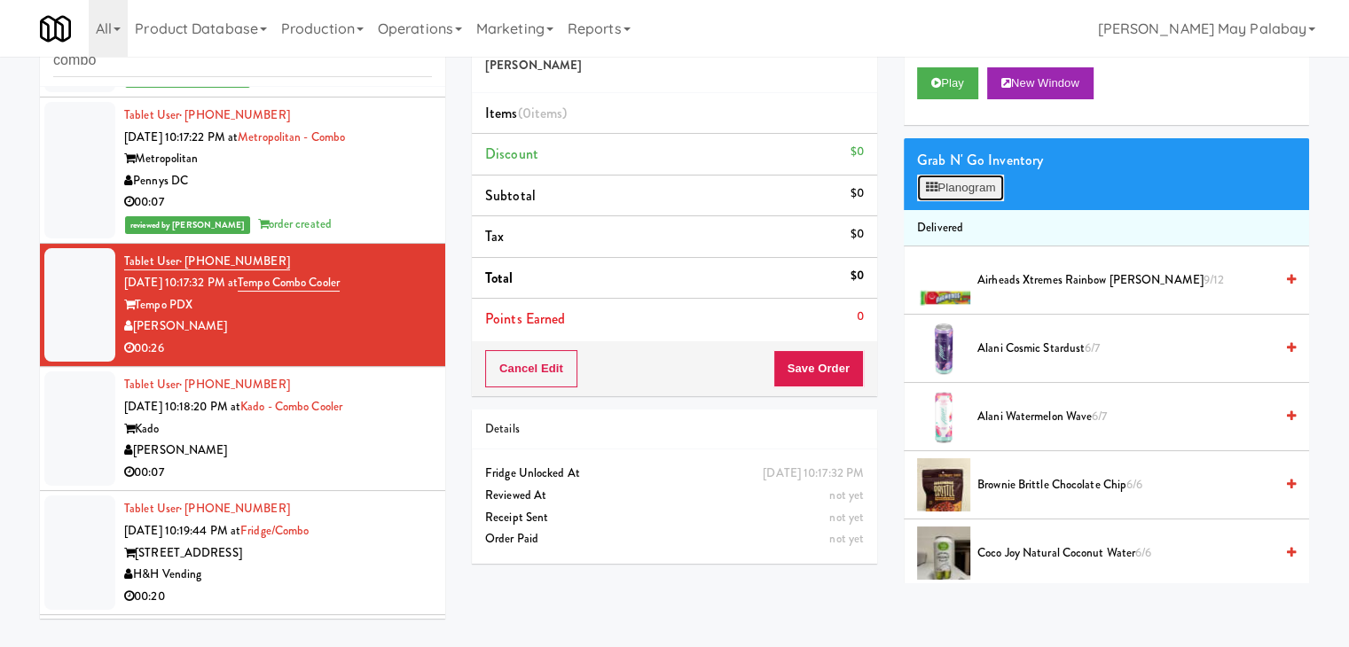
click at [968, 192] on button "Planogram" at bounding box center [960, 188] width 87 height 27
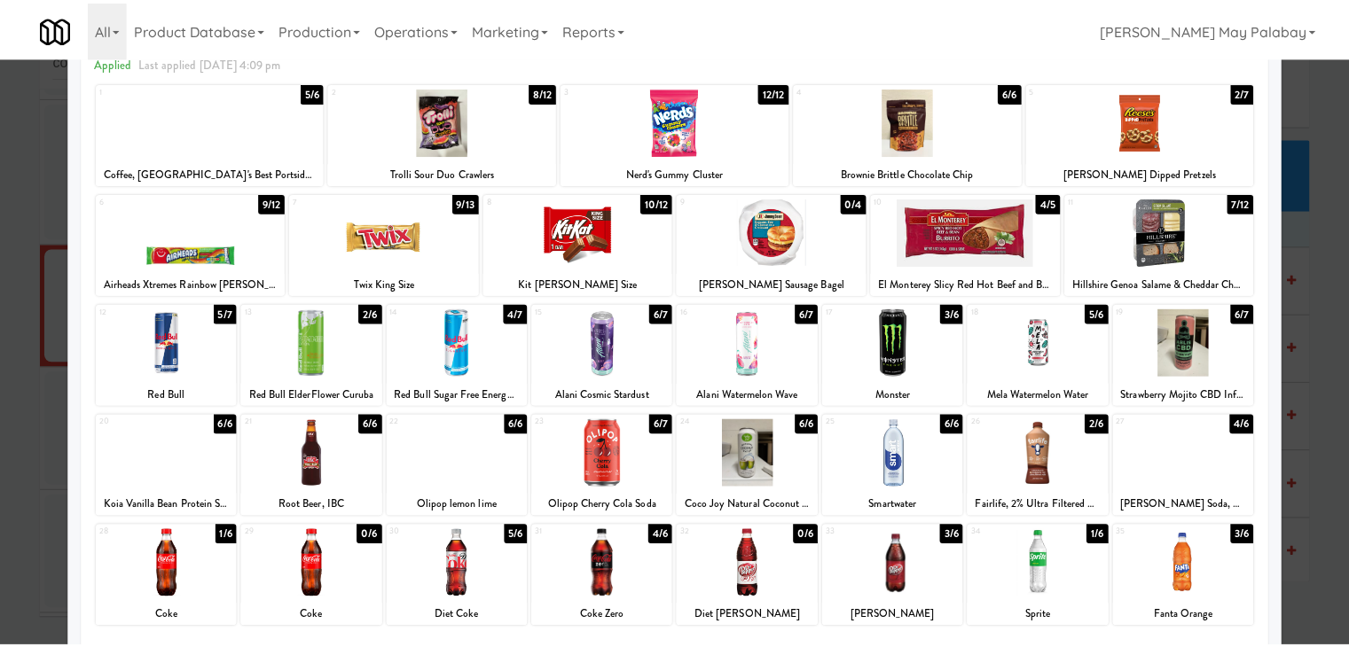
scroll to position [89, 0]
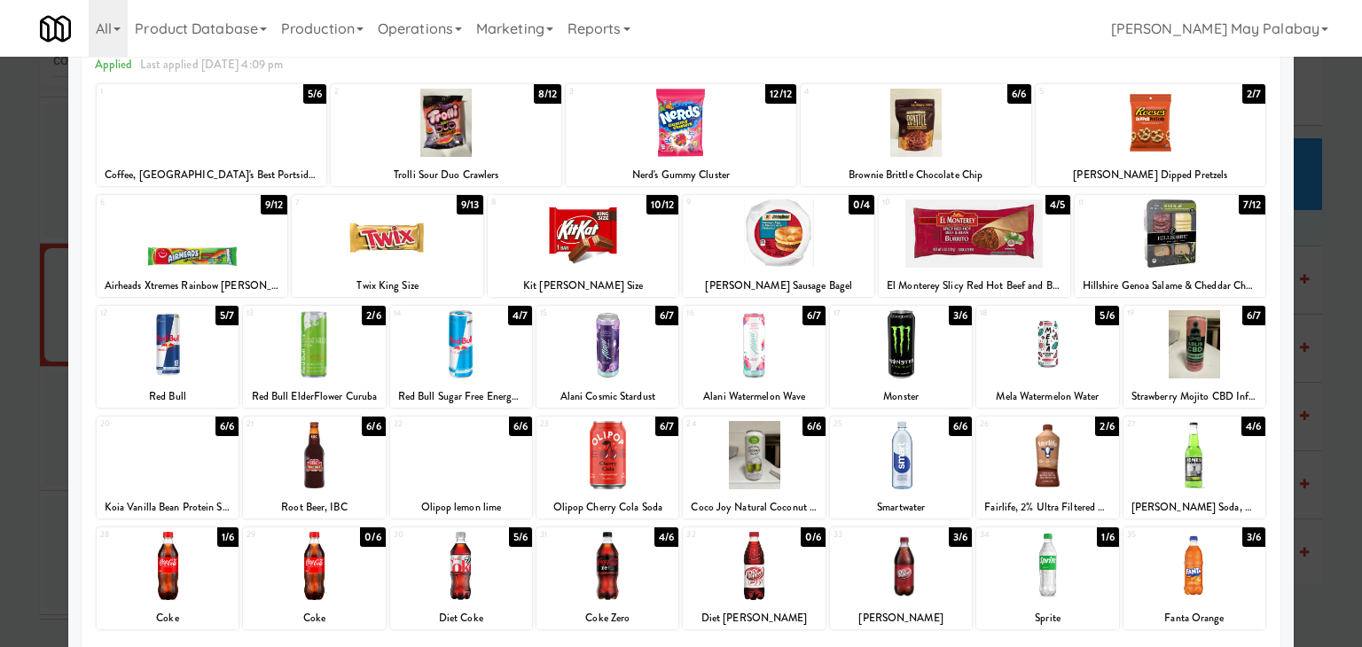
click at [985, 148] on div at bounding box center [916, 123] width 231 height 68
click at [224, 236] on div at bounding box center [193, 233] width 192 height 68
click at [1313, 267] on div at bounding box center [681, 323] width 1362 height 647
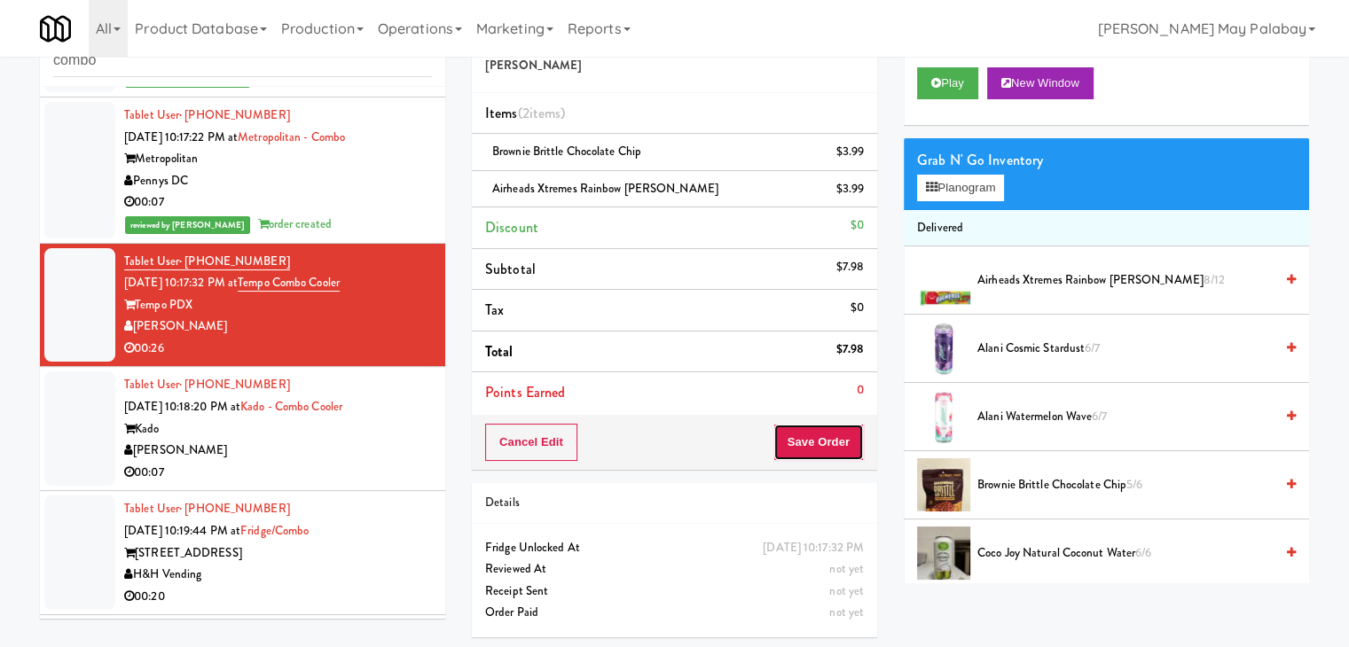
click at [819, 454] on button "Save Order" at bounding box center [818, 442] width 90 height 37
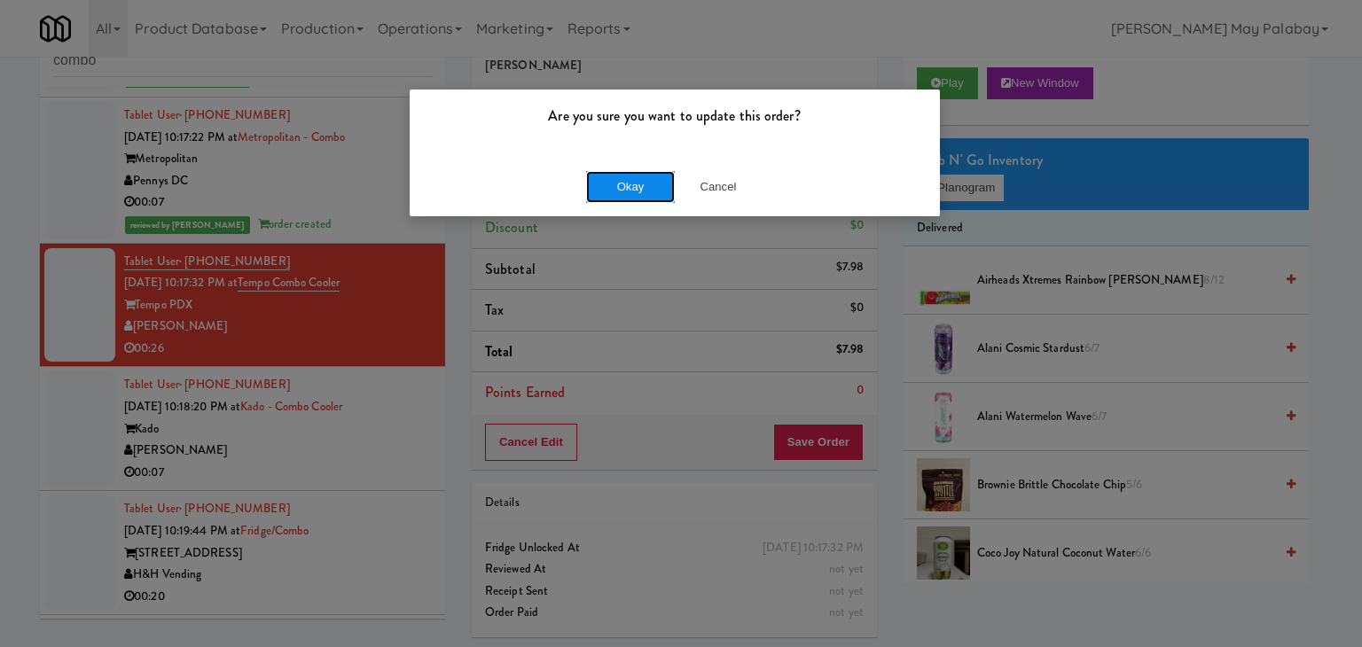
click at [650, 195] on button "Okay" at bounding box center [630, 187] width 89 height 32
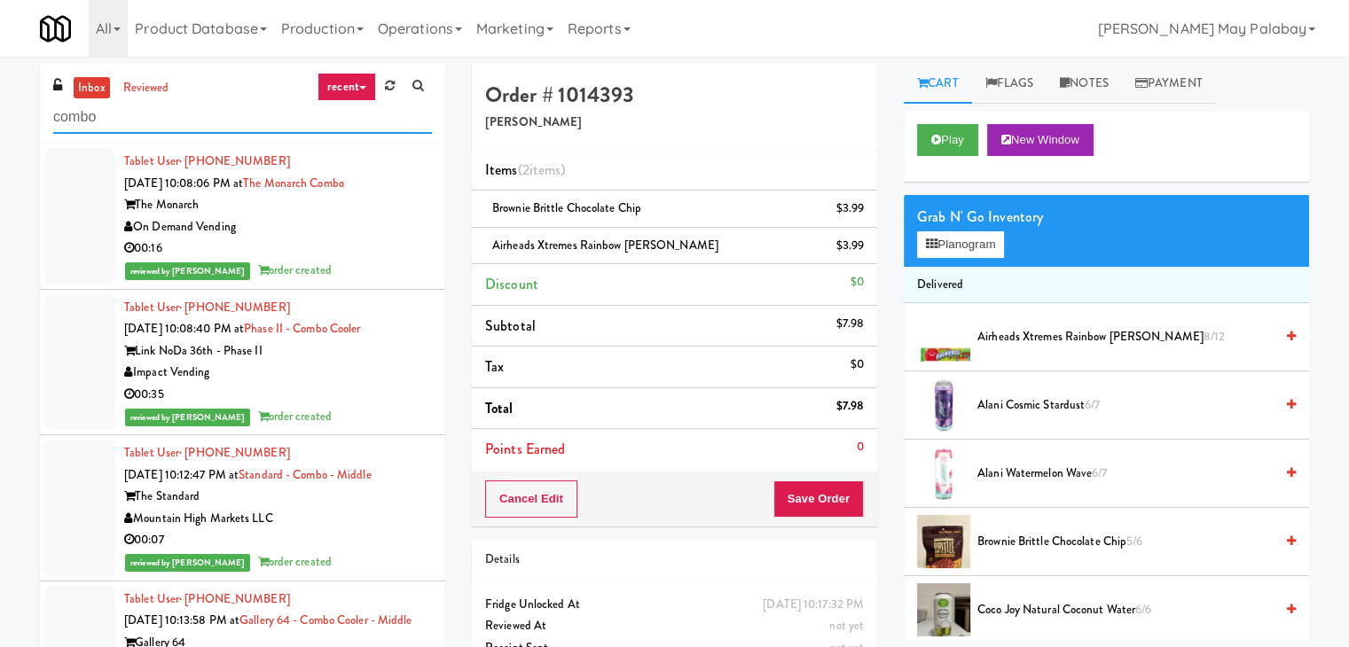
click at [177, 125] on input "combo" at bounding box center [242, 117] width 379 height 33
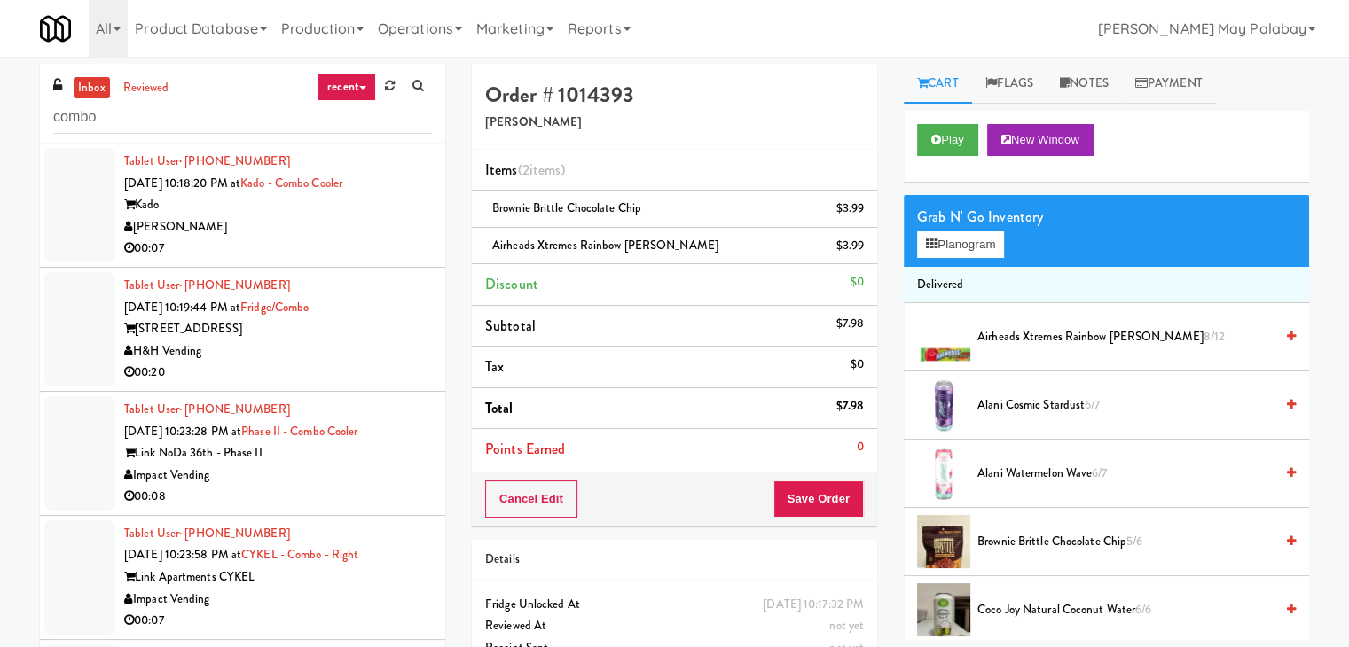
click at [309, 238] on div "00:07" at bounding box center [278, 249] width 308 height 22
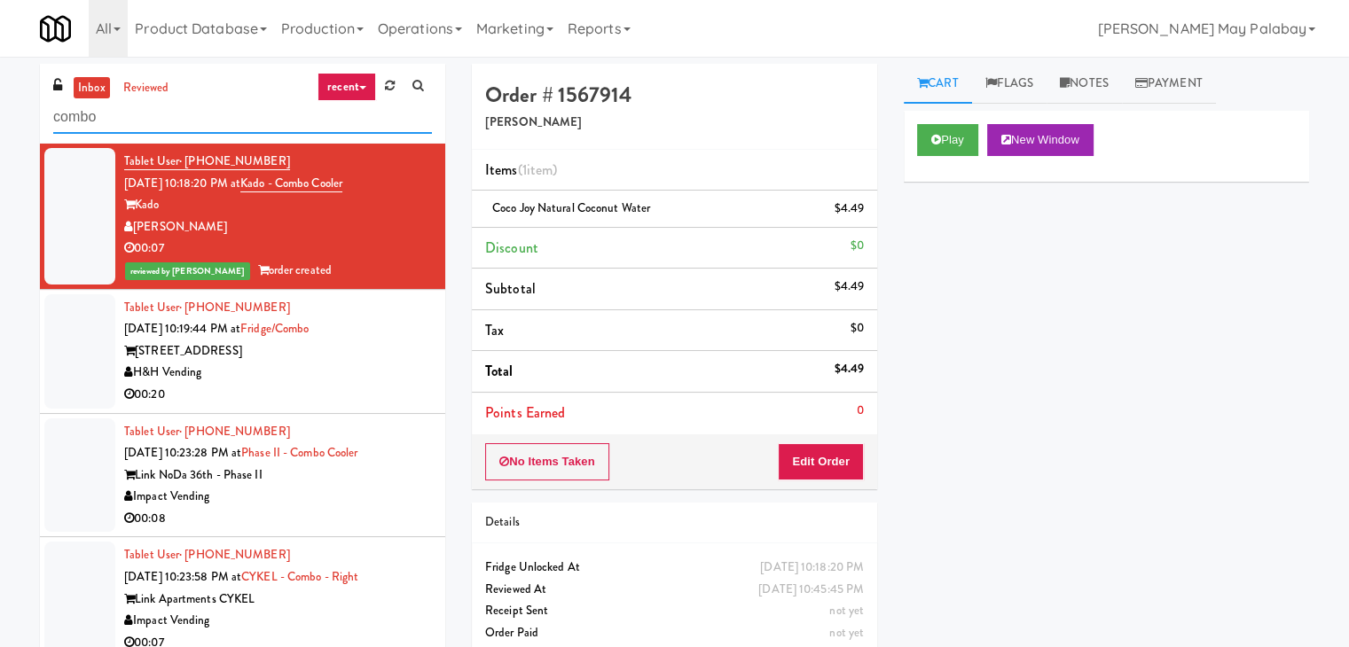
click at [152, 111] on input "combo" at bounding box center [242, 117] width 379 height 33
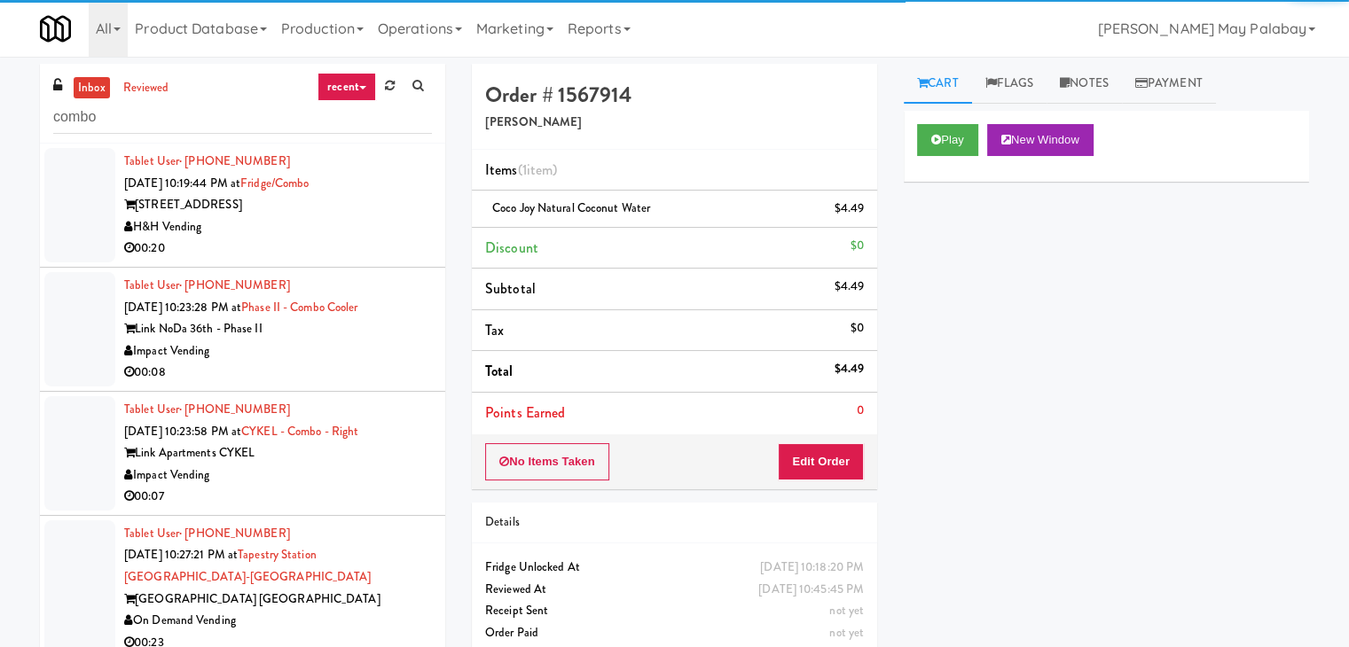
click at [263, 207] on div "[STREET_ADDRESS]" at bounding box center [278, 205] width 308 height 22
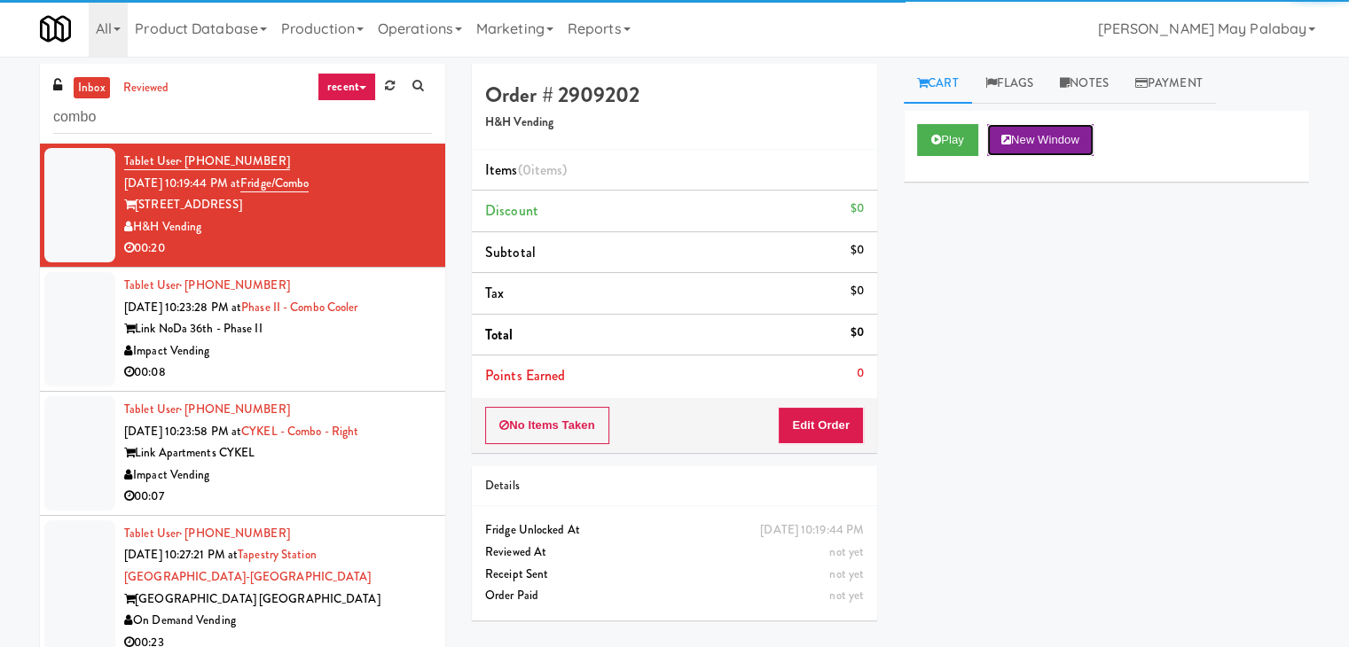
click at [1058, 139] on button "New Window" at bounding box center [1040, 140] width 106 height 32
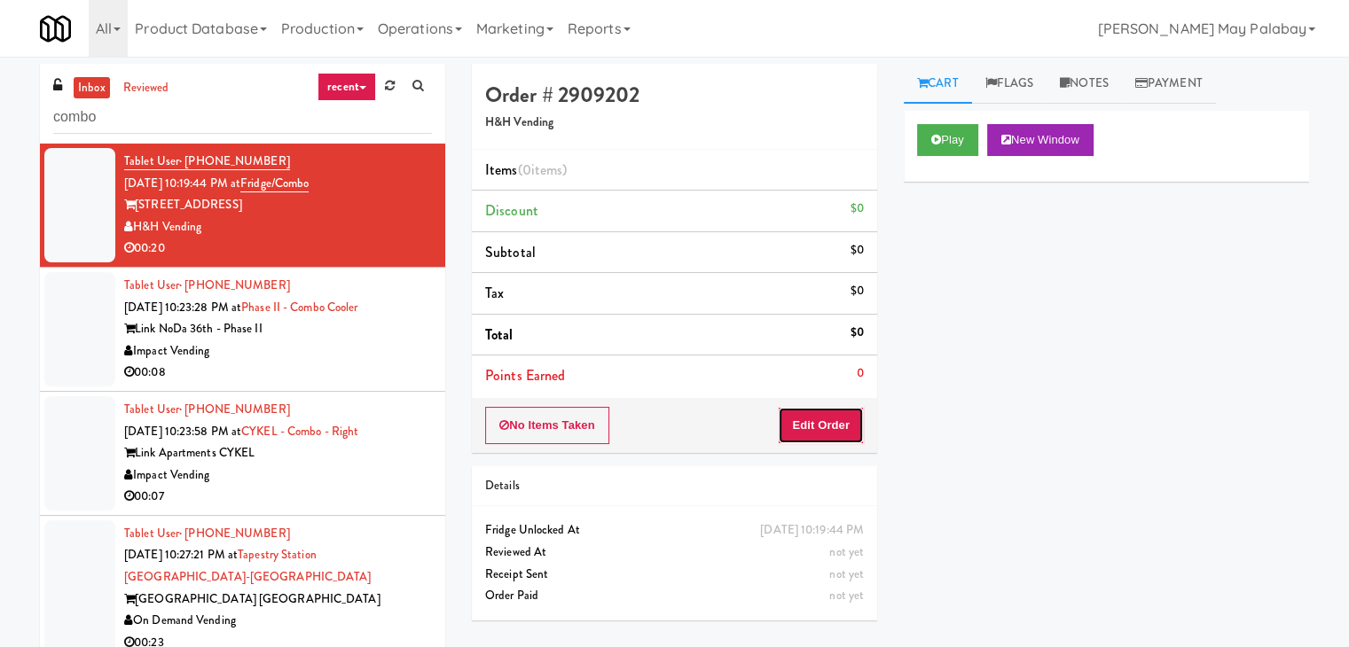
click at [802, 421] on button "Edit Order" at bounding box center [821, 425] width 86 height 37
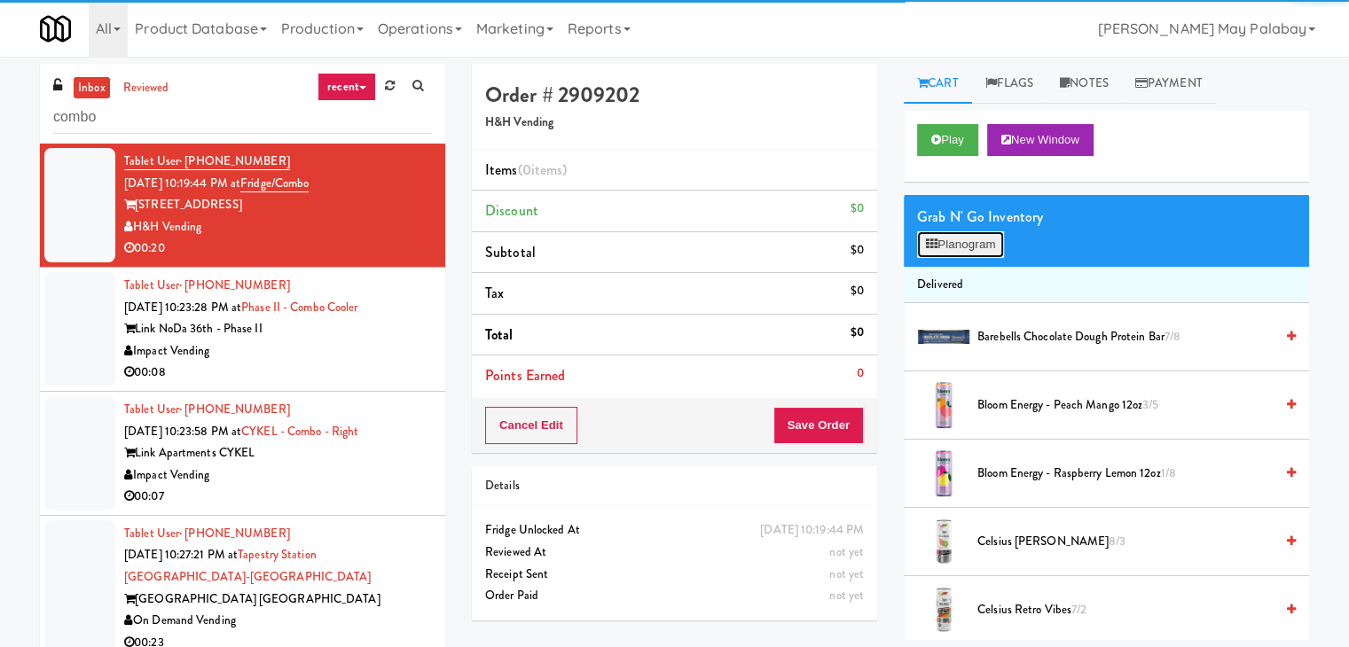
click at [940, 246] on button "Planogram" at bounding box center [960, 244] width 87 height 27
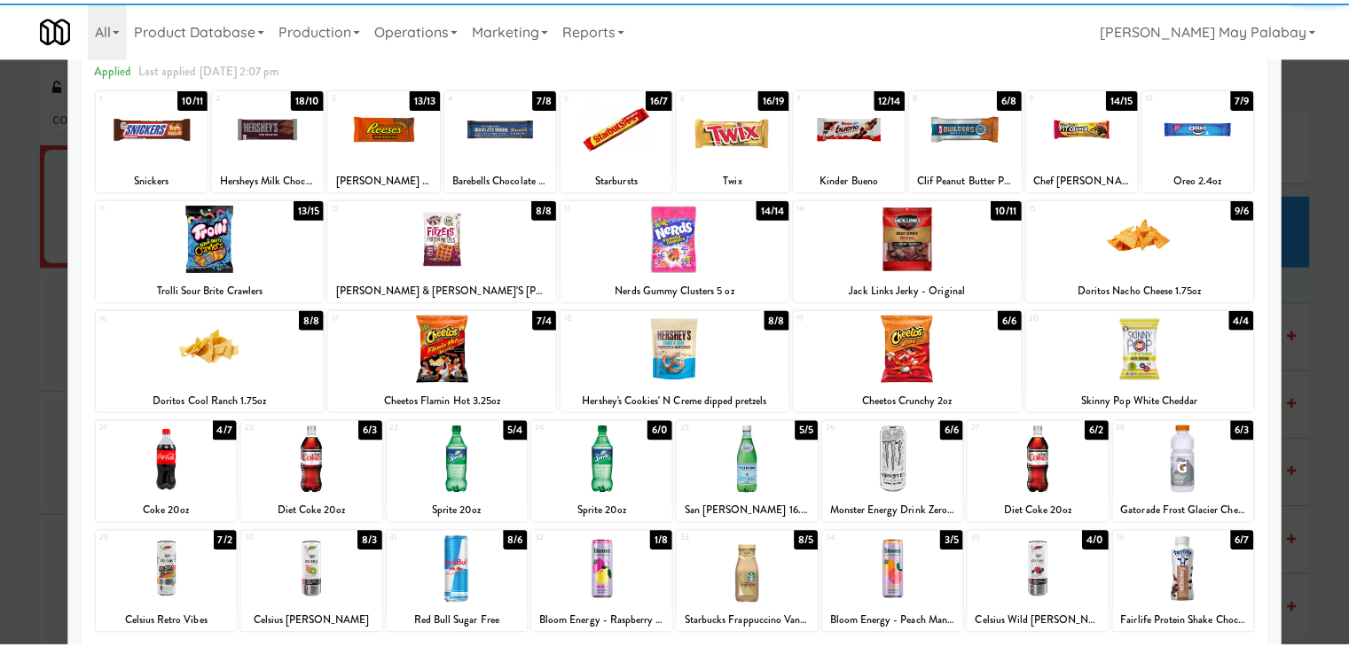
scroll to position [89, 0]
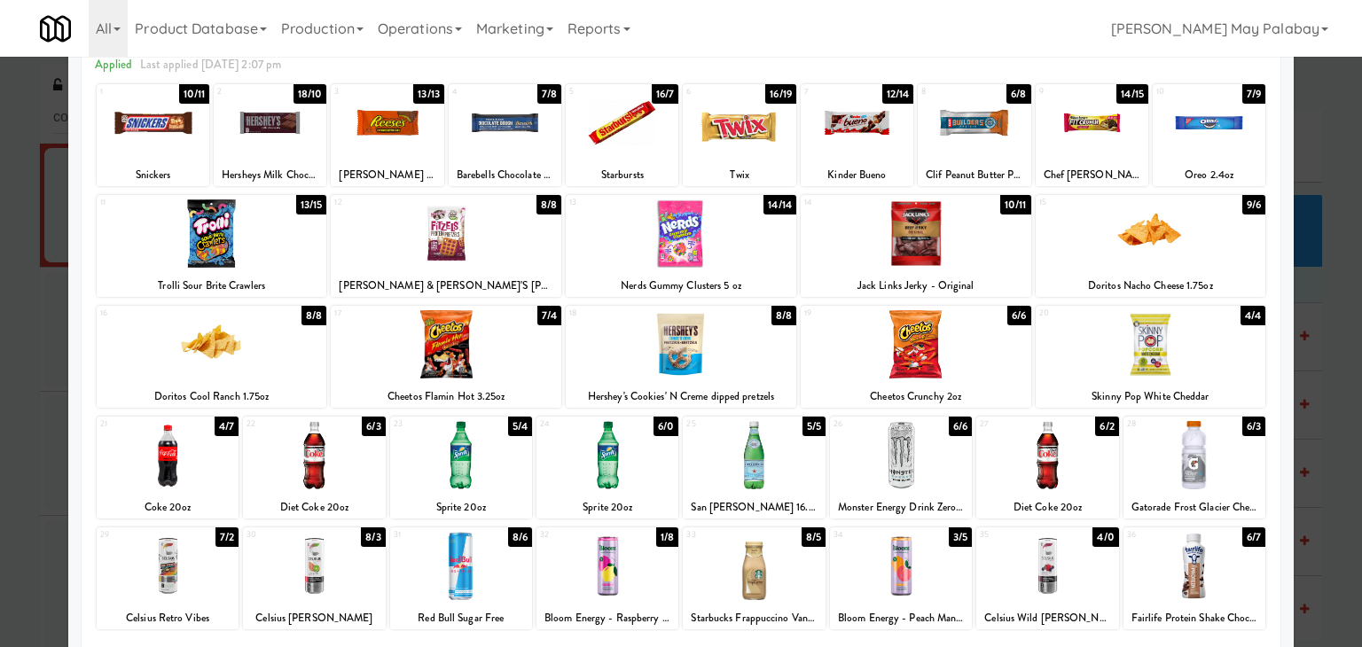
click at [287, 249] on div at bounding box center [212, 233] width 231 height 68
click at [511, 379] on div "17 7/4 Cheetos Flamin Hot 3.25oz" at bounding box center [446, 357] width 231 height 102
click at [1338, 285] on div at bounding box center [681, 323] width 1362 height 647
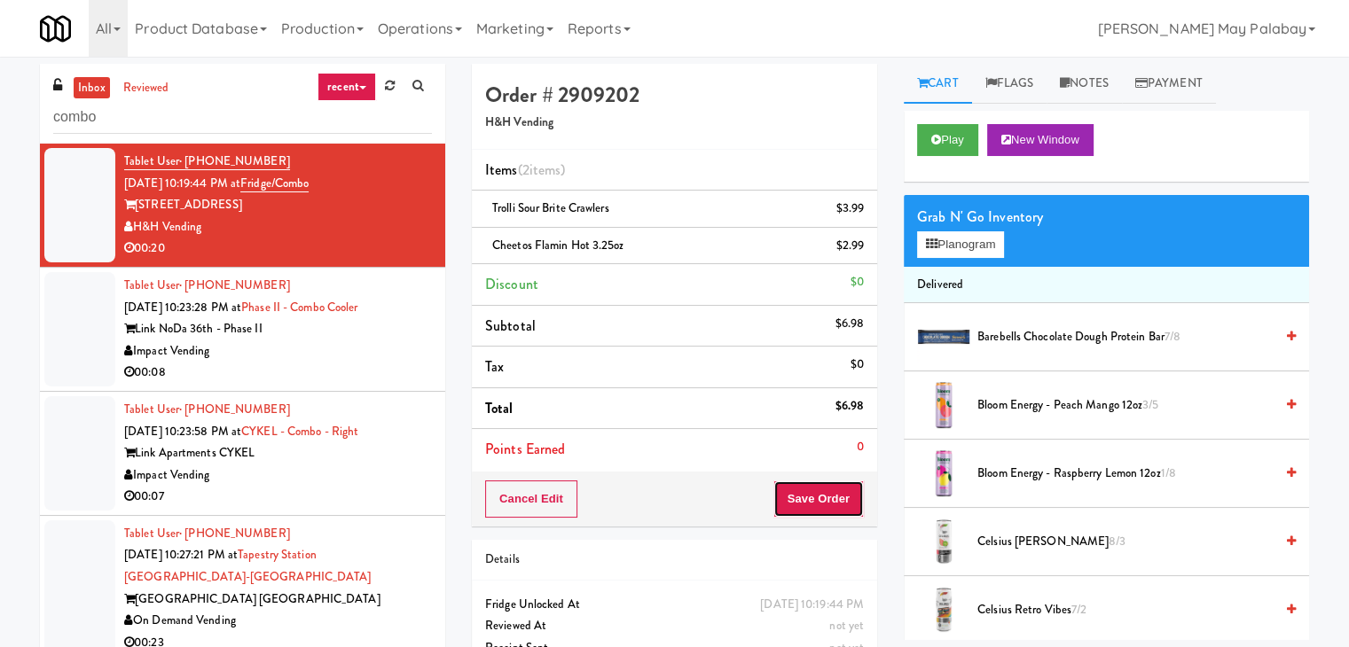
click at [816, 494] on button "Save Order" at bounding box center [818, 499] width 90 height 37
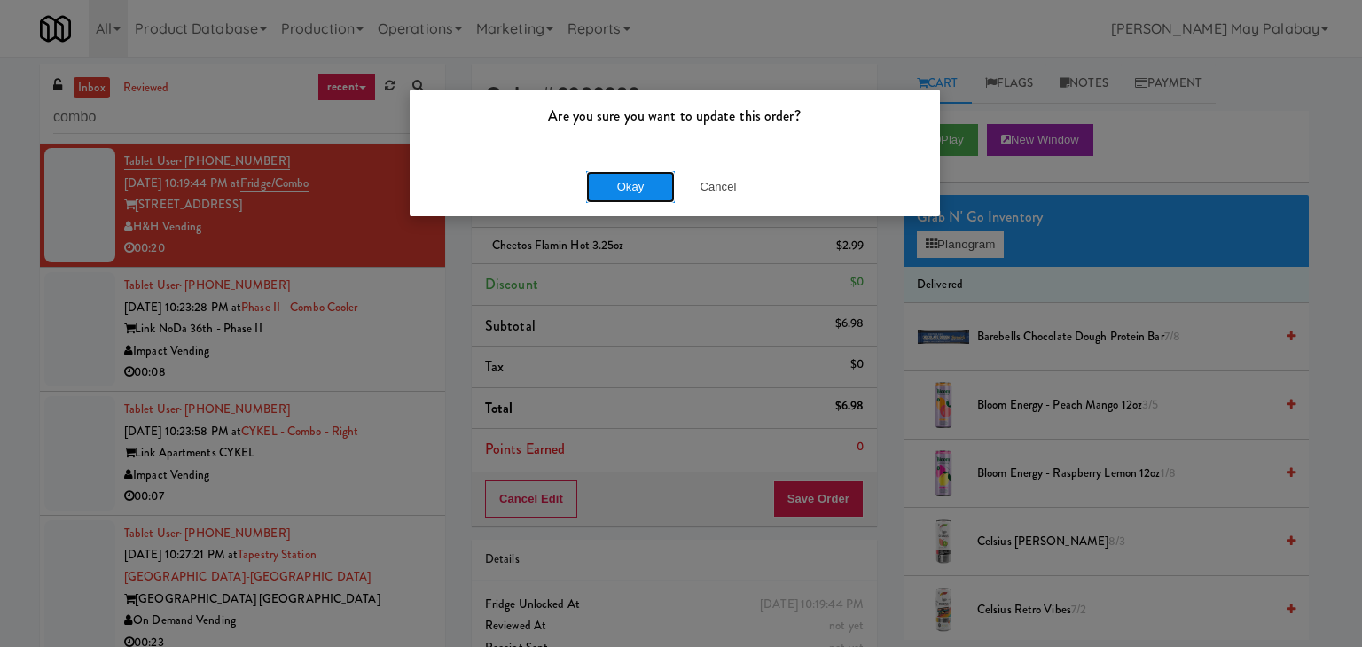
click at [657, 192] on button "Okay" at bounding box center [630, 187] width 89 height 32
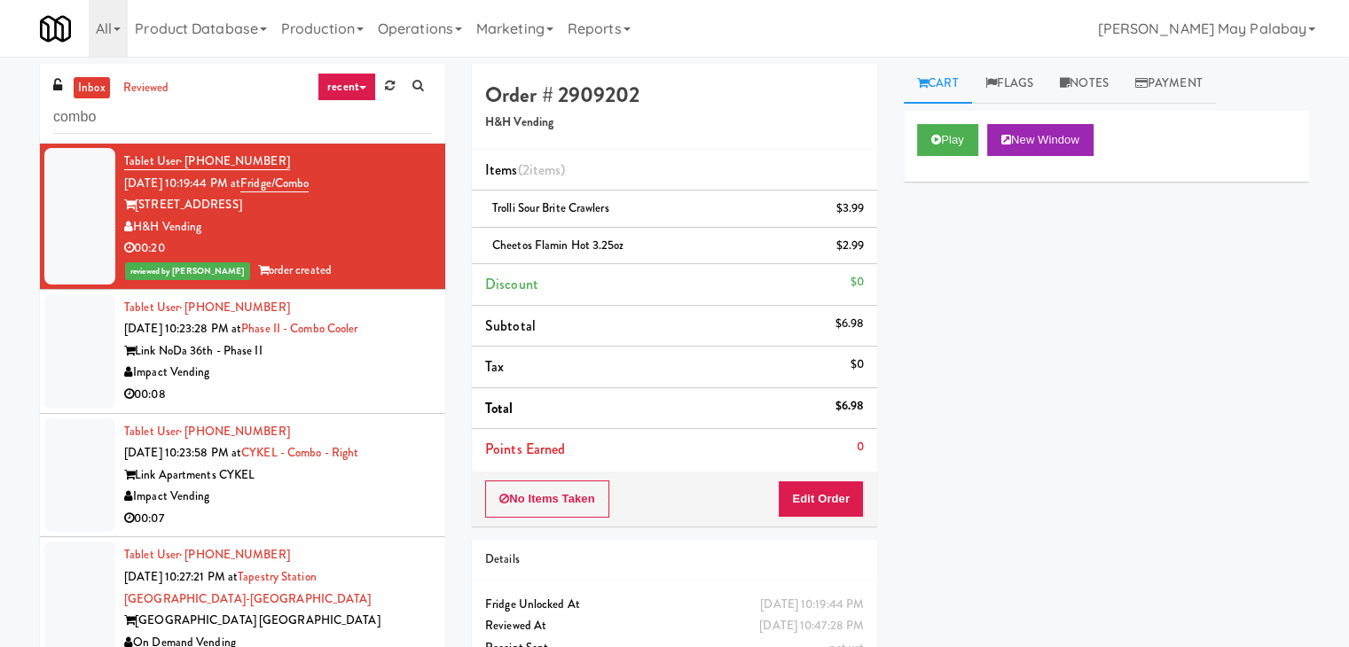
click at [362, 360] on div "Link NoDa 36th - Phase II" at bounding box center [278, 351] width 308 height 22
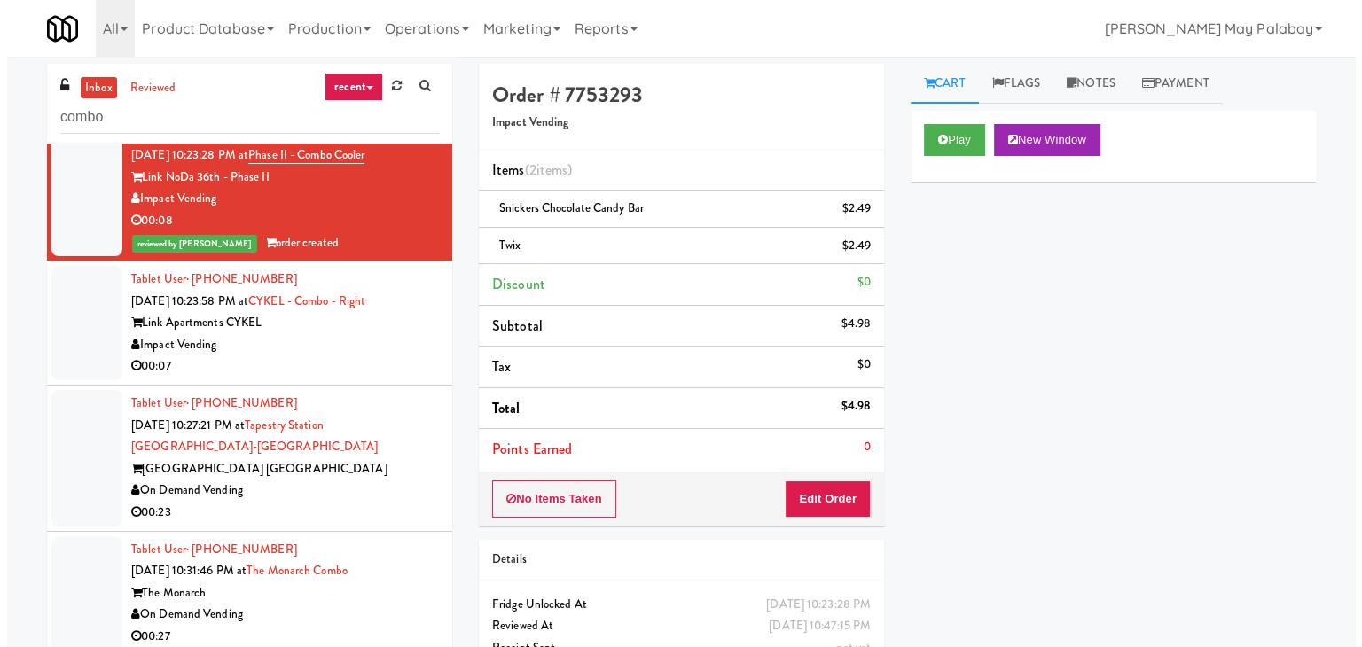
scroll to position [177, 0]
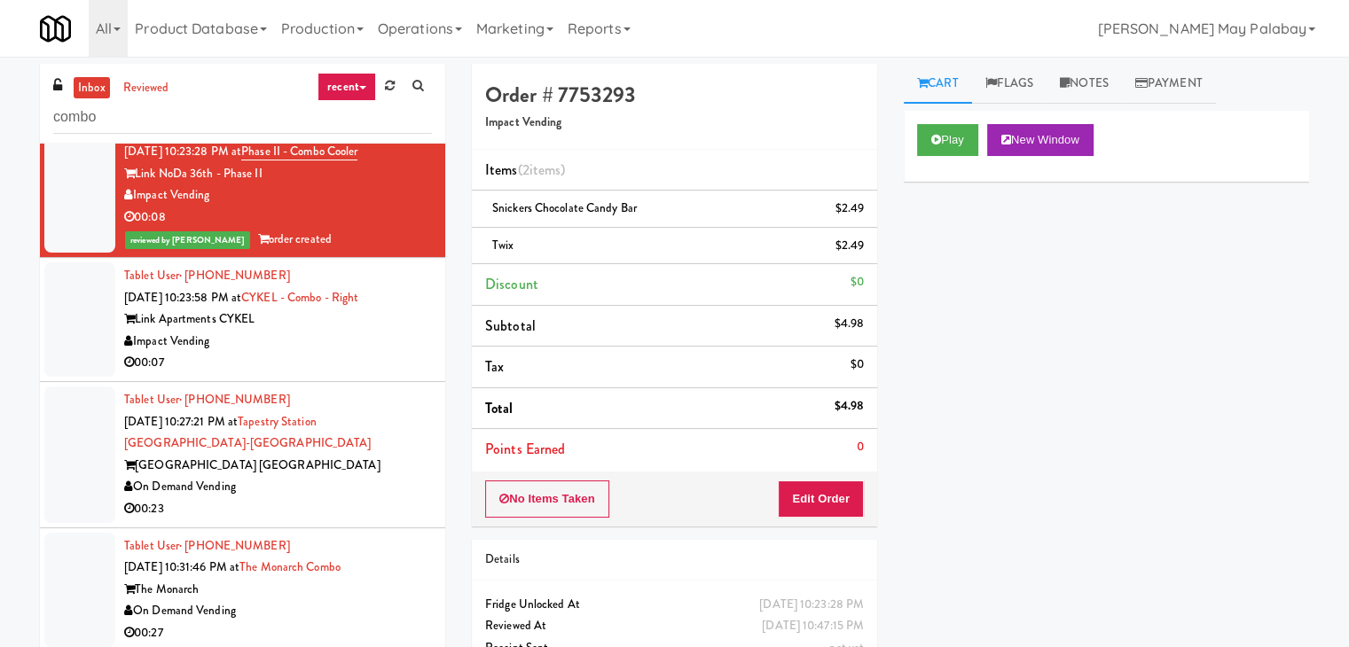
click at [348, 371] on div "00:07" at bounding box center [278, 363] width 308 height 22
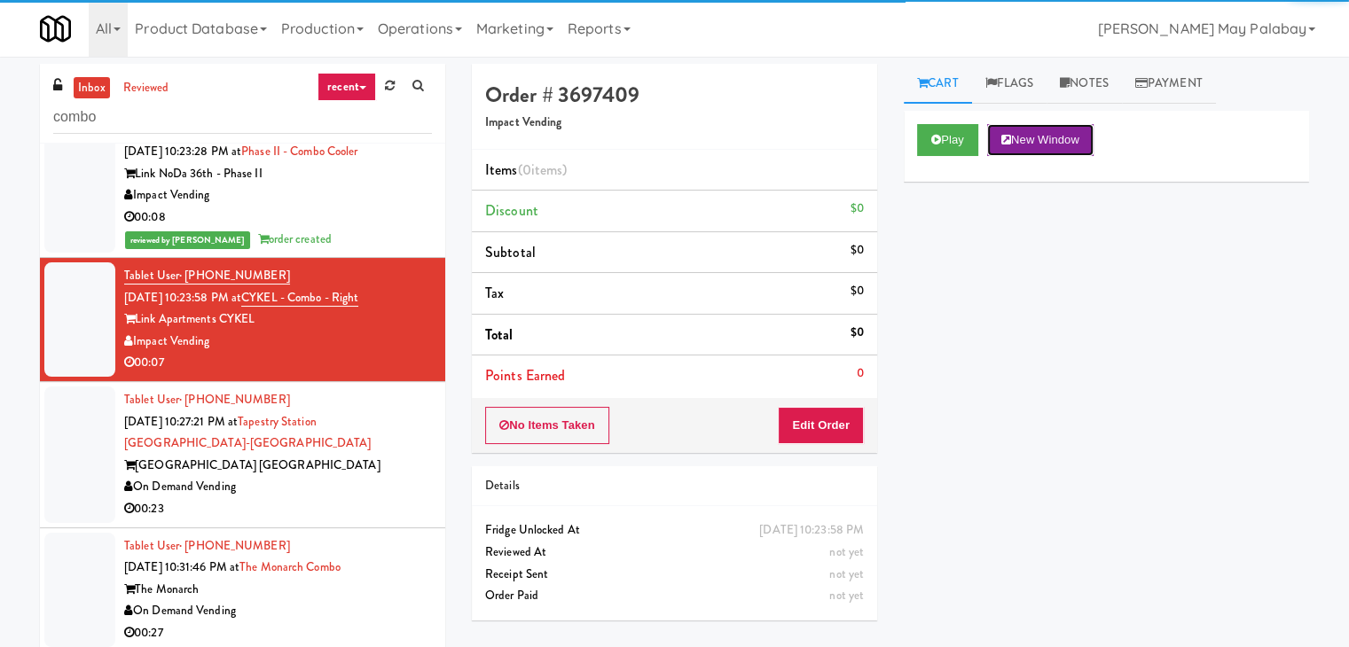
click at [1060, 146] on button "New Window" at bounding box center [1040, 140] width 106 height 32
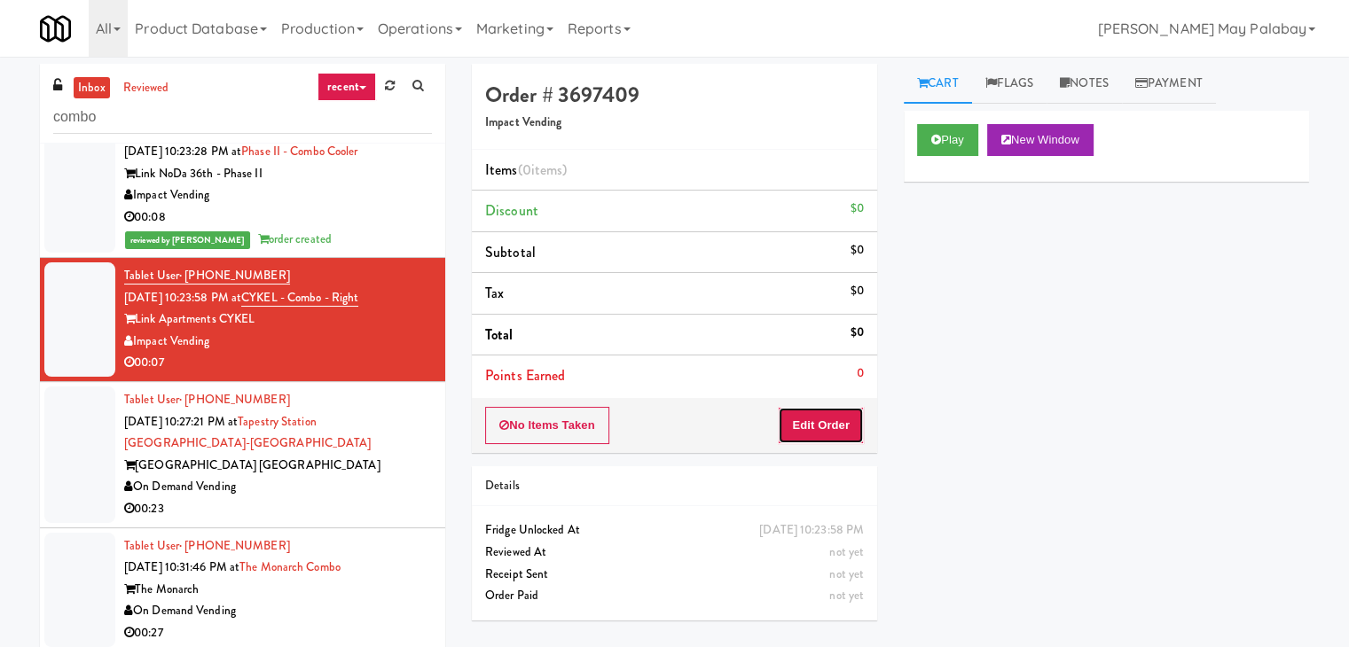
click at [796, 423] on button "Edit Order" at bounding box center [821, 425] width 86 height 37
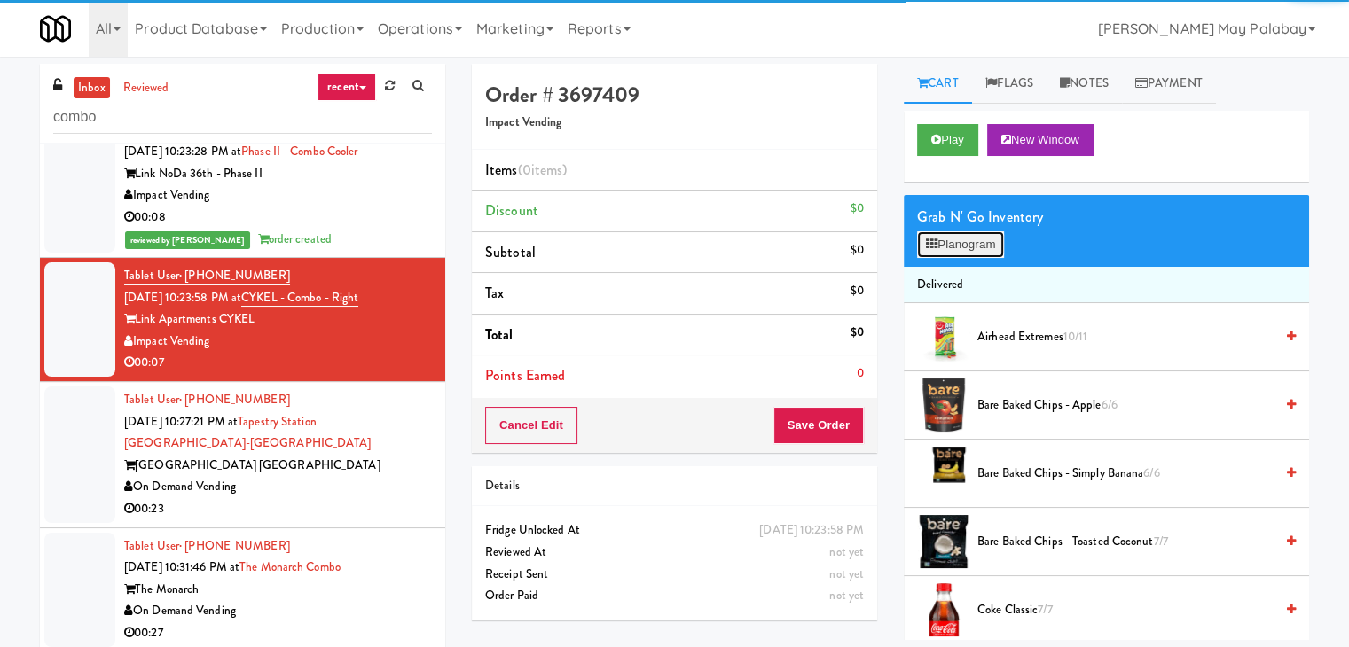
click at [960, 239] on button "Planogram" at bounding box center [960, 244] width 87 height 27
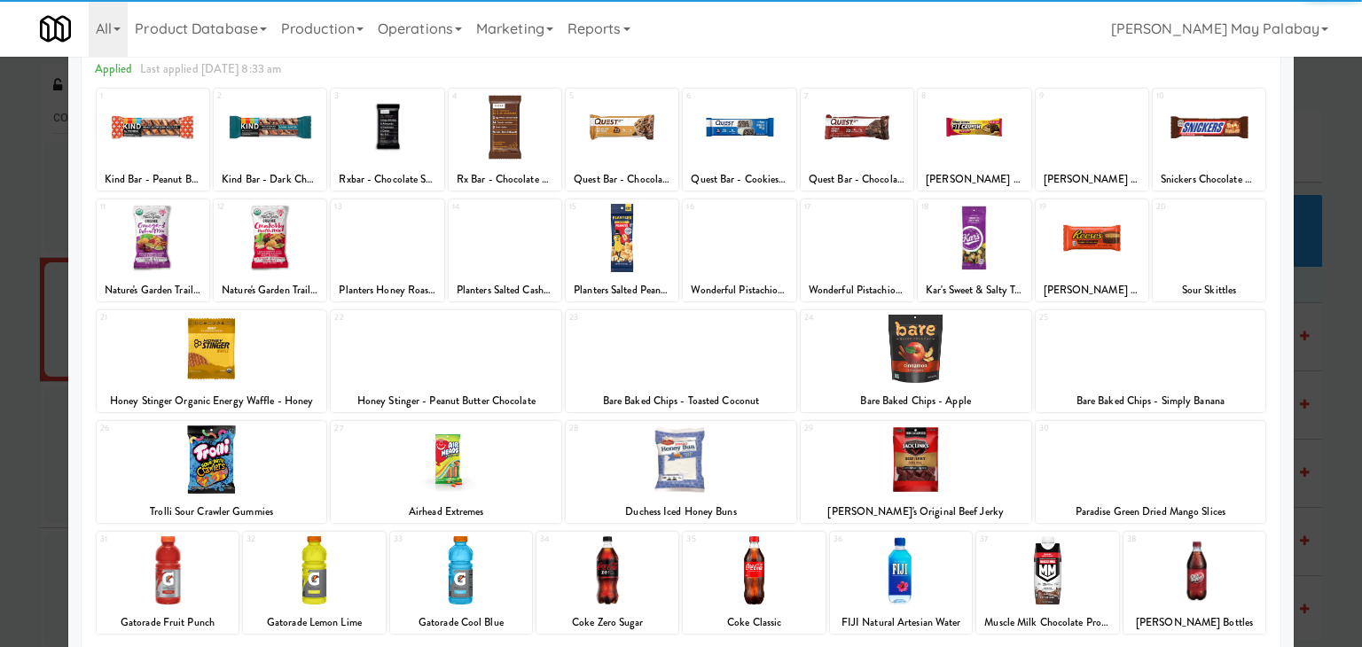
scroll to position [89, 0]
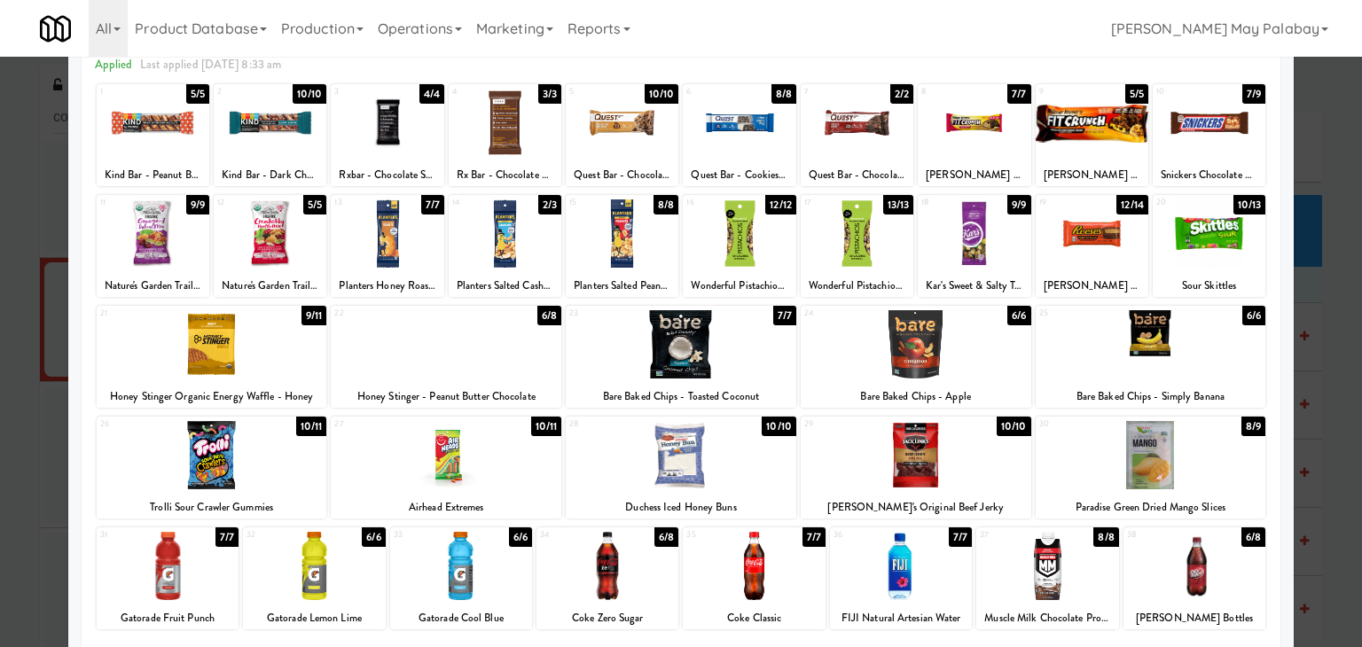
click at [1231, 569] on div at bounding box center [1194, 566] width 142 height 68
click at [1101, 224] on div at bounding box center [1092, 233] width 113 height 68
click at [1316, 312] on div at bounding box center [681, 323] width 1362 height 647
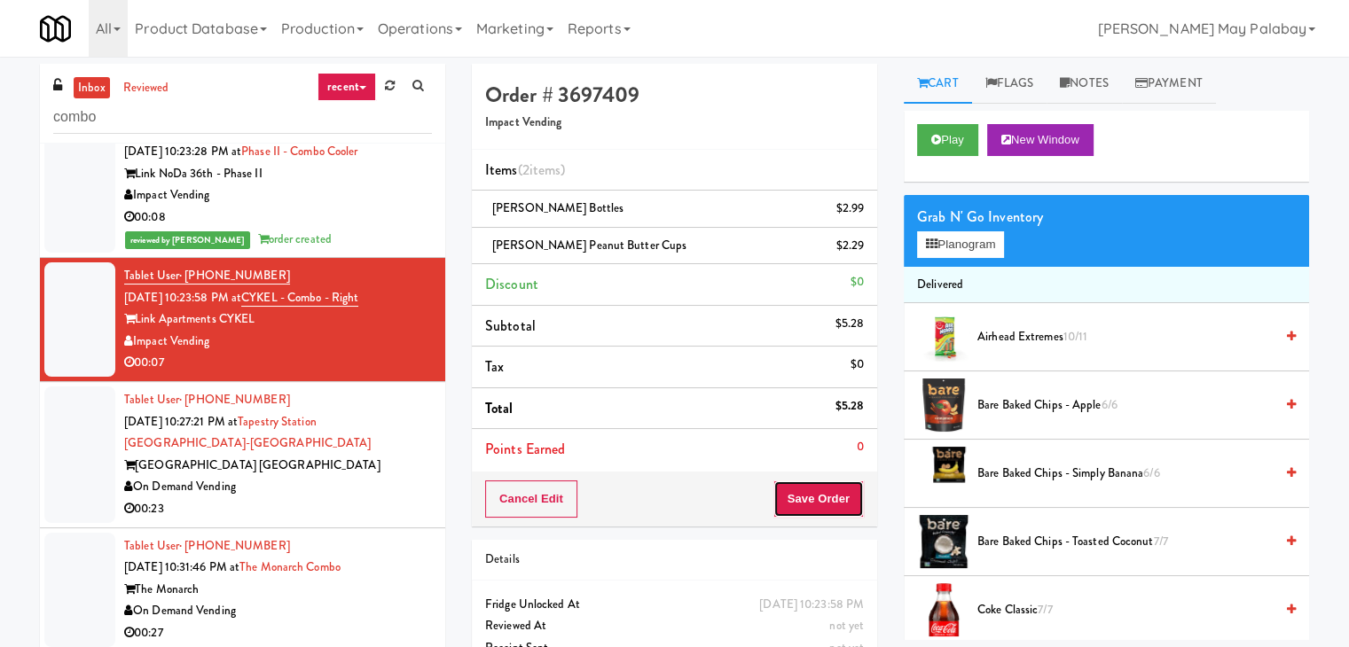
click at [826, 489] on button "Save Order" at bounding box center [818, 499] width 90 height 37
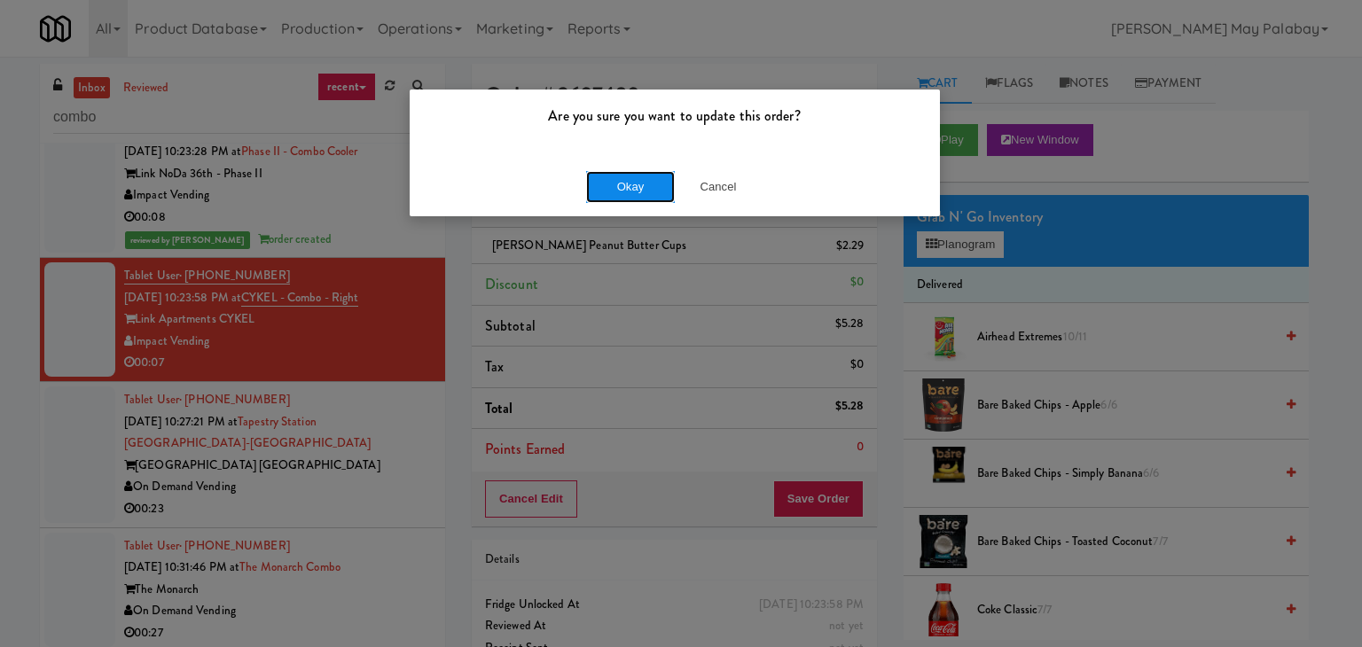
click at [653, 186] on button "Okay" at bounding box center [630, 187] width 89 height 32
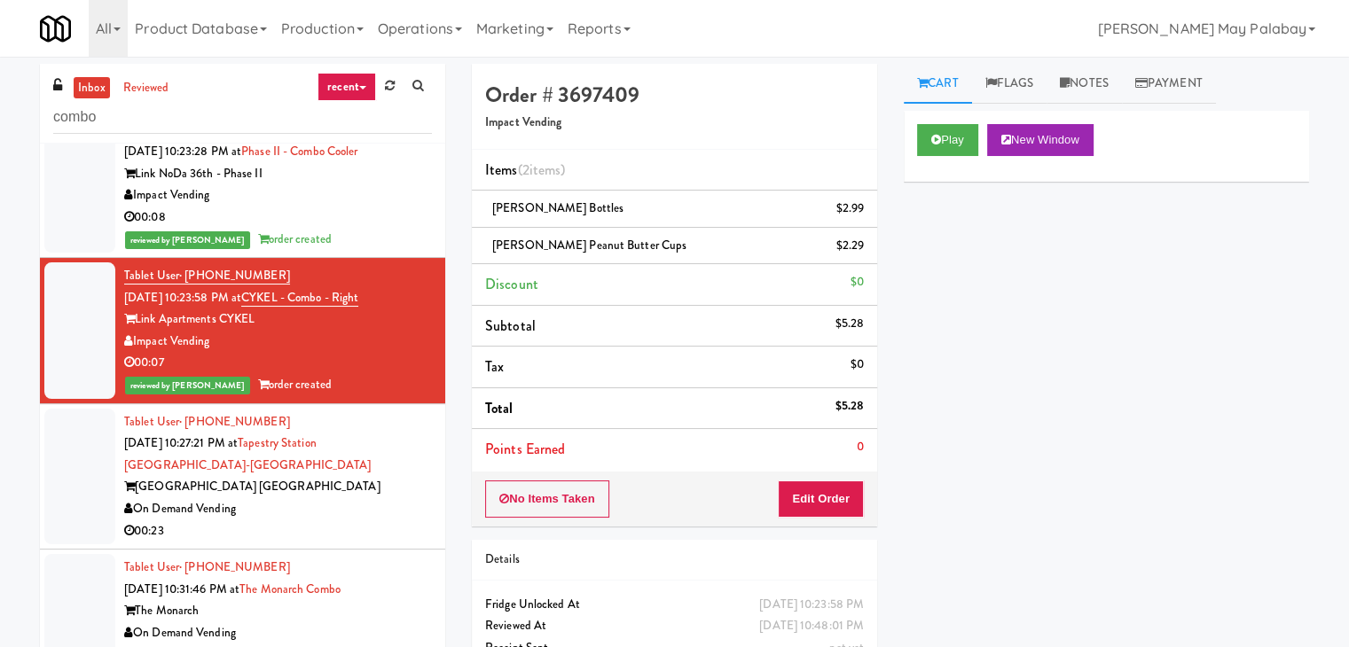
click at [296, 509] on div "On Demand Vending" at bounding box center [278, 509] width 308 height 22
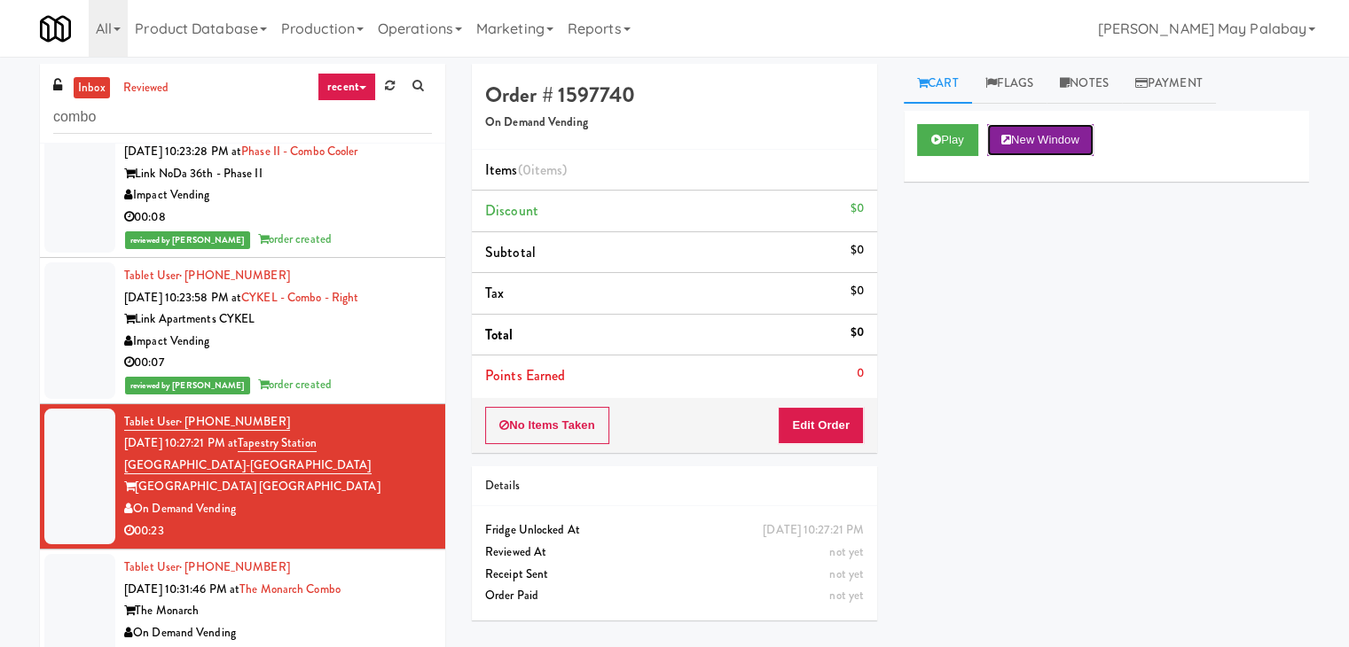
click at [1068, 136] on button "New Window" at bounding box center [1040, 140] width 106 height 32
click at [833, 423] on button "Edit Order" at bounding box center [821, 425] width 86 height 37
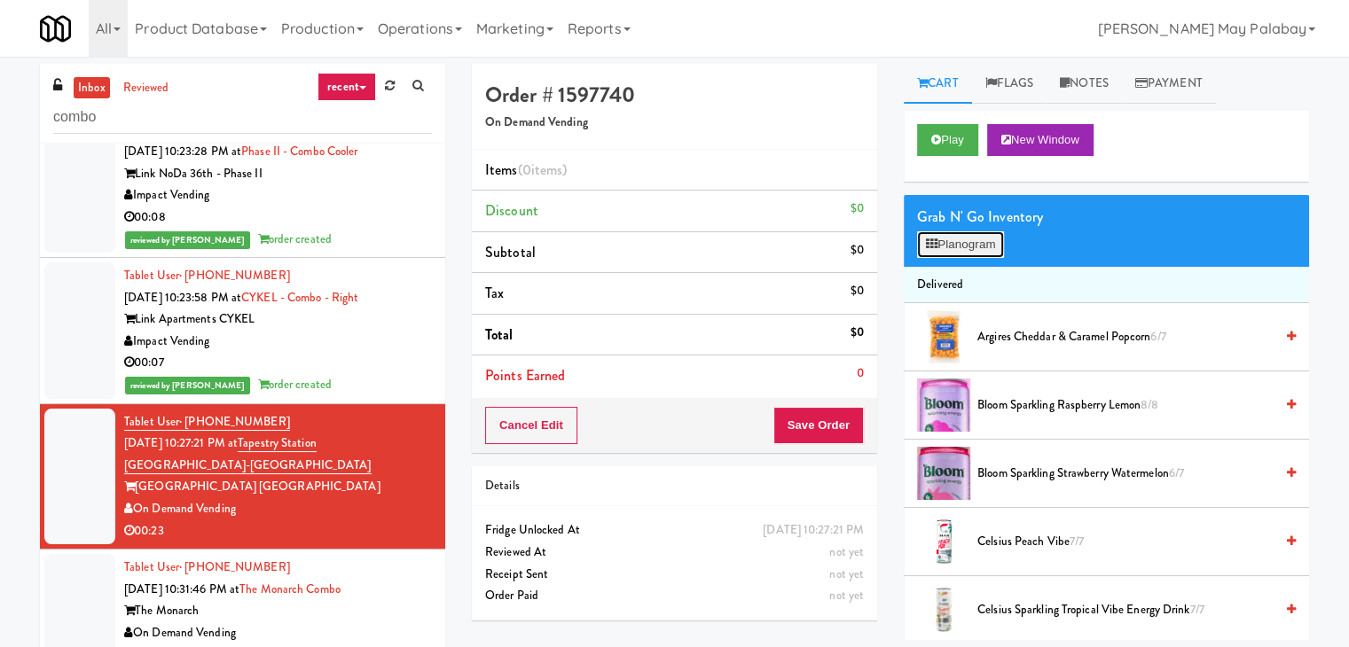
click at [965, 246] on button "Planogram" at bounding box center [960, 244] width 87 height 27
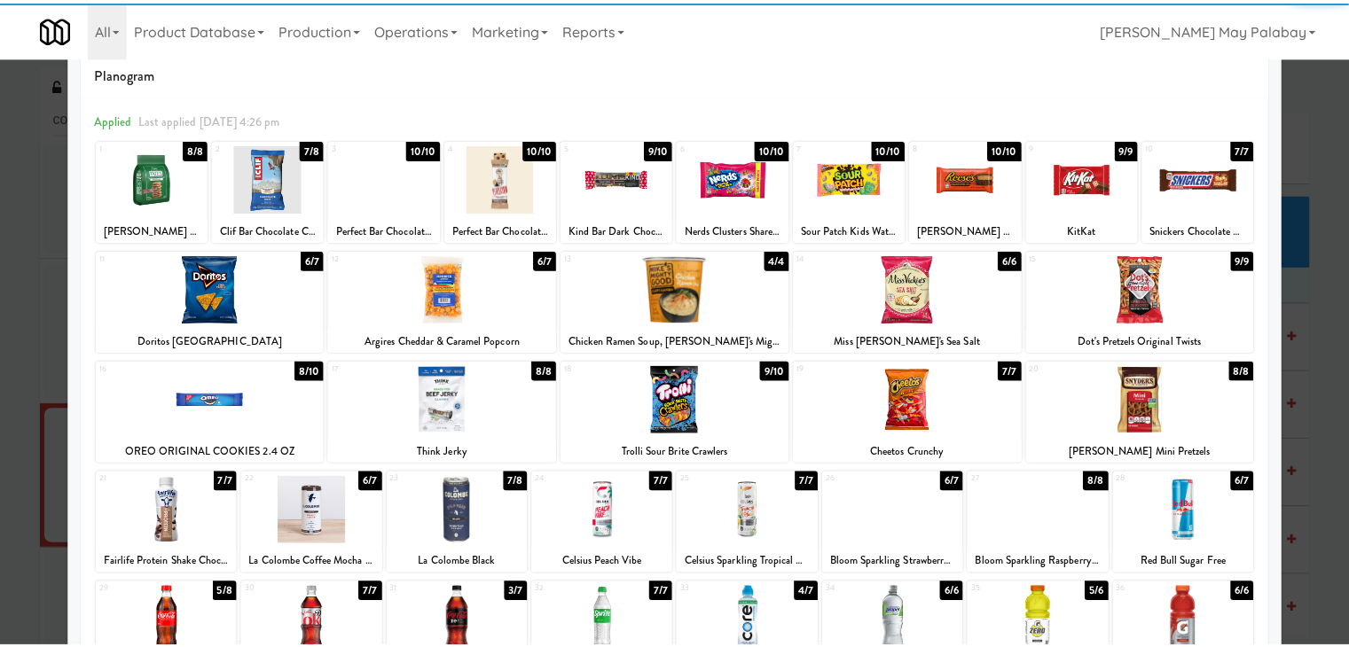
scroll to position [89, 0]
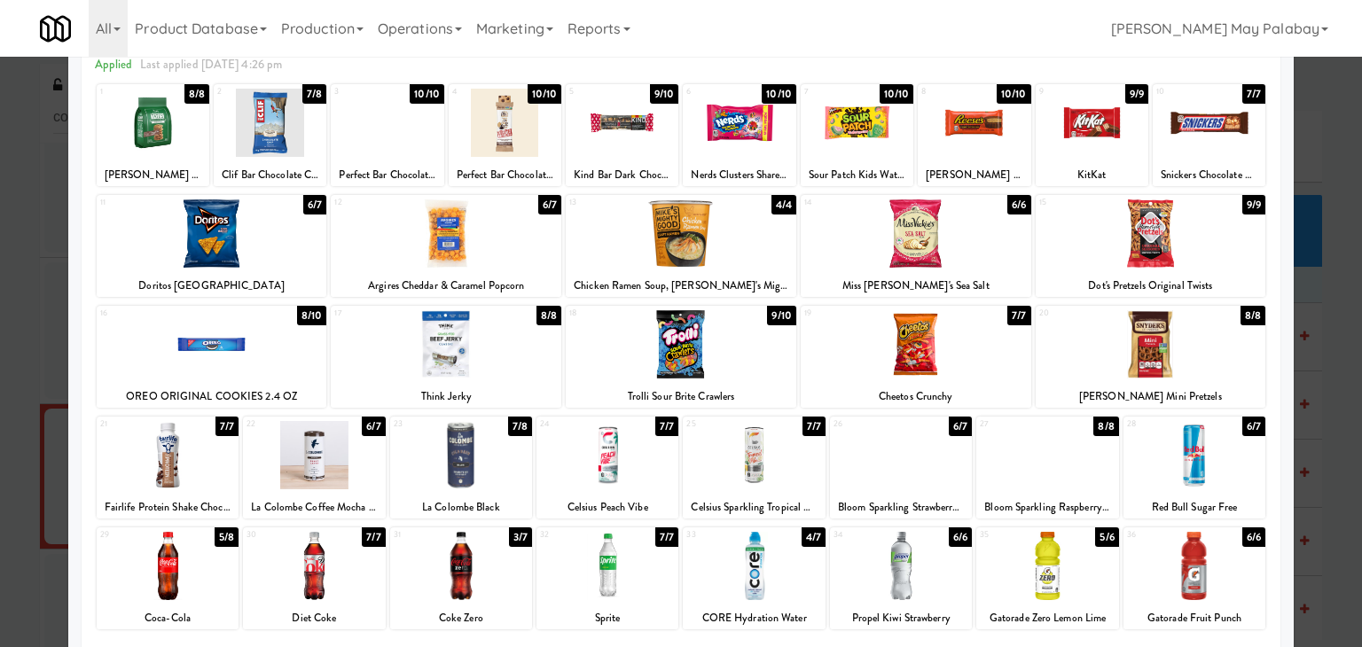
click at [800, 598] on div at bounding box center [754, 566] width 142 height 68
click at [768, 547] on div at bounding box center [754, 566] width 142 height 68
click at [1326, 327] on div at bounding box center [681, 323] width 1362 height 647
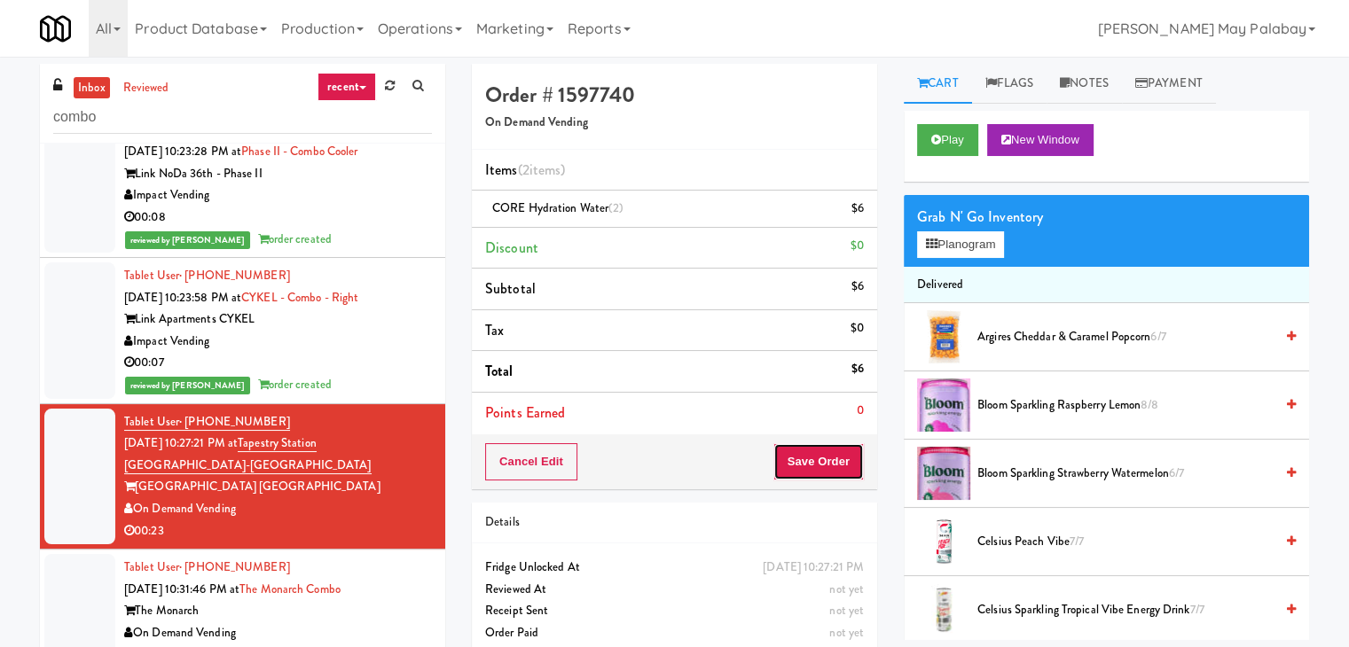
click at [809, 458] on button "Save Order" at bounding box center [818, 461] width 90 height 37
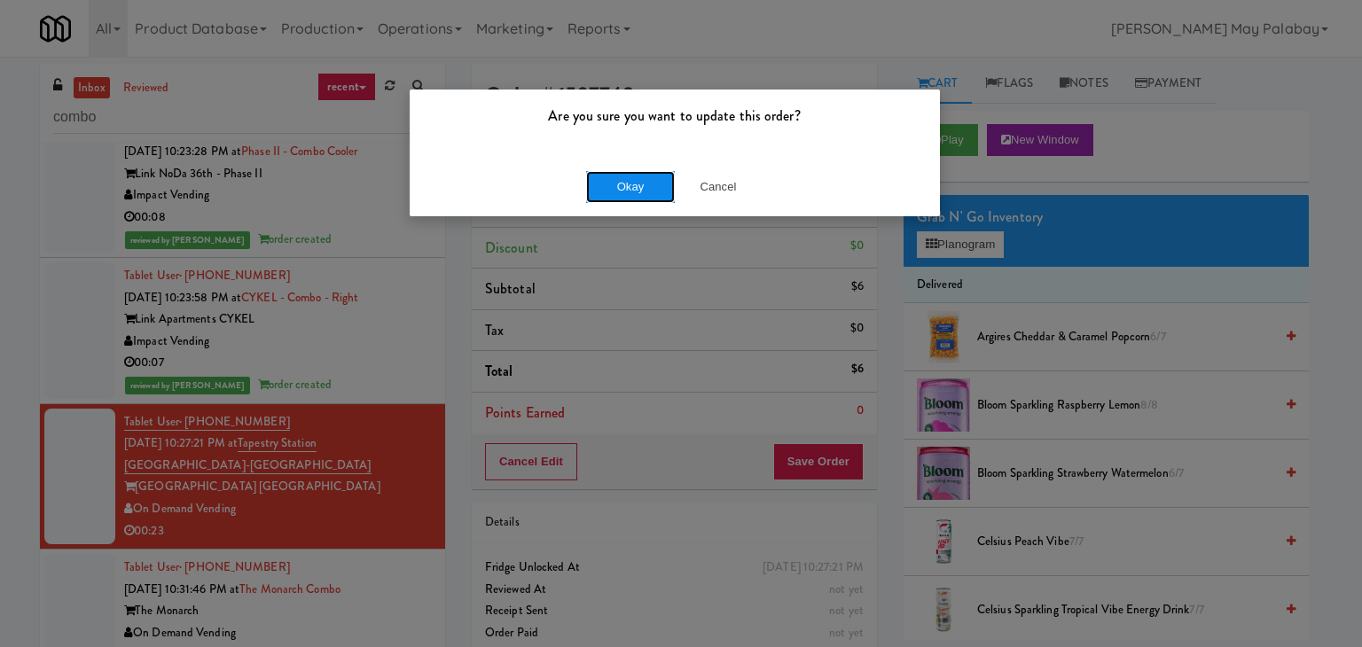
click at [653, 187] on button "Okay" at bounding box center [630, 187] width 89 height 32
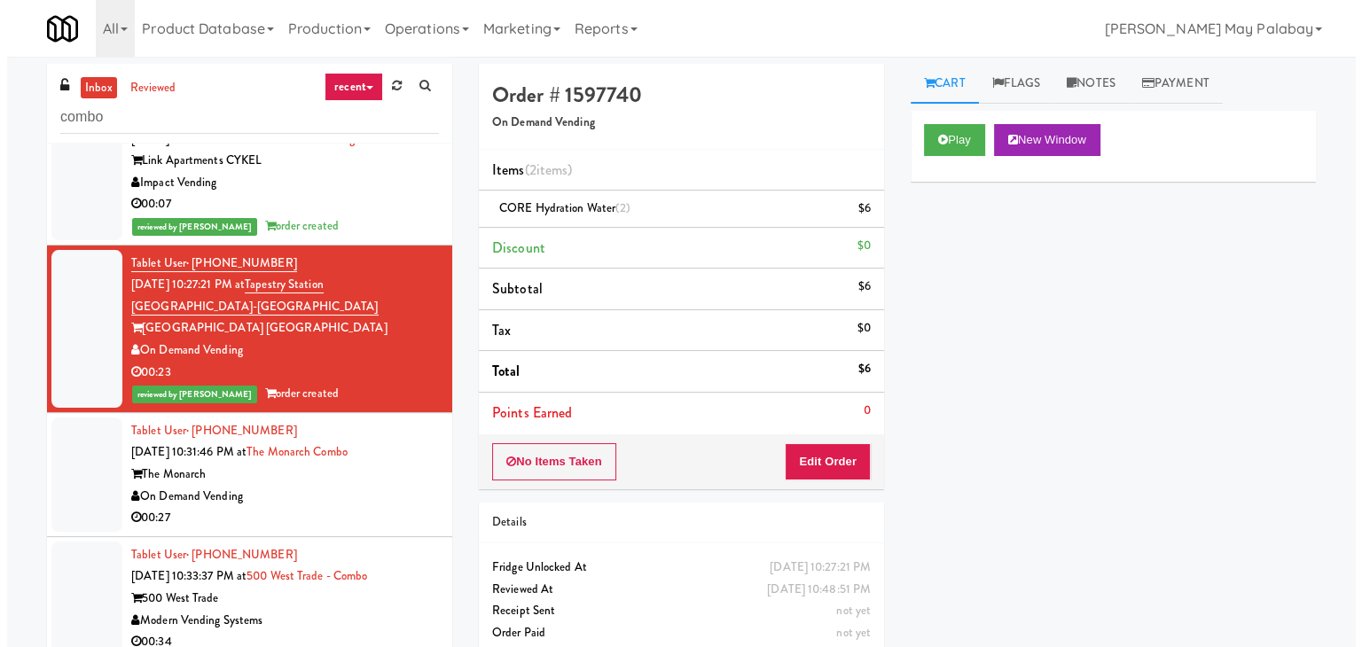
scroll to position [355, 0]
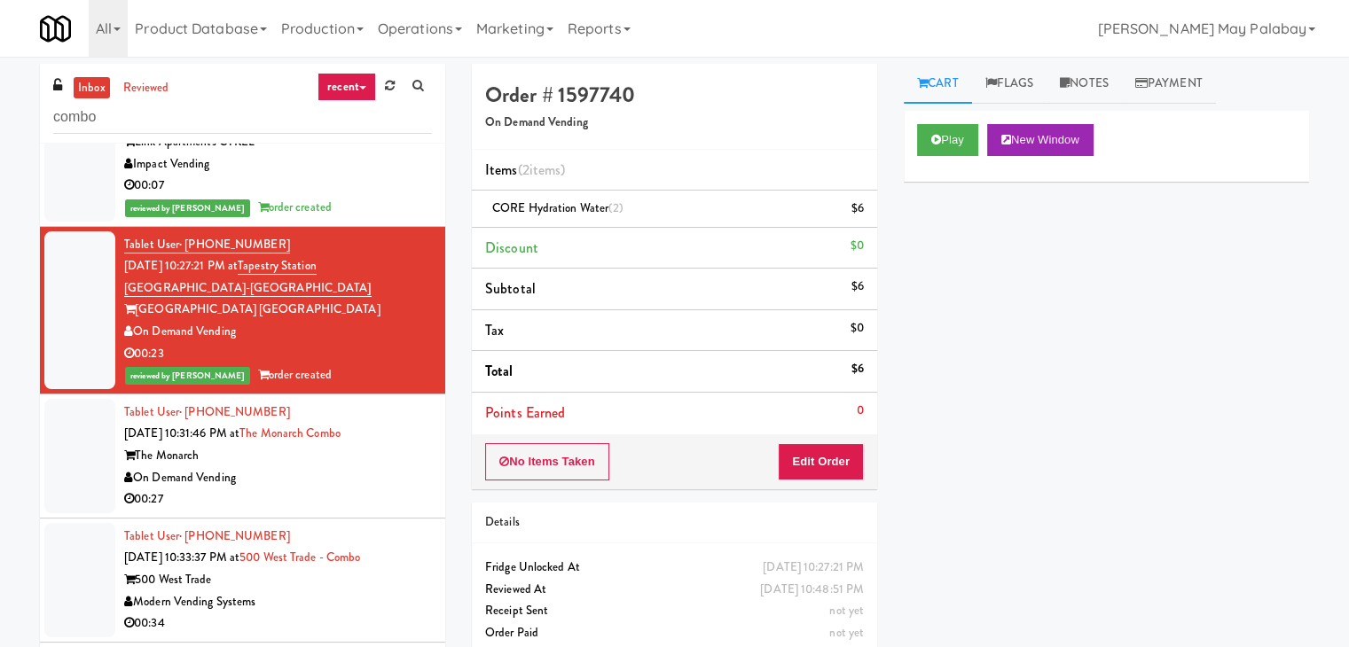
click at [390, 477] on div "On Demand Vending" at bounding box center [278, 478] width 308 height 22
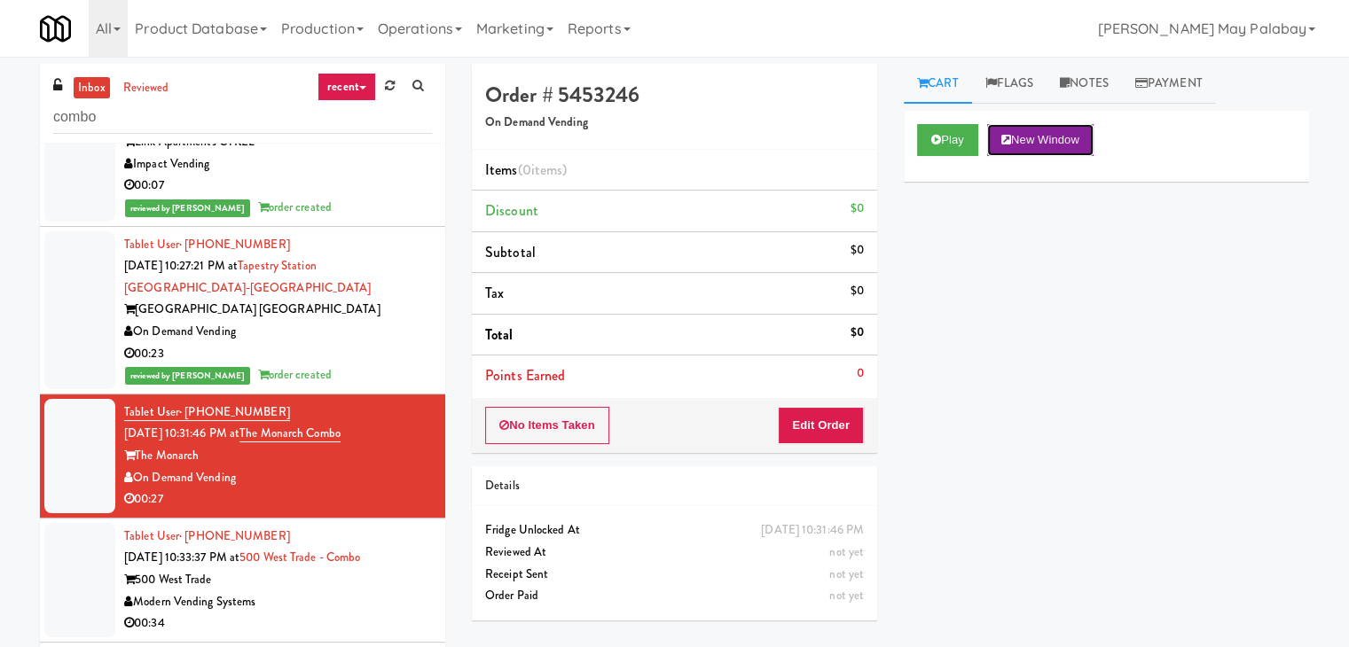
click at [1023, 134] on button "New Window" at bounding box center [1040, 140] width 106 height 32
click at [809, 419] on button "Edit Order" at bounding box center [821, 425] width 86 height 37
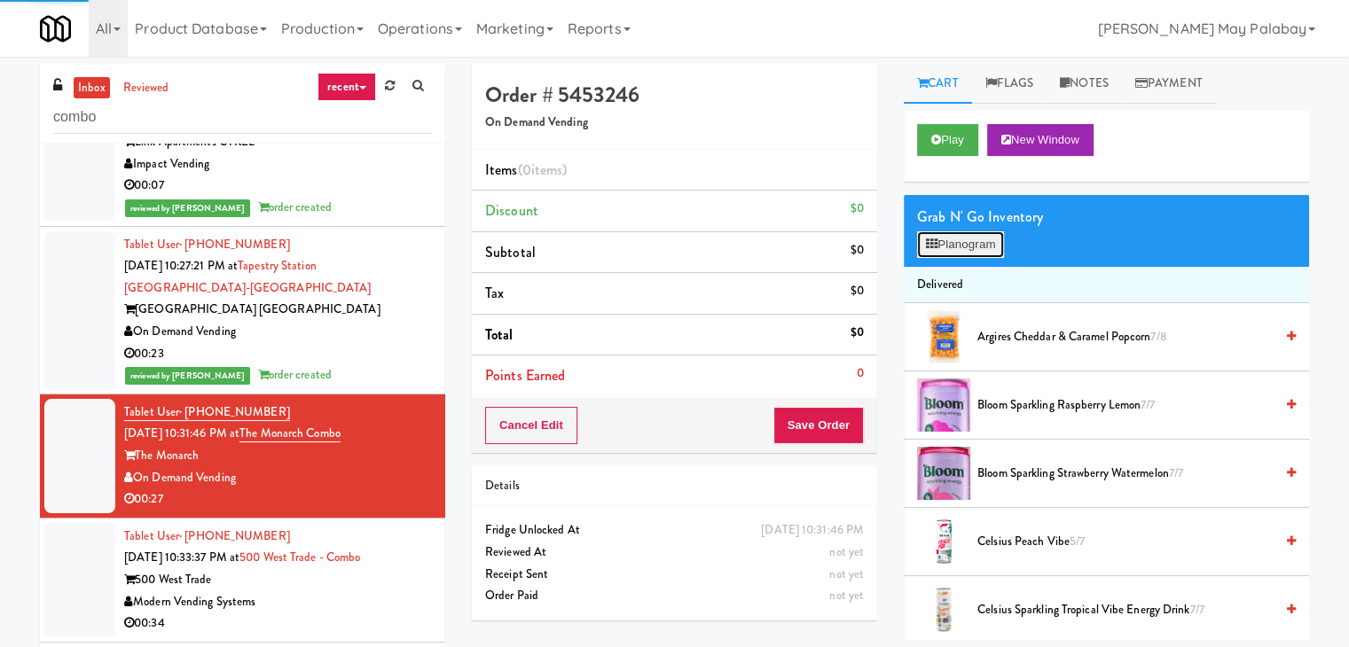
click at [964, 233] on button "Planogram" at bounding box center [960, 244] width 87 height 27
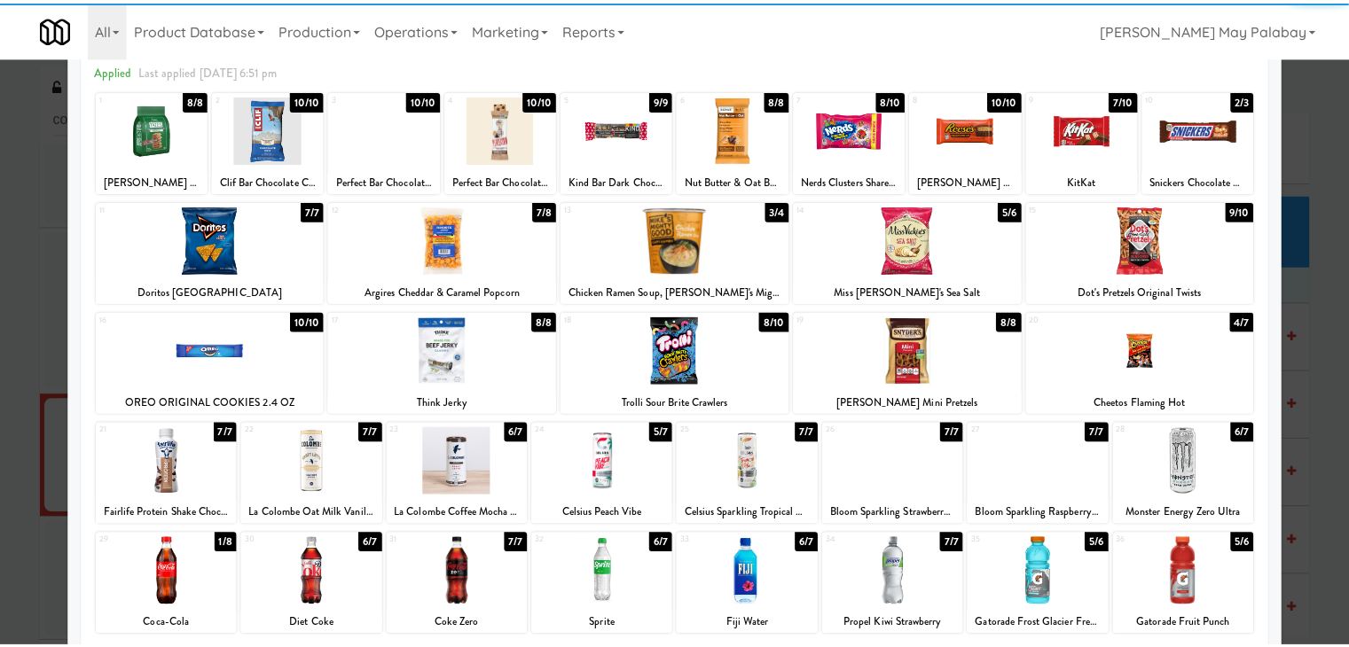
scroll to position [89, 0]
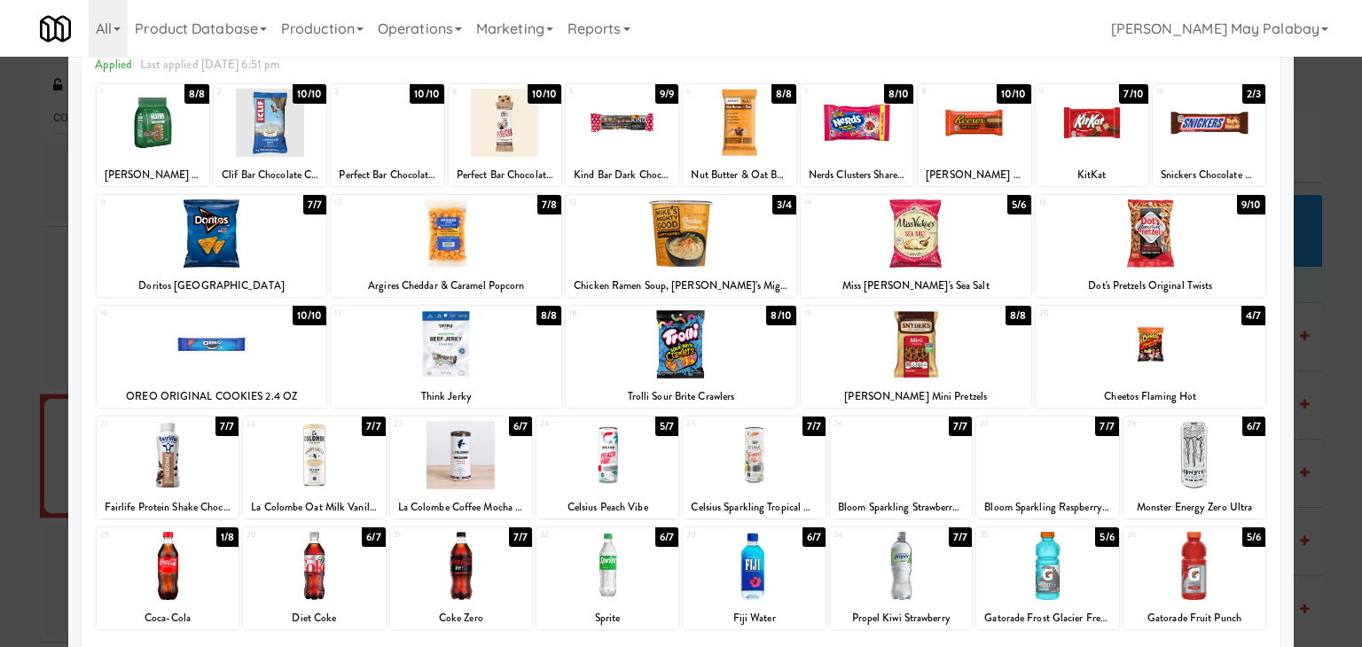
click at [530, 125] on div at bounding box center [505, 123] width 113 height 68
click at [944, 578] on div at bounding box center [901, 566] width 142 height 68
click at [1319, 327] on div at bounding box center [681, 323] width 1362 height 647
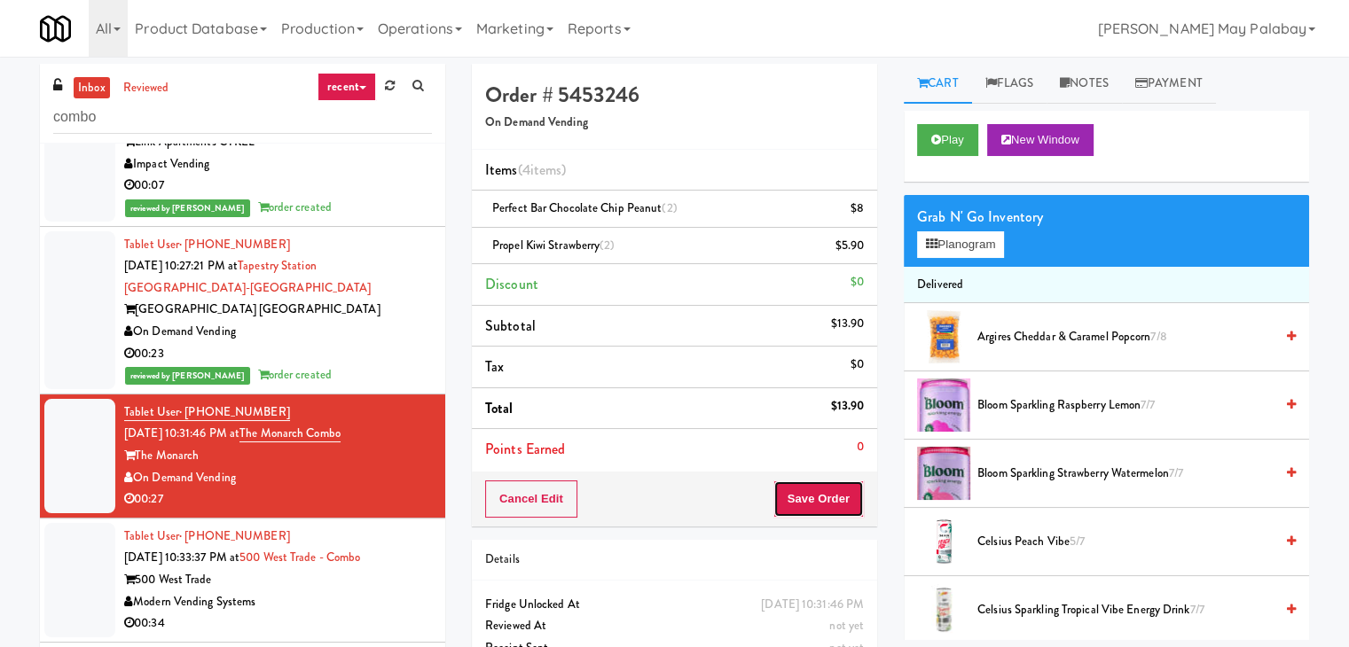
click at [819, 497] on button "Save Order" at bounding box center [818, 499] width 90 height 37
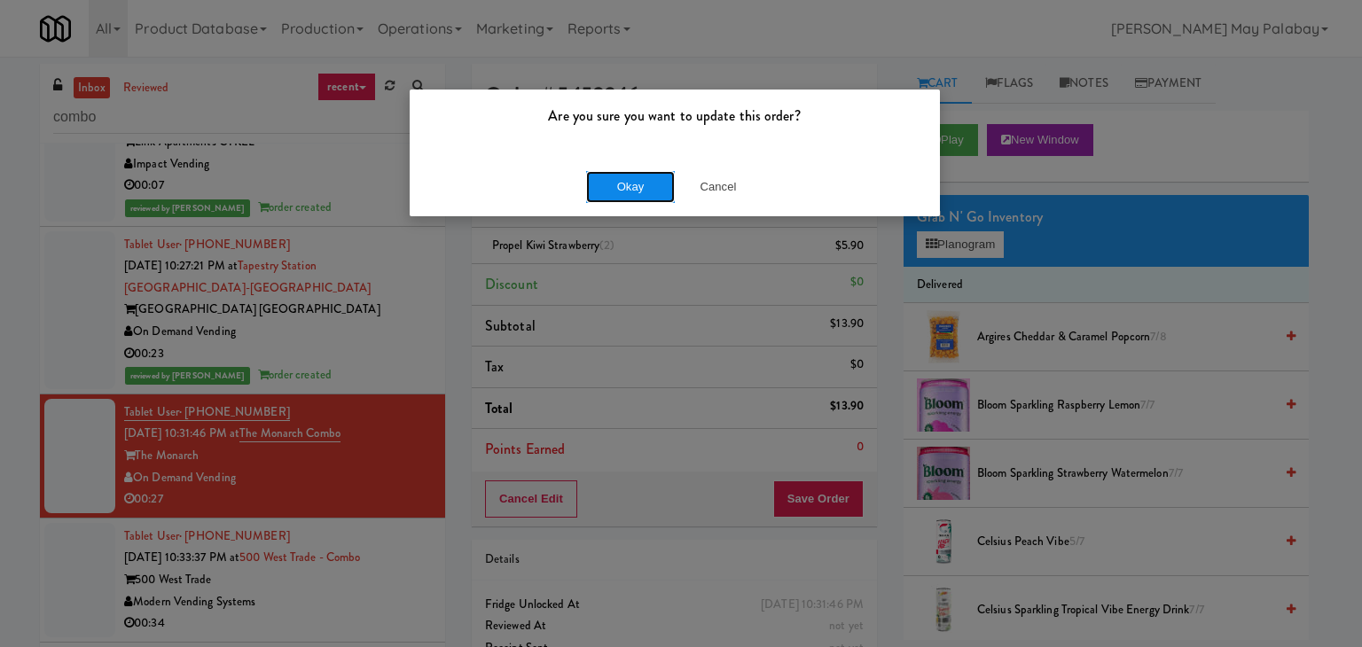
click at [627, 188] on button "Okay" at bounding box center [630, 187] width 89 height 32
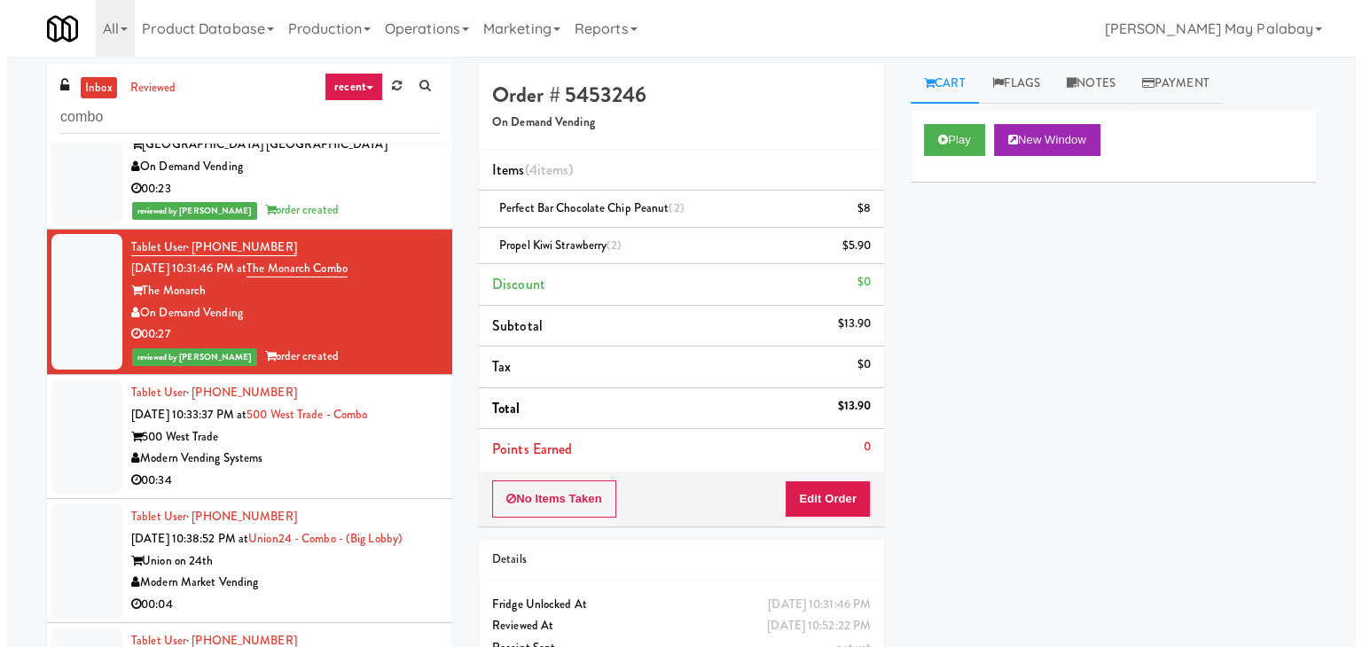
scroll to position [532, 0]
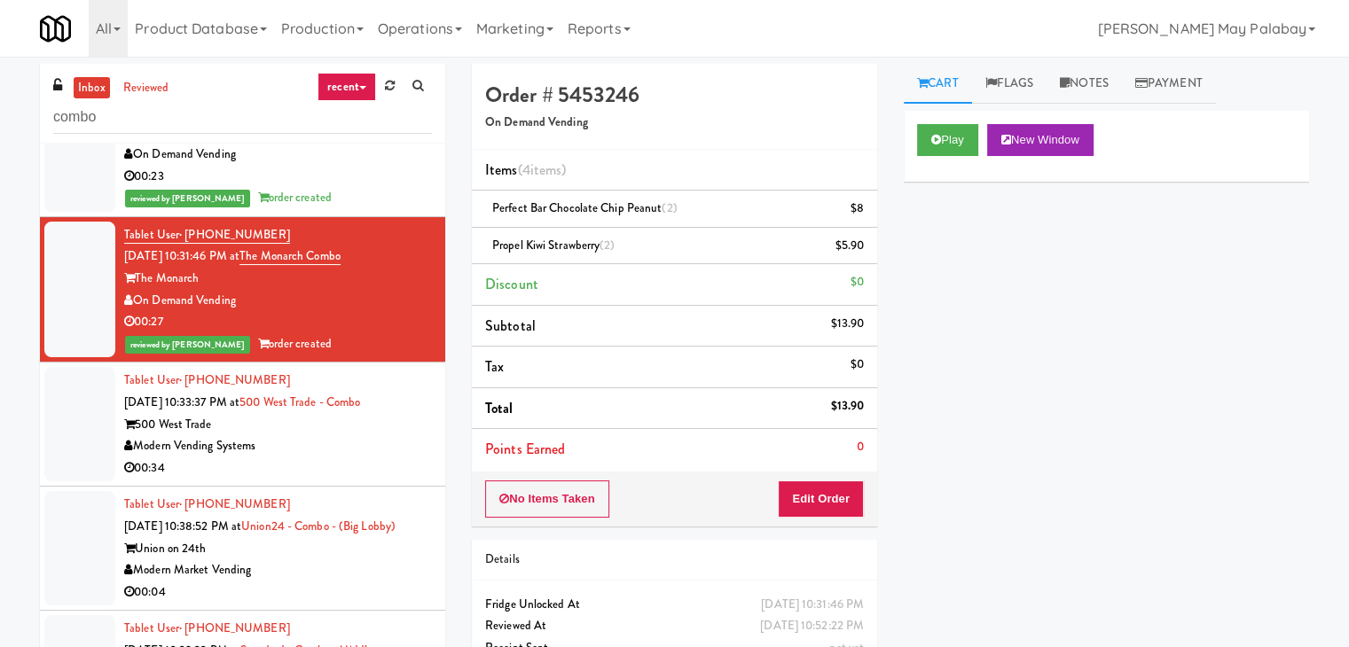
click at [365, 442] on div "Modern Vending Systems" at bounding box center [278, 446] width 308 height 22
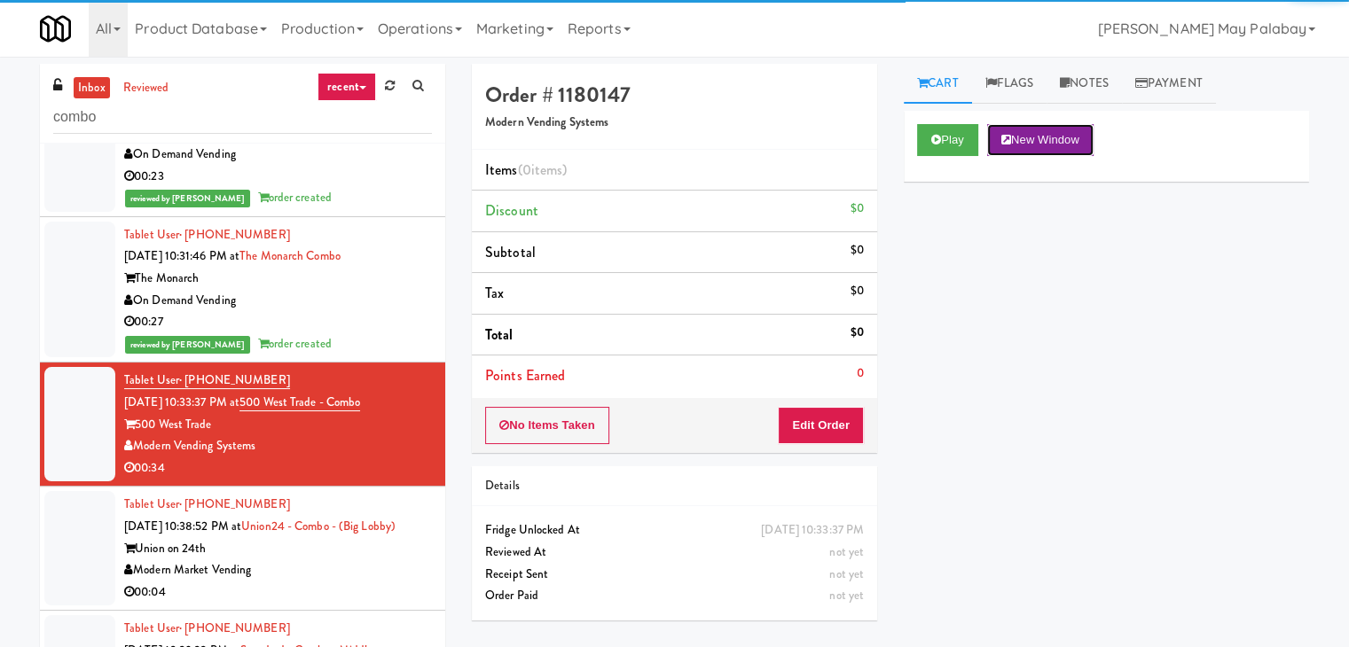
click at [1023, 138] on button "New Window" at bounding box center [1040, 140] width 106 height 32
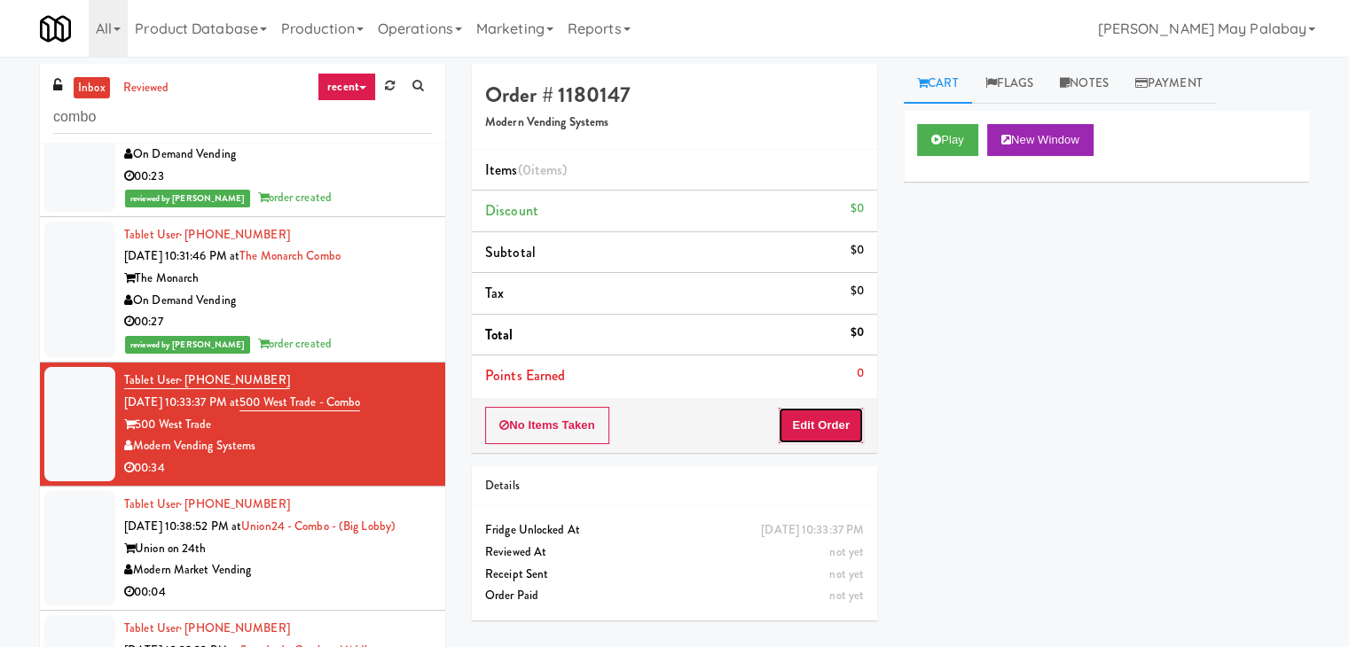
click at [838, 419] on button "Edit Order" at bounding box center [821, 425] width 86 height 37
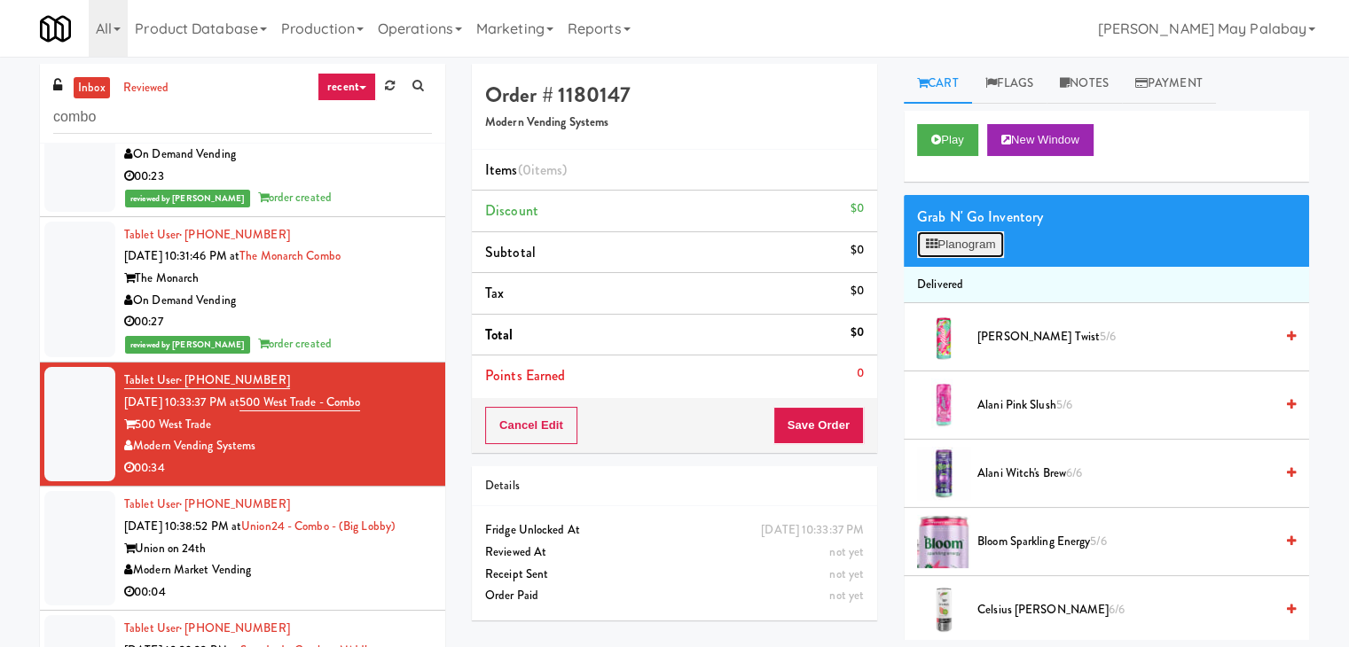
click at [962, 246] on button "Planogram" at bounding box center [960, 244] width 87 height 27
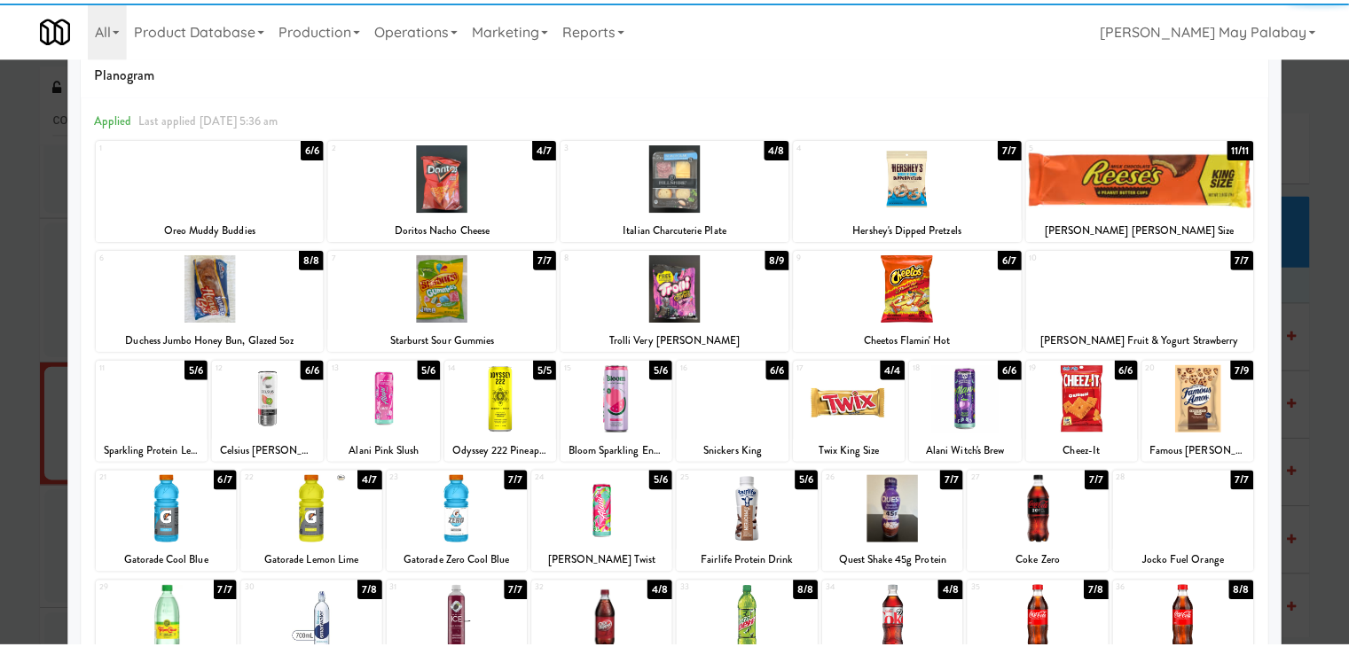
scroll to position [89, 0]
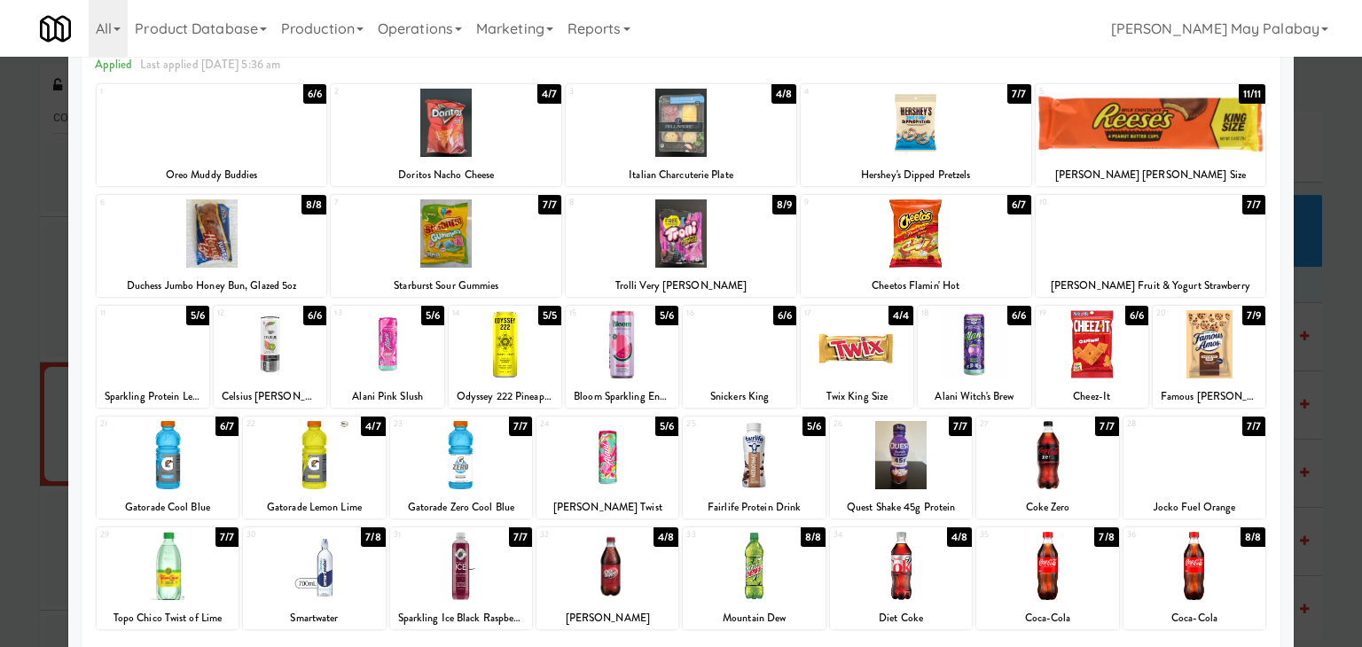
click at [524, 253] on div at bounding box center [446, 233] width 231 height 68
click at [997, 373] on div at bounding box center [974, 344] width 113 height 68
click at [794, 603] on div "33 8/8 Mountain Dew" at bounding box center [754, 579] width 142 height 102
click at [1000, 137] on div at bounding box center [916, 123] width 231 height 68
click at [1341, 364] on div at bounding box center [681, 323] width 1362 height 647
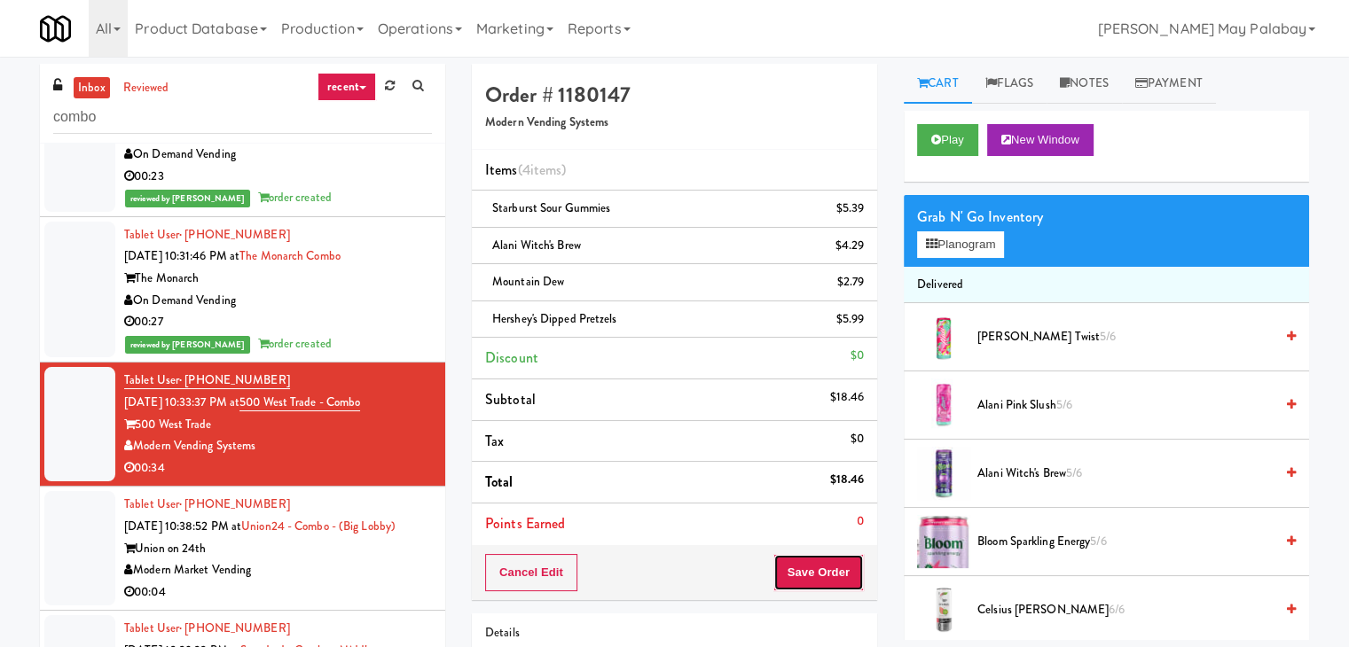
click at [844, 569] on button "Save Order" at bounding box center [818, 572] width 90 height 37
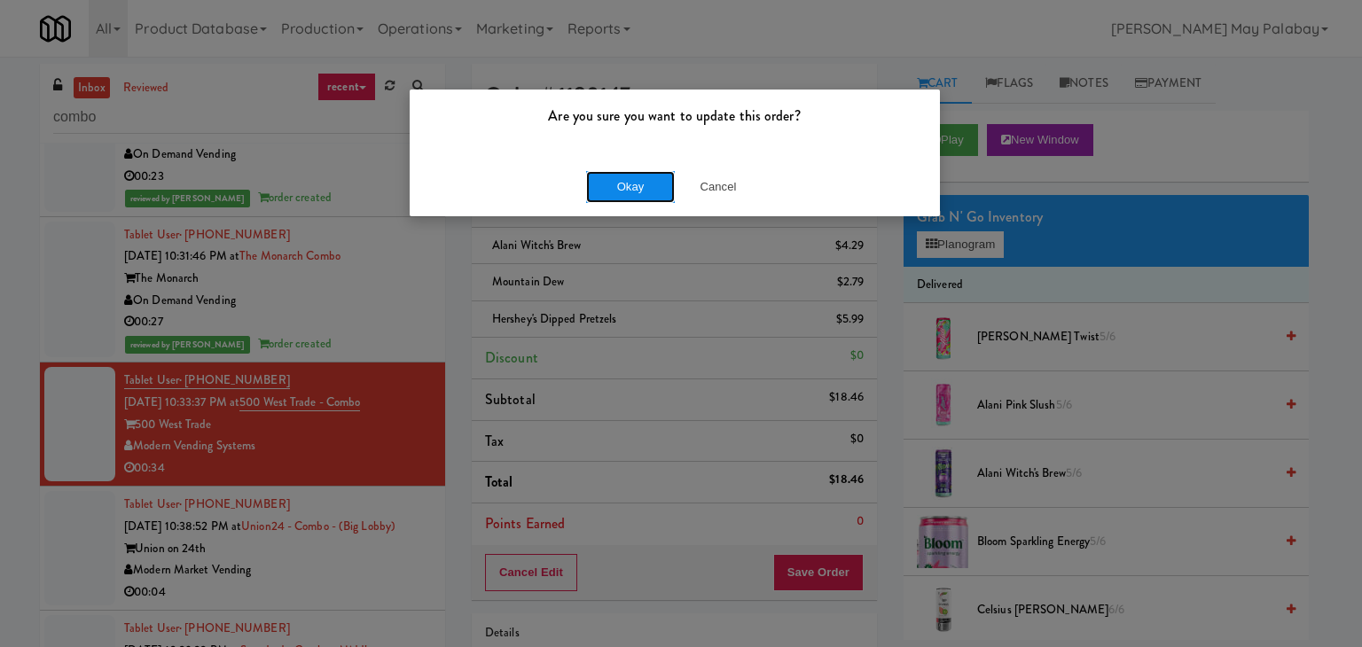
click at [632, 186] on button "Okay" at bounding box center [630, 187] width 89 height 32
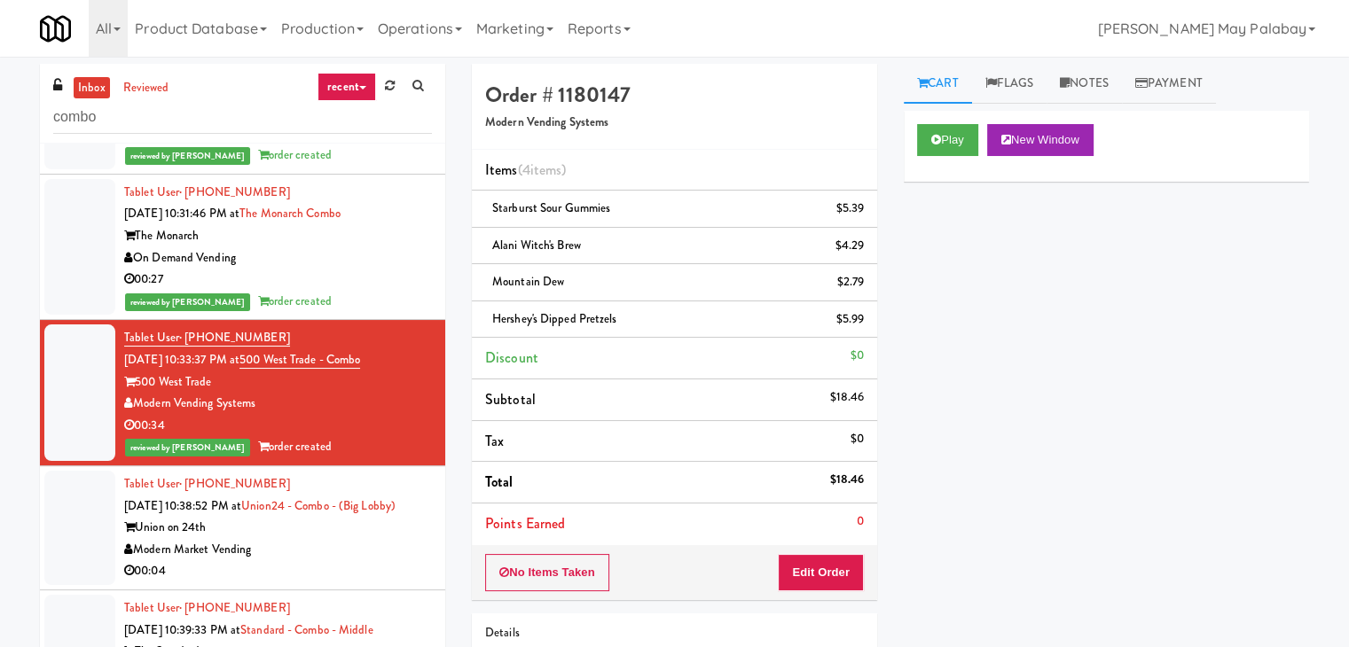
scroll to position [709, 0]
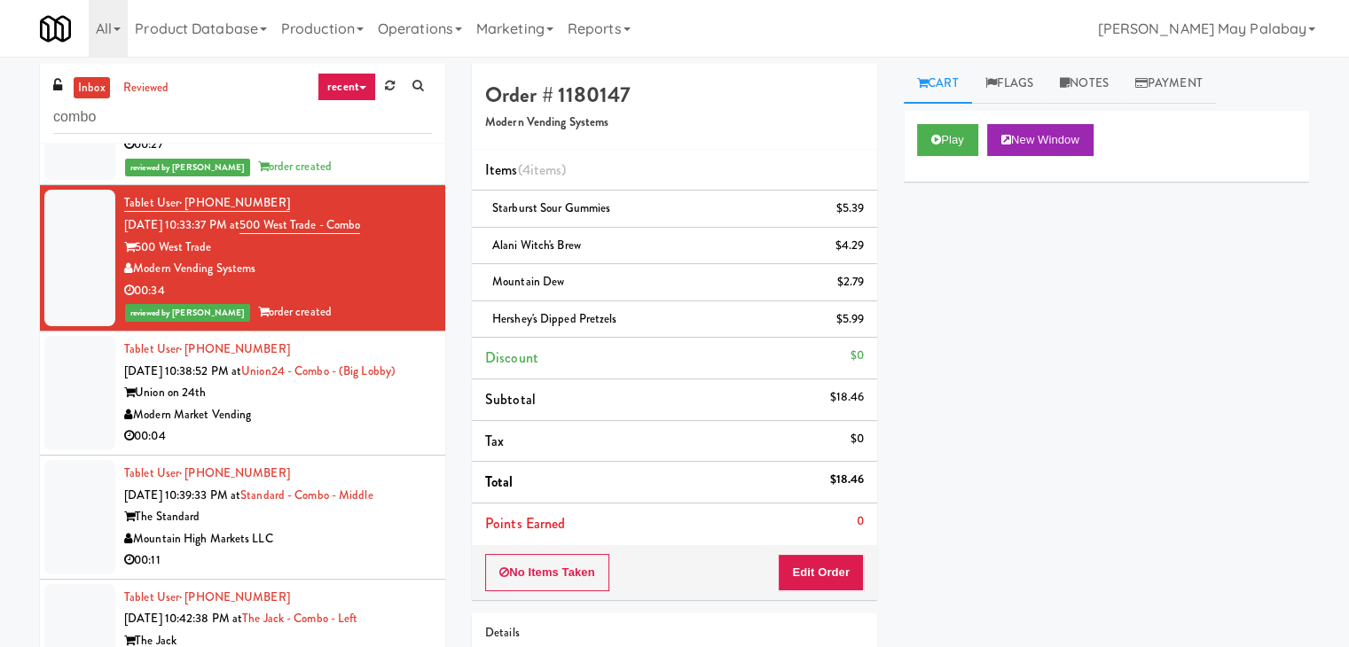
click at [393, 448] on div "00:04" at bounding box center [278, 437] width 308 height 22
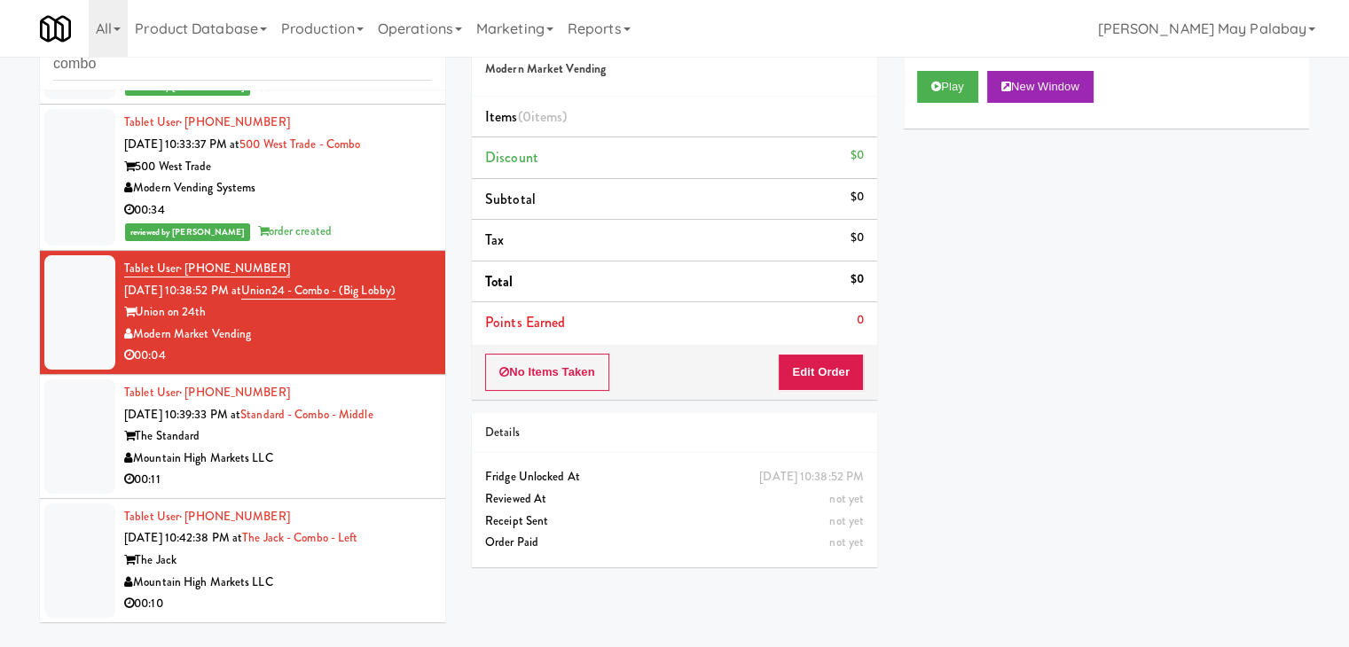
scroll to position [57, 0]
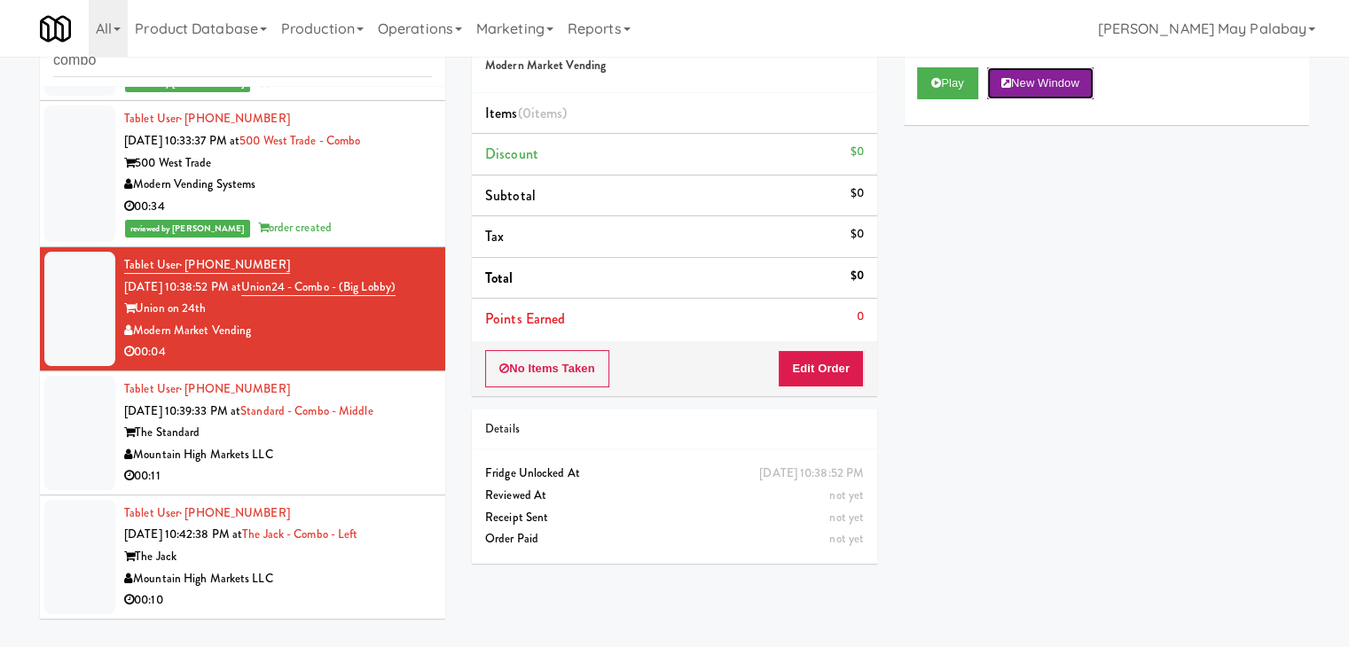
click at [1050, 88] on button "New Window" at bounding box center [1040, 83] width 106 height 32
click at [831, 373] on button "Edit Order" at bounding box center [821, 368] width 86 height 37
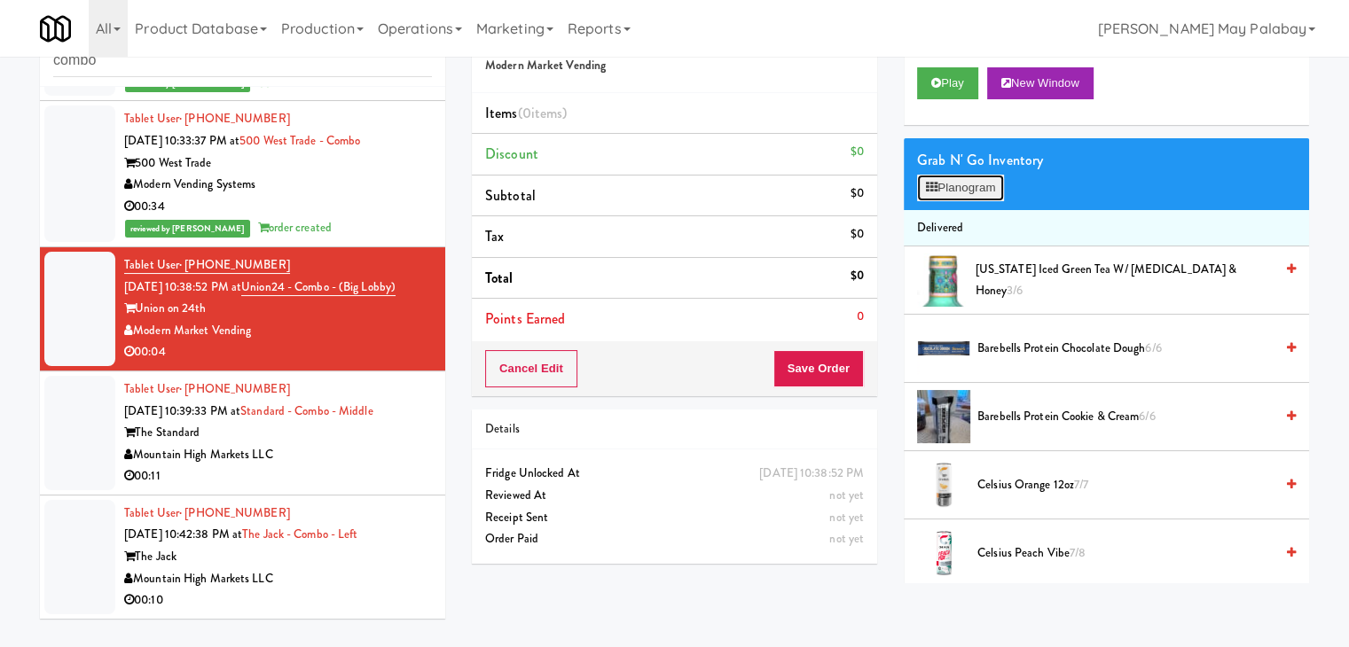
click at [980, 185] on button "Planogram" at bounding box center [960, 188] width 87 height 27
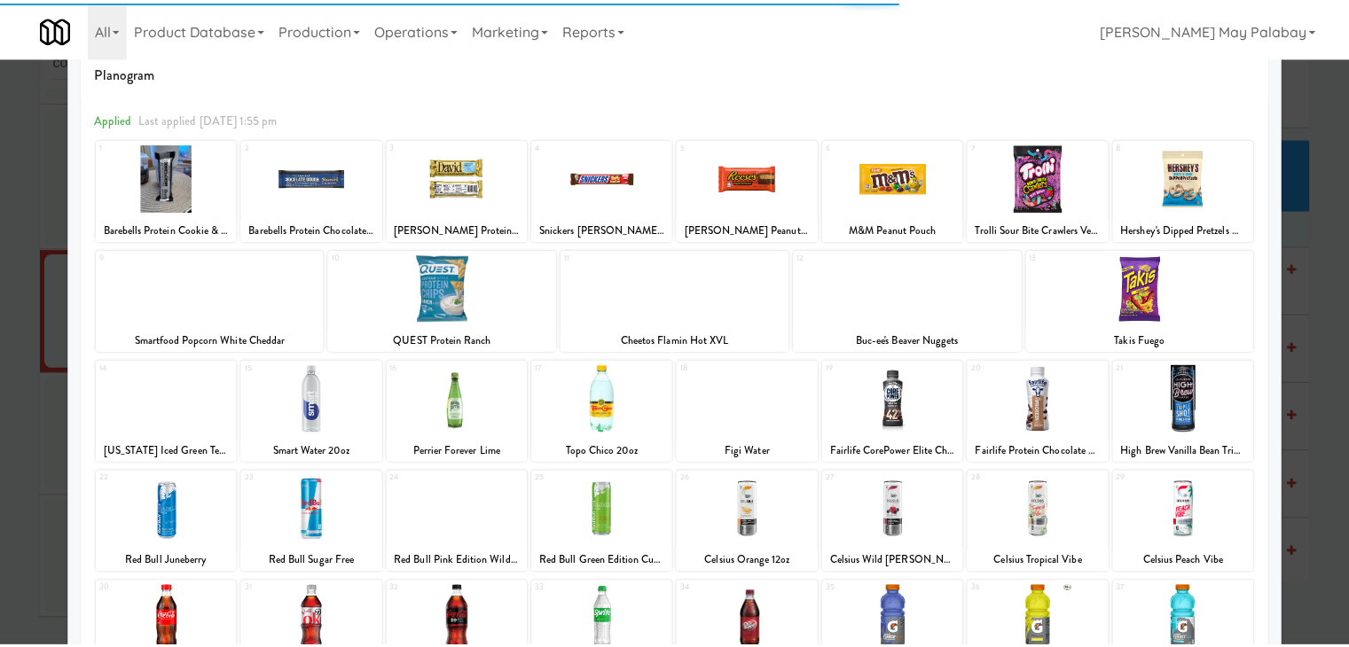
scroll to position [89, 0]
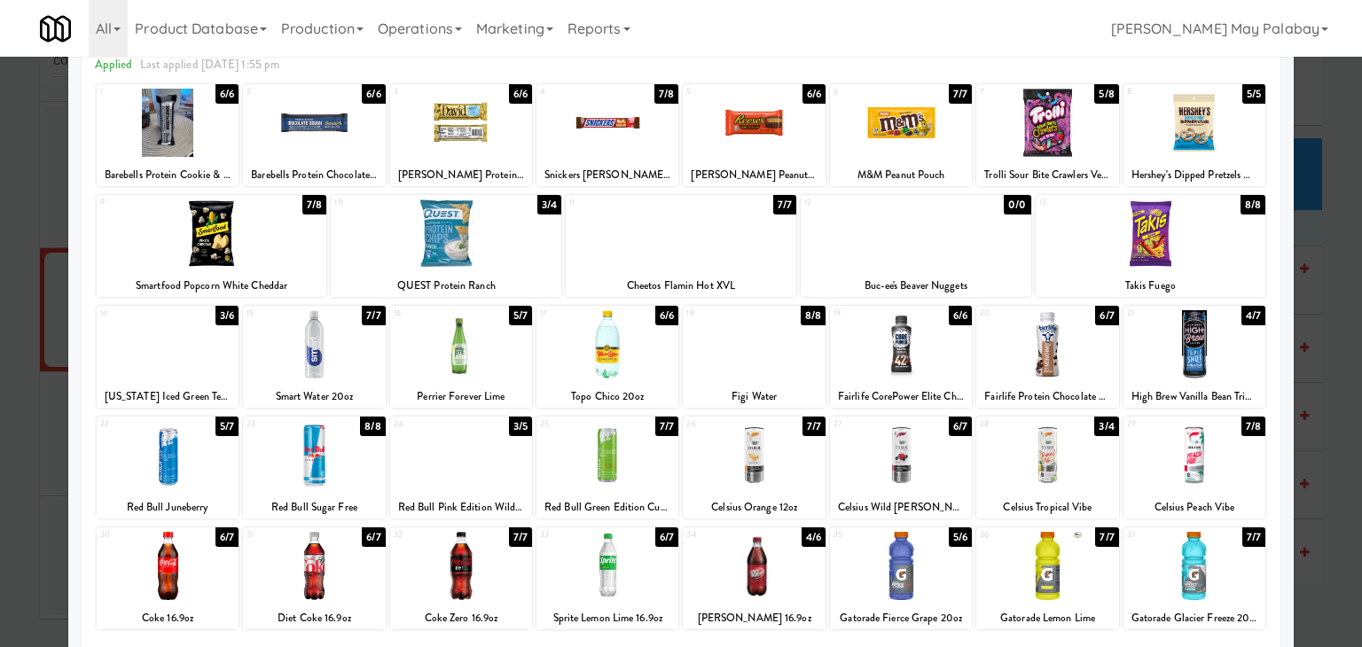
click at [494, 570] on div at bounding box center [461, 566] width 142 height 68
click at [1338, 508] on div at bounding box center [681, 323] width 1362 height 647
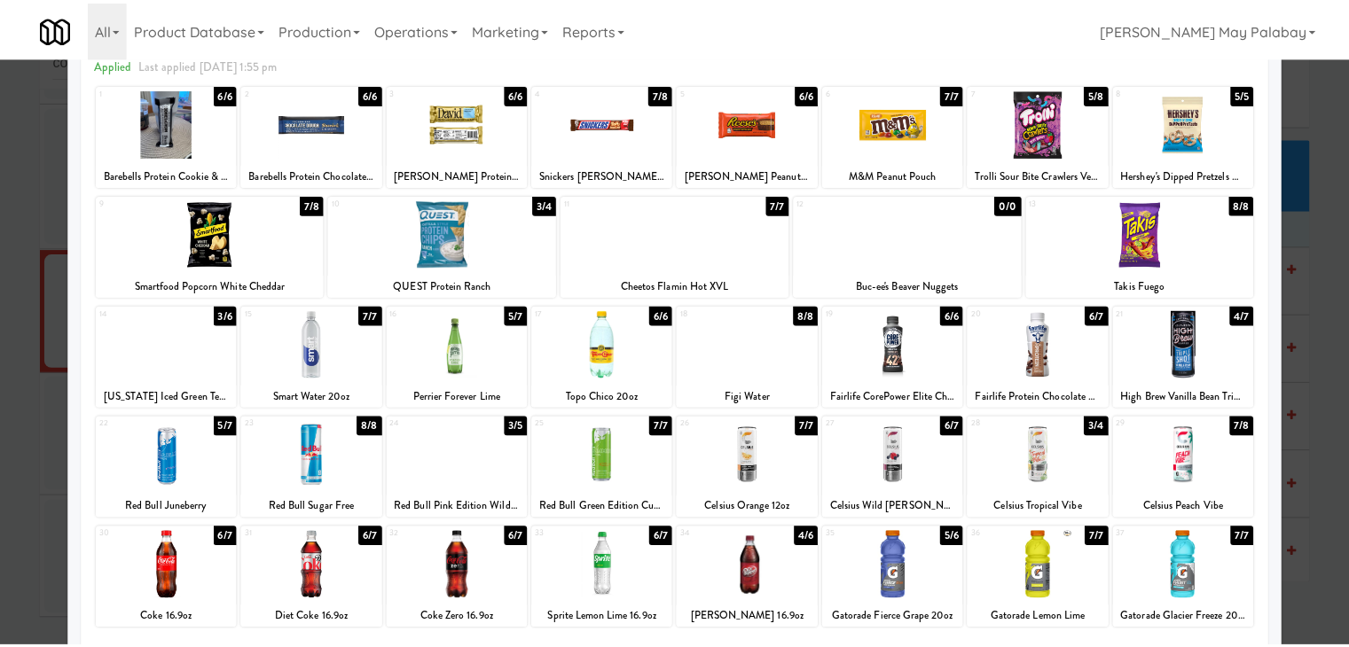
scroll to position [757, 0]
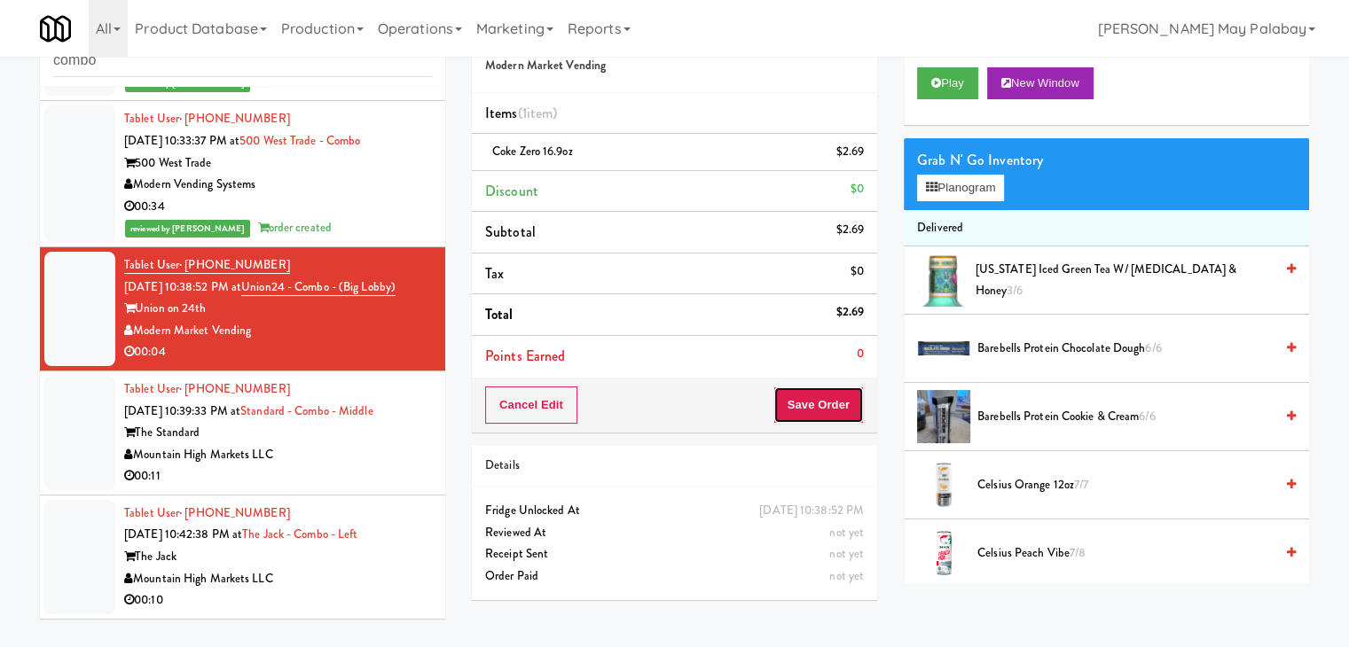
click at [830, 398] on button "Save Order" at bounding box center [818, 405] width 90 height 37
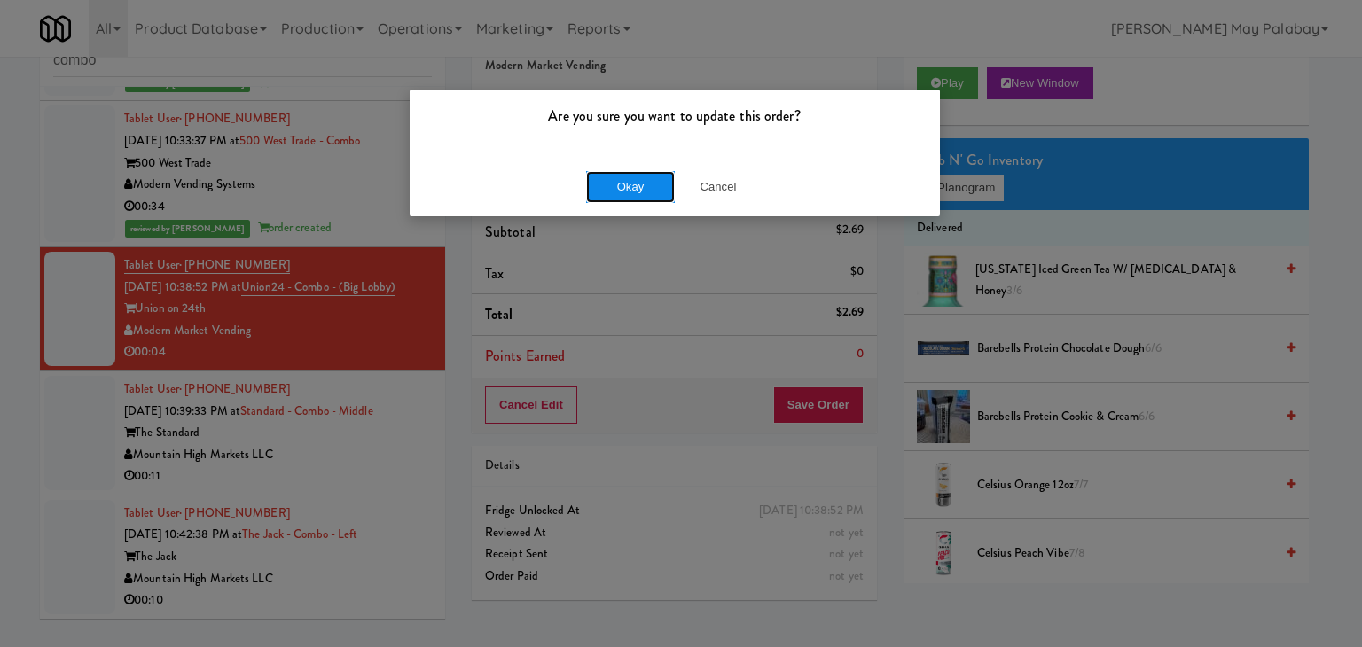
click at [643, 186] on button "Okay" at bounding box center [630, 187] width 89 height 32
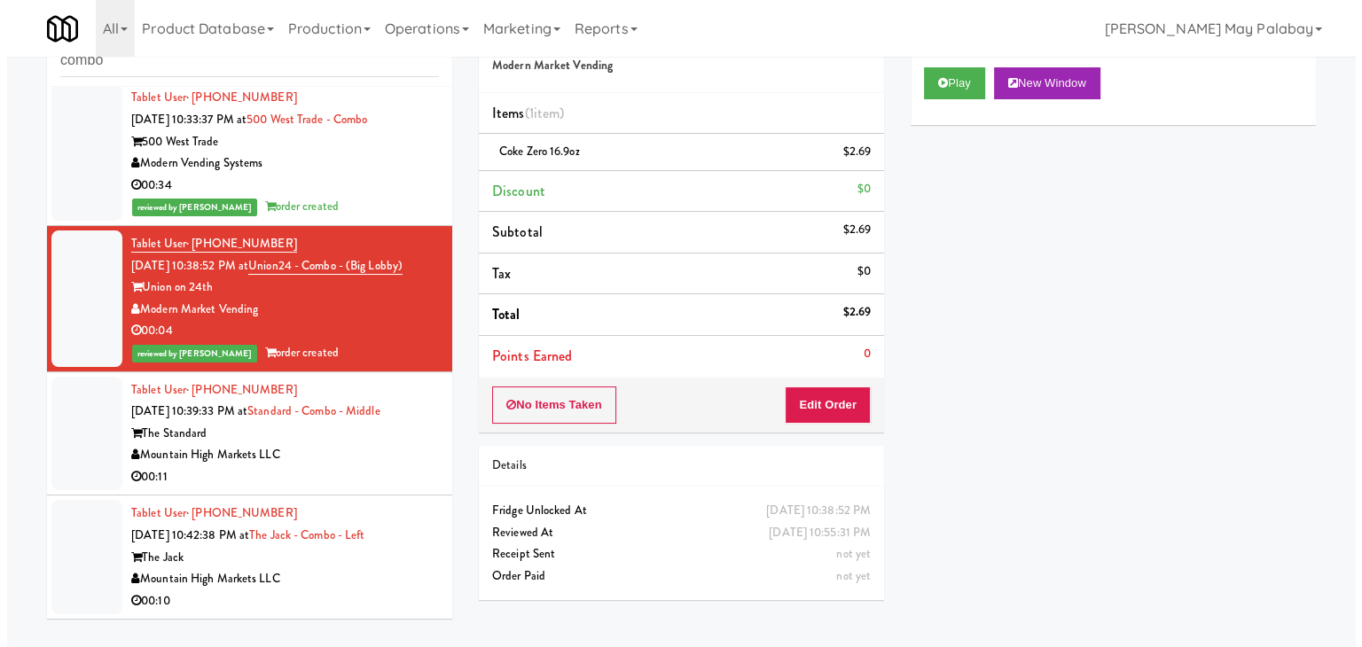
scroll to position [779, 0]
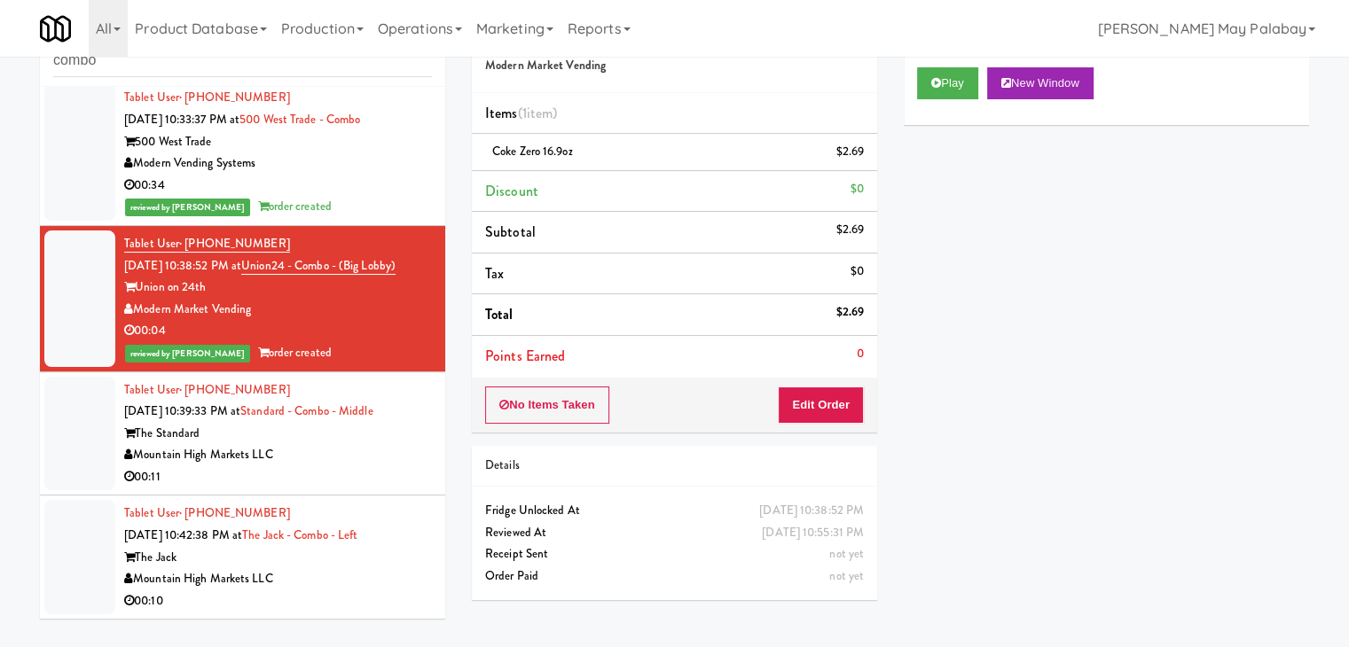
click at [379, 461] on div "Mountain High Markets LLC" at bounding box center [278, 455] width 308 height 22
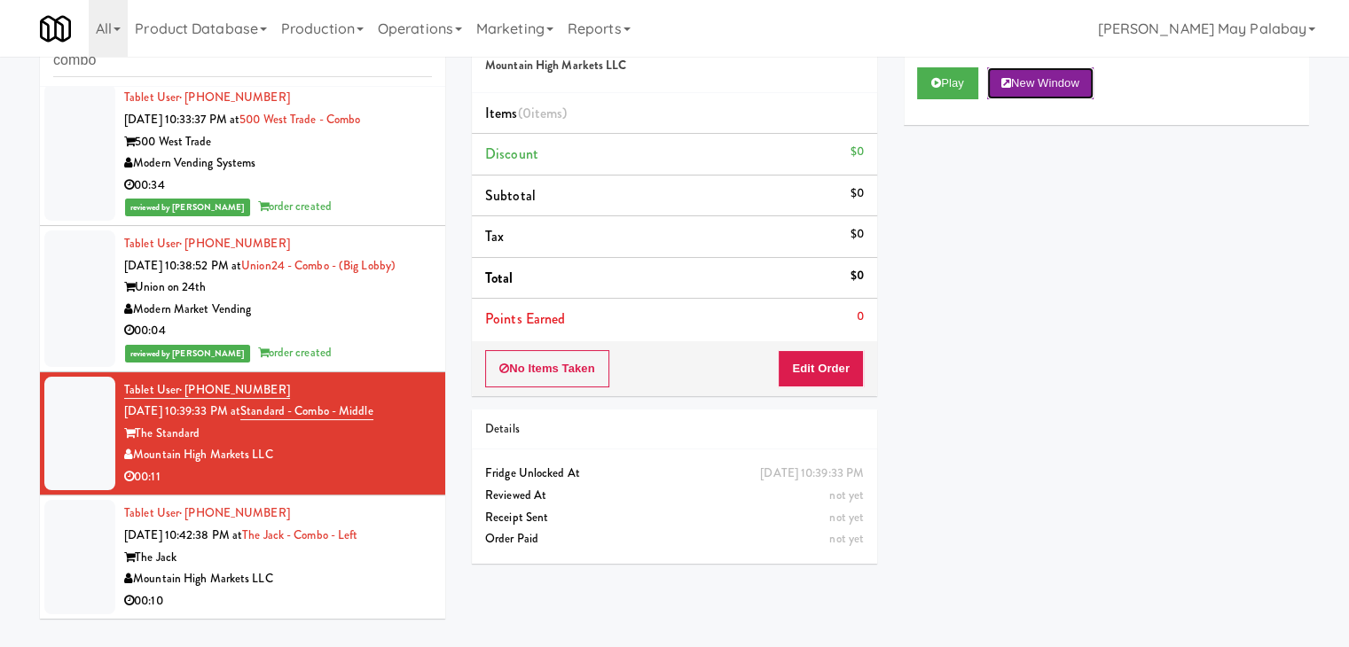
click at [1019, 85] on button "New Window" at bounding box center [1040, 83] width 106 height 32
click at [837, 364] on button "Edit Order" at bounding box center [821, 368] width 86 height 37
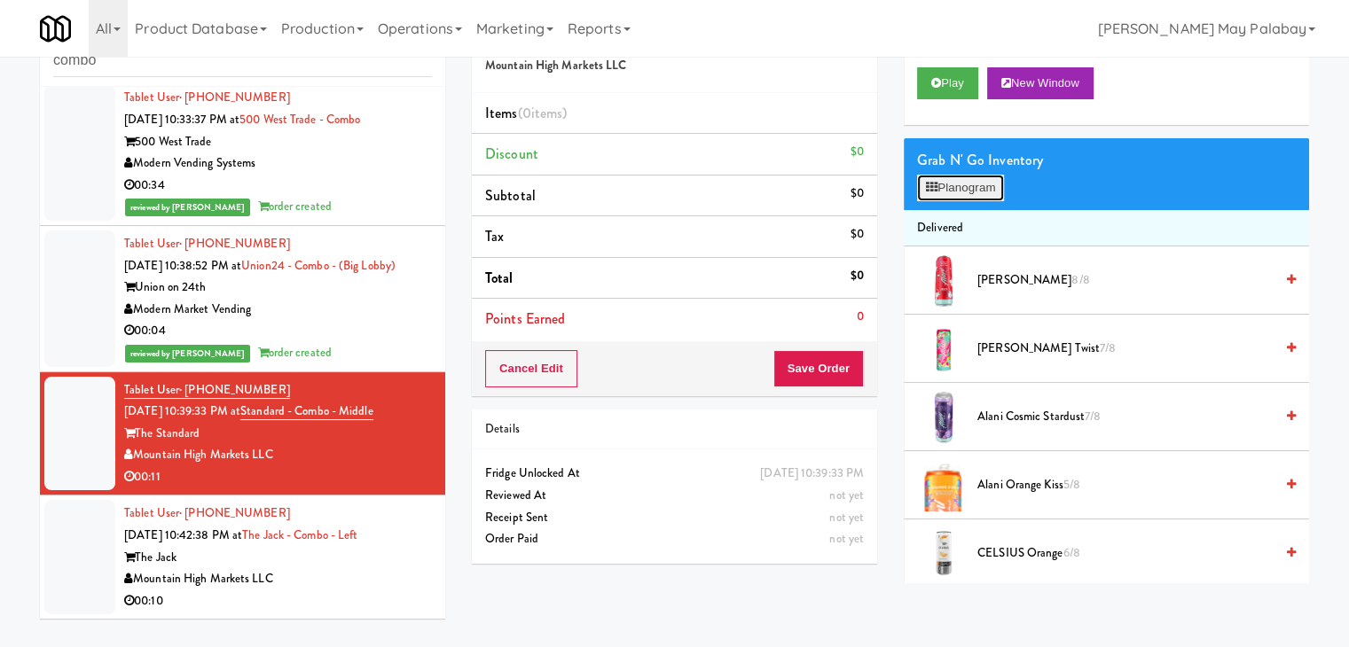
click at [982, 191] on button "Planogram" at bounding box center [960, 188] width 87 height 27
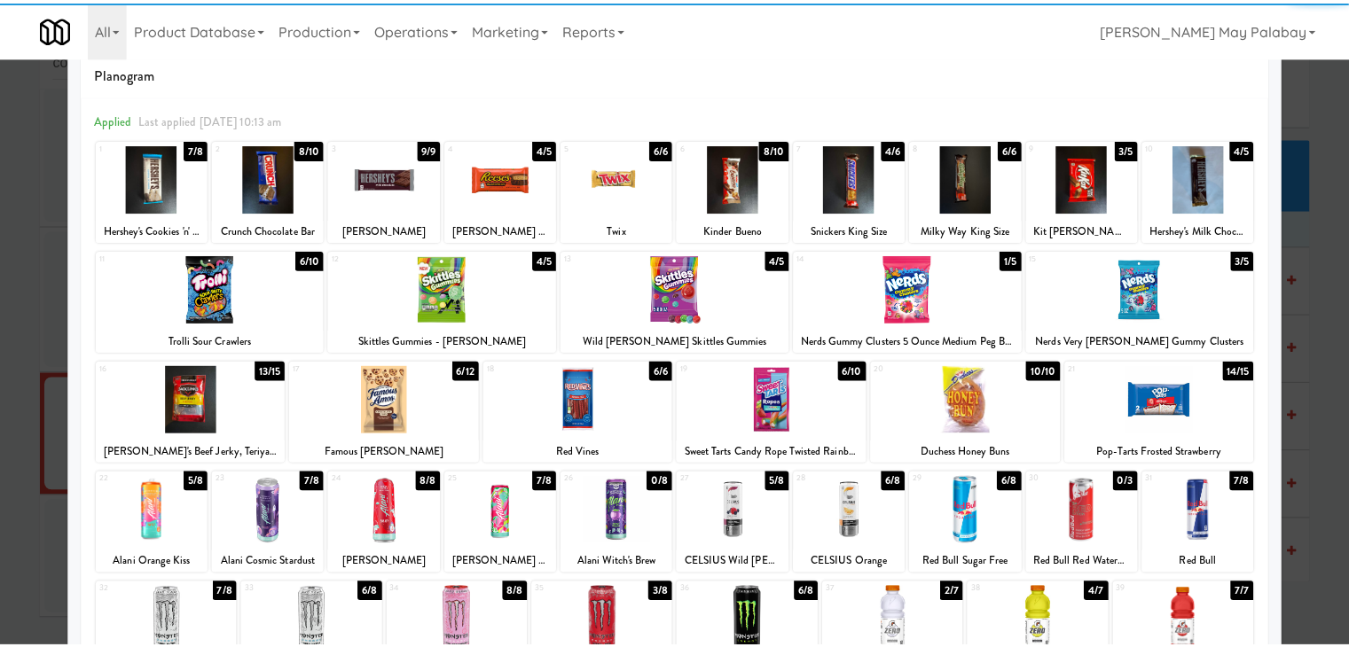
scroll to position [89, 0]
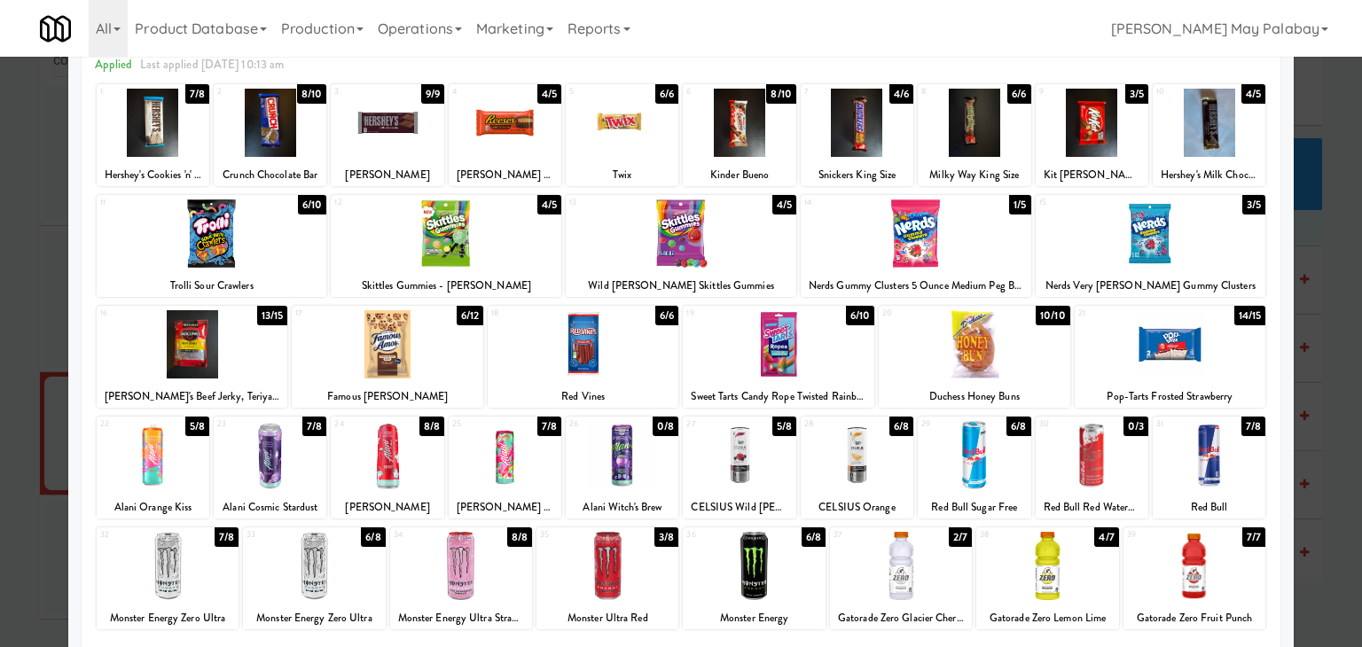
click at [1222, 580] on div at bounding box center [1194, 566] width 142 height 68
click at [1039, 366] on div at bounding box center [975, 344] width 192 height 68
click at [1306, 323] on div at bounding box center [681, 323] width 1362 height 647
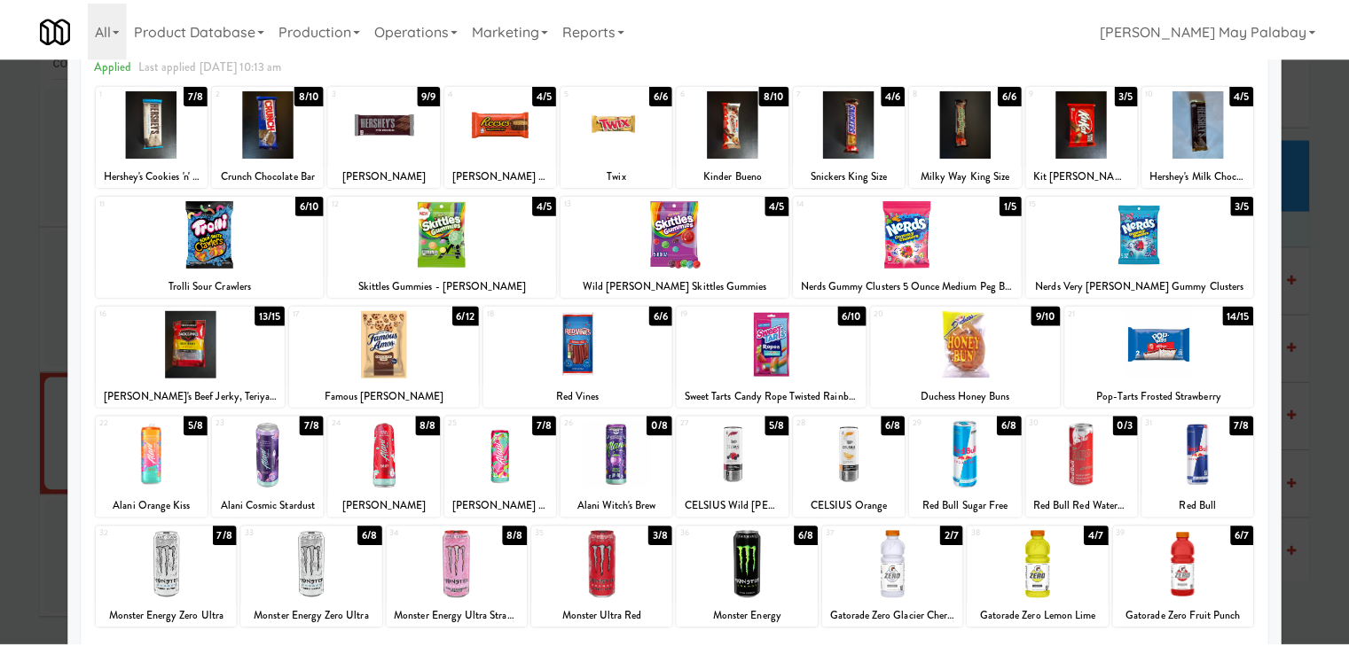
scroll to position [779, 0]
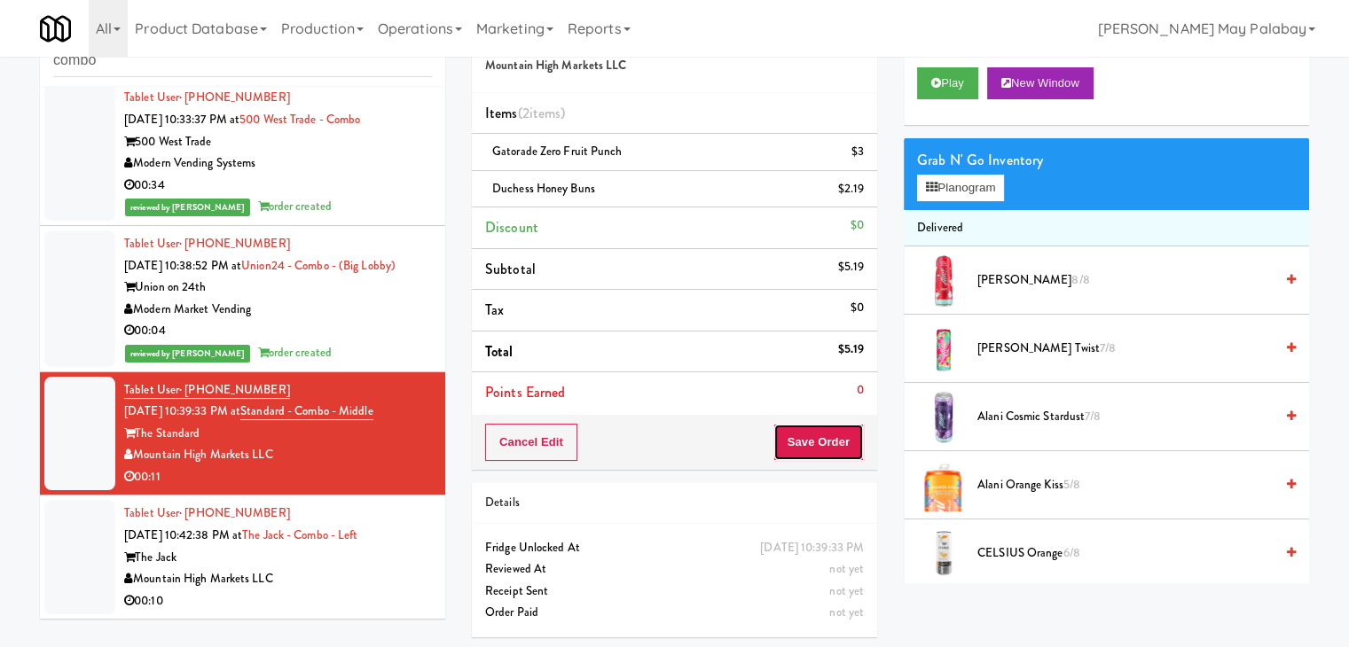
click at [802, 433] on button "Save Order" at bounding box center [818, 442] width 90 height 37
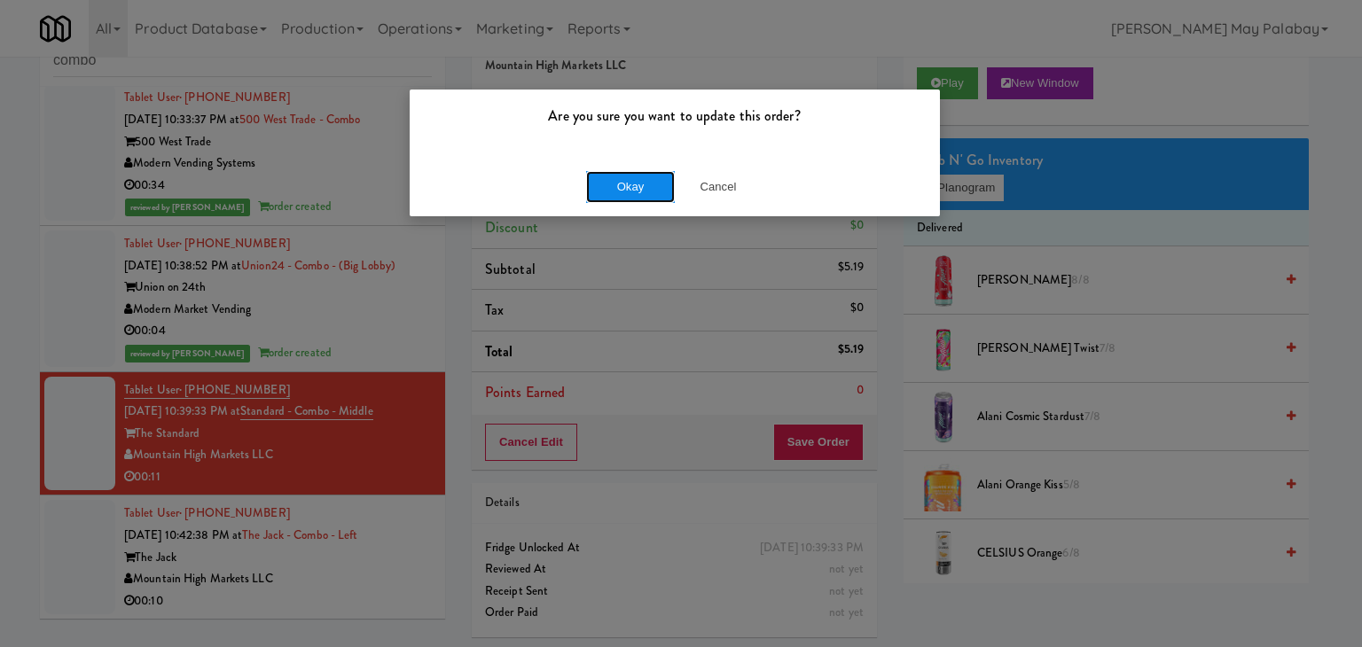
click at [656, 187] on button "Okay" at bounding box center [630, 187] width 89 height 32
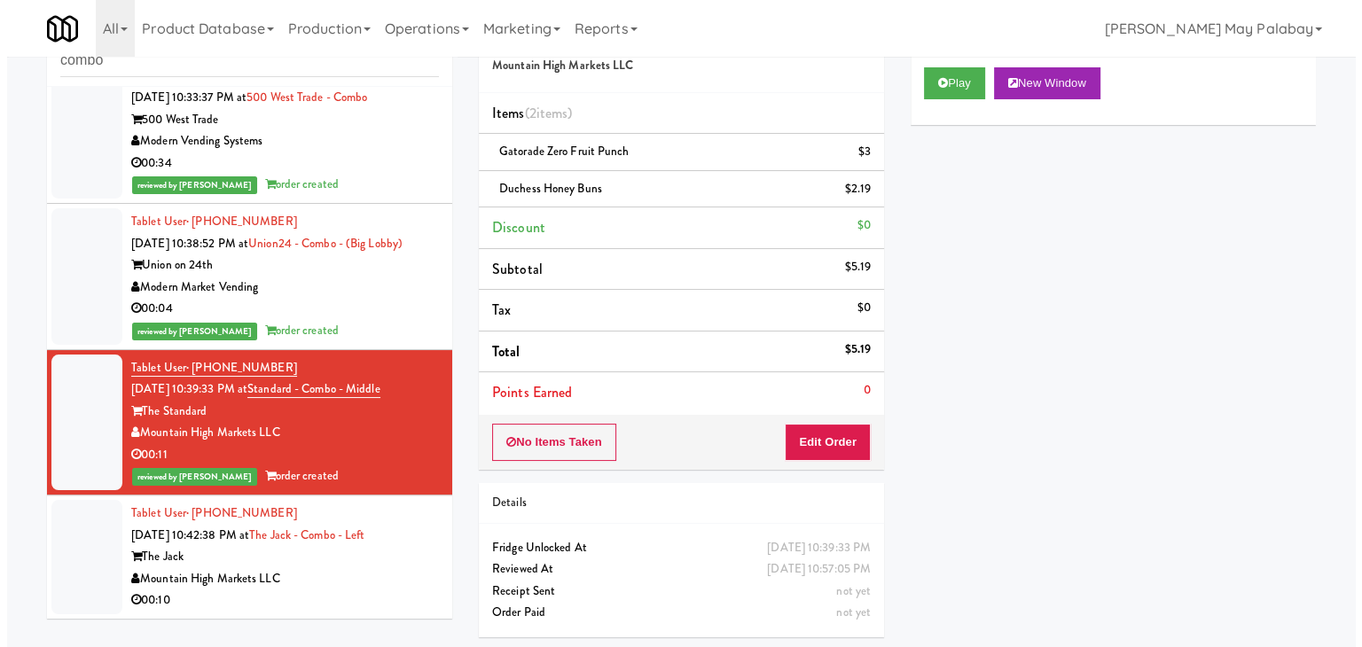
scroll to position [802, 0]
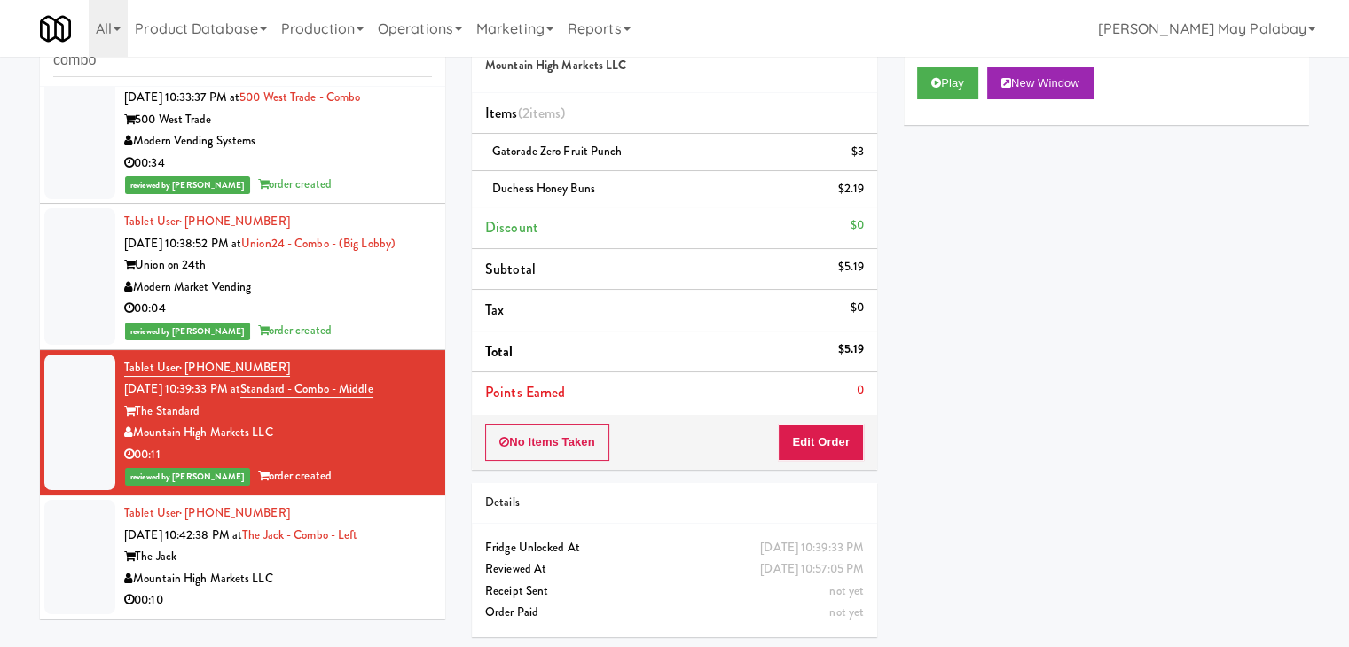
click at [355, 573] on div "Mountain High Markets LLC" at bounding box center [278, 579] width 308 height 22
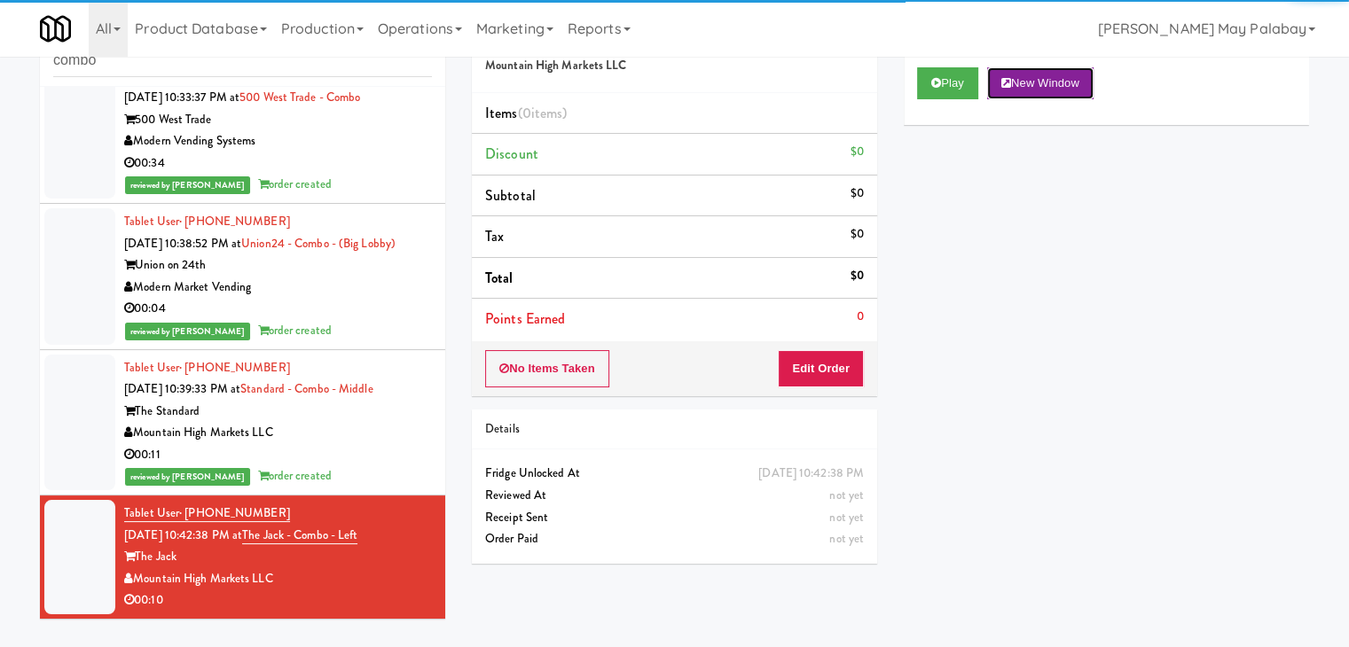
click at [1036, 74] on button "New Window" at bounding box center [1040, 83] width 106 height 32
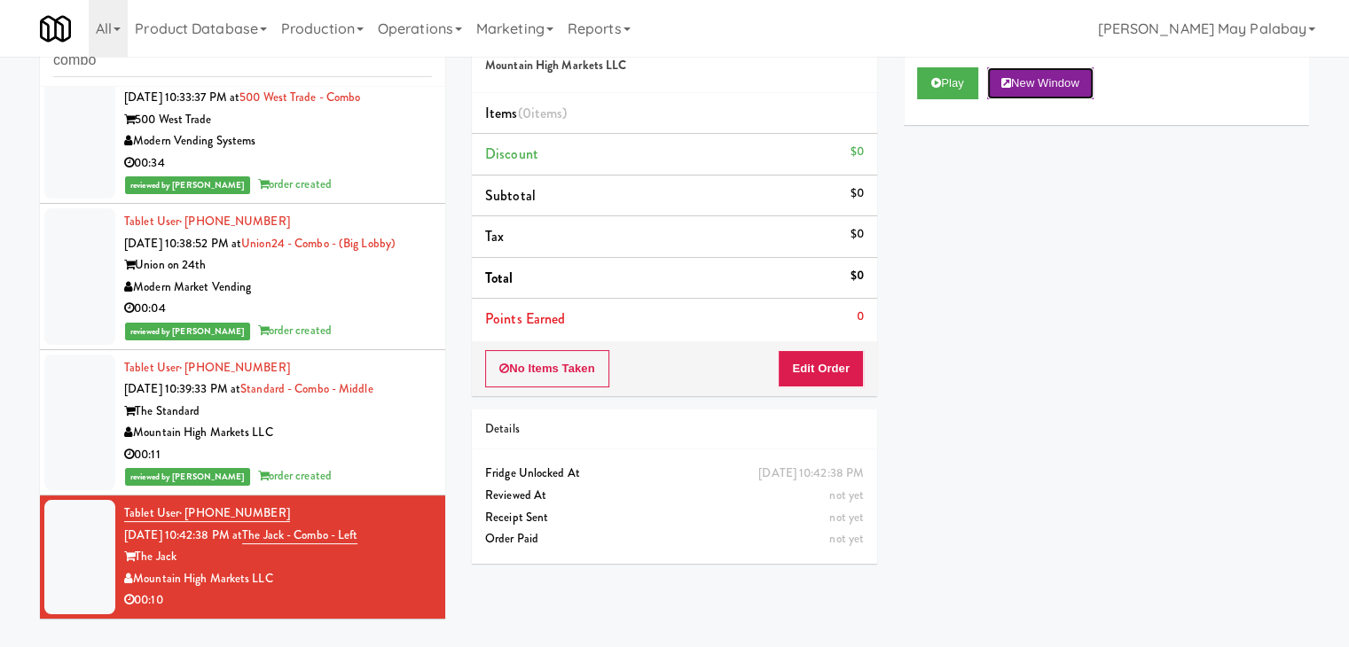
click at [1041, 88] on button "New Window" at bounding box center [1040, 83] width 106 height 32
click at [852, 366] on button "Edit Order" at bounding box center [821, 368] width 86 height 37
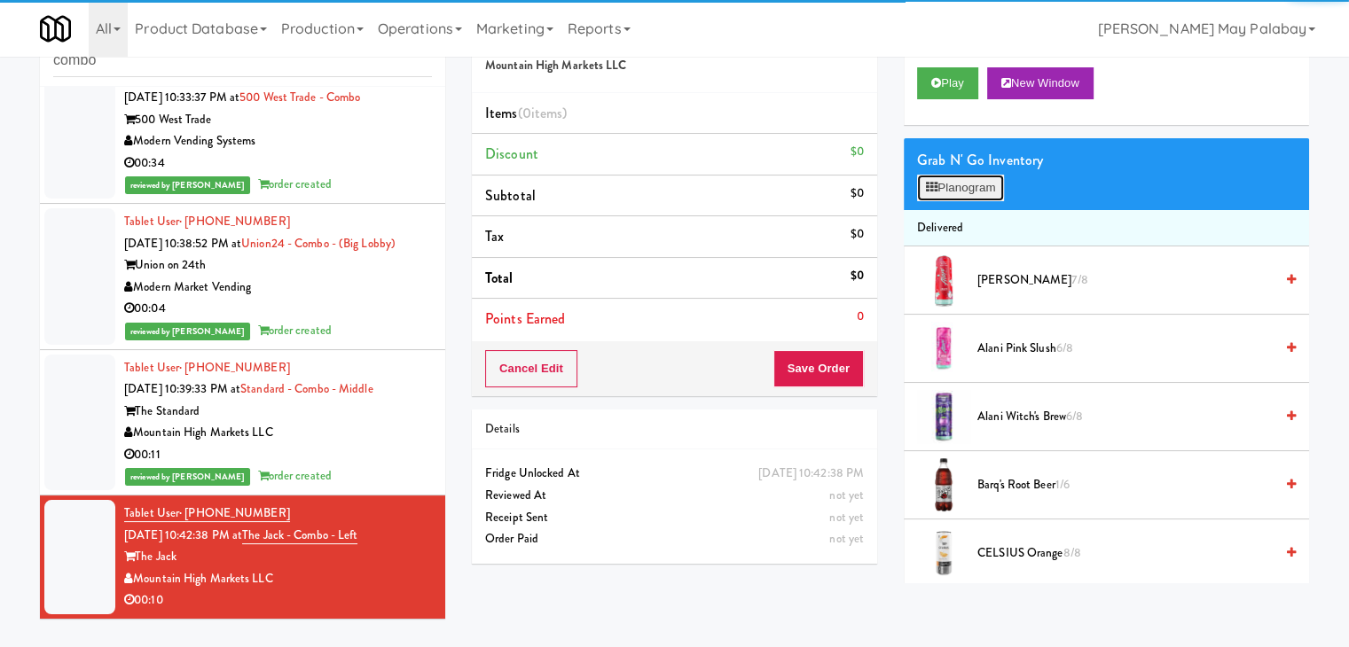
click at [975, 193] on button "Planogram" at bounding box center [960, 188] width 87 height 27
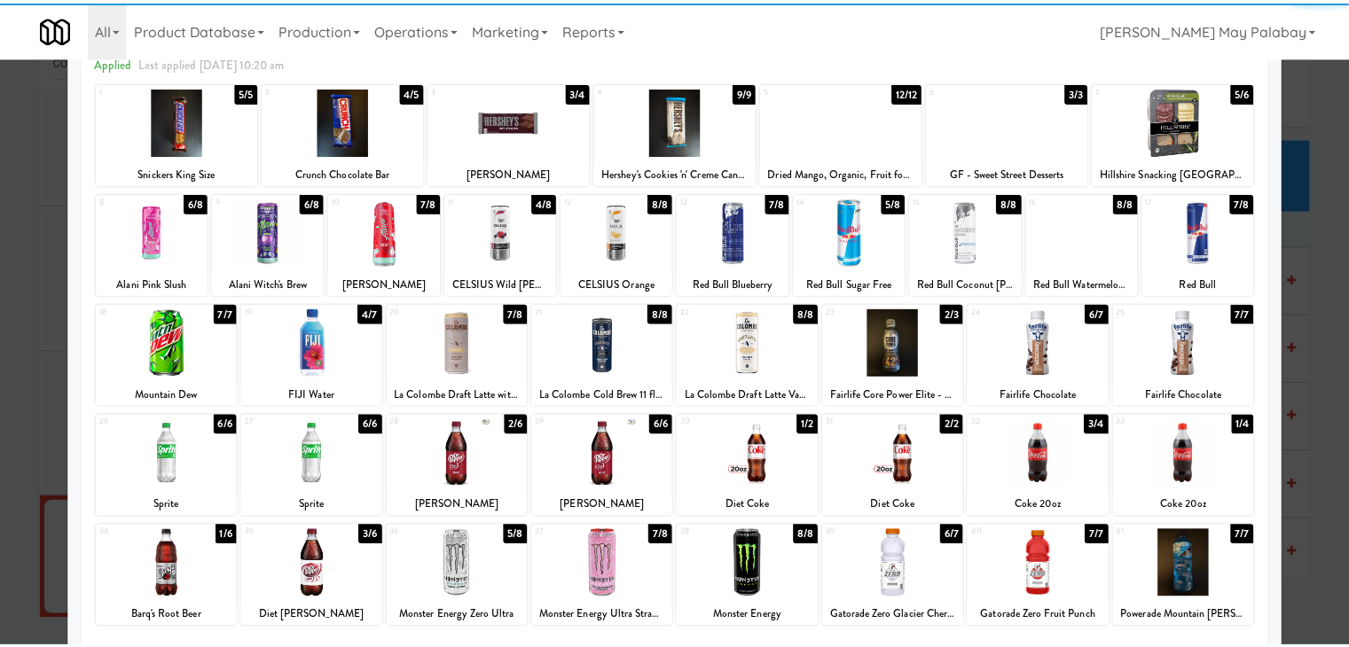
scroll to position [89, 0]
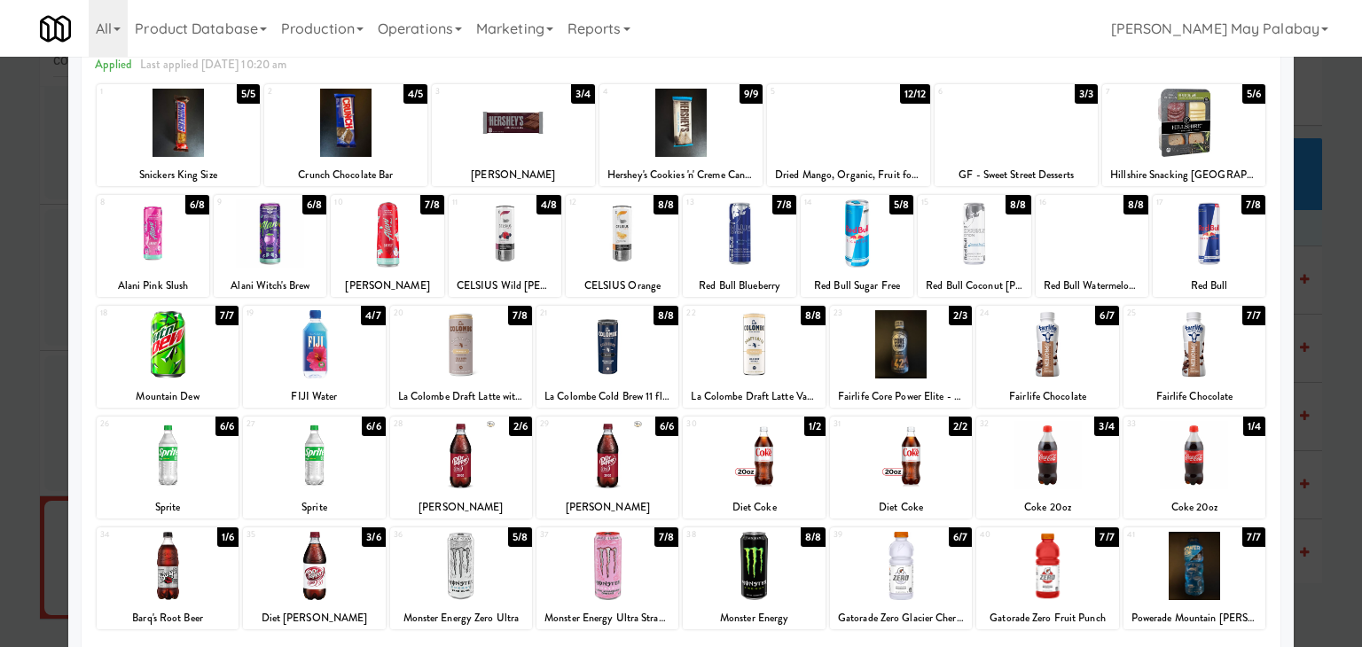
click at [1056, 371] on div at bounding box center [1047, 344] width 142 height 68
click at [1310, 302] on div at bounding box center [681, 323] width 1362 height 647
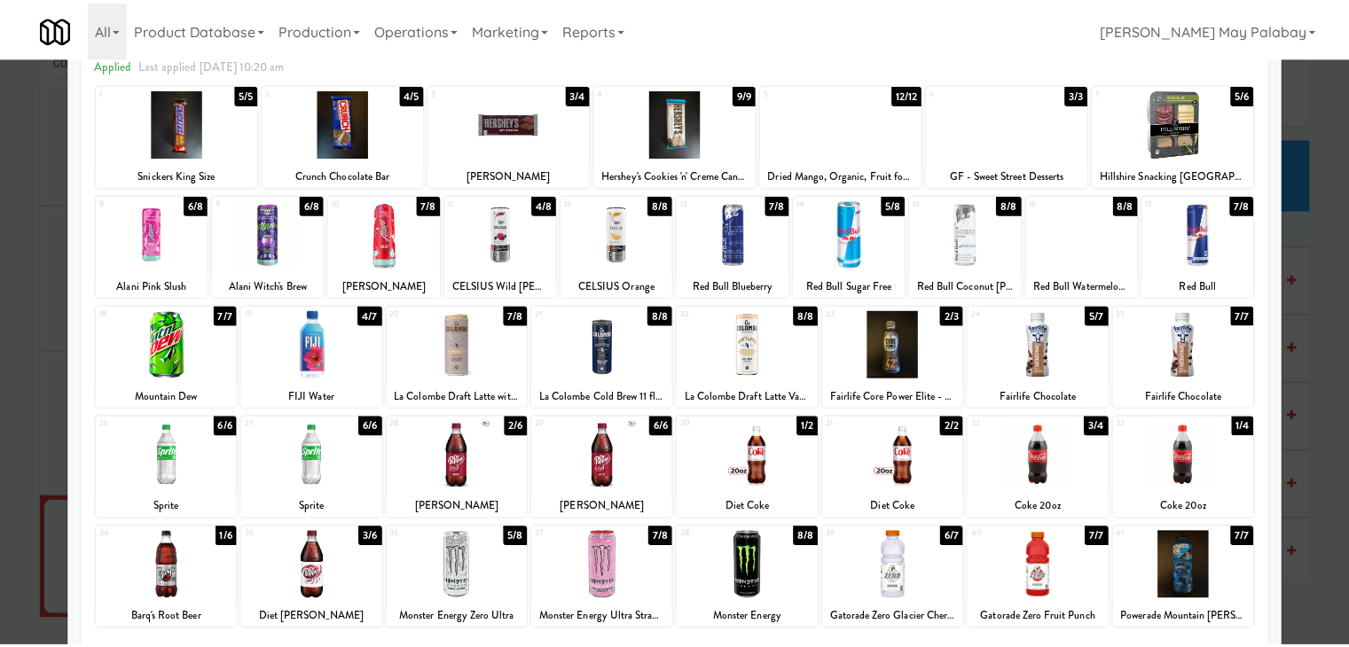
scroll to position [802, 0]
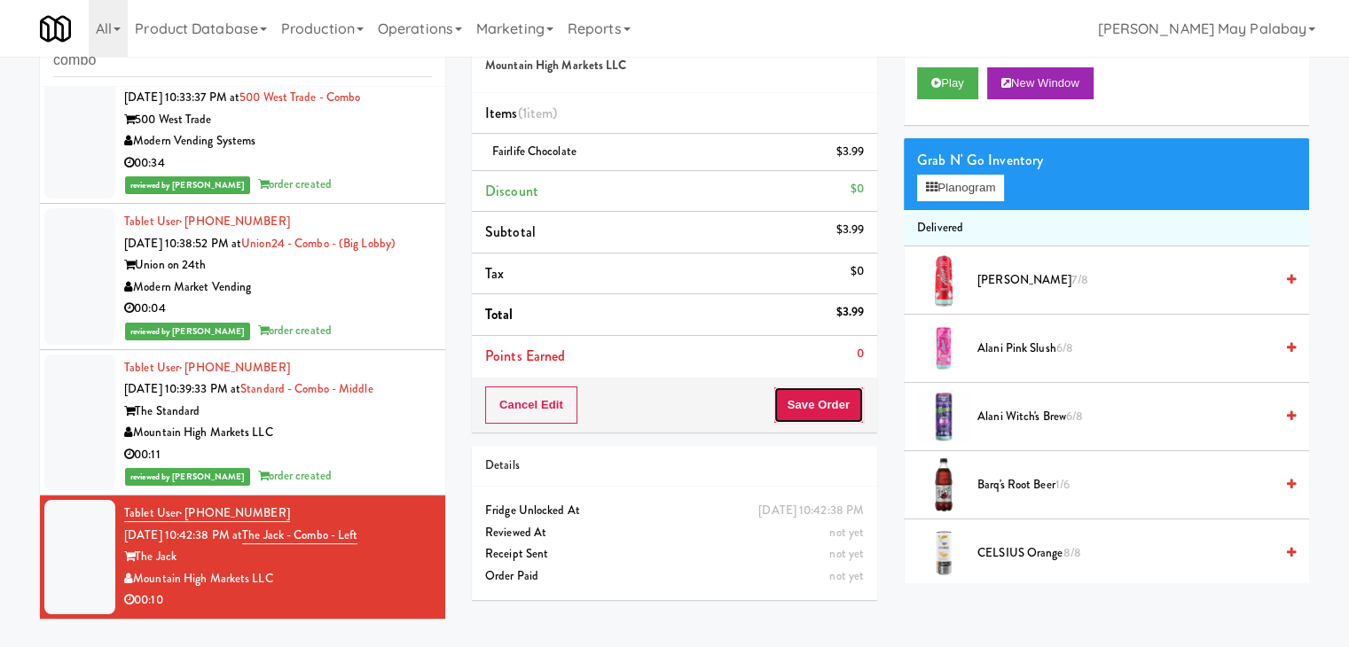
click at [835, 409] on button "Save Order" at bounding box center [818, 405] width 90 height 37
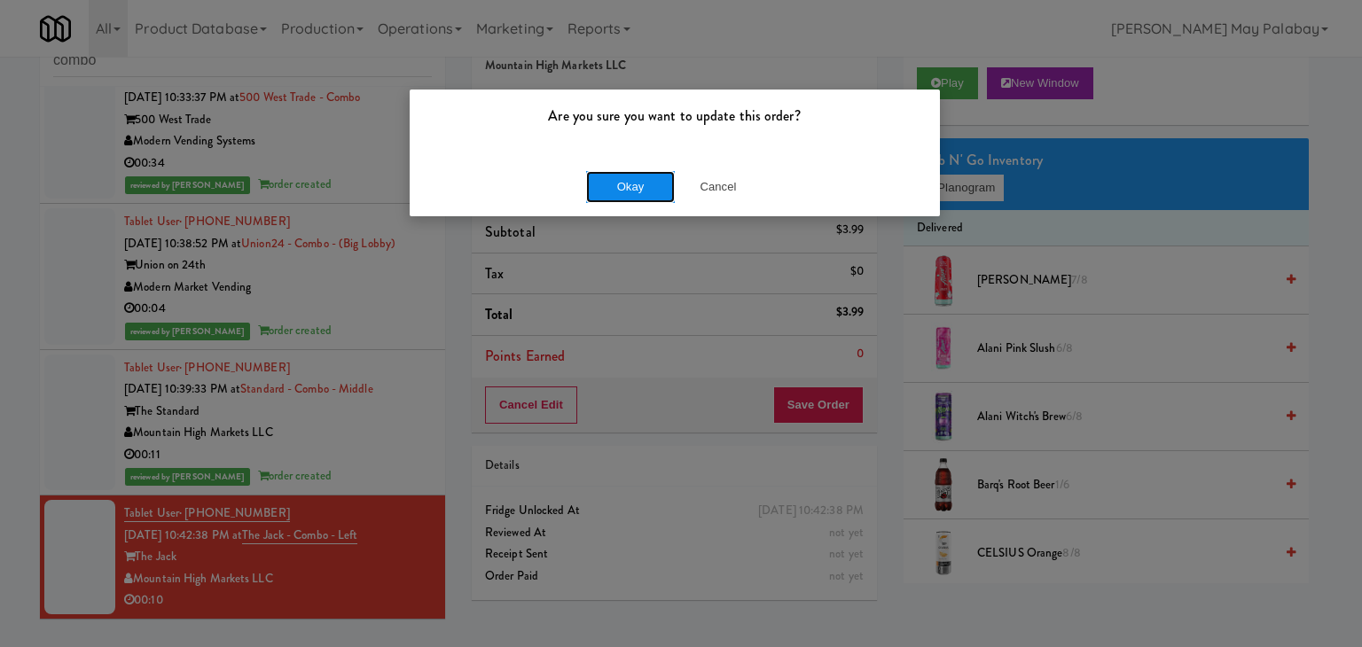
click at [603, 178] on button "Okay" at bounding box center [630, 187] width 89 height 32
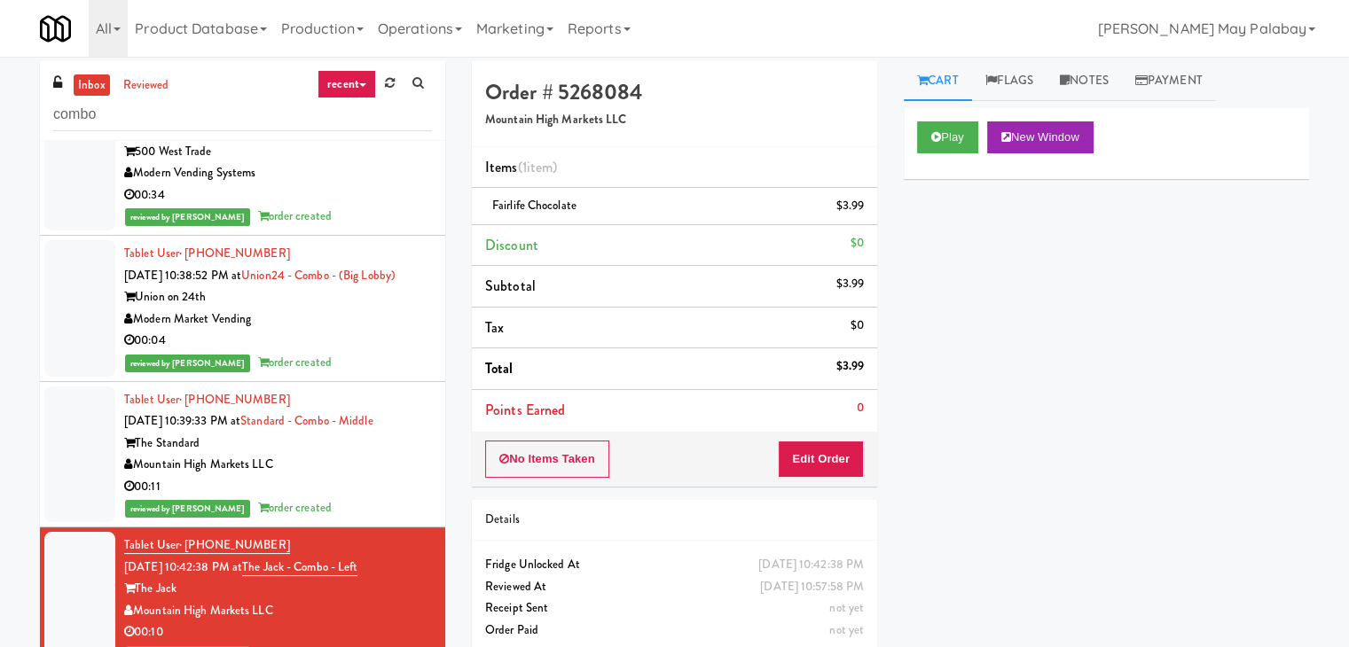
scroll to position [0, 0]
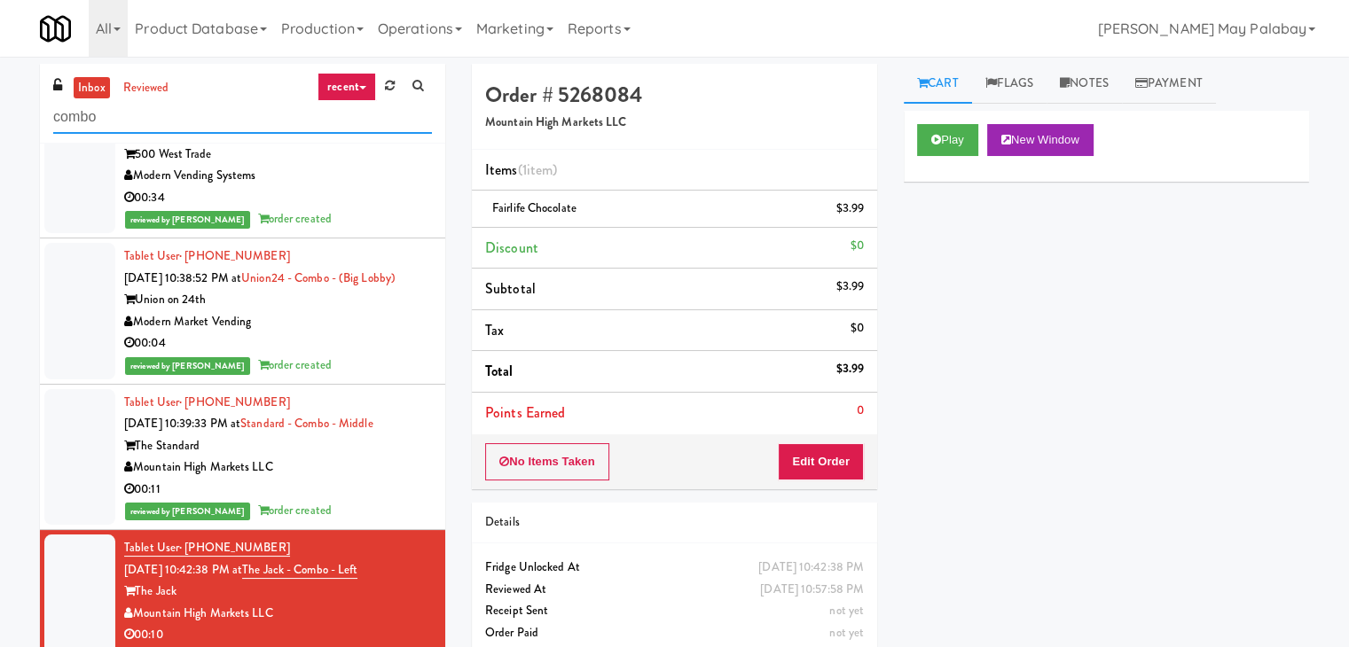
click at [238, 109] on input "combo" at bounding box center [242, 117] width 379 height 33
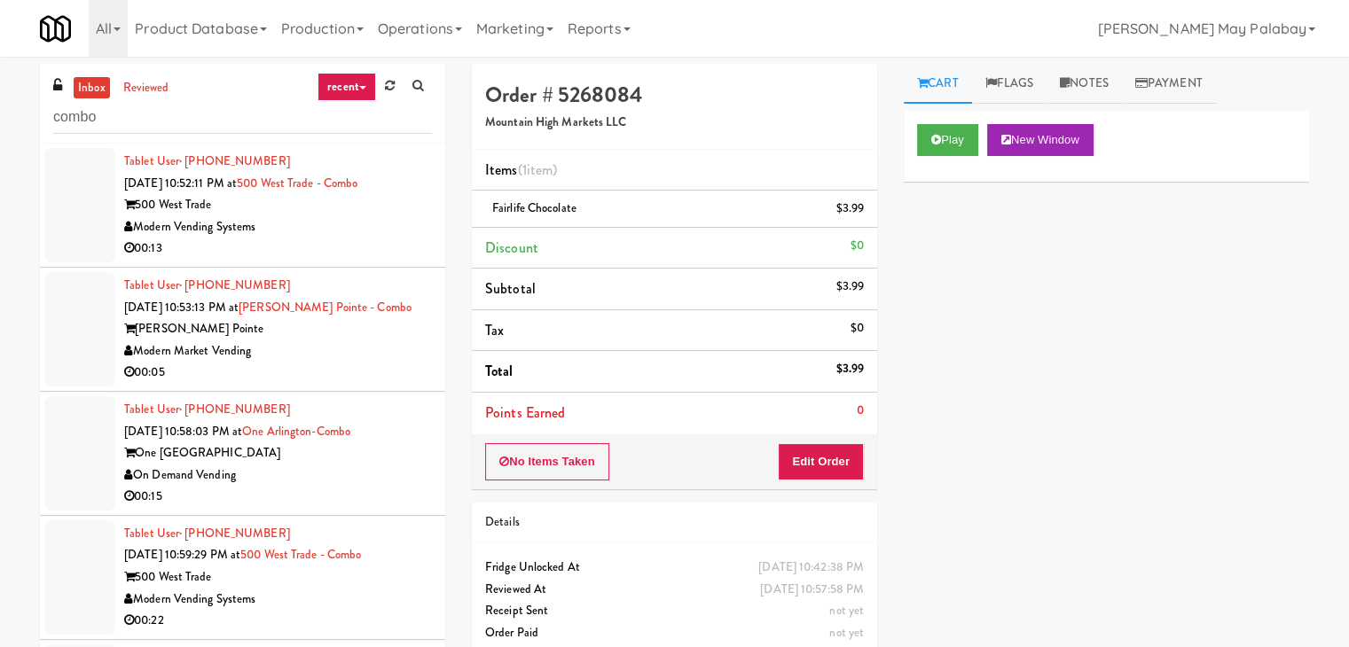
click at [364, 242] on div "00:13" at bounding box center [278, 249] width 308 height 22
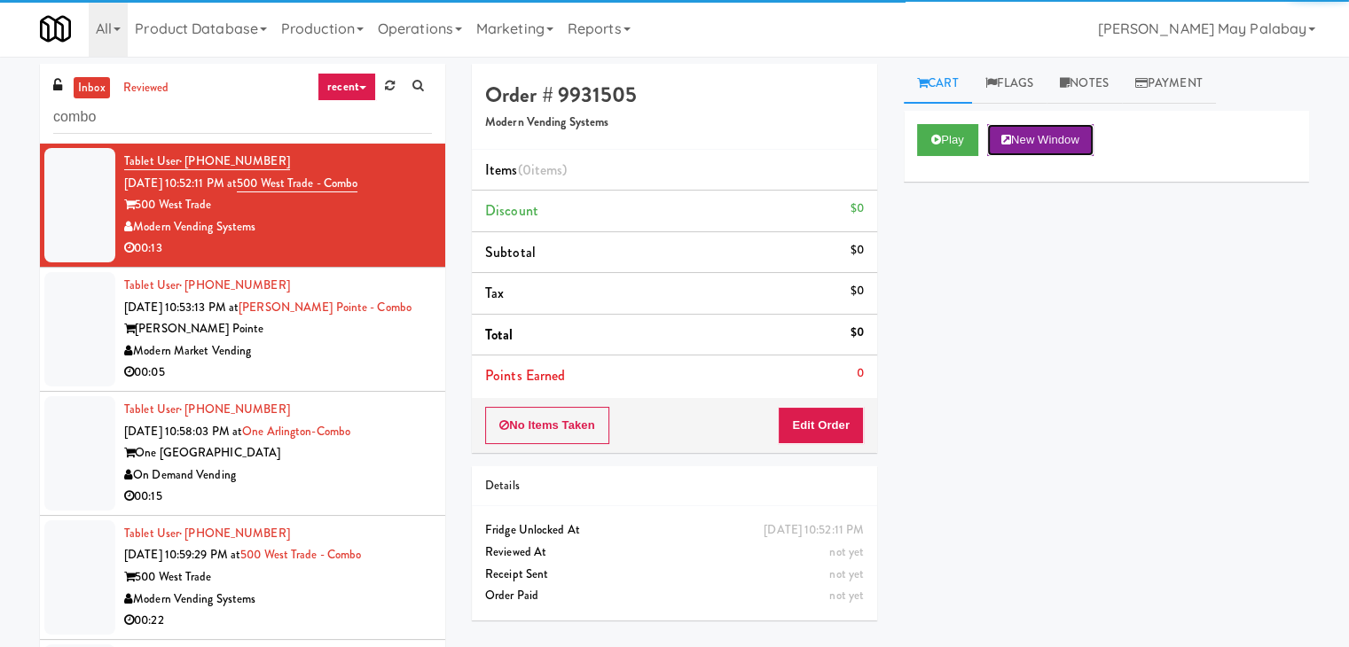
click at [1044, 140] on button "New Window" at bounding box center [1040, 140] width 106 height 32
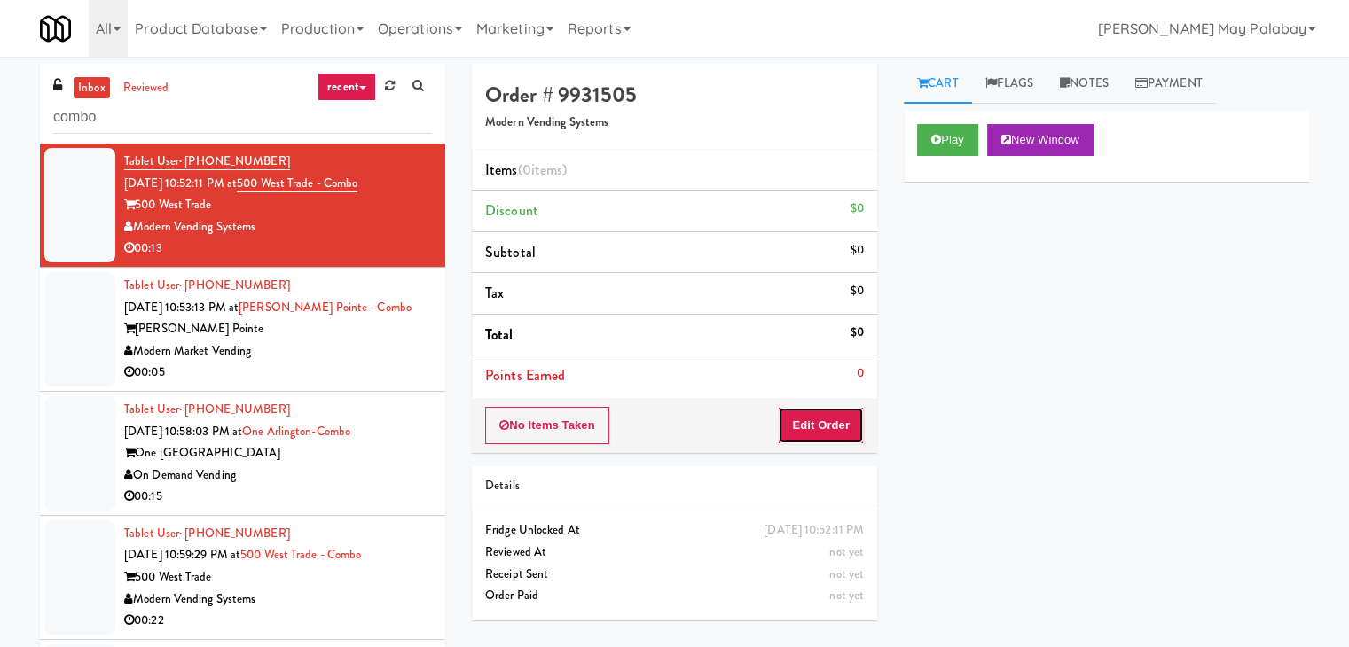
drag, startPoint x: 809, startPoint y: 421, endPoint x: 859, endPoint y: 386, distance: 61.0
click at [809, 421] on button "Edit Order" at bounding box center [821, 425] width 86 height 37
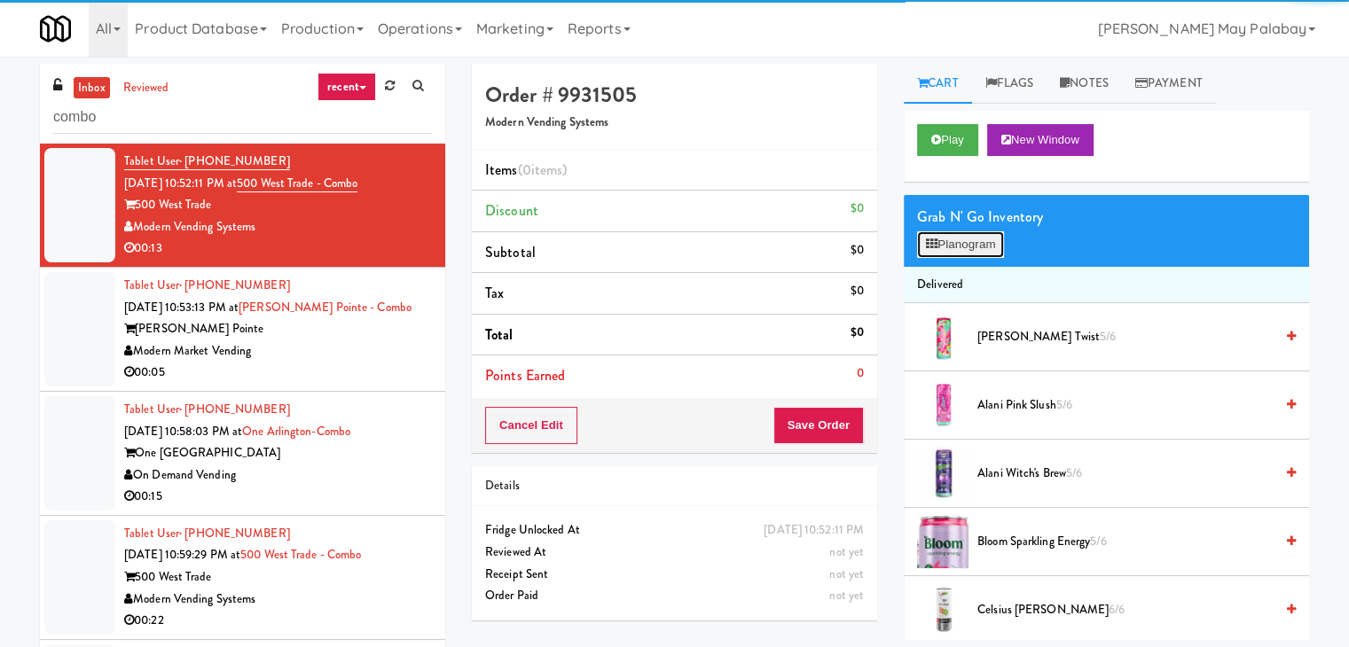
click at [979, 242] on button "Planogram" at bounding box center [960, 244] width 87 height 27
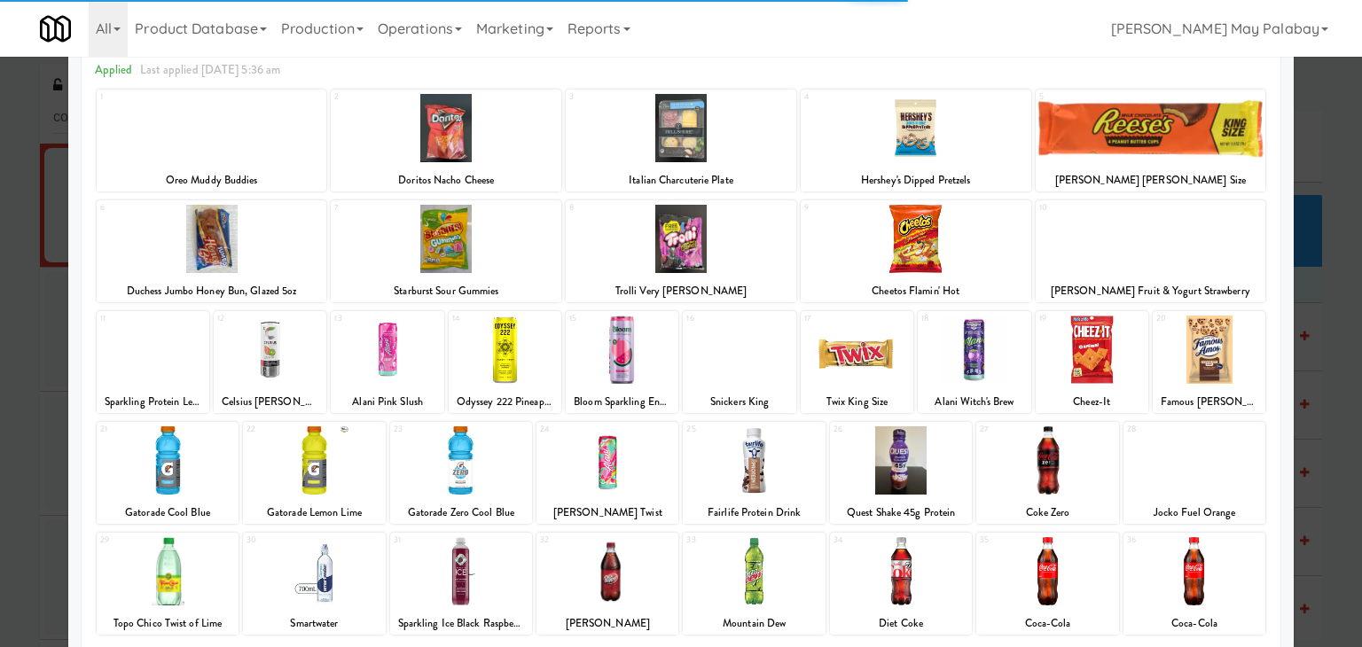
scroll to position [89, 0]
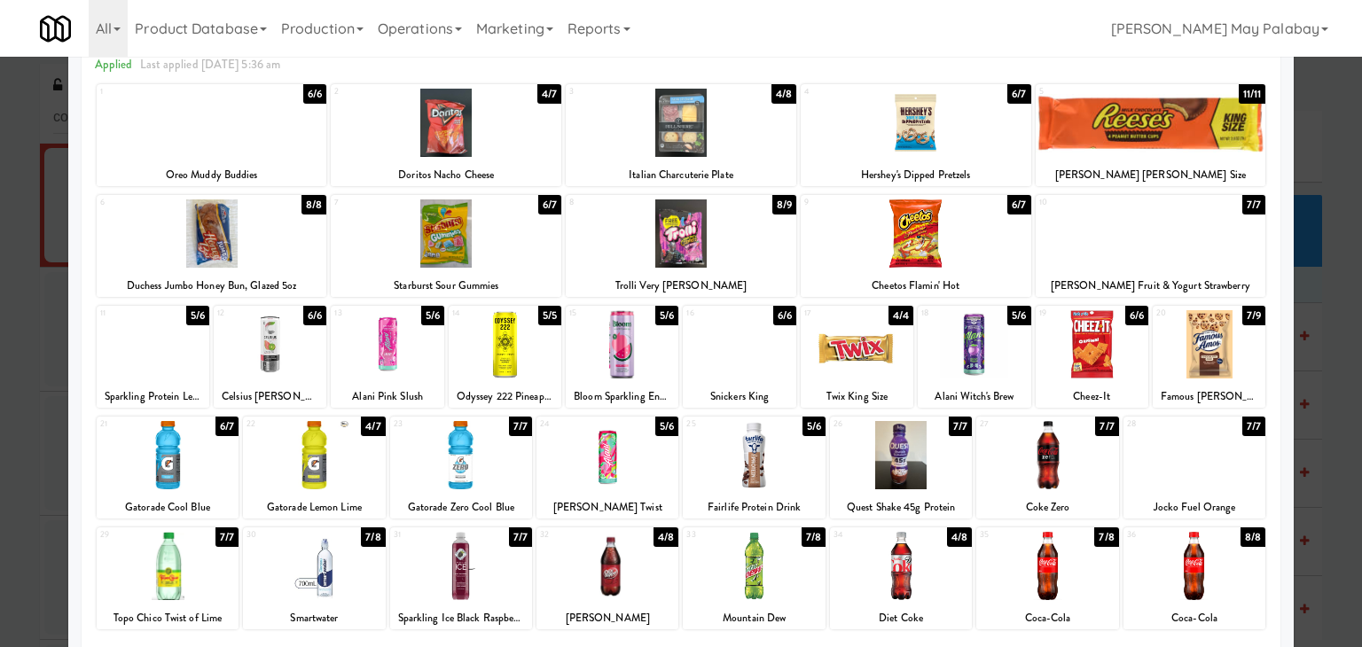
click at [339, 487] on div at bounding box center [314, 455] width 142 height 68
click at [372, 483] on div at bounding box center [314, 455] width 142 height 68
click at [1331, 338] on div at bounding box center [681, 323] width 1362 height 647
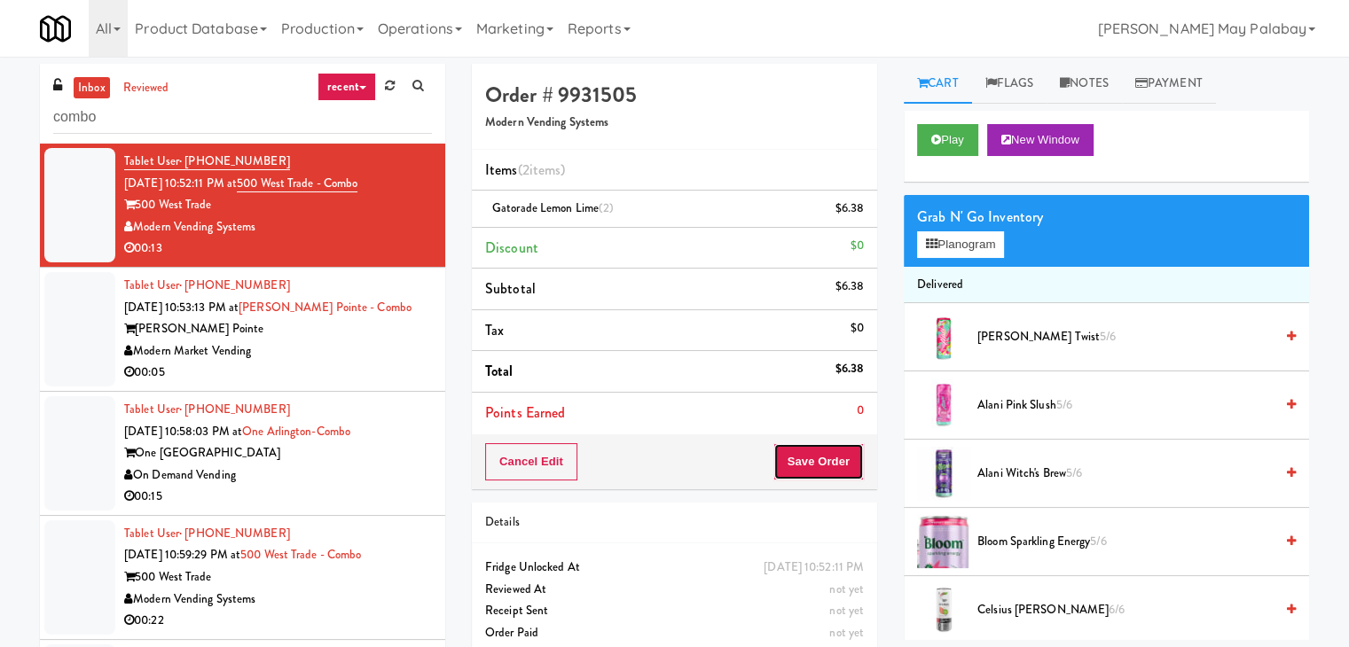
click at [810, 468] on button "Save Order" at bounding box center [818, 461] width 90 height 37
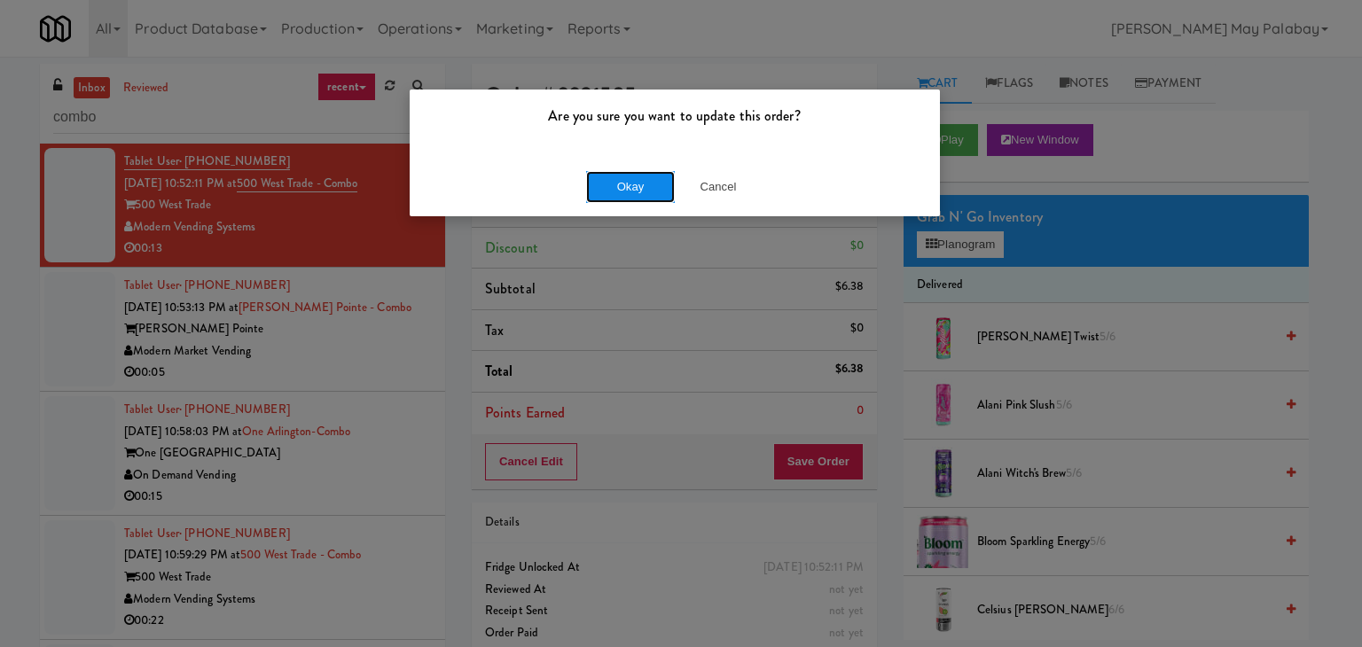
click at [638, 182] on button "Okay" at bounding box center [630, 187] width 89 height 32
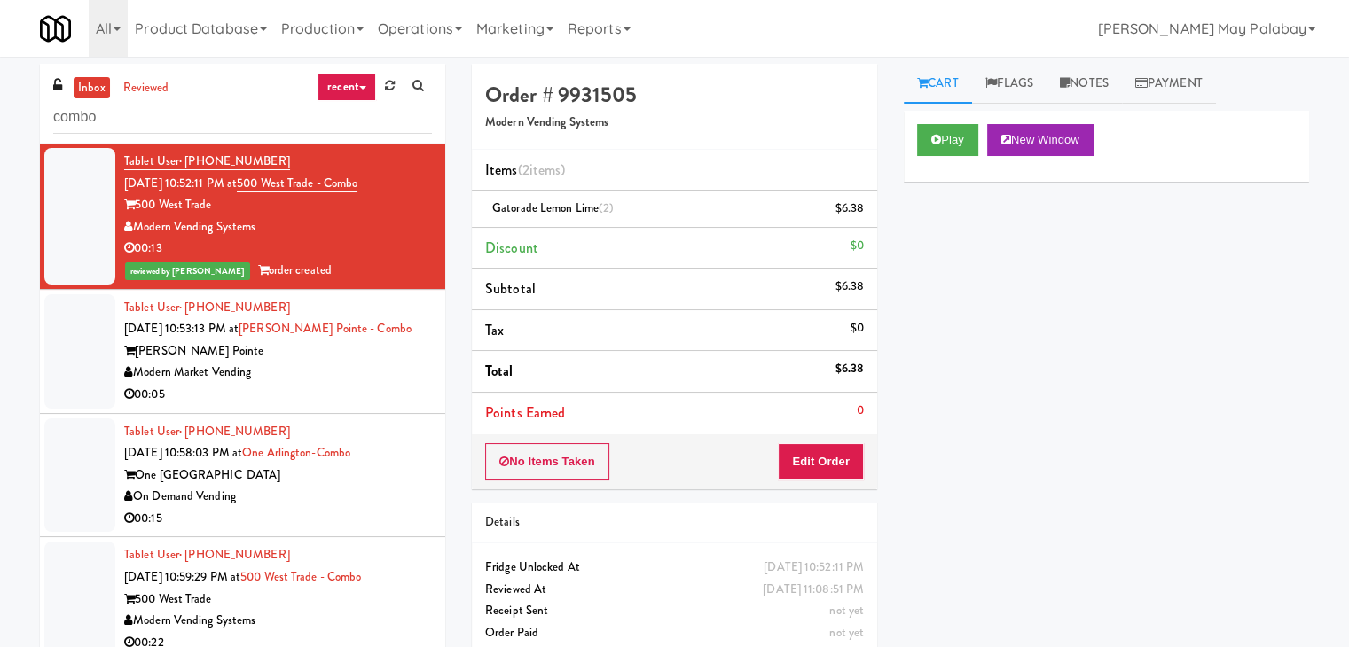
click at [388, 381] on div "Modern Market Vending" at bounding box center [278, 373] width 308 height 22
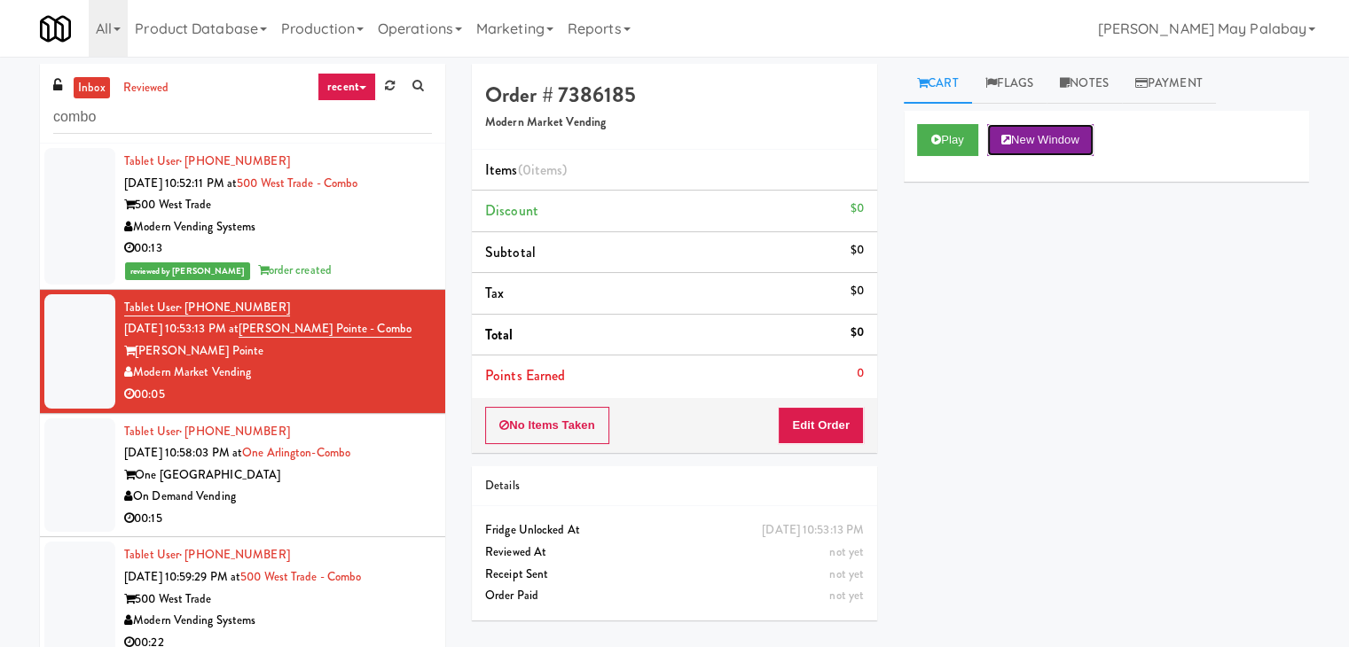
click at [1082, 132] on button "New Window" at bounding box center [1040, 140] width 106 height 32
click at [808, 426] on button "Edit Order" at bounding box center [821, 425] width 86 height 37
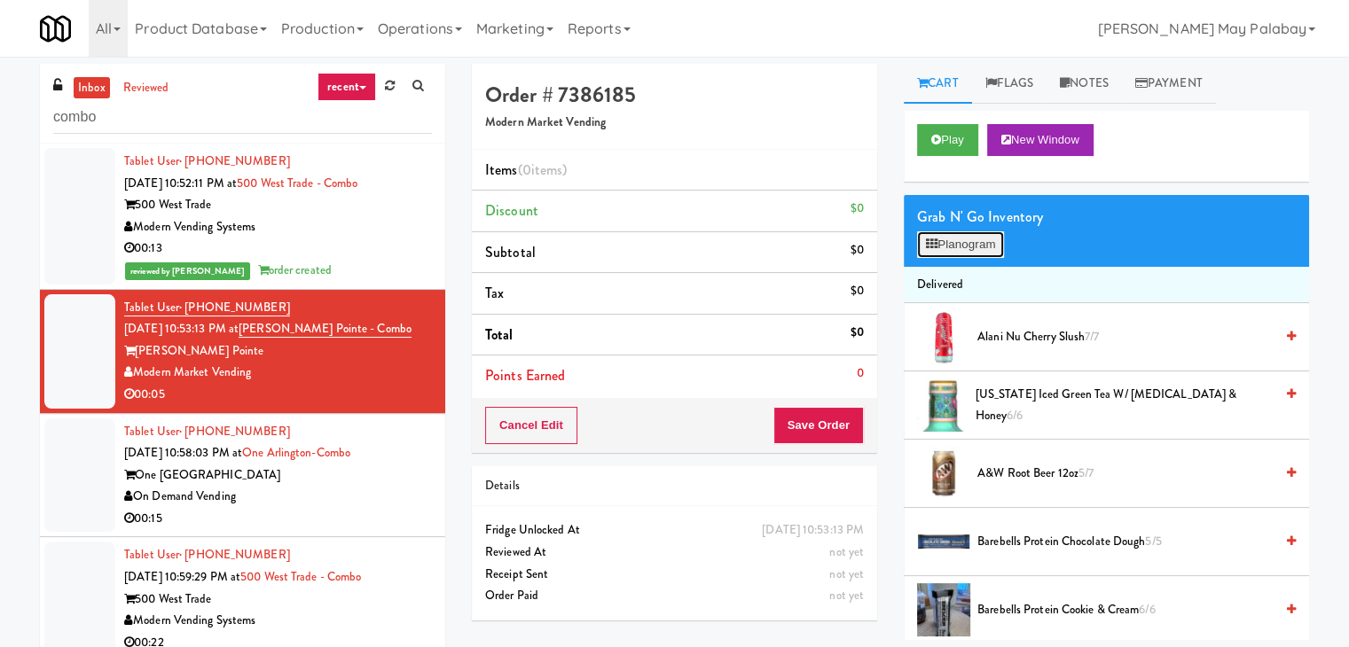
click at [940, 248] on button "Planogram" at bounding box center [960, 244] width 87 height 27
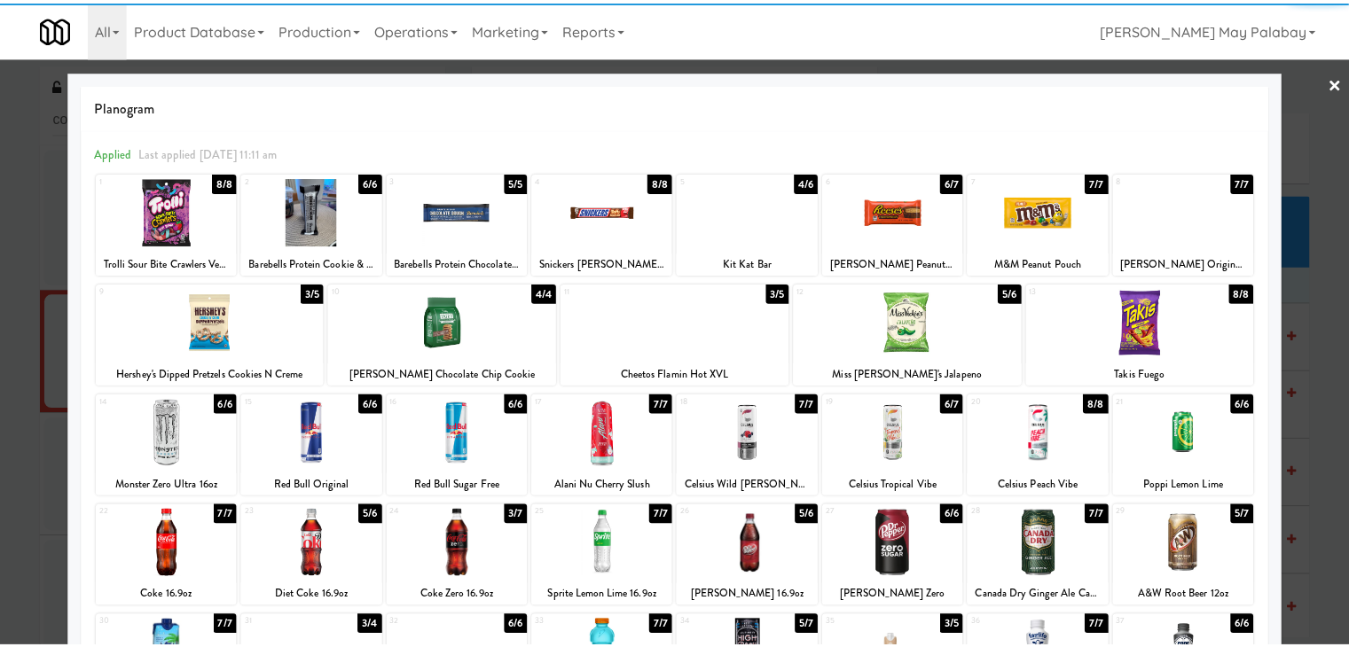
scroll to position [89, 0]
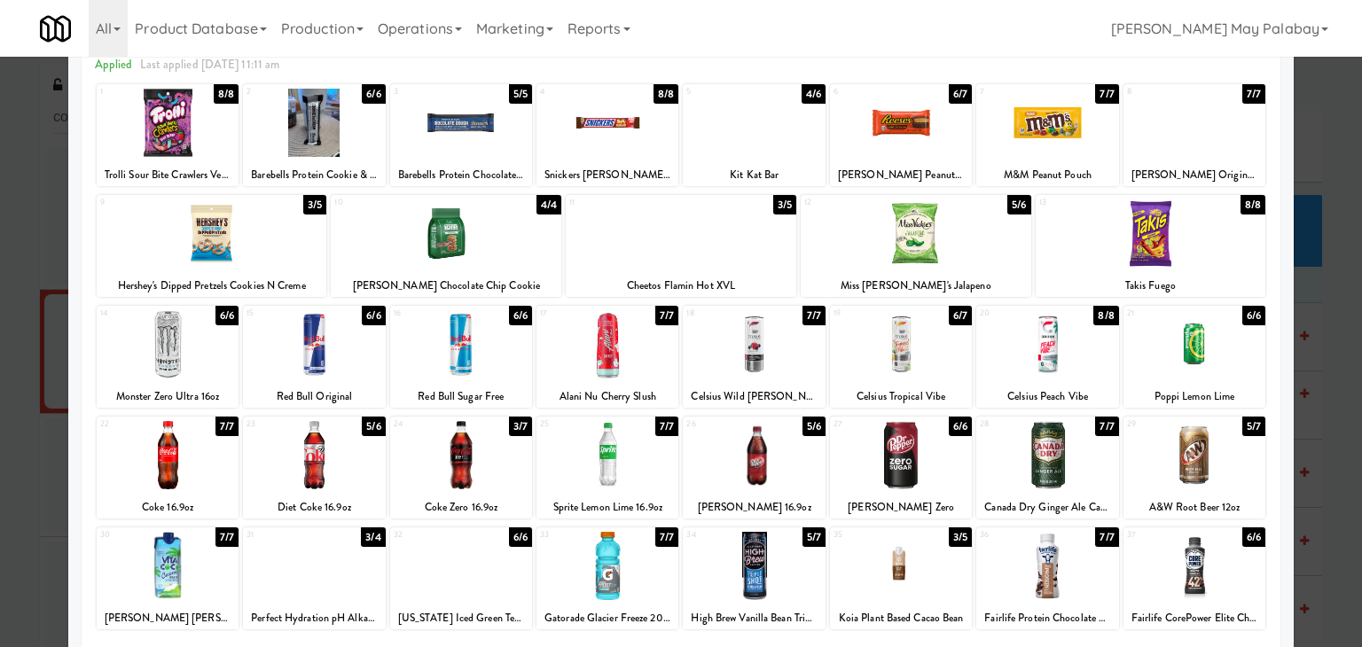
click at [199, 487] on div at bounding box center [168, 455] width 142 height 68
click at [1343, 458] on div at bounding box center [681, 323] width 1362 height 647
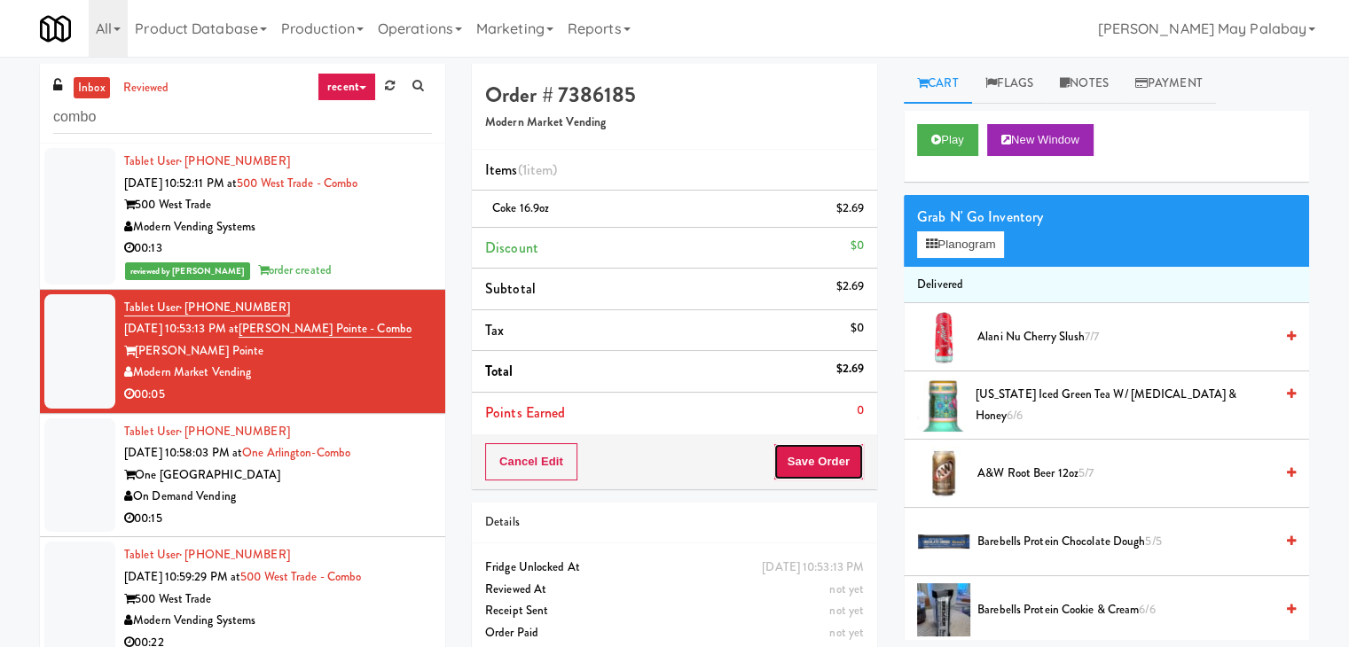
click at [821, 465] on button "Save Order" at bounding box center [818, 461] width 90 height 37
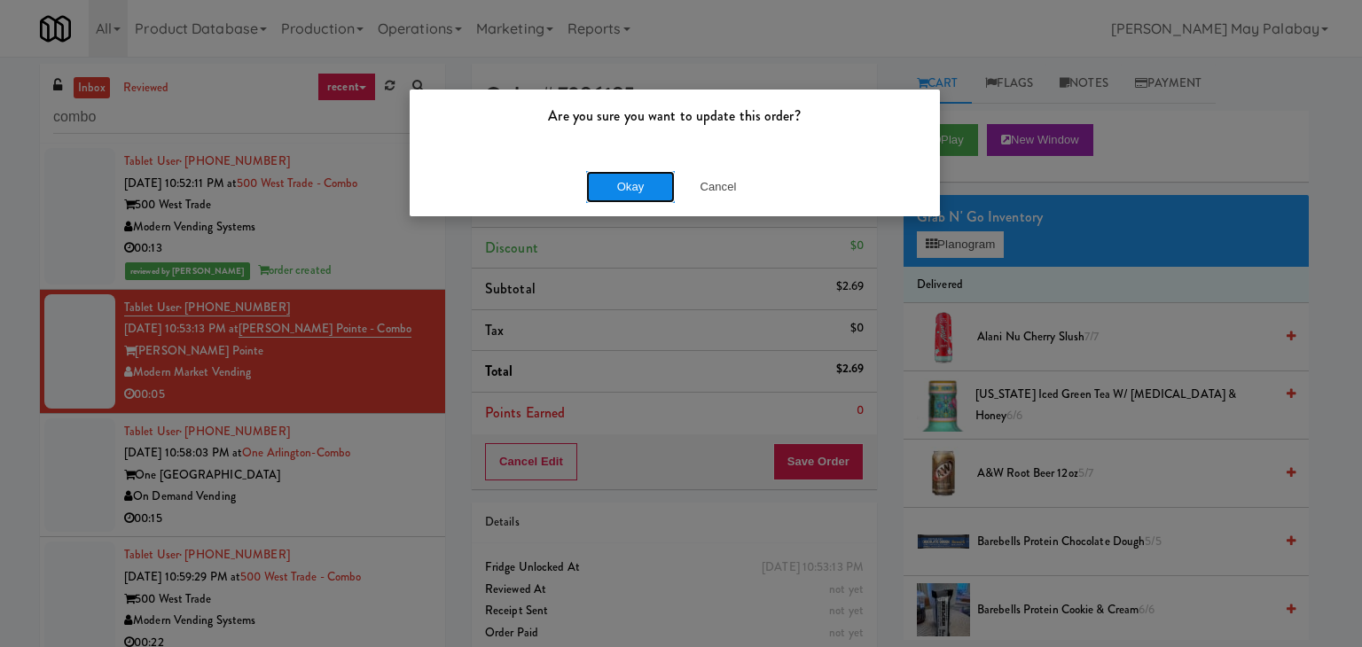
click at [617, 175] on button "Okay" at bounding box center [630, 187] width 89 height 32
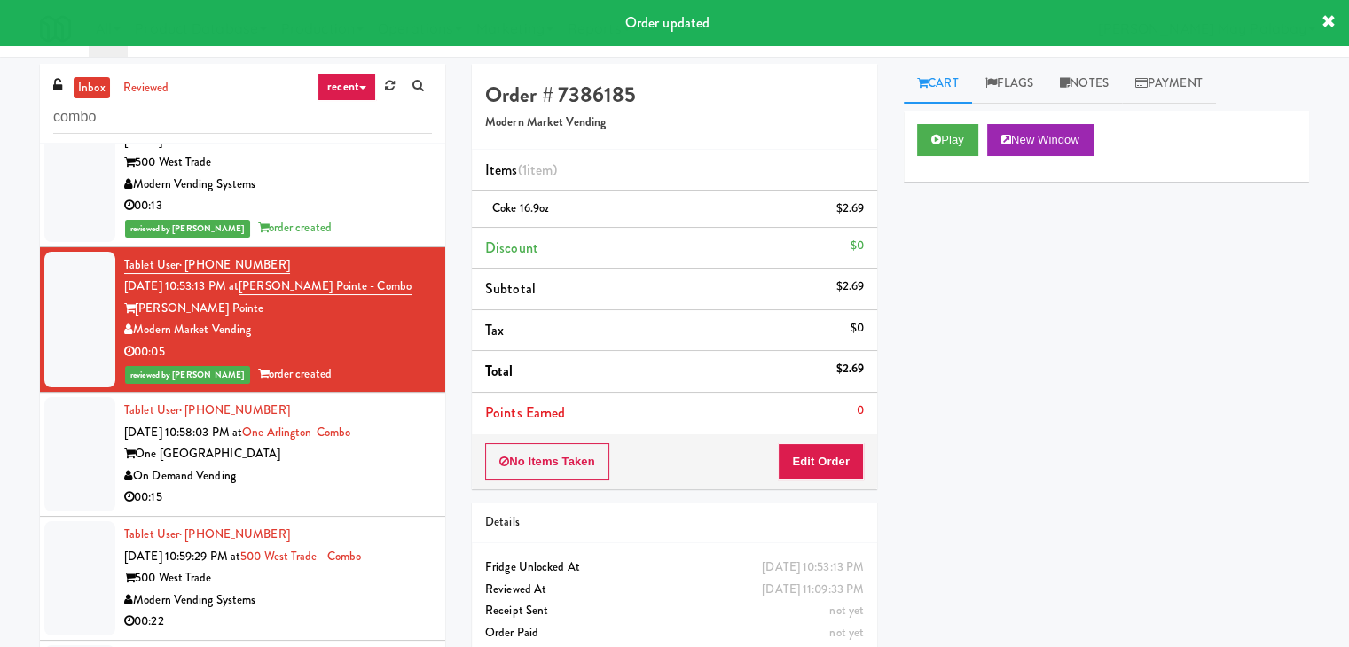
scroll to position [152, 0]
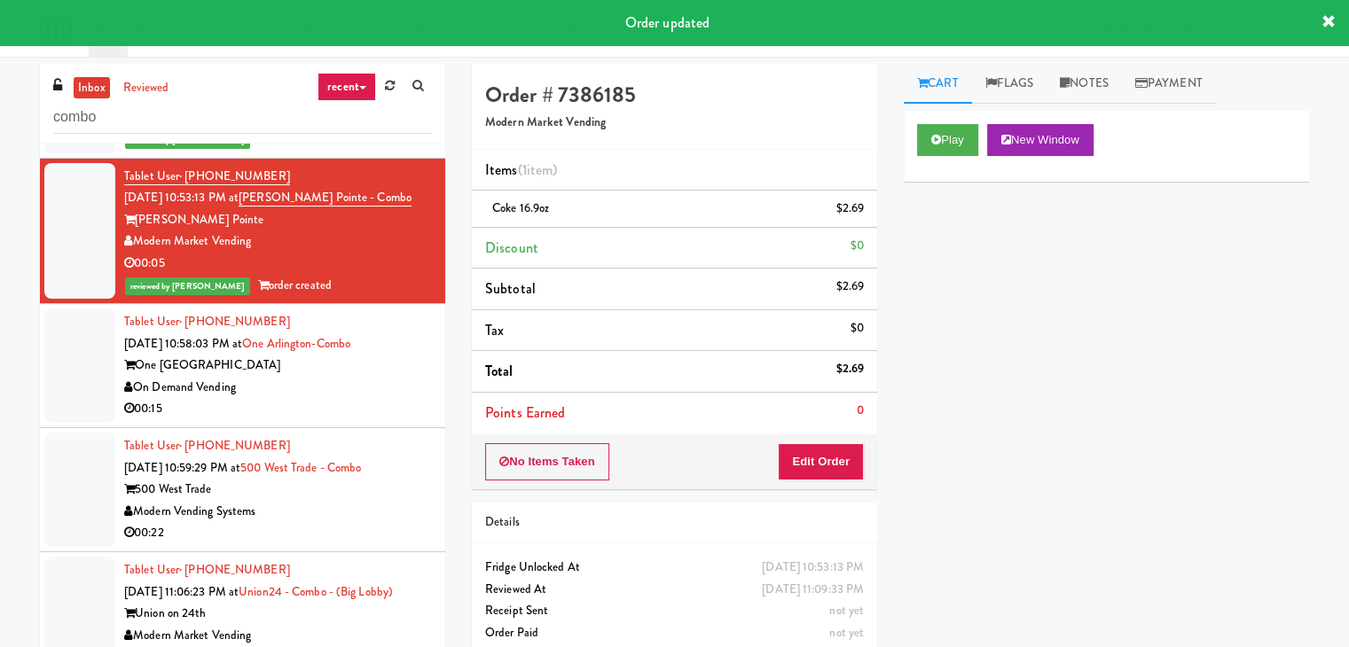
click at [350, 398] on li "Tablet User · (913) 543-0694 Sep 23, 2025 10:58:03 PM at One Arlington-Combo On…" at bounding box center [242, 366] width 405 height 124
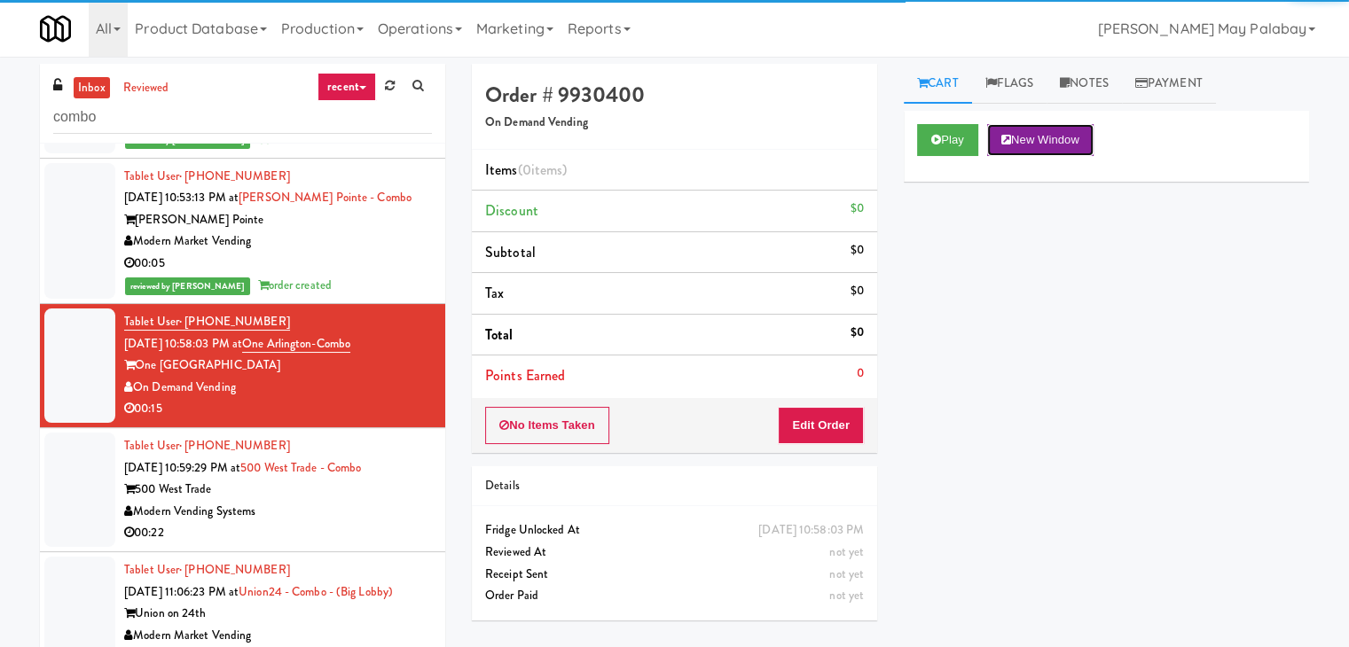
click at [1052, 137] on button "New Window" at bounding box center [1040, 140] width 106 height 32
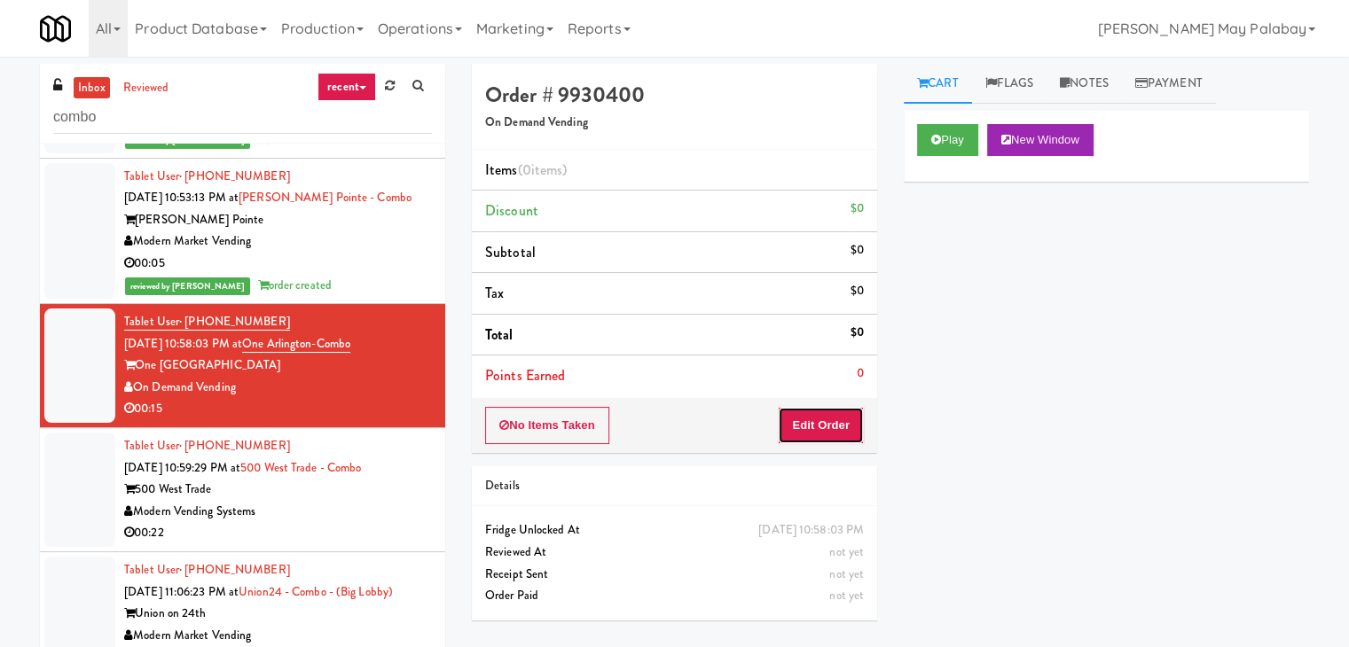
click at [810, 429] on button "Edit Order" at bounding box center [821, 425] width 86 height 37
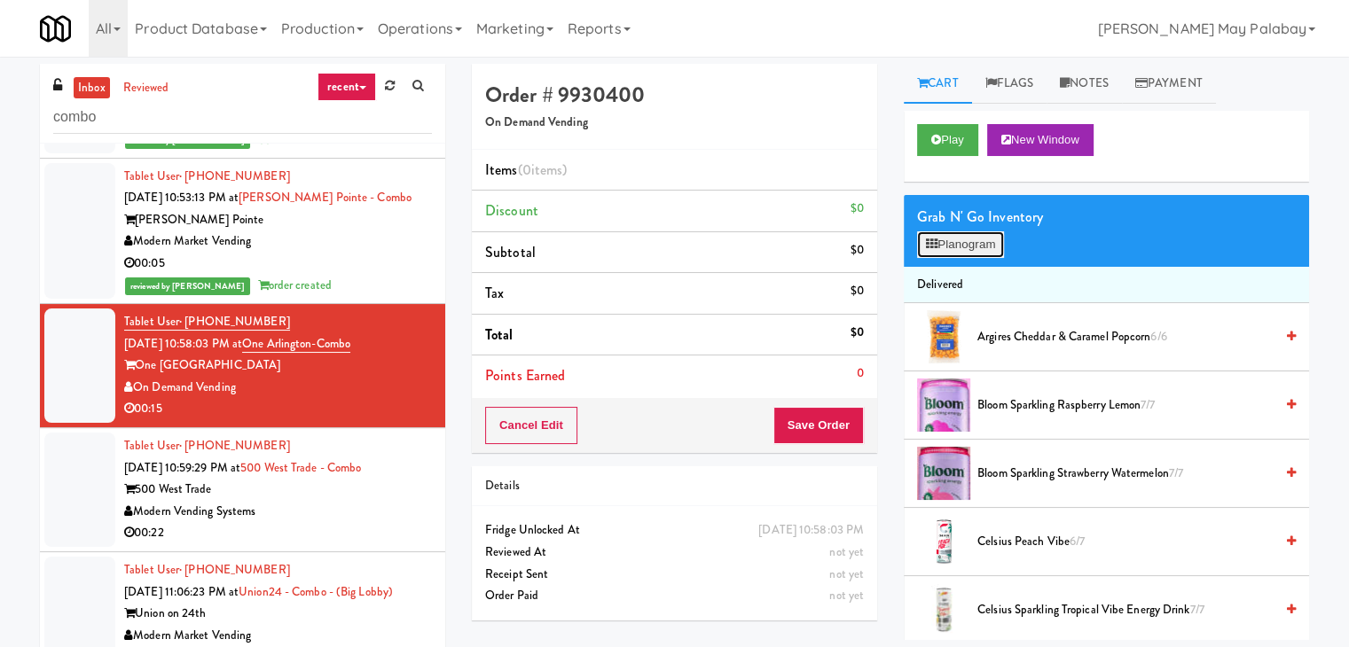
click at [985, 246] on button "Planogram" at bounding box center [960, 244] width 87 height 27
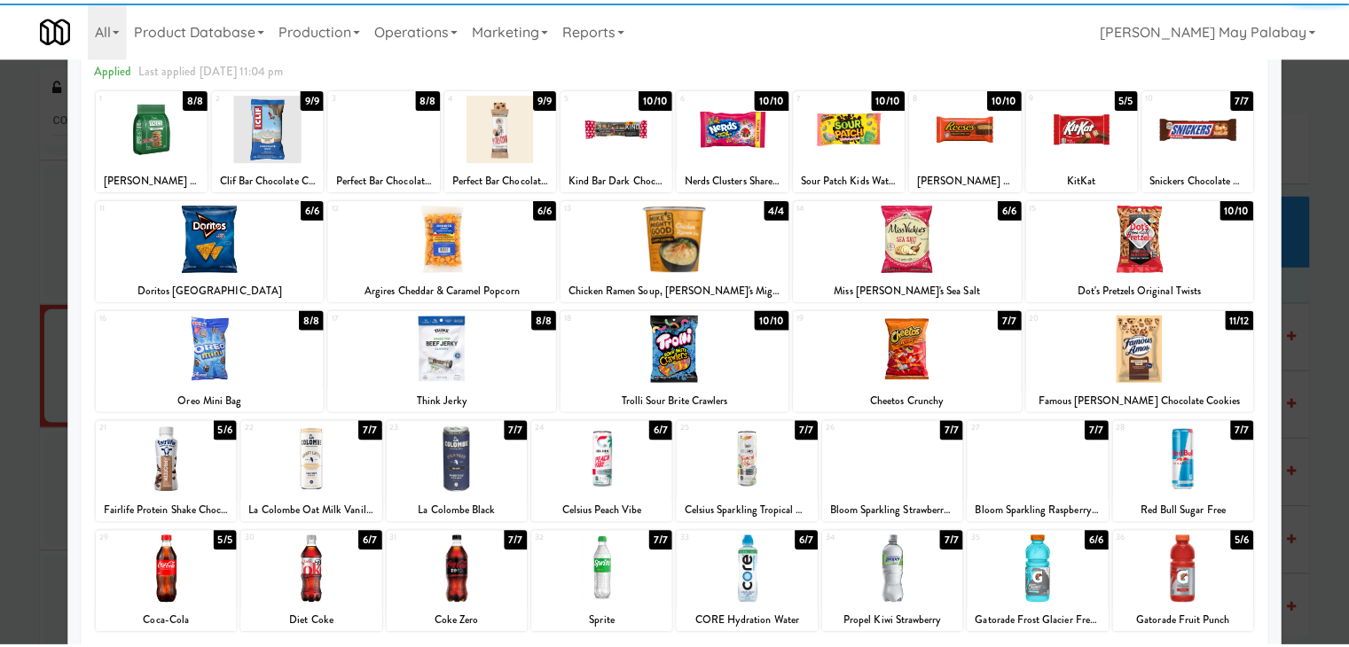
scroll to position [89, 0]
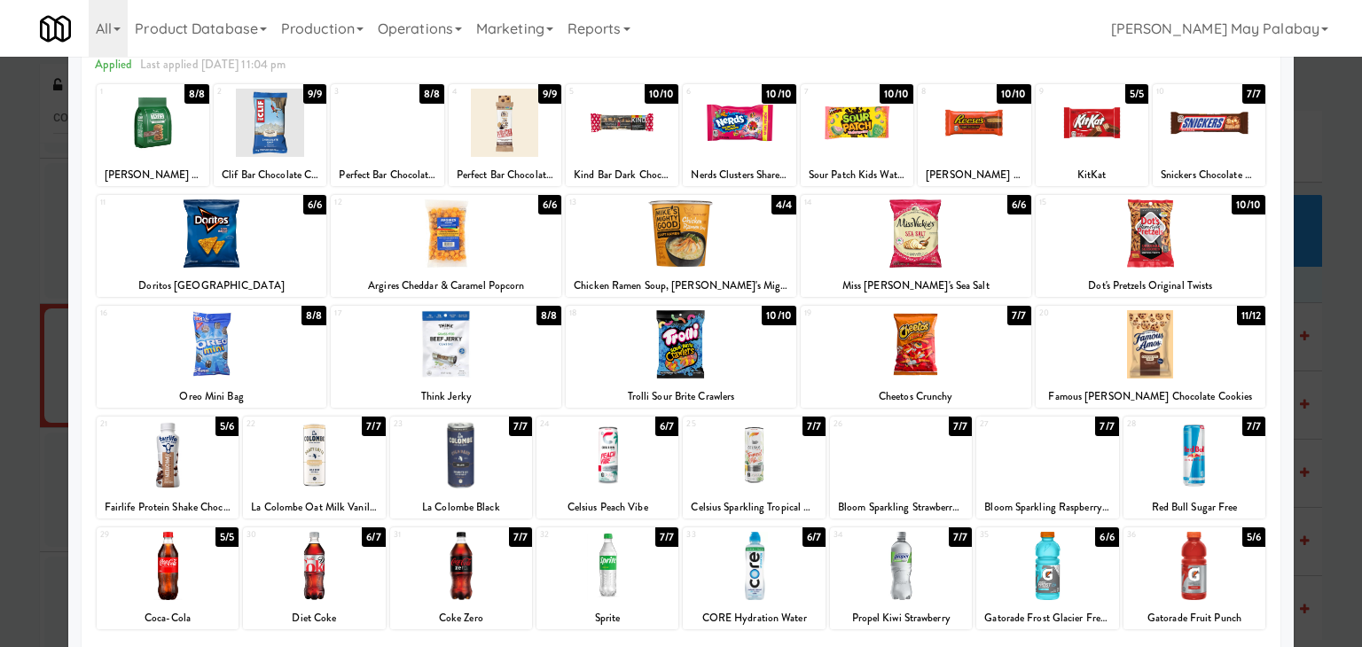
click at [630, 564] on div at bounding box center [607, 566] width 142 height 68
click at [1320, 291] on div at bounding box center [681, 323] width 1362 height 647
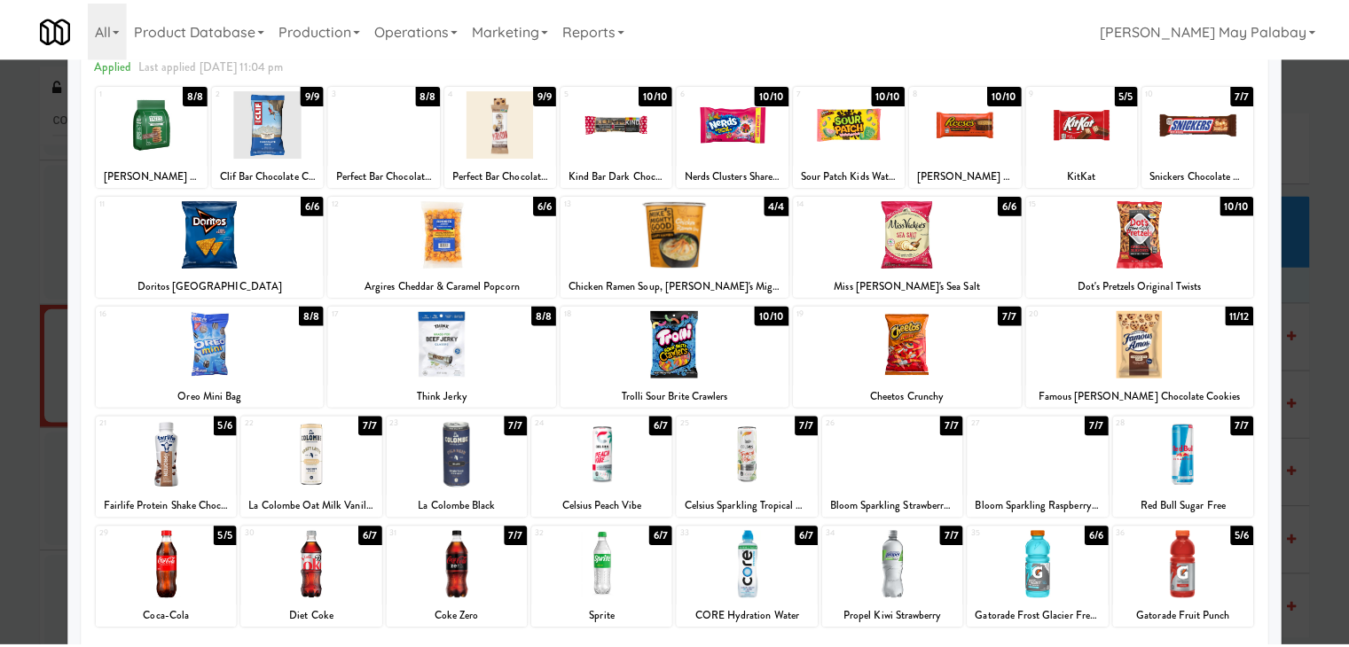
scroll to position [152, 0]
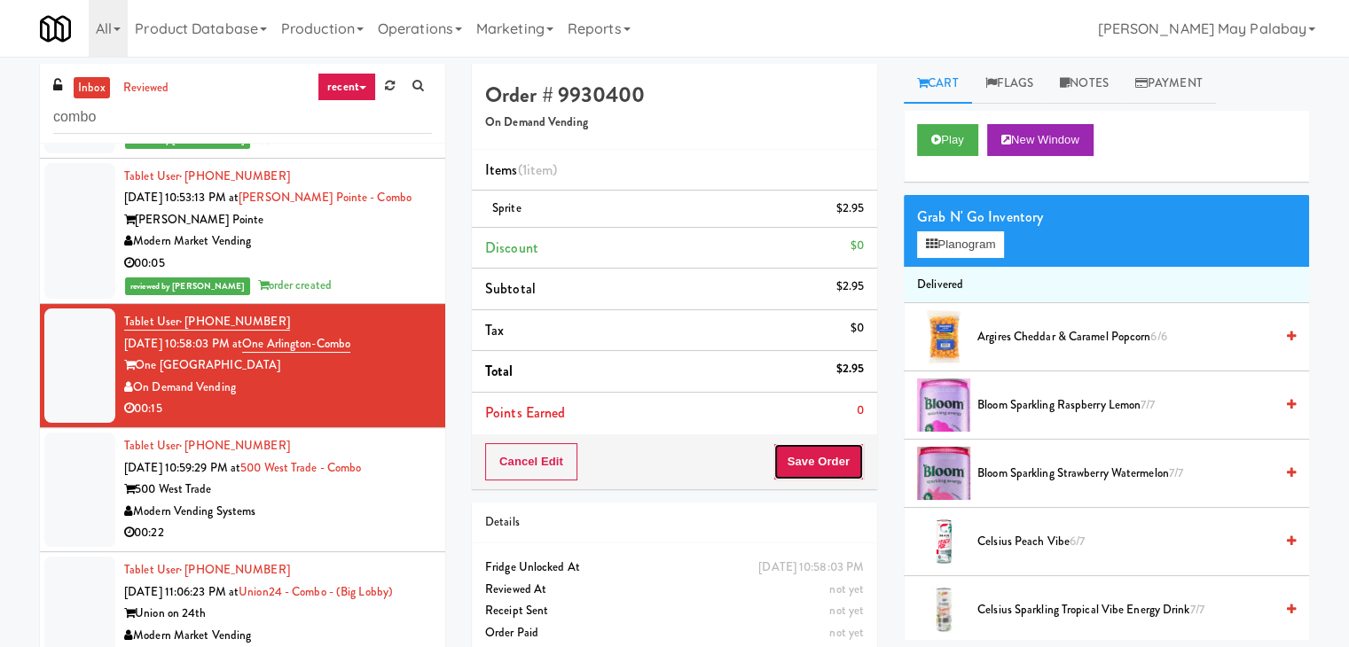
click at [809, 460] on button "Save Order" at bounding box center [818, 461] width 90 height 37
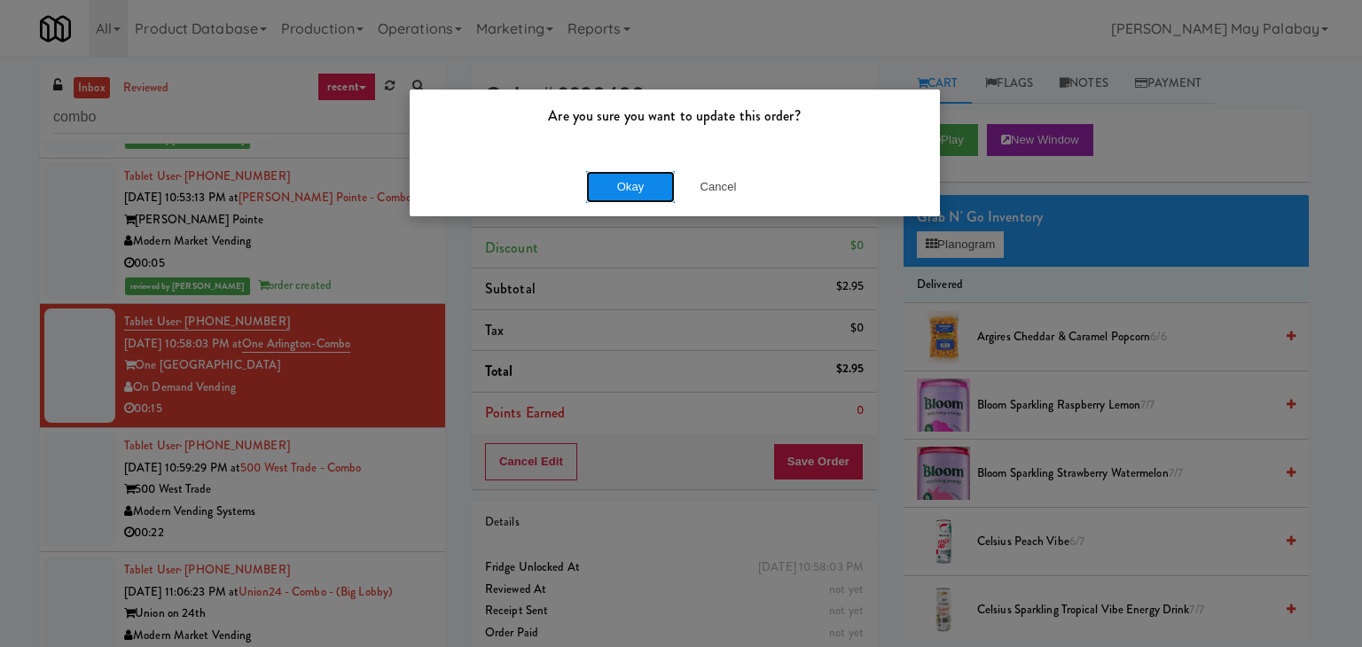
click at [624, 183] on button "Okay" at bounding box center [630, 187] width 89 height 32
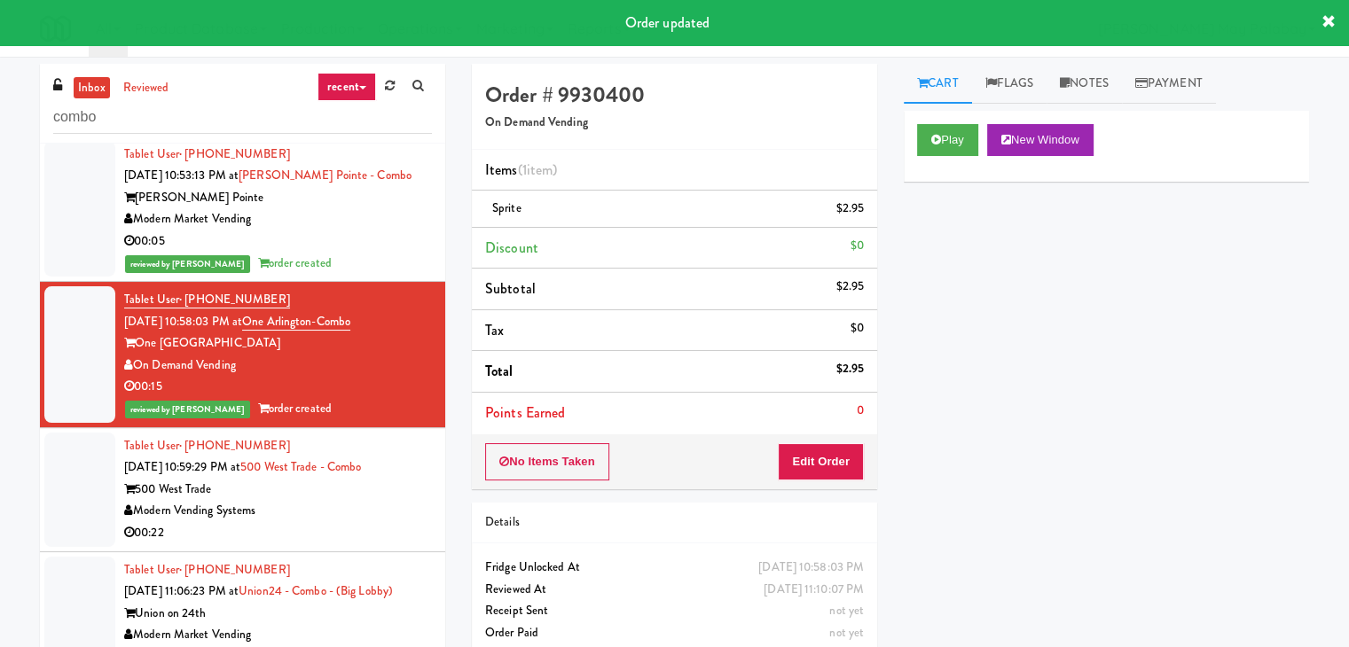
scroll to position [174, 0]
click at [405, 479] on div "500 West Trade" at bounding box center [278, 490] width 308 height 22
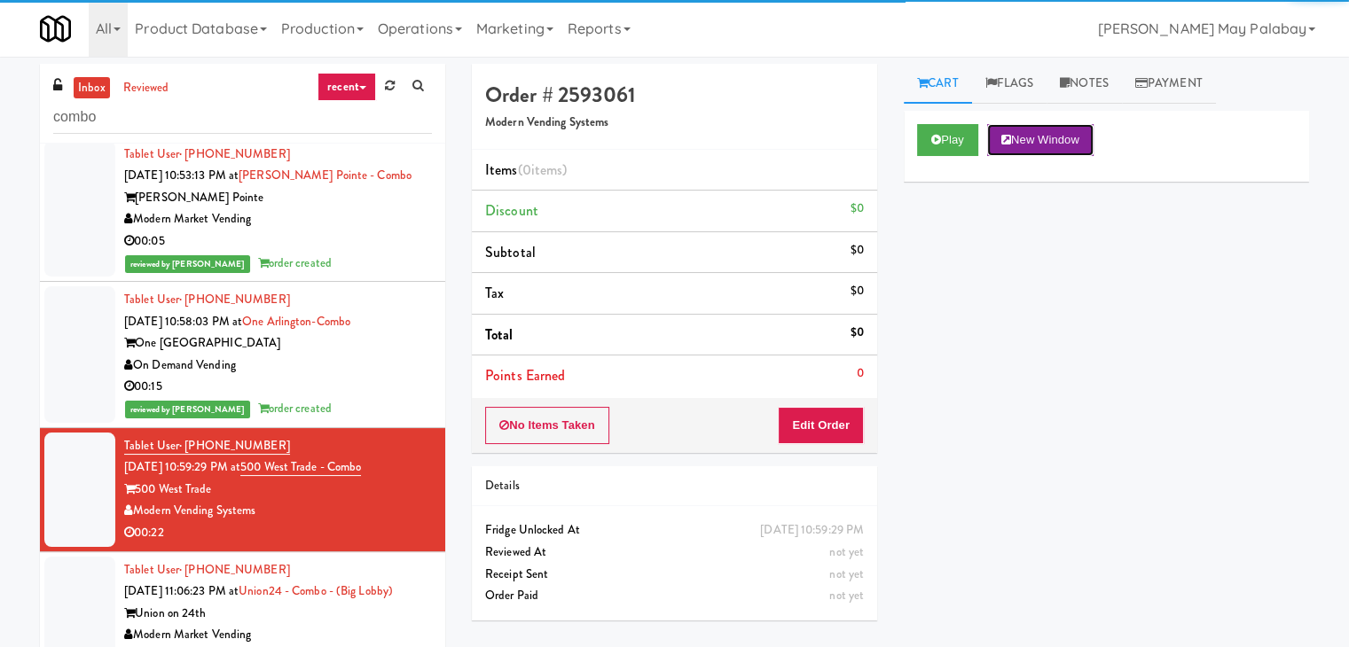
click at [1071, 135] on button "New Window" at bounding box center [1040, 140] width 106 height 32
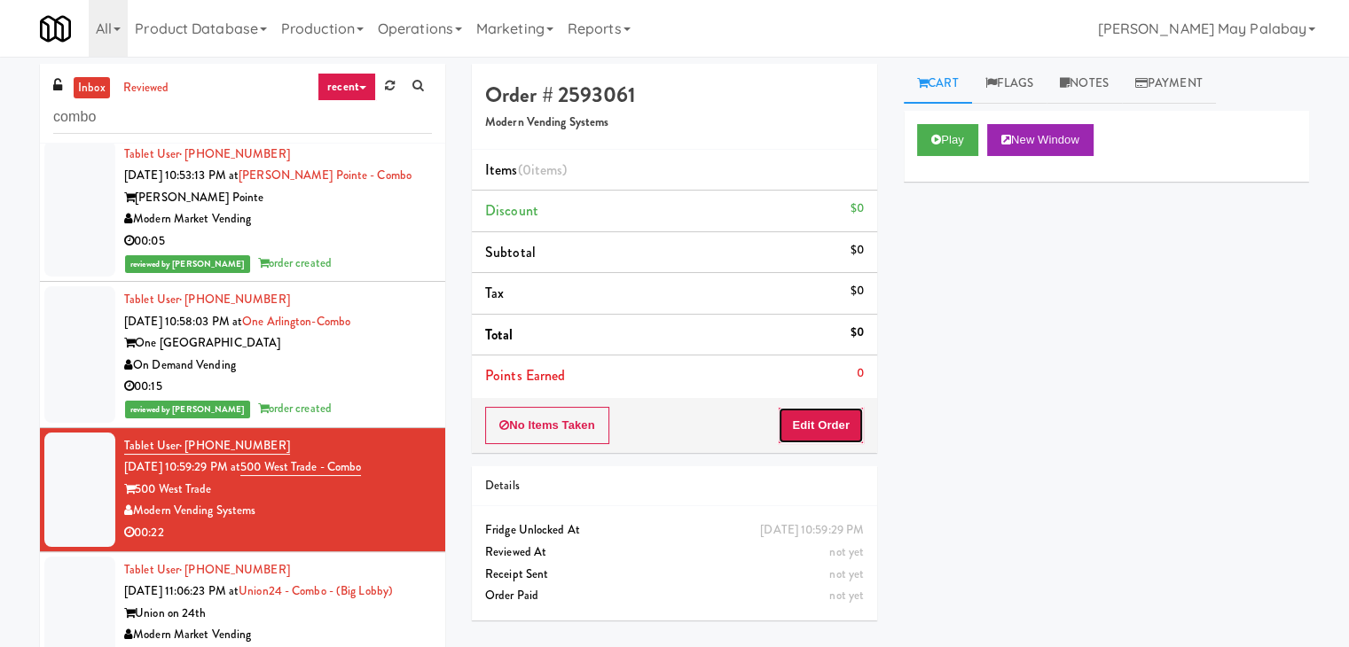
click at [799, 413] on button "Edit Order" at bounding box center [821, 425] width 86 height 37
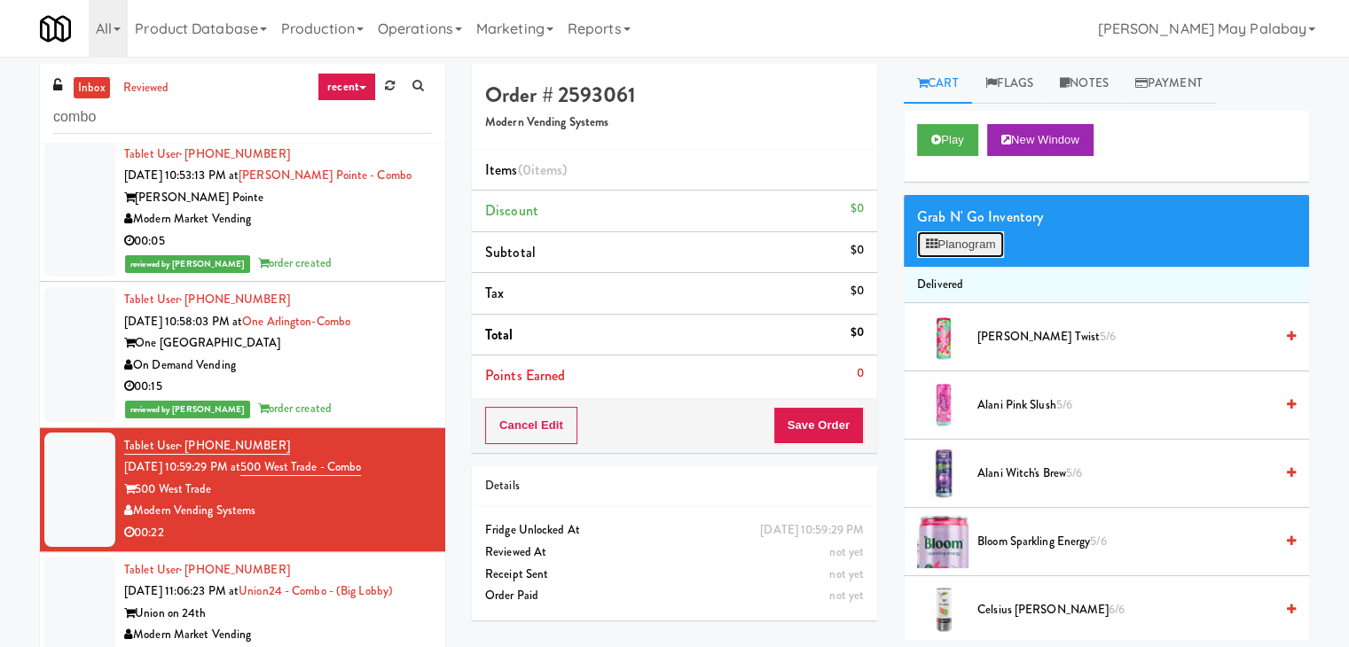
click at [982, 239] on button "Planogram" at bounding box center [960, 244] width 87 height 27
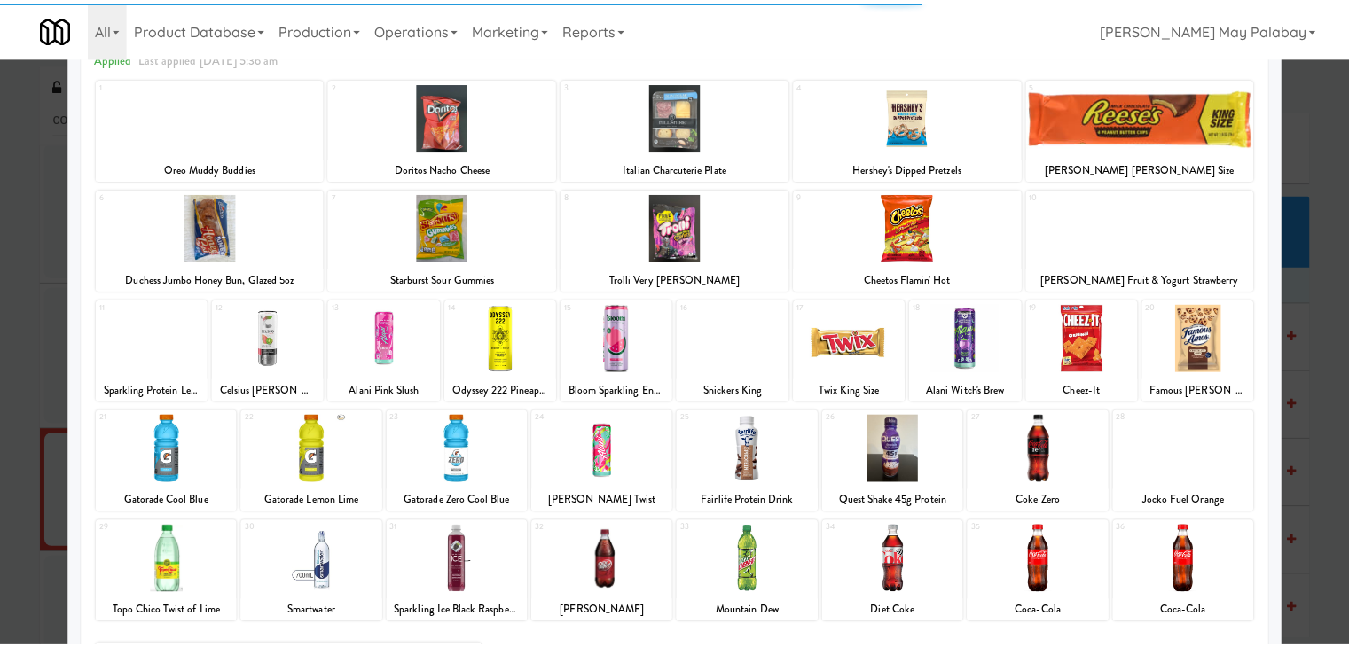
scroll to position [89, 0]
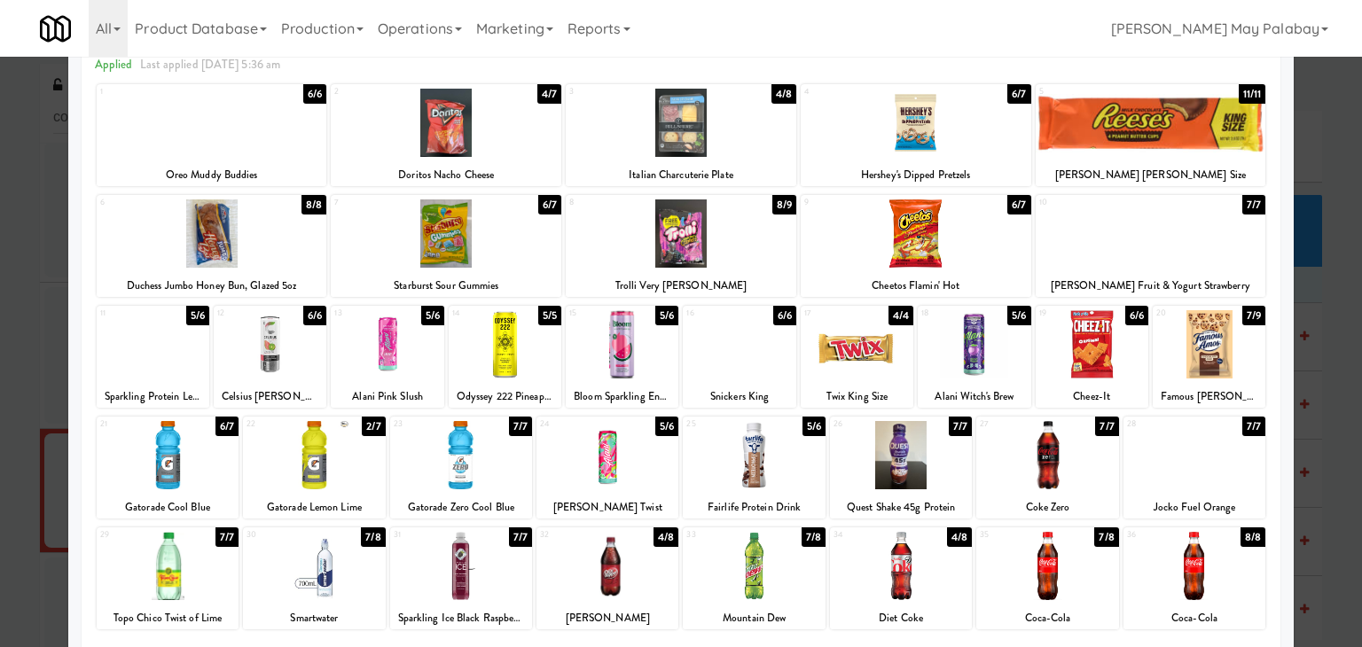
click at [797, 480] on div at bounding box center [754, 455] width 142 height 68
click at [1331, 363] on div at bounding box center [681, 323] width 1362 height 647
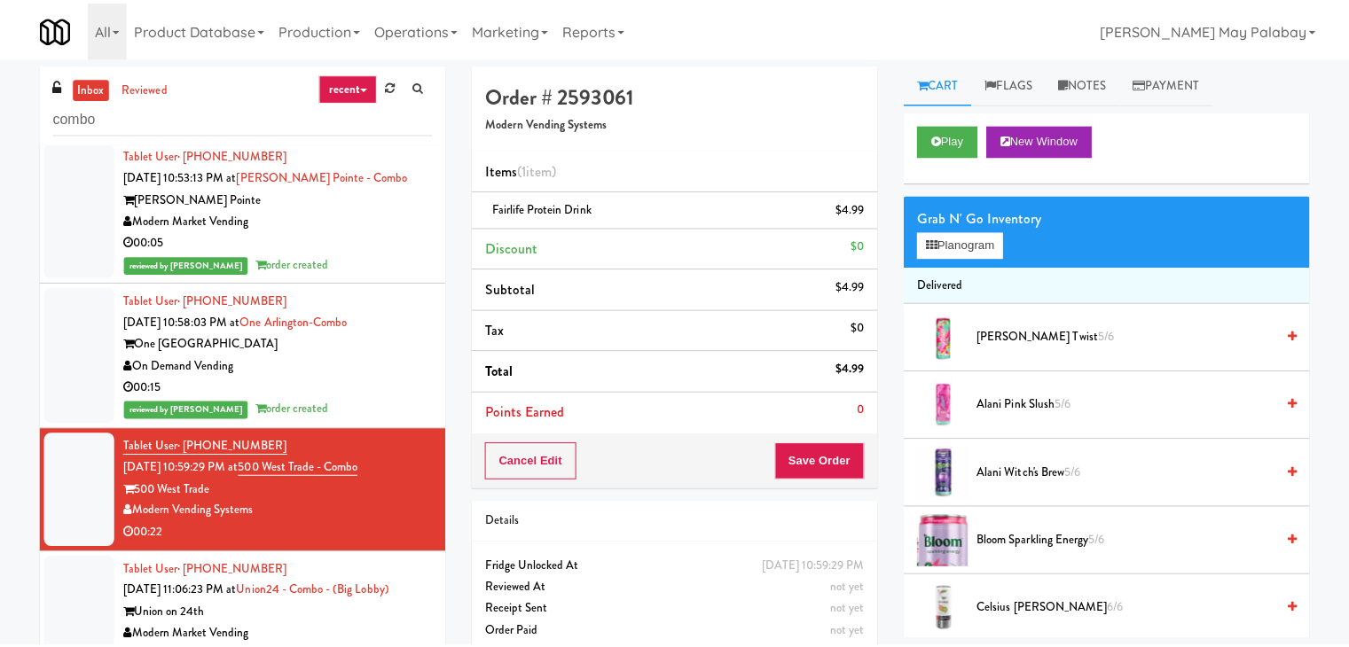
scroll to position [174, 0]
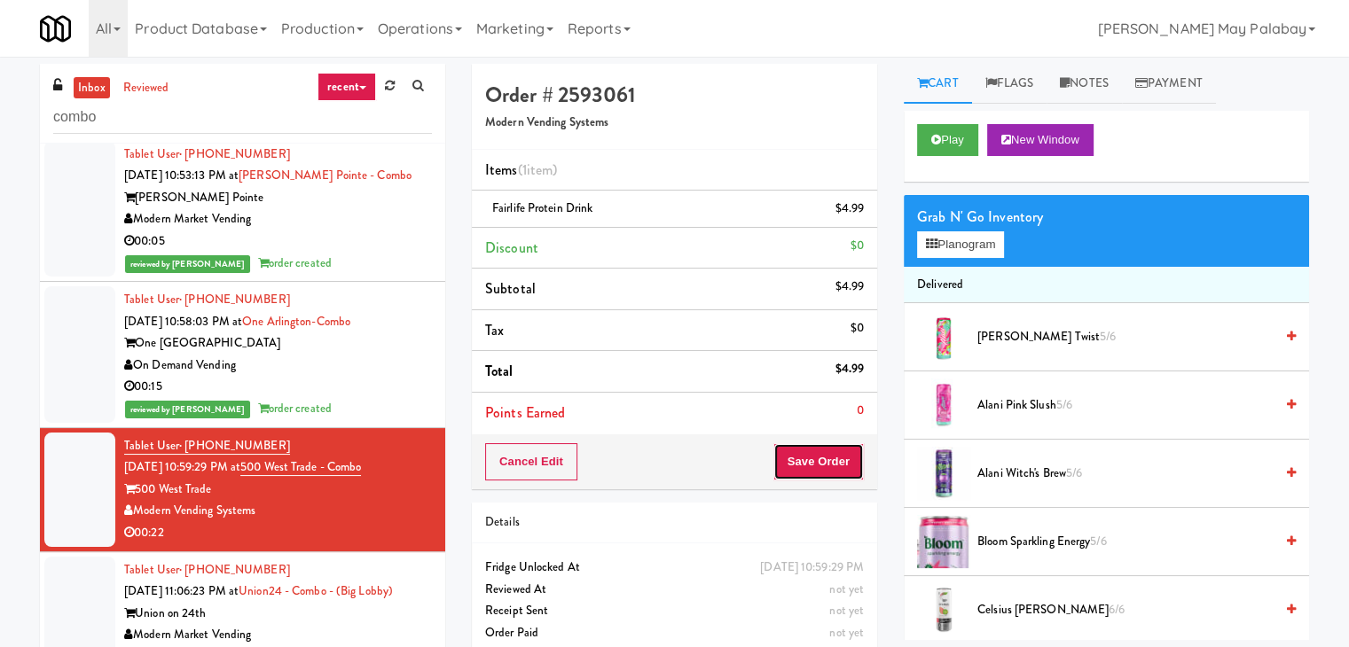
click at [845, 459] on button "Save Order" at bounding box center [818, 461] width 90 height 37
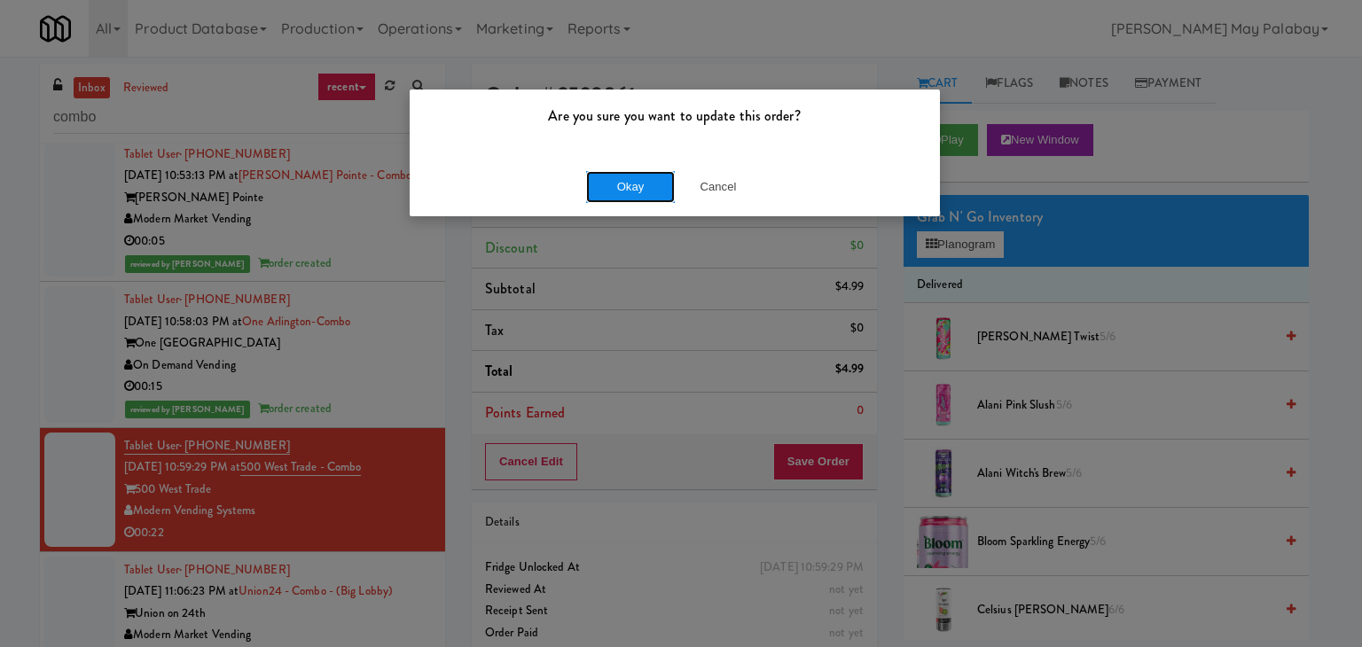
click at [638, 192] on button "Okay" at bounding box center [630, 187] width 89 height 32
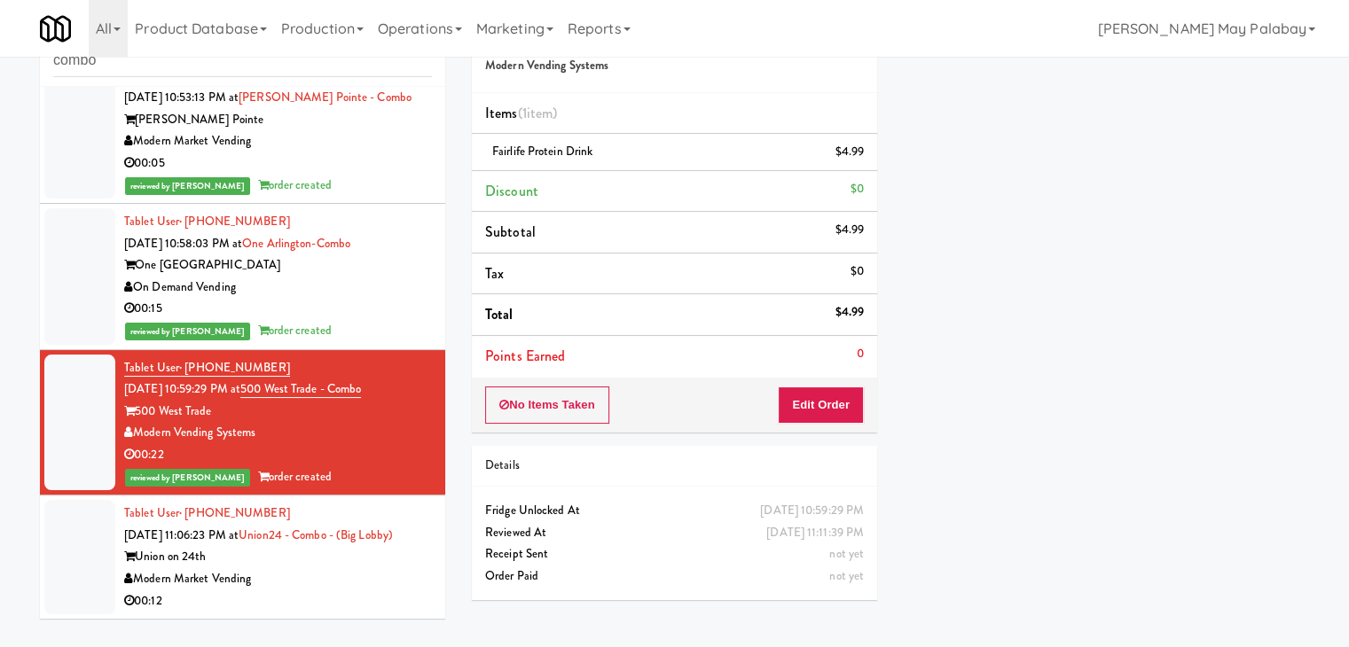
scroll to position [196, 0]
click at [357, 555] on div "Union on 24th" at bounding box center [278, 557] width 308 height 22
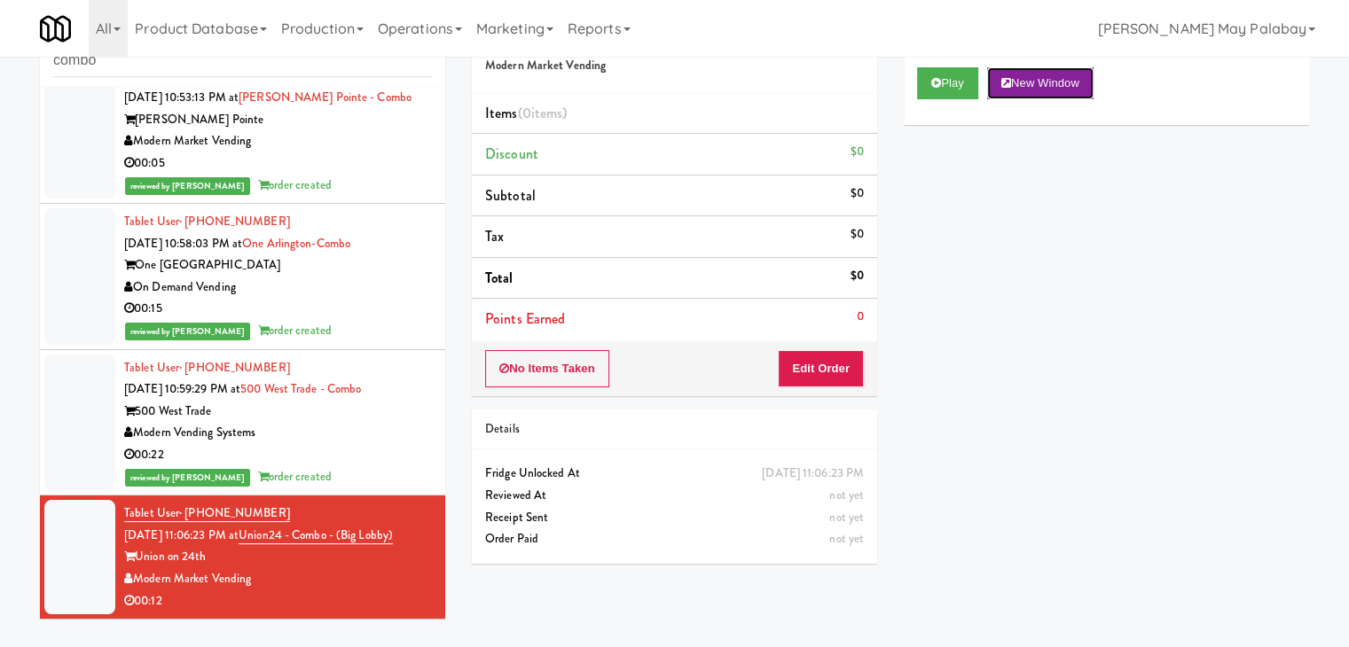
click at [1047, 87] on button "New Window" at bounding box center [1040, 83] width 106 height 32
click at [833, 351] on button "Edit Order" at bounding box center [821, 368] width 86 height 37
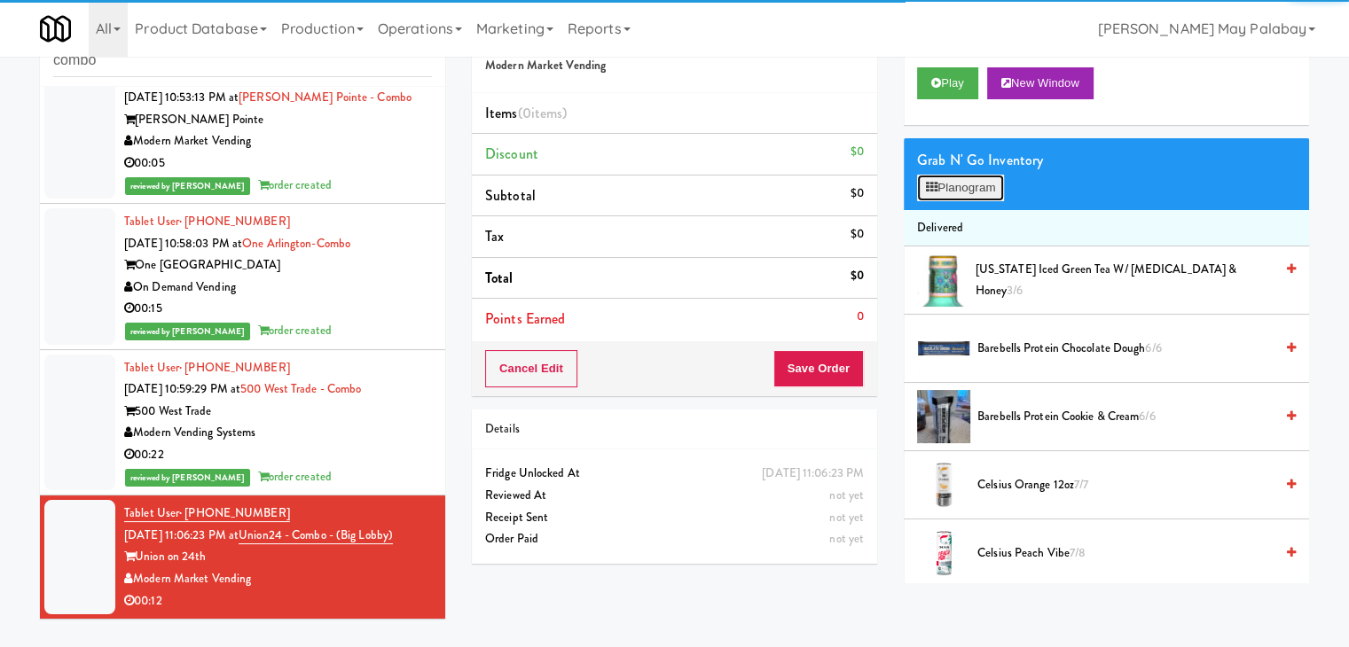
click at [970, 185] on button "Planogram" at bounding box center [960, 188] width 87 height 27
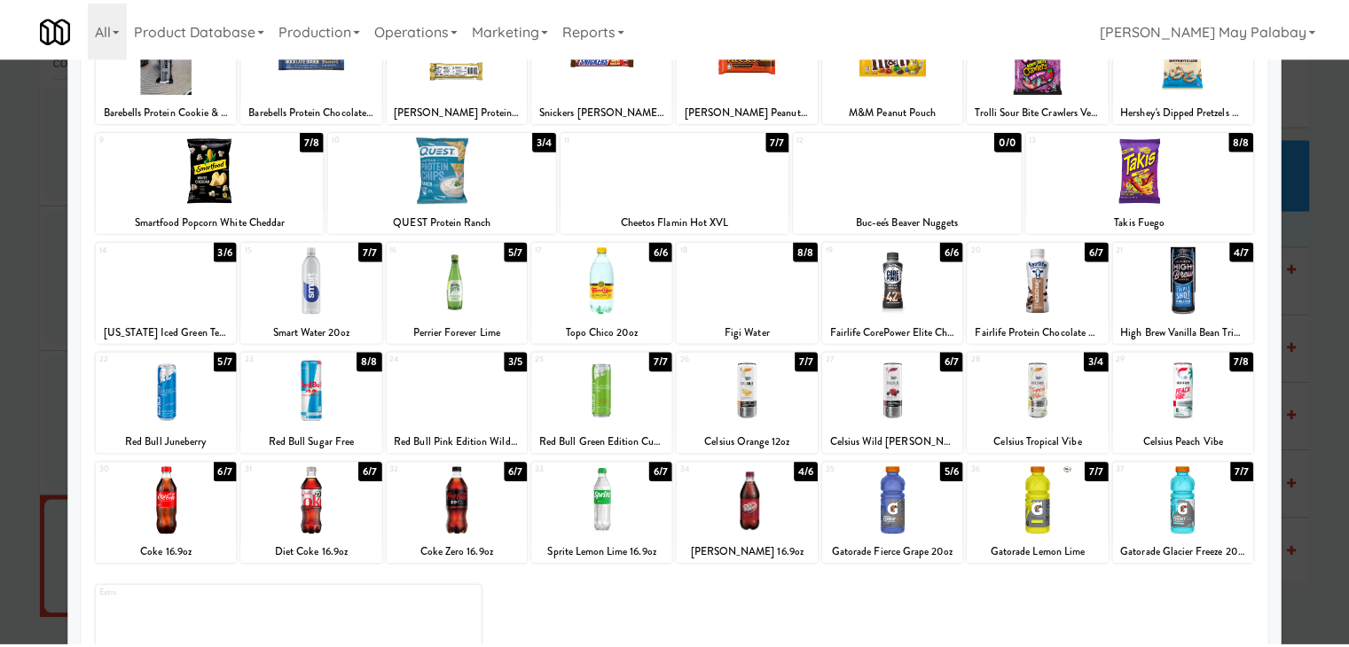
scroll to position [89, 0]
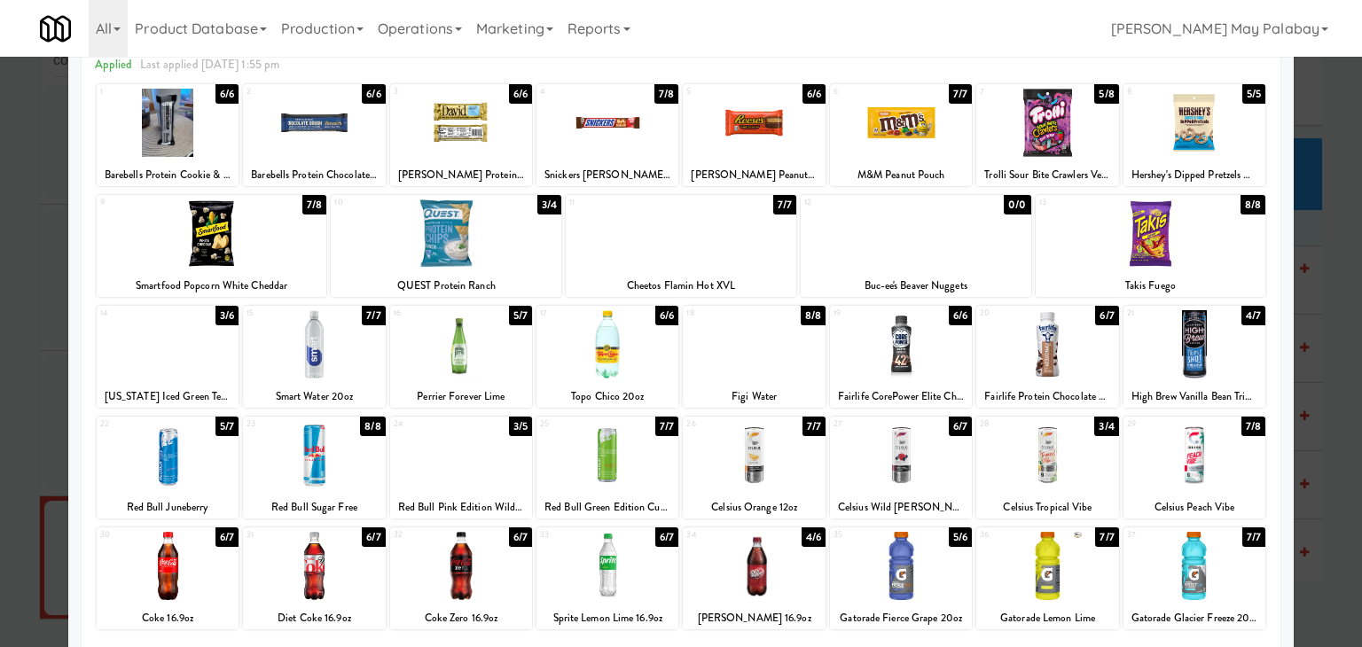
click at [672, 254] on div at bounding box center [681, 233] width 231 height 68
click at [1322, 315] on div at bounding box center [681, 323] width 1362 height 647
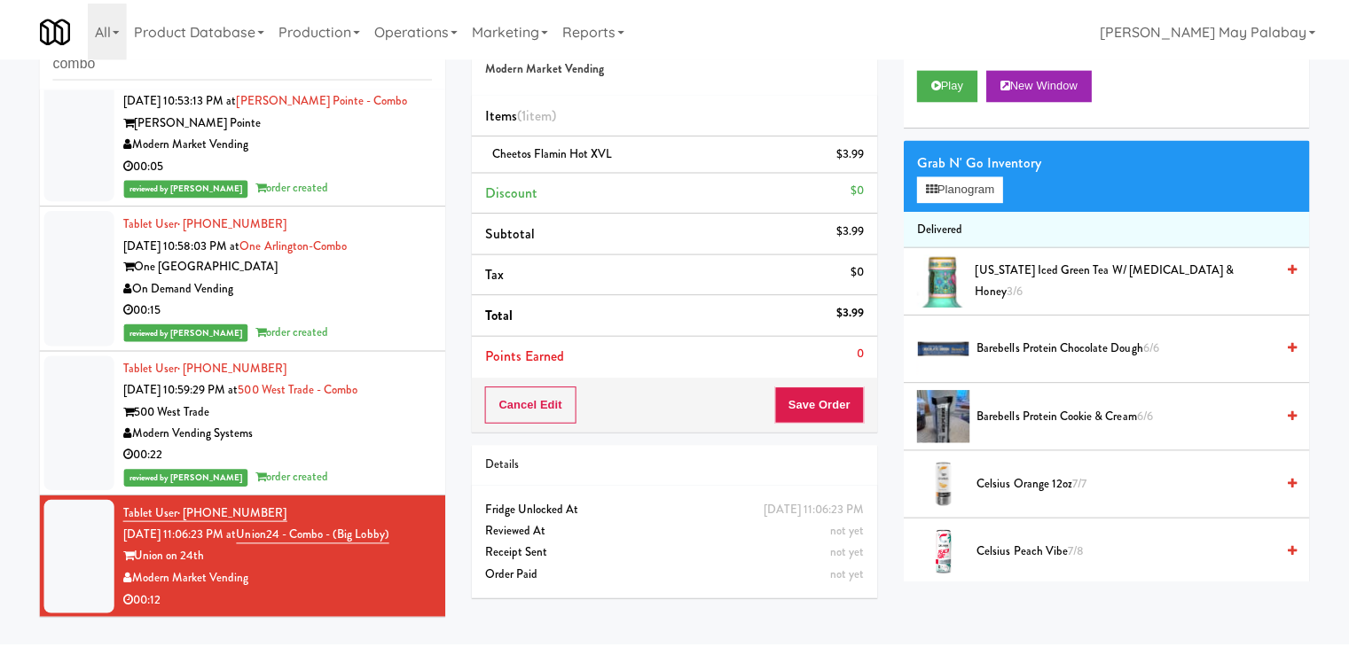
scroll to position [196, 0]
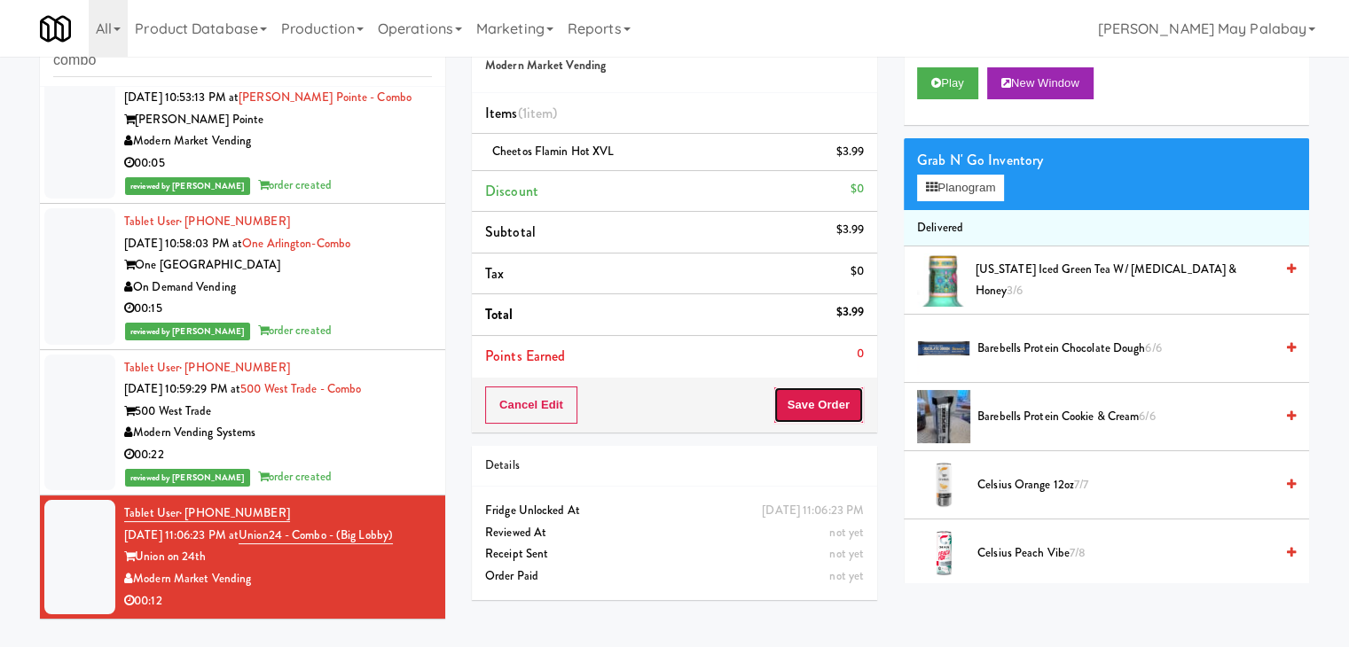
click at [807, 402] on button "Save Order" at bounding box center [818, 405] width 90 height 37
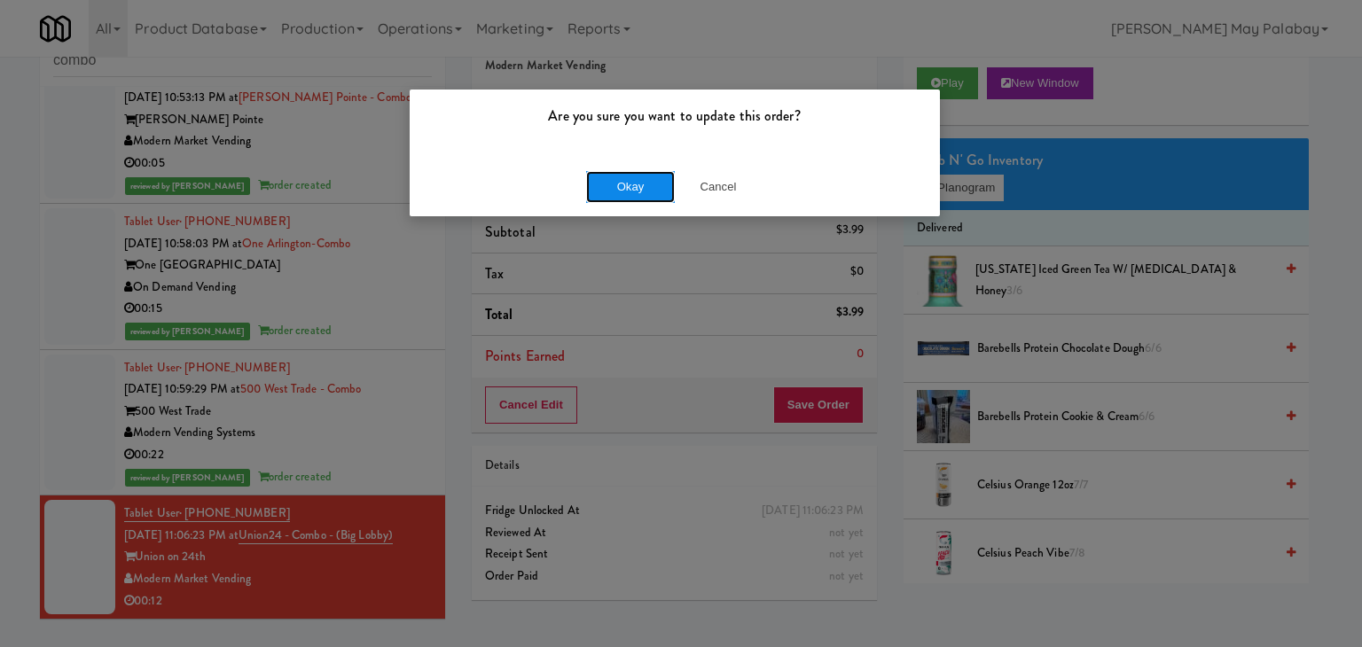
click at [608, 175] on button "Okay" at bounding box center [630, 187] width 89 height 32
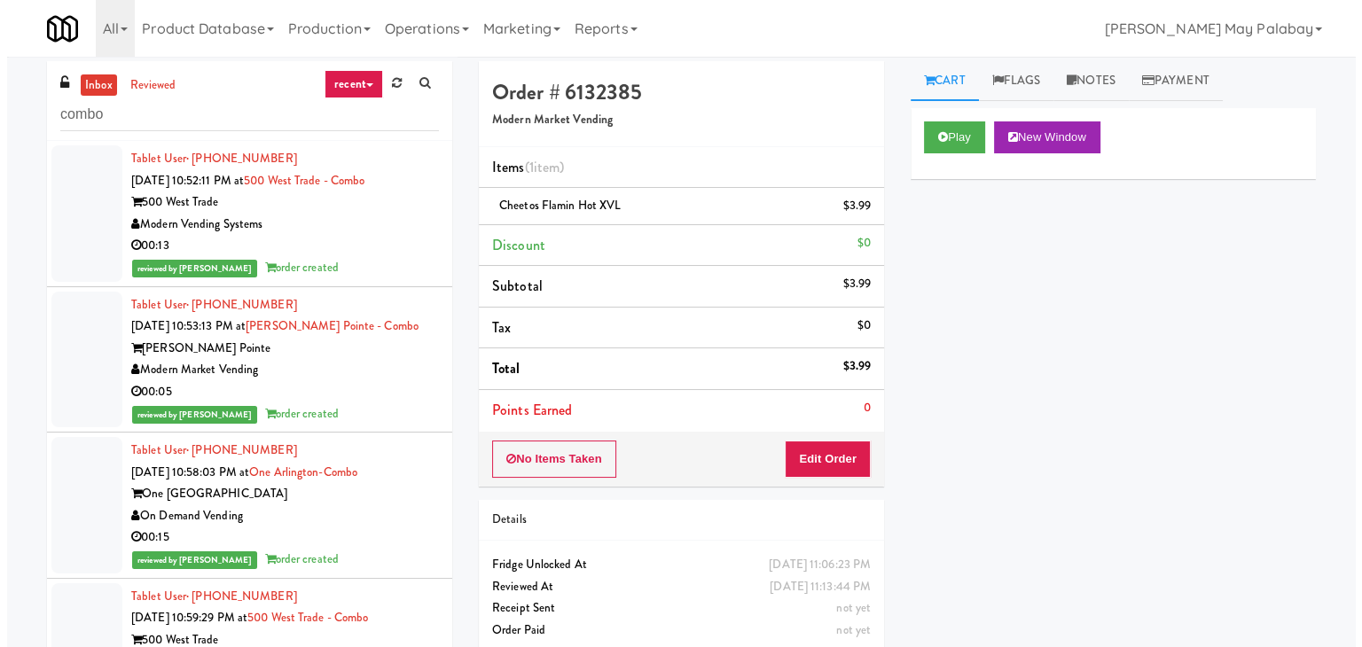
scroll to position [0, 0]
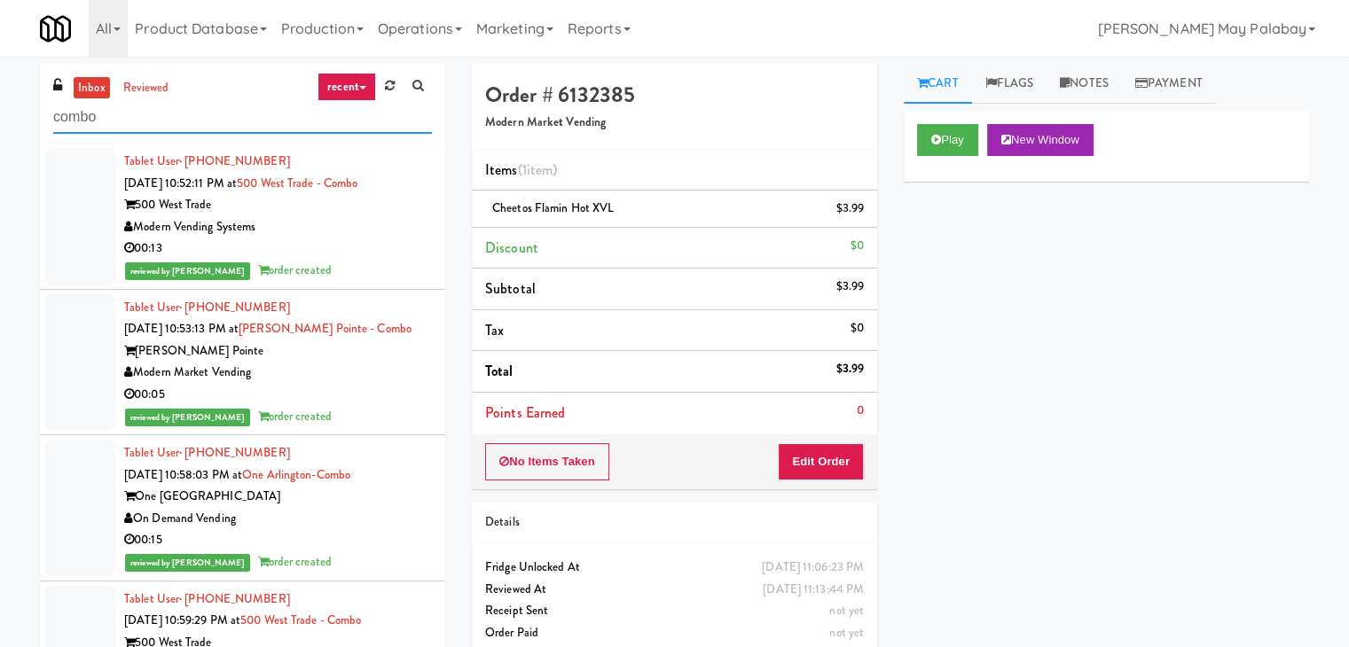
click at [146, 121] on input "combo" at bounding box center [242, 117] width 379 height 33
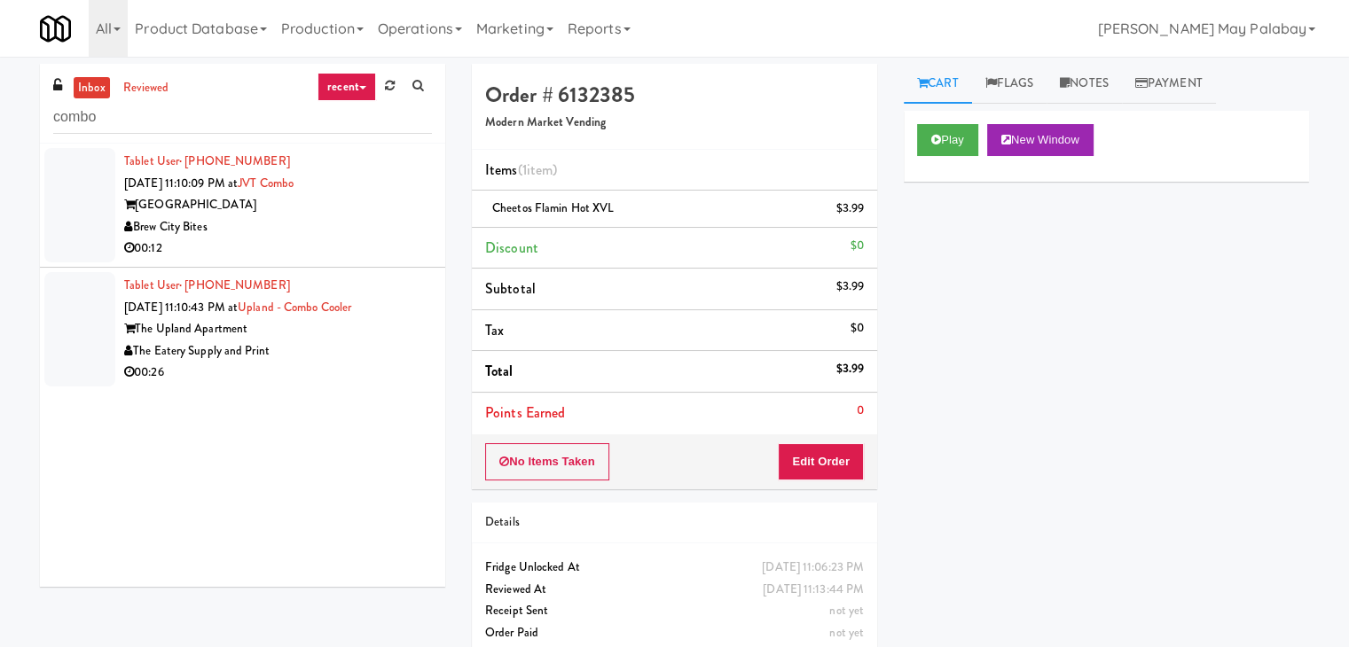
click at [294, 243] on div "00:12" at bounding box center [278, 249] width 308 height 22
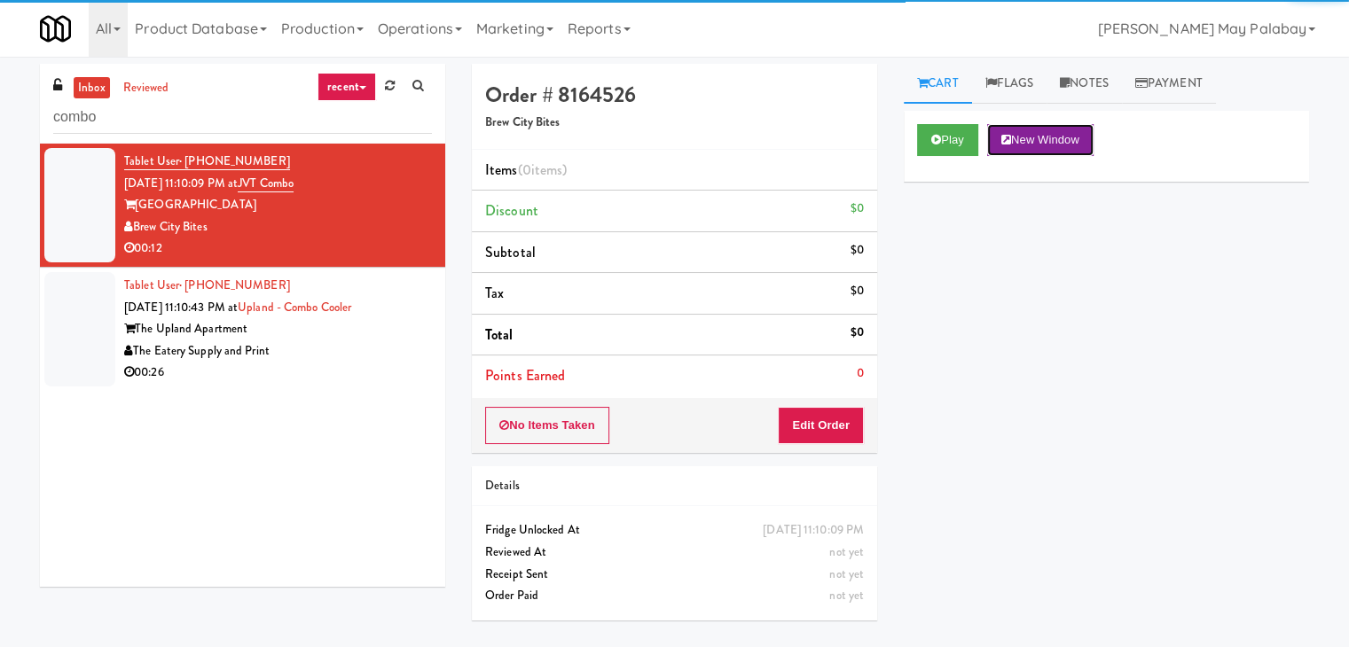
click at [1020, 137] on button "New Window" at bounding box center [1040, 140] width 106 height 32
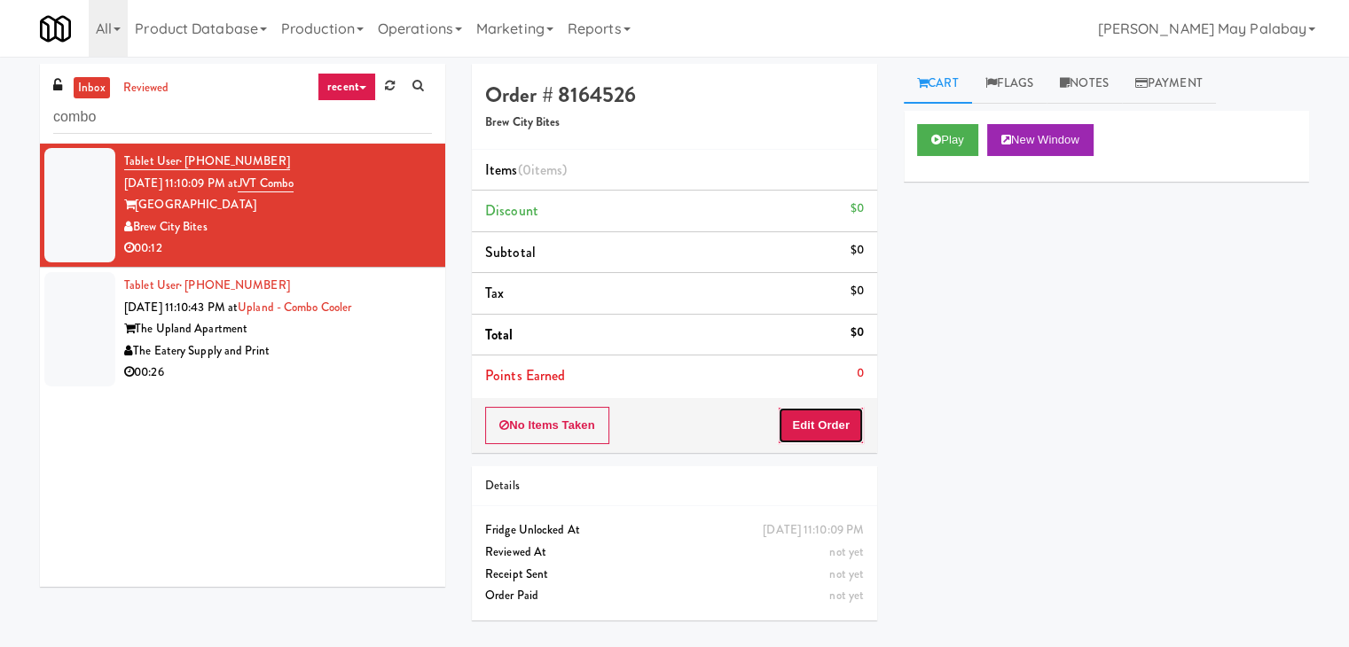
click at [846, 434] on button "Edit Order" at bounding box center [821, 425] width 86 height 37
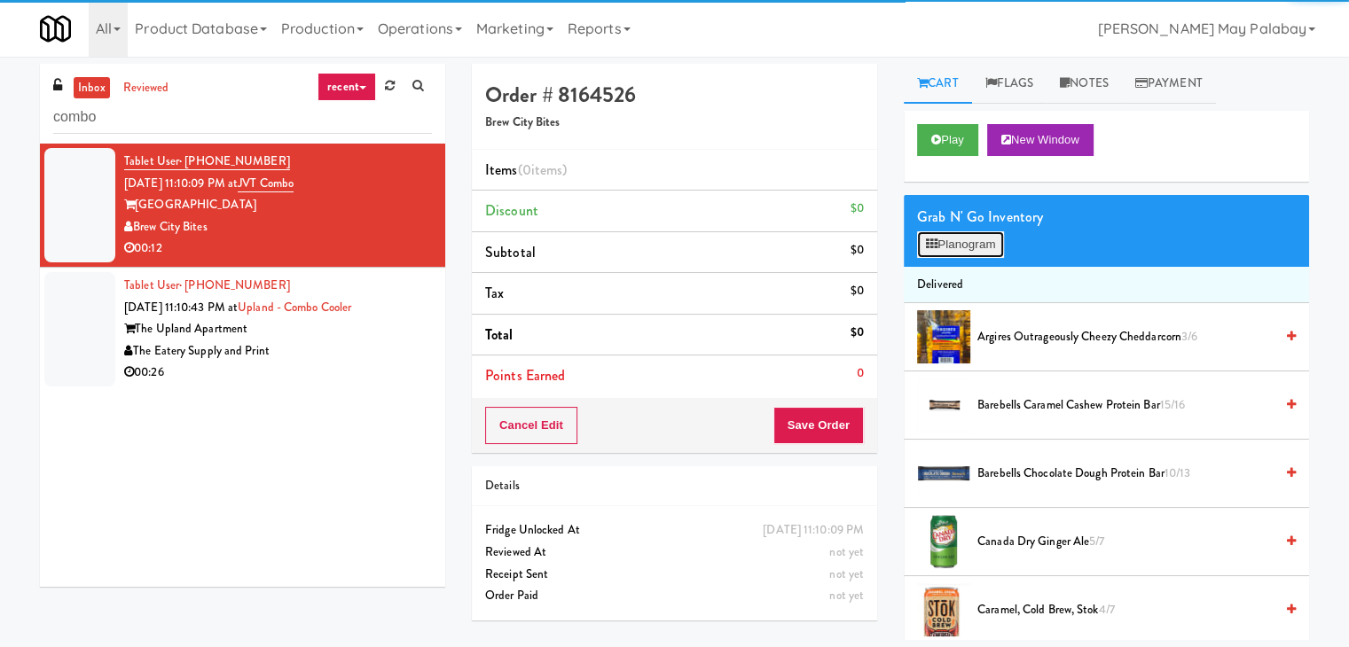
click at [958, 255] on button "Planogram" at bounding box center [960, 244] width 87 height 27
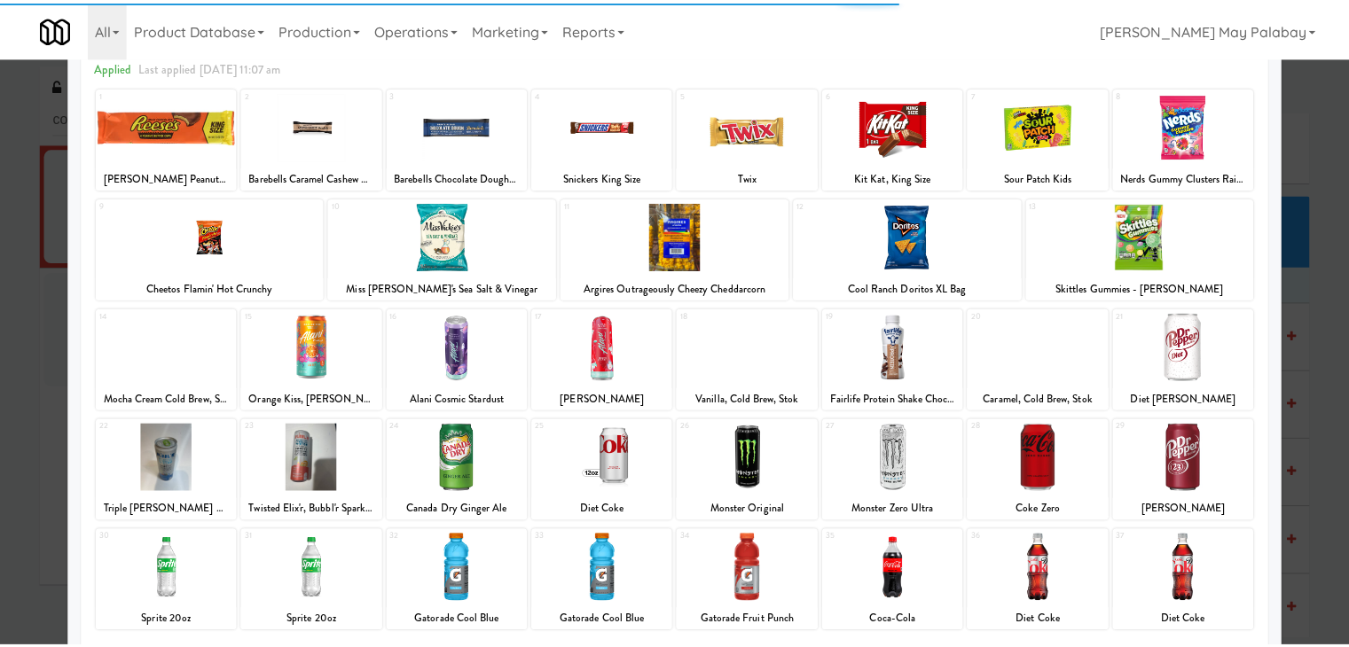
scroll to position [89, 0]
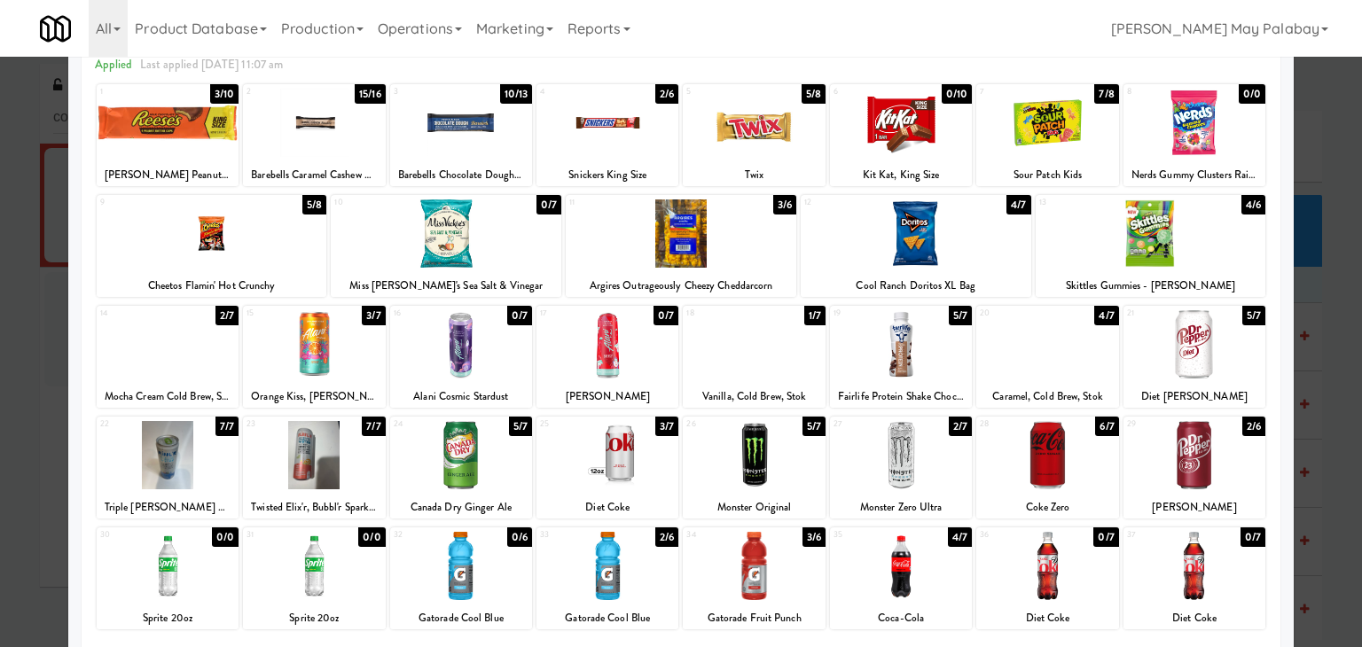
click at [179, 168] on div "[PERSON_NAME] Peanut Butter Cup King Size" at bounding box center [167, 175] width 137 height 22
click at [211, 366] on div at bounding box center [168, 344] width 142 height 68
click at [500, 559] on div at bounding box center [461, 566] width 142 height 68
click at [650, 582] on div at bounding box center [607, 566] width 142 height 68
click at [1318, 497] on div at bounding box center [681, 323] width 1362 height 647
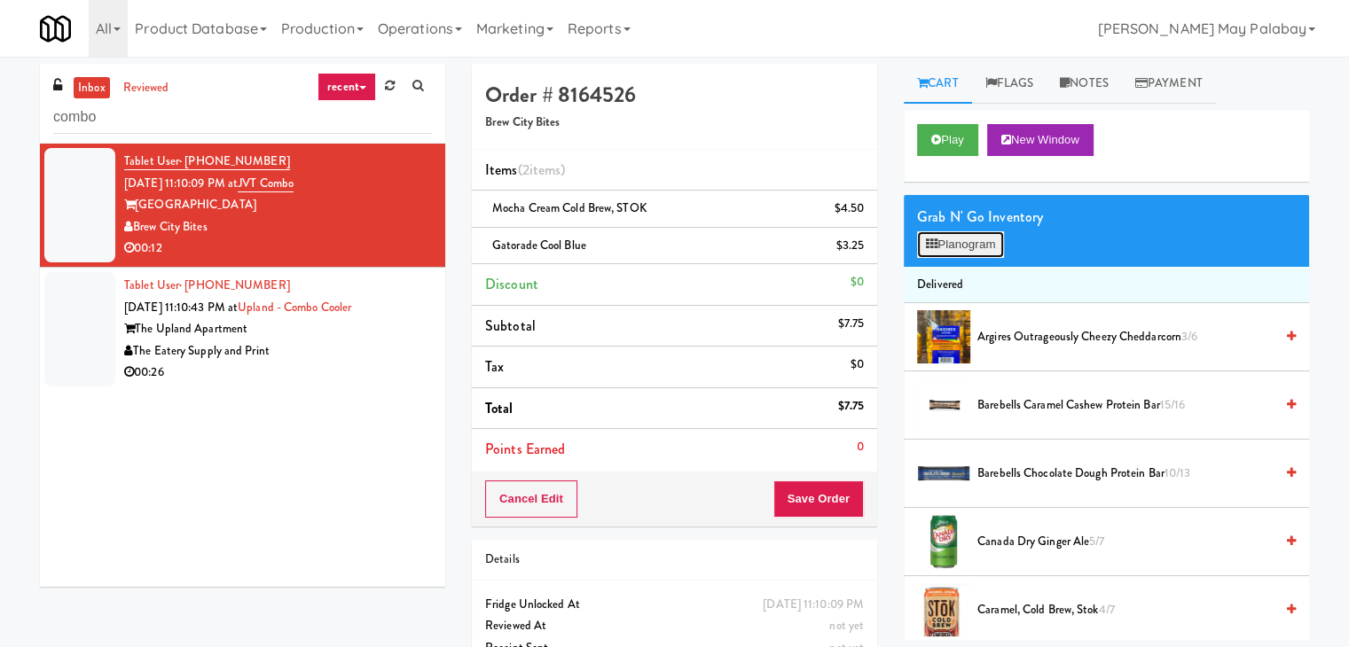
click at [993, 247] on button "Planogram" at bounding box center [960, 244] width 87 height 27
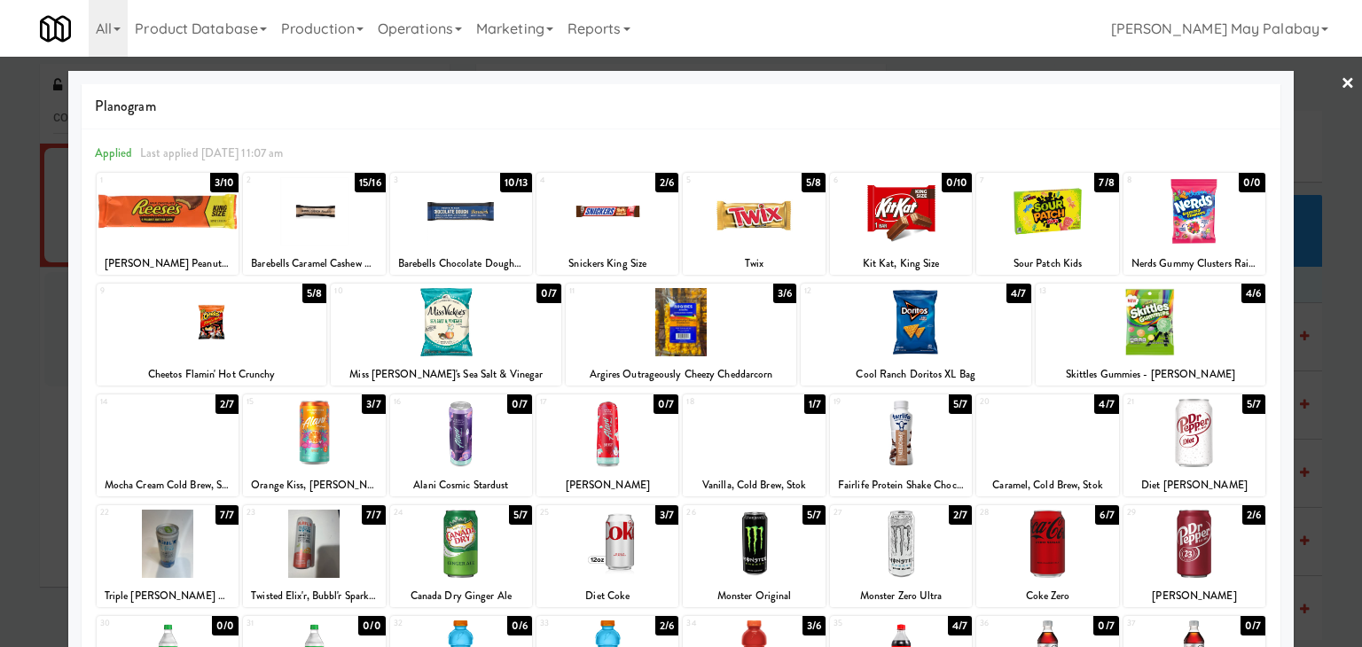
click at [211, 242] on div at bounding box center [168, 211] width 142 height 68
click at [1344, 365] on div at bounding box center [681, 323] width 1362 height 647
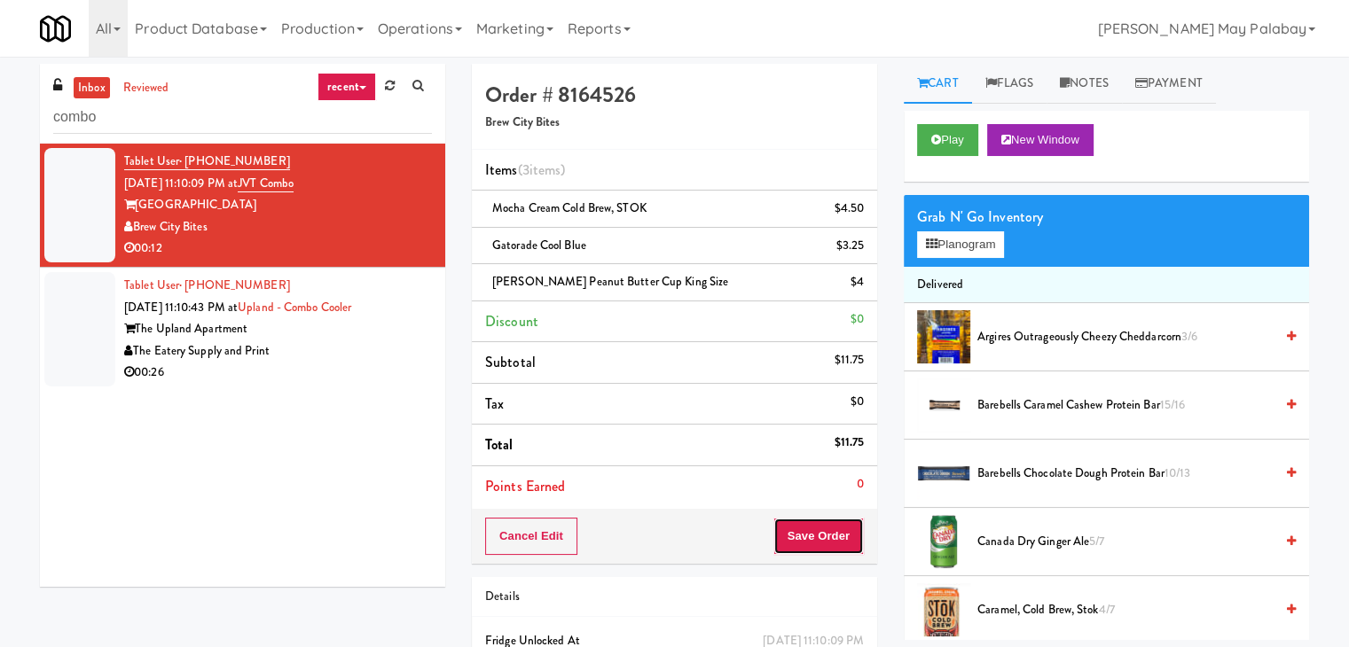
click at [836, 533] on button "Save Order" at bounding box center [818, 536] width 90 height 37
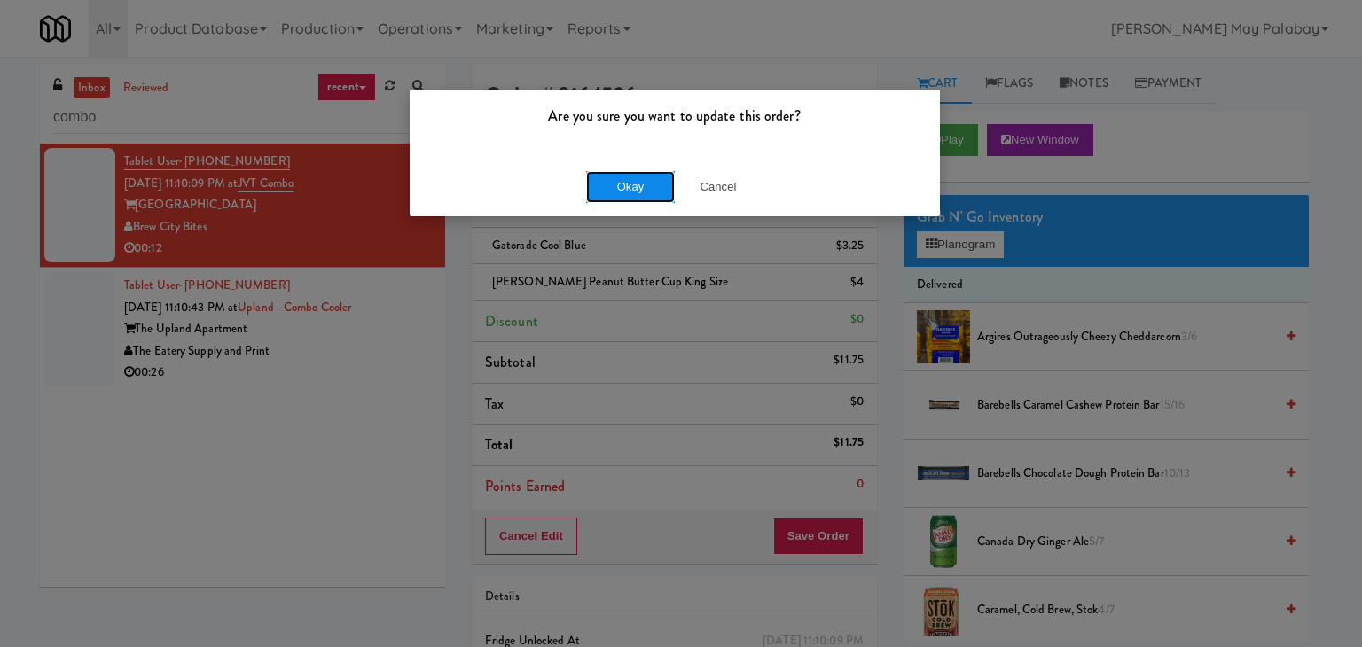
click at [641, 188] on button "Okay" at bounding box center [630, 187] width 89 height 32
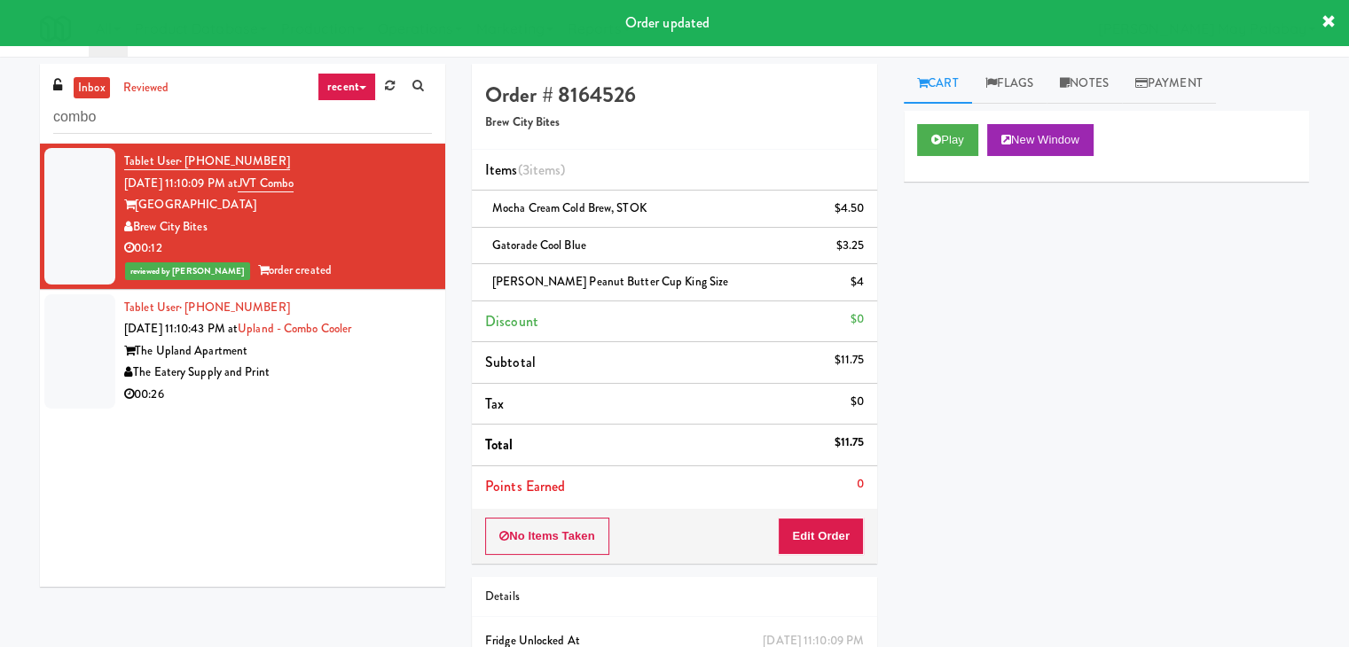
click at [348, 384] on div "00:26" at bounding box center [278, 395] width 308 height 22
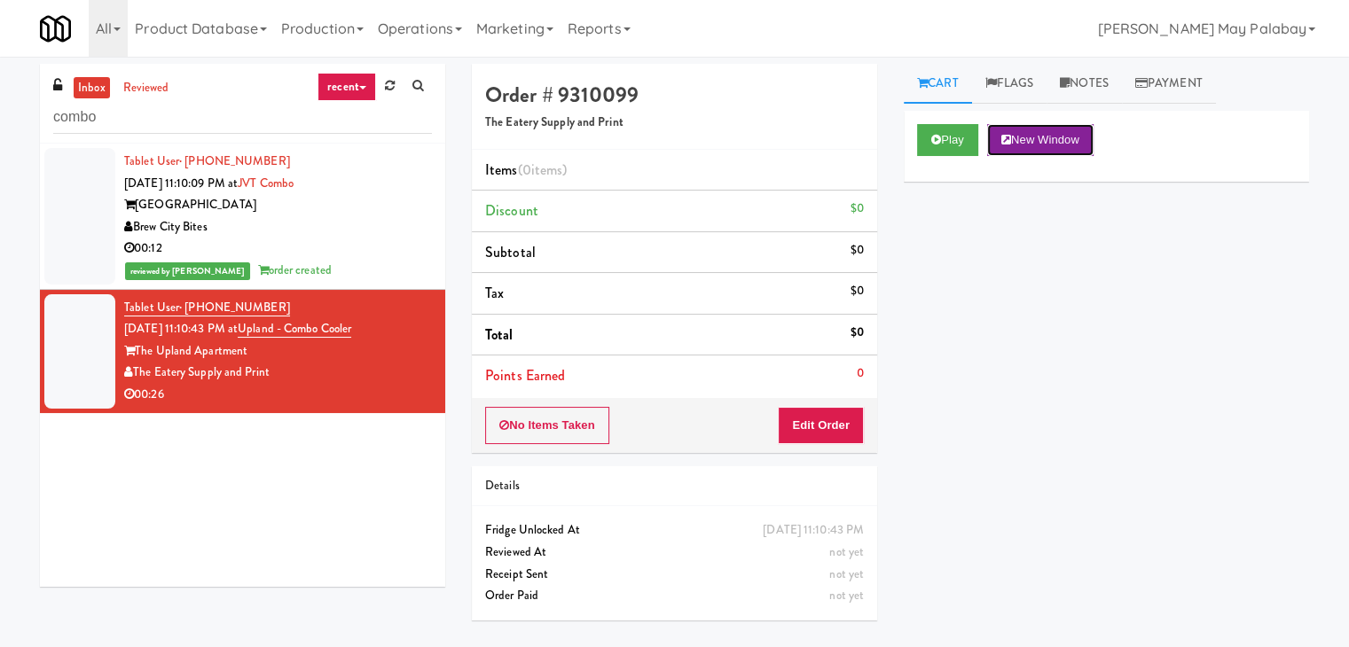
click at [1065, 131] on button "New Window" at bounding box center [1040, 140] width 106 height 32
click at [812, 431] on button "Edit Order" at bounding box center [821, 425] width 86 height 37
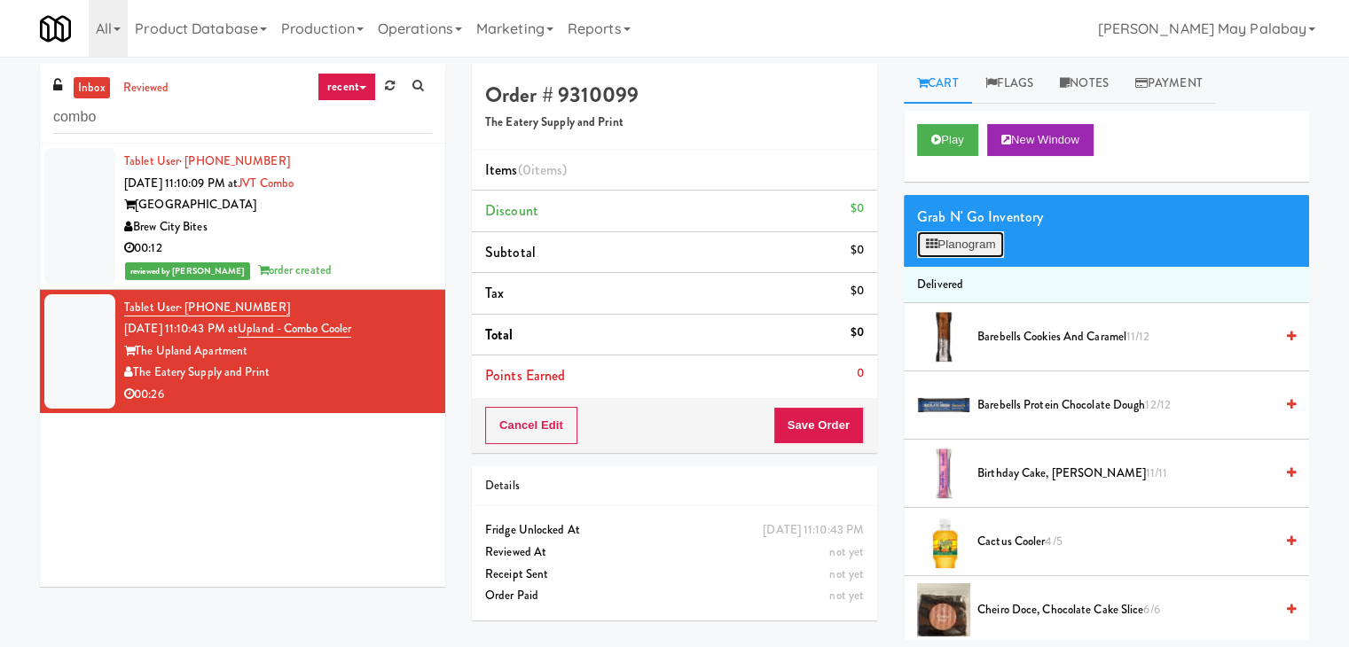
click at [974, 252] on button "Planogram" at bounding box center [960, 244] width 87 height 27
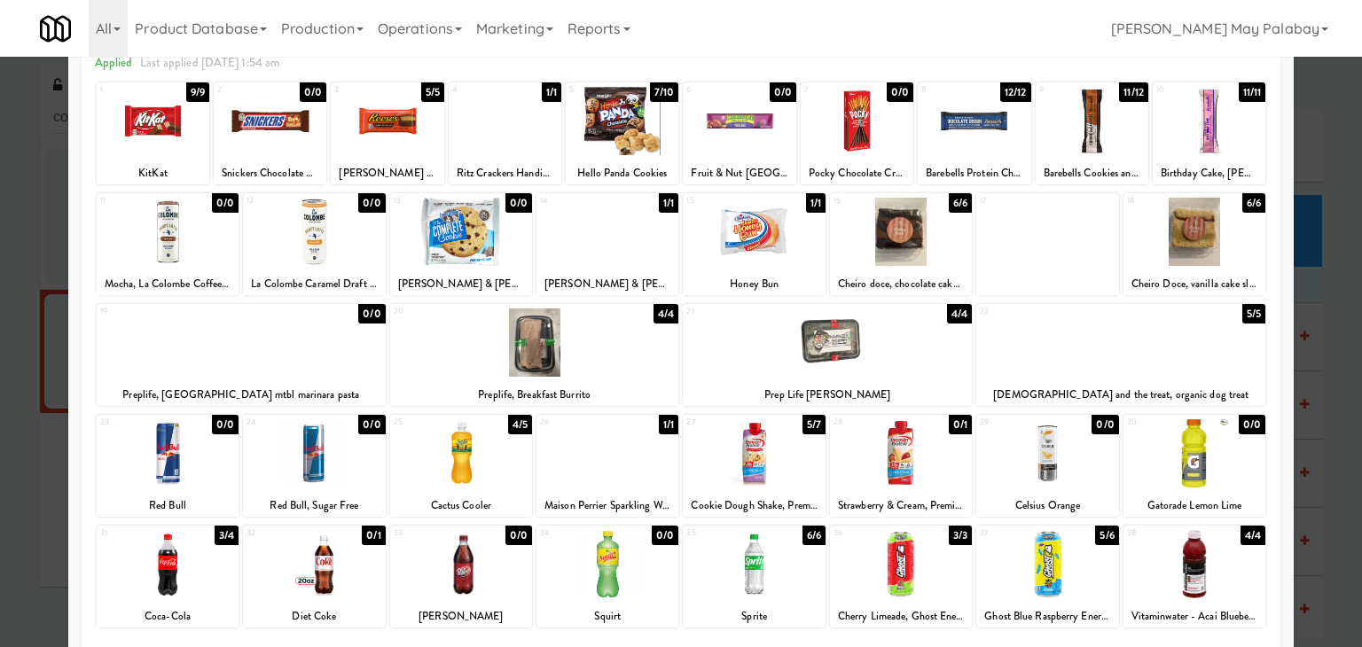
scroll to position [89, 0]
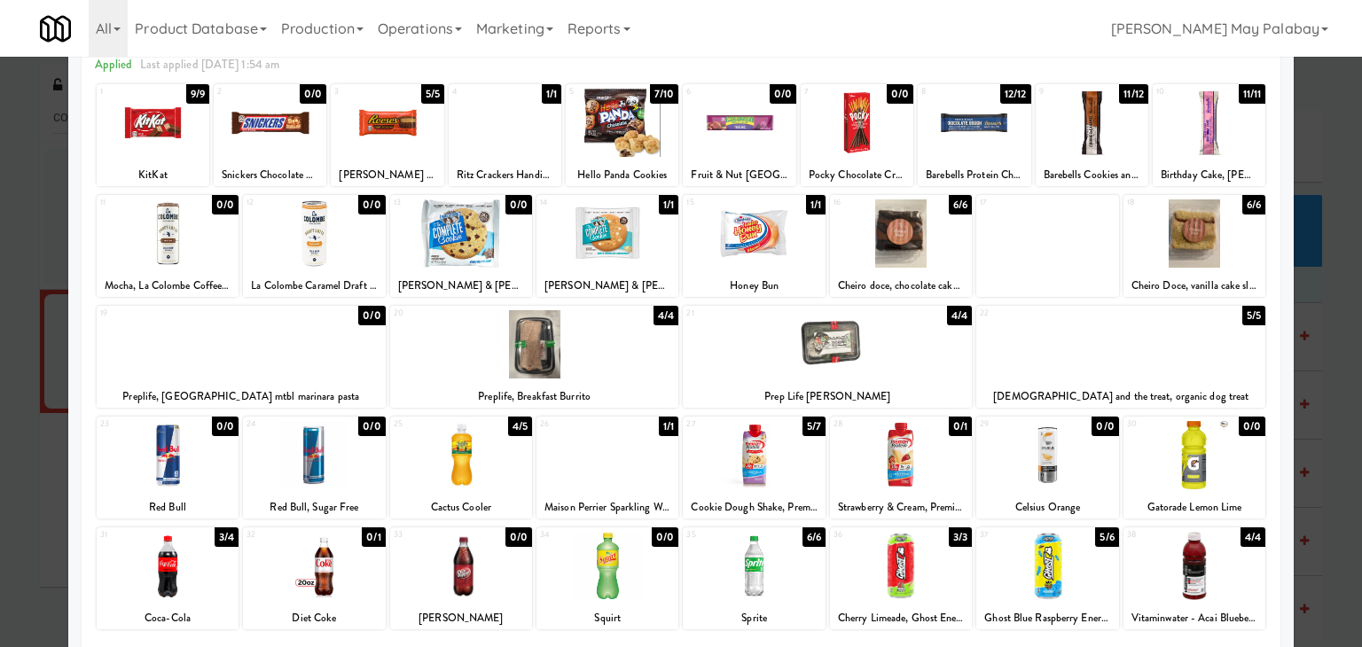
click at [773, 578] on div at bounding box center [754, 566] width 142 height 68
click at [427, 155] on div at bounding box center [387, 123] width 113 height 68
click at [1330, 469] on div at bounding box center [681, 323] width 1362 height 647
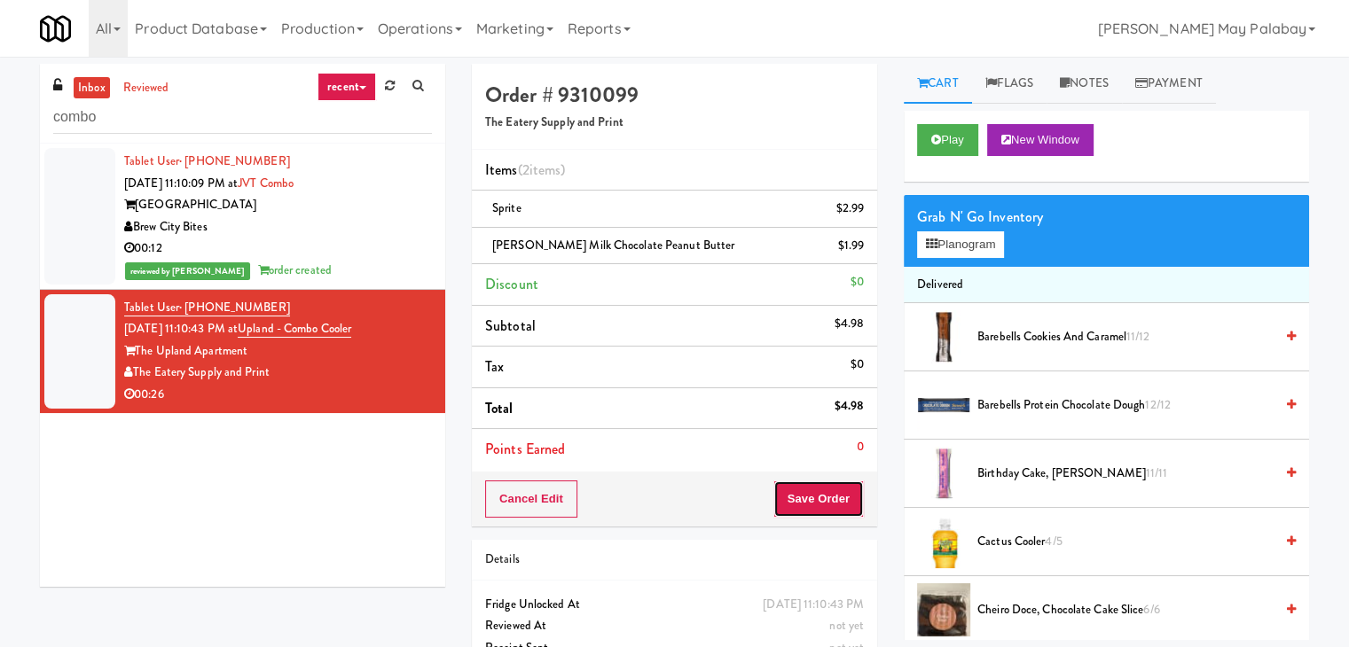
click at [826, 497] on button "Save Order" at bounding box center [818, 499] width 90 height 37
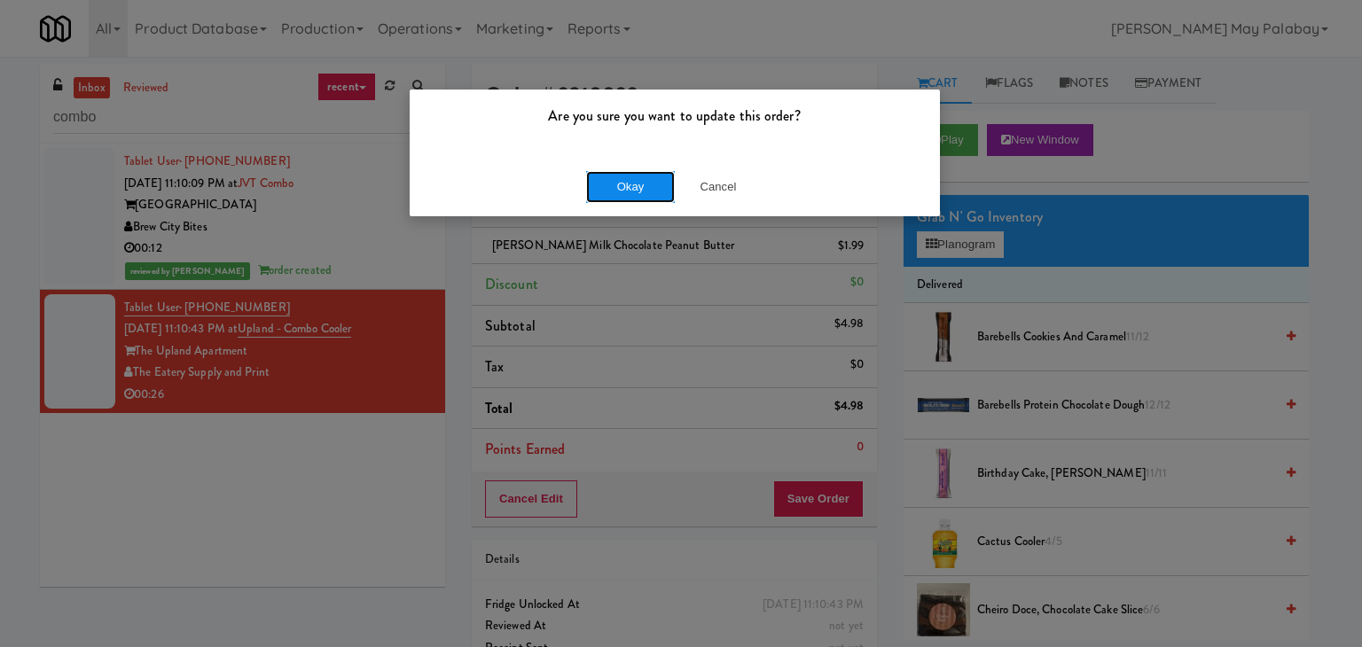
click at [628, 193] on button "Okay" at bounding box center [630, 187] width 89 height 32
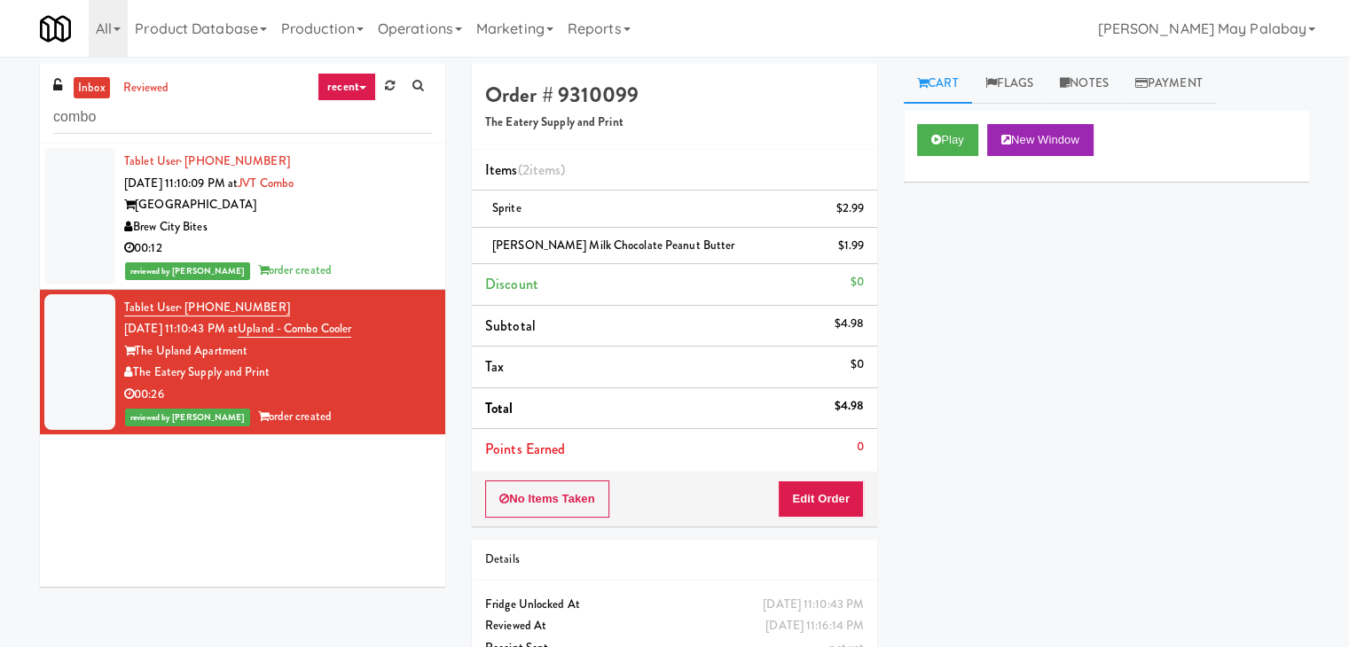
click at [341, 89] on link "recent" at bounding box center [346, 87] width 59 height 28
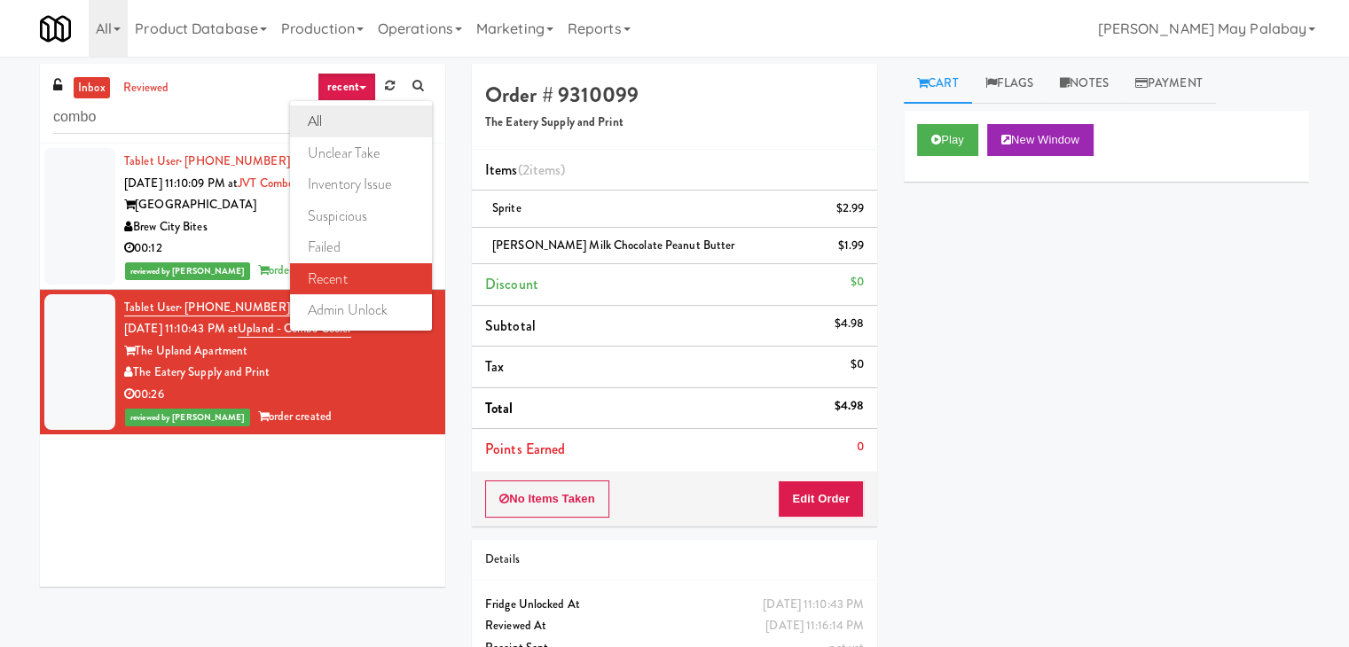
click at [351, 115] on link "all" at bounding box center [361, 122] width 142 height 32
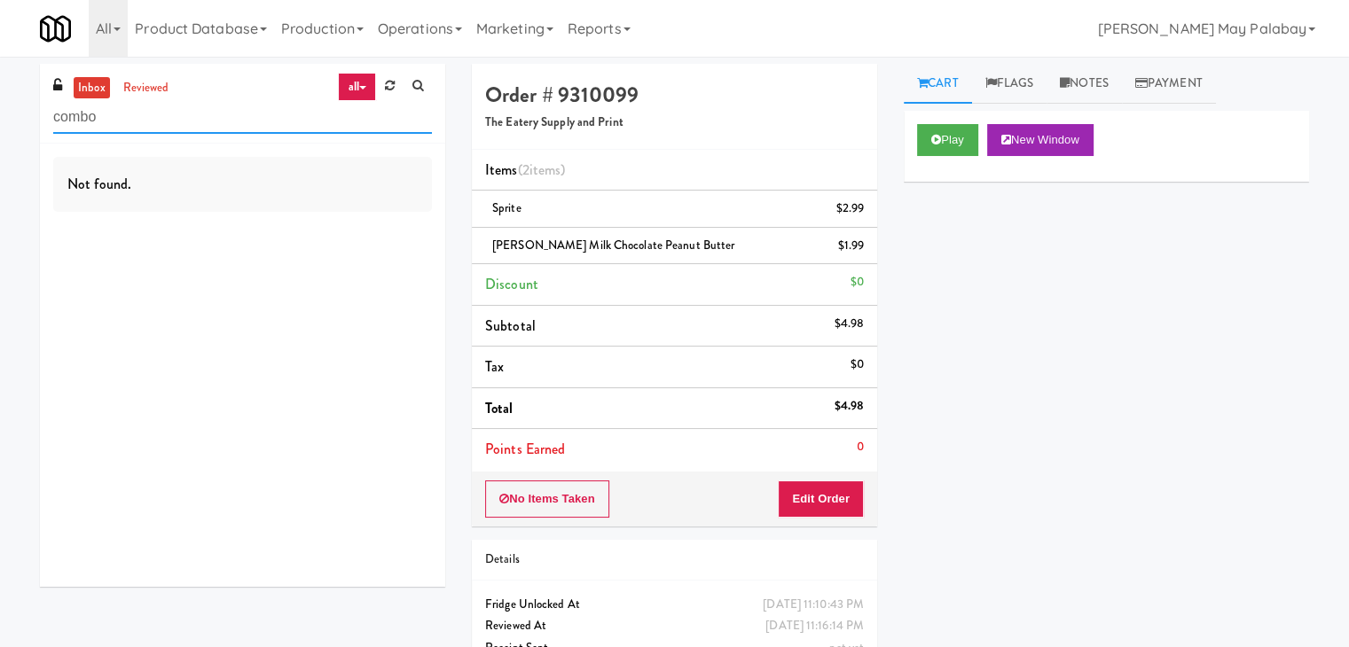
click at [328, 127] on input "combo" at bounding box center [242, 117] width 379 height 33
click at [145, 123] on input "combo" at bounding box center [242, 117] width 379 height 33
type input "c"
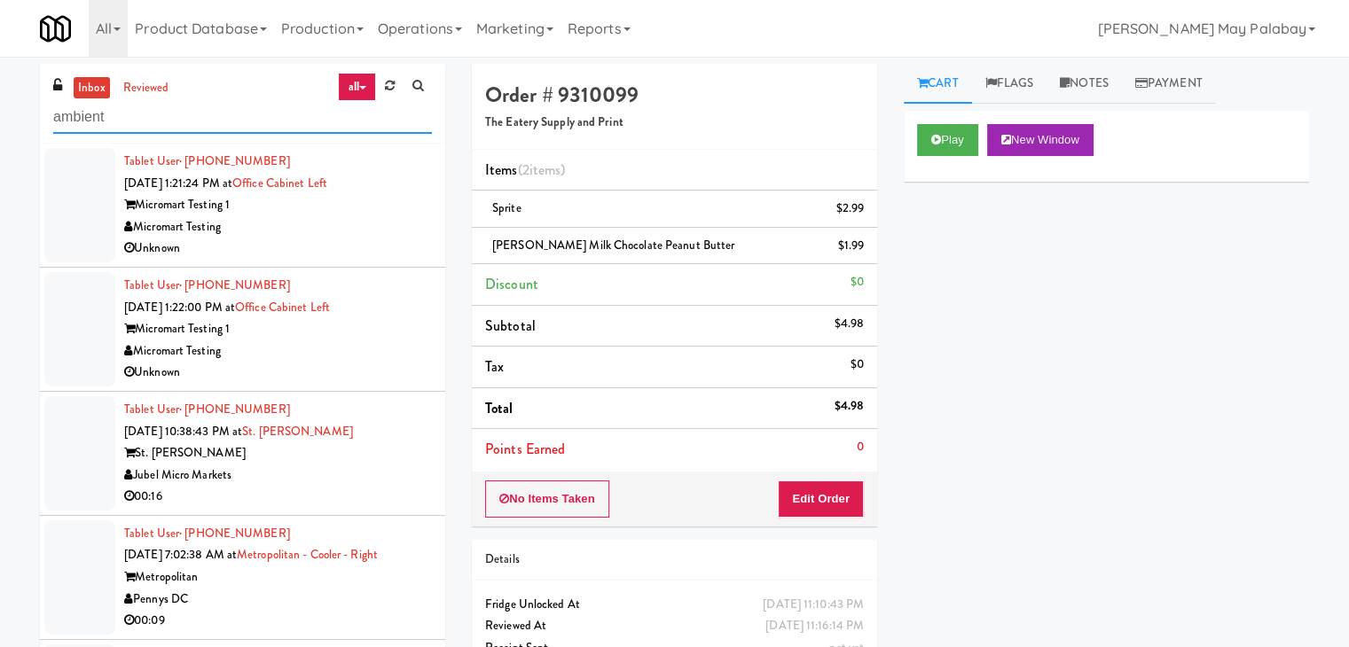
type input "ambient"
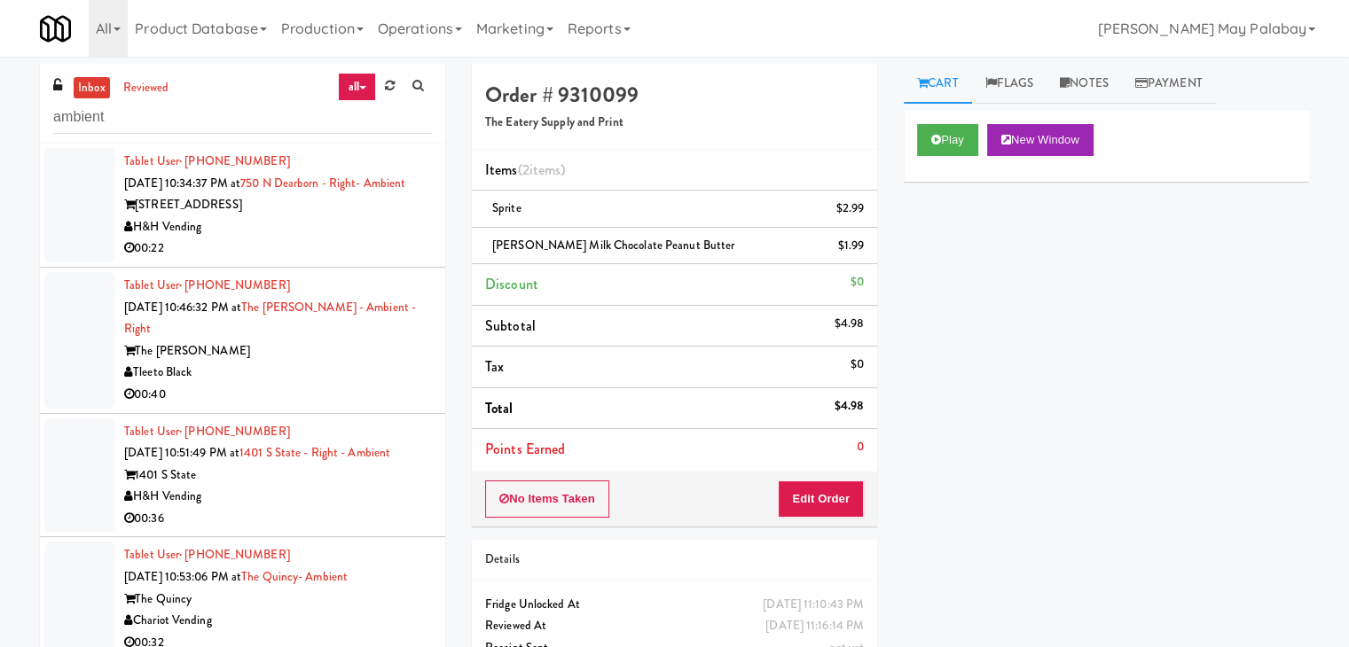
click at [251, 239] on div "H&H Vending" at bounding box center [278, 227] width 308 height 22
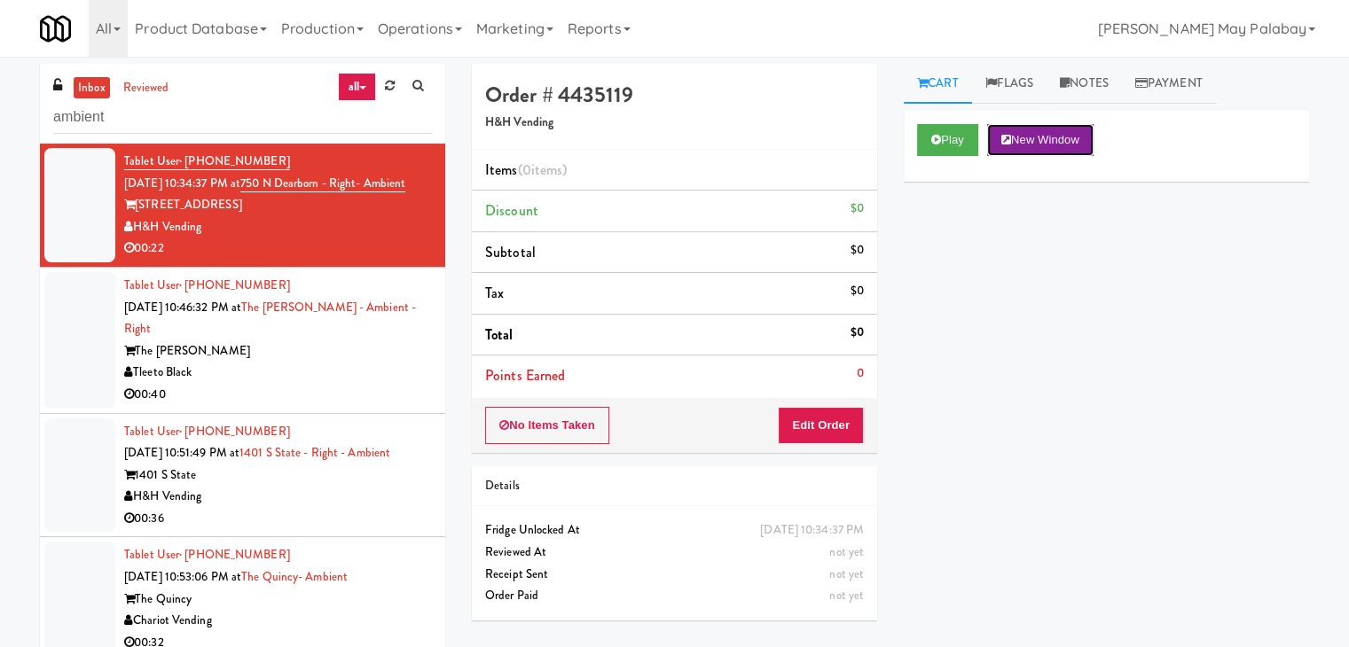
click at [1067, 137] on button "New Window" at bounding box center [1040, 140] width 106 height 32
drag, startPoint x: 809, startPoint y: 423, endPoint x: 878, endPoint y: 378, distance: 81.9
click at [809, 423] on button "Edit Order" at bounding box center [821, 425] width 86 height 37
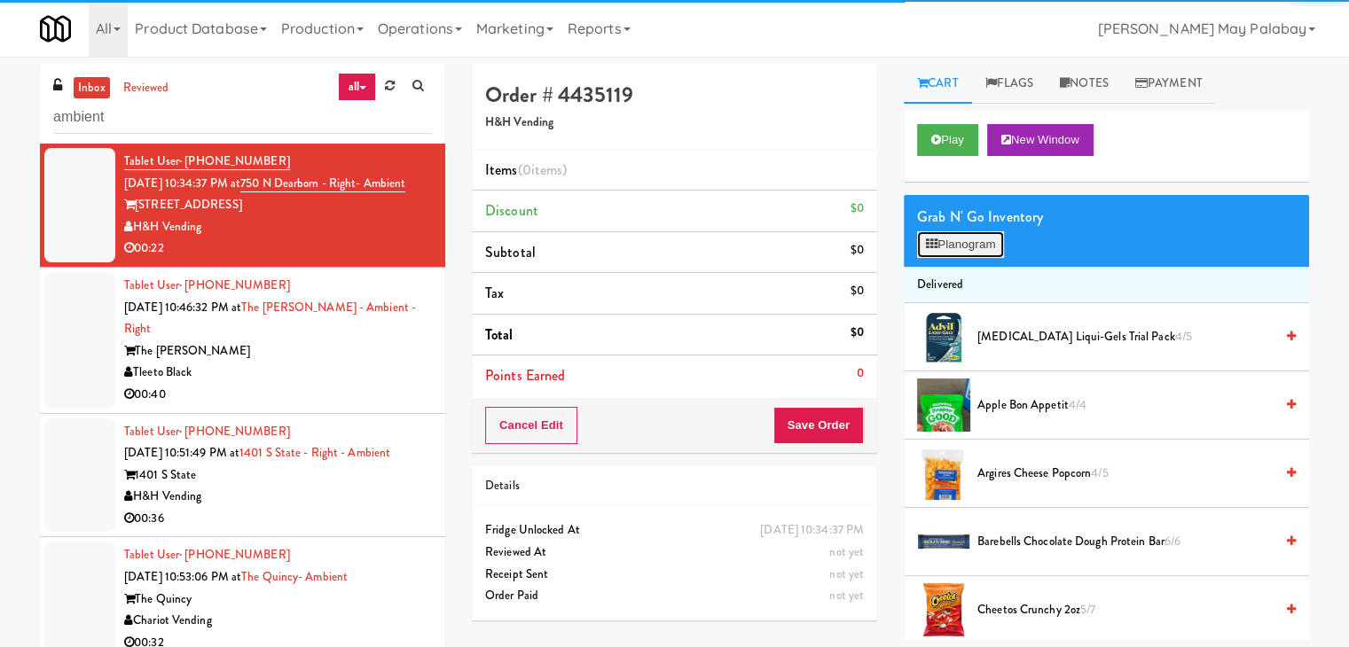
click at [979, 250] on button "Planogram" at bounding box center [960, 244] width 87 height 27
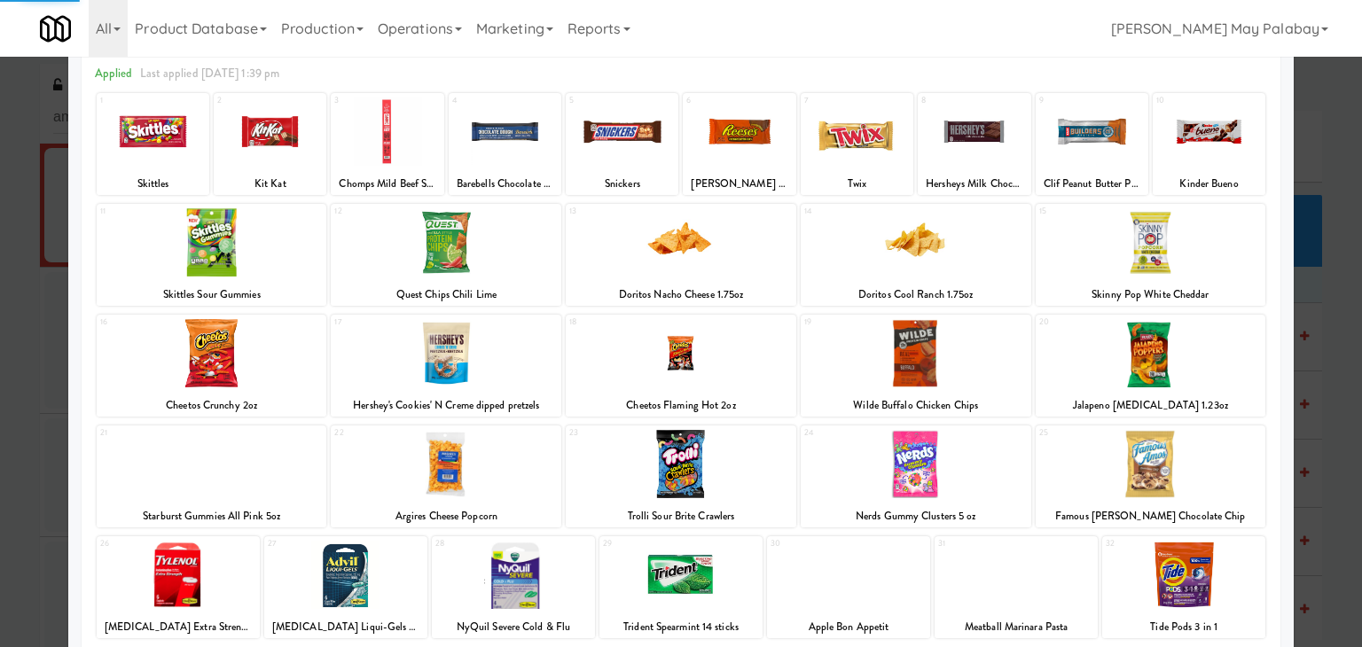
scroll to position [89, 0]
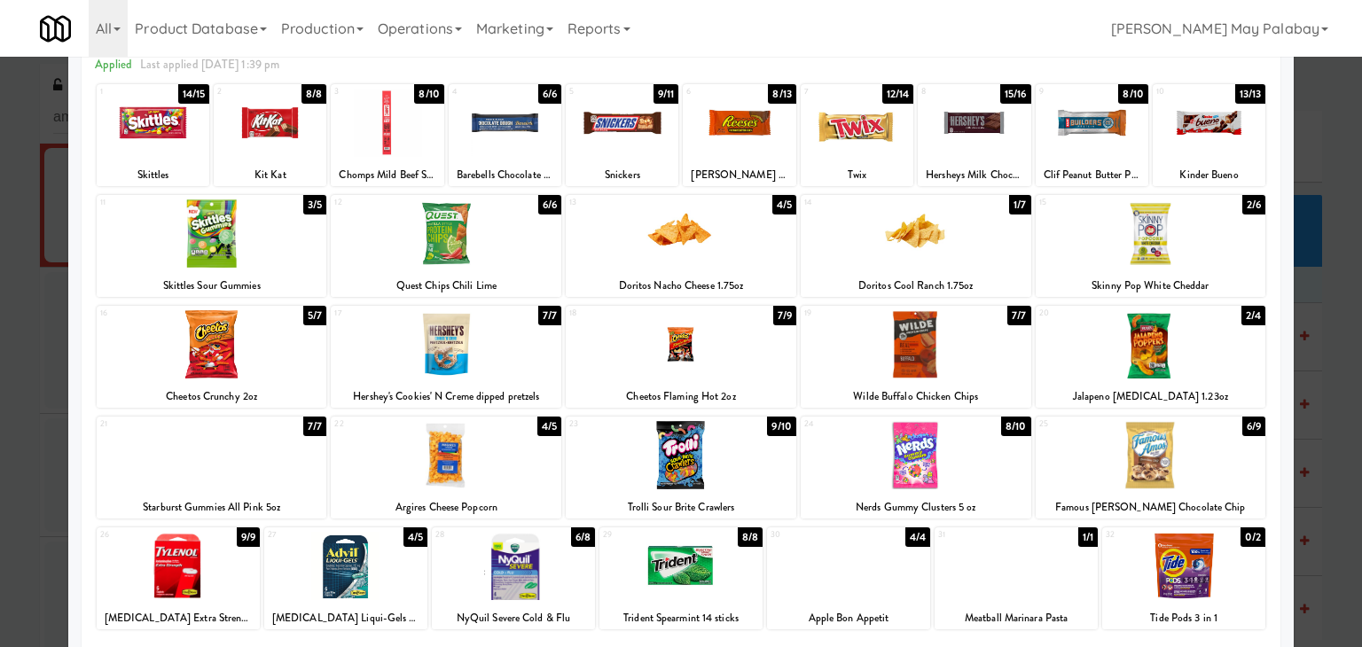
drag, startPoint x: 530, startPoint y: 372, endPoint x: 551, endPoint y: 372, distance: 21.3
click at [530, 372] on div at bounding box center [446, 344] width 231 height 68
click at [1195, 239] on div at bounding box center [1151, 233] width 231 height 68
click at [1312, 337] on div at bounding box center [681, 323] width 1362 height 647
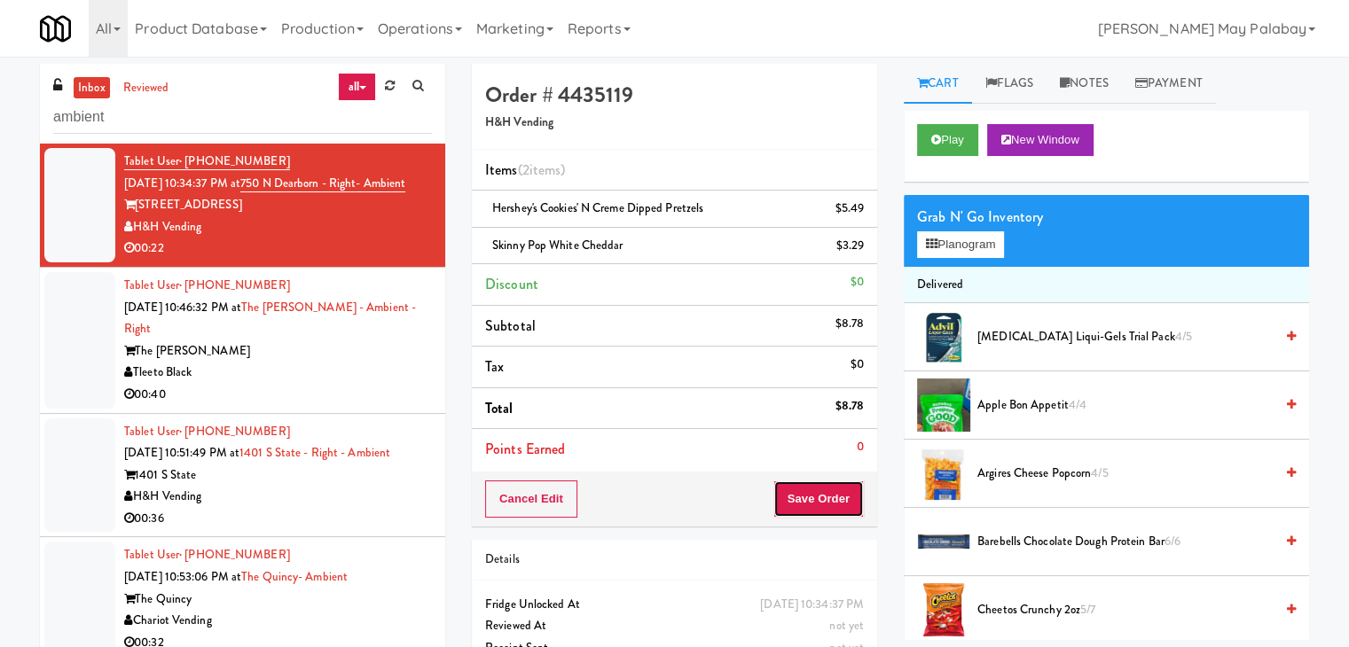
click at [809, 491] on button "Save Order" at bounding box center [818, 499] width 90 height 37
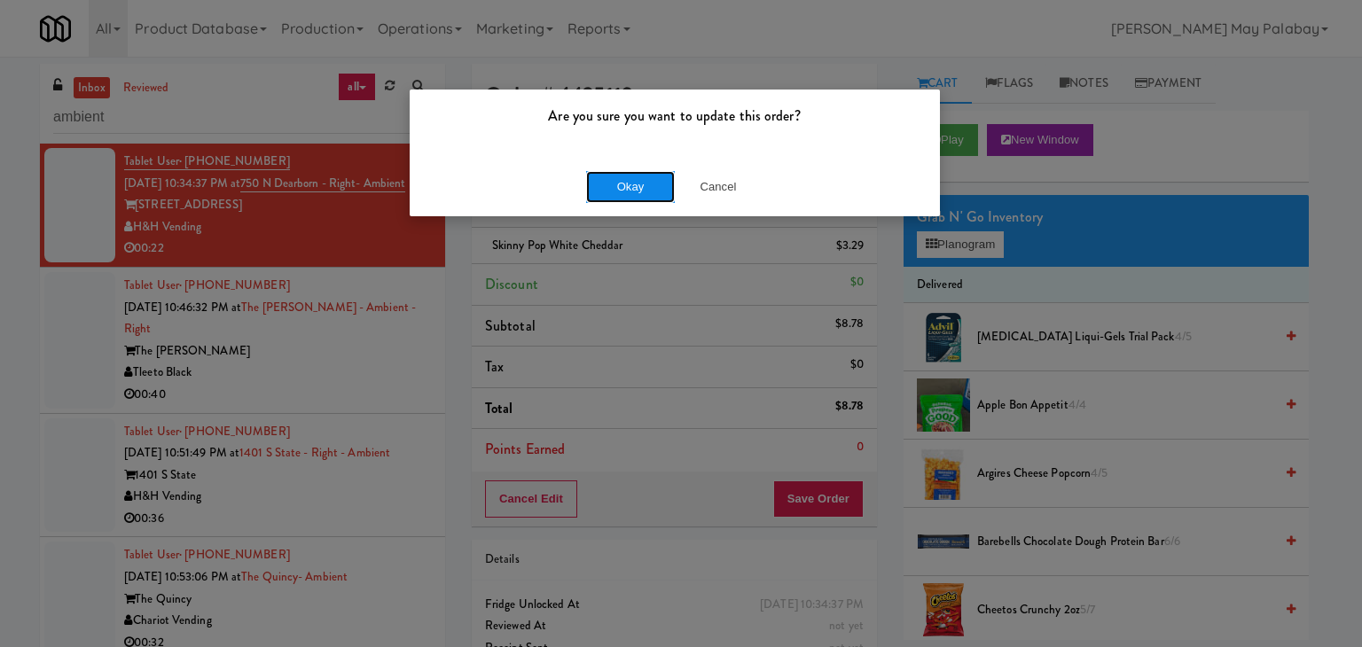
click at [607, 182] on button "Okay" at bounding box center [630, 187] width 89 height 32
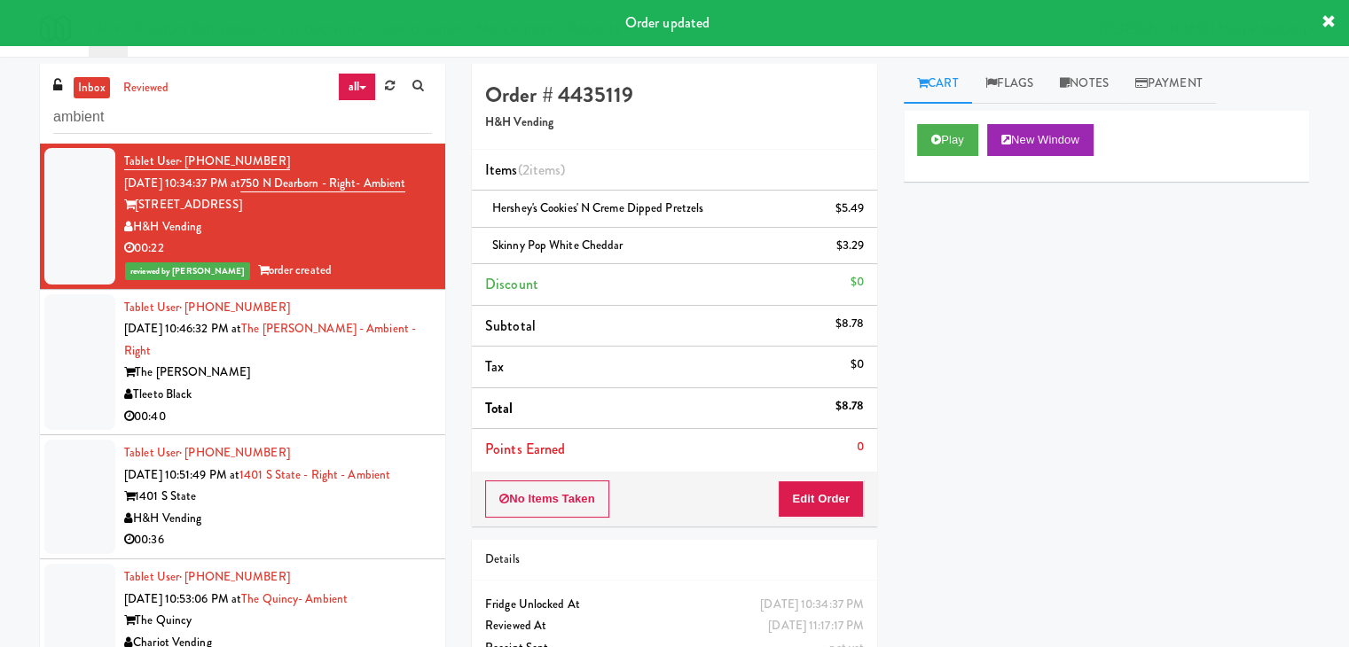
click at [381, 421] on div "00:40" at bounding box center [278, 417] width 308 height 22
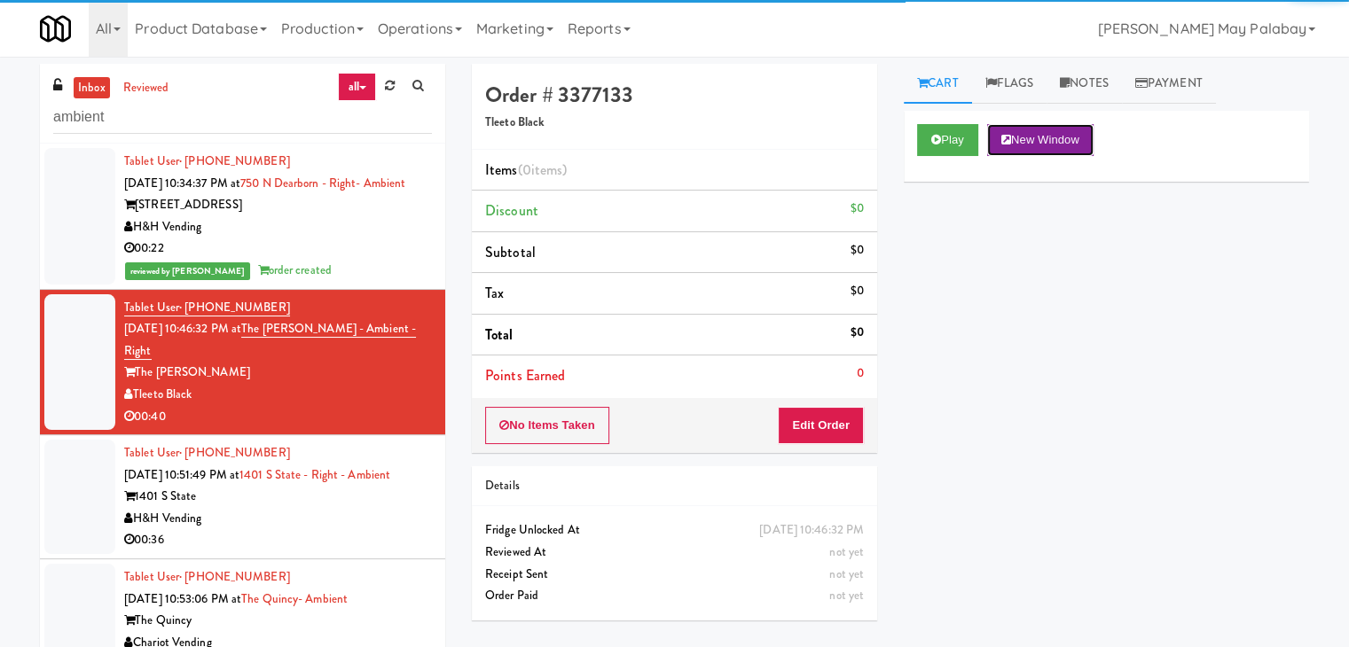
click at [1027, 129] on button "New Window" at bounding box center [1040, 140] width 106 height 32
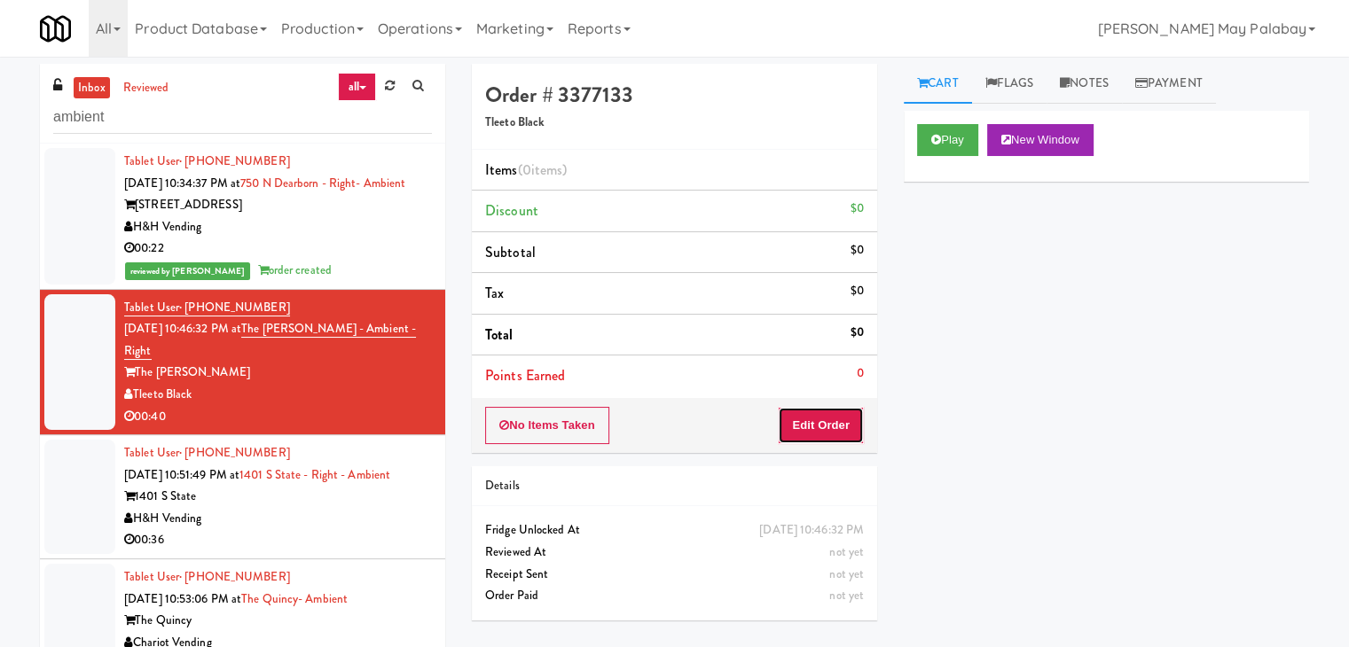
click at [816, 420] on button "Edit Order" at bounding box center [821, 425] width 86 height 37
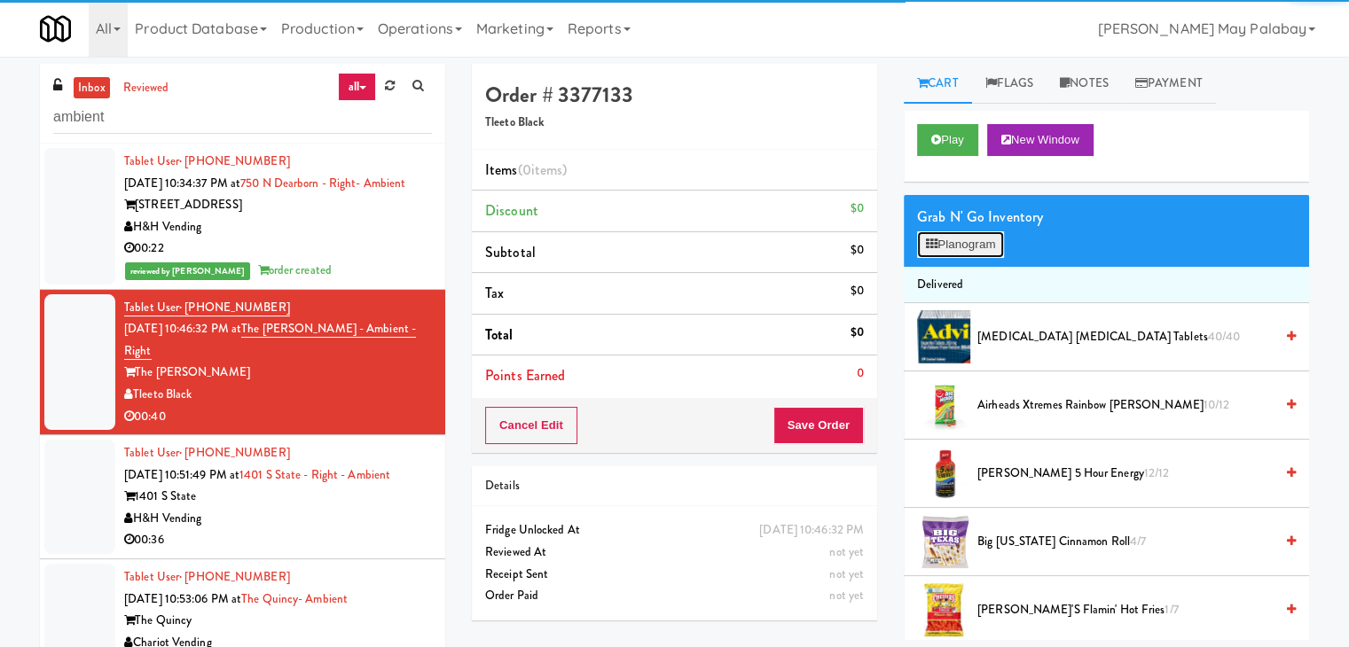
click at [947, 256] on button "Planogram" at bounding box center [960, 244] width 87 height 27
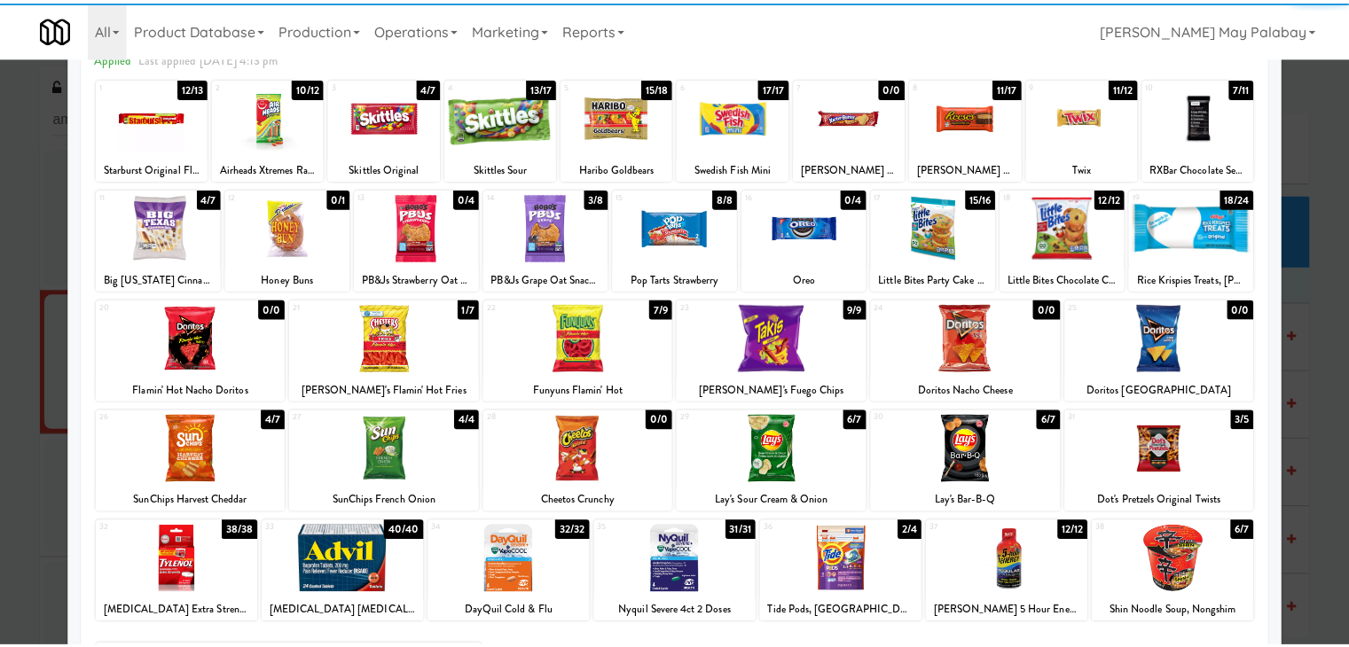
scroll to position [89, 0]
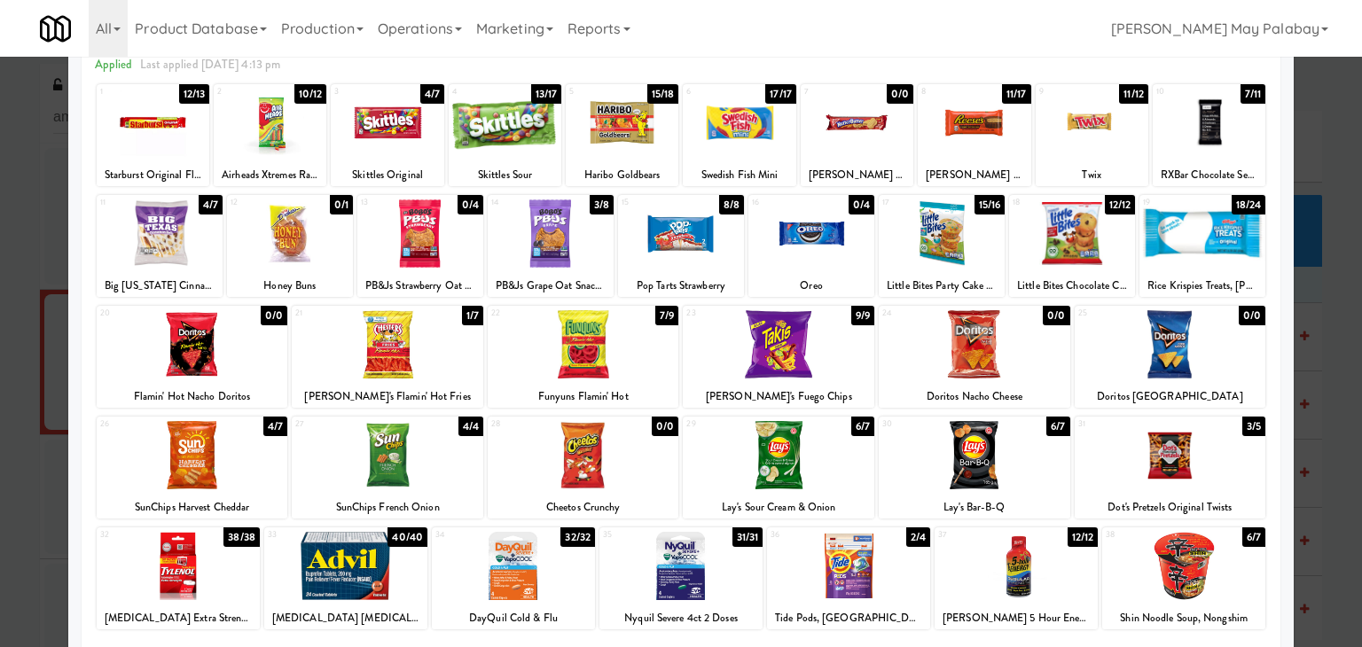
click at [1195, 348] on div at bounding box center [1171, 344] width 192 height 68
click at [1326, 441] on div at bounding box center [681, 323] width 1362 height 647
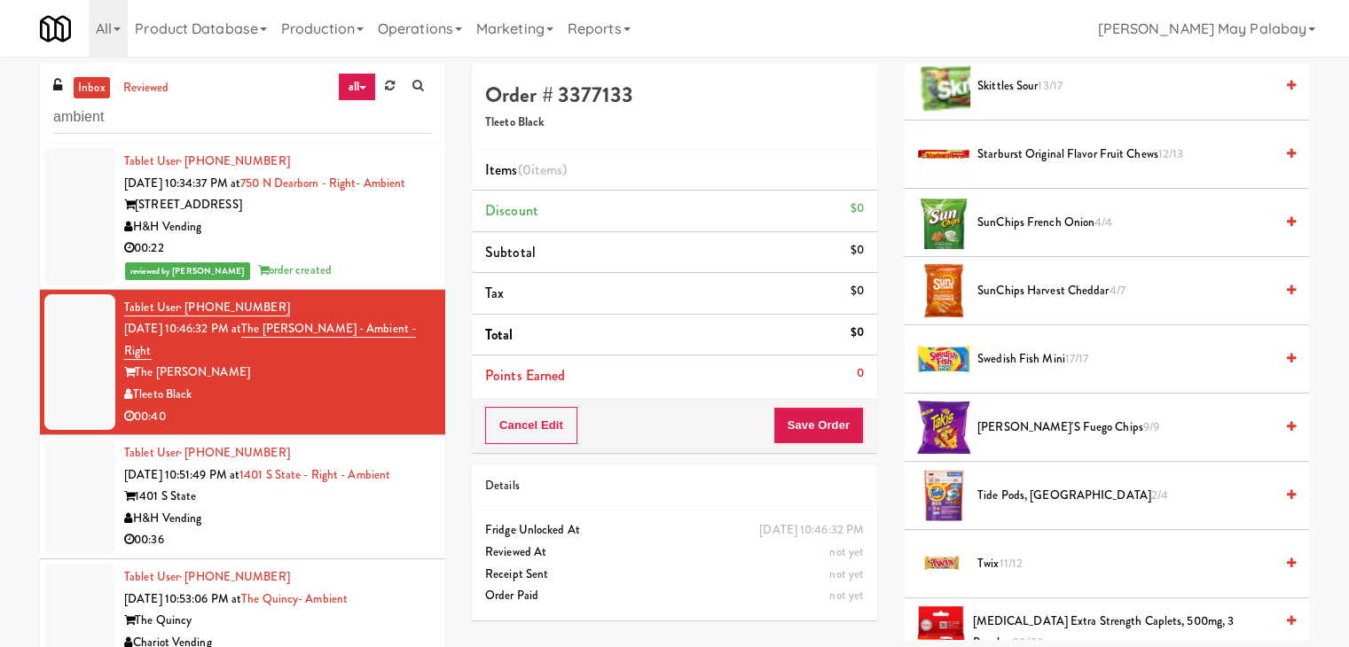
scroll to position [1911, 0]
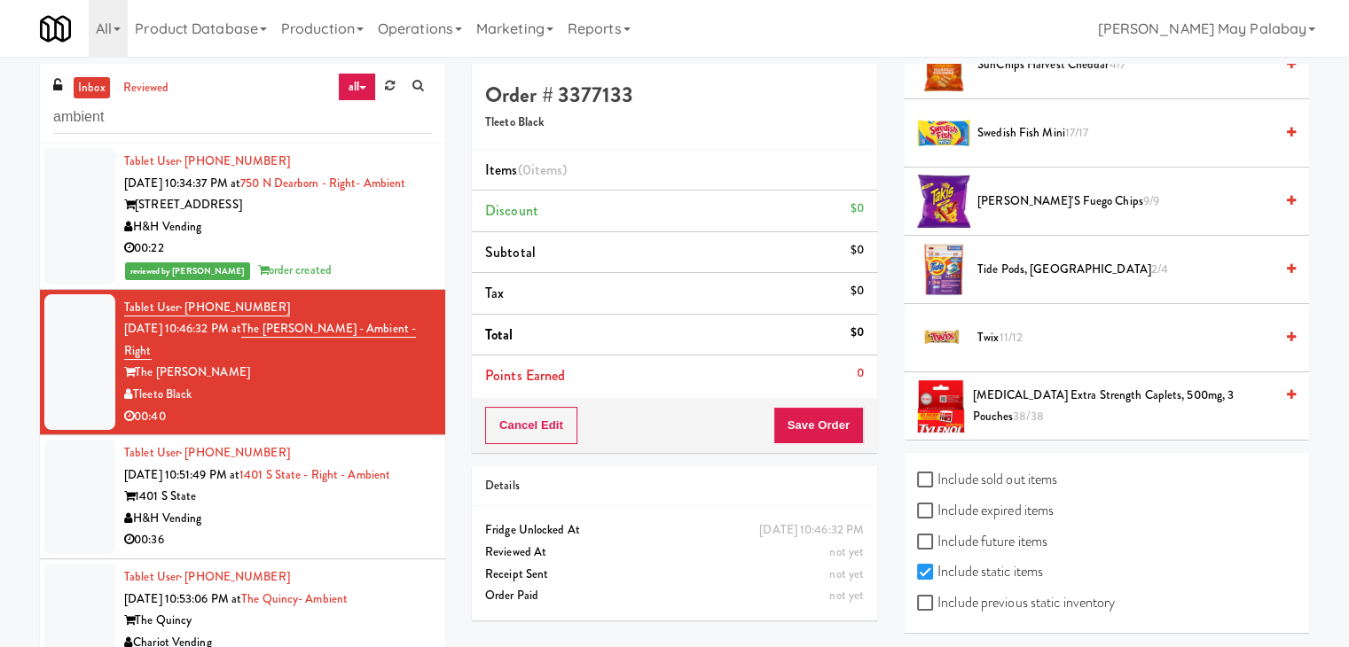
click at [1021, 594] on label "Include previous static inventory" at bounding box center [1016, 603] width 198 height 27
click at [937, 597] on input "Include previous static inventory" at bounding box center [927, 604] width 20 height 14
checkbox input "true"
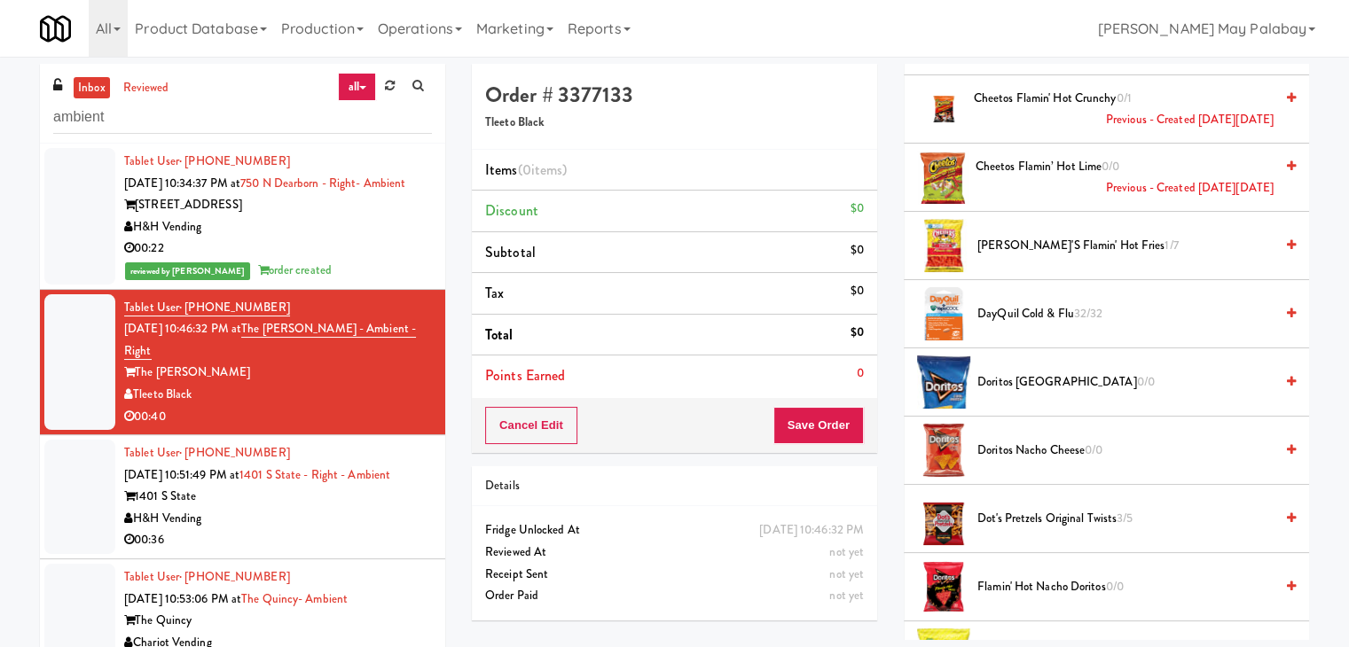
scroll to position [709, 0]
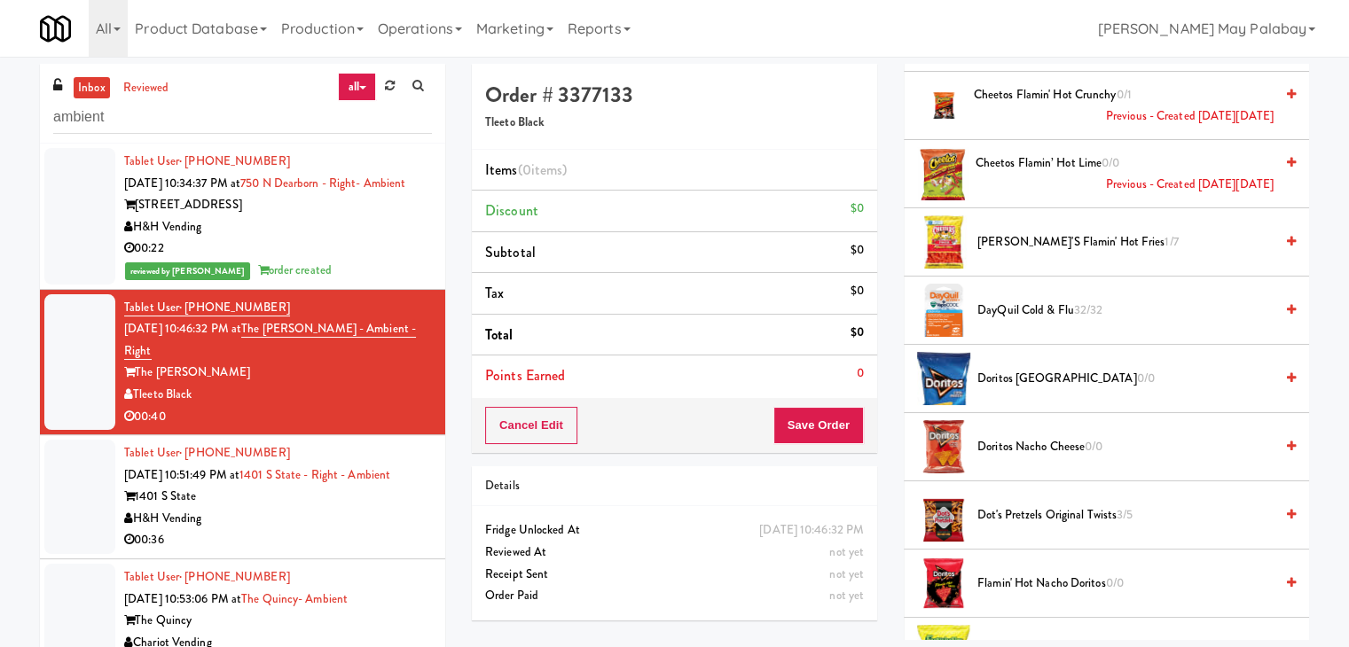
click at [1286, 379] on icon at bounding box center [1290, 378] width 9 height 12
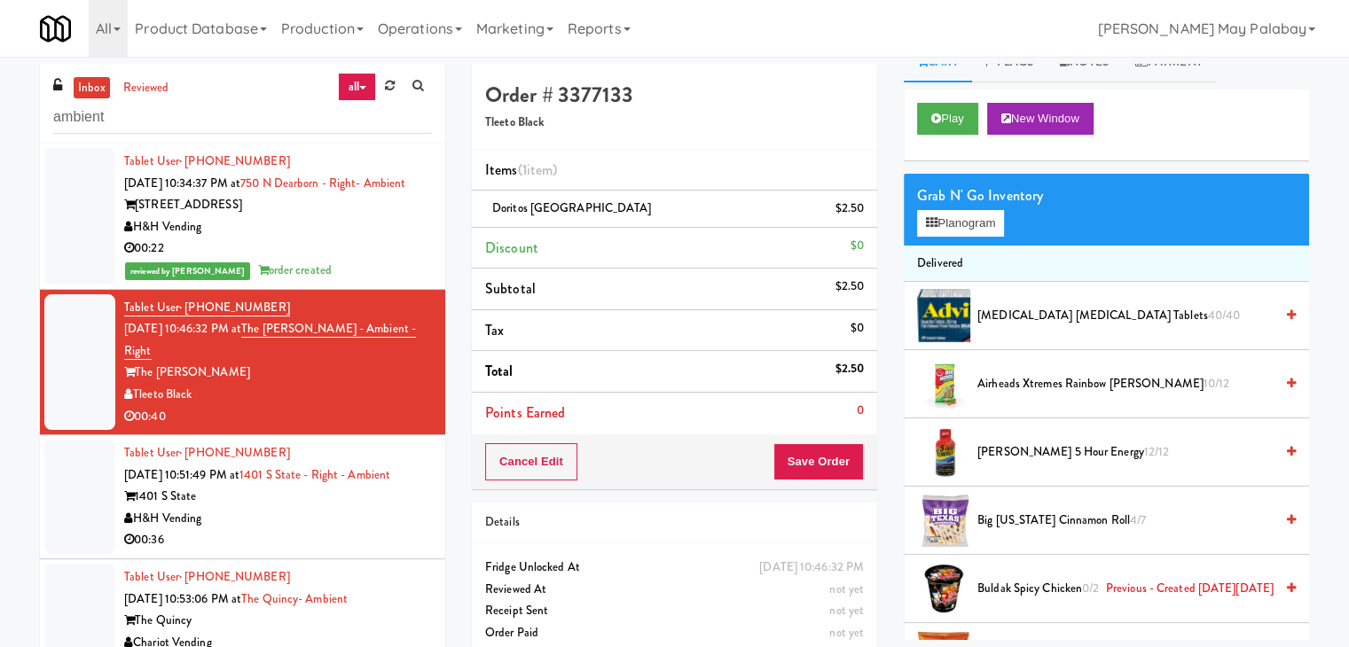
scroll to position [0, 0]
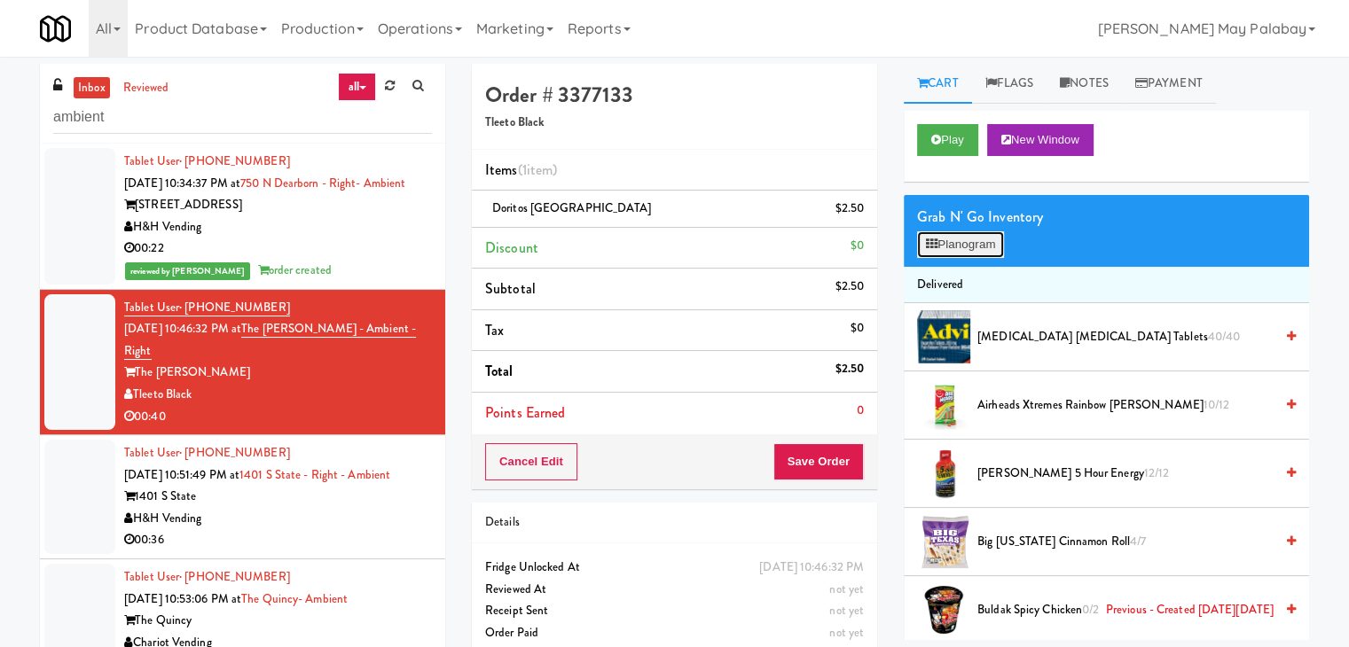
click at [949, 242] on button "Planogram" at bounding box center [960, 244] width 87 height 27
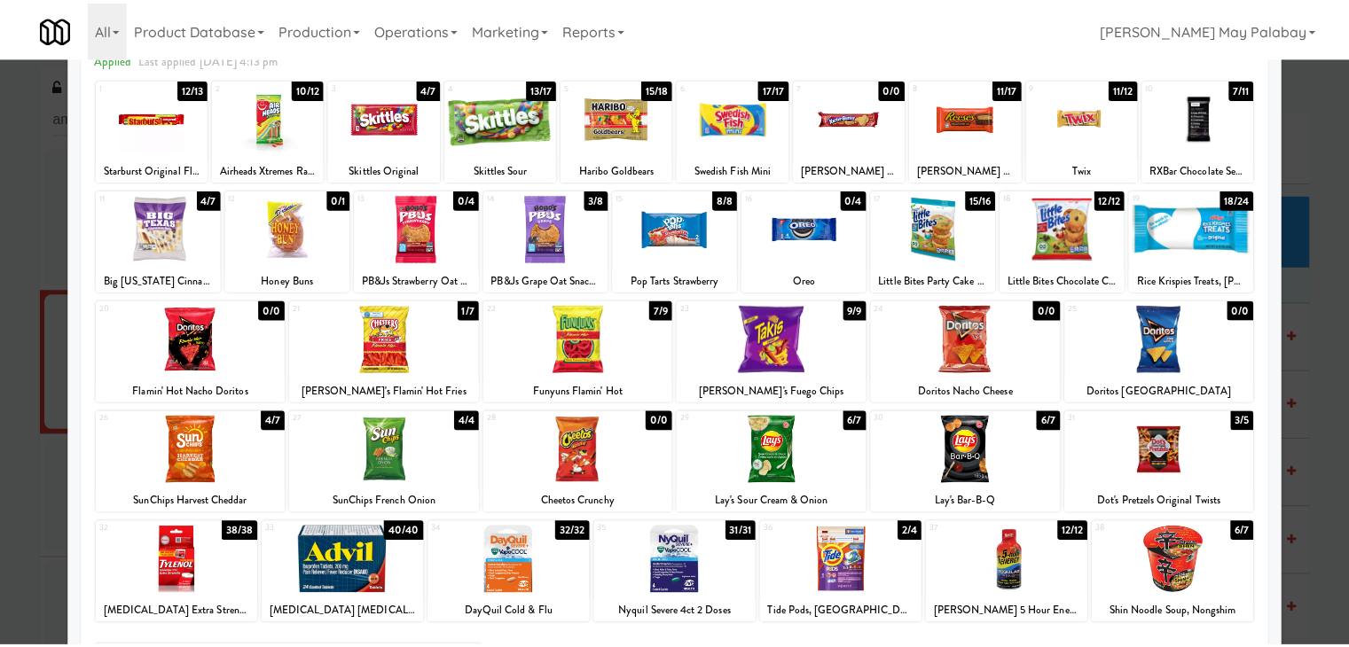
scroll to position [89, 0]
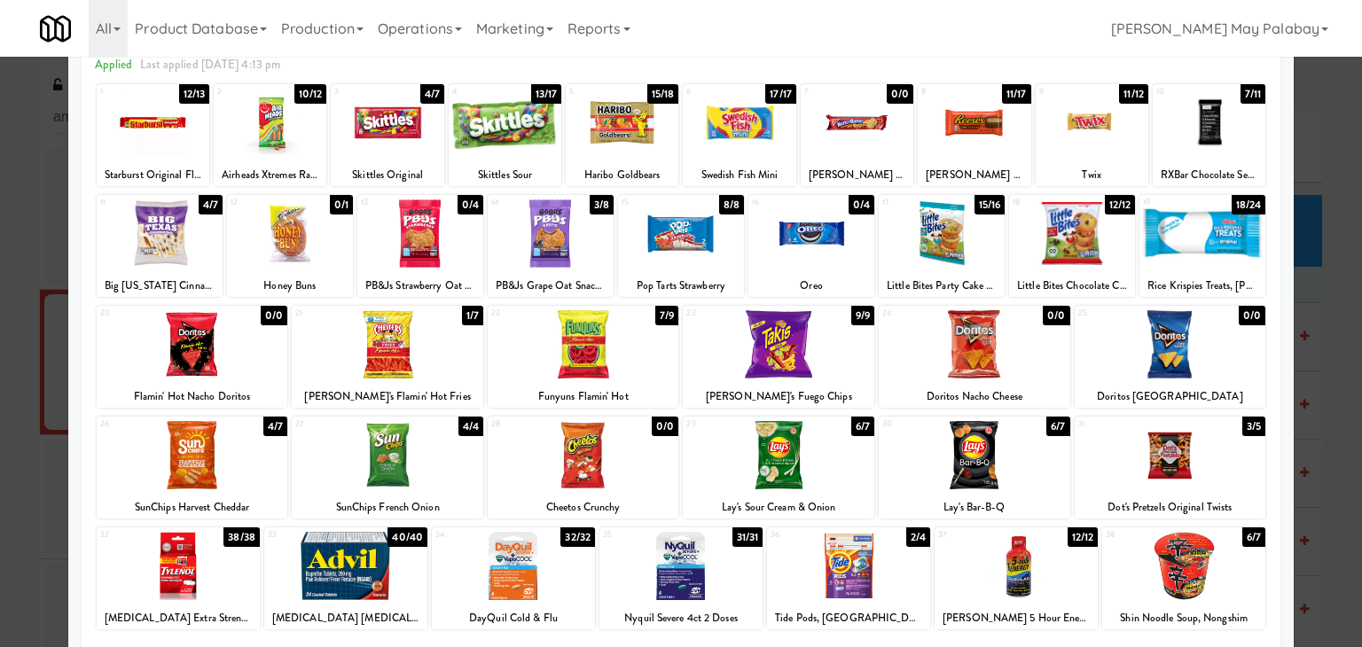
click at [1330, 403] on div at bounding box center [681, 323] width 1362 height 647
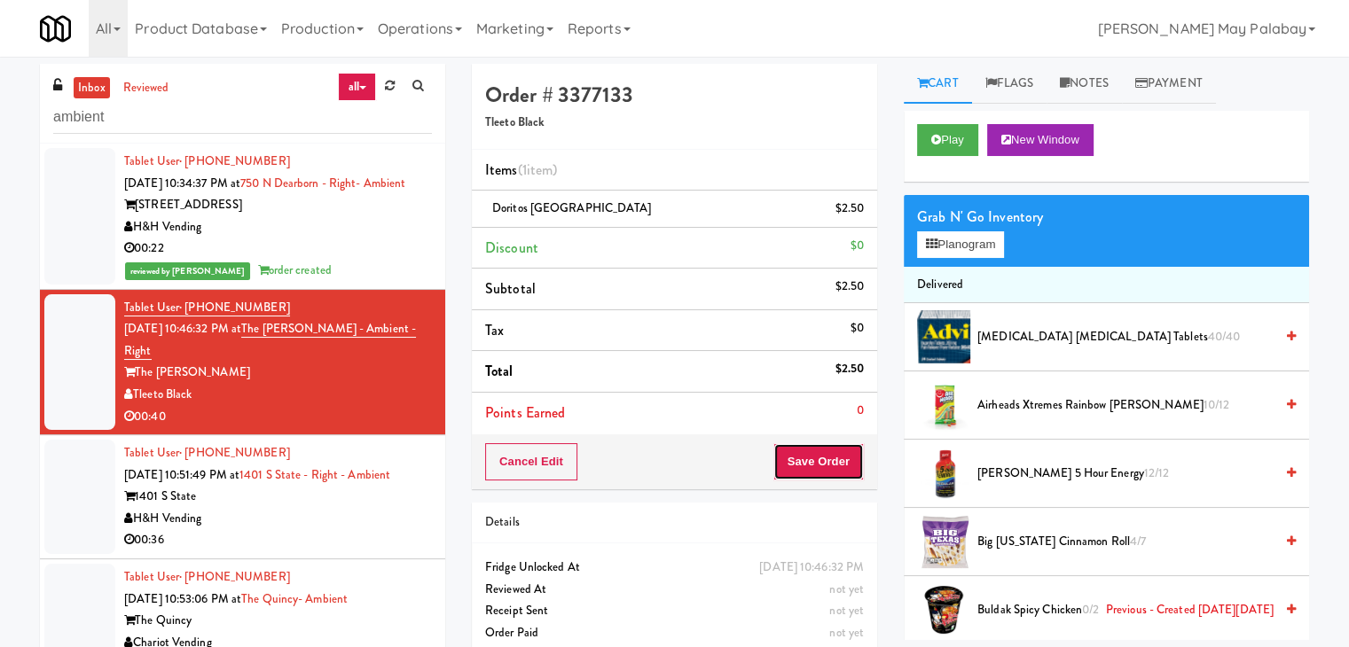
click at [797, 458] on button "Save Order" at bounding box center [818, 461] width 90 height 37
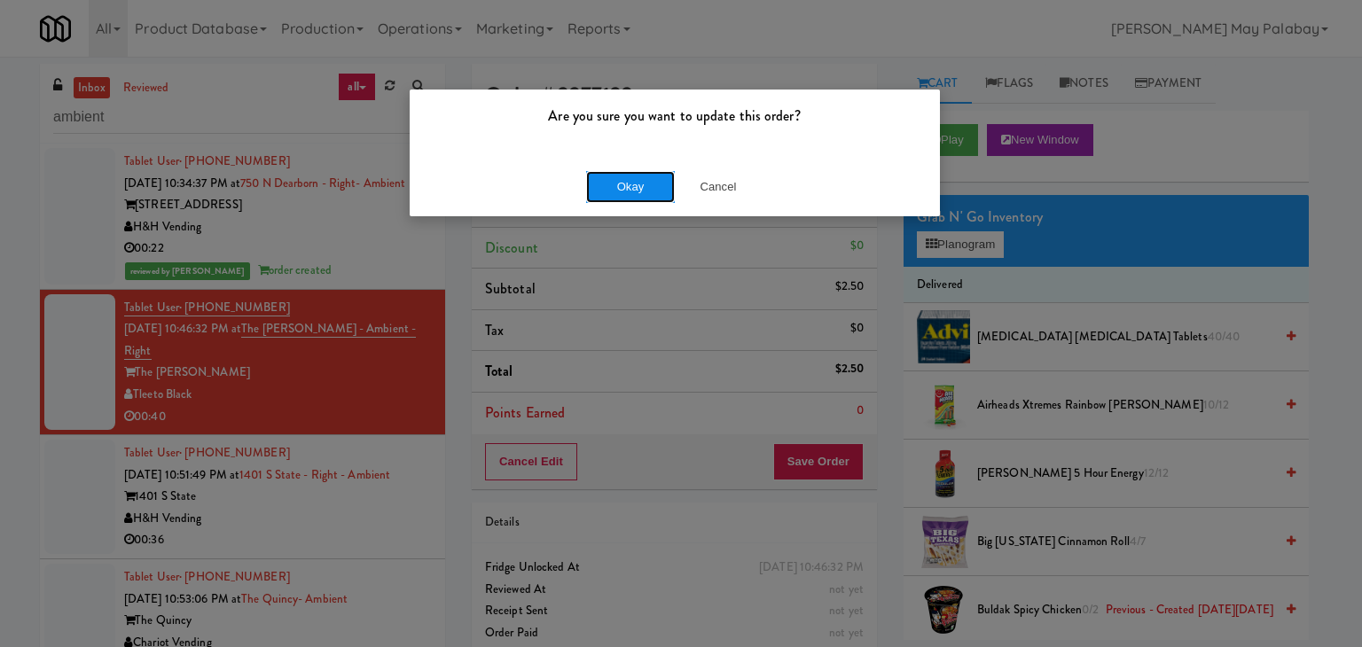
click at [621, 189] on button "Okay" at bounding box center [630, 187] width 89 height 32
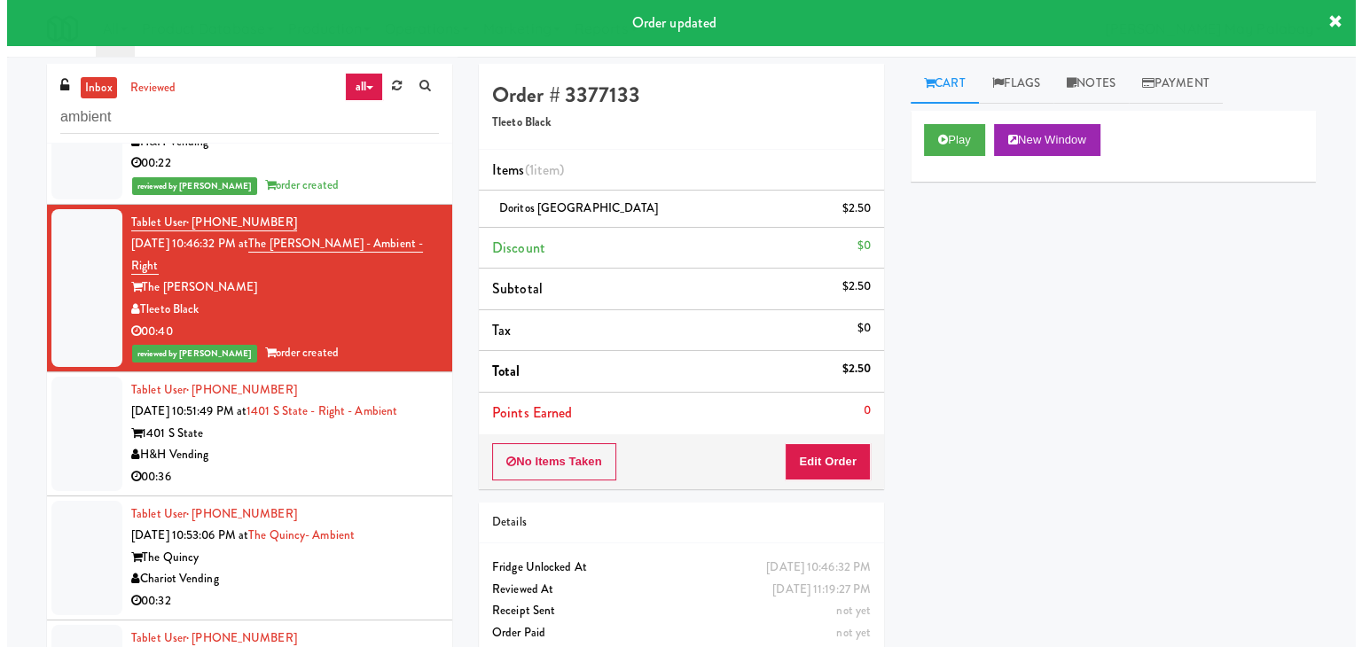
scroll to position [89, 0]
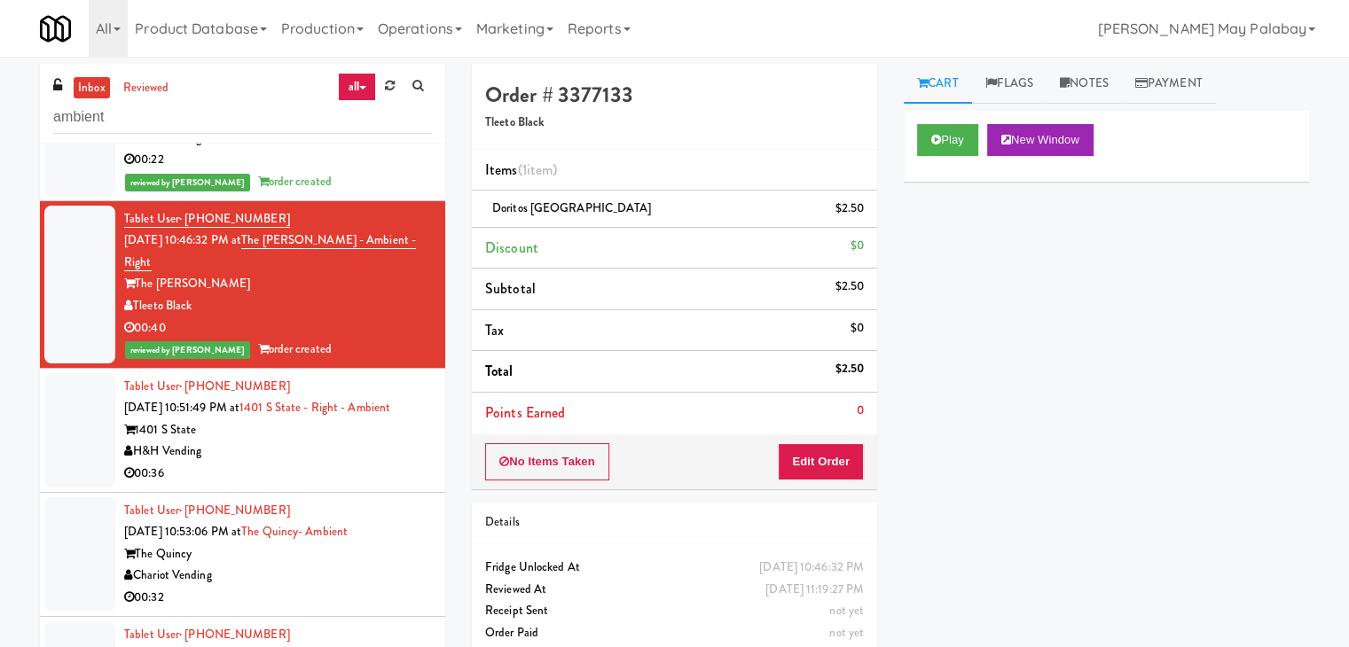
click at [365, 454] on div "H&H Vending" at bounding box center [278, 452] width 308 height 22
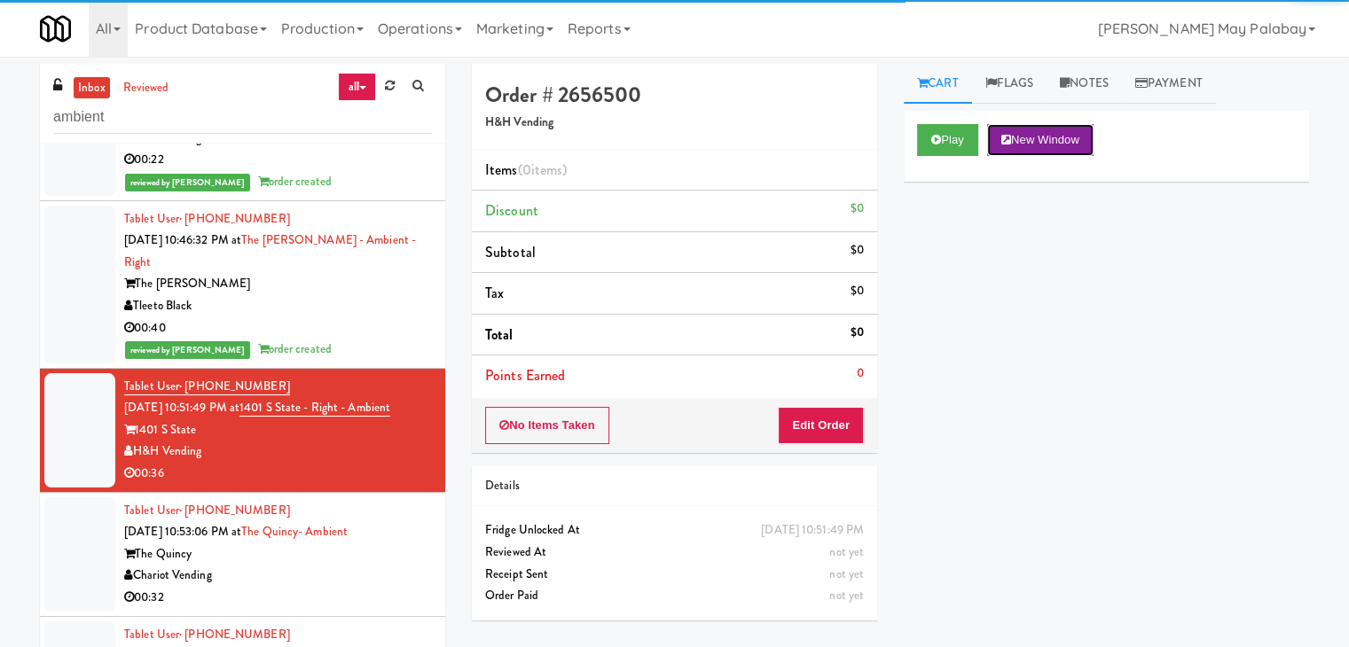
click at [1019, 129] on button "New Window" at bounding box center [1040, 140] width 106 height 32
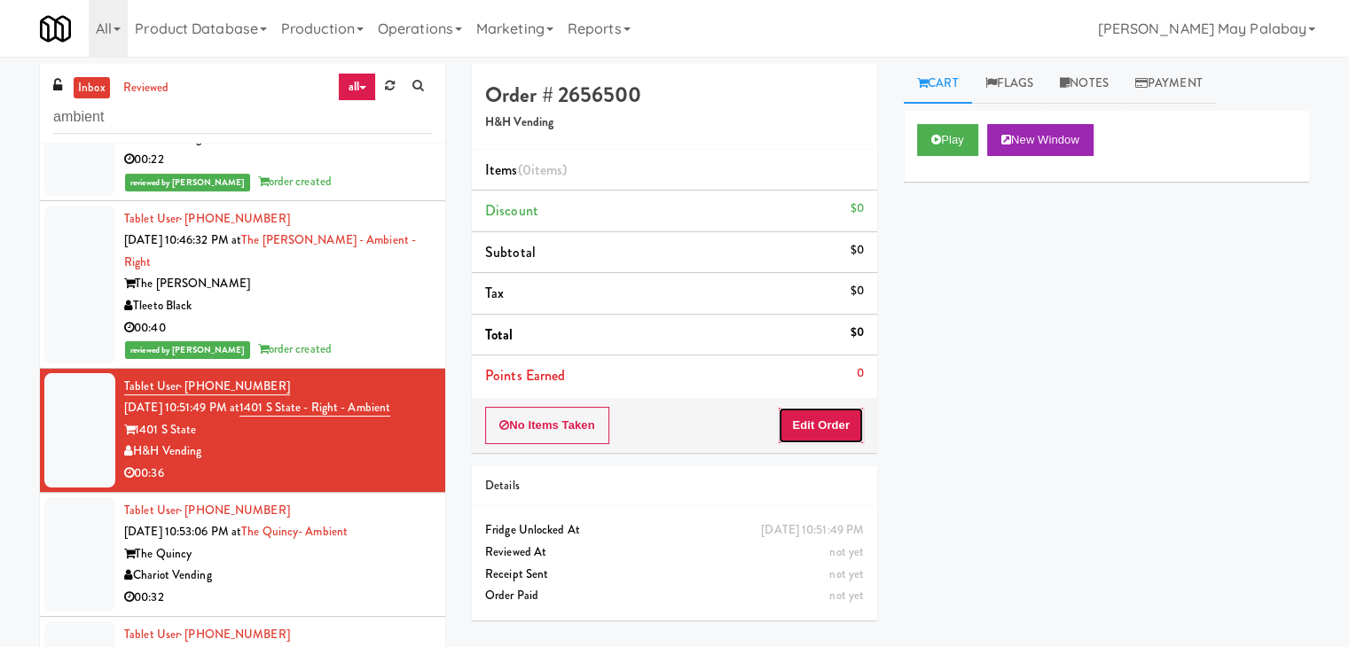
click at [784, 427] on button "Edit Order" at bounding box center [821, 425] width 86 height 37
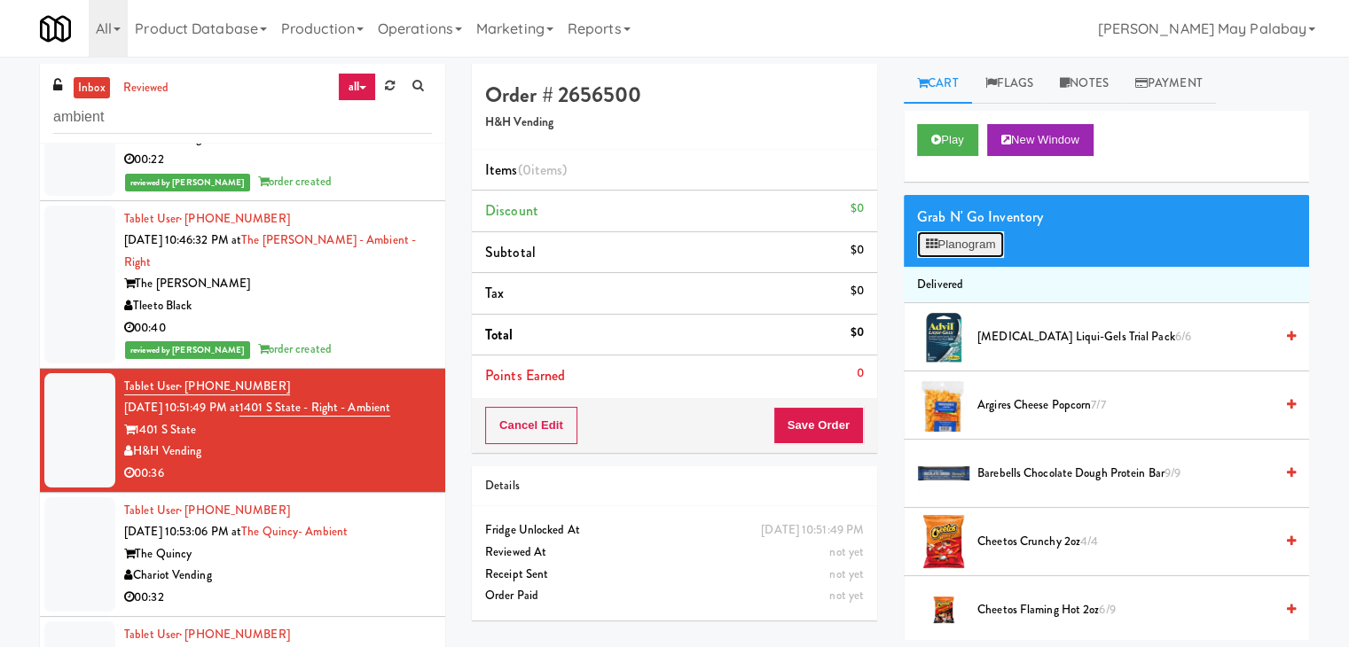
click at [992, 248] on button "Planogram" at bounding box center [960, 244] width 87 height 27
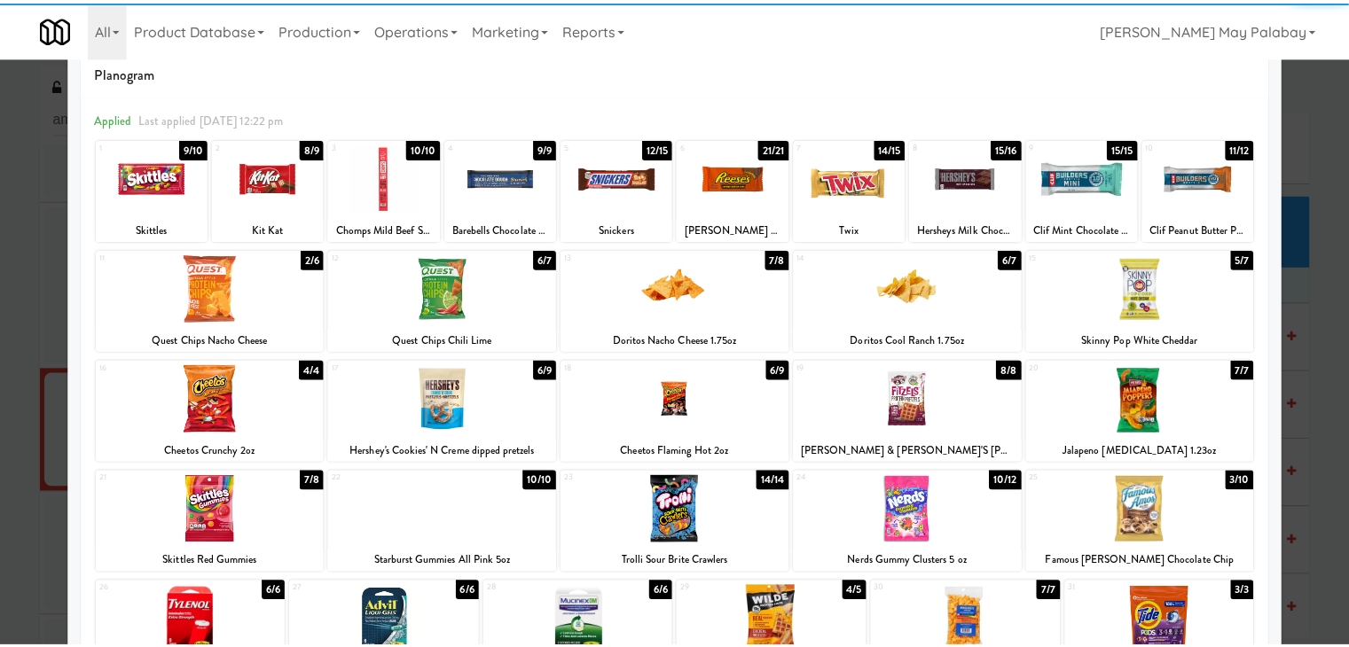
scroll to position [89, 0]
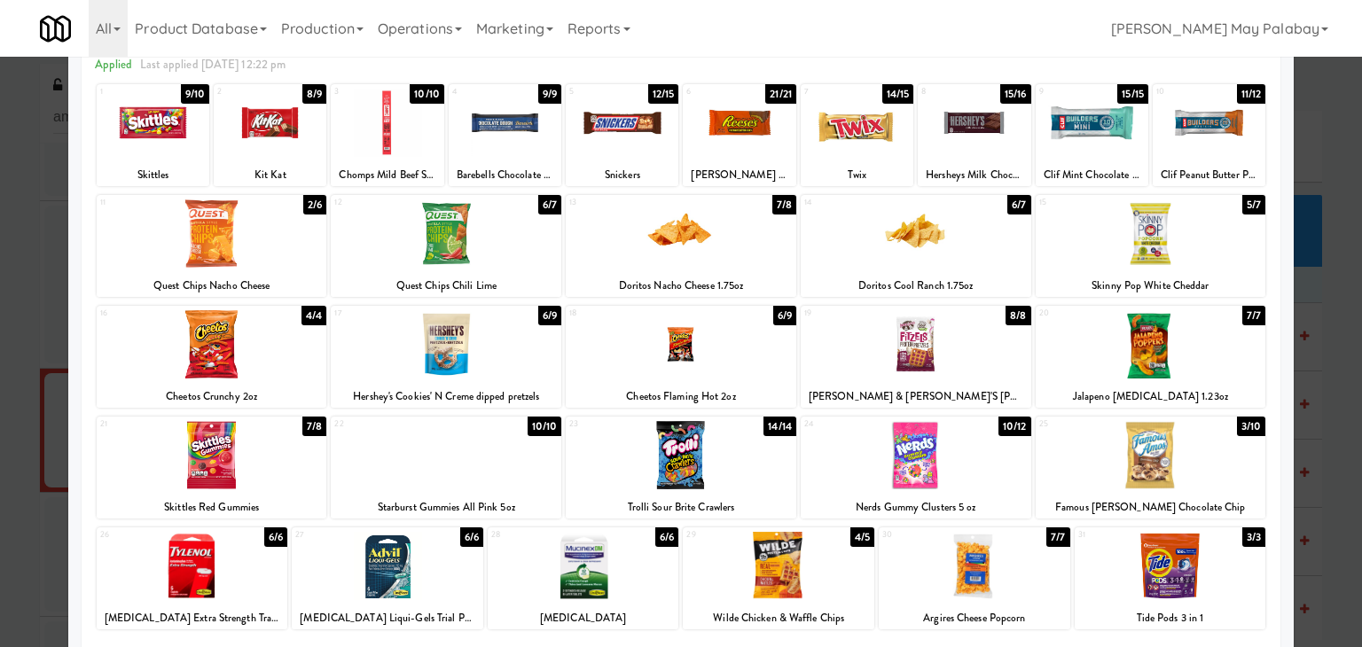
click at [747, 164] on div "[PERSON_NAME] Peanut Butter Cups" at bounding box center [738, 175] width 107 height 22
click at [750, 157] on div "6 21/21 Reese's Peanut Butter Cups" at bounding box center [739, 135] width 113 height 102
click at [936, 473] on div at bounding box center [916, 455] width 231 height 68
click at [316, 141] on div at bounding box center [270, 123] width 113 height 68
click at [642, 146] on div at bounding box center [622, 123] width 113 height 68
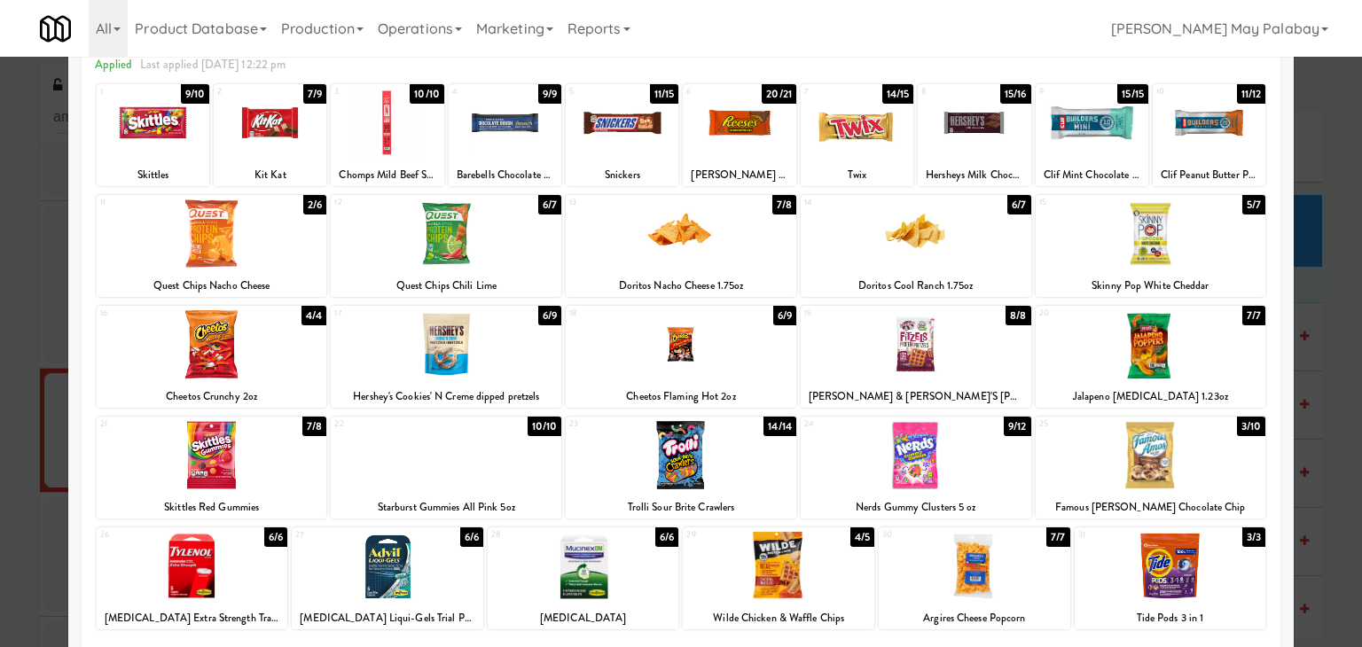
click at [518, 375] on div at bounding box center [446, 344] width 231 height 68
click at [1333, 285] on div at bounding box center [681, 323] width 1362 height 647
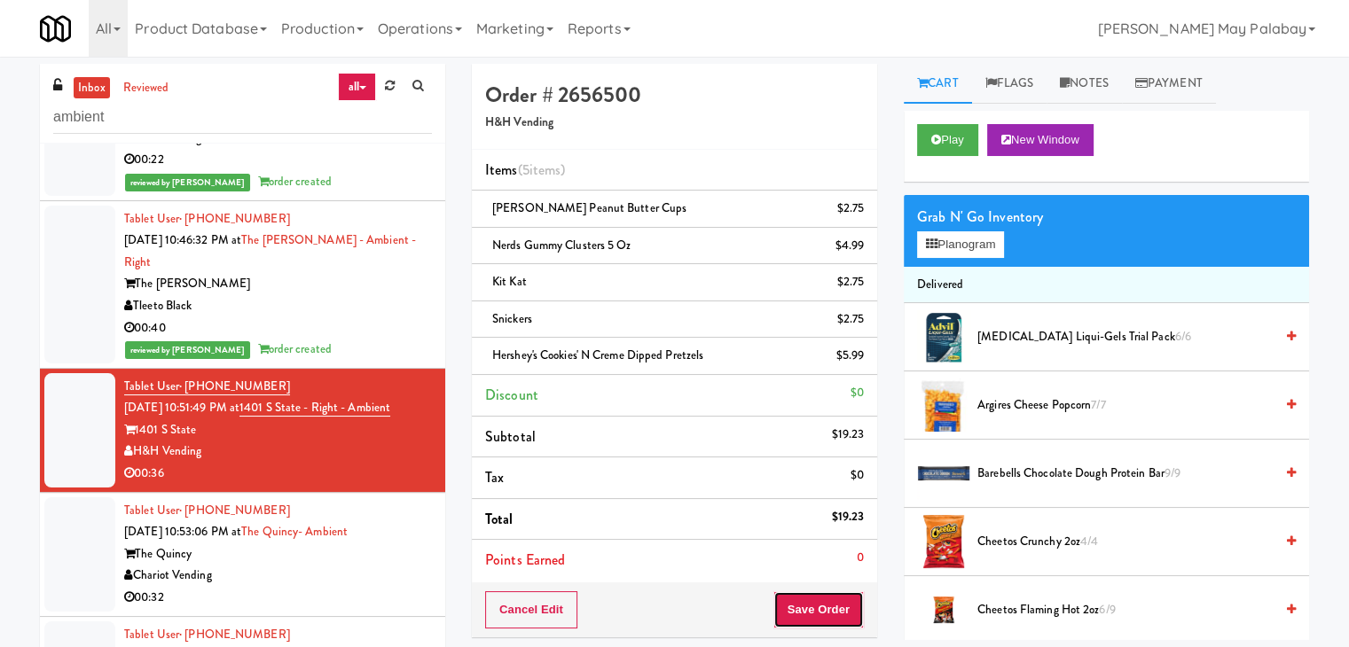
click at [837, 620] on button "Save Order" at bounding box center [818, 609] width 90 height 37
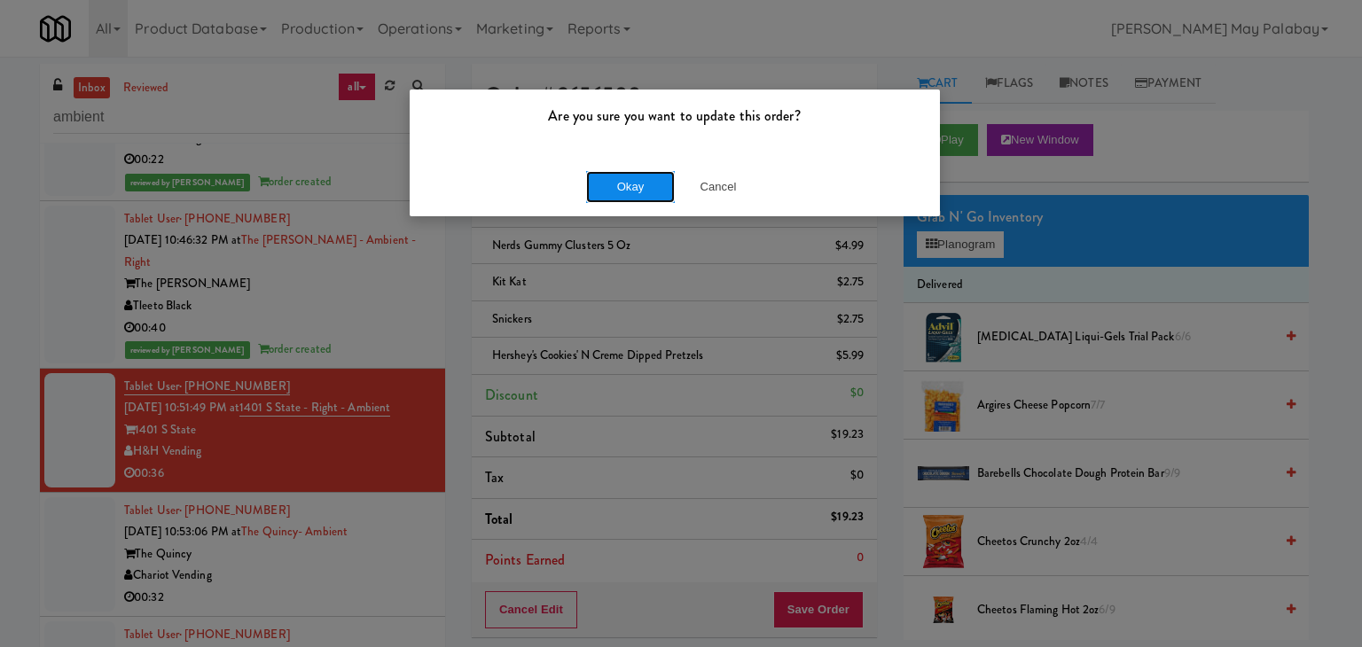
click at [642, 192] on button "Okay" at bounding box center [630, 187] width 89 height 32
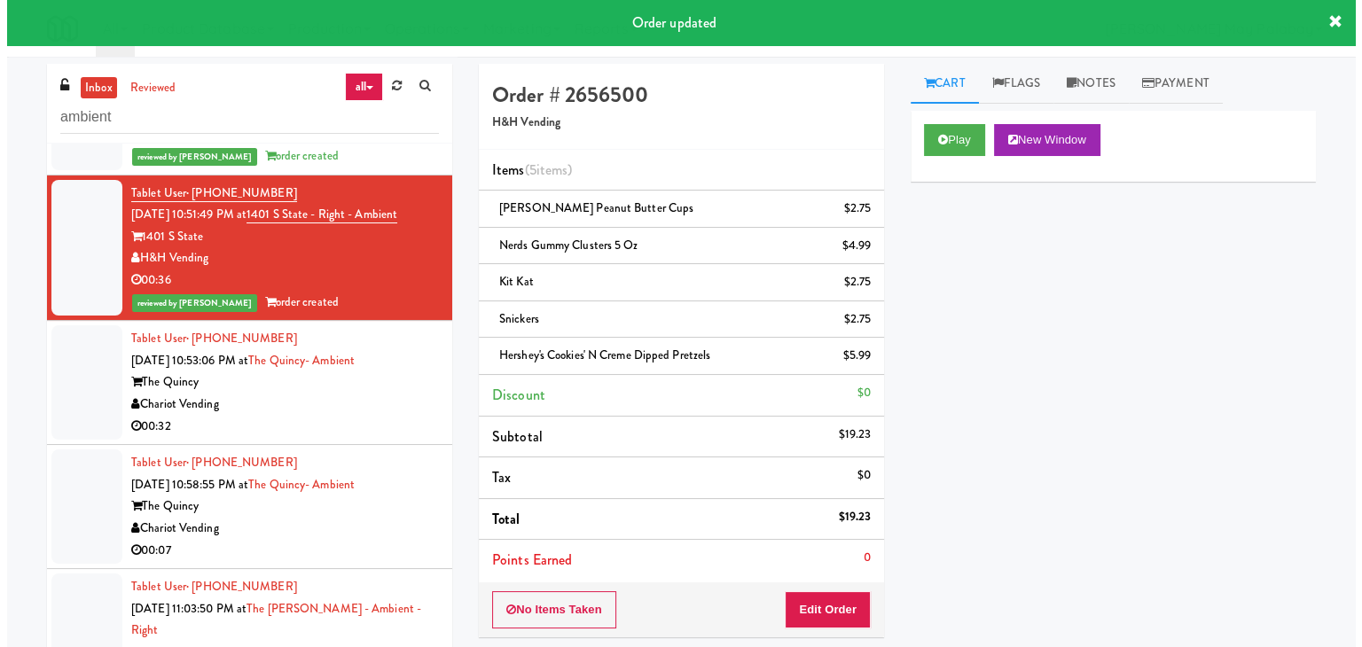
scroll to position [355, 0]
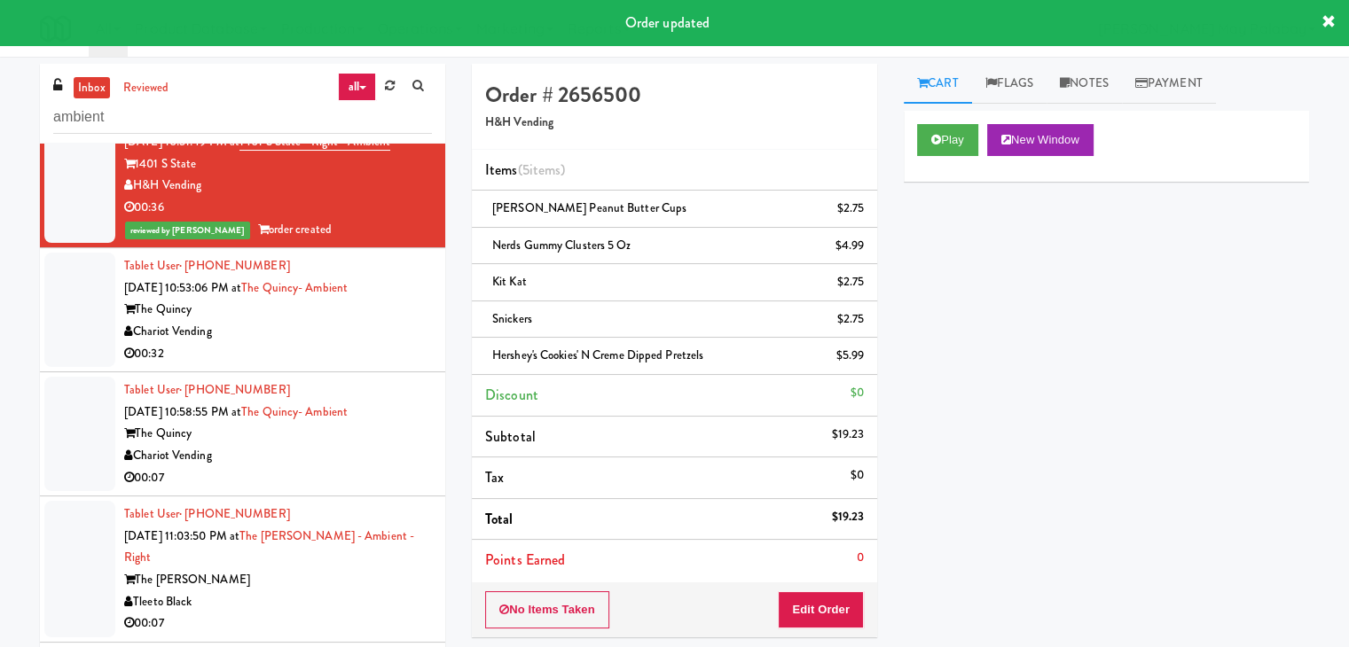
click at [407, 340] on div "Chariot Vending" at bounding box center [278, 332] width 308 height 22
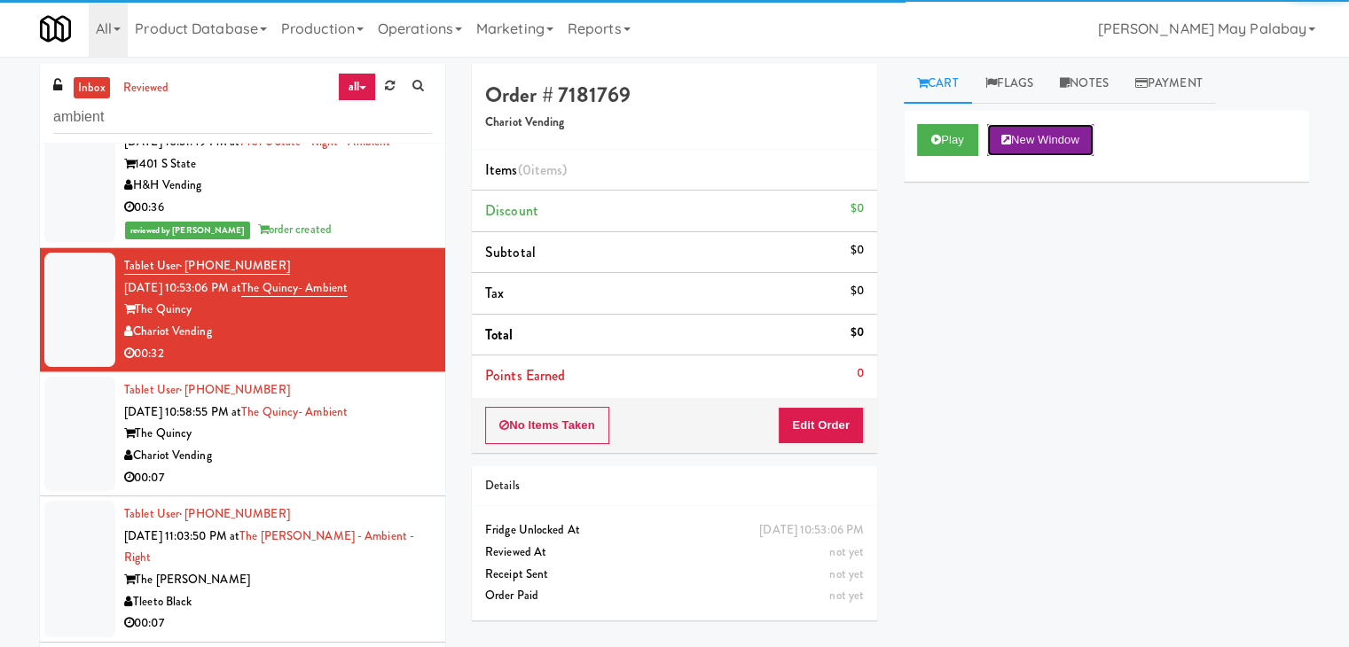
click at [1078, 139] on button "New Window" at bounding box center [1040, 140] width 106 height 32
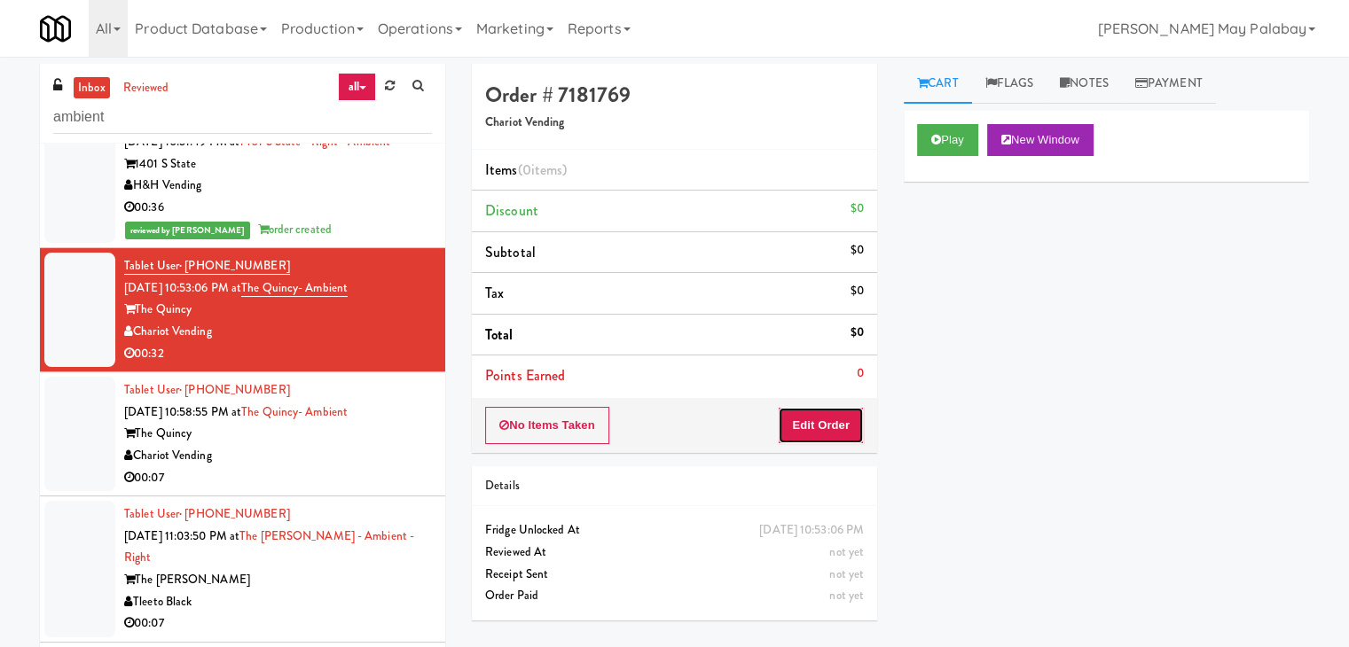
click at [807, 426] on button "Edit Order" at bounding box center [821, 425] width 86 height 37
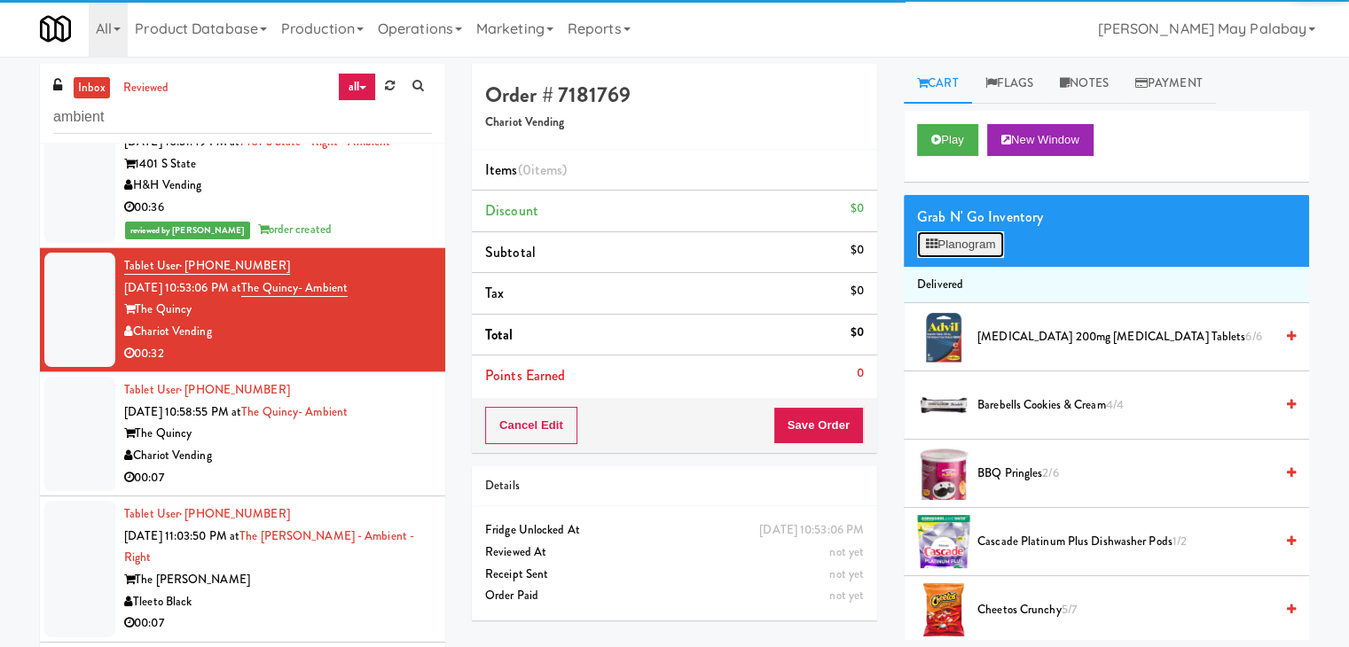
click at [954, 246] on button "Planogram" at bounding box center [960, 244] width 87 height 27
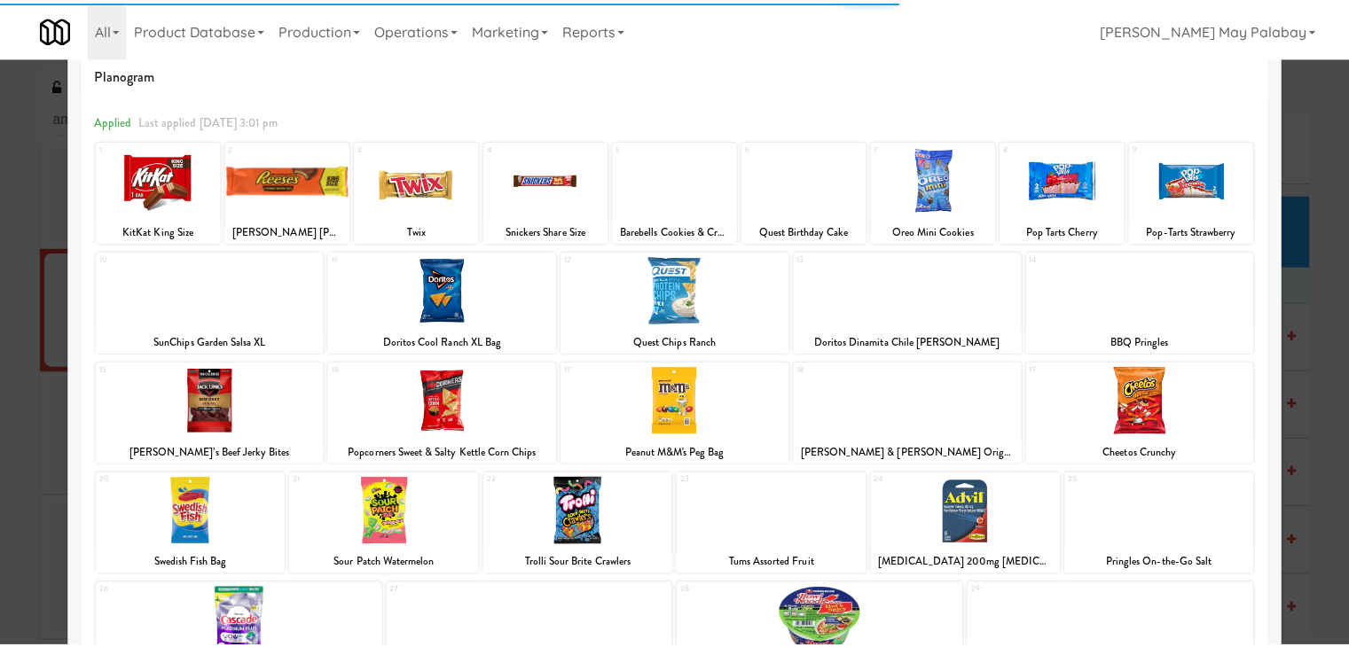
scroll to position [89, 0]
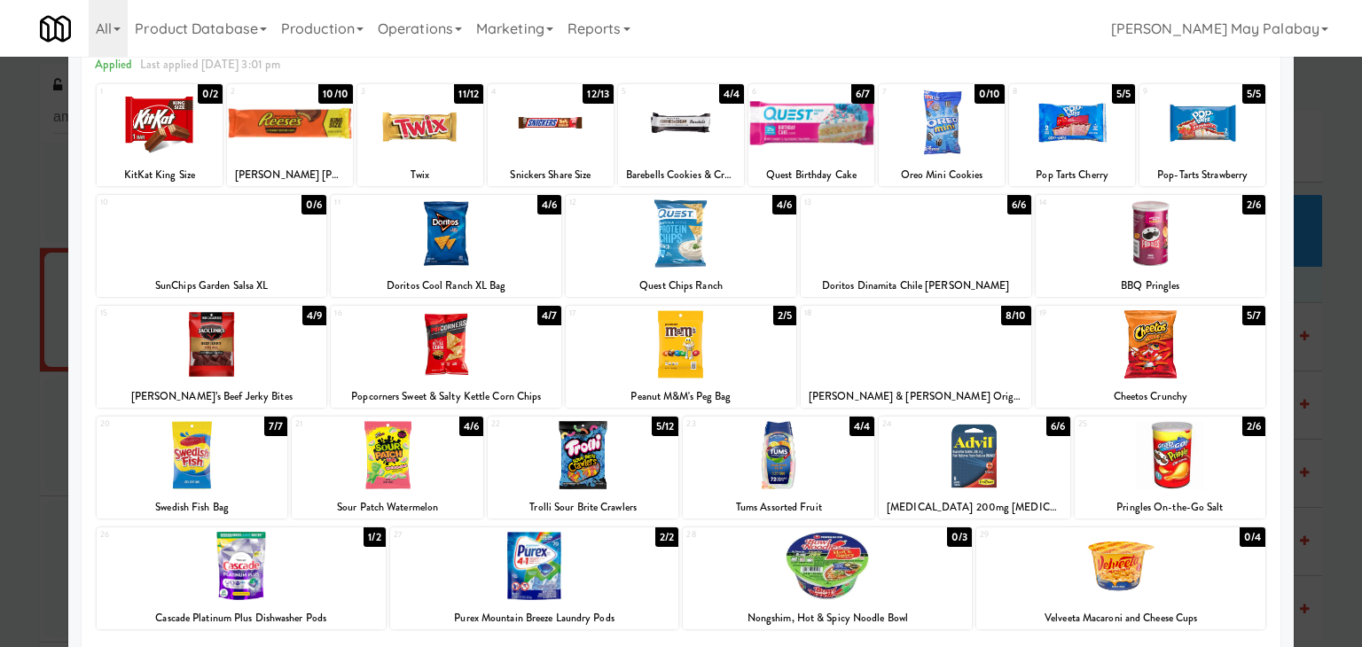
click at [597, 156] on div at bounding box center [551, 123] width 126 height 68
click at [983, 256] on div at bounding box center [916, 233] width 231 height 68
click at [1328, 430] on div at bounding box center [681, 323] width 1362 height 647
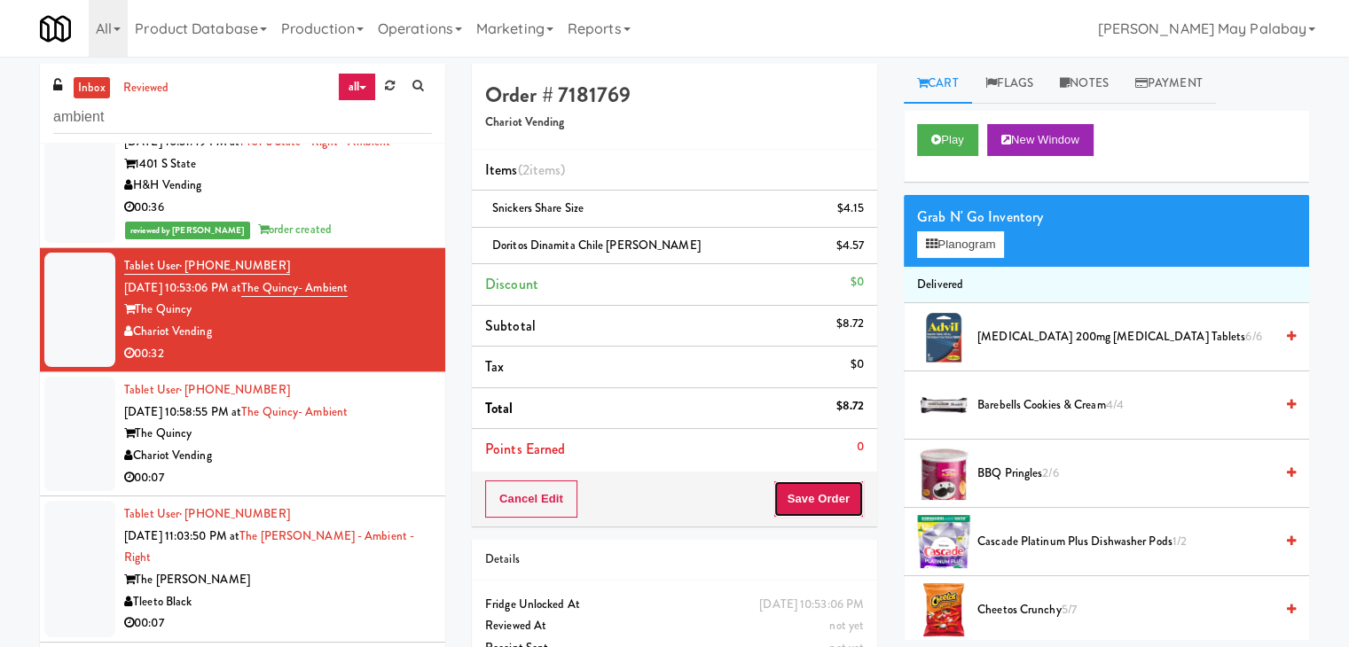
click at [833, 487] on button "Save Order" at bounding box center [818, 499] width 90 height 37
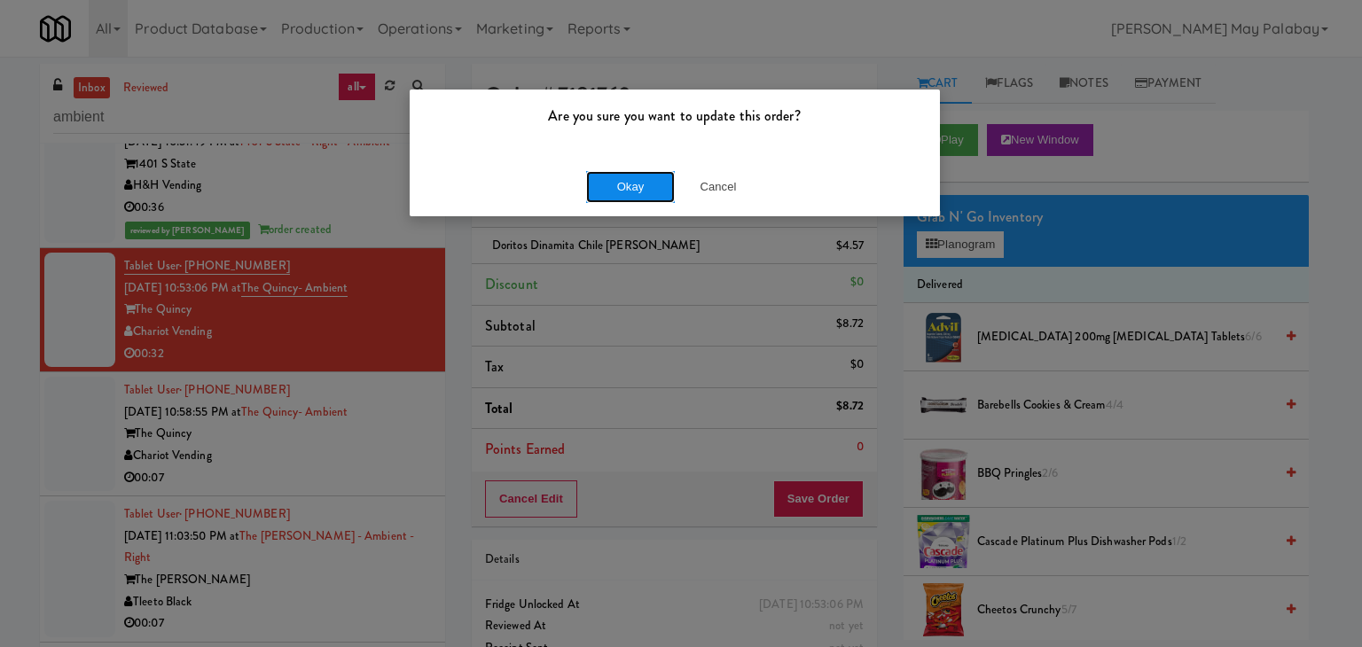
click at [636, 183] on button "Okay" at bounding box center [630, 187] width 89 height 32
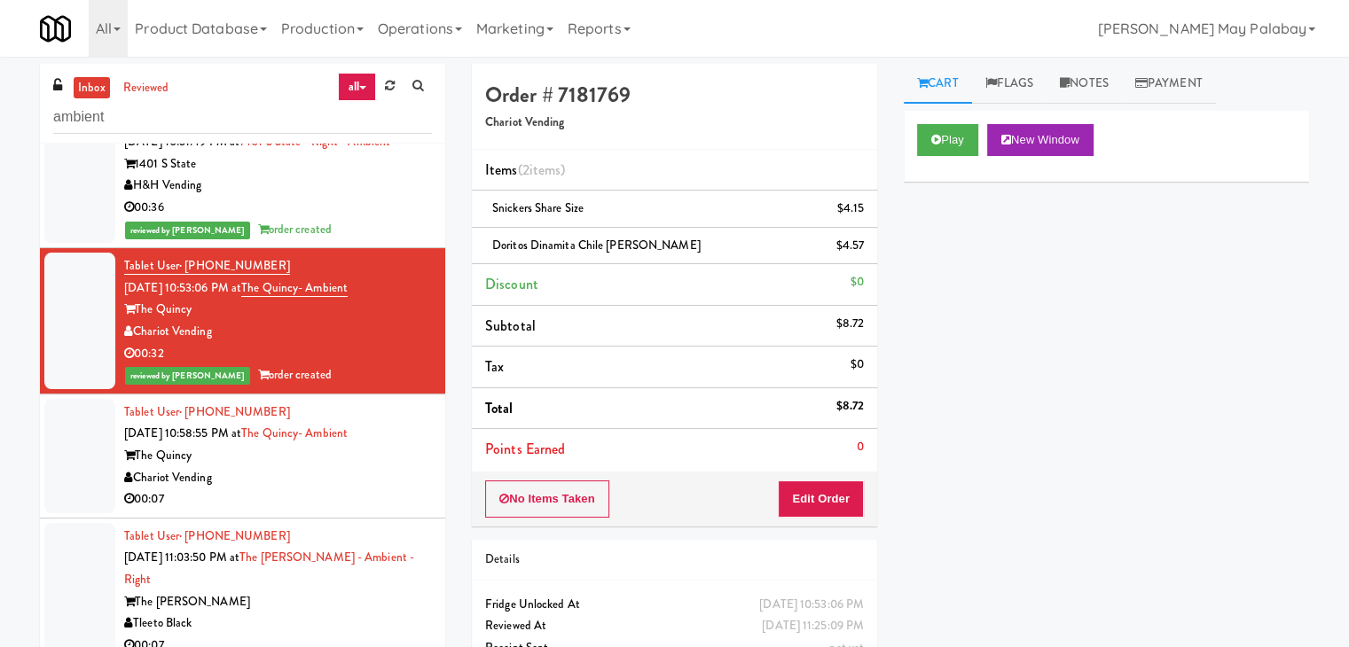
click at [289, 493] on div "00:07" at bounding box center [278, 500] width 308 height 22
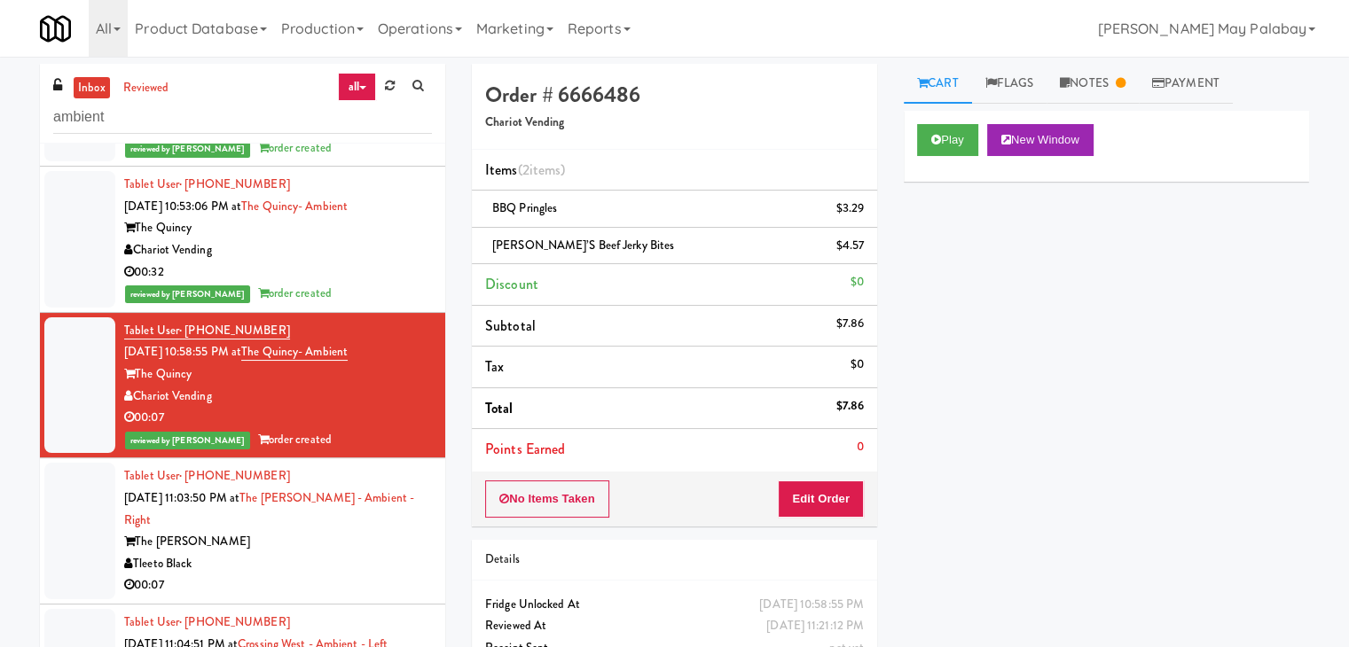
scroll to position [443, 0]
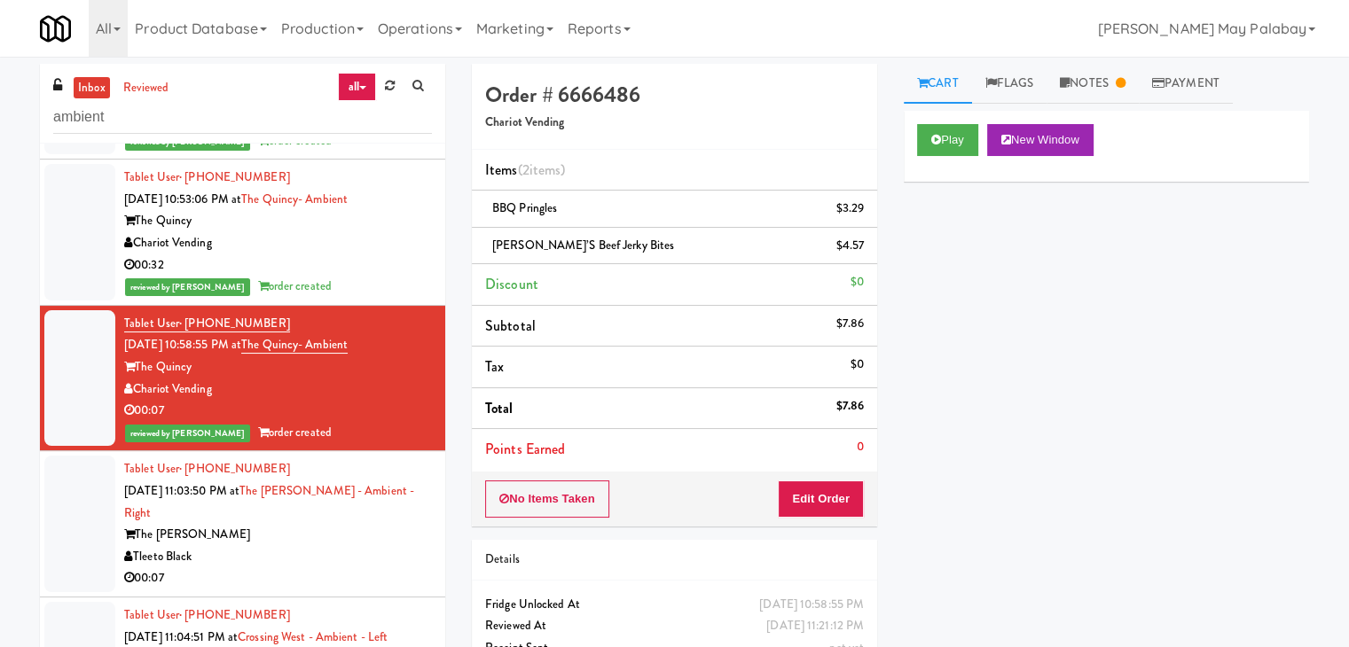
click at [279, 546] on div "Tleeto Black" at bounding box center [278, 557] width 308 height 22
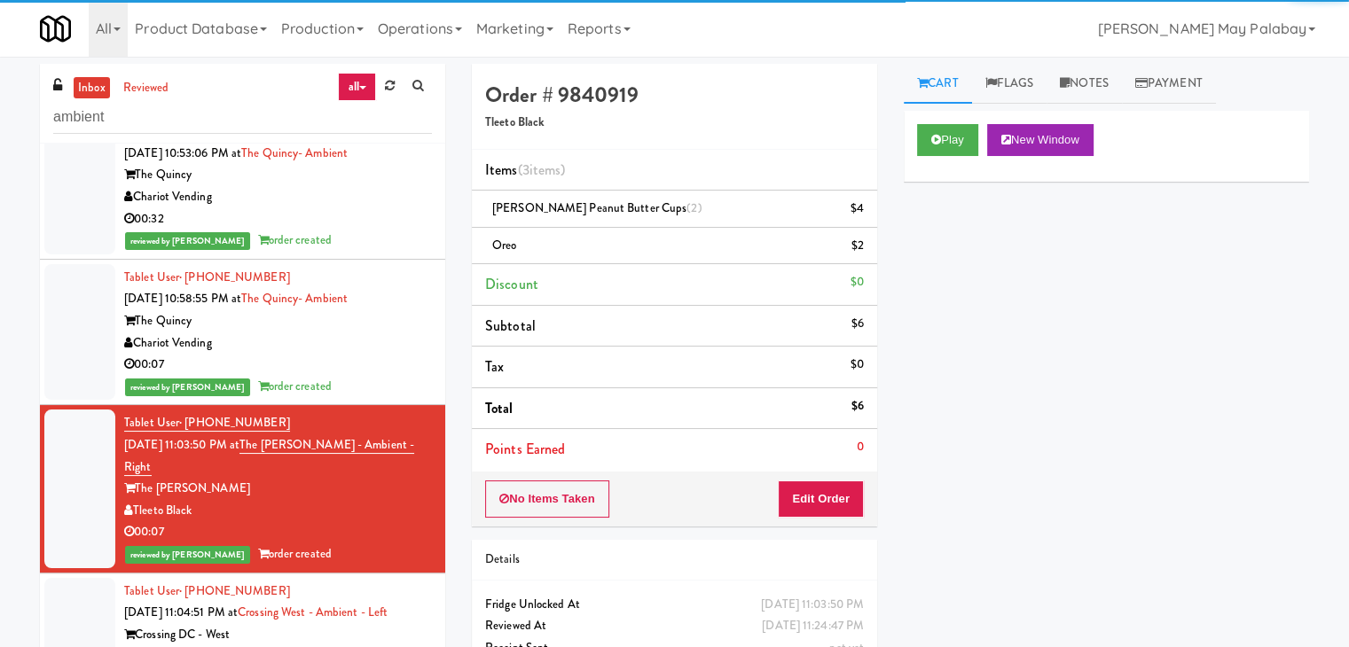
scroll to position [621, 0]
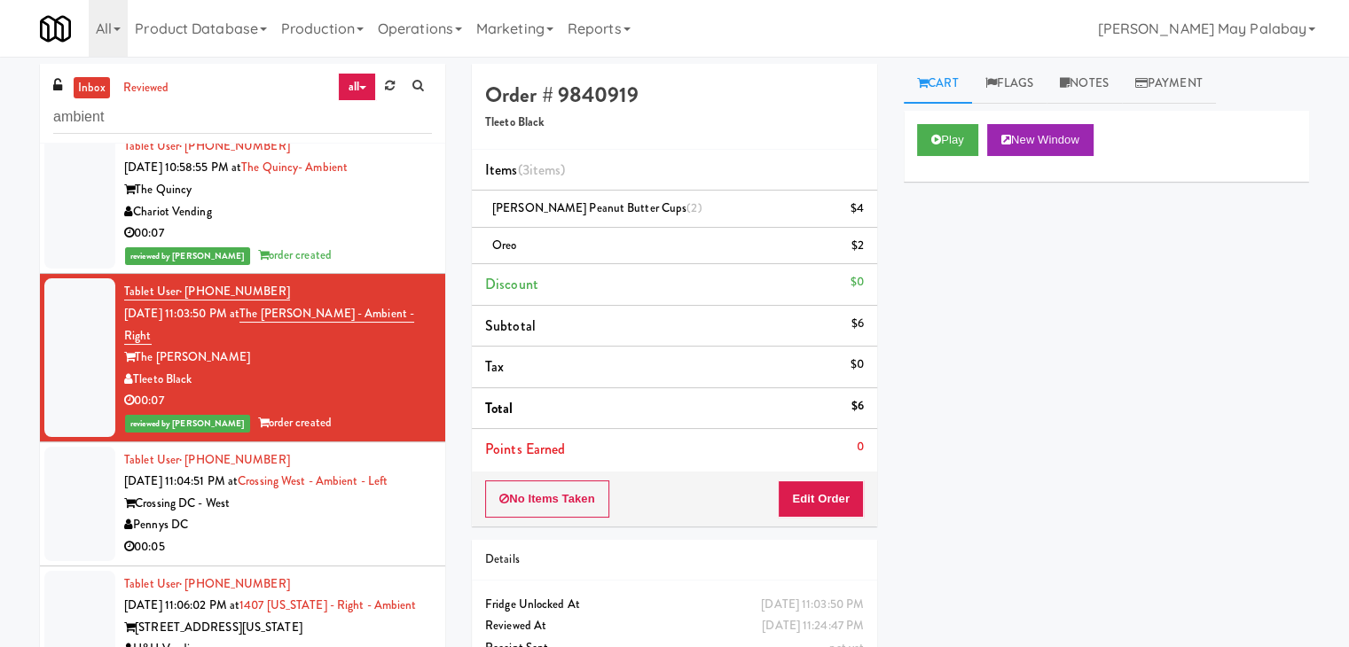
click at [329, 536] on div "00:05" at bounding box center [278, 547] width 308 height 22
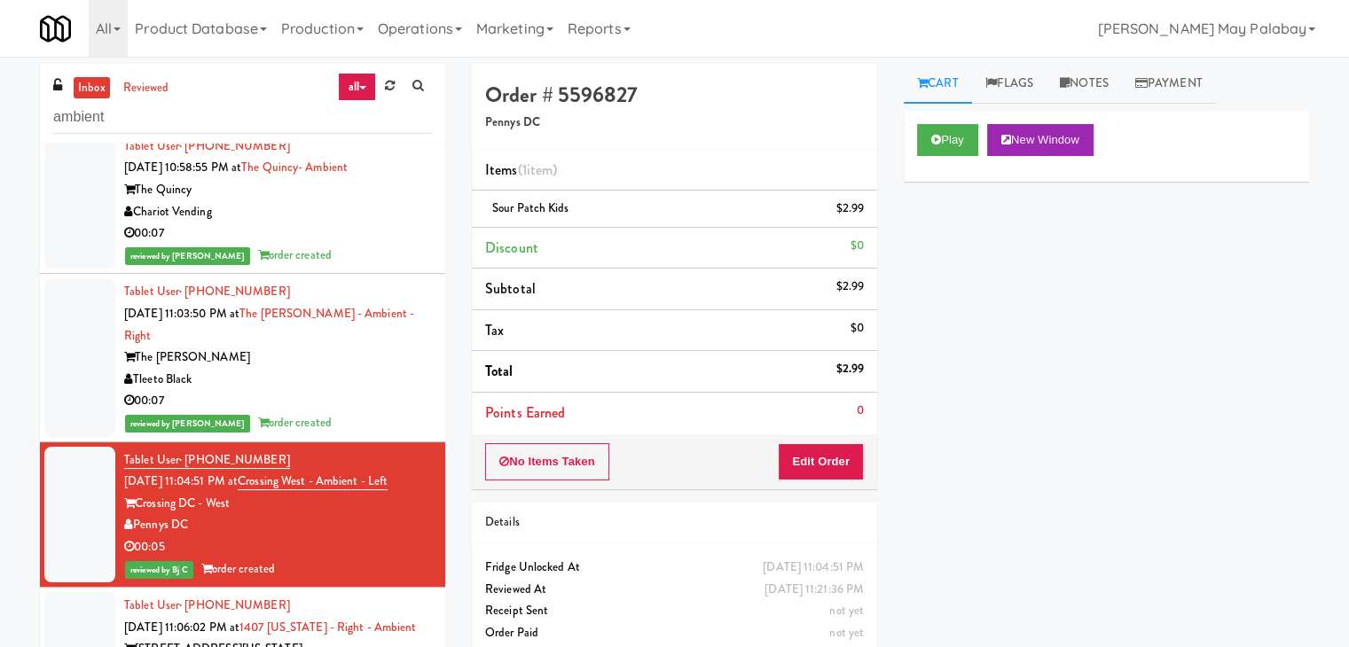
scroll to position [1064, 0]
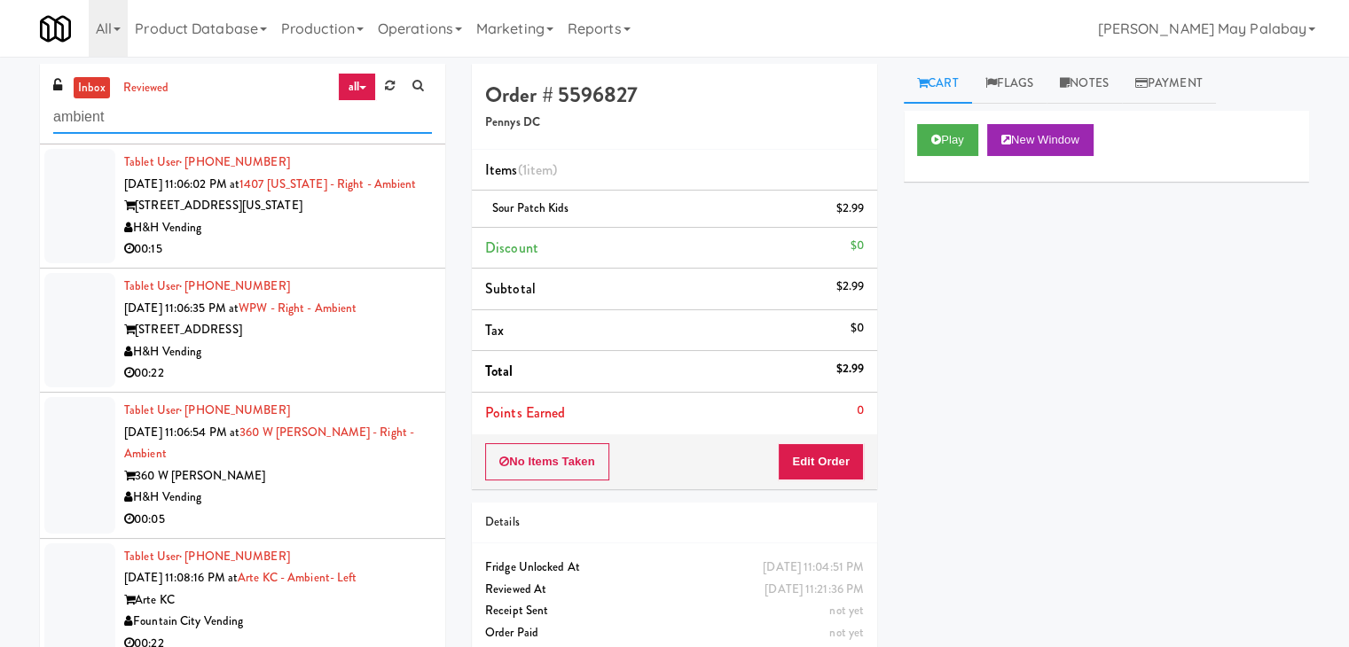
click at [192, 125] on input "ambient" at bounding box center [242, 117] width 379 height 33
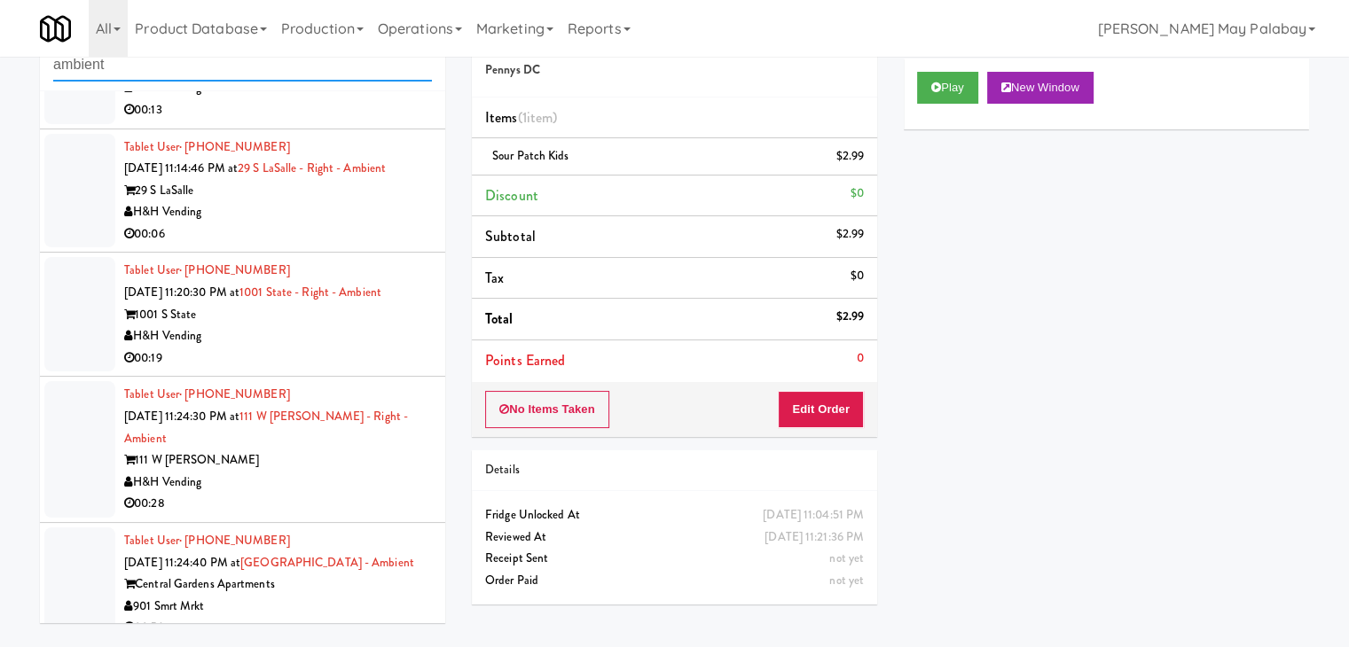
scroll to position [57, 0]
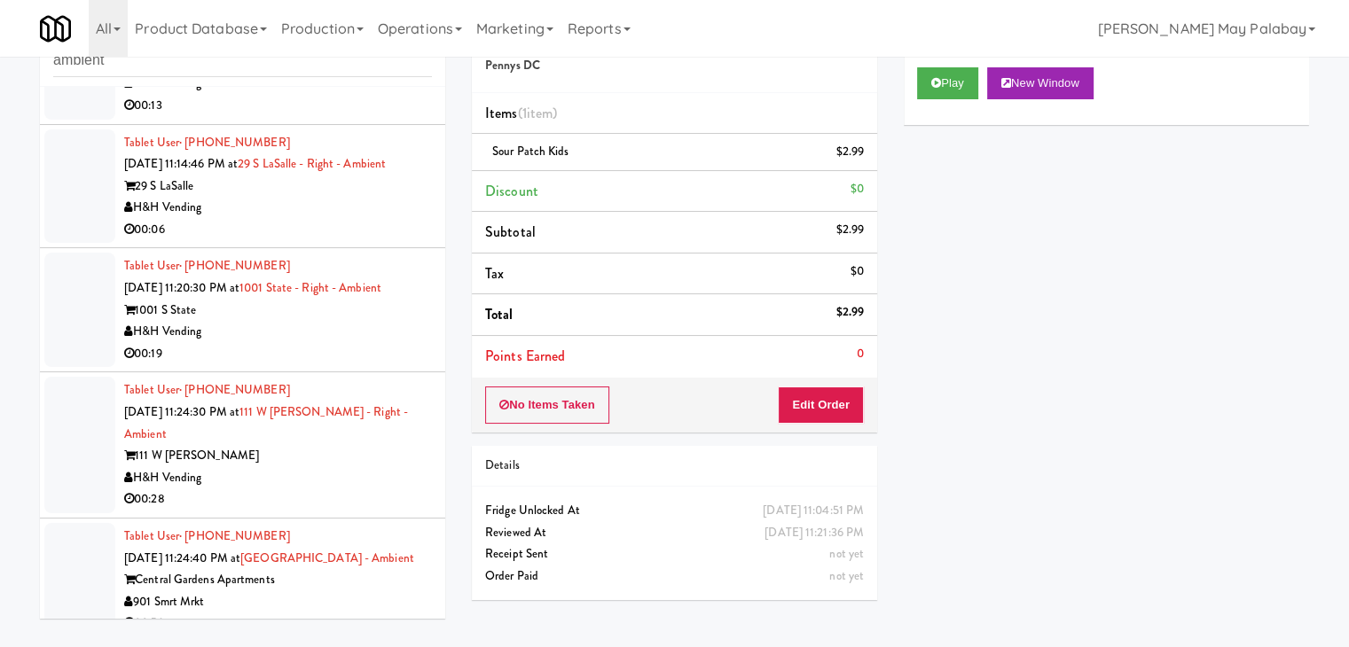
click at [309, 569] on div "Central Gardens Apartments" at bounding box center [278, 580] width 308 height 22
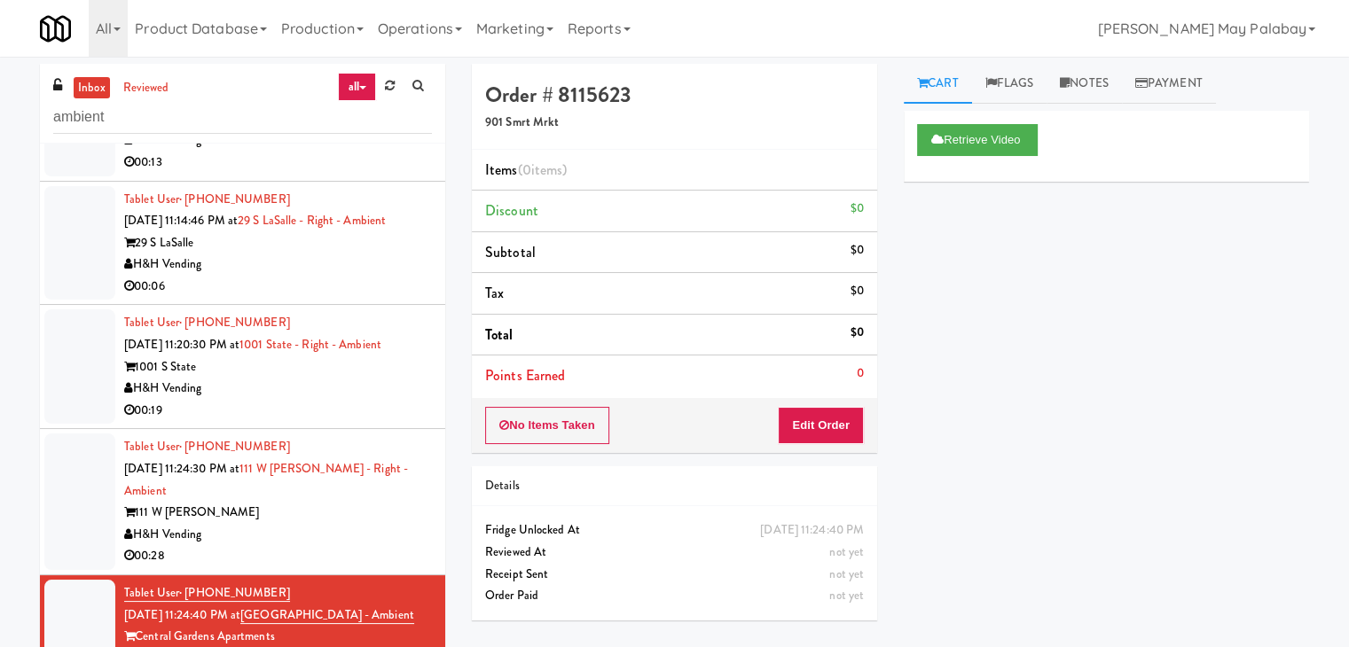
click at [391, 524] on div "H&H Vending" at bounding box center [278, 535] width 308 height 22
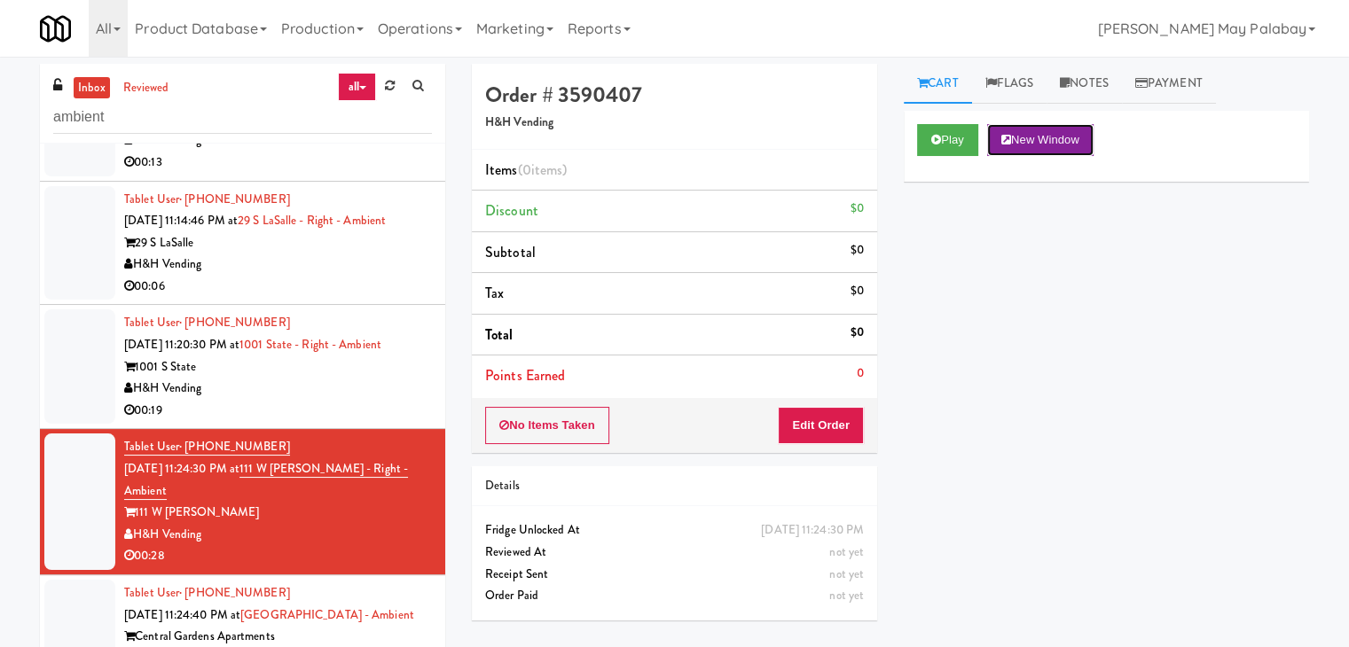
click at [1051, 143] on button "New Window" at bounding box center [1040, 140] width 106 height 32
click at [839, 419] on button "Edit Order" at bounding box center [821, 425] width 86 height 37
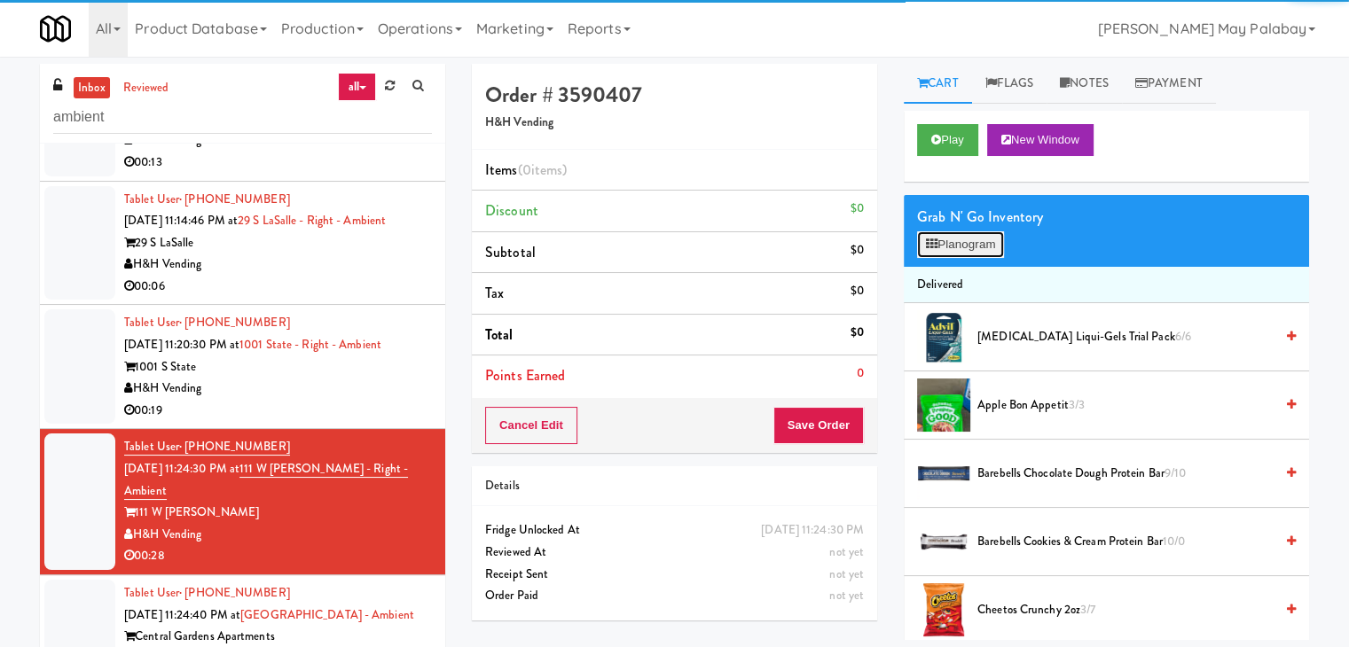
click at [961, 247] on button "Planogram" at bounding box center [960, 244] width 87 height 27
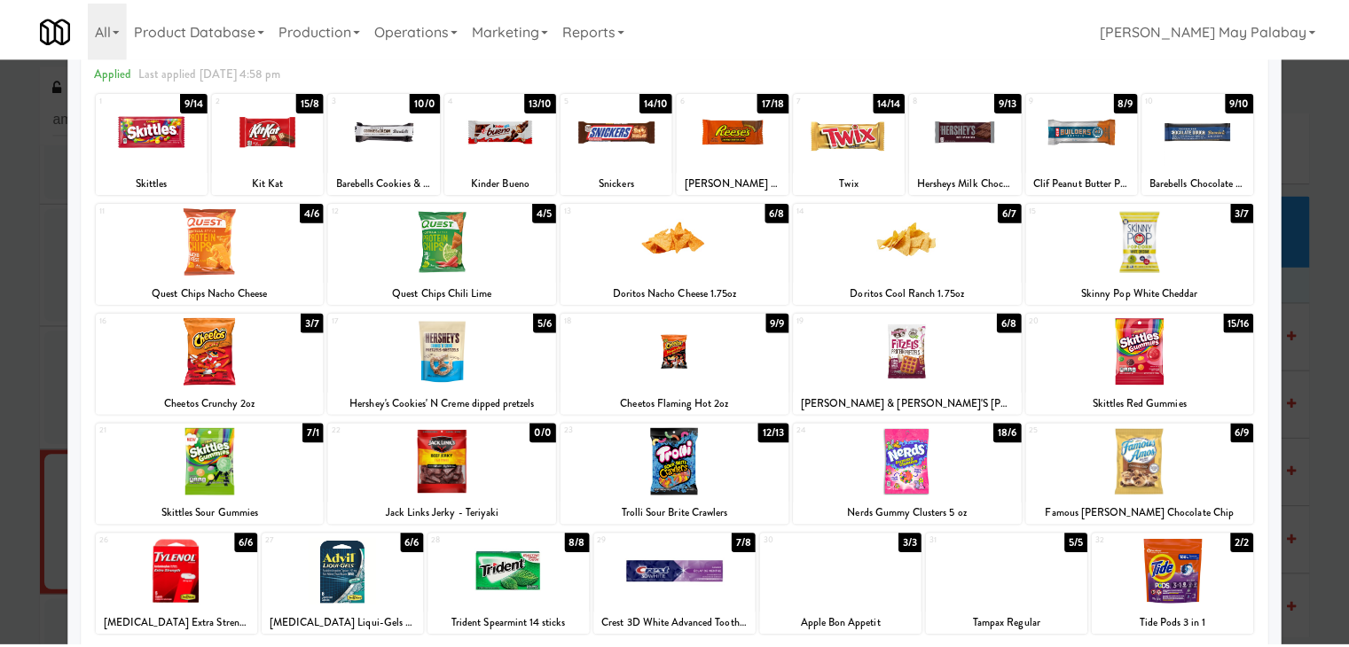
scroll to position [89, 0]
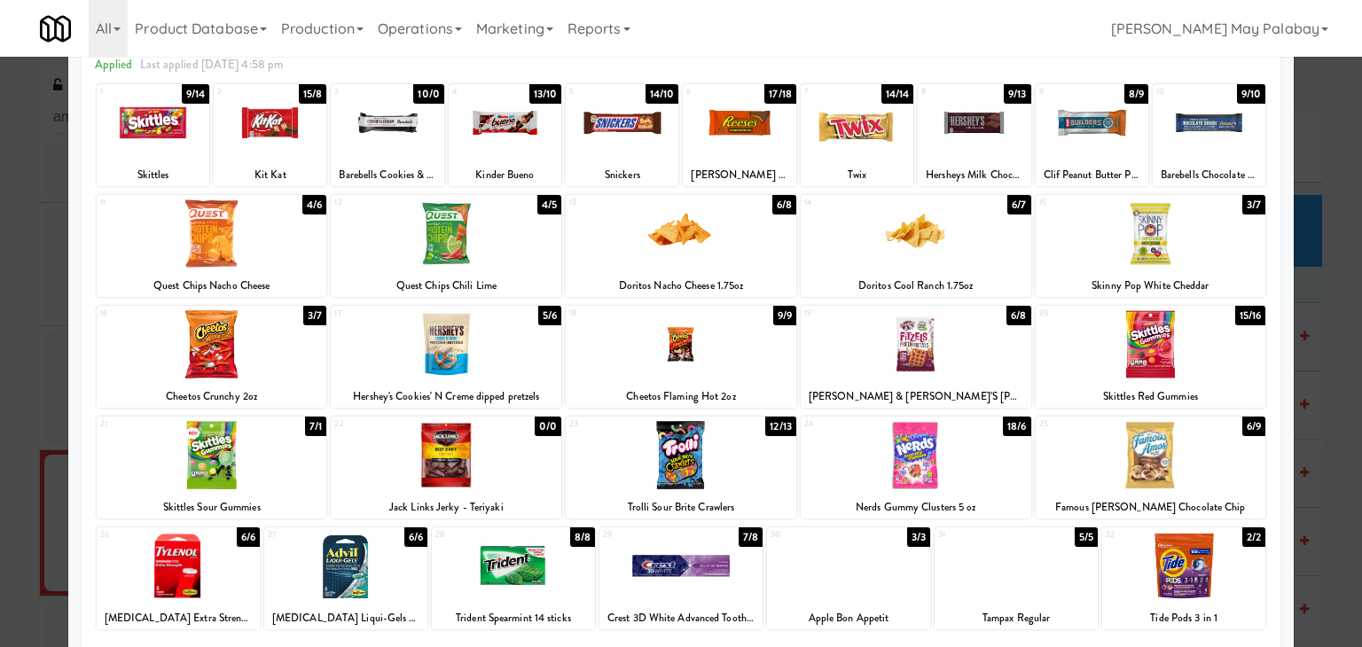
click at [892, 145] on div at bounding box center [857, 123] width 113 height 68
click at [253, 160] on div "2 15/8 Kit Kat" at bounding box center [270, 135] width 113 height 102
click at [1323, 284] on div at bounding box center [681, 323] width 1362 height 647
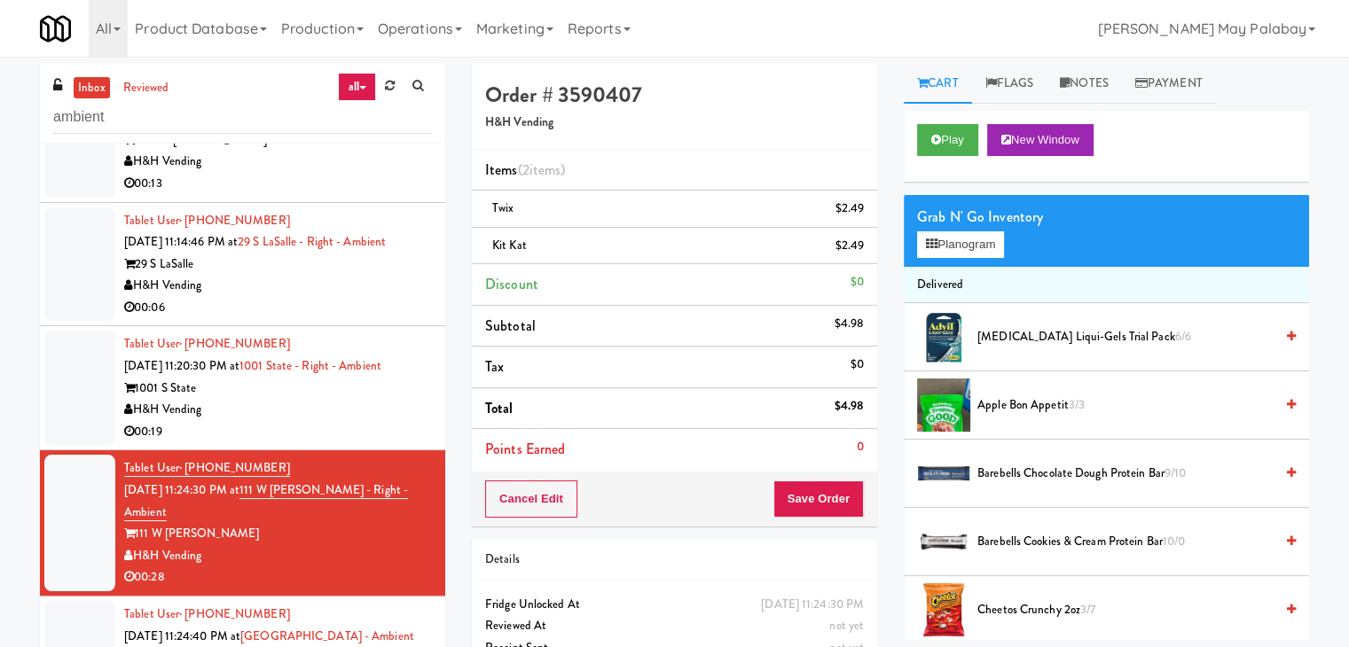
scroll to position [232, 0]
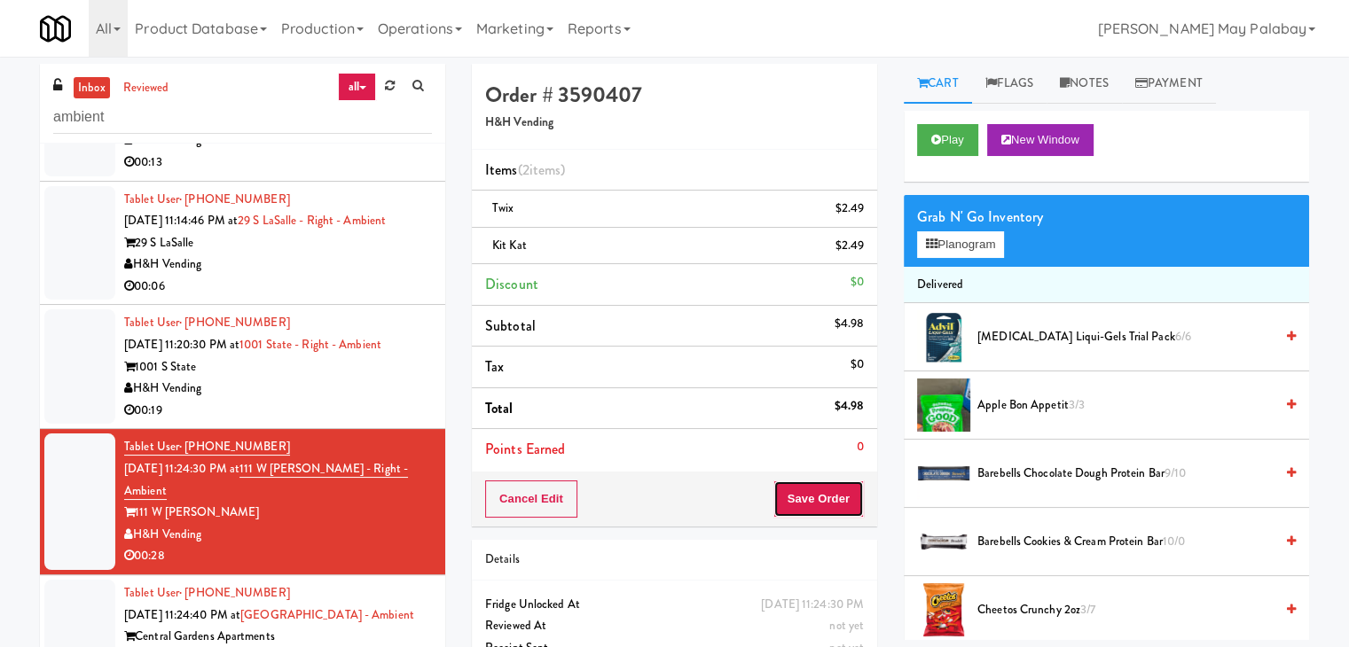
click at [823, 501] on button "Save Order" at bounding box center [818, 499] width 90 height 37
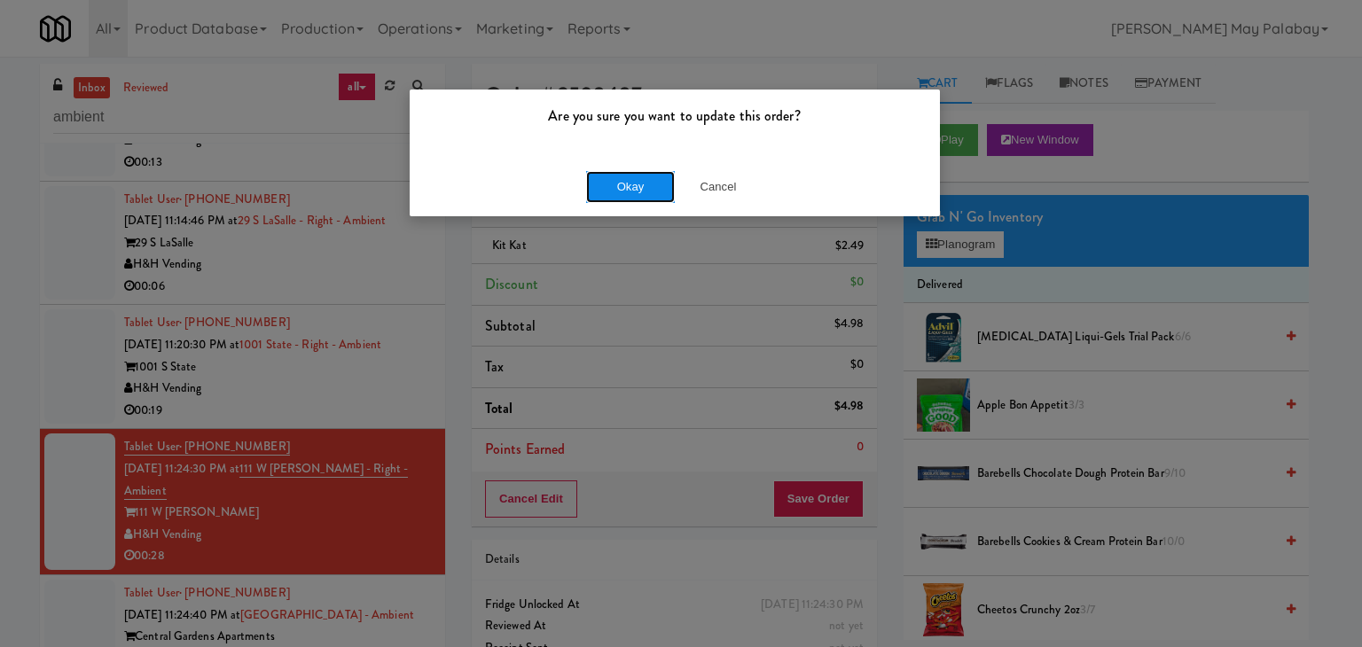
click at [632, 189] on button "Okay" at bounding box center [630, 187] width 89 height 32
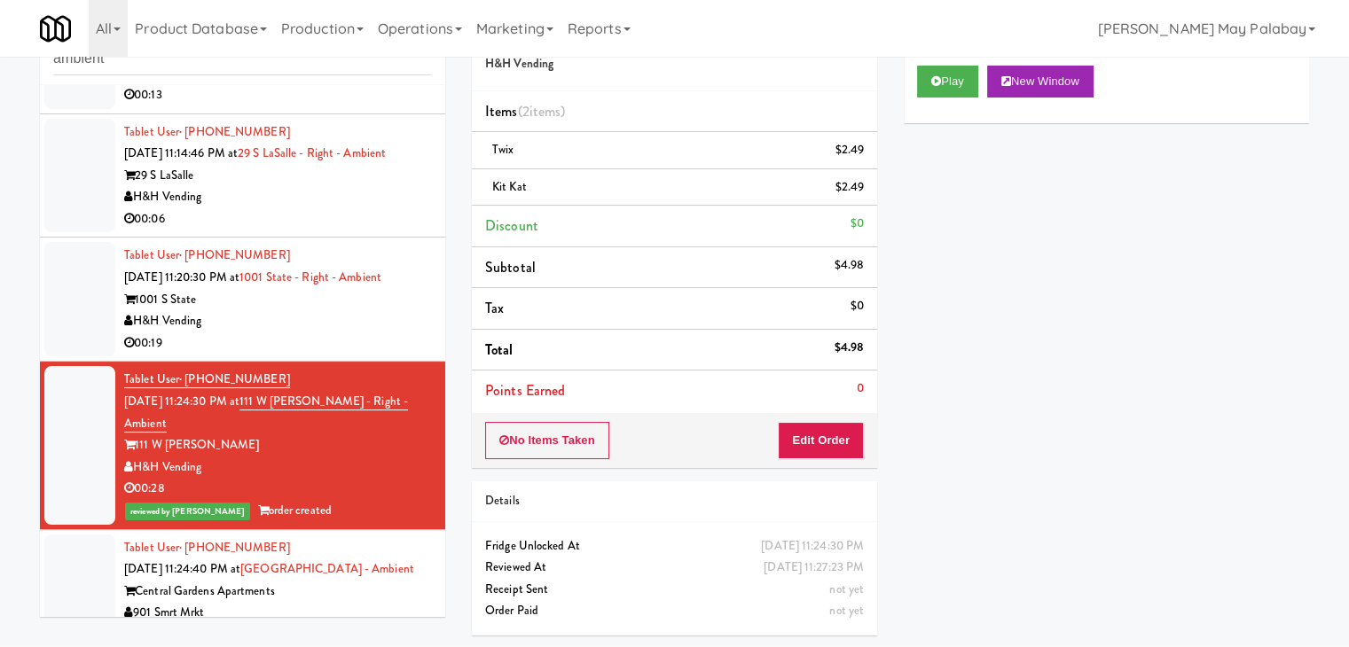
scroll to position [254, 0]
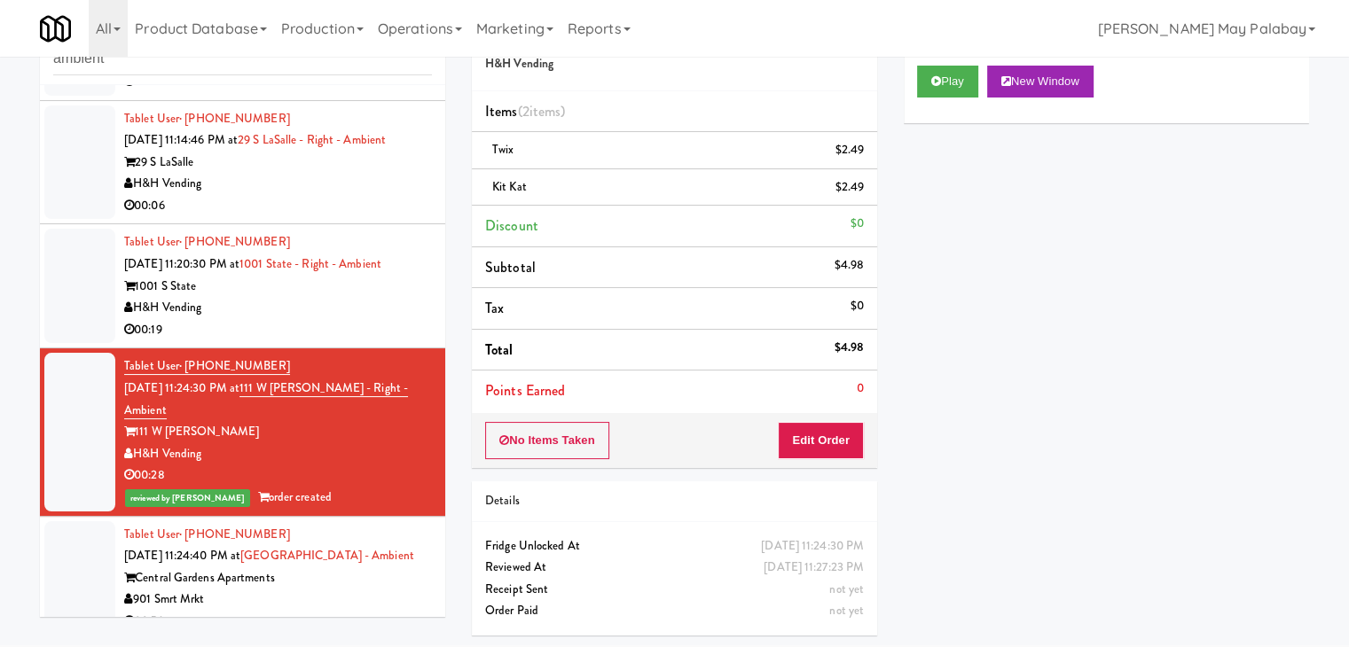
click at [353, 297] on div "H&H Vending" at bounding box center [278, 308] width 308 height 22
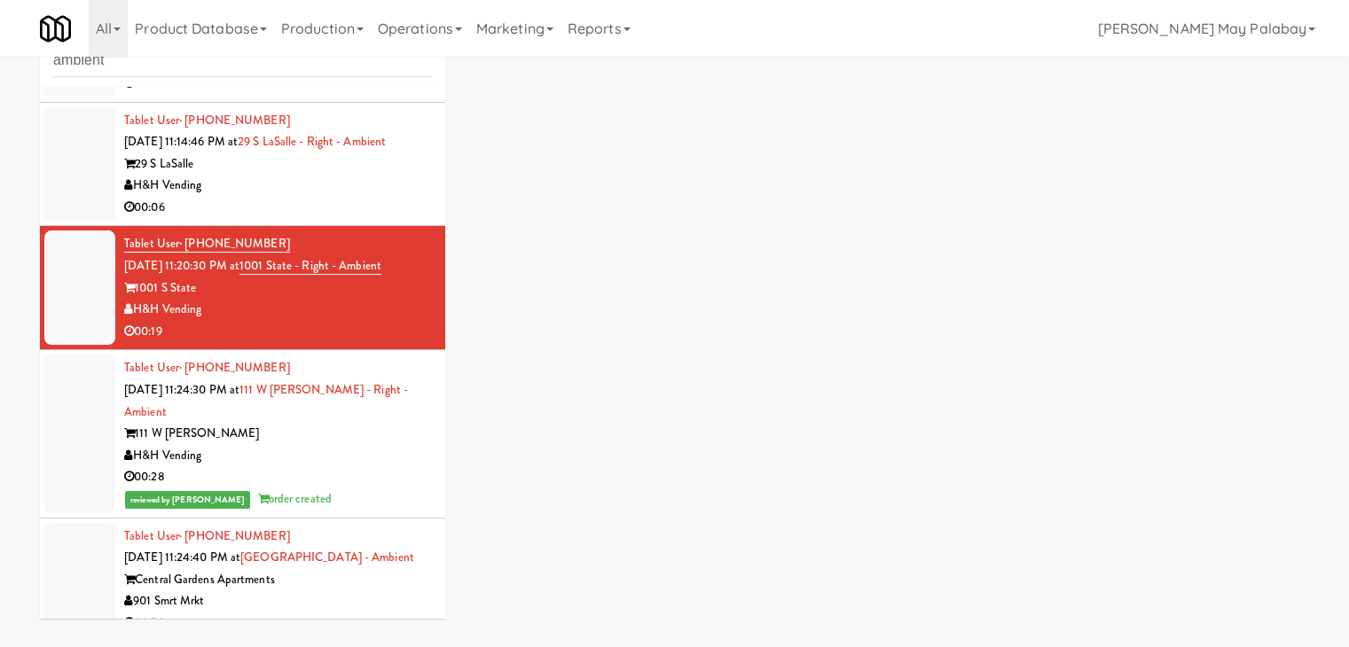
scroll to position [57, 0]
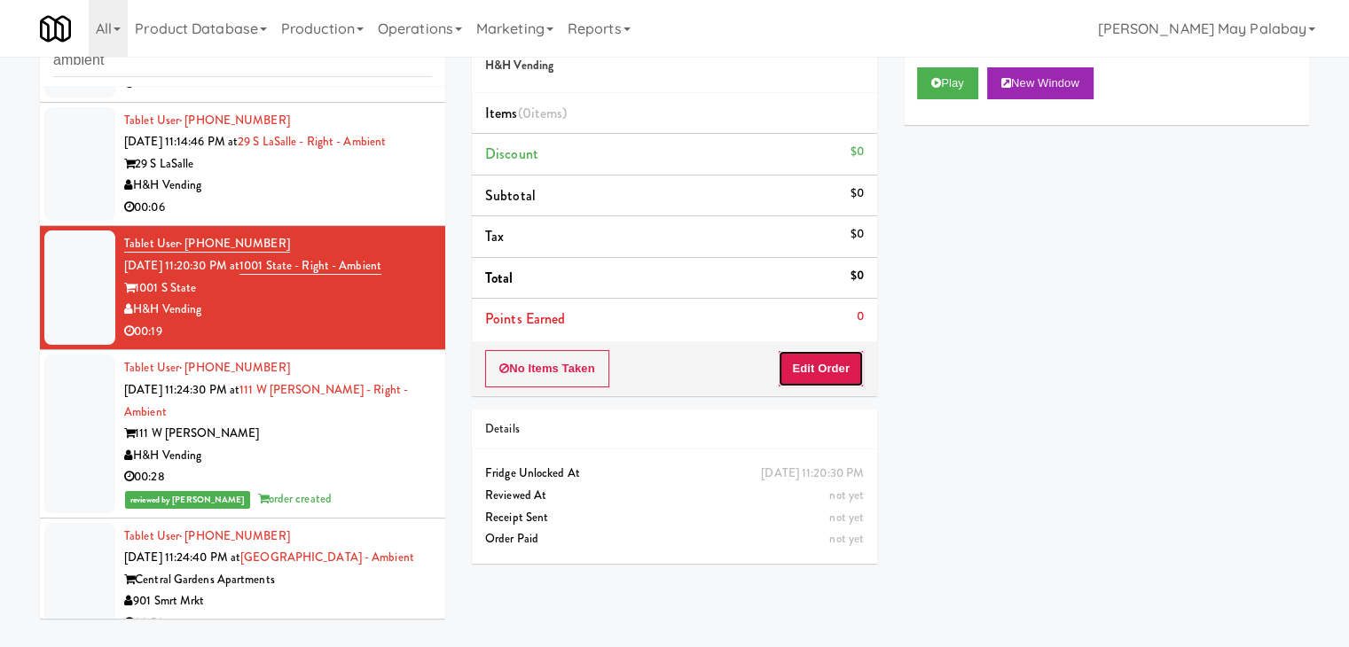
click at [823, 377] on button "Edit Order" at bounding box center [821, 368] width 86 height 37
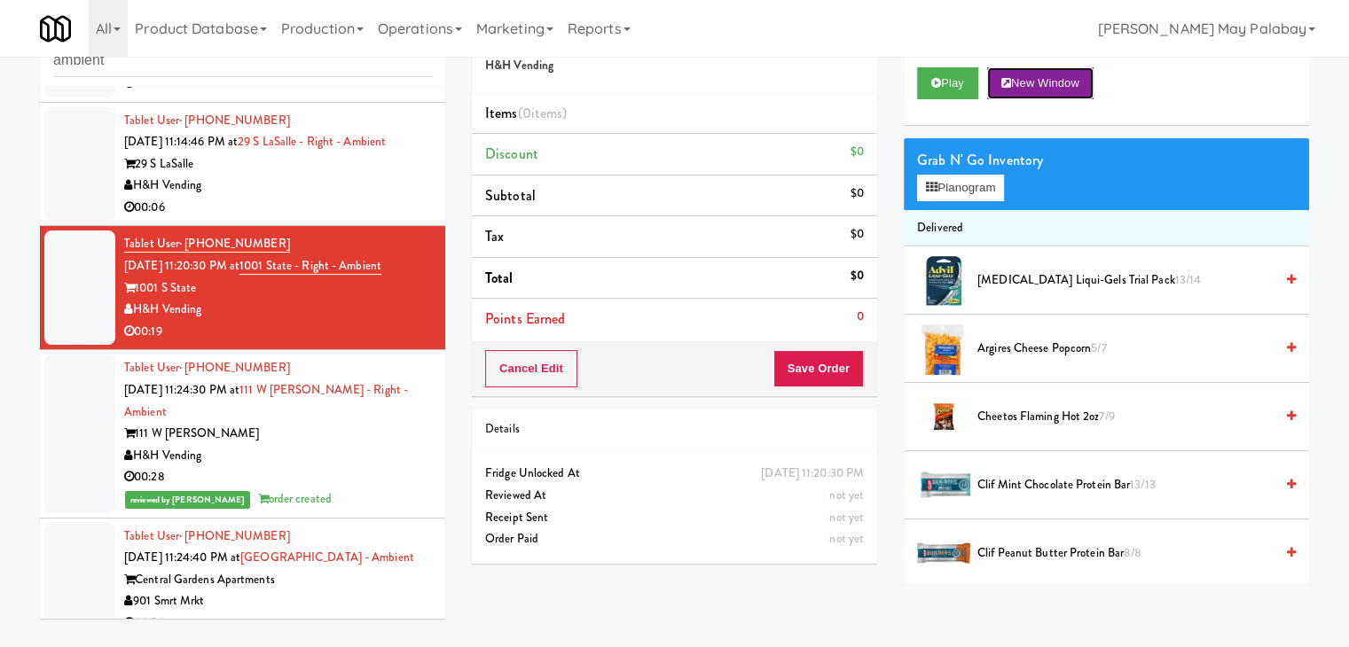
click at [1035, 85] on button "New Window" at bounding box center [1040, 83] width 106 height 32
click at [994, 188] on button "Planogram" at bounding box center [960, 188] width 87 height 27
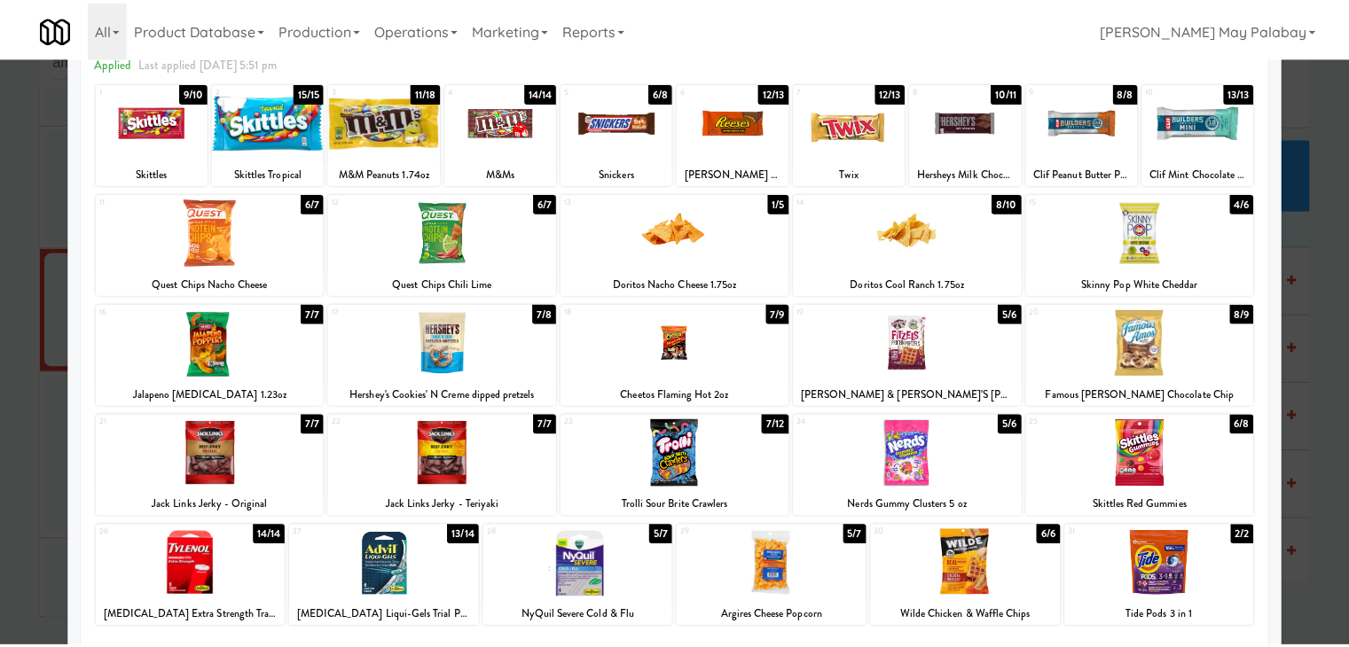
scroll to position [89, 0]
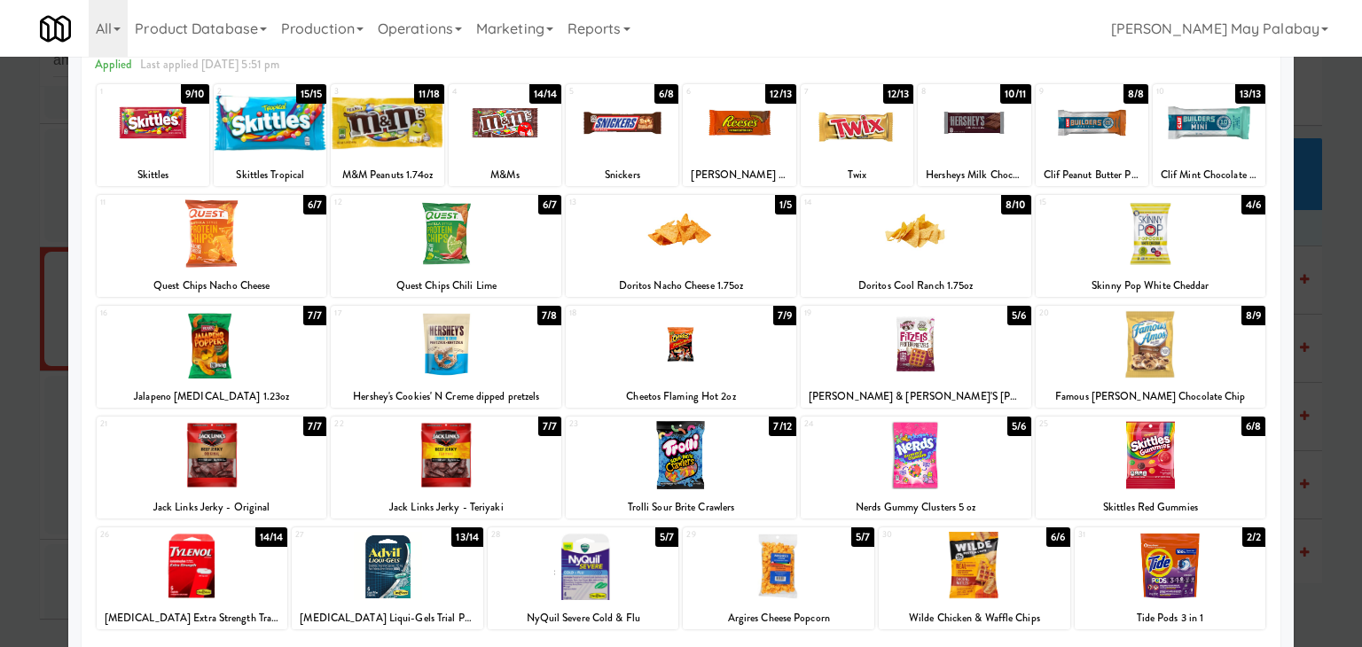
click at [1325, 321] on div at bounding box center [681, 323] width 1362 height 647
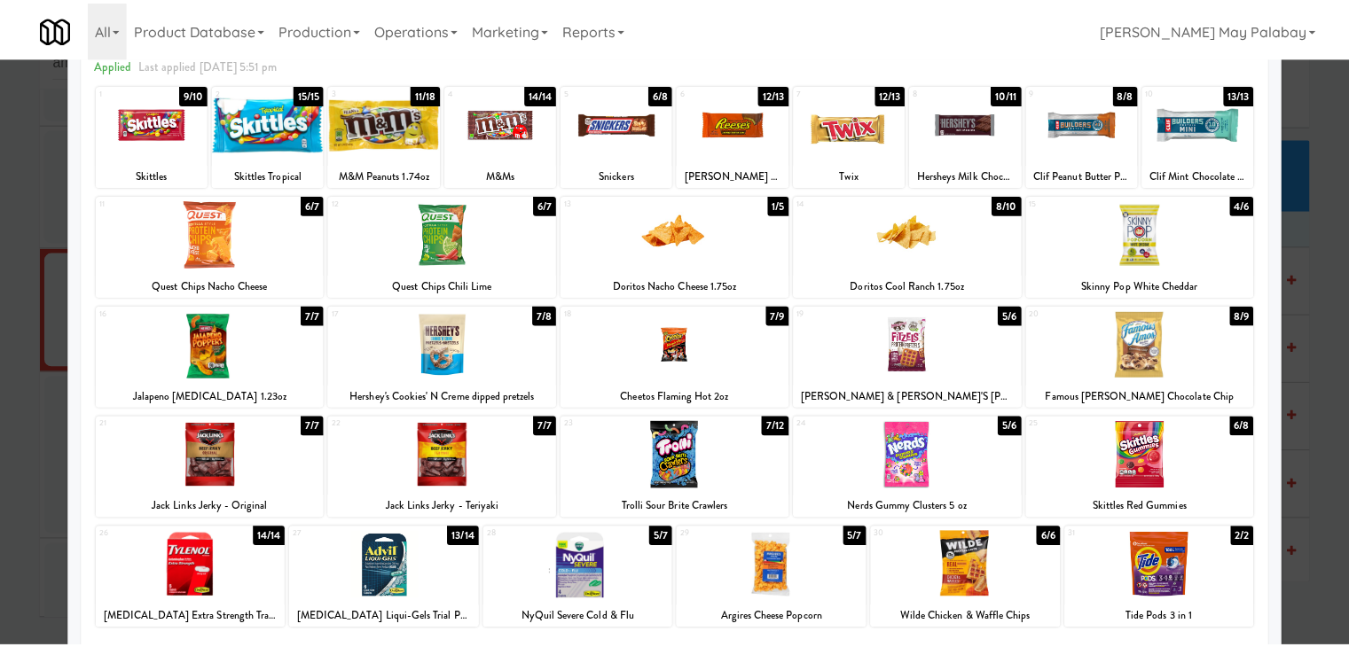
scroll to position [254, 0]
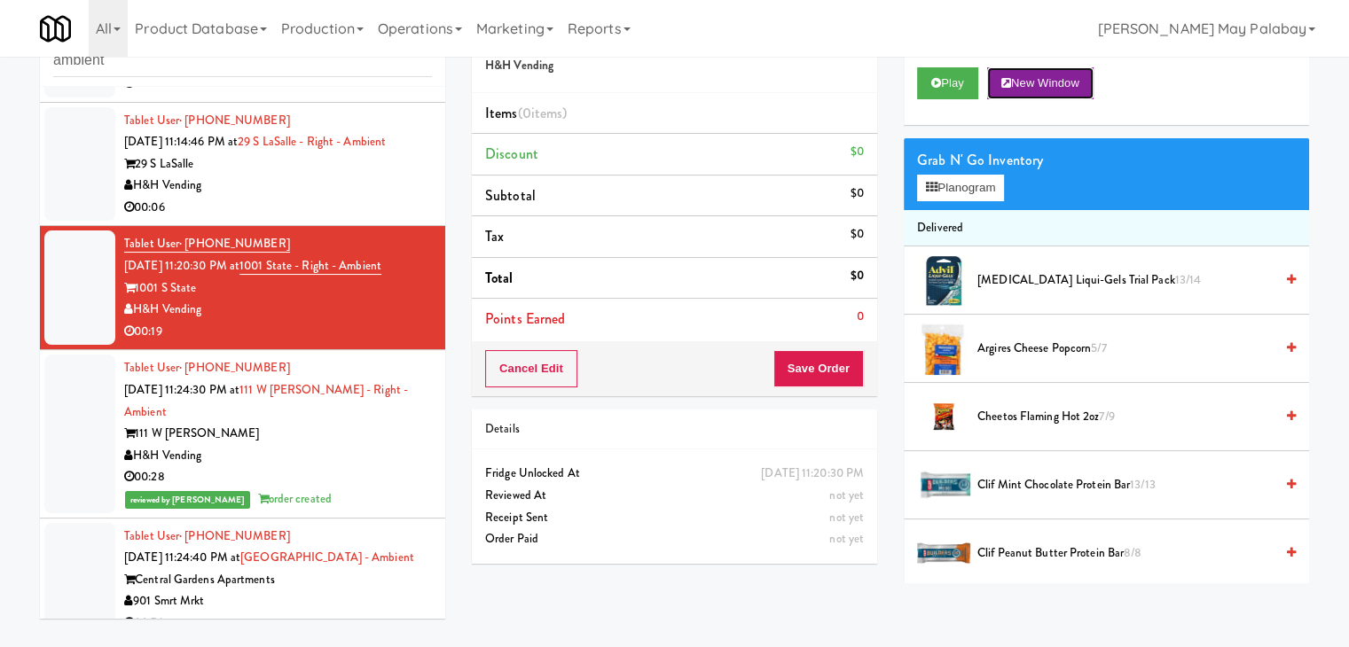
click at [1068, 92] on button "New Window" at bounding box center [1040, 83] width 106 height 32
click at [972, 190] on button "Planogram" at bounding box center [960, 188] width 87 height 27
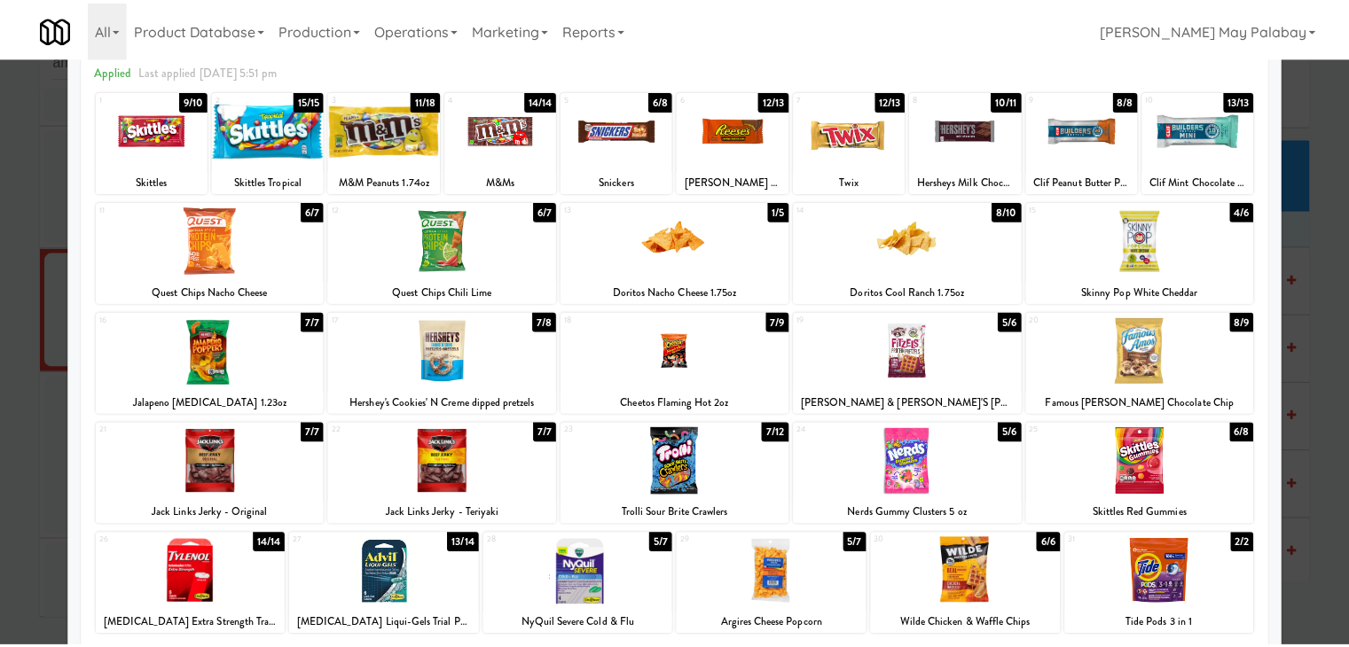
scroll to position [89, 0]
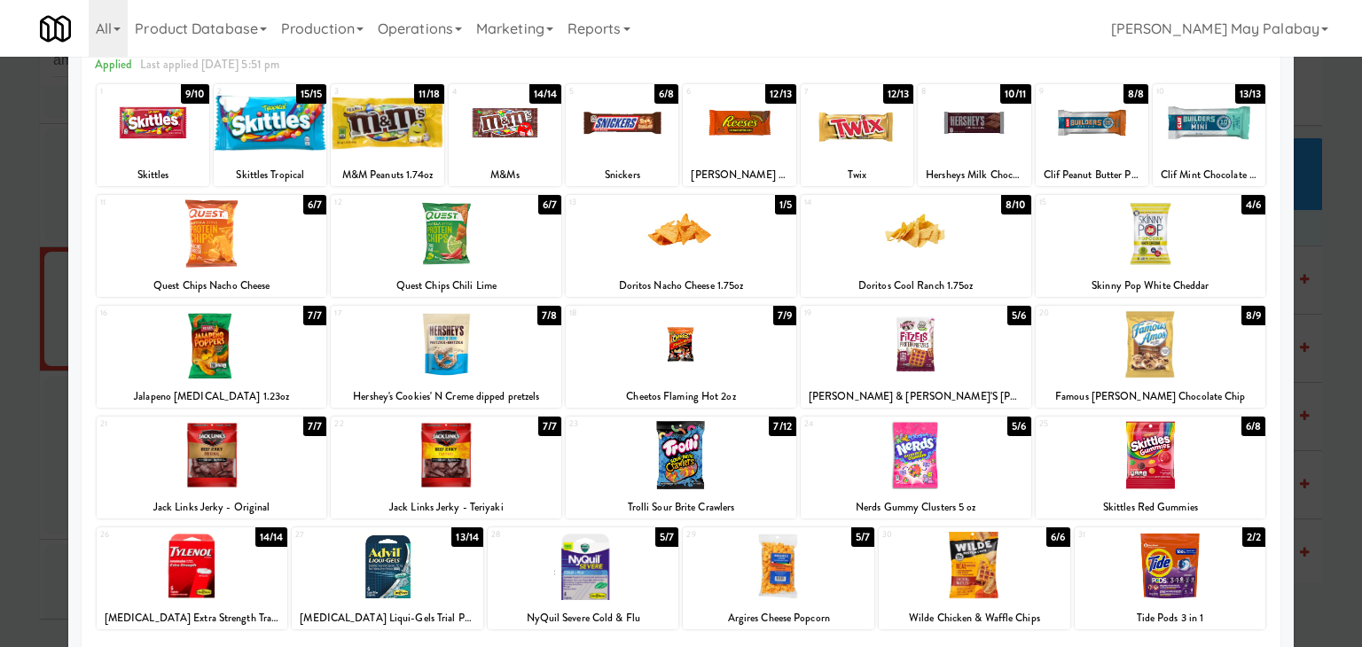
click at [1189, 346] on div at bounding box center [1151, 344] width 231 height 68
click at [1318, 305] on div at bounding box center [681, 323] width 1362 height 647
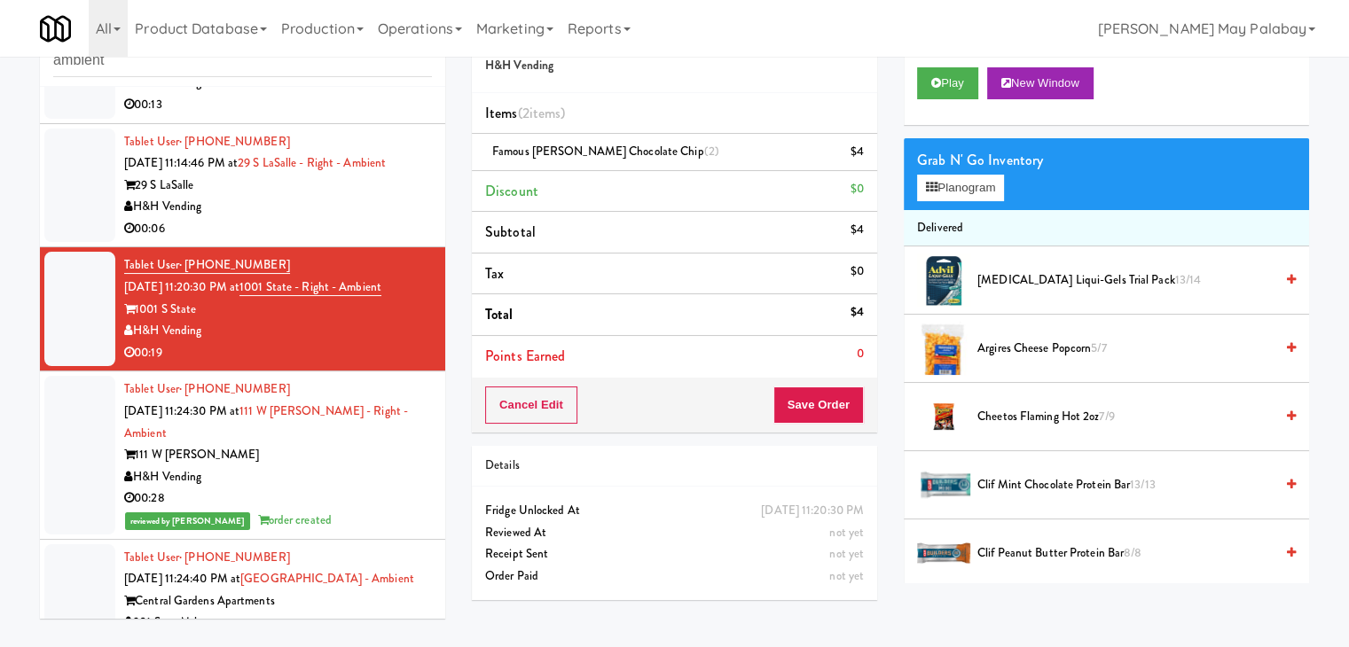
scroll to position [254, 0]
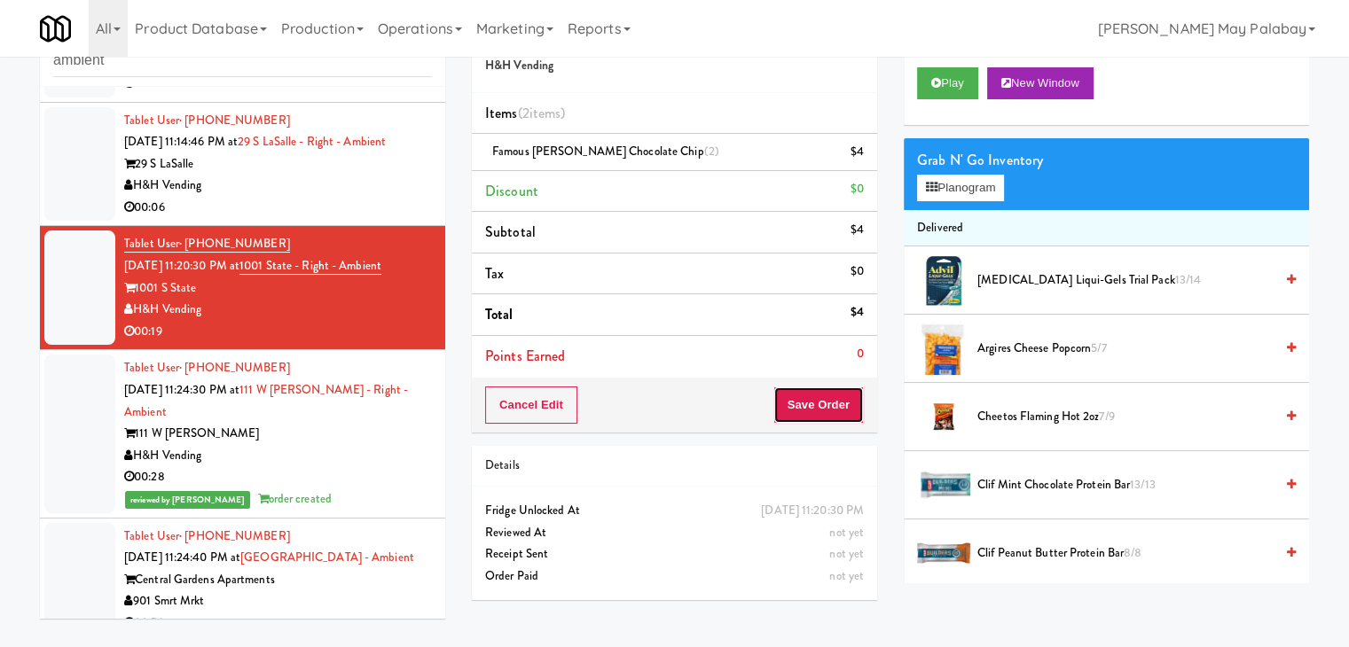
click at [784, 399] on button "Save Order" at bounding box center [818, 405] width 90 height 37
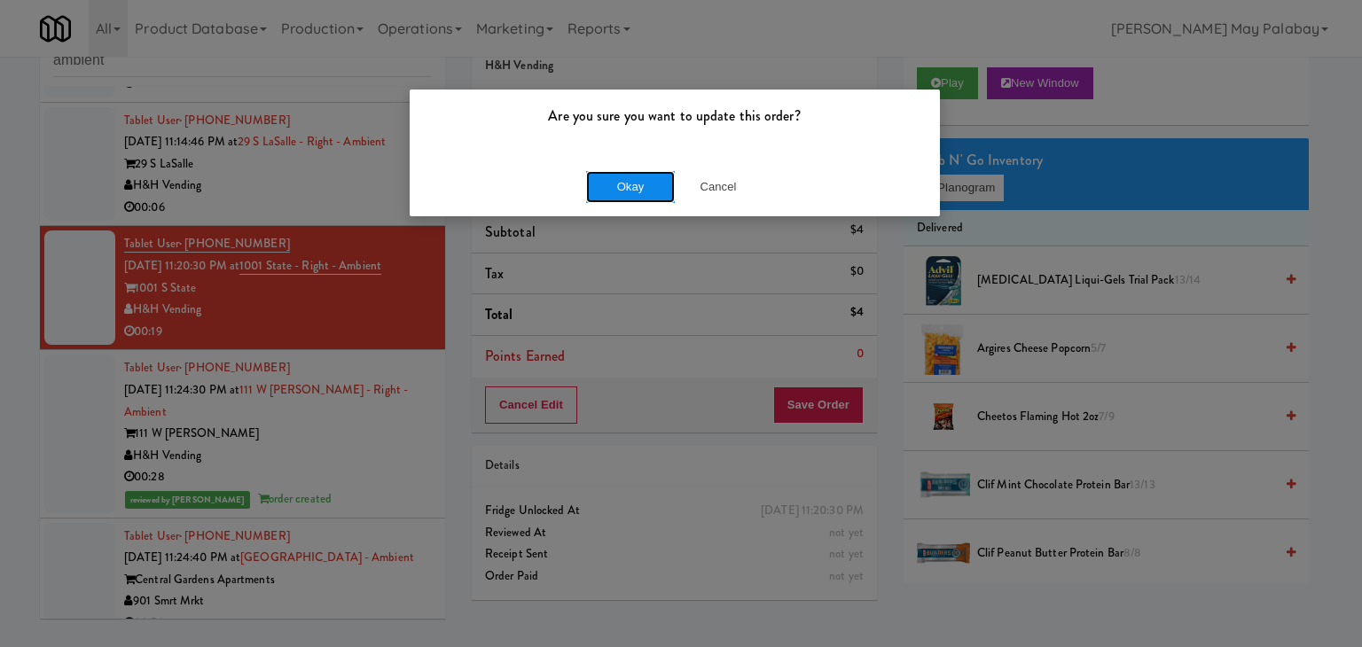
click at [642, 191] on button "Okay" at bounding box center [630, 187] width 89 height 32
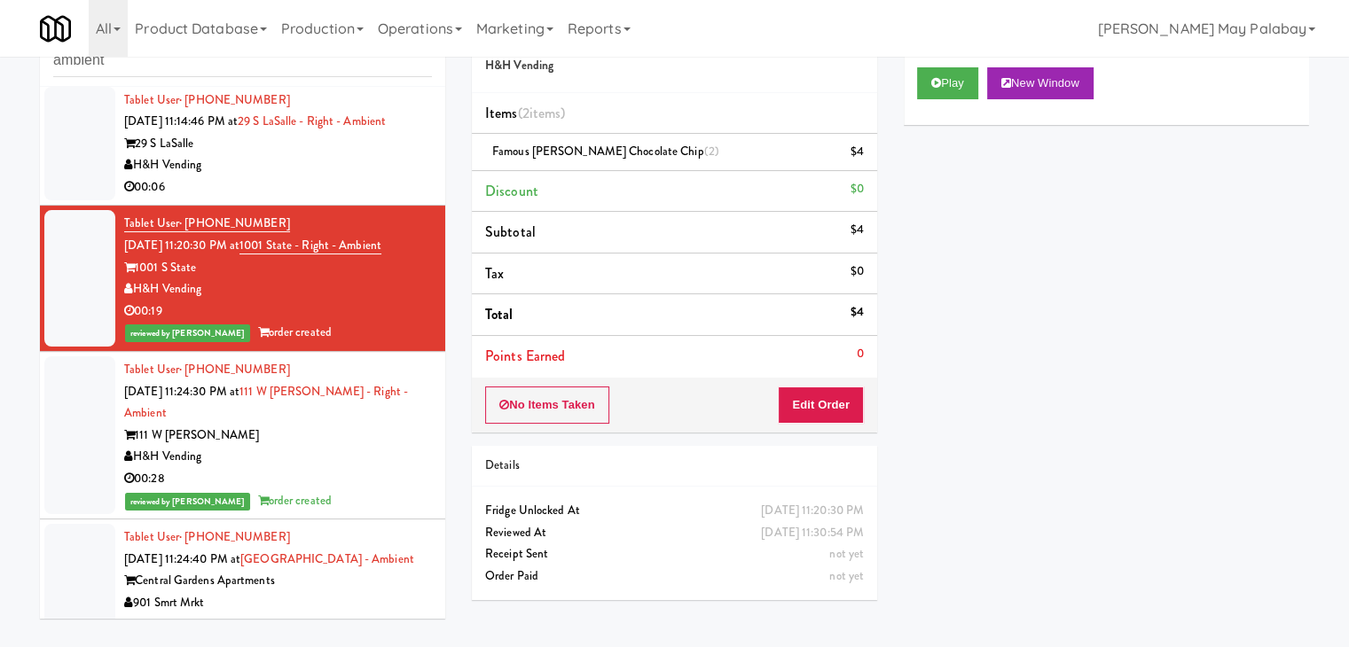
scroll to position [277, 0]
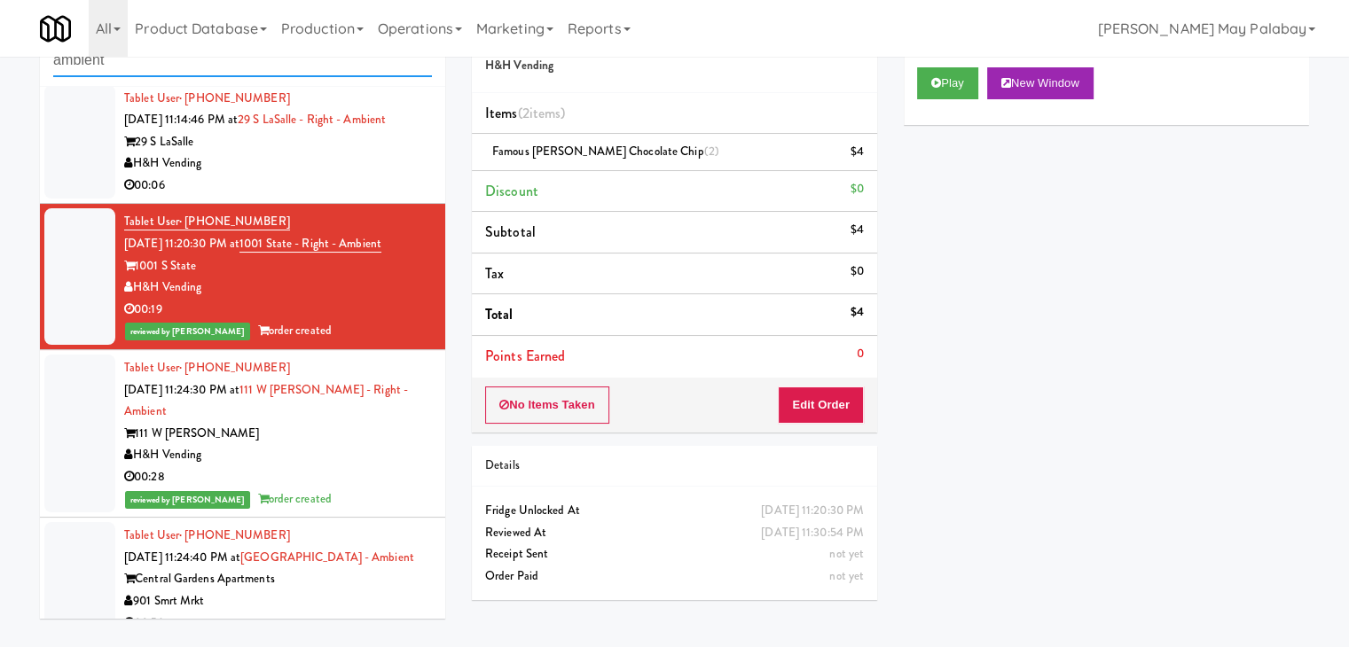
click at [156, 66] on input "ambient" at bounding box center [242, 60] width 379 height 33
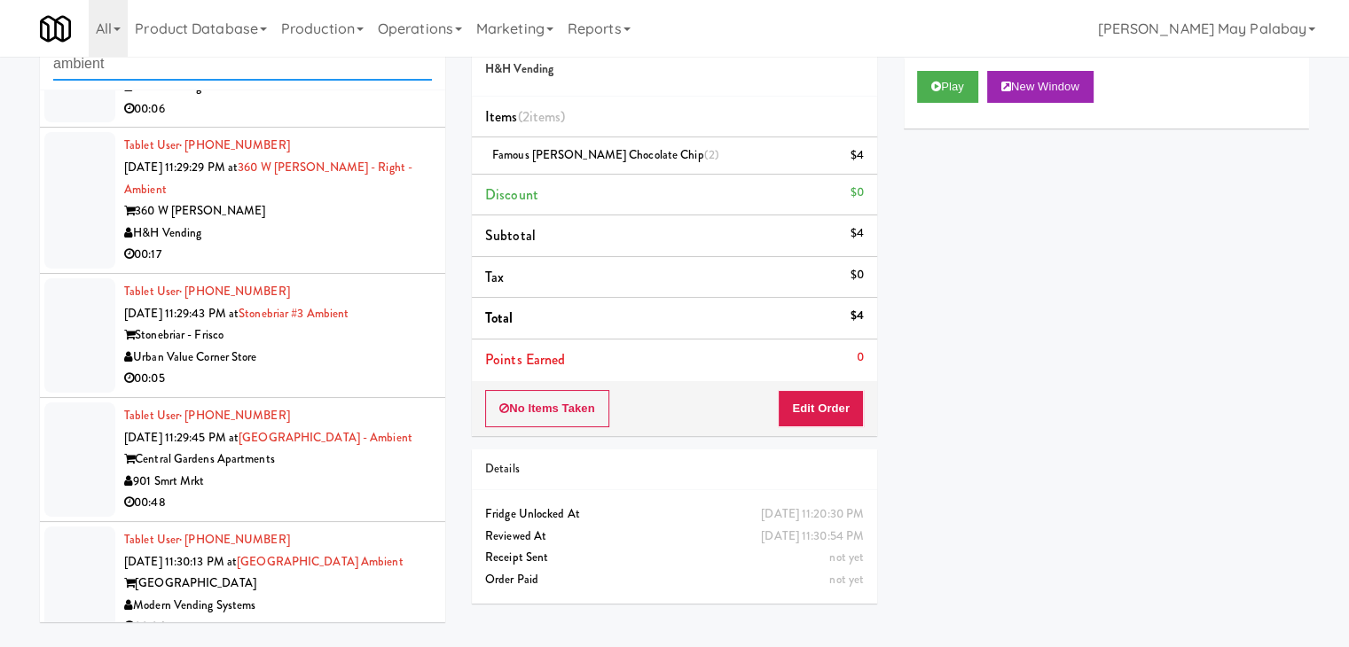
scroll to position [57, 0]
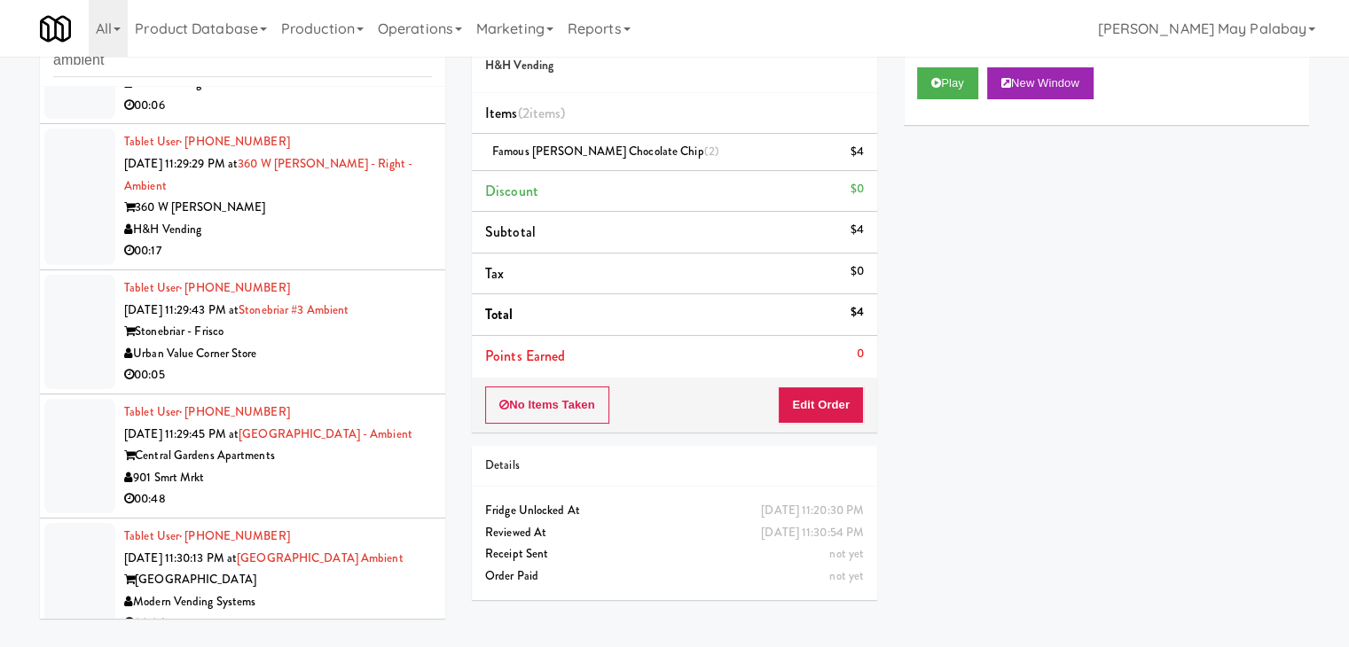
click at [300, 197] on div "360 W [PERSON_NAME]" at bounding box center [278, 208] width 308 height 22
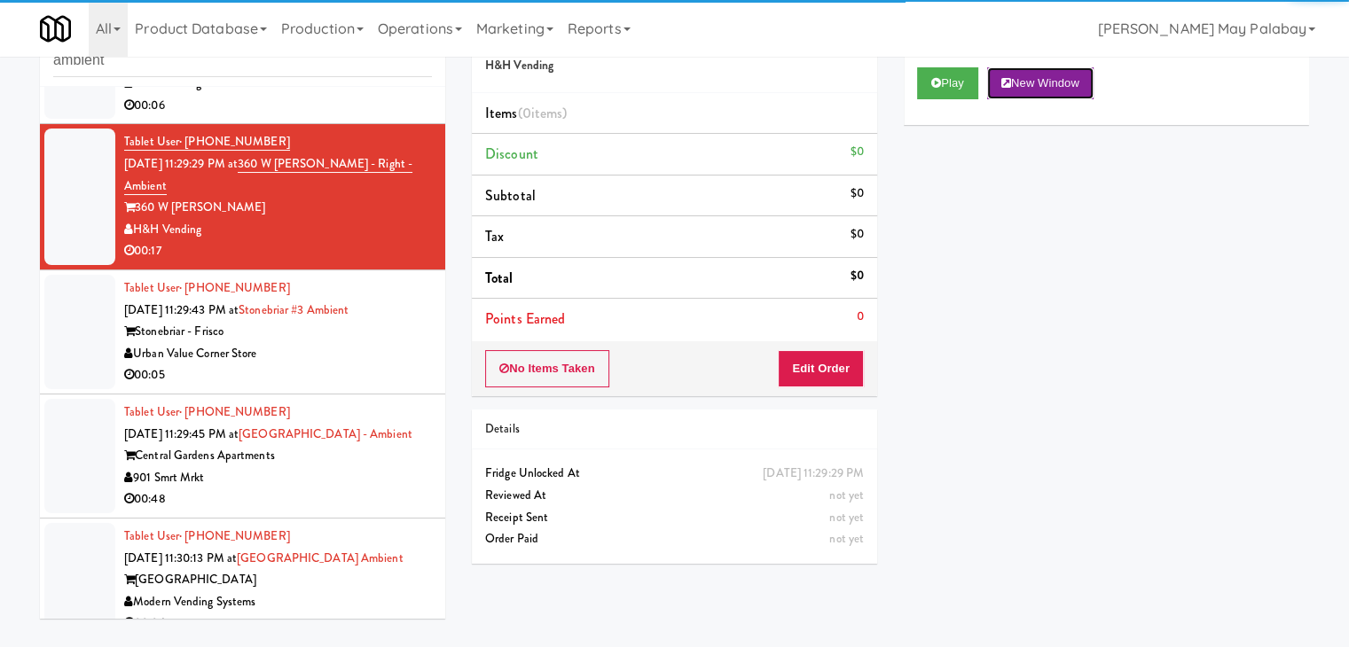
click at [1028, 82] on button "New Window" at bounding box center [1040, 83] width 106 height 32
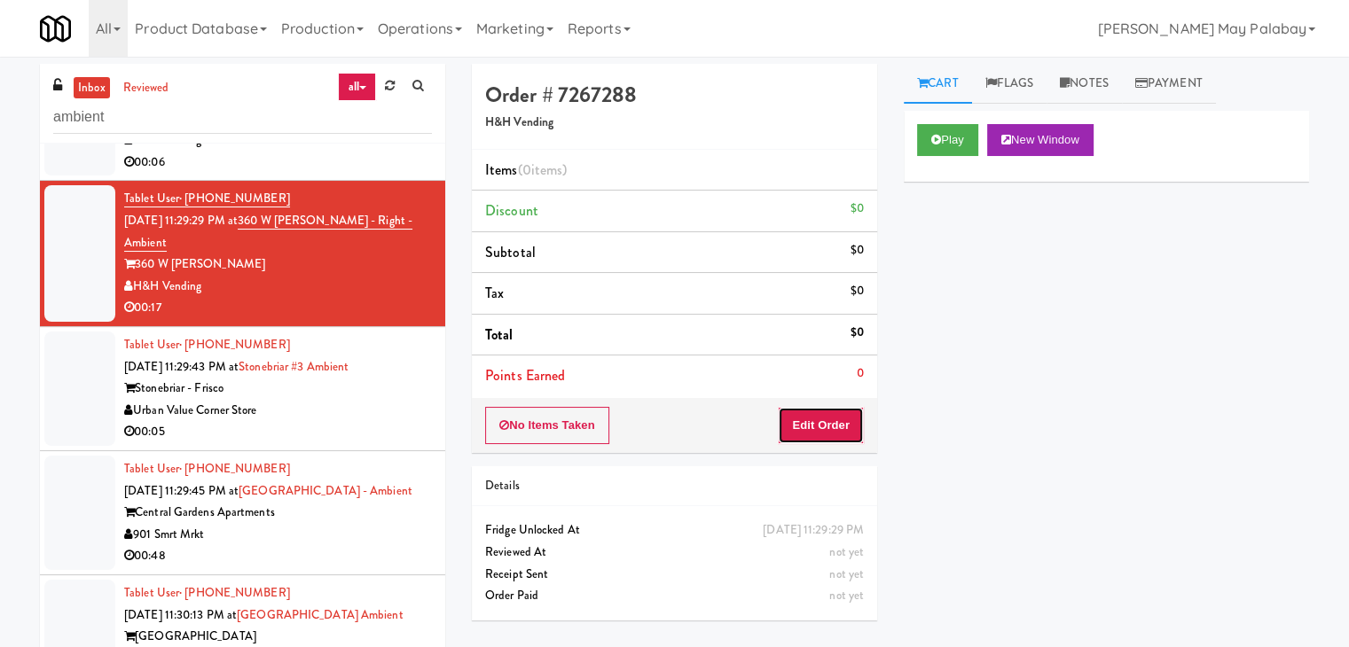
click at [856, 426] on button "Edit Order" at bounding box center [821, 425] width 86 height 37
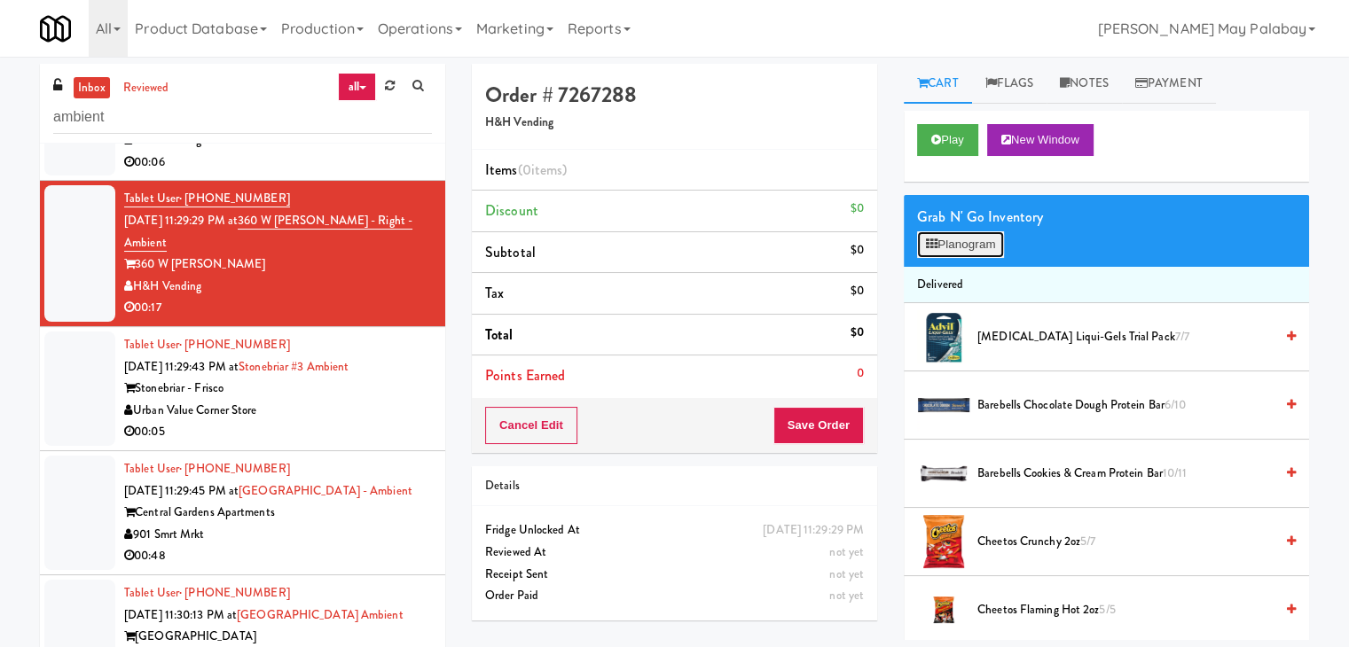
click at [952, 252] on button "Planogram" at bounding box center [960, 244] width 87 height 27
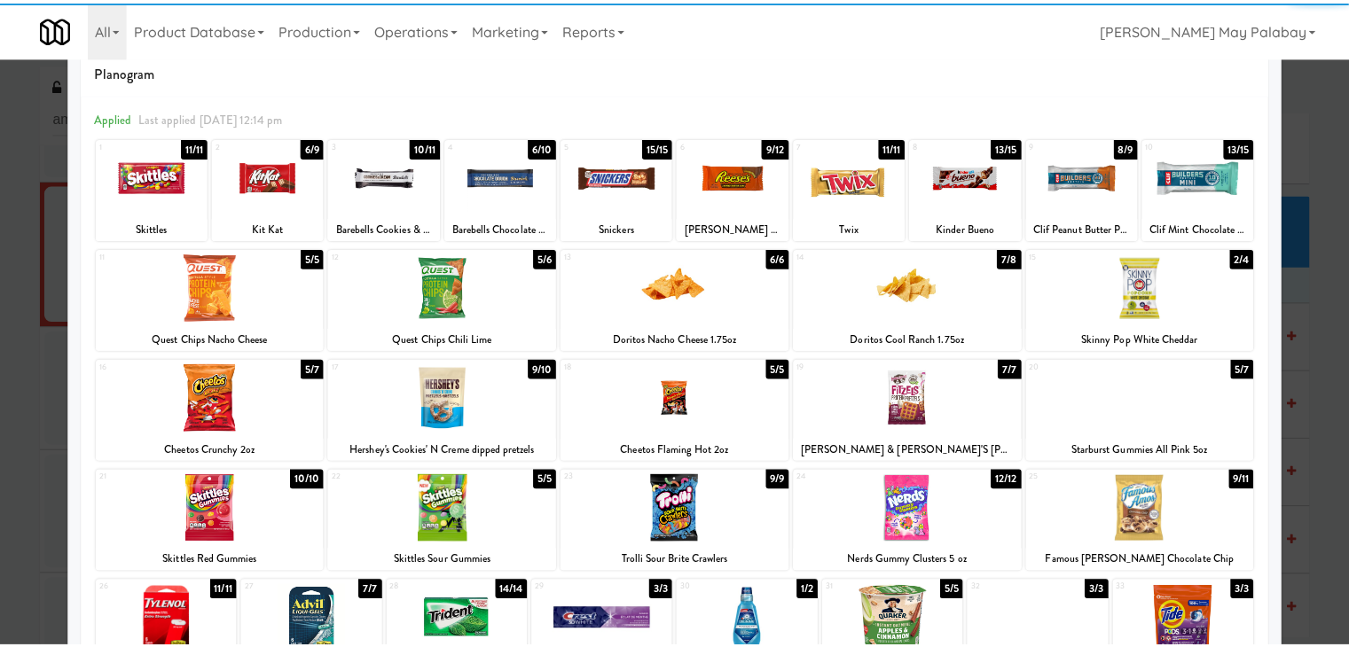
scroll to position [89, 0]
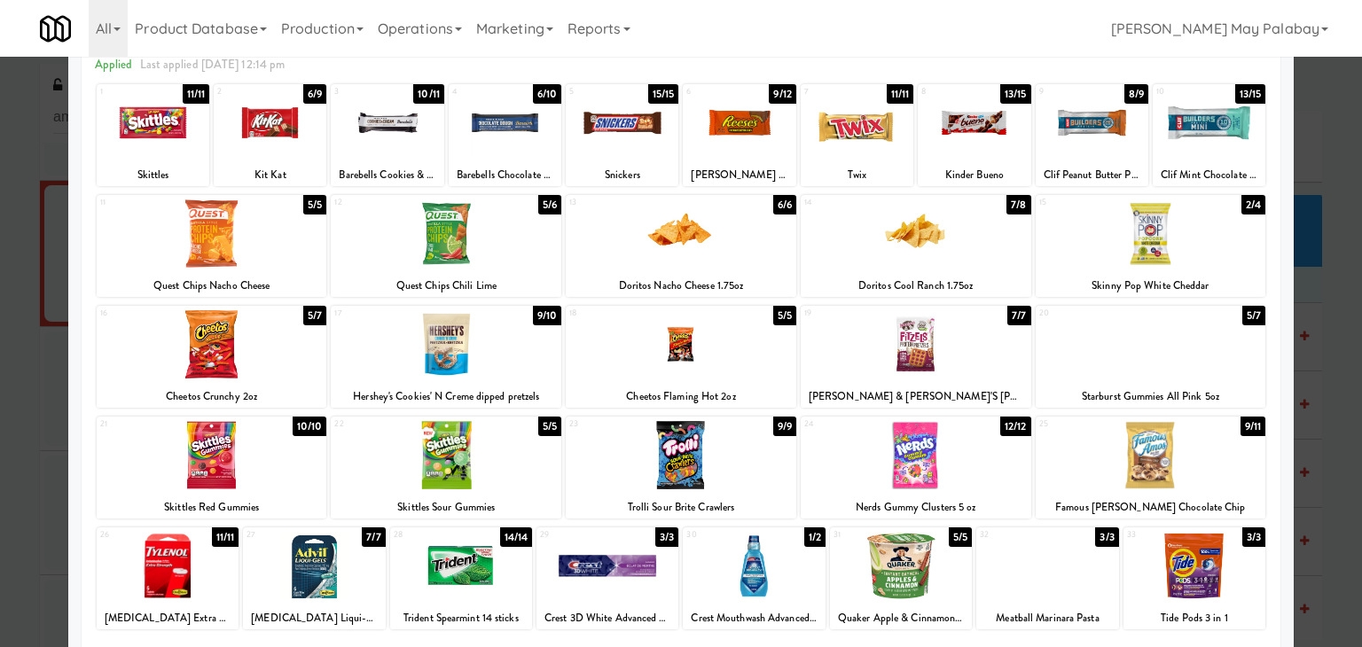
click at [769, 448] on div at bounding box center [681, 455] width 231 height 68
click at [998, 127] on div at bounding box center [974, 123] width 113 height 68
click at [1327, 327] on div at bounding box center [681, 323] width 1362 height 647
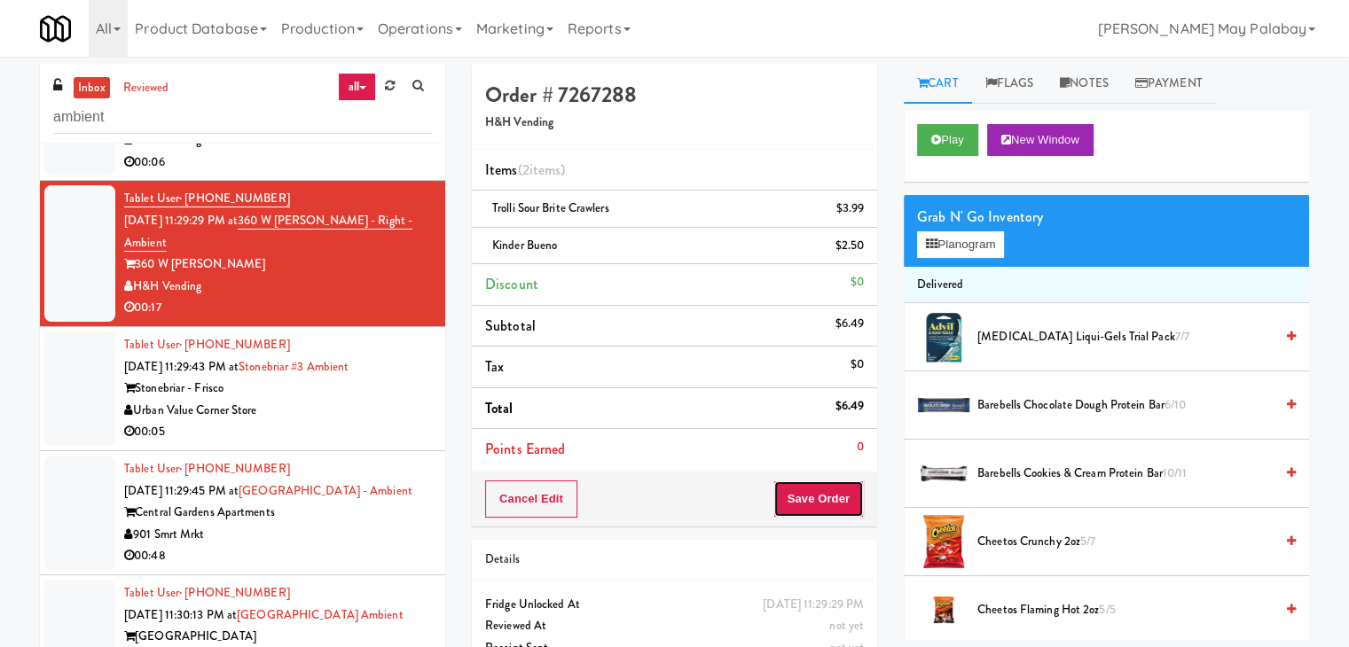
click at [856, 501] on button "Save Order" at bounding box center [818, 499] width 90 height 37
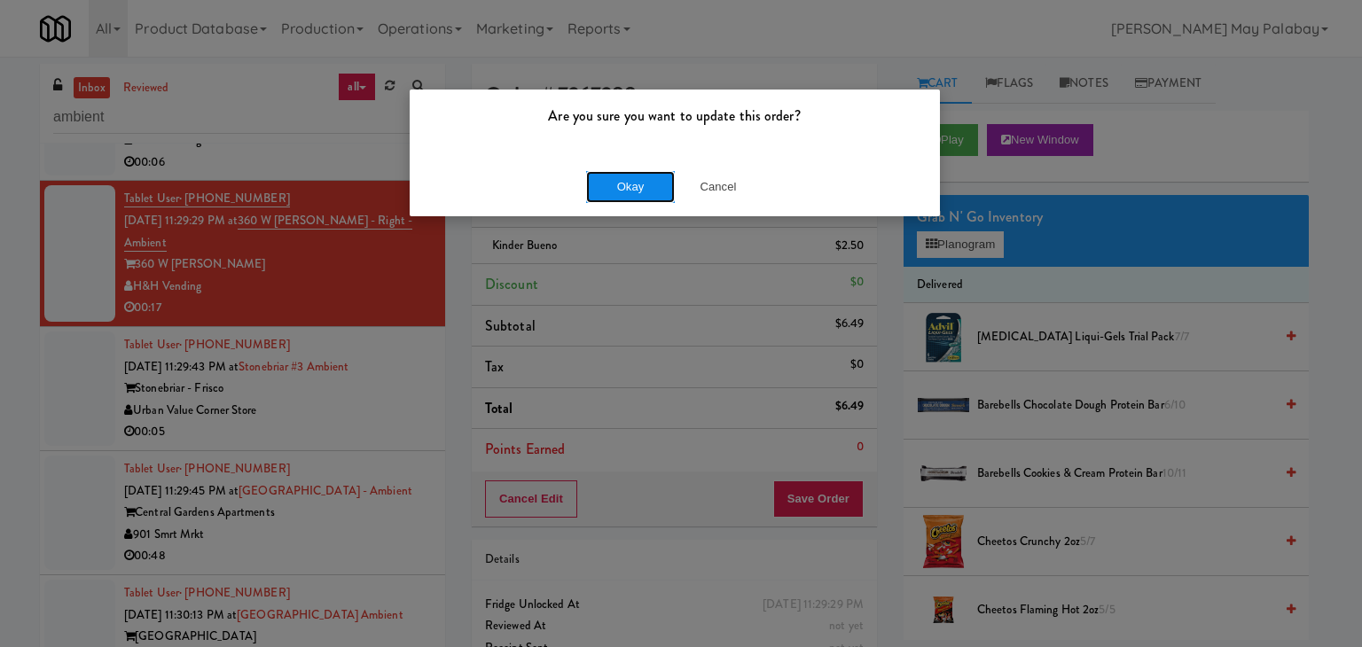
click at [614, 192] on button "Okay" at bounding box center [630, 187] width 89 height 32
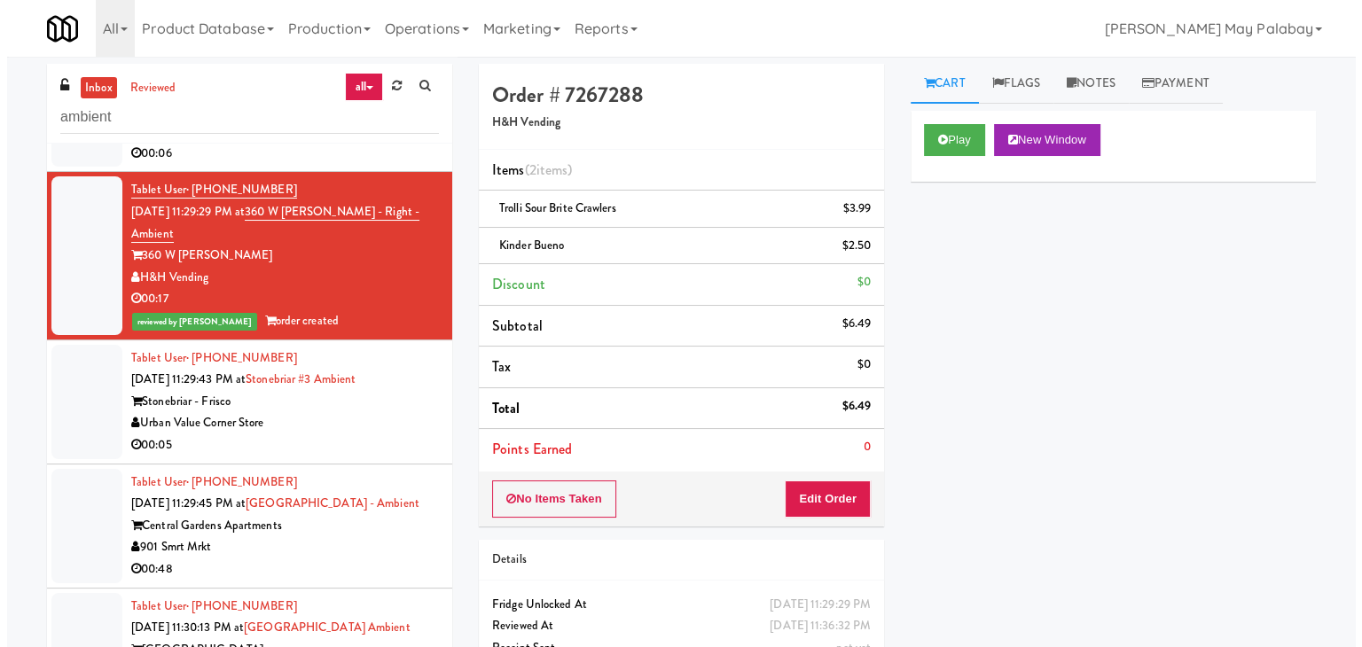
scroll to position [379, 0]
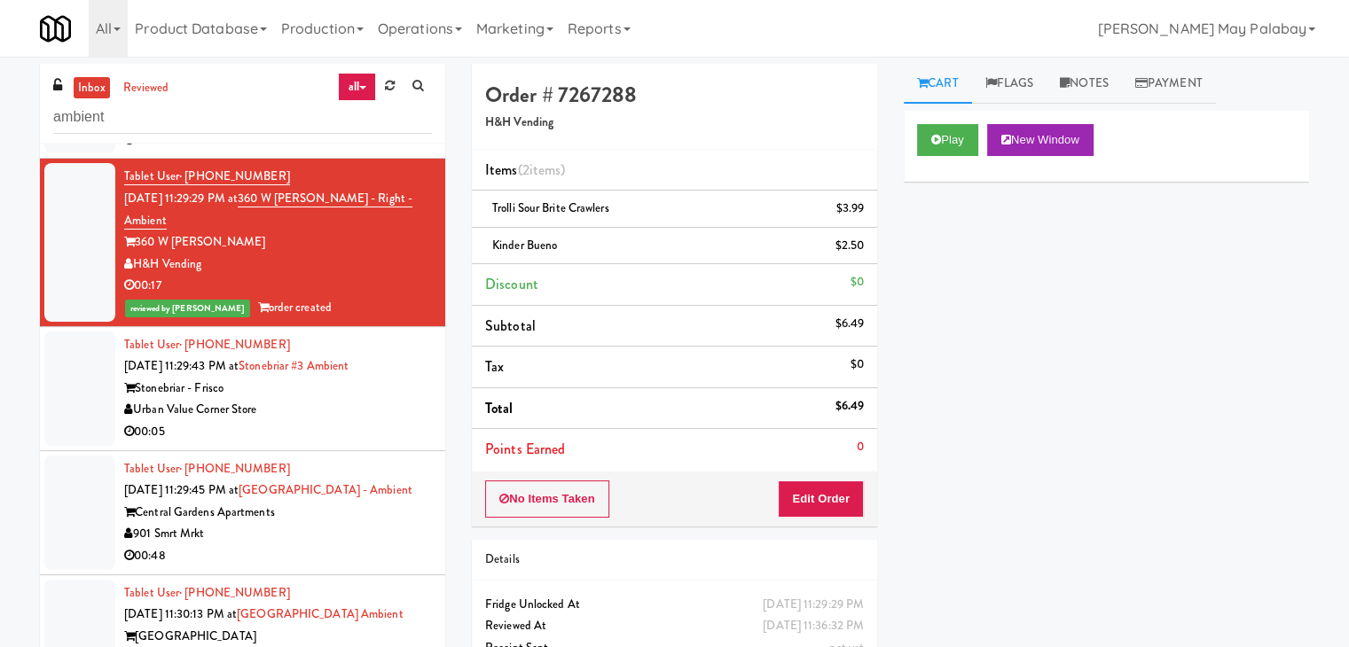
click at [344, 421] on div "00:05" at bounding box center [278, 432] width 308 height 22
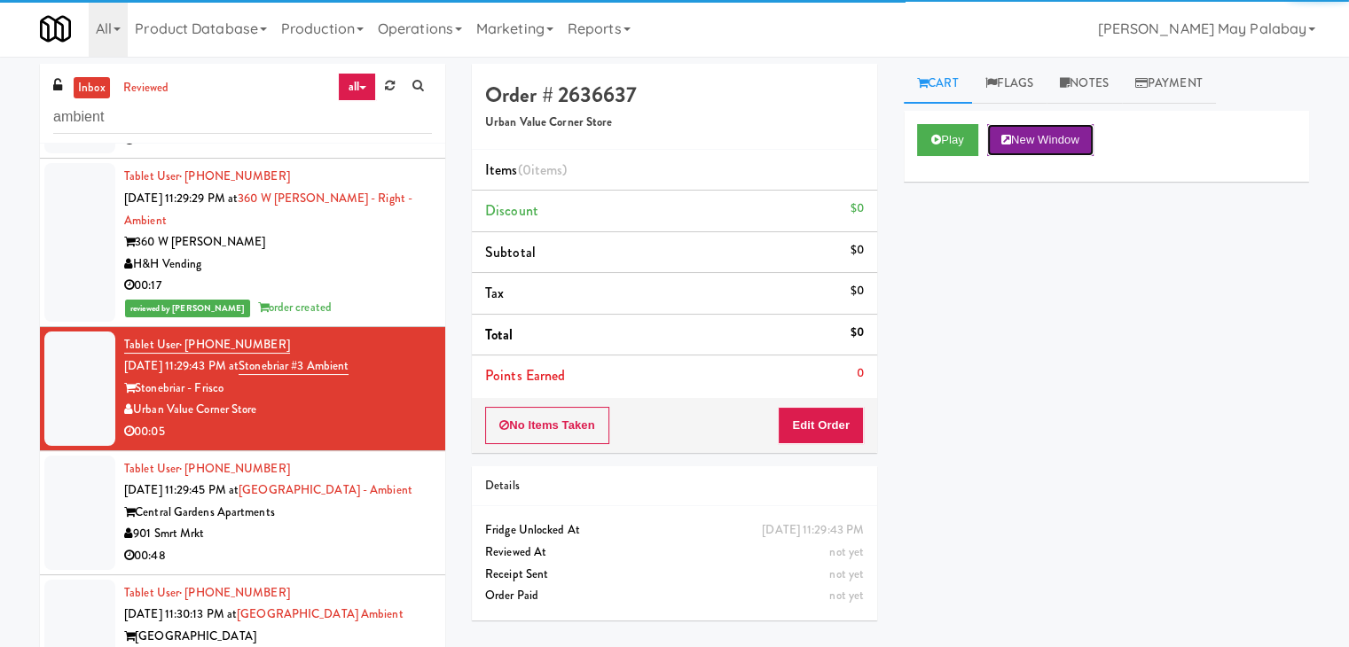
click at [1040, 136] on button "New Window" at bounding box center [1040, 140] width 106 height 32
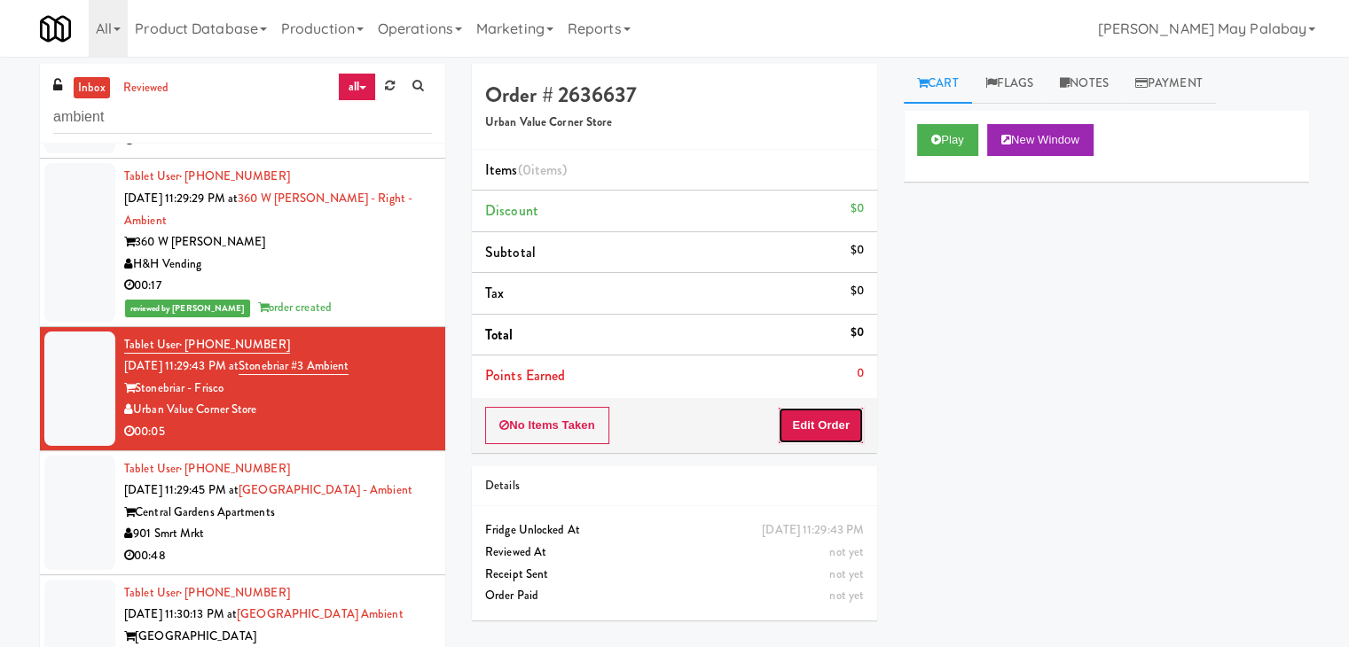
click at [825, 433] on button "Edit Order" at bounding box center [821, 425] width 86 height 37
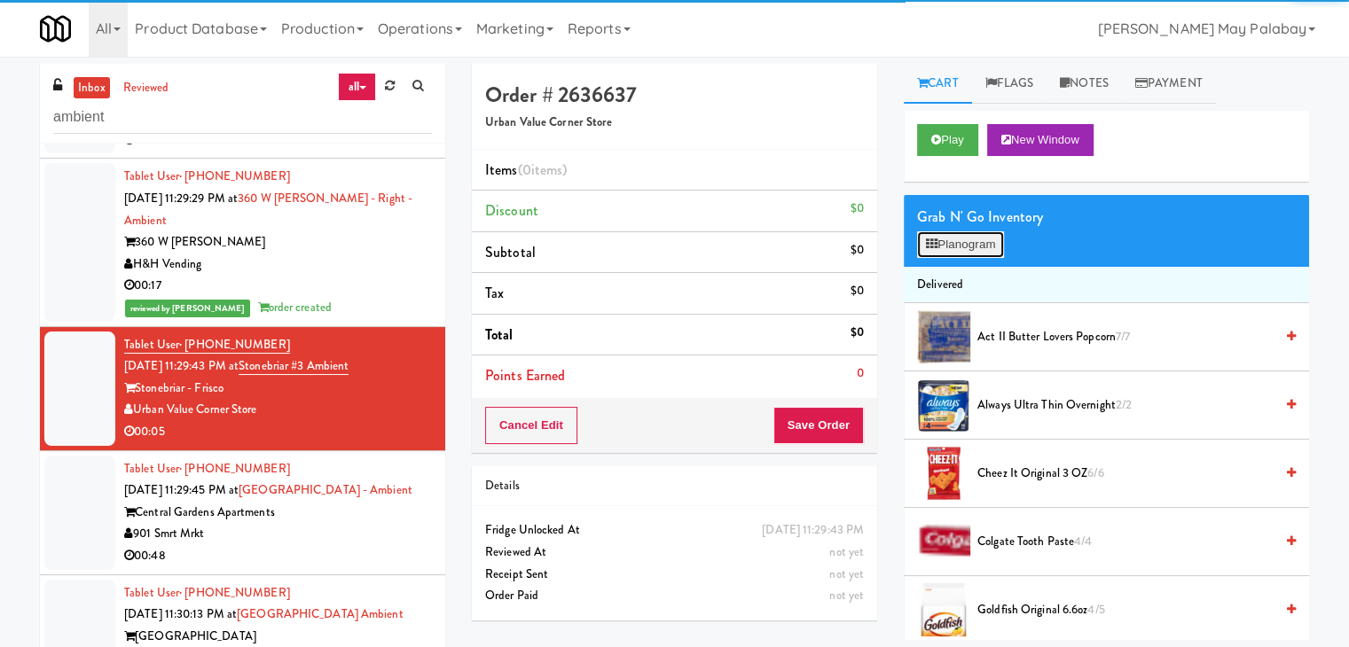
click at [961, 246] on button "Planogram" at bounding box center [960, 244] width 87 height 27
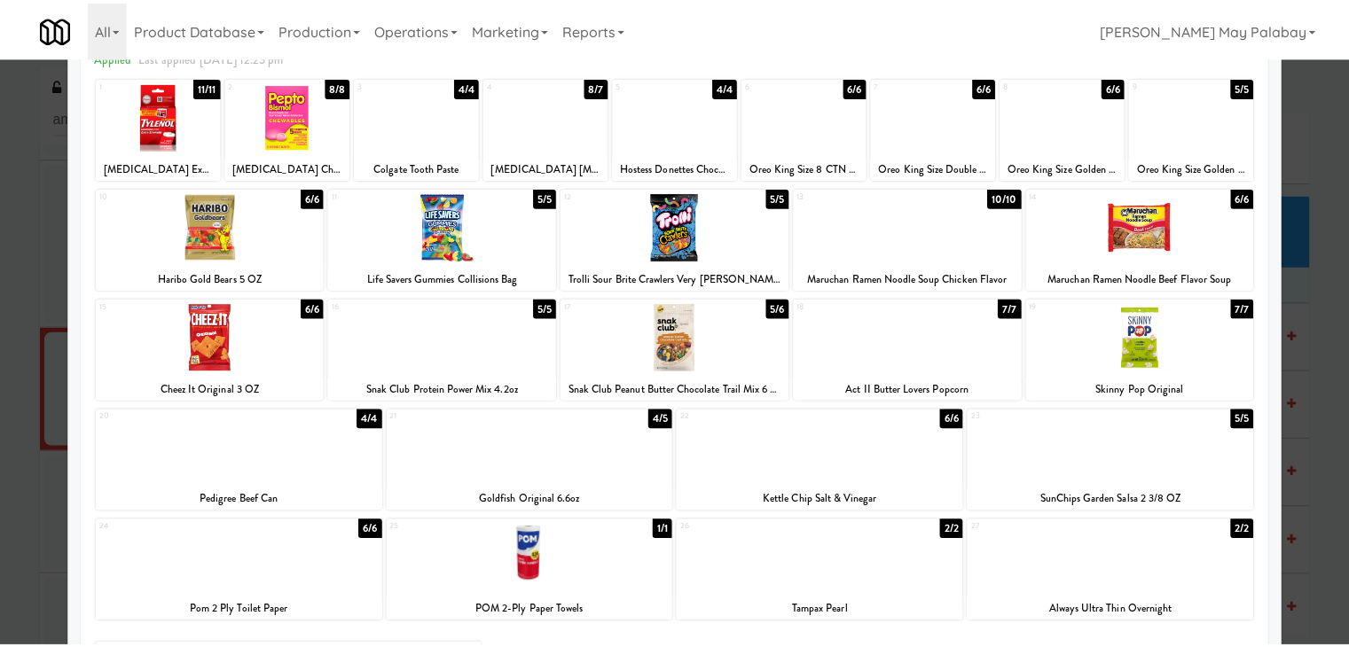
scroll to position [89, 0]
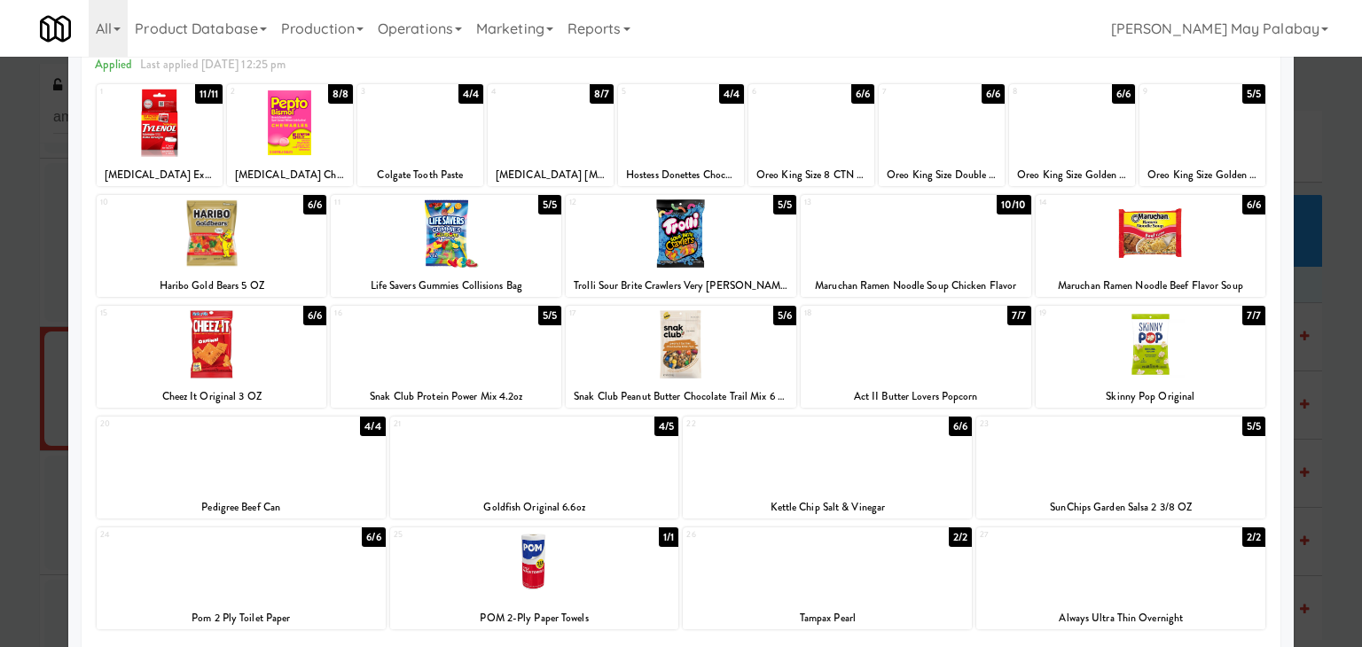
click at [500, 252] on div at bounding box center [446, 233] width 231 height 68
click at [1339, 333] on div at bounding box center [681, 323] width 1362 height 647
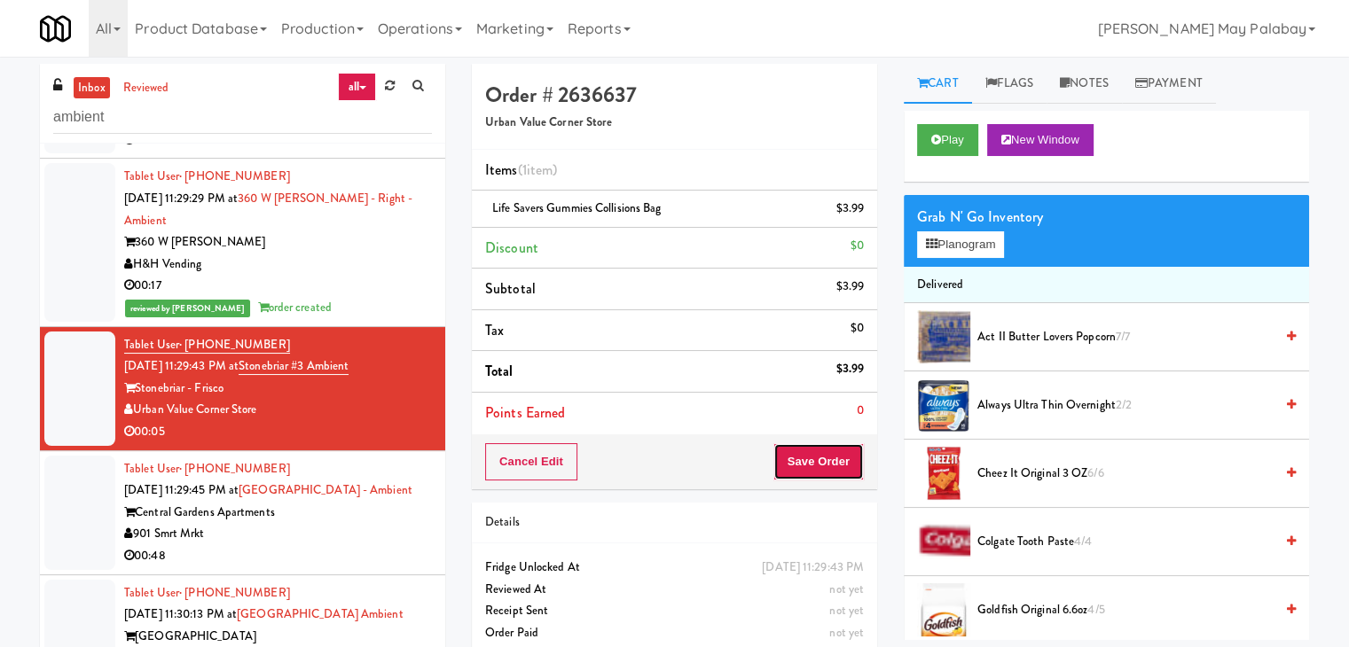
click at [817, 469] on button "Save Order" at bounding box center [818, 461] width 90 height 37
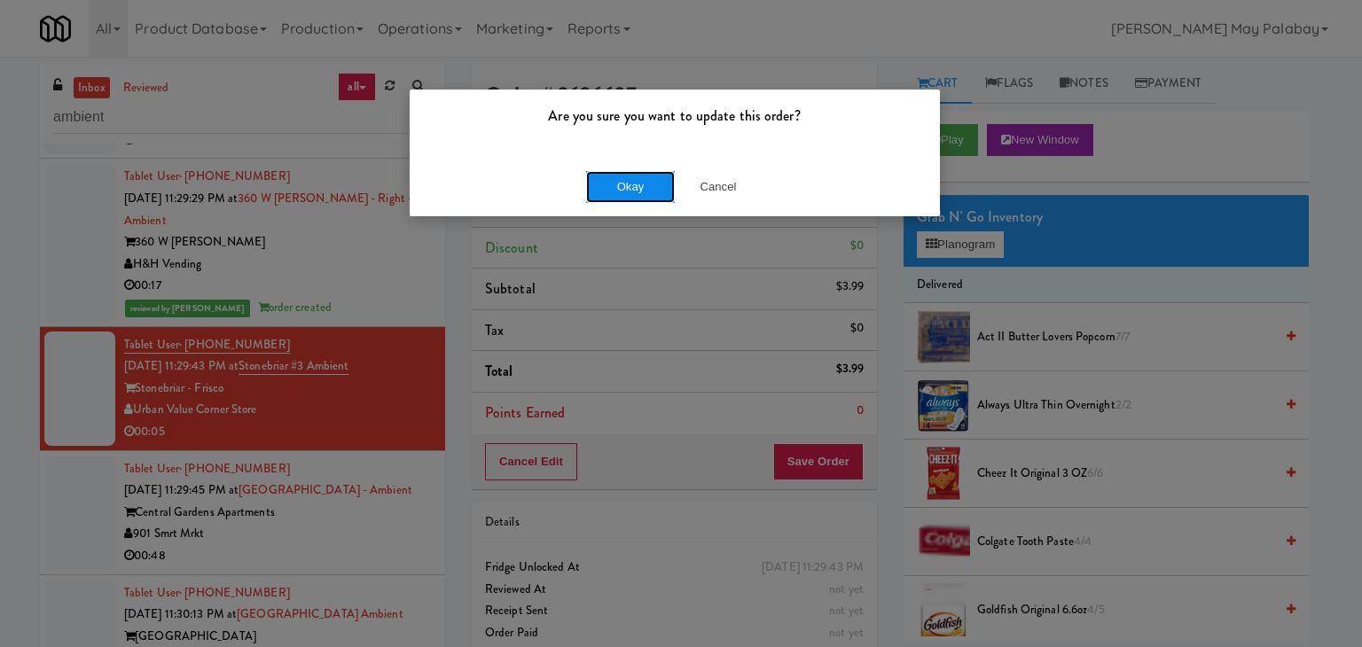
click at [632, 186] on button "Okay" at bounding box center [630, 187] width 89 height 32
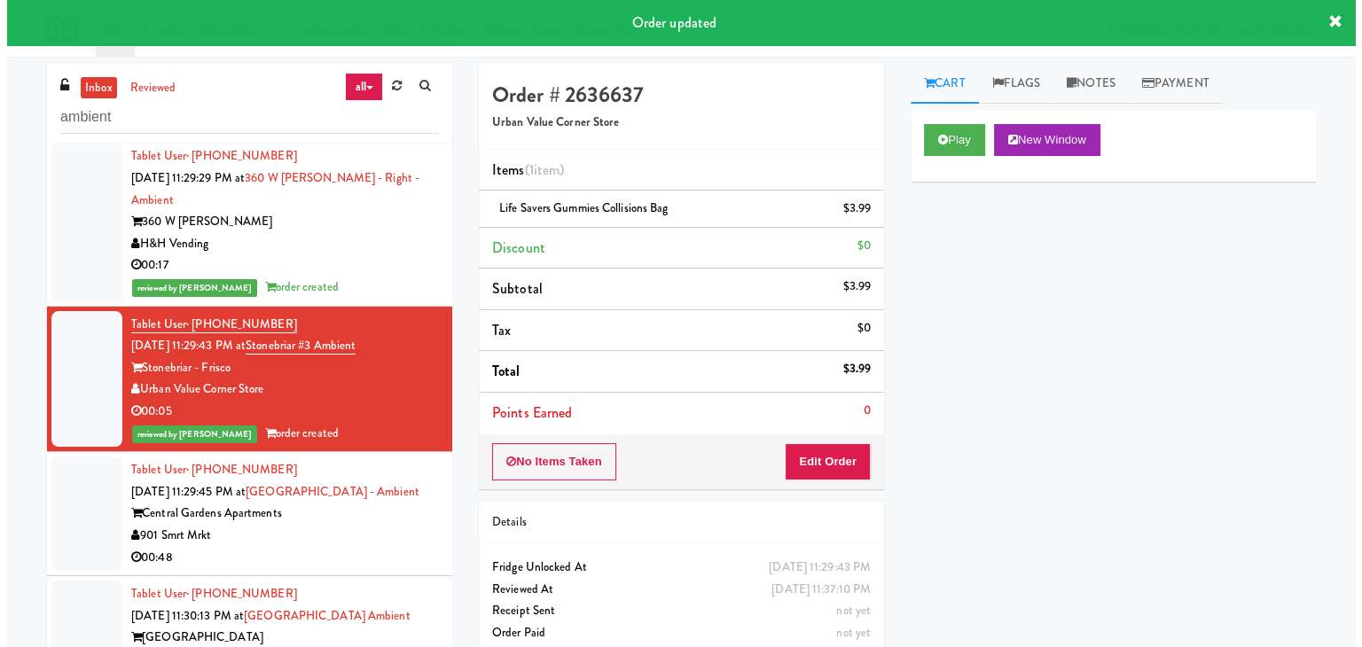
scroll to position [401, 0]
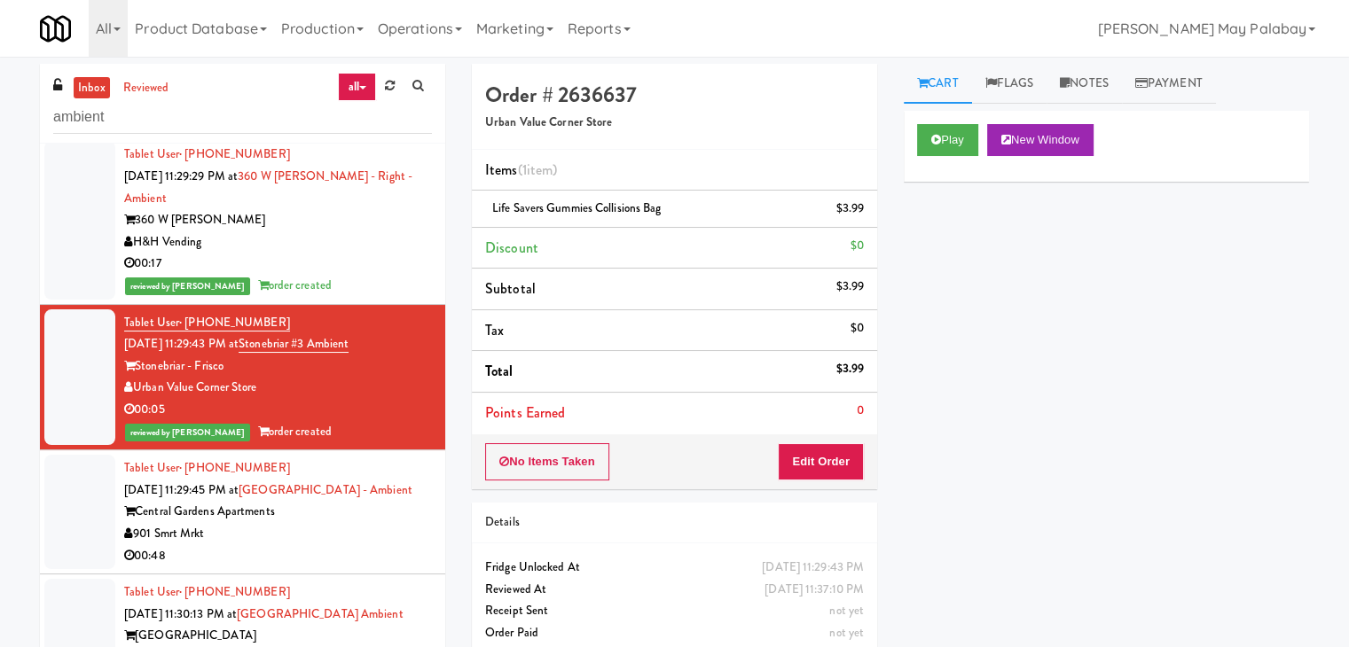
click at [397, 545] on div "00:48" at bounding box center [278, 556] width 308 height 22
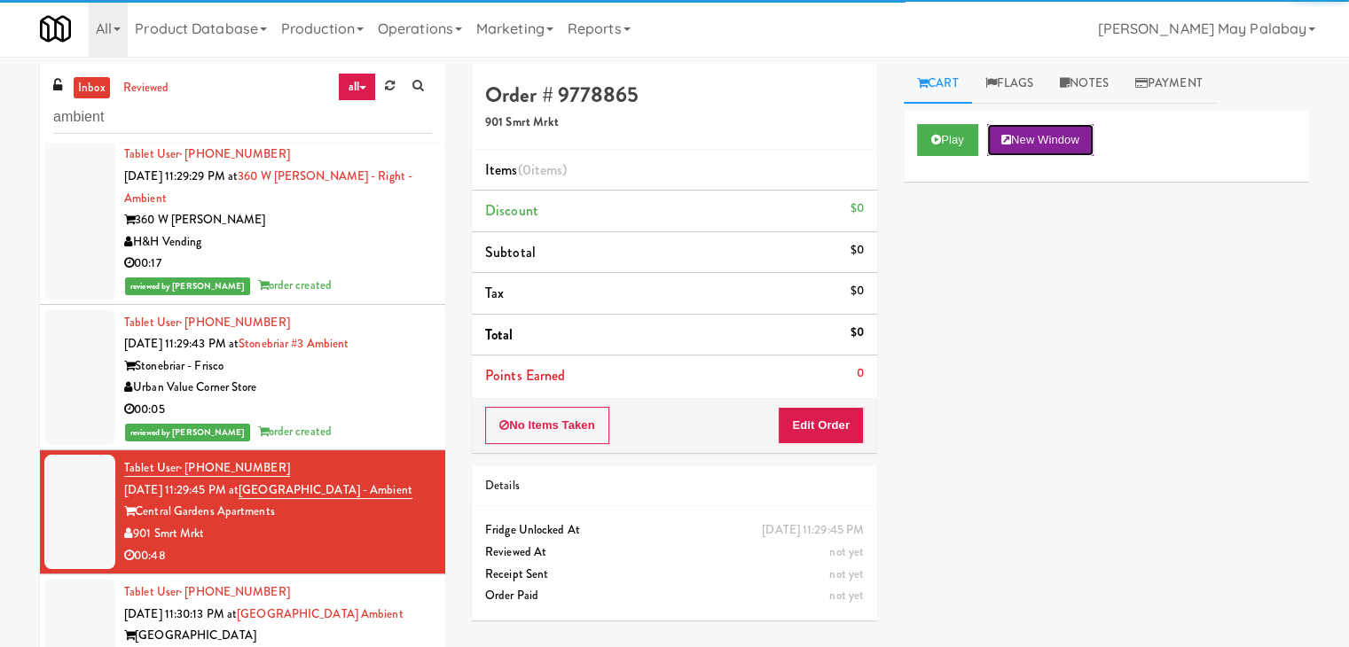
click at [1052, 139] on button "New Window" at bounding box center [1040, 140] width 106 height 32
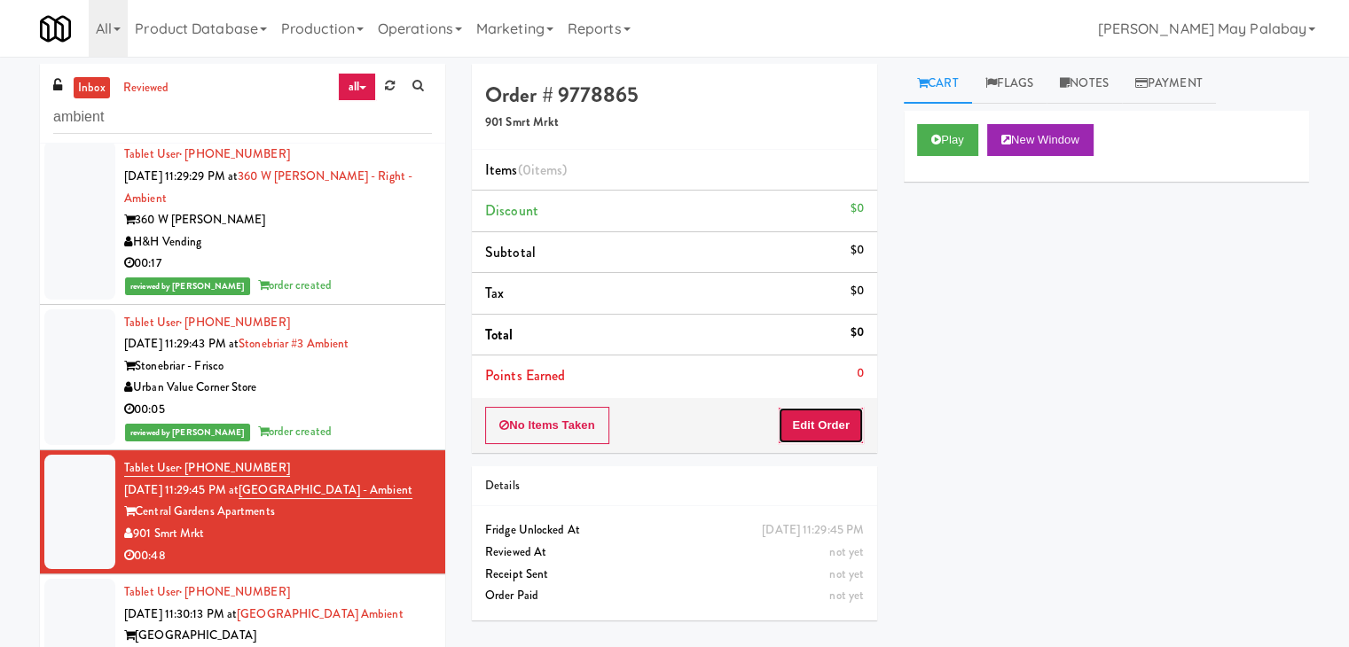
drag, startPoint x: 805, startPoint y: 412, endPoint x: 814, endPoint y: 391, distance: 23.1
click at [805, 411] on button "Edit Order" at bounding box center [821, 425] width 86 height 37
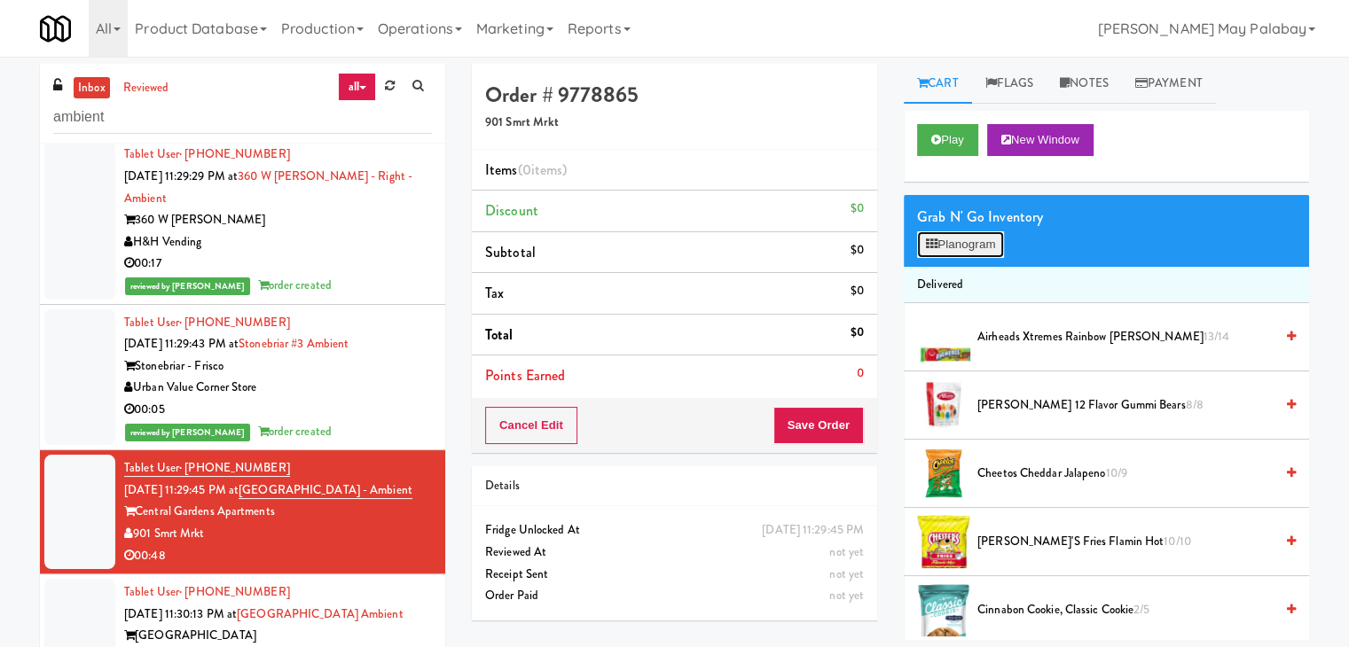
click at [950, 239] on button "Planogram" at bounding box center [960, 244] width 87 height 27
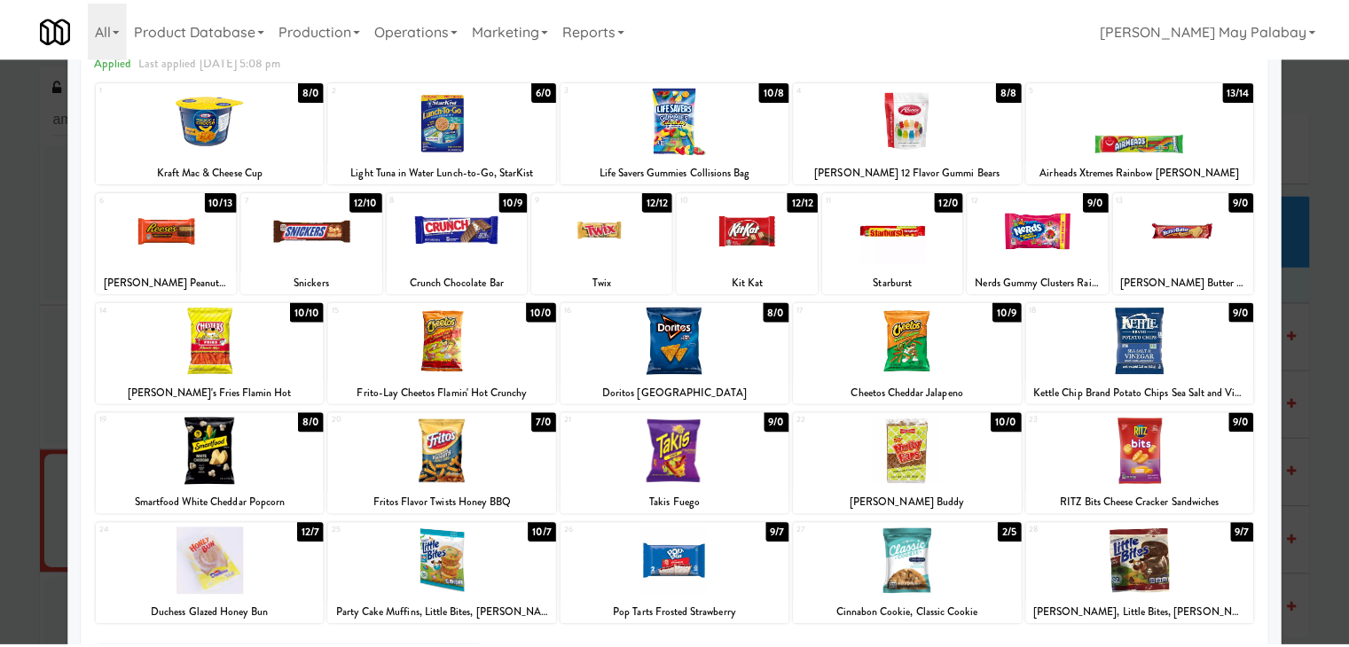
scroll to position [89, 0]
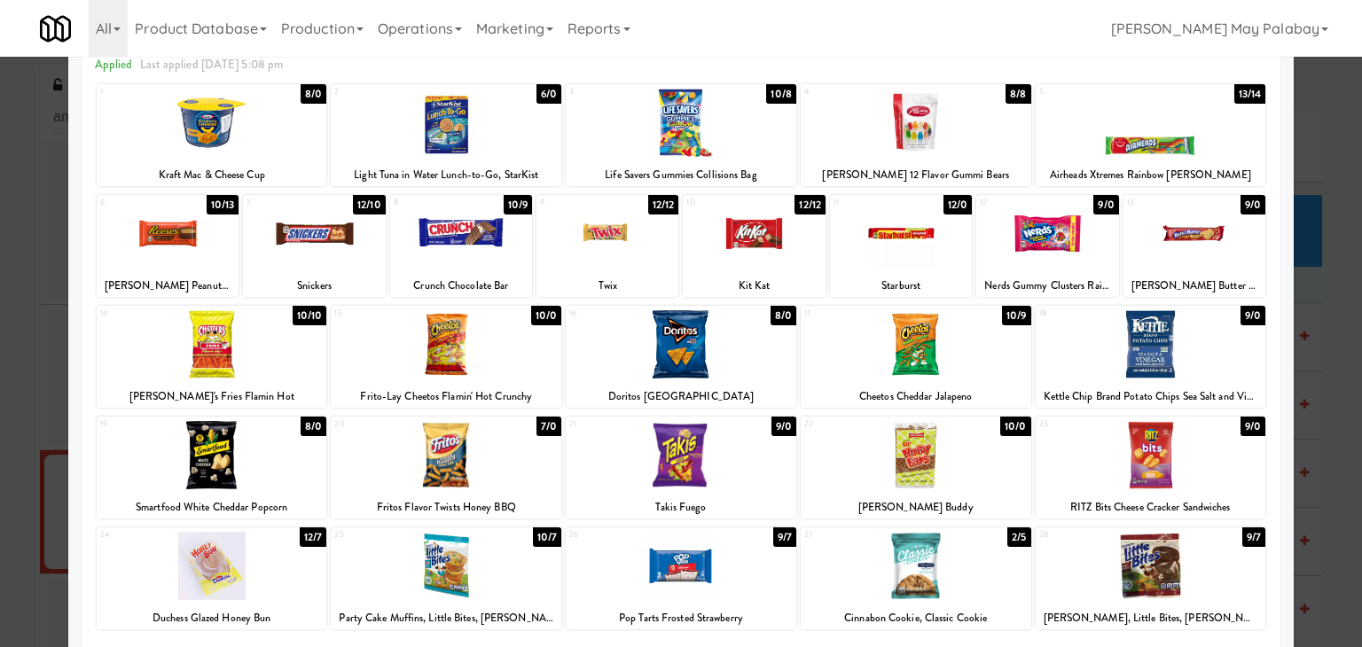
click at [1221, 472] on div at bounding box center [1151, 455] width 231 height 68
click at [216, 253] on div at bounding box center [168, 233] width 142 height 68
click at [653, 260] on div at bounding box center [607, 233] width 142 height 68
click at [1318, 308] on div at bounding box center [681, 323] width 1362 height 647
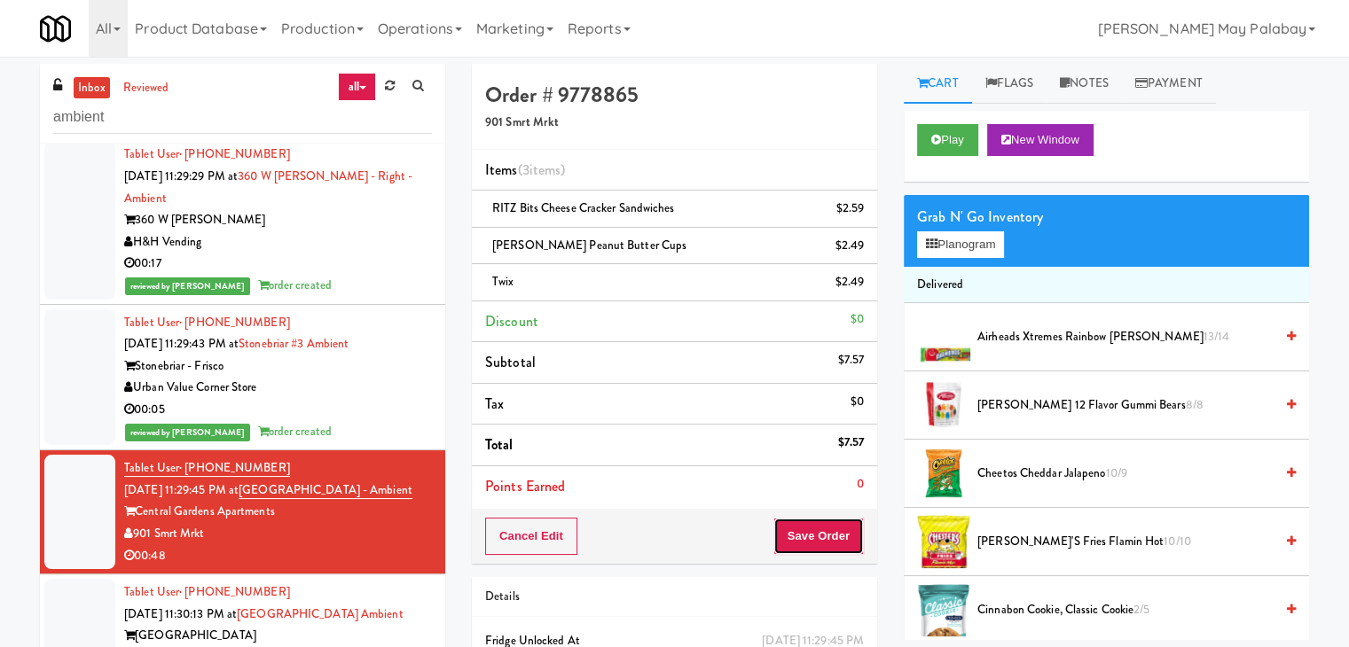
click at [833, 539] on button "Save Order" at bounding box center [818, 536] width 90 height 37
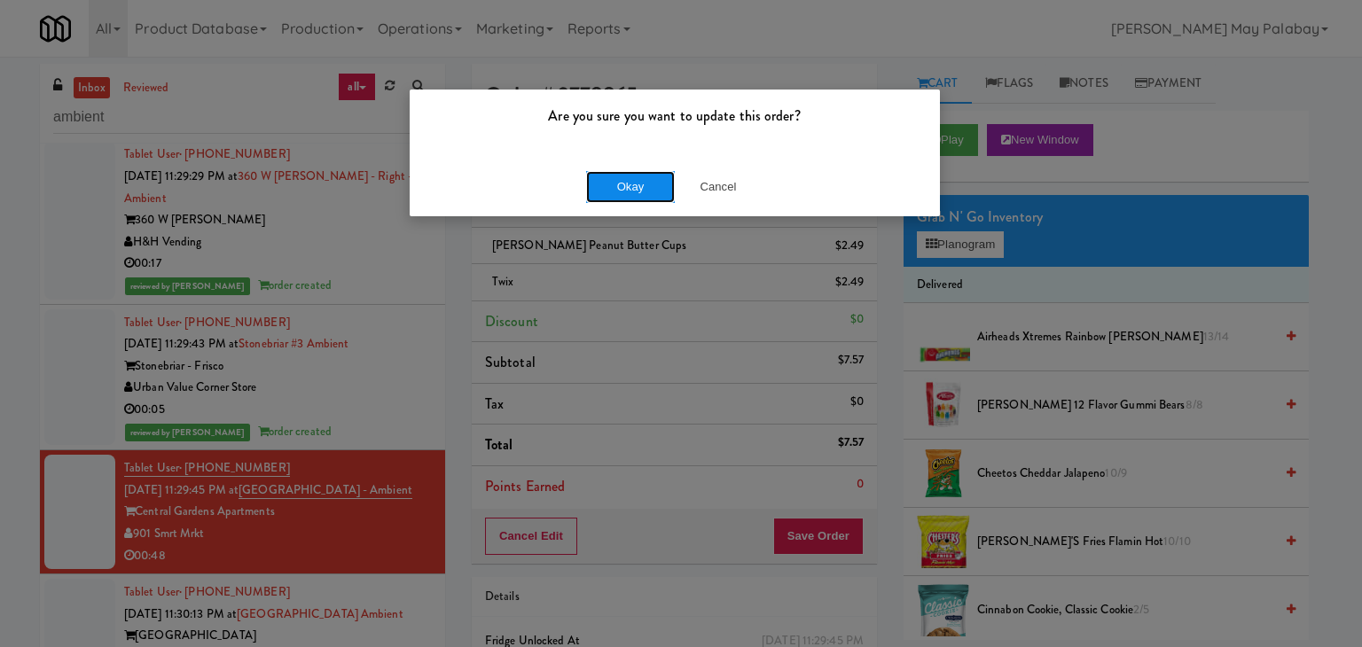
click at [645, 192] on button "Okay" at bounding box center [630, 187] width 89 height 32
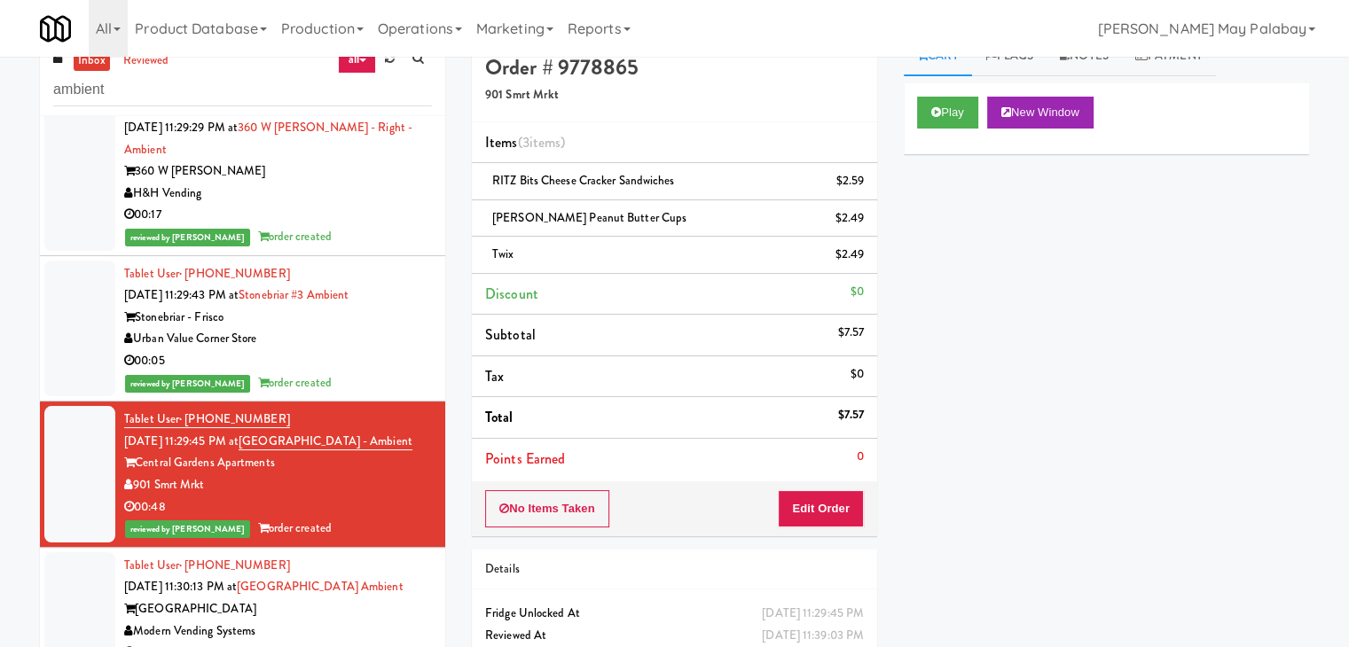
scroll to position [96, 0]
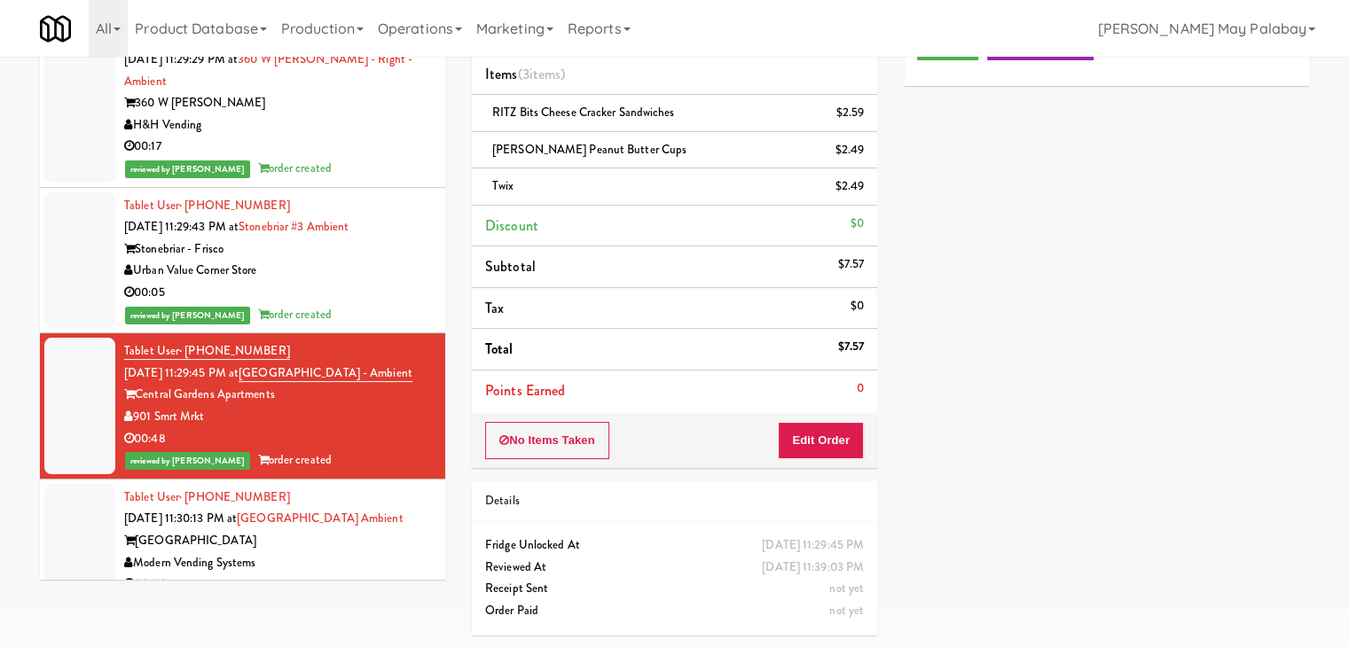
click at [376, 574] on div "00:06" at bounding box center [278, 585] width 308 height 22
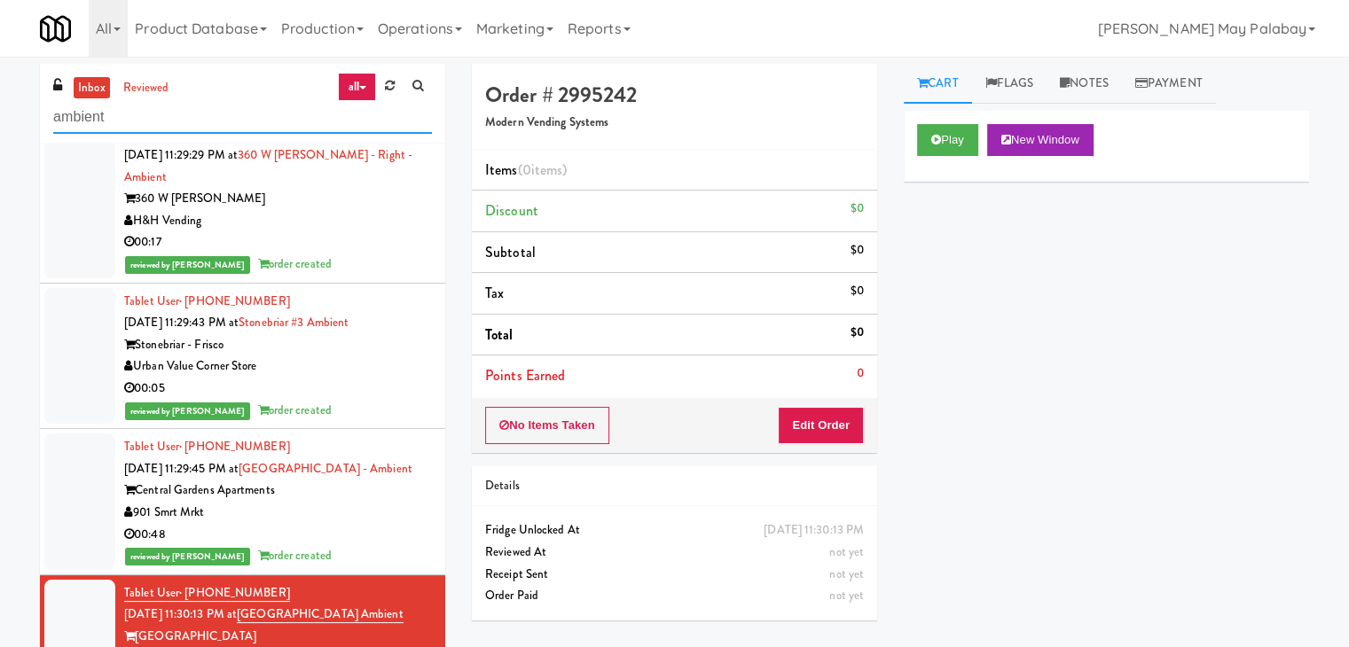
click at [147, 119] on input "ambient" at bounding box center [242, 117] width 379 height 33
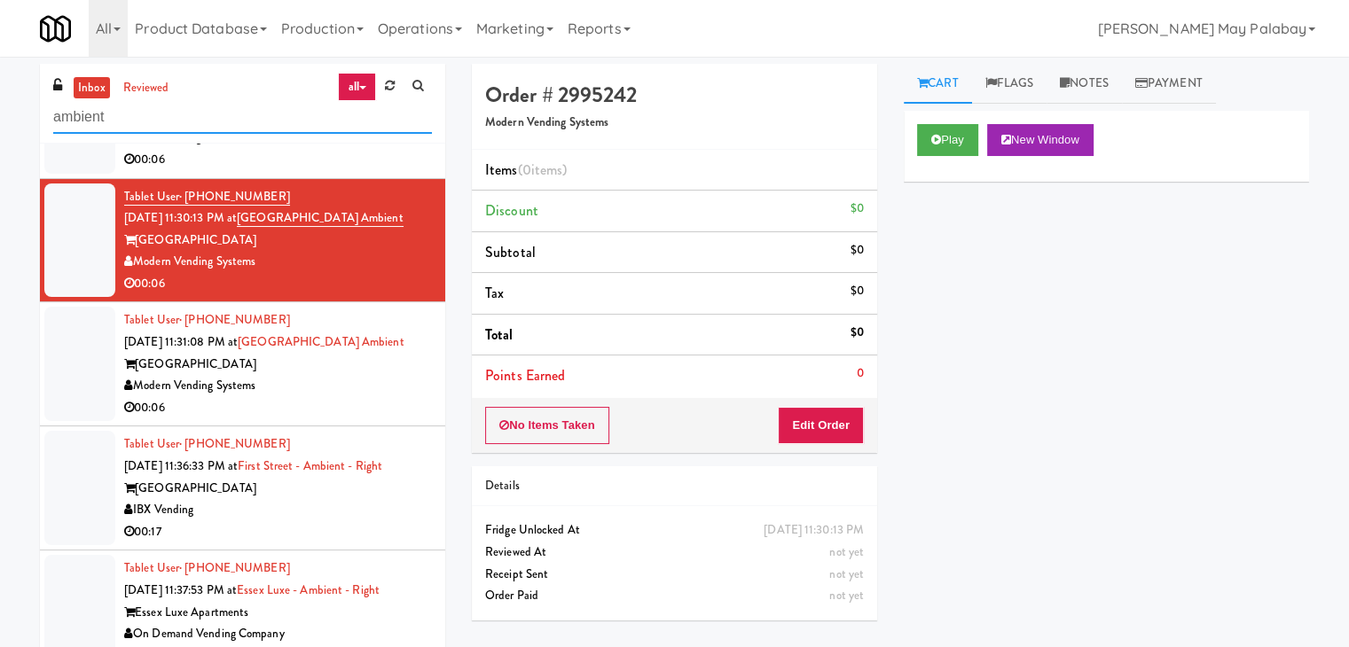
scroll to position [266, 0]
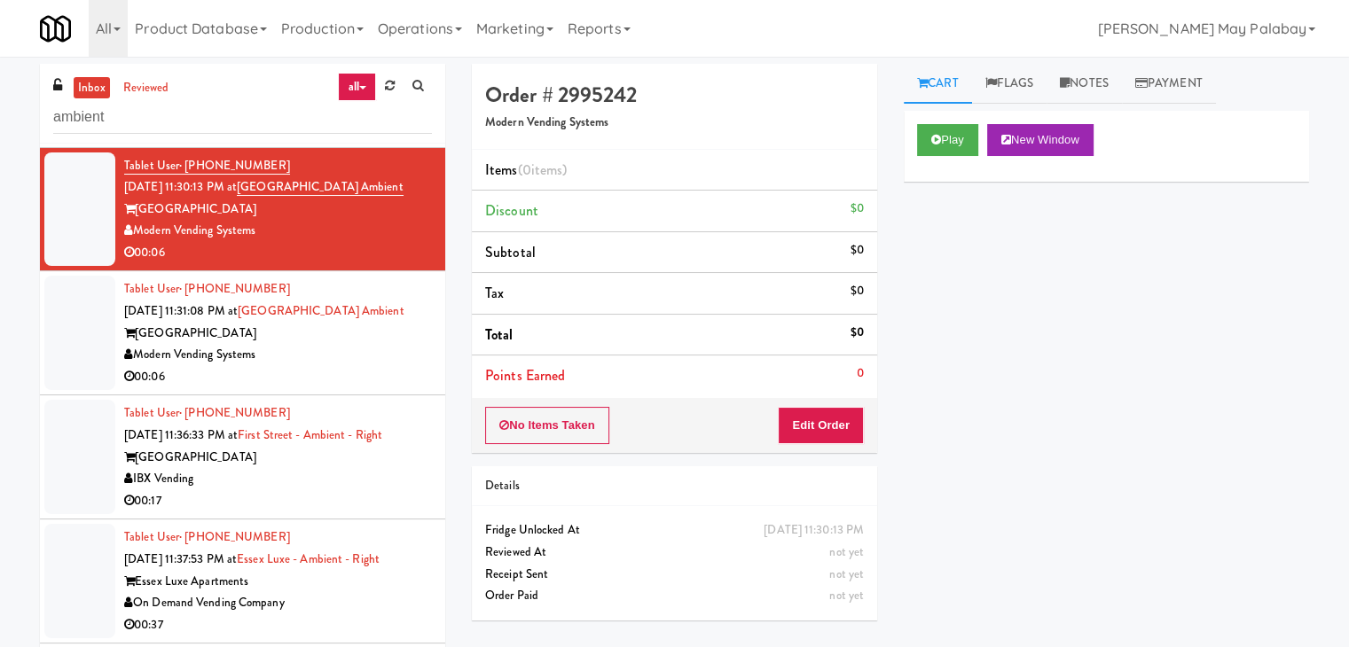
click at [309, 366] on div "00:06" at bounding box center [278, 377] width 308 height 22
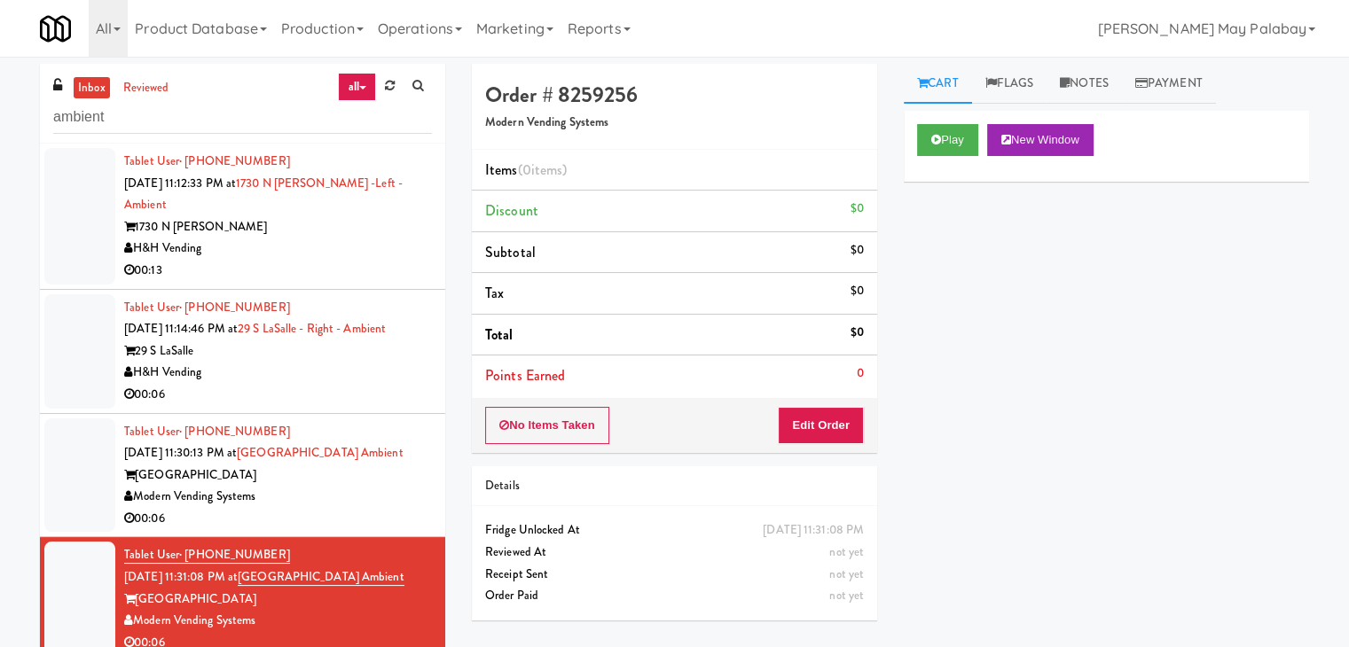
click at [340, 238] on div "H&H Vending" at bounding box center [278, 249] width 308 height 22
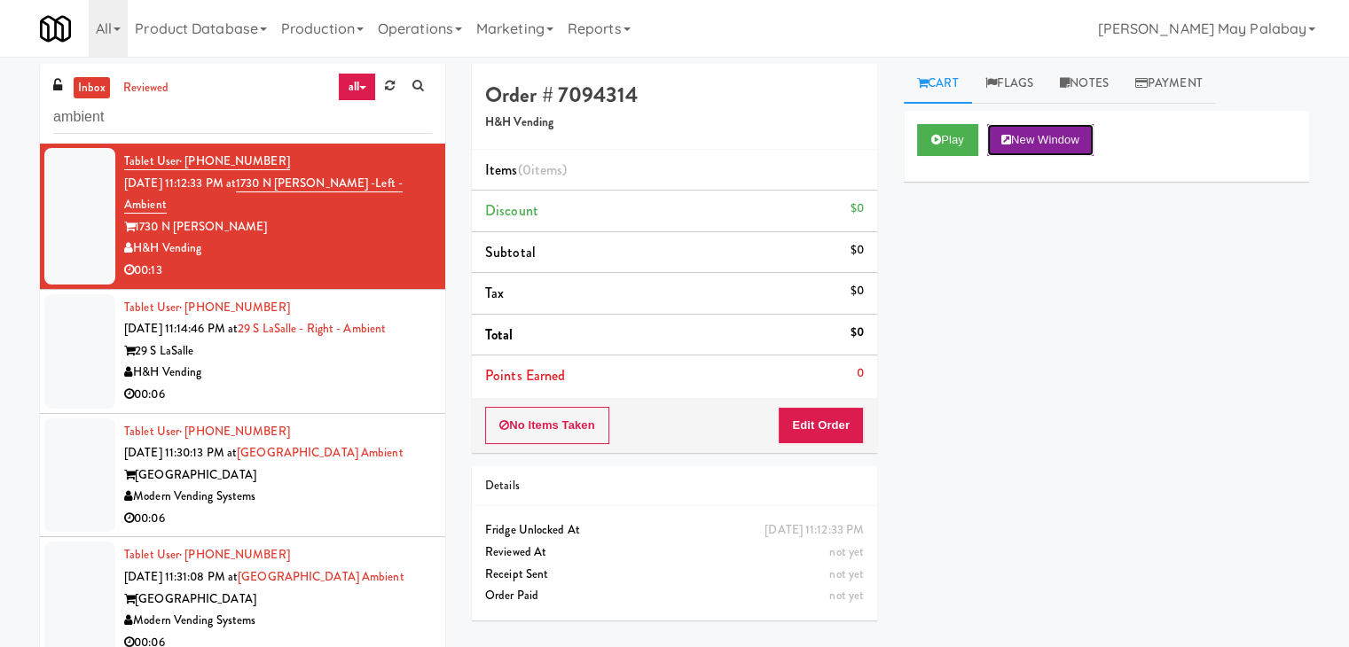
click at [1069, 141] on button "New Window" at bounding box center [1040, 140] width 106 height 32
click at [843, 426] on button "Edit Order" at bounding box center [821, 425] width 86 height 37
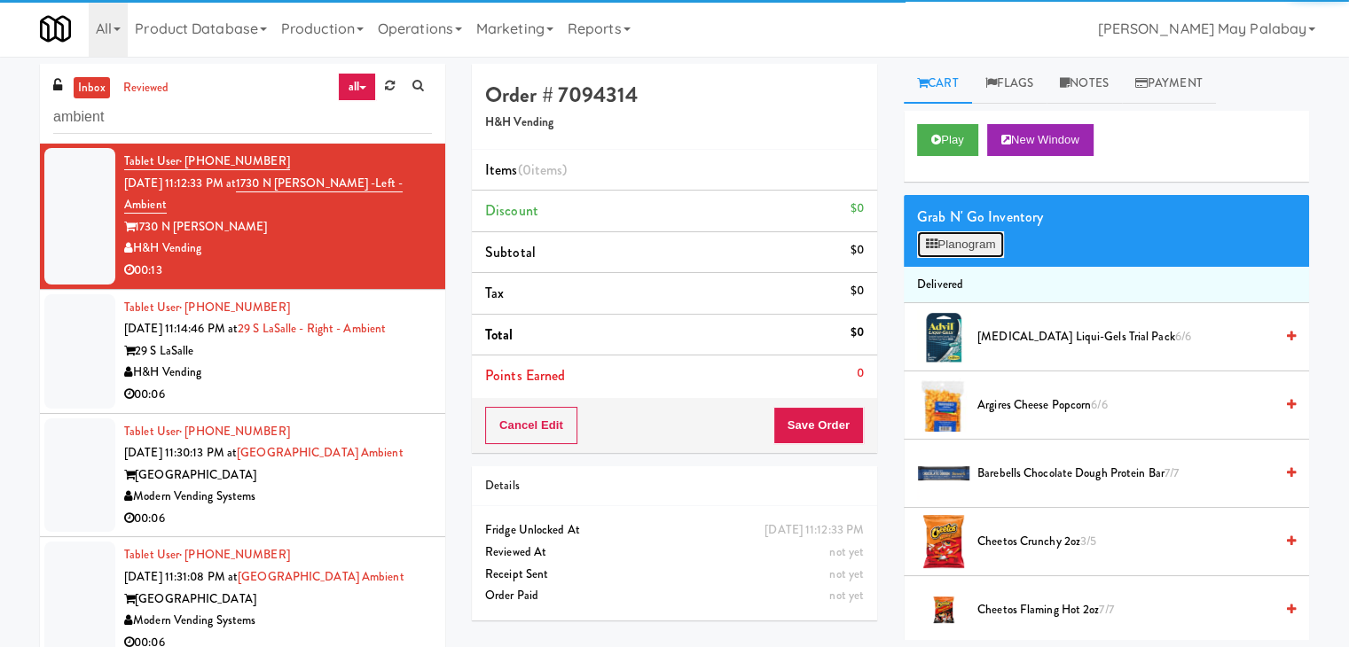
click at [965, 242] on button "Planogram" at bounding box center [960, 244] width 87 height 27
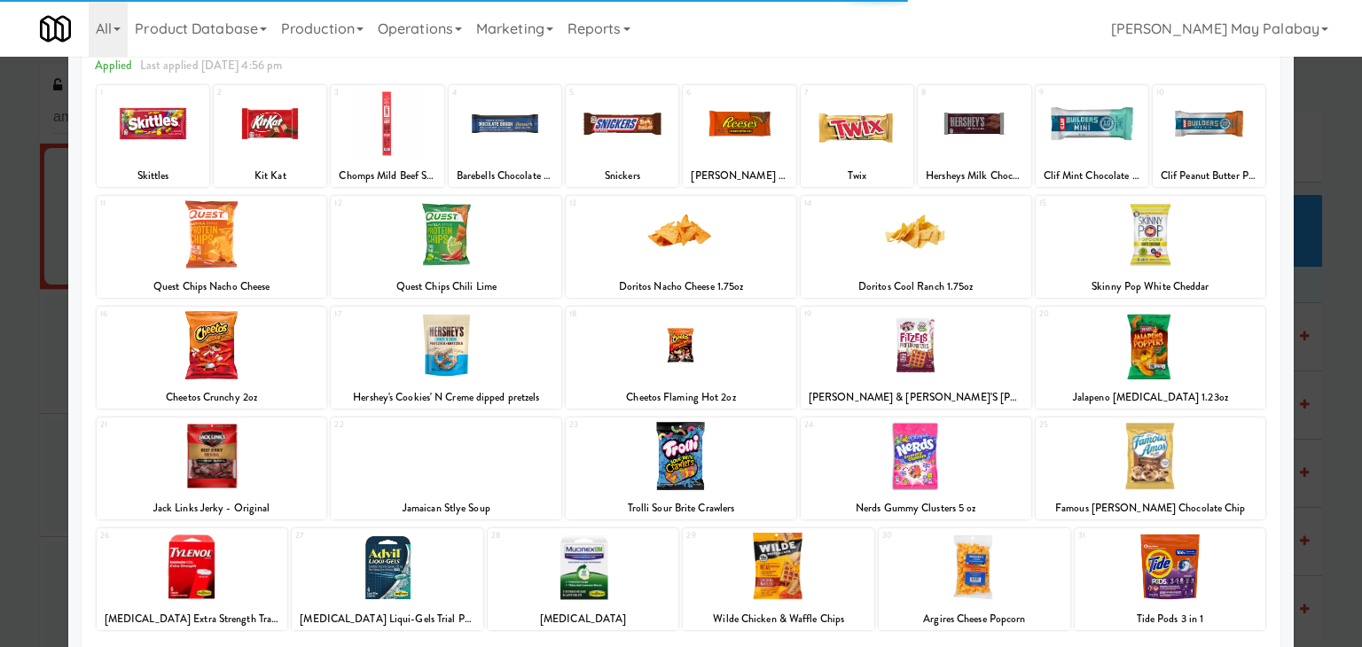
scroll to position [89, 0]
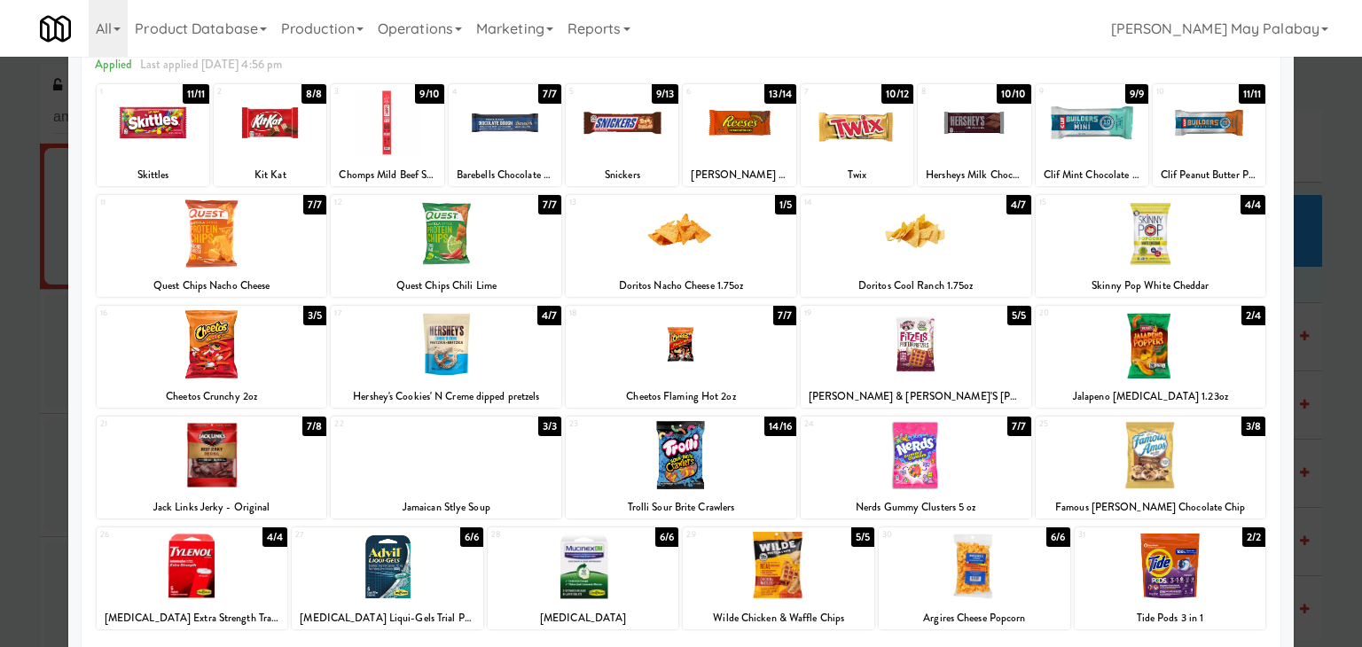
click at [301, 463] on div at bounding box center [212, 455] width 231 height 68
click at [399, 136] on div at bounding box center [387, 123] width 113 height 68
click at [1326, 313] on div at bounding box center [681, 323] width 1362 height 647
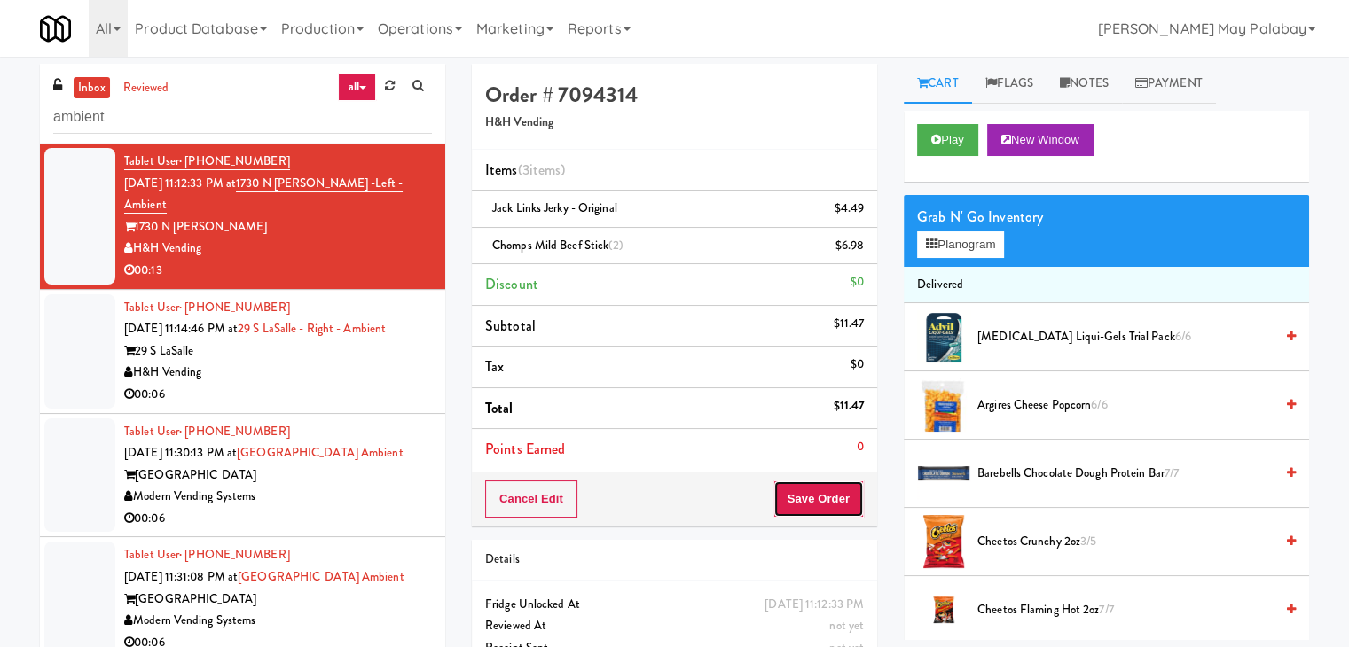
click at [809, 505] on button "Save Order" at bounding box center [818, 499] width 90 height 37
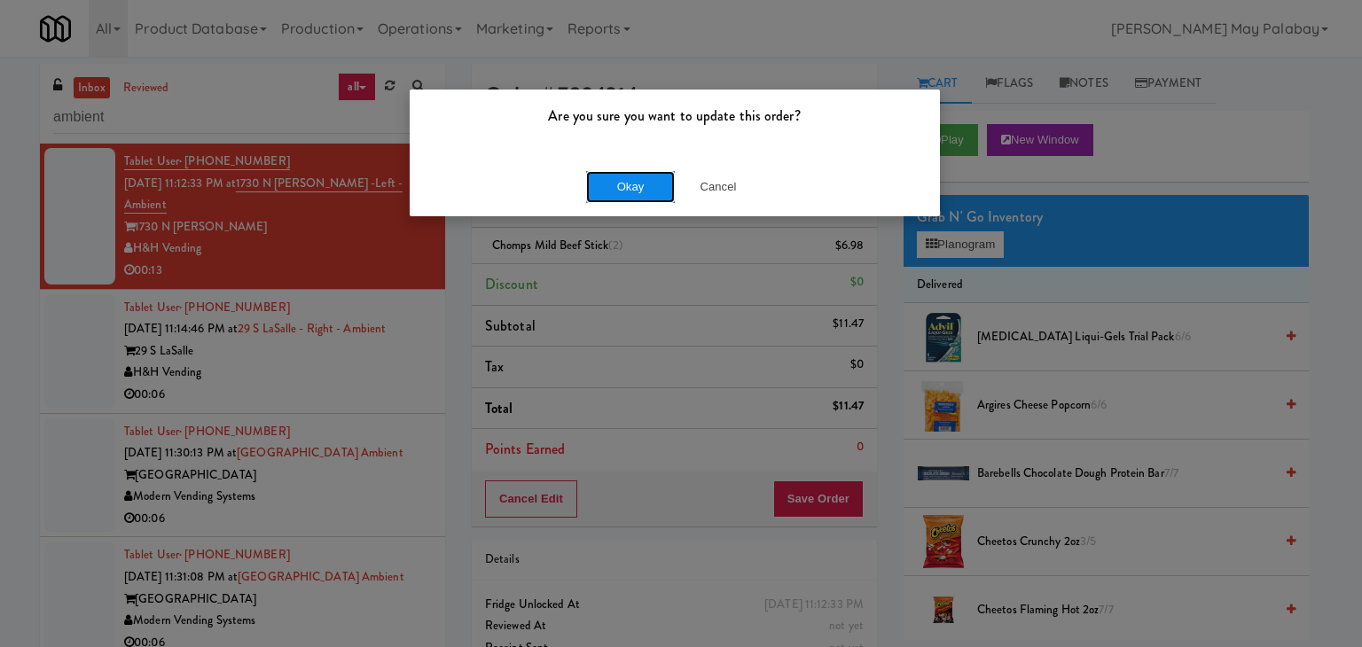
click at [655, 192] on button "Okay" at bounding box center [630, 187] width 89 height 32
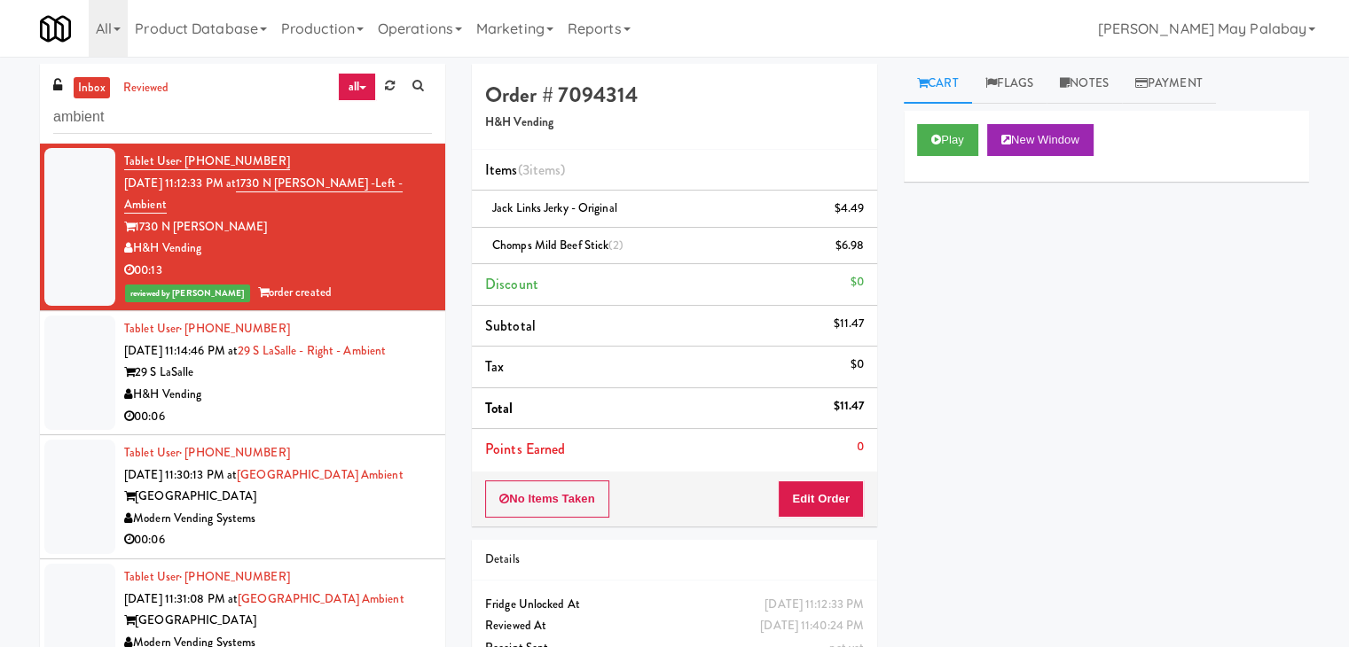
click at [394, 384] on div "H&H Vending" at bounding box center [278, 395] width 308 height 22
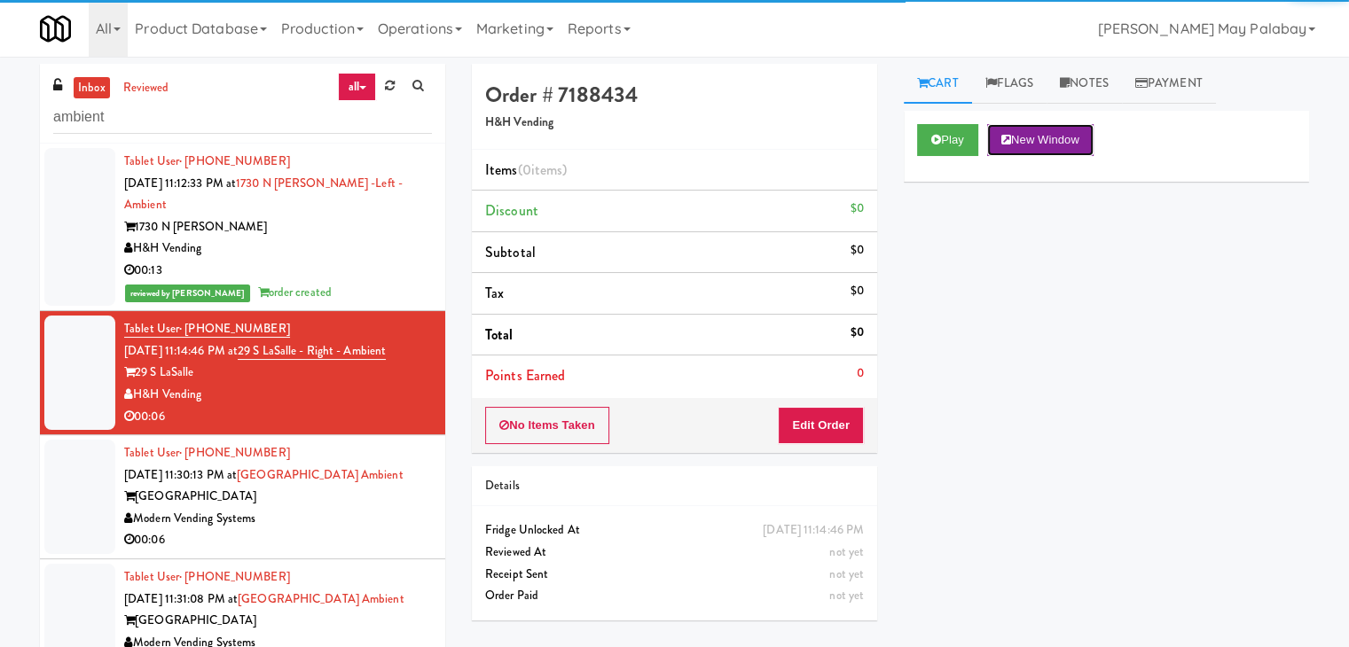
click at [1050, 129] on button "New Window" at bounding box center [1040, 140] width 106 height 32
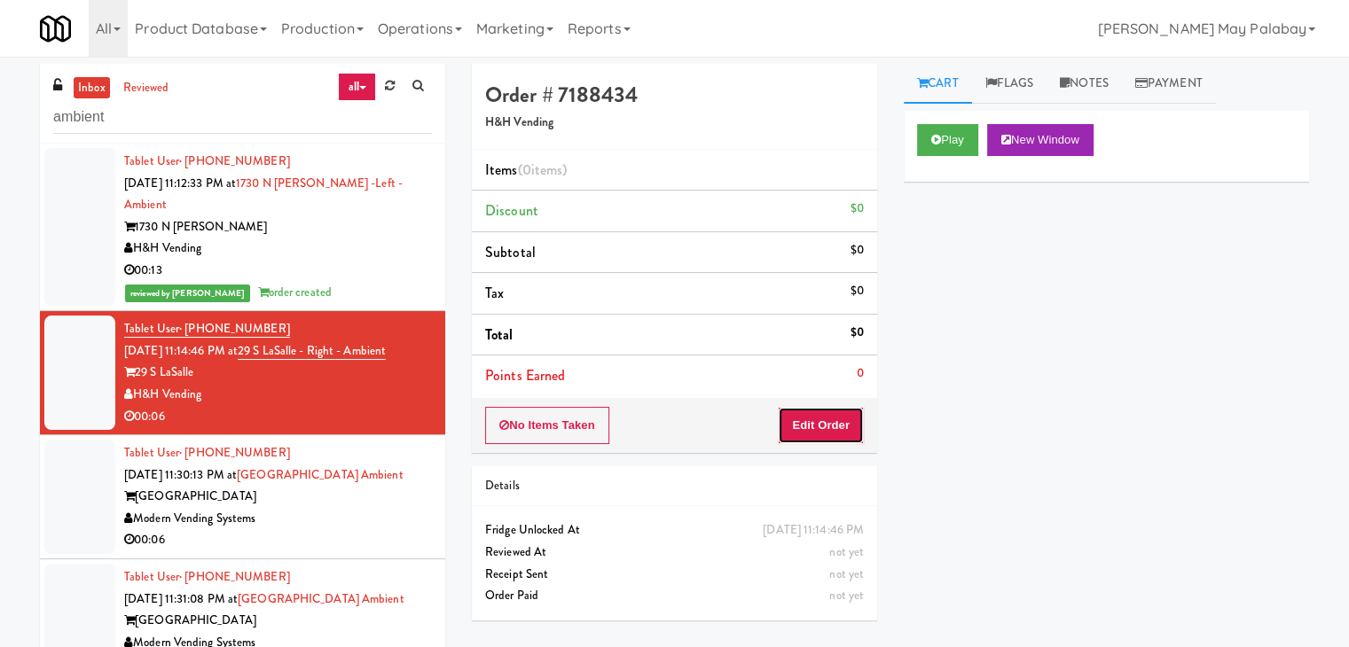
click at [837, 425] on button "Edit Order" at bounding box center [821, 425] width 86 height 37
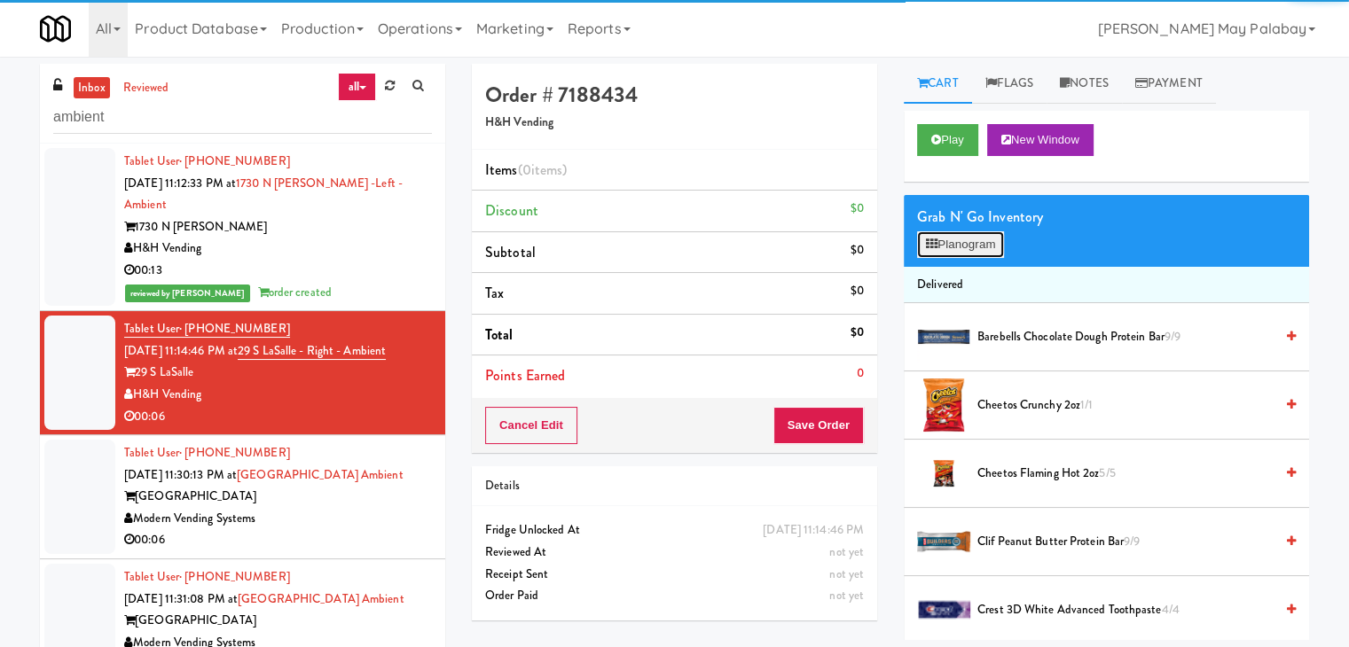
click at [959, 246] on button "Planogram" at bounding box center [960, 244] width 87 height 27
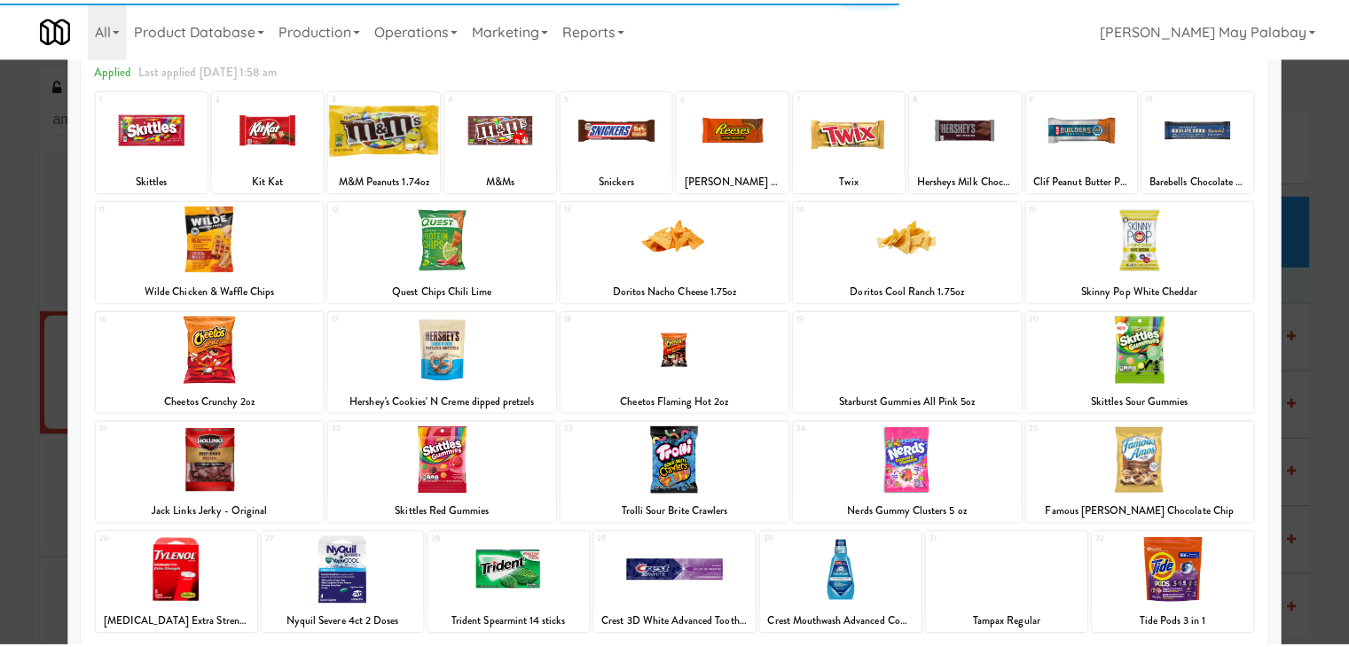
scroll to position [89, 0]
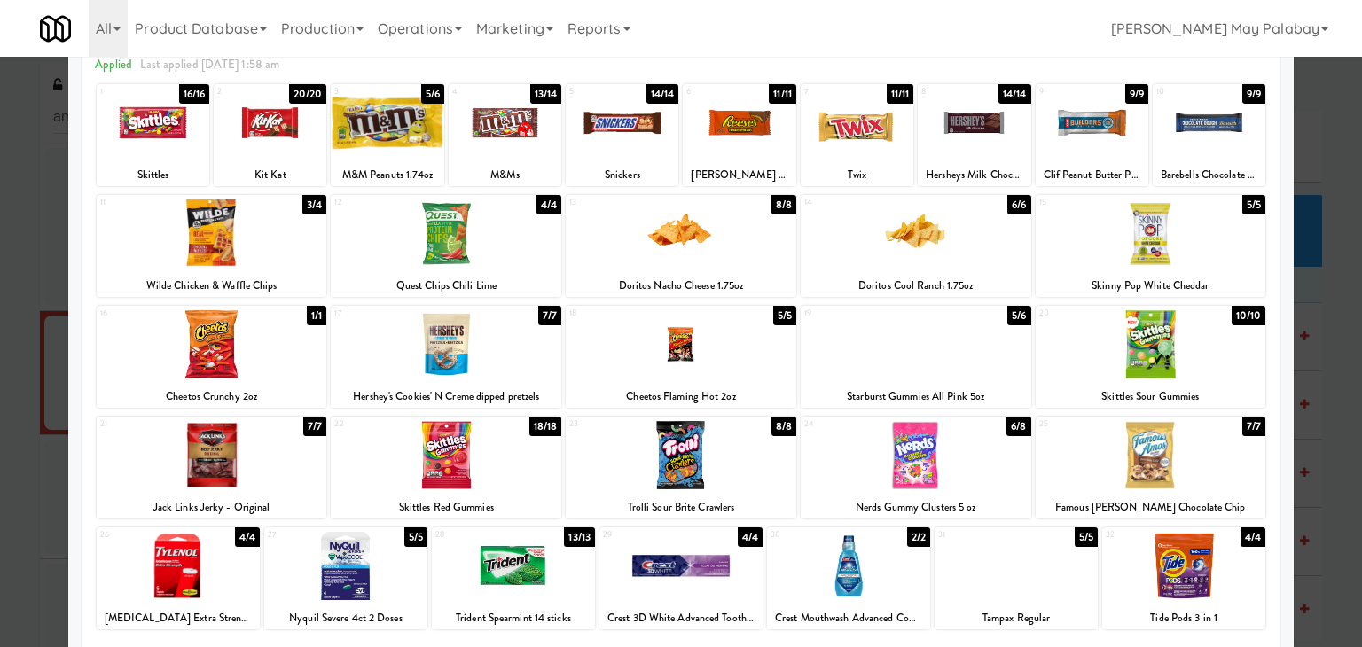
click at [968, 364] on div at bounding box center [916, 344] width 231 height 68
click at [1319, 300] on div at bounding box center [681, 323] width 1362 height 647
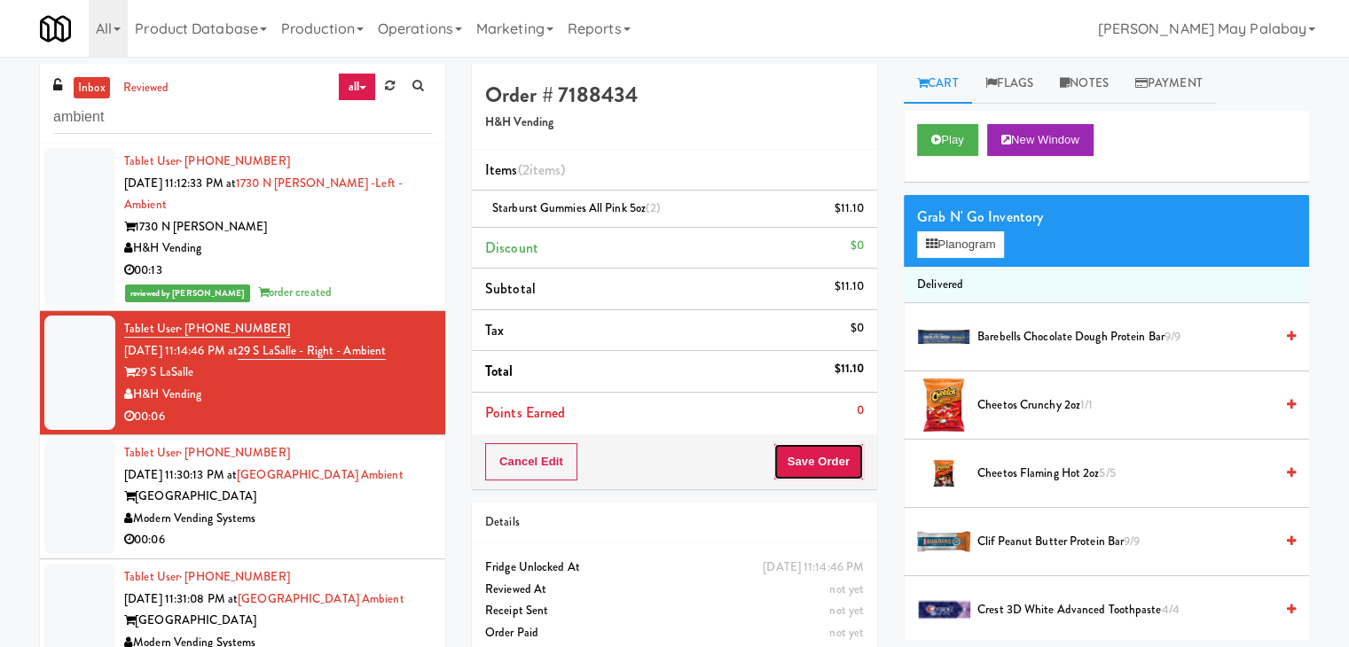
click at [840, 448] on button "Save Order" at bounding box center [818, 461] width 90 height 37
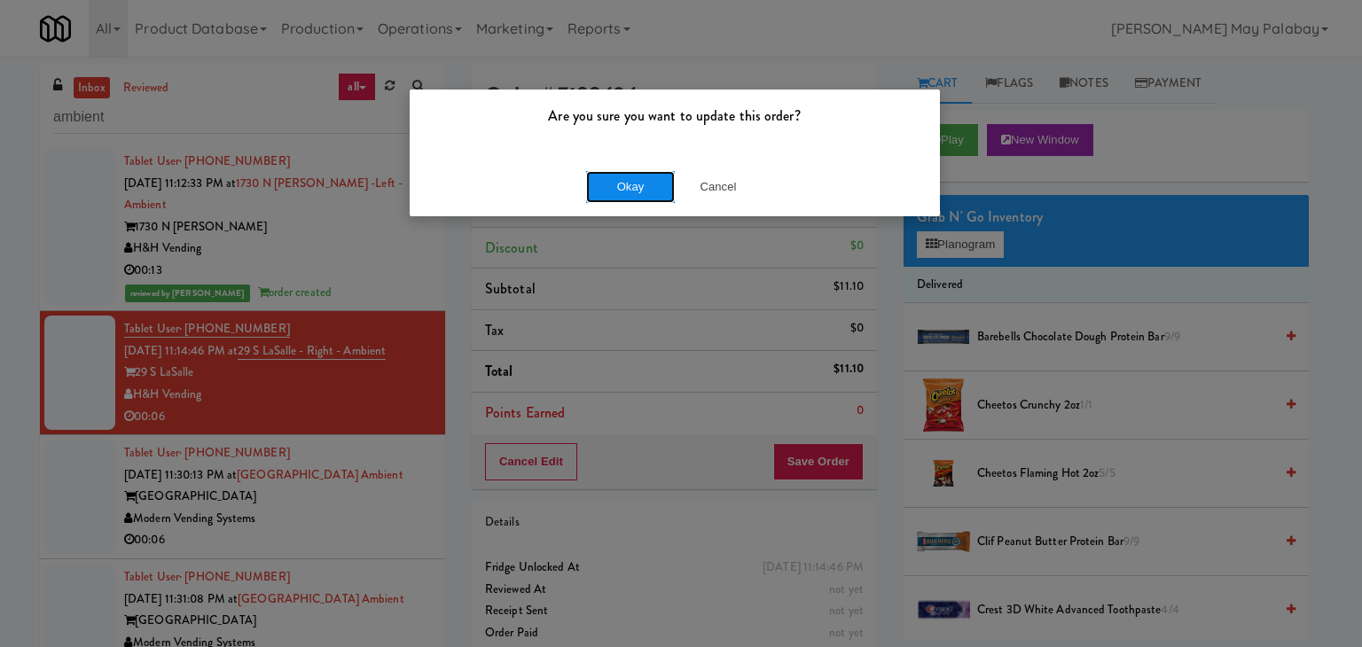
click at [657, 192] on button "Okay" at bounding box center [630, 187] width 89 height 32
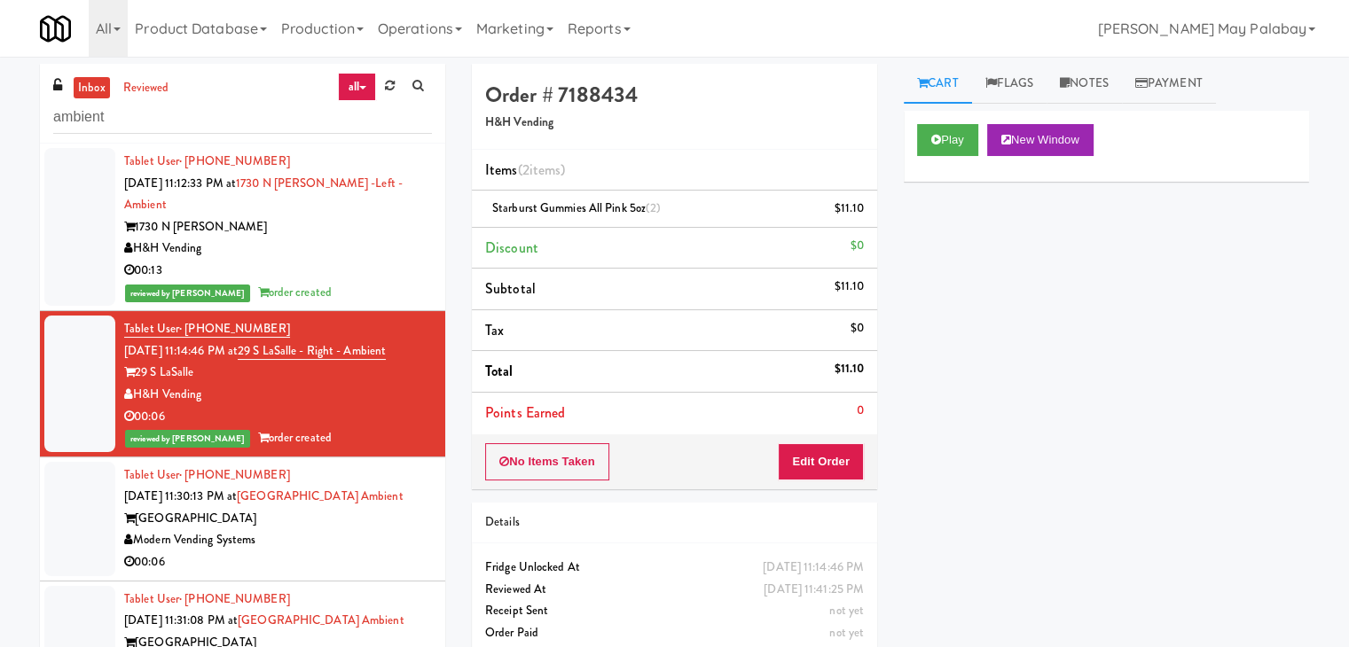
click at [296, 529] on div "Modern Vending Systems" at bounding box center [278, 540] width 308 height 22
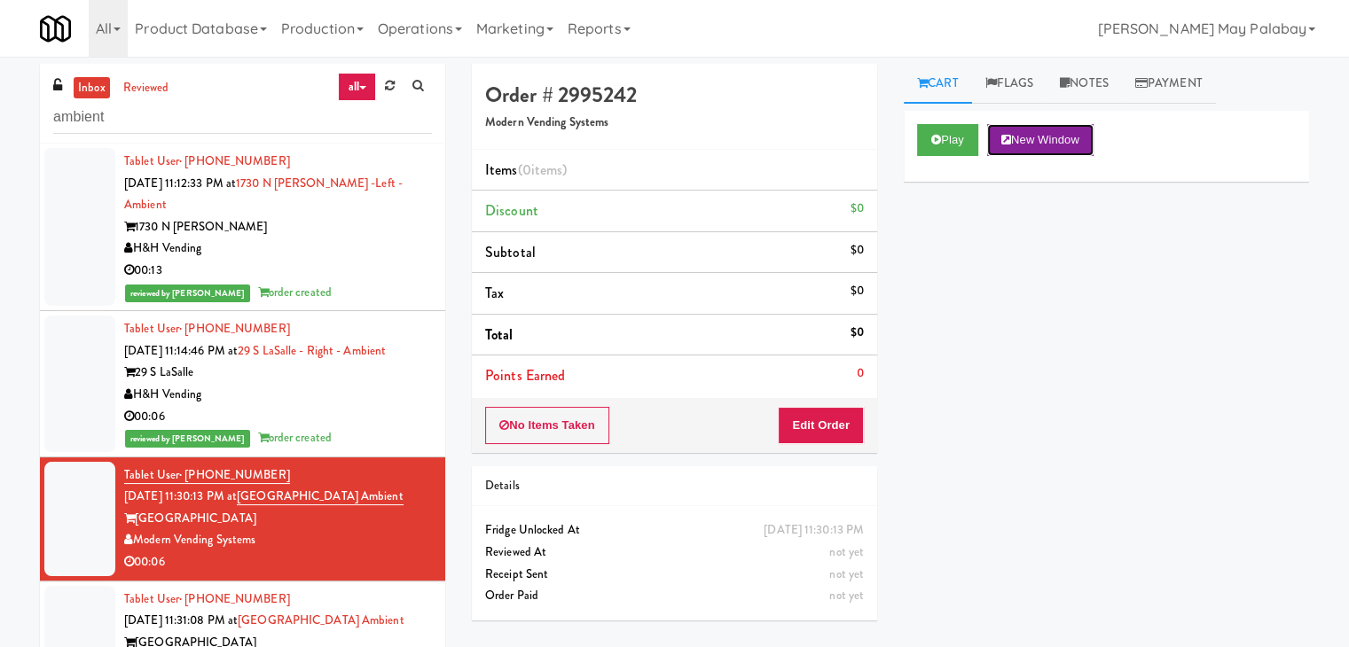
click at [1053, 145] on button "New Window" at bounding box center [1040, 140] width 106 height 32
click at [832, 427] on button "Edit Order" at bounding box center [821, 425] width 86 height 37
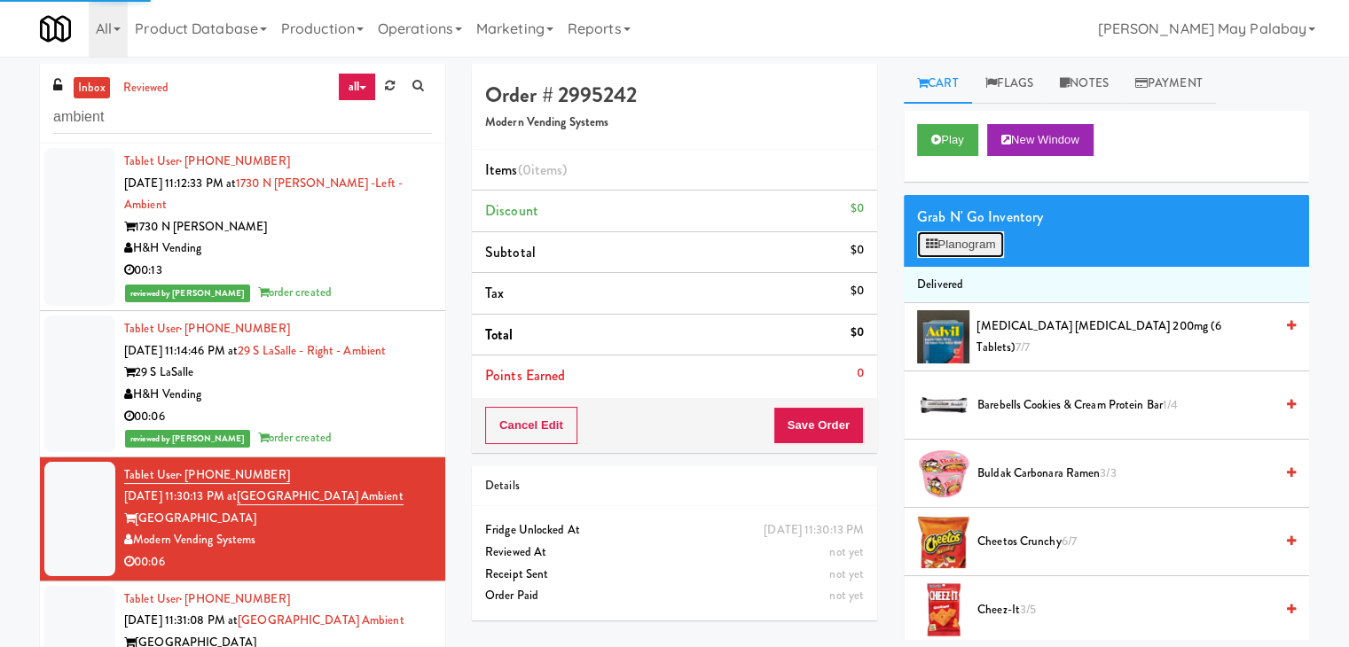
click at [979, 246] on button "Planogram" at bounding box center [960, 244] width 87 height 27
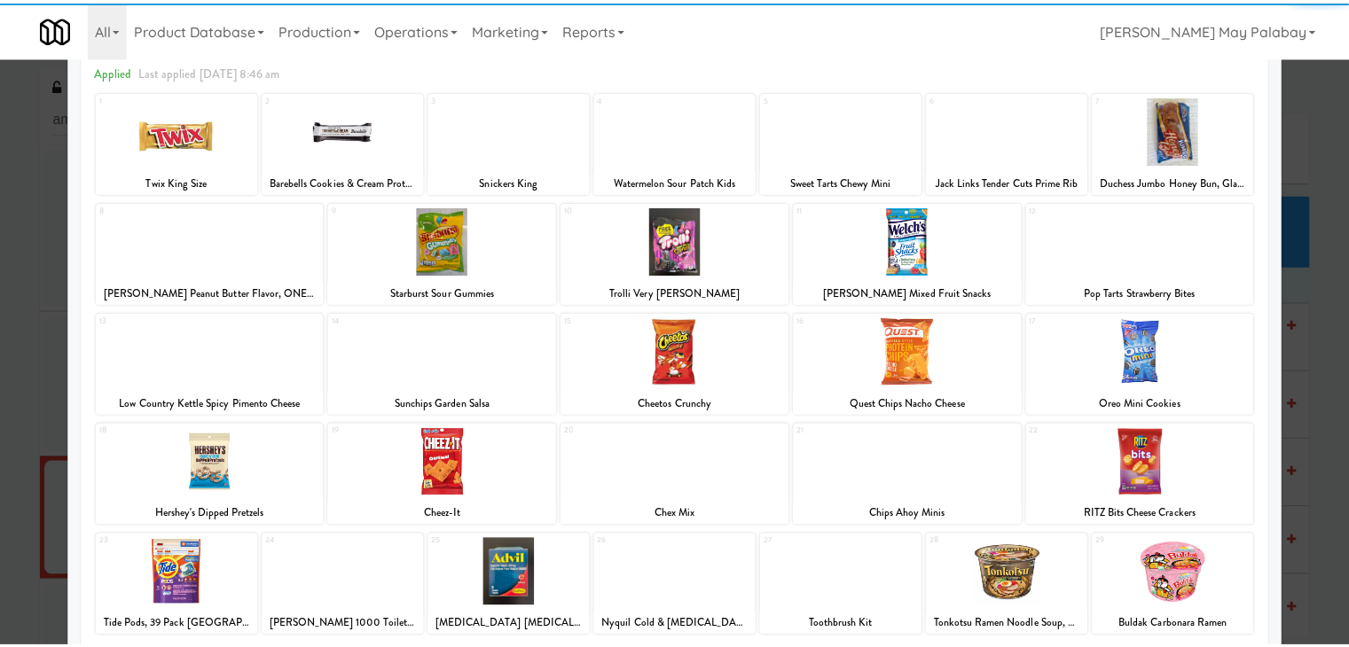
scroll to position [89, 0]
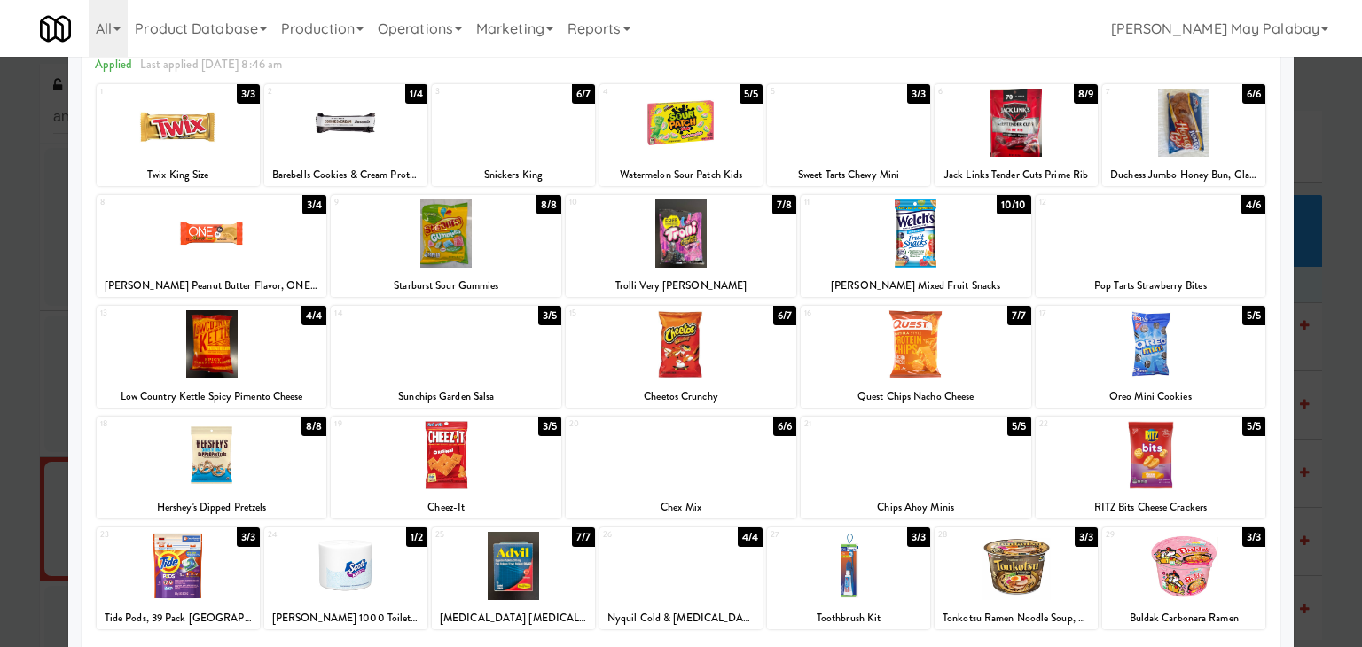
click at [295, 471] on div at bounding box center [212, 455] width 231 height 68
click at [1310, 325] on div at bounding box center [681, 323] width 1362 height 647
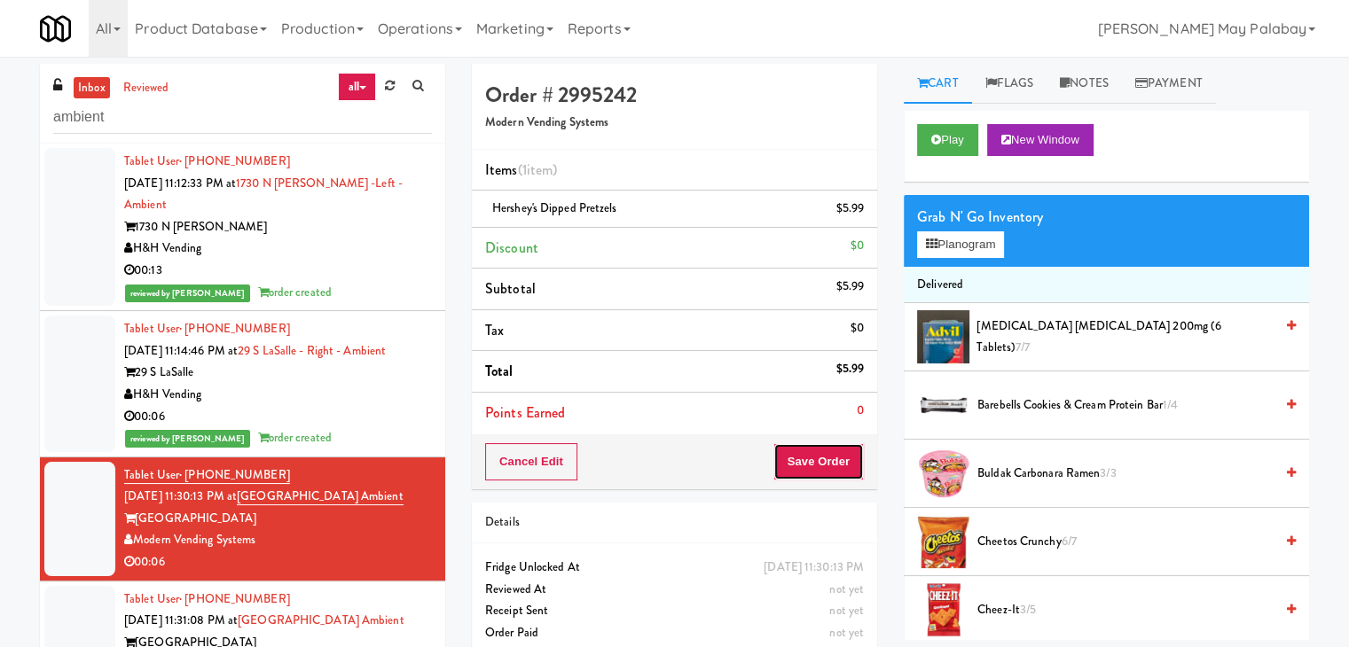
click at [845, 459] on button "Save Order" at bounding box center [818, 461] width 90 height 37
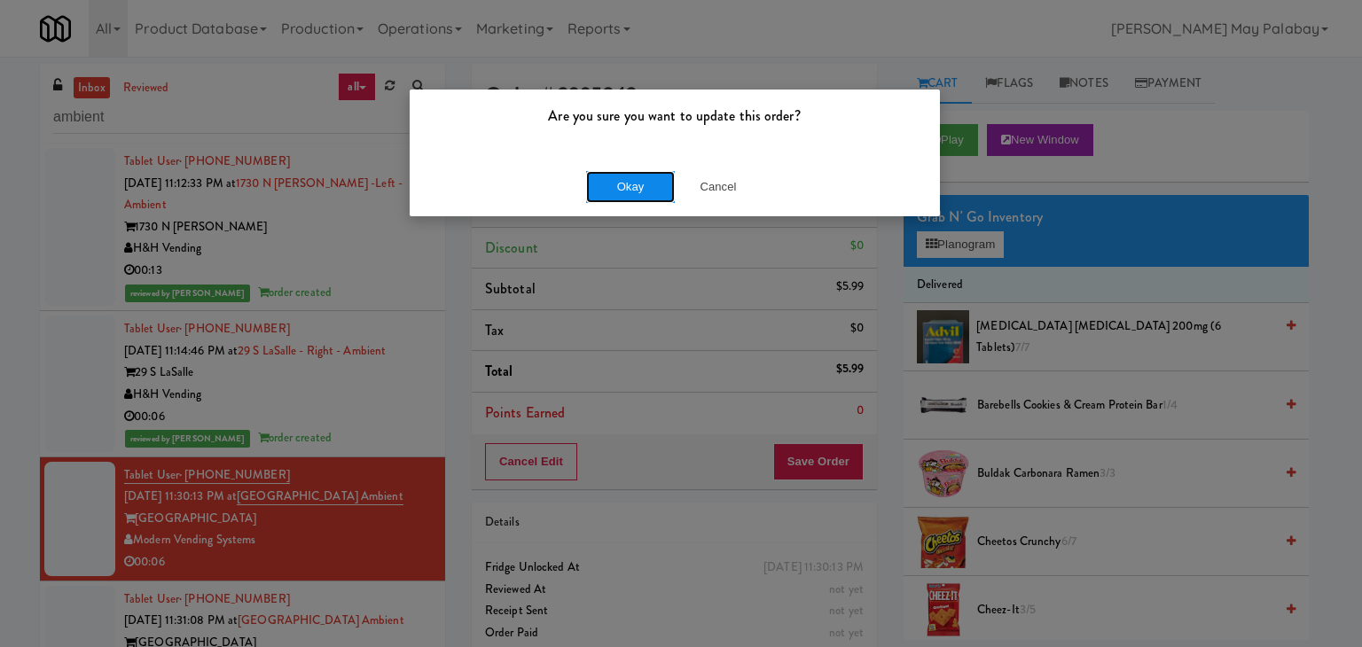
click at [631, 192] on button "Okay" at bounding box center [630, 187] width 89 height 32
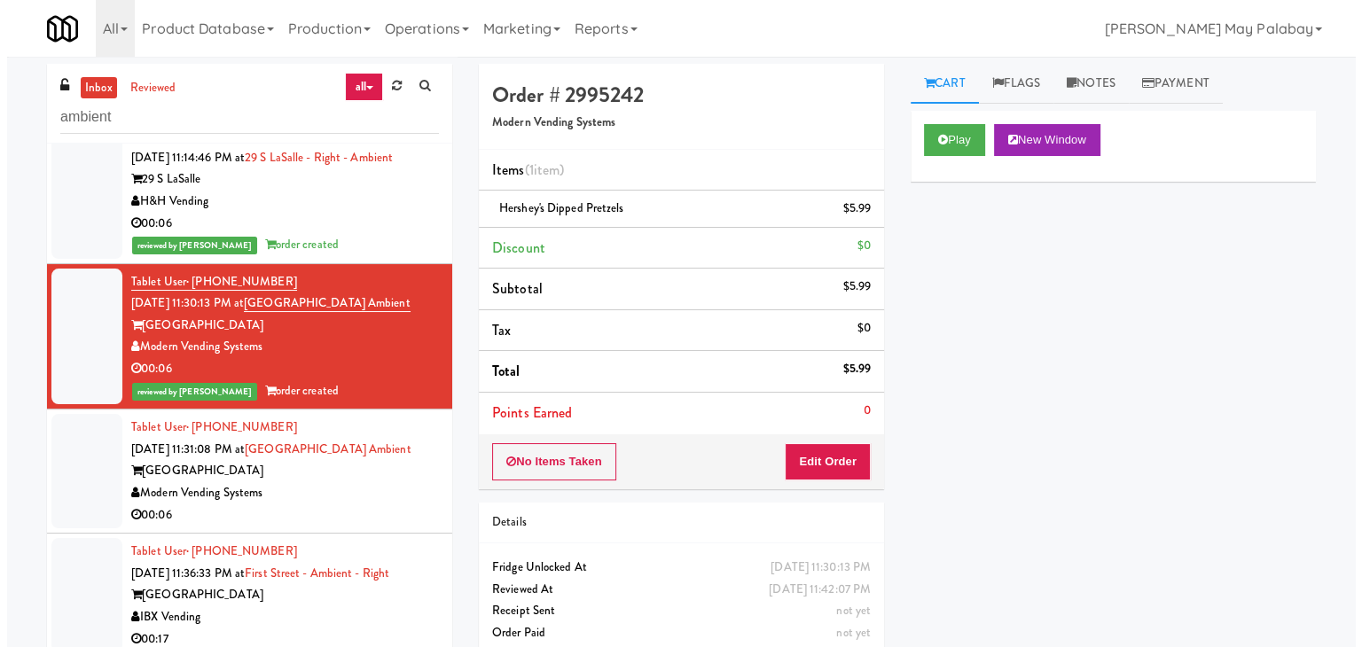
scroll to position [266, 0]
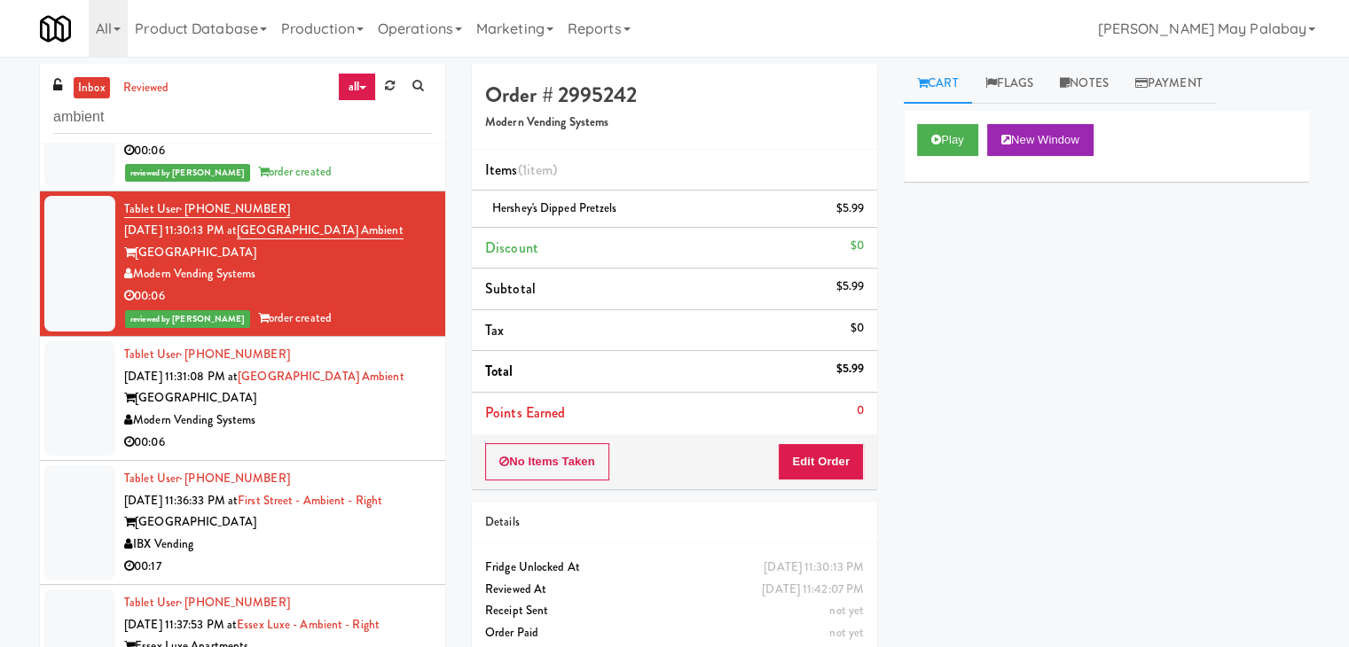
click at [357, 432] on div "00:06" at bounding box center [278, 443] width 308 height 22
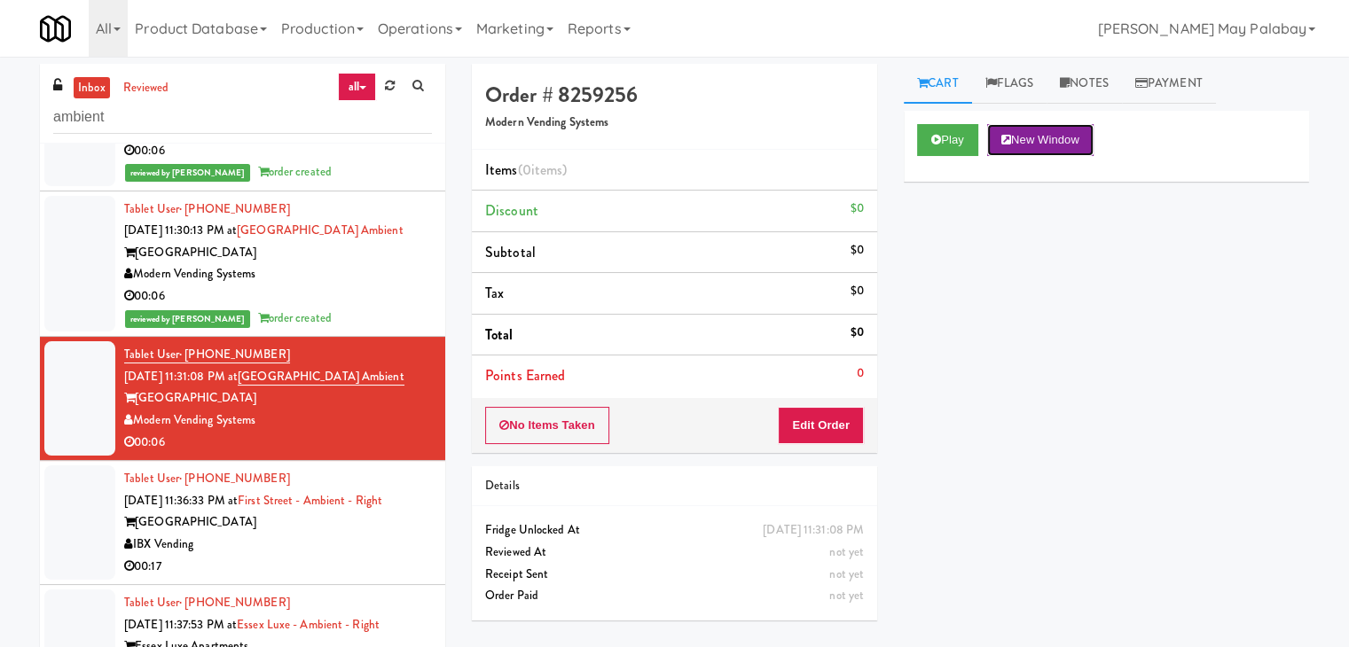
click at [1040, 126] on button "New Window" at bounding box center [1040, 140] width 106 height 32
click at [855, 427] on button "Edit Order" at bounding box center [821, 425] width 86 height 37
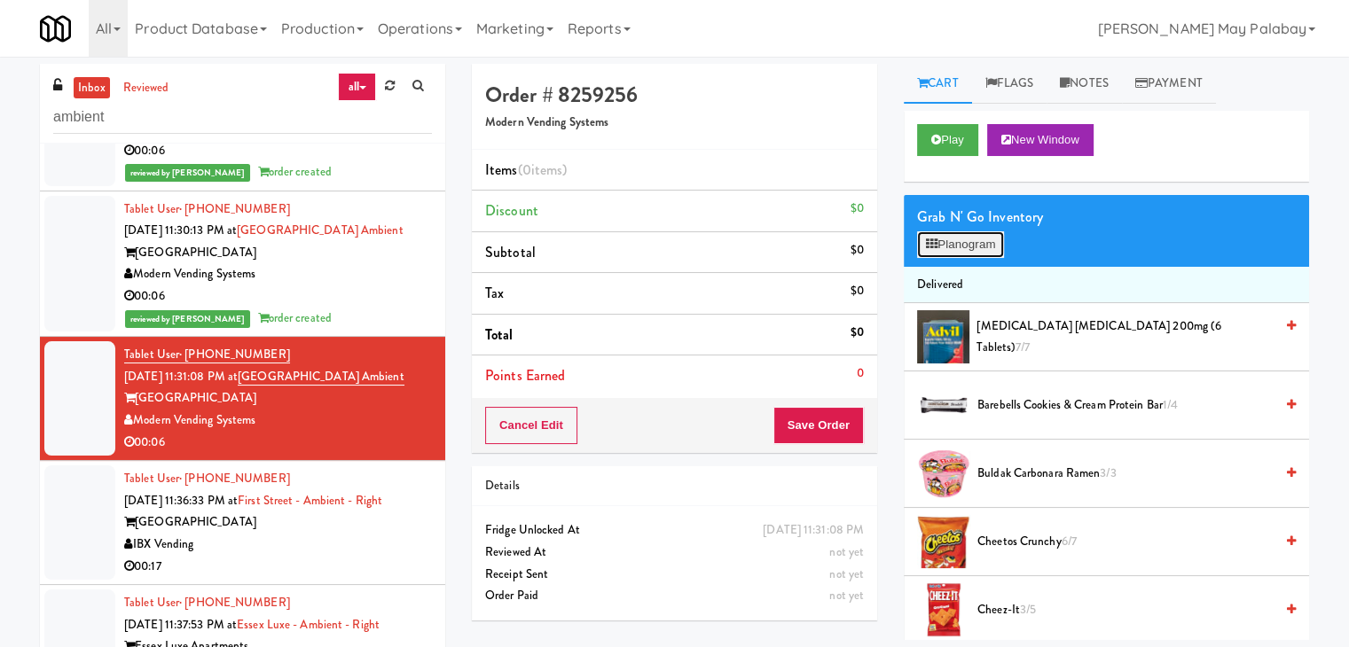
click at [974, 246] on button "Planogram" at bounding box center [960, 244] width 87 height 27
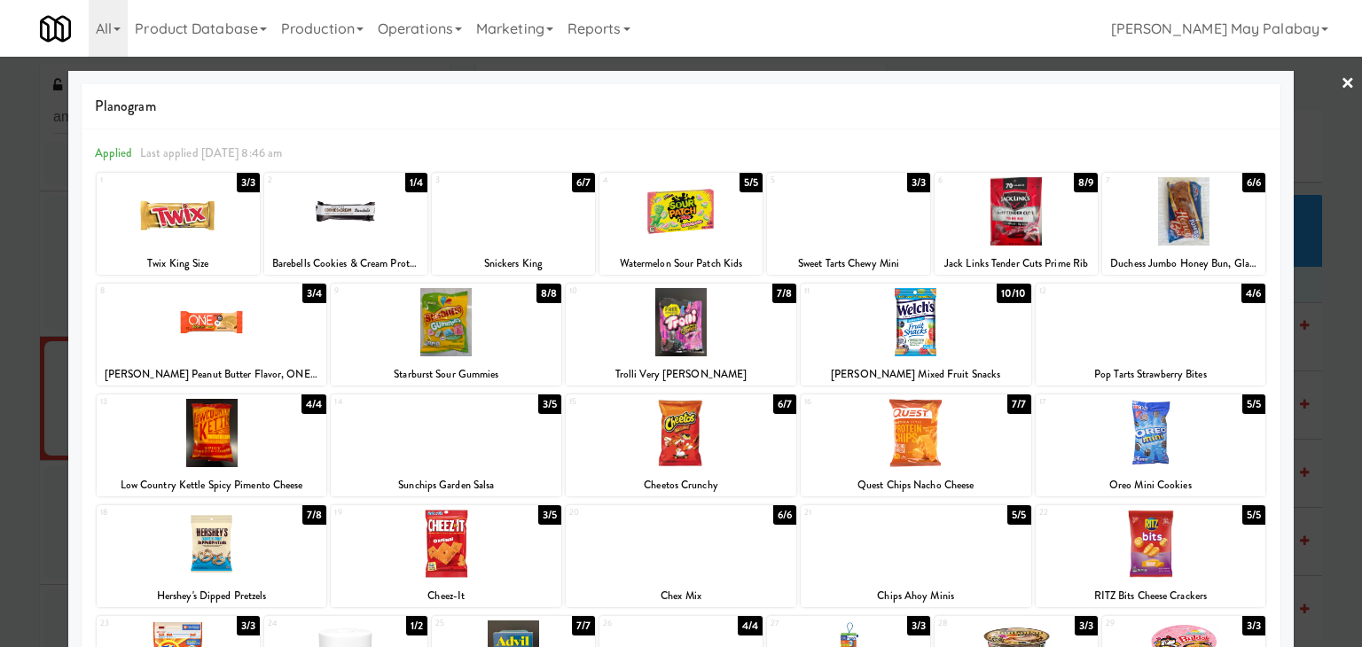
click at [707, 211] on div at bounding box center [680, 211] width 163 height 68
click at [1333, 371] on div at bounding box center [681, 323] width 1362 height 647
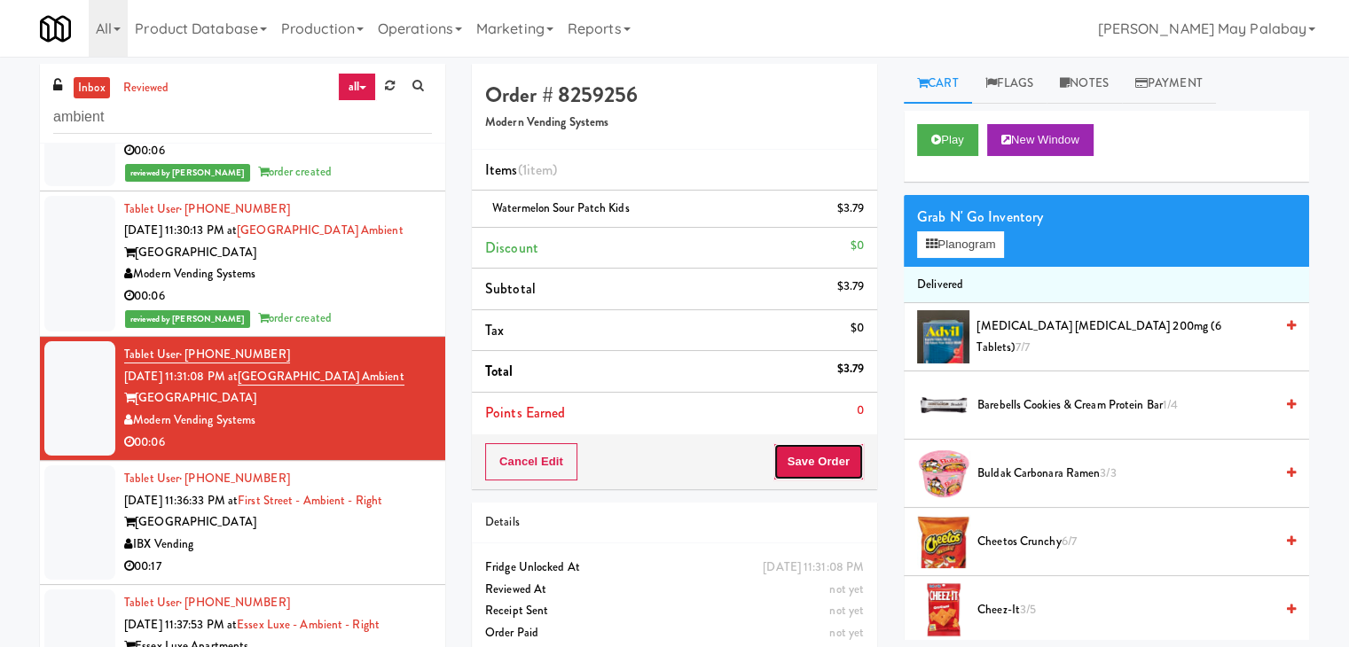
click at [841, 461] on button "Save Order" at bounding box center [818, 461] width 90 height 37
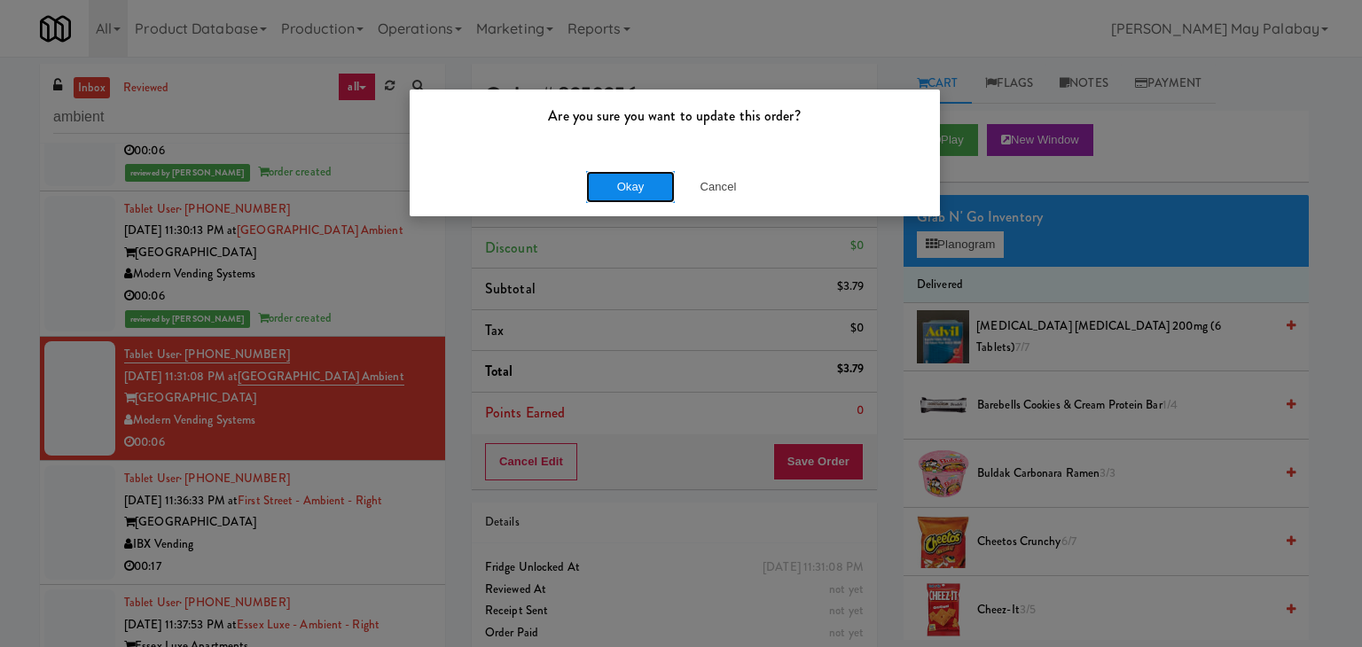
click at [660, 189] on button "Okay" at bounding box center [630, 187] width 89 height 32
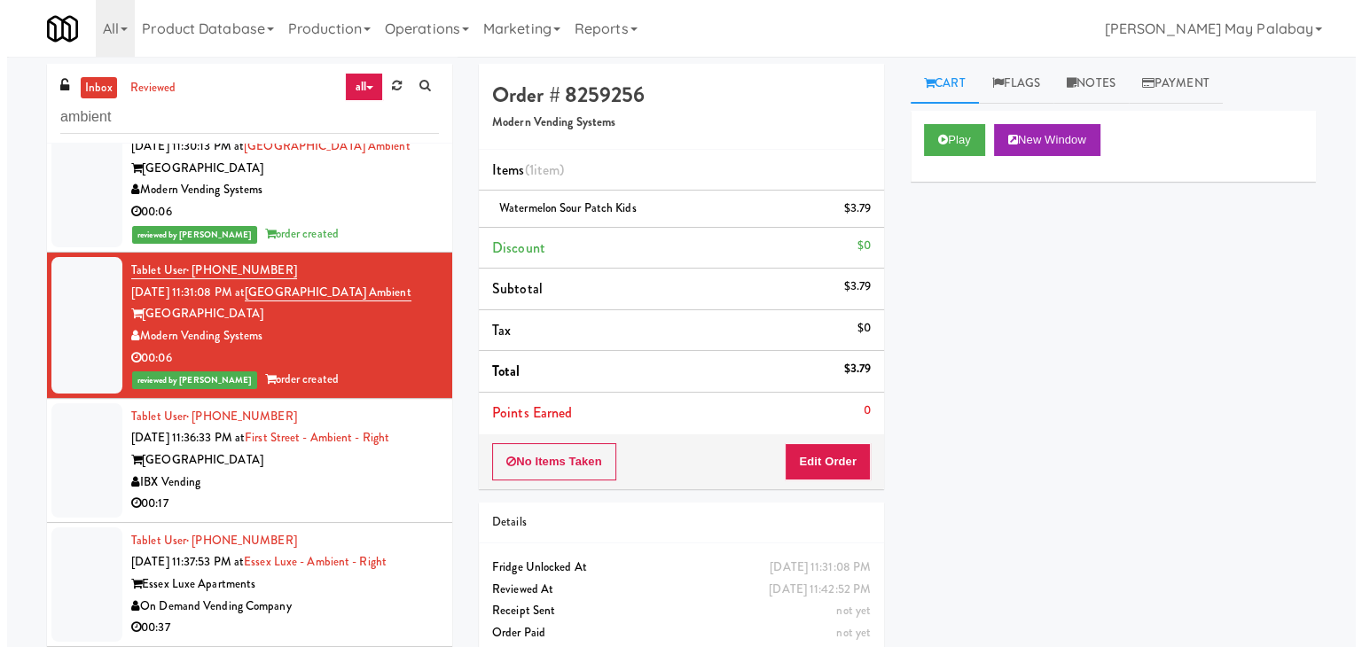
scroll to position [355, 0]
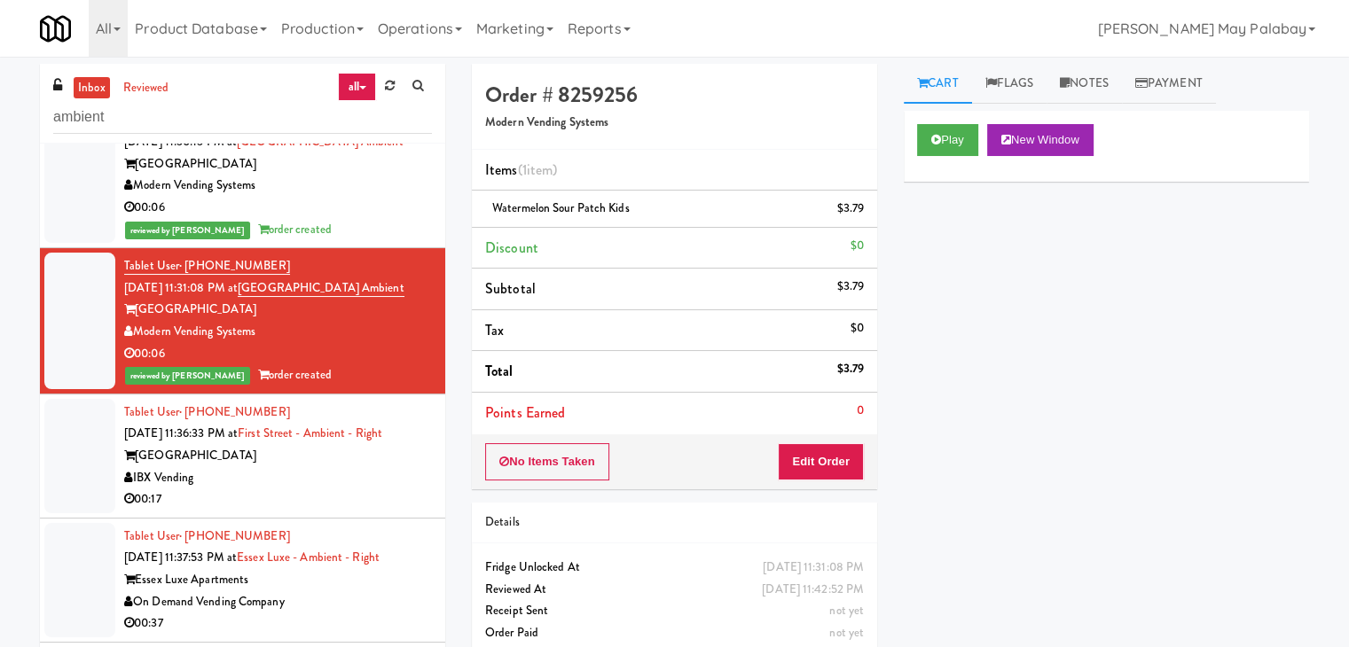
click at [384, 488] on li "Tablet User · (252) 417-1935 Sep 23, 2025 11:36:33 PM at First Street - Ambient…" at bounding box center [242, 457] width 405 height 124
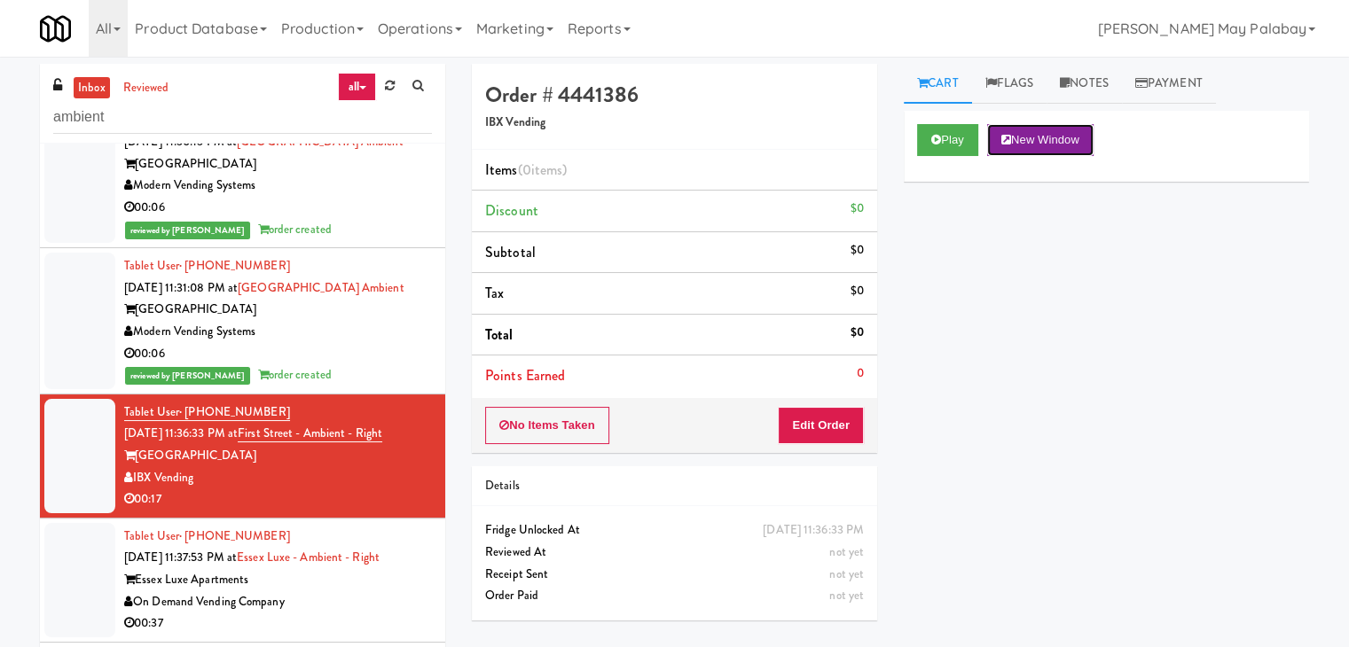
click at [1046, 138] on button "New Window" at bounding box center [1040, 140] width 106 height 32
click at [831, 425] on button "Edit Order" at bounding box center [821, 425] width 86 height 37
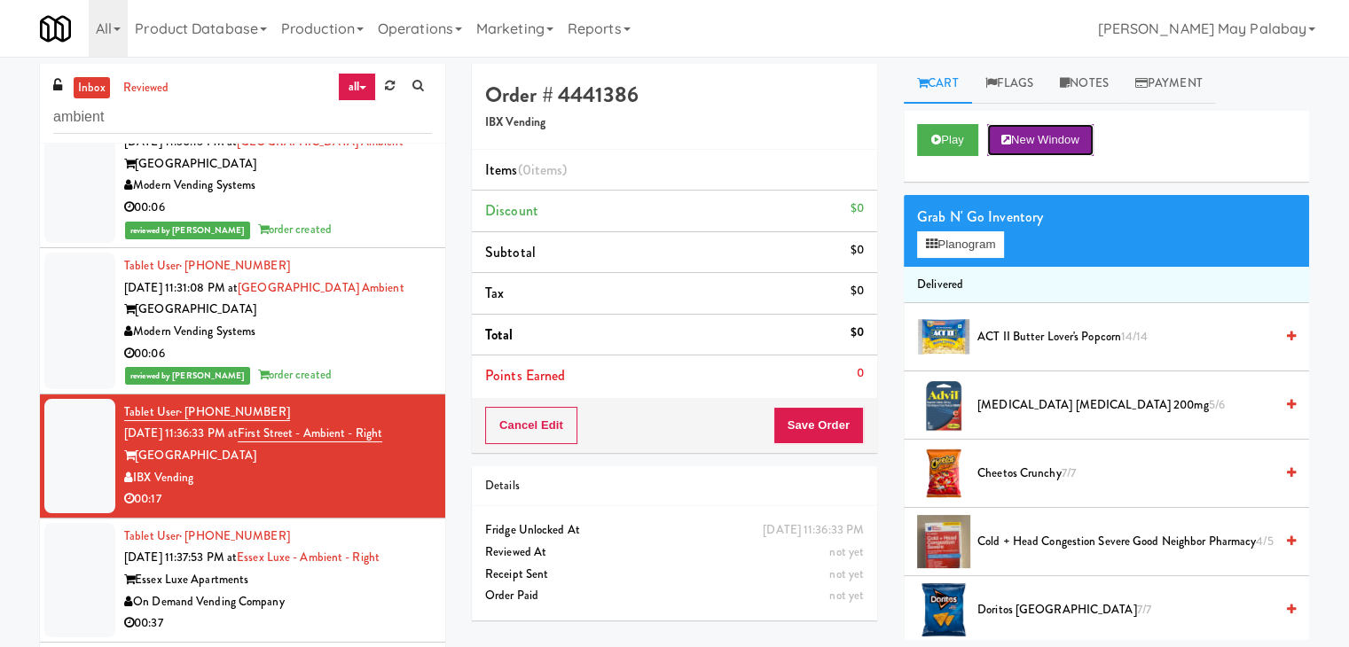
click at [1045, 137] on button "New Window" at bounding box center [1040, 140] width 106 height 32
click at [950, 251] on button "Planogram" at bounding box center [960, 244] width 87 height 27
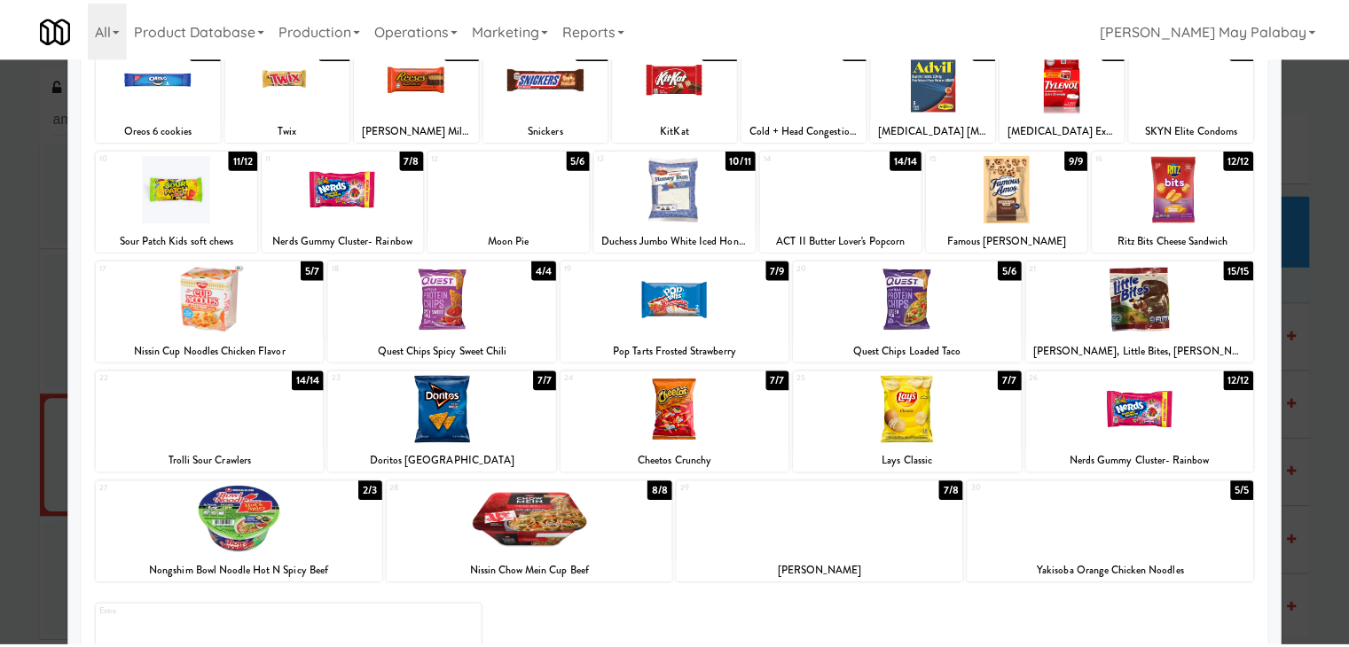
scroll to position [89, 0]
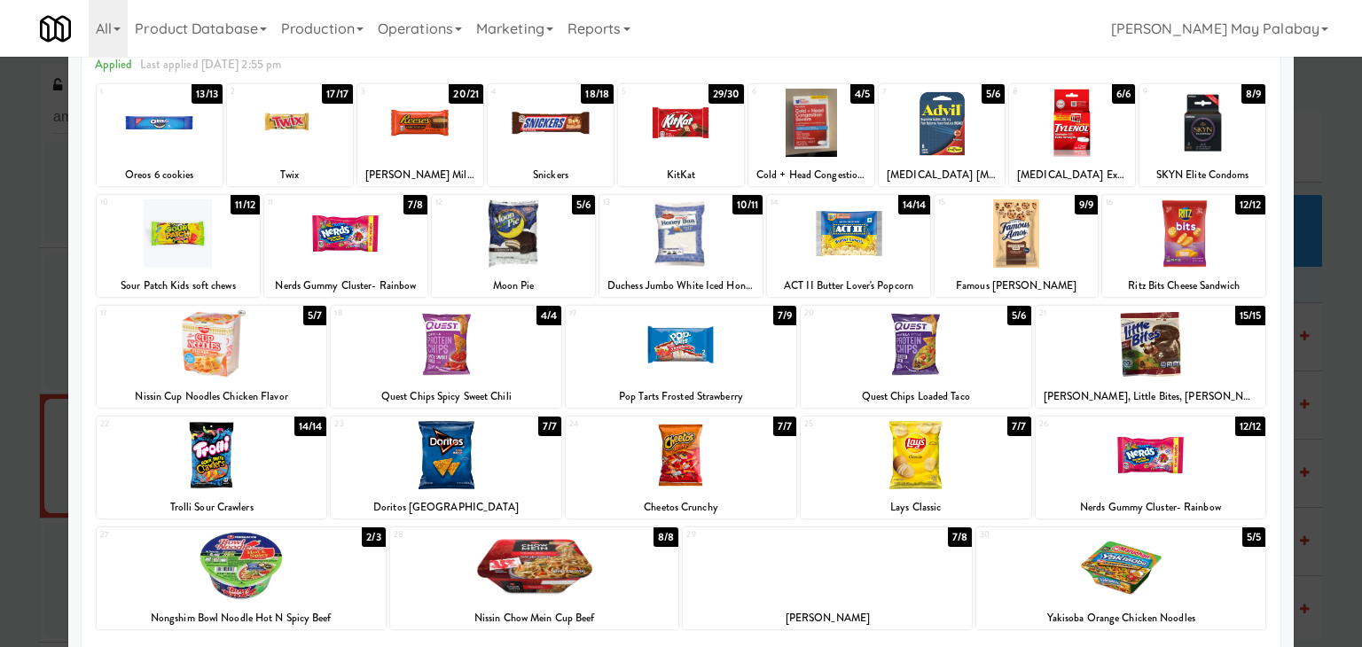
click at [993, 345] on div at bounding box center [916, 344] width 231 height 68
click at [1203, 368] on div at bounding box center [1151, 344] width 231 height 68
click at [1343, 370] on div at bounding box center [681, 323] width 1362 height 647
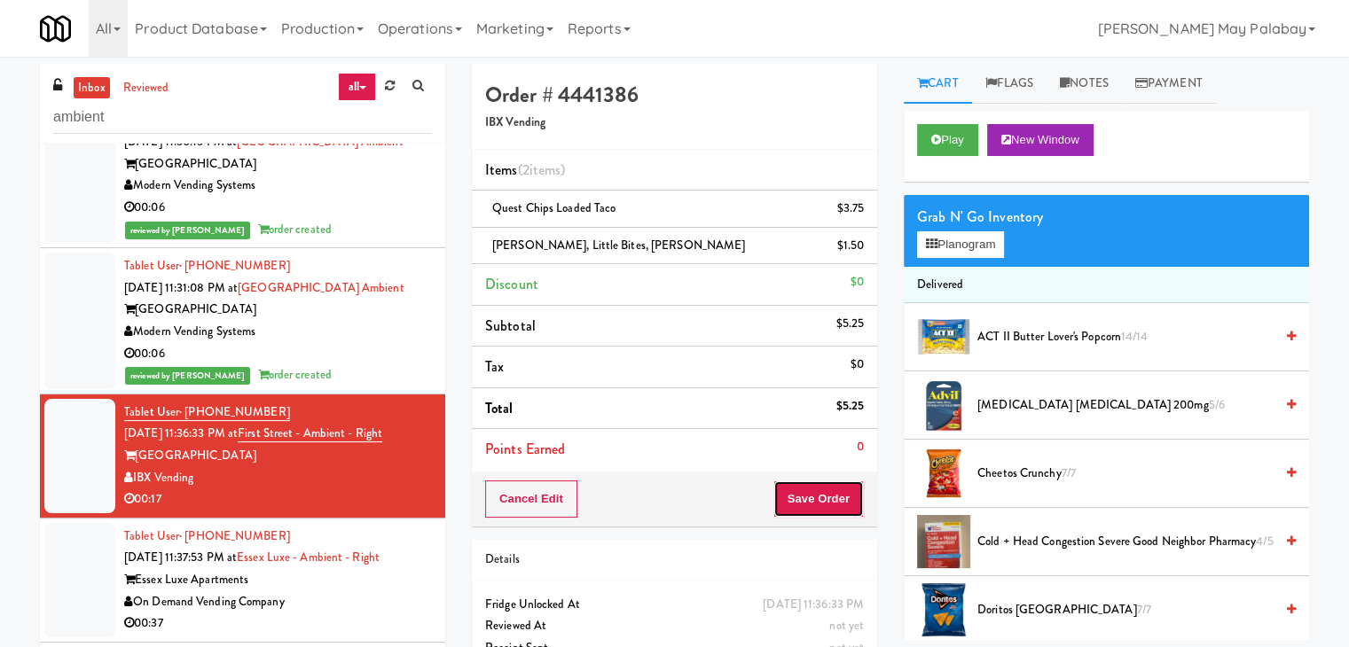
click at [835, 501] on button "Save Order" at bounding box center [818, 499] width 90 height 37
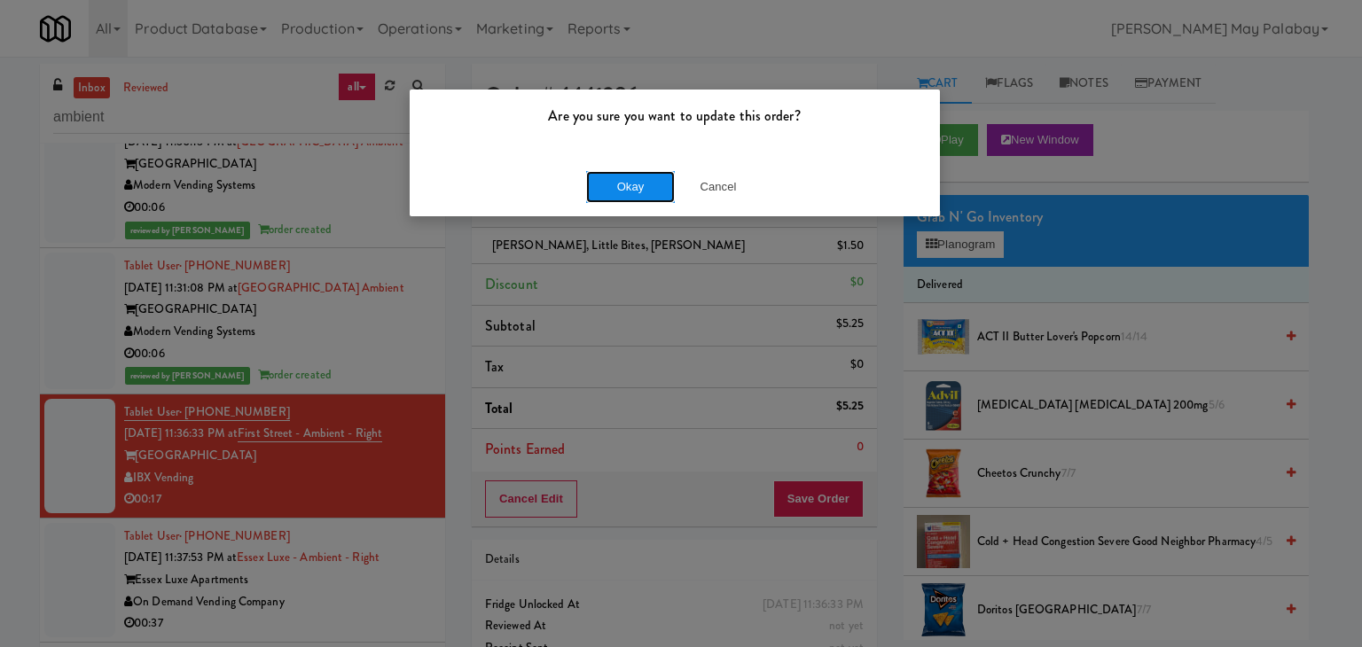
click at [645, 196] on button "Okay" at bounding box center [630, 187] width 89 height 32
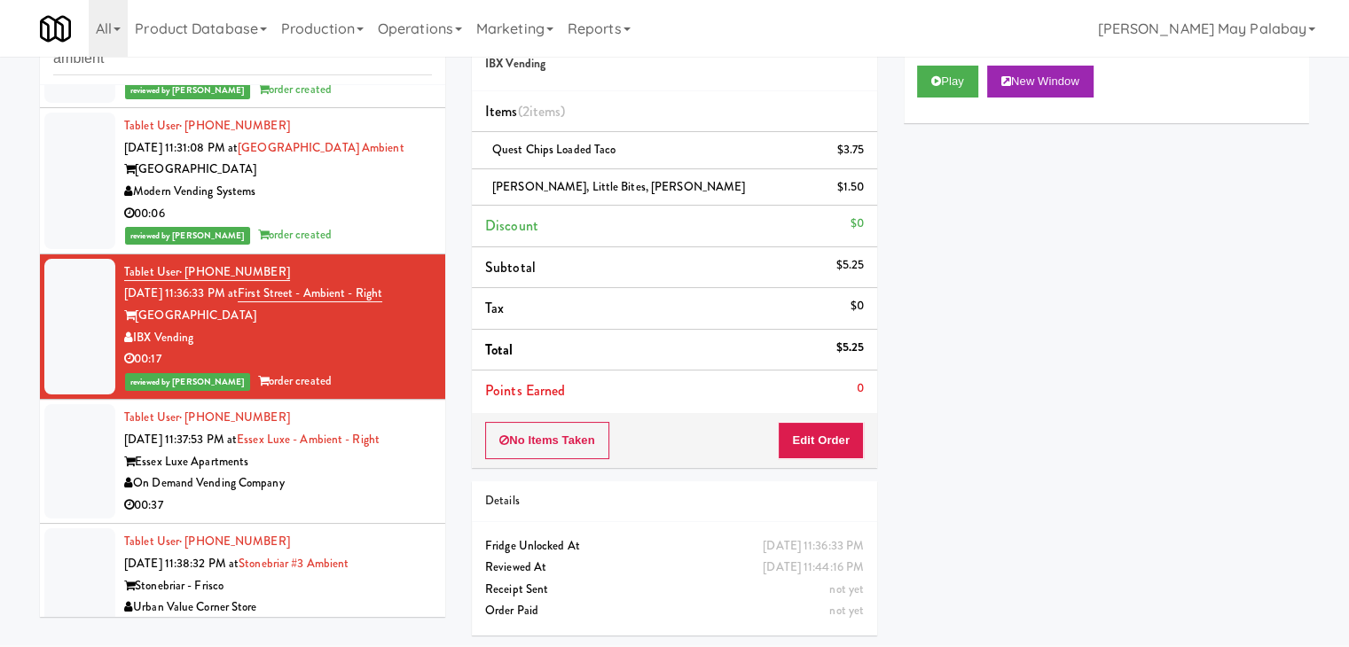
scroll to position [443, 0]
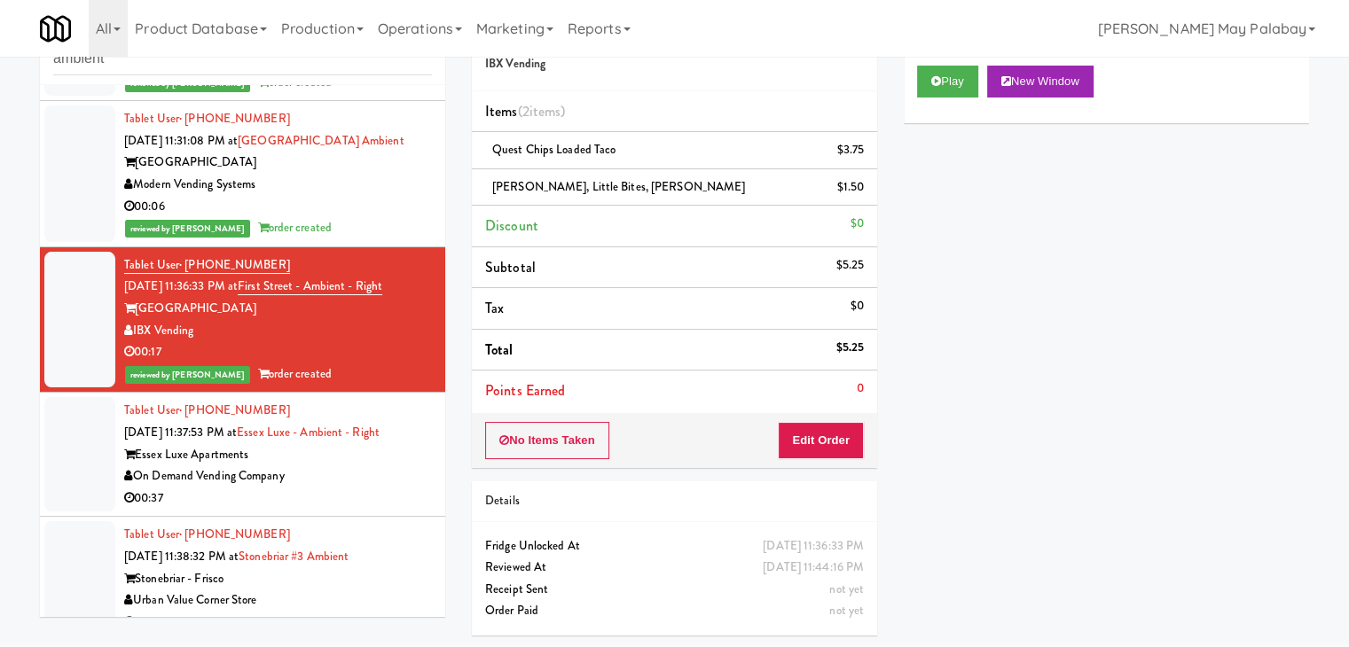
click at [385, 488] on div "00:37" at bounding box center [278, 499] width 308 height 22
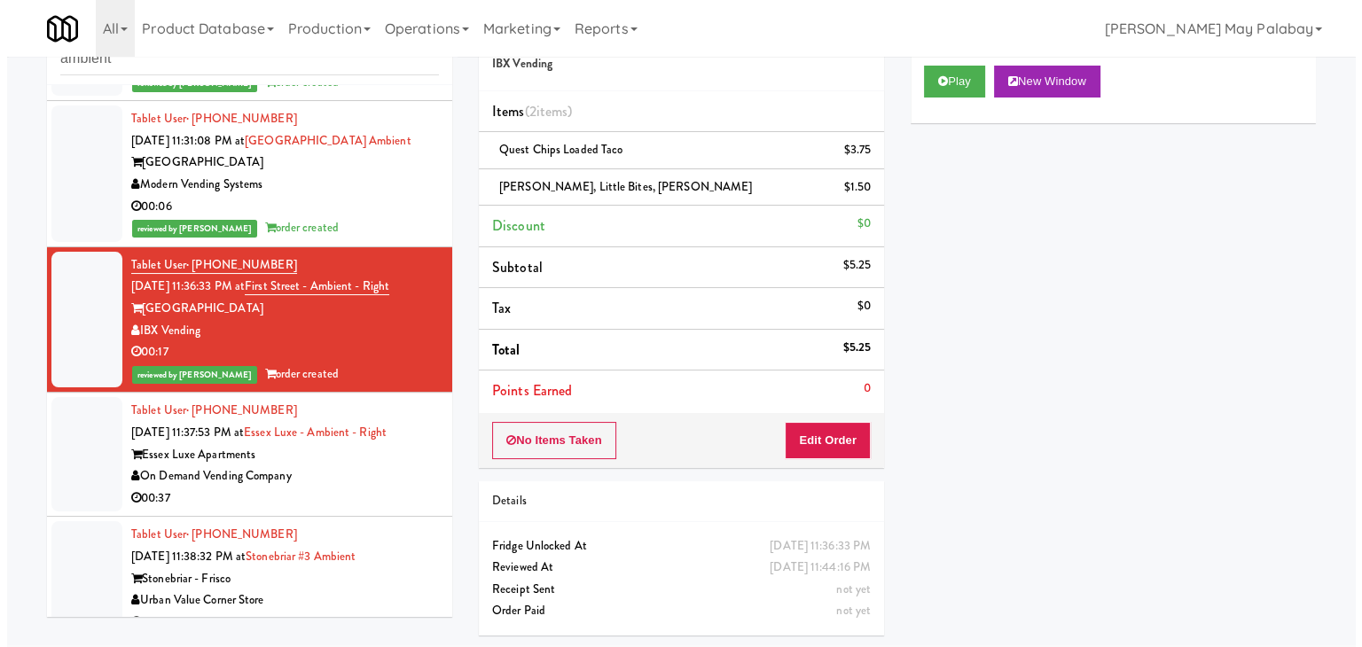
scroll to position [57, 0]
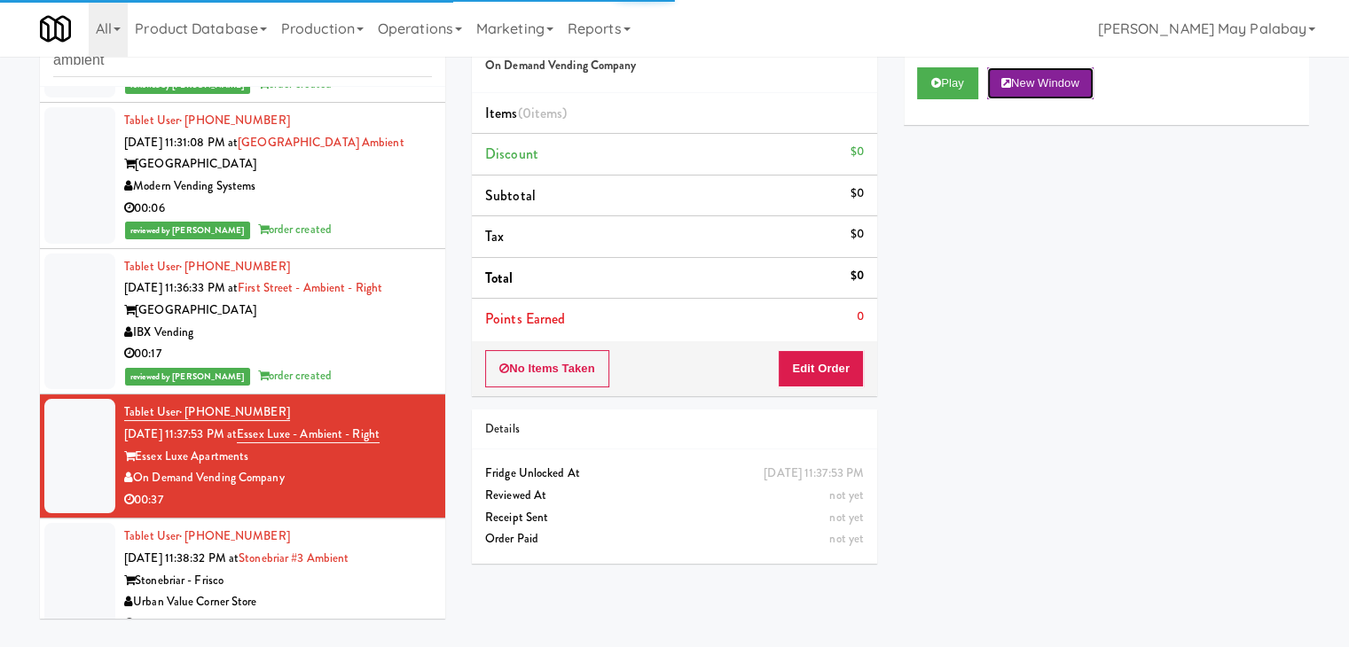
click at [1066, 77] on button "New Window" at bounding box center [1040, 83] width 106 height 32
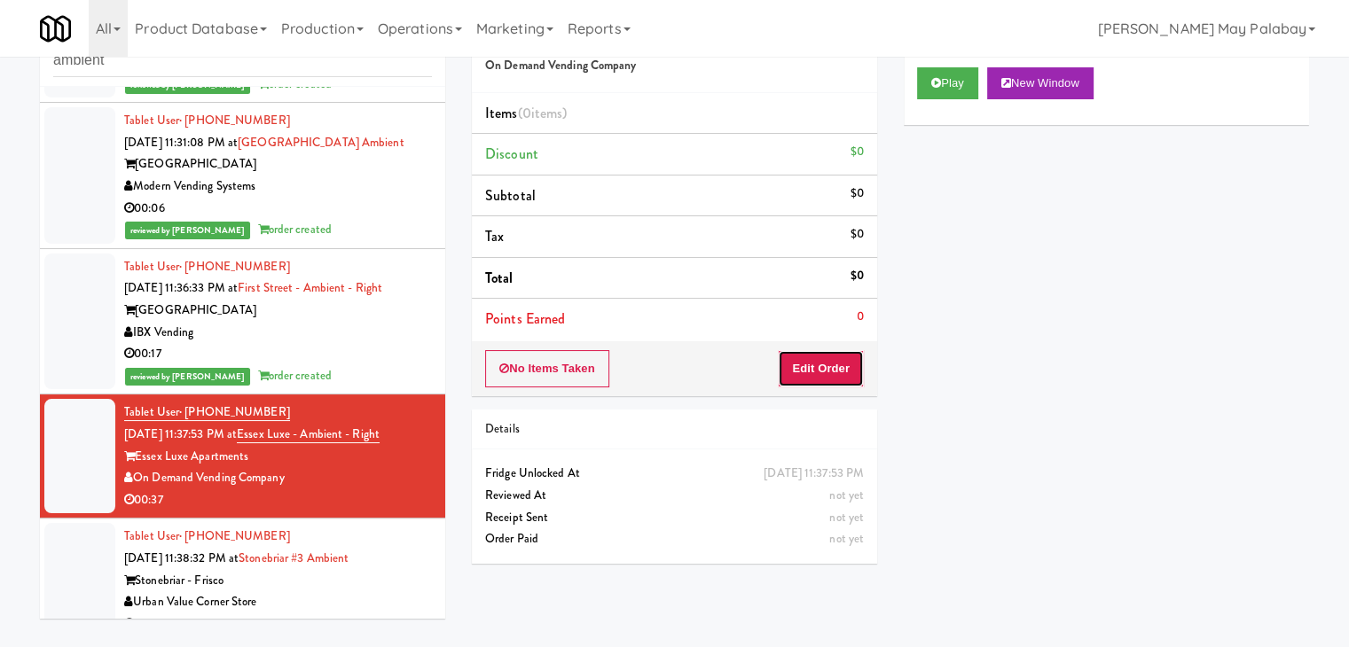
click at [810, 352] on button "Edit Order" at bounding box center [821, 368] width 86 height 37
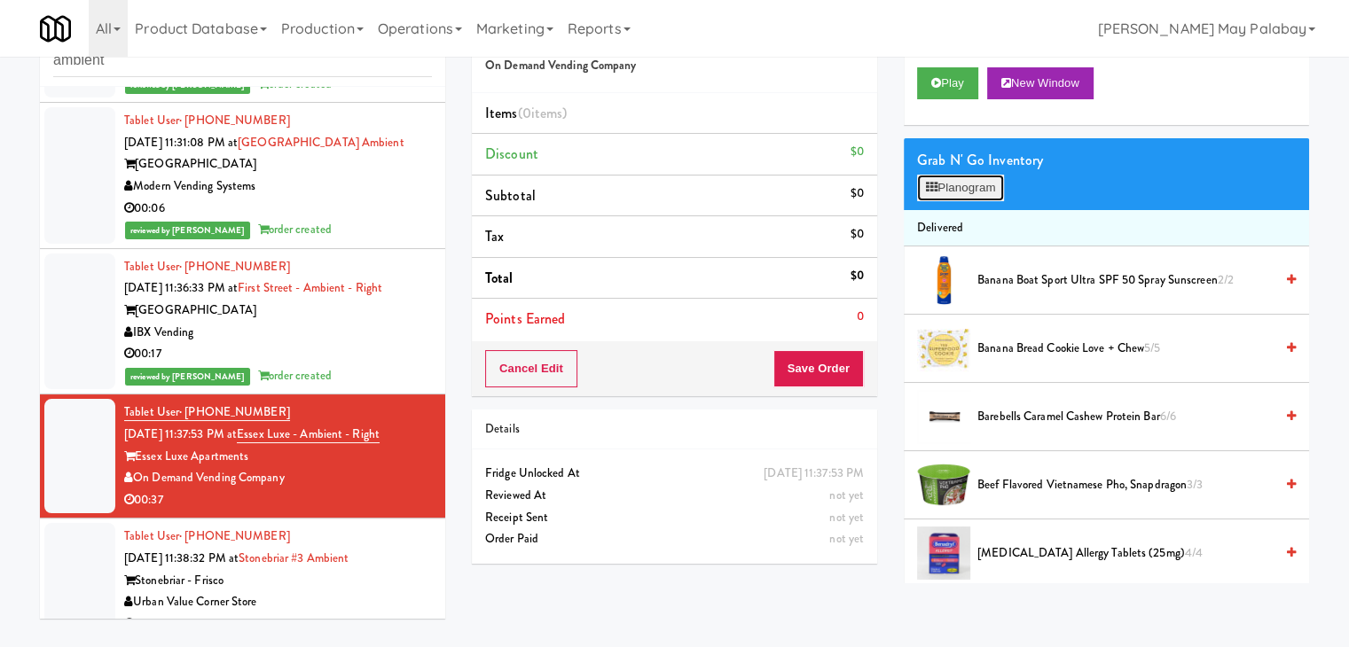
click at [958, 196] on button "Planogram" at bounding box center [960, 188] width 87 height 27
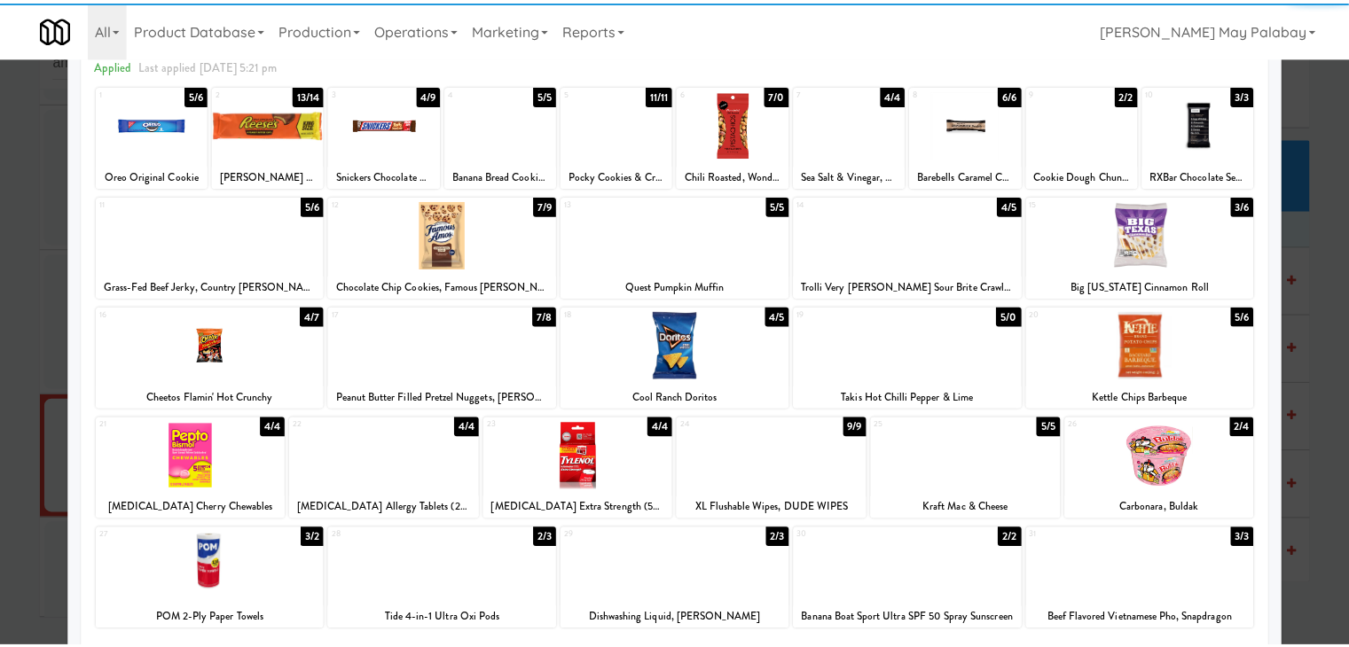
scroll to position [89, 0]
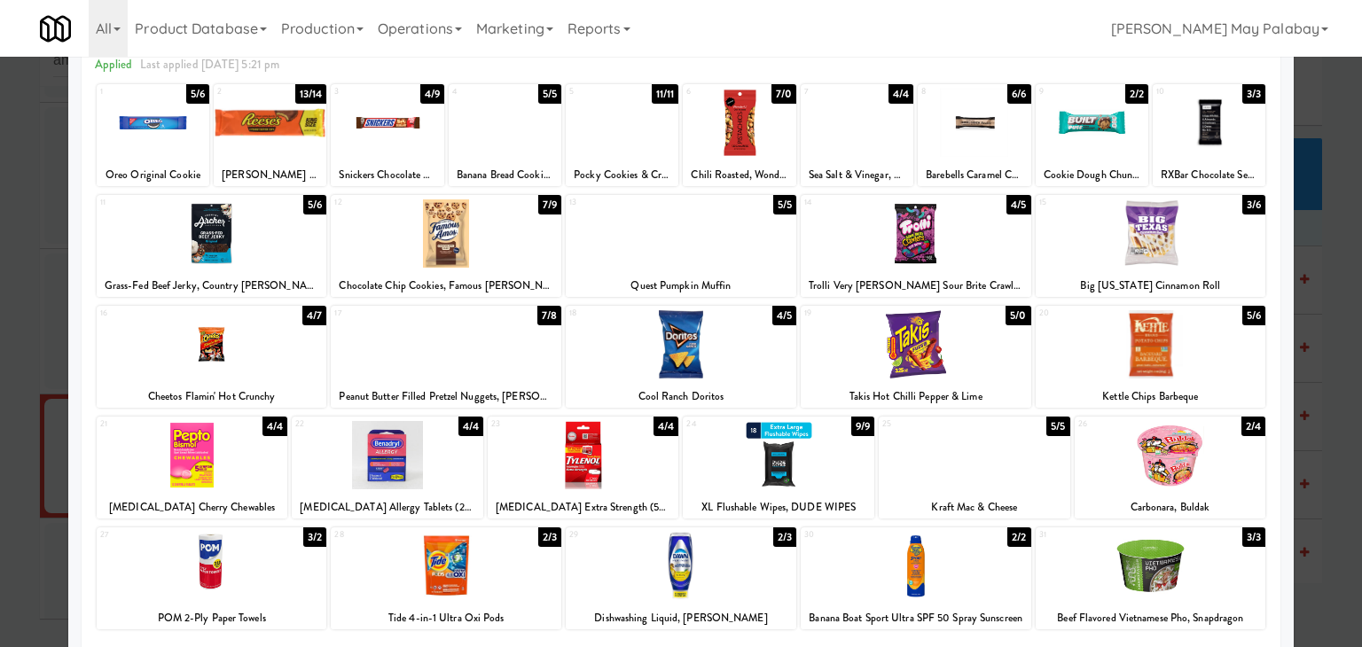
click at [1200, 568] on div at bounding box center [1151, 566] width 231 height 68
click at [1327, 519] on div at bounding box center [681, 323] width 1362 height 647
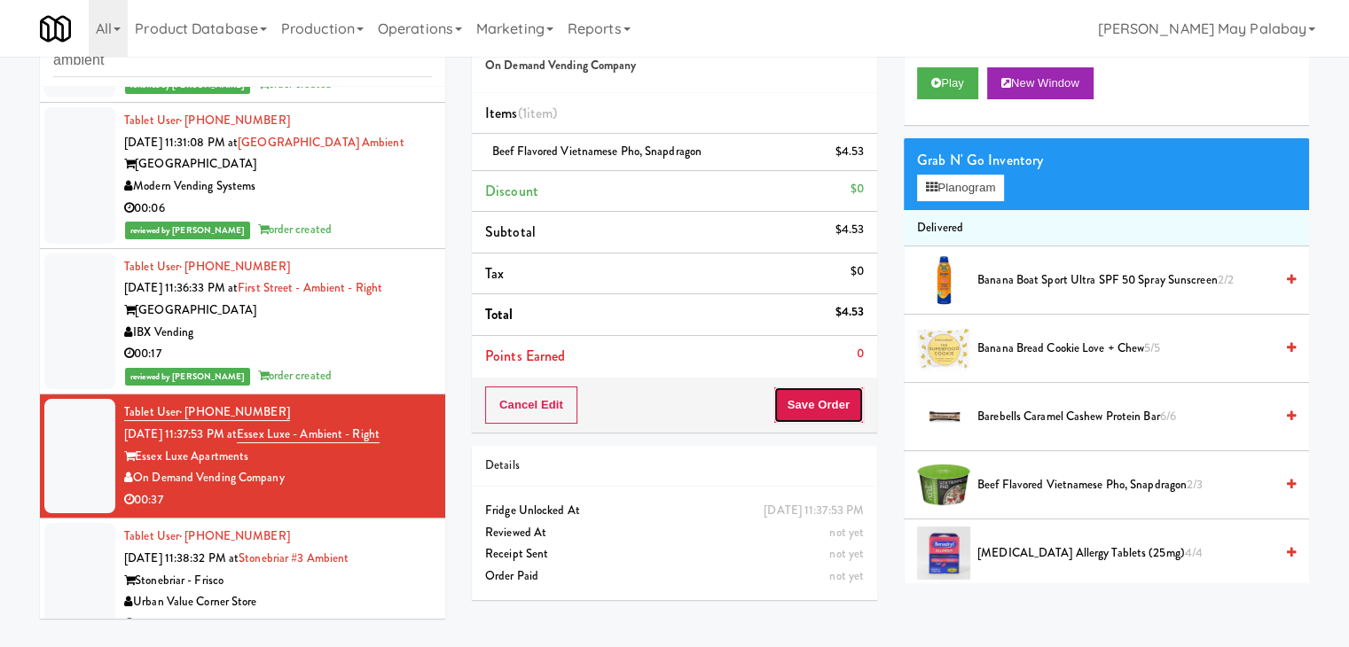
click at [801, 403] on button "Save Order" at bounding box center [818, 405] width 90 height 37
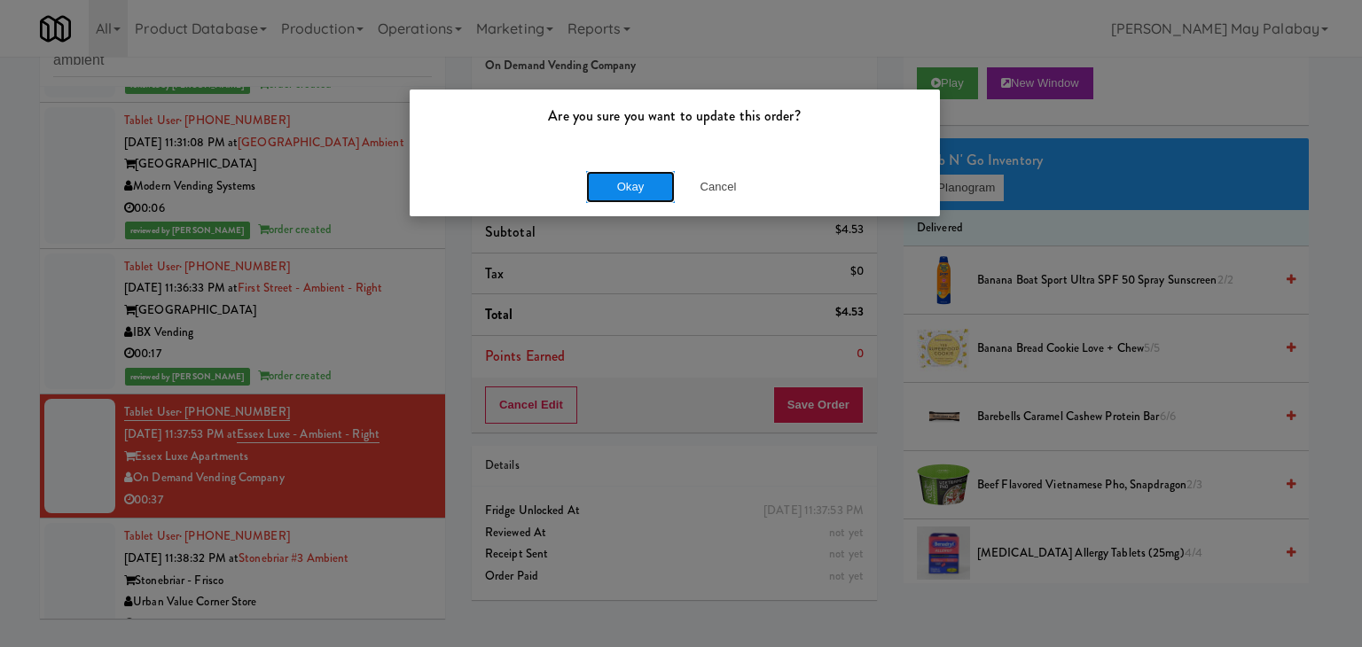
click at [603, 191] on button "Okay" at bounding box center [630, 187] width 89 height 32
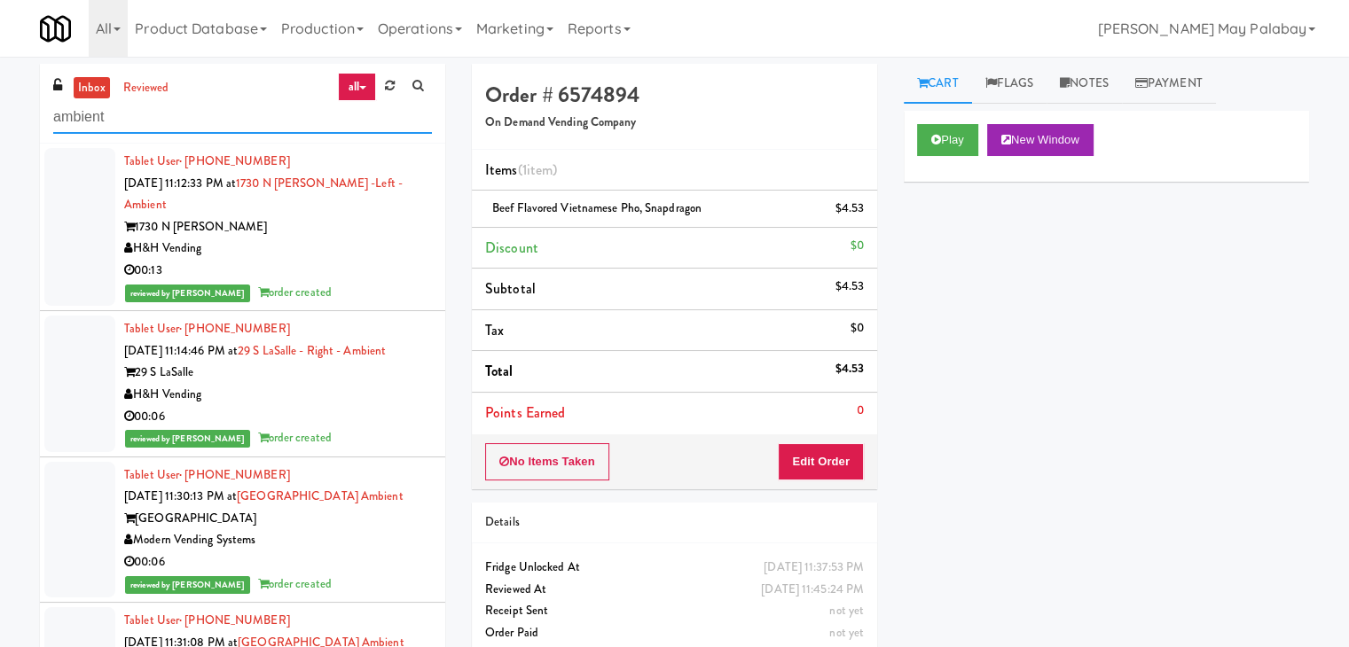
click at [169, 111] on input "ambient" at bounding box center [242, 117] width 379 height 33
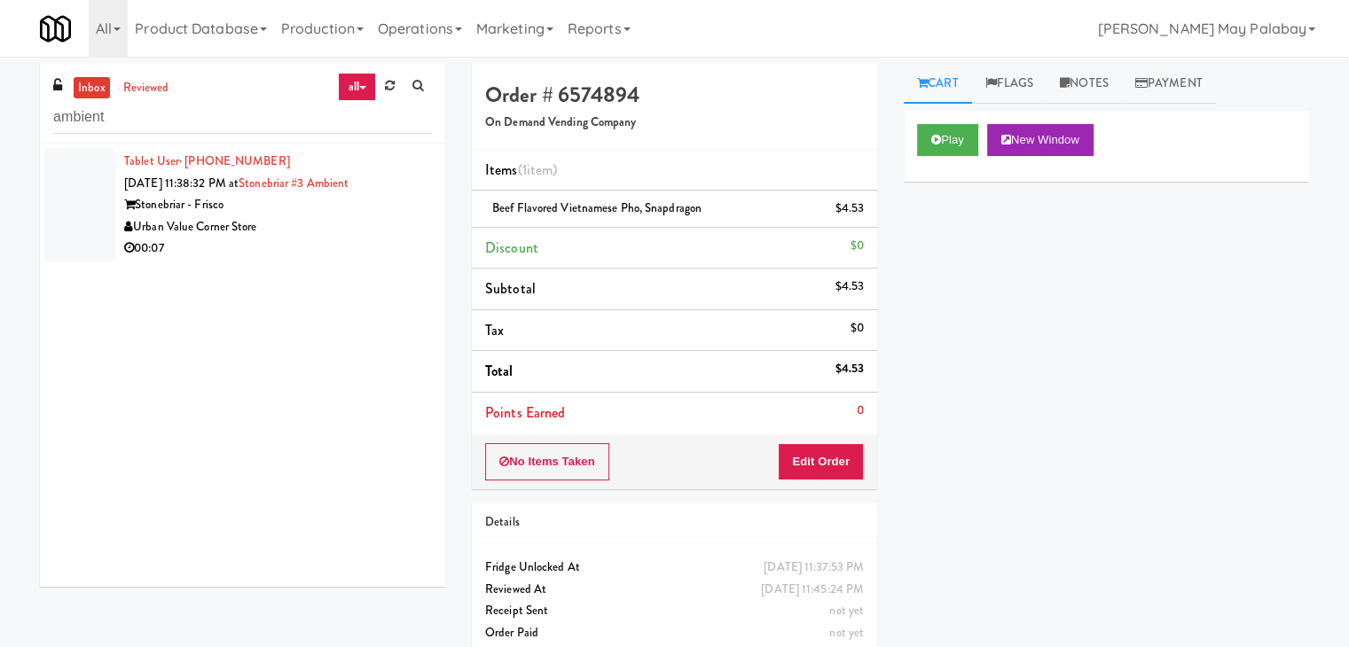
click at [294, 201] on div "Stonebriar - Frisco" at bounding box center [278, 205] width 308 height 22
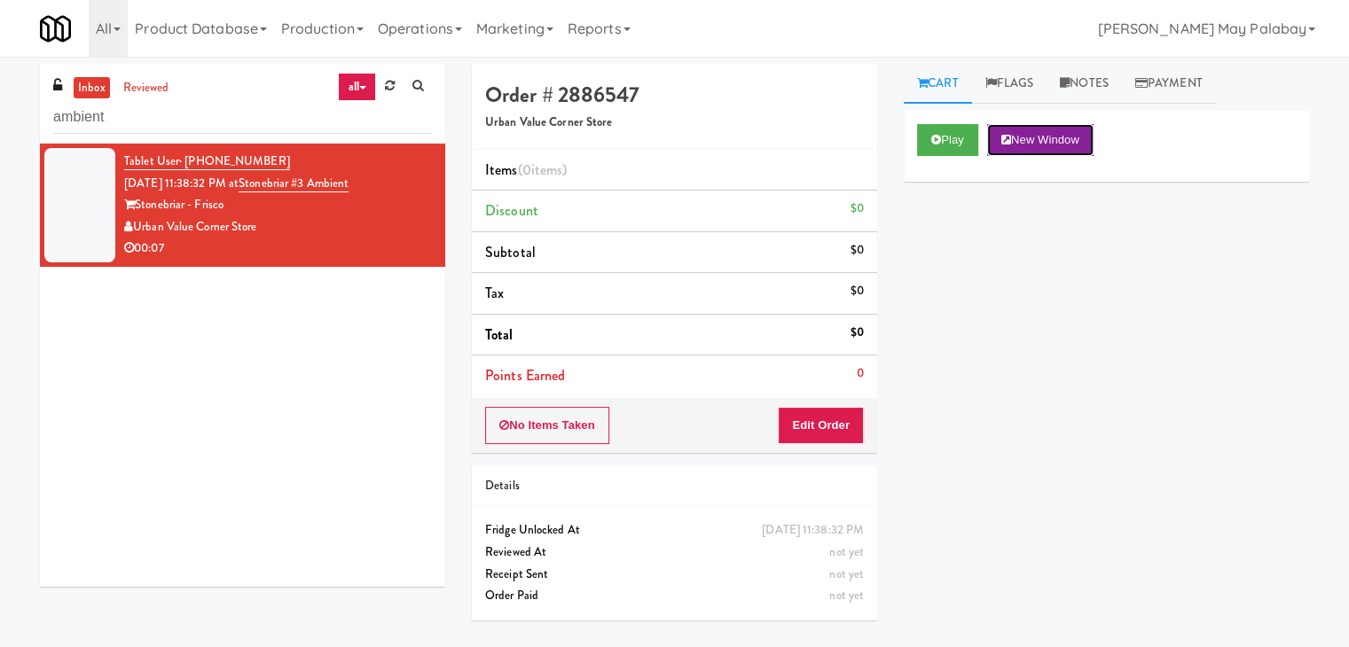
click at [1080, 133] on button "New Window" at bounding box center [1040, 140] width 106 height 32
click at [843, 431] on button "Edit Order" at bounding box center [821, 425] width 86 height 37
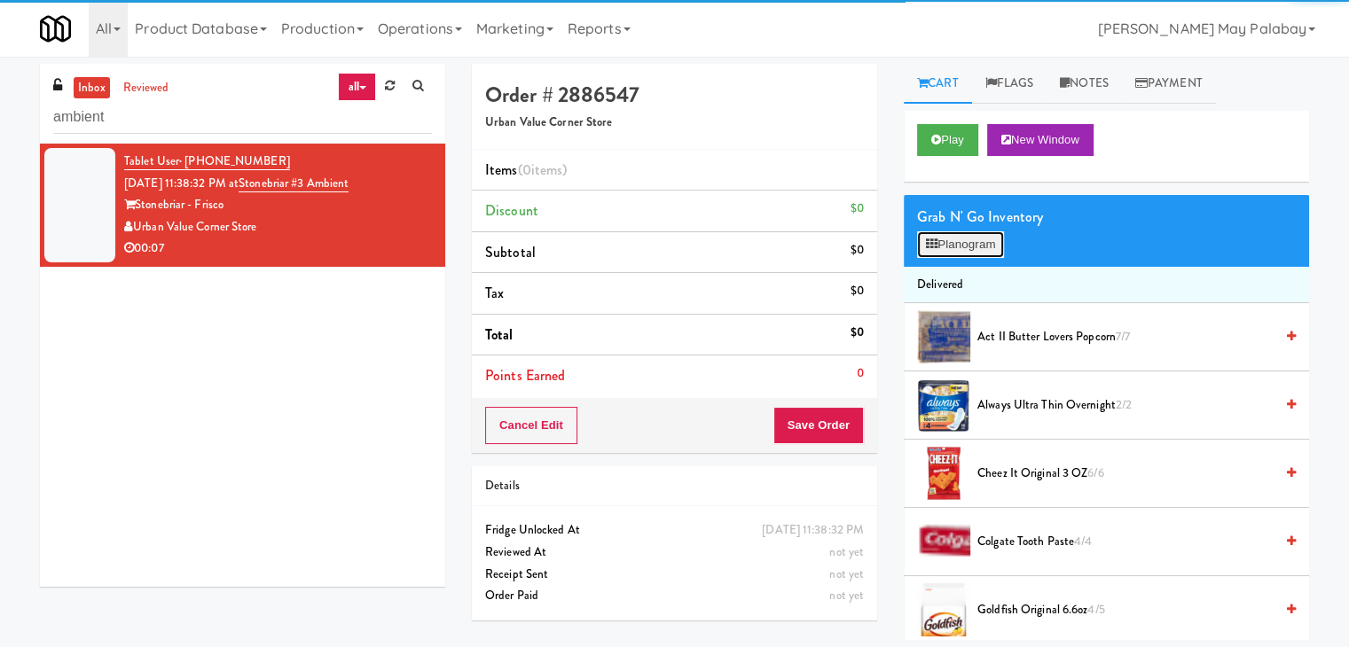
click at [959, 252] on button "Planogram" at bounding box center [960, 244] width 87 height 27
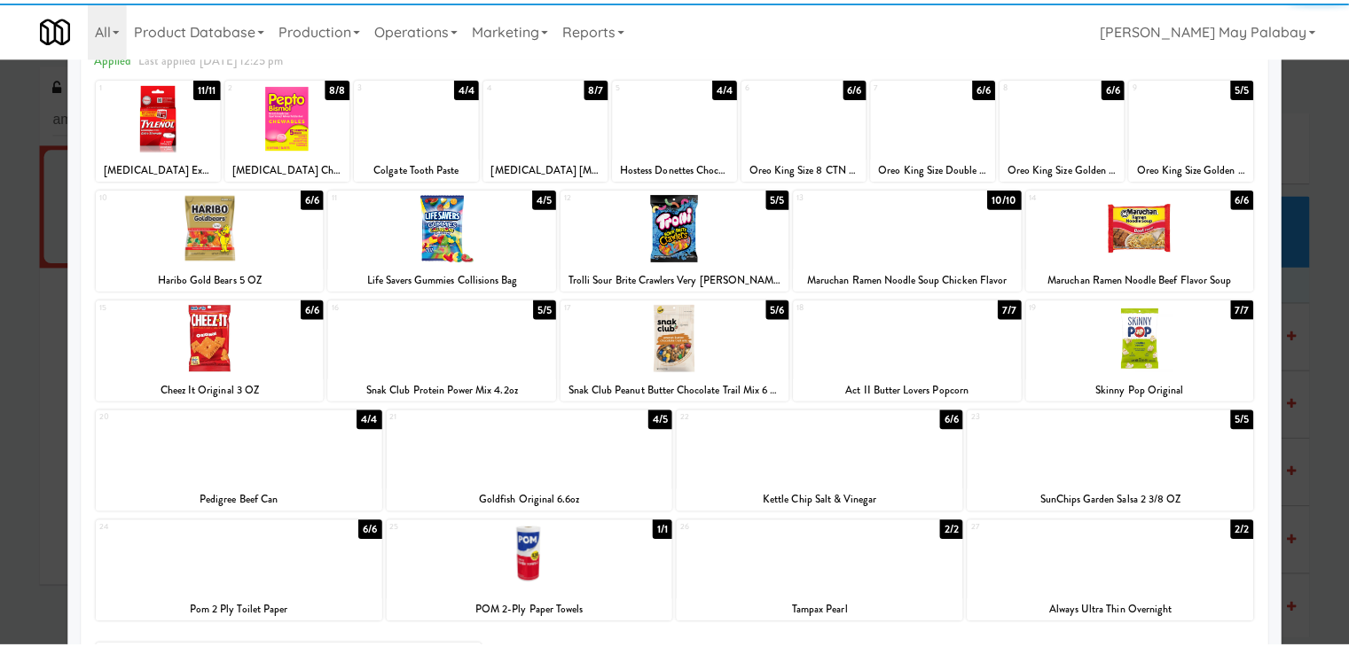
scroll to position [89, 0]
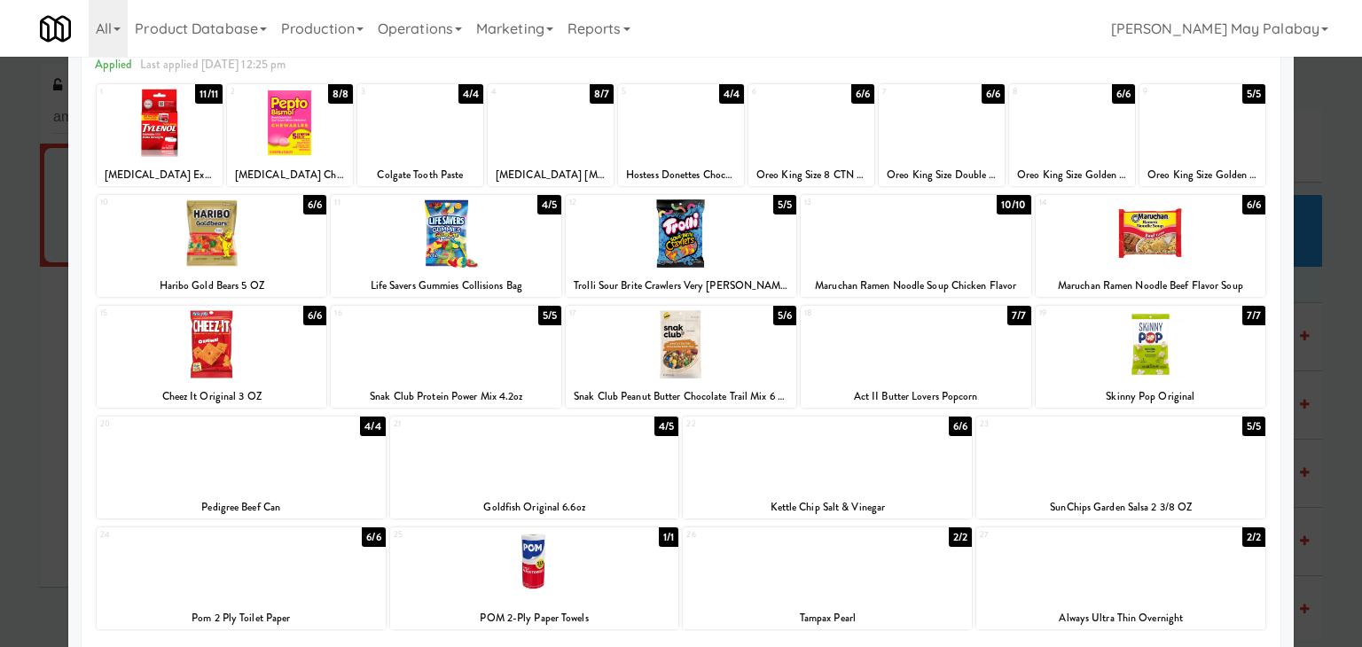
click at [1167, 480] on div at bounding box center [1120, 455] width 289 height 68
click at [1341, 366] on div at bounding box center [681, 323] width 1362 height 647
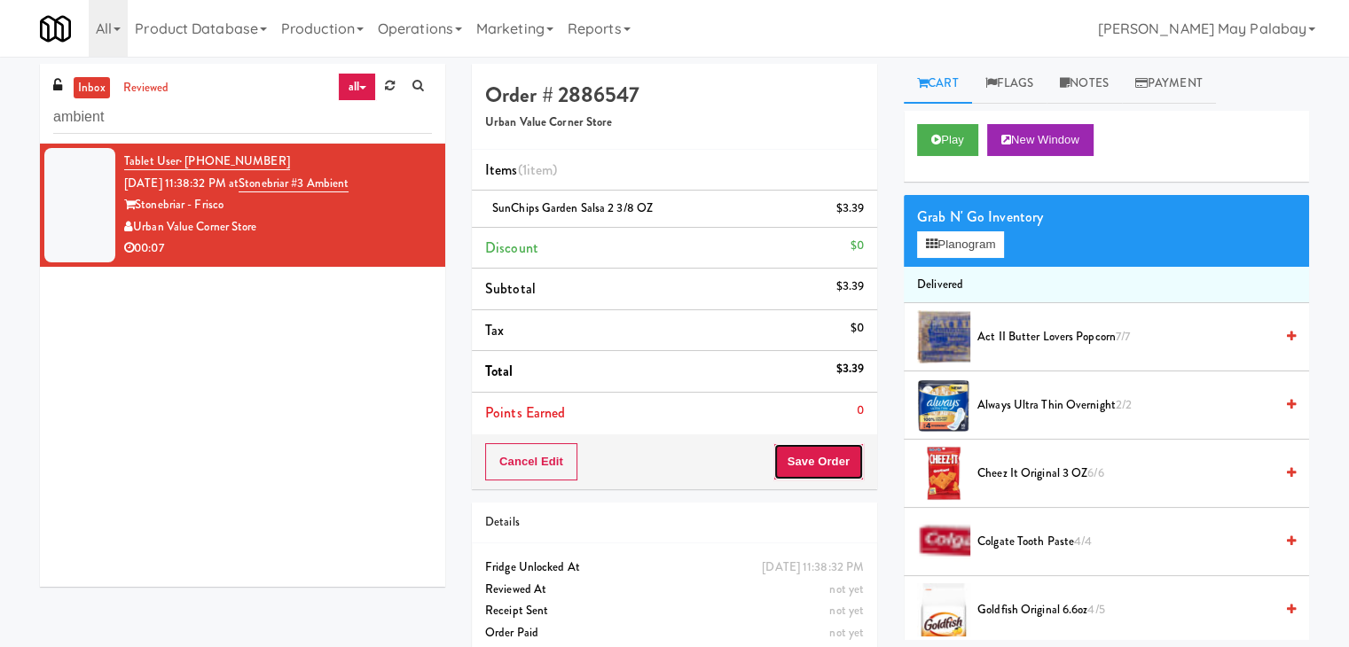
click at [796, 462] on button "Save Order" at bounding box center [818, 461] width 90 height 37
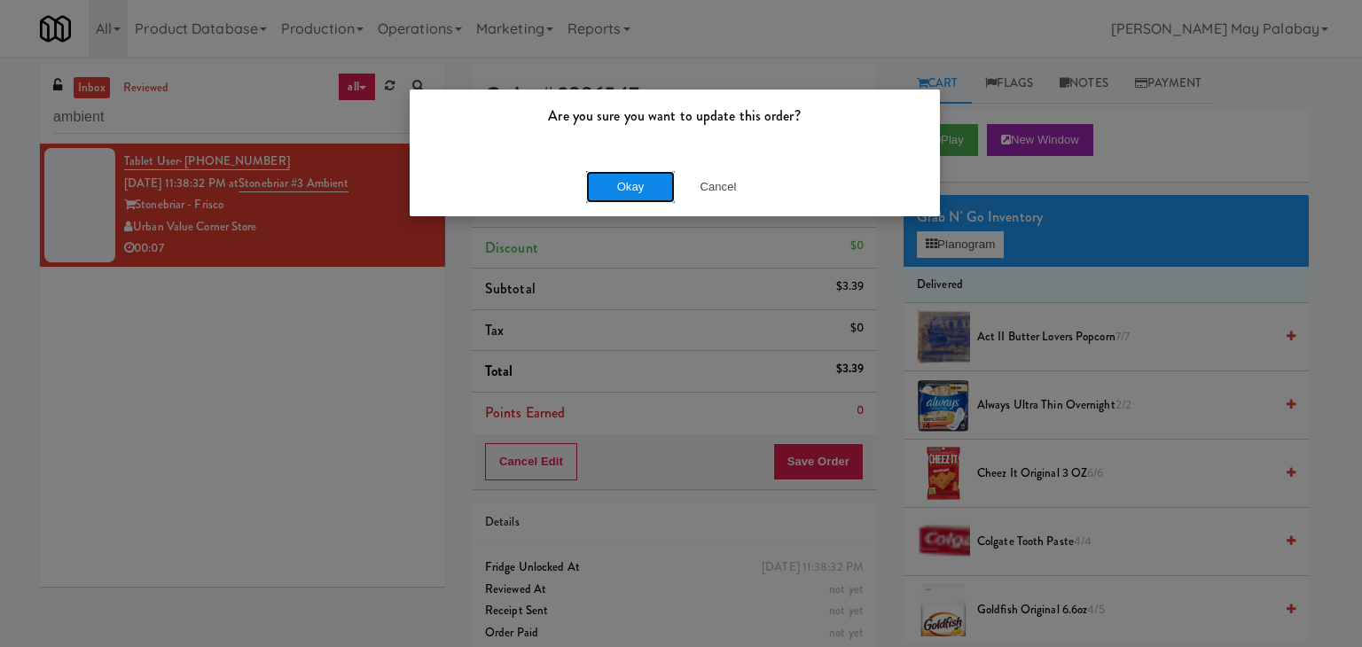
click at [635, 181] on button "Okay" at bounding box center [630, 187] width 89 height 32
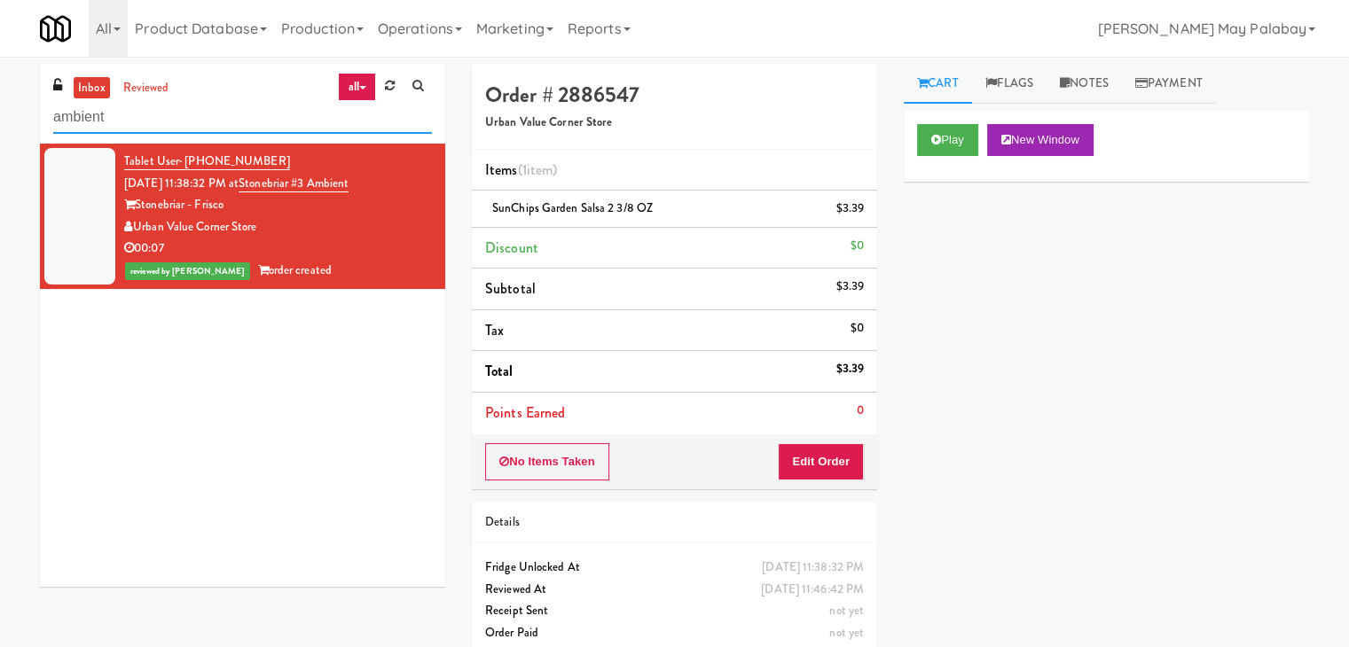
click at [112, 131] on input "ambient" at bounding box center [242, 117] width 379 height 33
drag, startPoint x: 126, startPoint y: 121, endPoint x: 3, endPoint y: 125, distance: 123.3
click at [3, 125] on div "inbox reviewed all all unclear take inventory issue suspicious failed recent ad…" at bounding box center [674, 367] width 1349 height 606
type input "combo"
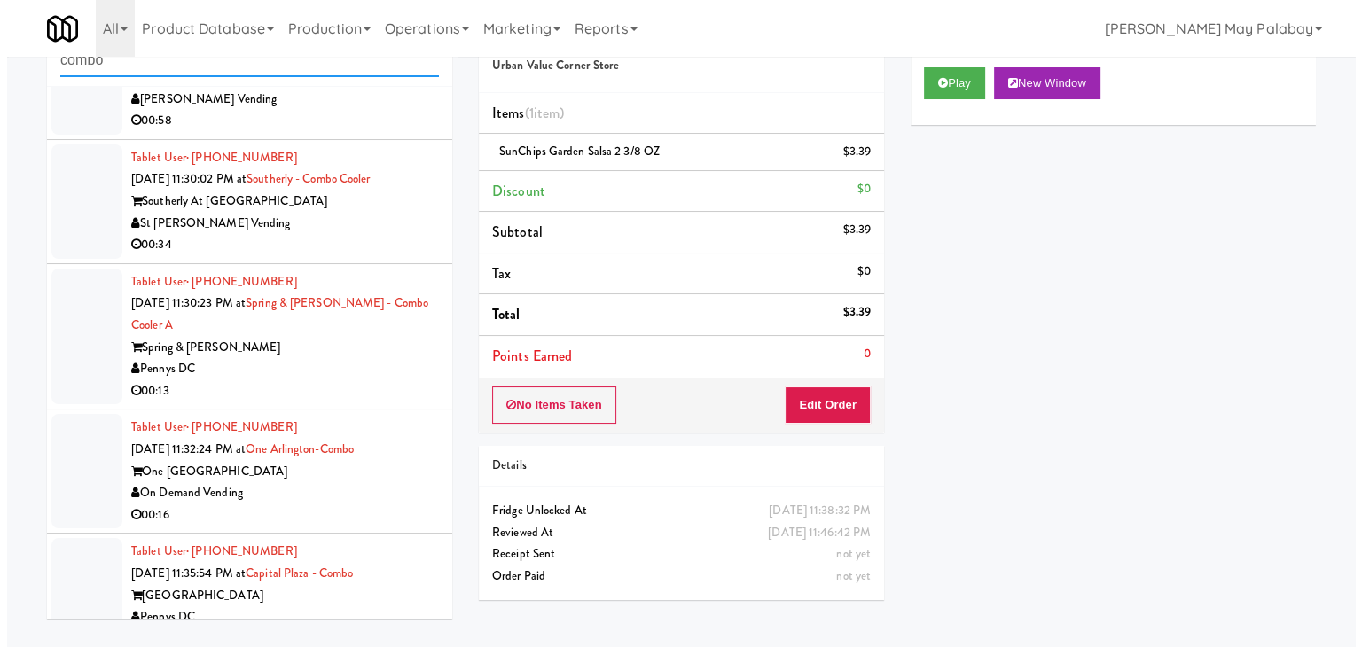
scroll to position [268, 0]
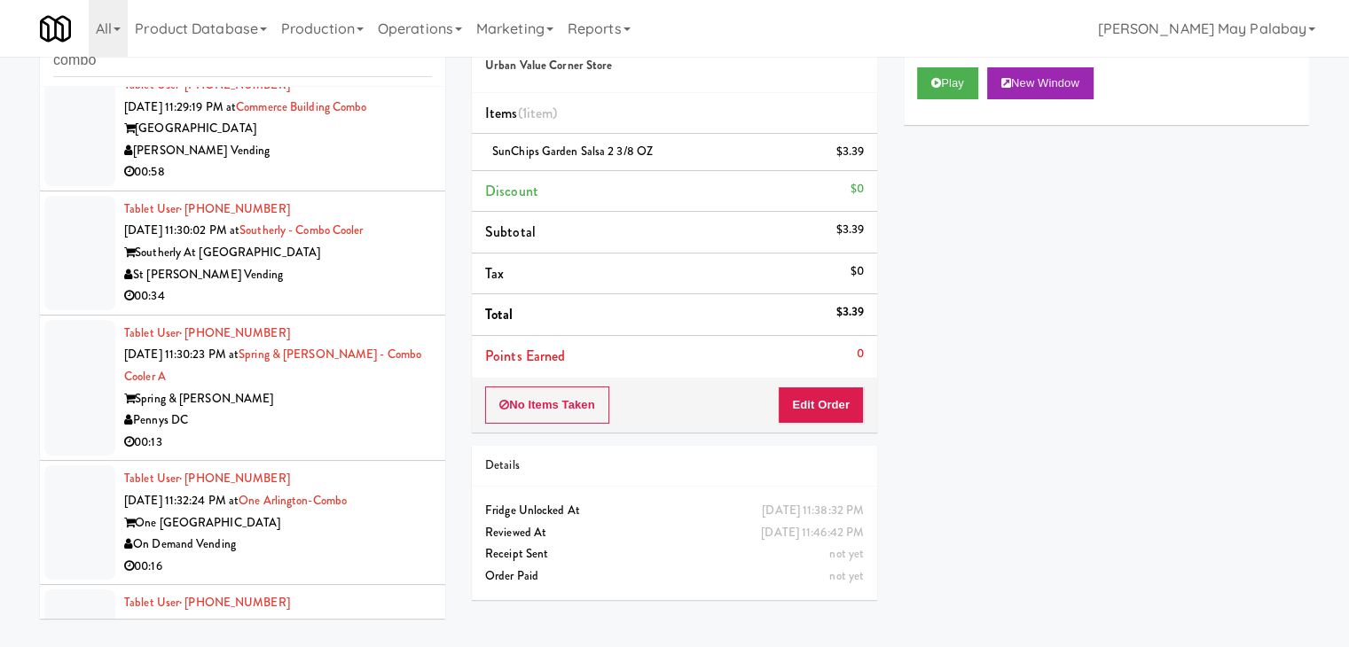
click at [310, 284] on div "St [PERSON_NAME] Vending" at bounding box center [278, 275] width 308 height 22
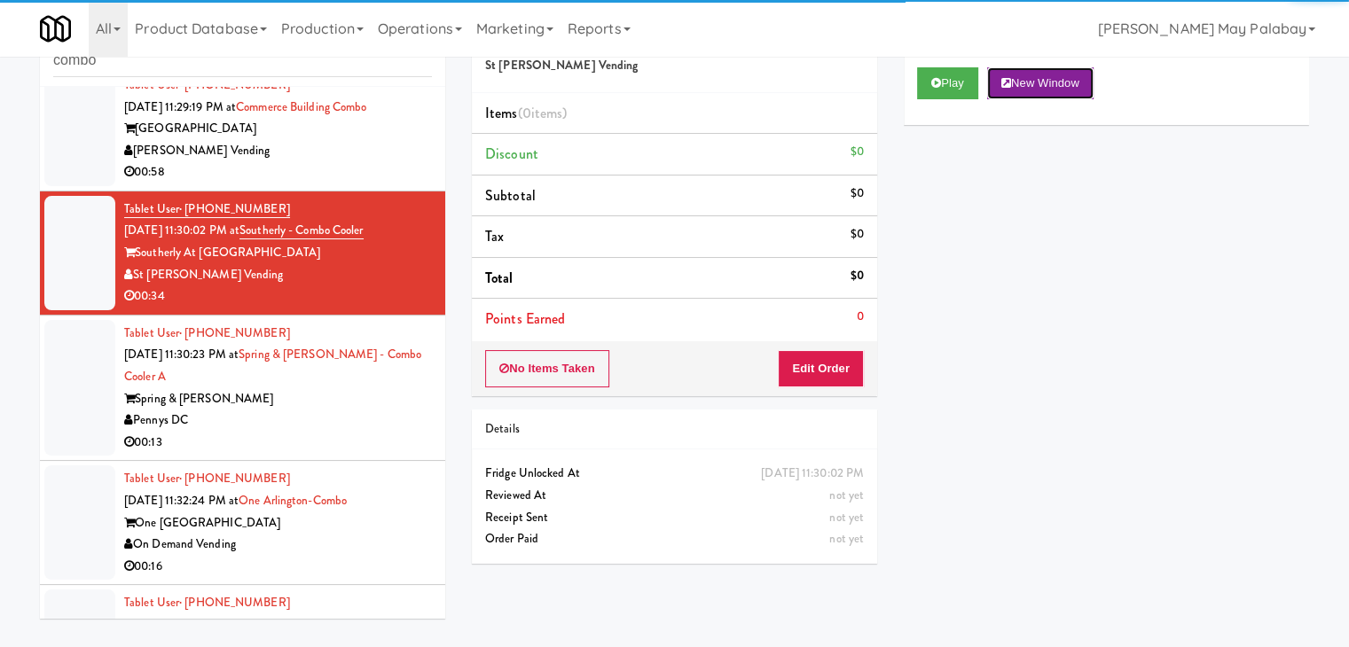
click at [1063, 90] on button "New Window" at bounding box center [1040, 83] width 106 height 32
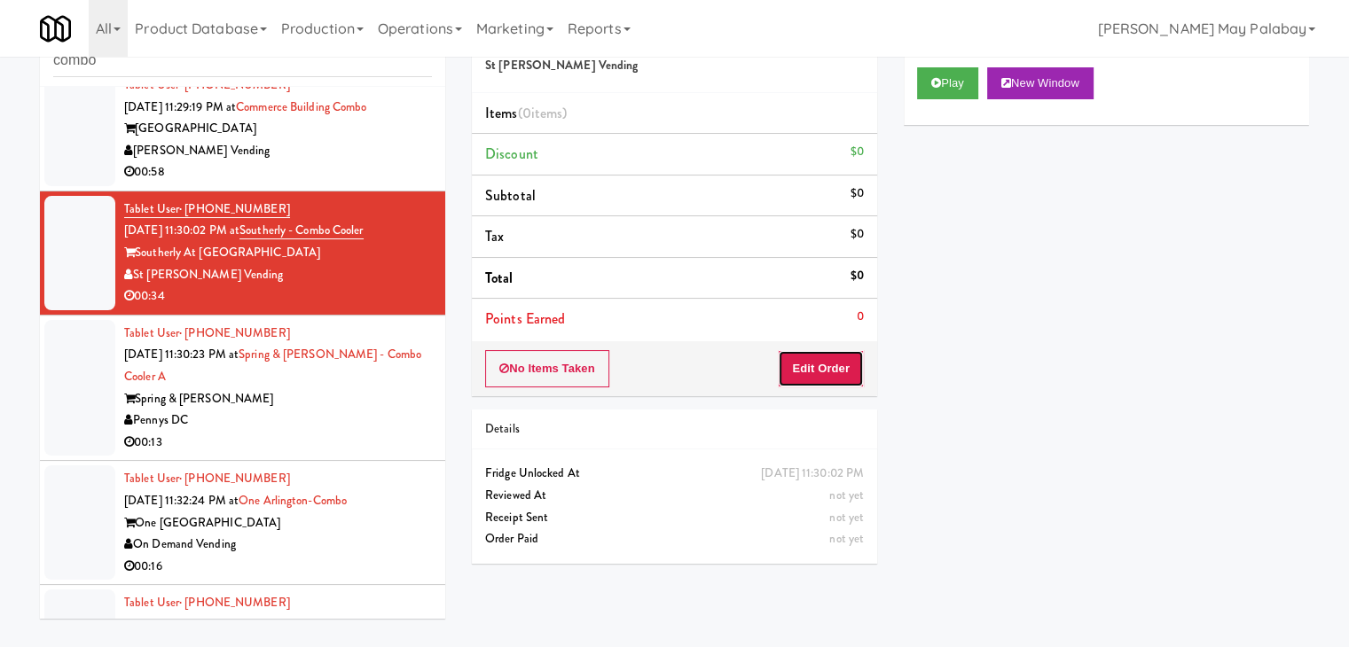
click at [795, 364] on button "Edit Order" at bounding box center [821, 368] width 86 height 37
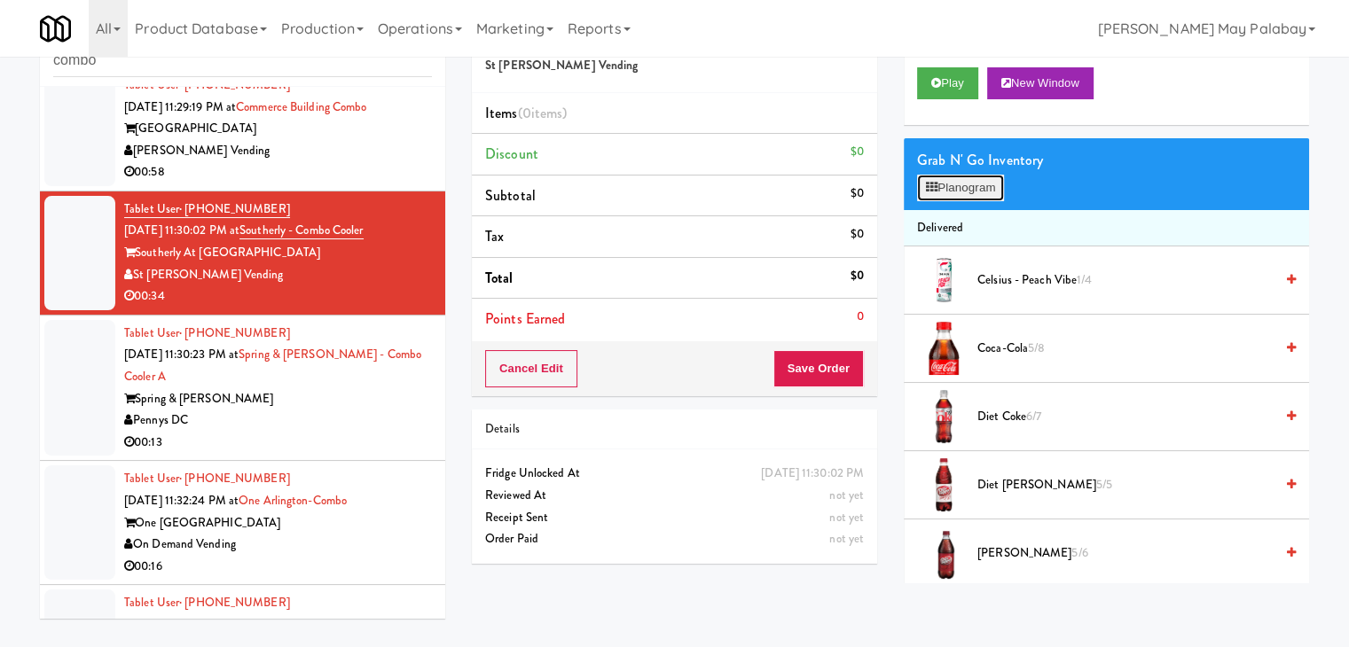
click at [962, 187] on button "Planogram" at bounding box center [960, 188] width 87 height 27
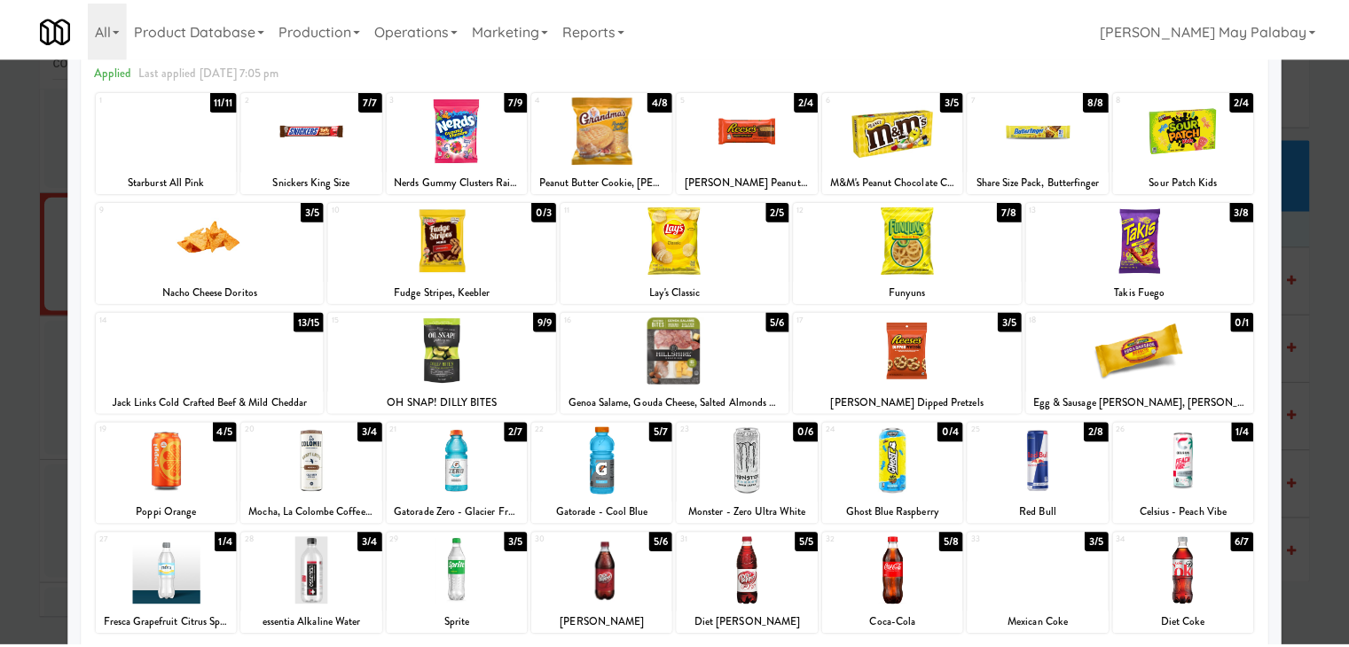
scroll to position [89, 0]
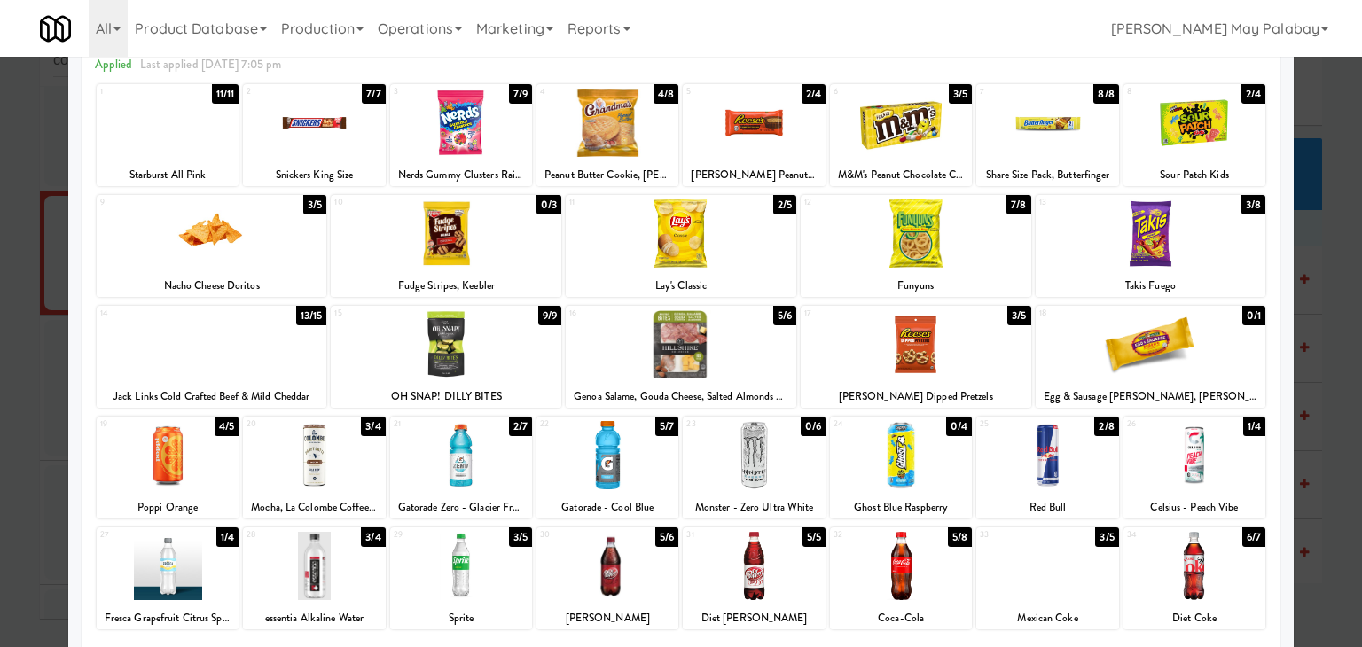
click at [474, 596] on div at bounding box center [461, 566] width 142 height 68
click at [755, 267] on div "11 2/5 Lay's Classic" at bounding box center [681, 246] width 231 height 102
click at [1078, 457] on div at bounding box center [1047, 455] width 142 height 68
click at [1326, 302] on div at bounding box center [681, 323] width 1362 height 647
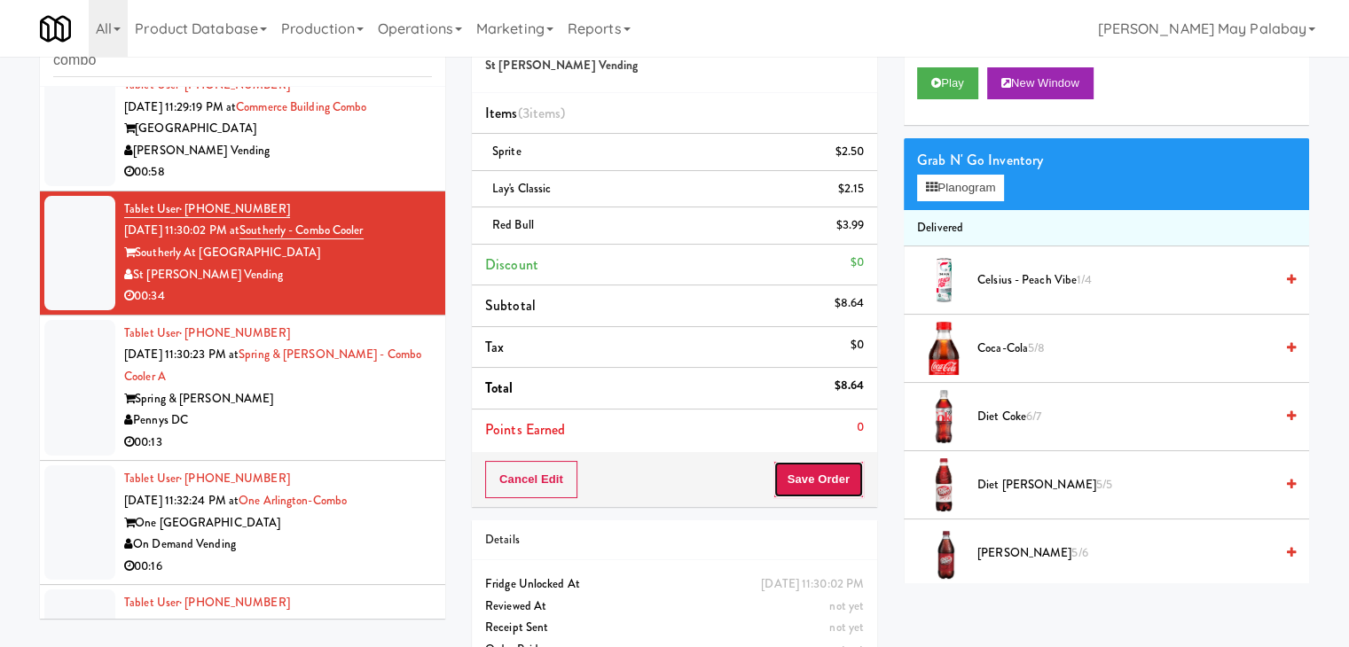
click at [816, 477] on button "Save Order" at bounding box center [818, 479] width 90 height 37
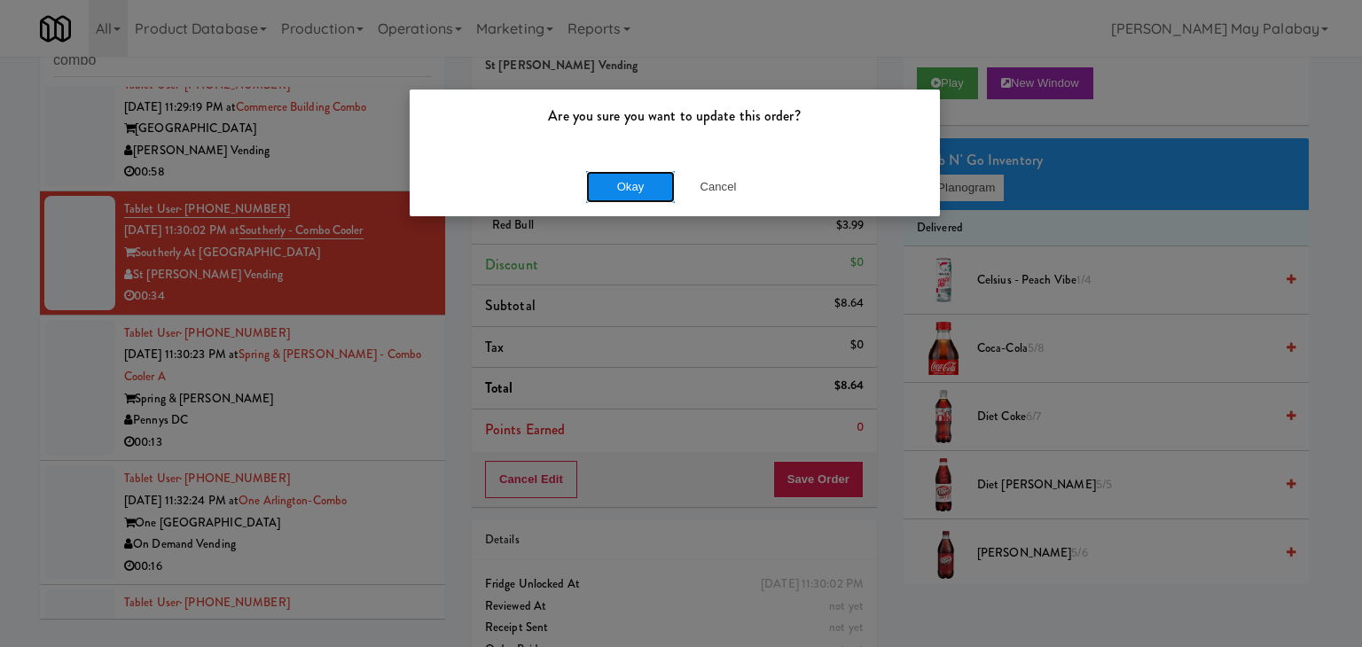
click at [635, 192] on button "Okay" at bounding box center [630, 187] width 89 height 32
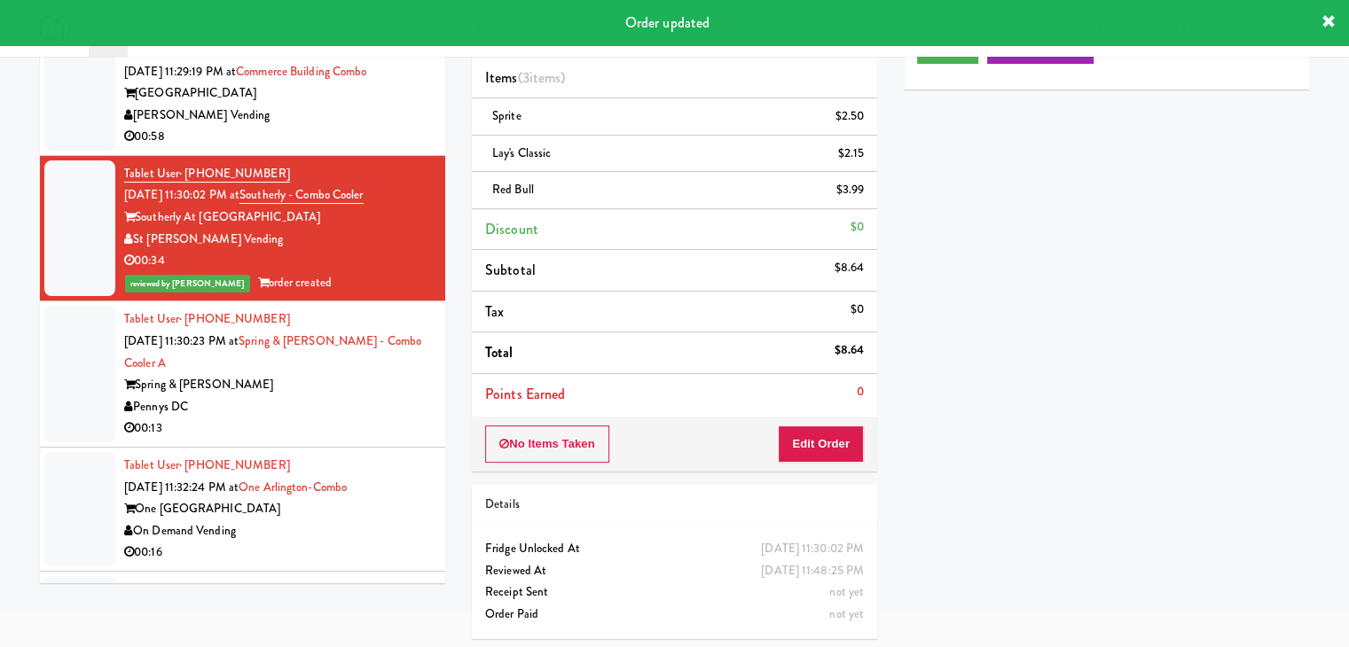
scroll to position [96, 0]
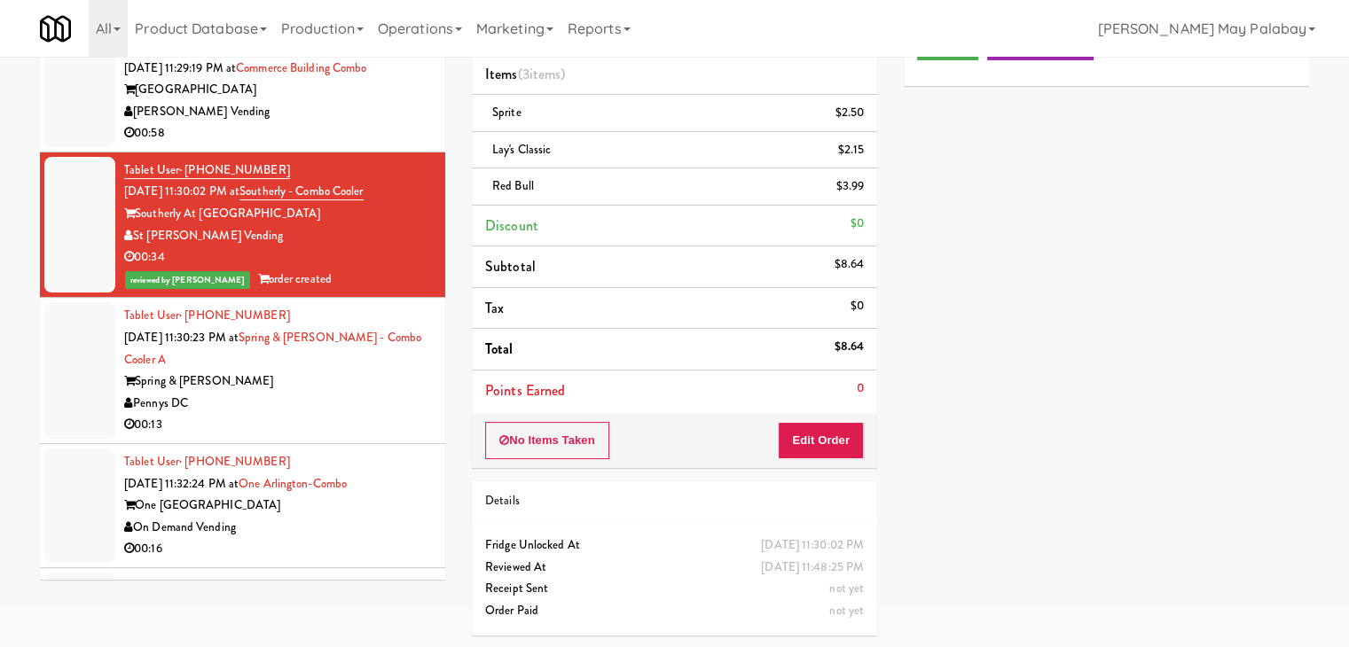
click at [377, 419] on div "00:13" at bounding box center [278, 425] width 308 height 22
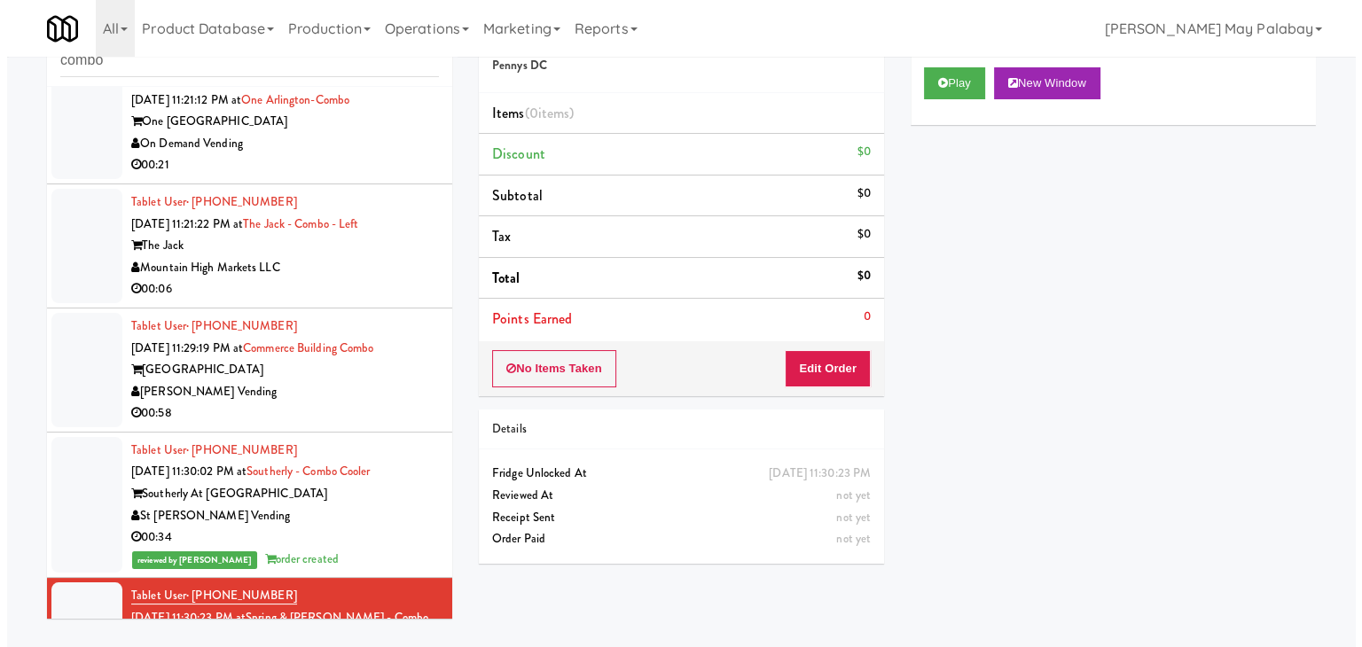
scroll to position [2, 0]
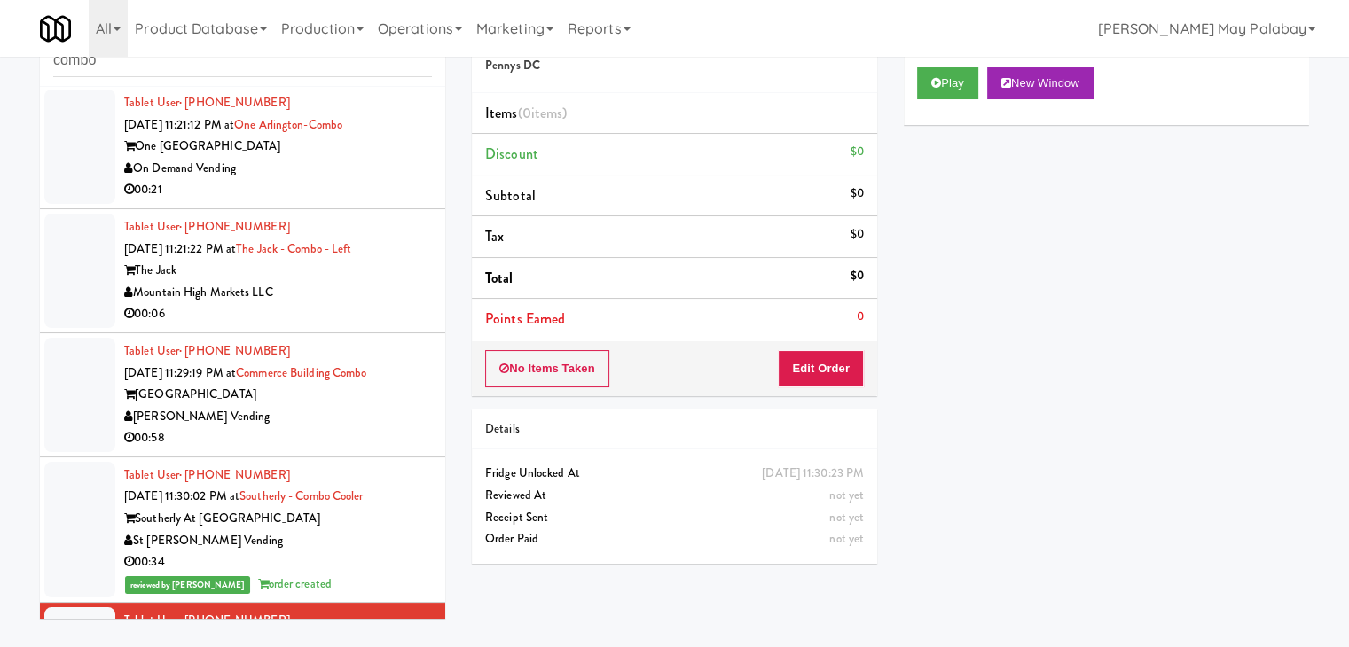
click at [358, 418] on div "[PERSON_NAME] Vending" at bounding box center [278, 417] width 308 height 22
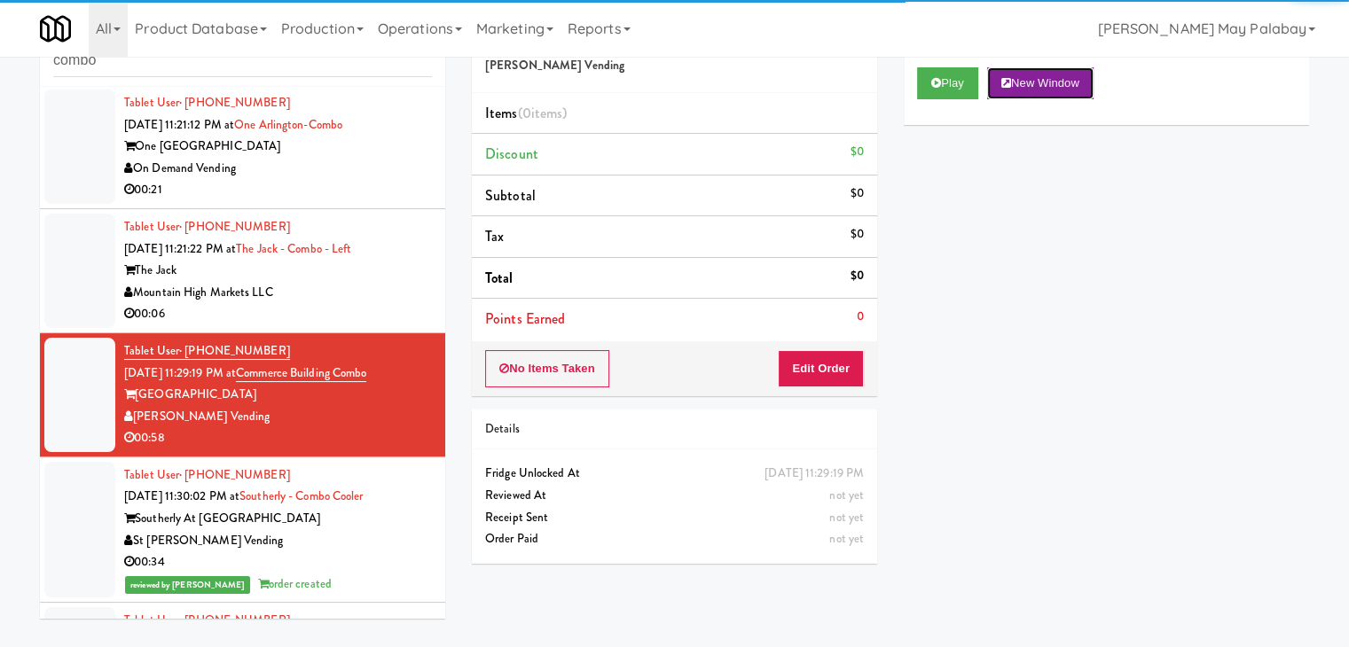
click at [1075, 90] on button "New Window" at bounding box center [1040, 83] width 106 height 32
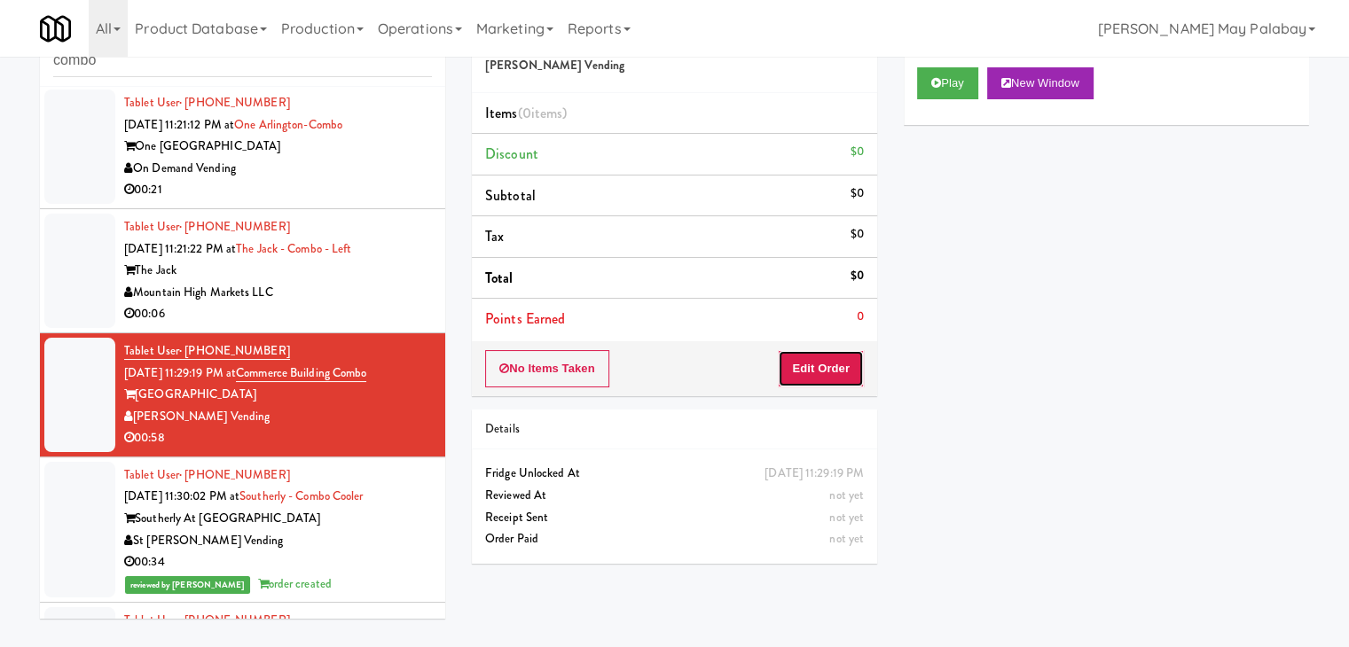
click at [815, 371] on button "Edit Order" at bounding box center [821, 368] width 86 height 37
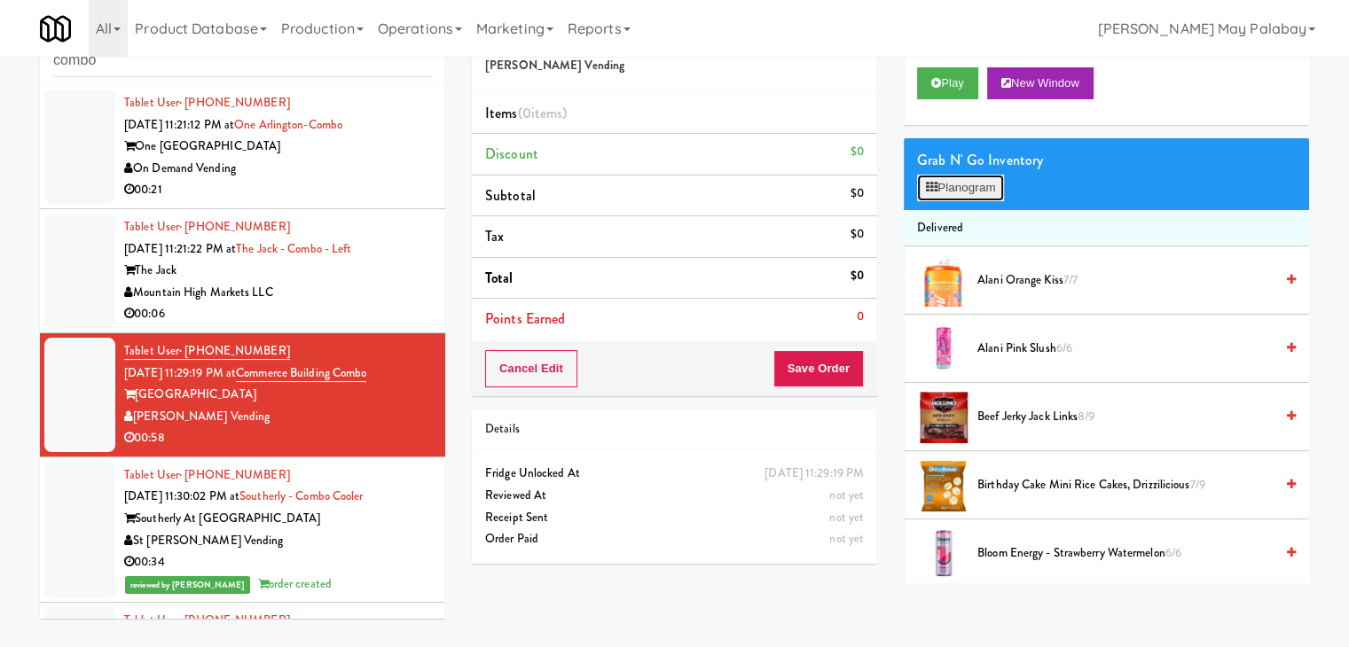
click at [934, 175] on button "Planogram" at bounding box center [960, 188] width 87 height 27
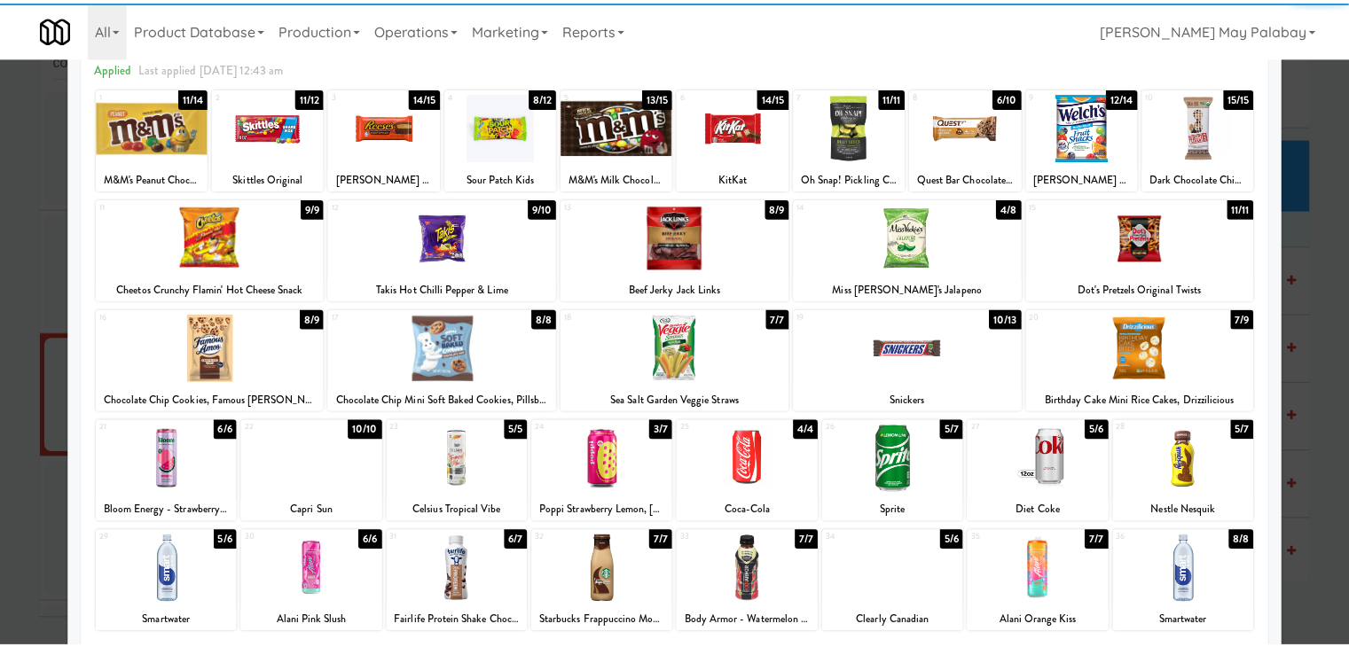
scroll to position [89, 0]
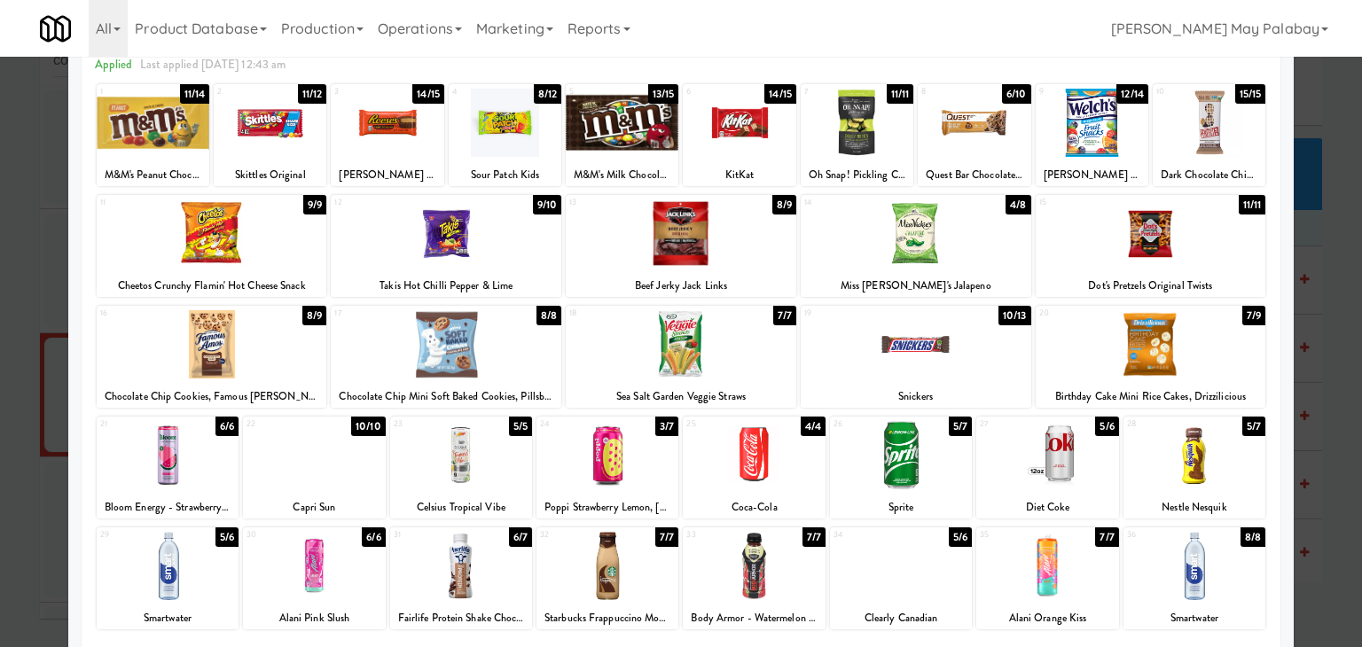
click at [942, 455] on div at bounding box center [901, 455] width 142 height 68
click at [1117, 124] on div at bounding box center [1092, 123] width 113 height 68
click at [305, 145] on div at bounding box center [270, 123] width 113 height 68
click at [525, 156] on div at bounding box center [505, 123] width 113 height 68
click at [1341, 371] on div at bounding box center [681, 323] width 1362 height 647
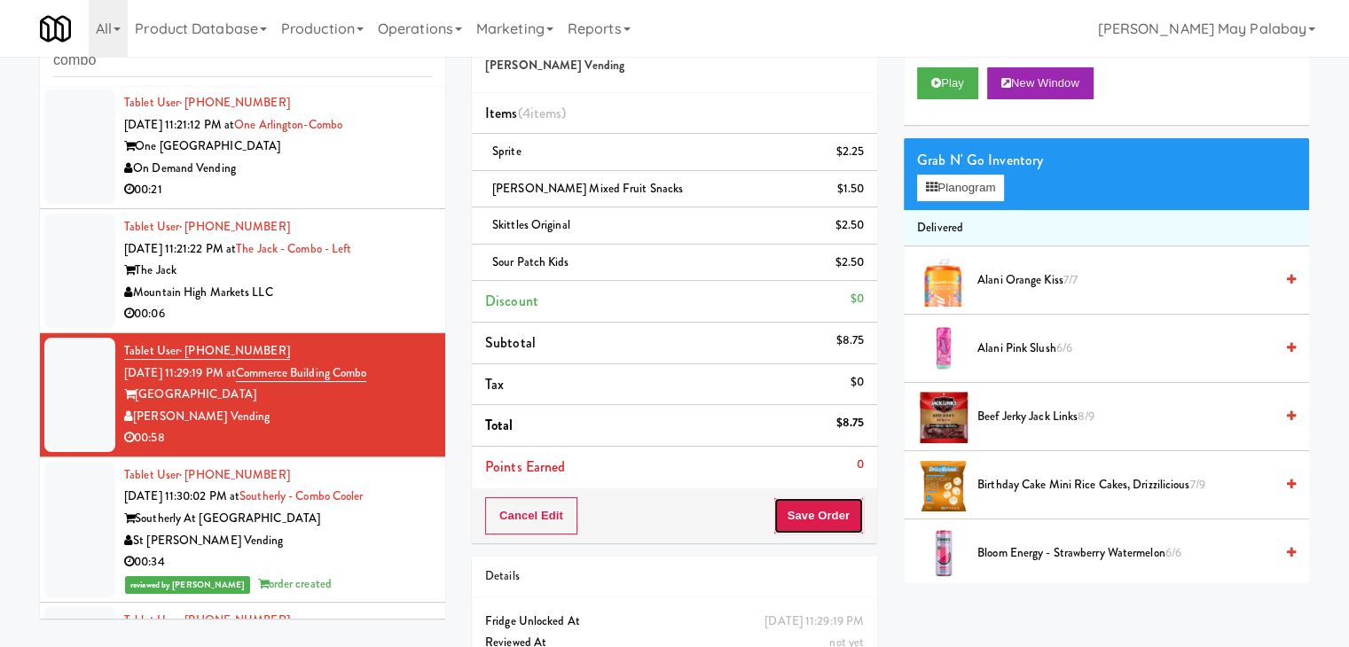
click at [841, 523] on button "Save Order" at bounding box center [818, 515] width 90 height 37
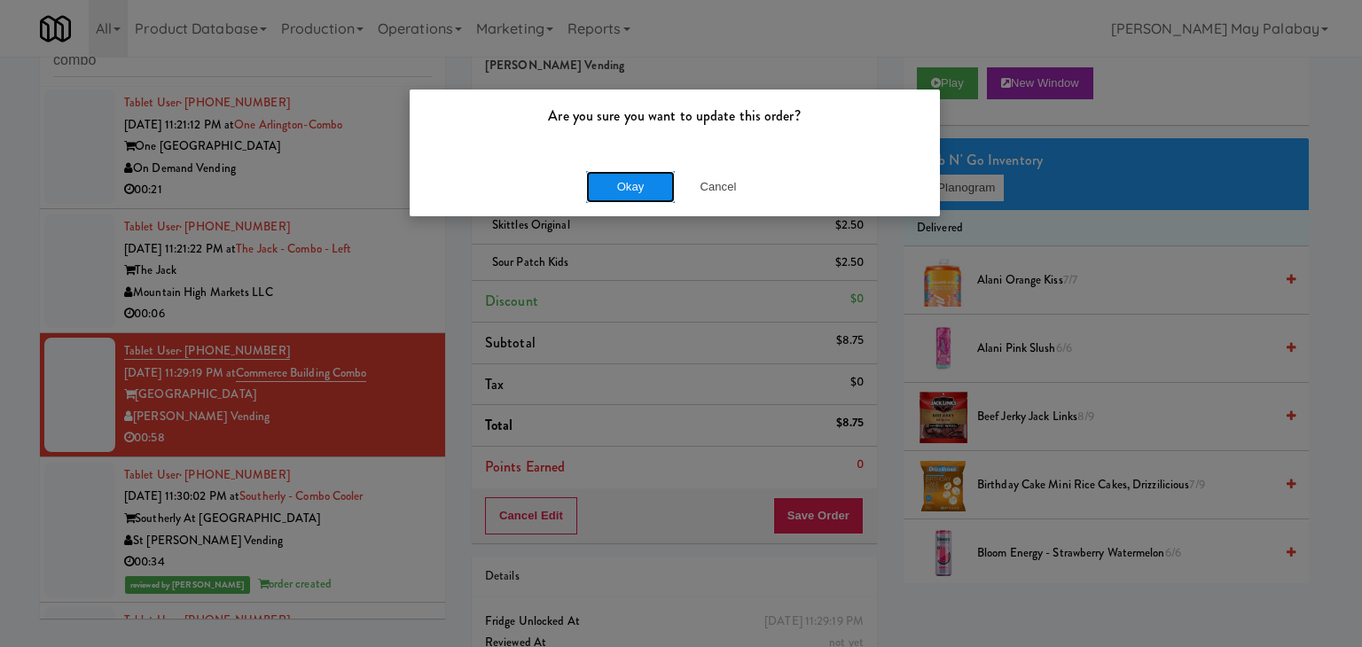
click at [631, 196] on button "Okay" at bounding box center [630, 187] width 89 height 32
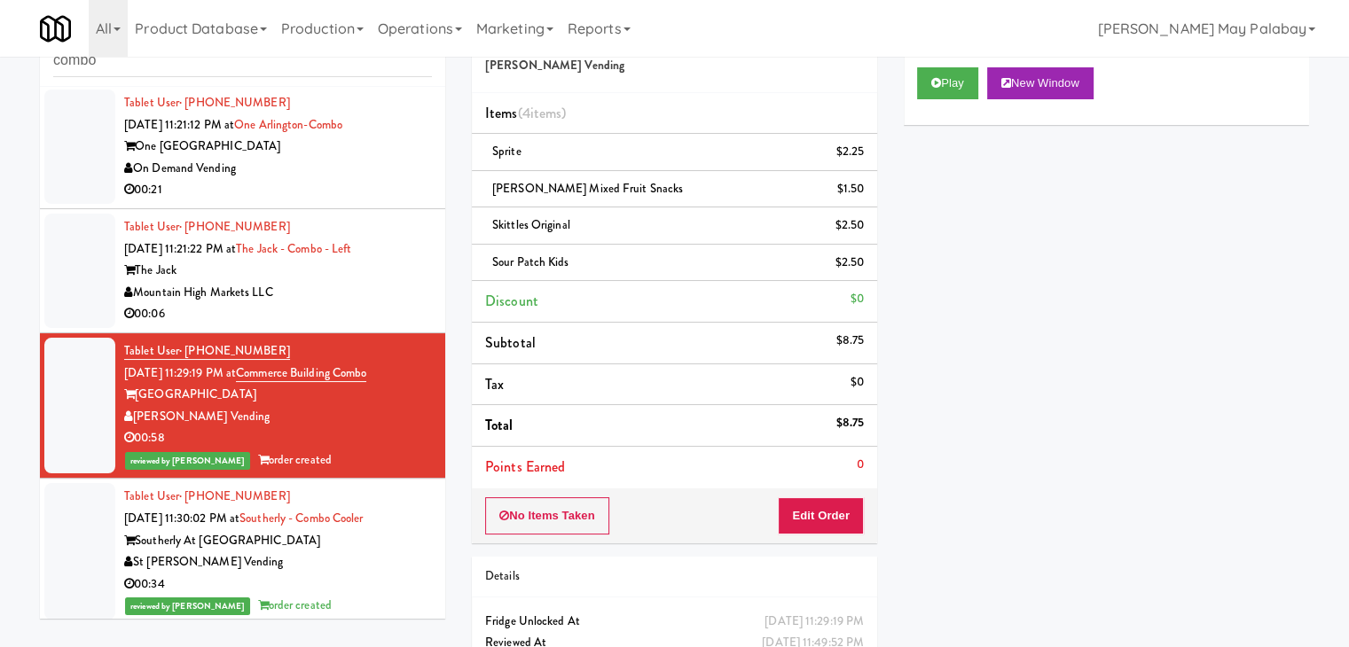
click at [337, 282] on div "Mountain High Markets LLC" at bounding box center [278, 293] width 308 height 22
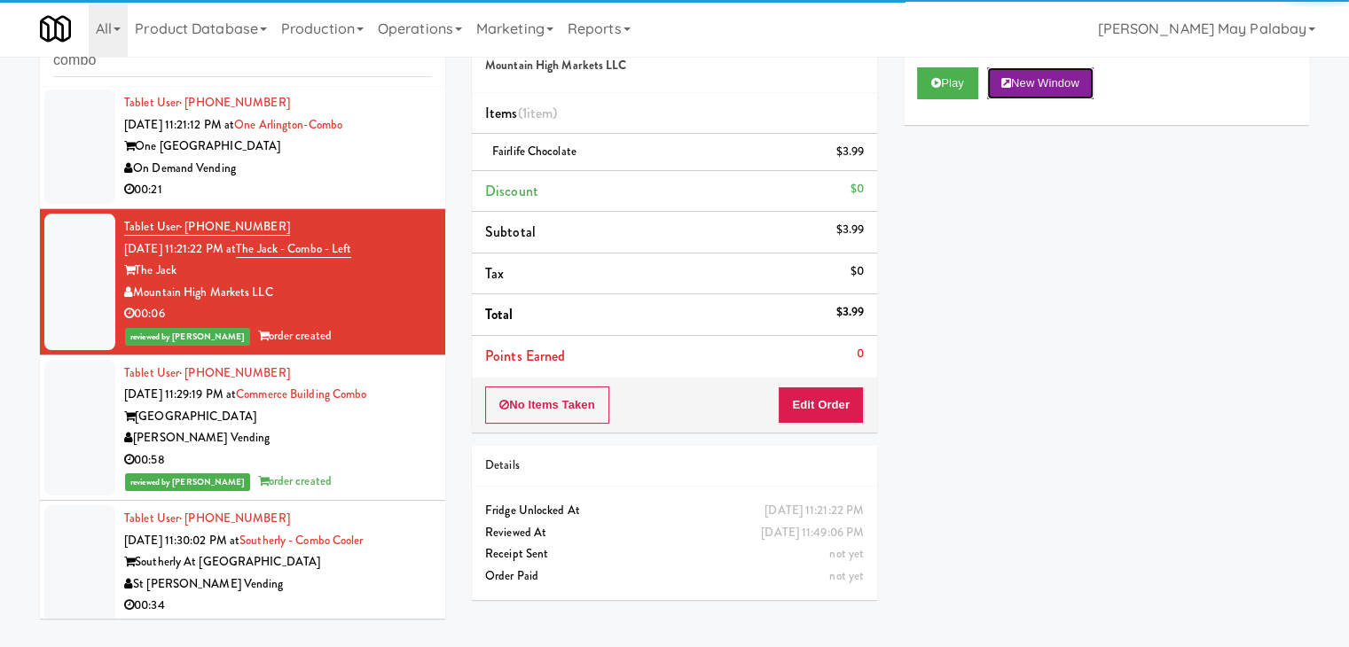
click at [1031, 82] on button "New Window" at bounding box center [1040, 83] width 106 height 32
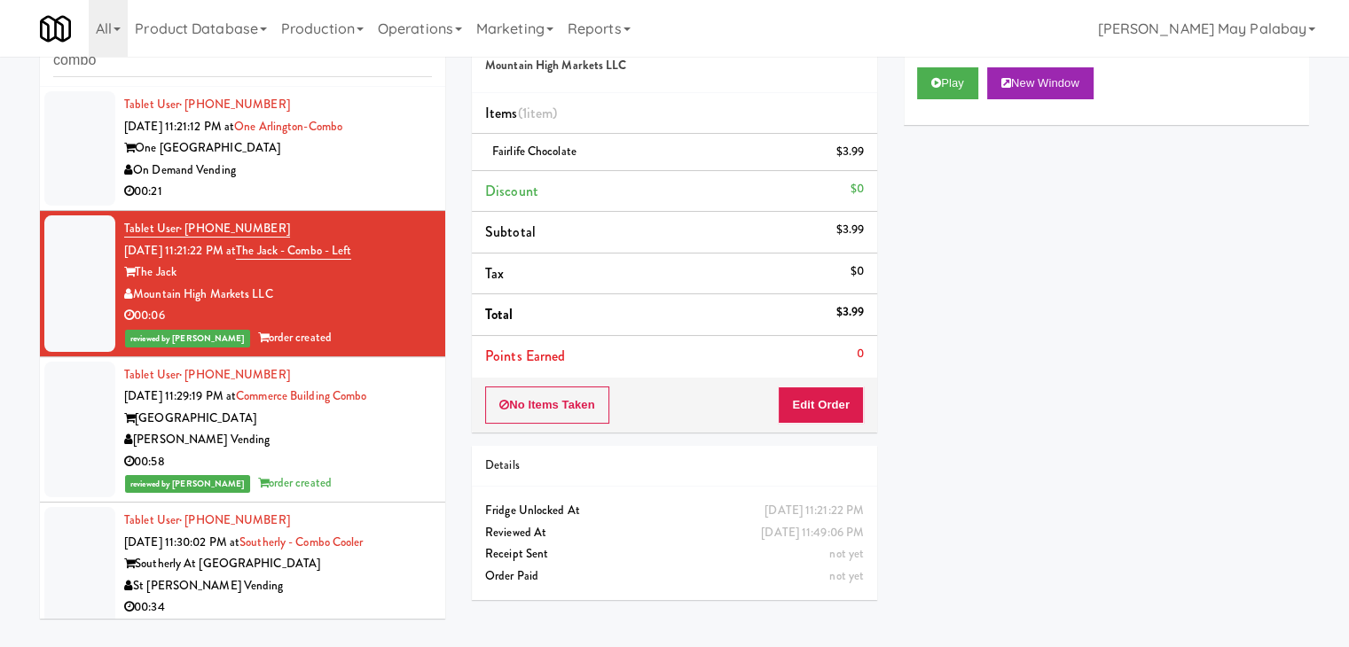
click at [350, 189] on div "00:21" at bounding box center [278, 192] width 308 height 22
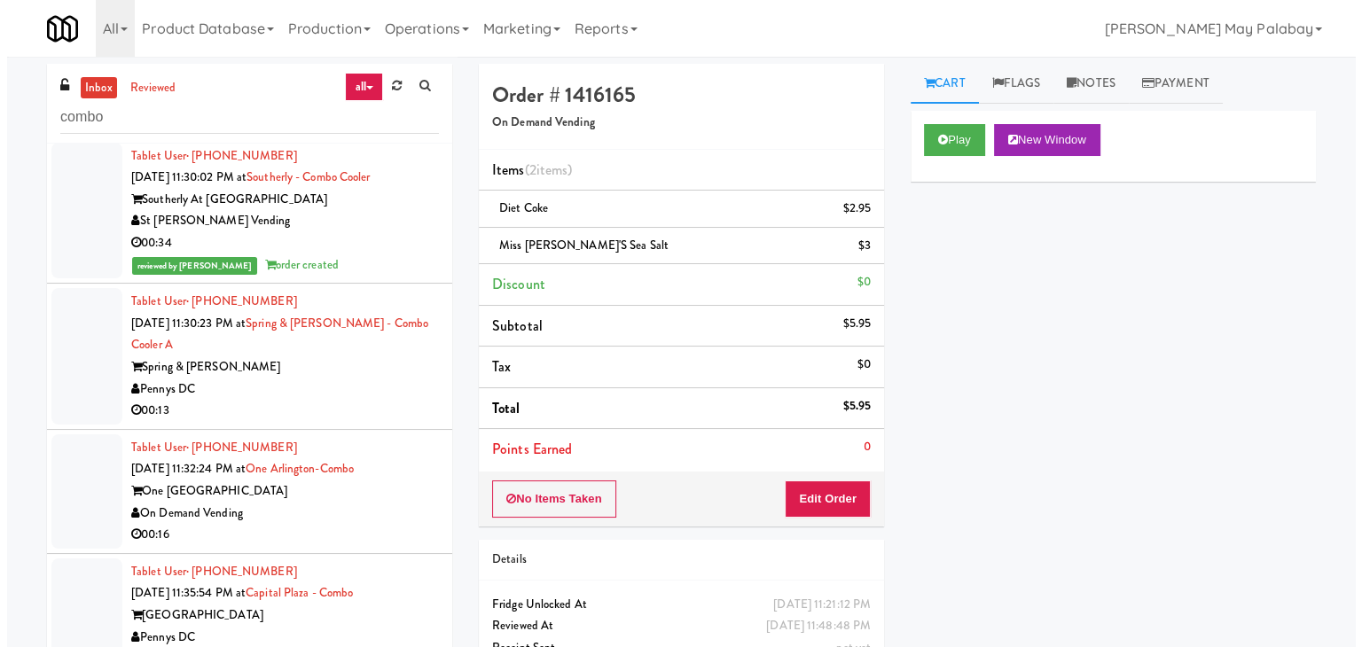
scroll to position [443, 0]
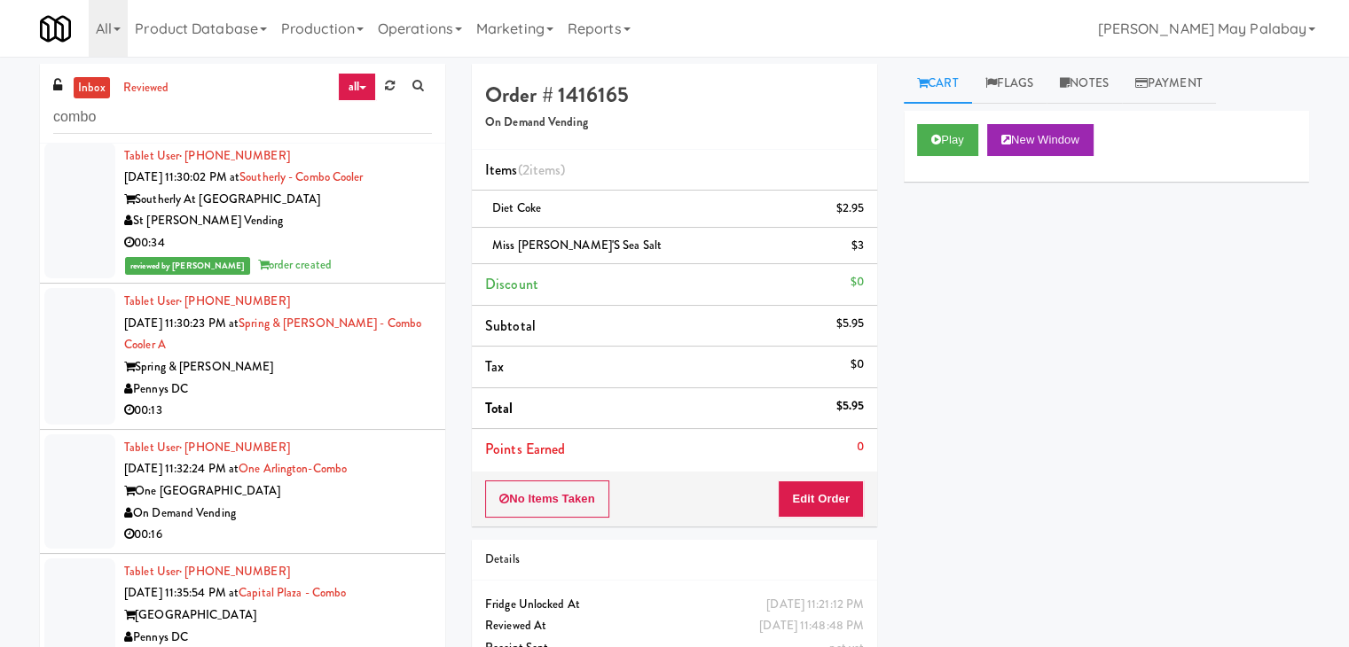
click at [302, 373] on div "Spring & [PERSON_NAME]" at bounding box center [278, 367] width 308 height 22
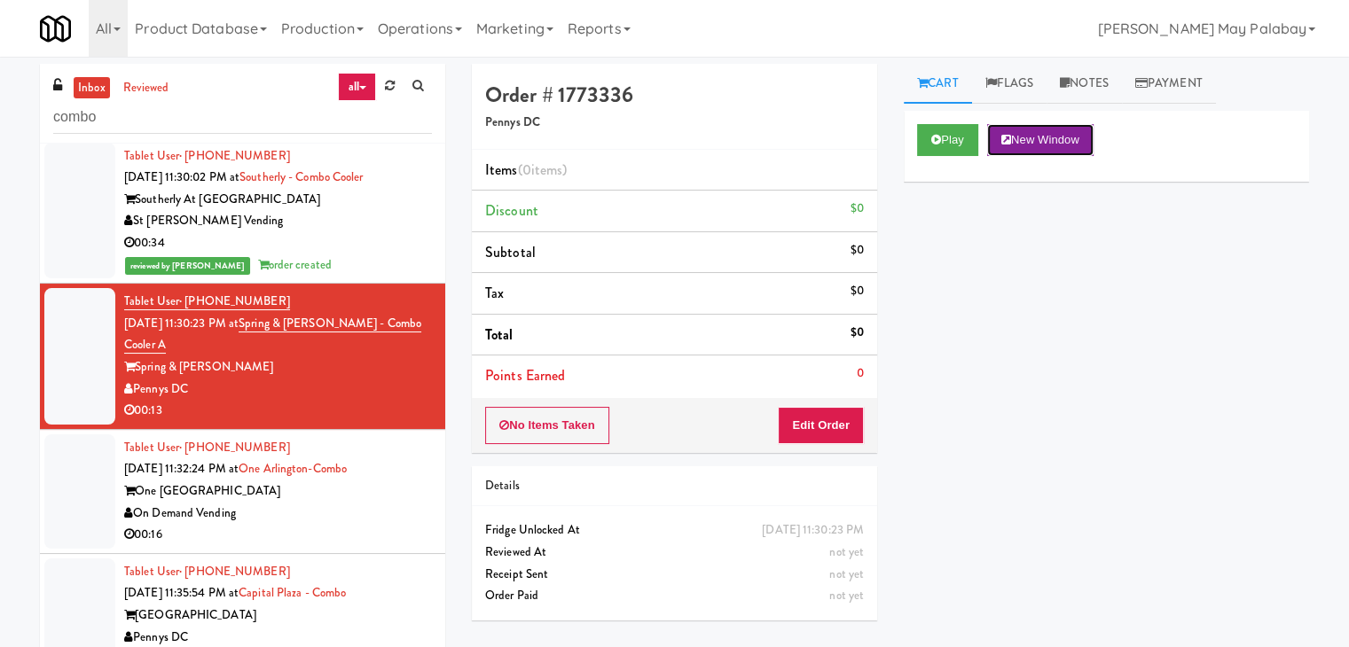
click at [1038, 145] on button "New Window" at bounding box center [1040, 140] width 106 height 32
click at [809, 426] on button "Edit Order" at bounding box center [821, 425] width 86 height 37
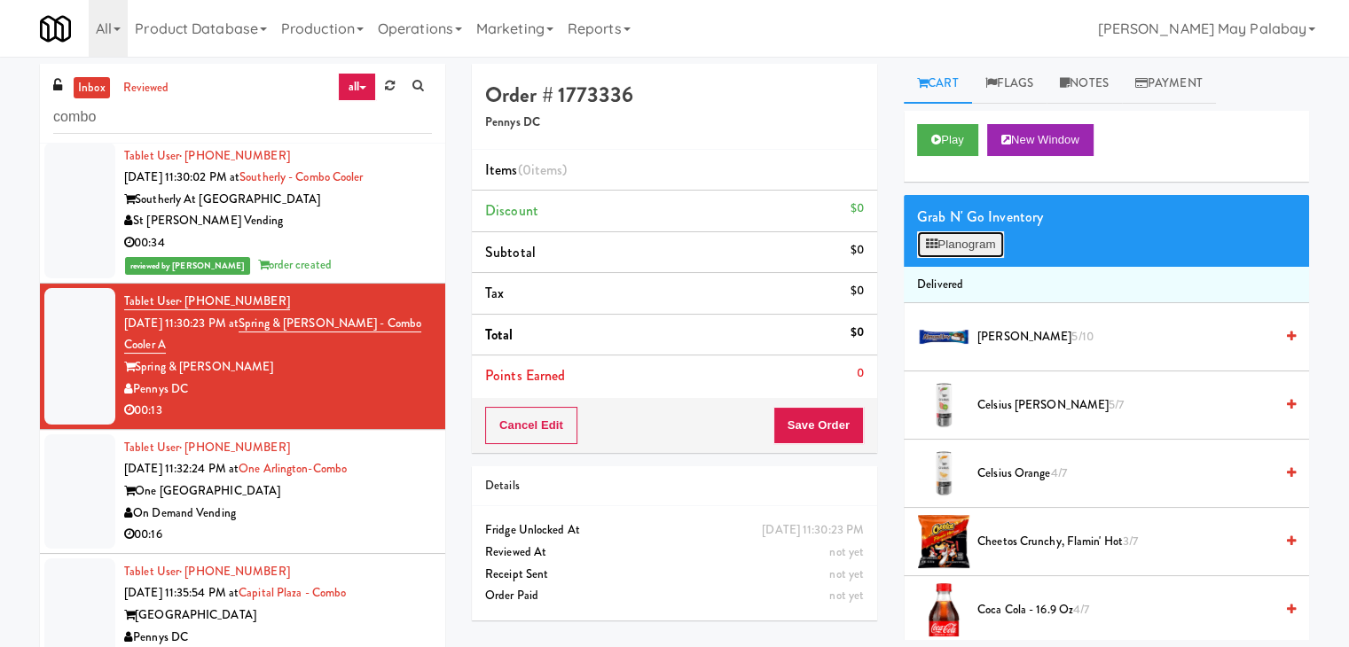
click at [973, 247] on button "Planogram" at bounding box center [960, 244] width 87 height 27
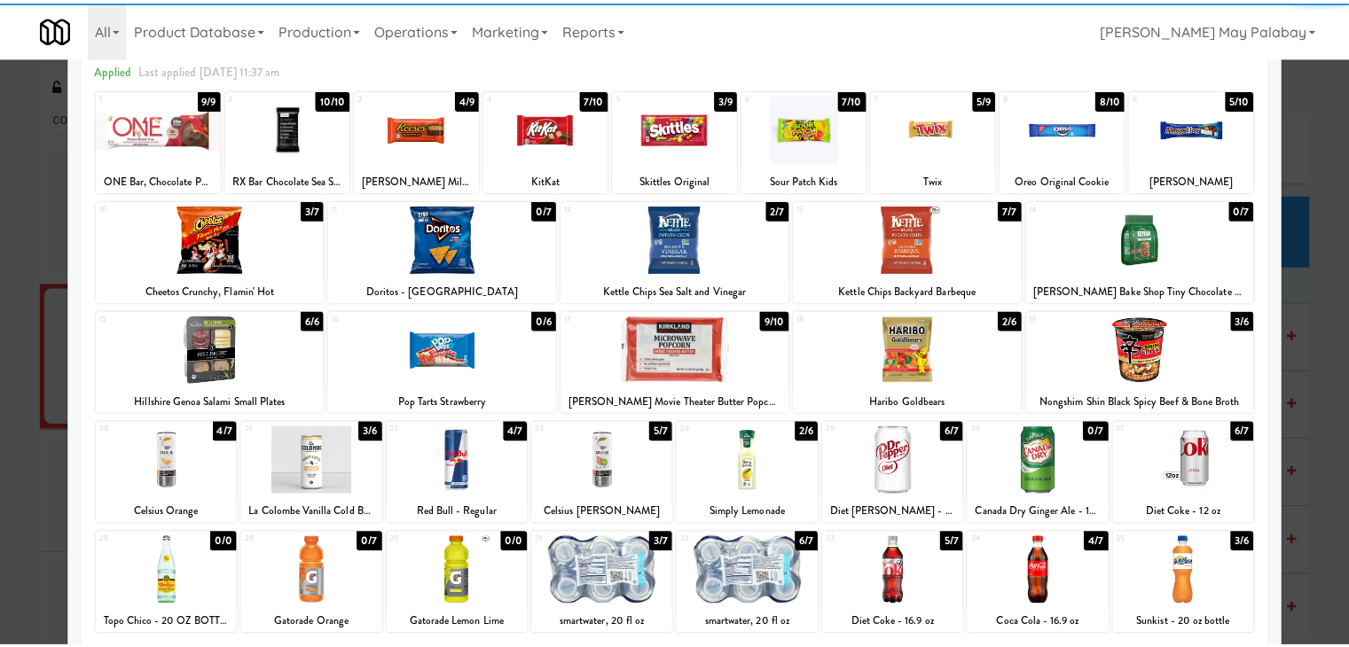
scroll to position [89, 0]
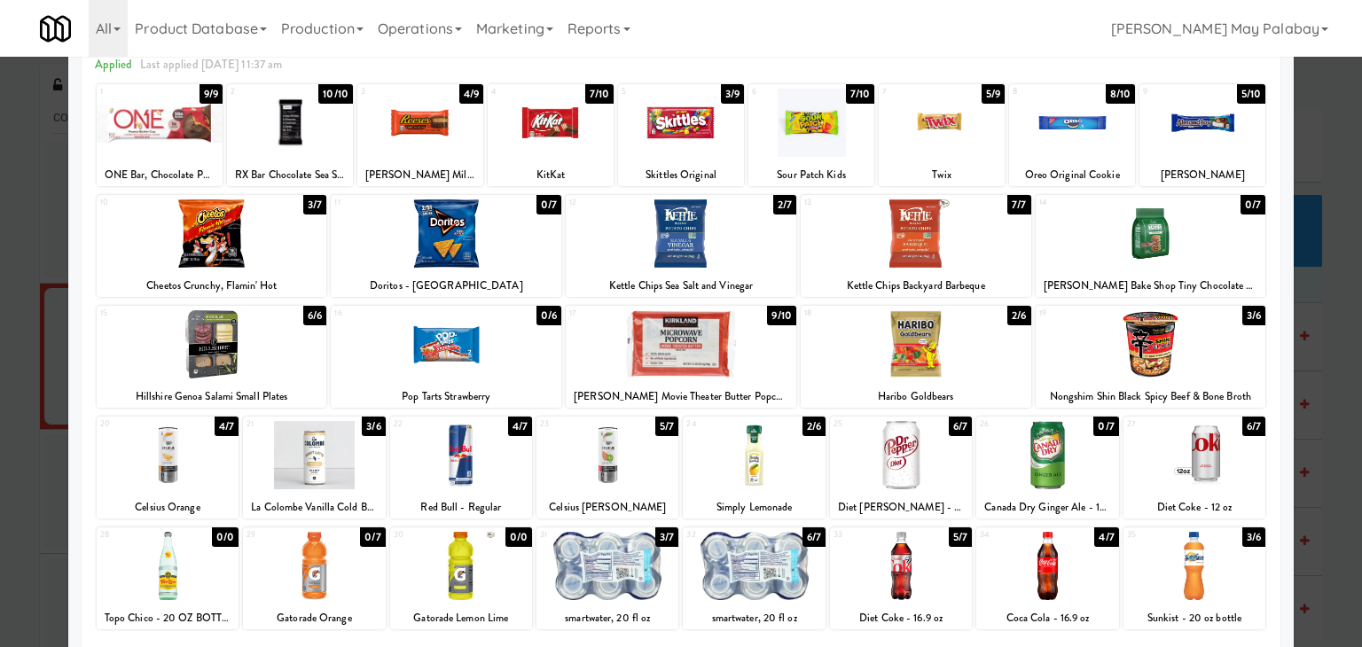
click at [1089, 588] on div at bounding box center [1047, 566] width 142 height 68
click at [778, 267] on div "12 2/7 Kettle Chips Sea Salt and Vinegar" at bounding box center [681, 246] width 231 height 102
click at [1341, 319] on div at bounding box center [681, 323] width 1362 height 647
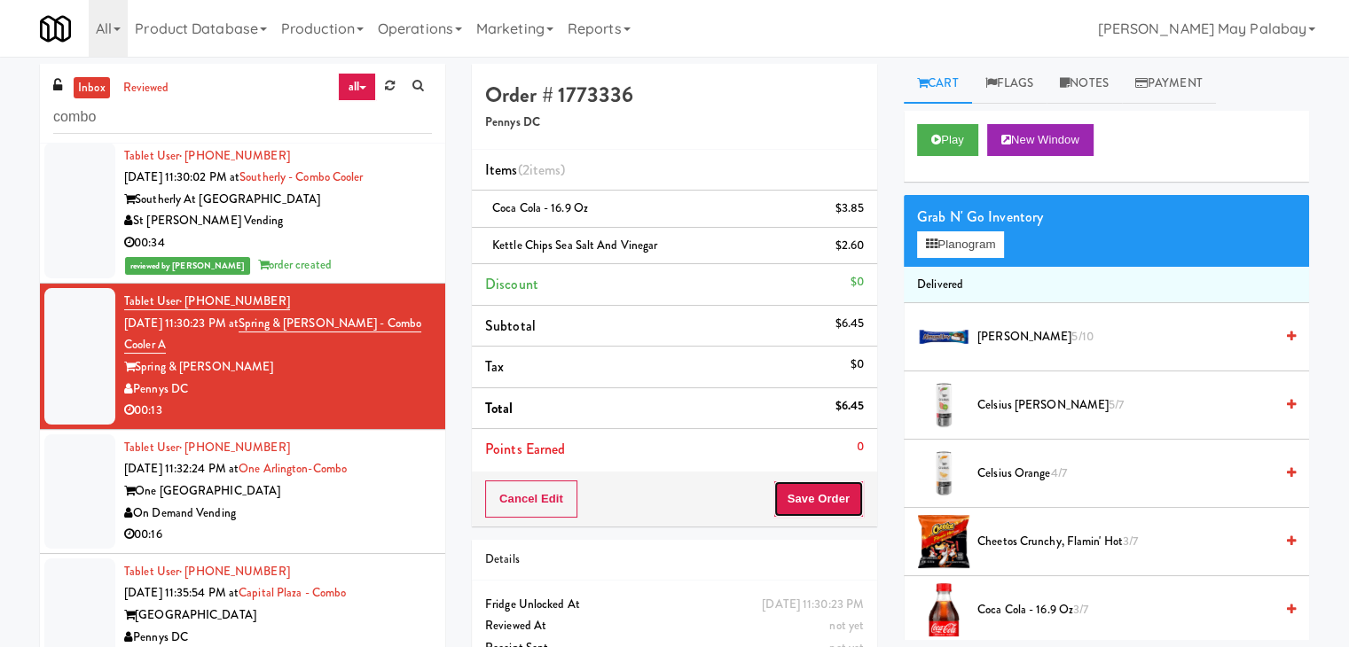
click at [804, 483] on button "Save Order" at bounding box center [818, 499] width 90 height 37
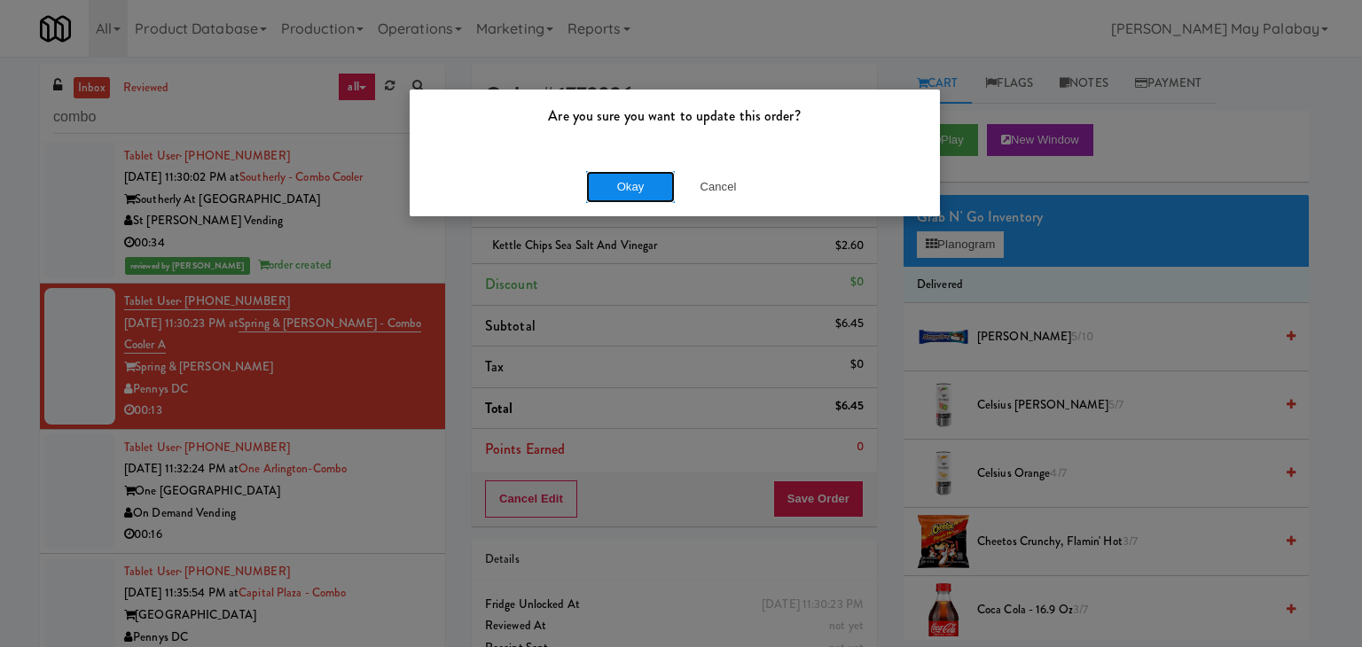
click at [651, 195] on button "Okay" at bounding box center [630, 187] width 89 height 32
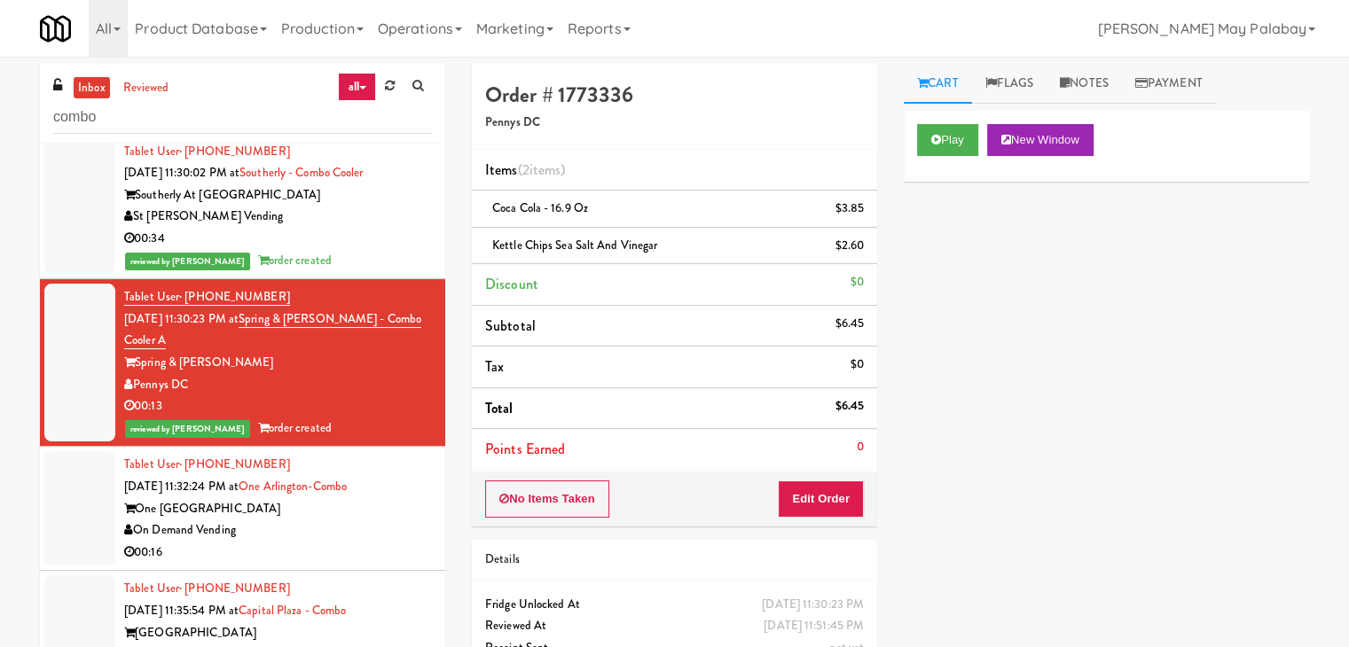
scroll to position [465, 0]
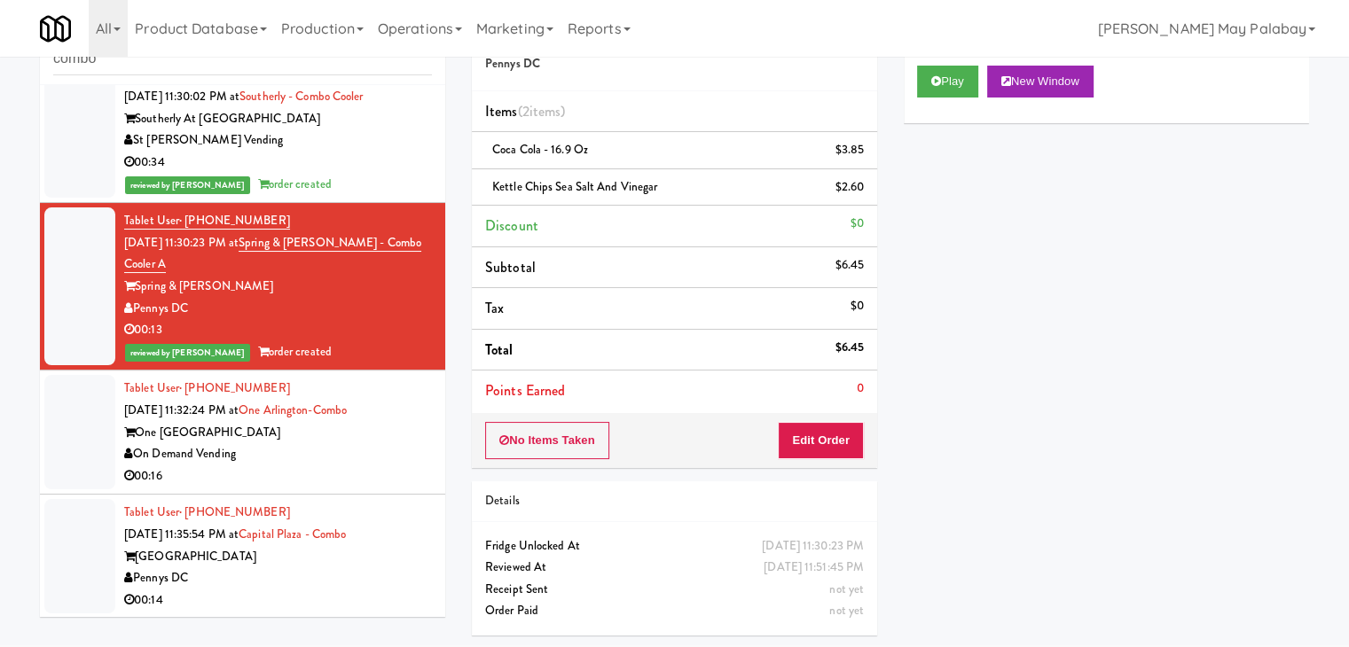
click at [386, 479] on div "00:16" at bounding box center [278, 476] width 308 height 22
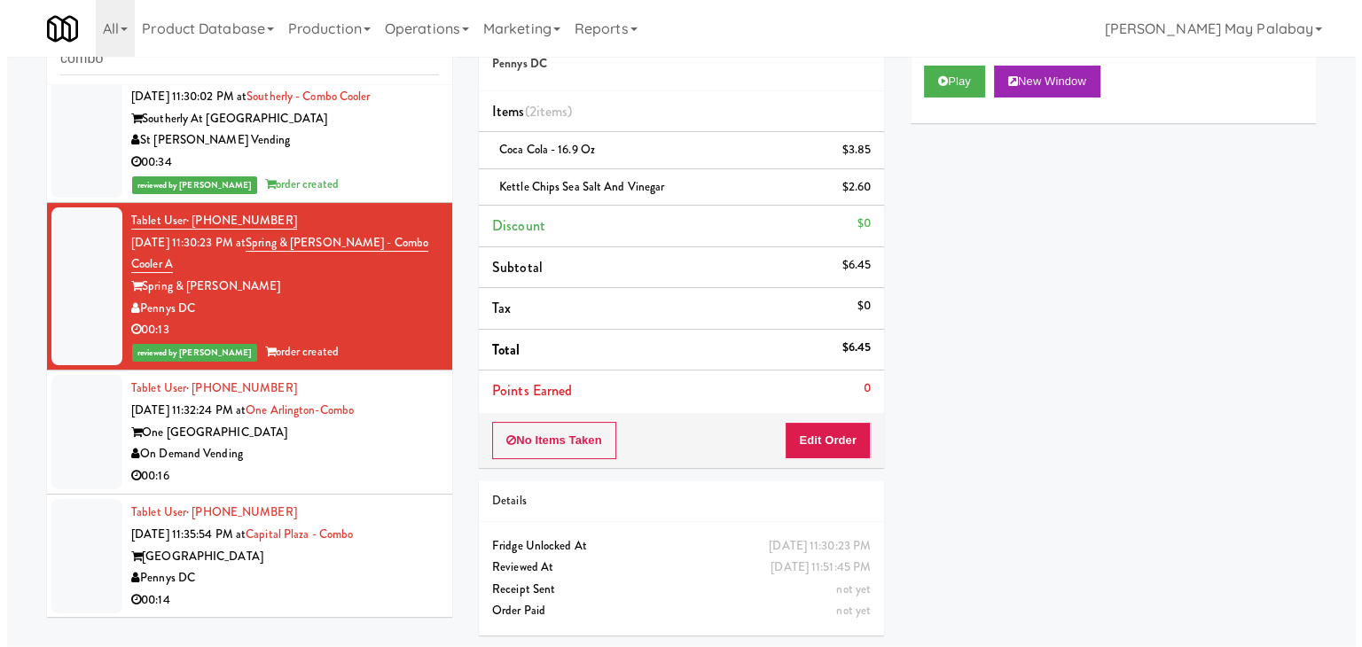
scroll to position [57, 0]
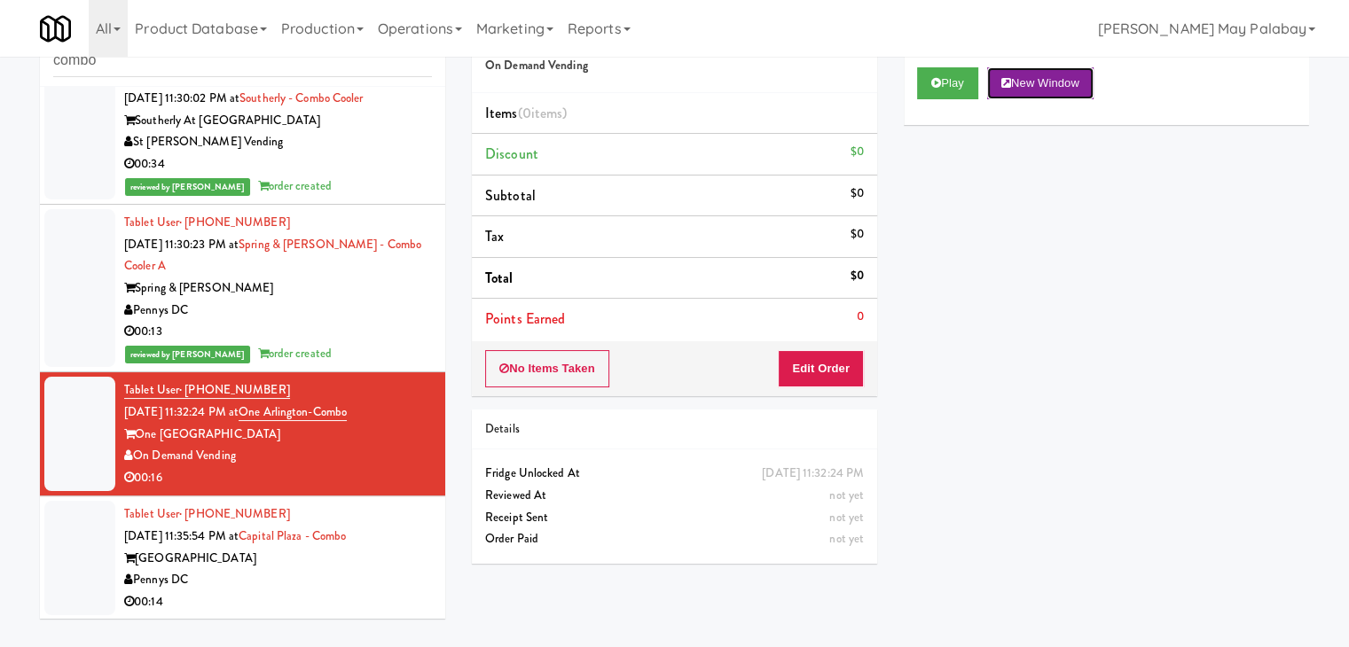
click at [1029, 81] on button "New Window" at bounding box center [1040, 83] width 106 height 32
click at [815, 366] on button "Edit Order" at bounding box center [821, 368] width 86 height 37
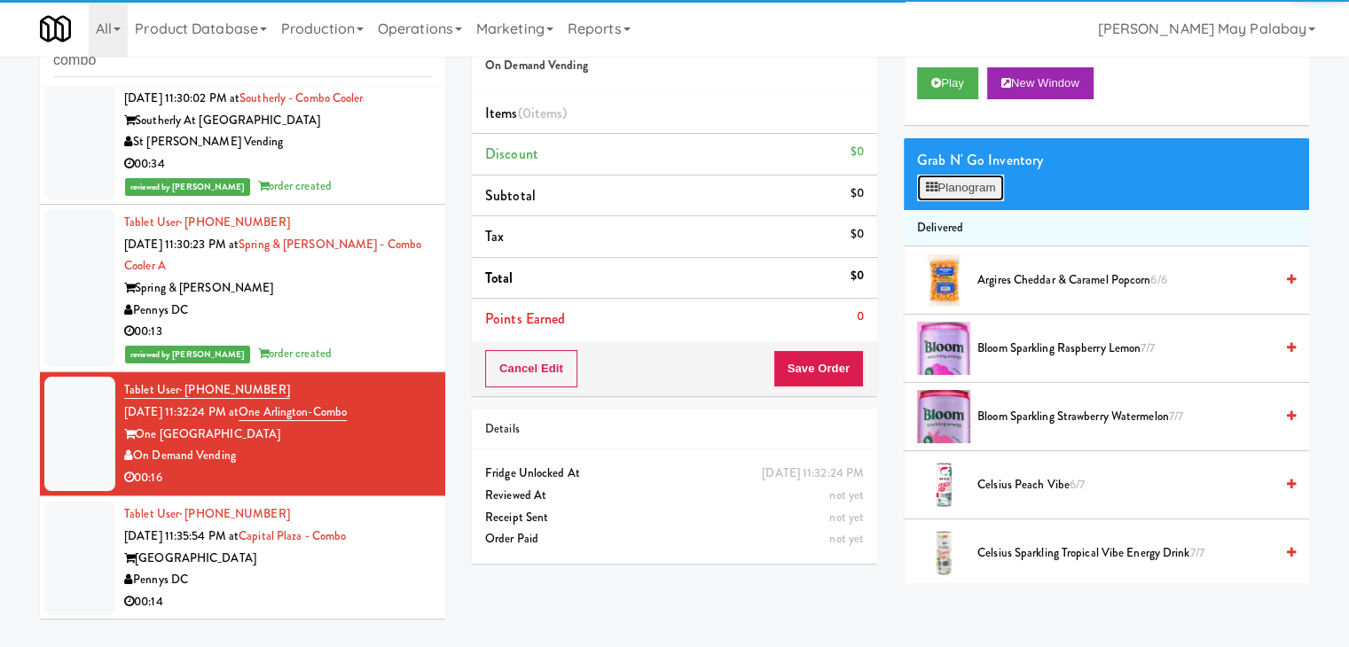
click at [953, 187] on button "Planogram" at bounding box center [960, 188] width 87 height 27
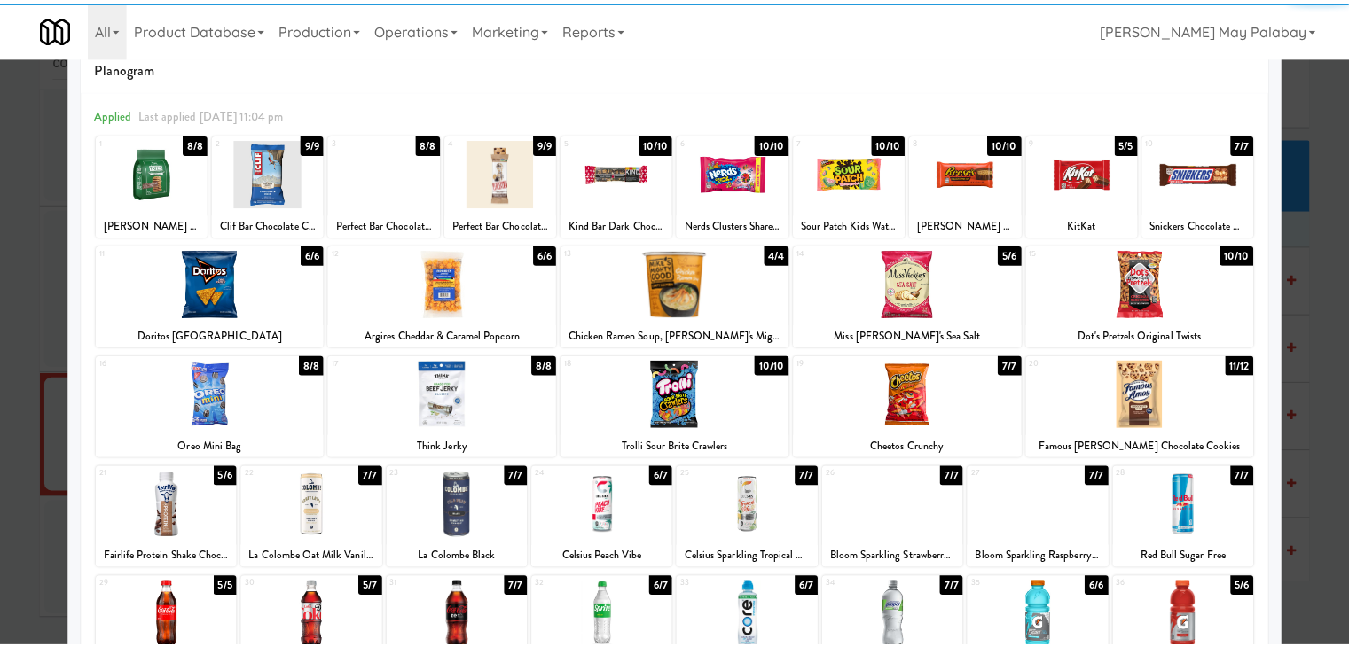
scroll to position [89, 0]
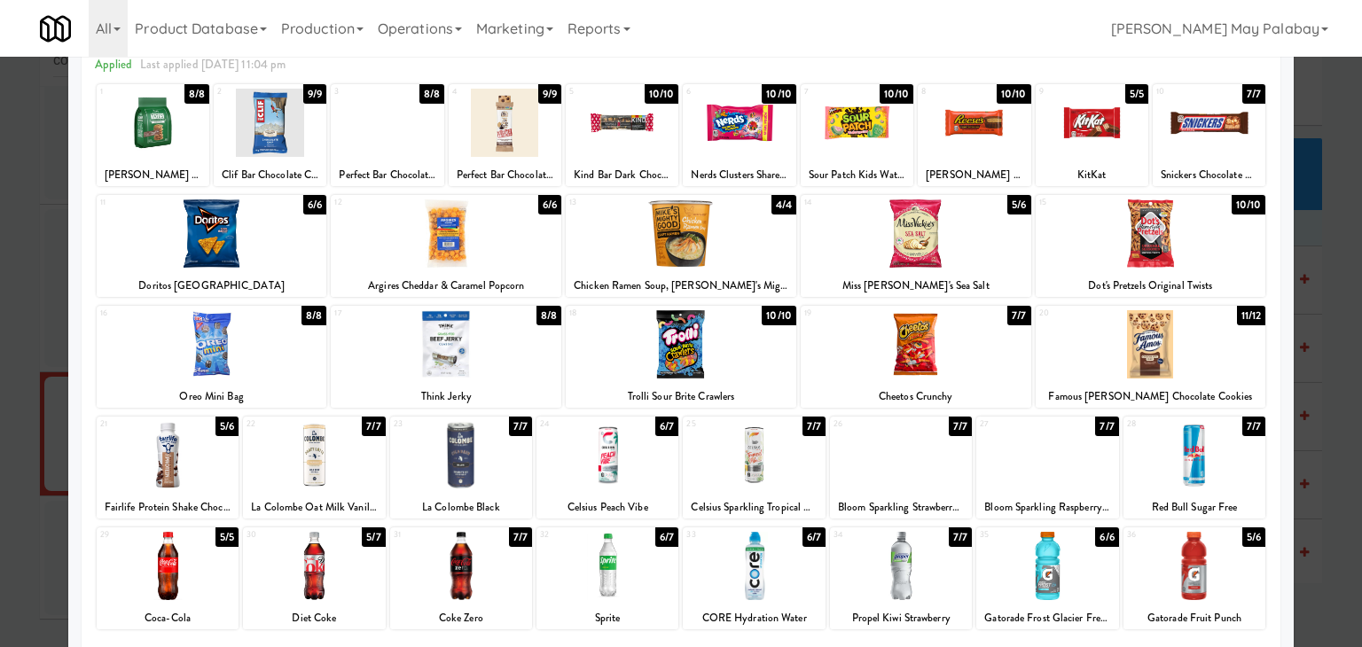
click at [787, 597] on div at bounding box center [754, 566] width 142 height 68
click at [869, 137] on div at bounding box center [857, 123] width 113 height 68
click at [1336, 387] on div at bounding box center [681, 323] width 1362 height 647
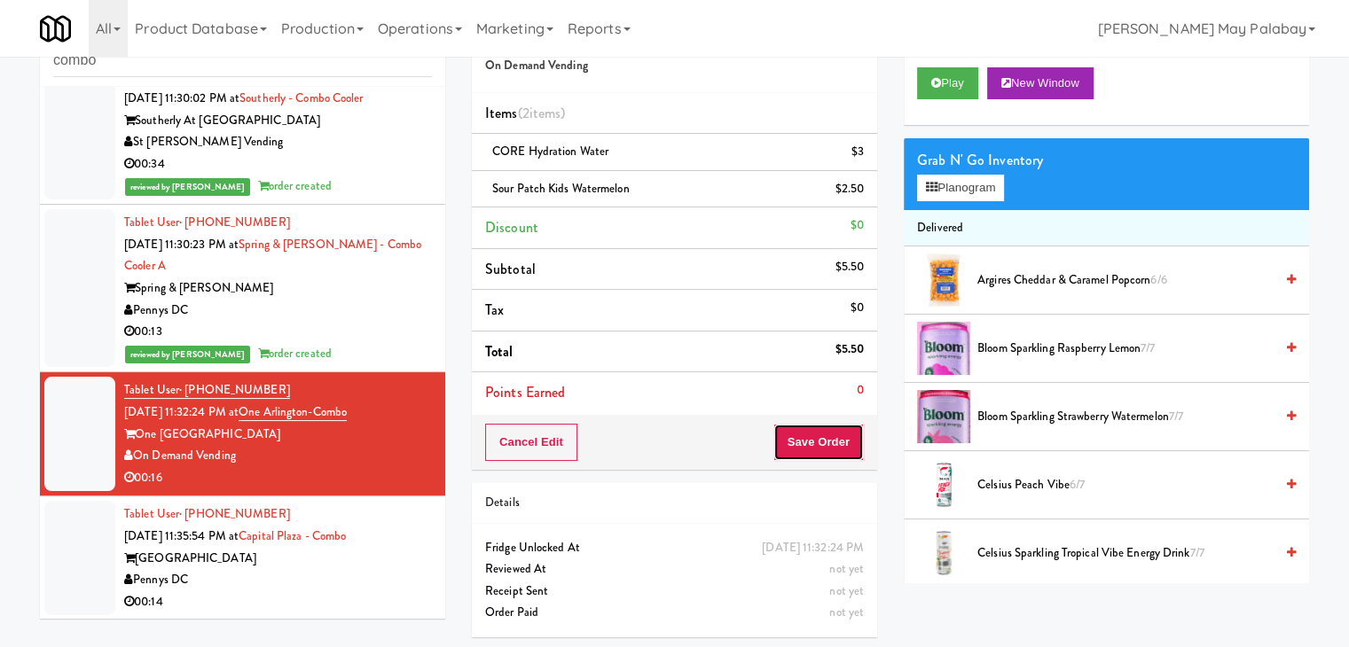
click at [810, 443] on button "Save Order" at bounding box center [818, 442] width 90 height 37
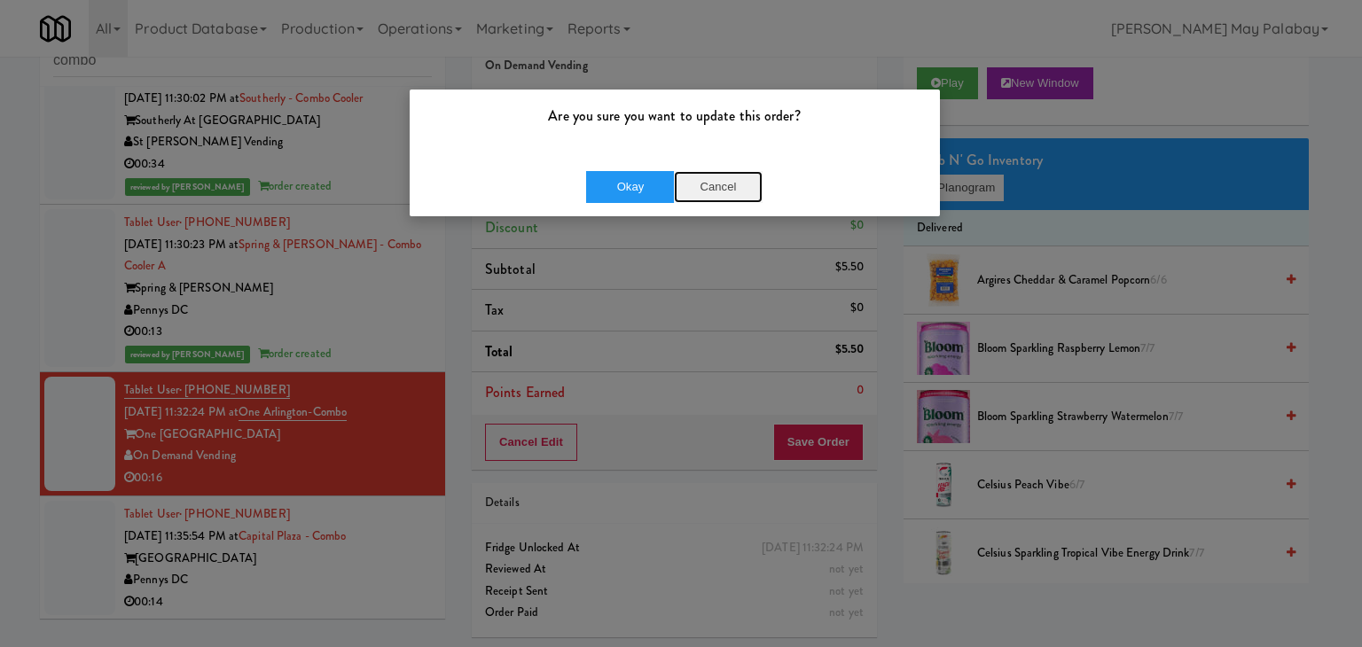
click at [739, 182] on button "Cancel" at bounding box center [718, 187] width 89 height 32
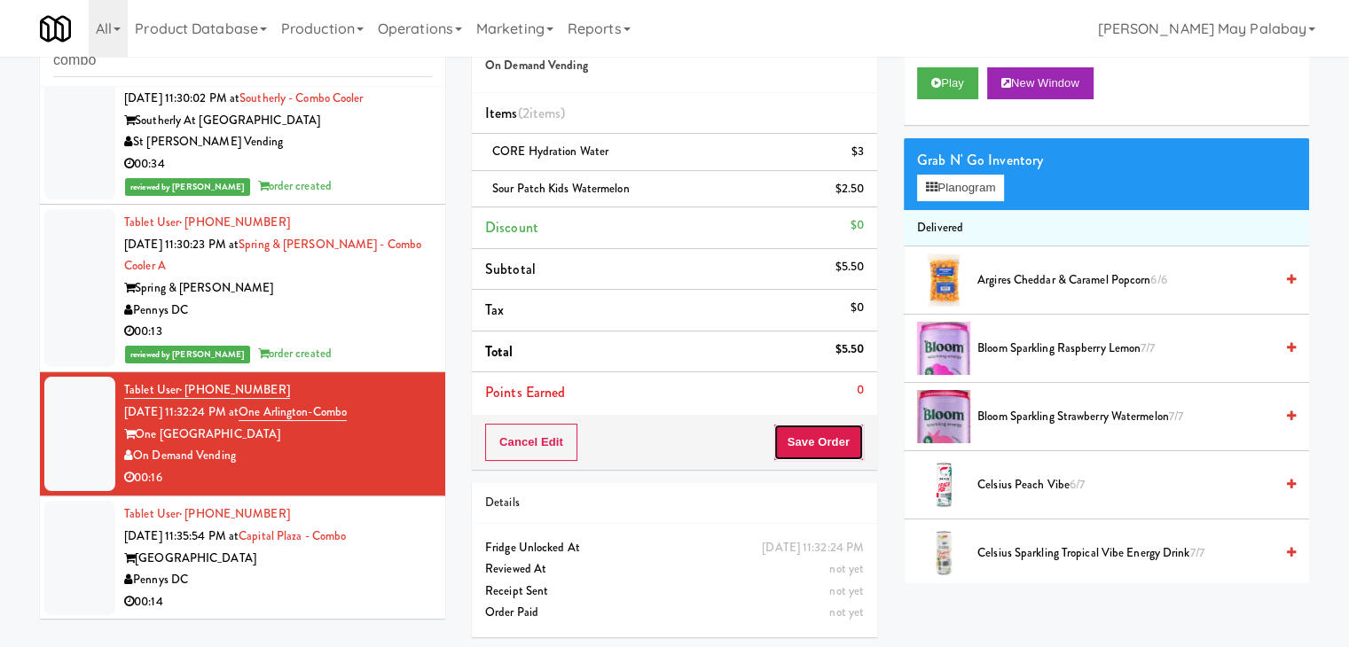
click at [796, 434] on button "Save Order" at bounding box center [818, 442] width 90 height 37
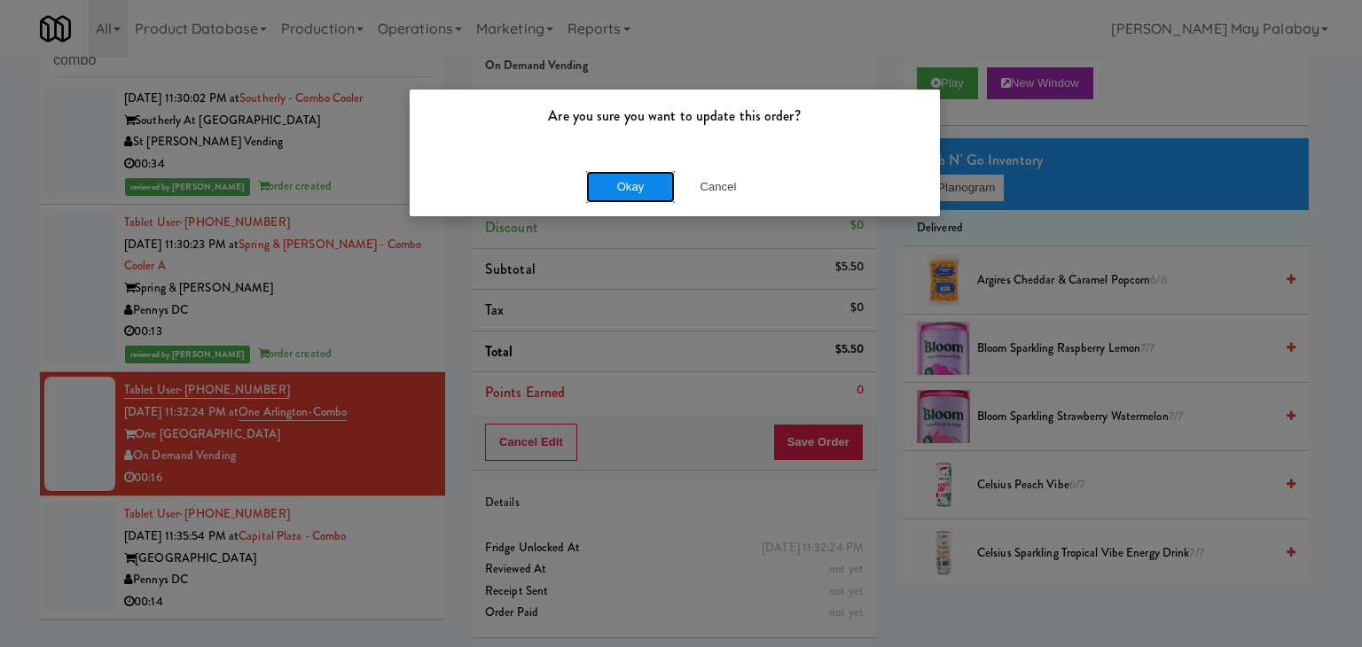
click at [629, 184] on button "Okay" at bounding box center [630, 187] width 89 height 32
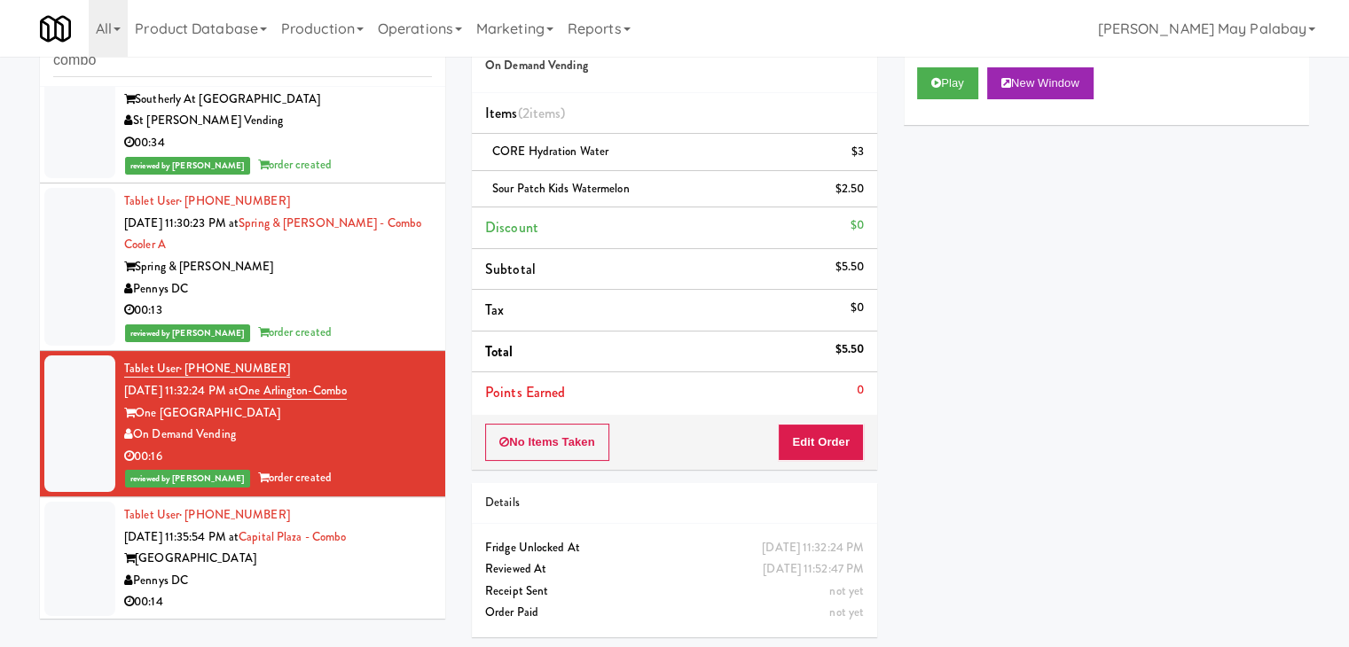
scroll to position [488, 0]
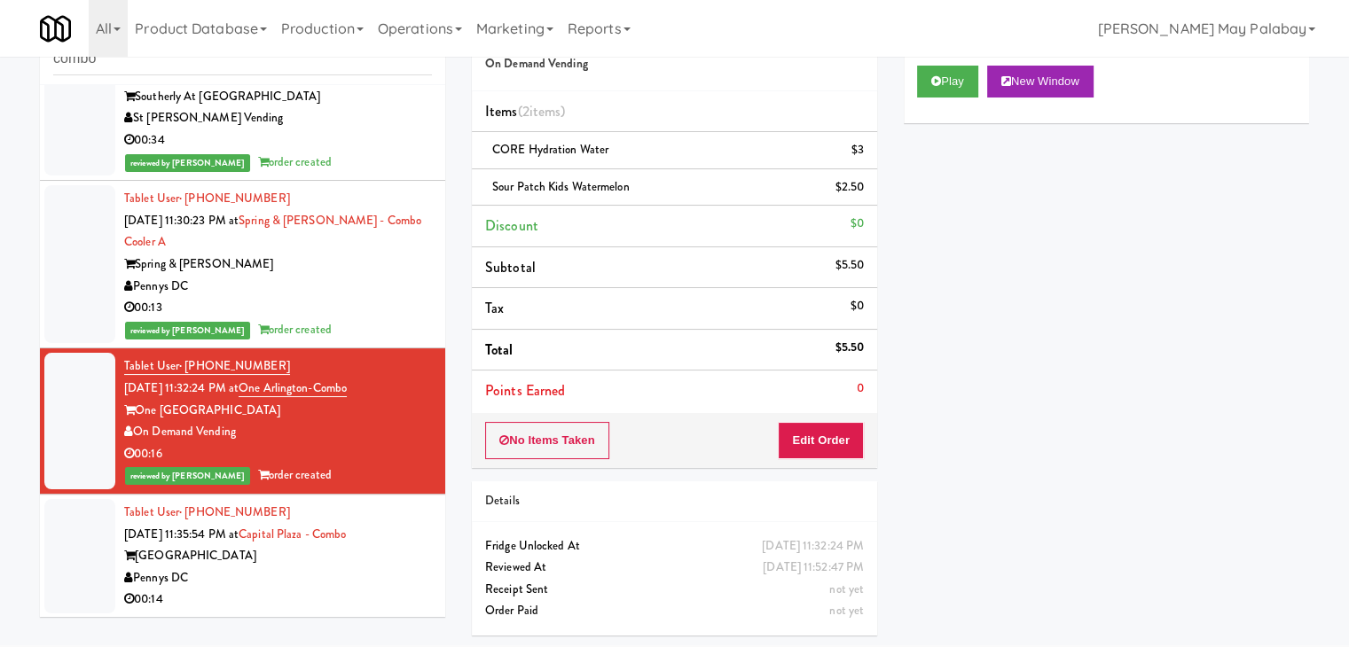
click at [402, 583] on div "Pennys DC" at bounding box center [278, 578] width 308 height 22
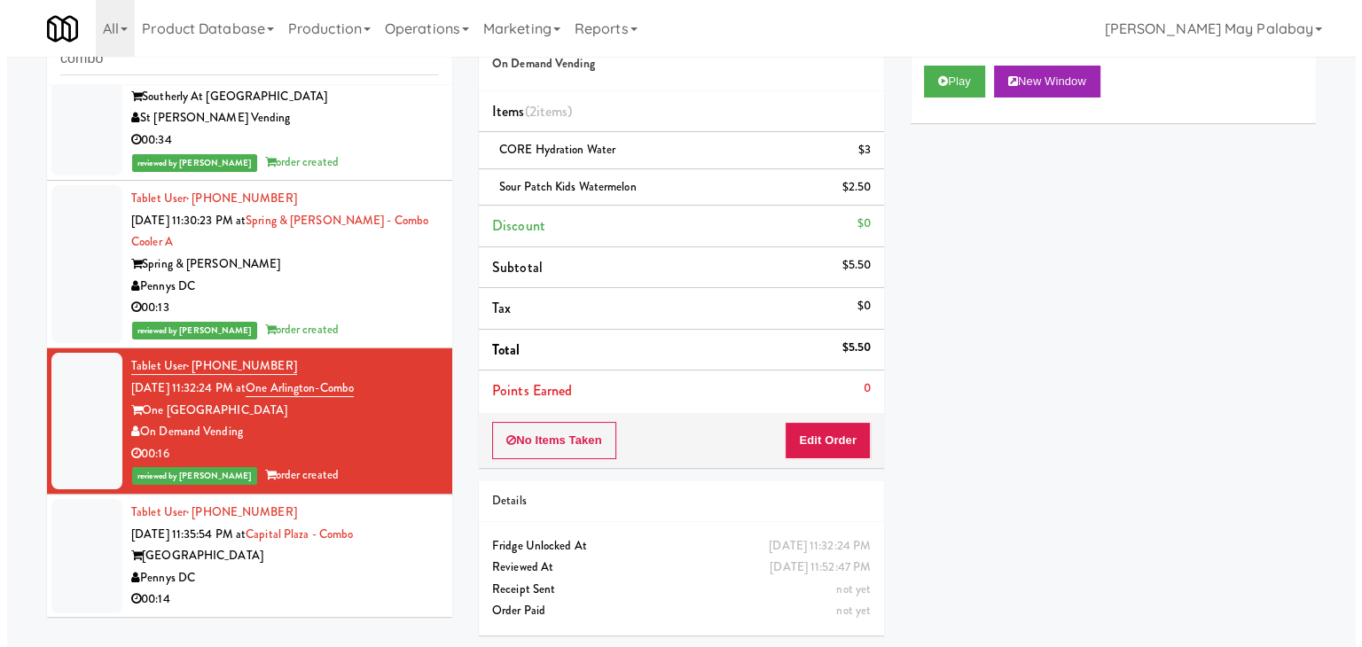
scroll to position [57, 0]
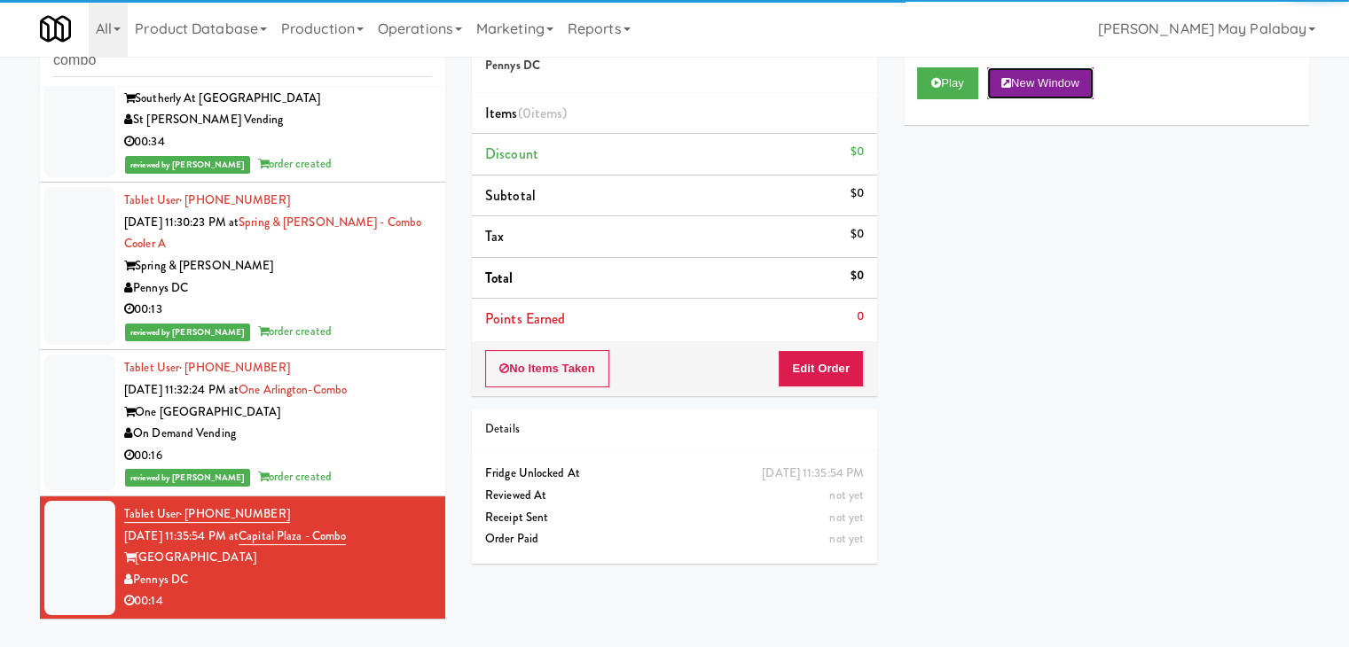
click at [1069, 82] on button "New Window" at bounding box center [1040, 83] width 106 height 32
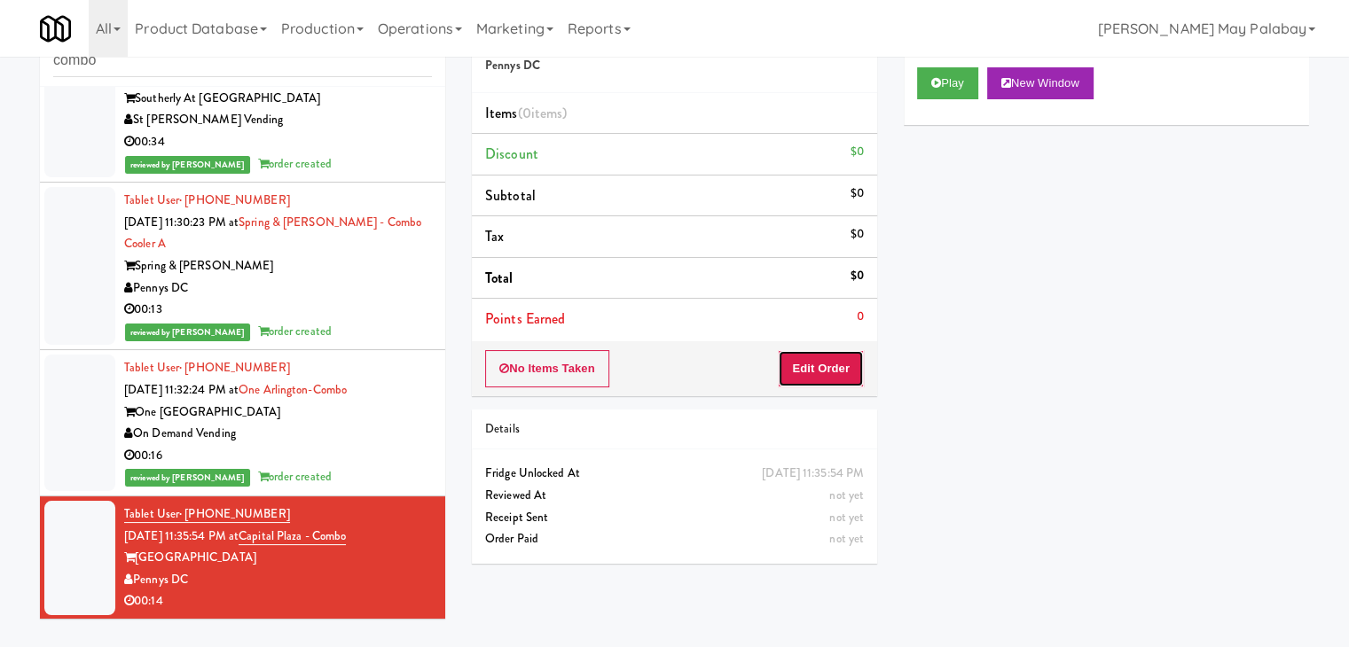
drag, startPoint x: 808, startPoint y: 365, endPoint x: 862, endPoint y: 333, distance: 62.8
click at [808, 365] on button "Edit Order" at bounding box center [821, 368] width 86 height 37
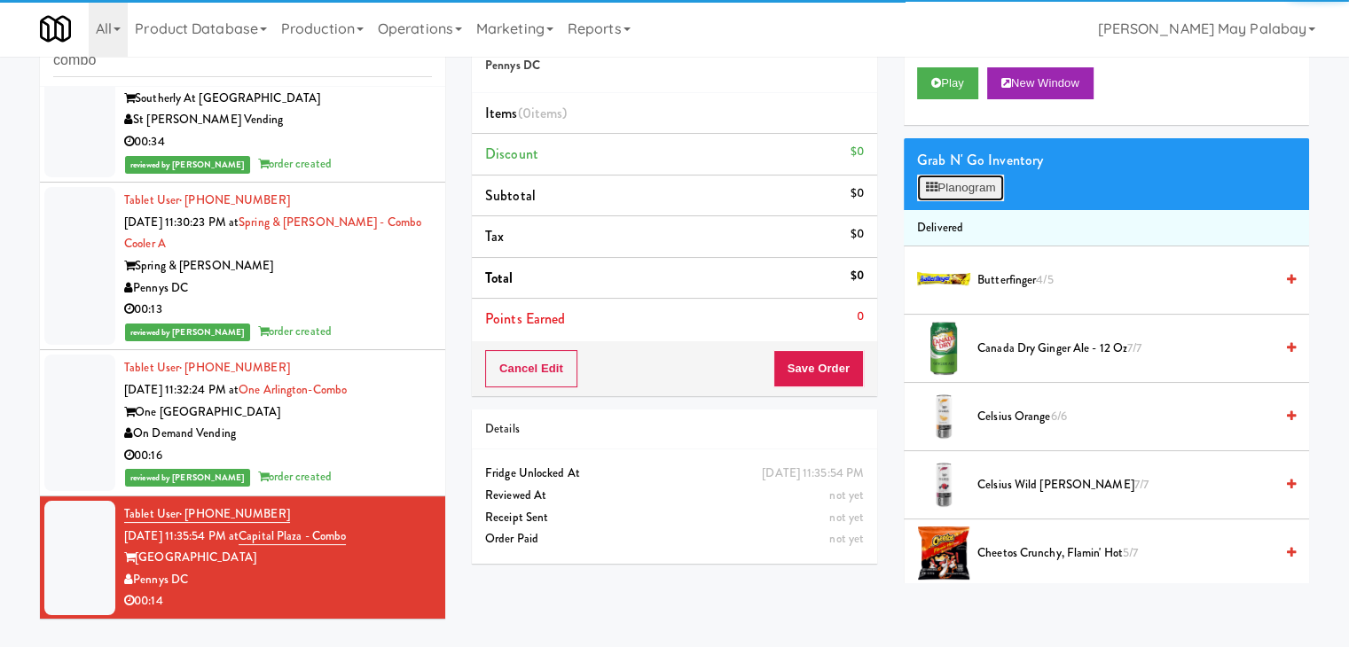
click at [947, 195] on button "Planogram" at bounding box center [960, 188] width 87 height 27
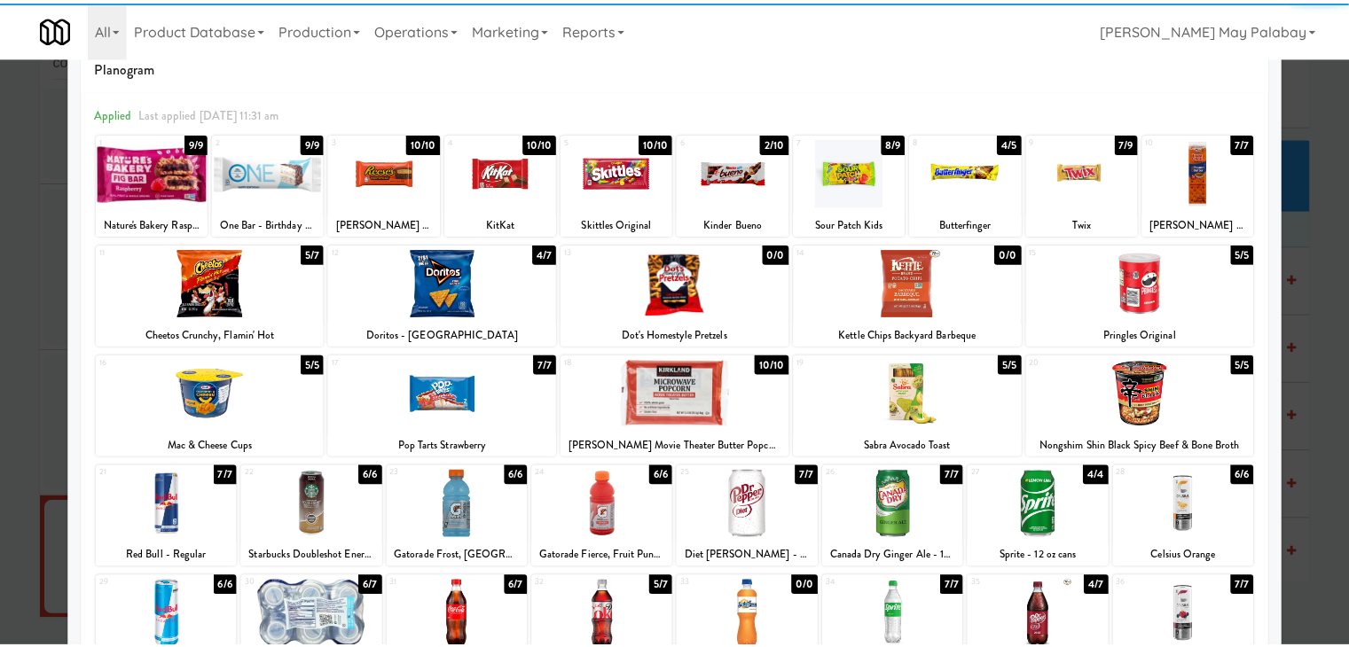
scroll to position [89, 0]
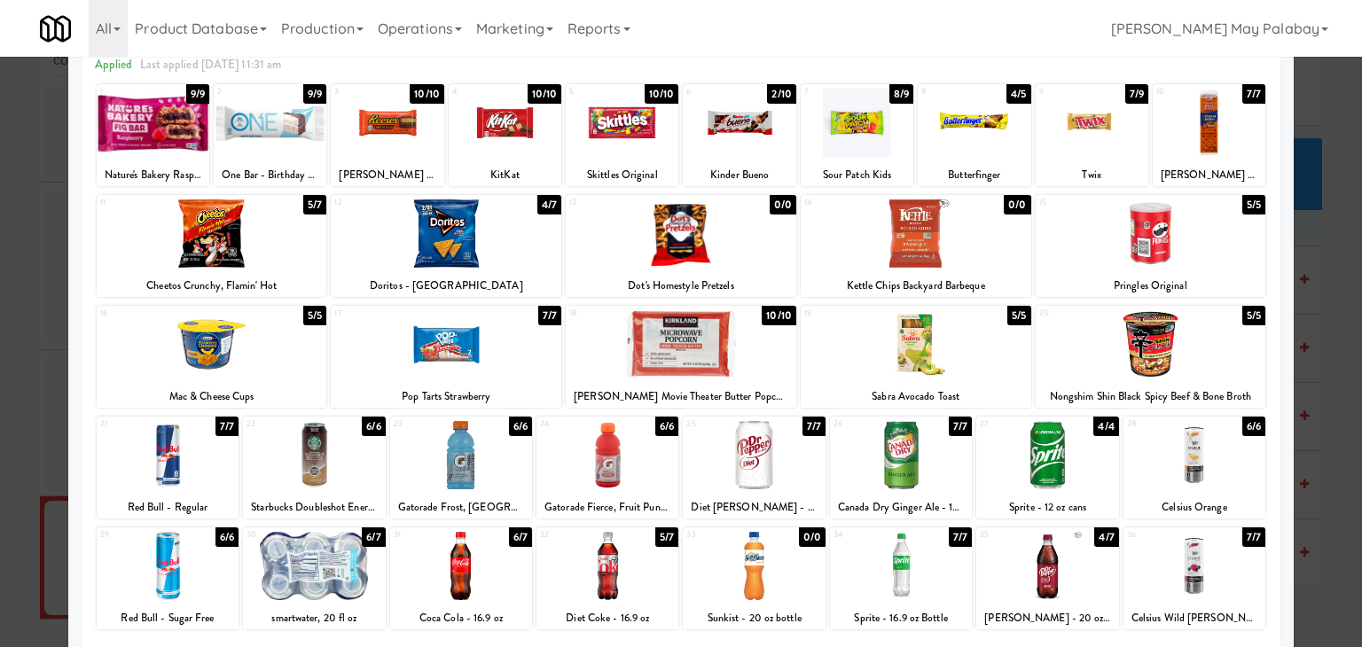
click at [1243, 476] on div at bounding box center [1194, 455] width 142 height 68
click at [1098, 495] on div "27 4/4 Sprite - 12 oz cans" at bounding box center [1047, 468] width 142 height 102
click at [795, 467] on div at bounding box center [754, 455] width 142 height 68
click at [1318, 317] on div at bounding box center [681, 323] width 1362 height 647
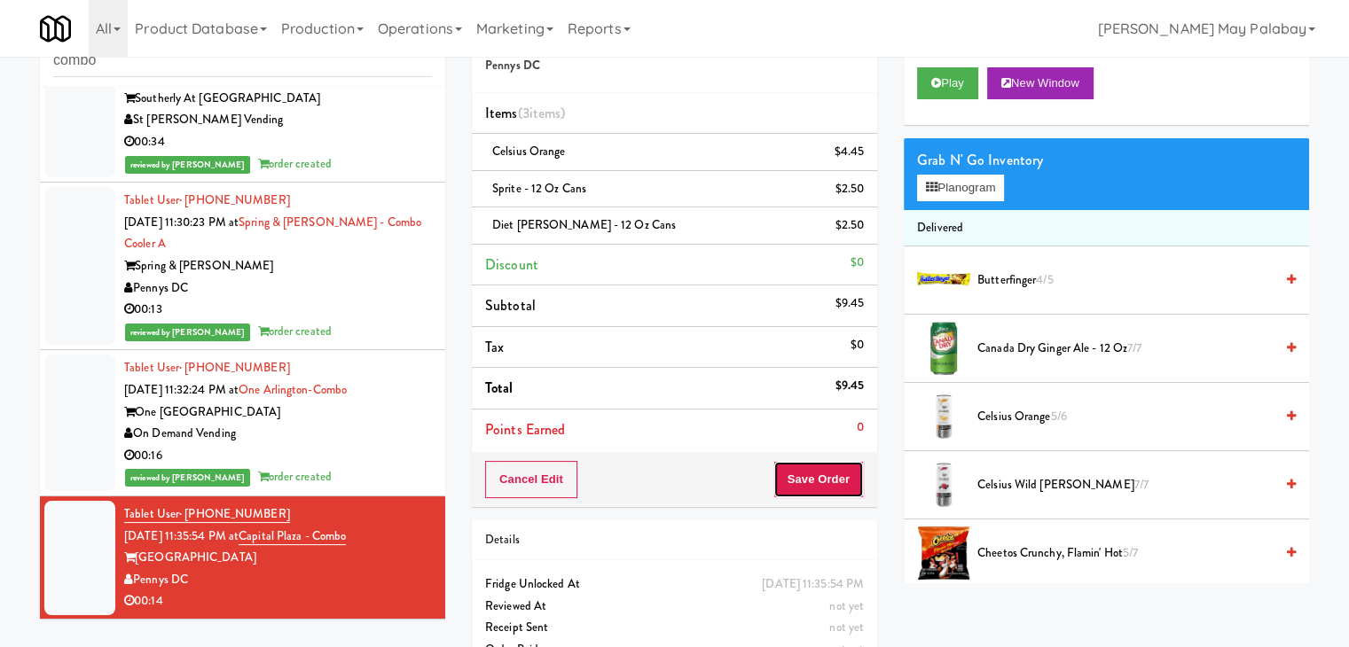
click at [835, 483] on button "Save Order" at bounding box center [818, 479] width 90 height 37
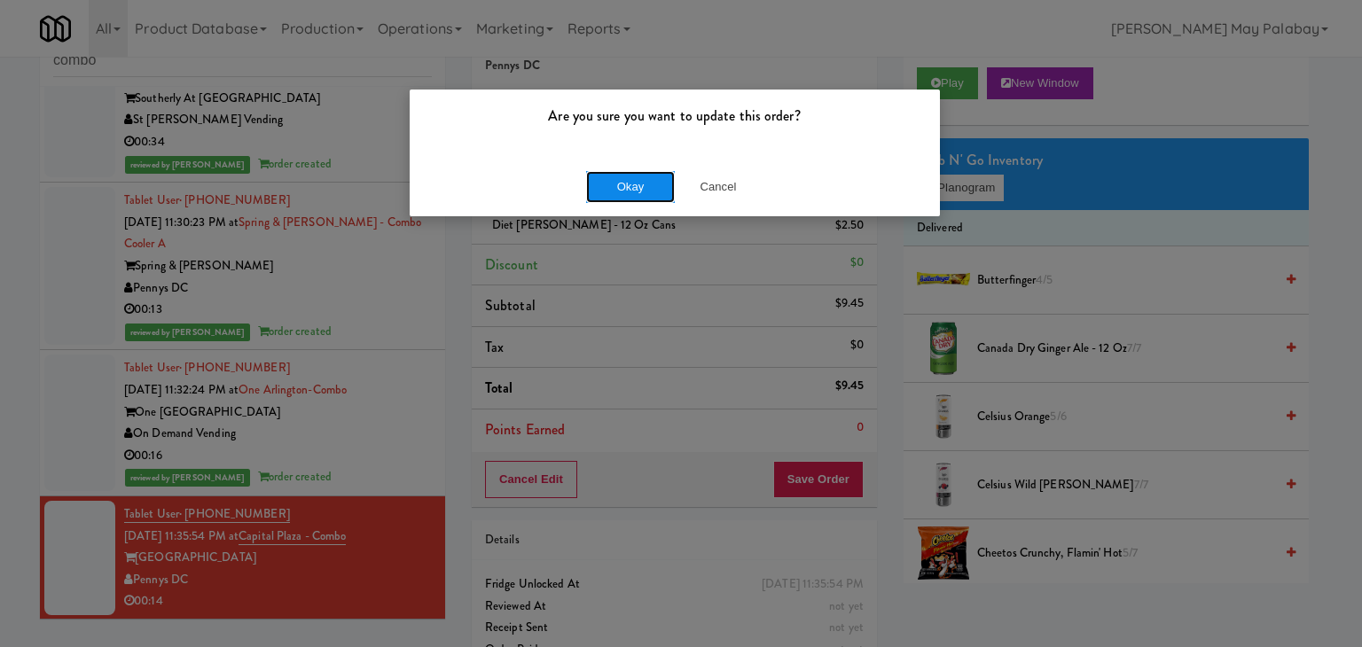
click at [633, 194] on button "Okay" at bounding box center [630, 187] width 89 height 32
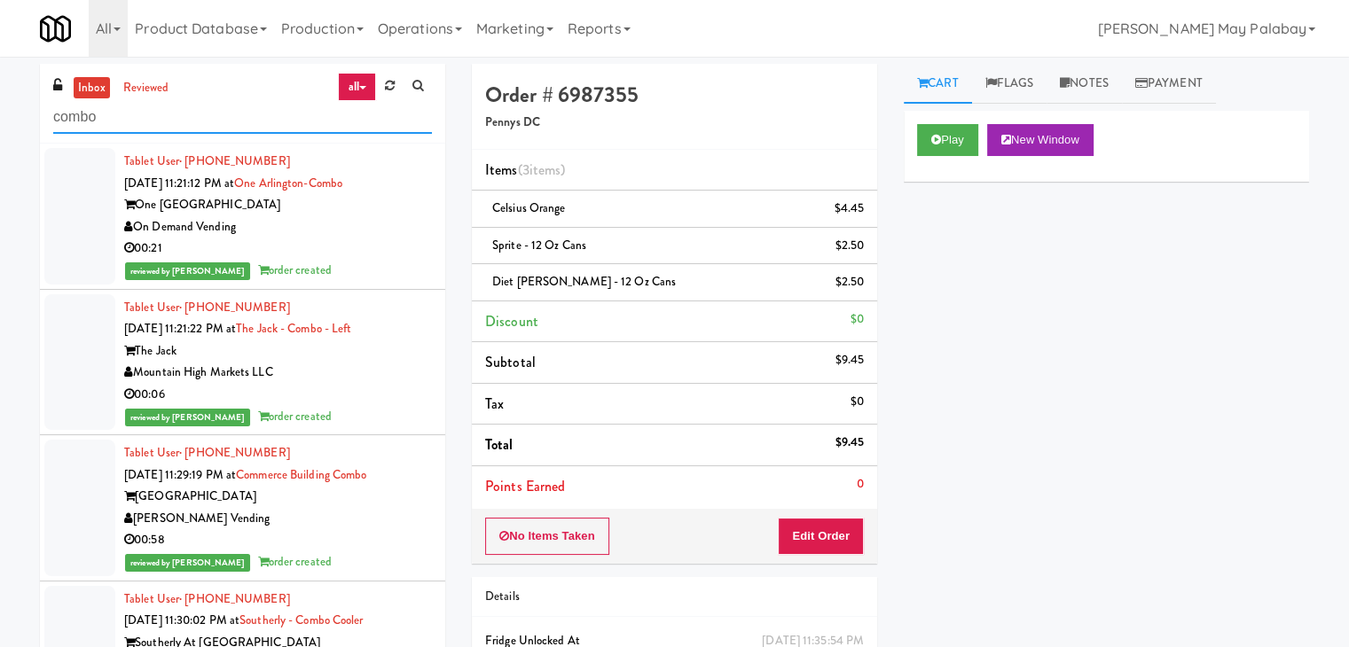
click at [185, 129] on input "combo" at bounding box center [242, 117] width 379 height 33
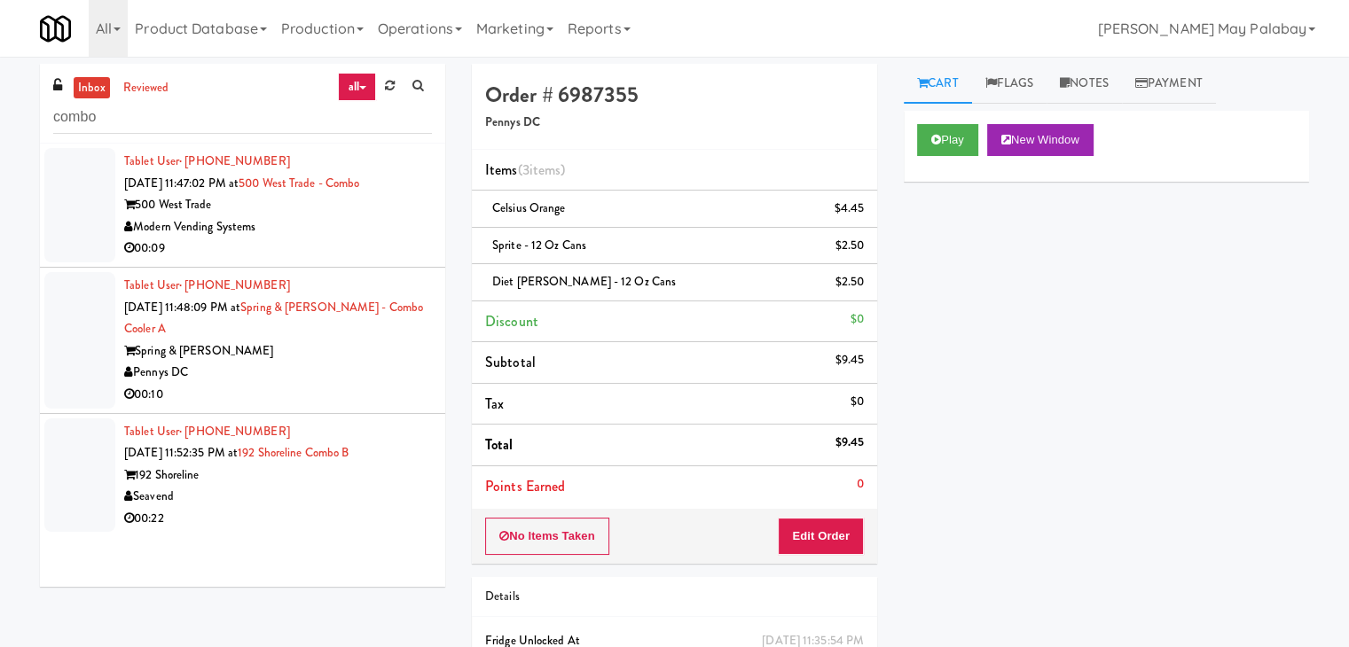
click at [330, 213] on div "500 West Trade" at bounding box center [278, 205] width 308 height 22
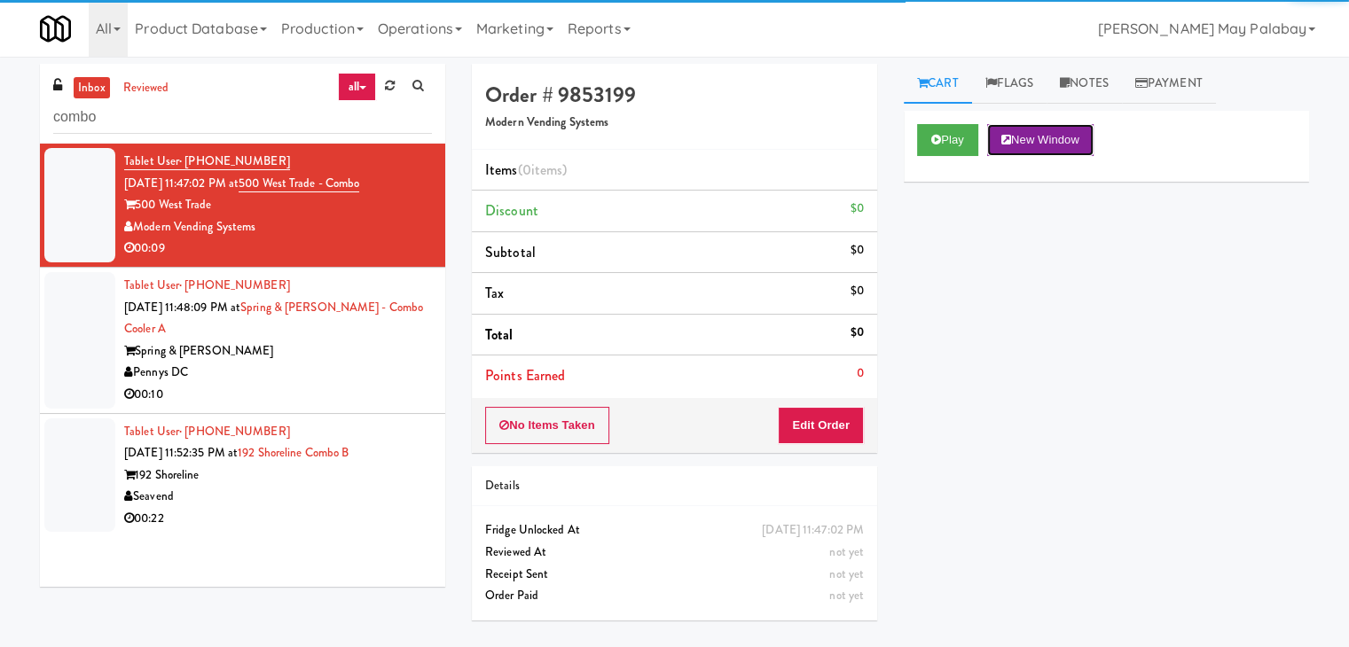
click at [1071, 137] on button "New Window" at bounding box center [1040, 140] width 106 height 32
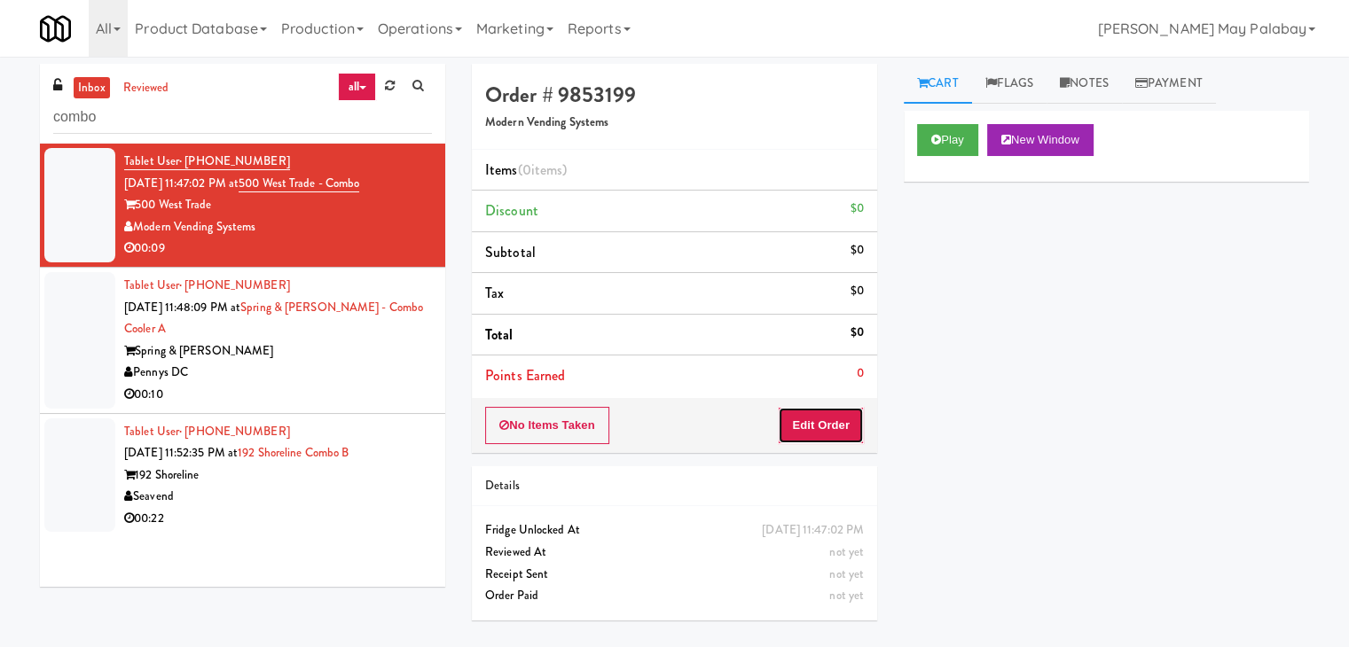
click at [813, 414] on button "Edit Order" at bounding box center [821, 425] width 86 height 37
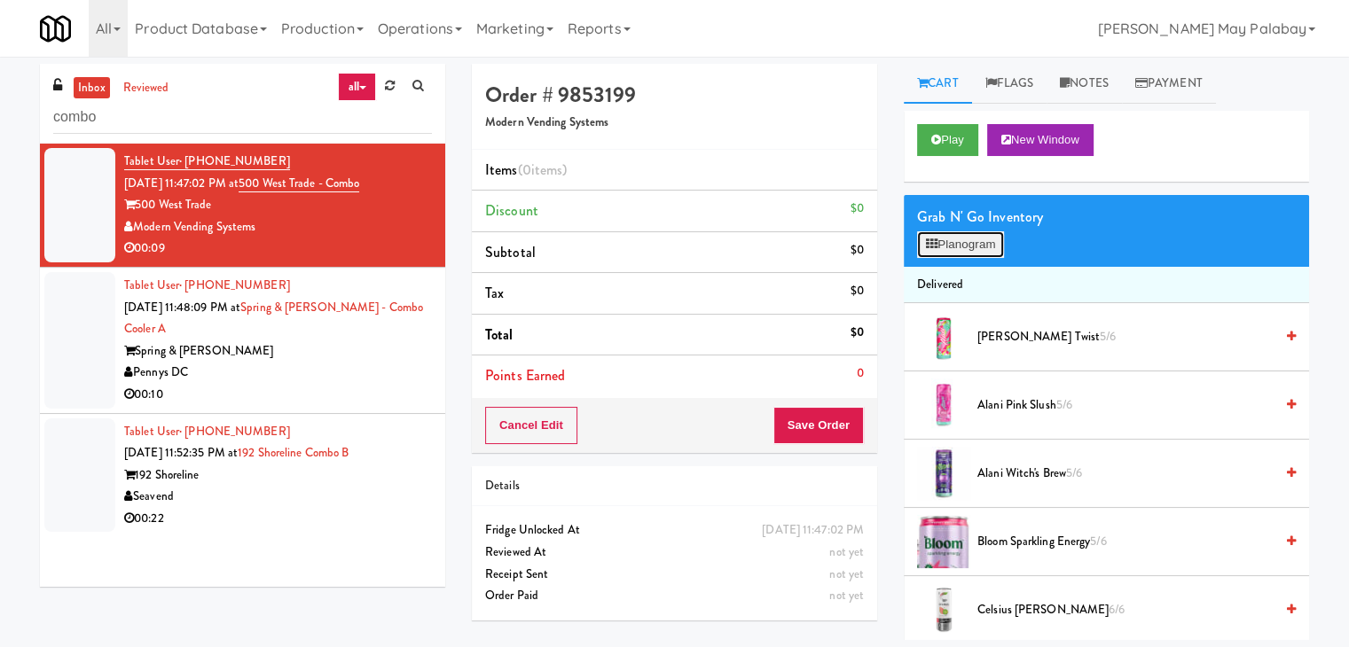
click at [959, 247] on button "Planogram" at bounding box center [960, 244] width 87 height 27
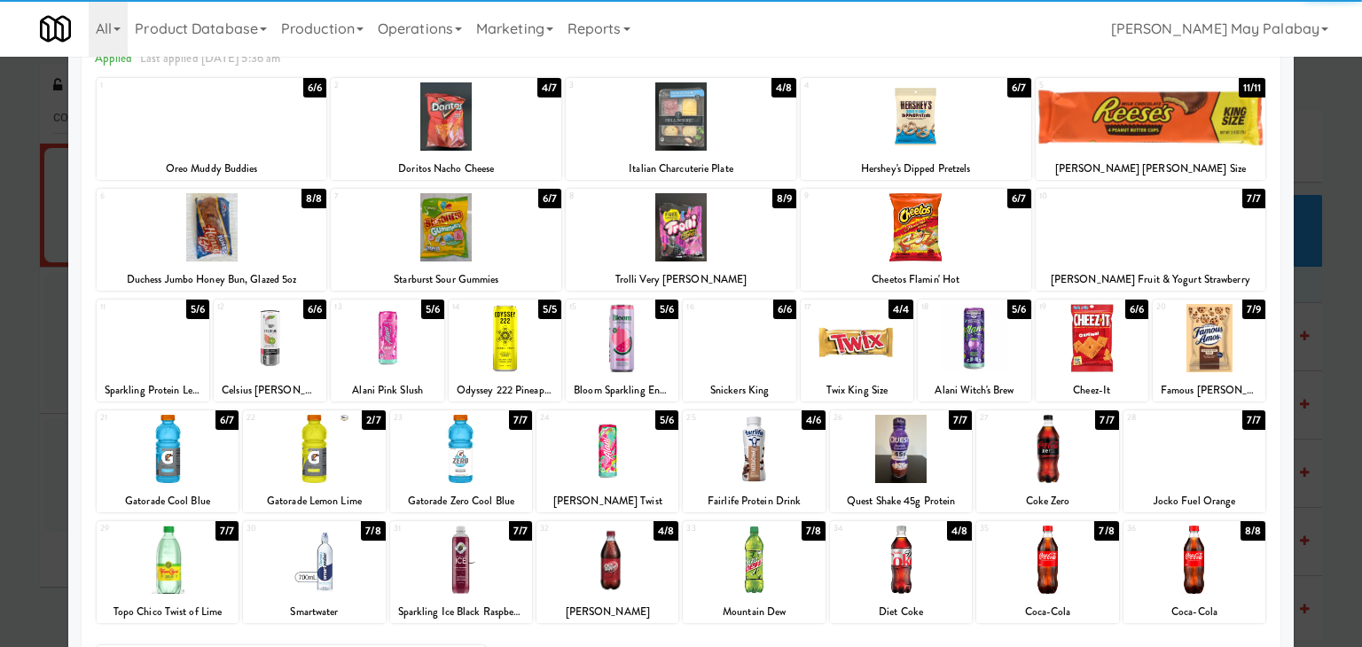
scroll to position [89, 0]
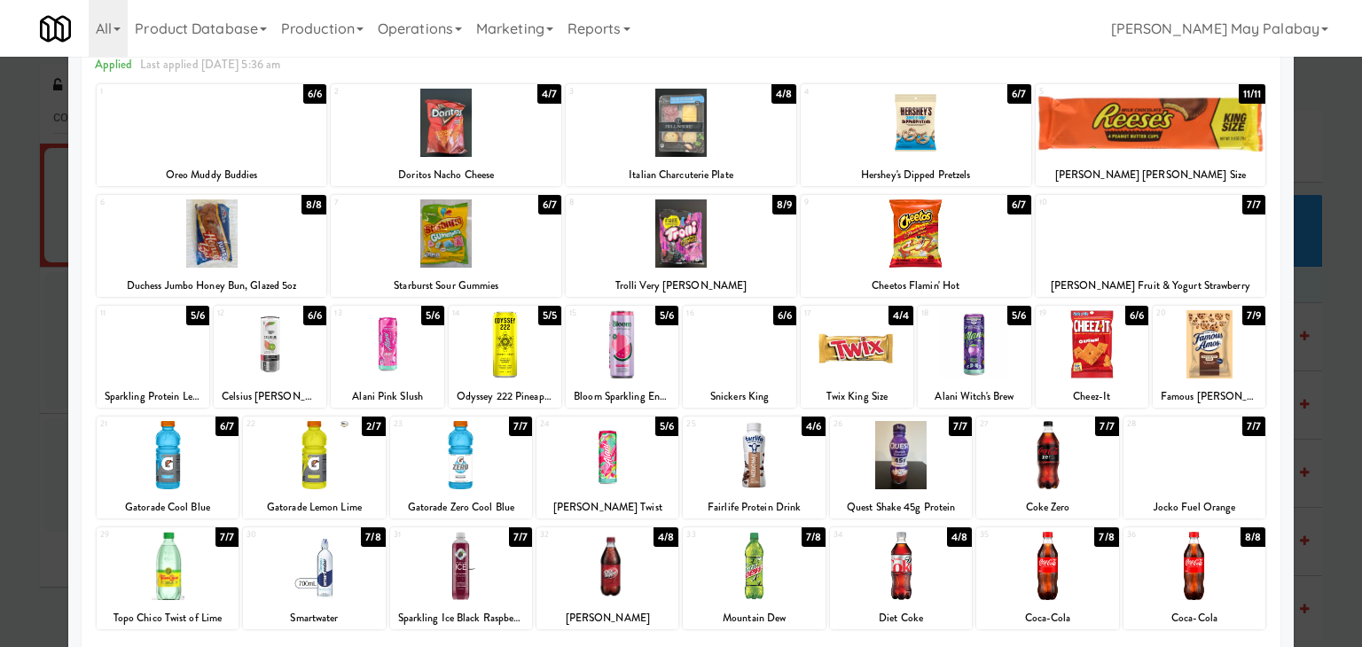
click at [516, 158] on div "2 4/7 Doritos Nacho Cheese" at bounding box center [446, 135] width 231 height 102
click at [928, 583] on div at bounding box center [901, 566] width 142 height 68
click at [1327, 440] on div at bounding box center [681, 323] width 1362 height 647
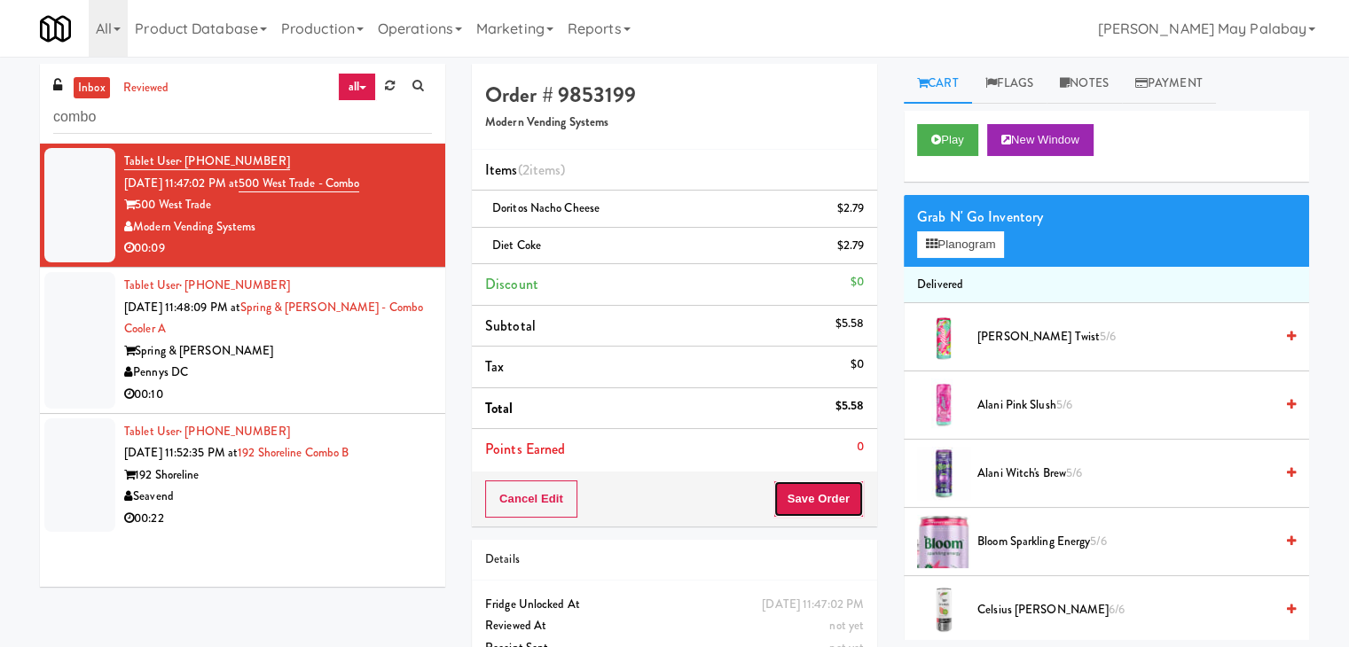
click at [813, 498] on button "Save Order" at bounding box center [818, 499] width 90 height 37
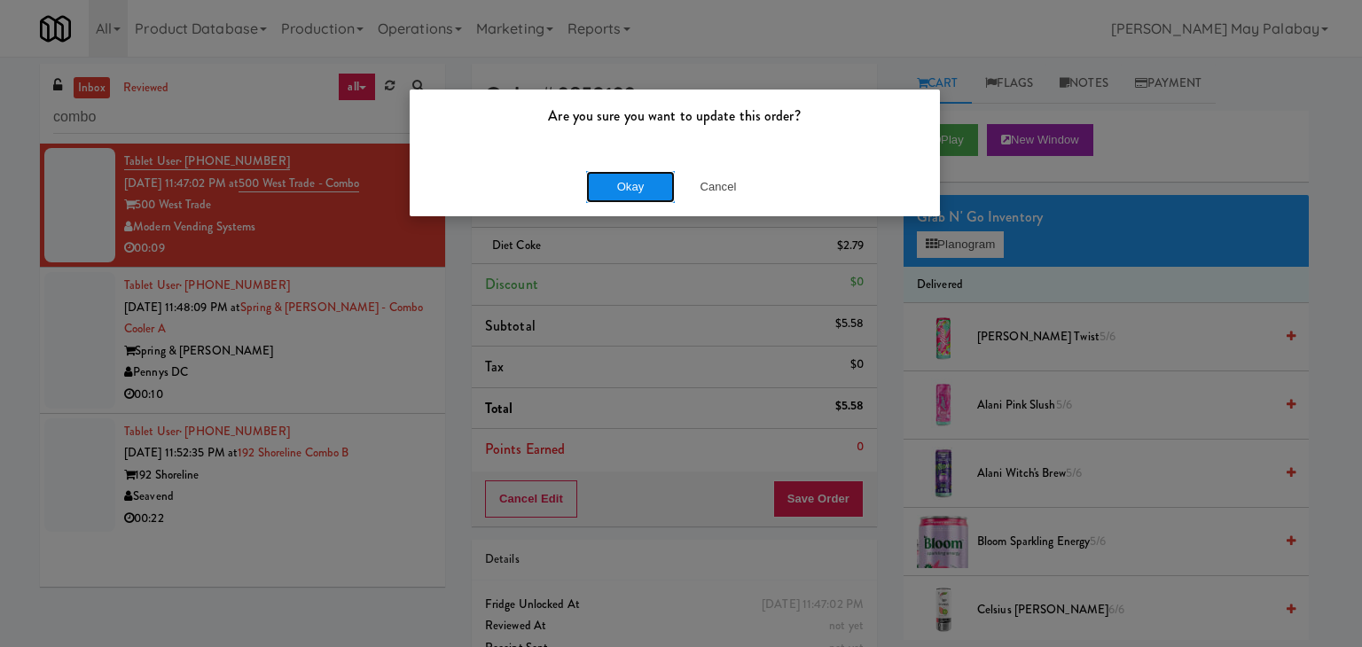
click at [652, 190] on button "Okay" at bounding box center [630, 187] width 89 height 32
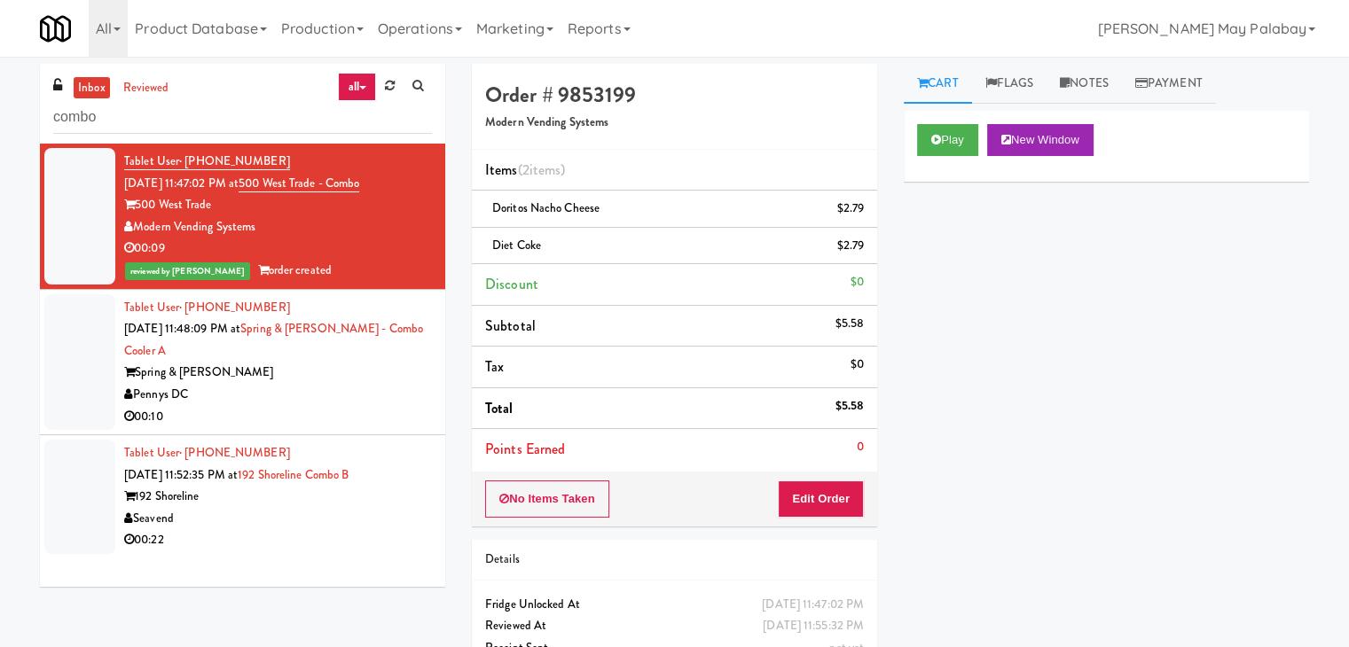
click at [317, 421] on div "00:10" at bounding box center [278, 417] width 308 height 22
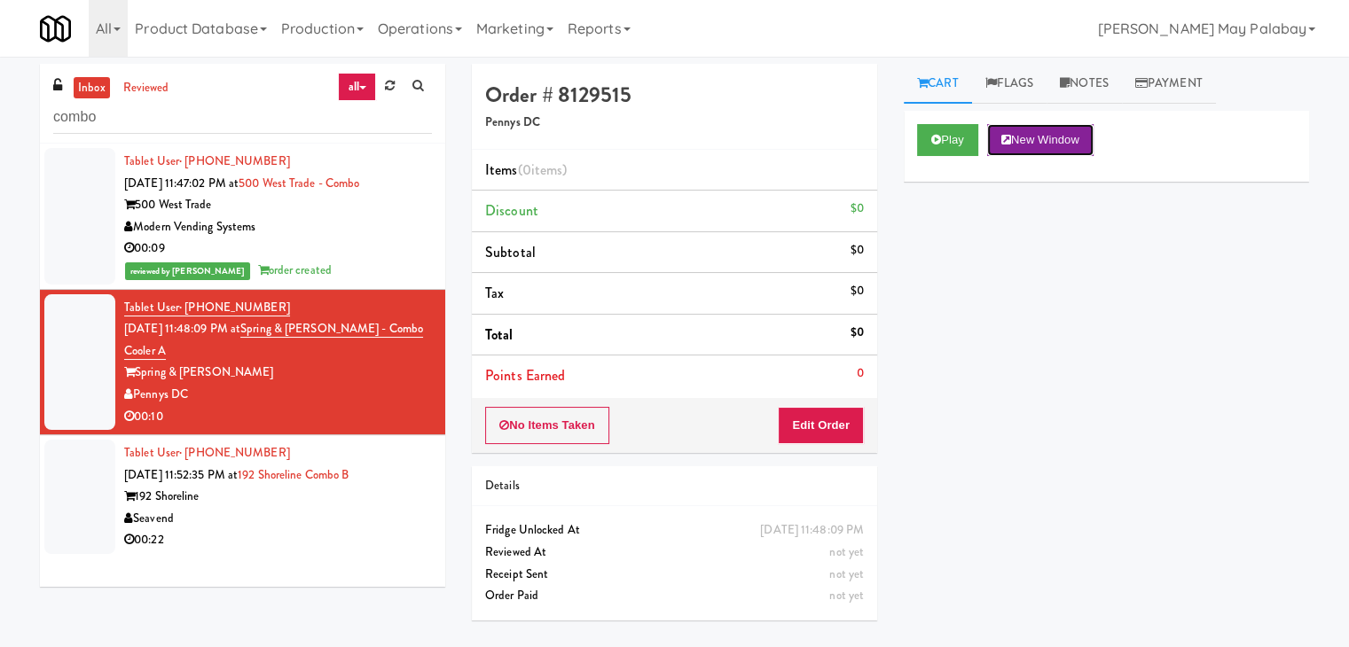
click at [1060, 137] on button "New Window" at bounding box center [1040, 140] width 106 height 32
click at [831, 418] on button "Edit Order" at bounding box center [821, 425] width 86 height 37
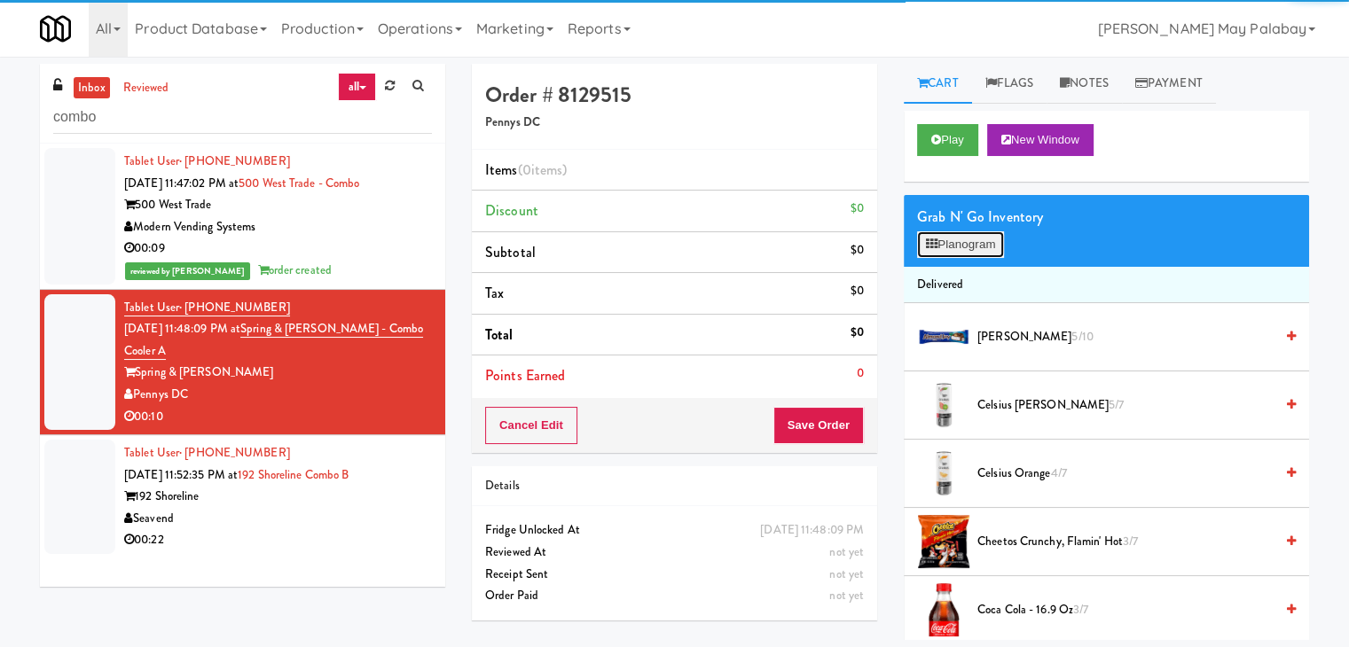
click at [975, 249] on button "Planogram" at bounding box center [960, 244] width 87 height 27
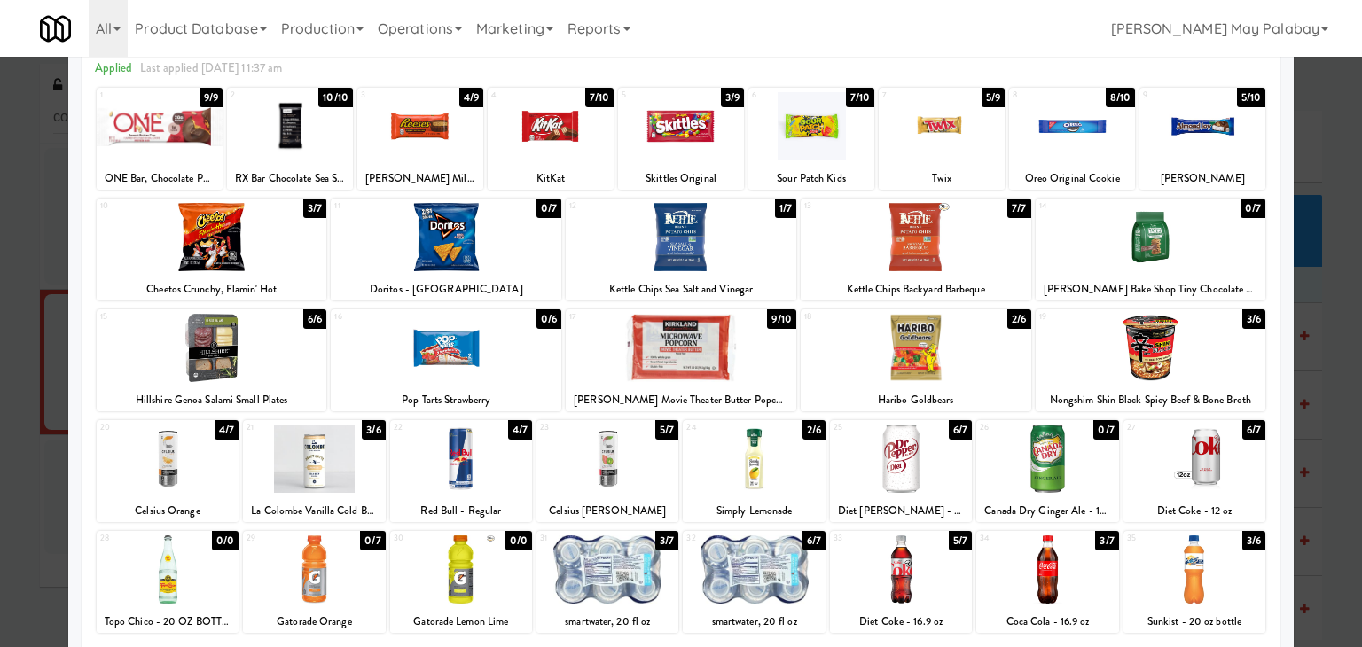
scroll to position [89, 0]
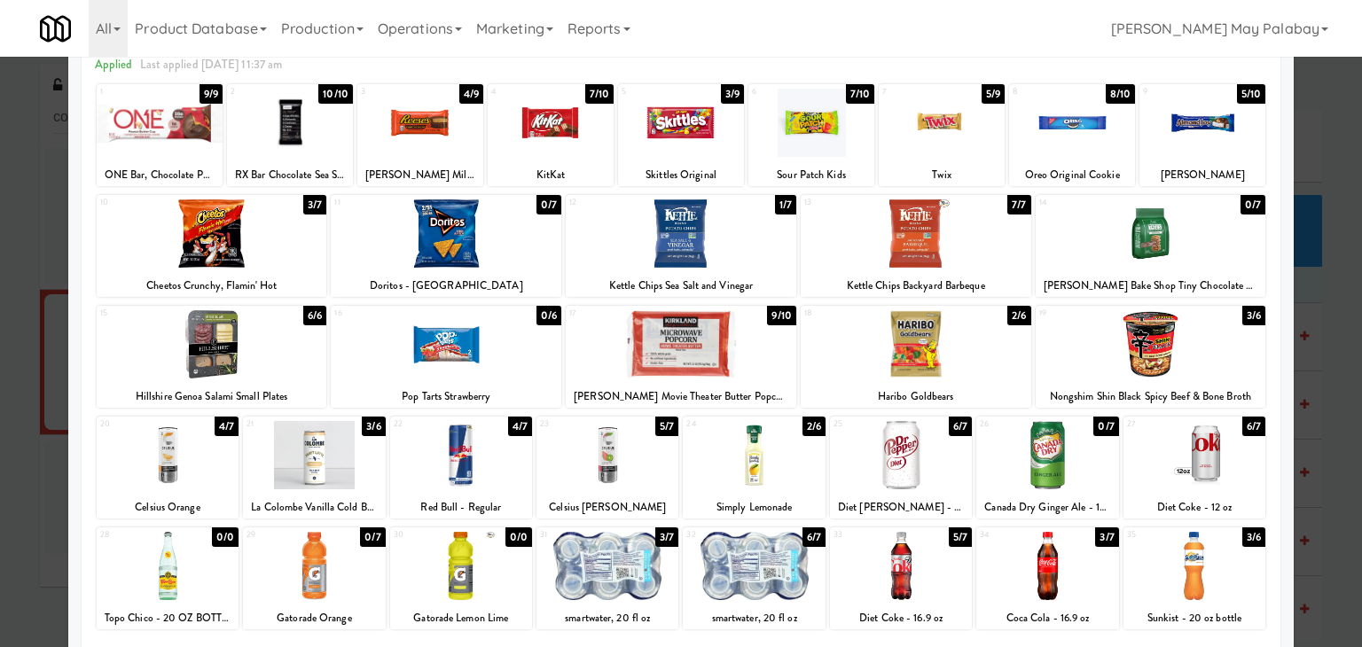
click at [1235, 602] on div "35 3/6 Sunkist - 20 oz bottle" at bounding box center [1194, 579] width 142 height 102
click at [727, 244] on div at bounding box center [681, 233] width 231 height 68
click at [294, 366] on div at bounding box center [212, 344] width 231 height 68
click at [1337, 290] on div at bounding box center [681, 323] width 1362 height 647
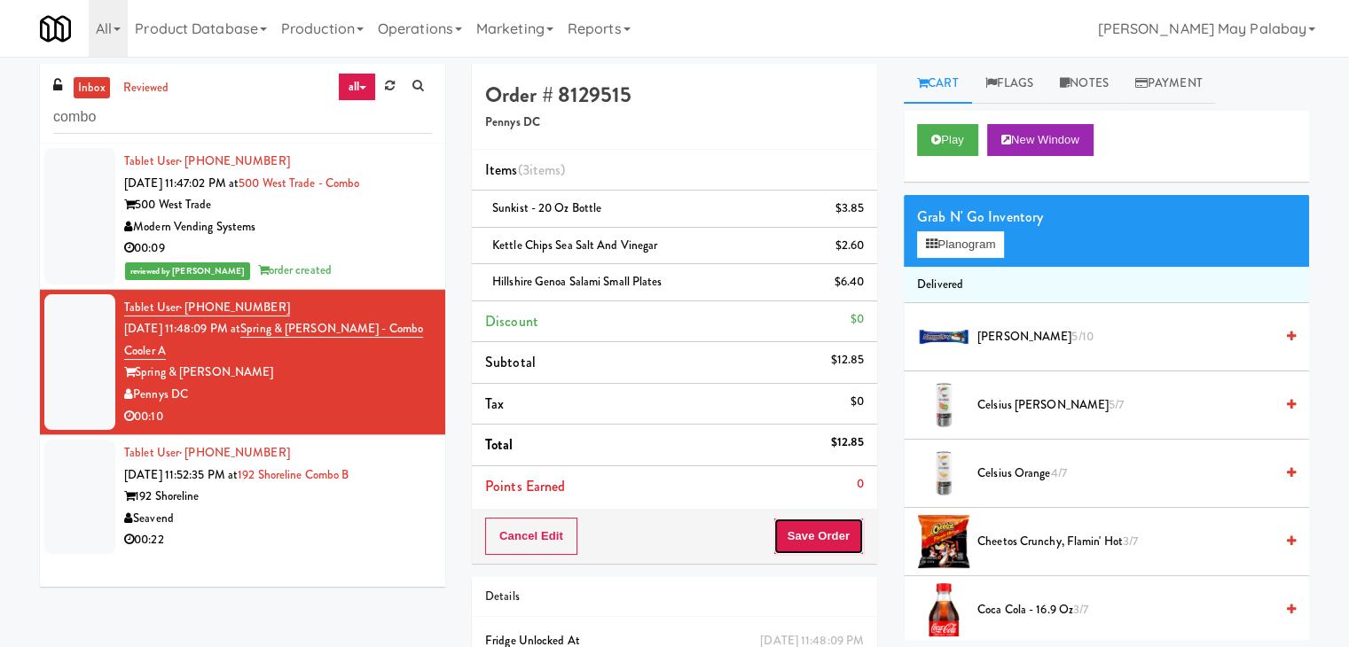
click at [819, 524] on button "Save Order" at bounding box center [818, 536] width 90 height 37
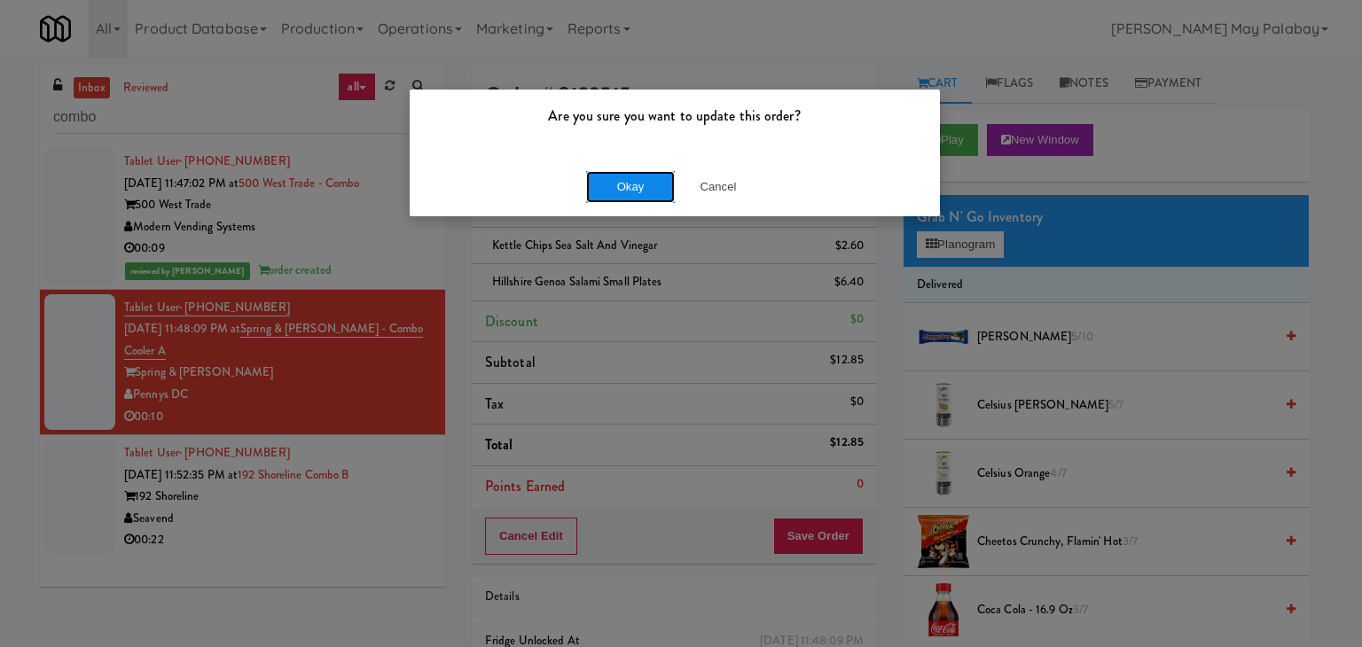
click at [633, 189] on button "Okay" at bounding box center [630, 187] width 89 height 32
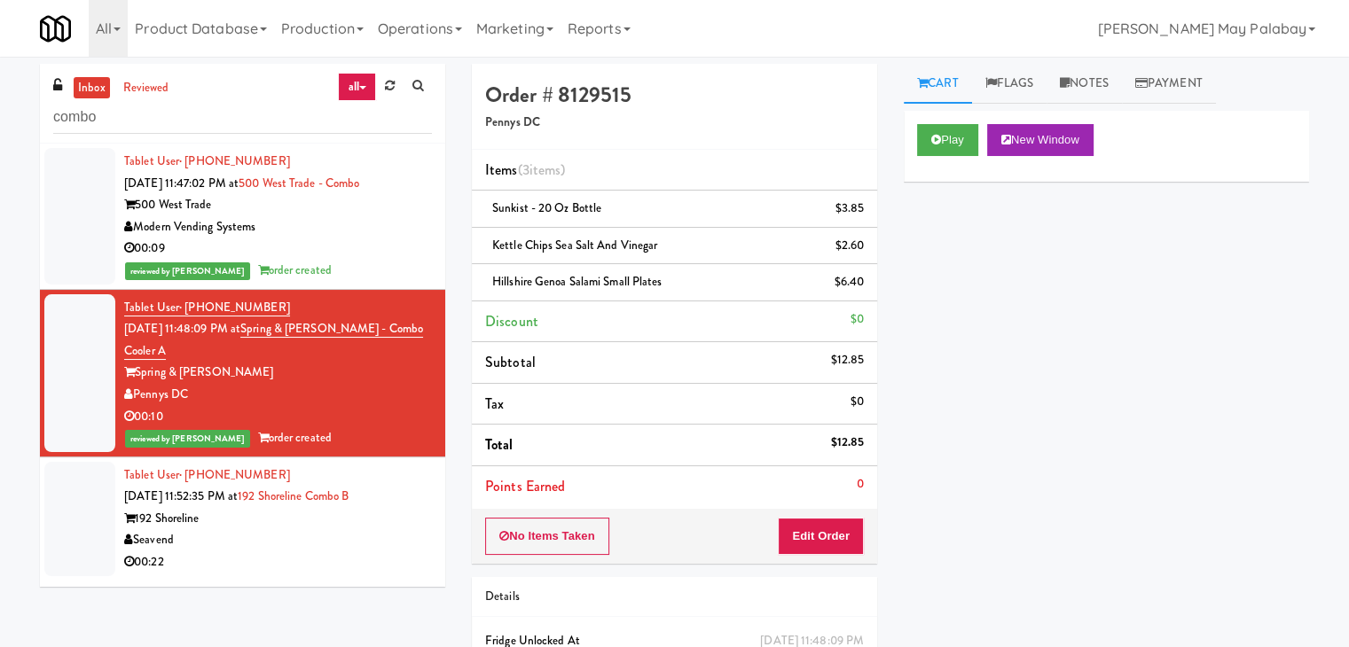
click at [262, 547] on div "Seavend" at bounding box center [278, 540] width 308 height 22
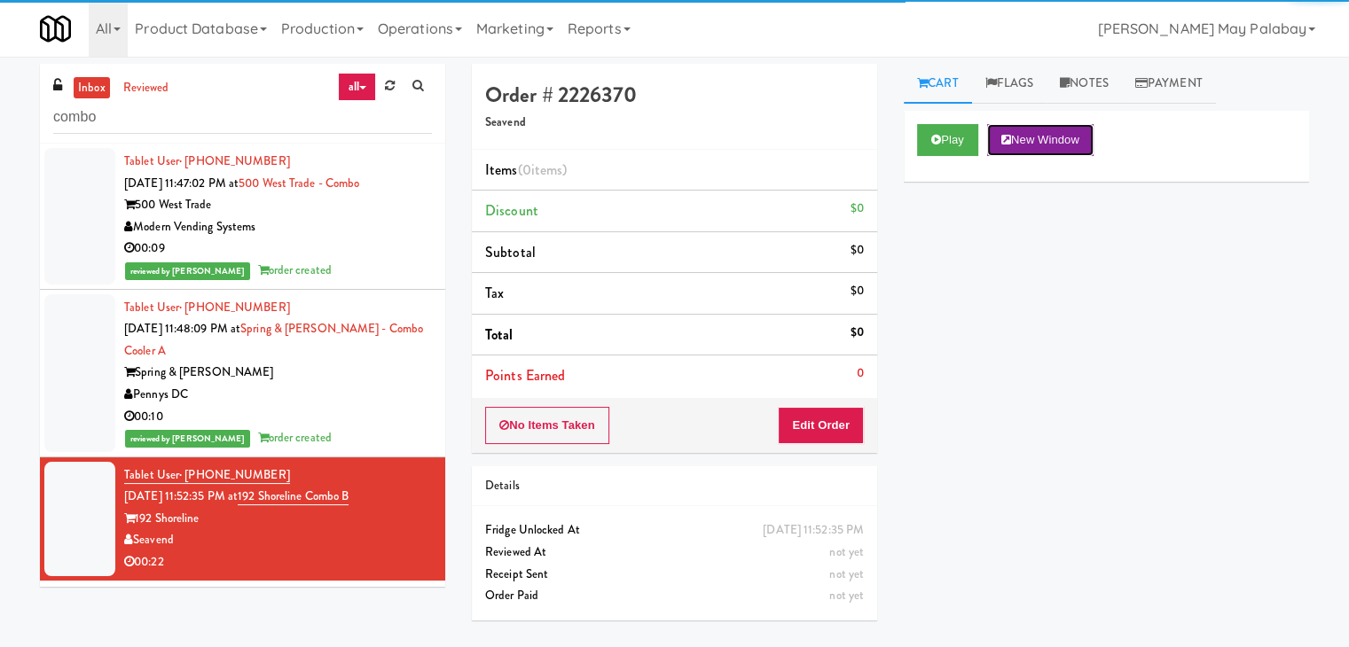
click at [1039, 143] on button "New Window" at bounding box center [1040, 140] width 106 height 32
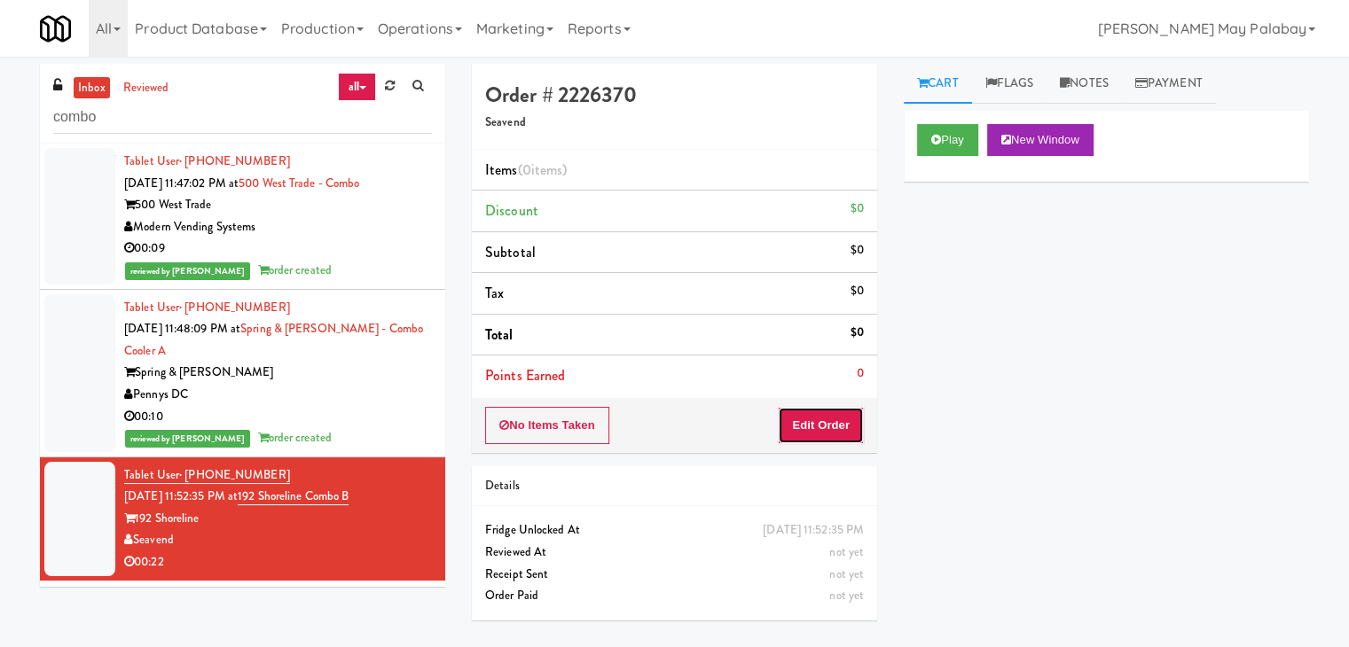
click at [844, 426] on button "Edit Order" at bounding box center [821, 425] width 86 height 37
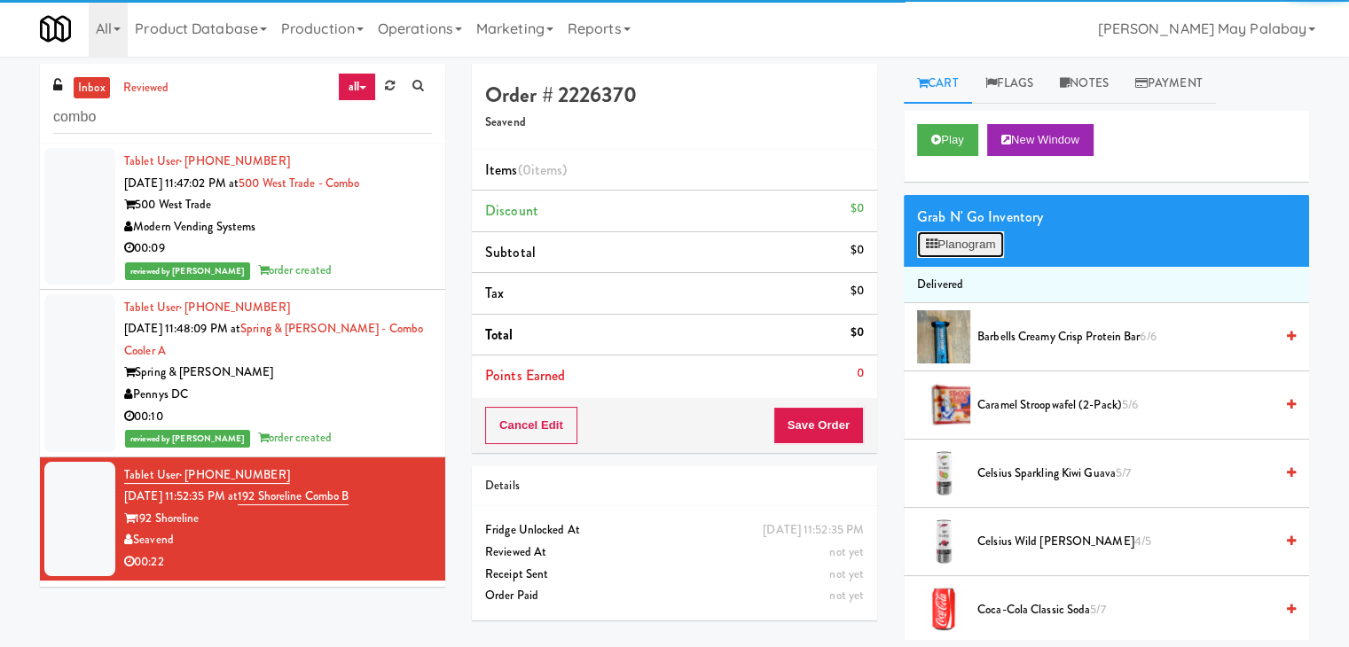
click at [965, 244] on button "Planogram" at bounding box center [960, 244] width 87 height 27
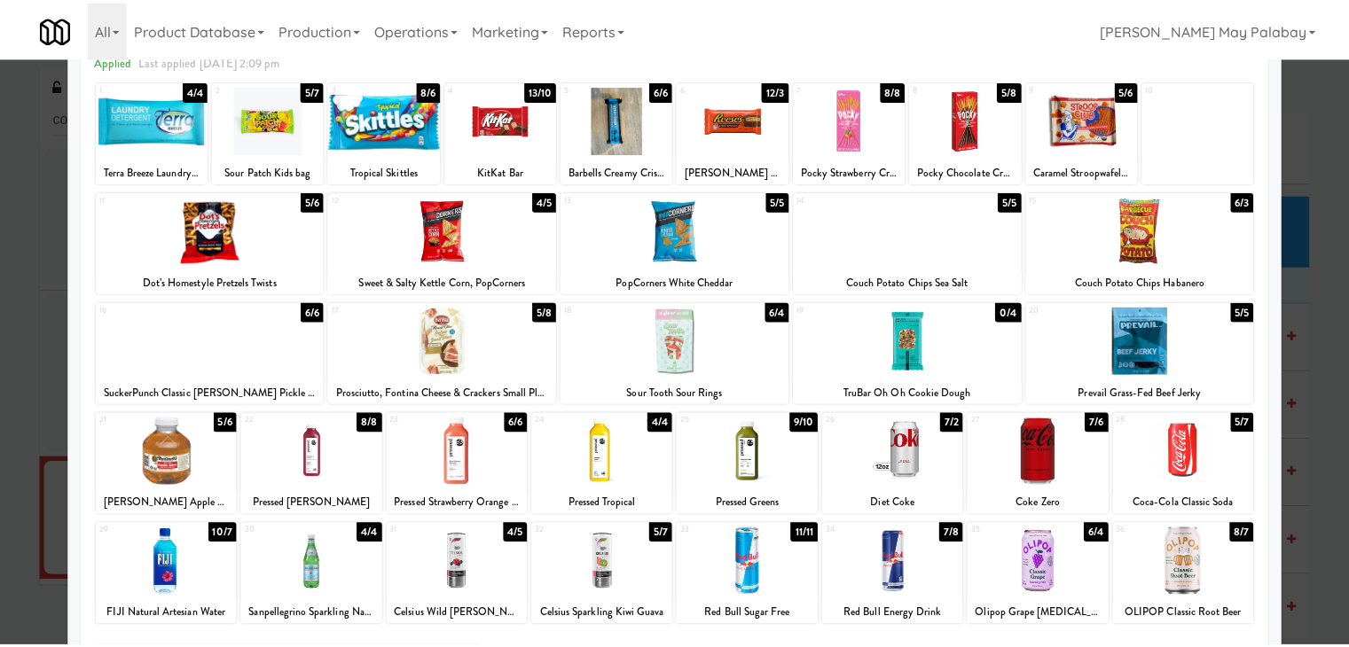
scroll to position [89, 0]
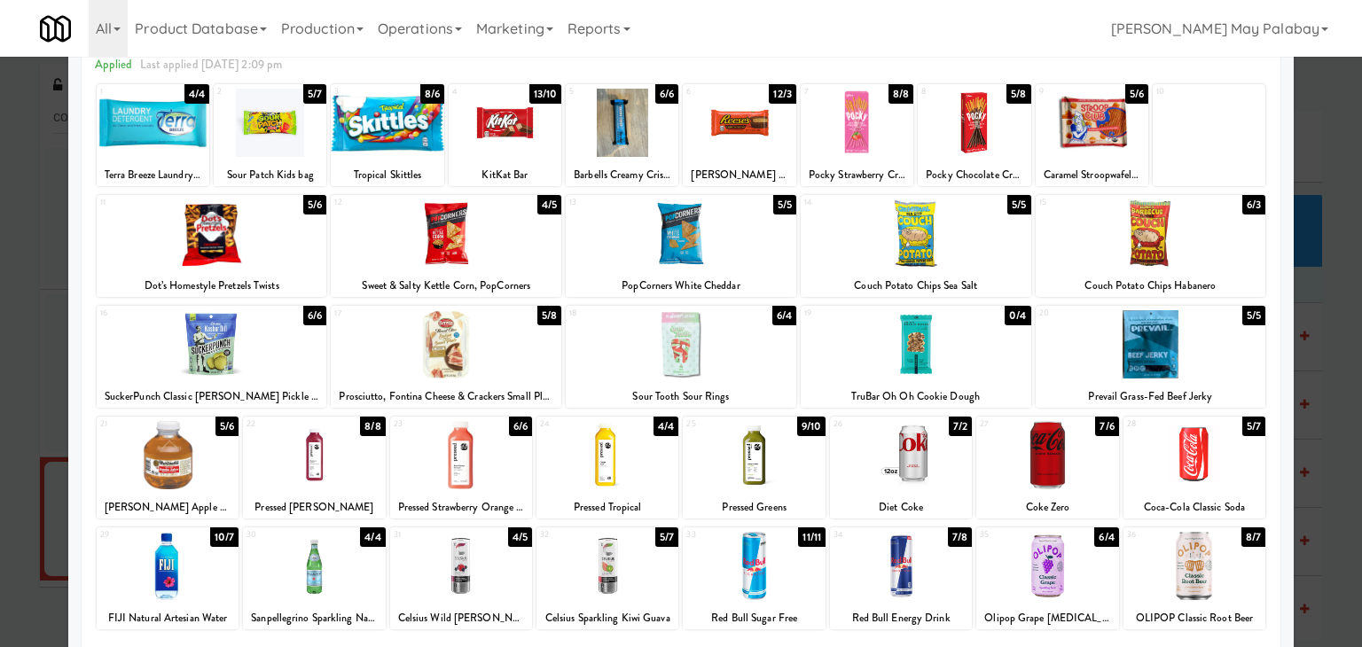
click at [1063, 477] on div at bounding box center [1047, 455] width 142 height 68
click at [1058, 484] on div at bounding box center [1047, 455] width 142 height 68
click at [1218, 483] on div at bounding box center [1194, 455] width 142 height 68
click at [1209, 504] on div "Coca-Cola Classic Soda" at bounding box center [1194, 508] width 137 height 22
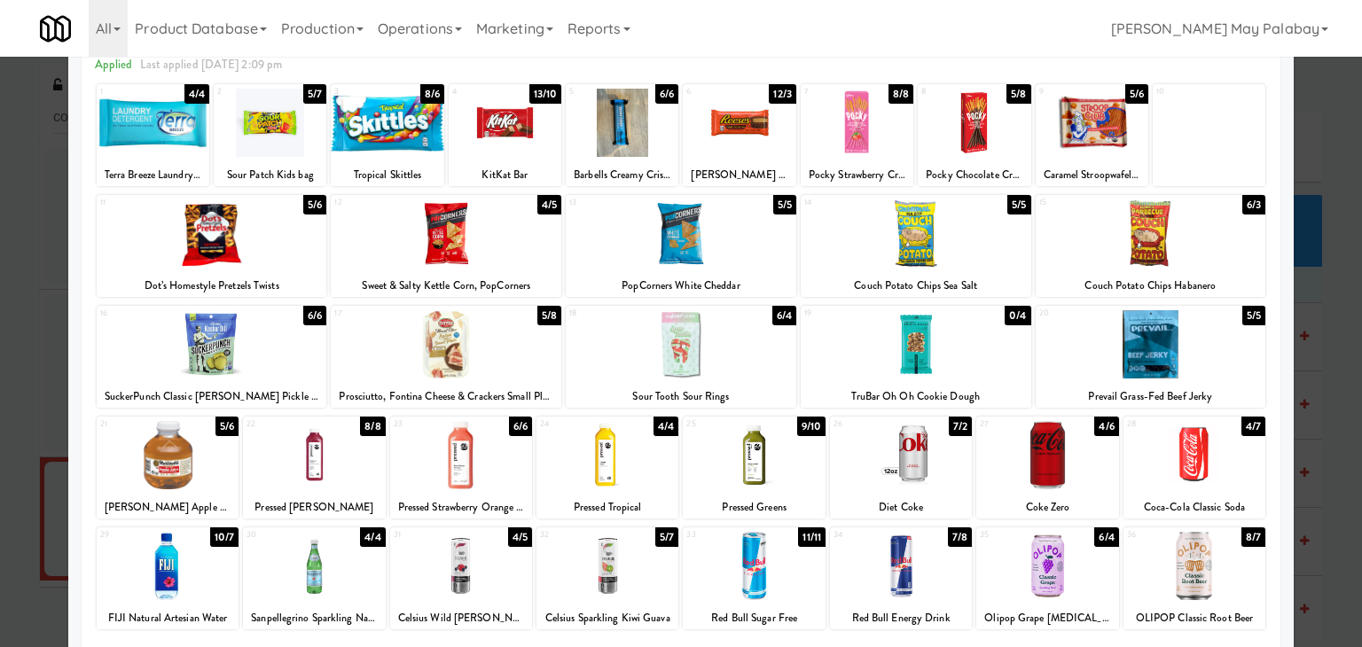
click at [1216, 486] on div at bounding box center [1194, 455] width 142 height 68
click at [1307, 457] on div at bounding box center [681, 323] width 1362 height 647
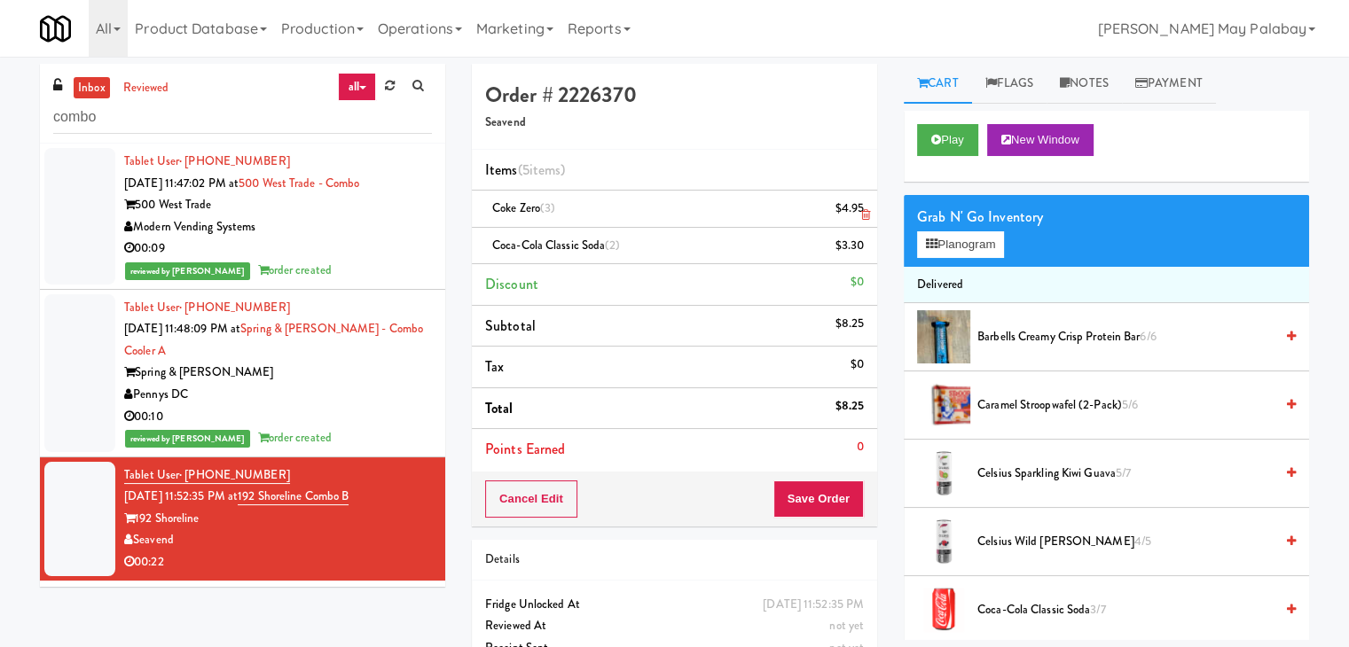
click at [864, 215] on icon at bounding box center [865, 215] width 9 height 12
click at [816, 501] on button "Save Order" at bounding box center [818, 499] width 90 height 37
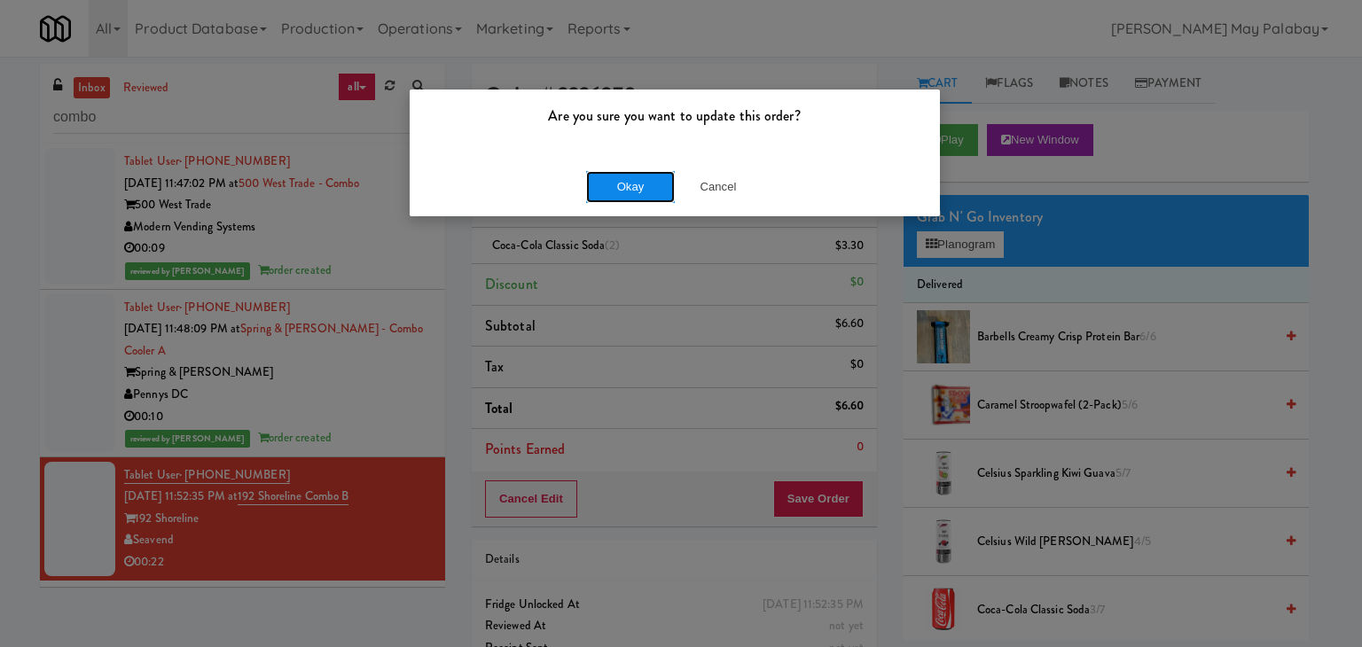
click at [642, 190] on button "Okay" at bounding box center [630, 187] width 89 height 32
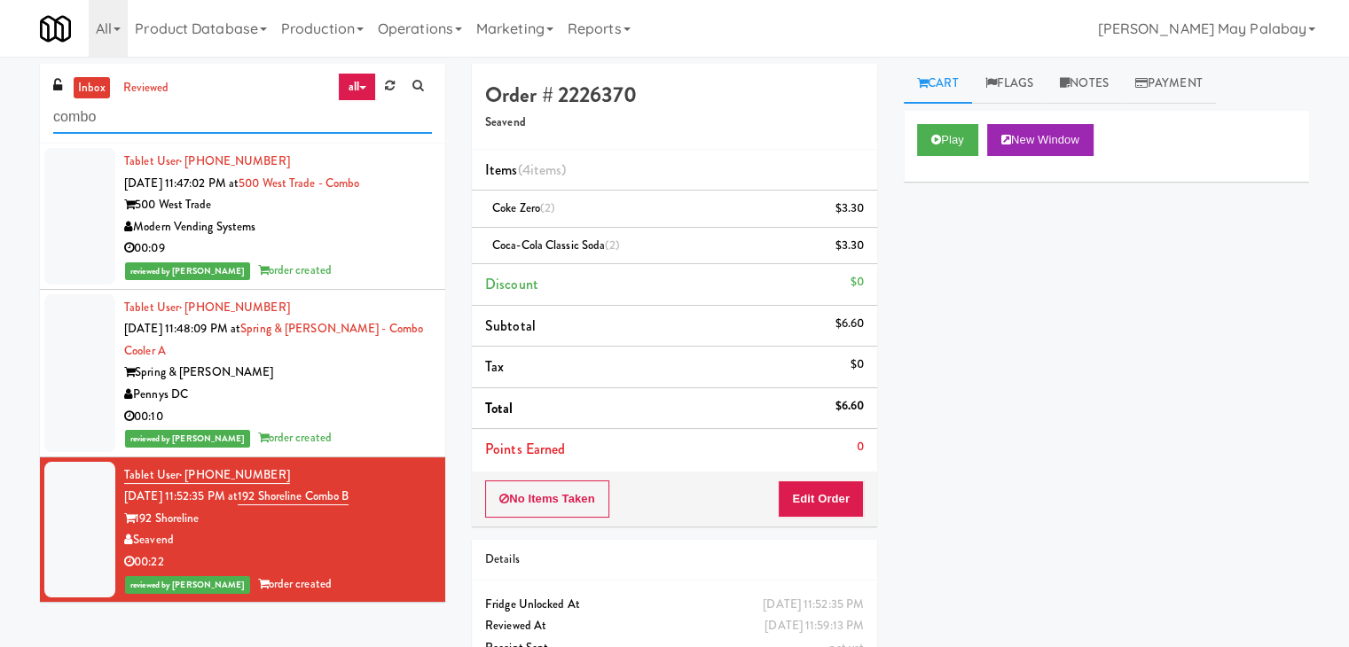
drag, startPoint x: 207, startPoint y: 118, endPoint x: 0, endPoint y: 136, distance: 207.3
click at [0, 136] on div "inbox reviewed all all unclear take inventory issue suspicious failed recent ad…" at bounding box center [674, 386] width 1349 height 644
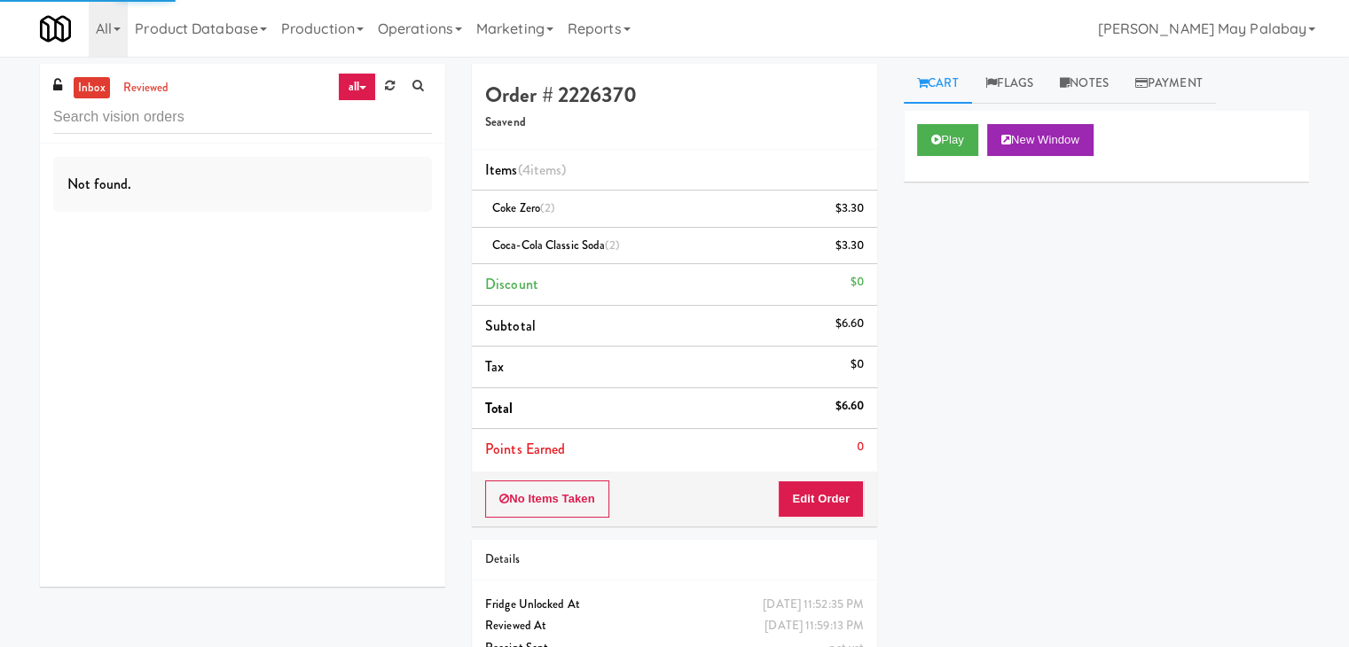
click at [351, 77] on link "all" at bounding box center [356, 87] width 37 height 28
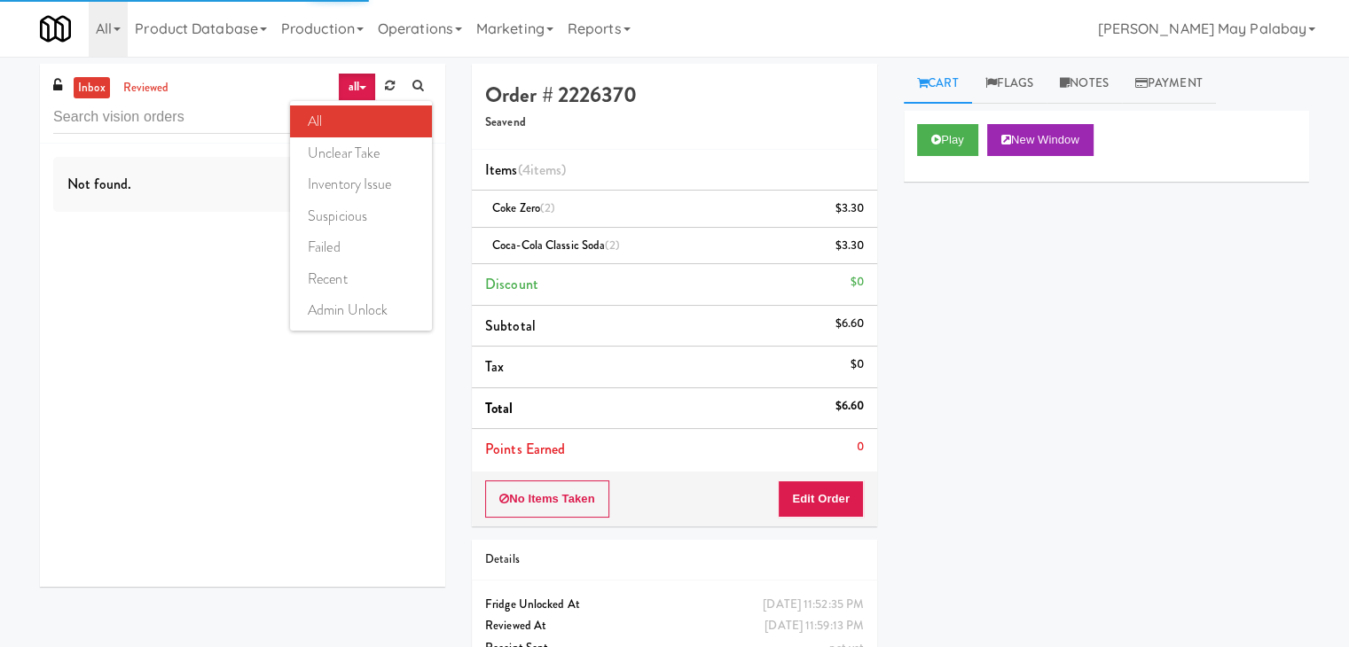
click at [366, 125] on link "all" at bounding box center [361, 122] width 142 height 32
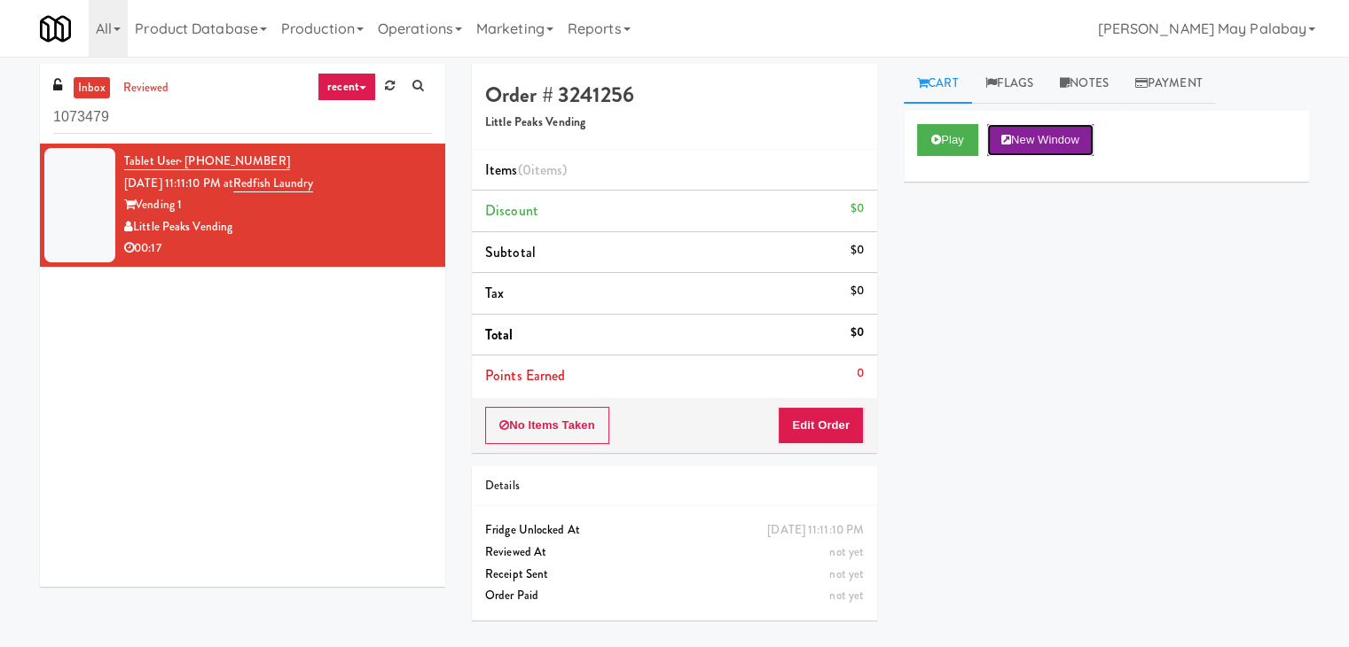
click at [1038, 147] on button "New Window" at bounding box center [1040, 140] width 106 height 32
